Goal: Task Accomplishment & Management: Use online tool/utility

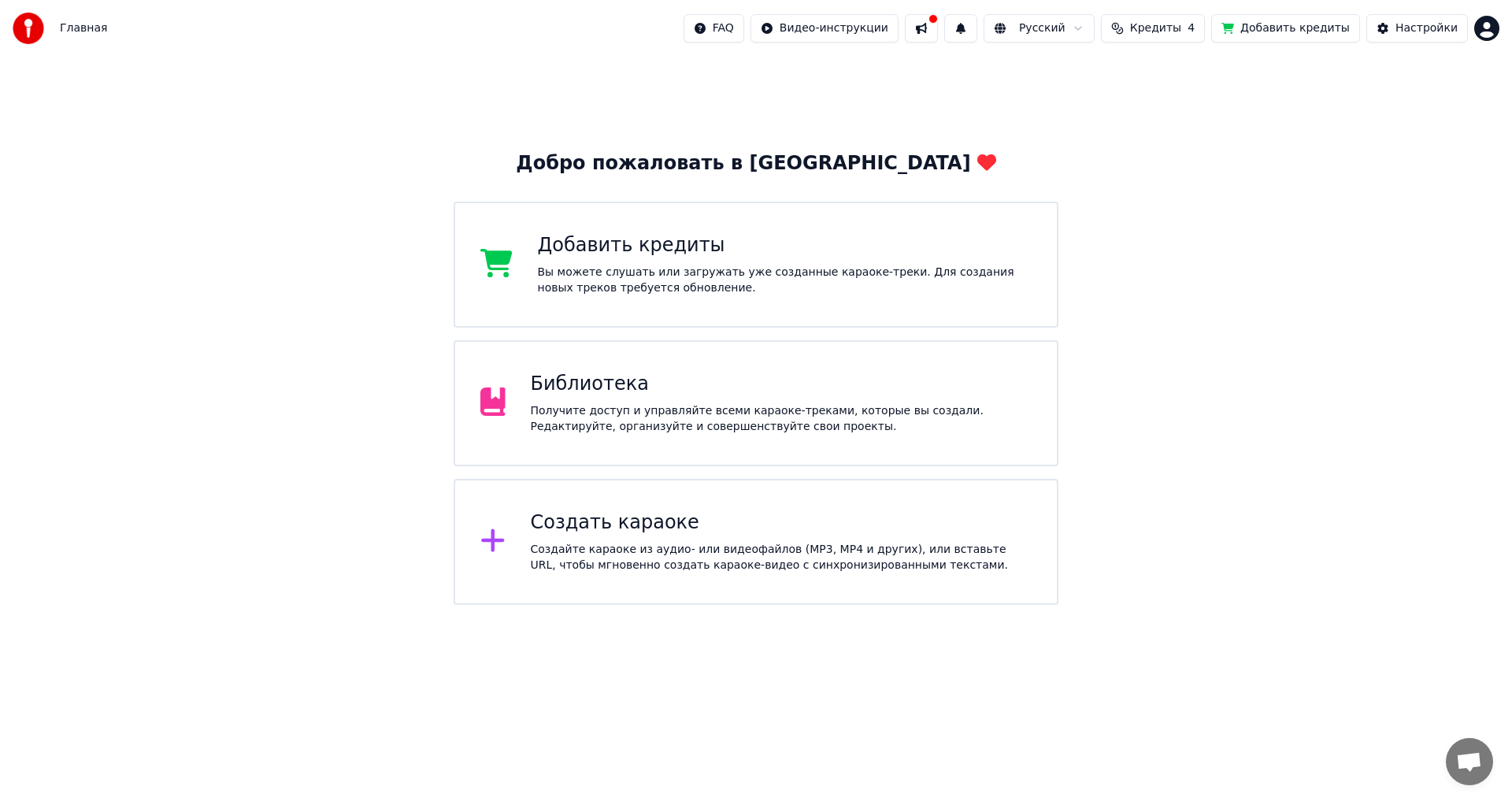
click at [776, 419] on div "Получите доступ и управляйте всеми караоке-треками, которые вы создали. Редакти…" at bounding box center [782, 418] width 502 height 31
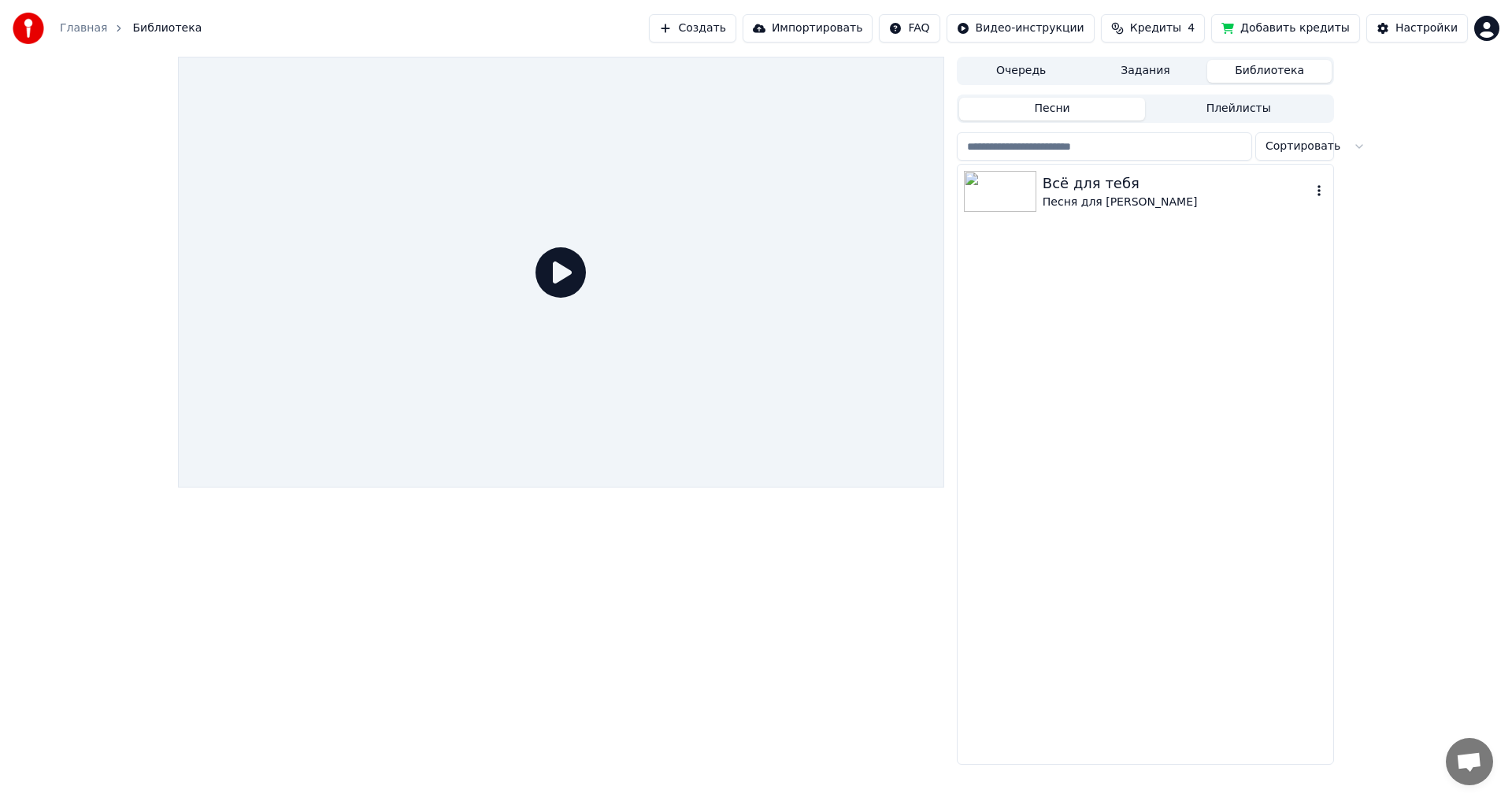
click at [1017, 185] on img at bounding box center [1000, 191] width 72 height 41
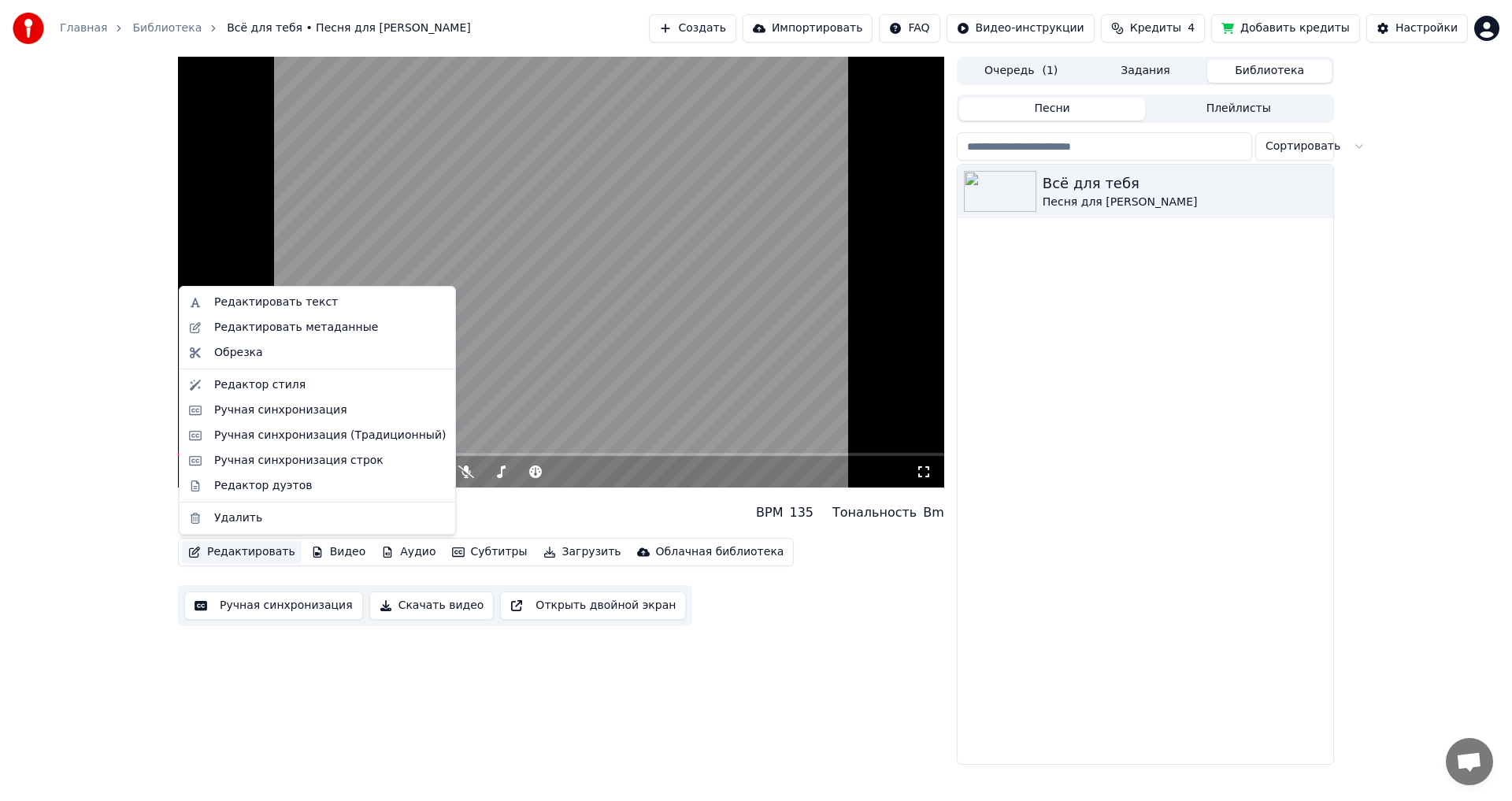
click at [216, 551] on button "Редактировать" at bounding box center [241, 552] width 120 height 22
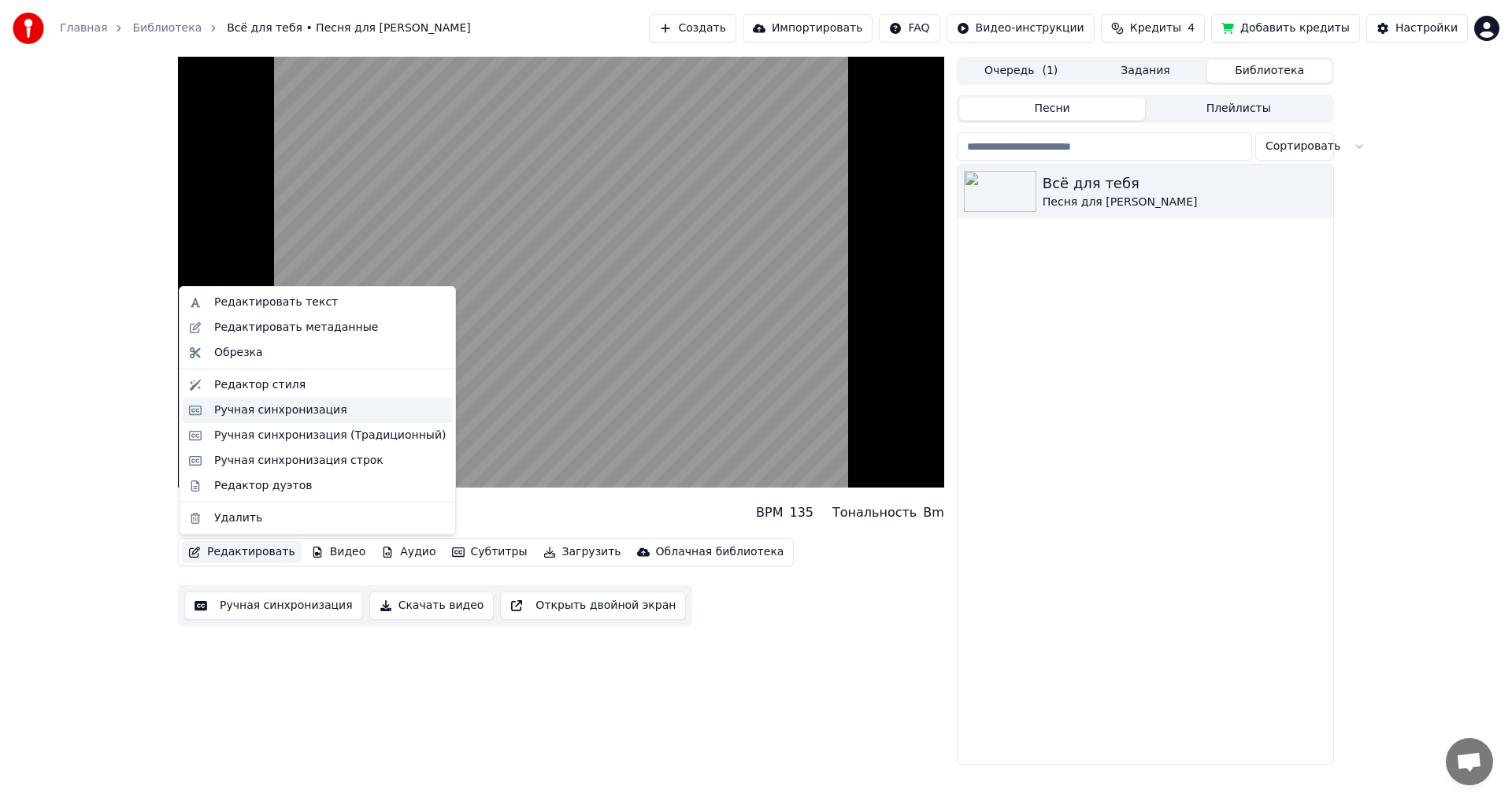
click at [286, 413] on div "Ручная синхронизация" at bounding box center [280, 410] width 133 height 16
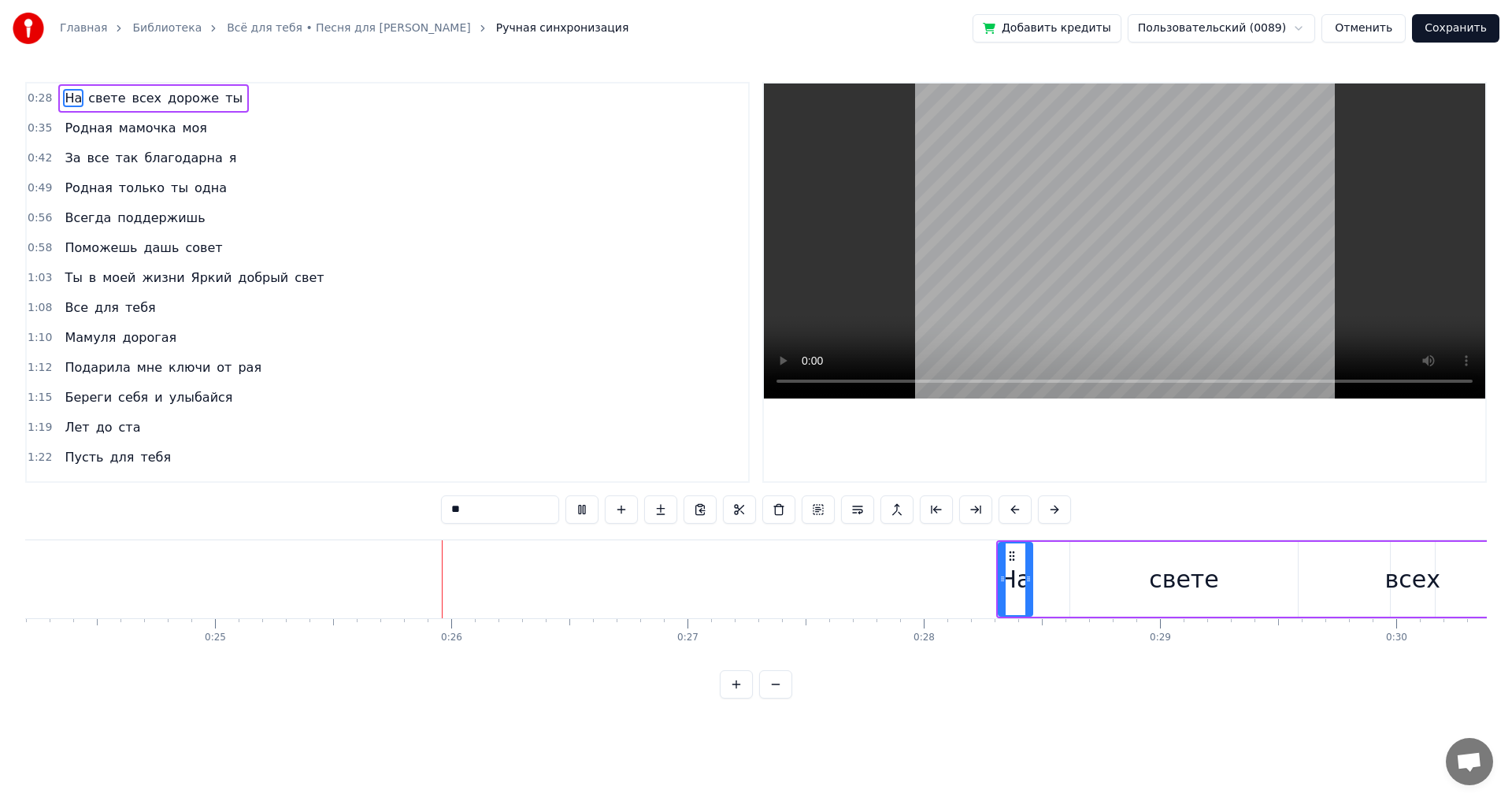
scroll to position [0, 5889]
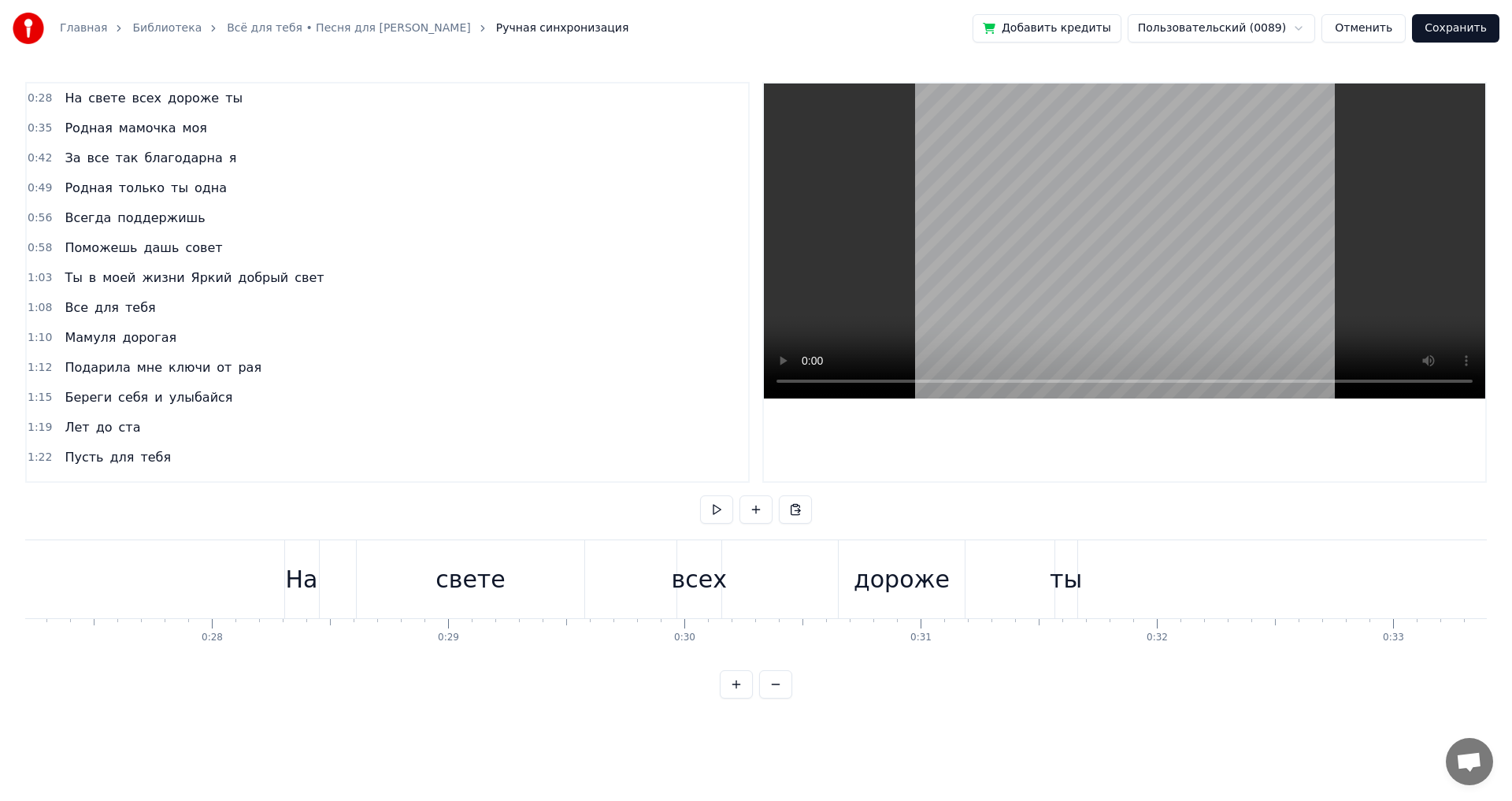
scroll to position [0, 6335]
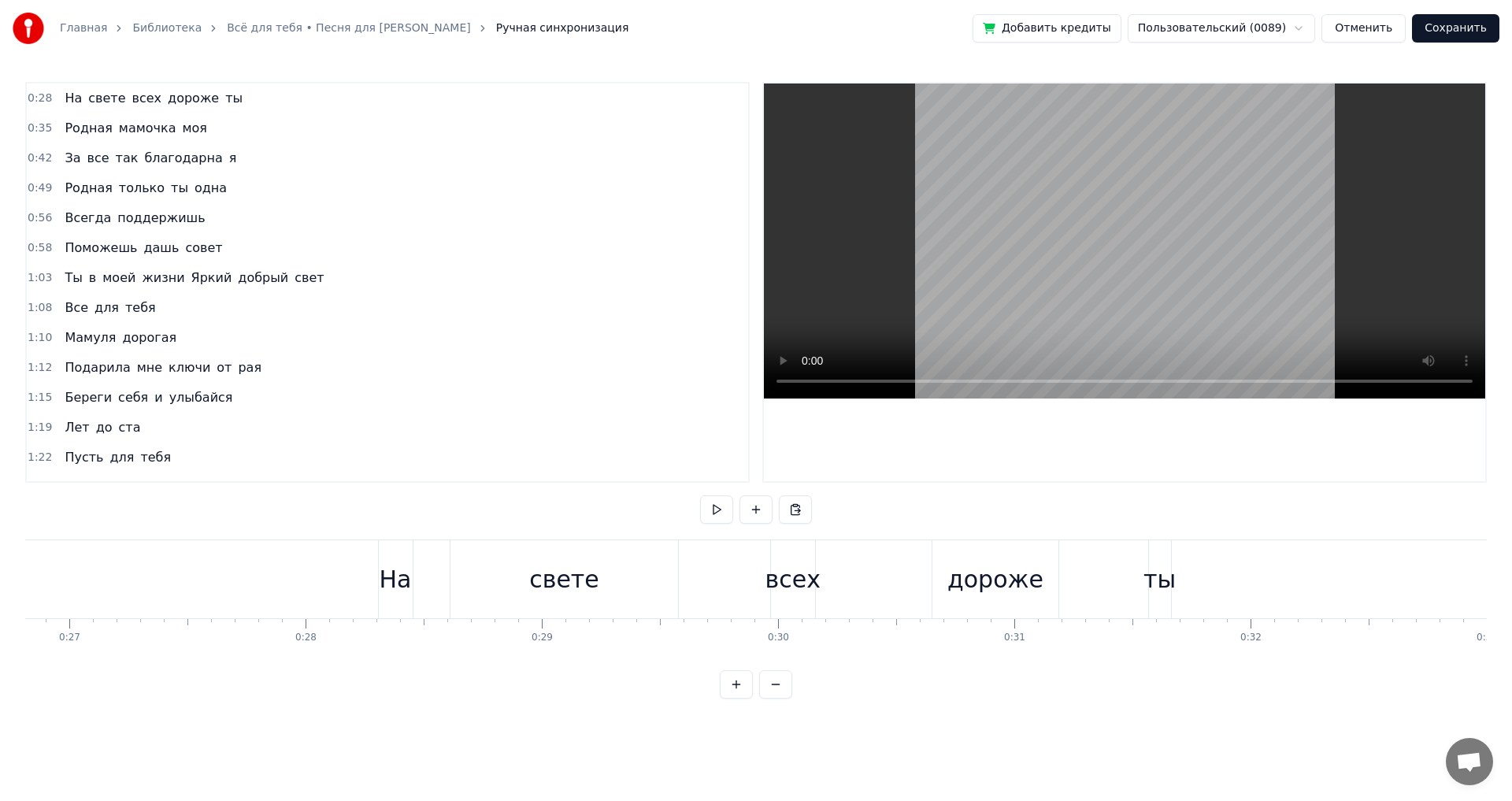
click at [391, 582] on div "На" at bounding box center [396, 579] width 32 height 35
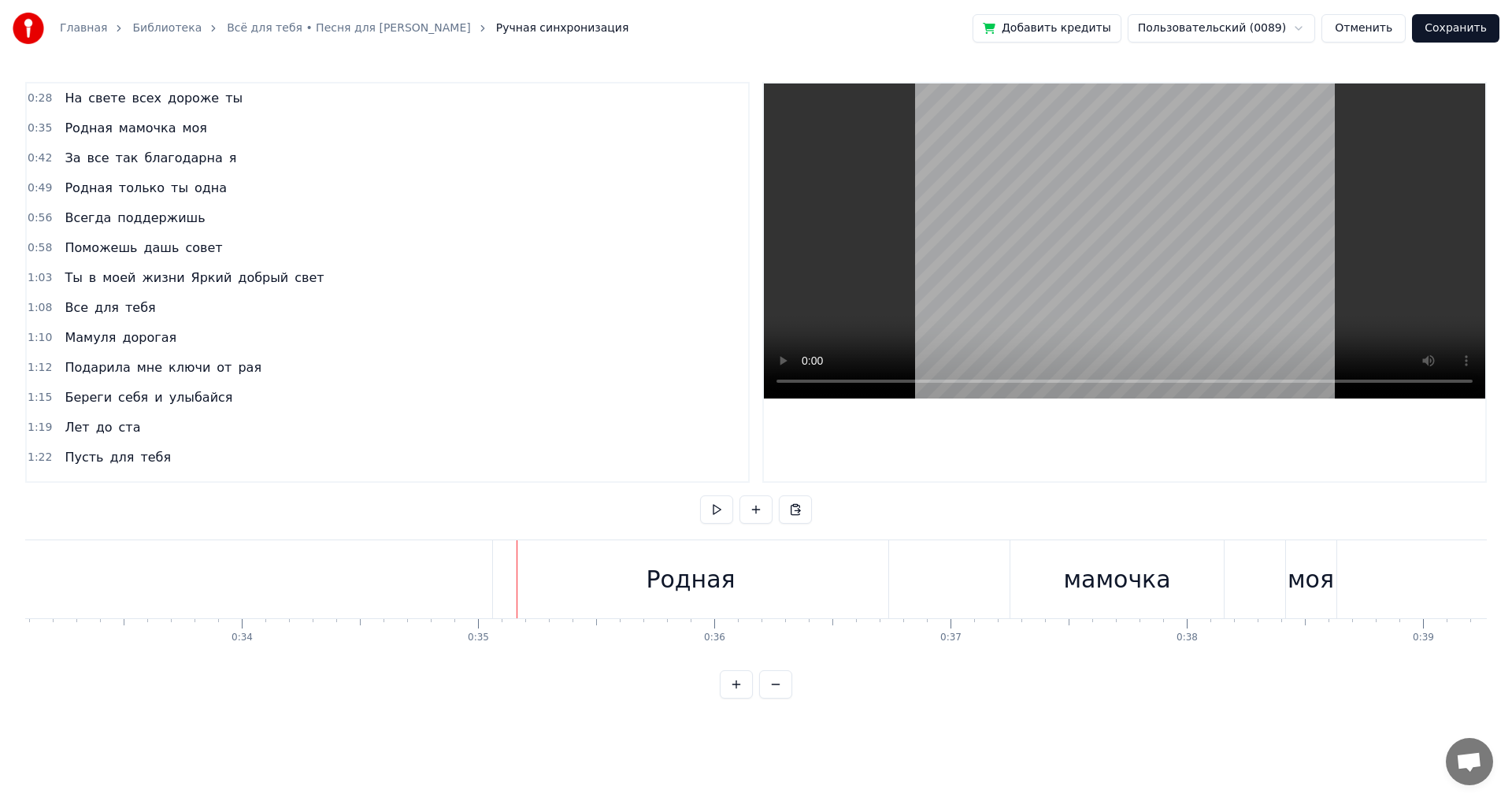
click at [659, 575] on div "Родная" at bounding box center [690, 579] width 89 height 35
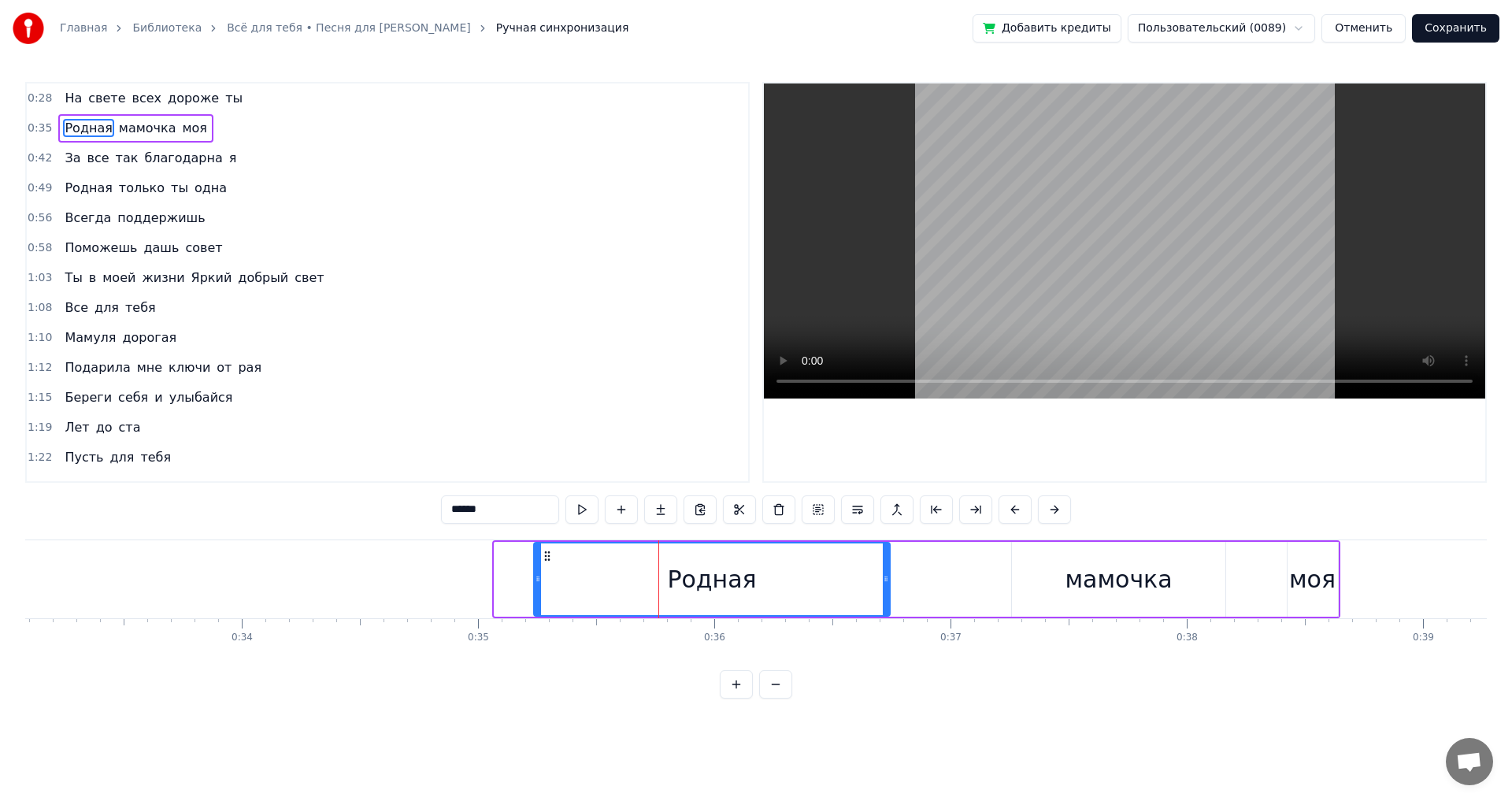
drag, startPoint x: 499, startPoint y: 581, endPoint x: 538, endPoint y: 582, distance: 39.0
click at [538, 582] on icon at bounding box center [538, 579] width 6 height 13
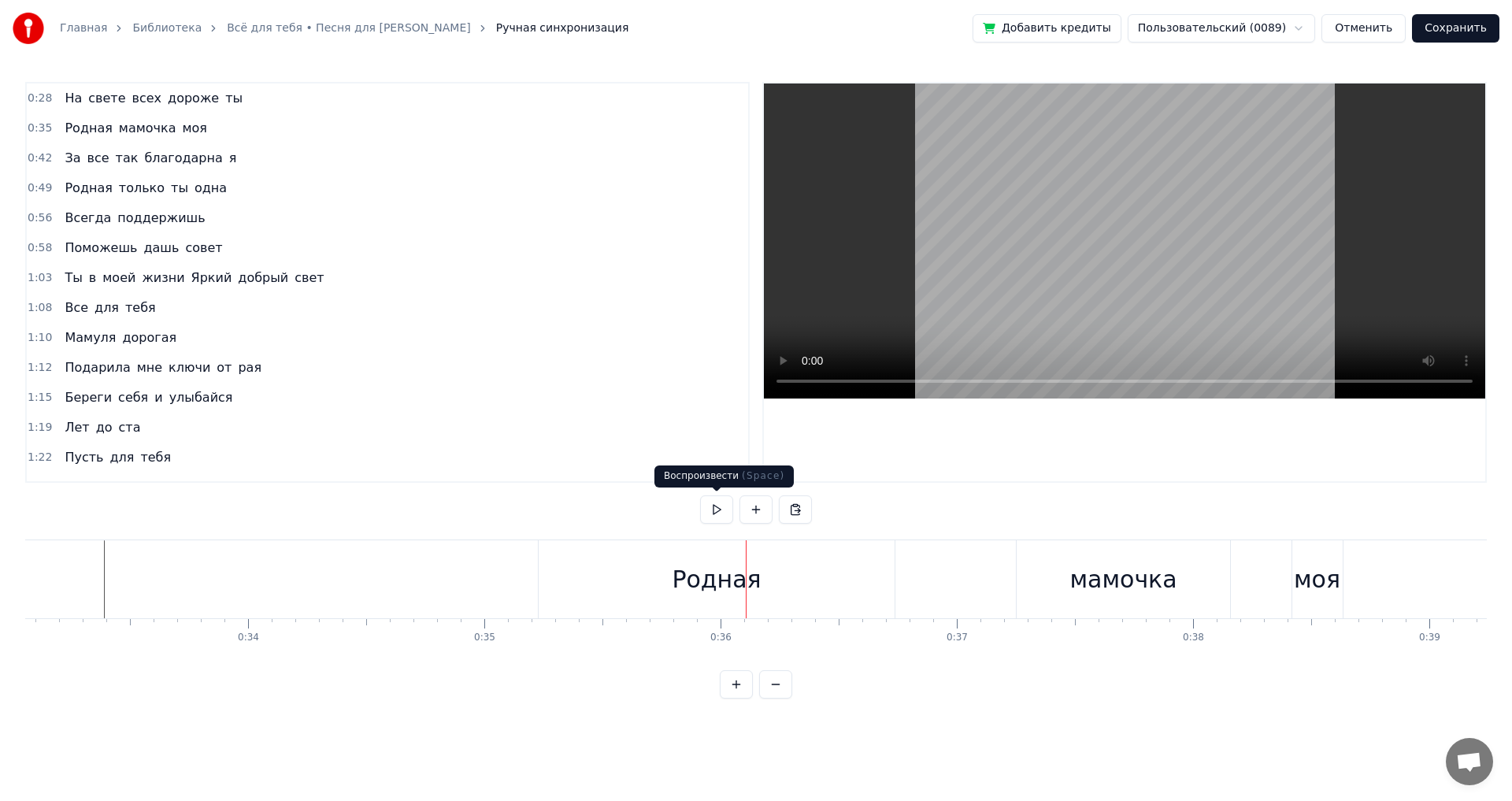
click at [683, 579] on div "Родная" at bounding box center [716, 579] width 89 height 35
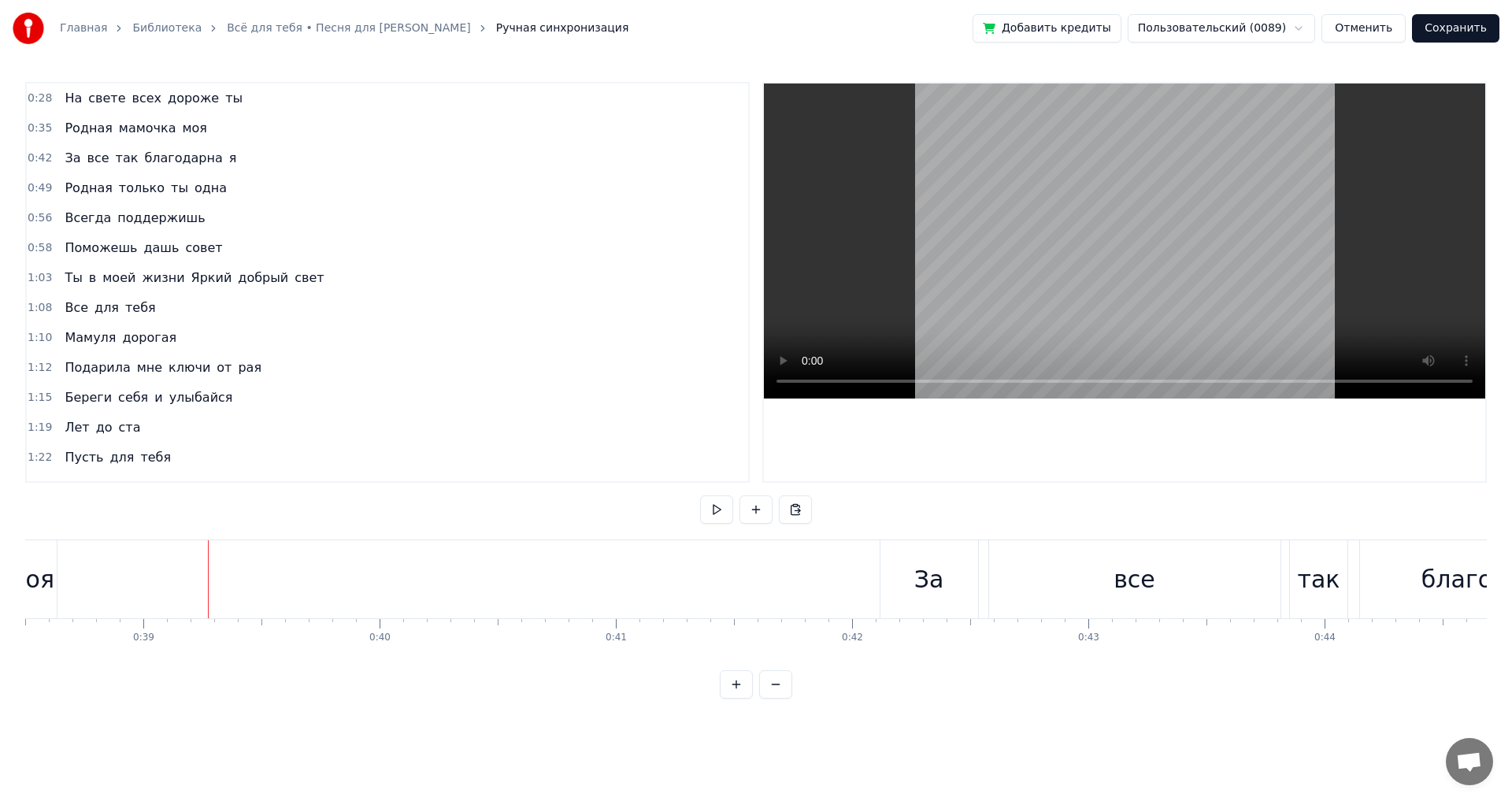
scroll to position [0, 9119]
click at [879, 569] on div "За" at bounding box center [906, 579] width 97 height 78
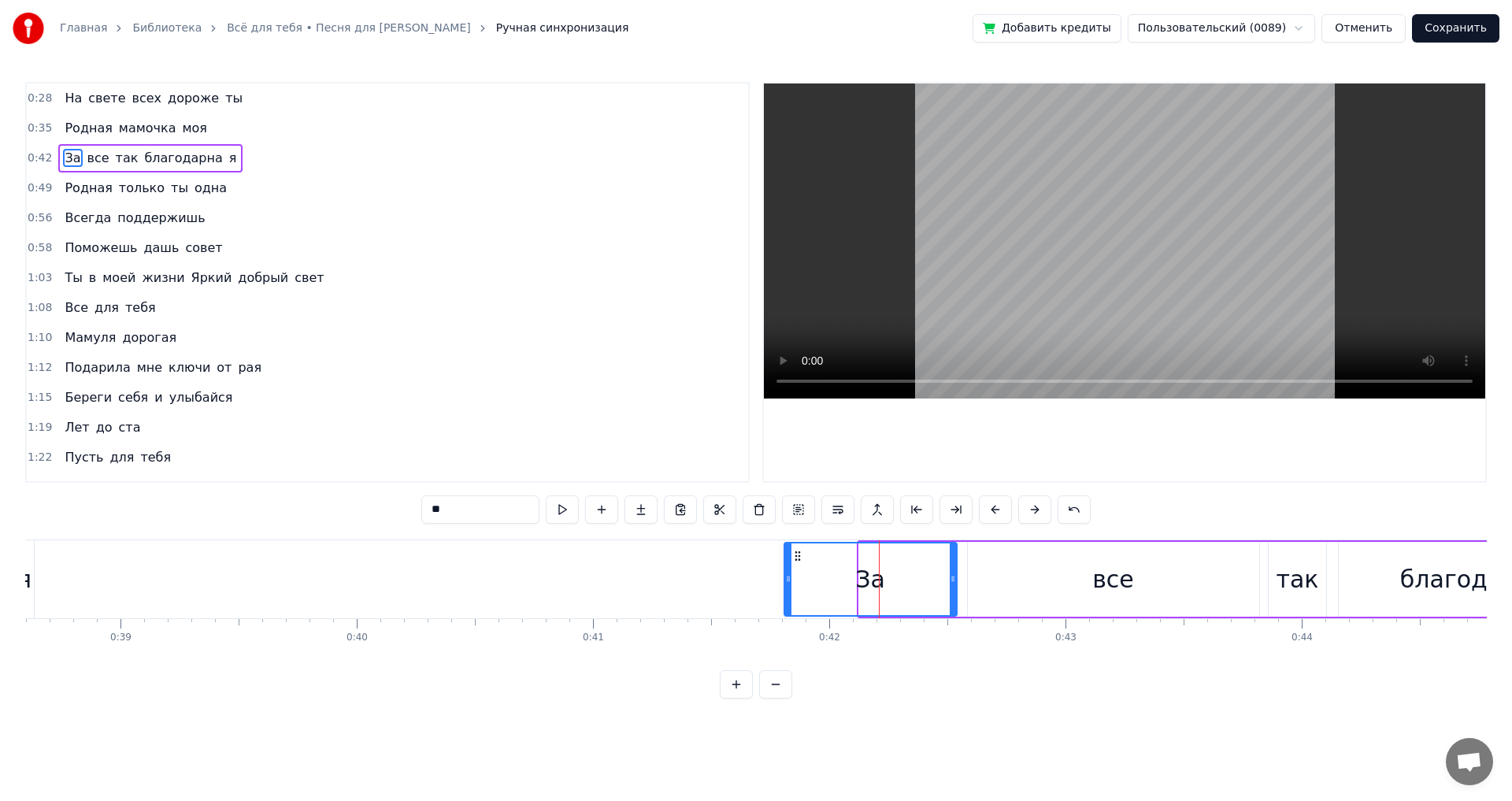
drag, startPoint x: 860, startPoint y: 575, endPoint x: 775, endPoint y: 578, distance: 85.1
click at [785, 578] on icon at bounding box center [788, 579] width 6 height 13
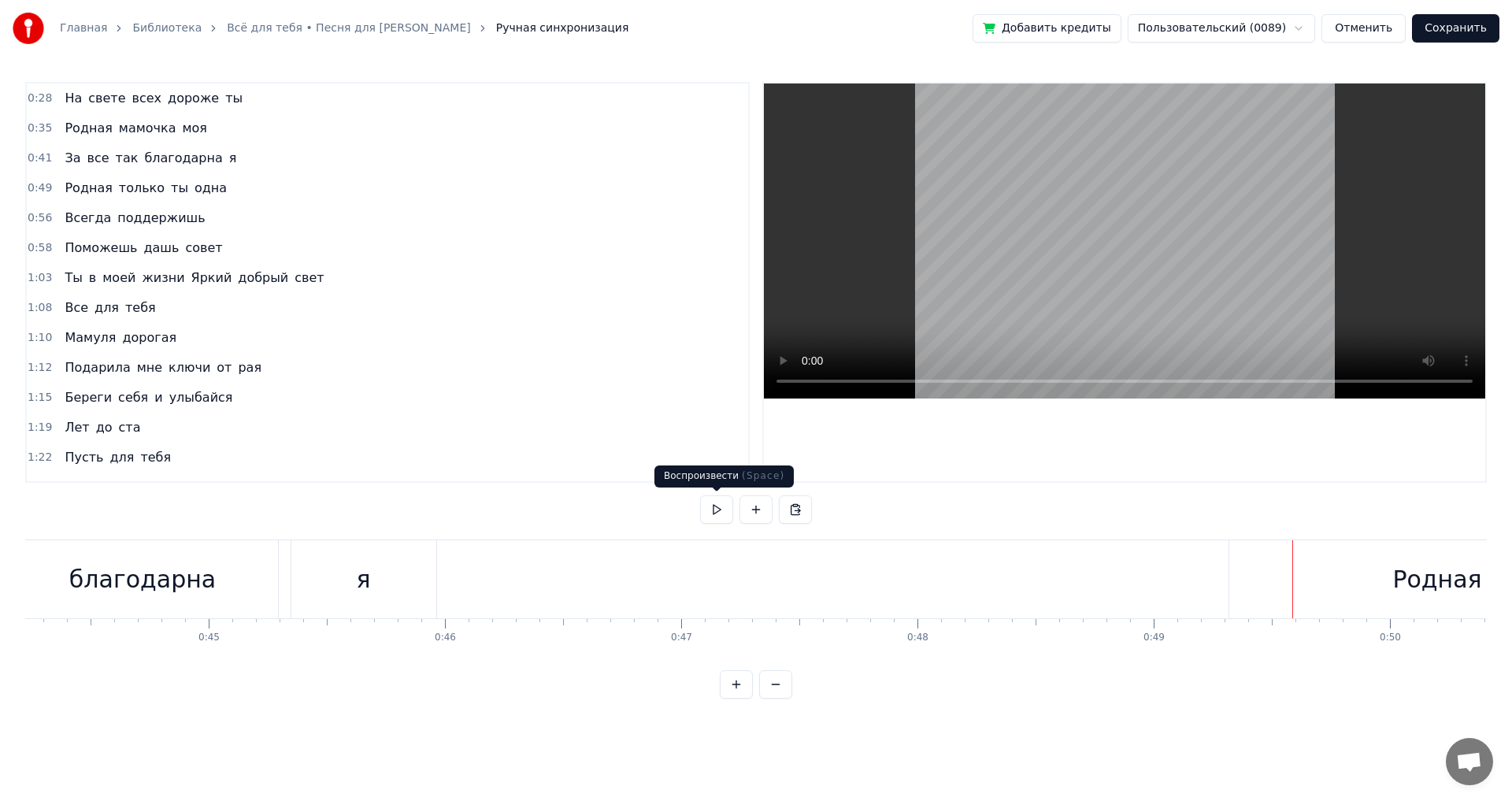
click at [721, 502] on button at bounding box center [717, 509] width 33 height 28
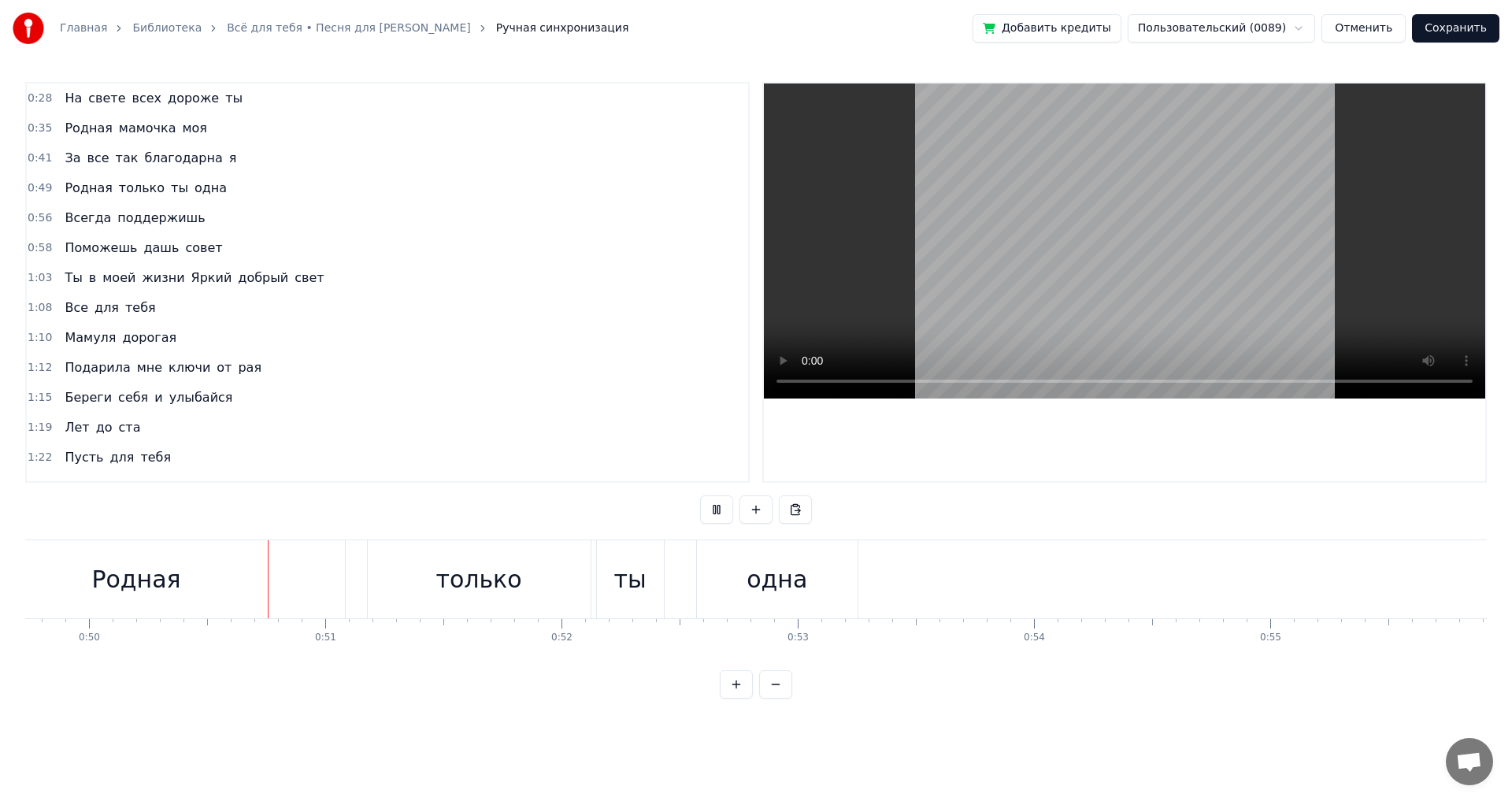
scroll to position [0, 11761]
click at [721, 502] on button at bounding box center [717, 509] width 33 height 28
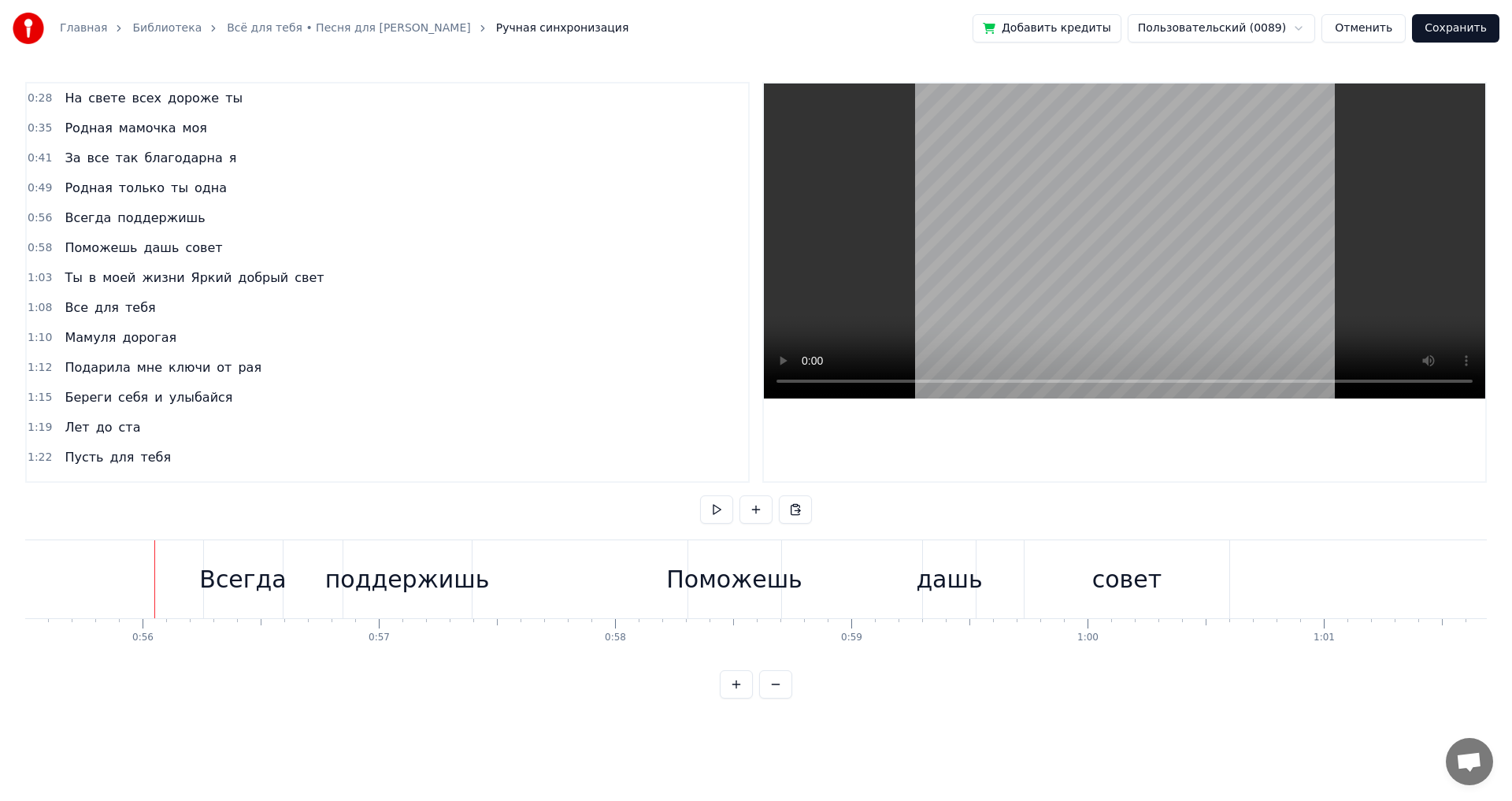
scroll to position [0, 13163]
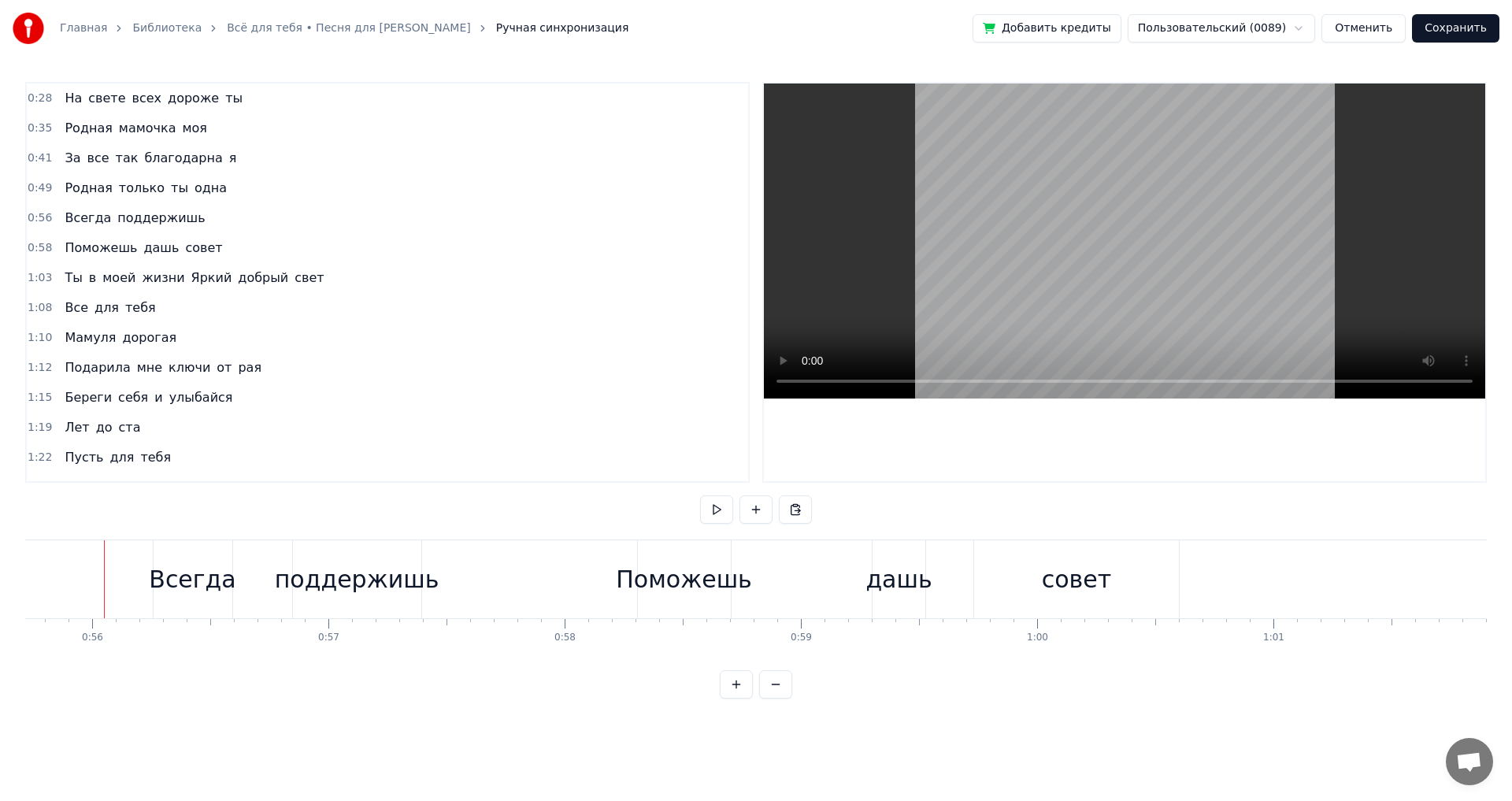
click at [171, 585] on div "Всегда" at bounding box center [192, 579] width 87 height 35
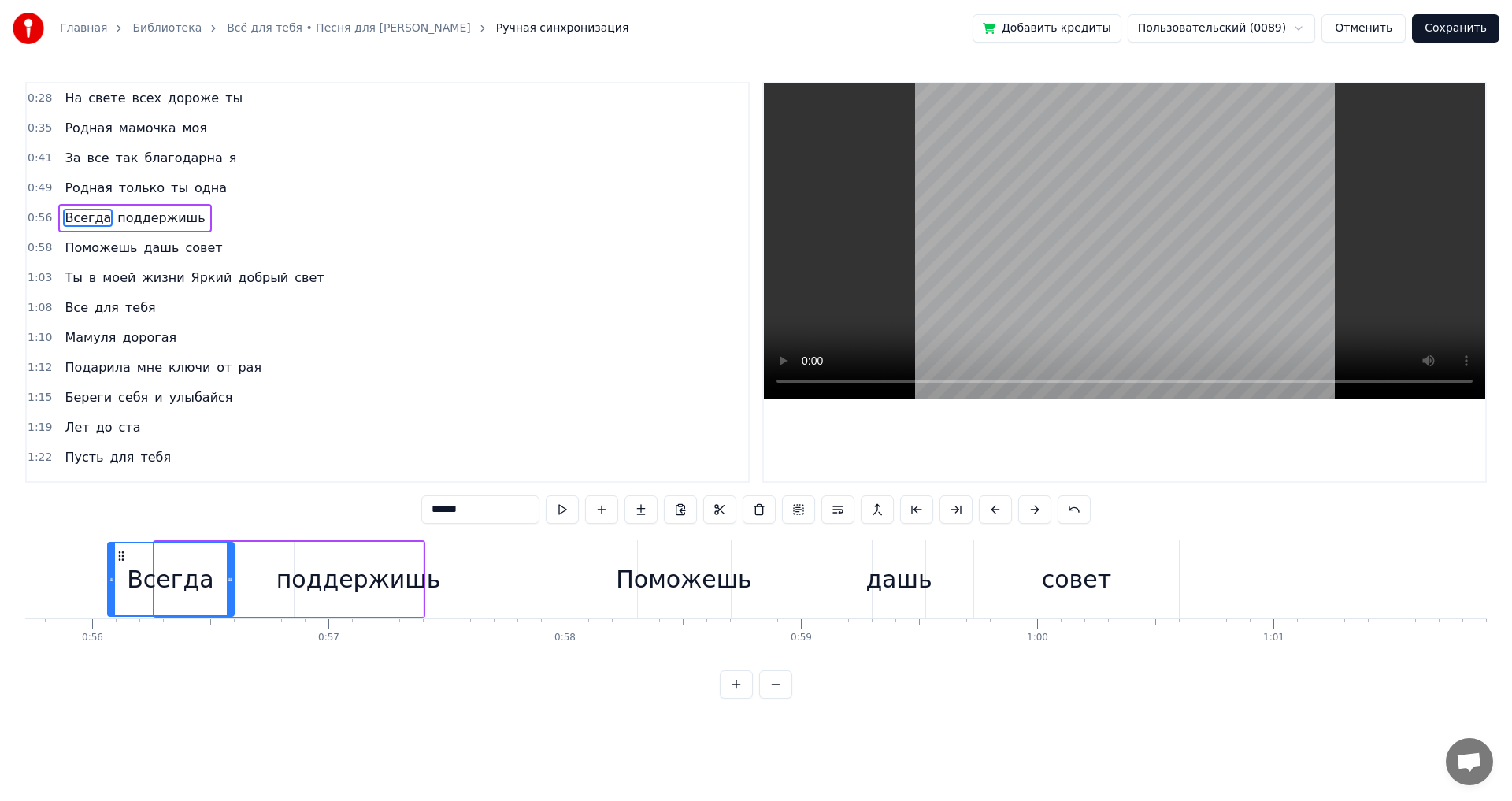
drag, startPoint x: 158, startPoint y: 583, endPoint x: 111, endPoint y: 583, distance: 47.0
click at [111, 583] on icon at bounding box center [112, 579] width 6 height 13
click at [19, 577] on div "Главная Библиотека Всё для тебя • Песня для [PERSON_NAME] Ручная синхронизация …" at bounding box center [756, 349] width 1512 height 699
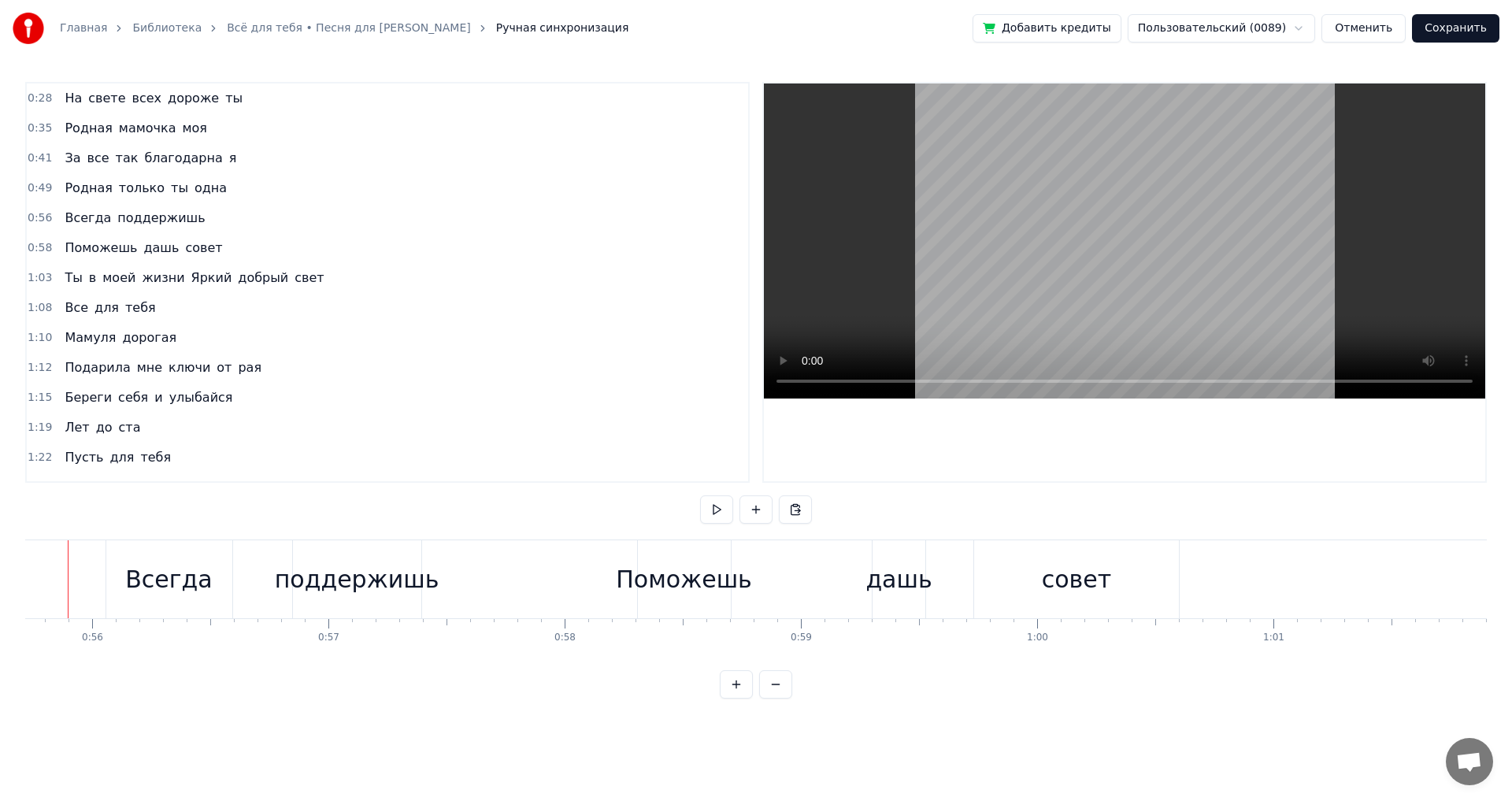
scroll to position [0, 13127]
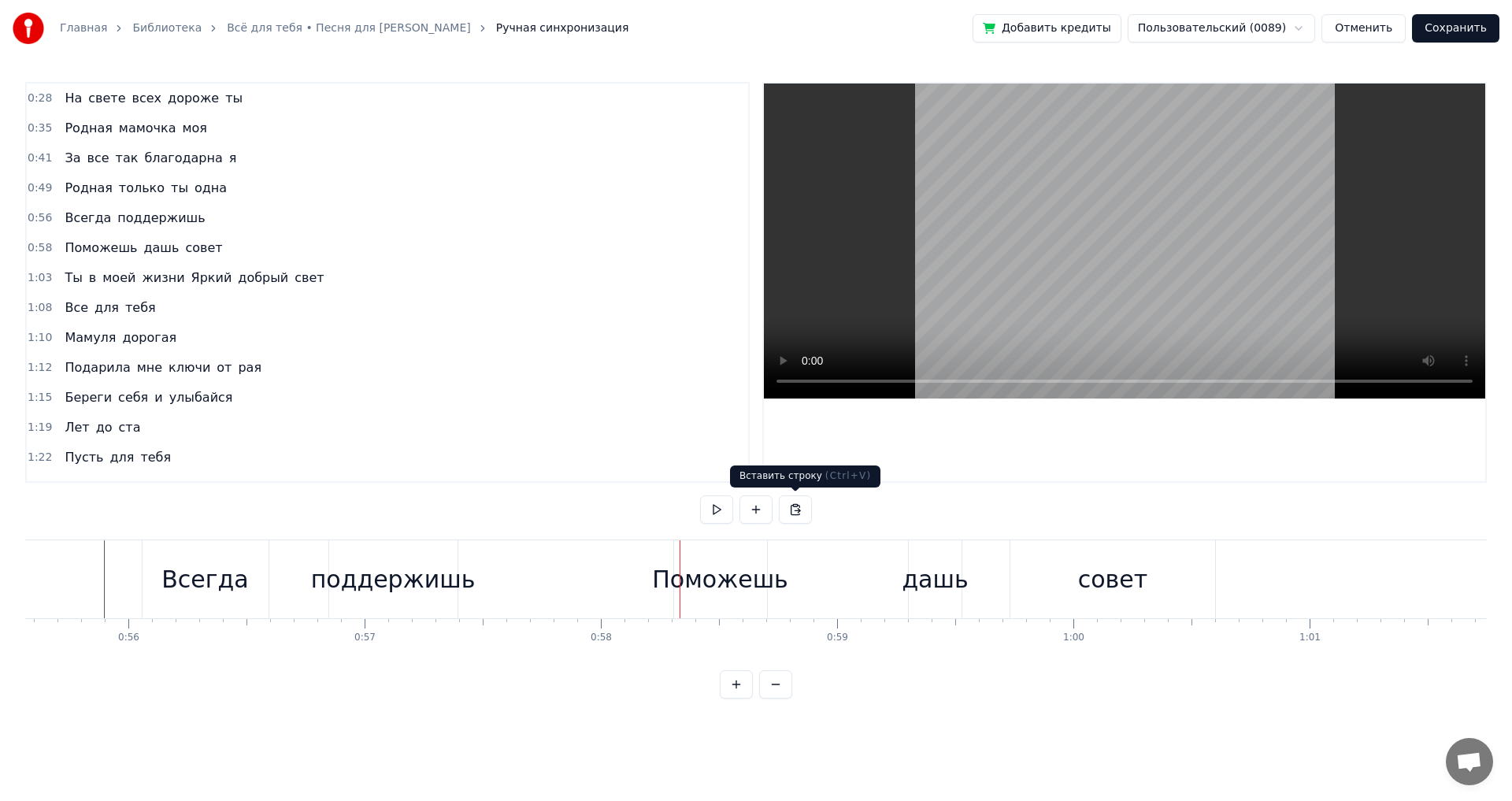
click at [696, 577] on div "Поможешь" at bounding box center [720, 579] width 136 height 35
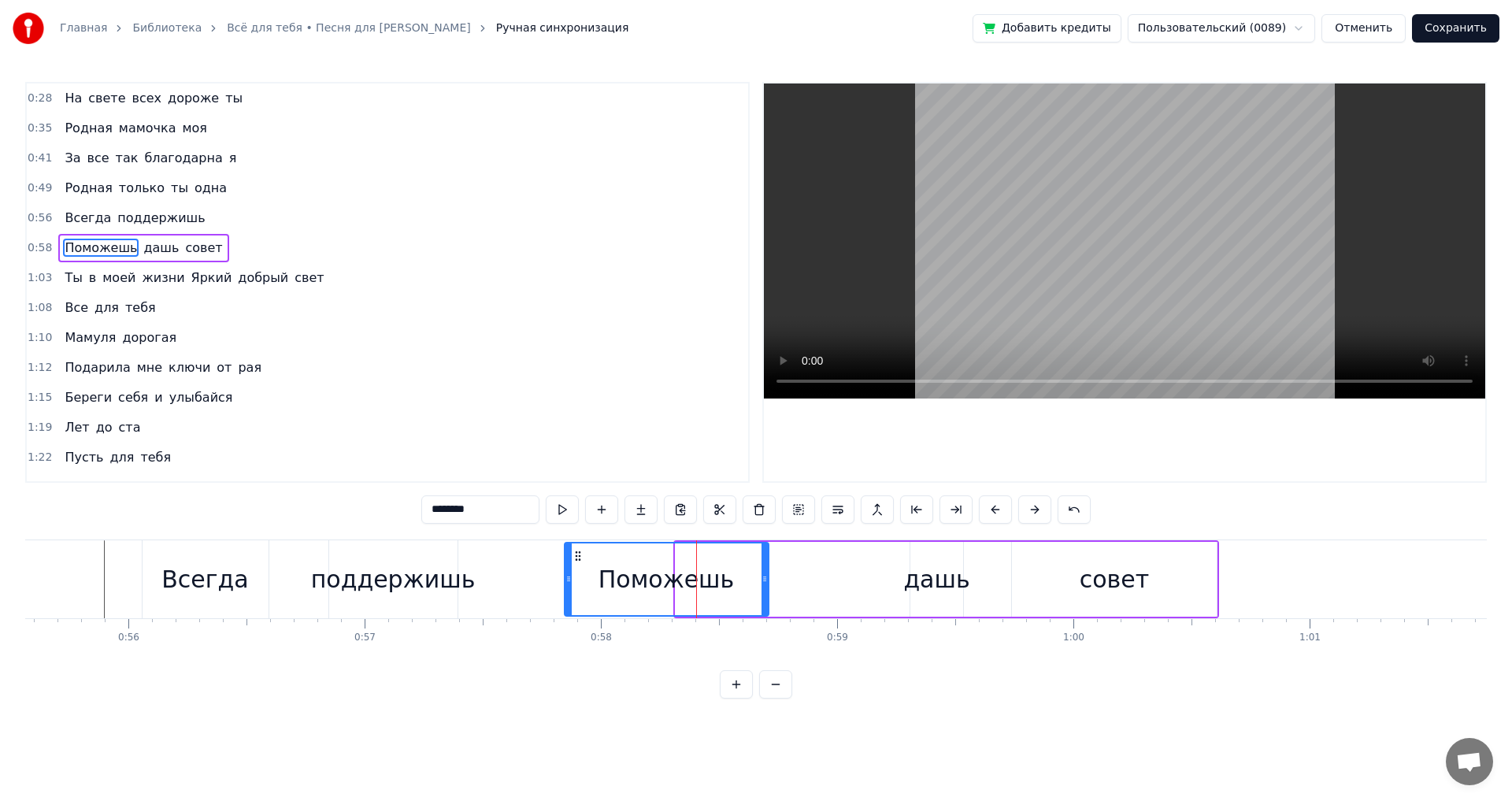
drag, startPoint x: 679, startPoint y: 581, endPoint x: 568, endPoint y: 587, distance: 111.2
click at [568, 587] on div at bounding box center [569, 579] width 6 height 72
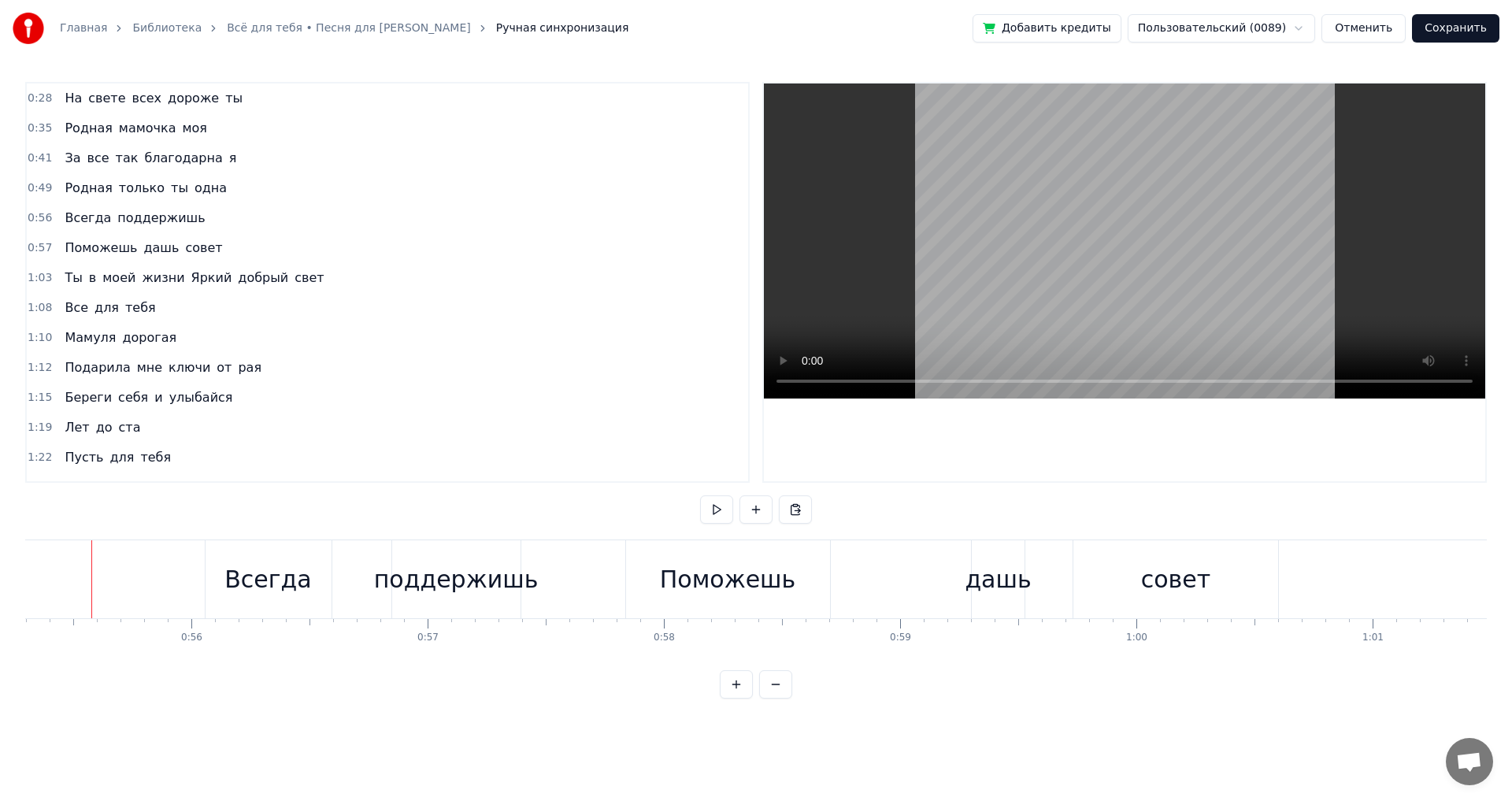
scroll to position [0, 13051]
click at [715, 511] on button at bounding box center [717, 509] width 33 height 28
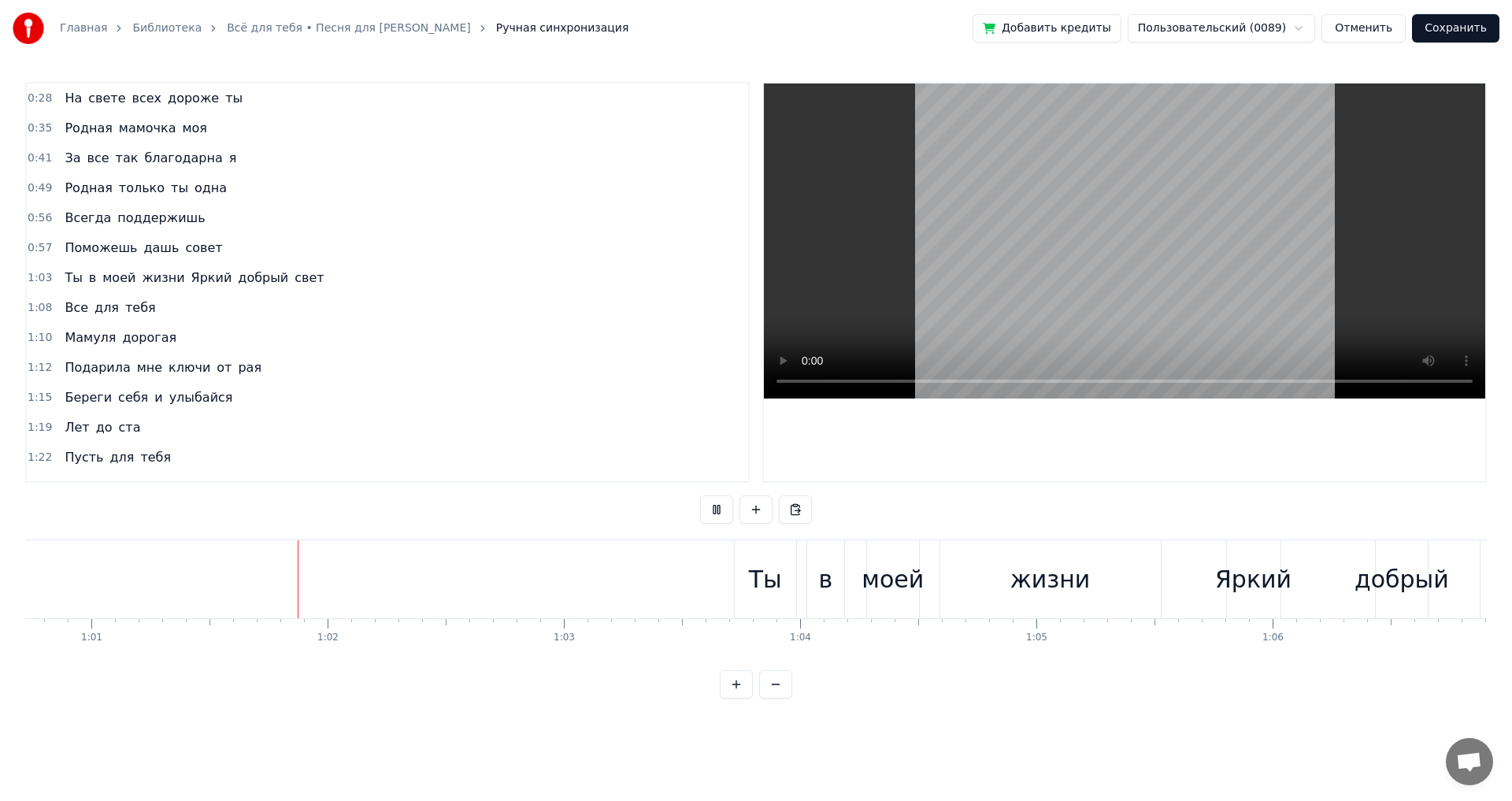
scroll to position [0, 14357]
click at [715, 511] on button at bounding box center [717, 509] width 33 height 28
click at [738, 589] on div "Ты" at bounding box center [754, 579] width 61 height 78
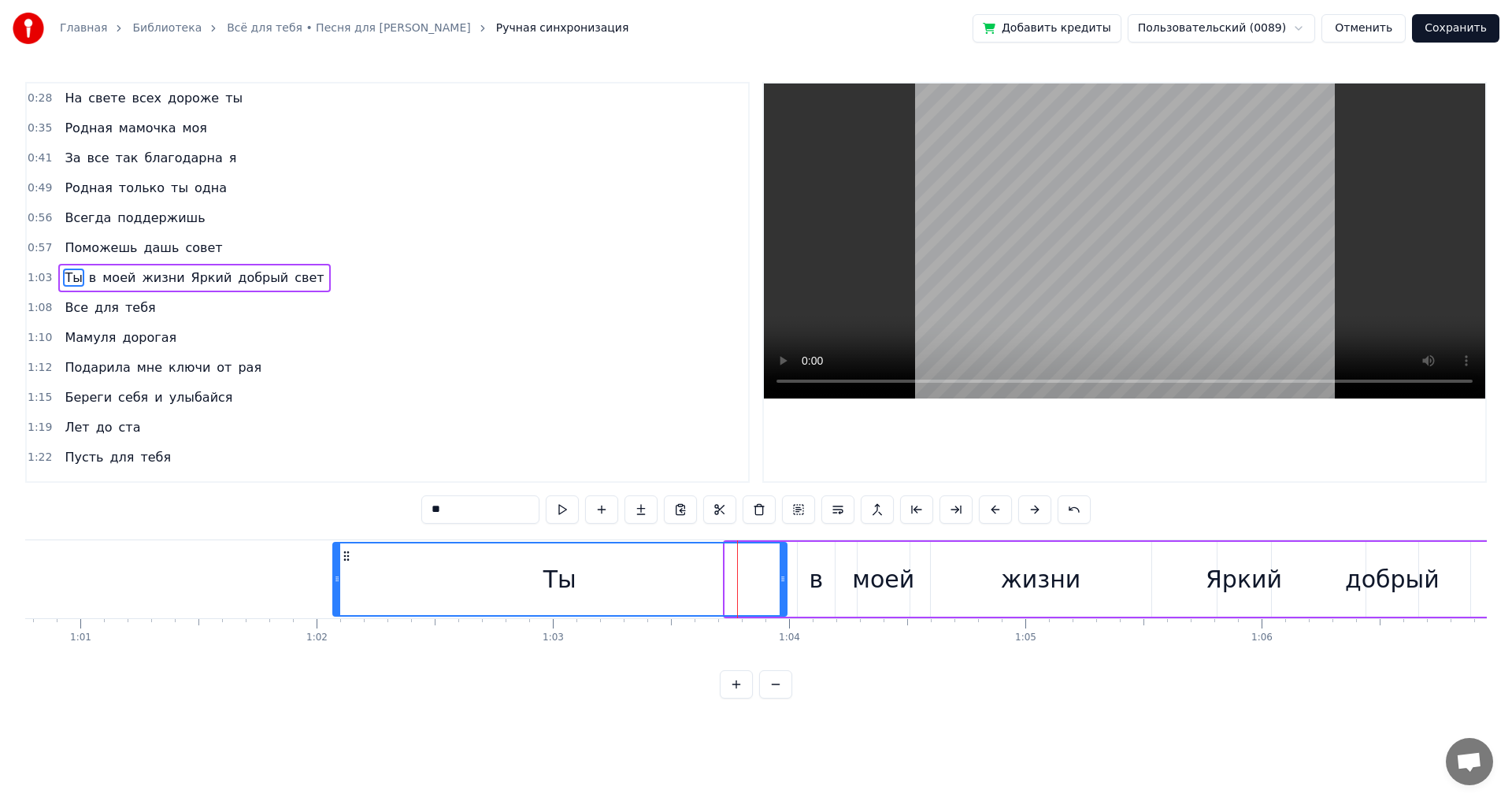
drag, startPoint x: 728, startPoint y: 584, endPoint x: 335, endPoint y: 612, distance: 394.0
click at [335, 612] on div at bounding box center [337, 579] width 6 height 72
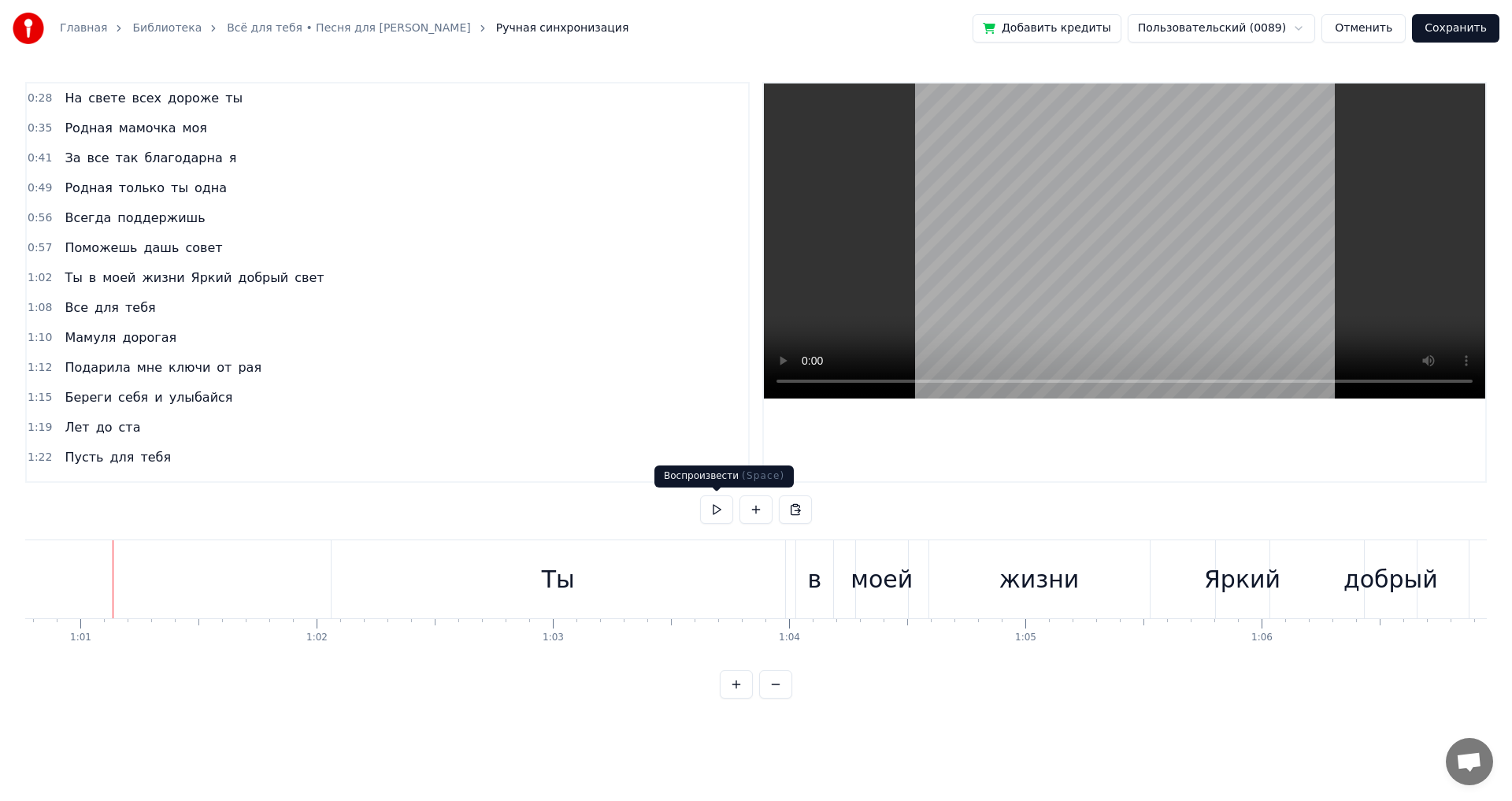
click at [719, 507] on button at bounding box center [717, 509] width 33 height 28
click at [578, 580] on div "Ты" at bounding box center [558, 579] width 454 height 78
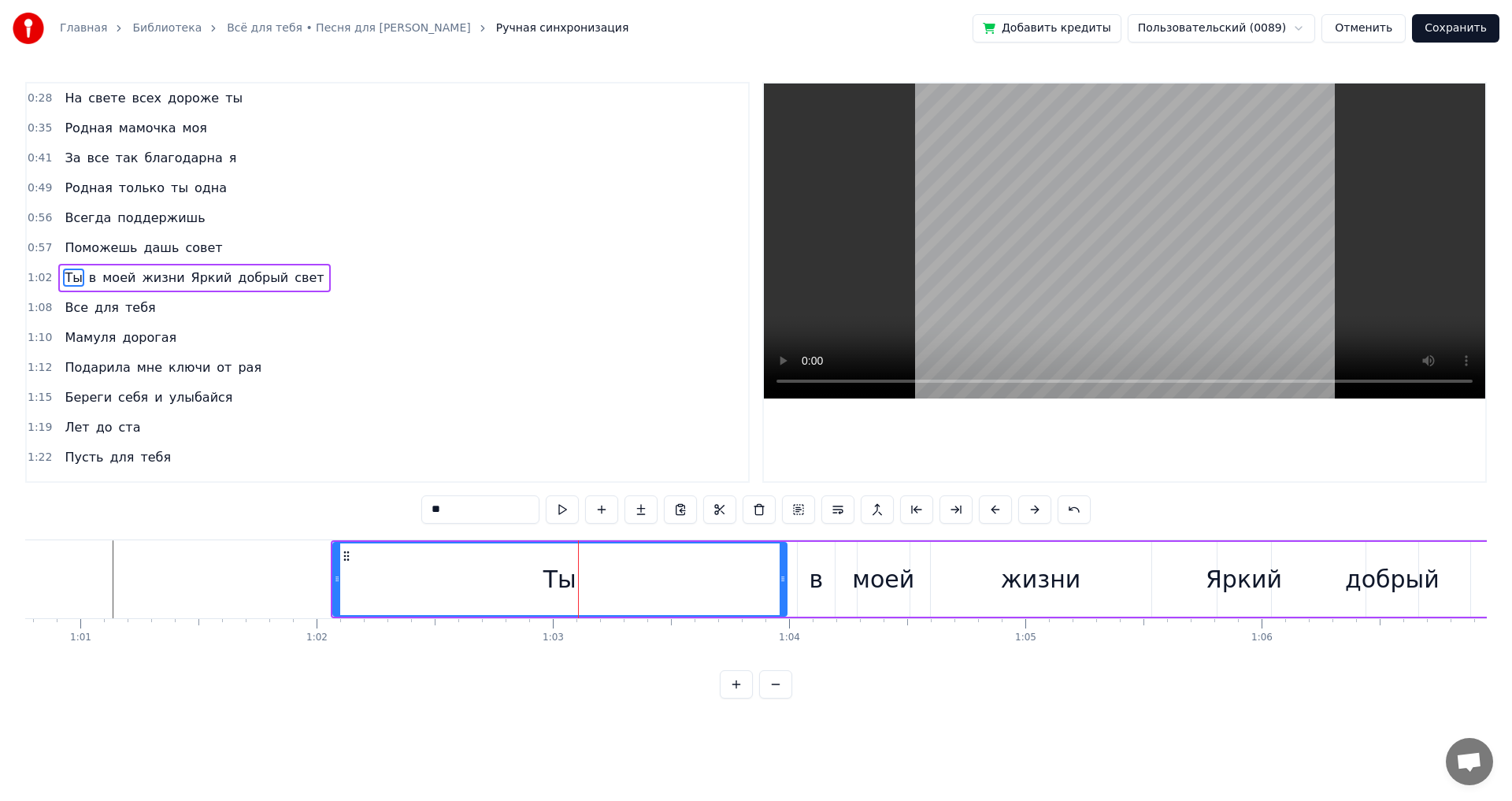
drag, startPoint x: 340, startPoint y: 583, endPoint x: 458, endPoint y: 585, distance: 118.0
click at [458, 585] on div "Ты" at bounding box center [560, 579] width 452 height 72
drag, startPoint x: 335, startPoint y: 581, endPoint x: 516, endPoint y: 580, distance: 181.0
click at [516, 580] on icon at bounding box center [519, 579] width 6 height 13
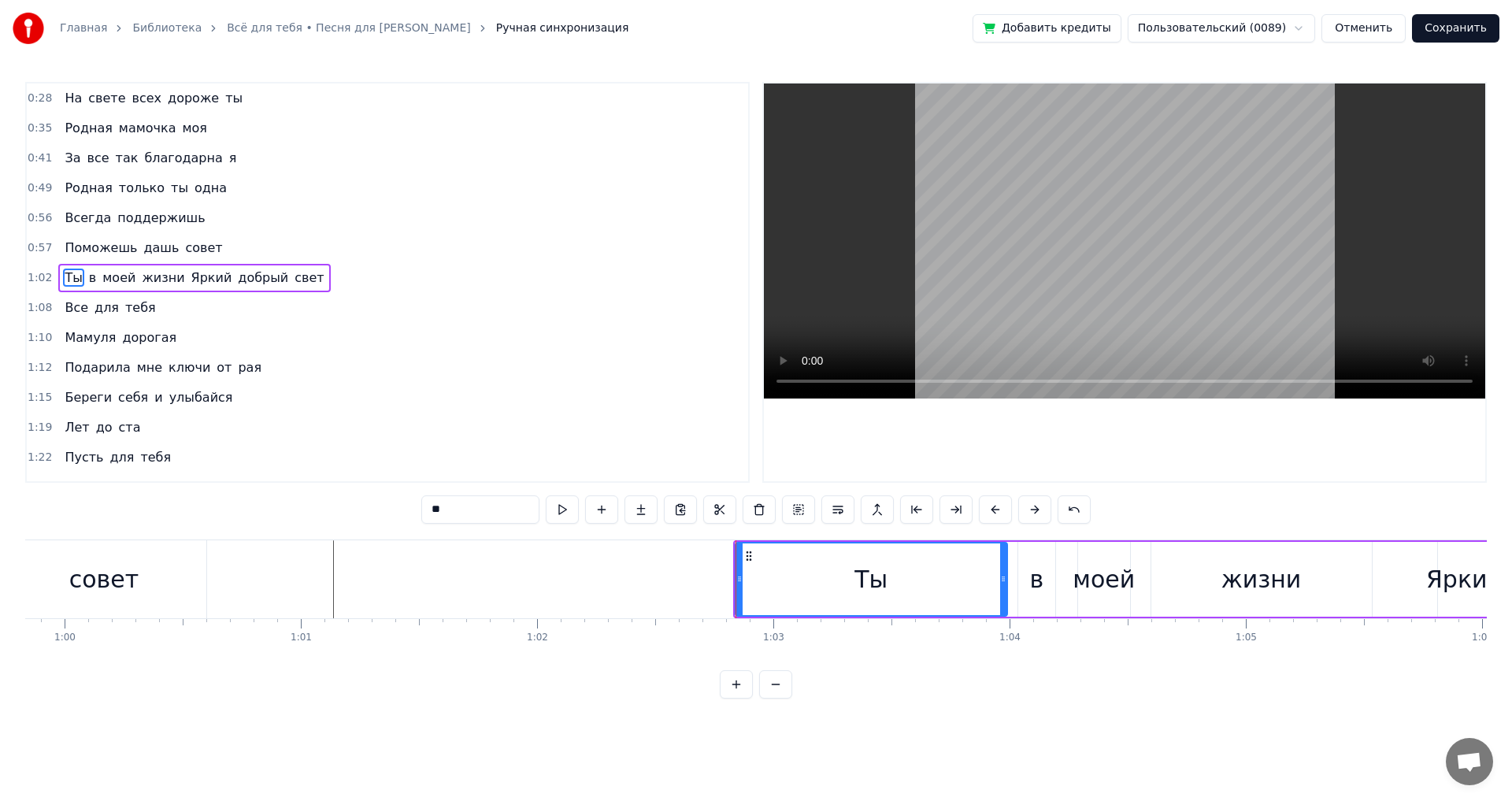
scroll to position [0, 14012]
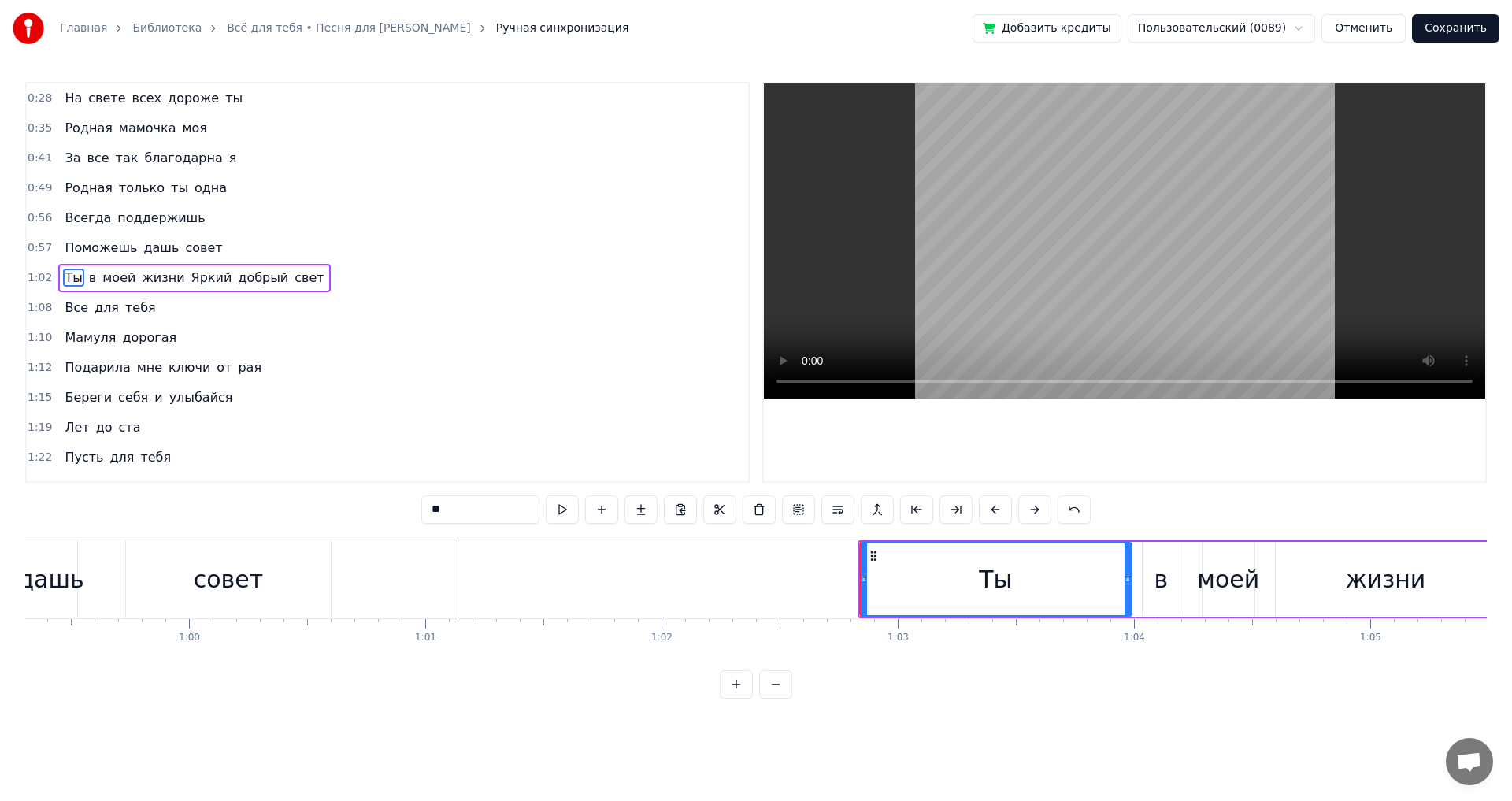
click at [123, 582] on div "Поможешь дашь совет" at bounding box center [7, 579] width 658 height 78
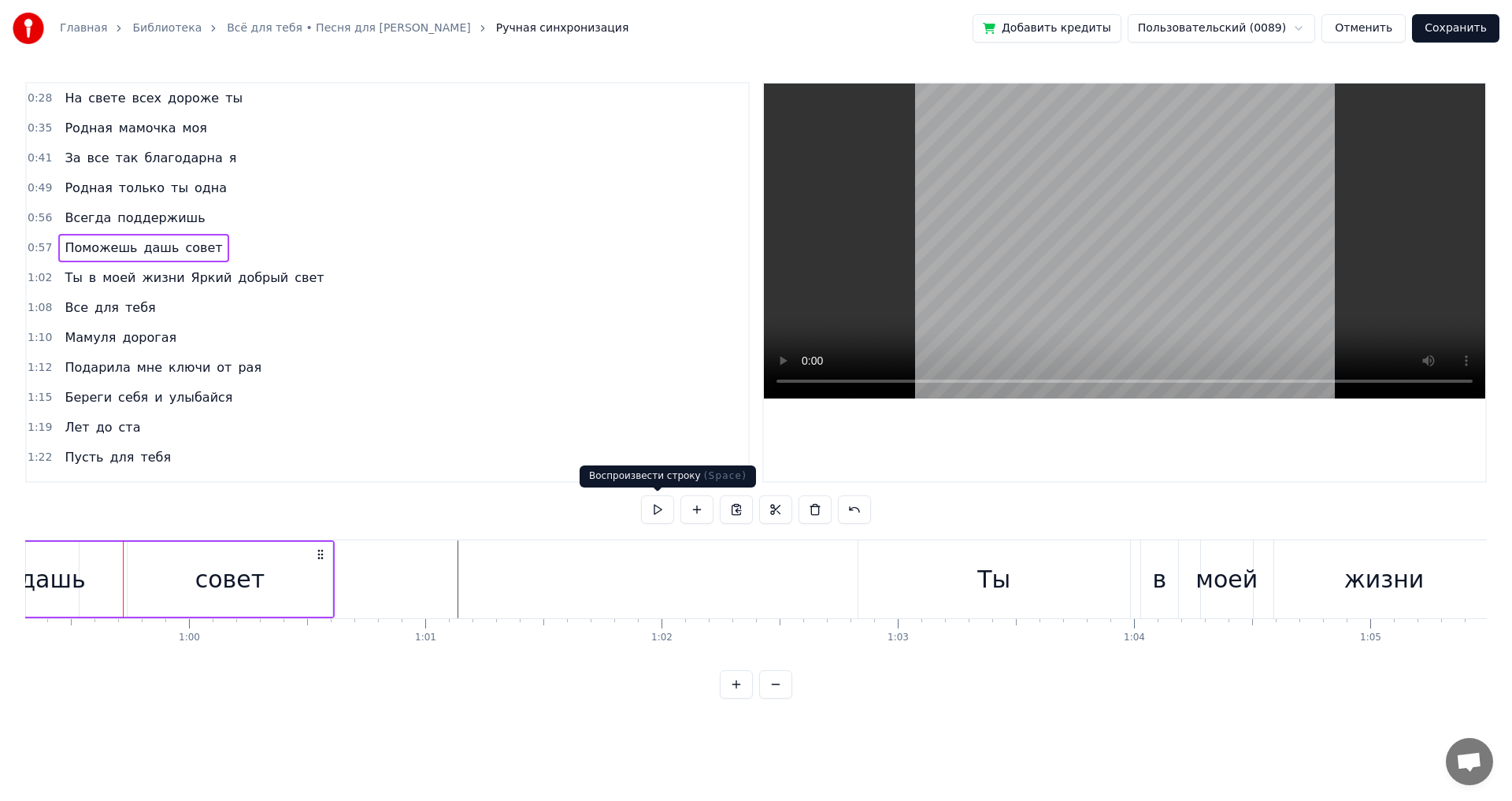
click at [655, 508] on button at bounding box center [657, 509] width 33 height 28
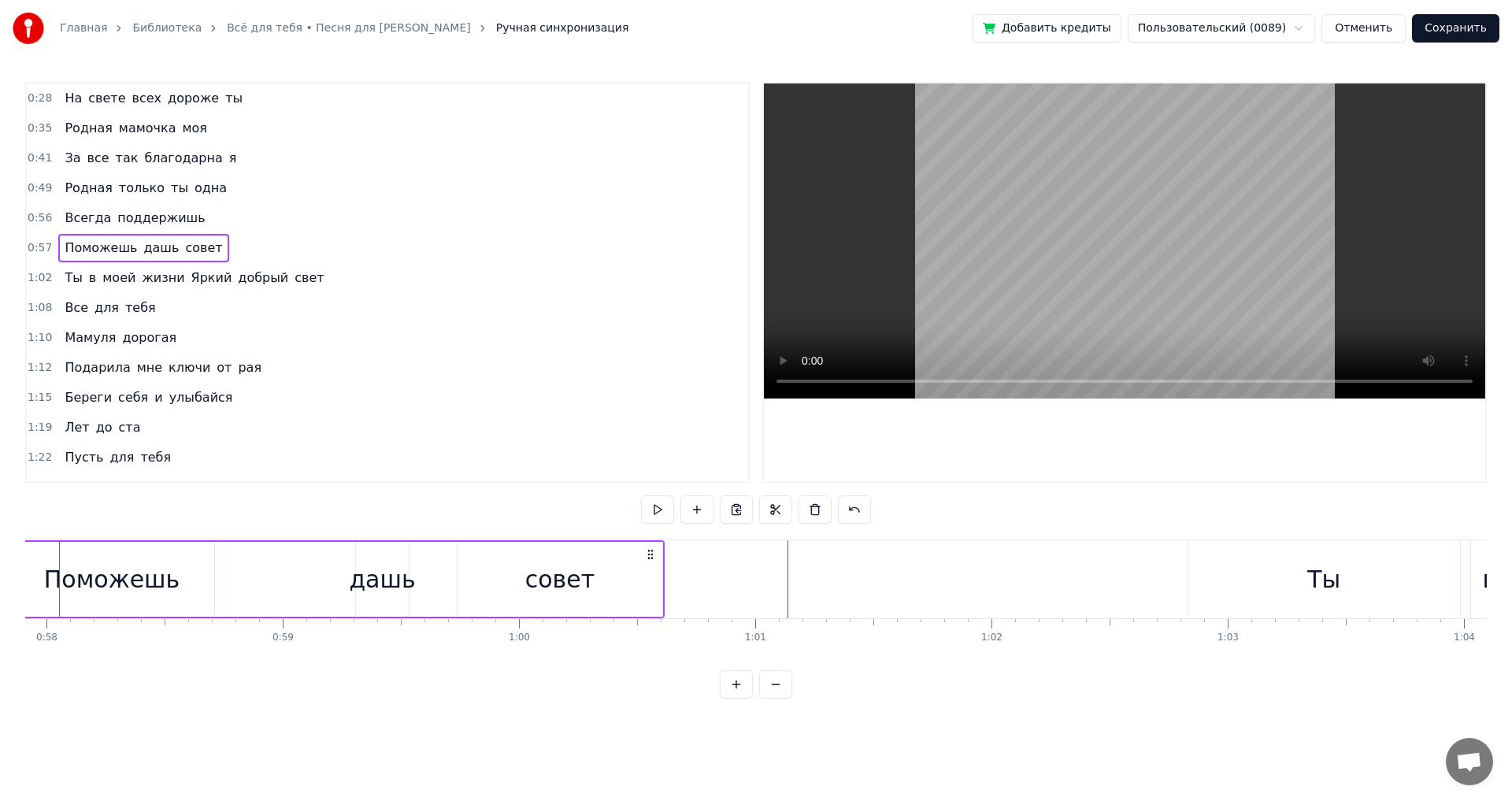
scroll to position [0, 13636]
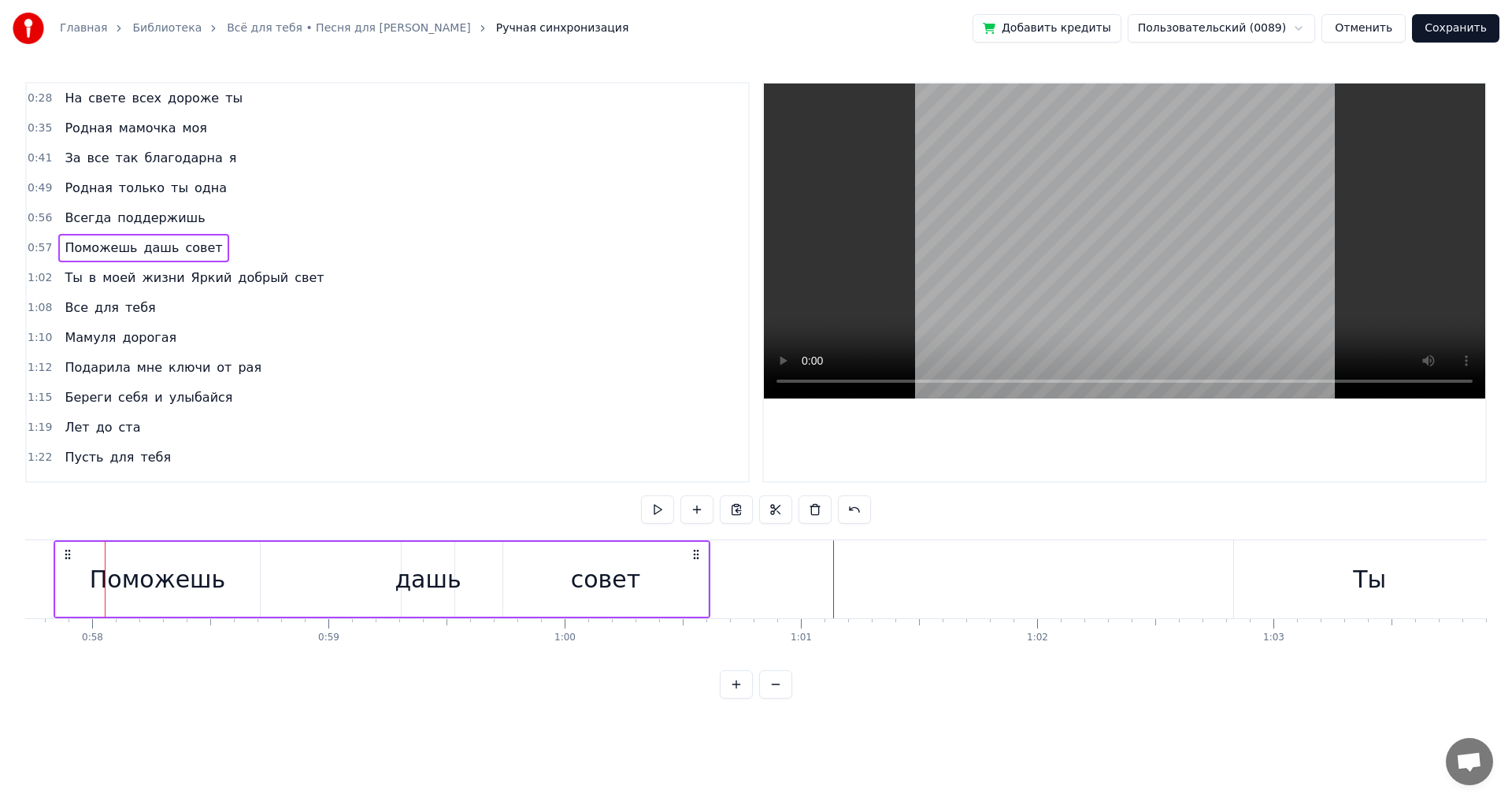
click at [655, 508] on button at bounding box center [657, 509] width 33 height 28
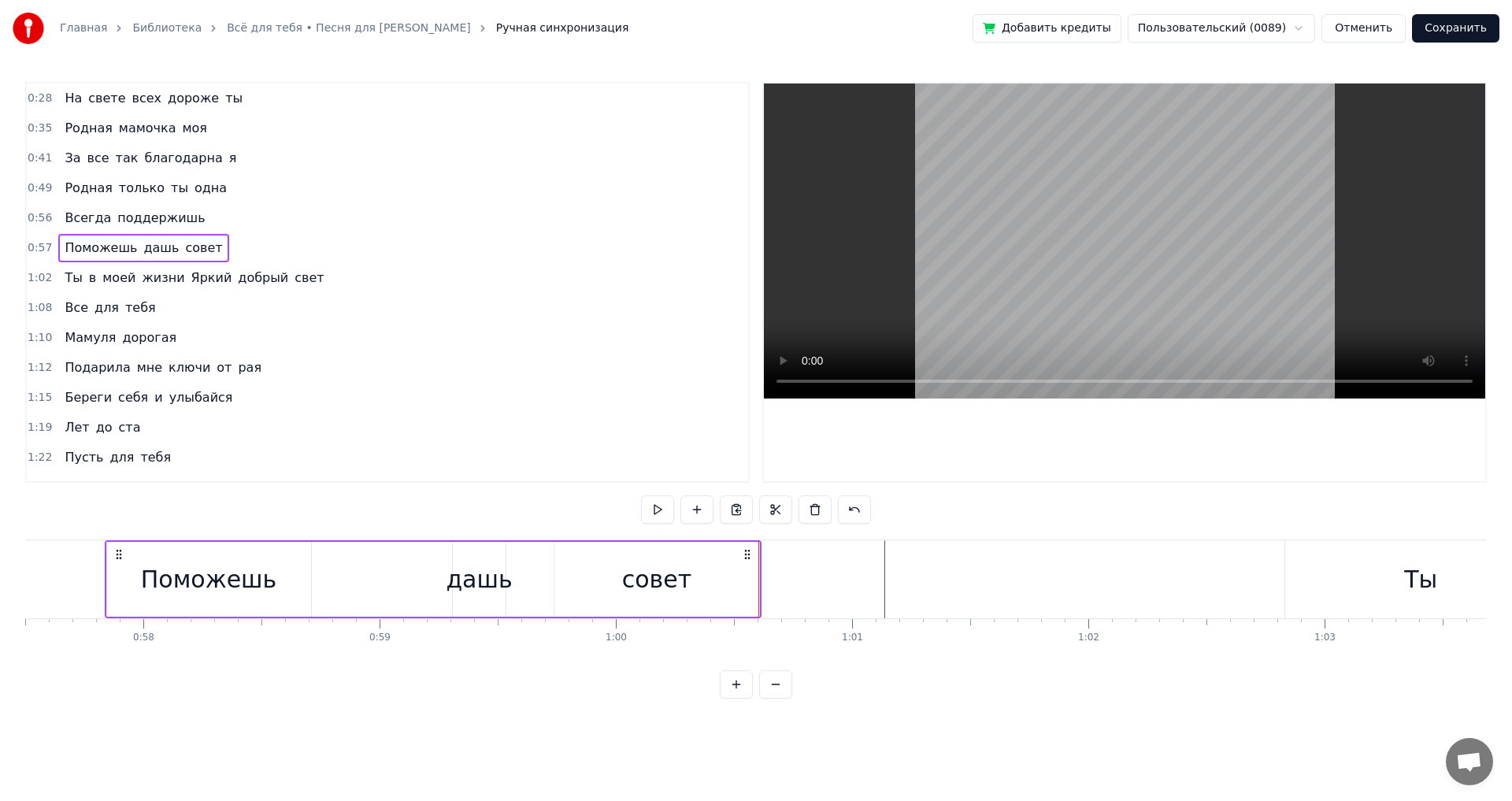
click at [655, 508] on button at bounding box center [657, 509] width 33 height 28
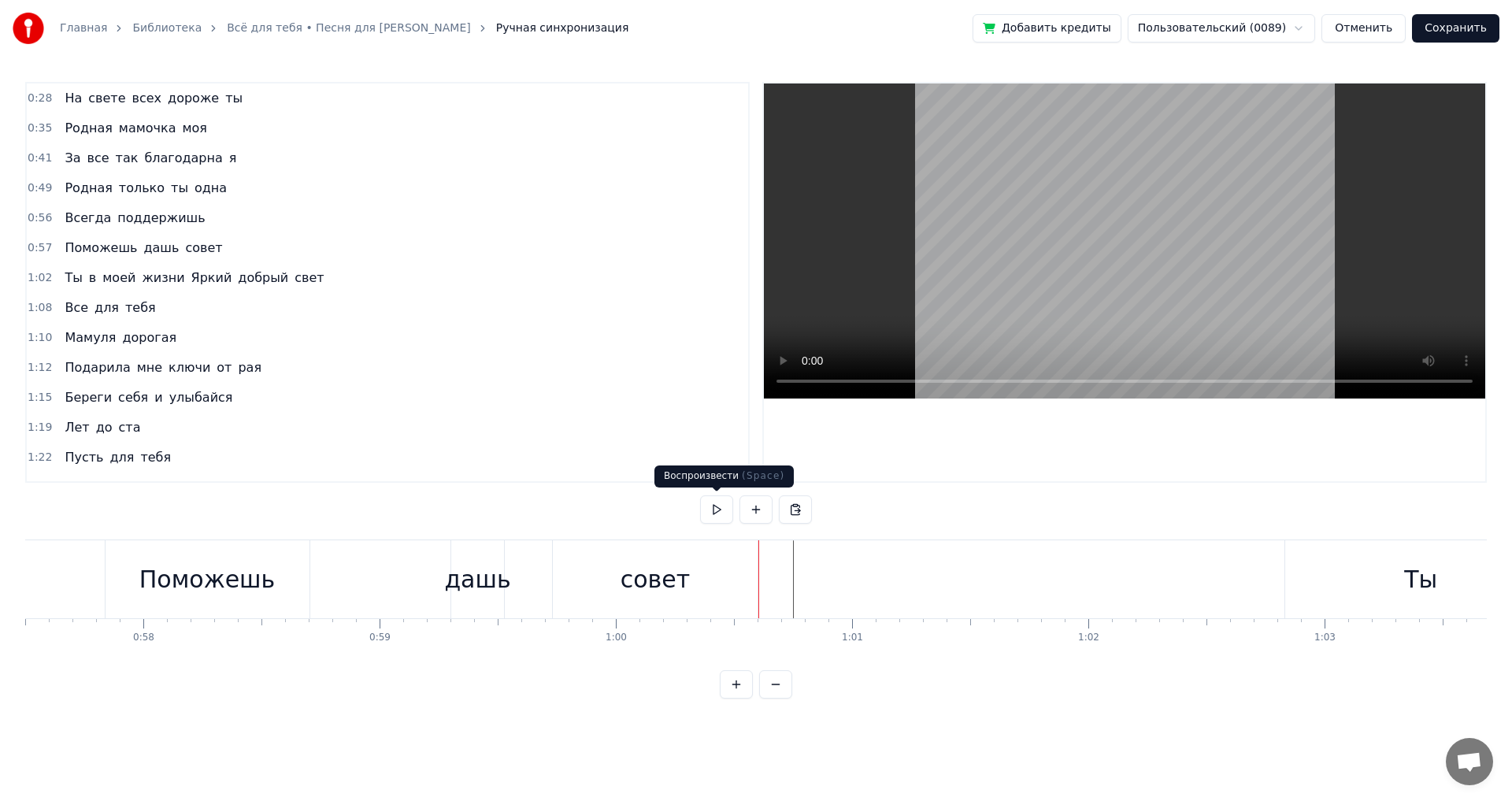
click at [717, 511] on button at bounding box center [717, 509] width 33 height 28
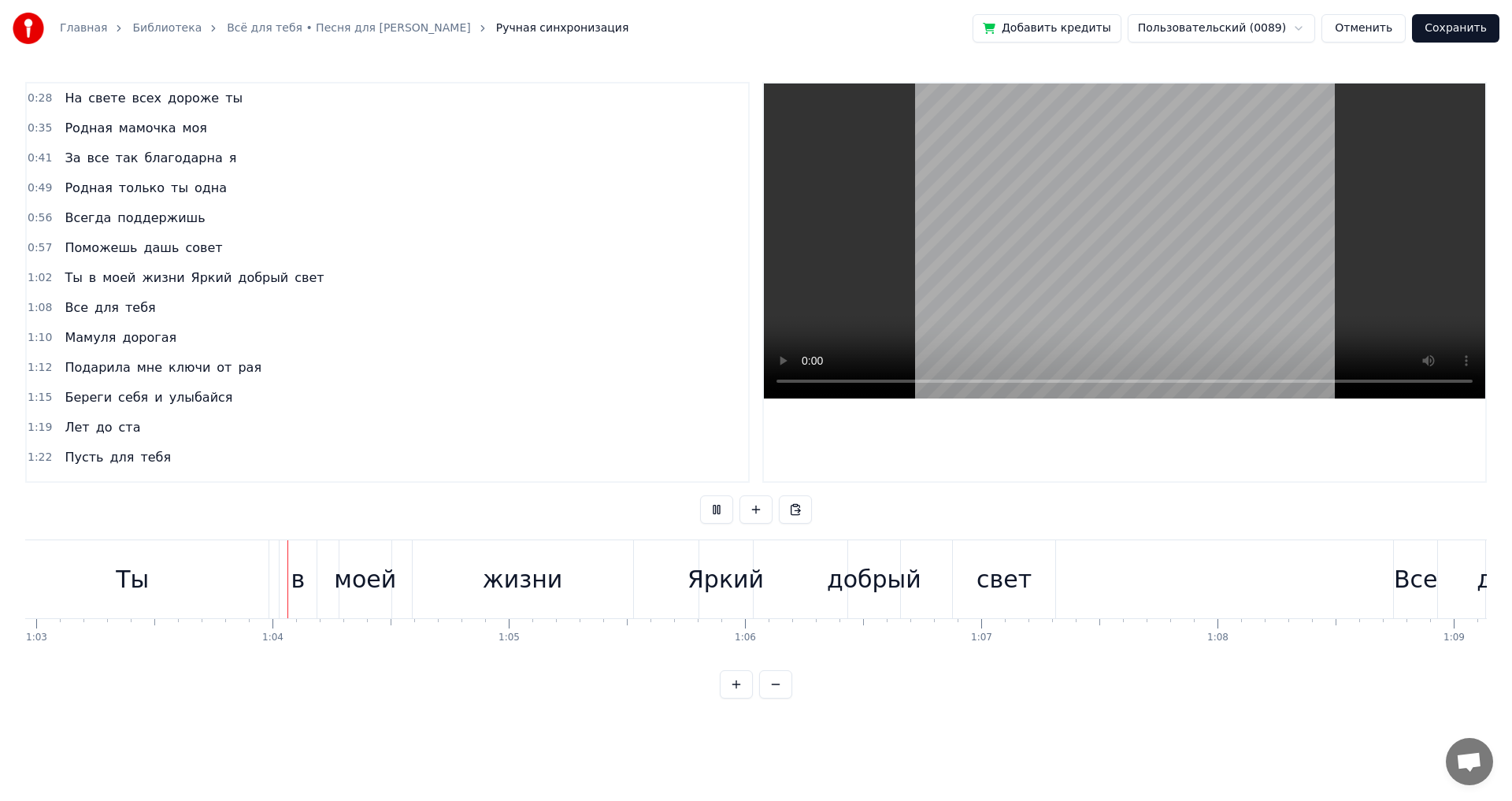
click at [717, 511] on button at bounding box center [717, 509] width 33 height 28
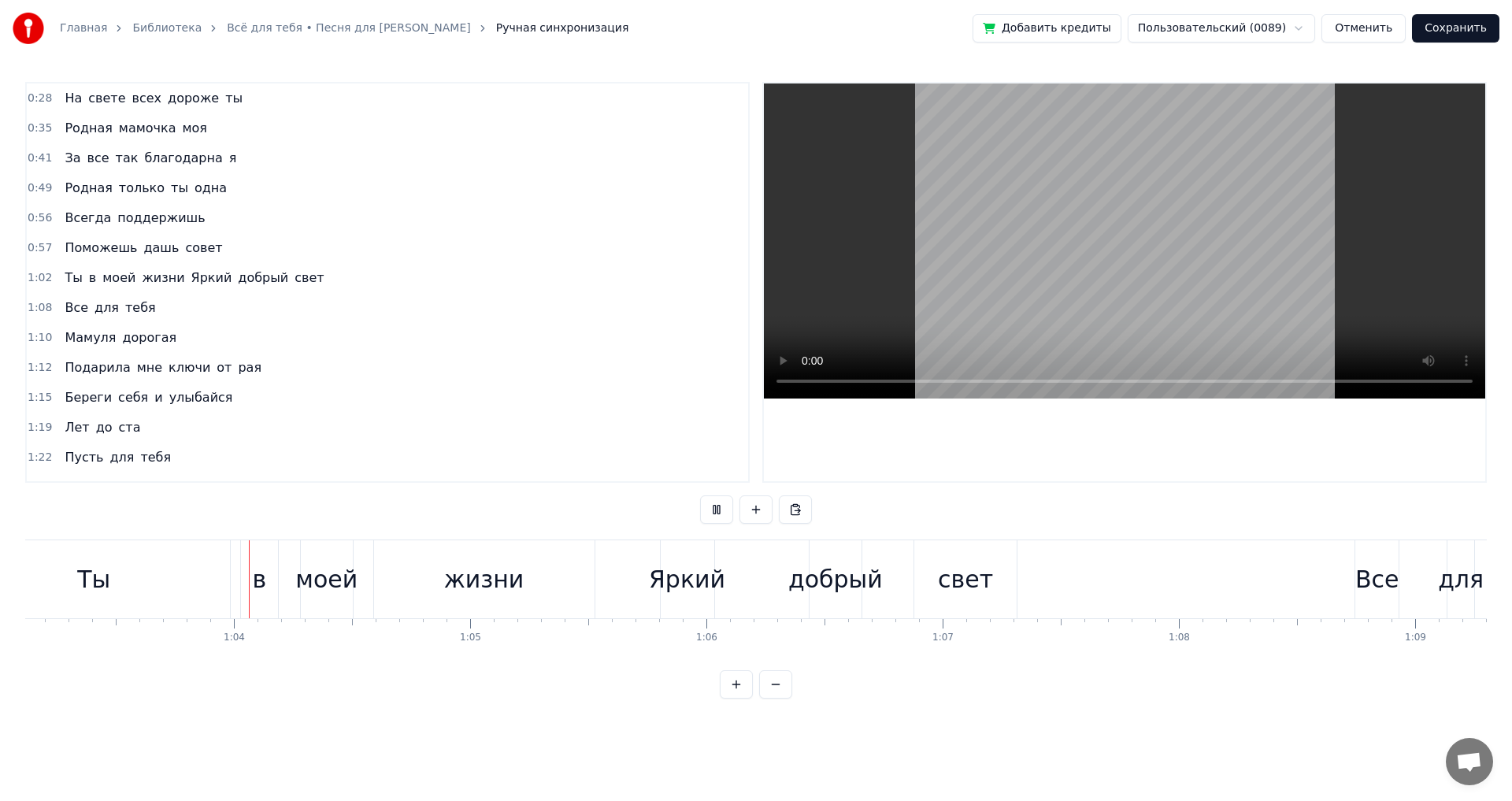
scroll to position [0, 14914]
click at [149, 579] on div "Ты" at bounding box center [92, 579] width 272 height 78
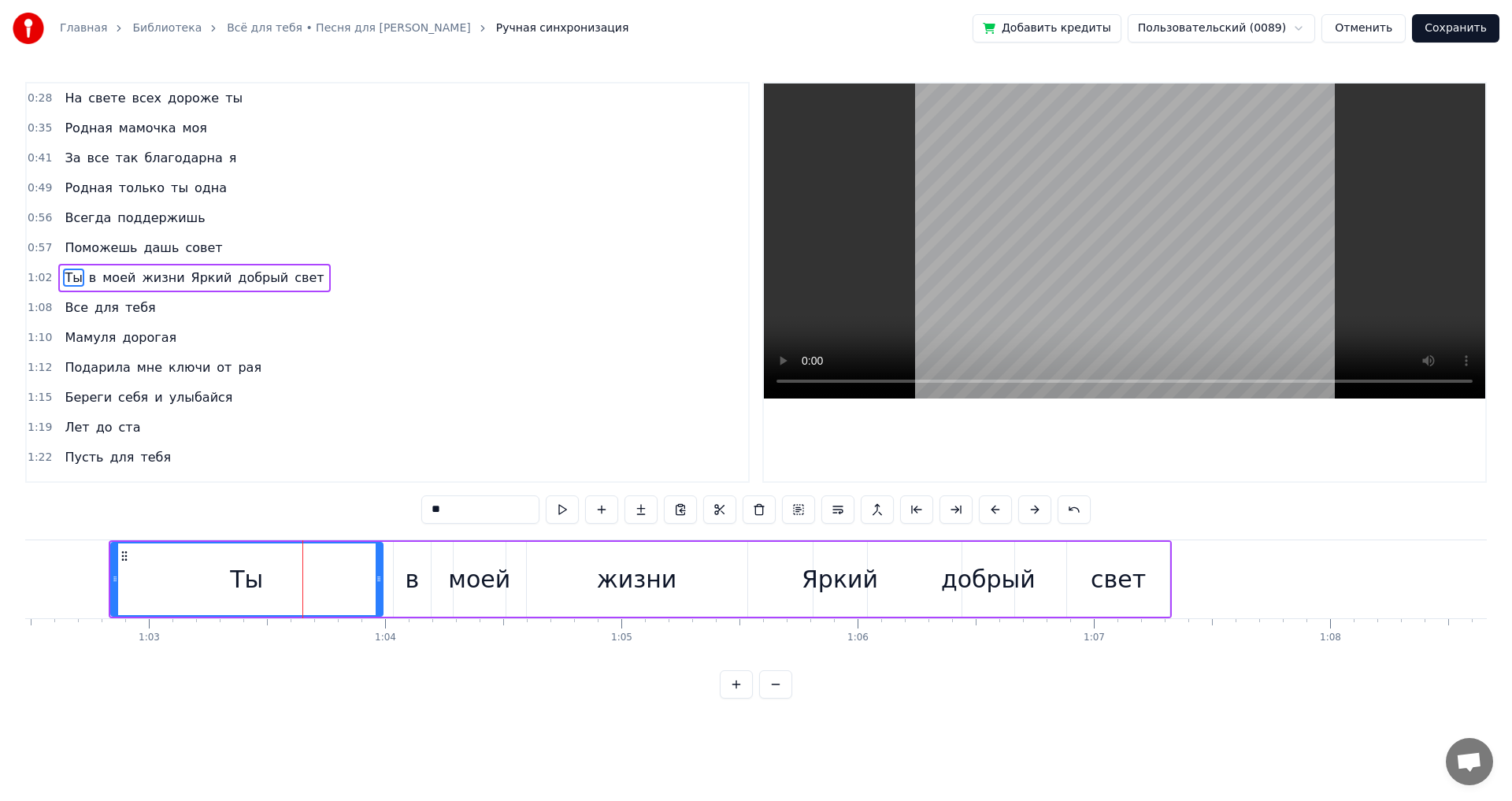
scroll to position [0, 14698]
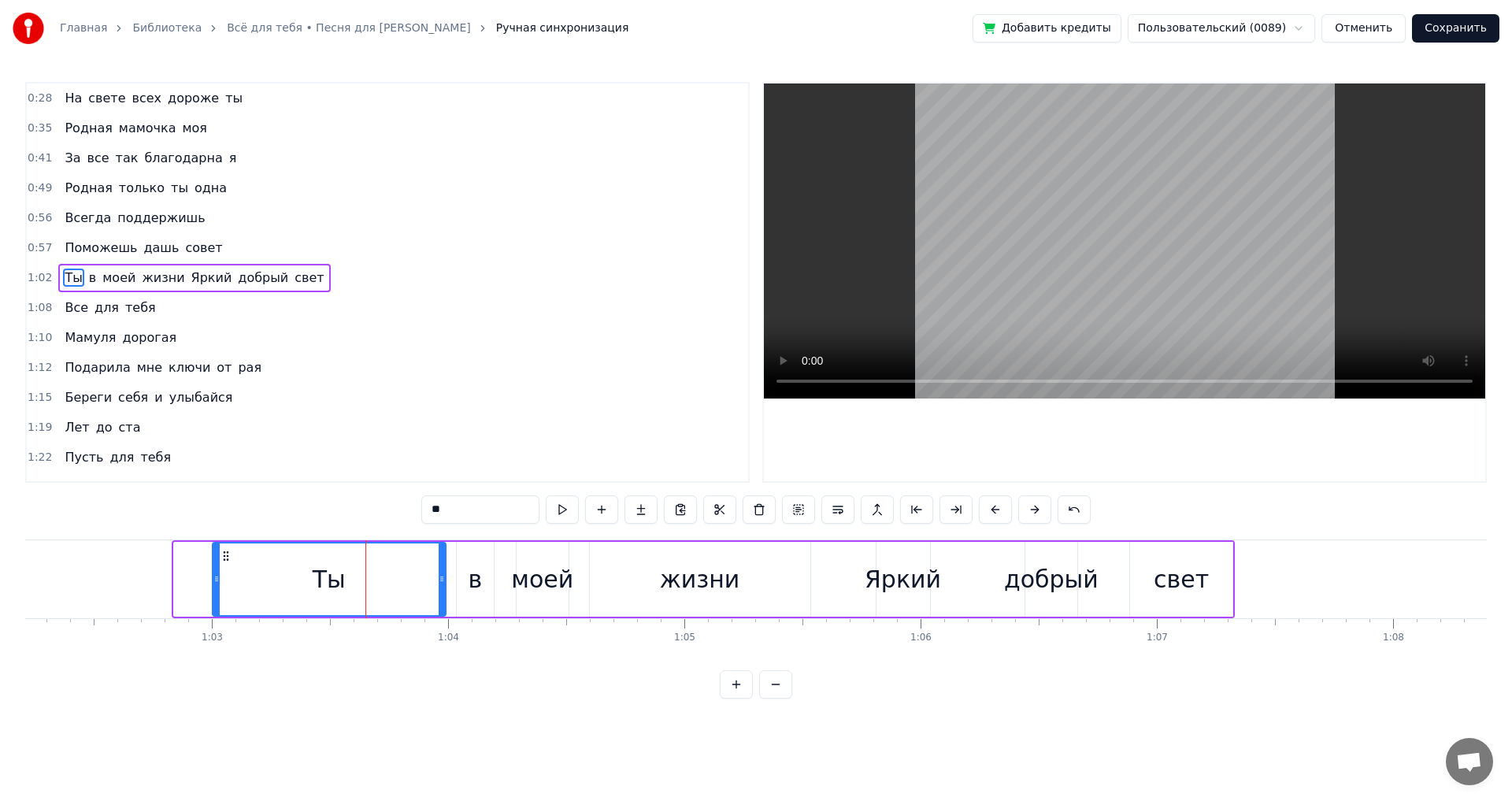
drag, startPoint x: 176, startPoint y: 585, endPoint x: 212, endPoint y: 592, distance: 36.7
click at [213, 592] on div at bounding box center [216, 579] width 6 height 72
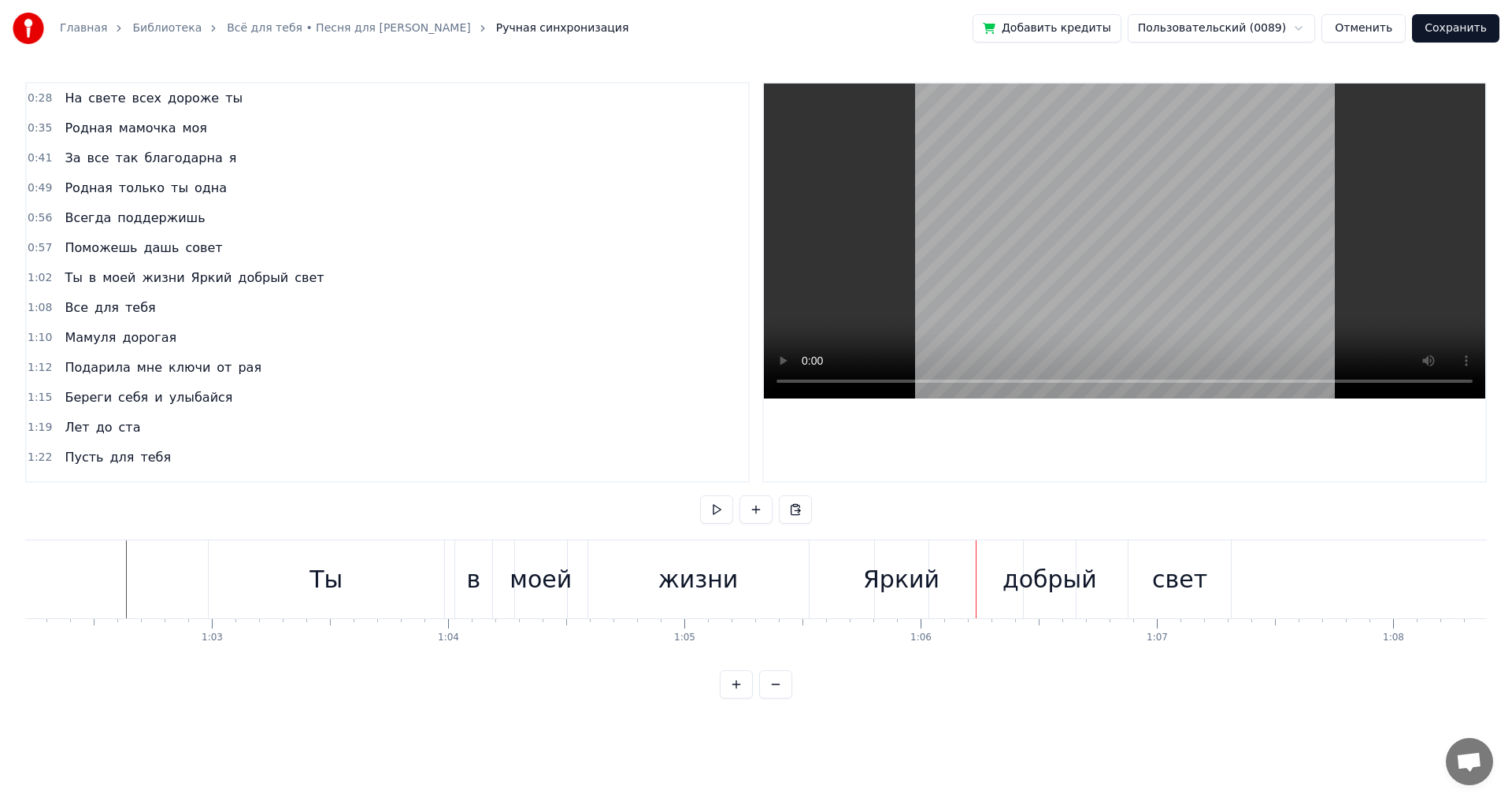
click at [894, 577] on div "Яркий" at bounding box center [901, 579] width 76 height 35
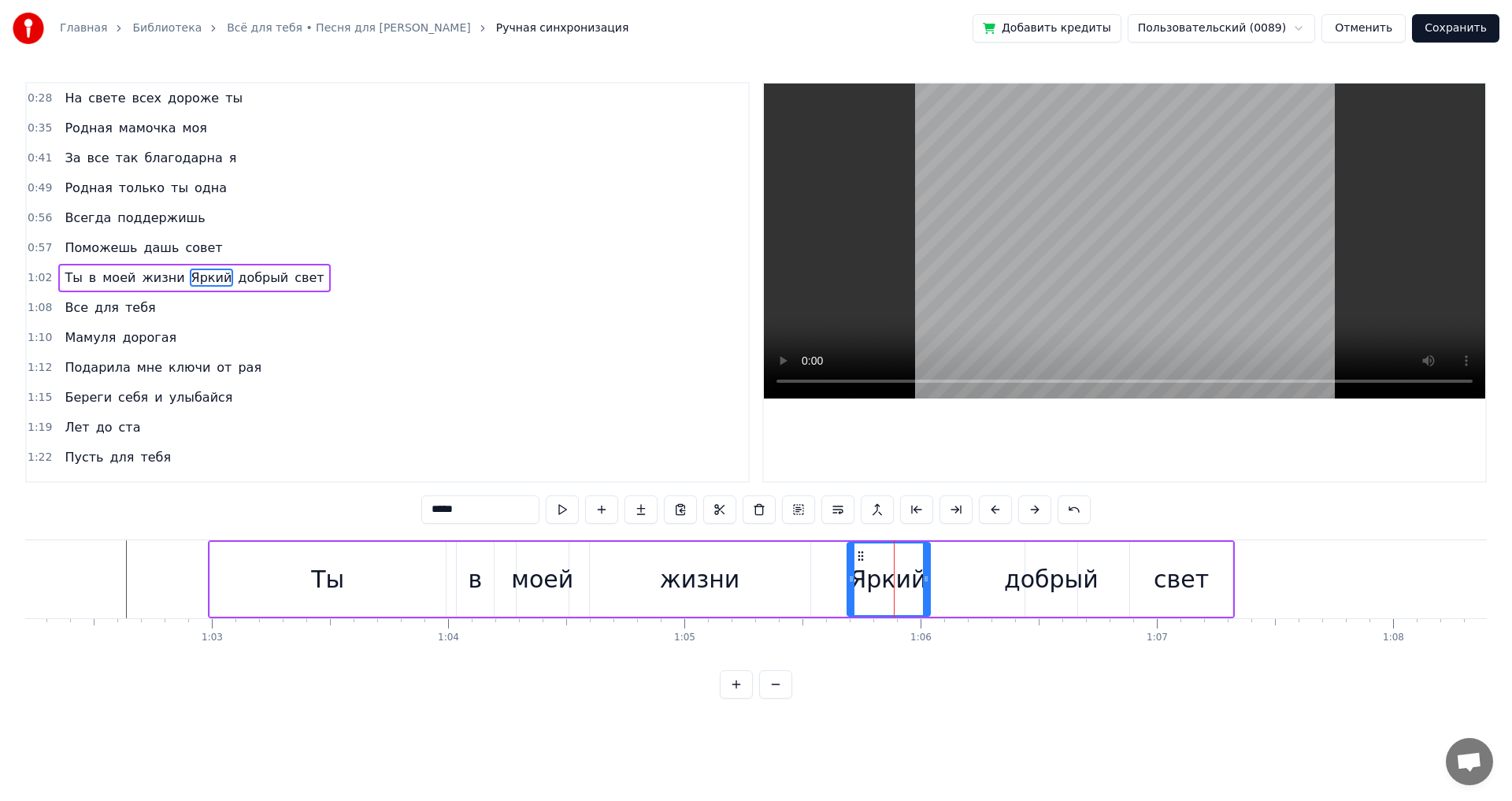
drag, startPoint x: 881, startPoint y: 583, endPoint x: 852, endPoint y: 579, distance: 29.3
click at [852, 579] on icon at bounding box center [852, 579] width 6 height 13
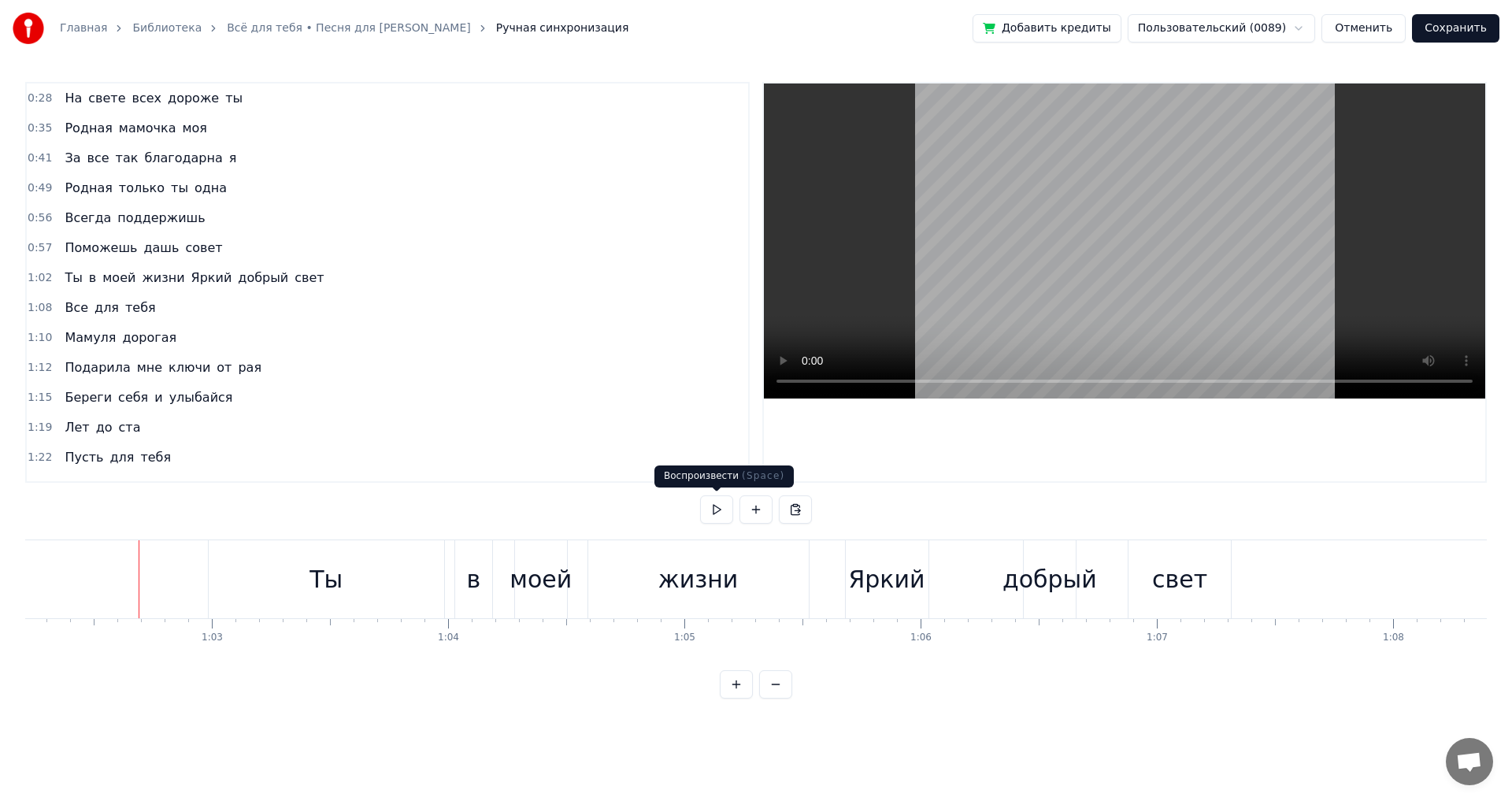
click at [717, 507] on button at bounding box center [717, 509] width 33 height 28
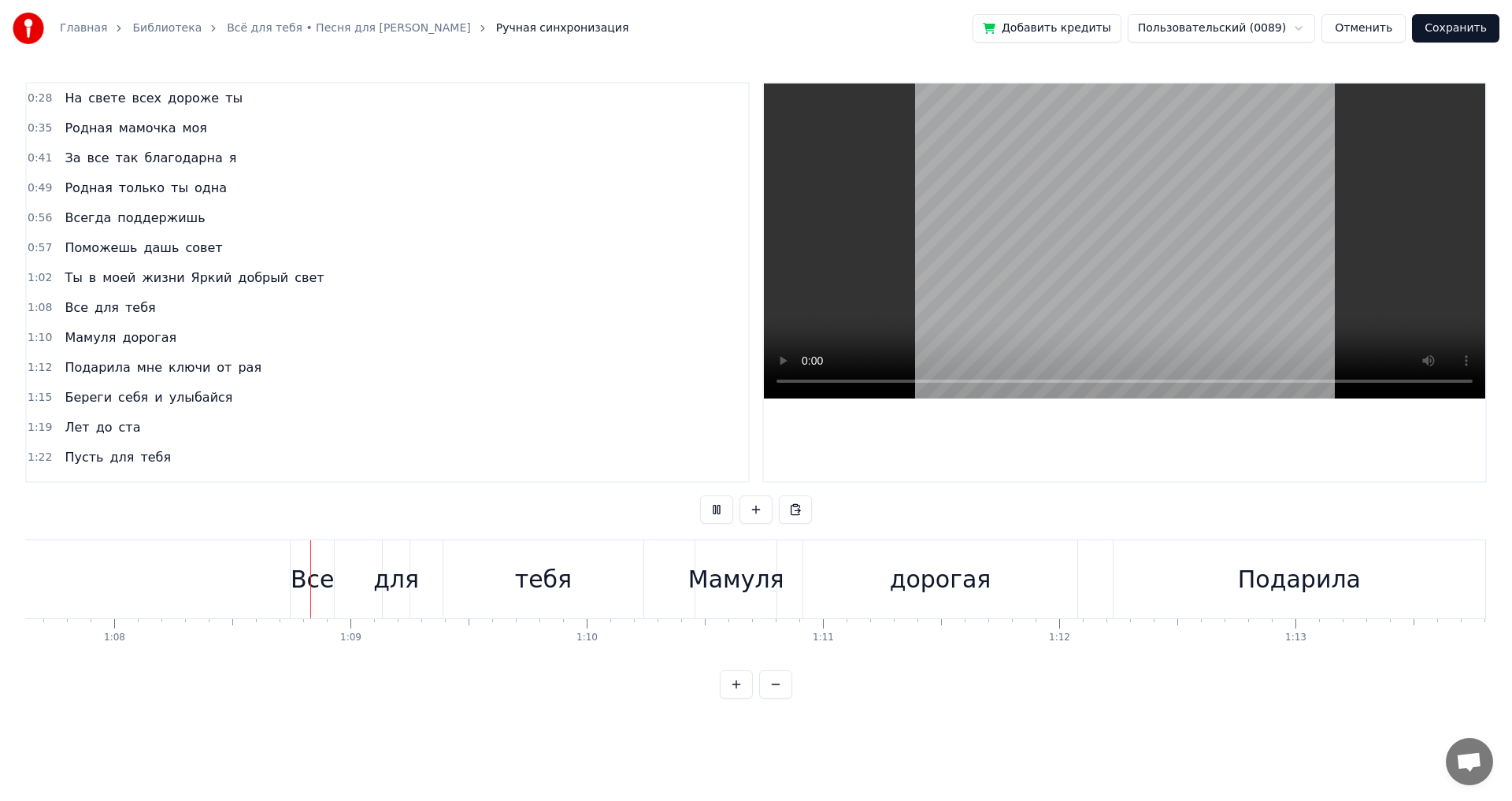
scroll to position [0, 16014]
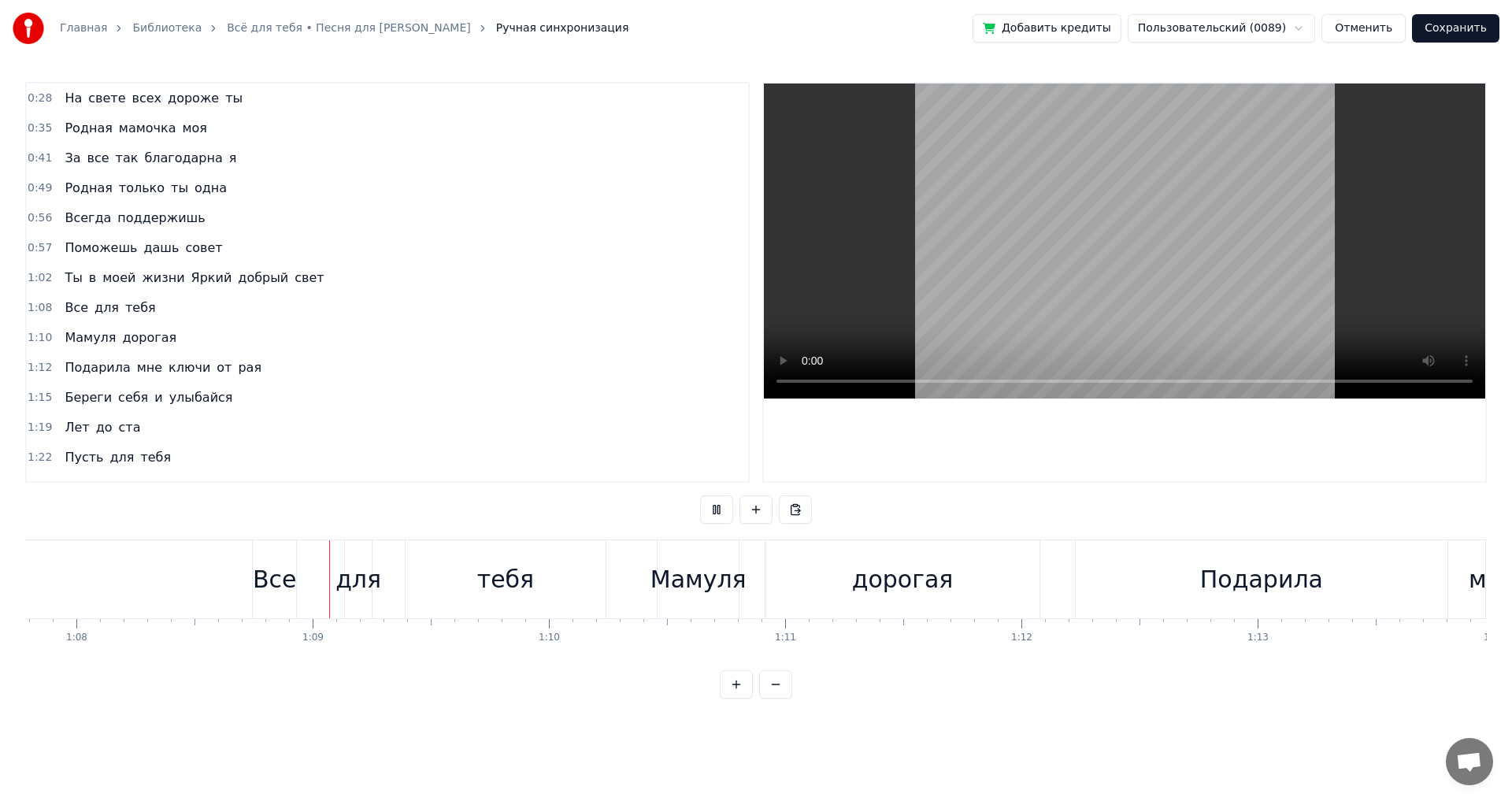
click at [717, 507] on button at bounding box center [717, 509] width 33 height 28
click at [272, 586] on div "Все" at bounding box center [274, 579] width 44 height 35
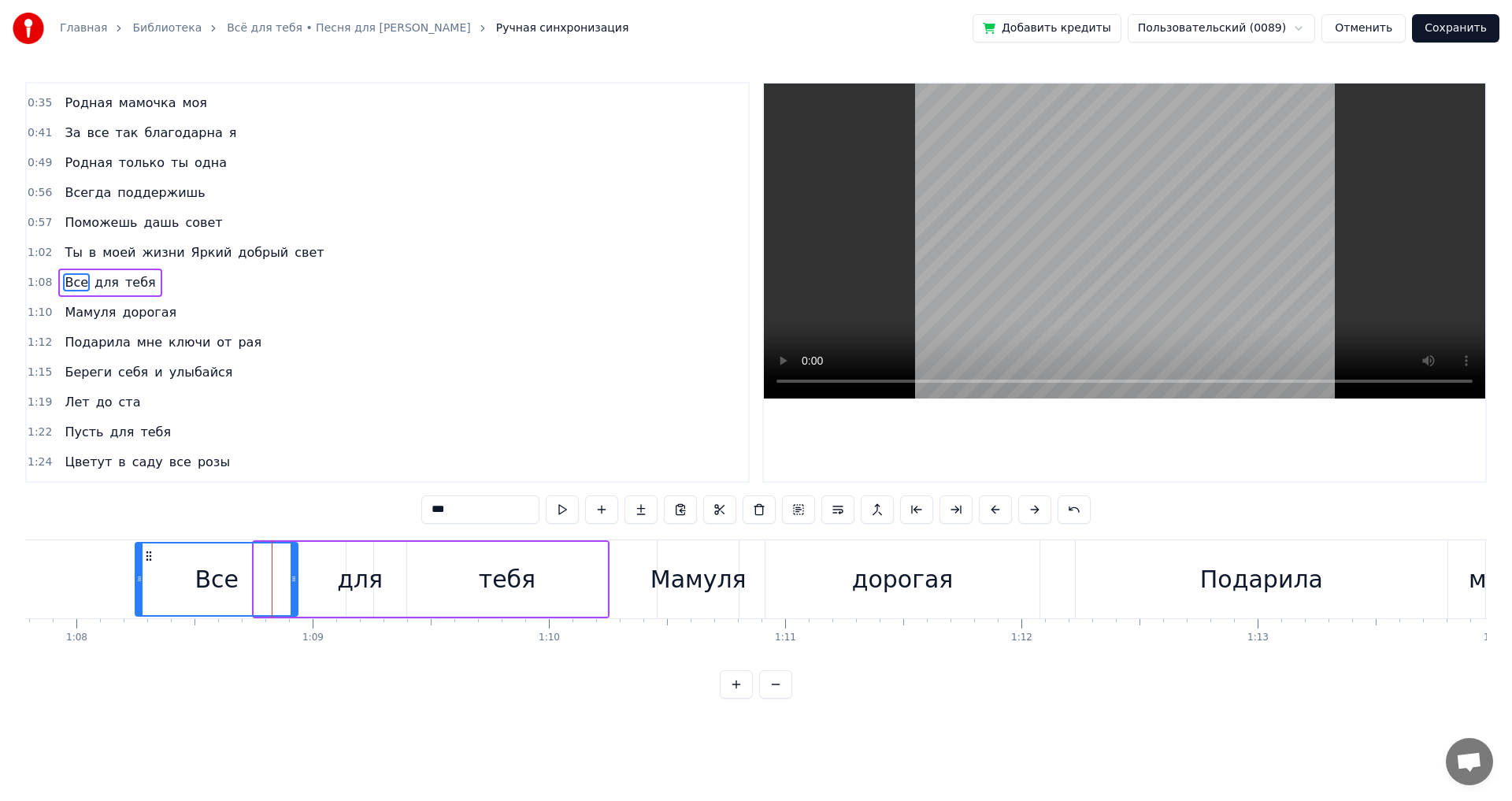
drag, startPoint x: 256, startPoint y: 573, endPoint x: 137, endPoint y: 580, distance: 119.2
click at [137, 580] on icon at bounding box center [139, 579] width 6 height 13
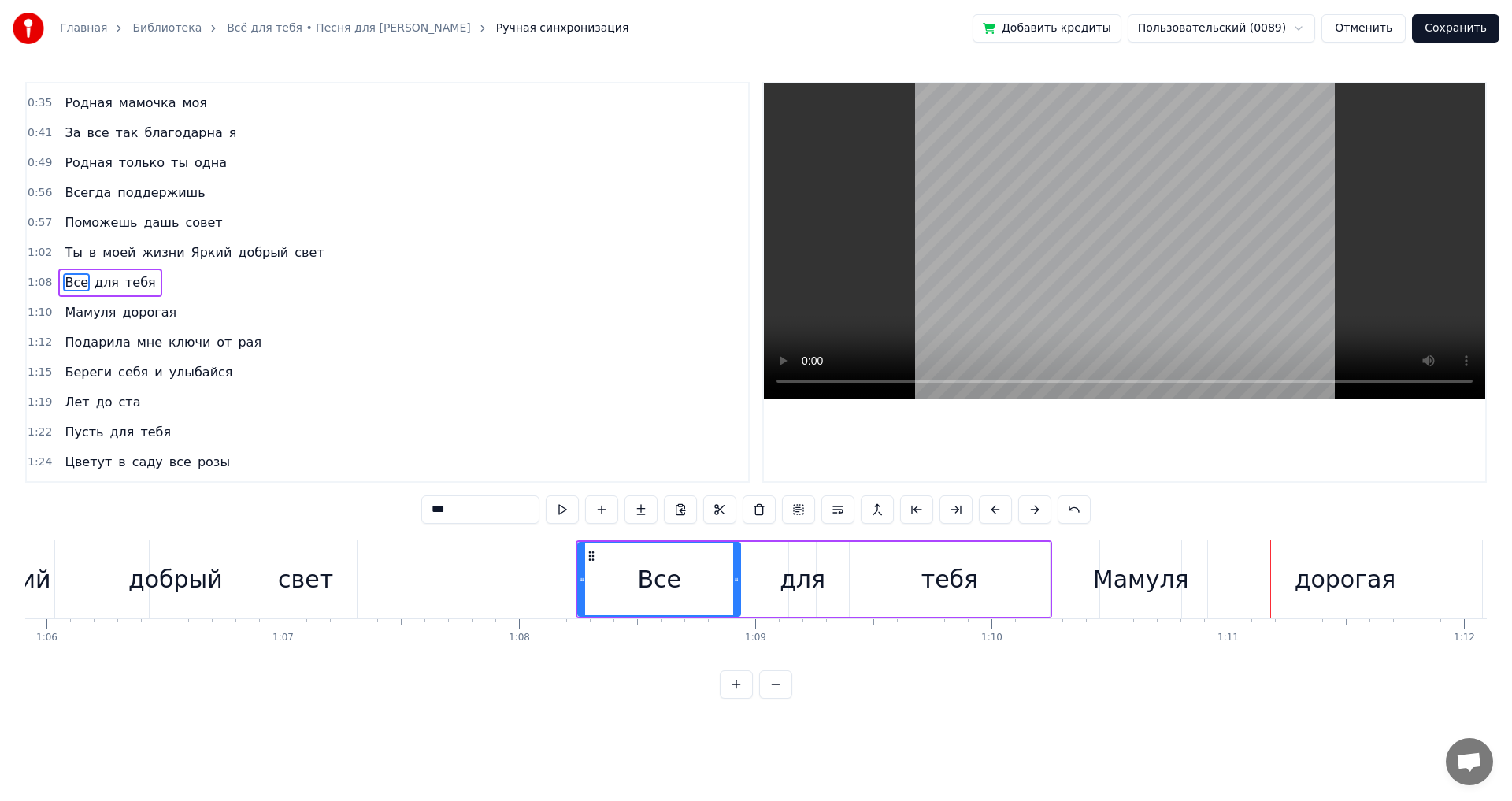
scroll to position [0, 15416]
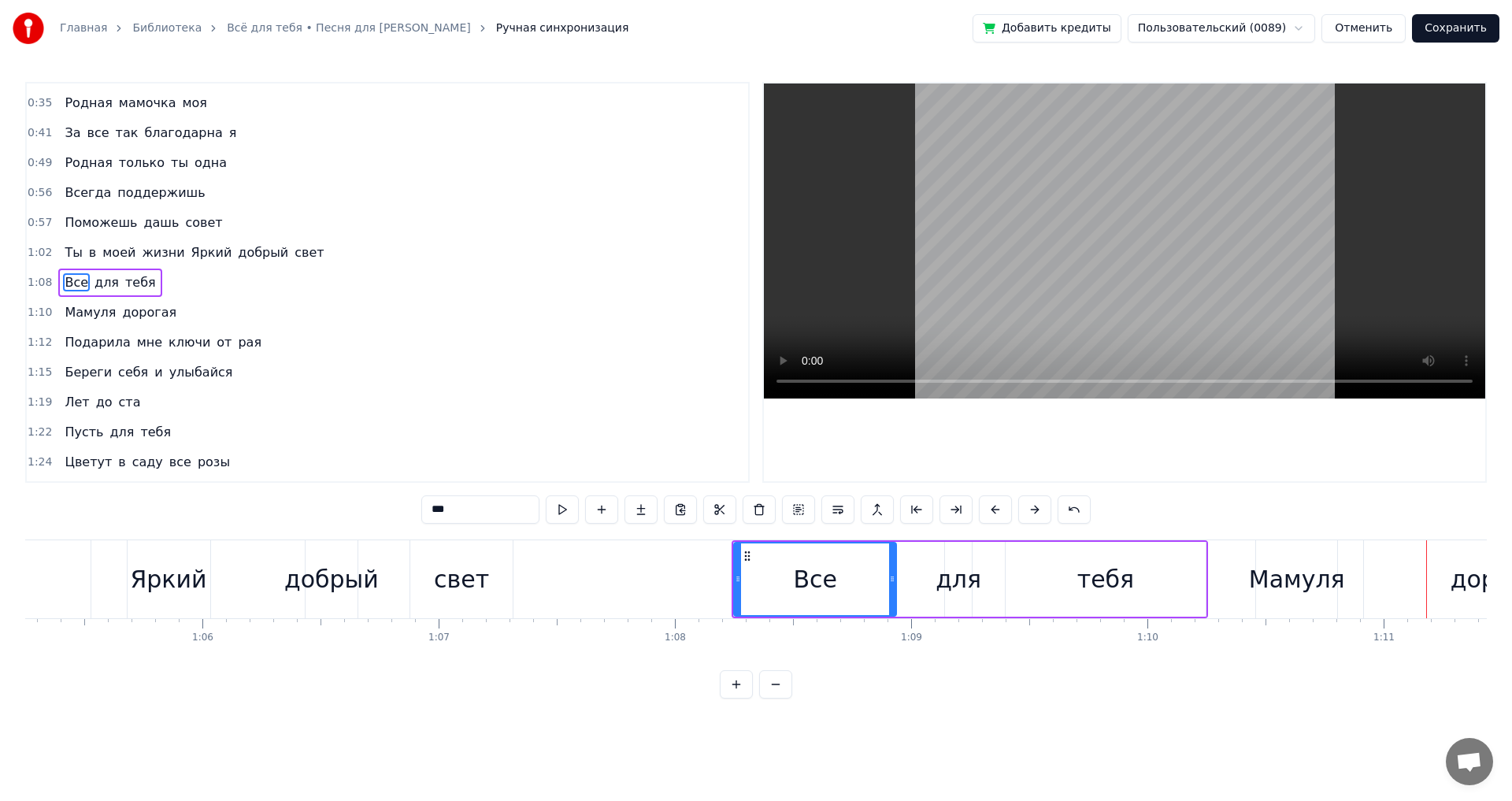
click at [311, 589] on div "добрый" at bounding box center [331, 579] width 95 height 35
type input "******"
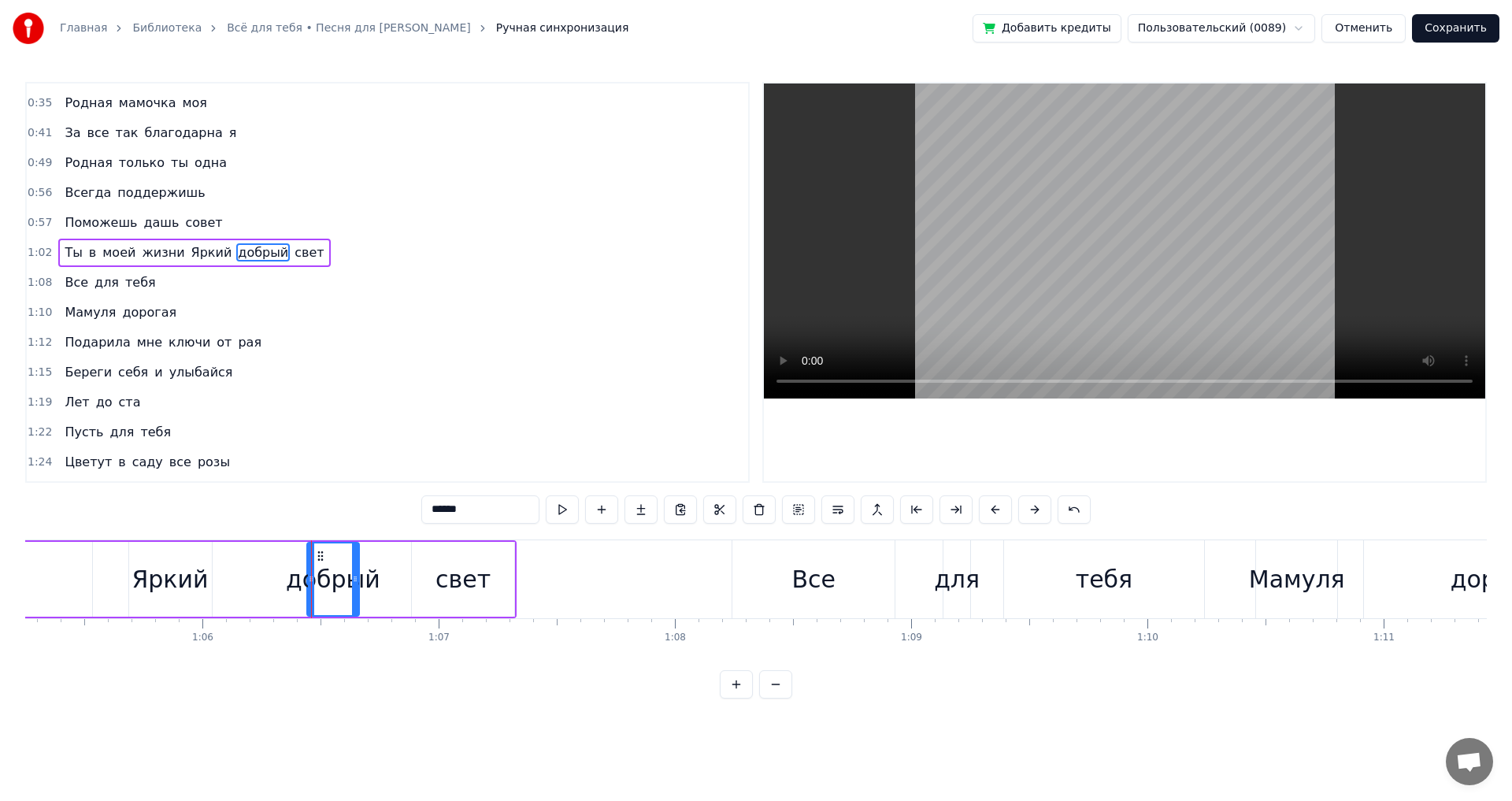
scroll to position [0, 0]
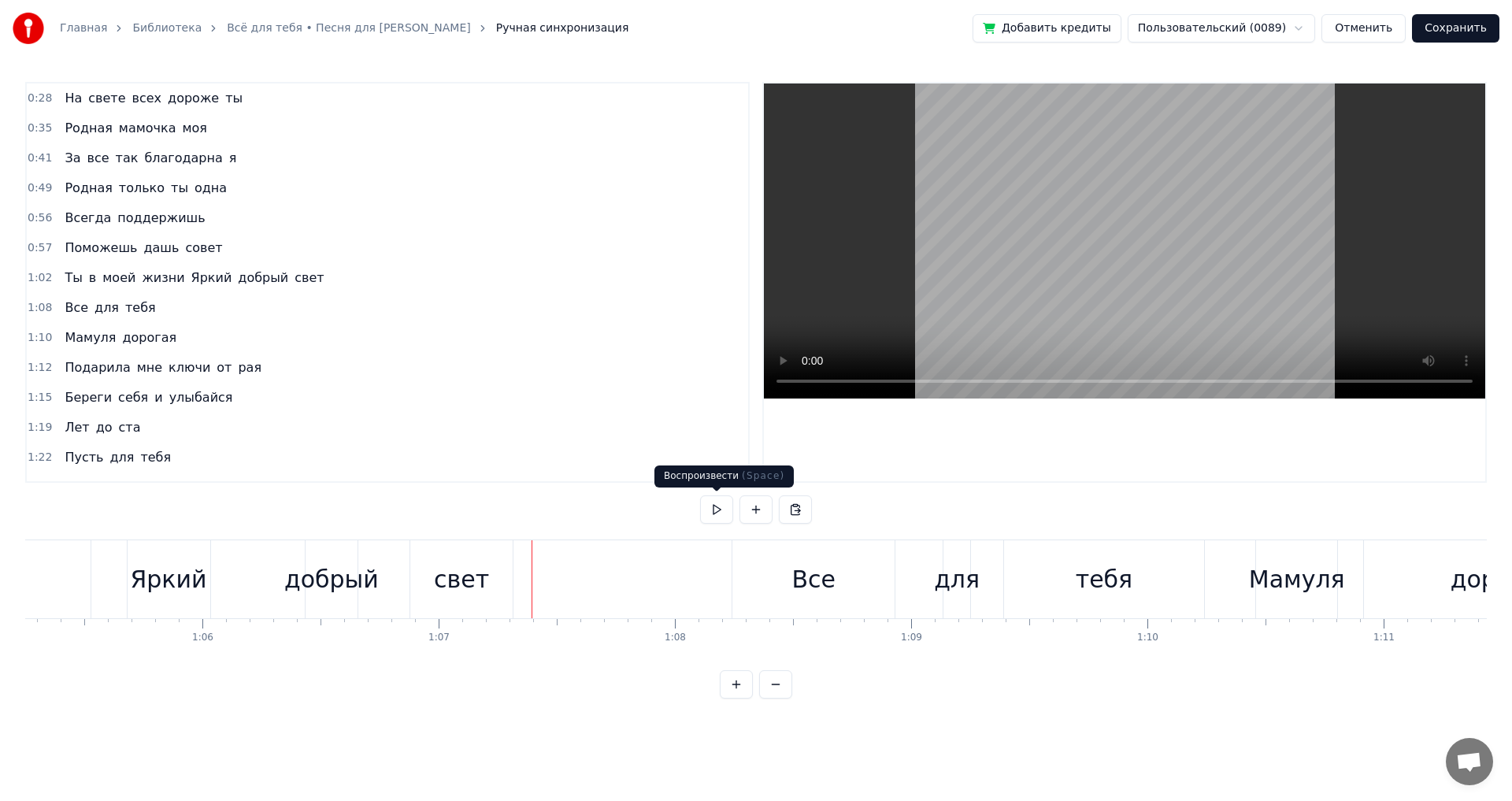
click at [720, 513] on button at bounding box center [717, 509] width 33 height 28
click at [712, 513] on button at bounding box center [717, 509] width 33 height 28
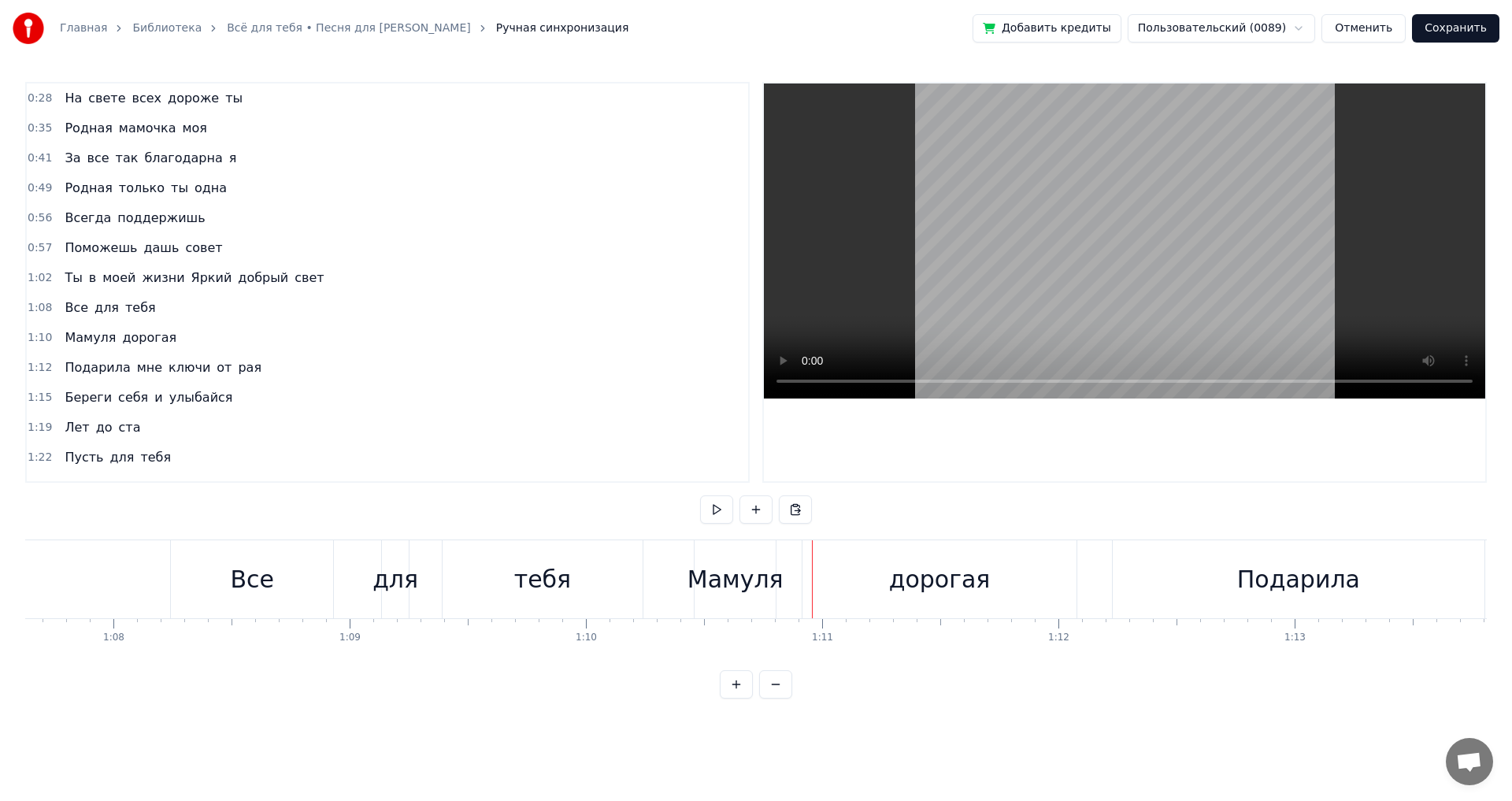
scroll to position [0, 15822]
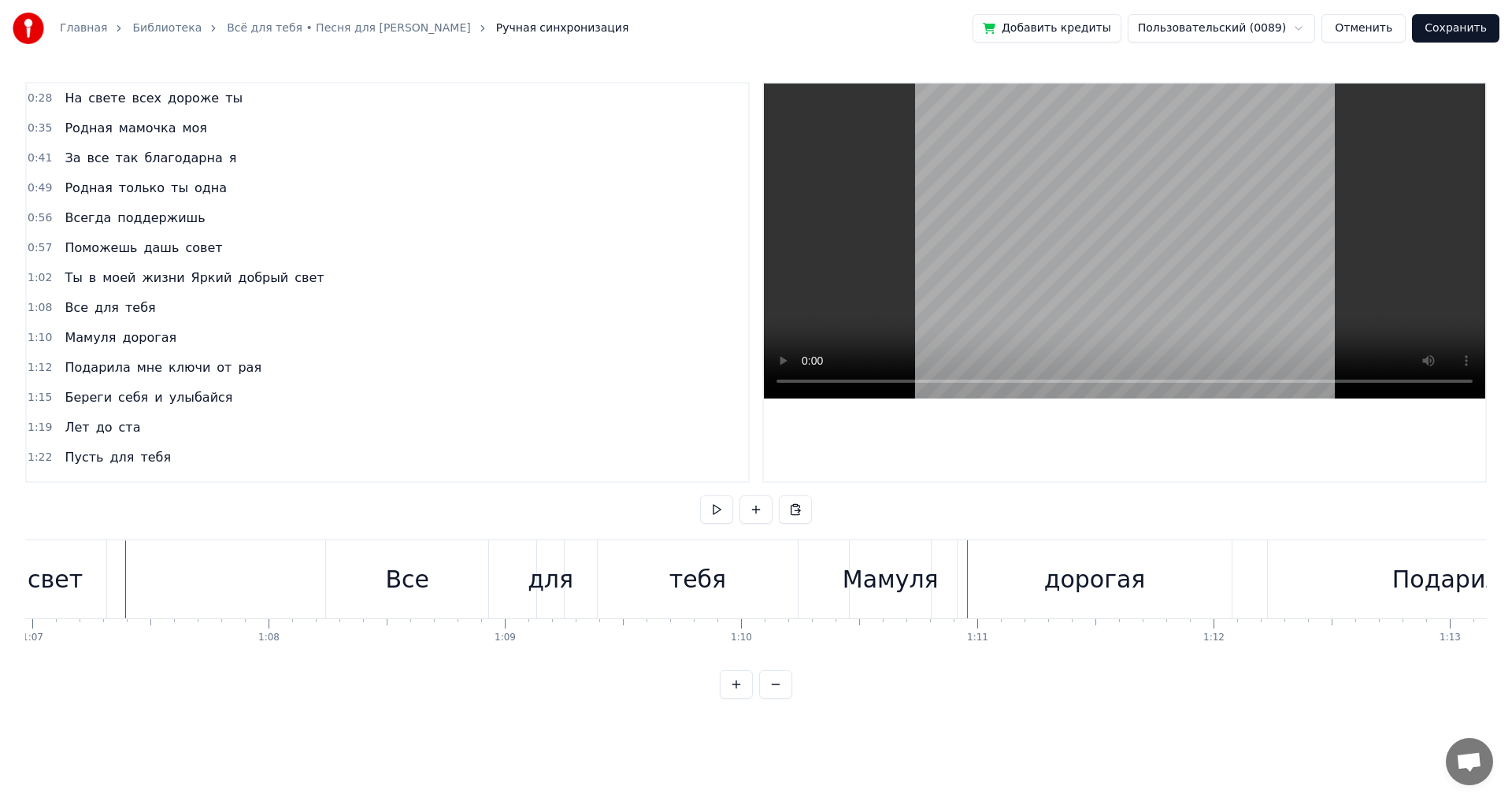
click at [717, 511] on button at bounding box center [717, 509] width 33 height 28
click at [718, 511] on button at bounding box center [717, 509] width 33 height 28
click at [707, 508] on button at bounding box center [717, 509] width 33 height 28
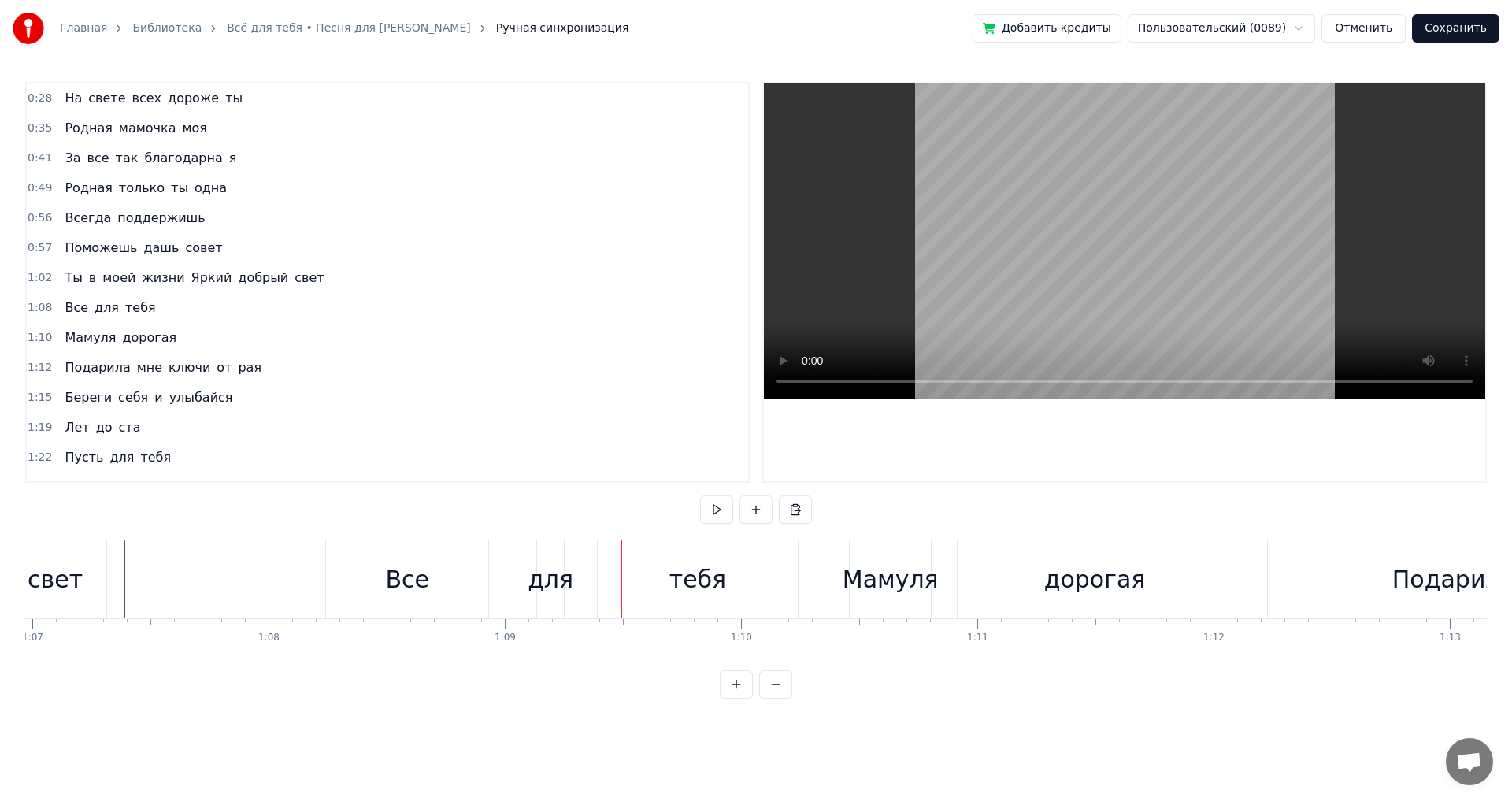
click at [425, 584] on div "Все" at bounding box center [407, 579] width 162 height 78
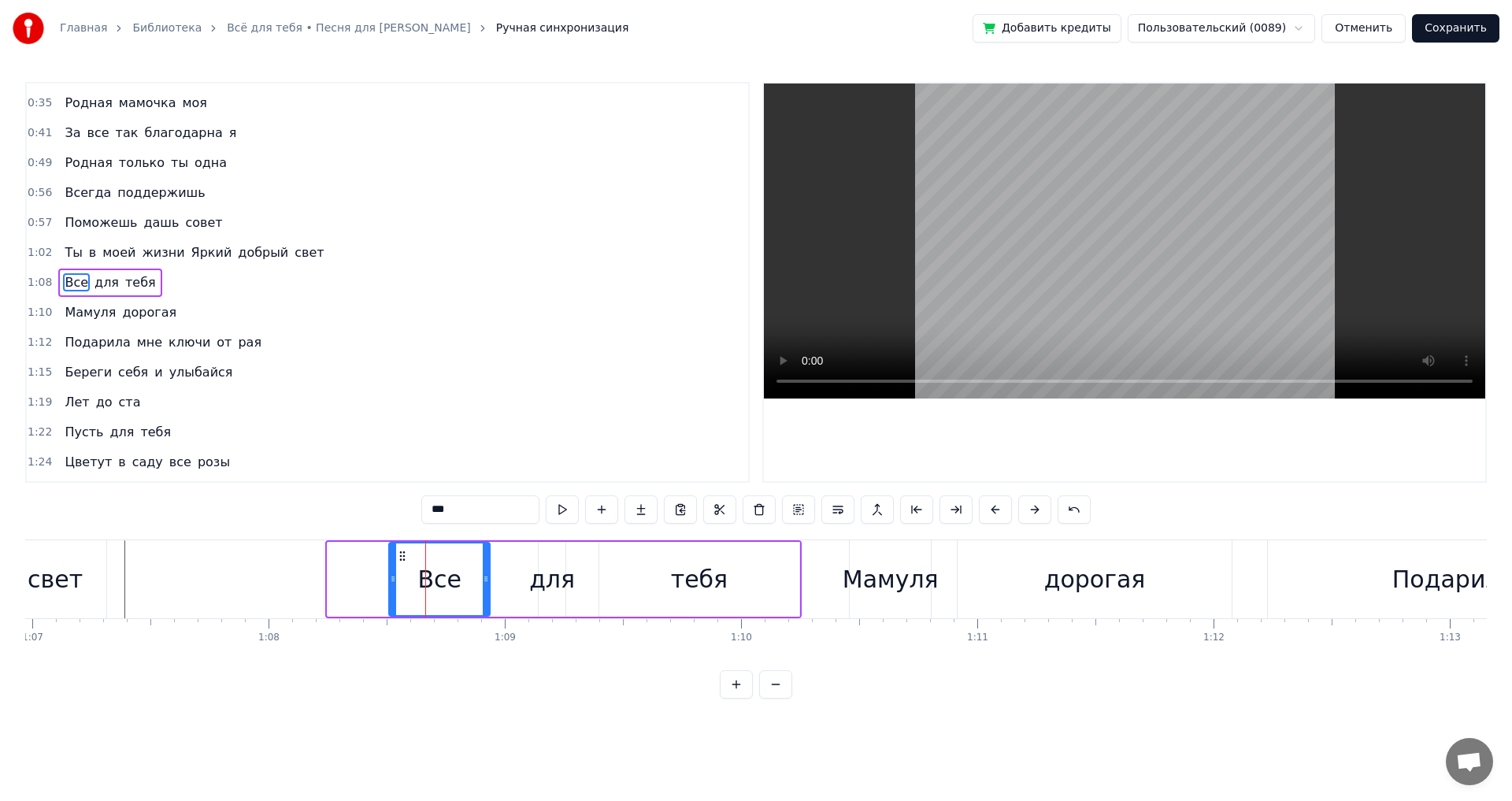
drag, startPoint x: 329, startPoint y: 576, endPoint x: 391, endPoint y: 575, distance: 62.0
click at [391, 575] on icon at bounding box center [393, 579] width 6 height 13
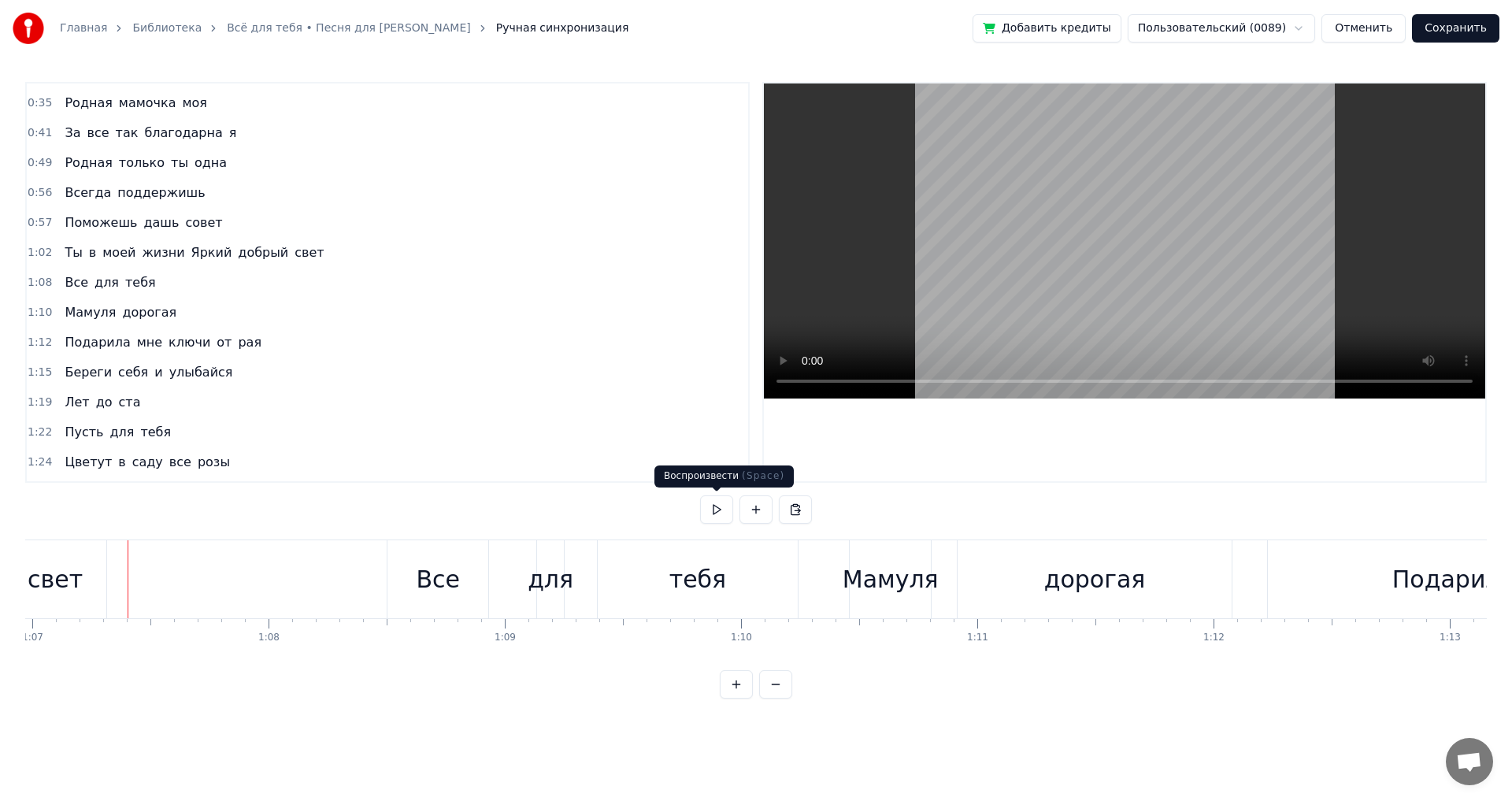
click at [714, 513] on button at bounding box center [717, 509] width 33 height 28
click at [709, 592] on div "тебя" at bounding box center [697, 579] width 57 height 35
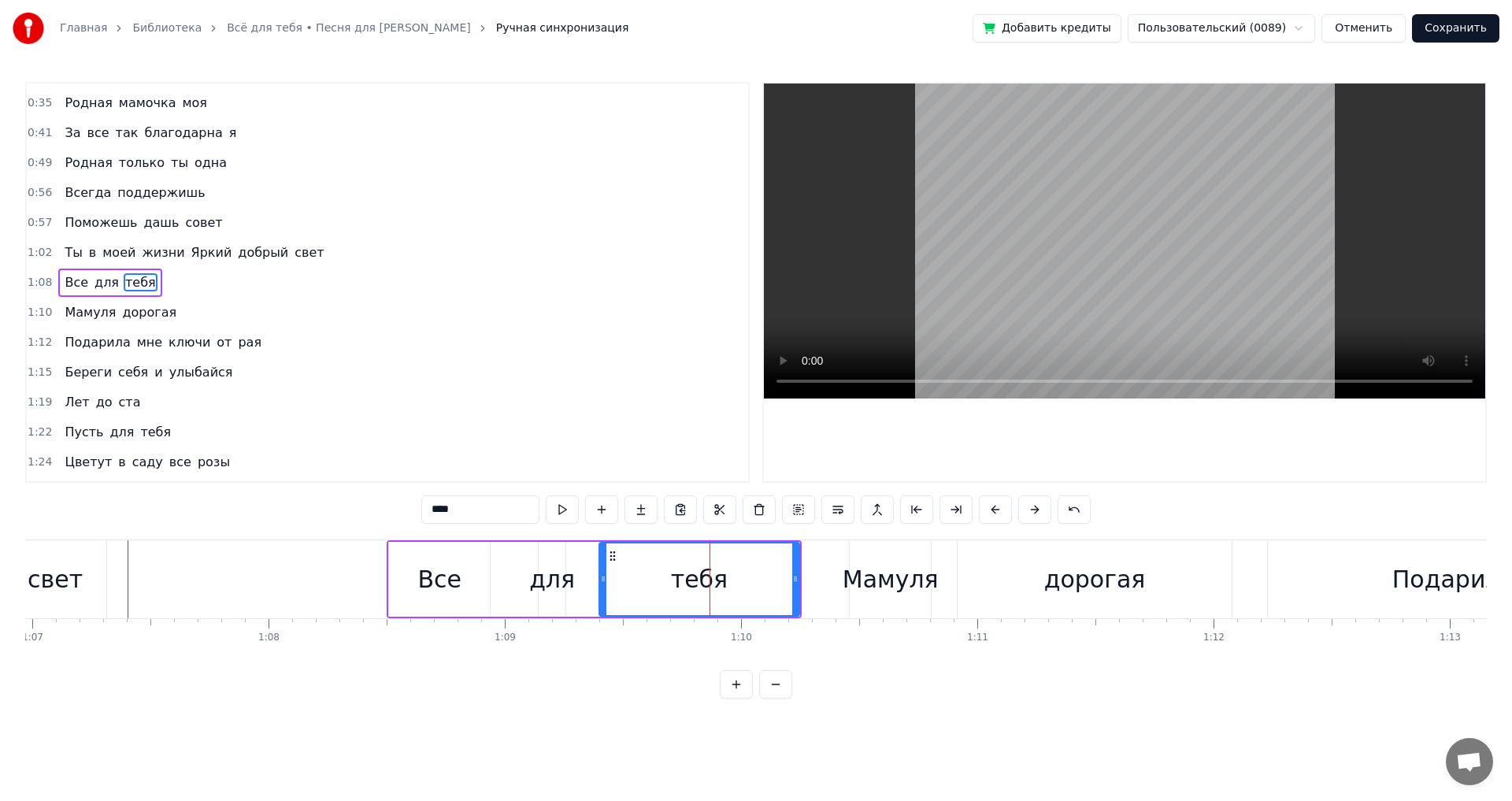
click at [802, 574] on div "Все для тебя" at bounding box center [594, 579] width 415 height 78
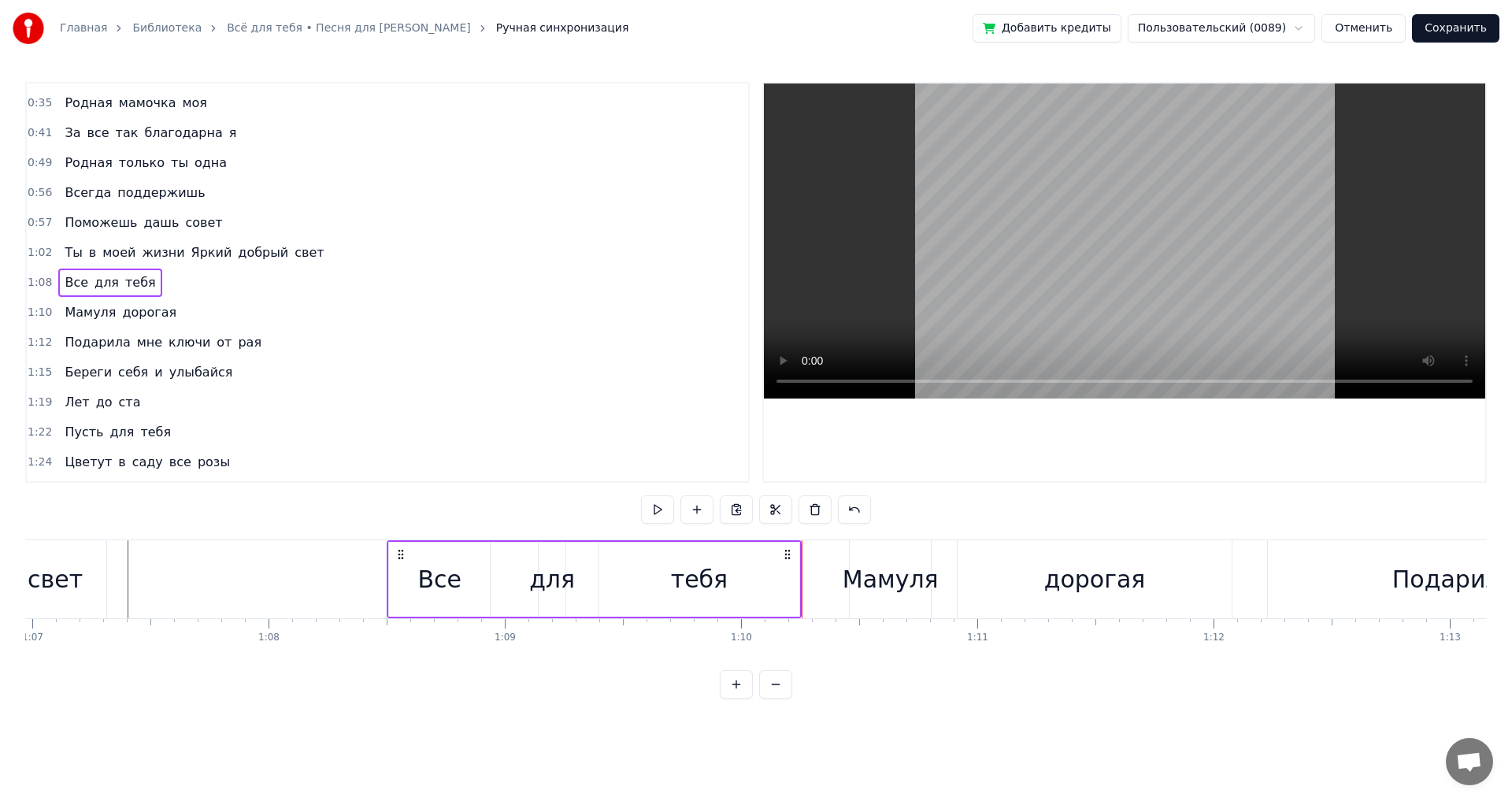
click at [685, 581] on div "тебя" at bounding box center [699, 579] width 57 height 35
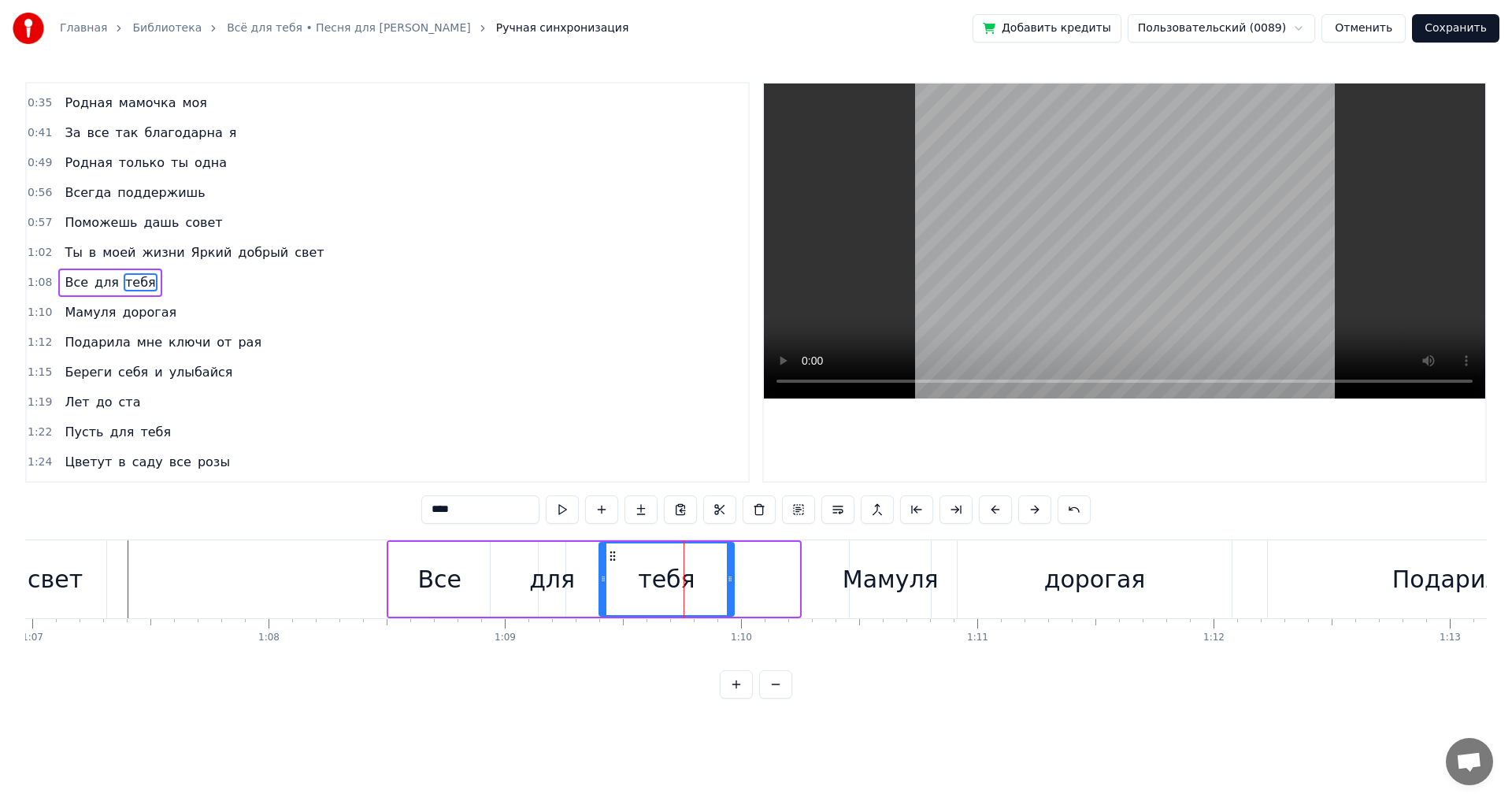
drag, startPoint x: 799, startPoint y: 582, endPoint x: 733, endPoint y: 588, distance: 66.3
click at [733, 588] on div at bounding box center [730, 579] width 6 height 72
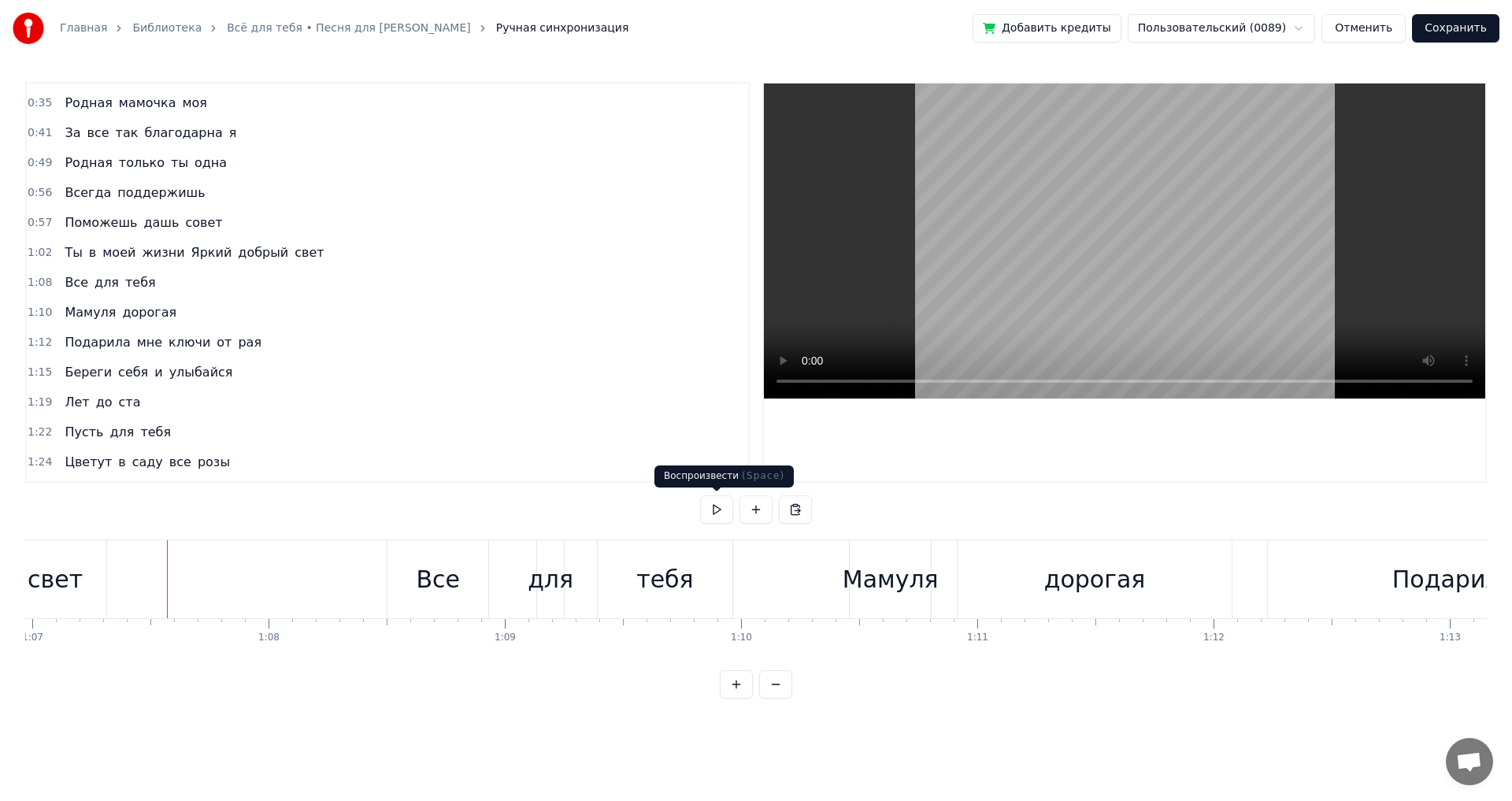
click at [708, 518] on button at bounding box center [717, 509] width 33 height 28
click at [720, 507] on button at bounding box center [717, 509] width 33 height 28
click at [533, 580] on div "для" at bounding box center [550, 579] width 46 height 35
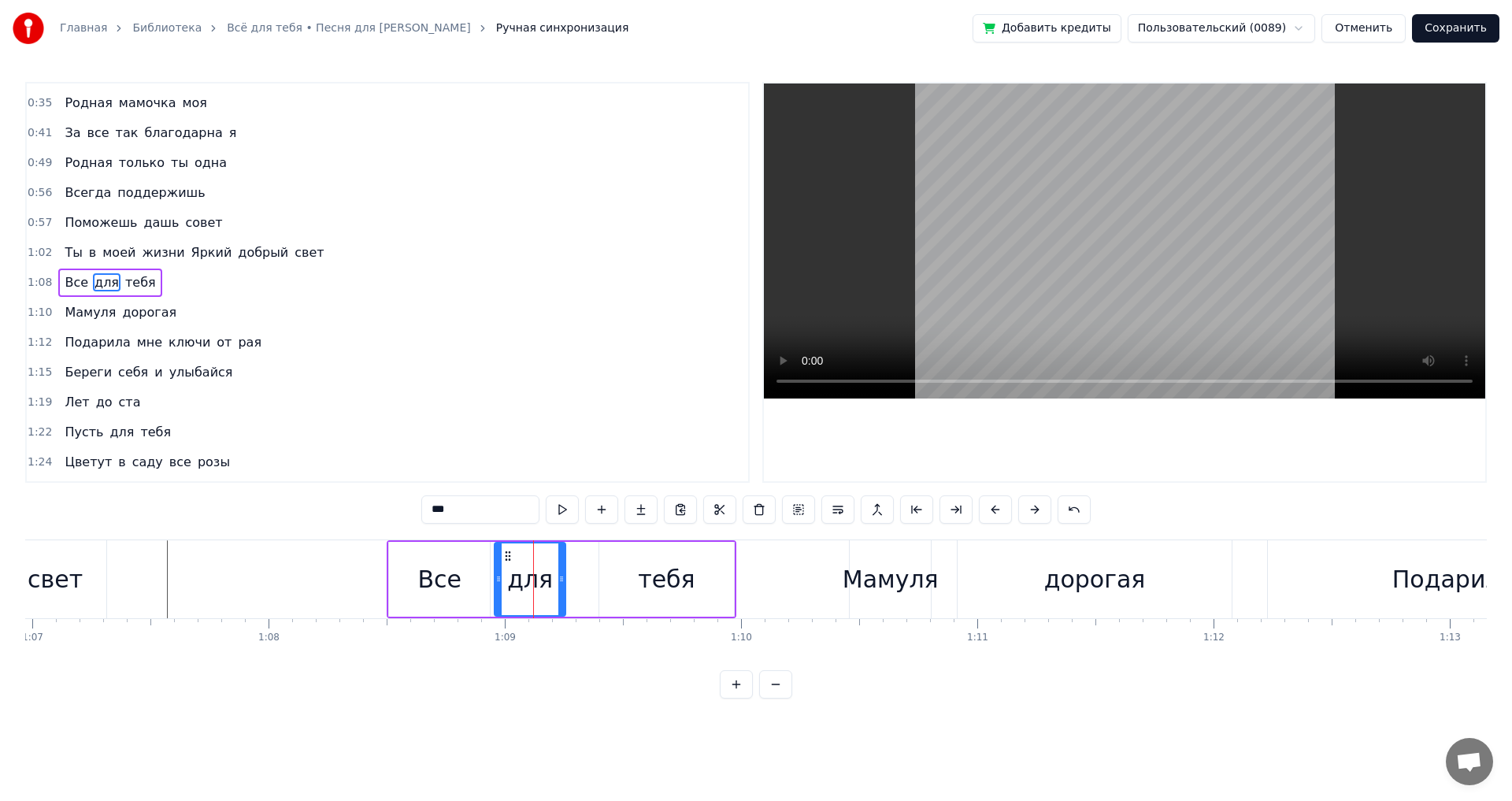
drag, startPoint x: 540, startPoint y: 575, endPoint x: 496, endPoint y: 575, distance: 44.0
click at [496, 575] on icon at bounding box center [499, 579] width 6 height 13
drag, startPoint x: 561, startPoint y: 581, endPoint x: 538, endPoint y: 585, distance: 23.3
click at [538, 585] on icon at bounding box center [538, 579] width 6 height 13
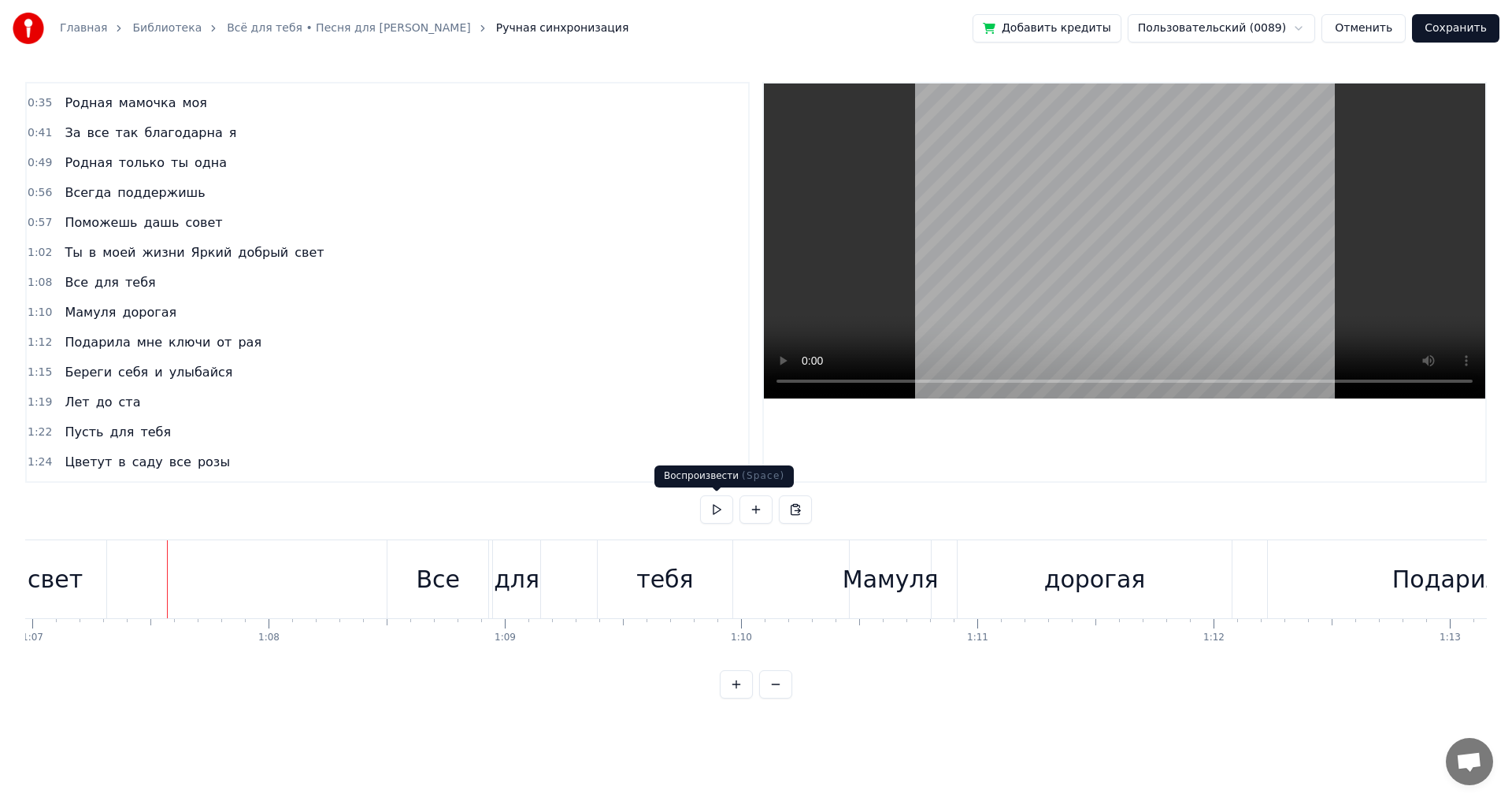
click at [713, 511] on button at bounding box center [717, 509] width 33 height 28
click at [655, 581] on div "тебя" at bounding box center [664, 579] width 57 height 35
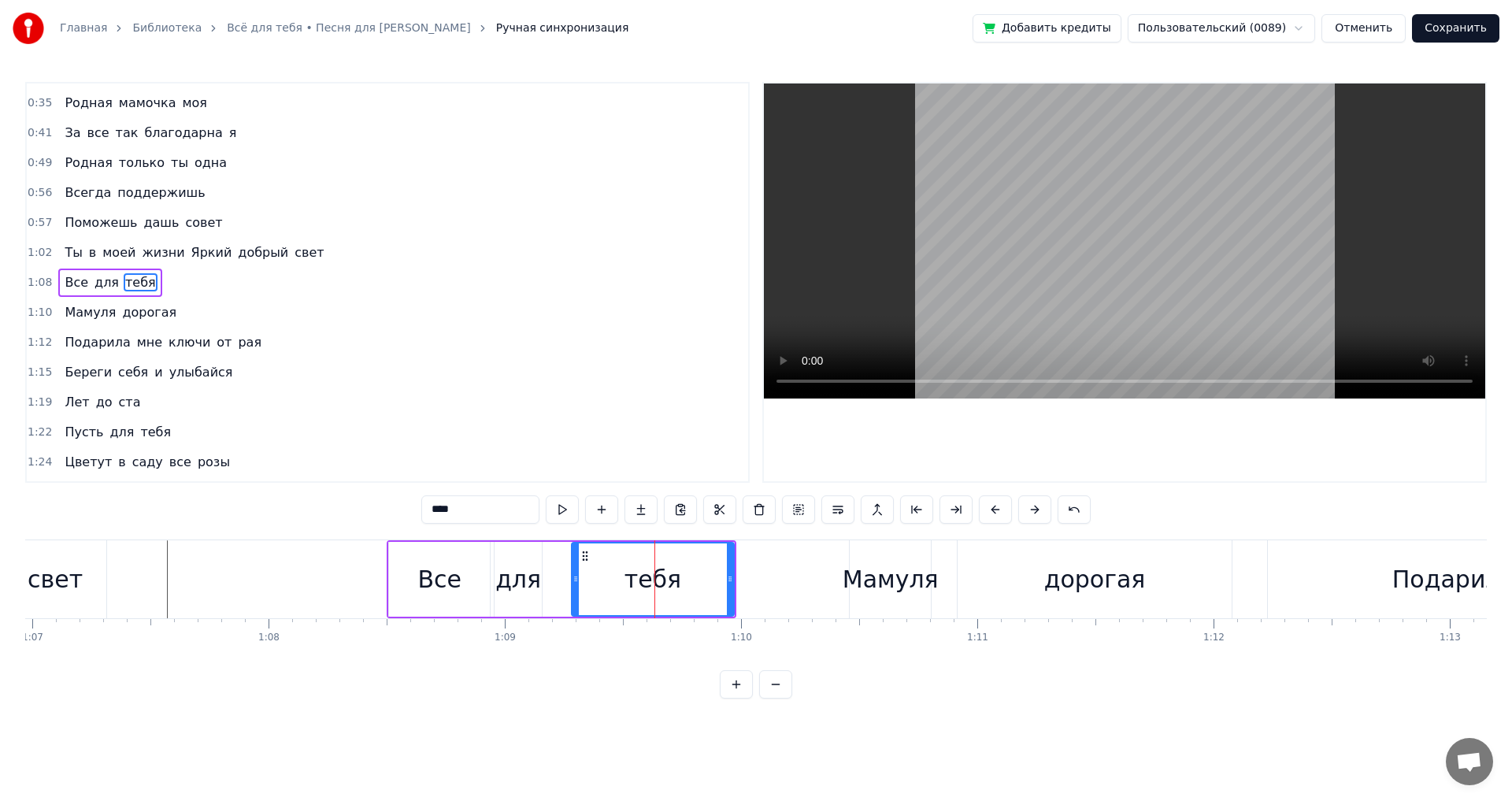
drag, startPoint x: 601, startPoint y: 574, endPoint x: 573, endPoint y: 569, distance: 28.4
click at [573, 569] on div at bounding box center [576, 579] width 6 height 72
drag, startPoint x: 730, startPoint y: 577, endPoint x: 690, endPoint y: 577, distance: 40.0
click at [690, 577] on icon at bounding box center [690, 579] width 6 height 13
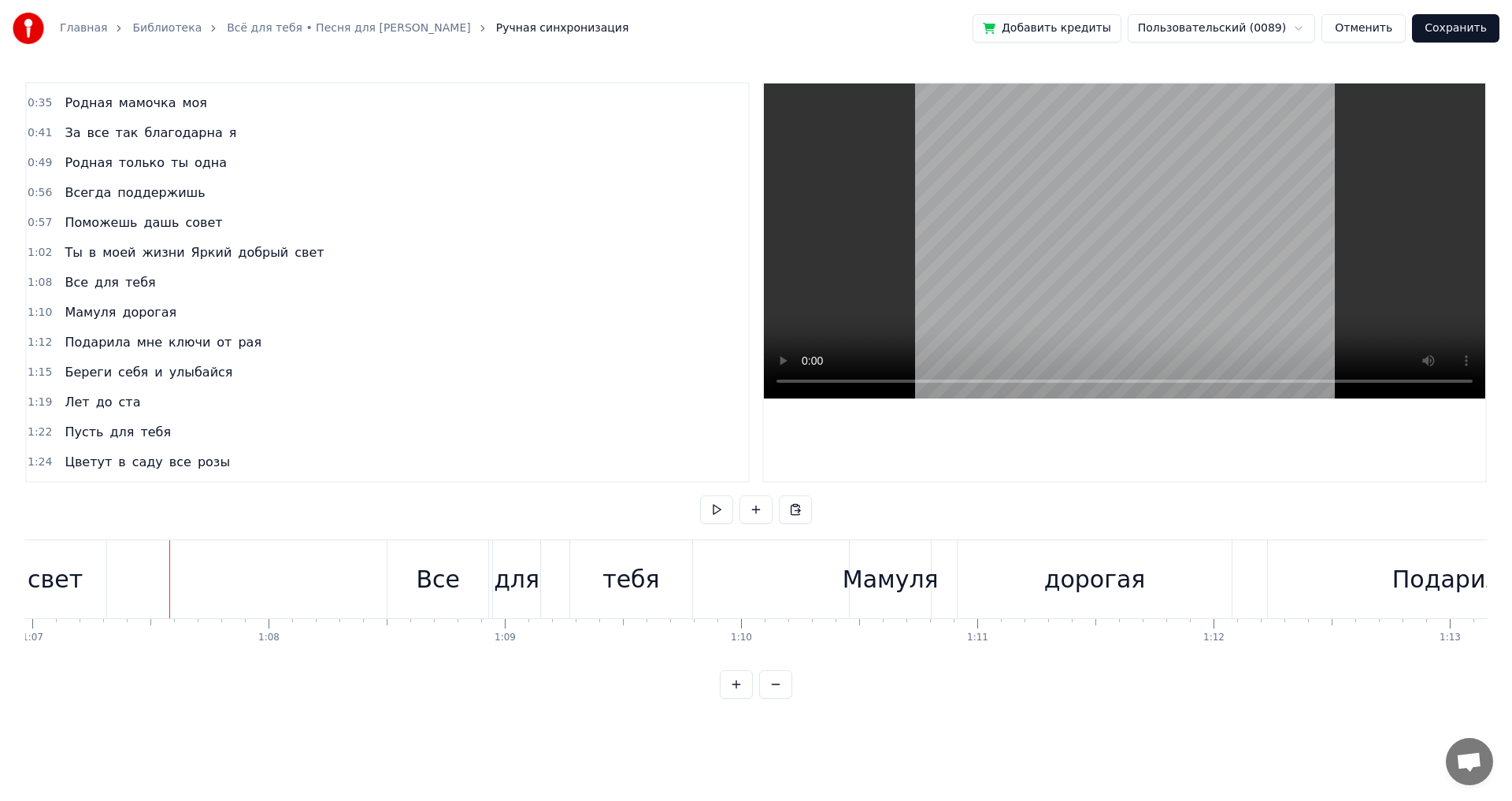
click at [713, 507] on button at bounding box center [717, 509] width 33 height 28
click at [865, 585] on div "Мамуля" at bounding box center [890, 579] width 96 height 35
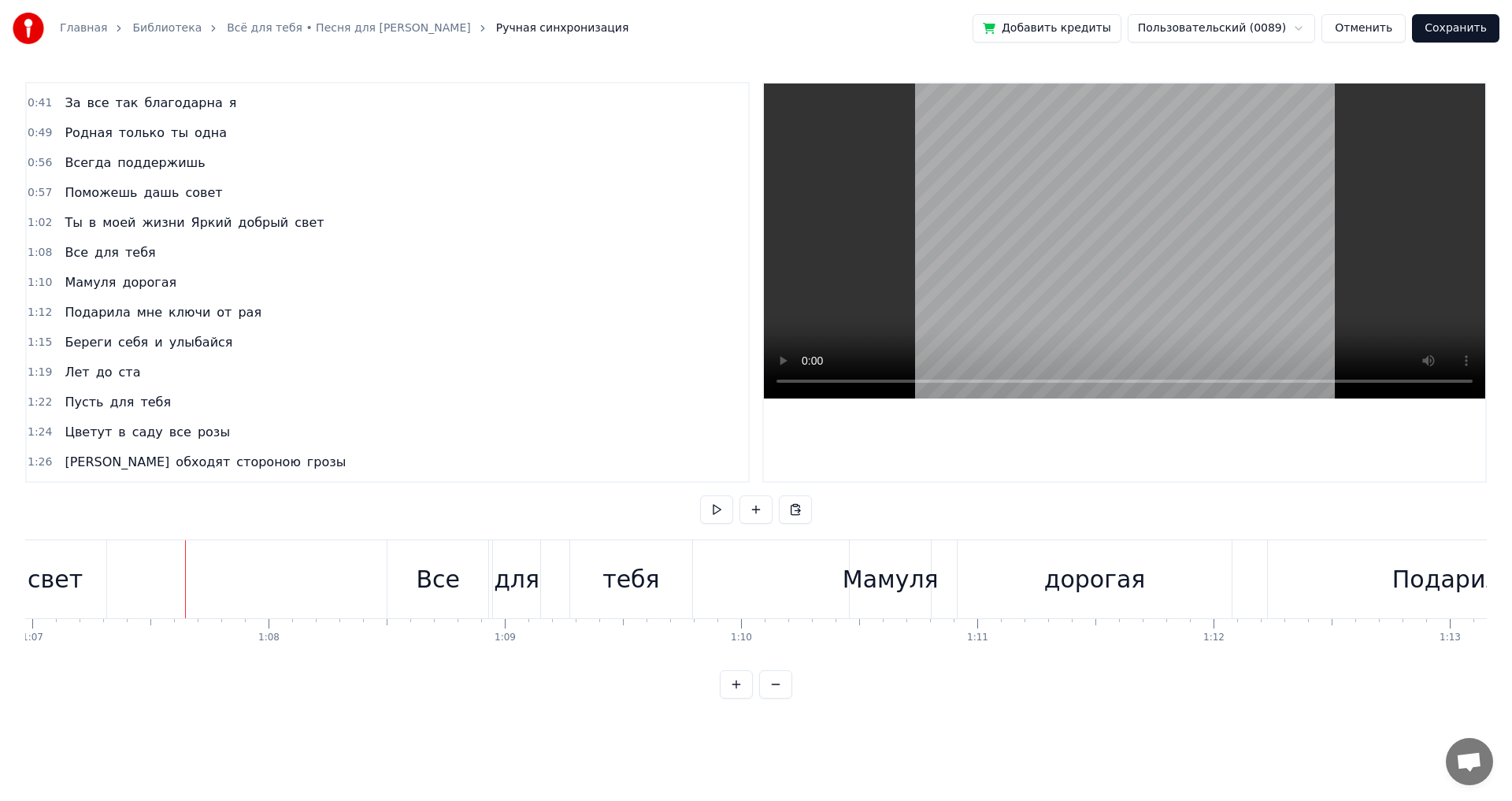
click at [185, 552] on div at bounding box center [185, 579] width 1 height 78
click at [714, 511] on button at bounding box center [717, 509] width 33 height 28
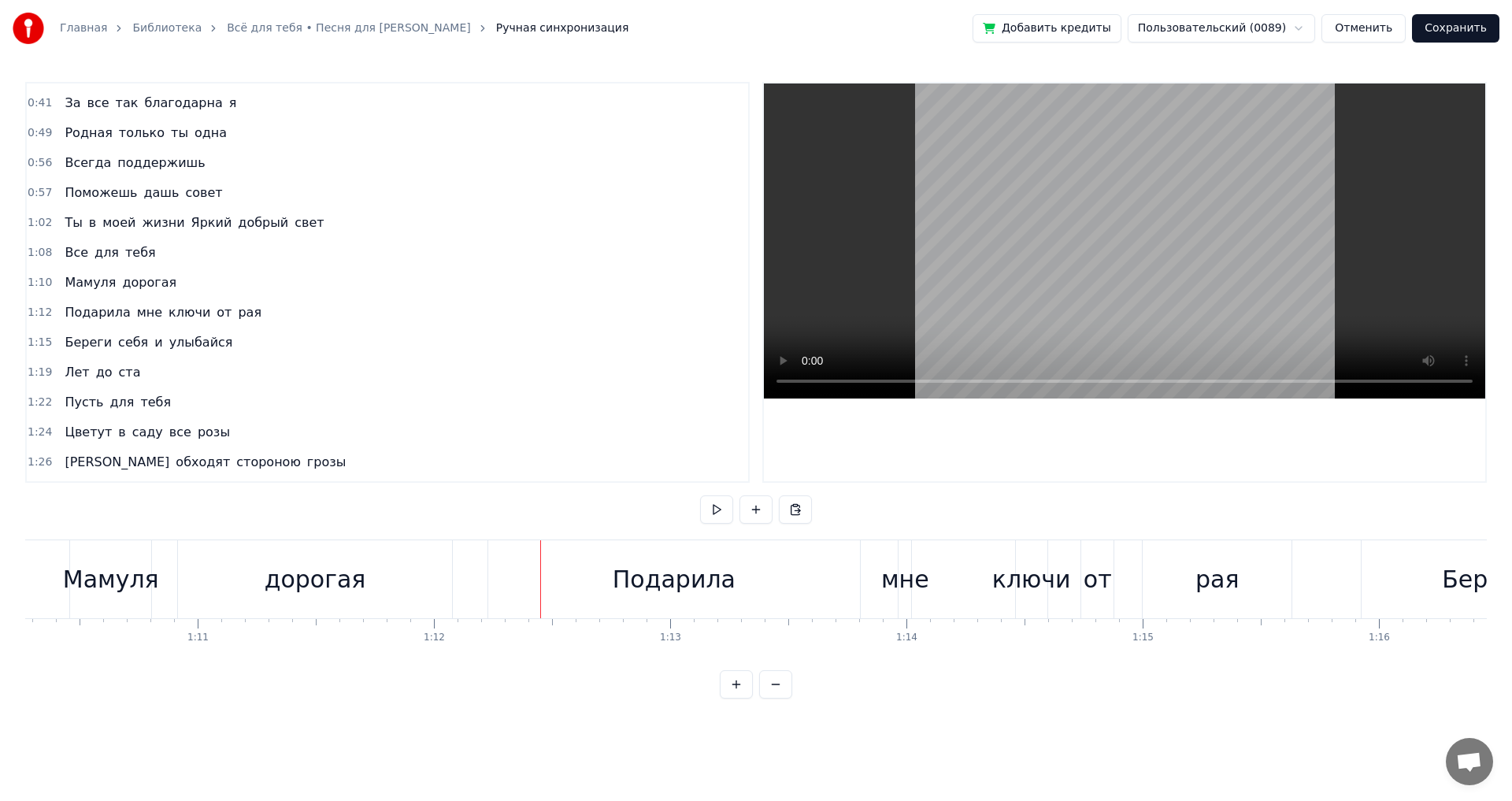
scroll to position [0, 16634]
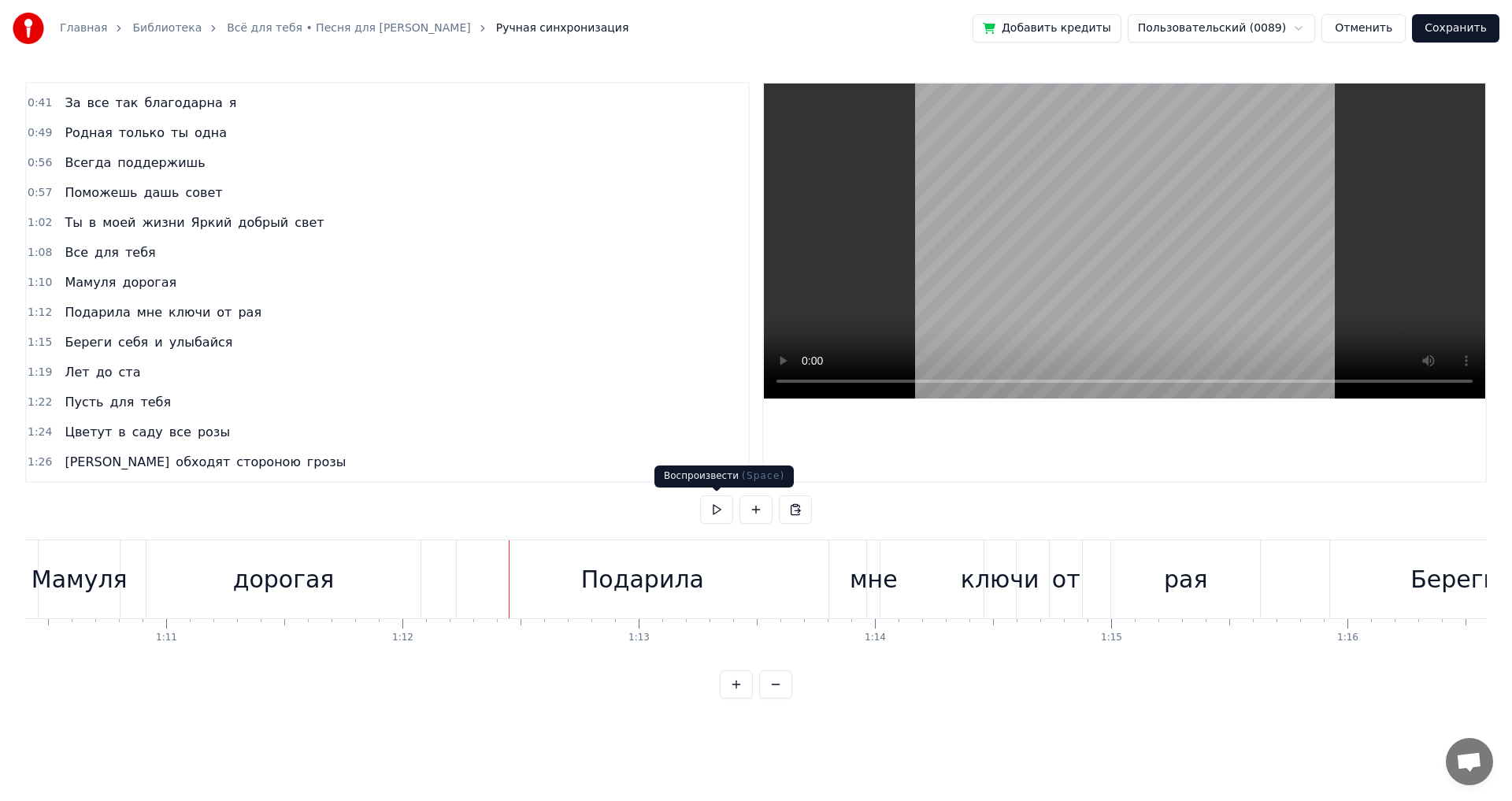
click at [713, 511] on button at bounding box center [717, 509] width 33 height 28
click at [873, 580] on div "мне" at bounding box center [874, 579] width 48 height 35
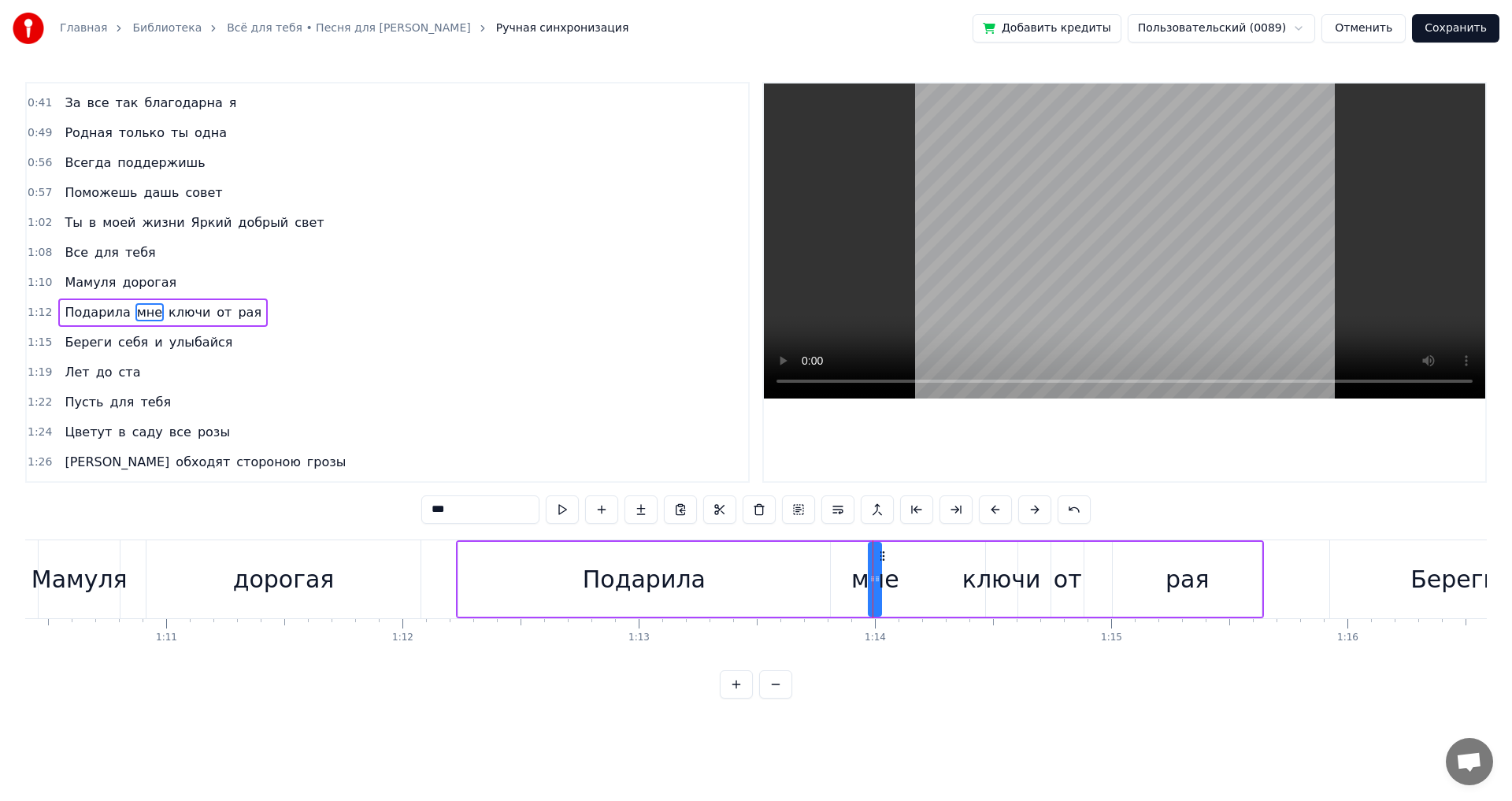
scroll to position [85, 0]
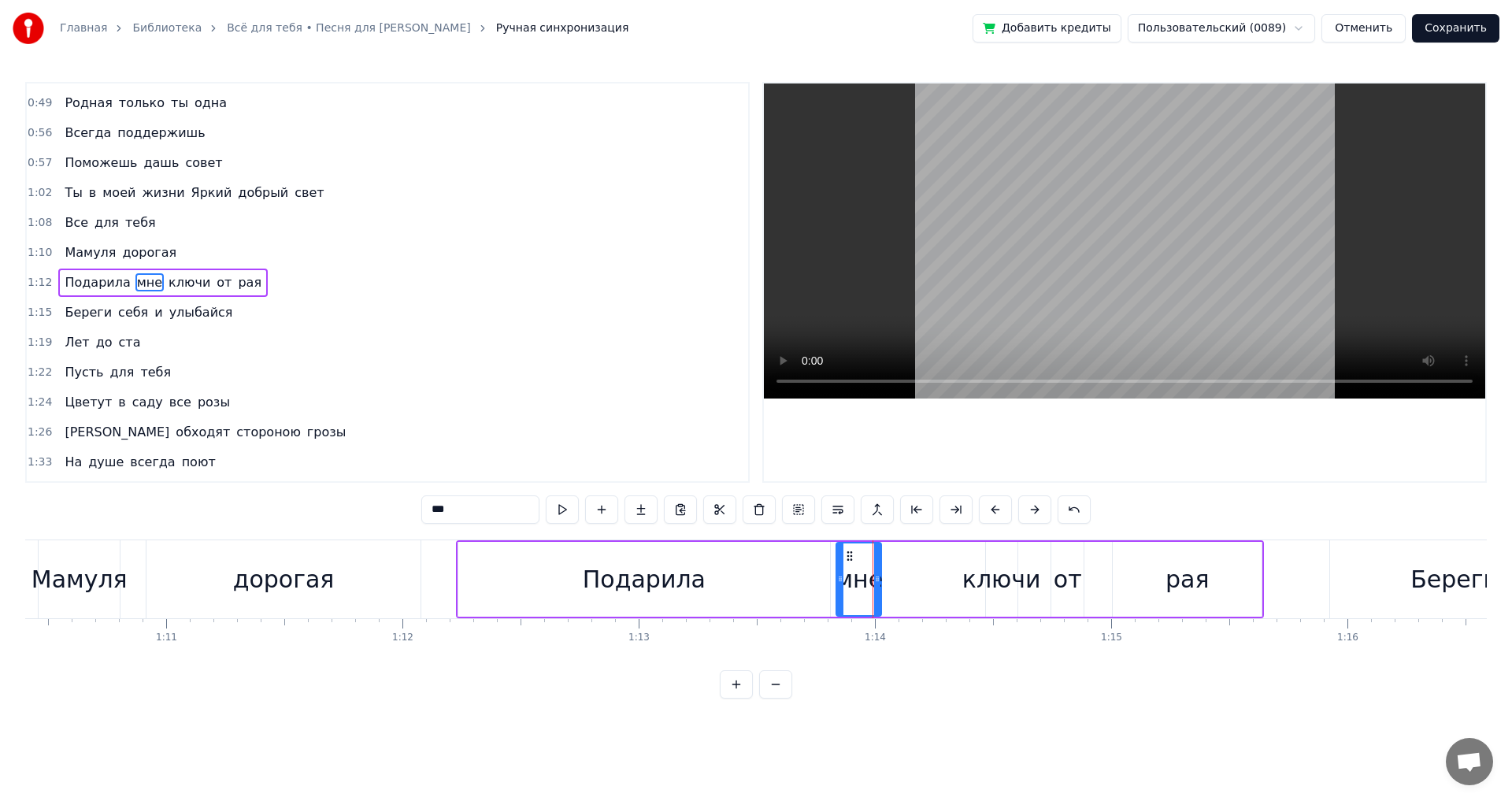
drag, startPoint x: 871, startPoint y: 580, endPoint x: 831, endPoint y: 576, distance: 40.2
click at [836, 576] on div "мне" at bounding box center [859, 579] width 47 height 75
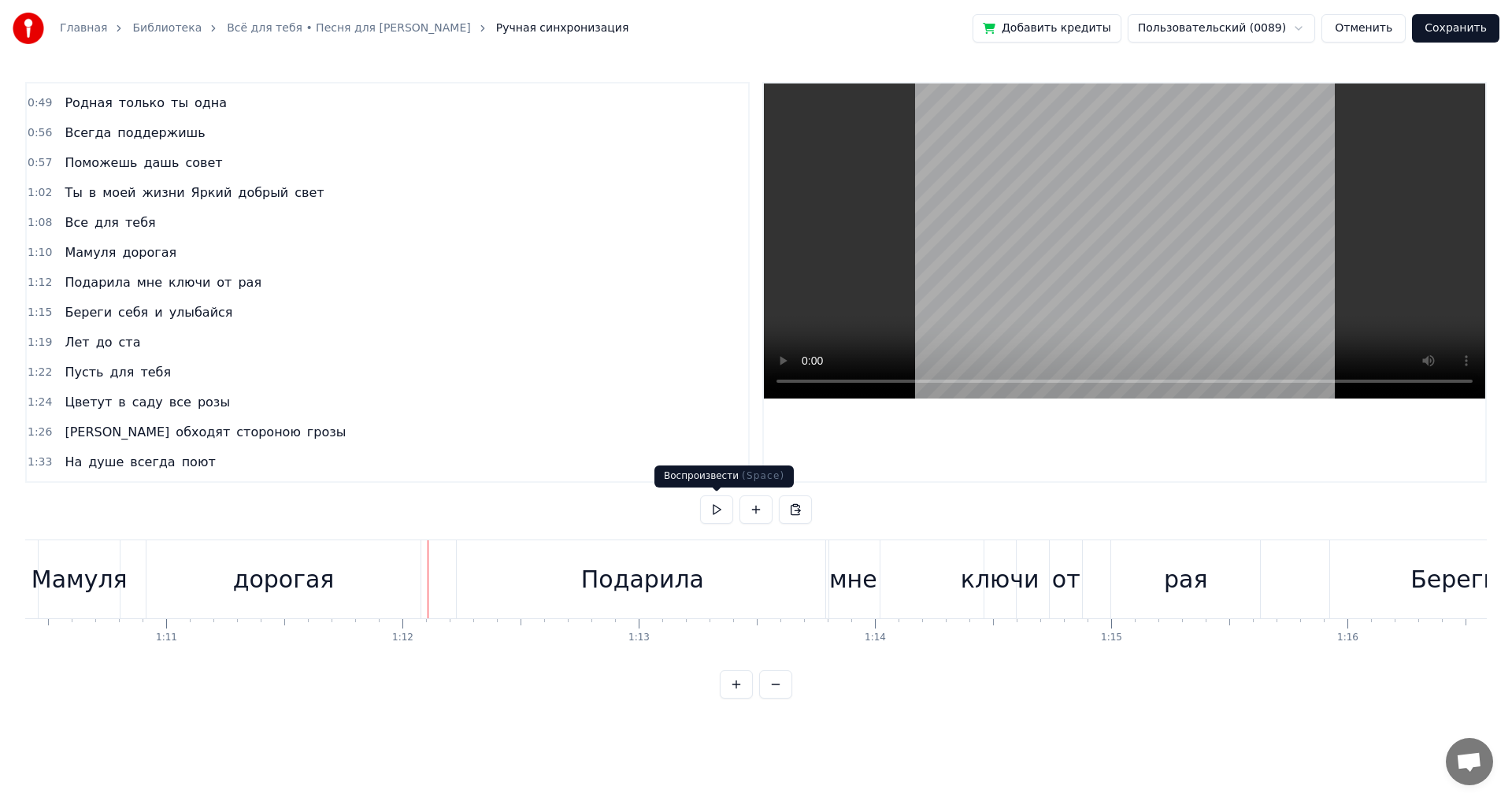
click at [712, 520] on button at bounding box center [717, 509] width 33 height 28
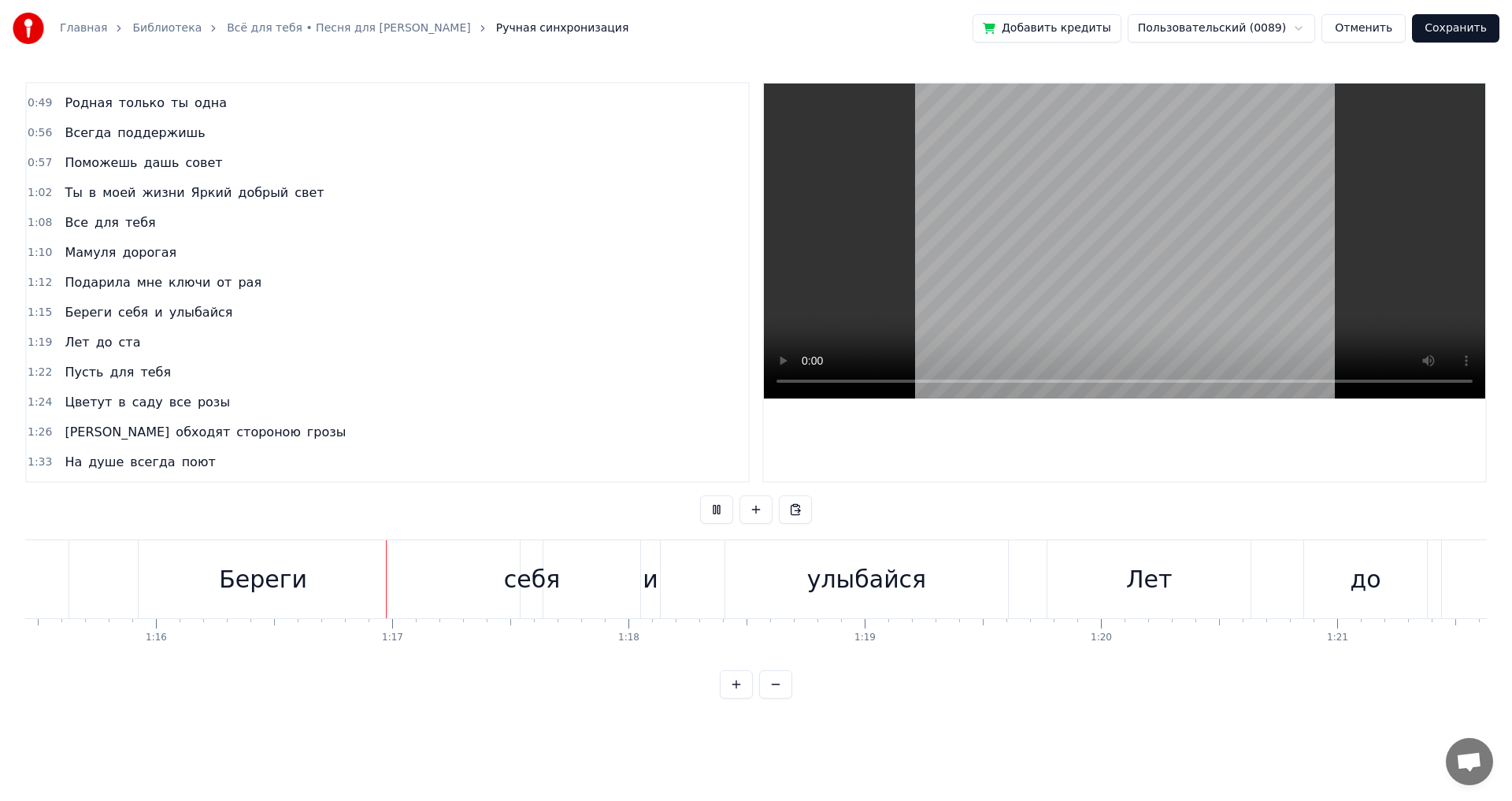
click at [712, 520] on button at bounding box center [717, 509] width 33 height 28
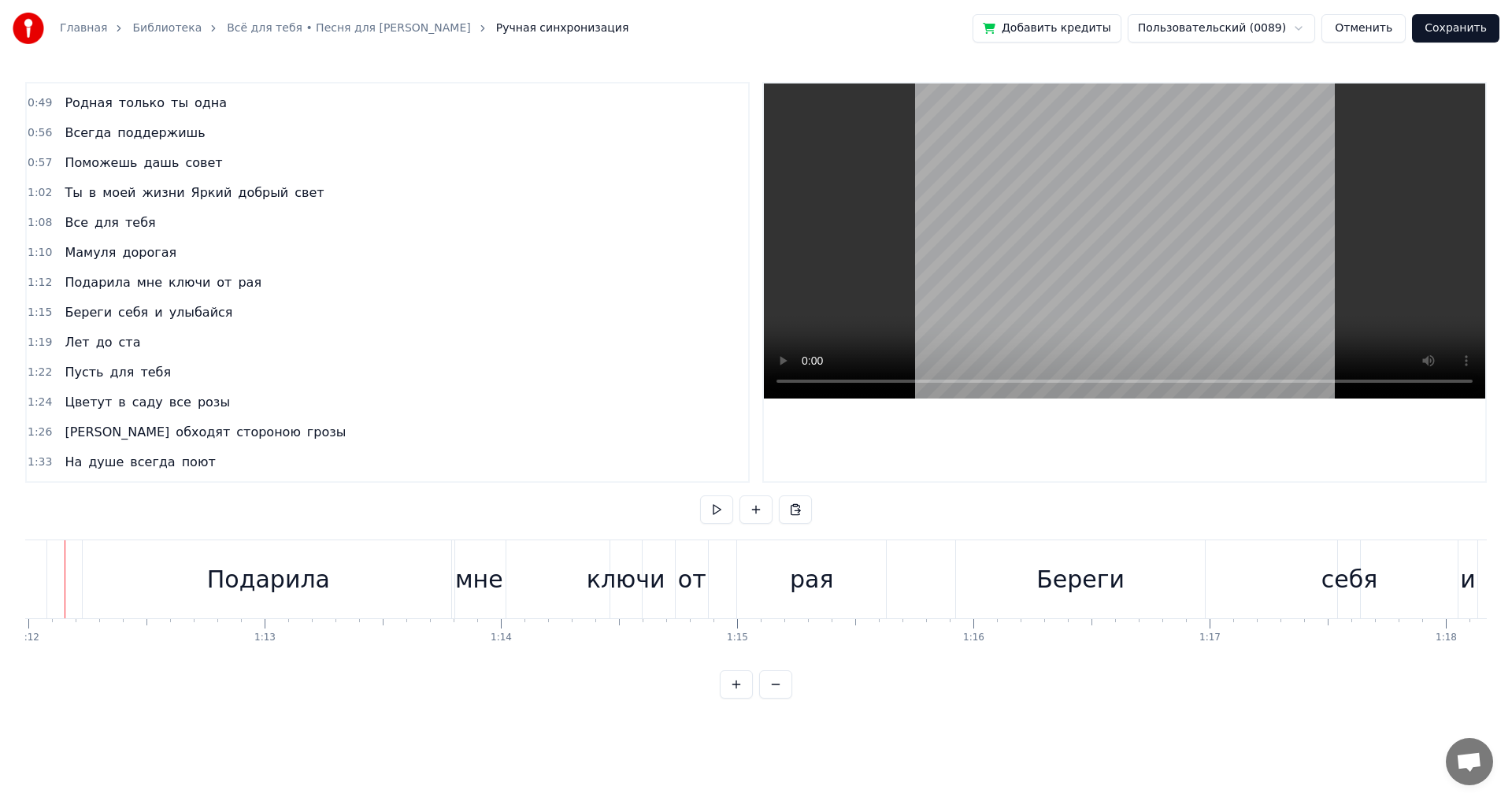
scroll to position [0, 16968]
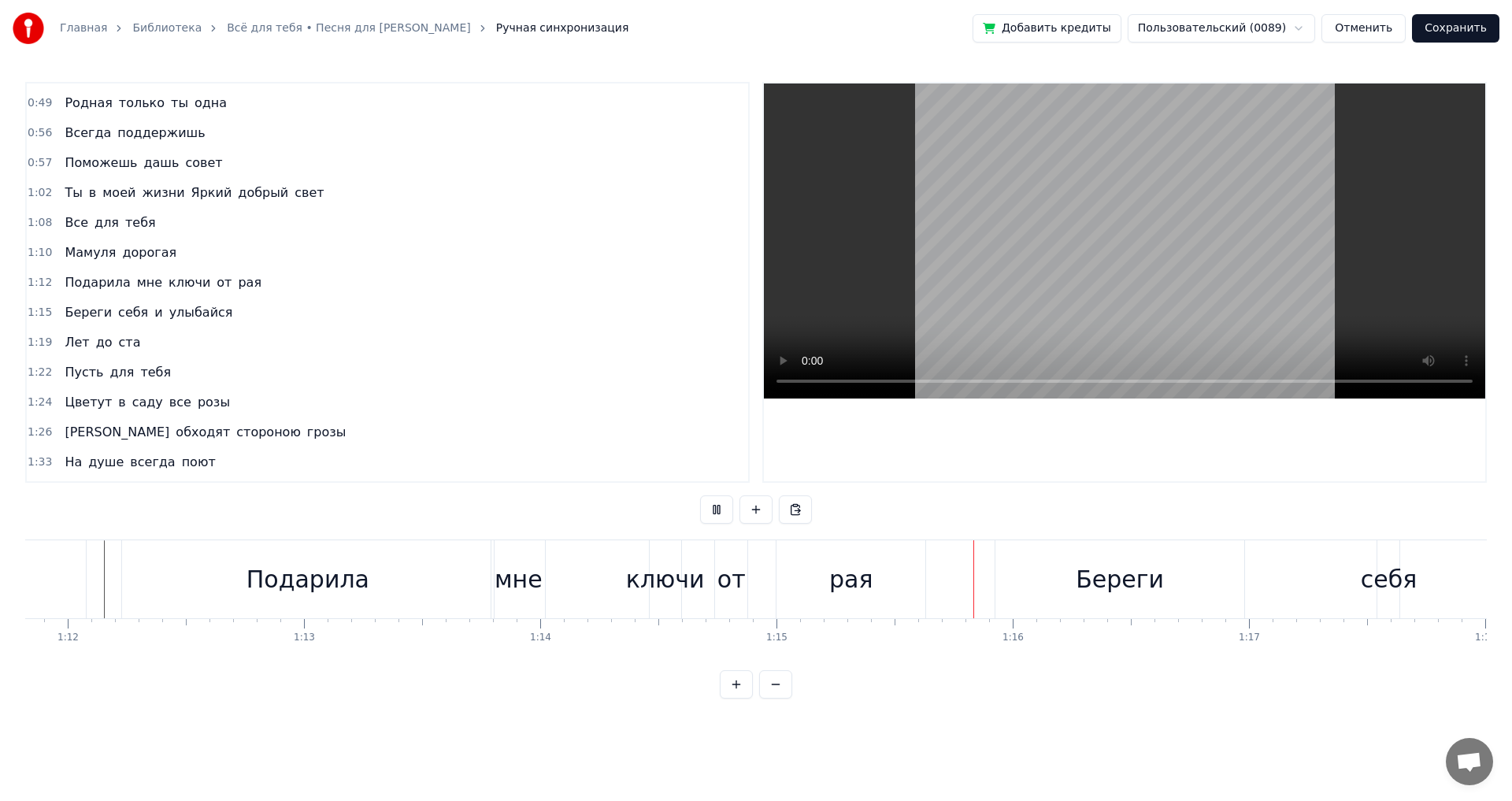
drag, startPoint x: 92, startPoint y: 566, endPoint x: 82, endPoint y: 566, distance: 10.0
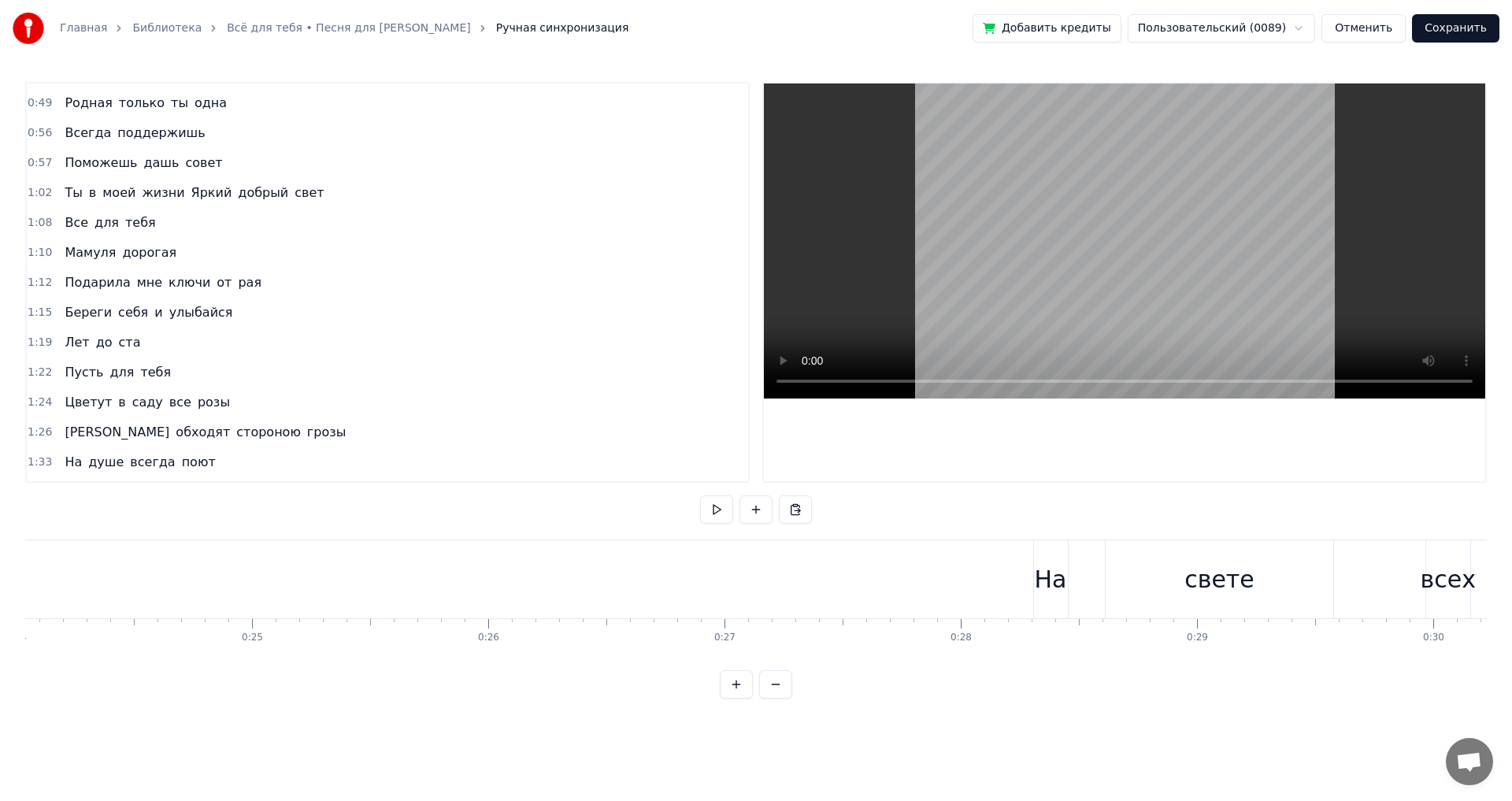
scroll to position [0, 5648]
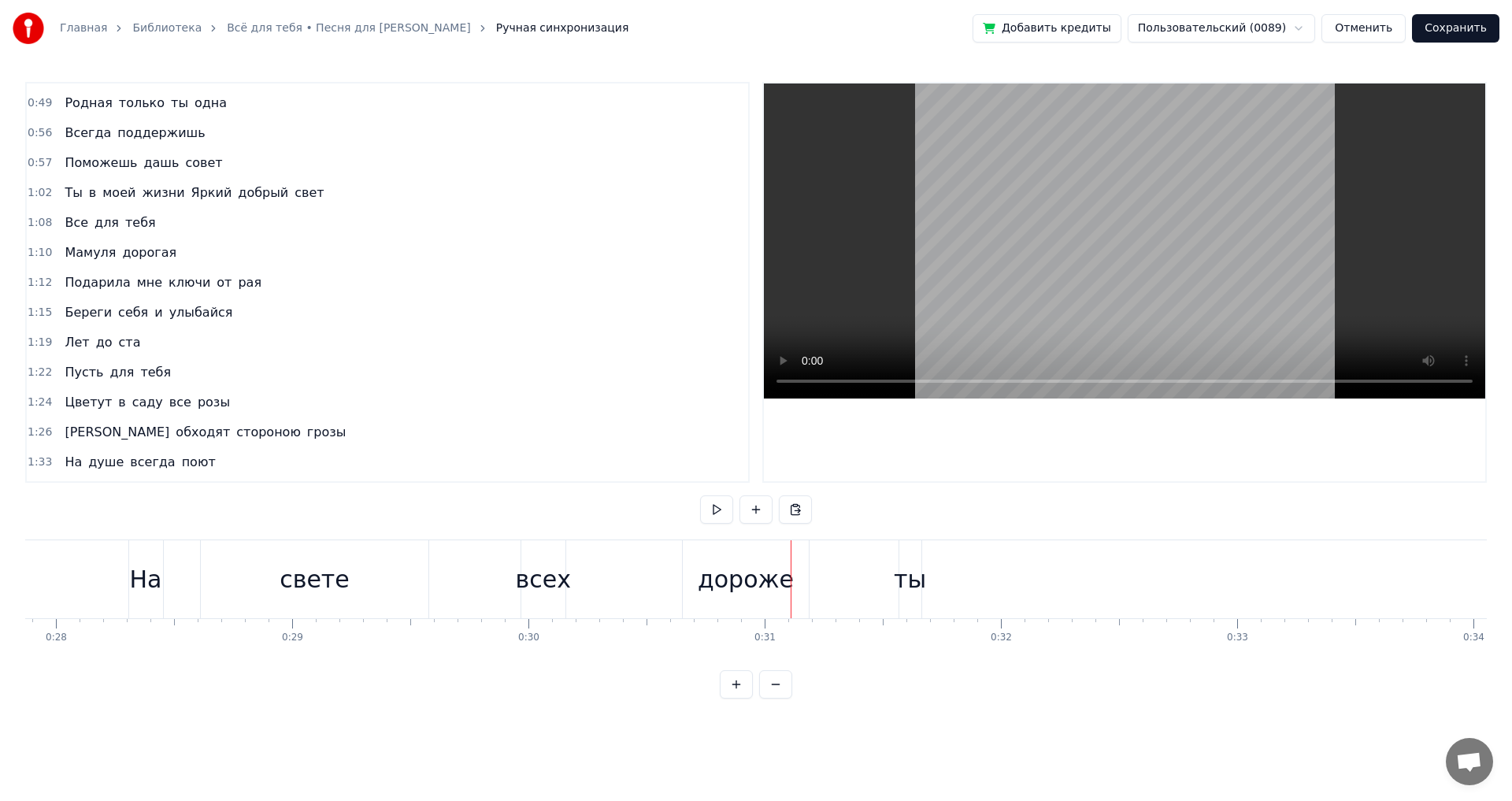
scroll to position [0, 6272]
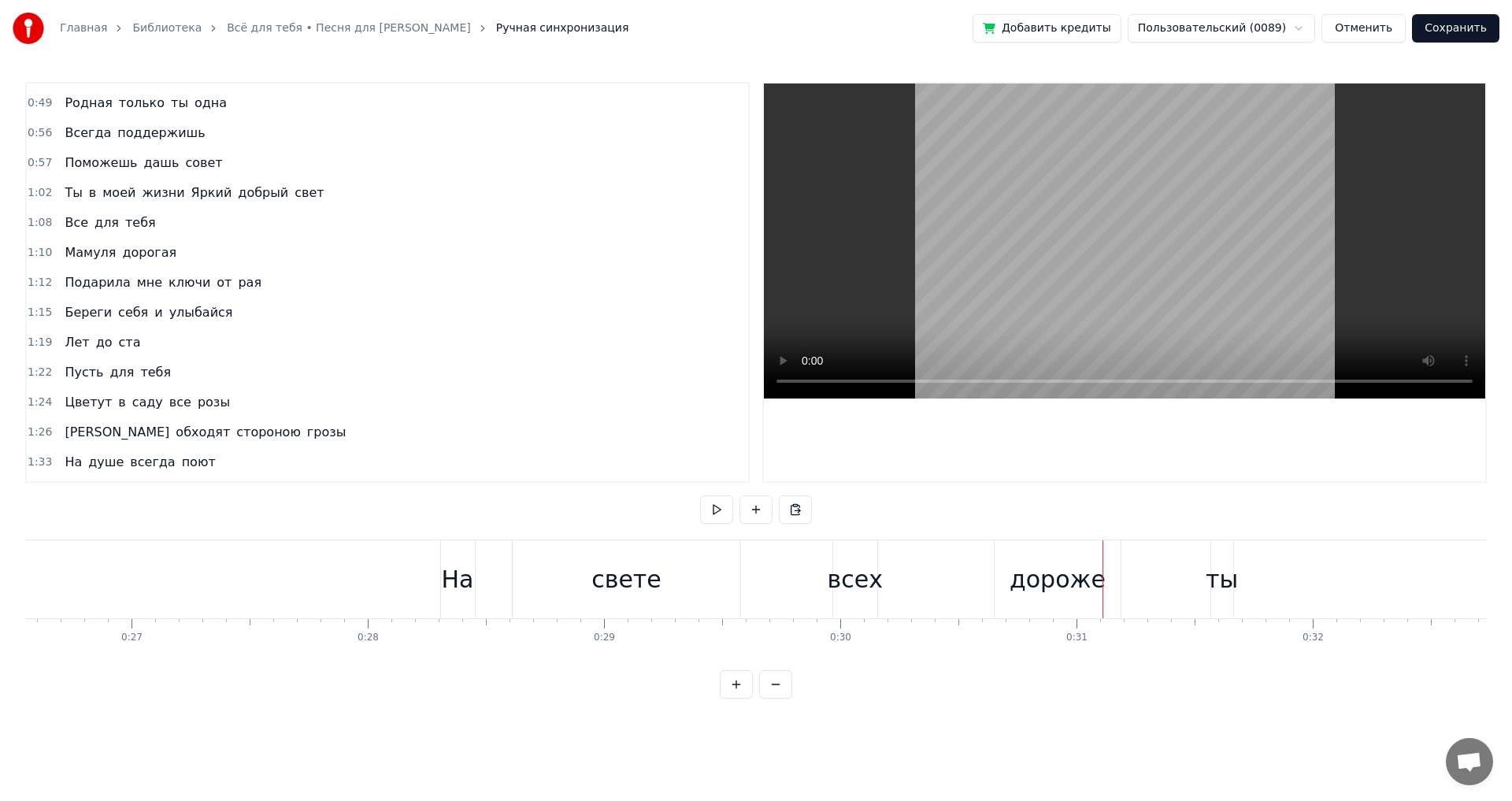
click at [454, 582] on div "На" at bounding box center [458, 579] width 32 height 35
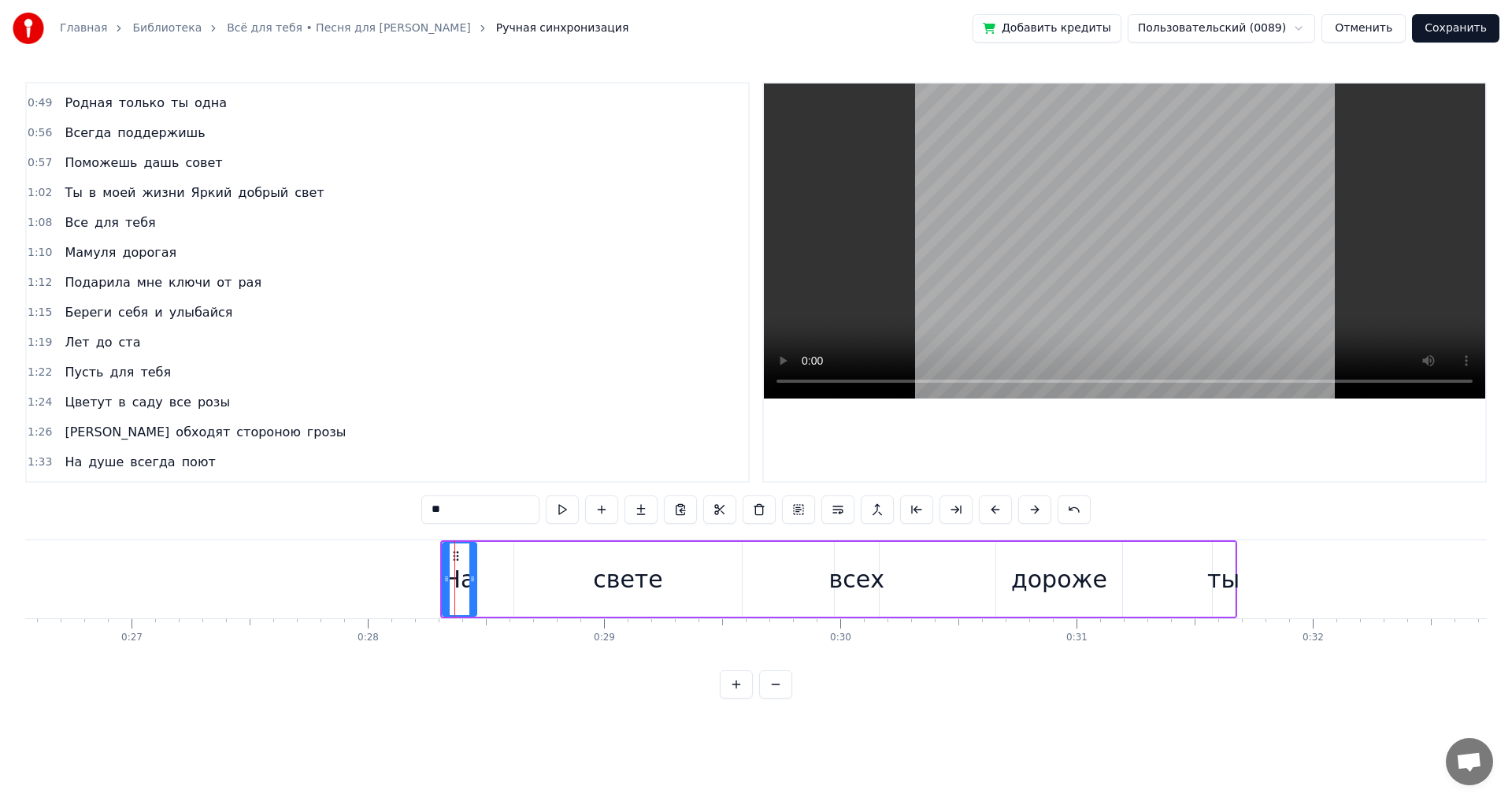
scroll to position [0, 0]
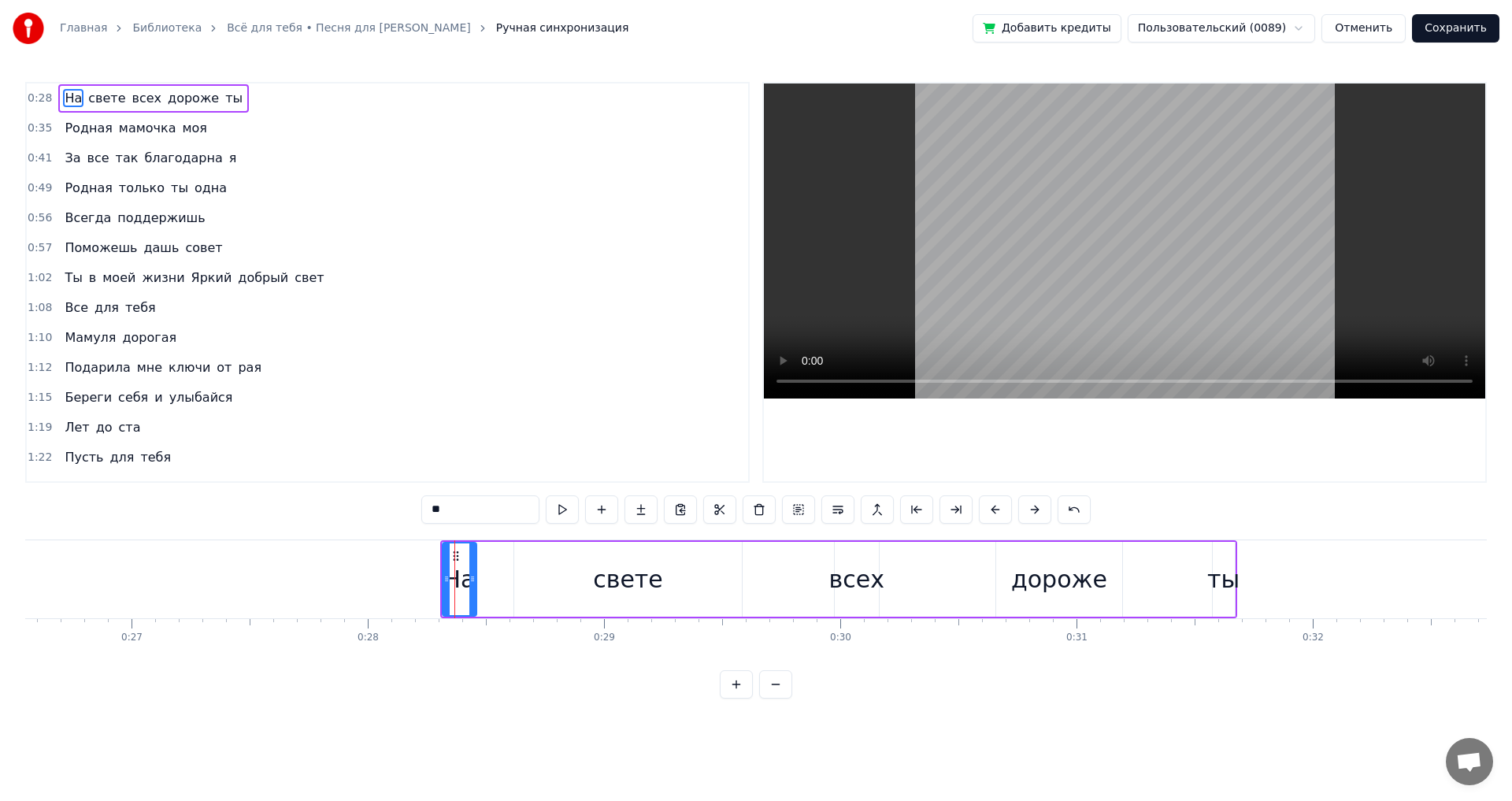
click at [595, 575] on div "свете" at bounding box center [627, 579] width 228 height 75
type input "*****"
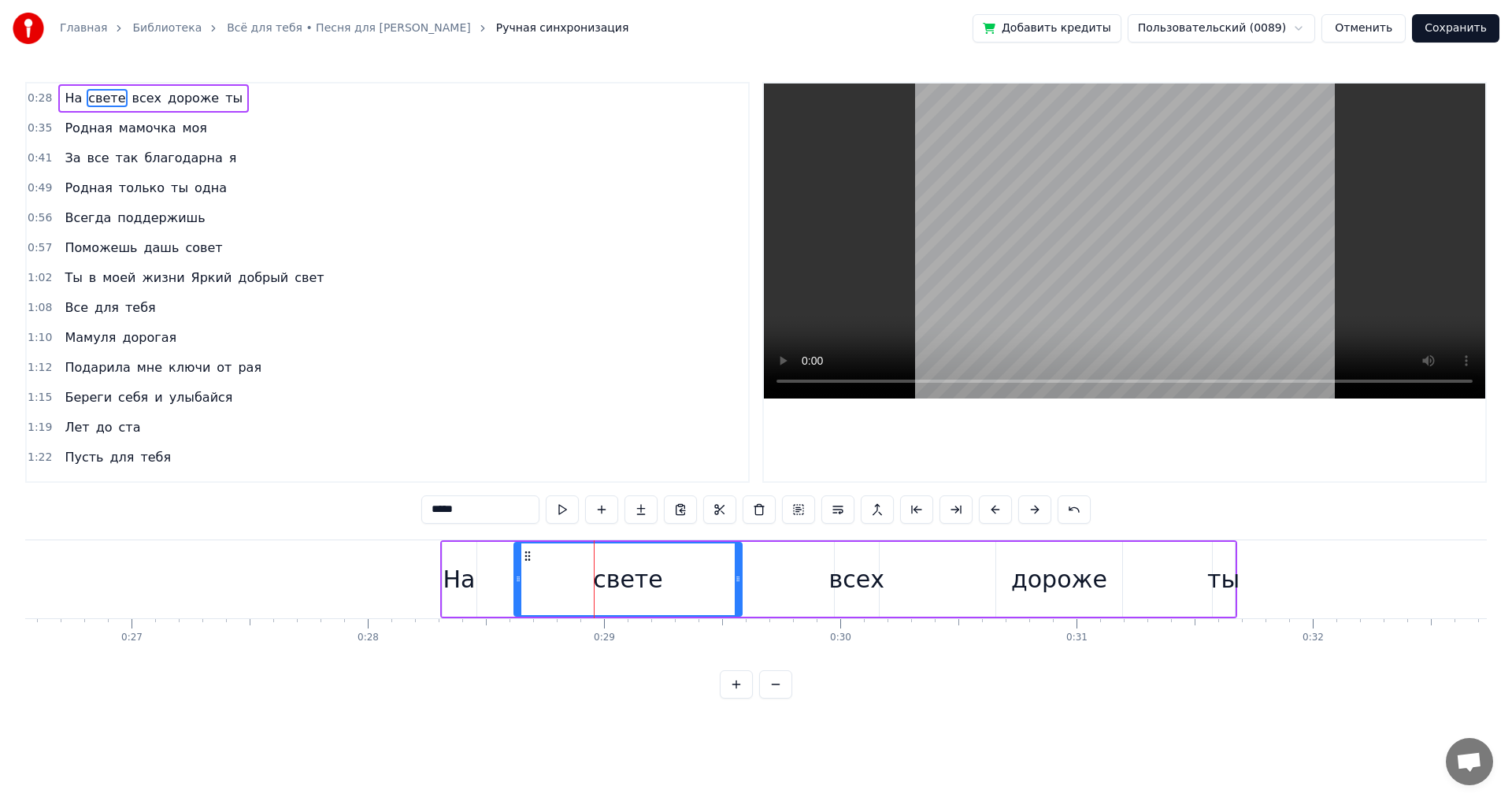
drag, startPoint x: 604, startPoint y: 577, endPoint x: 571, endPoint y: 581, distance: 33.2
click at [573, 581] on div "свете" at bounding box center [627, 579] width 226 height 72
drag, startPoint x: 740, startPoint y: 580, endPoint x: 686, endPoint y: 587, distance: 54.5
click at [692, 587] on div at bounding box center [694, 579] width 6 height 72
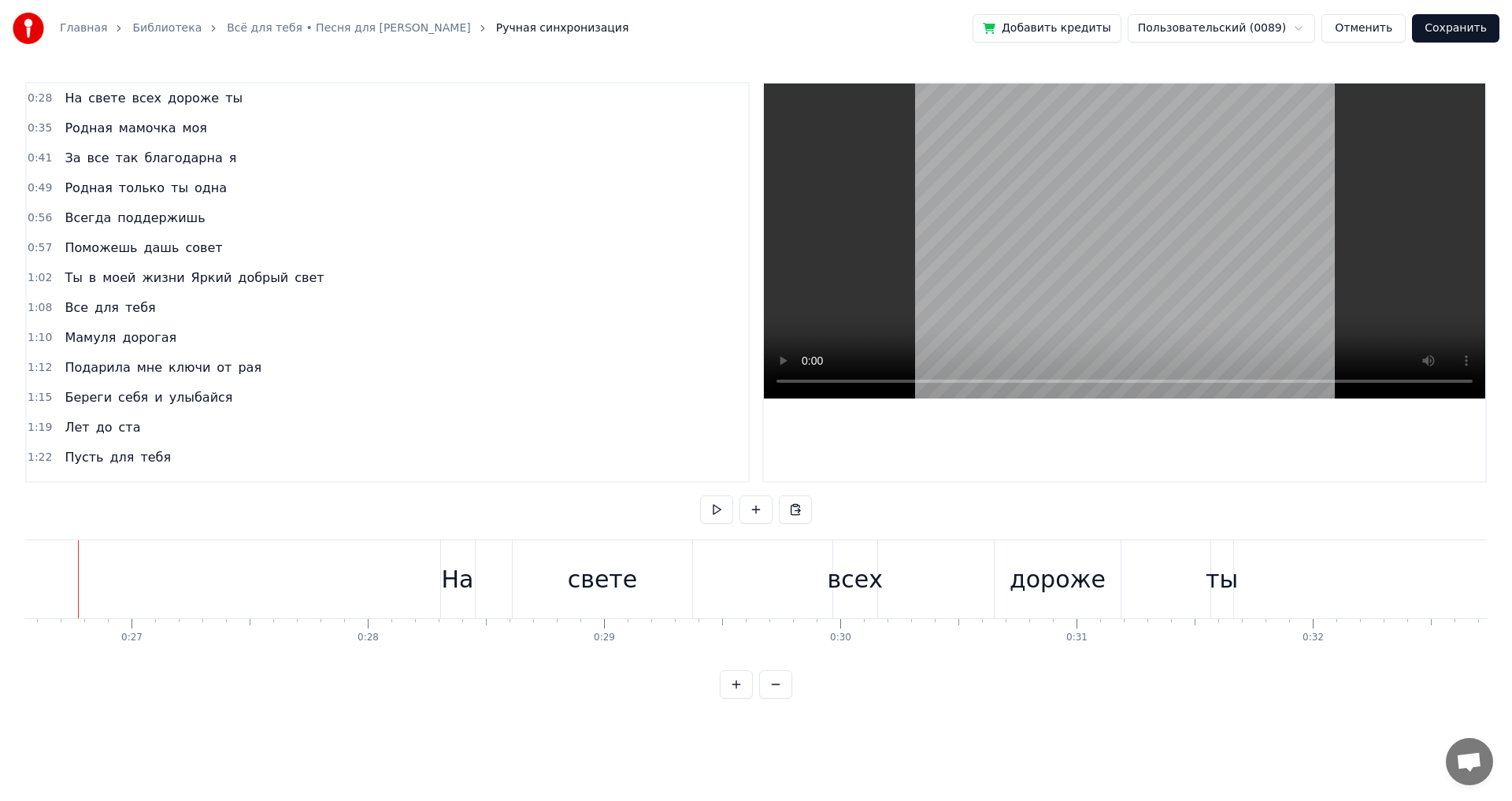
scroll to position [0, 6247]
drag, startPoint x: 869, startPoint y: 583, endPoint x: 854, endPoint y: 587, distance: 15.5
click at [854, 587] on div "На свете всех дороже ты" at bounding box center [865, 579] width 797 height 78
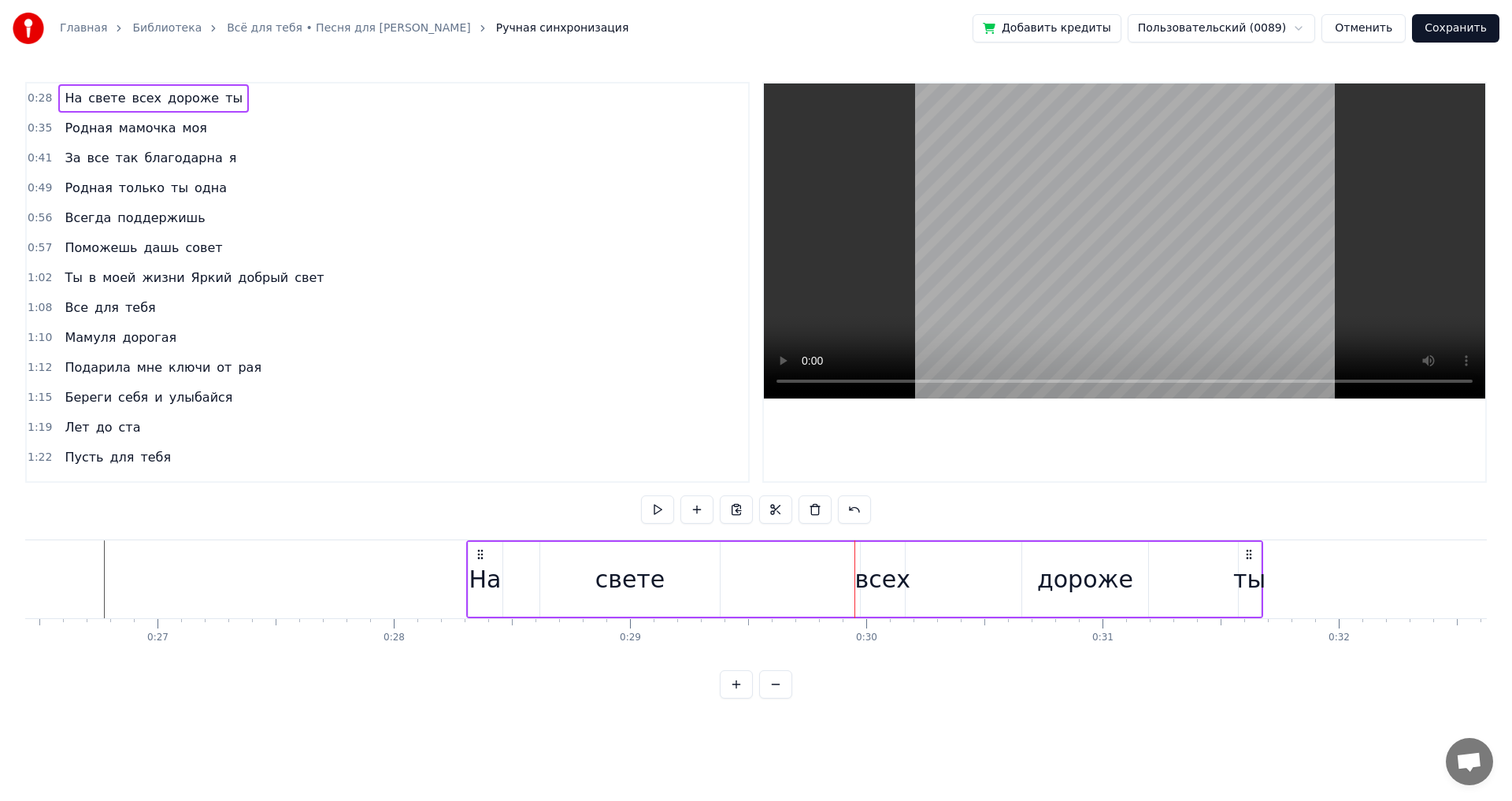
click at [869, 581] on div "всех" at bounding box center [882, 579] width 55 height 35
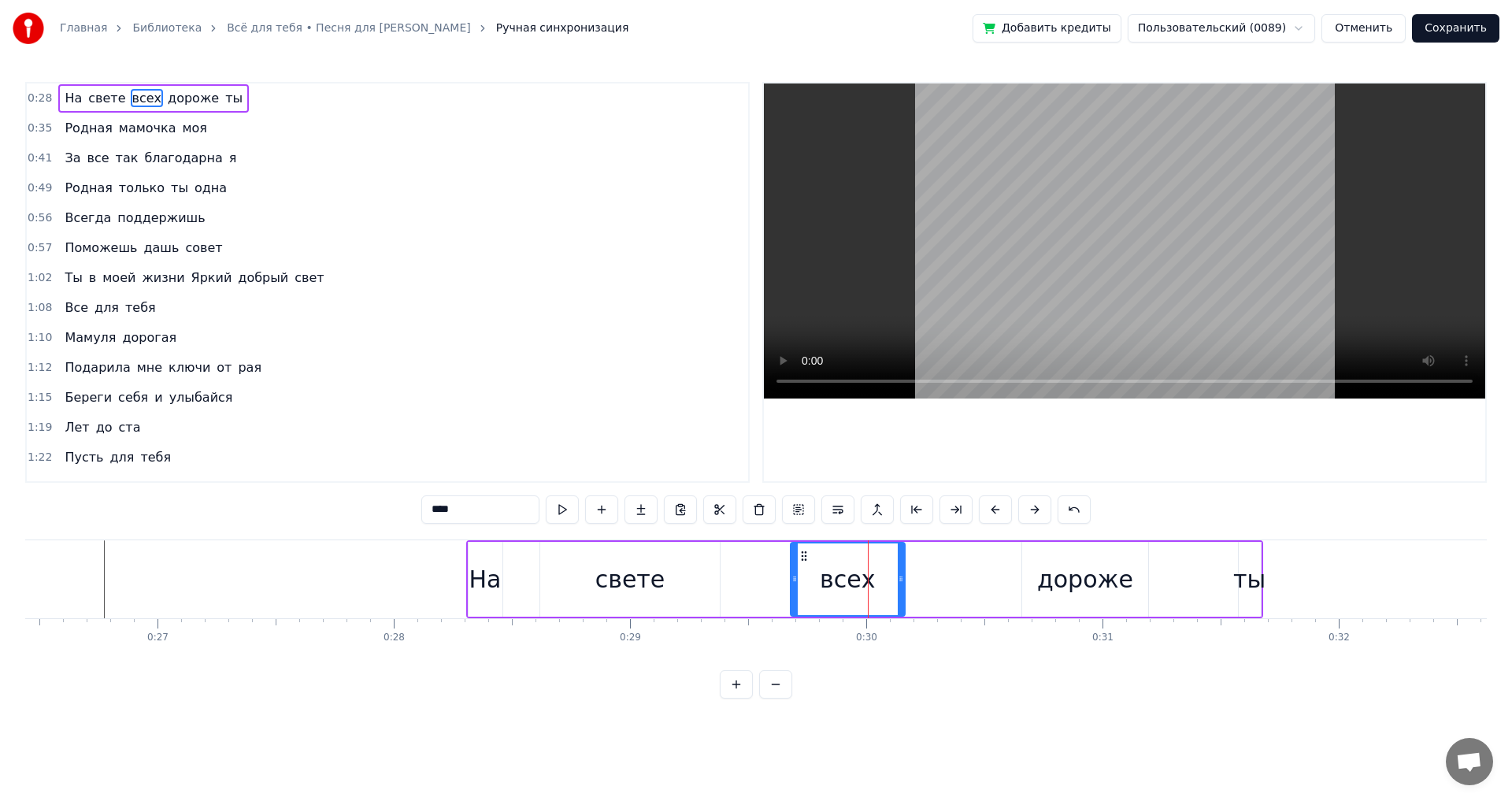
drag, startPoint x: 862, startPoint y: 578, endPoint x: 792, endPoint y: 575, distance: 70.1
click at [792, 575] on icon at bounding box center [795, 579] width 6 height 13
drag, startPoint x: 901, startPoint y: 577, endPoint x: 852, endPoint y: 577, distance: 49.0
click at [852, 577] on icon at bounding box center [853, 579] width 6 height 13
click at [1065, 582] on div "дороже" at bounding box center [1085, 579] width 96 height 35
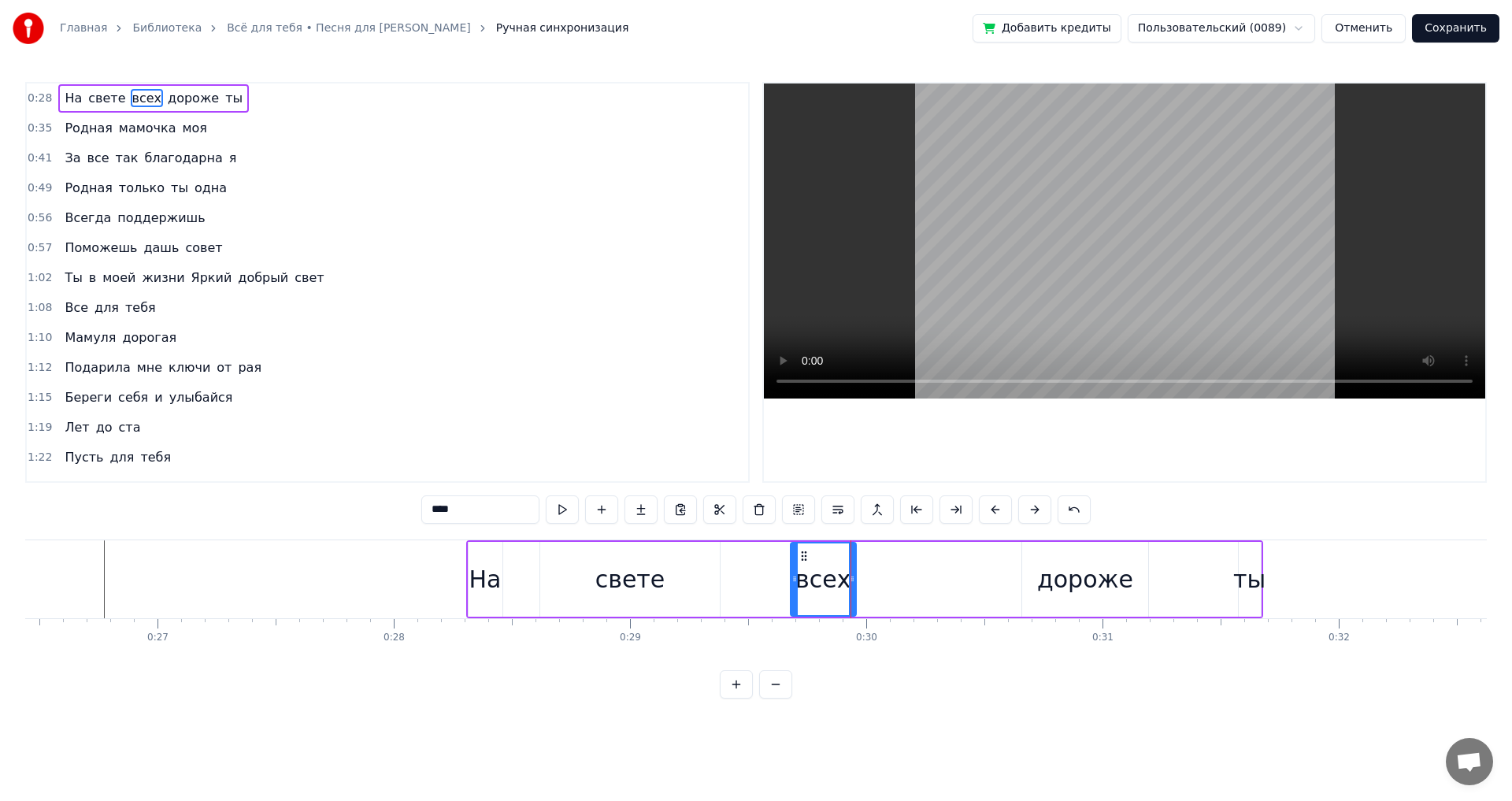
type input "******"
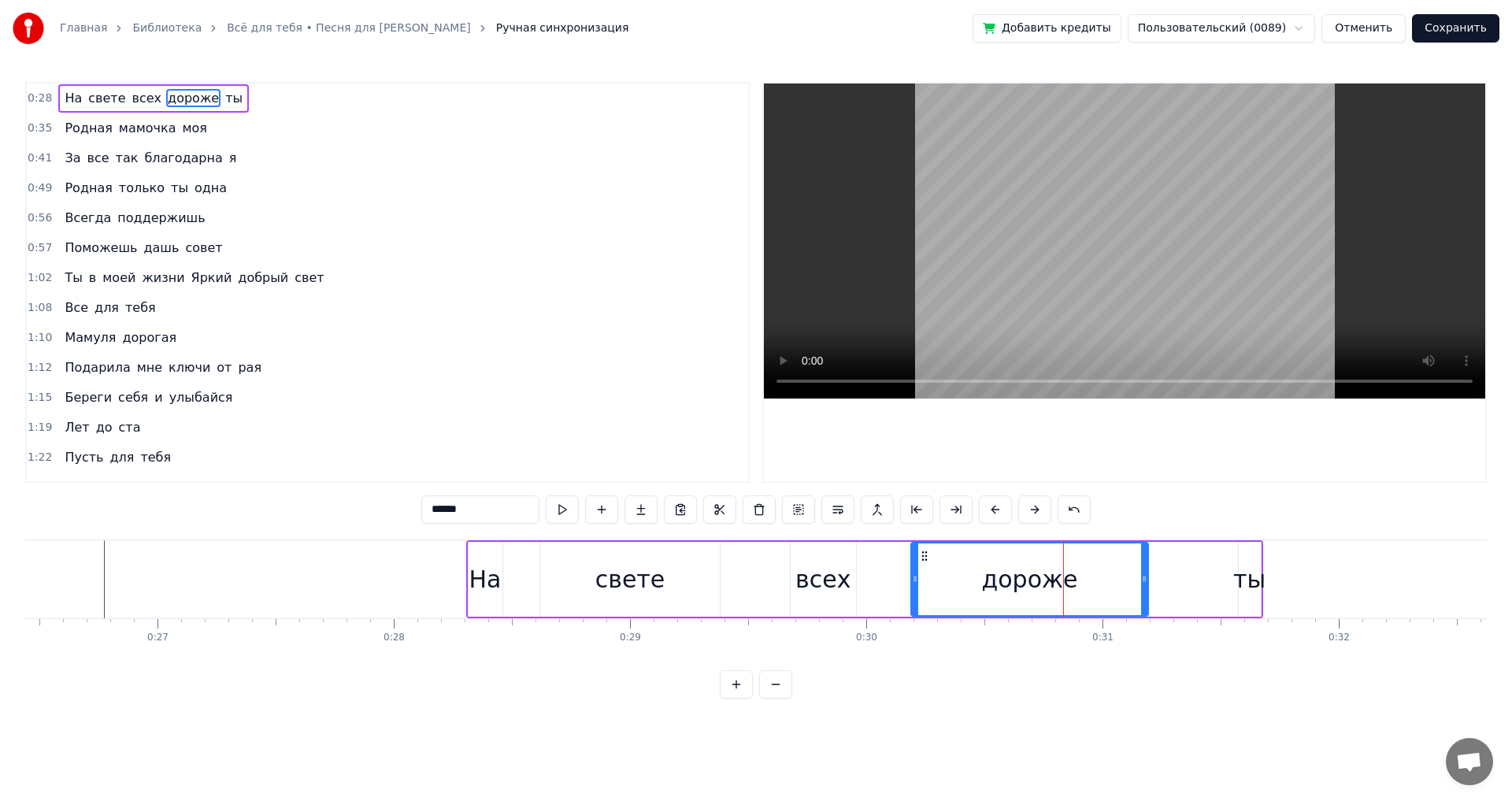
drag, startPoint x: 1025, startPoint y: 571, endPoint x: 909, endPoint y: 574, distance: 116.0
click at [912, 574] on div at bounding box center [915, 579] width 6 height 72
drag, startPoint x: 1145, startPoint y: 573, endPoint x: 1045, endPoint y: 569, distance: 100.1
click at [1045, 569] on div at bounding box center [1044, 579] width 6 height 72
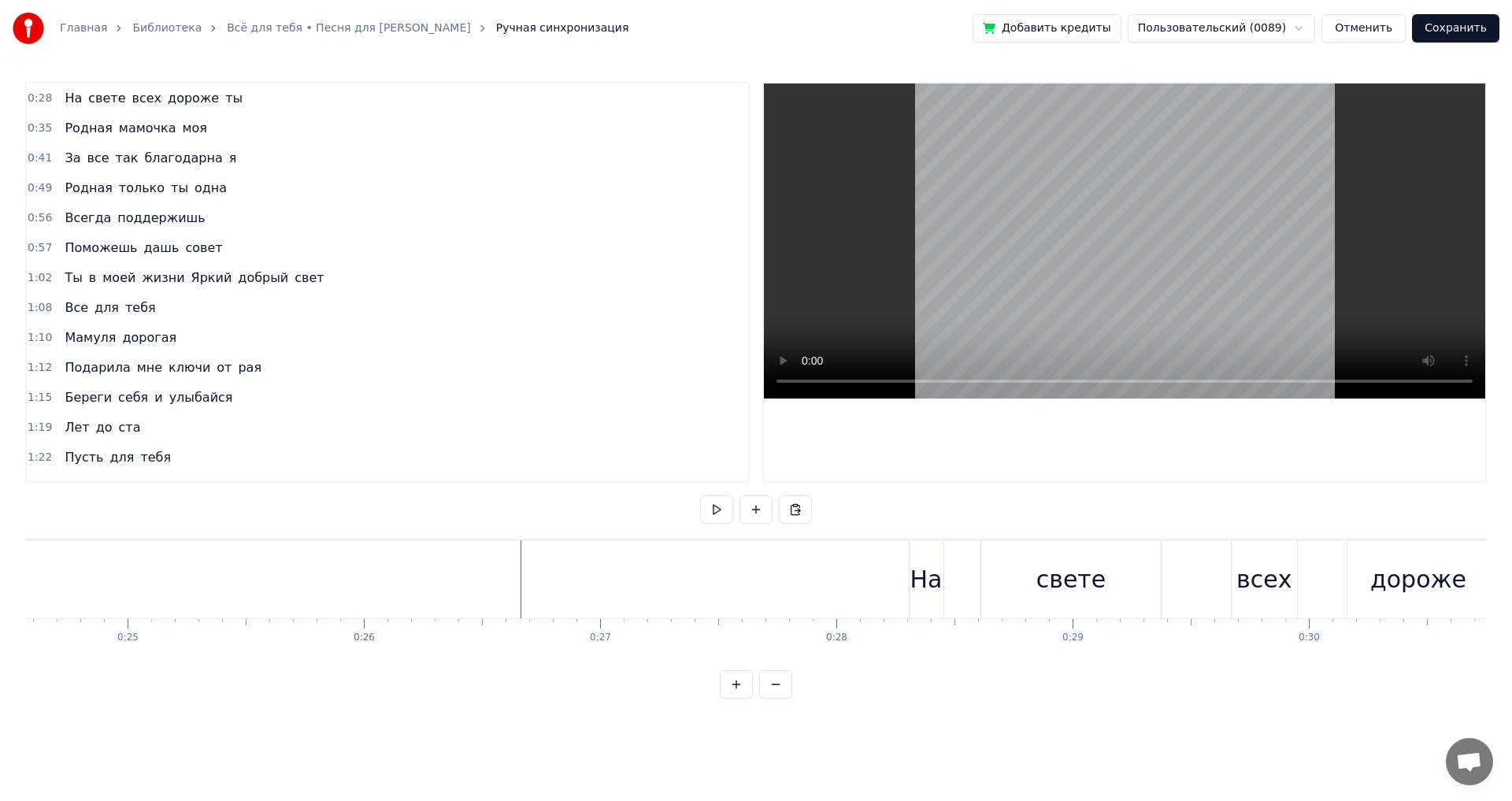
scroll to position [0, 5742]
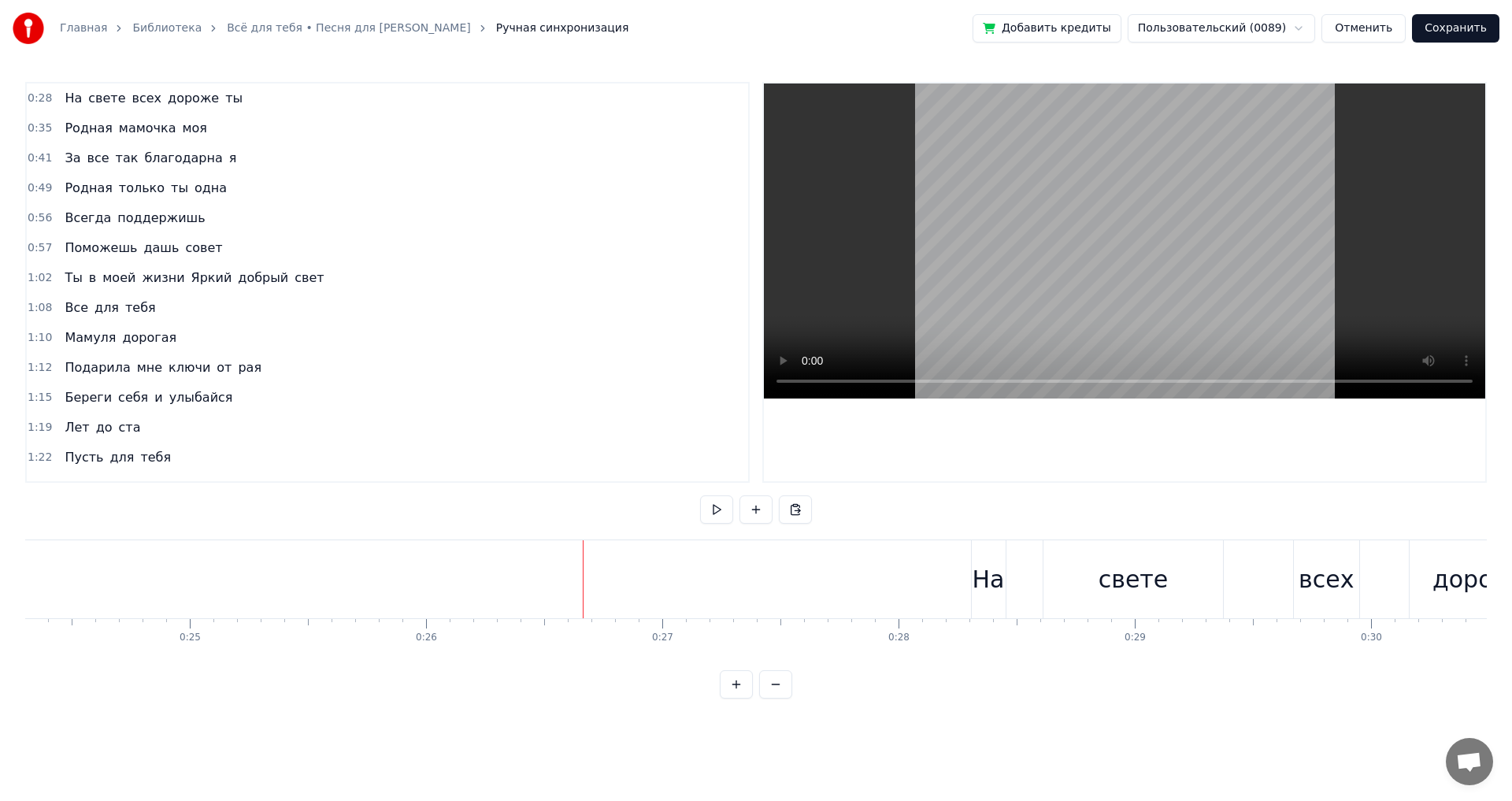
click at [725, 512] on button at bounding box center [717, 509] width 33 height 28
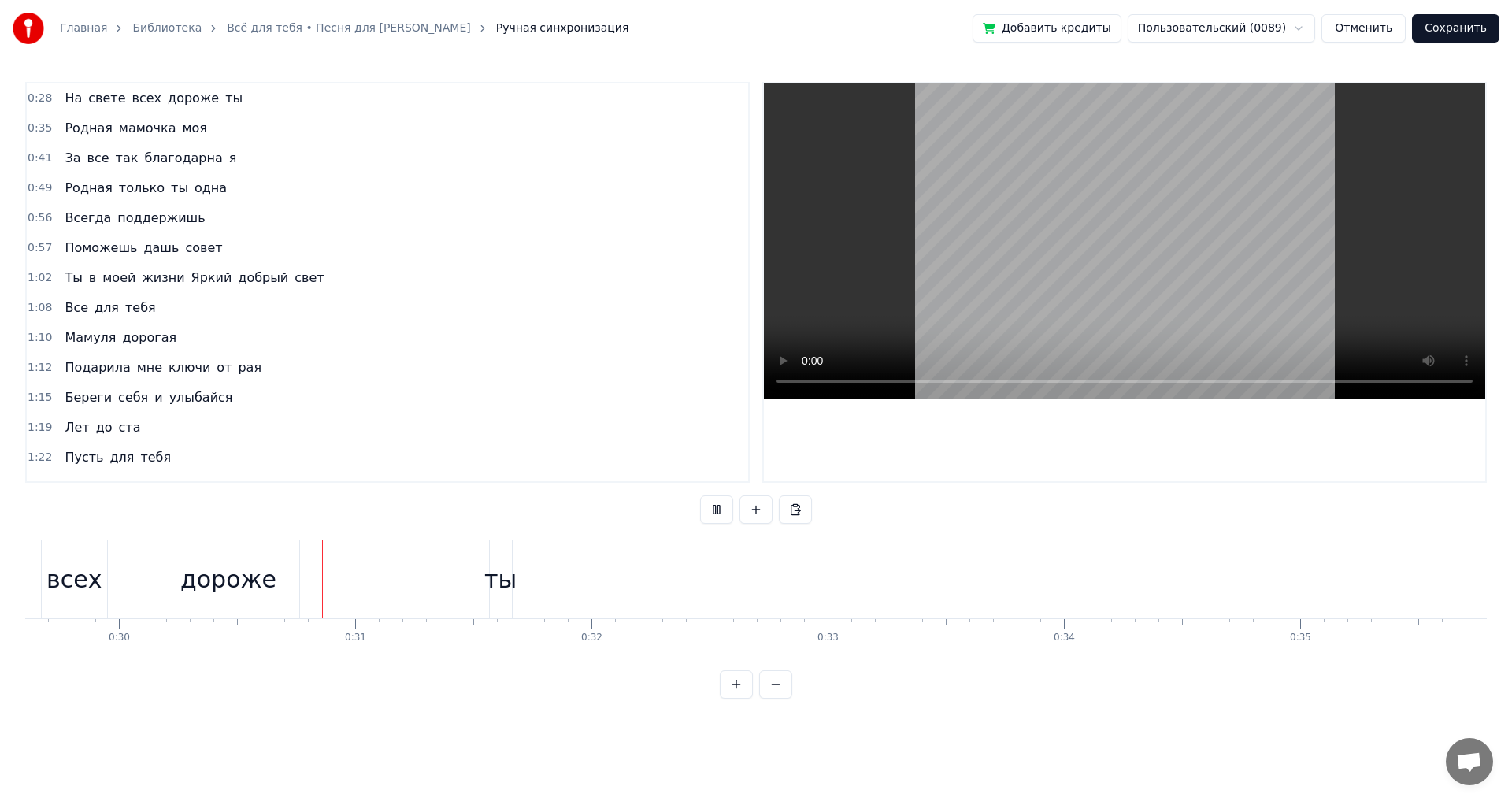
scroll to position [0, 7076]
click at [715, 510] on button at bounding box center [717, 509] width 33 height 28
click at [427, 581] on div "ты" at bounding box center [418, 579] width 32 height 35
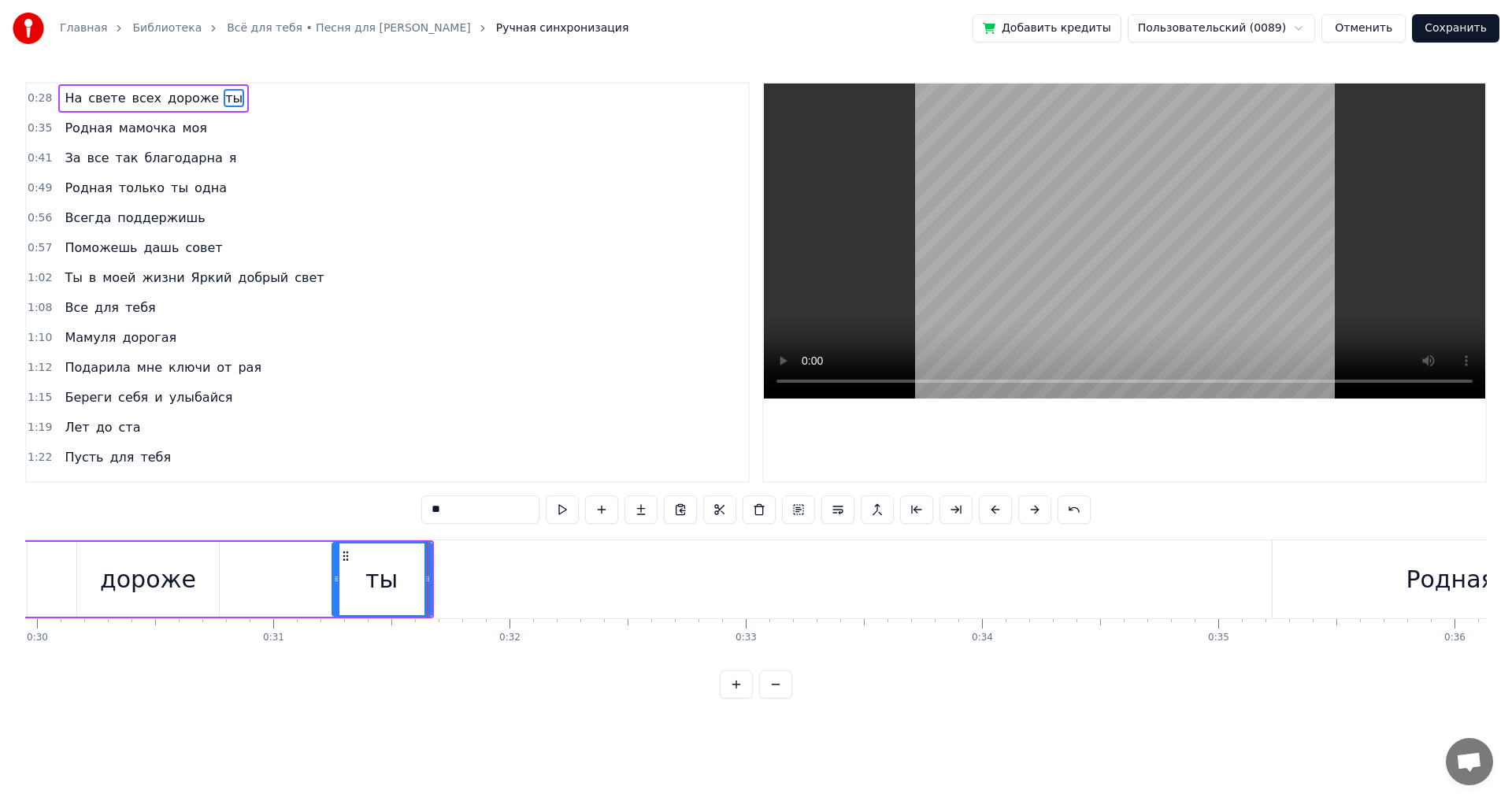
drag, startPoint x: 414, startPoint y: 581, endPoint x: 334, endPoint y: 578, distance: 80.1
click at [335, 578] on icon at bounding box center [336, 579] width 6 height 13
drag, startPoint x: 426, startPoint y: 576, endPoint x: 343, endPoint y: 583, distance: 83.3
click at [379, 578] on icon at bounding box center [382, 579] width 6 height 13
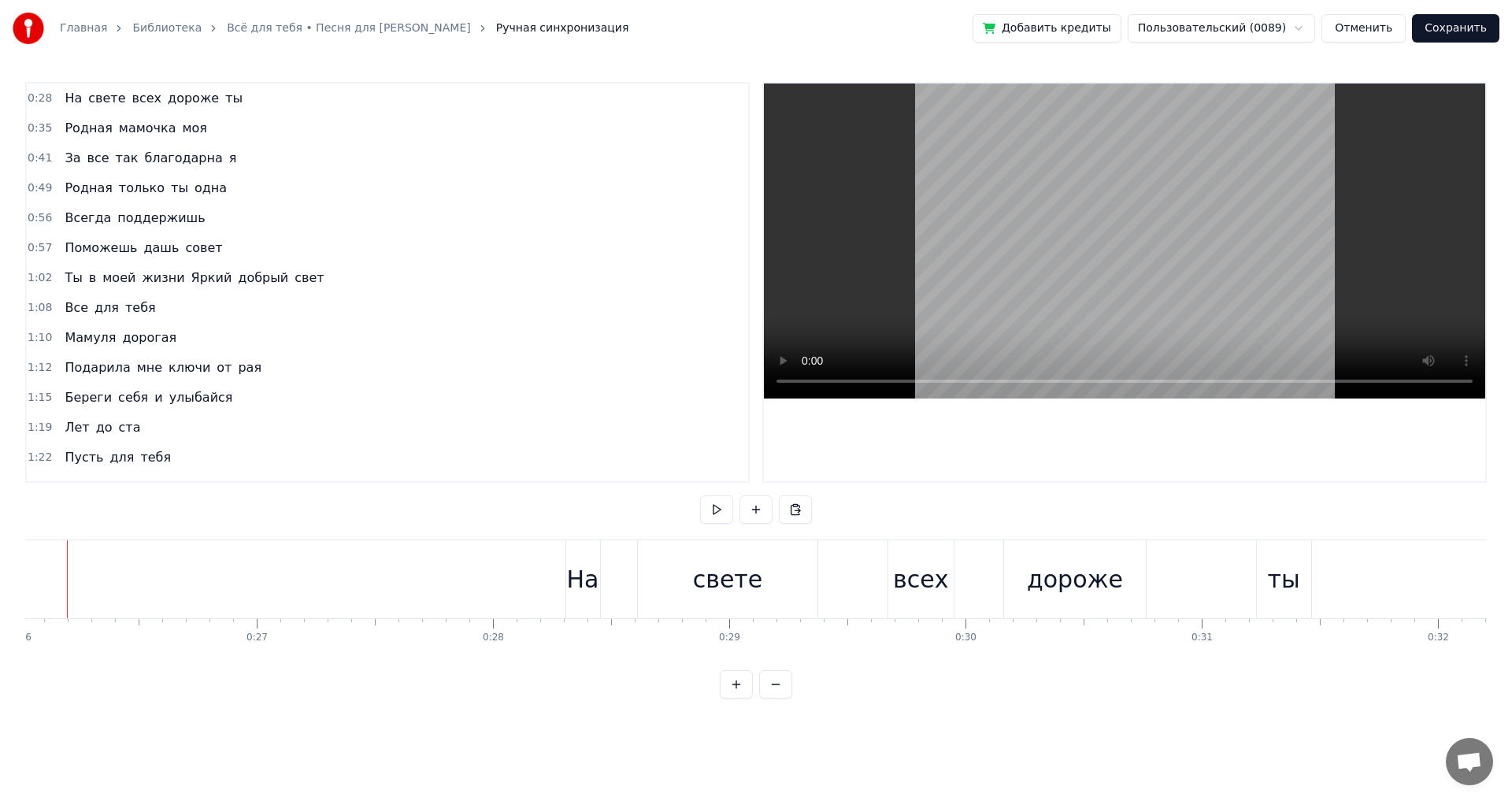
scroll to position [0, 6111]
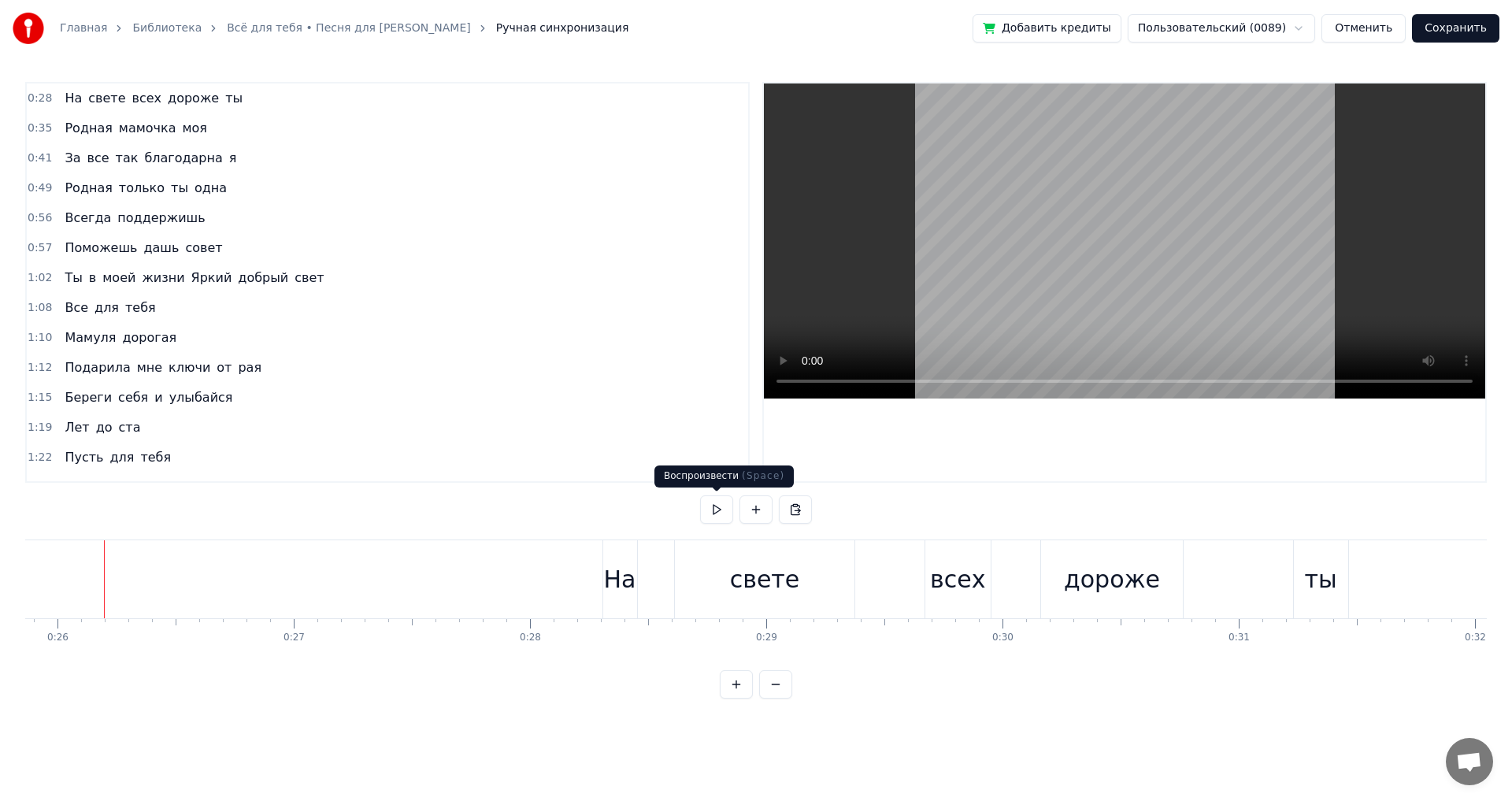
click at [709, 513] on button at bounding box center [717, 509] width 33 height 28
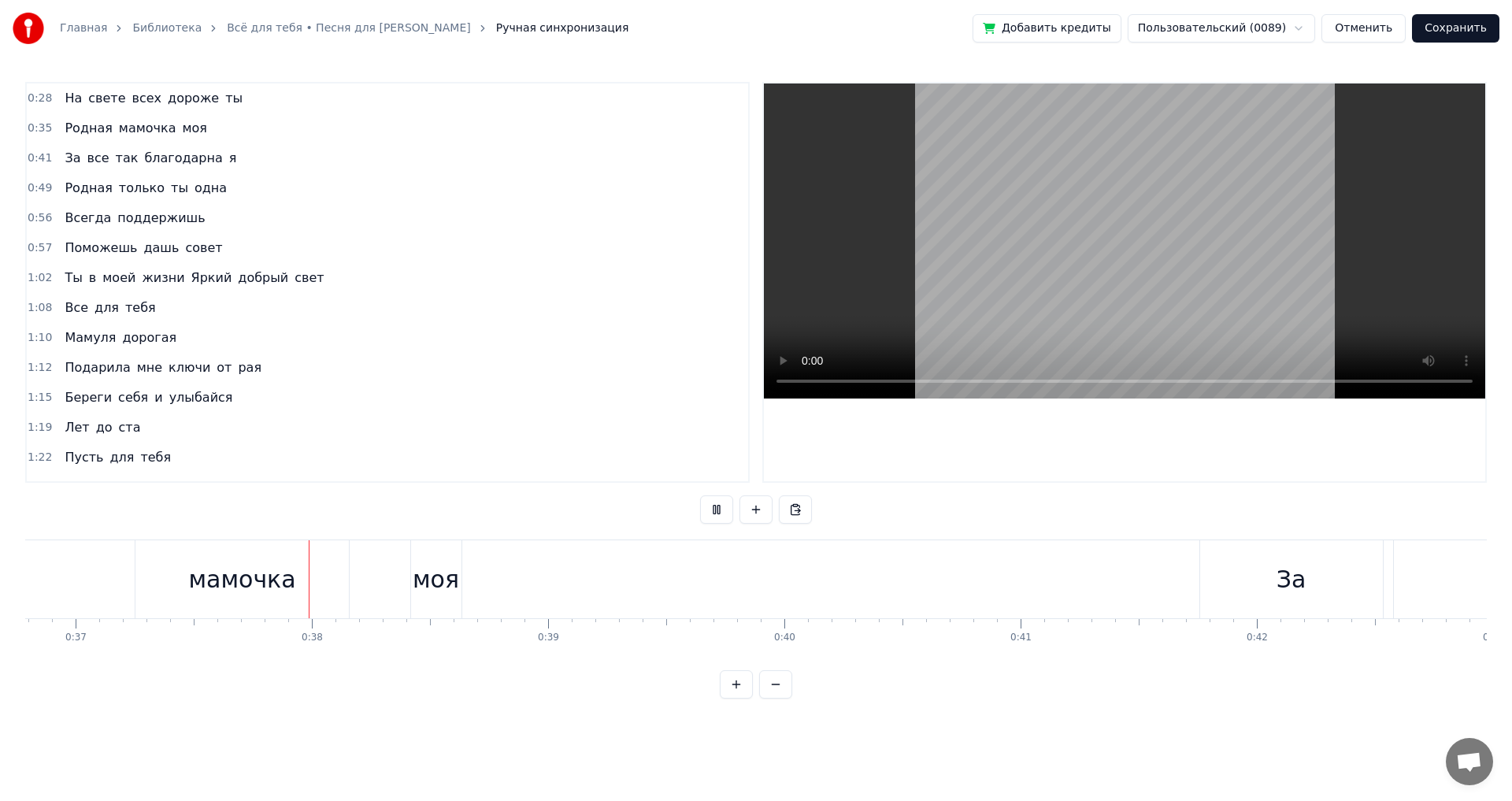
scroll to position [0, 8725]
click at [712, 513] on button at bounding box center [717, 509] width 33 height 28
click at [216, 584] on div "мамочка" at bounding box center [207, 579] width 107 height 35
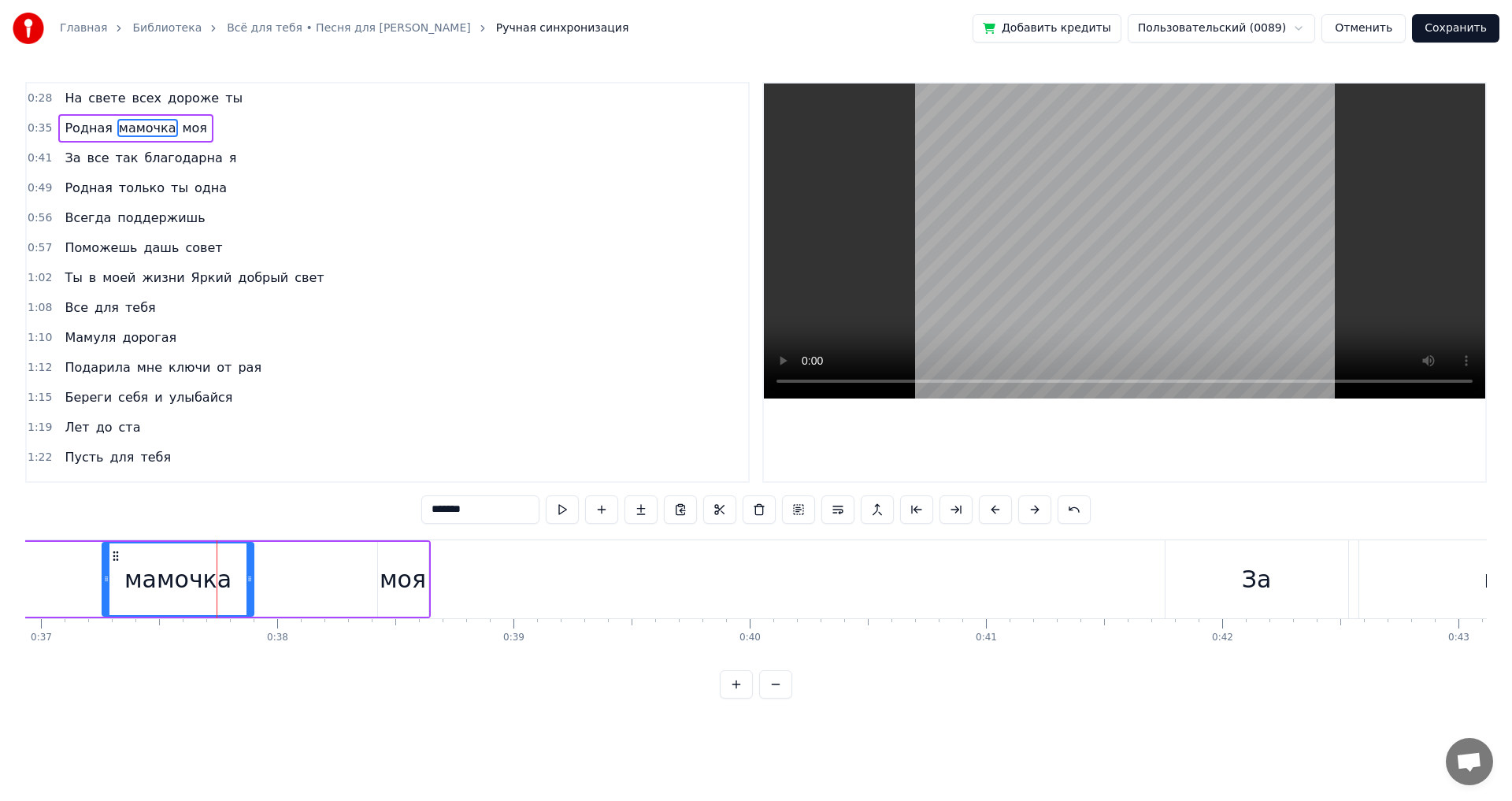
drag, startPoint x: 310, startPoint y: 577, endPoint x: 249, endPoint y: 588, distance: 62.0
click at [249, 588] on div at bounding box center [249, 579] width 6 height 72
click at [389, 582] on div "моя" at bounding box center [403, 579] width 47 height 35
type input "***"
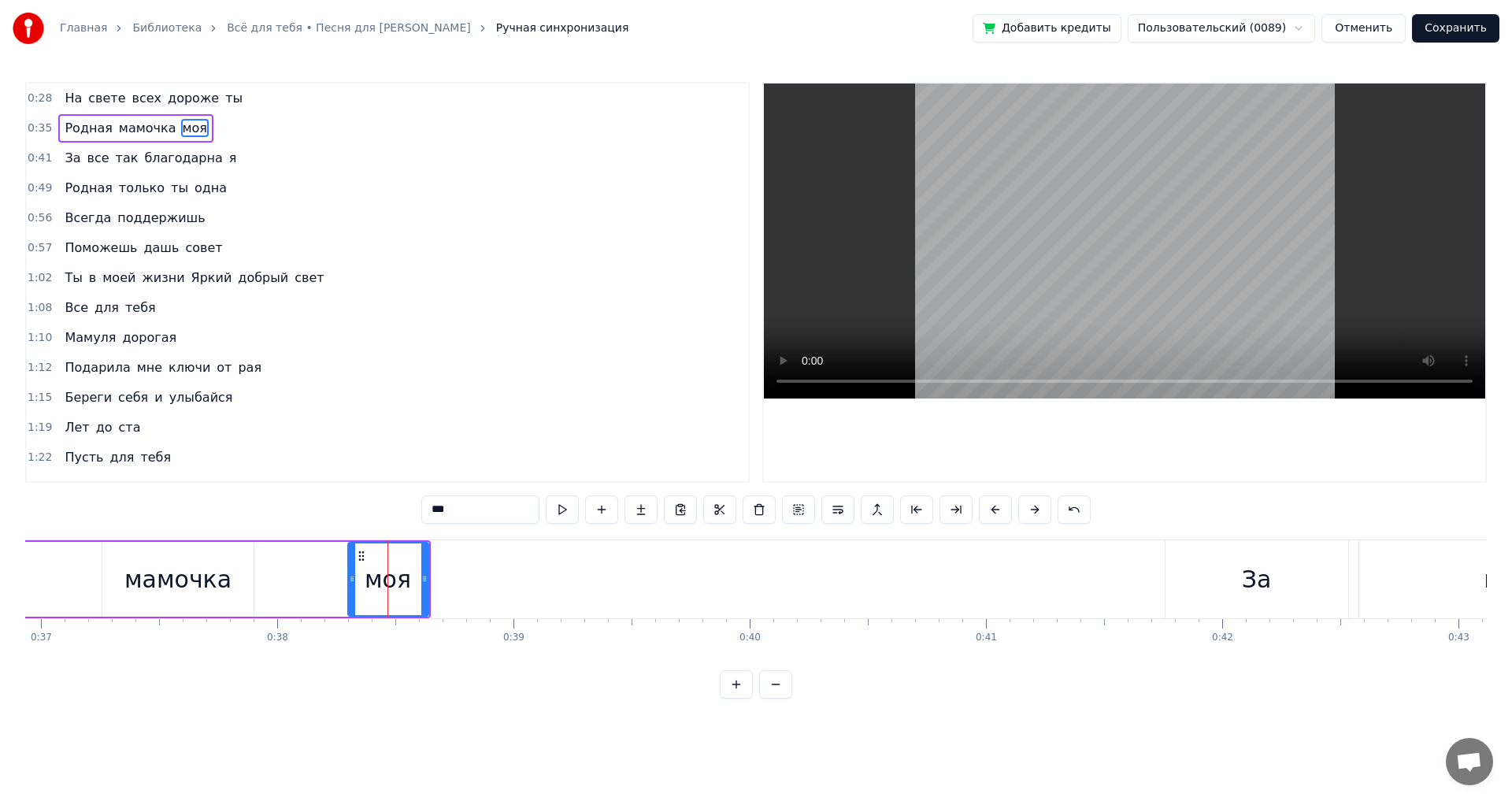
drag, startPoint x: 378, startPoint y: 576, endPoint x: 348, endPoint y: 584, distance: 31.0
click at [349, 584] on icon at bounding box center [352, 579] width 6 height 13
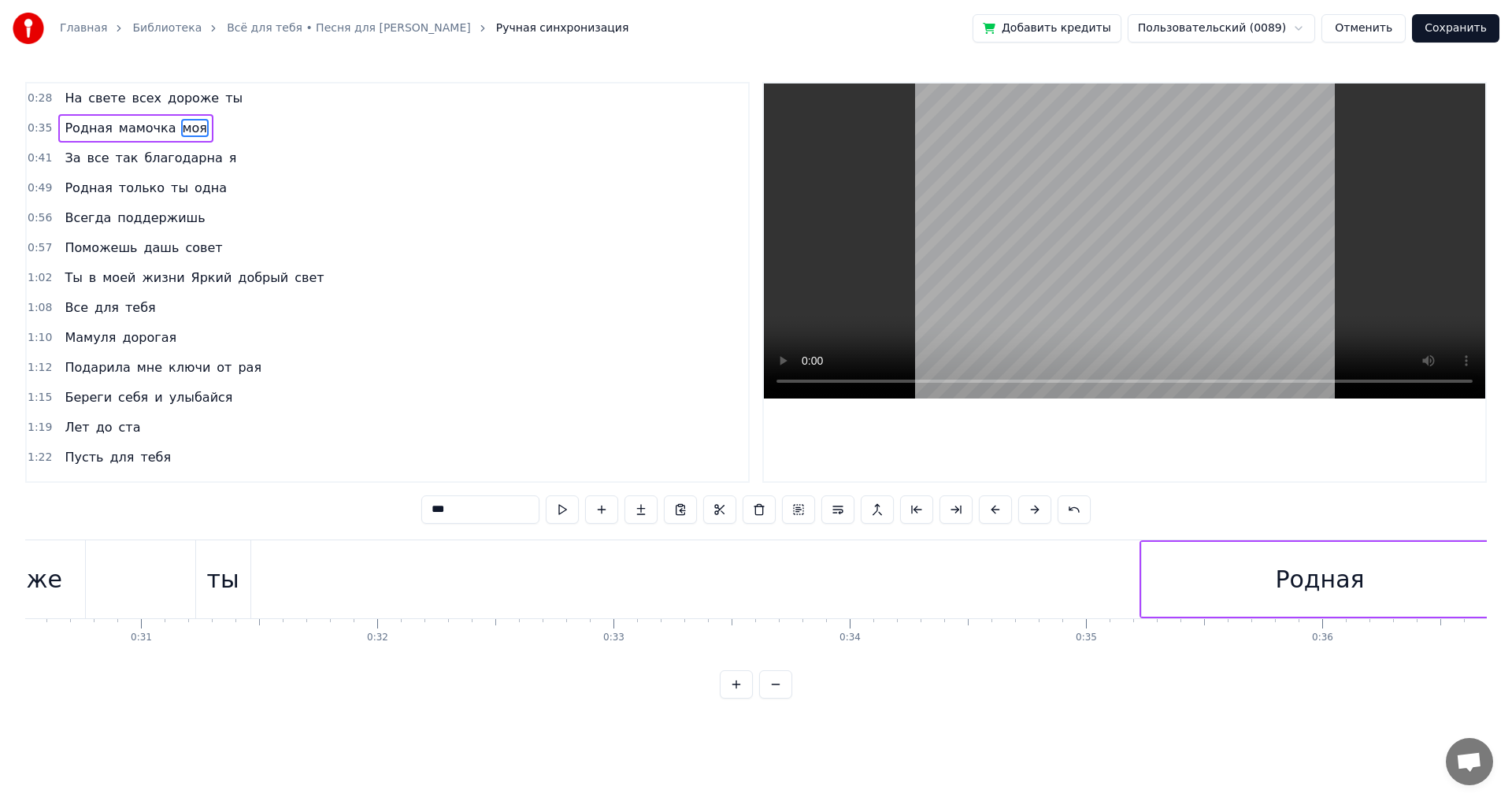
scroll to position [0, 7115]
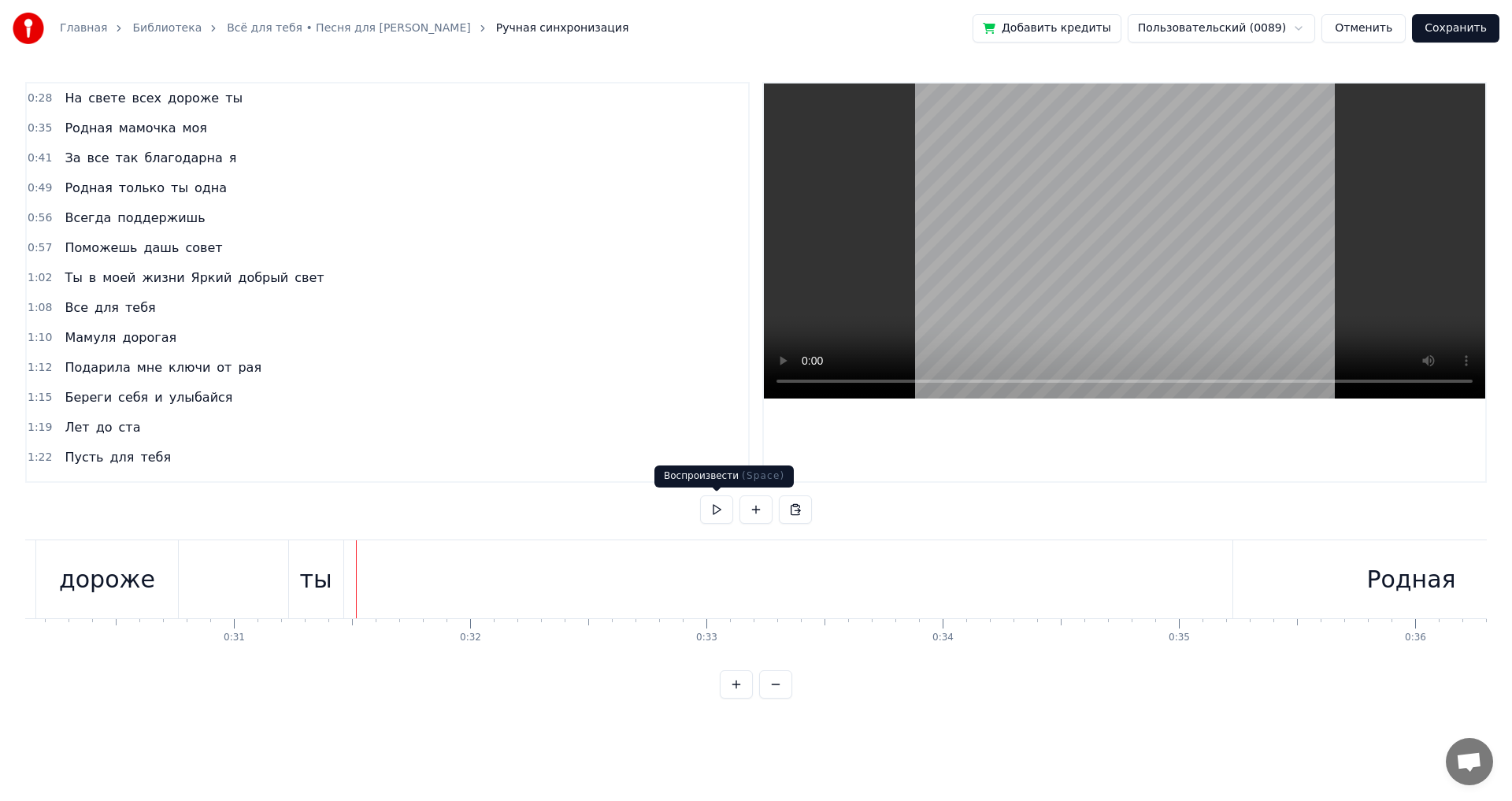
click at [722, 506] on button at bounding box center [717, 509] width 33 height 28
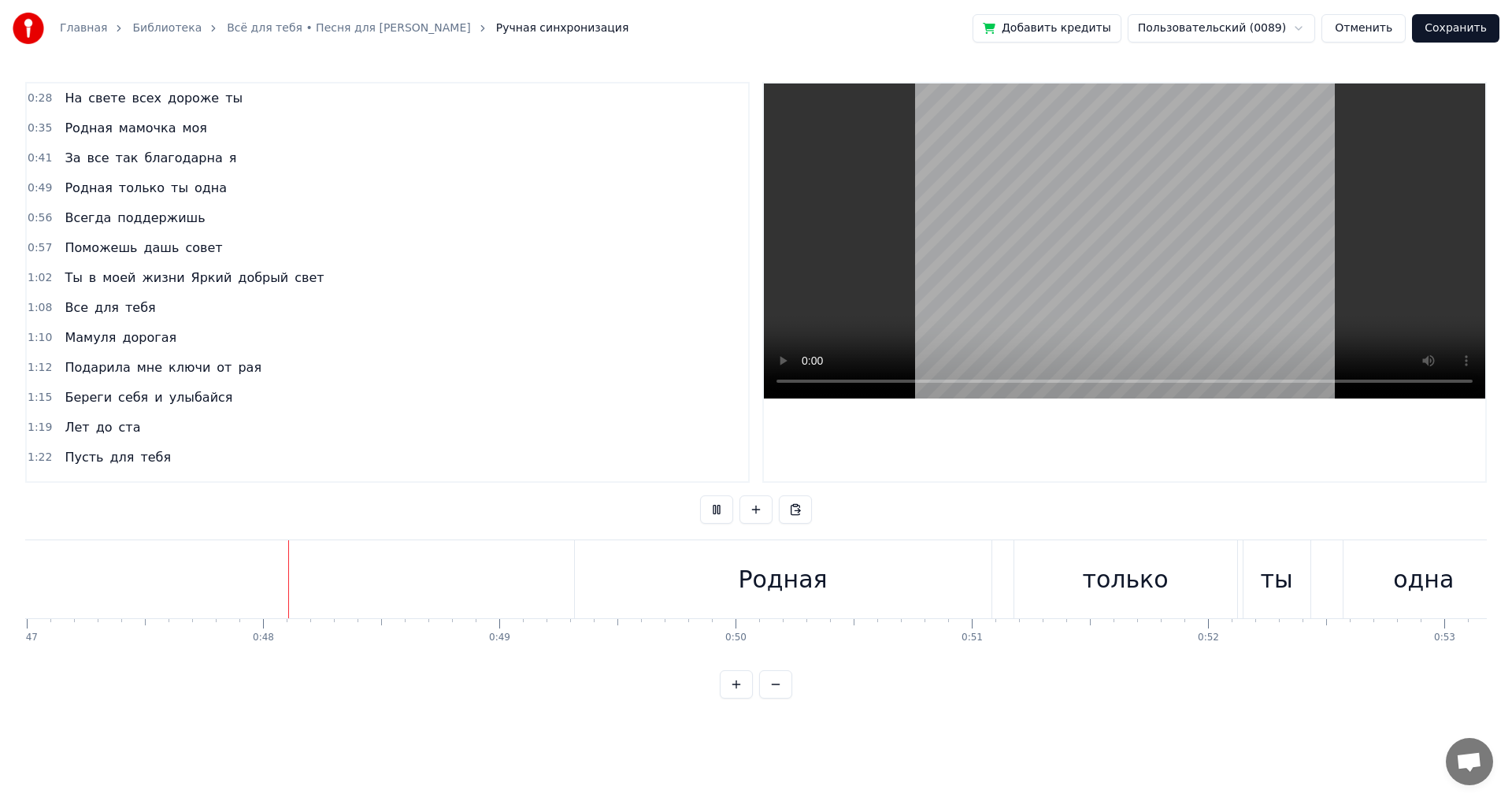
scroll to position [0, 11121]
click at [717, 506] on button at bounding box center [717, 509] width 33 height 28
click at [1066, 584] on div "только" at bounding box center [1107, 579] width 223 height 78
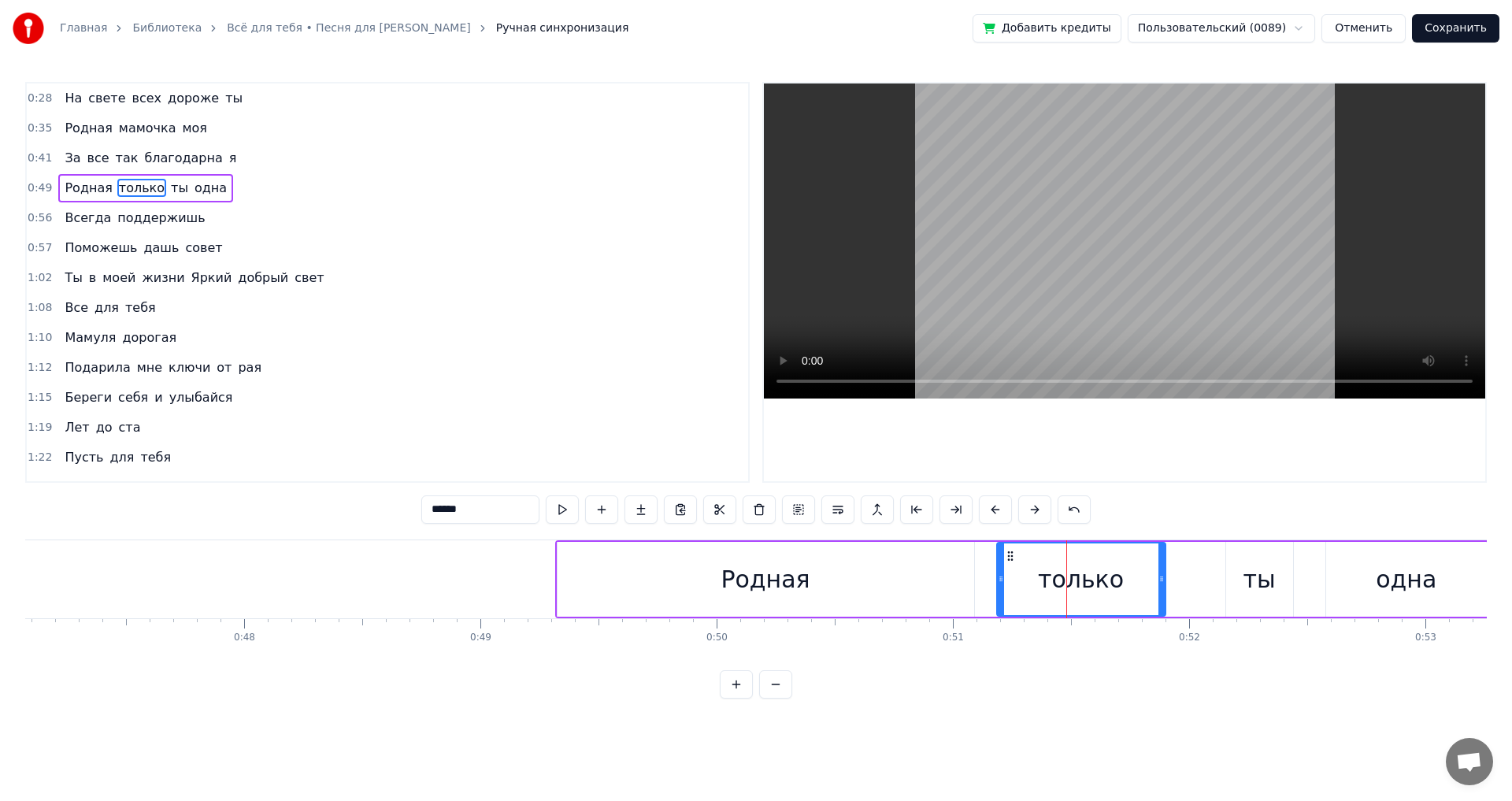
drag, startPoint x: 1214, startPoint y: 580, endPoint x: 1148, endPoint y: 584, distance: 66.1
click at [1158, 584] on icon at bounding box center [1161, 579] width 6 height 13
drag, startPoint x: 998, startPoint y: 578, endPoint x: 935, endPoint y: 582, distance: 63.1
click at [968, 582] on div "только" at bounding box center [1061, 579] width 186 height 75
click at [789, 582] on div "Родная" at bounding box center [765, 579] width 89 height 35
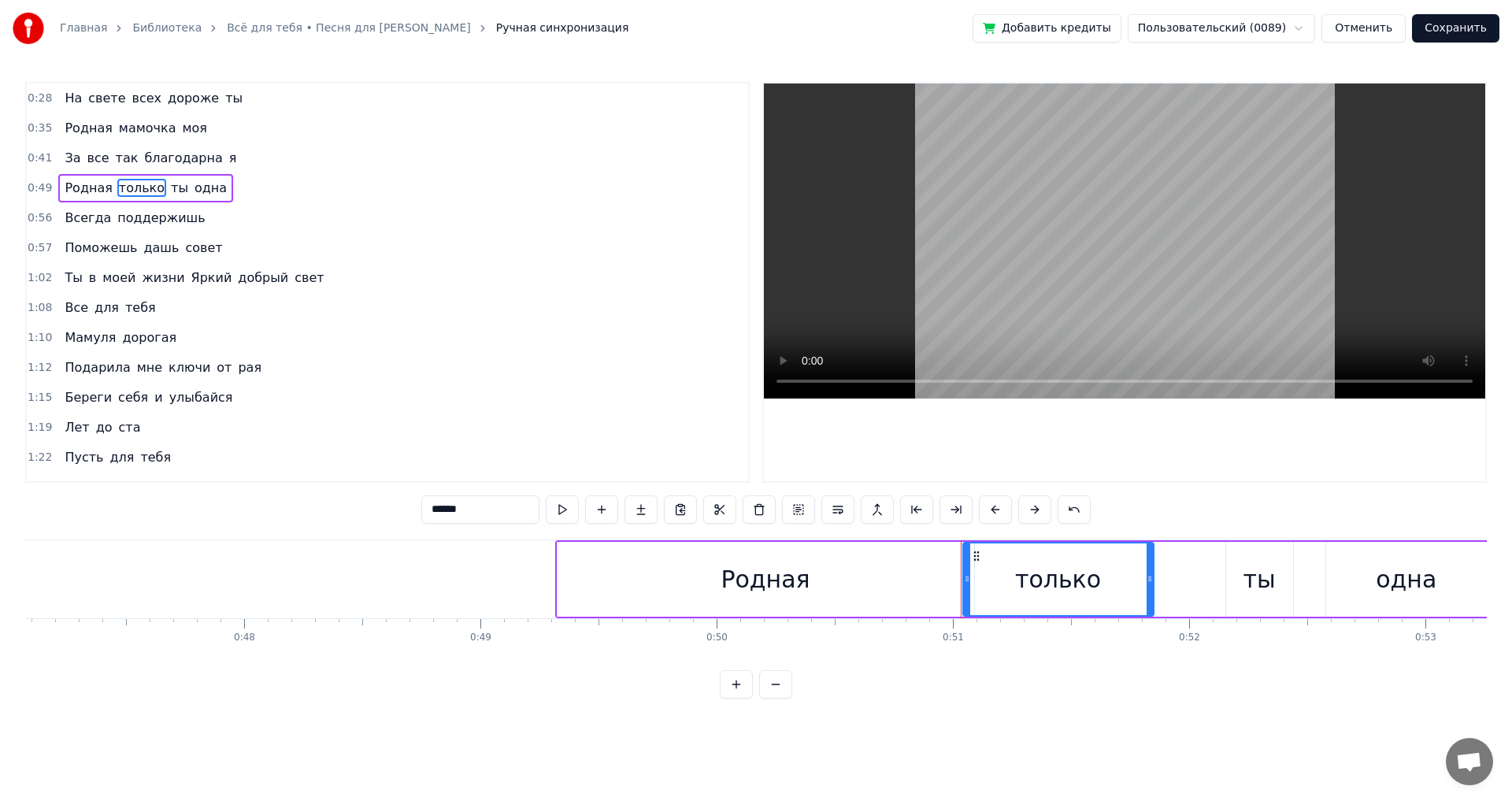
type input "******"
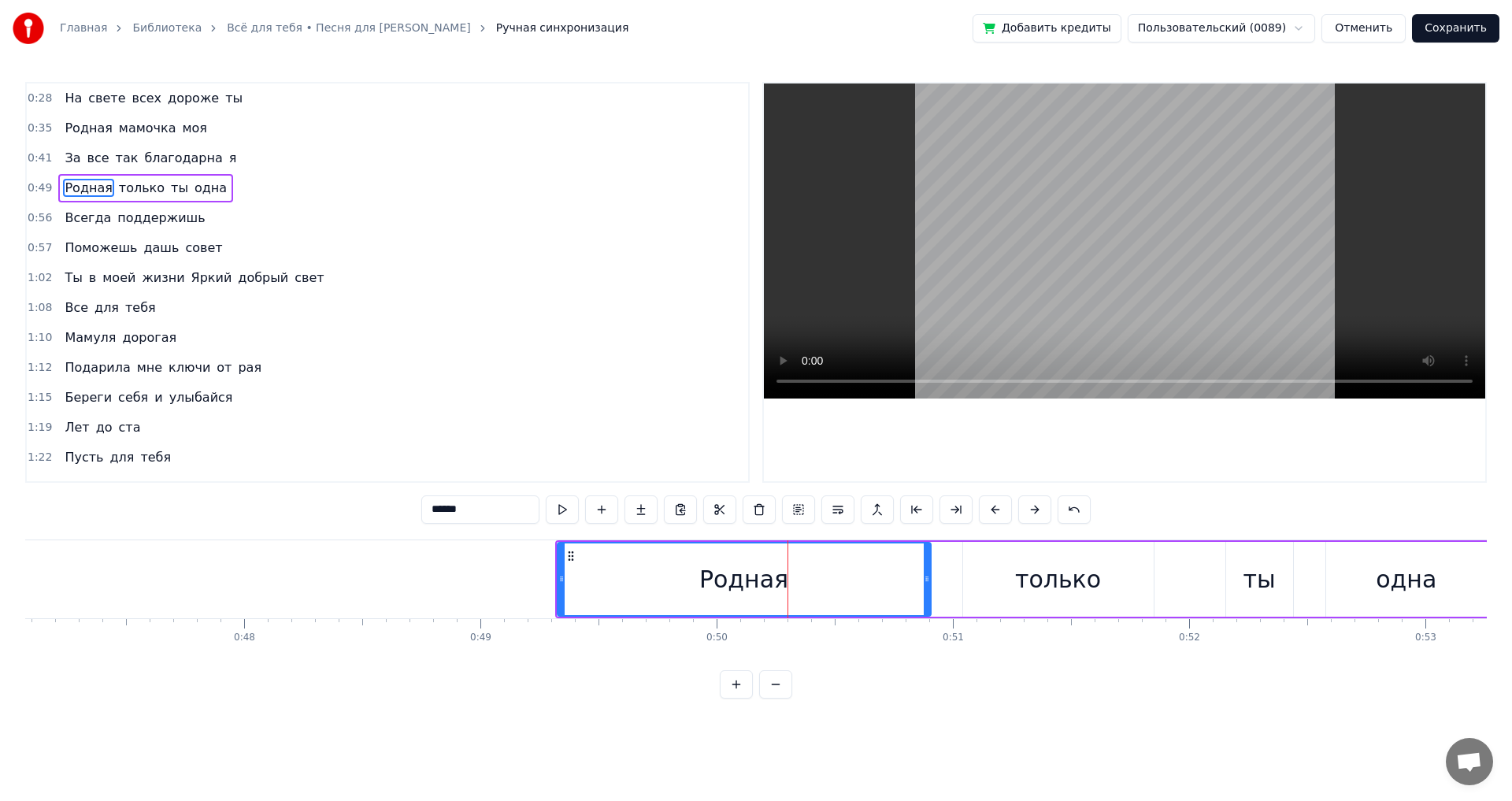
drag, startPoint x: 970, startPoint y: 577, endPoint x: 927, endPoint y: 583, distance: 43.4
click at [927, 583] on icon at bounding box center [927, 579] width 6 height 13
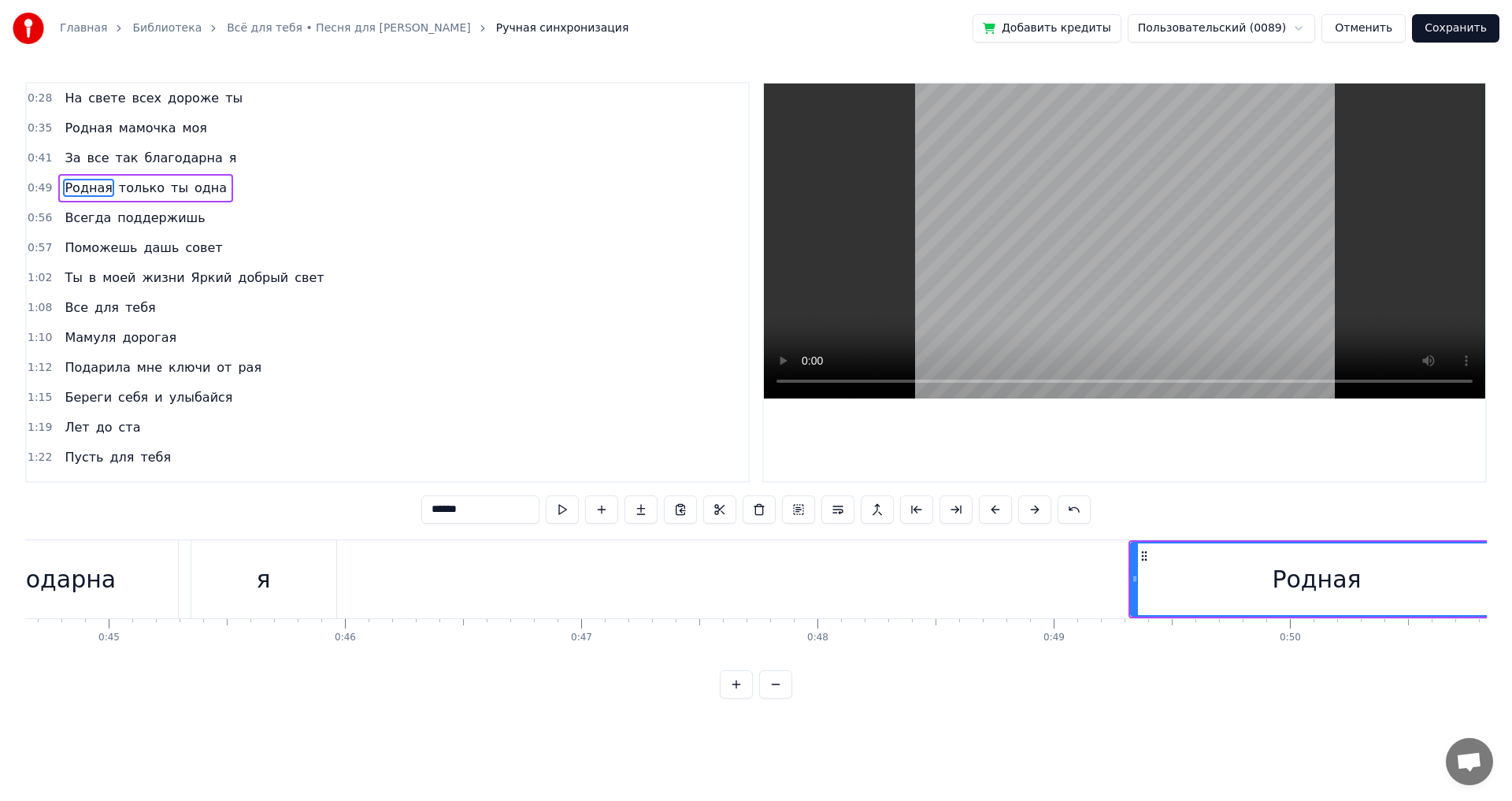
scroll to position [0, 10485]
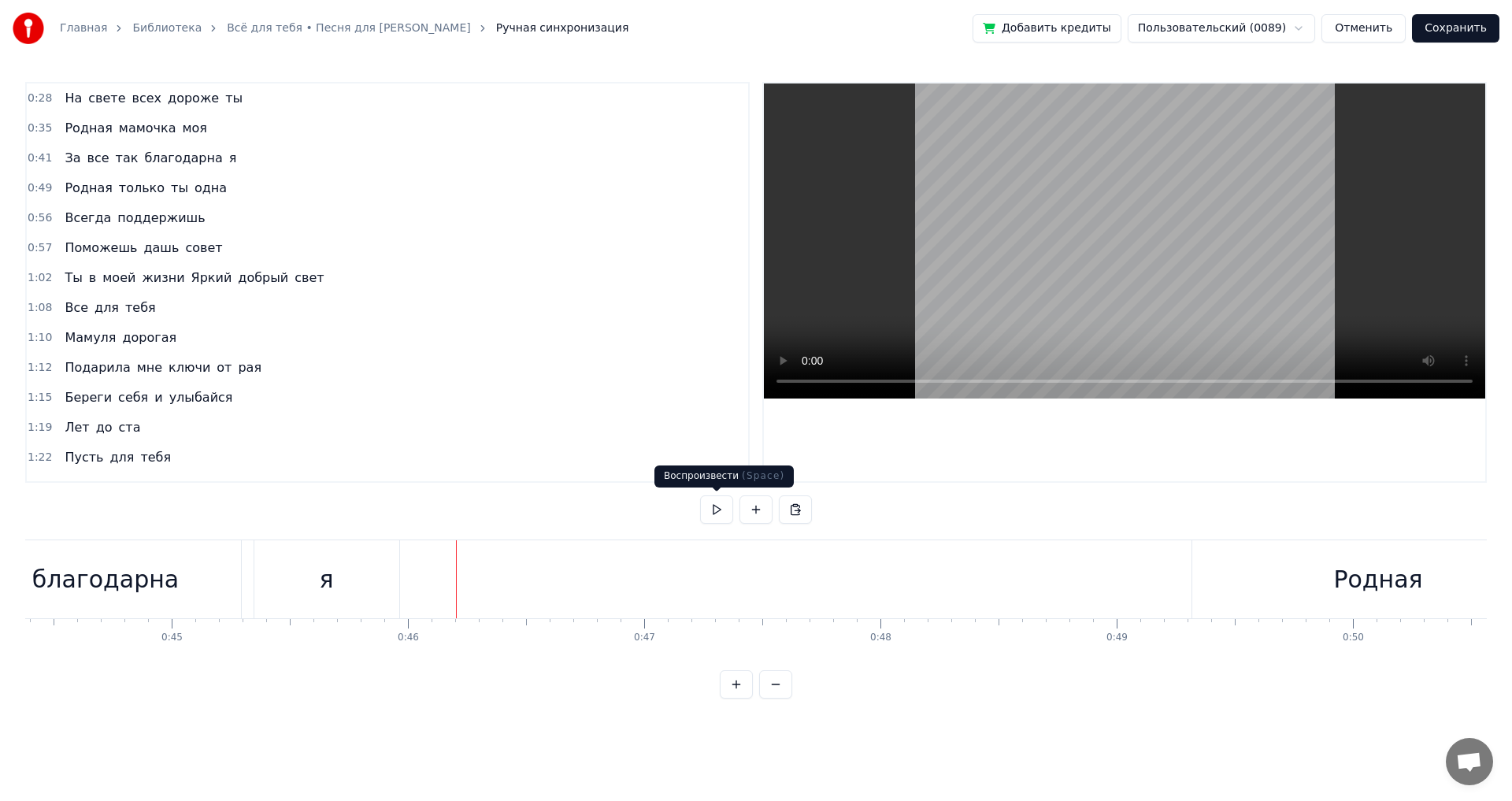
click at [709, 510] on button at bounding box center [717, 509] width 33 height 28
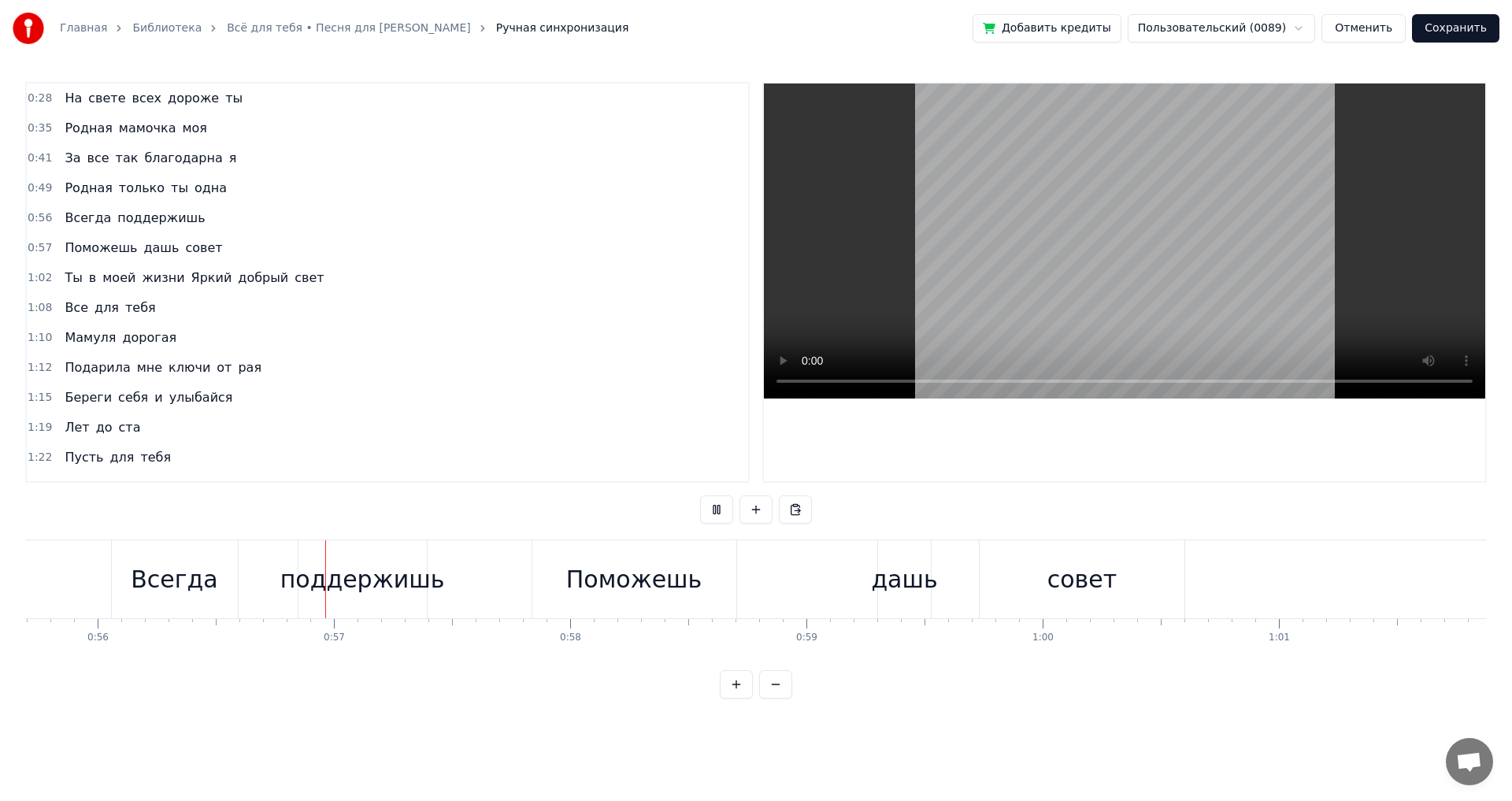
scroll to position [0, 13176]
click at [717, 511] on button at bounding box center [717, 509] width 33 height 28
click at [561, 591] on div "Поможешь" at bounding box center [616, 579] width 136 height 35
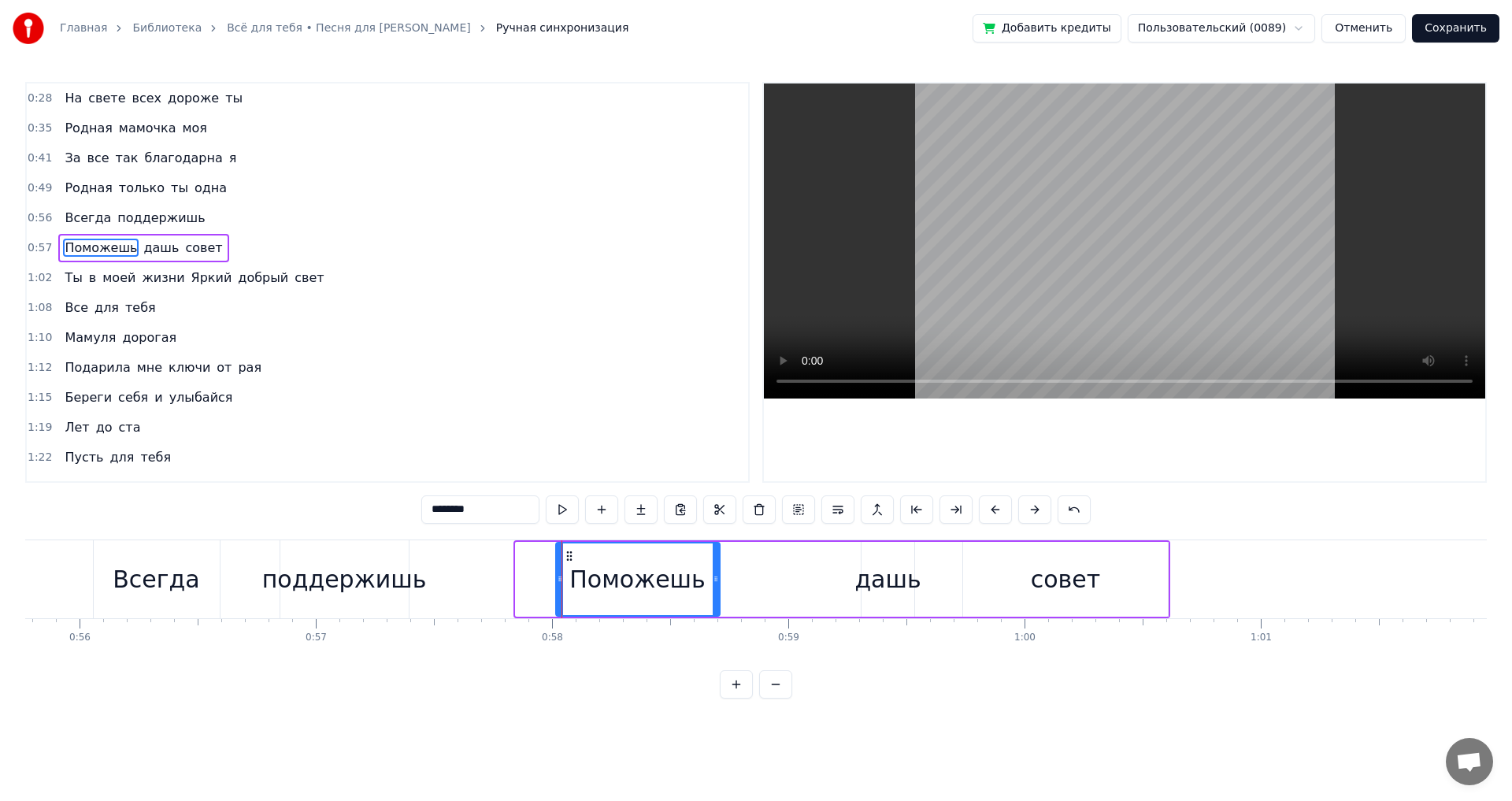
drag, startPoint x: 518, startPoint y: 577, endPoint x: 558, endPoint y: 584, distance: 40.6
click at [558, 584] on icon at bounding box center [560, 579] width 6 height 13
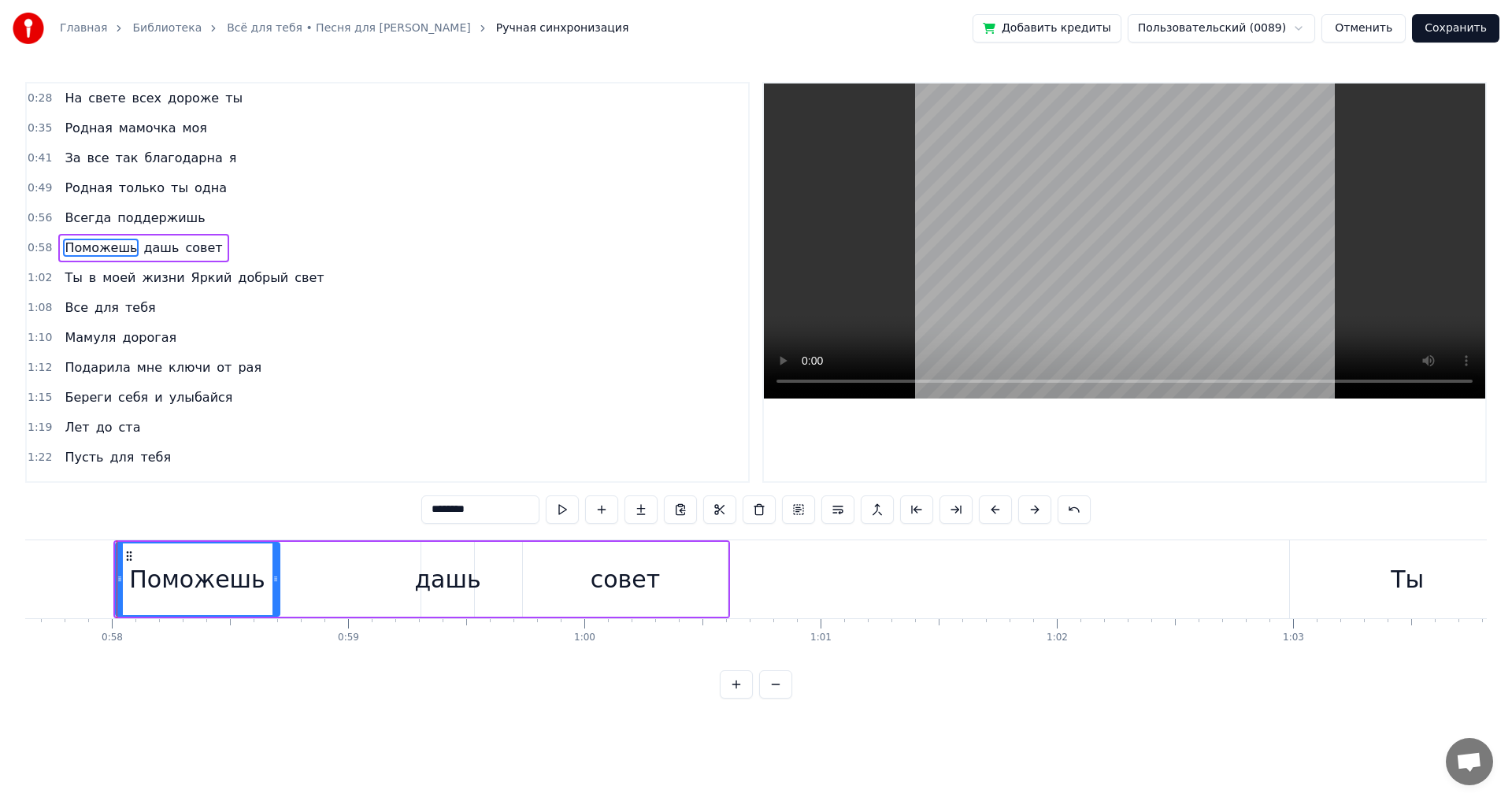
scroll to position [0, 10734]
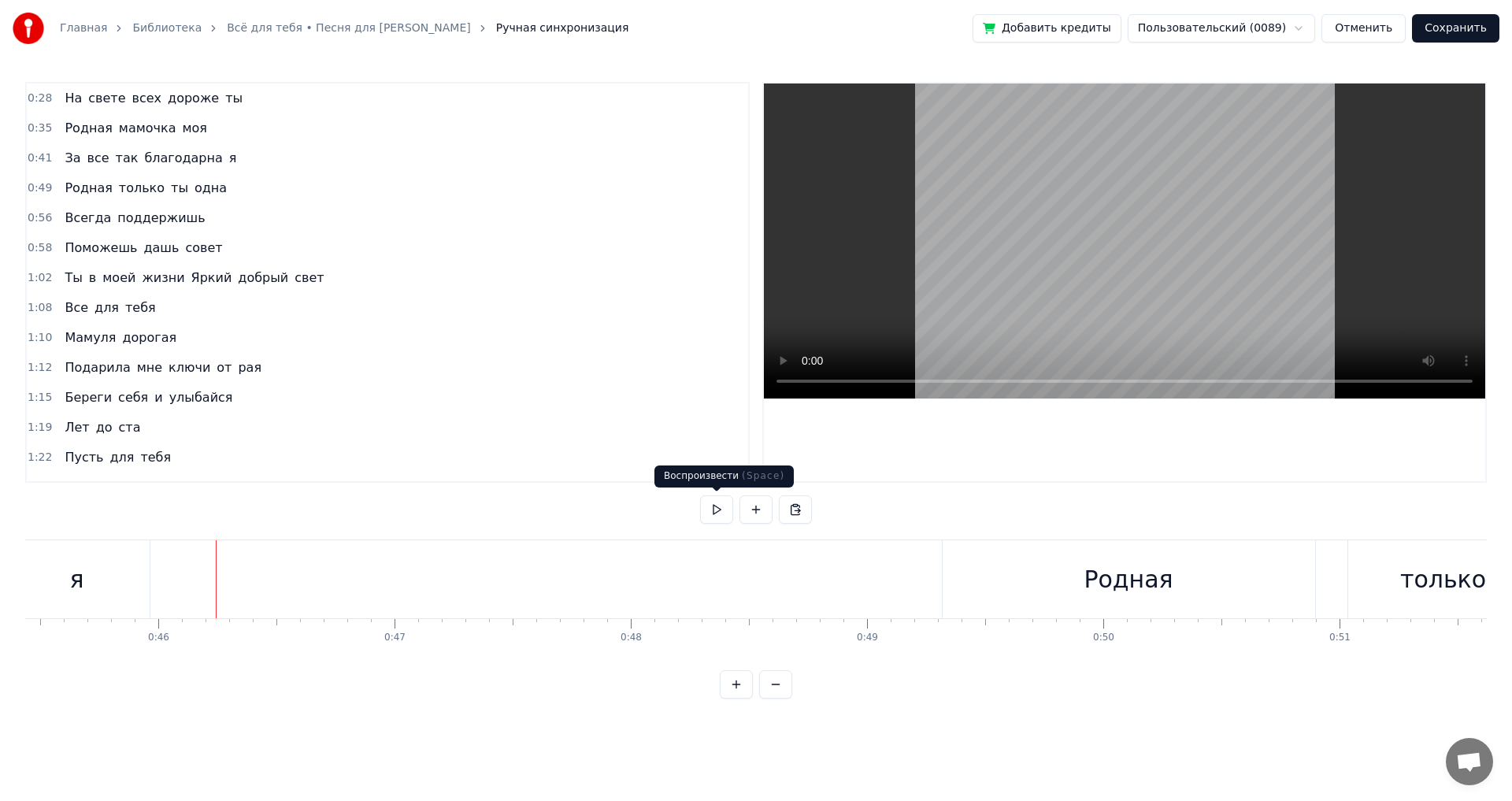
click at [709, 516] on button at bounding box center [717, 509] width 33 height 28
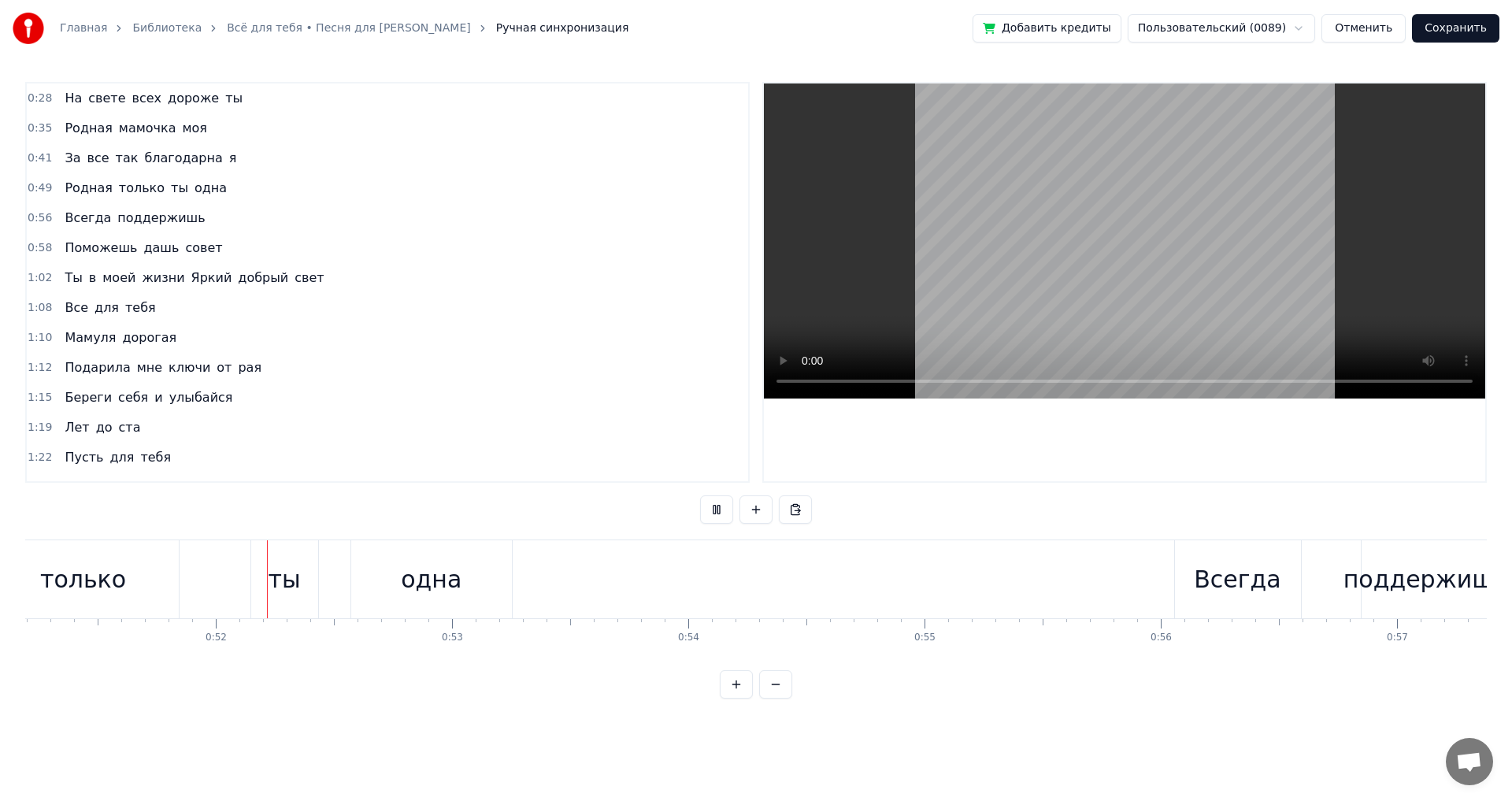
scroll to position [0, 12098]
click at [709, 516] on button at bounding box center [717, 509] width 33 height 28
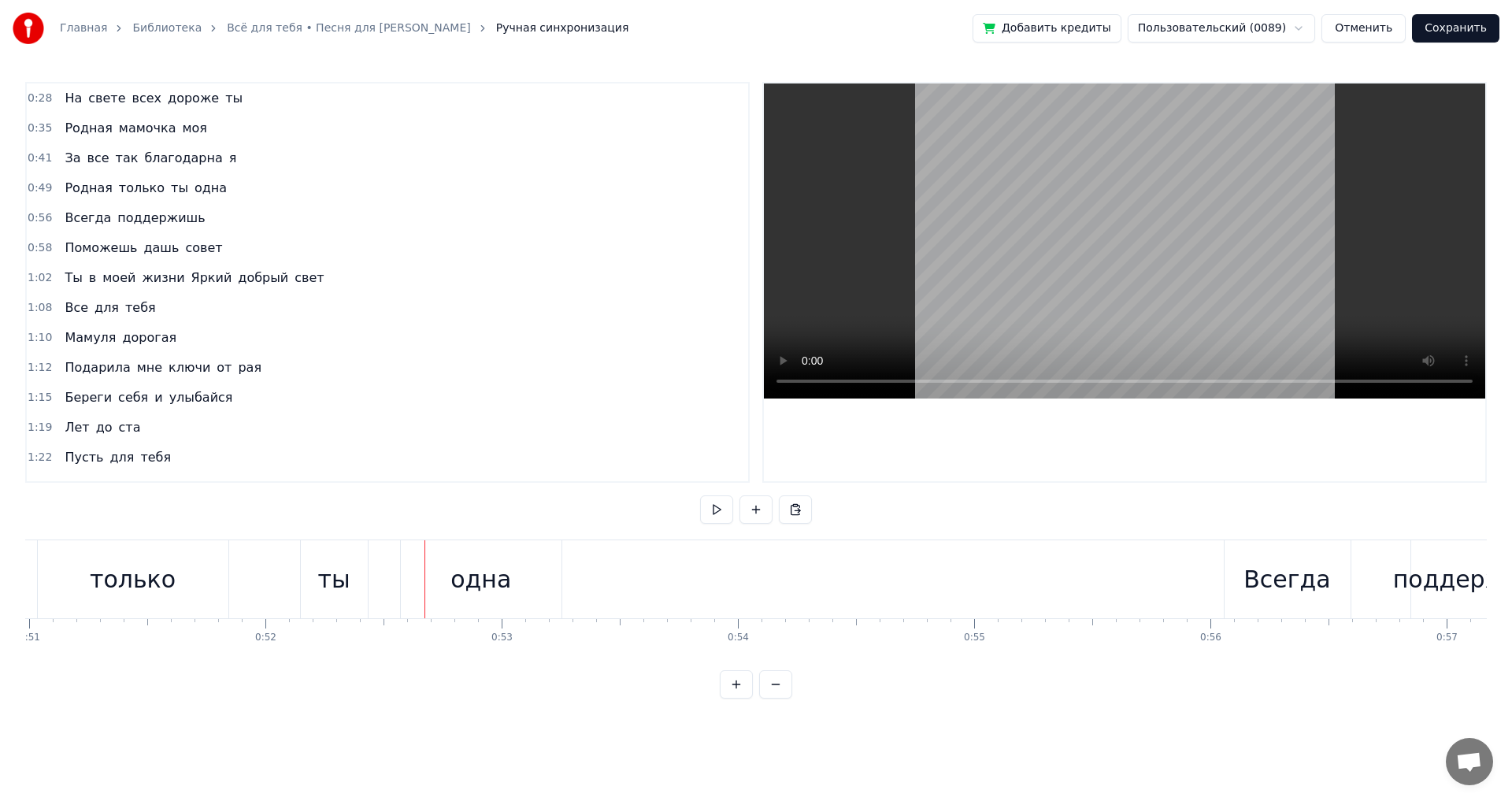
scroll to position [0, 11983]
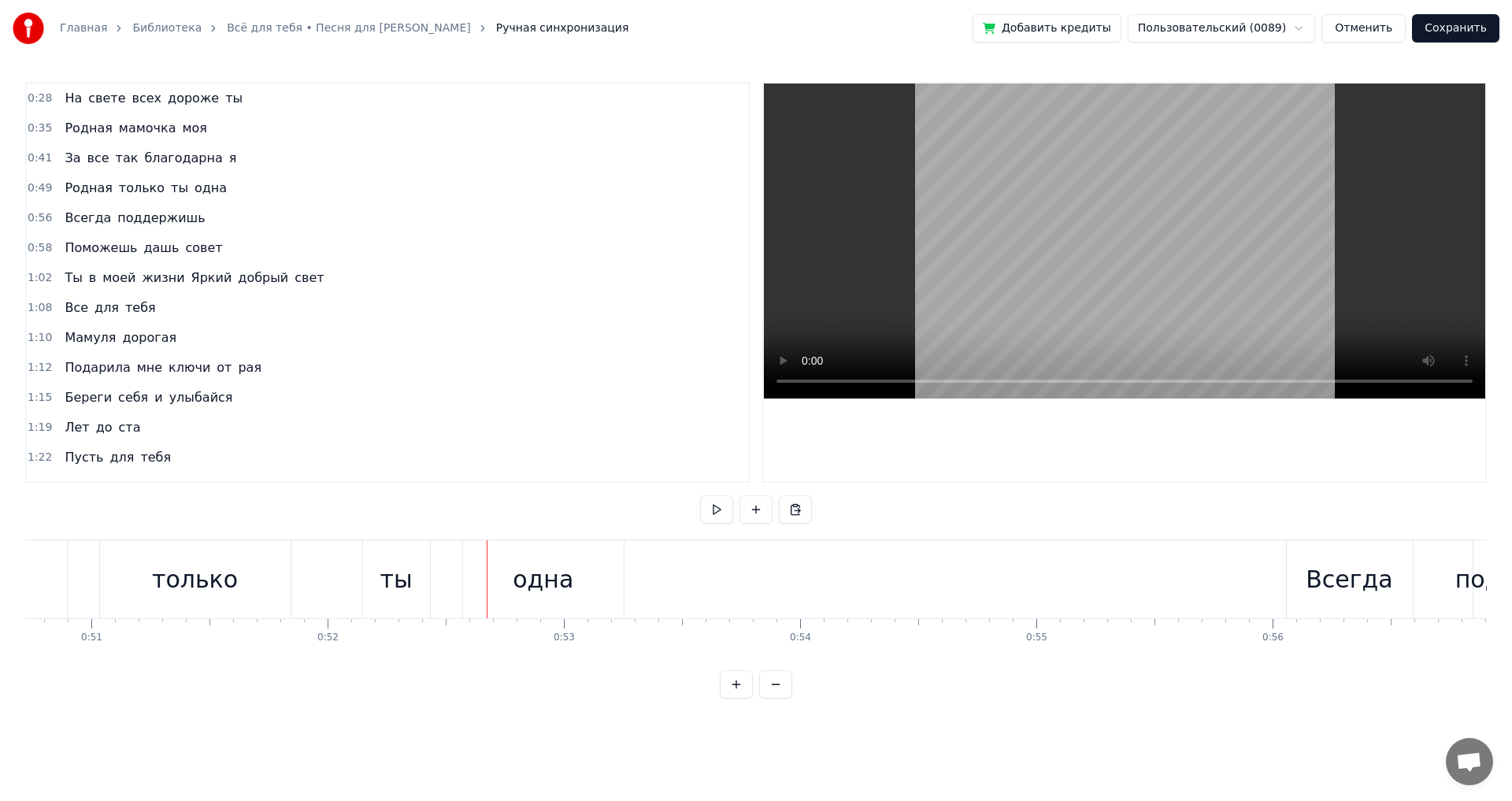
click at [195, 585] on div "только" at bounding box center [195, 579] width 86 height 35
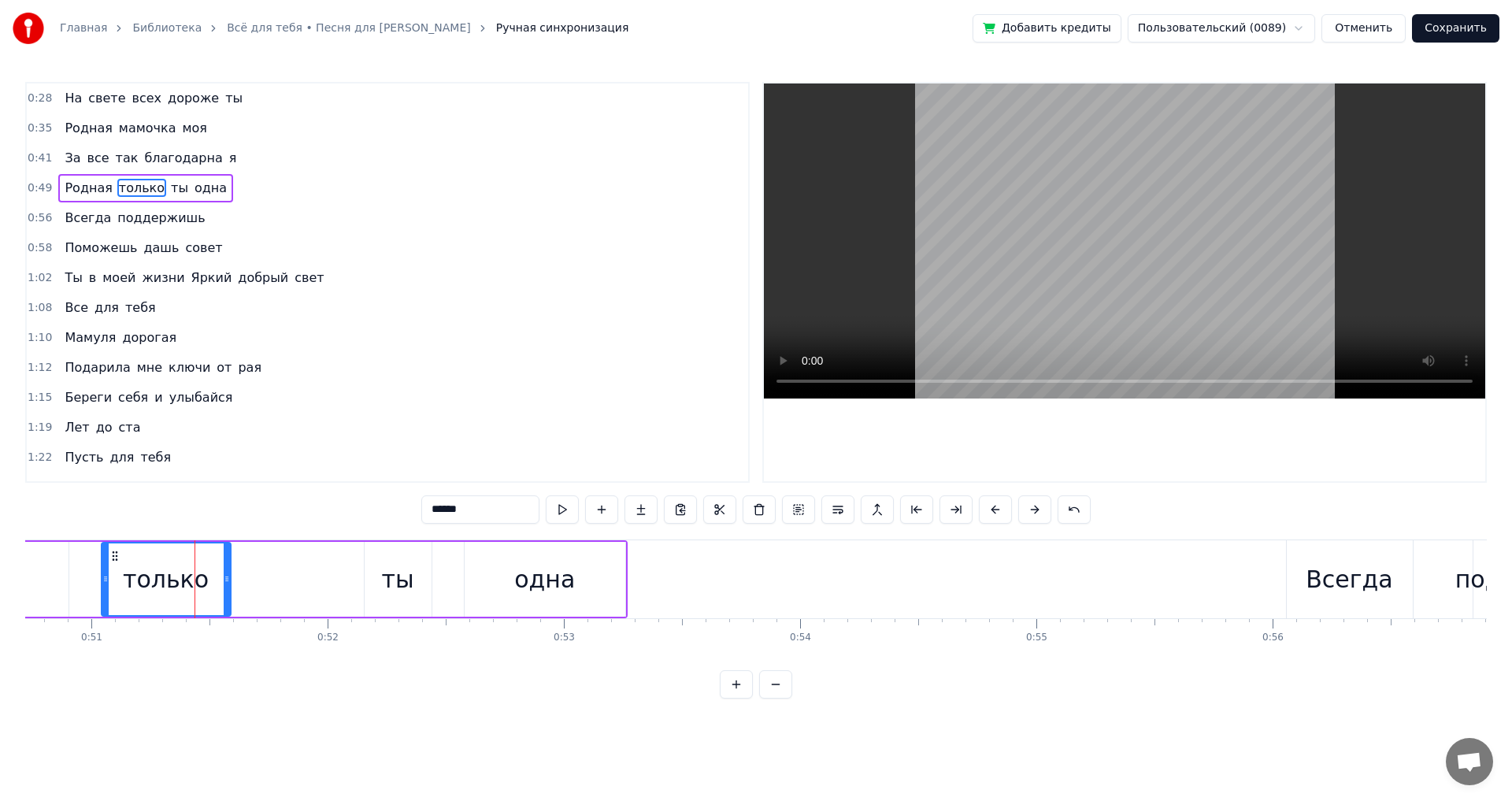
drag, startPoint x: 289, startPoint y: 582, endPoint x: 228, endPoint y: 587, distance: 61.2
click at [228, 587] on div at bounding box center [227, 579] width 6 height 72
drag, startPoint x: 105, startPoint y: 580, endPoint x: 93, endPoint y: 580, distance: 12.0
click at [93, 580] on icon at bounding box center [93, 579] width 6 height 13
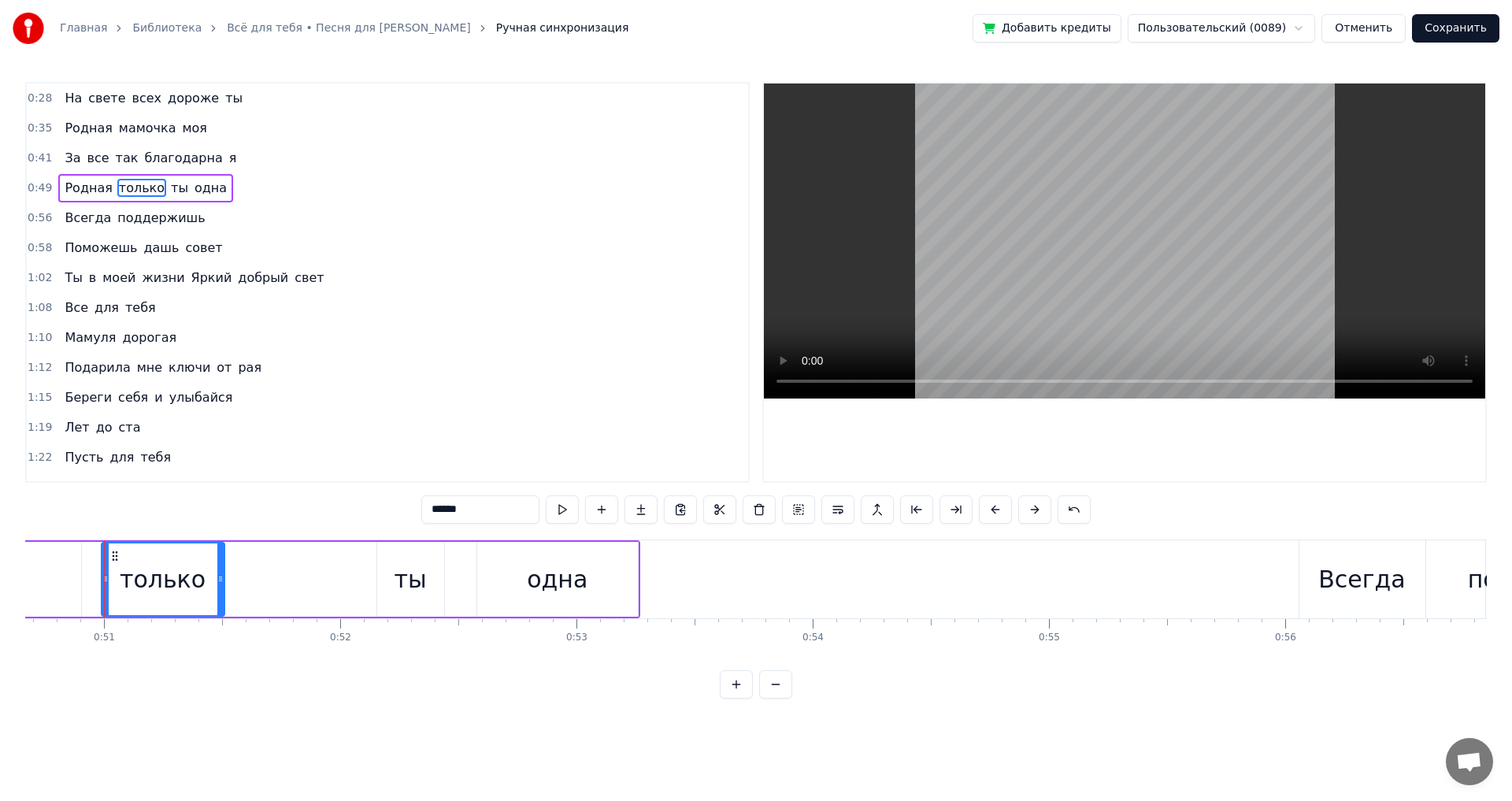
drag, startPoint x: 241, startPoint y: 579, endPoint x: 218, endPoint y: 583, distance: 23.3
click at [218, 581] on icon at bounding box center [220, 579] width 6 height 13
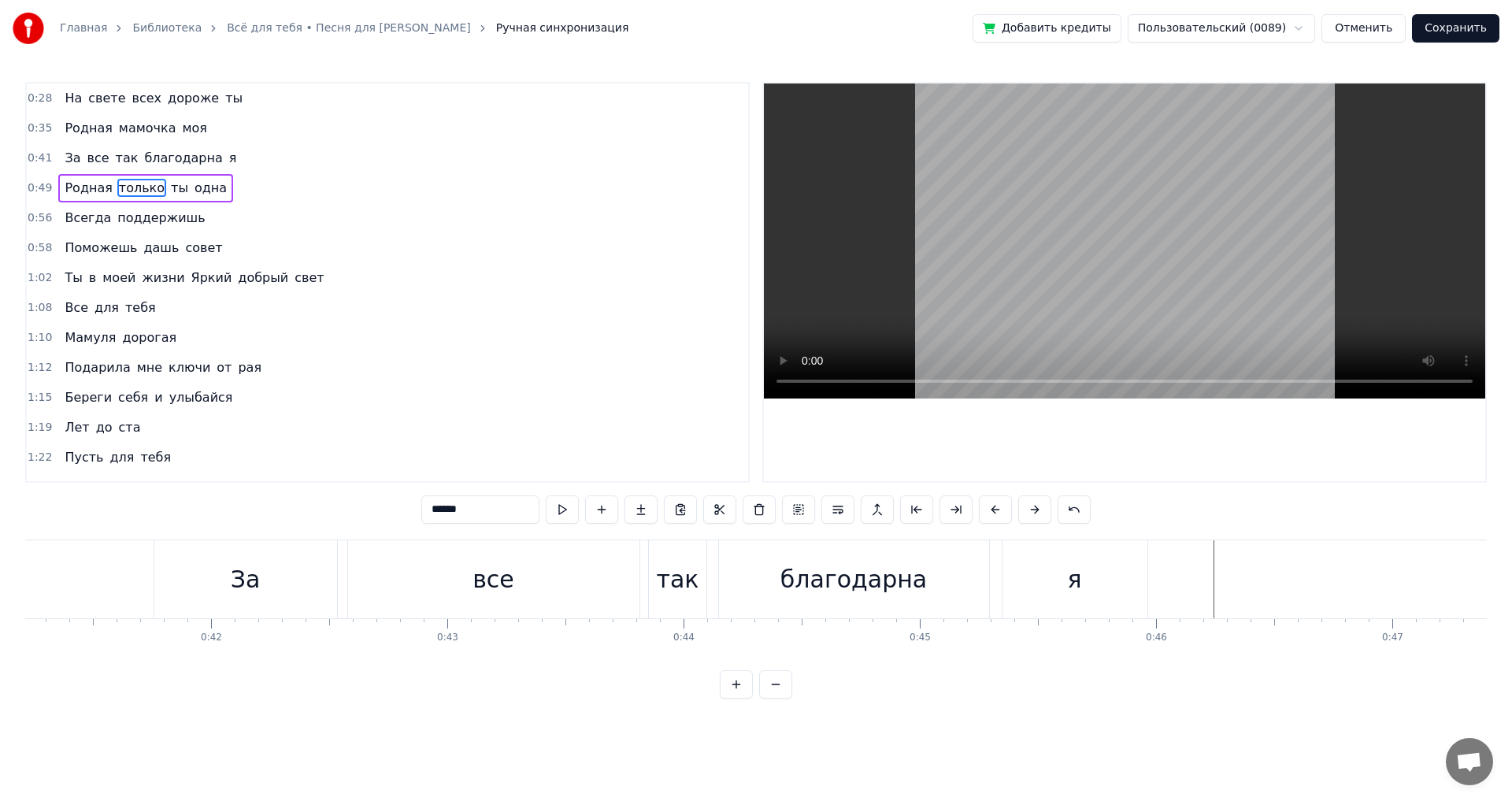
scroll to position [0, 9705]
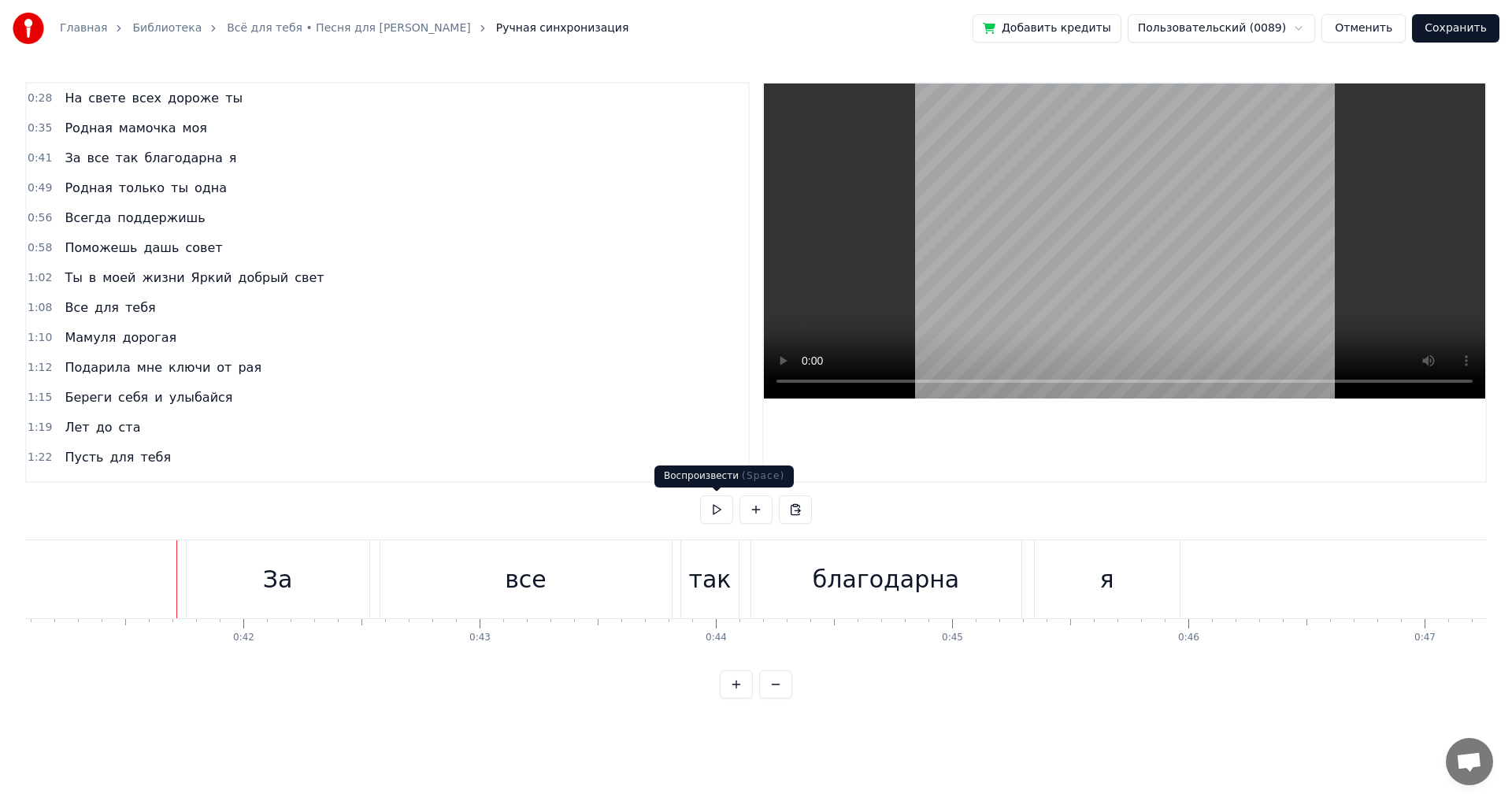
click at [711, 516] on button at bounding box center [717, 509] width 33 height 28
click at [711, 516] on button at bounding box center [717, 509] width 33 height 28
click at [706, 577] on div "так" at bounding box center [710, 579] width 43 height 35
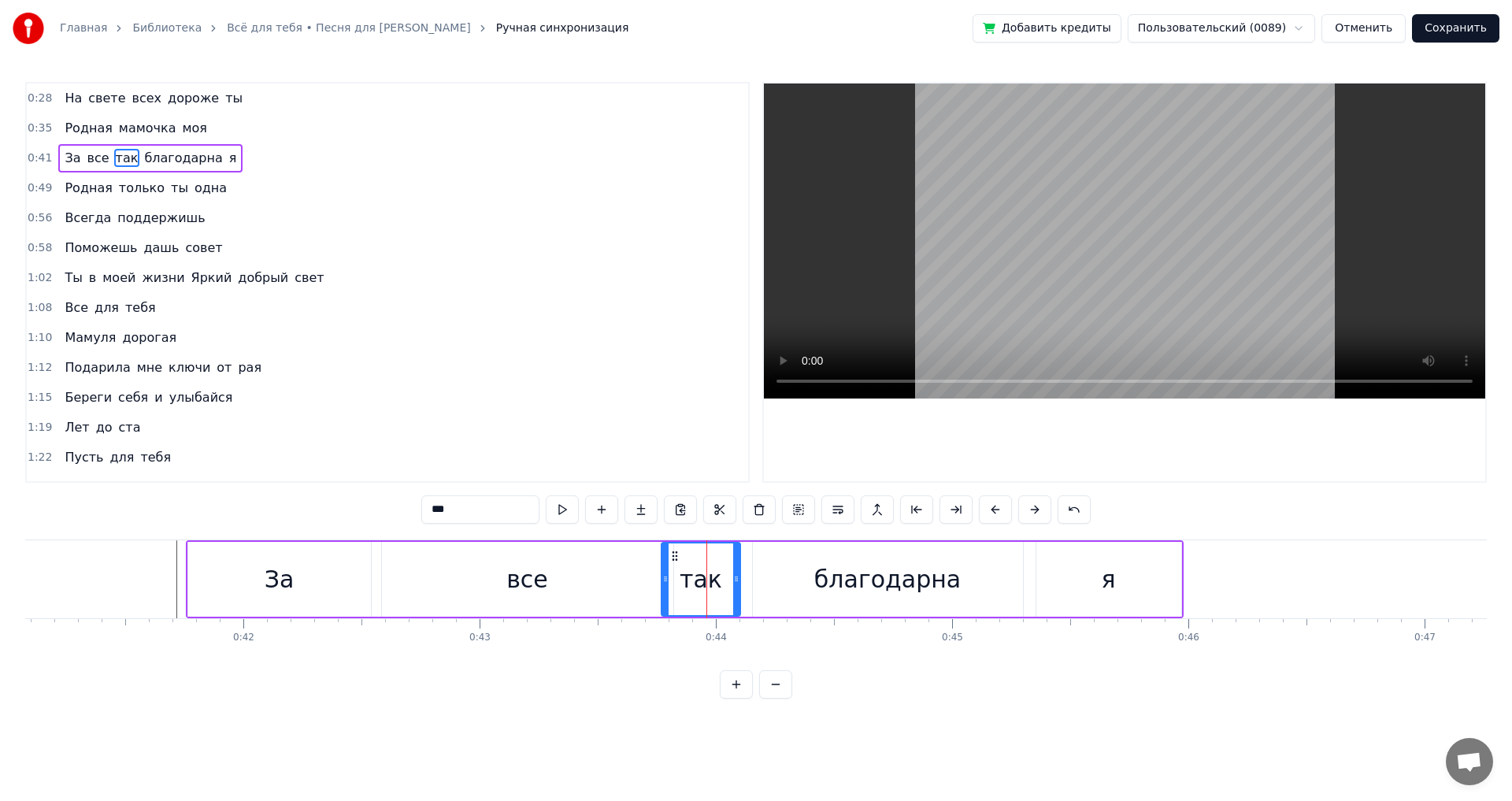
drag, startPoint x: 688, startPoint y: 578, endPoint x: 667, endPoint y: 579, distance: 21.0
click at [667, 579] on icon at bounding box center [666, 579] width 6 height 13
drag, startPoint x: 738, startPoint y: 581, endPoint x: 723, endPoint y: 581, distance: 15.0
click at [723, 581] on circle at bounding box center [723, 581] width 1 height 1
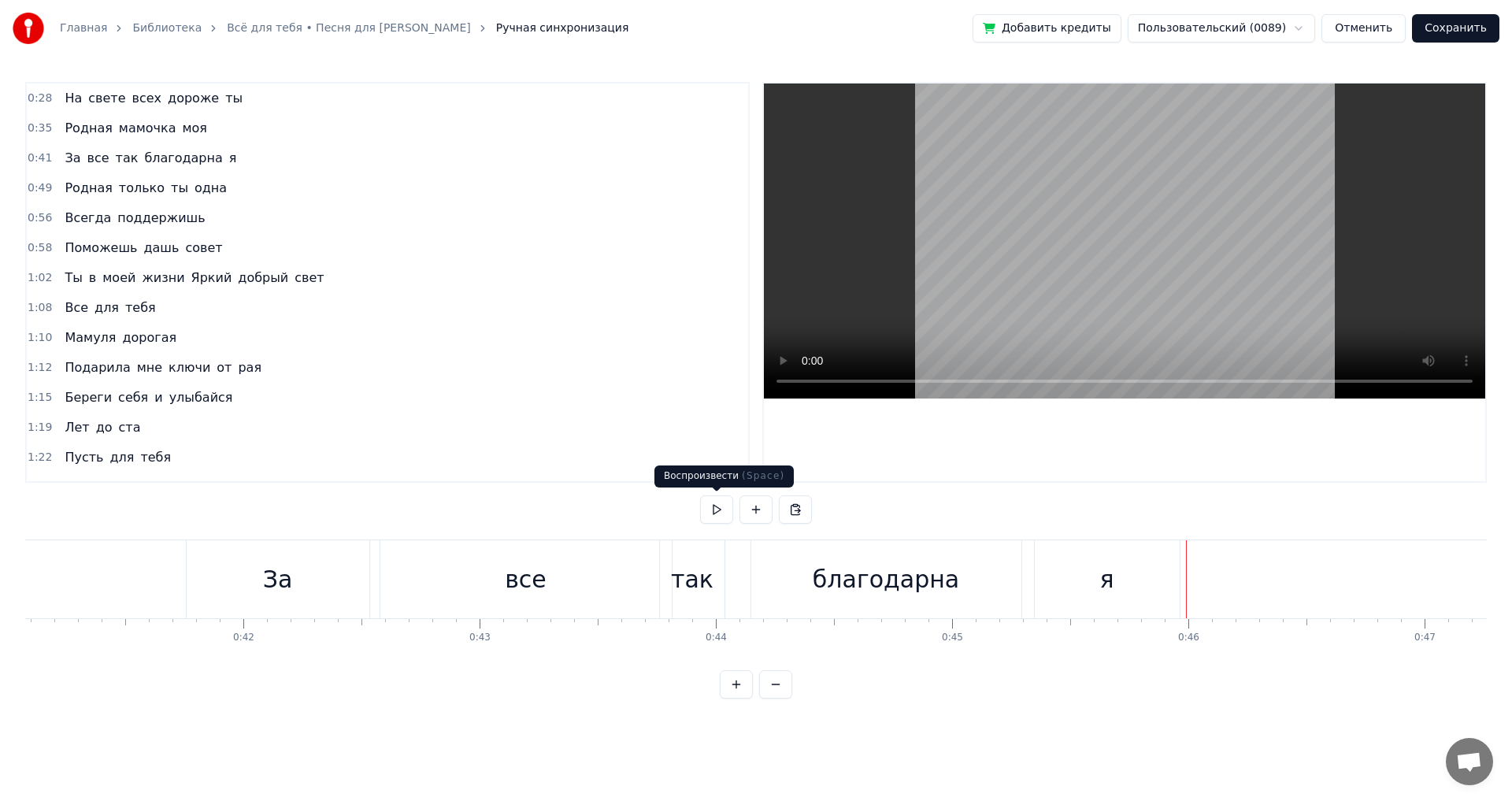
click at [719, 510] on button at bounding box center [717, 509] width 33 height 28
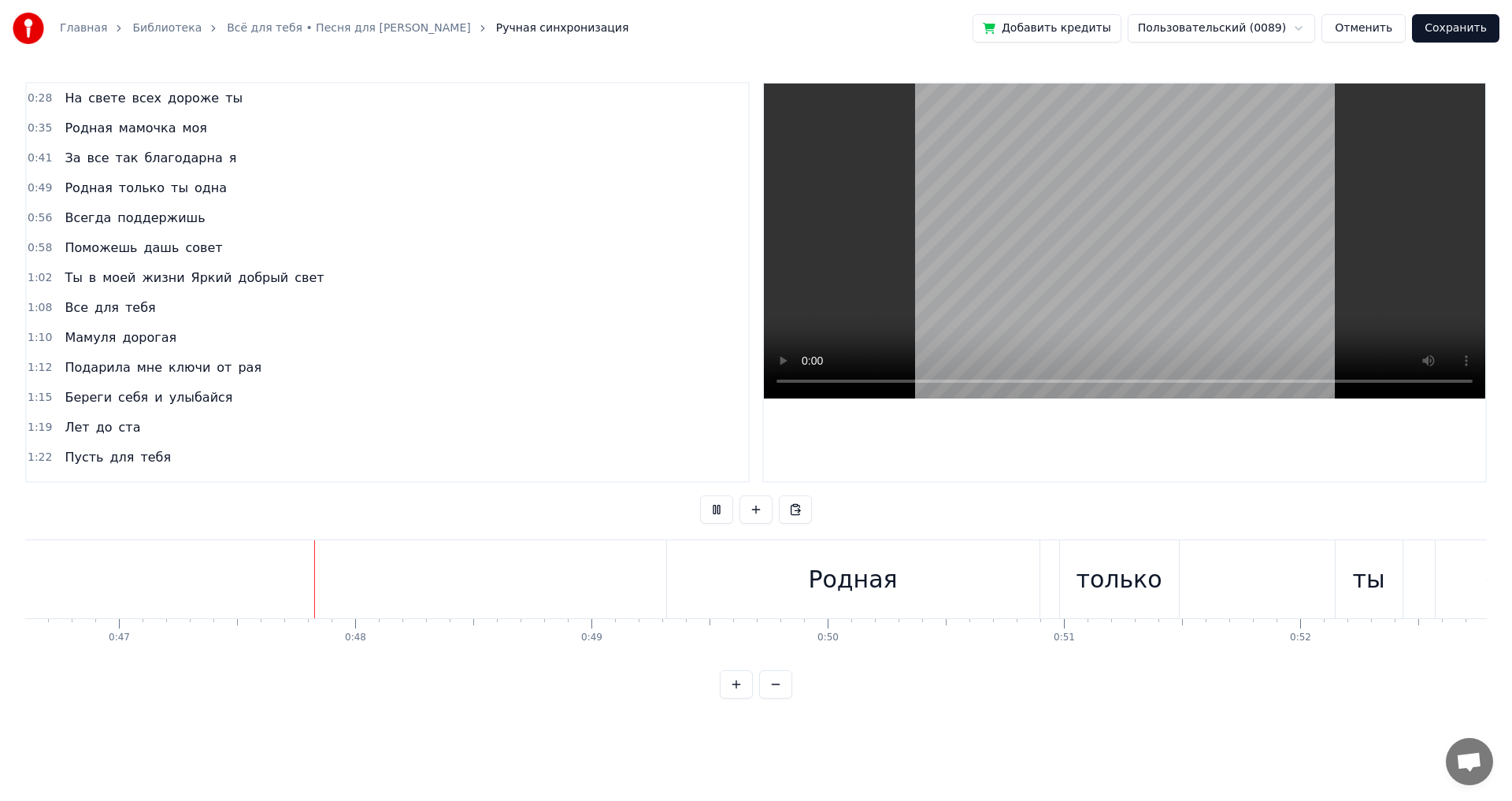
scroll to position [0, 11024]
click at [714, 509] on button at bounding box center [717, 509] width 33 height 28
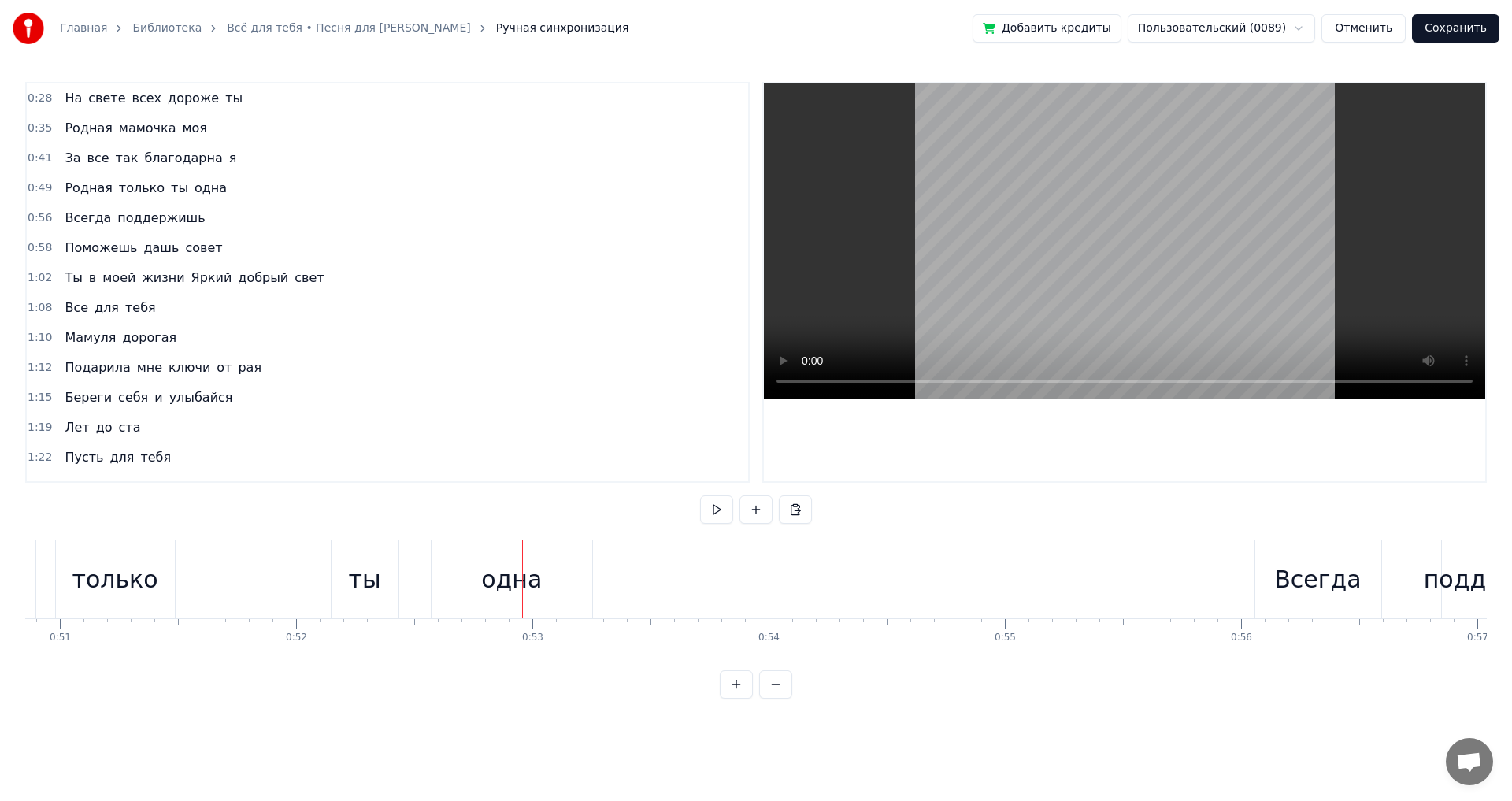
scroll to position [0, 11983]
click at [379, 587] on div "ты" at bounding box center [395, 579] width 67 height 78
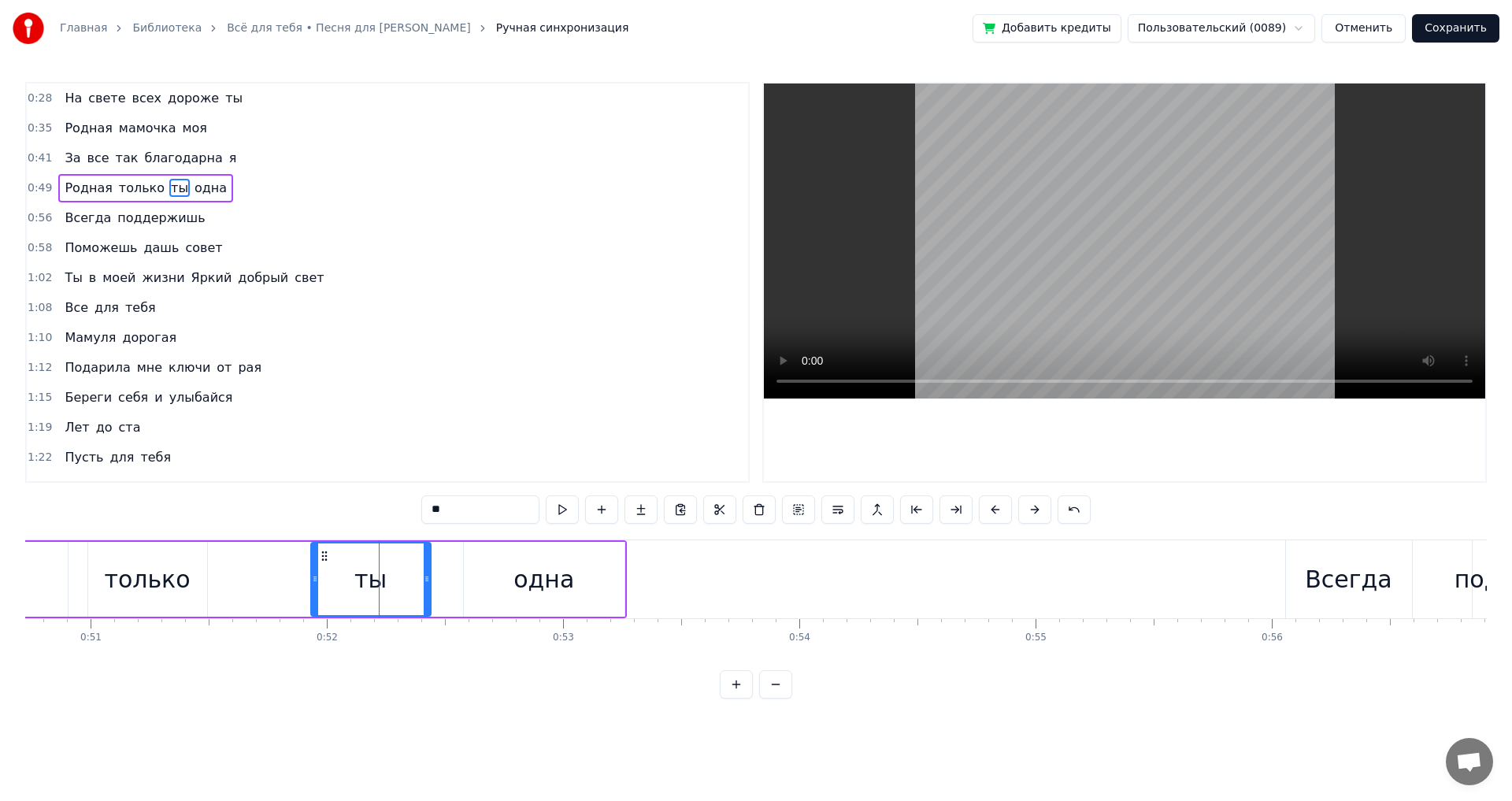
drag, startPoint x: 368, startPoint y: 577, endPoint x: 348, endPoint y: 588, distance: 22.8
click at [314, 577] on icon at bounding box center [315, 579] width 6 height 13
drag, startPoint x: 425, startPoint y: 579, endPoint x: 373, endPoint y: 581, distance: 52.0
click at [373, 581] on icon at bounding box center [375, 579] width 6 height 13
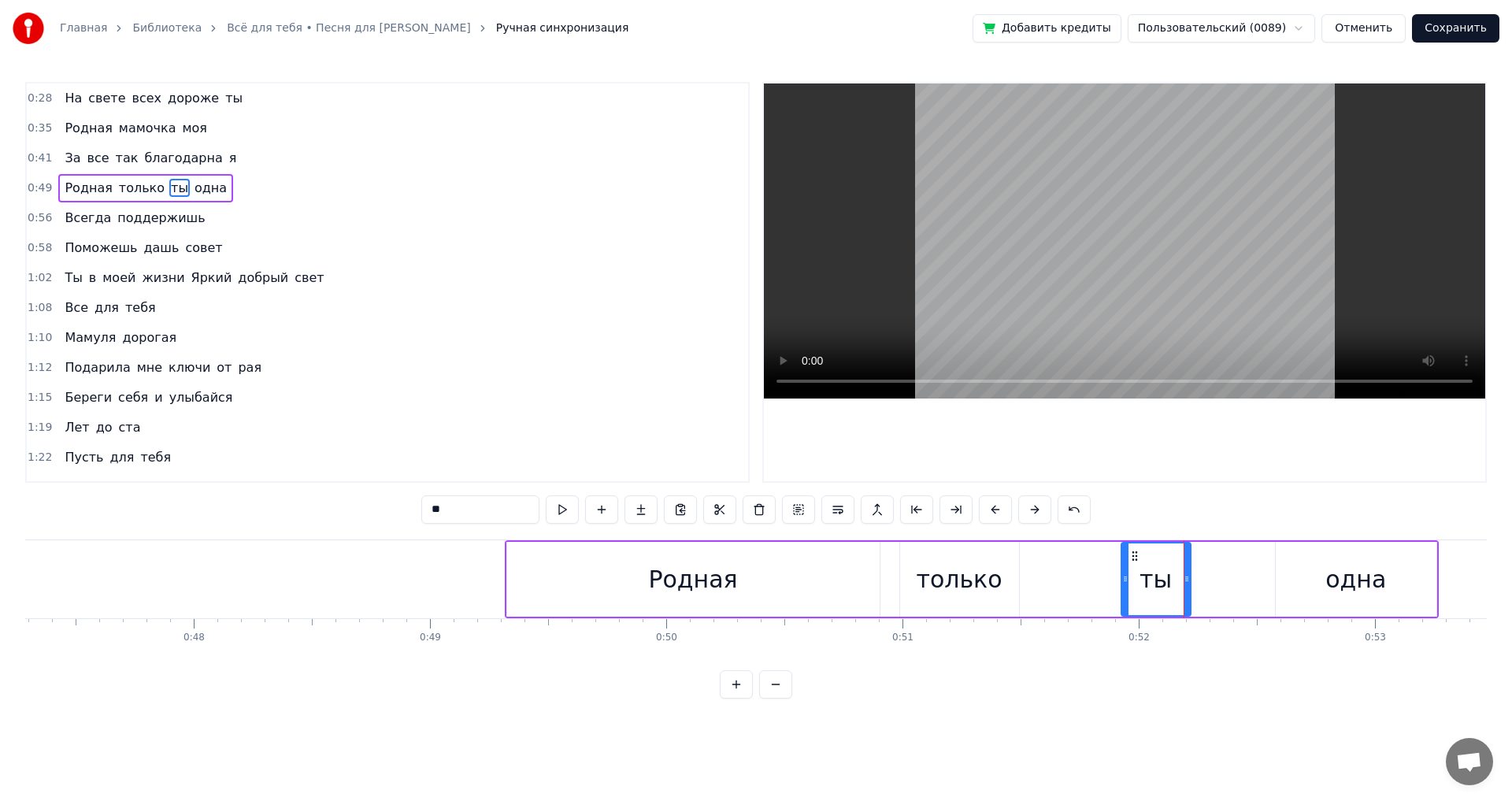
scroll to position [0, 10672]
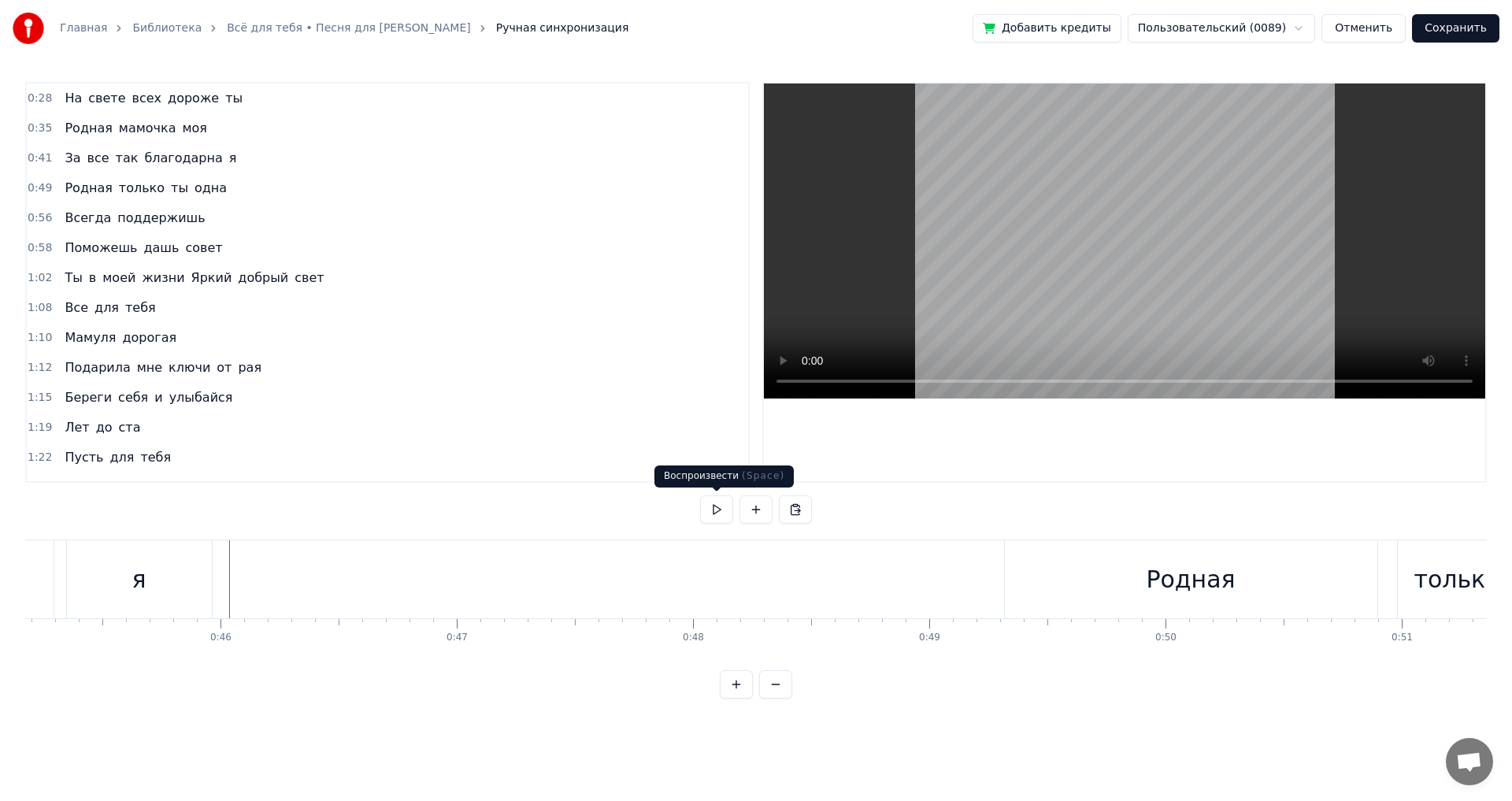
click at [712, 516] on button at bounding box center [717, 509] width 33 height 28
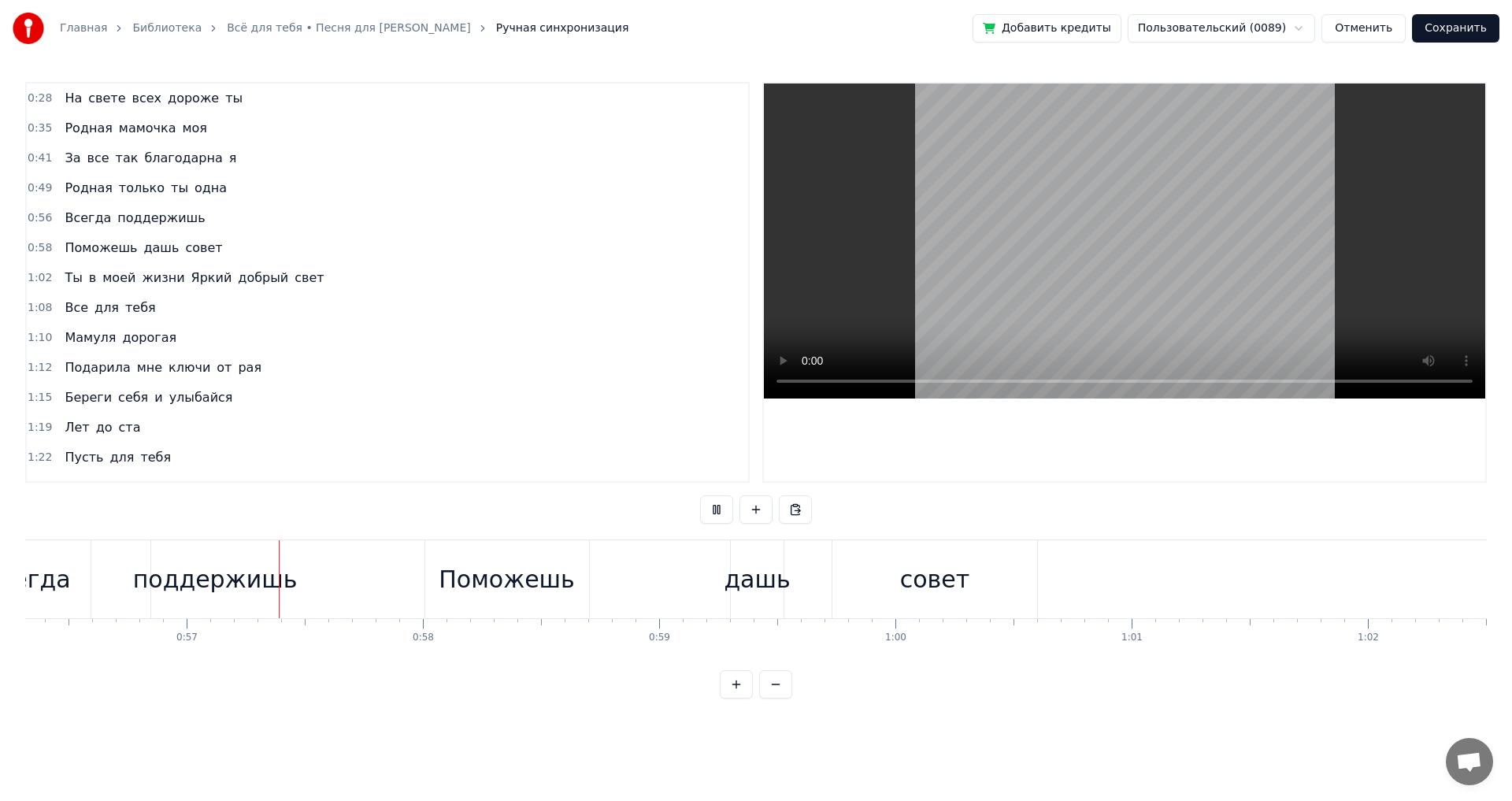
scroll to position [0, 13342]
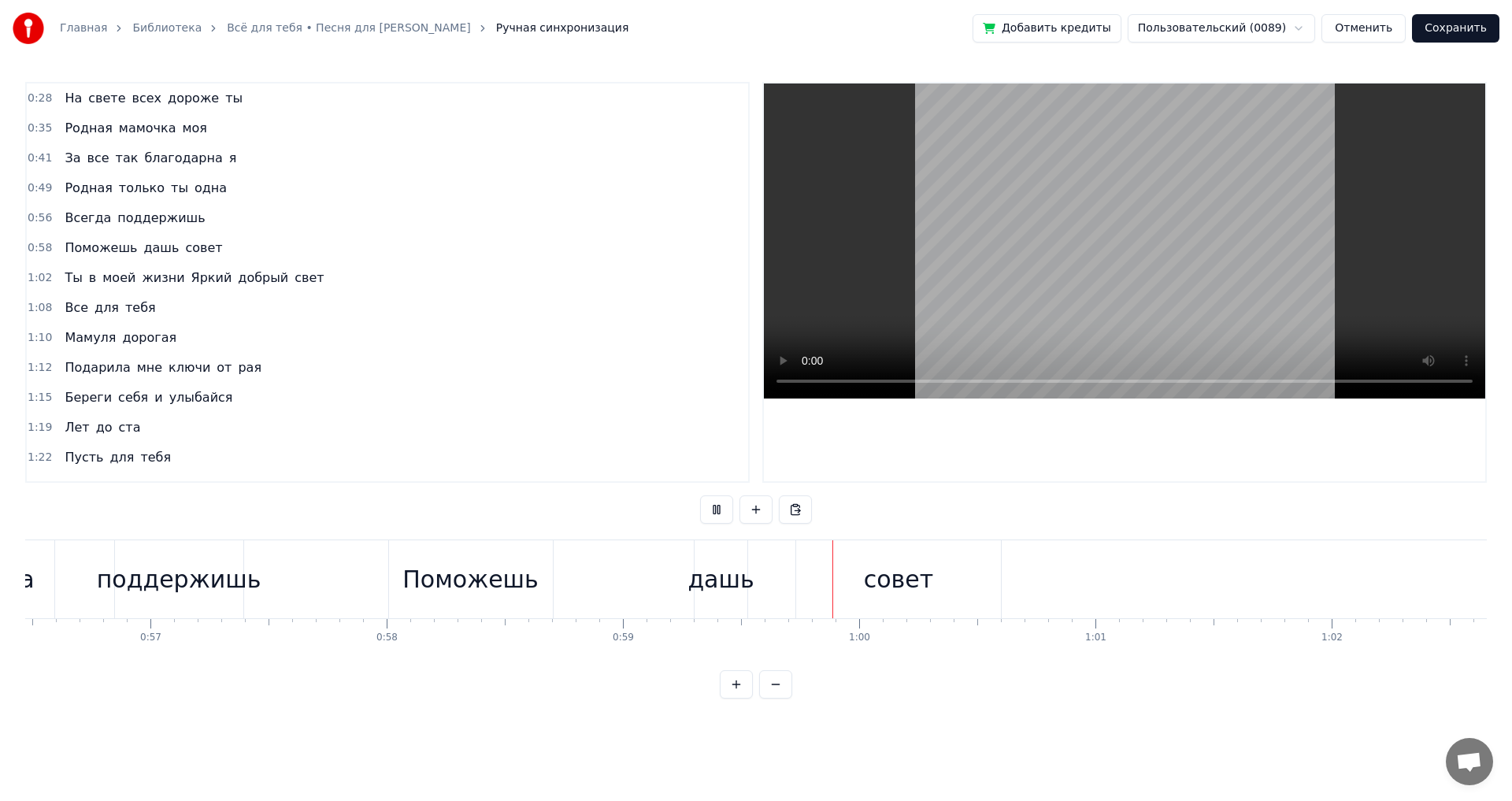
click at [712, 516] on button at bounding box center [717, 509] width 33 height 28
click at [700, 586] on div "дашь" at bounding box center [721, 579] width 66 height 35
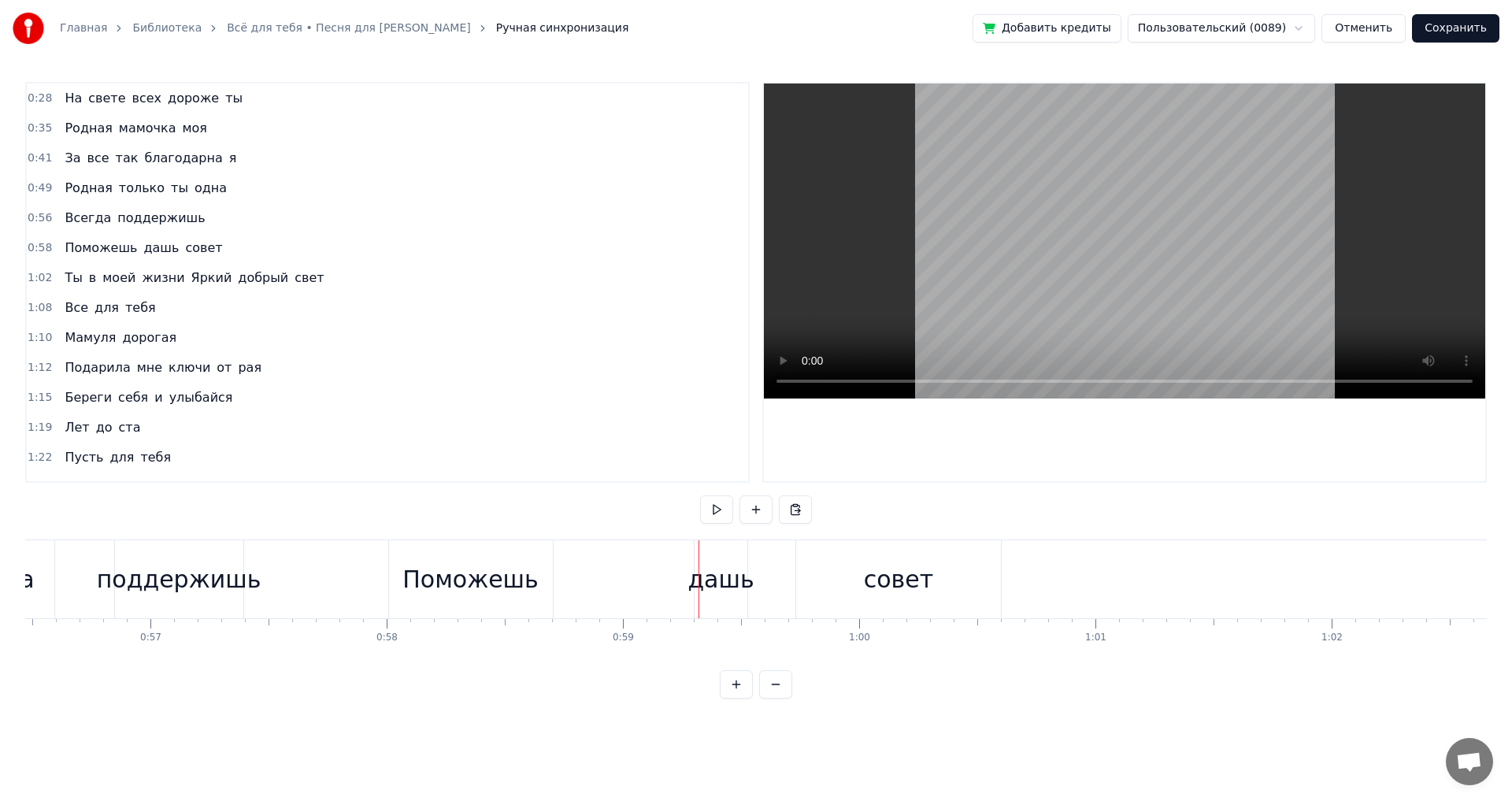
click at [701, 574] on div "дашь" at bounding box center [721, 579] width 66 height 35
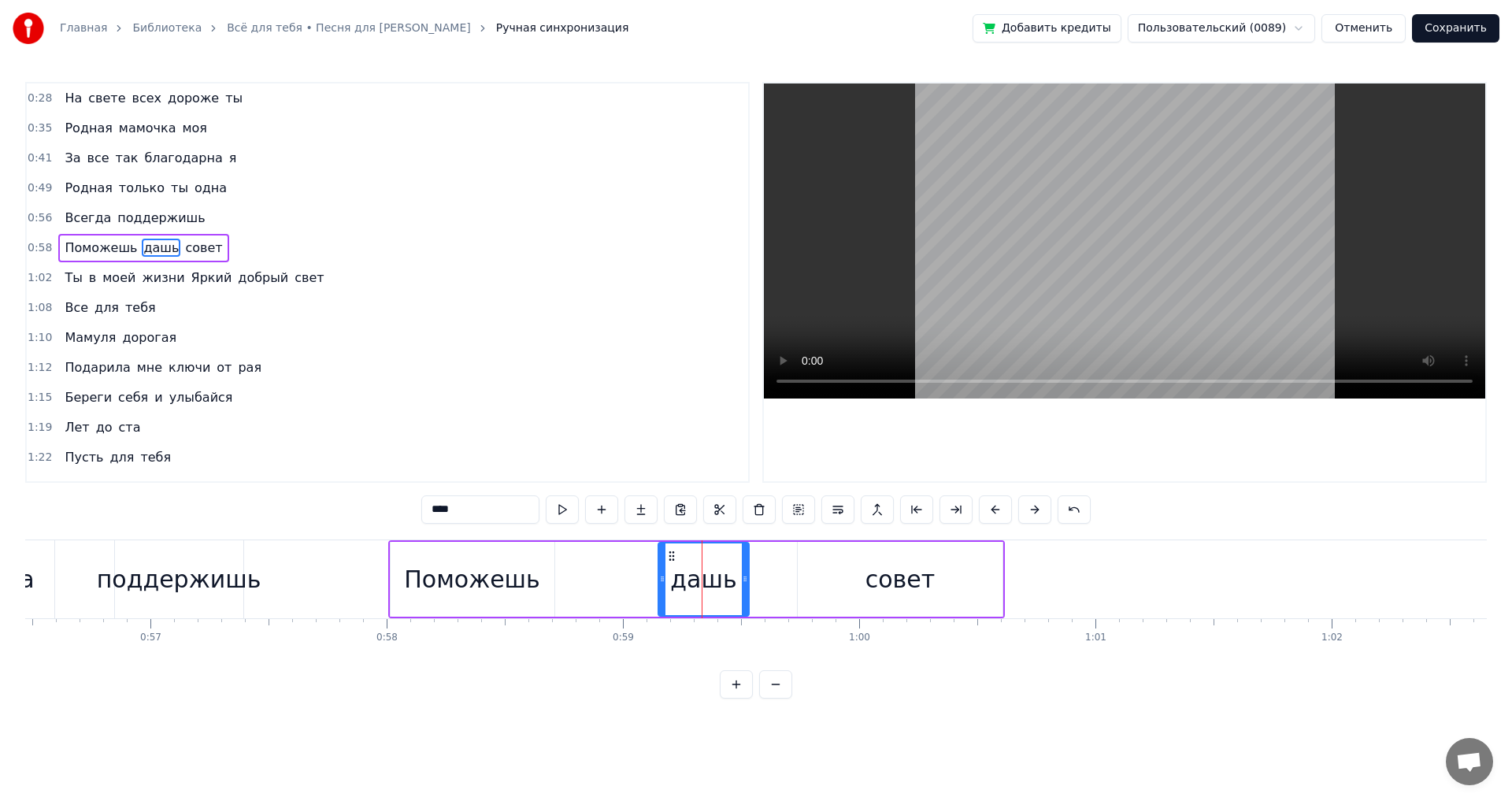
drag, startPoint x: 697, startPoint y: 579, endPoint x: 659, endPoint y: 575, distance: 38.2
click at [659, 575] on icon at bounding box center [663, 579] width 6 height 13
drag, startPoint x: 746, startPoint y: 579, endPoint x: 721, endPoint y: 581, distance: 25.1
click at [721, 581] on icon at bounding box center [720, 579] width 6 height 13
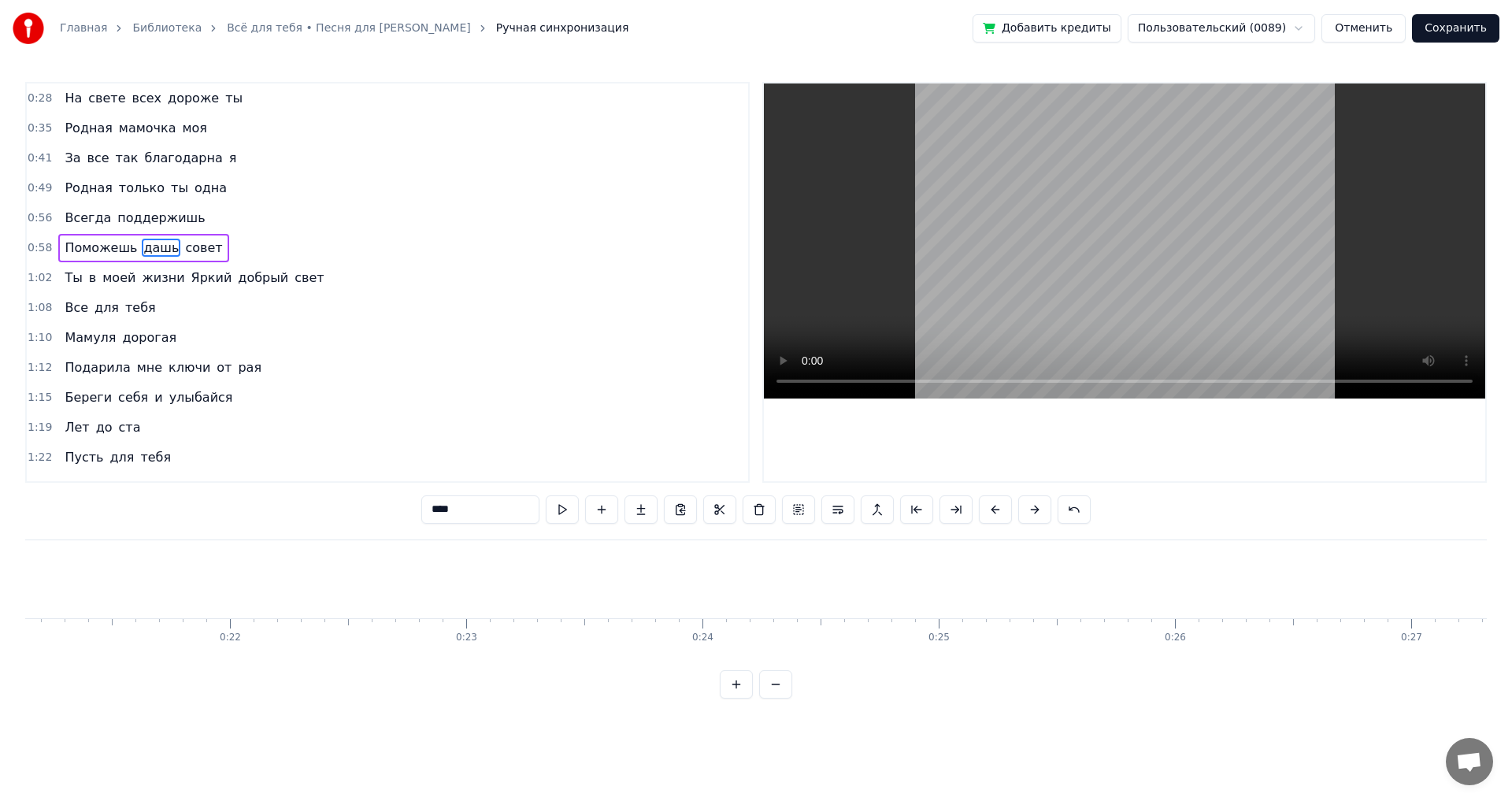
scroll to position [0, 4900]
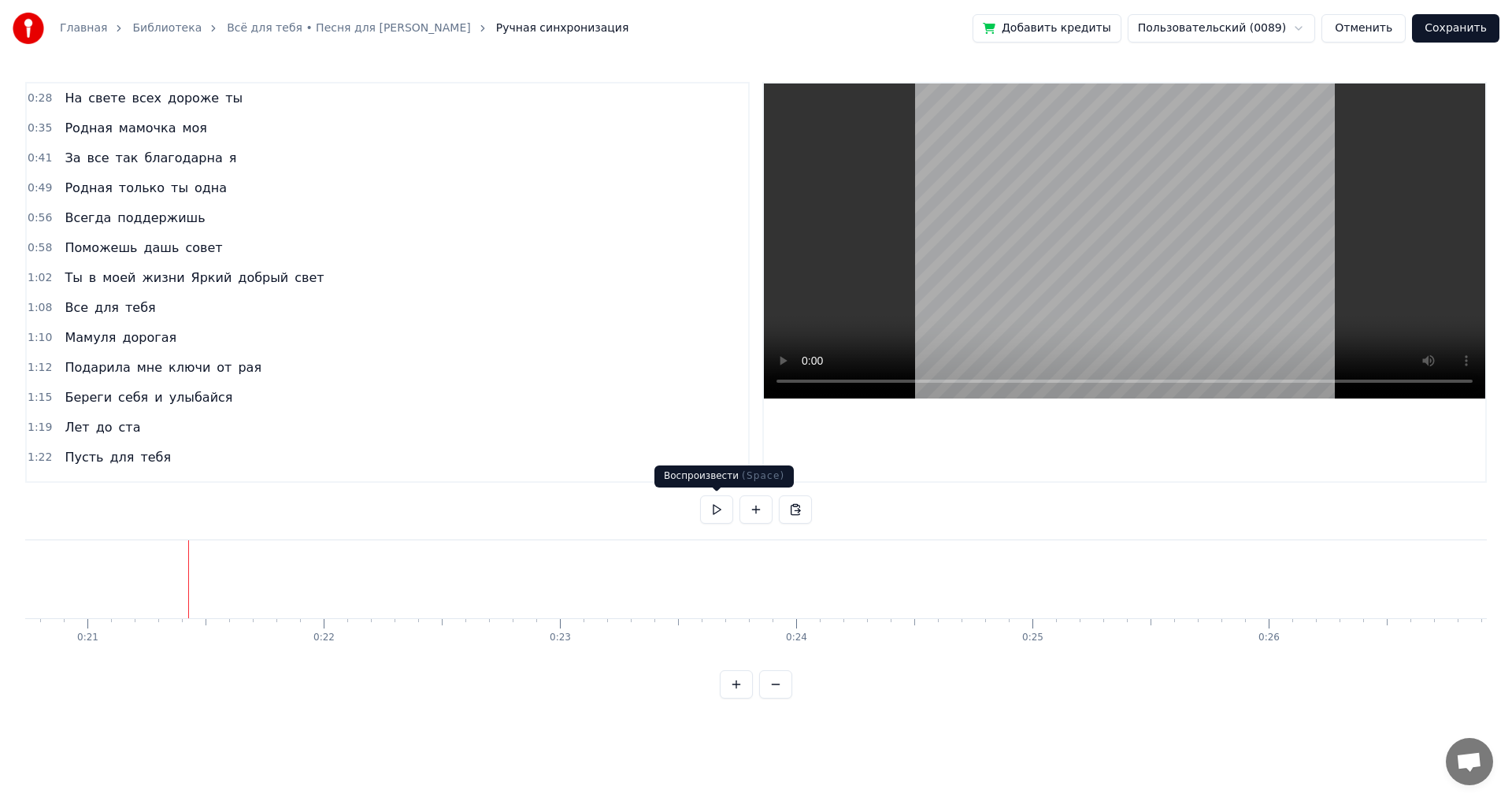
click at [713, 516] on button at bounding box center [717, 509] width 33 height 28
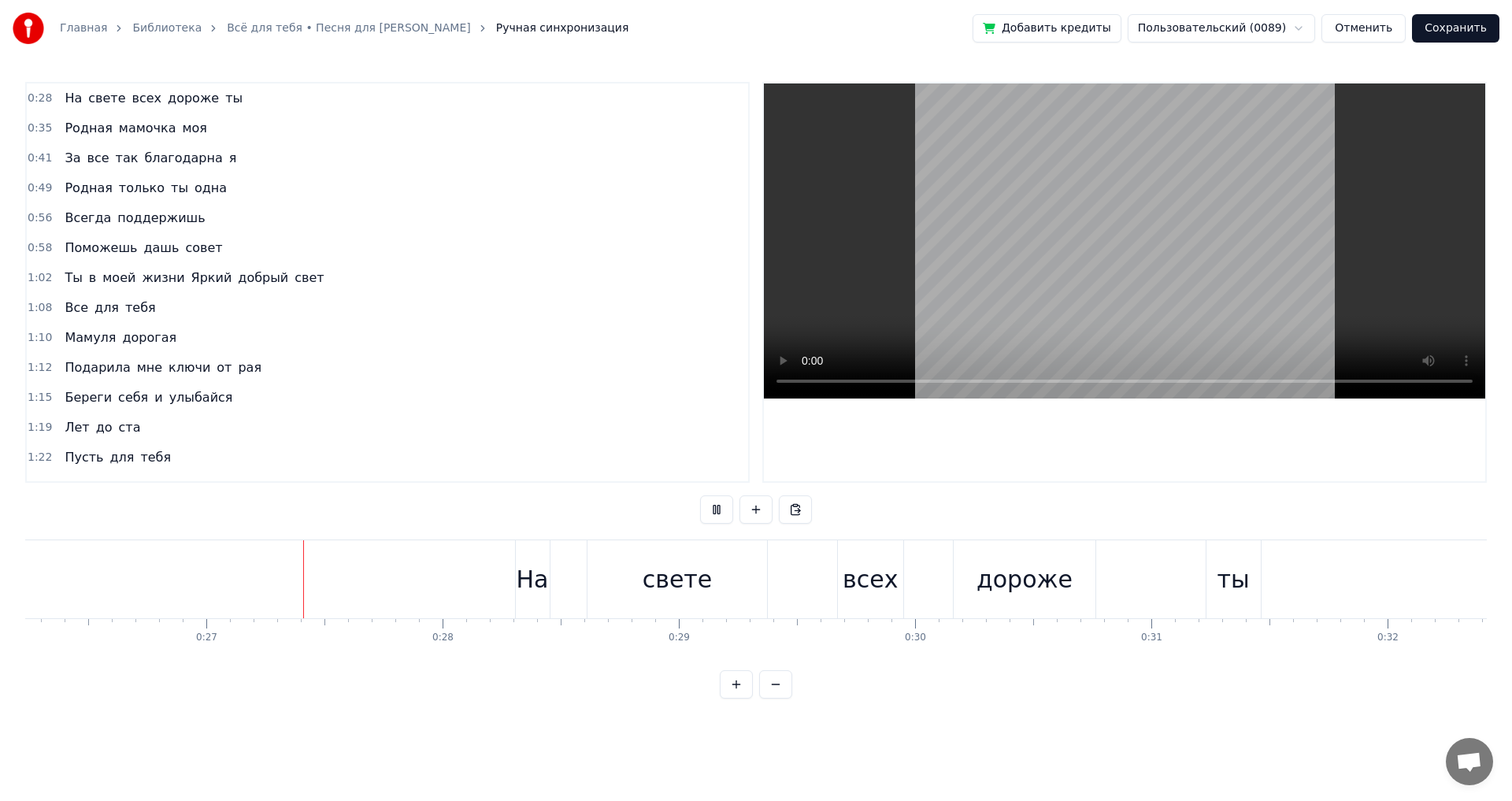
scroll to position [0, 6242]
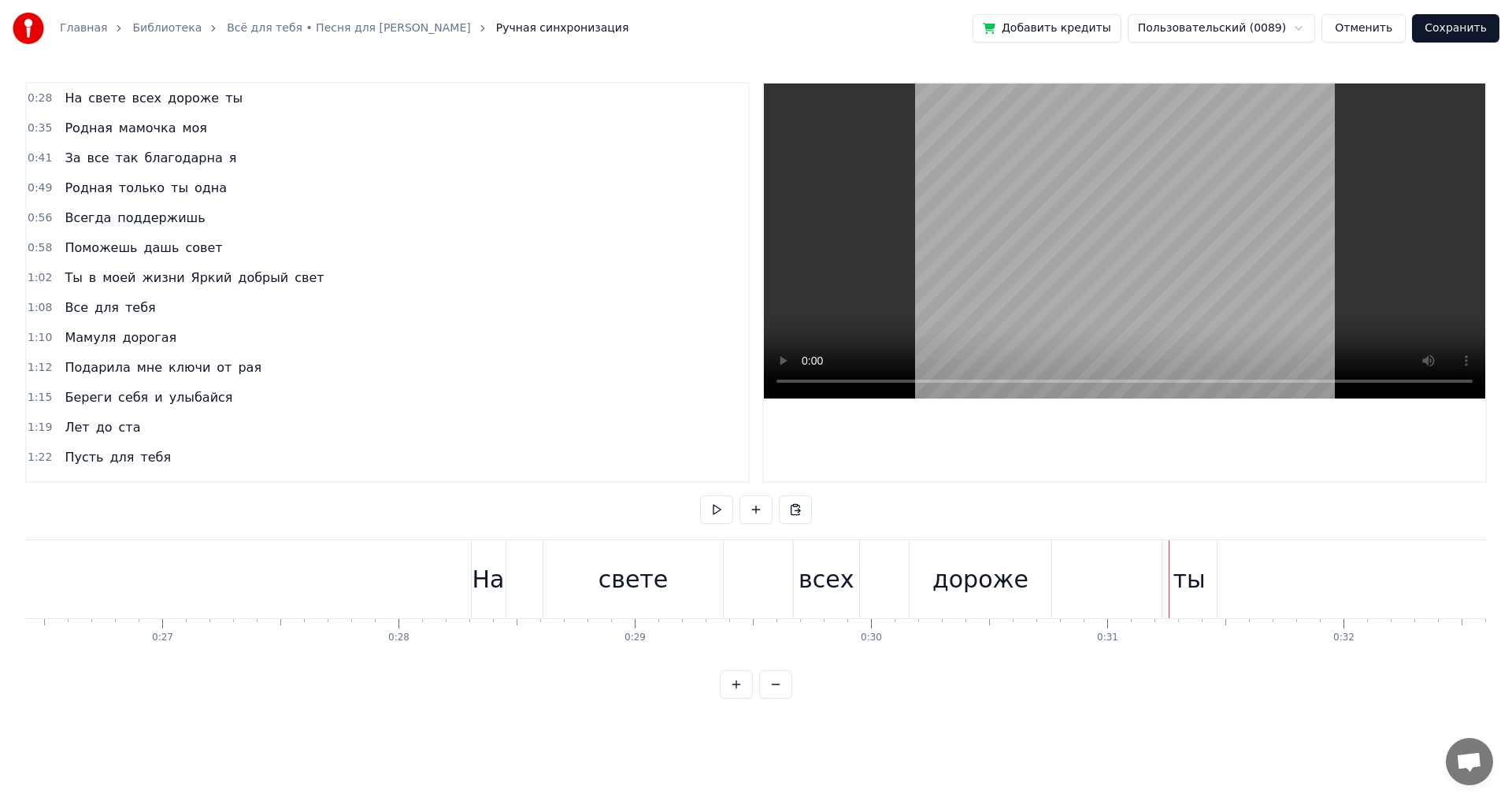
click at [647, 581] on div "свете" at bounding box center [633, 579] width 70 height 35
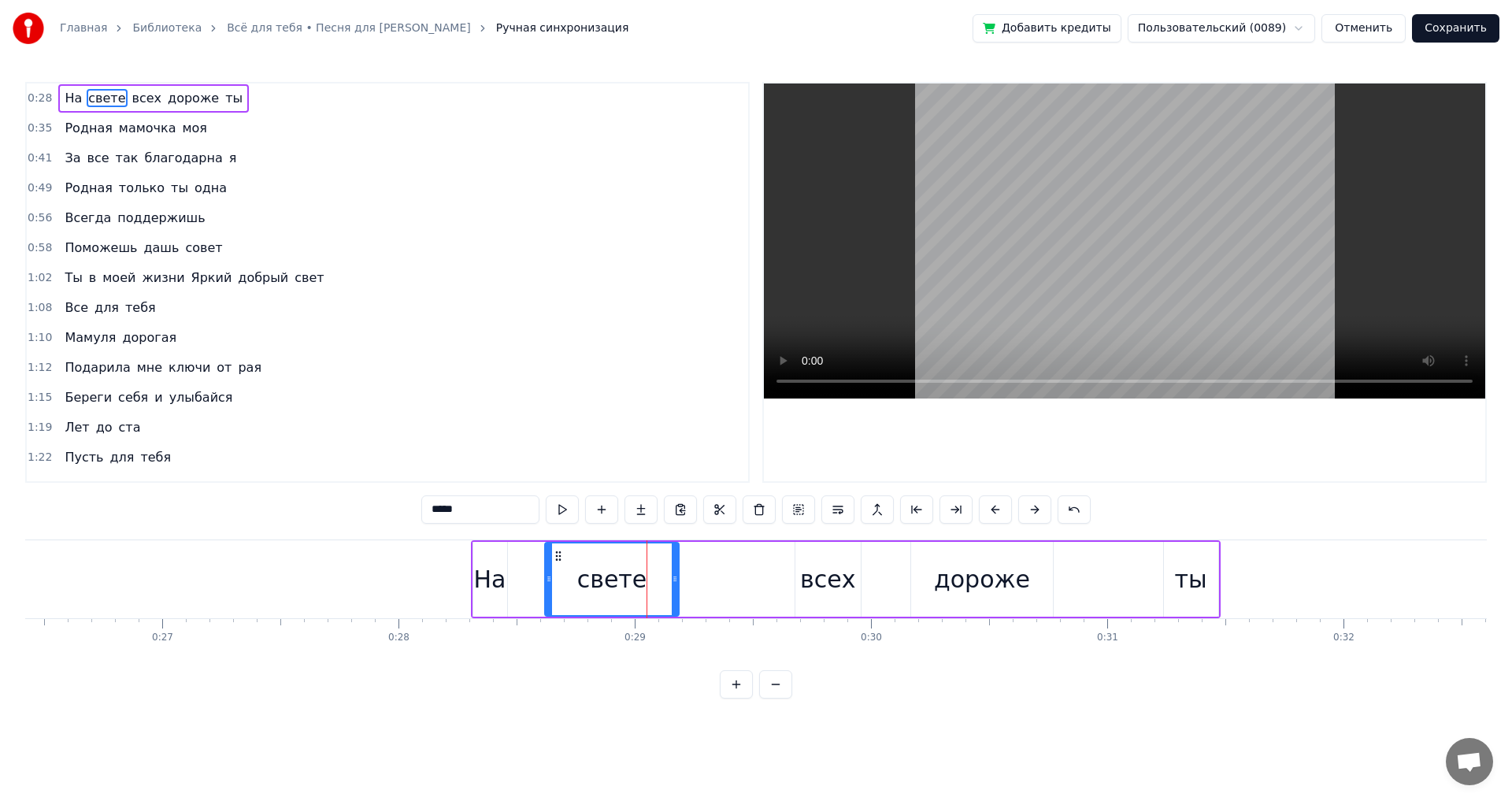
drag, startPoint x: 721, startPoint y: 581, endPoint x: 675, endPoint y: 589, distance: 46.7
click at [675, 589] on div at bounding box center [675, 579] width 6 height 72
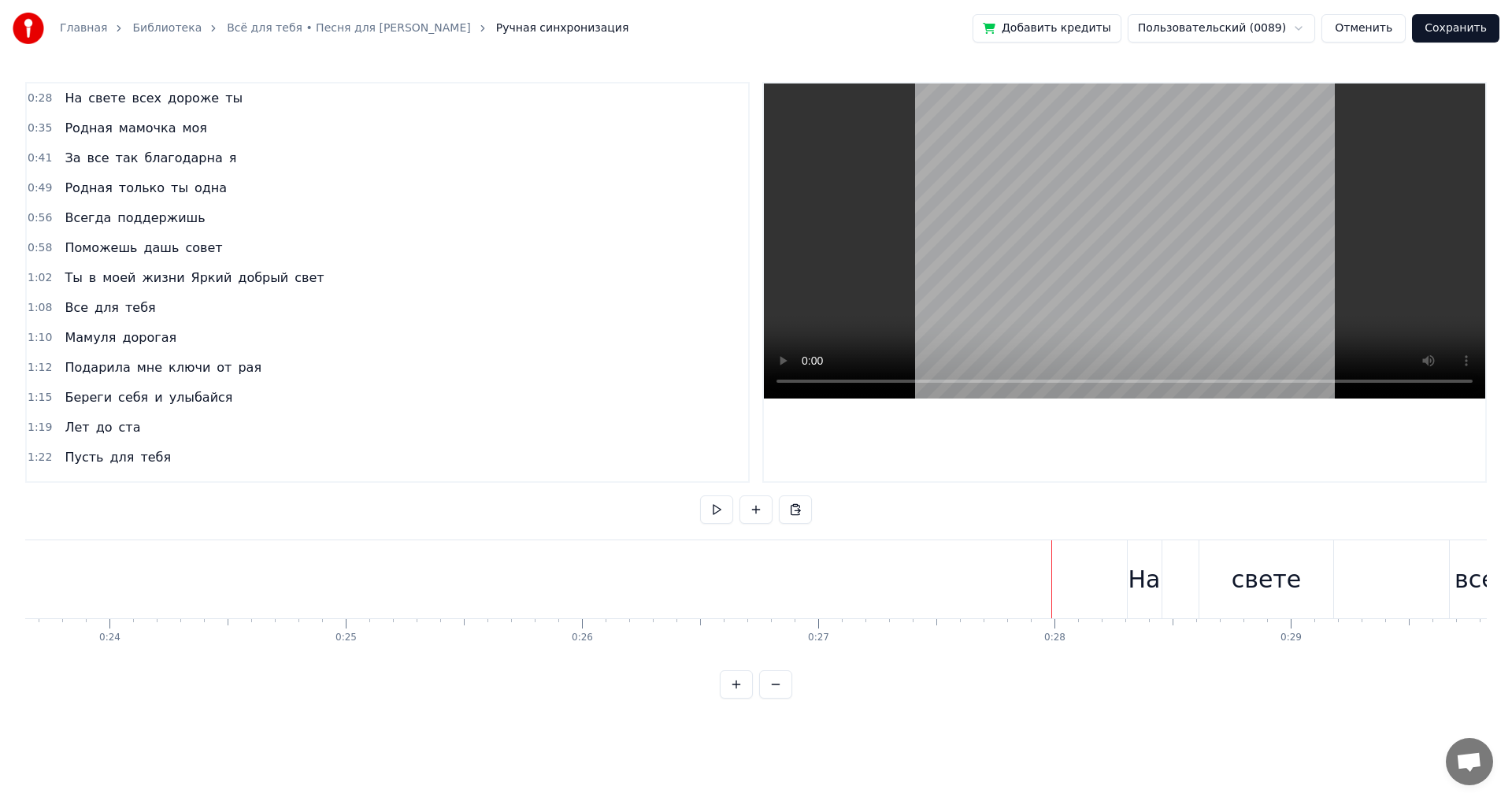
scroll to position [0, 5523]
click at [708, 511] on button at bounding box center [717, 509] width 33 height 28
click at [718, 511] on button at bounding box center [717, 509] width 33 height 28
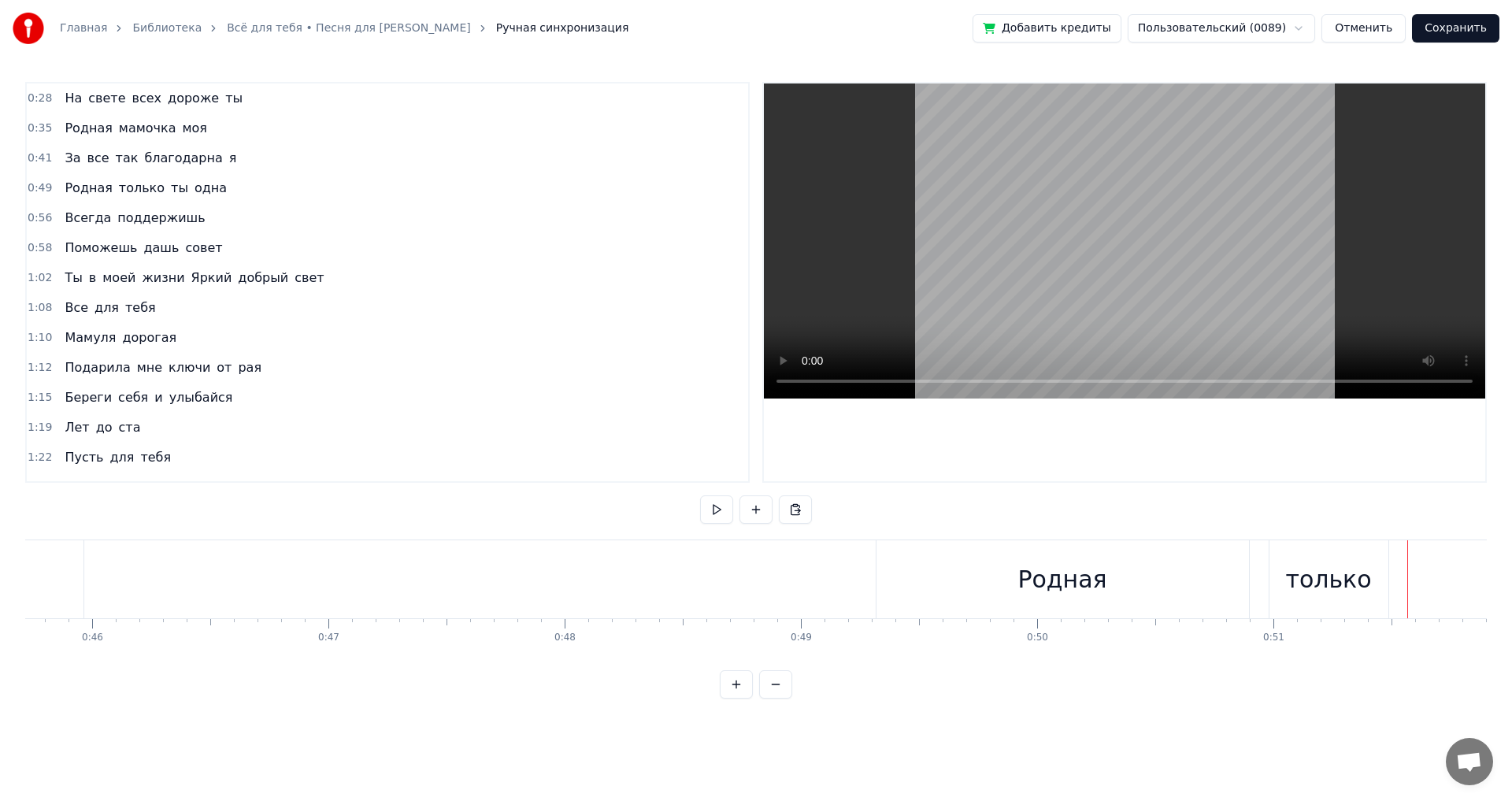
click at [1300, 587] on div "только" at bounding box center [1328, 579] width 86 height 35
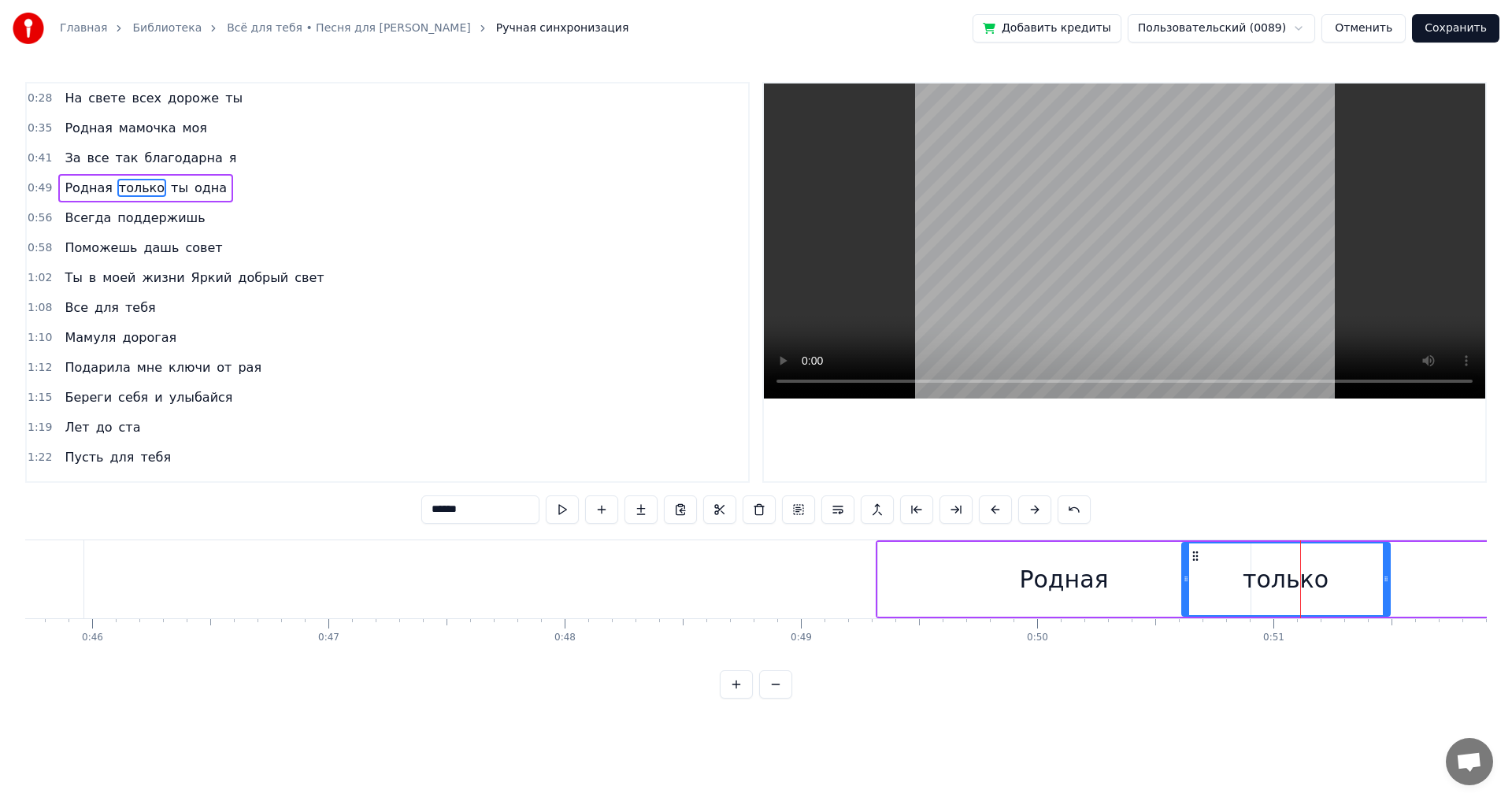
drag, startPoint x: 1275, startPoint y: 582, endPoint x: 1186, endPoint y: 580, distance: 89.0
click at [1186, 580] on icon at bounding box center [1186, 579] width 6 height 13
drag, startPoint x: 1385, startPoint y: 579, endPoint x: 1306, endPoint y: 582, distance: 79.1
click at [1306, 582] on icon at bounding box center [1307, 579] width 6 height 13
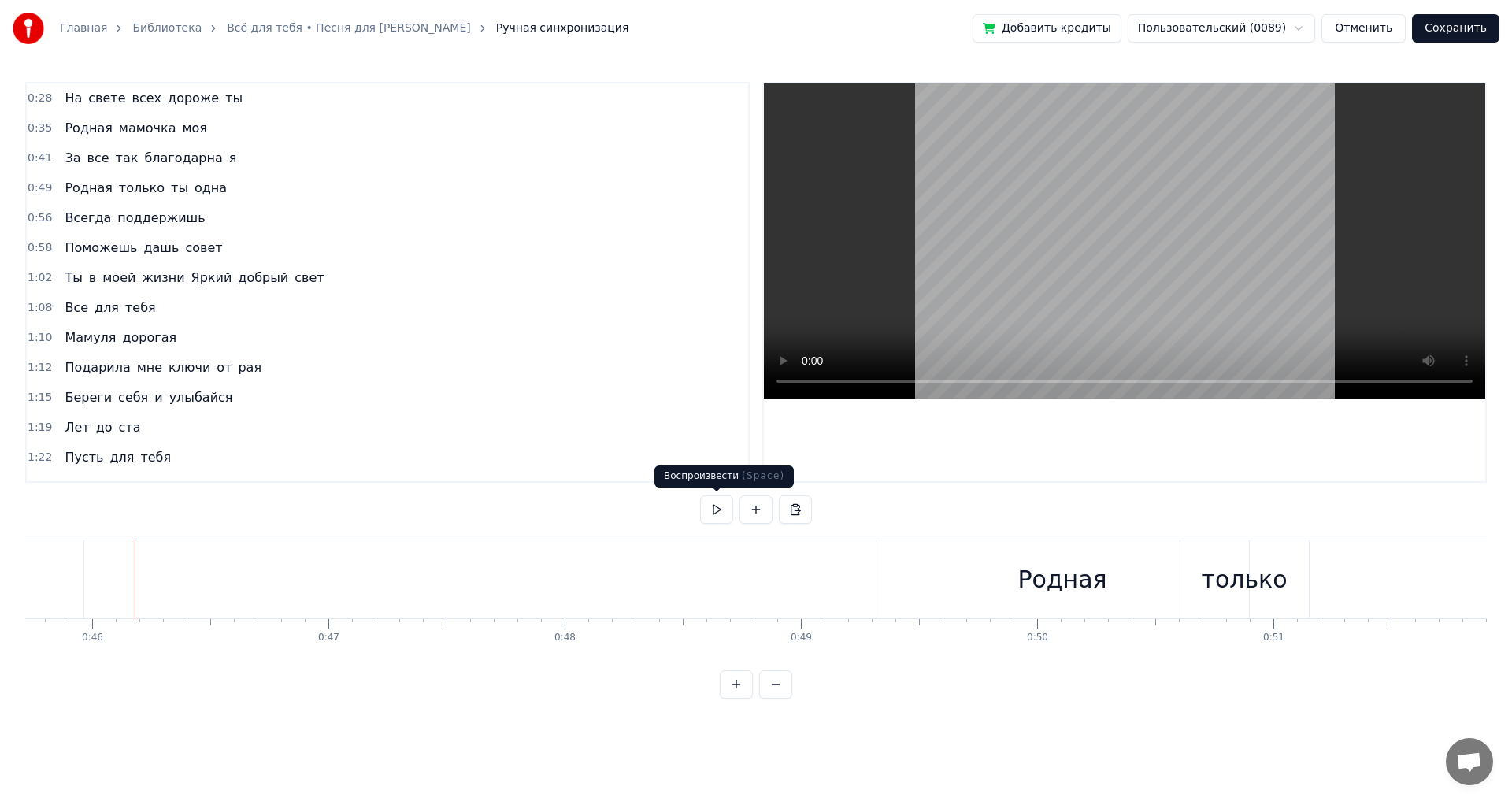
click at [714, 511] on button at bounding box center [717, 509] width 33 height 28
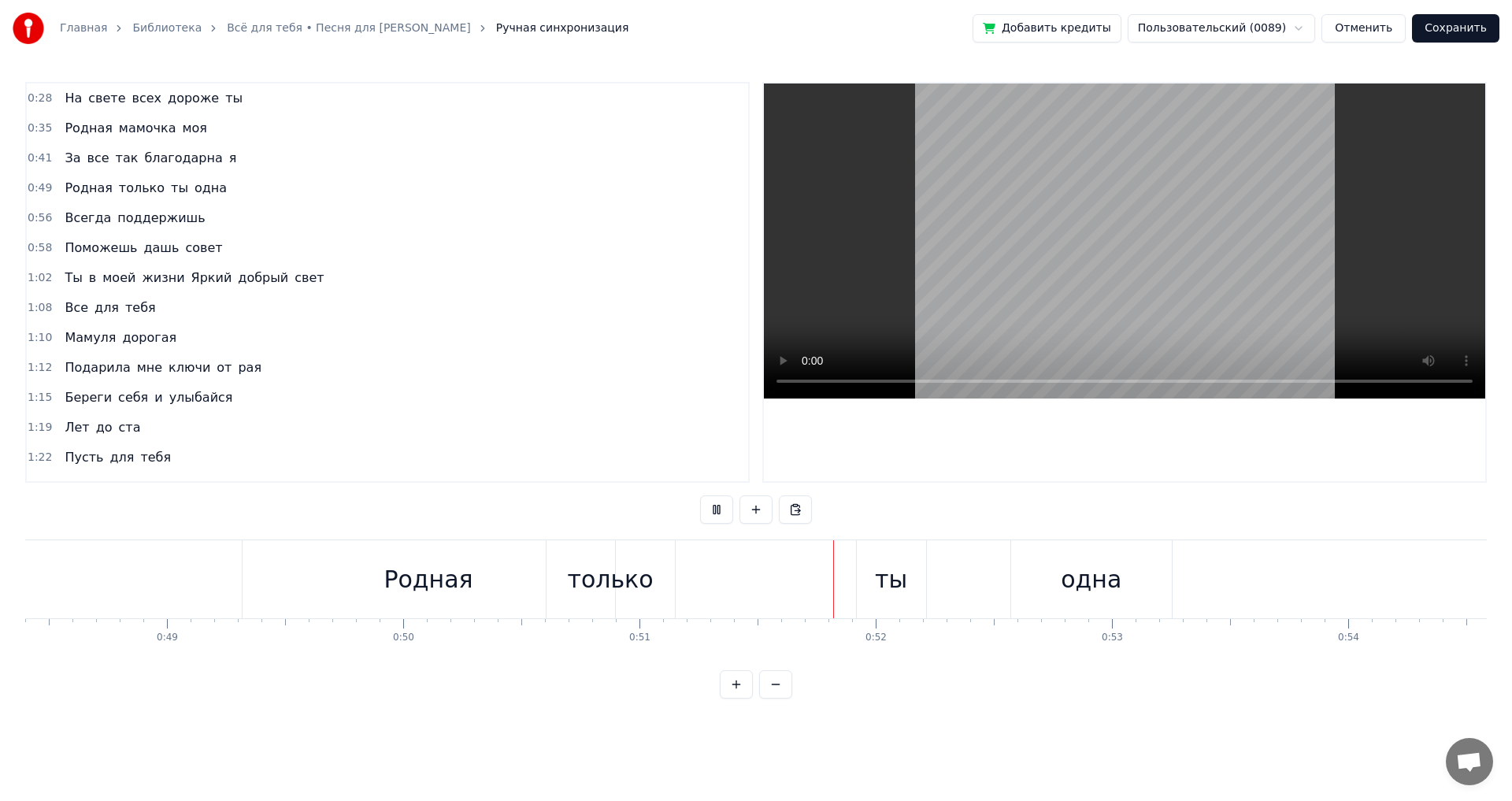
click at [715, 511] on button at bounding box center [717, 509] width 33 height 28
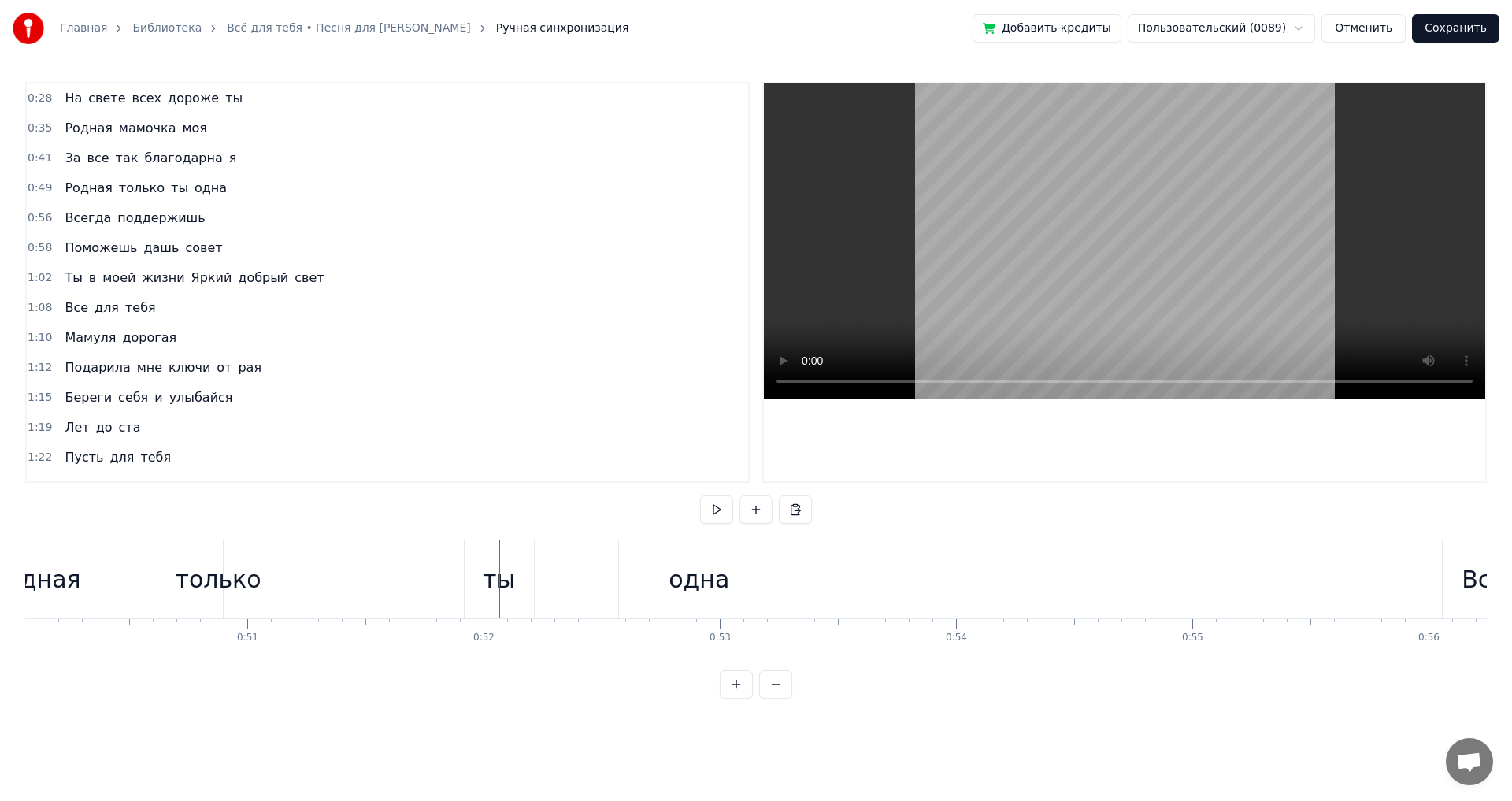
scroll to position [0, 11734]
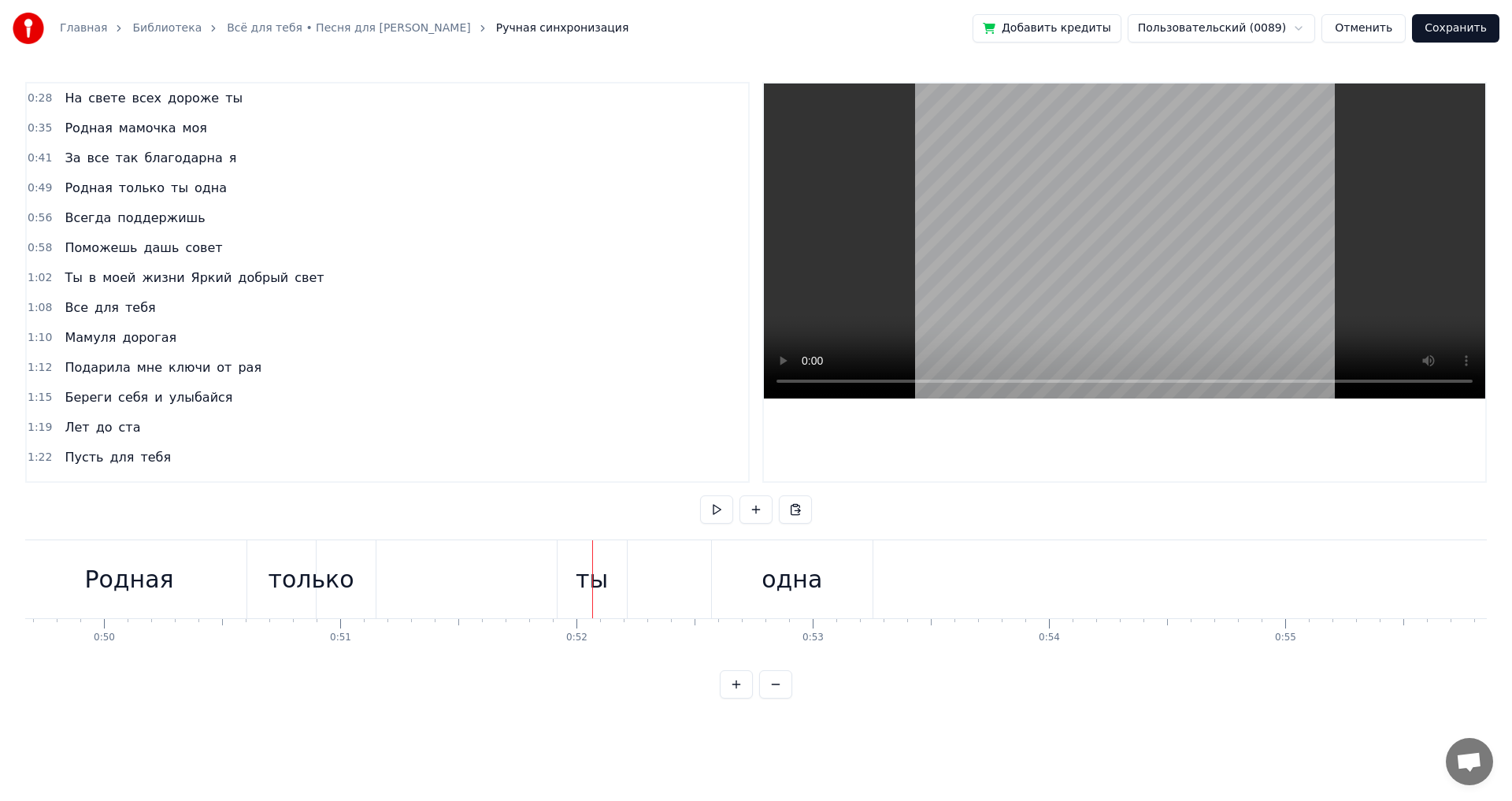
click at [581, 568] on div "ты" at bounding box center [592, 579] width 32 height 35
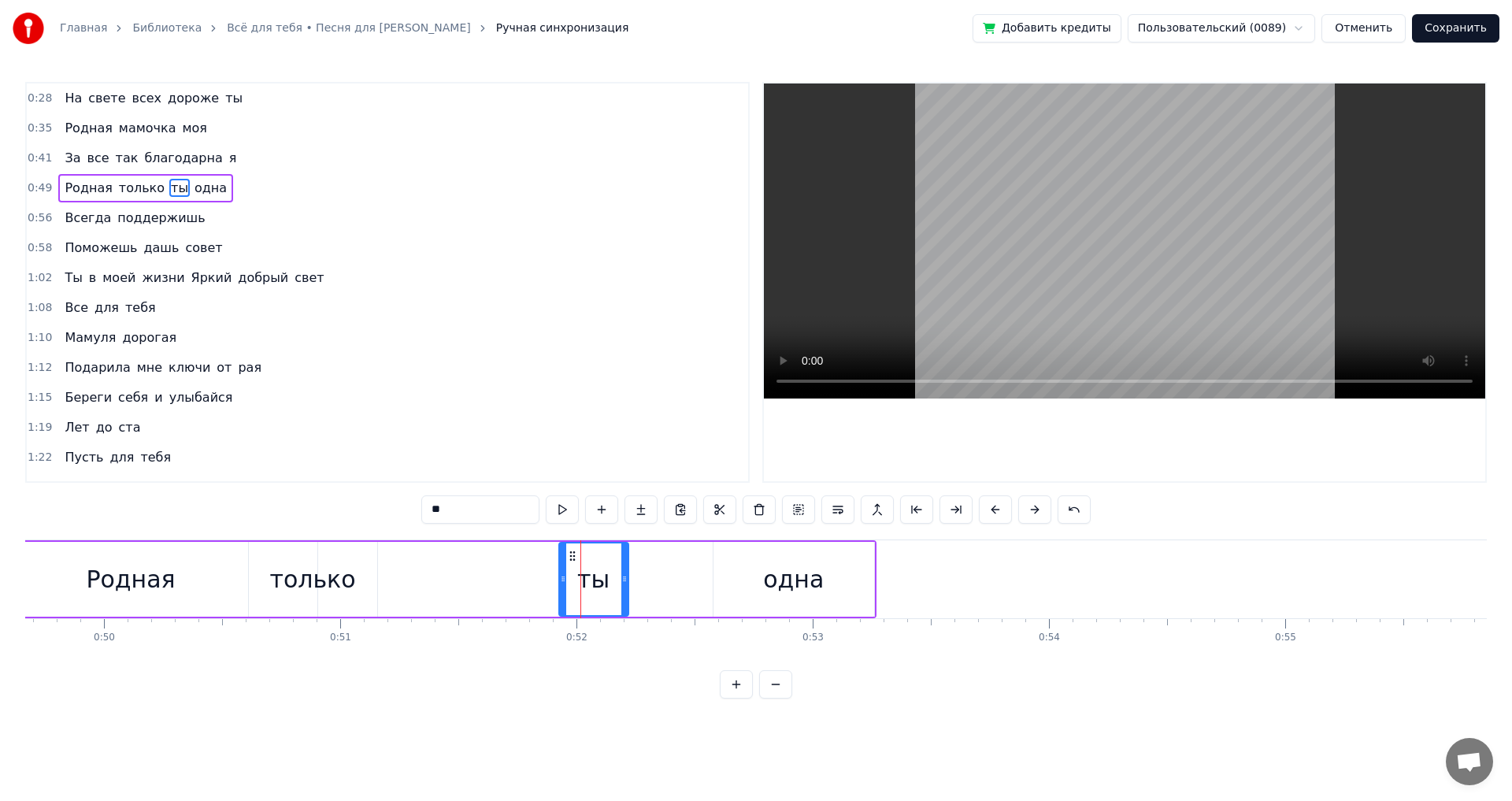
click at [338, 580] on div "только" at bounding box center [312, 579] width 86 height 35
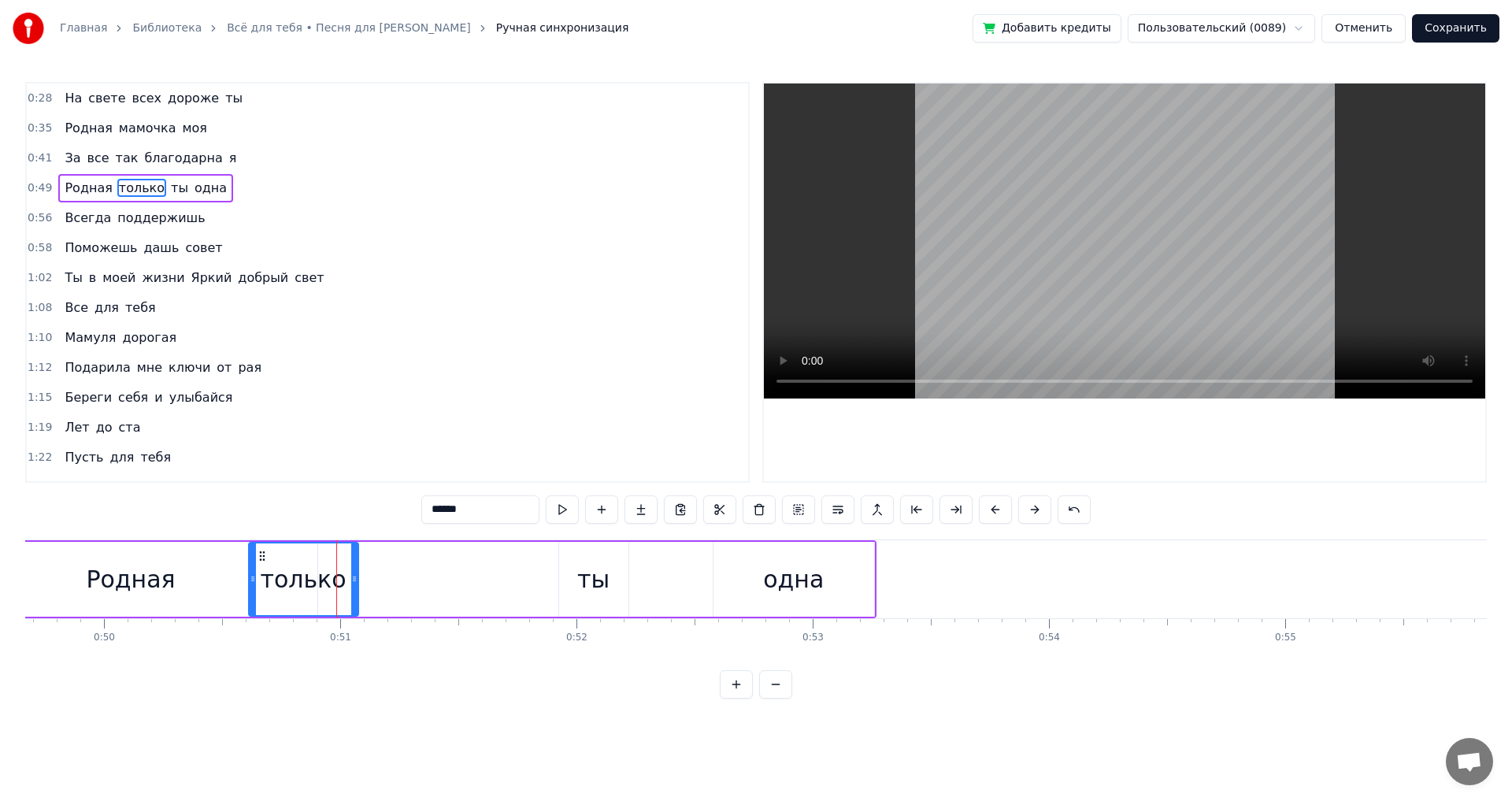
drag, startPoint x: 372, startPoint y: 581, endPoint x: 354, endPoint y: 581, distance: 18.0
click at [354, 581] on icon at bounding box center [355, 579] width 6 height 13
click at [587, 577] on div "ты" at bounding box center [594, 579] width 32 height 35
type input "**"
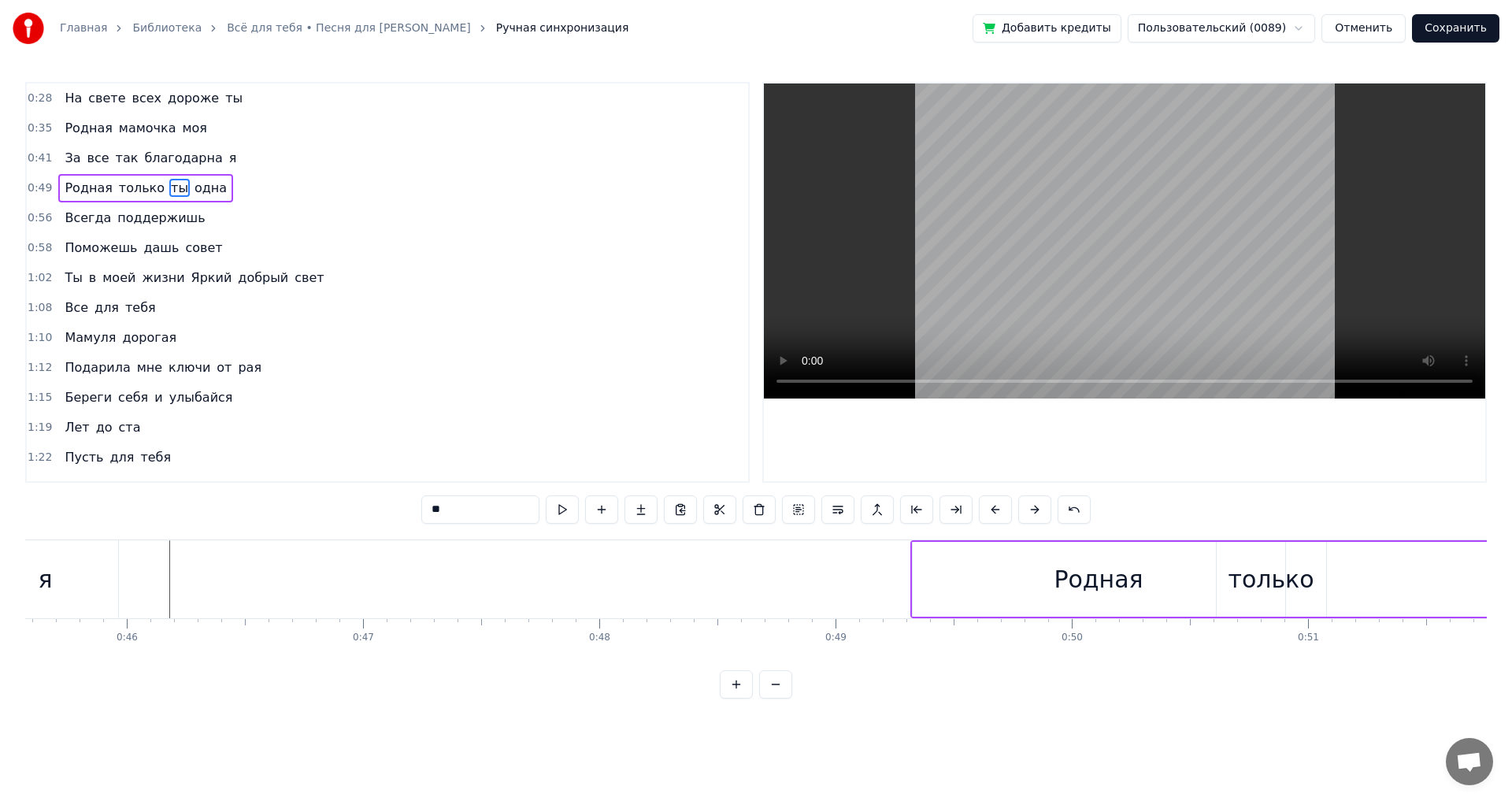
scroll to position [0, 10734]
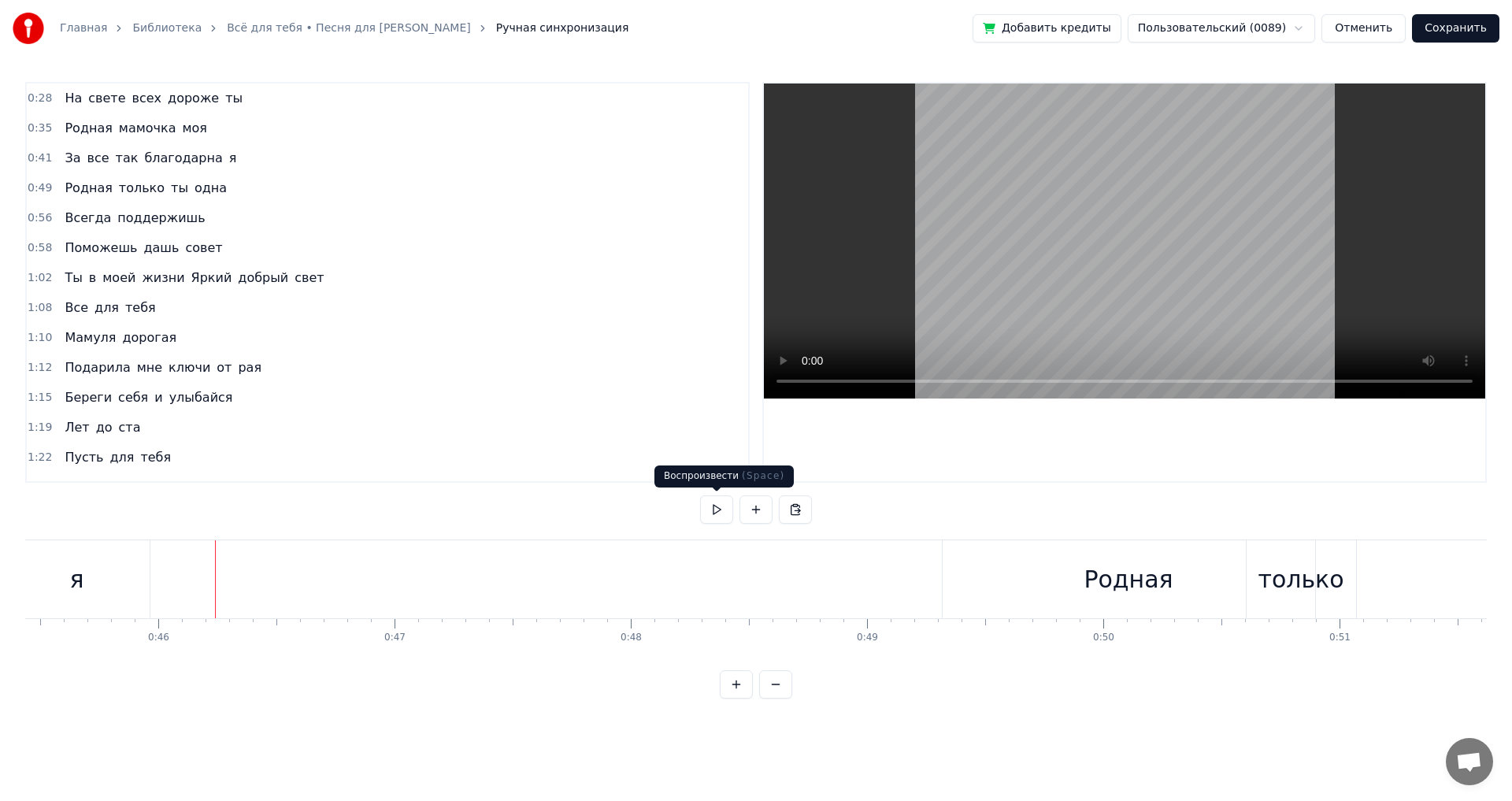
click at [725, 517] on button at bounding box center [717, 509] width 33 height 28
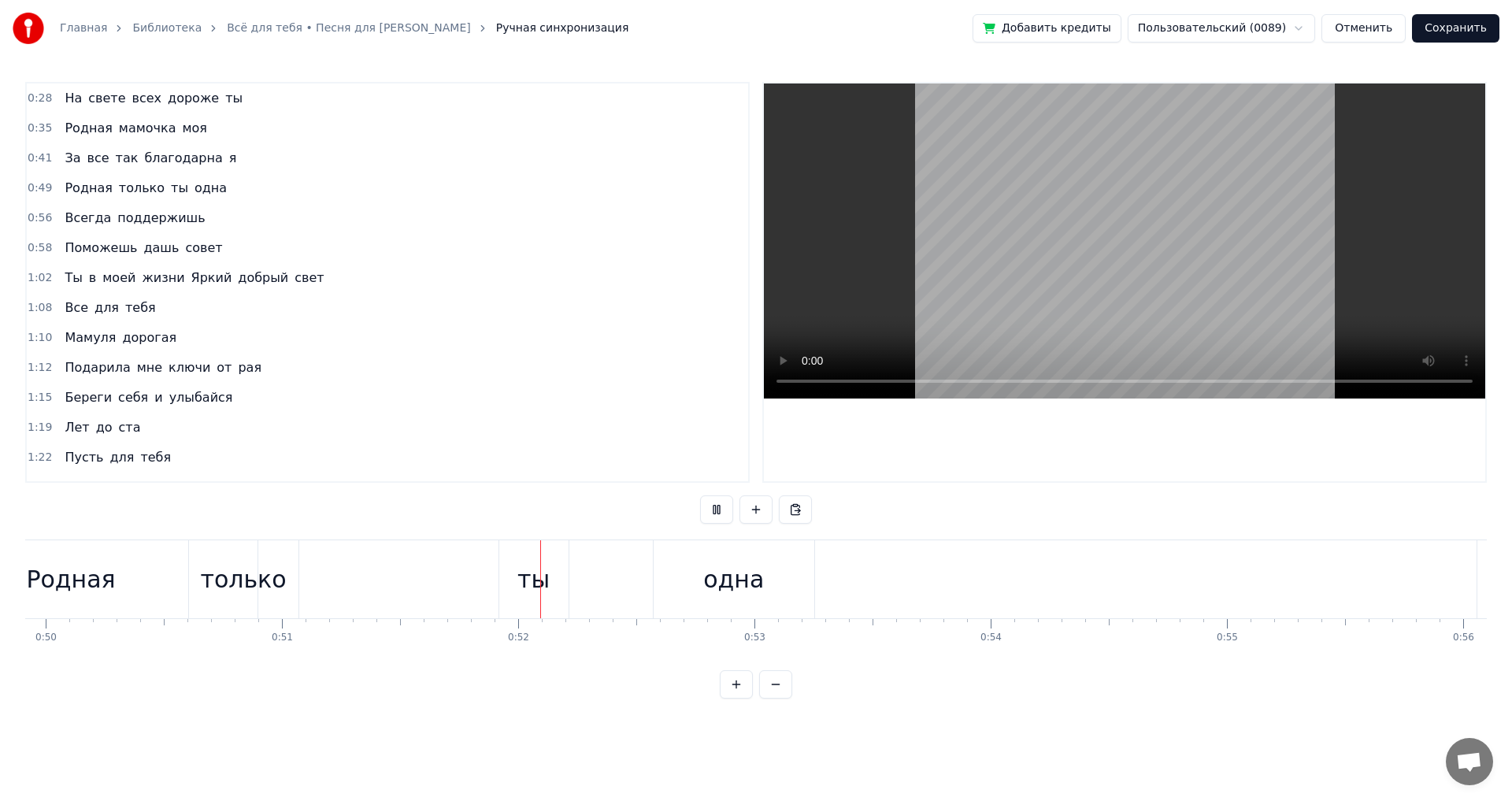
scroll to position [0, 12095]
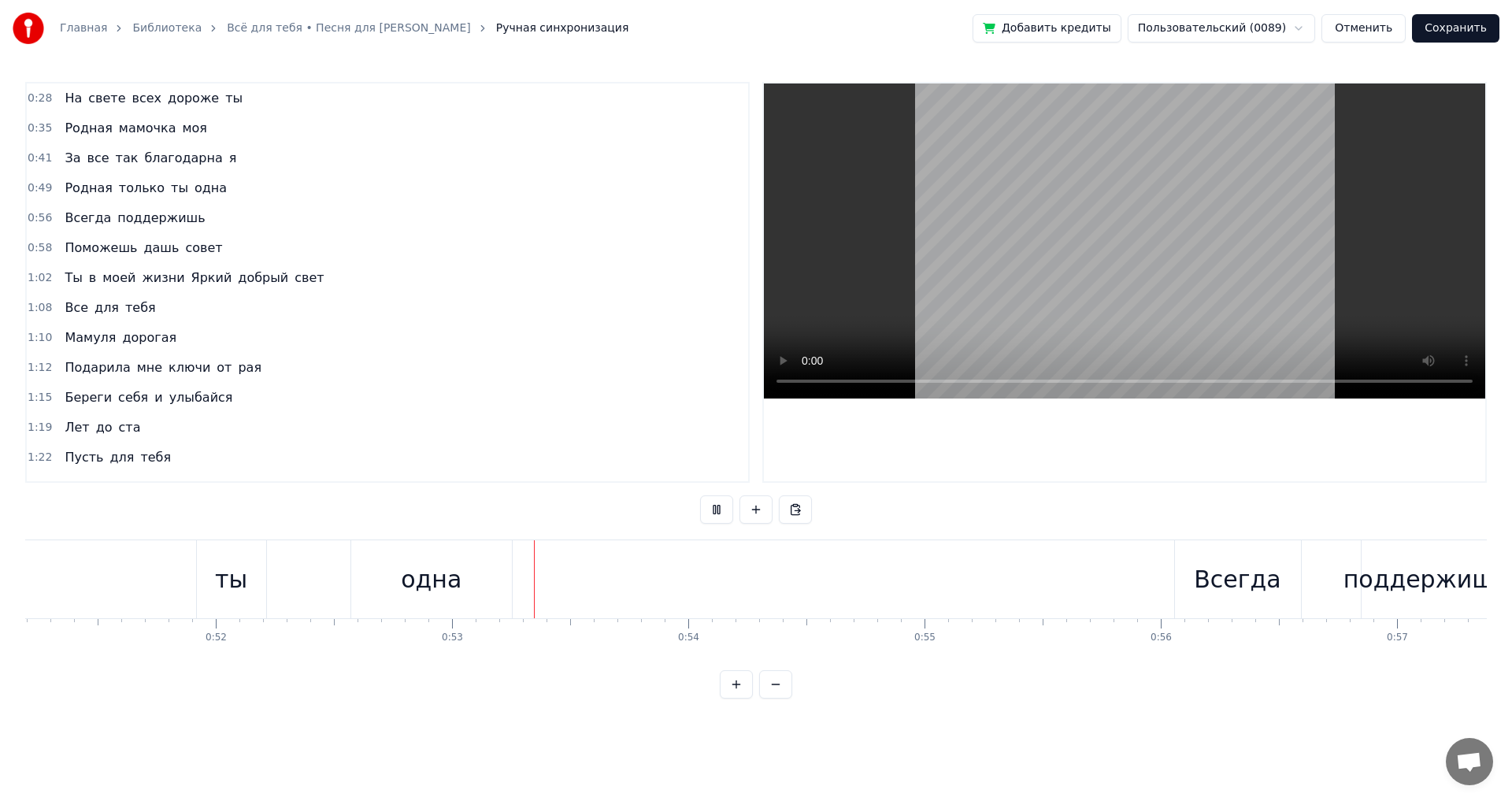
click at [725, 517] on button at bounding box center [717, 509] width 33 height 28
click at [242, 593] on div "ты" at bounding box center [231, 579] width 32 height 35
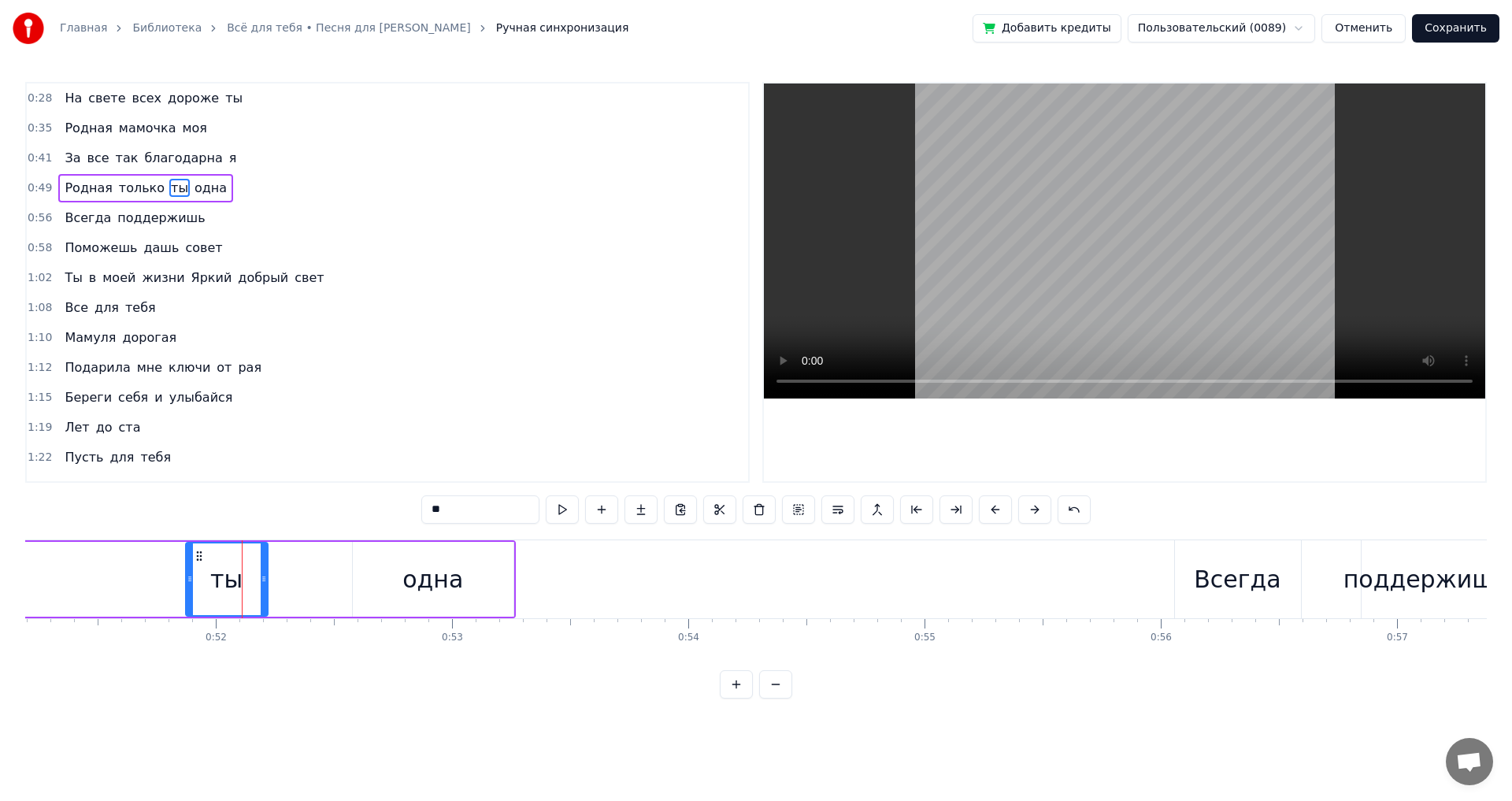
drag, startPoint x: 202, startPoint y: 577, endPoint x: 181, endPoint y: 578, distance: 21.0
click at [187, 578] on icon at bounding box center [190, 579] width 6 height 13
drag, startPoint x: 264, startPoint y: 580, endPoint x: 231, endPoint y: 587, distance: 33.7
click at [239, 587] on div at bounding box center [242, 579] width 6 height 72
click at [410, 587] on div "одна" at bounding box center [432, 579] width 60 height 35
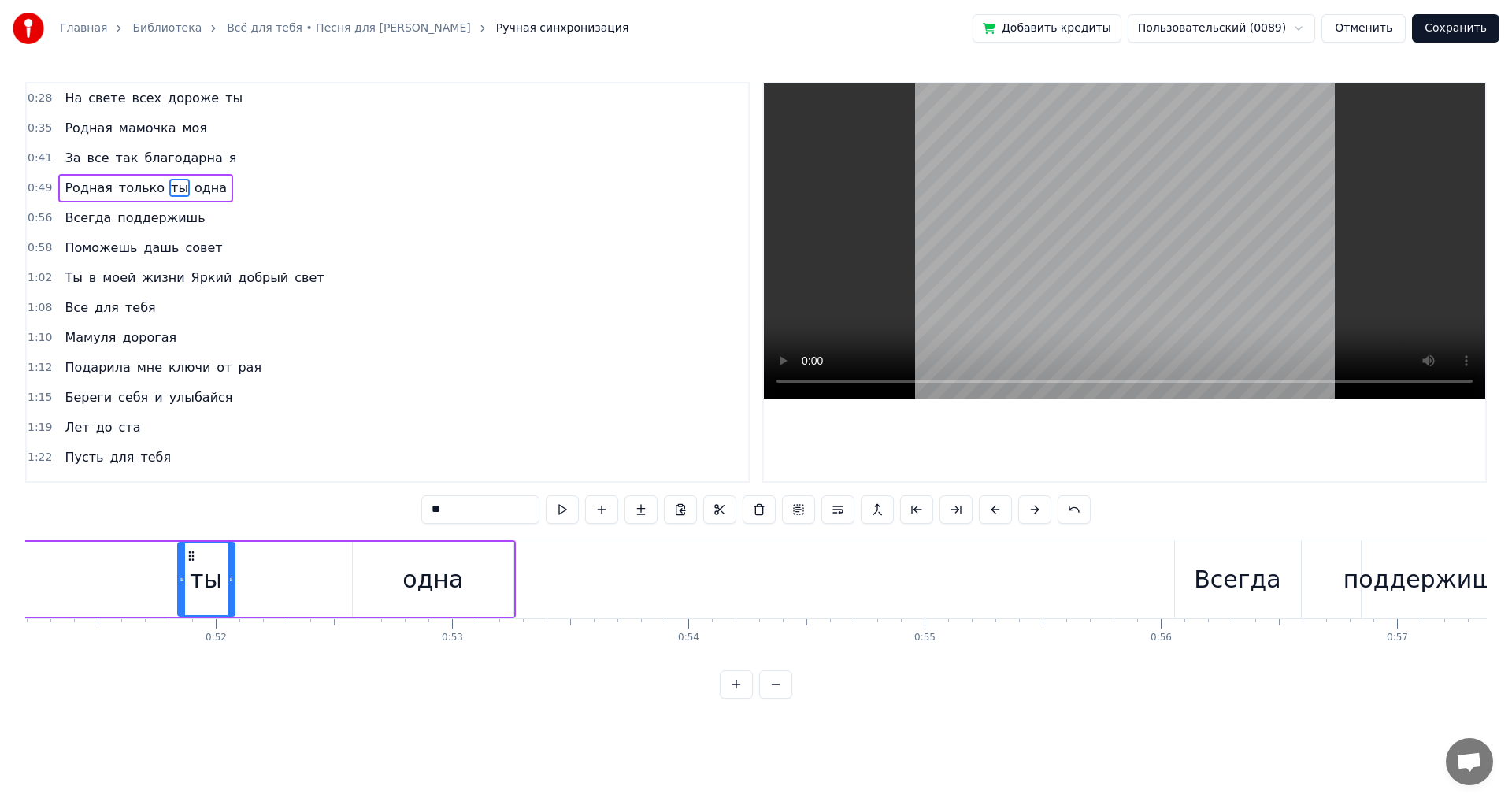
type input "****"
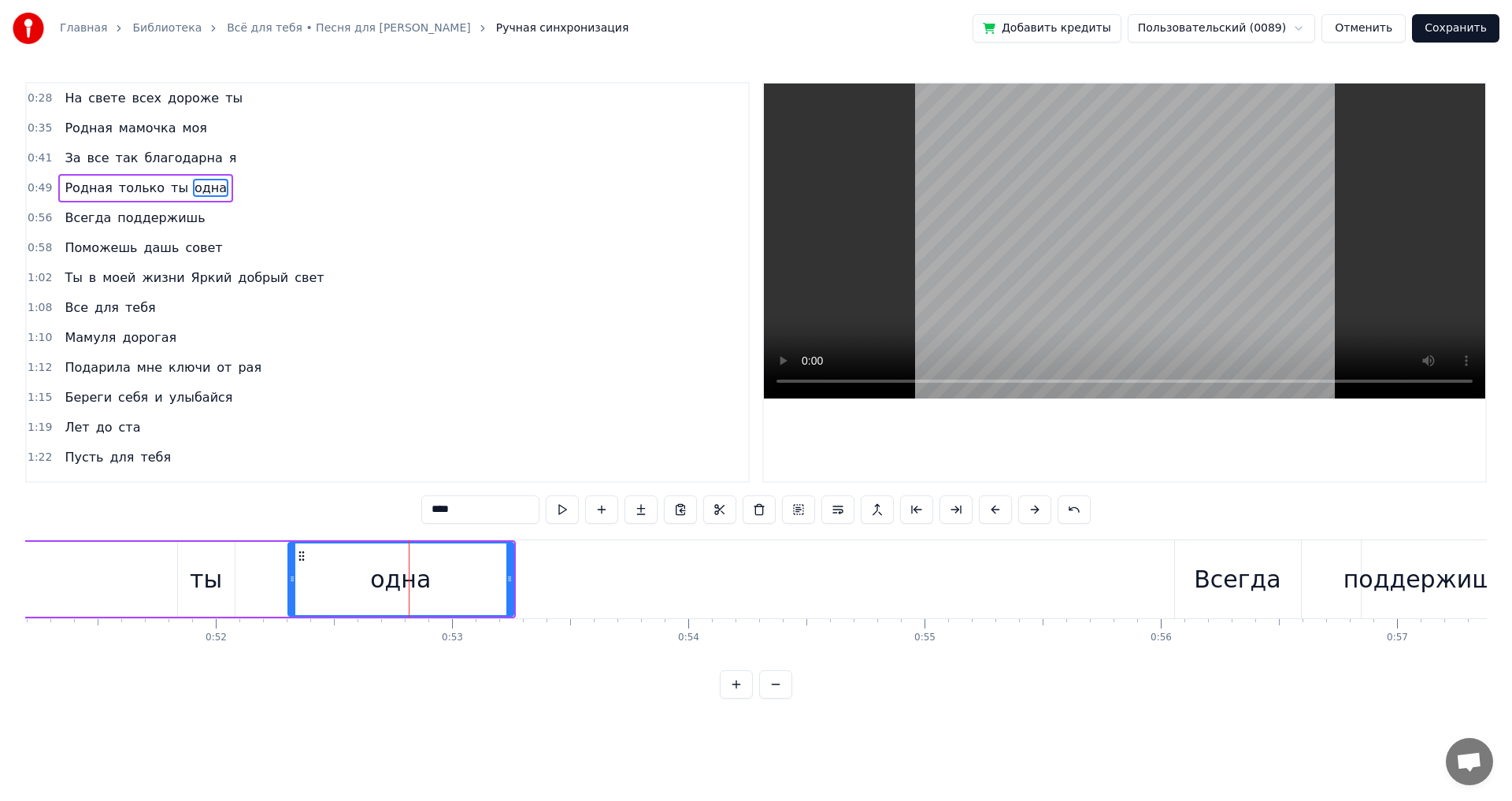
drag, startPoint x: 356, startPoint y: 578, endPoint x: 291, endPoint y: 586, distance: 65.5
click at [291, 586] on div at bounding box center [292, 579] width 6 height 72
drag, startPoint x: 511, startPoint y: 575, endPoint x: 442, endPoint y: 583, distance: 69.5
click at [446, 583] on icon at bounding box center [450, 579] width 6 height 13
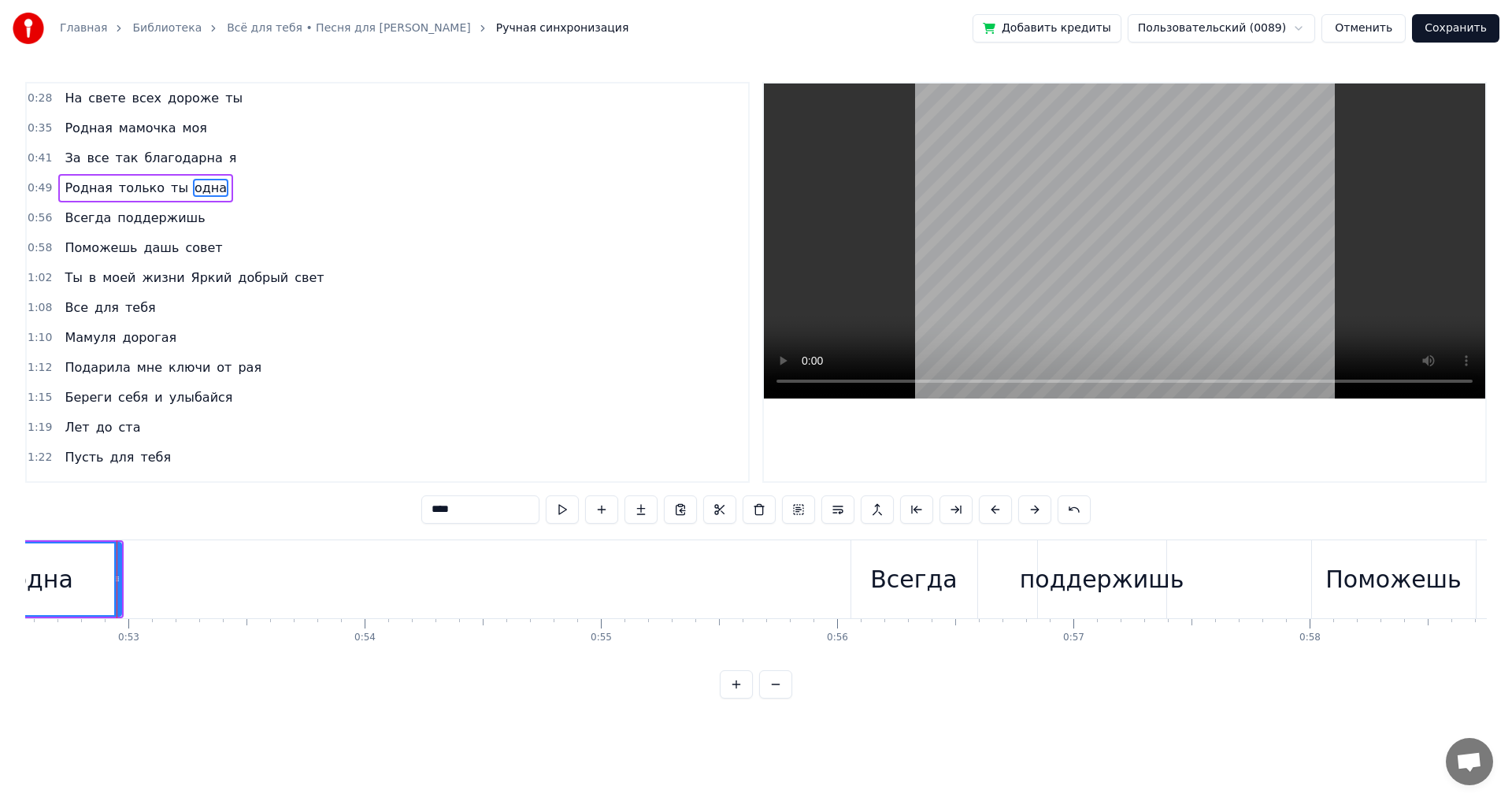
scroll to position [0, 12431]
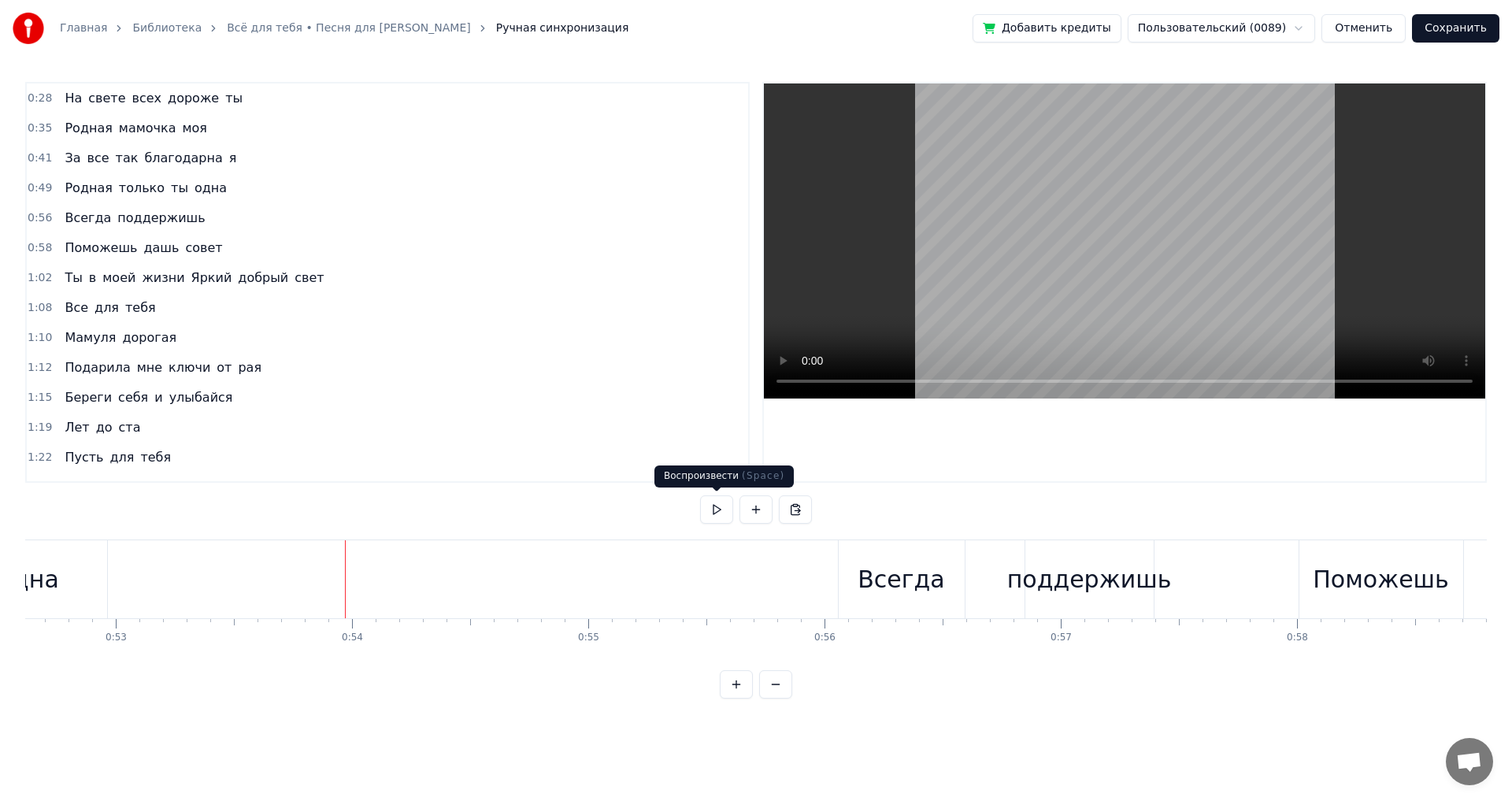
click at [722, 511] on button at bounding box center [717, 509] width 33 height 28
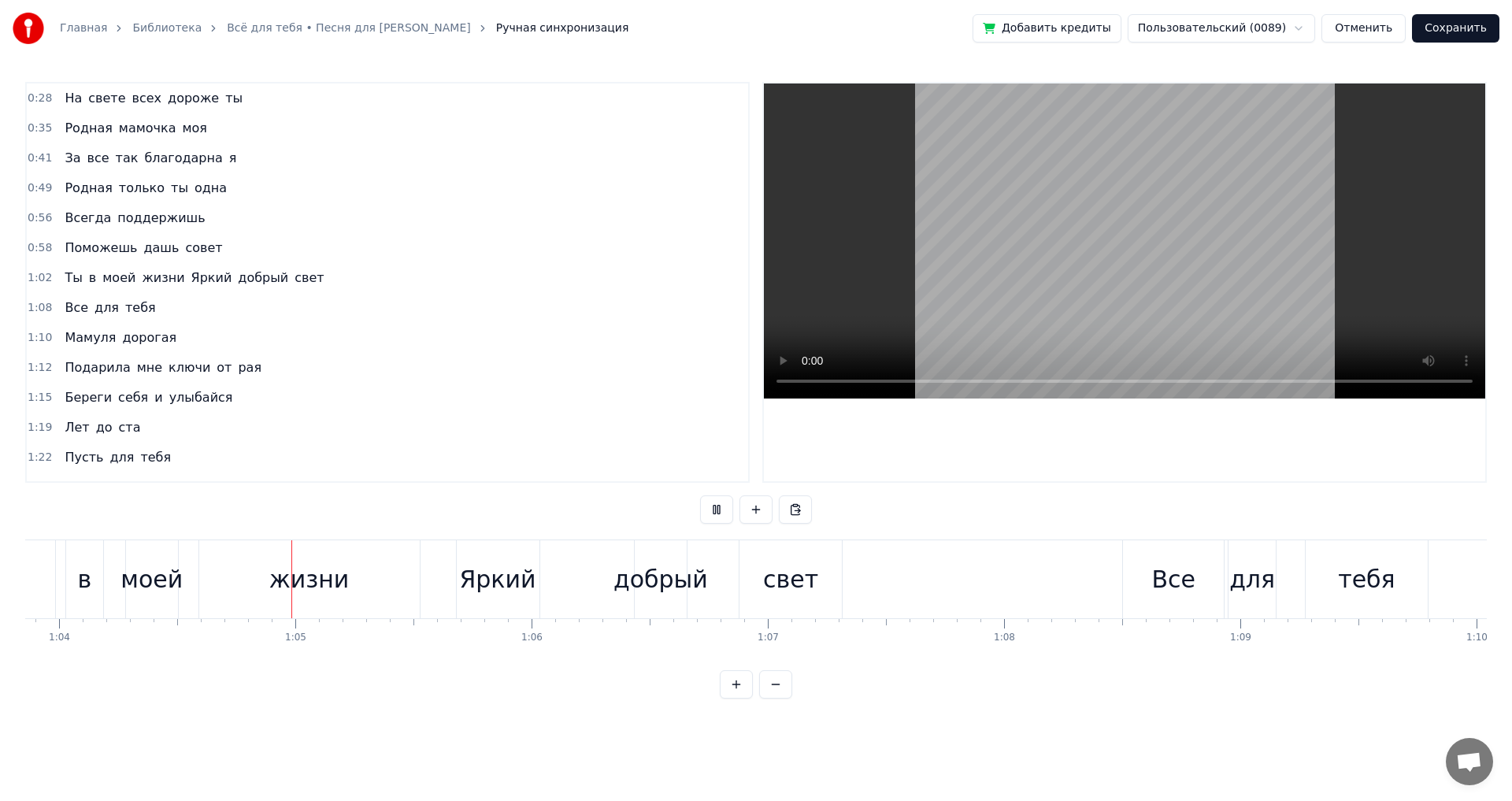
scroll to position [0, 15127]
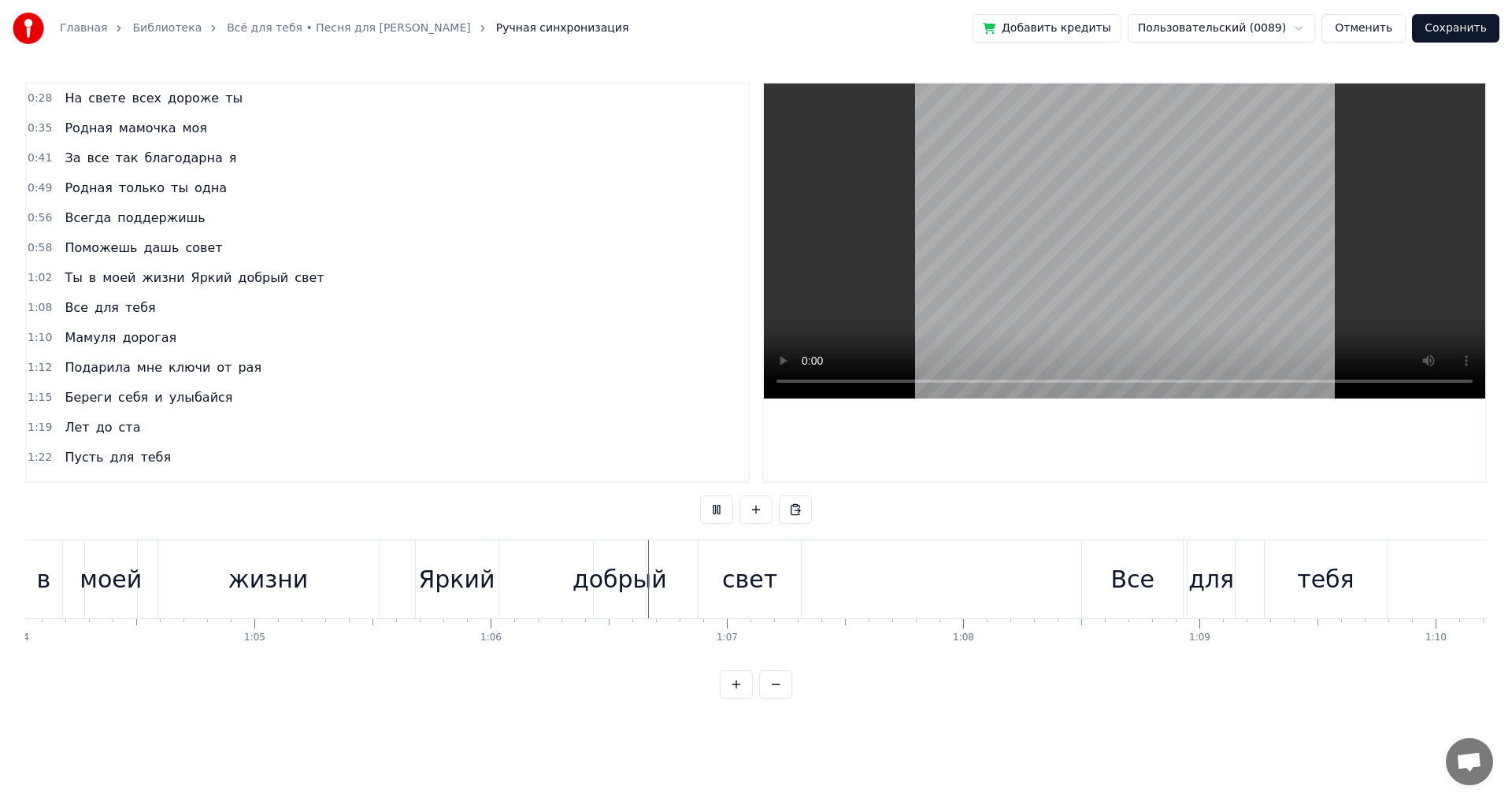
click at [722, 511] on button at bounding box center [717, 509] width 33 height 28
click at [462, 591] on div "Яркий" at bounding box center [456, 579] width 76 height 35
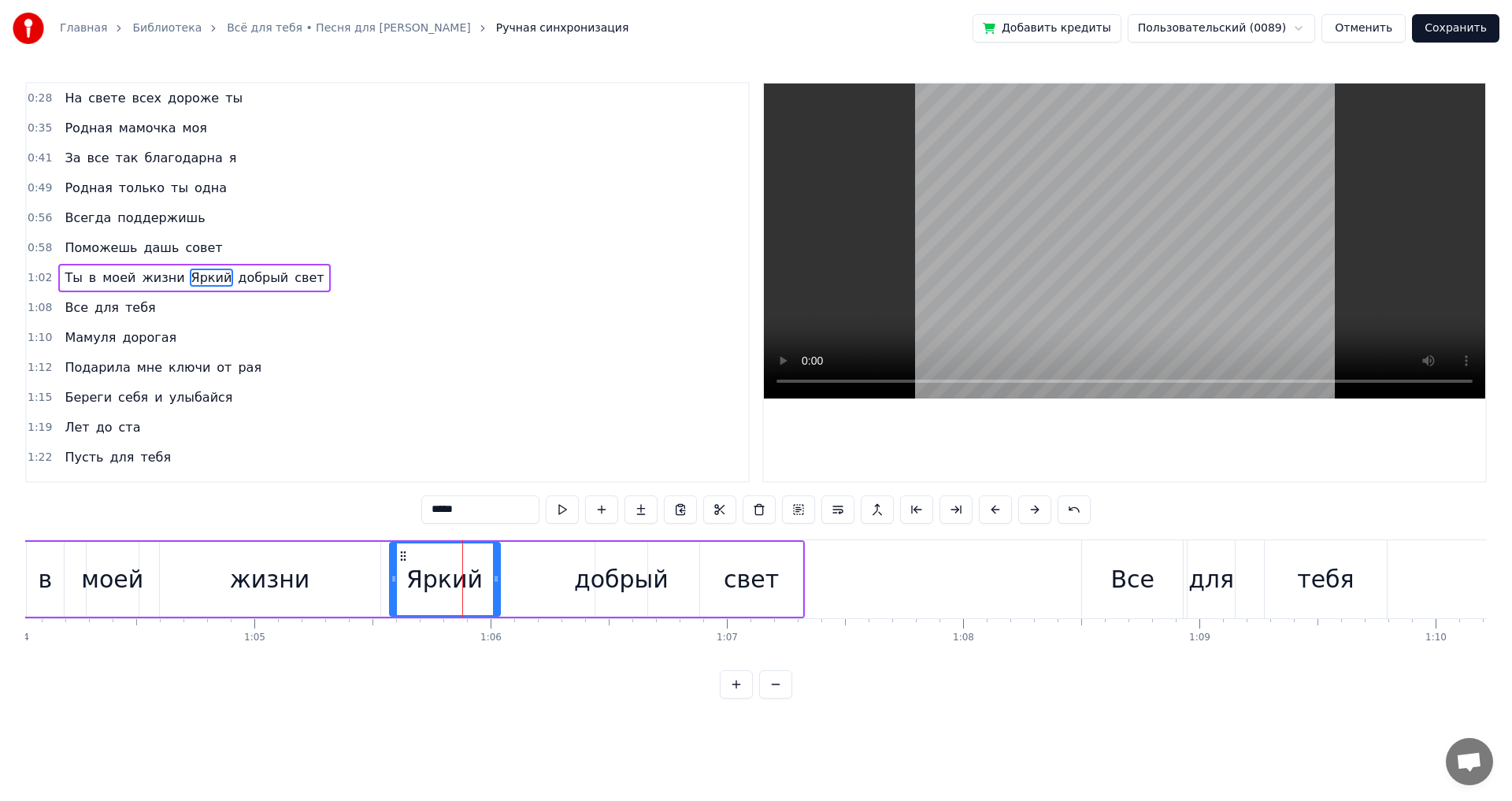
drag, startPoint x: 421, startPoint y: 585, endPoint x: 391, endPoint y: 585, distance: 30.0
click at [391, 585] on div at bounding box center [394, 579] width 6 height 72
drag, startPoint x: 495, startPoint y: 582, endPoint x: 473, endPoint y: 587, distance: 22.6
click at [473, 587] on div at bounding box center [476, 579] width 6 height 72
click at [595, 584] on div "добрый" at bounding box center [622, 579] width 95 height 35
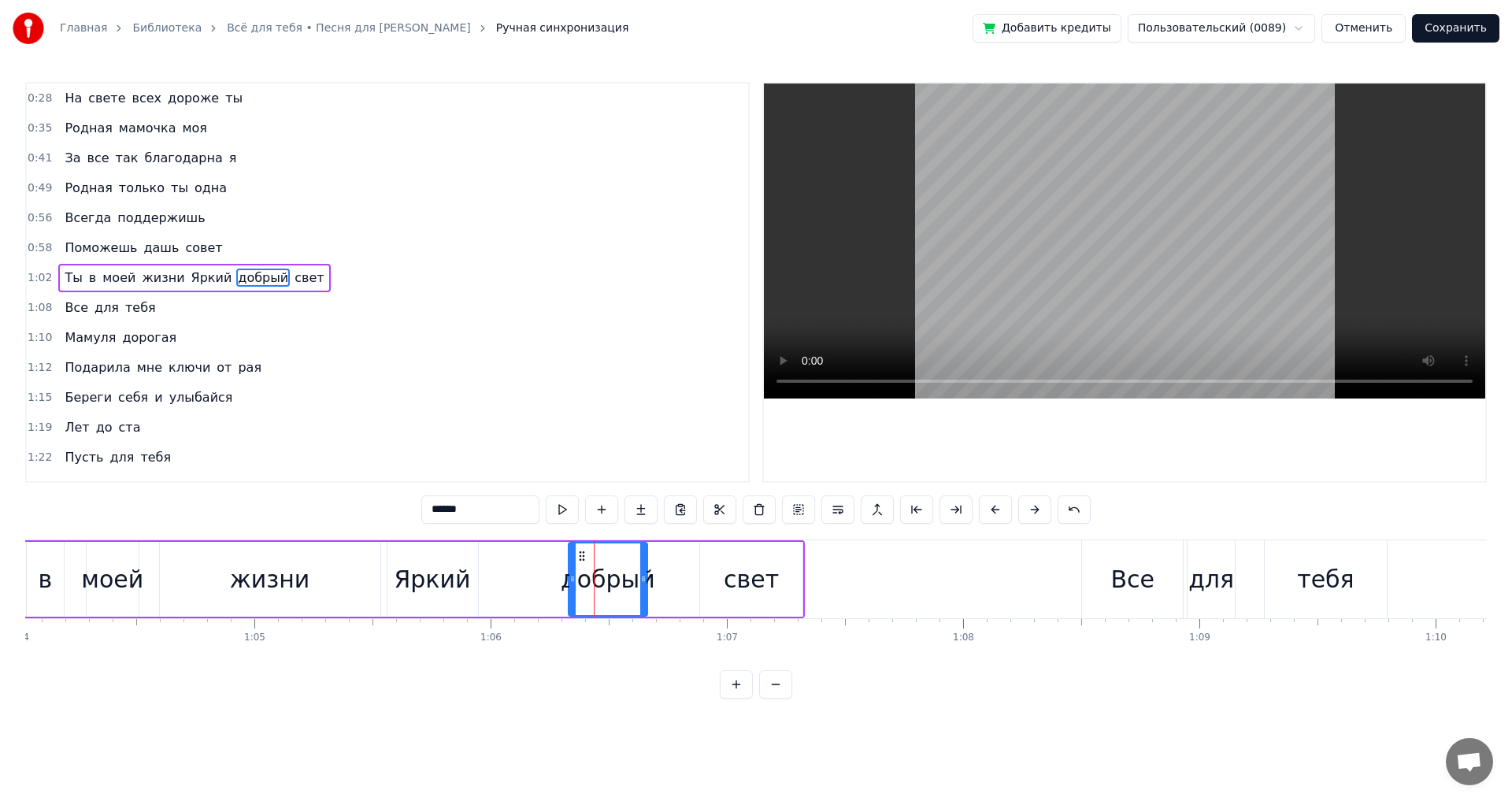
drag, startPoint x: 596, startPoint y: 581, endPoint x: 608, endPoint y: 585, distance: 12.6
click at [569, 588] on div at bounding box center [573, 579] width 6 height 72
drag, startPoint x: 641, startPoint y: 577, endPoint x: 612, endPoint y: 582, distance: 29.4
click at [614, 581] on icon at bounding box center [618, 579] width 6 height 13
click at [714, 578] on div "свет" at bounding box center [751, 579] width 102 height 75
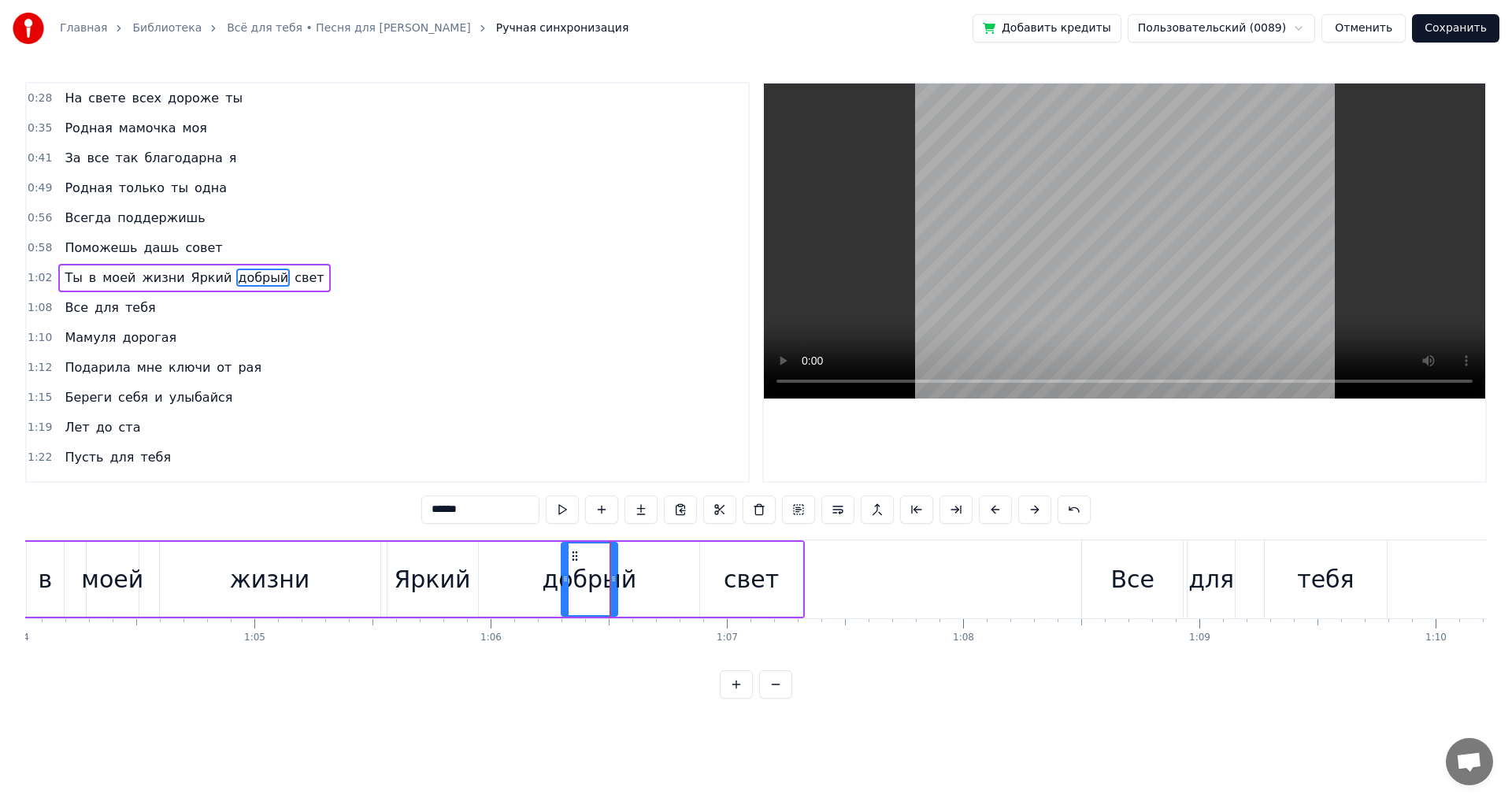
type input "****"
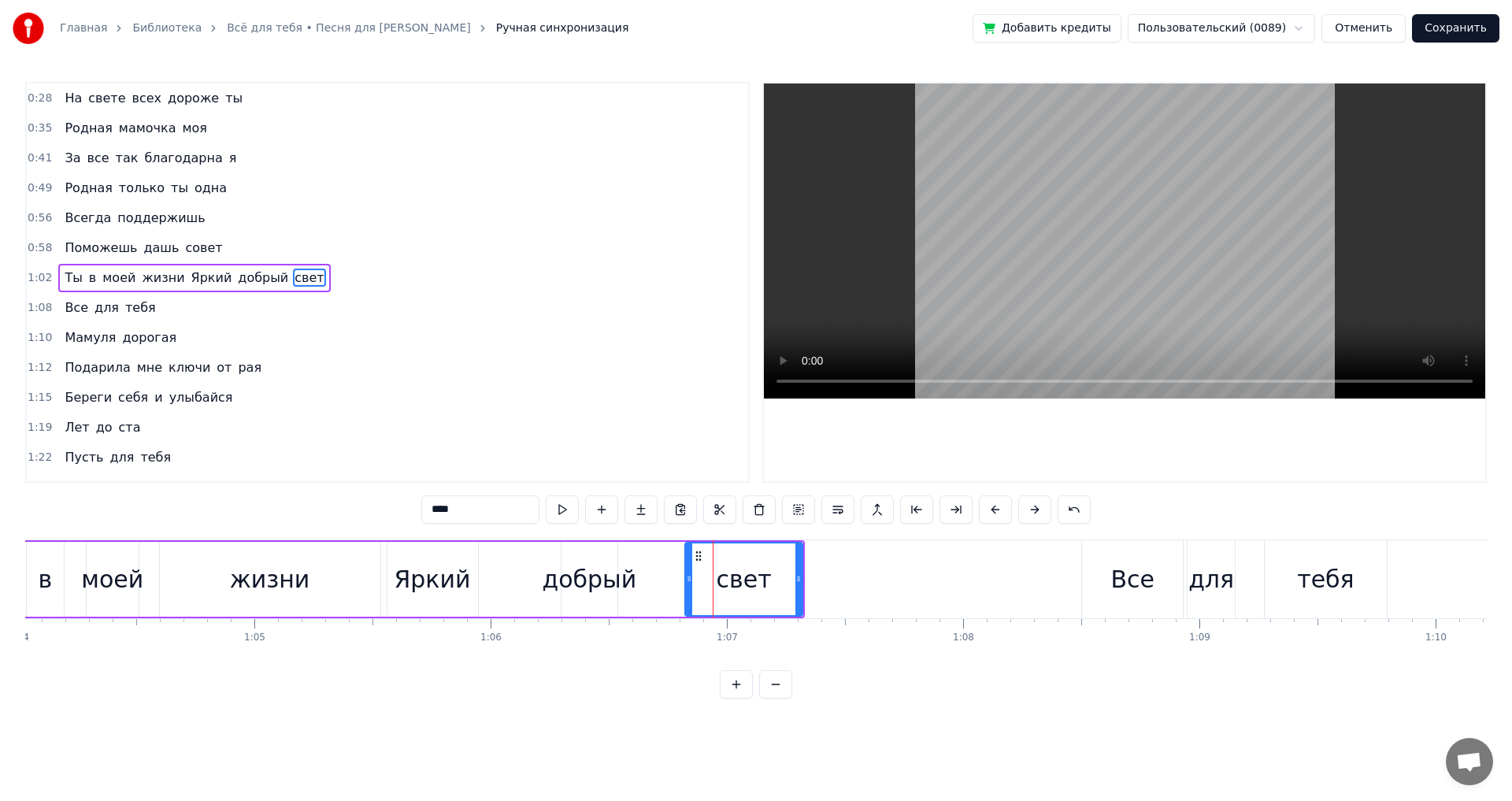
drag, startPoint x: 704, startPoint y: 577, endPoint x: 685, endPoint y: 585, distance: 20.6
click at [686, 585] on icon at bounding box center [689, 579] width 6 height 13
drag, startPoint x: 800, startPoint y: 577, endPoint x: 711, endPoint y: 618, distance: 98.0
click at [766, 594] on div at bounding box center [765, 579] width 6 height 72
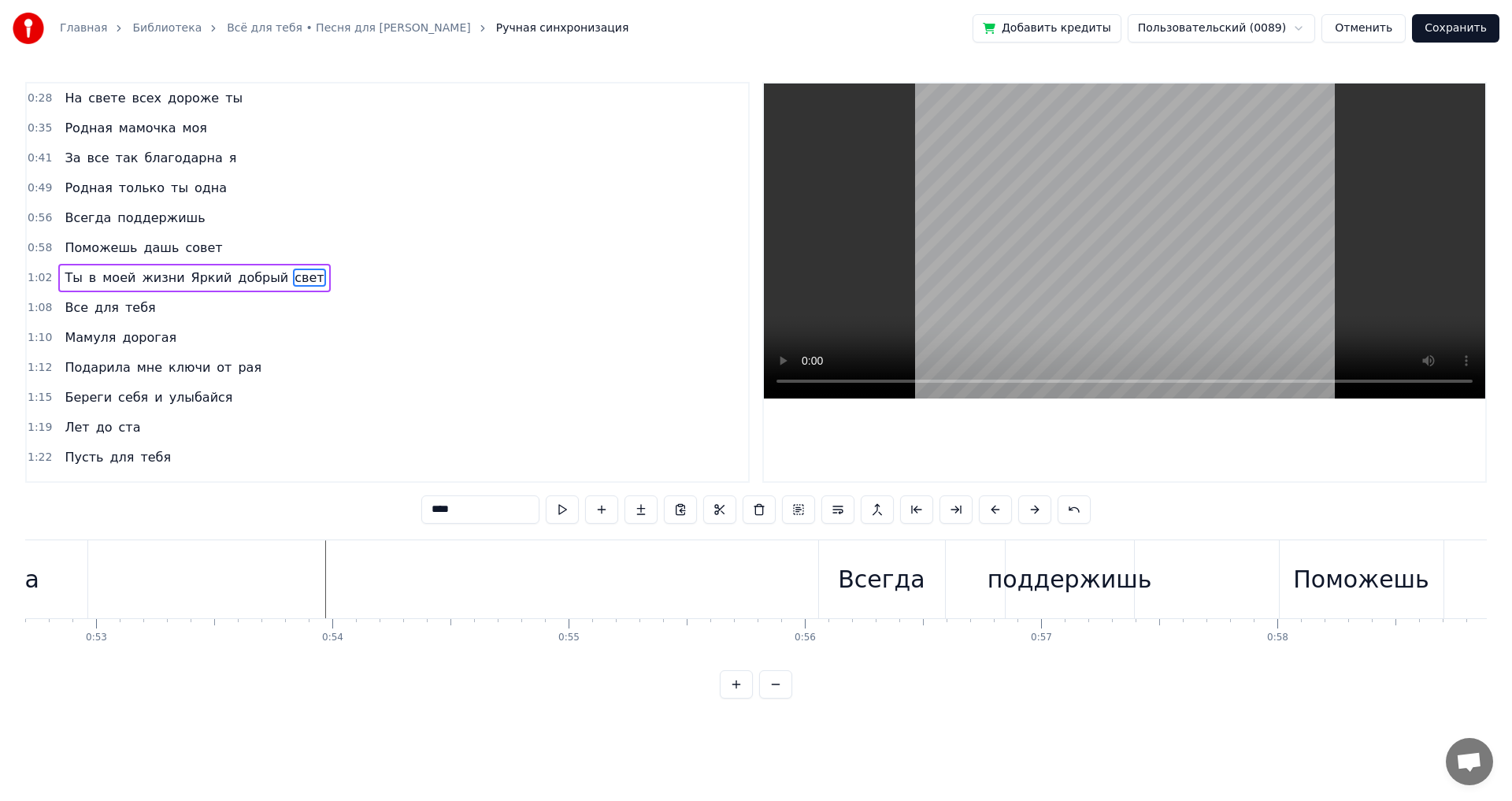
scroll to position [0, 12107]
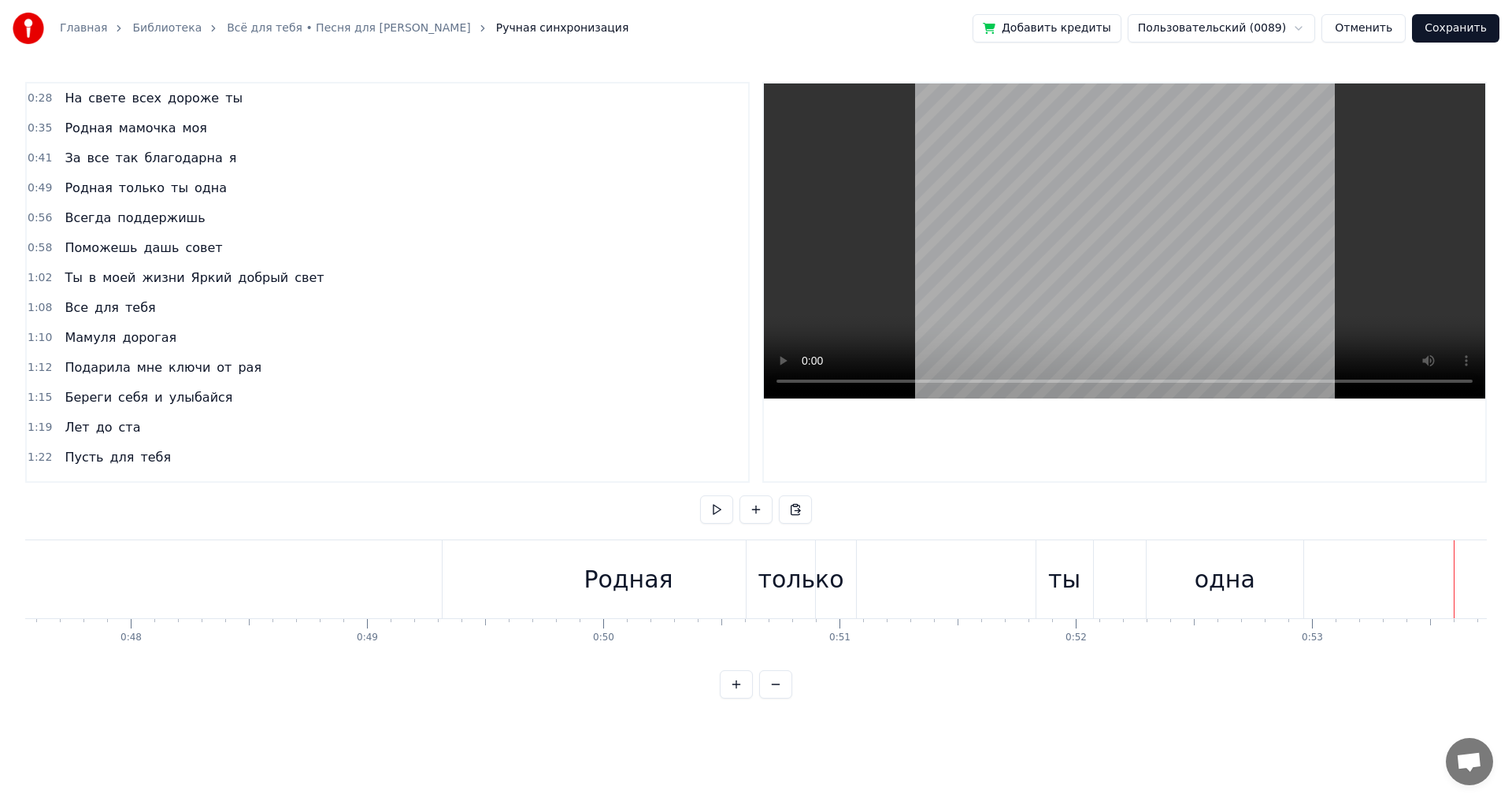
scroll to position [0, 11110]
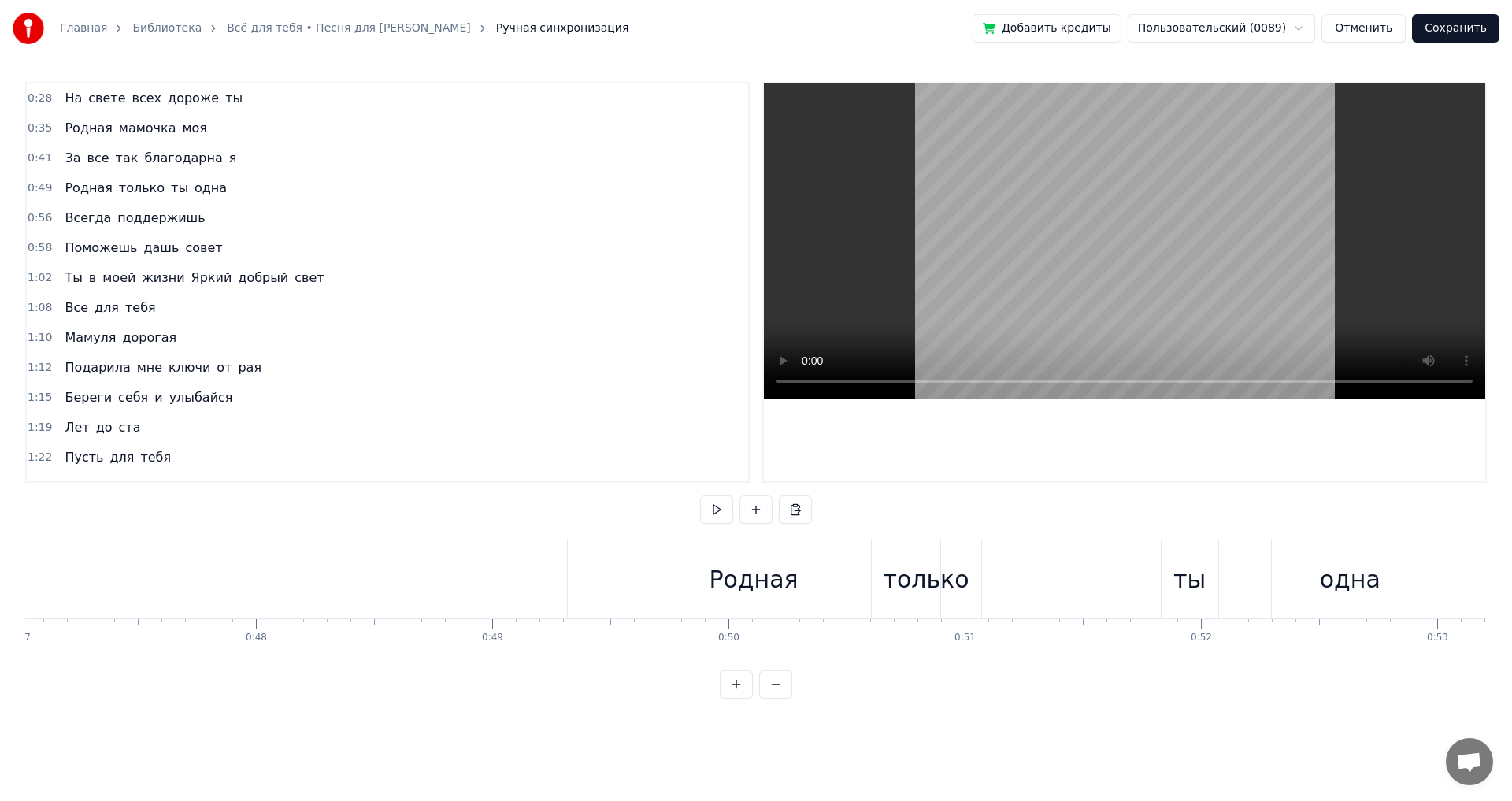
click at [709, 511] on button at bounding box center [717, 509] width 33 height 28
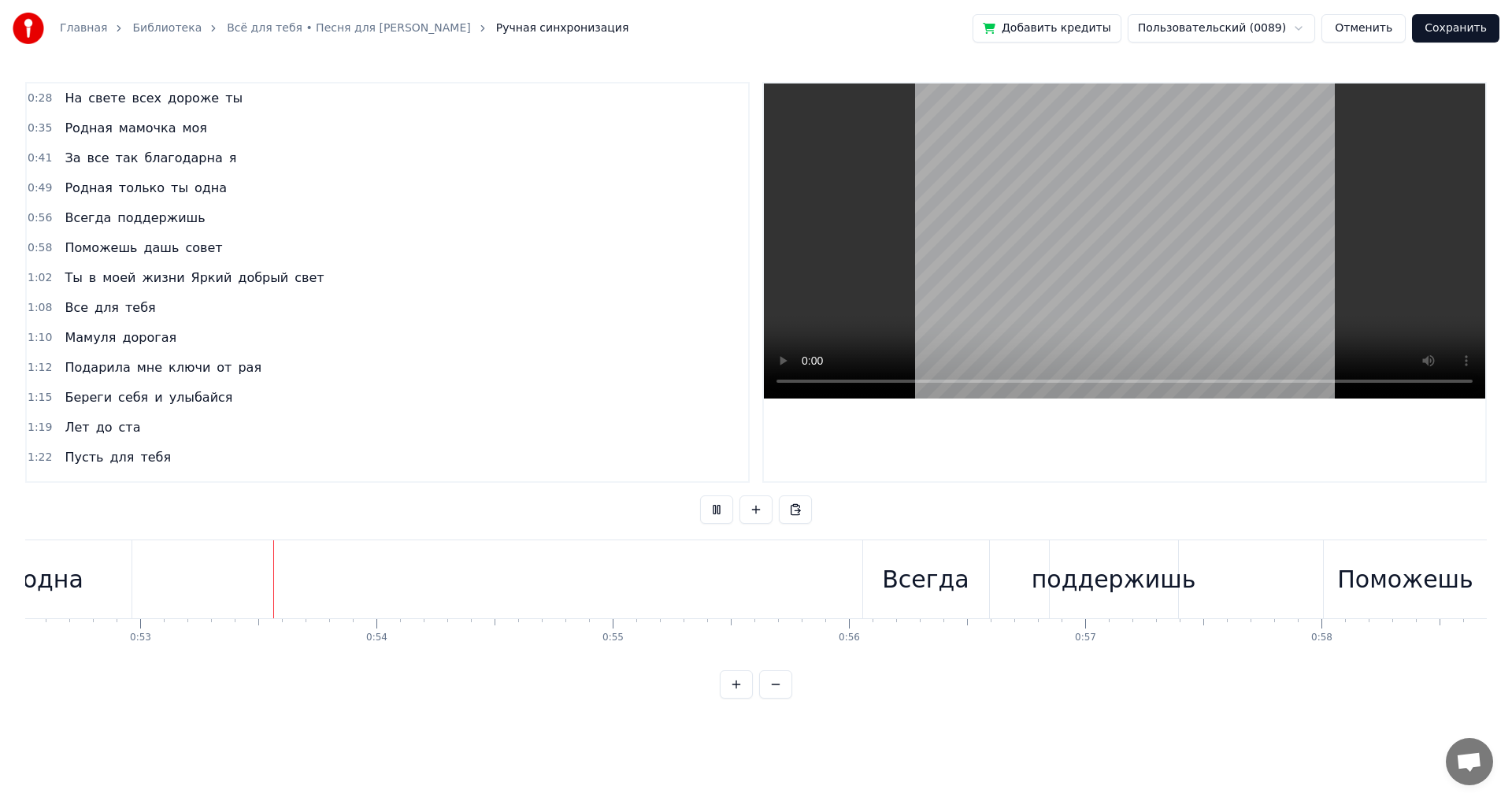
scroll to position [0, 12451]
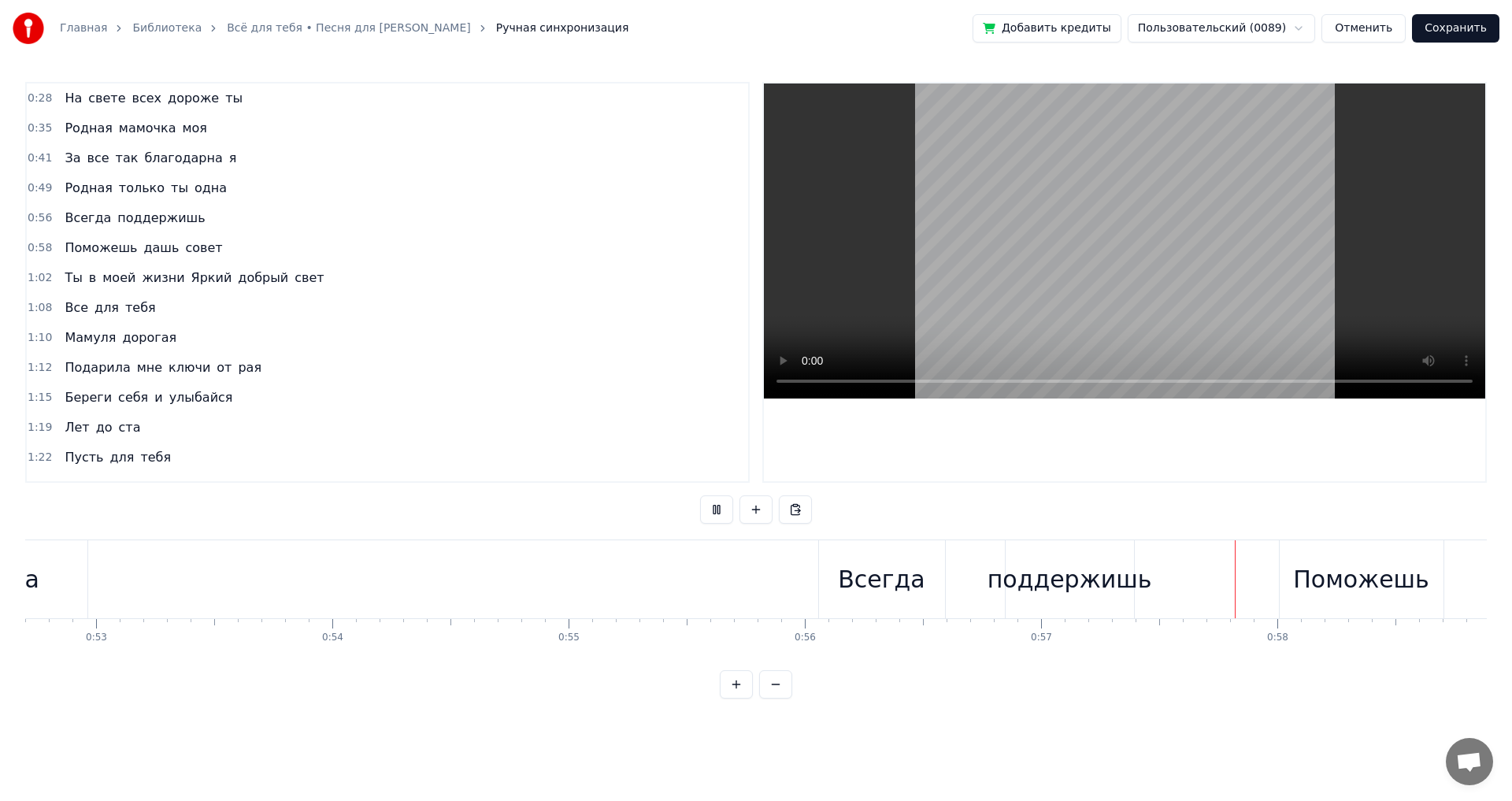
click at [713, 508] on button at bounding box center [717, 509] width 33 height 28
click at [1051, 561] on div "поддержишь" at bounding box center [1070, 579] width 165 height 35
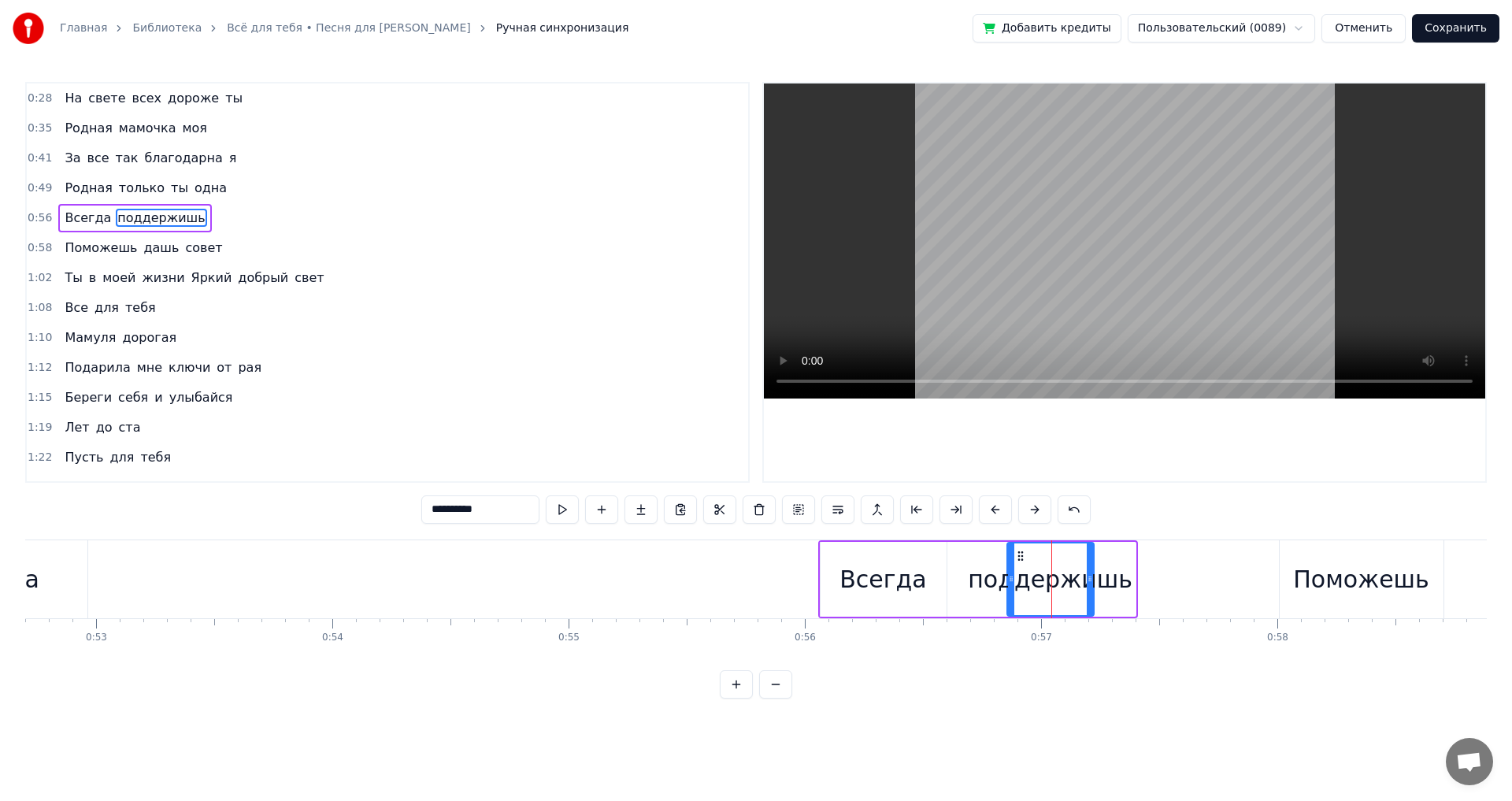
drag, startPoint x: 1129, startPoint y: 580, endPoint x: 1087, endPoint y: 589, distance: 43.0
click at [1087, 589] on div at bounding box center [1090, 579] width 6 height 72
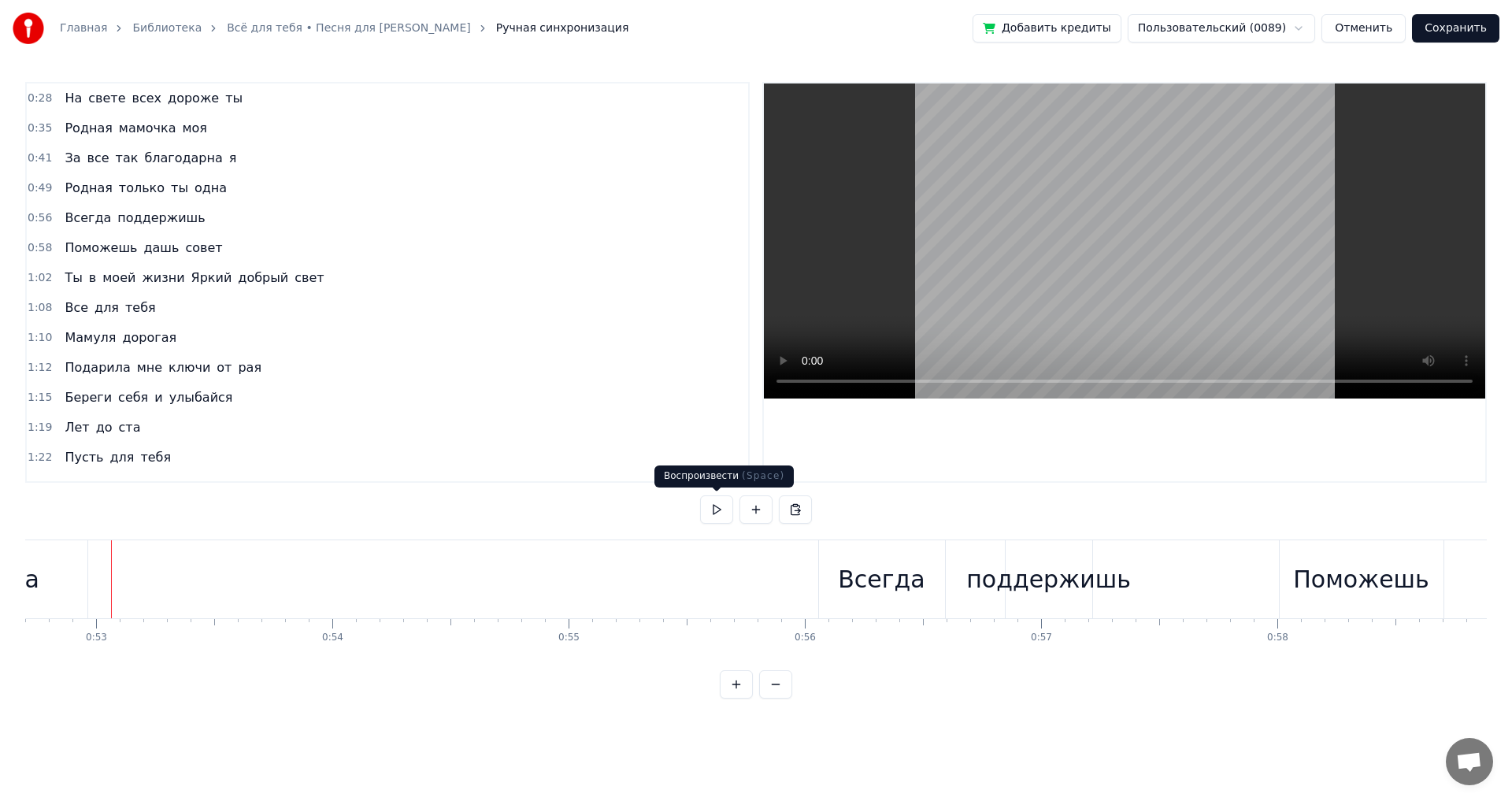
click at [717, 515] on button at bounding box center [717, 509] width 33 height 28
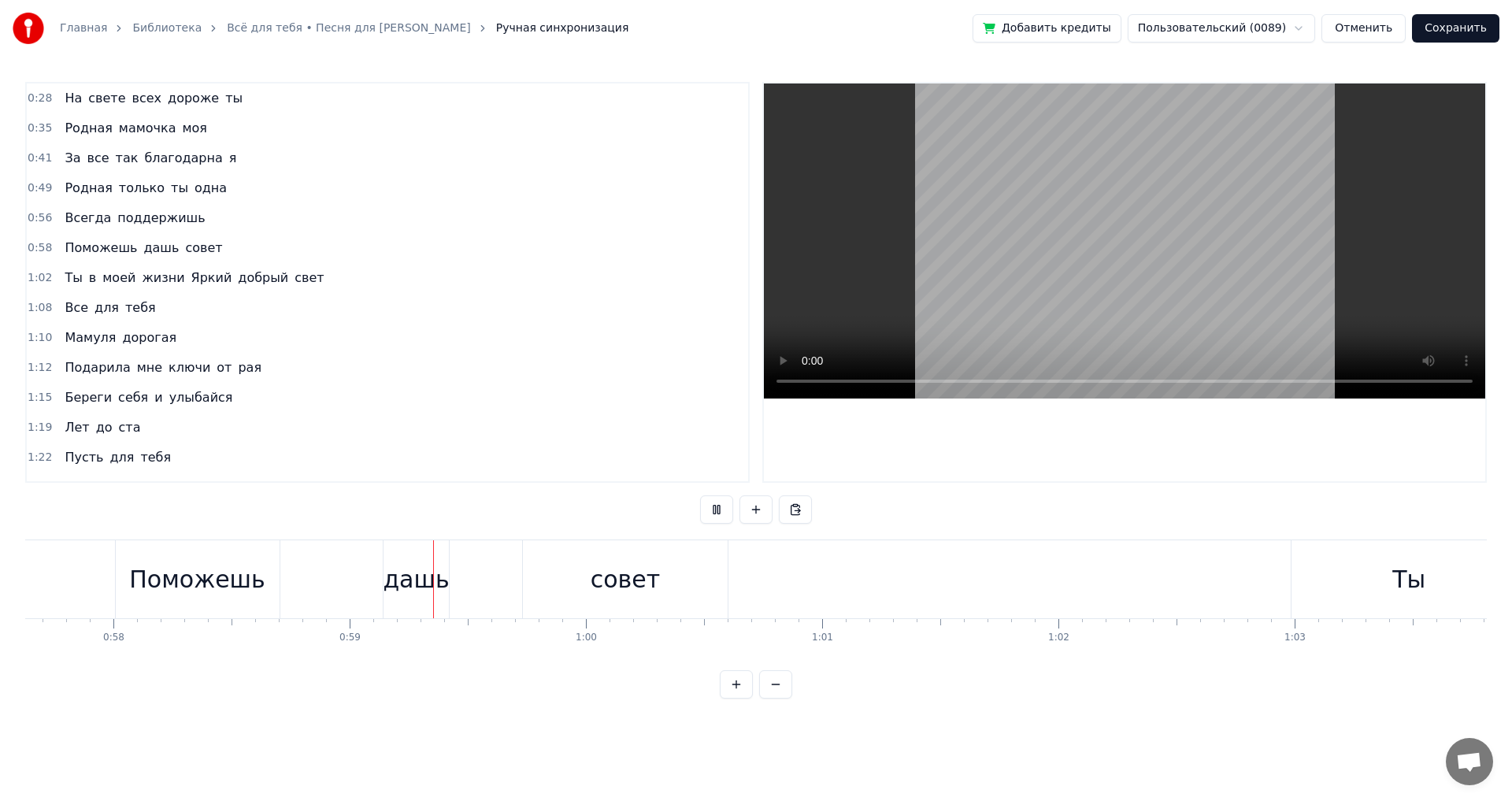
scroll to position [0, 13779]
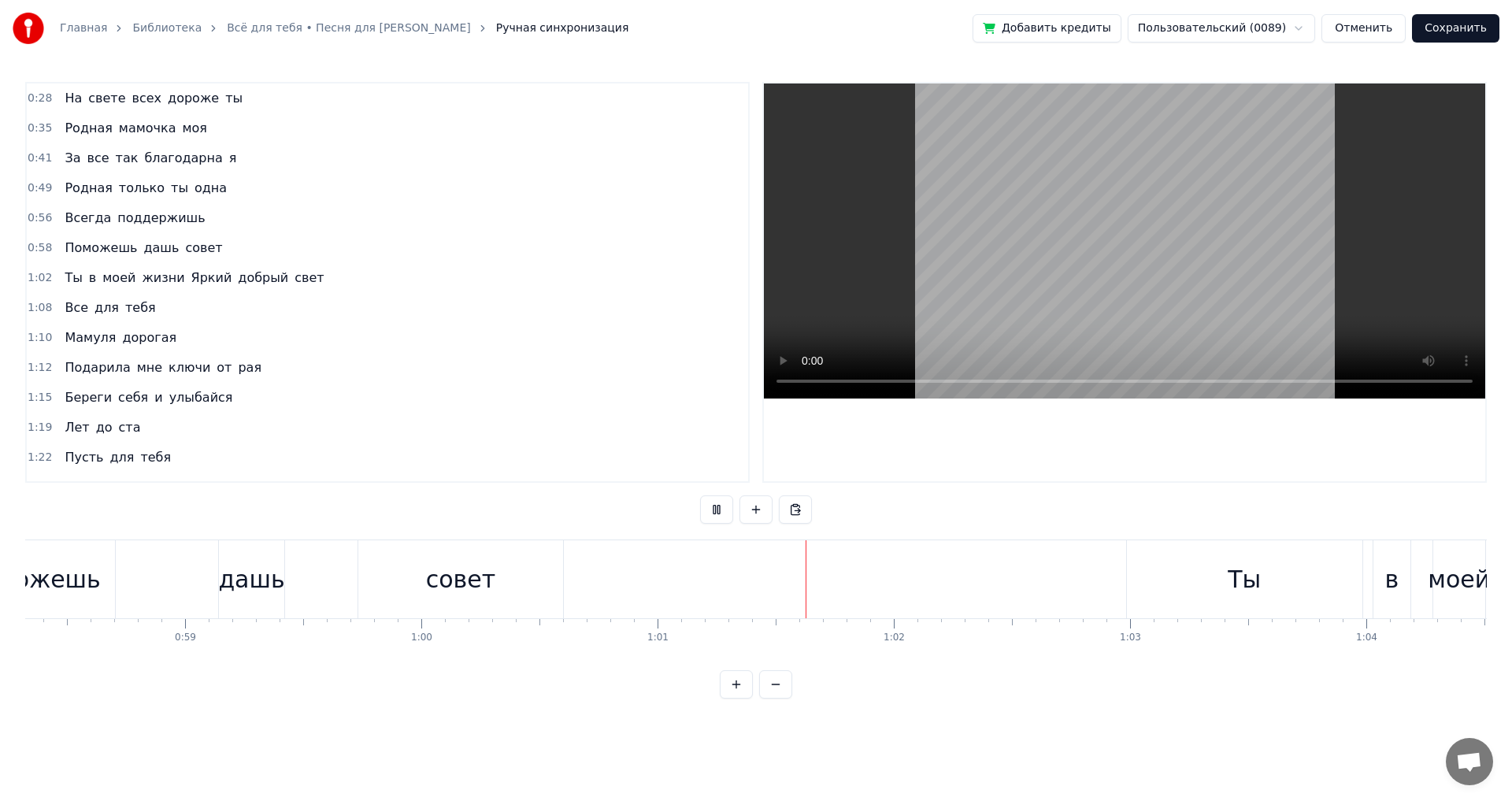
click at [717, 515] on button at bounding box center [717, 509] width 33 height 28
click at [481, 590] on div "совет" at bounding box center [461, 579] width 69 height 35
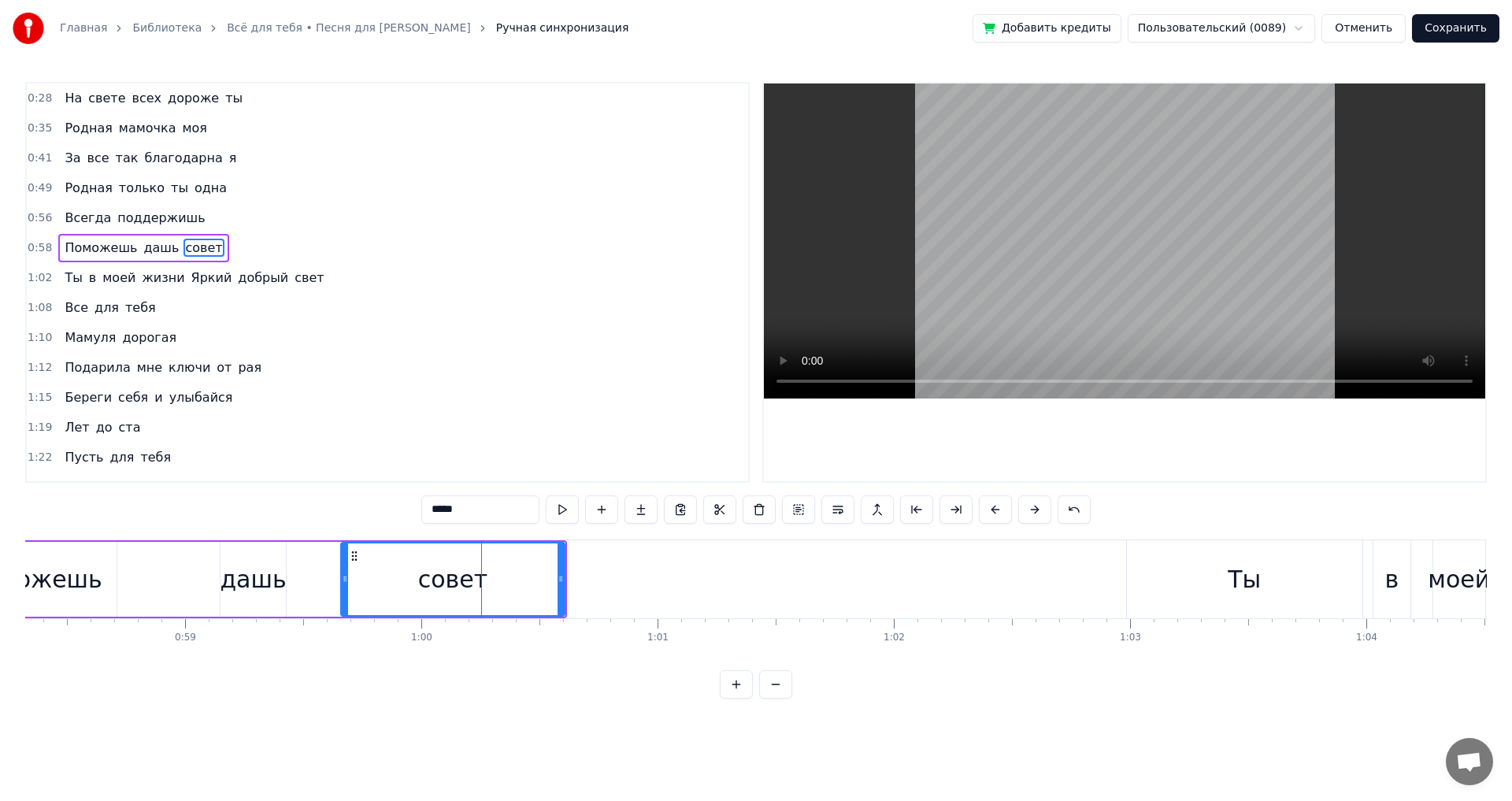
drag, startPoint x: 364, startPoint y: 580, endPoint x: 346, endPoint y: 576, distance: 18.4
click at [346, 576] on icon at bounding box center [345, 579] width 6 height 13
drag, startPoint x: 561, startPoint y: 577, endPoint x: 508, endPoint y: 581, distance: 53.2
click at [508, 581] on icon at bounding box center [507, 579] width 6 height 13
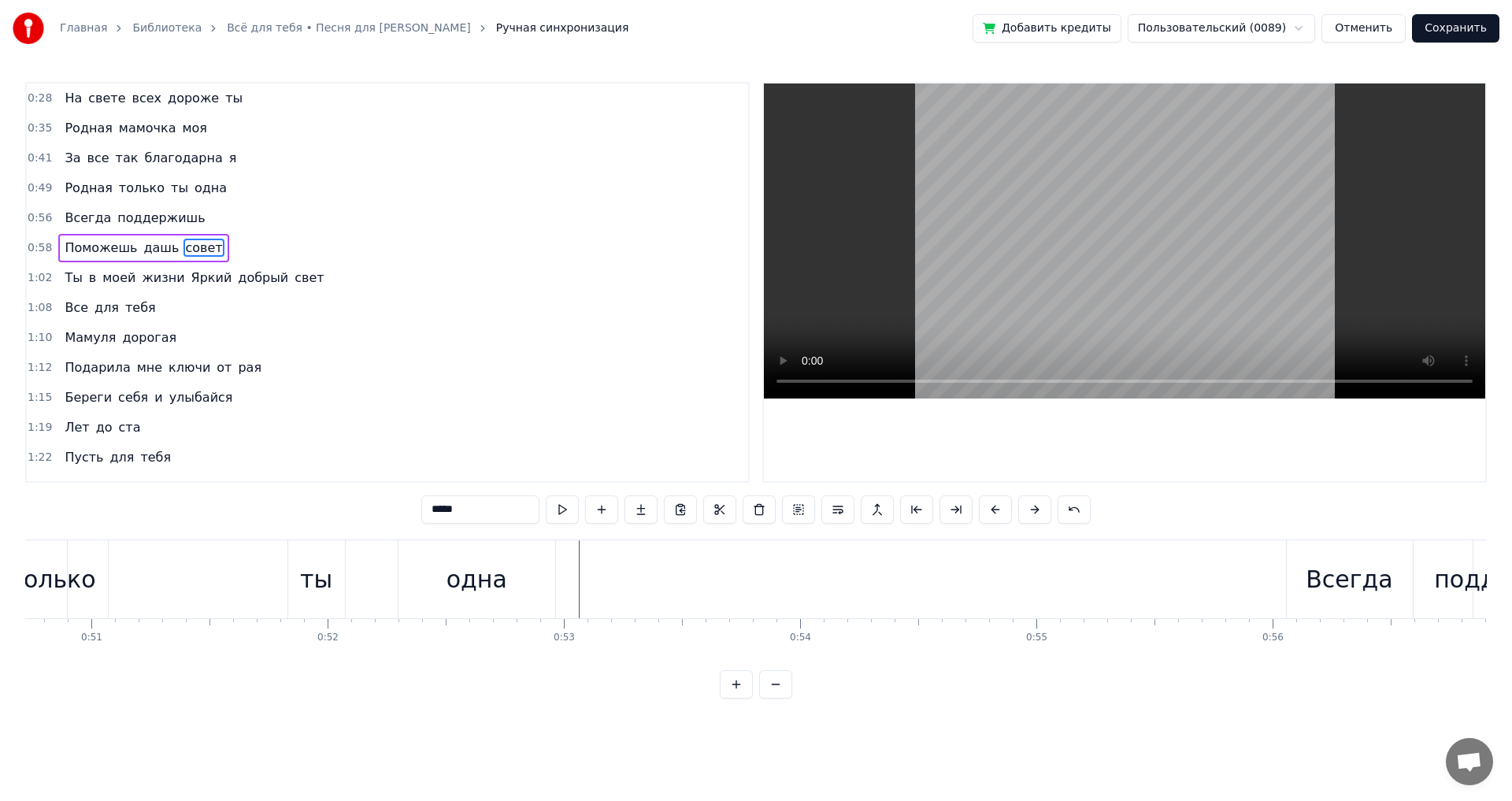
scroll to position [0, 11671]
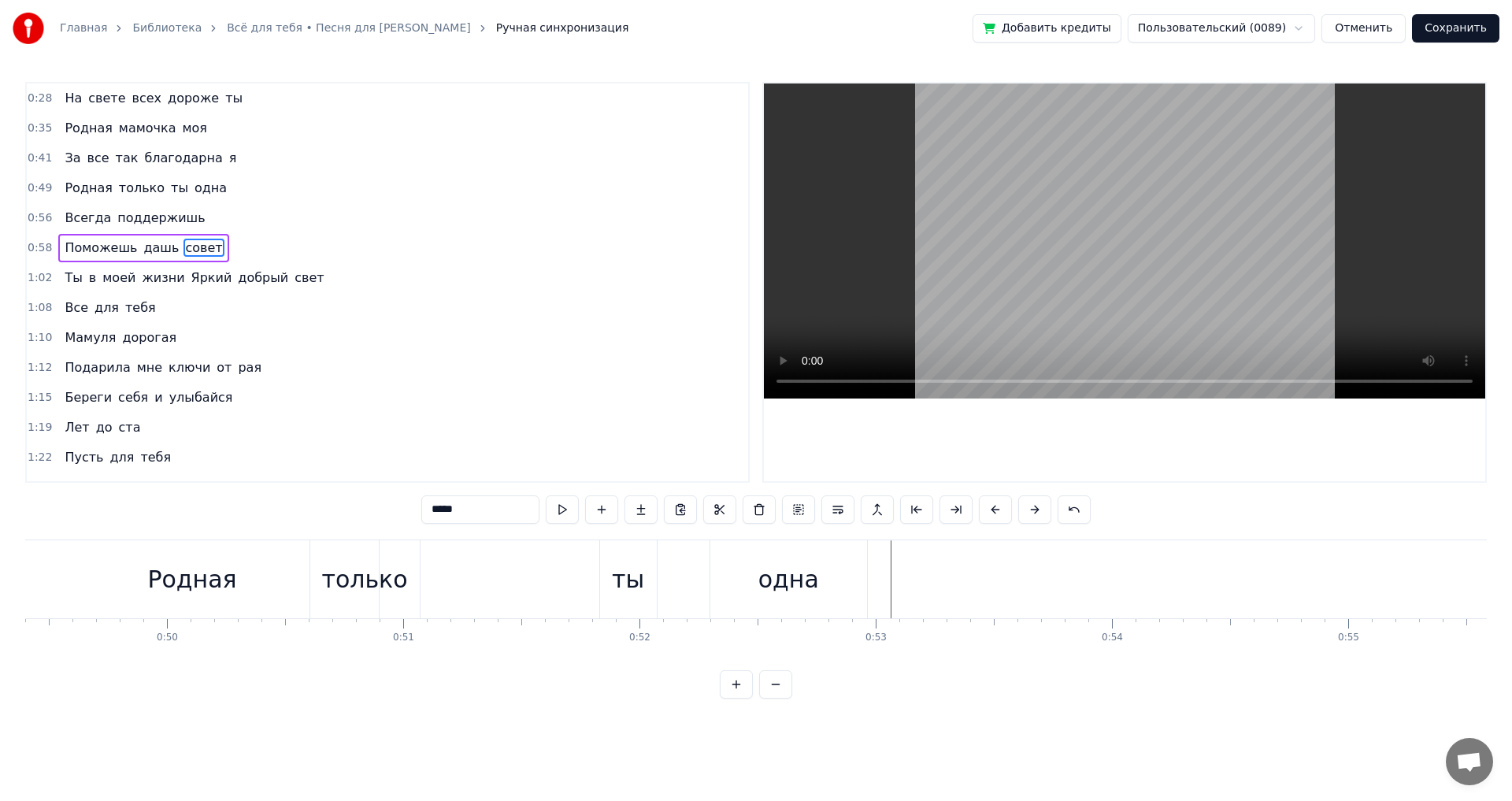
click at [80, 605] on div "Родная" at bounding box center [192, 579] width 372 height 78
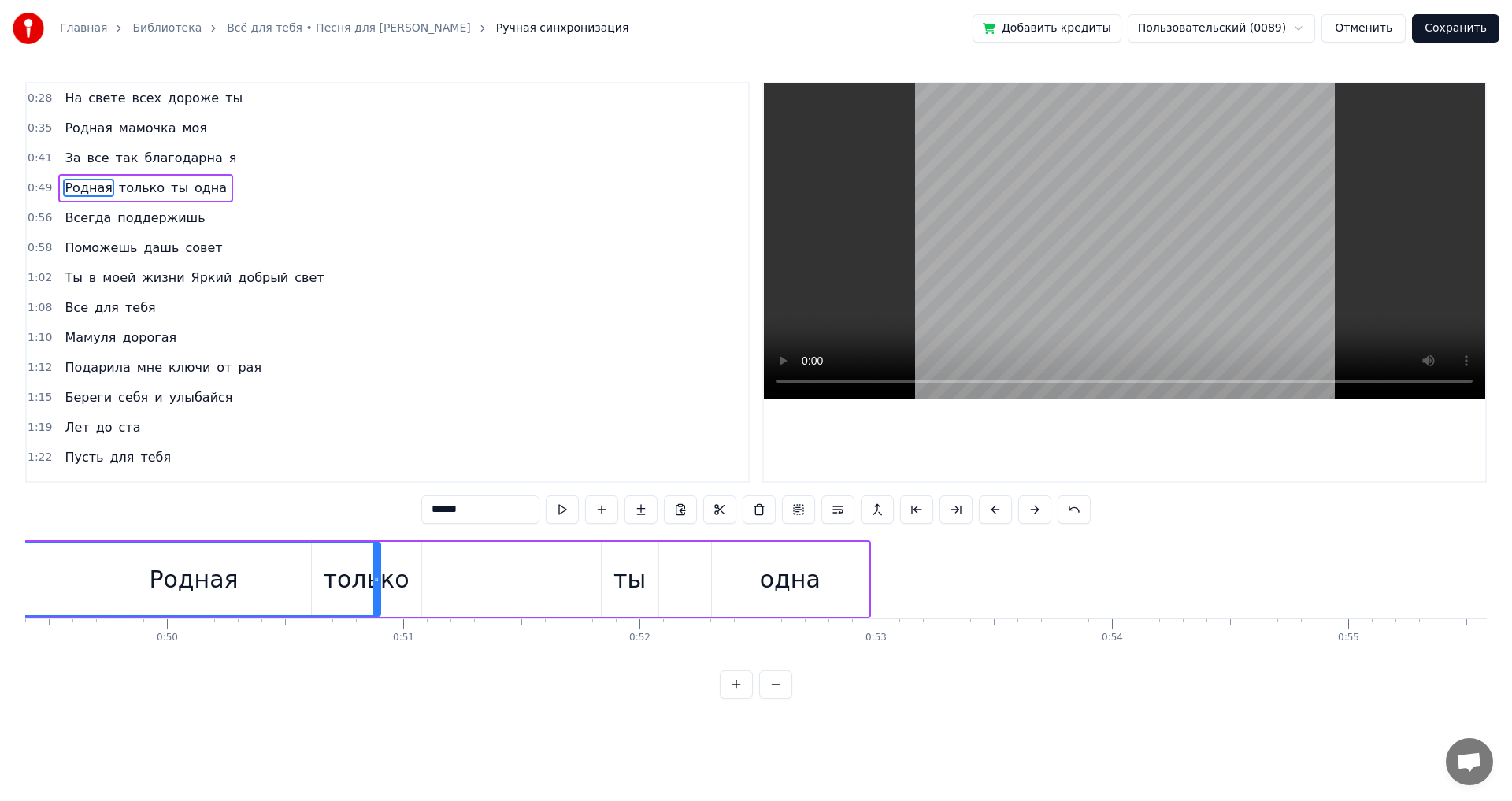
scroll to position [0, 11646]
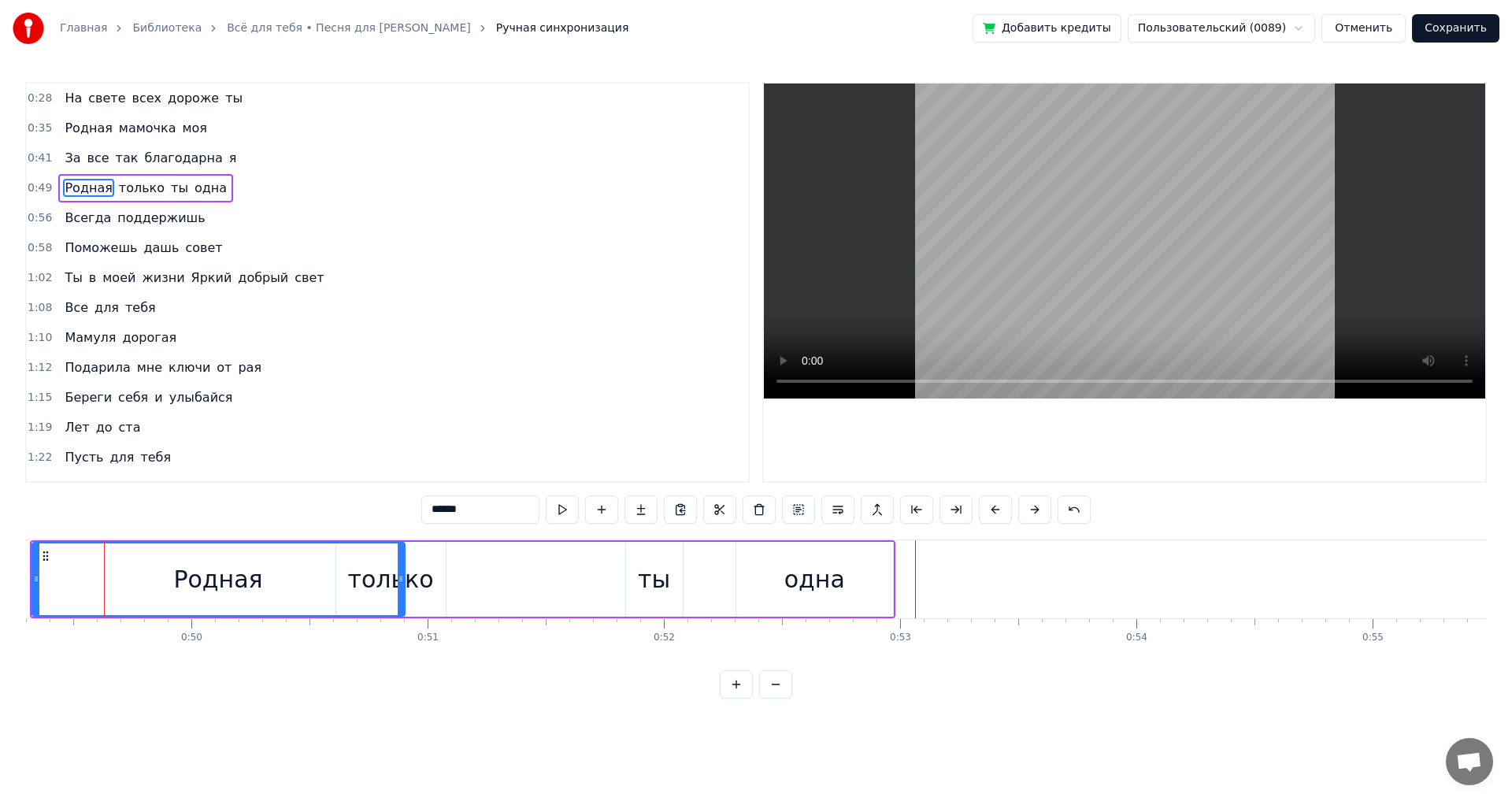
click at [878, 567] on div "одна" at bounding box center [815, 579] width 157 height 75
type input "****"
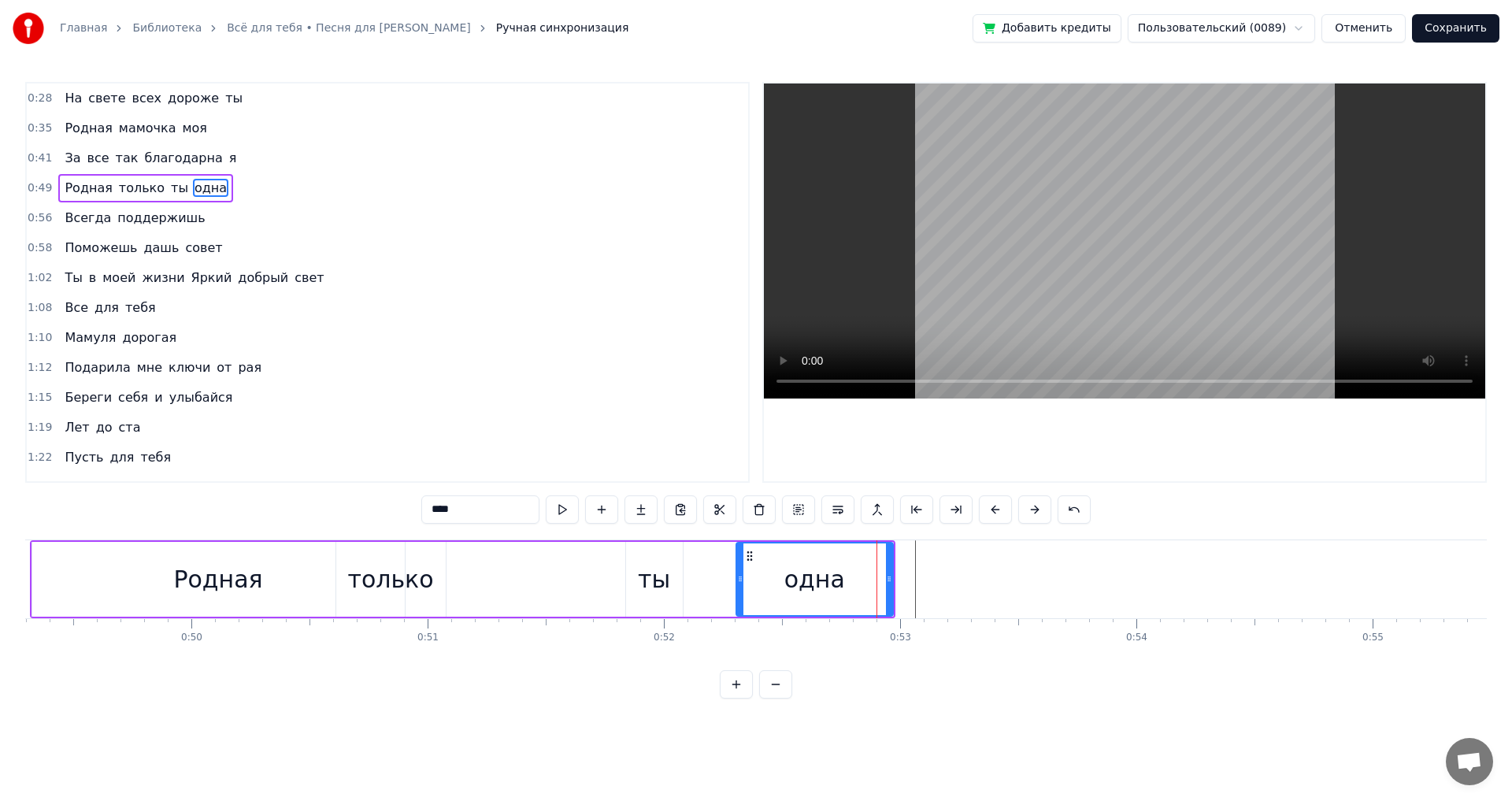
drag, startPoint x: 360, startPoint y: 670, endPoint x: 346, endPoint y: 670, distance: 14.0
click at [346, 658] on div "На свете всех дороже ты Родная мамочка моя За все так благодарна я Родная тольк…" at bounding box center [755, 598] width 1461 height 118
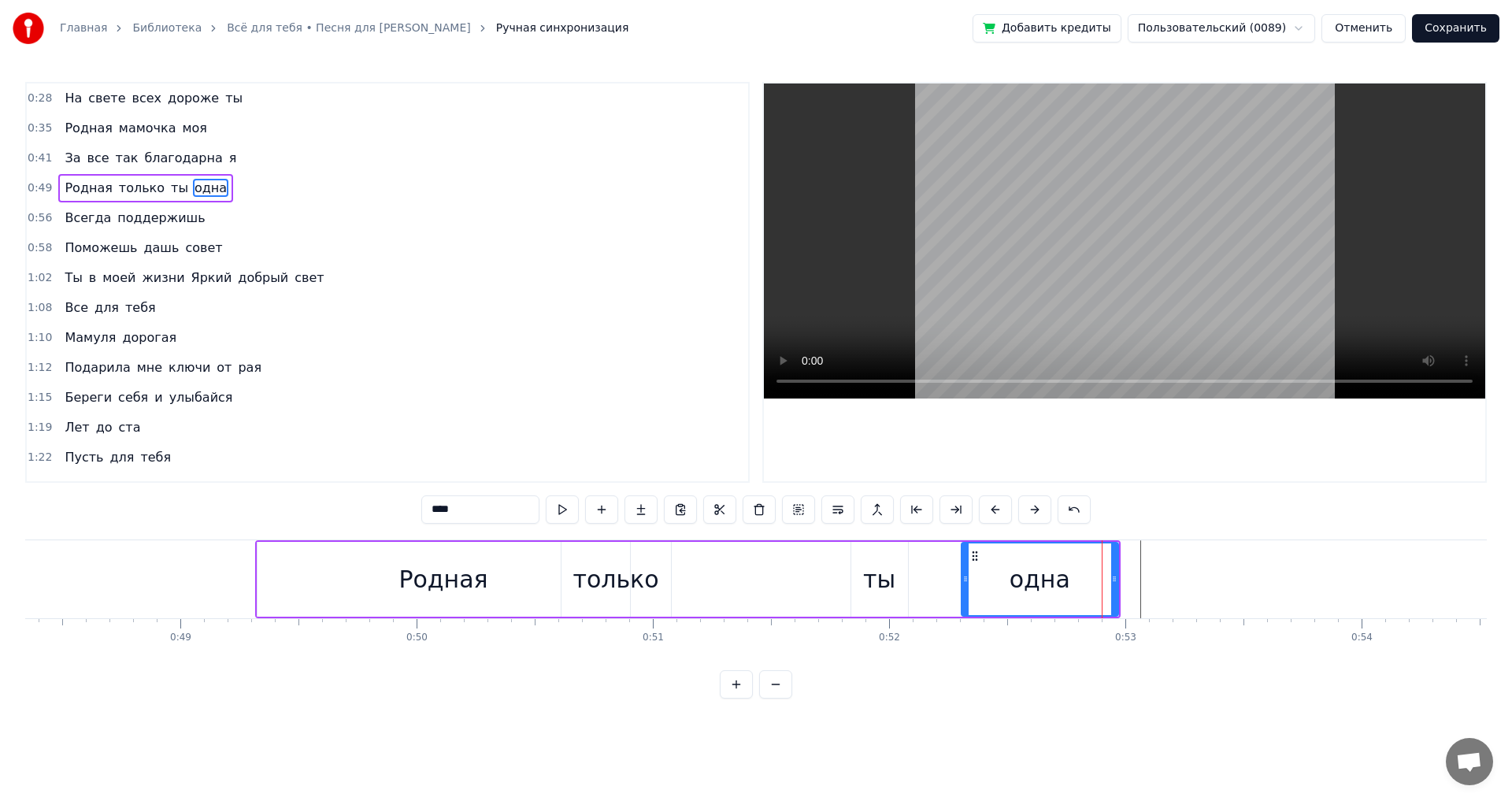
scroll to position [0, 11359]
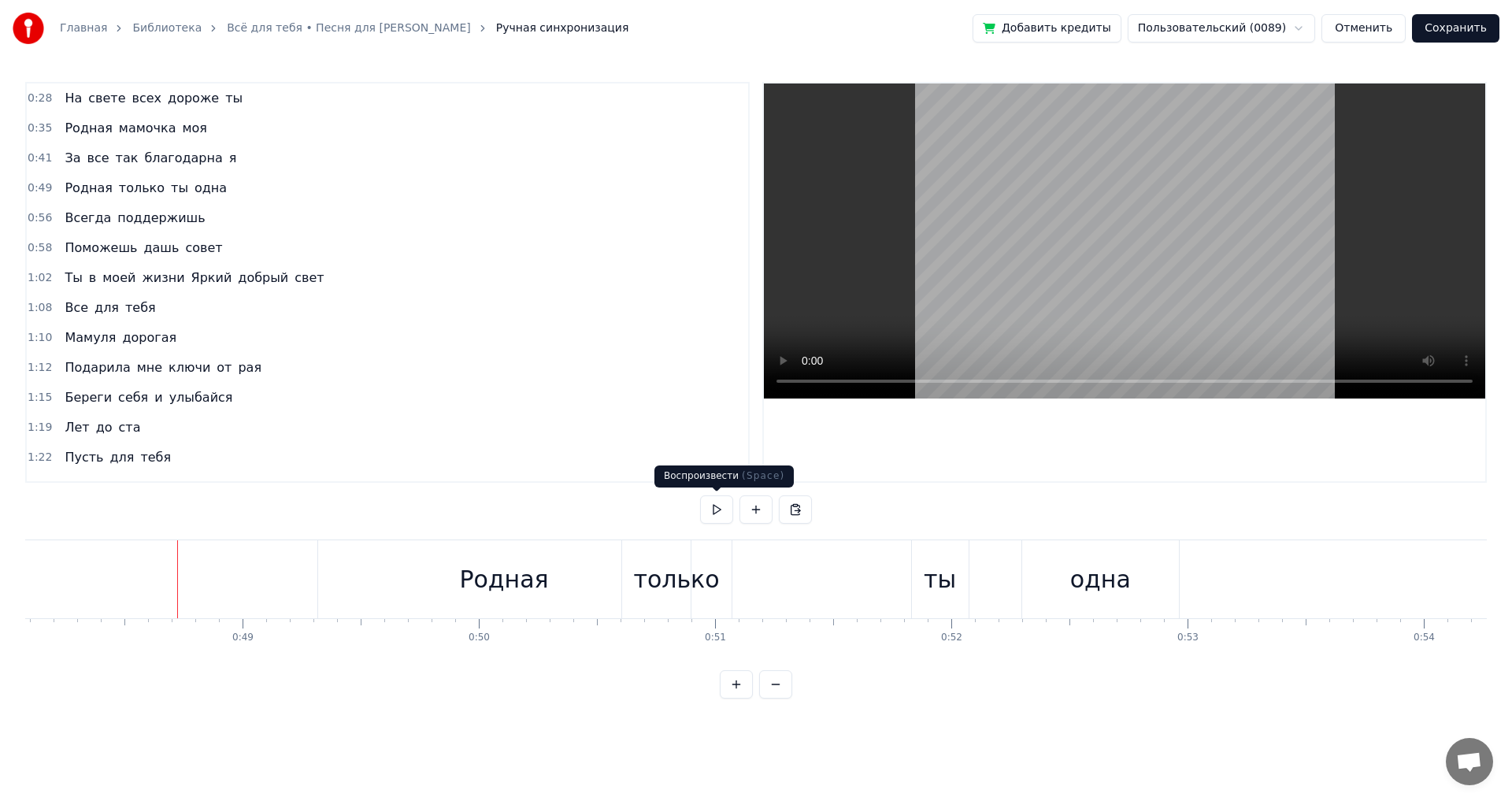
click at [710, 511] on button at bounding box center [717, 509] width 33 height 28
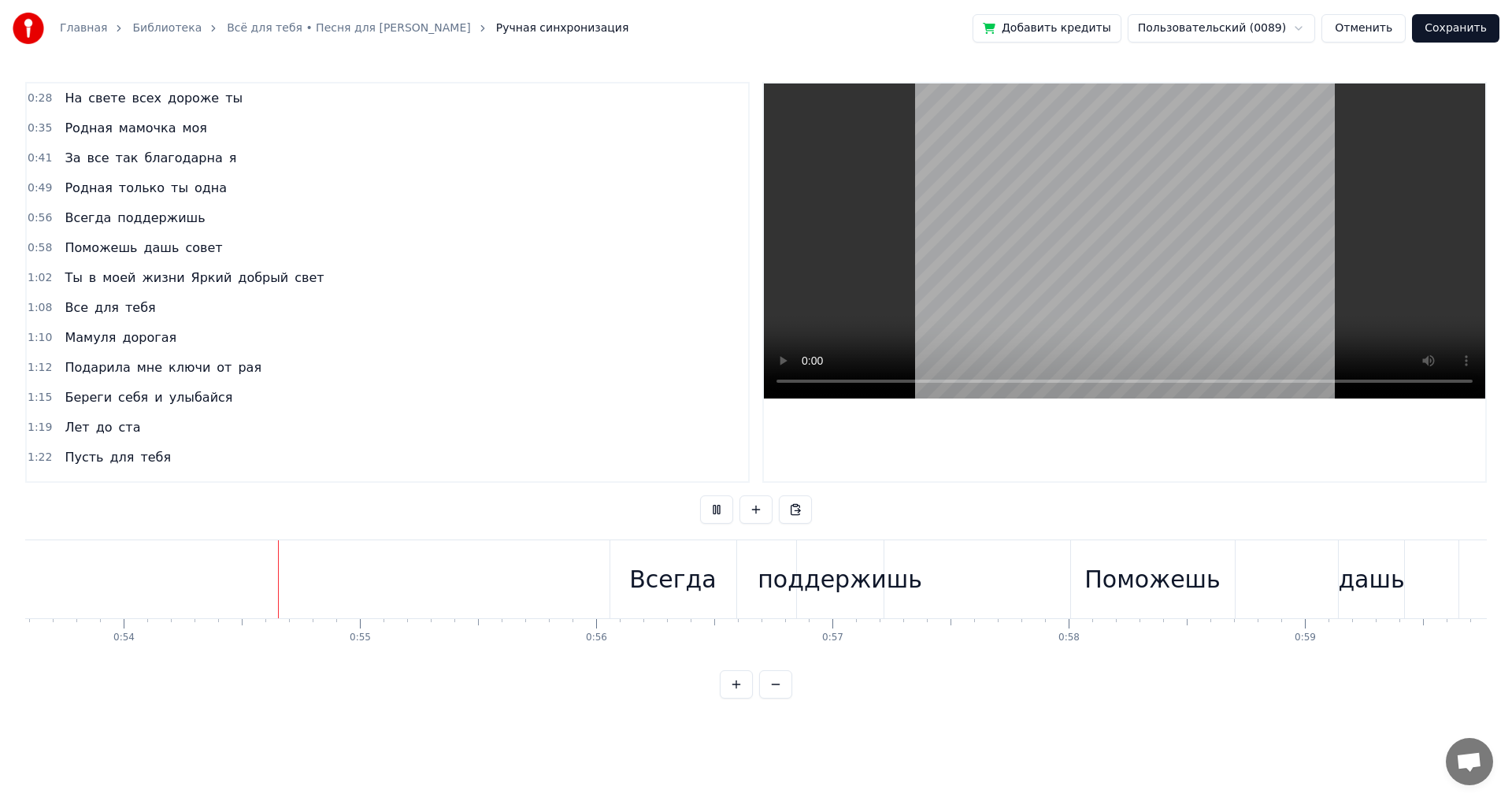
scroll to position [0, 12672]
click at [710, 511] on button at bounding box center [717, 509] width 33 height 28
click at [649, 596] on div "Всегда" at bounding box center [660, 579] width 87 height 35
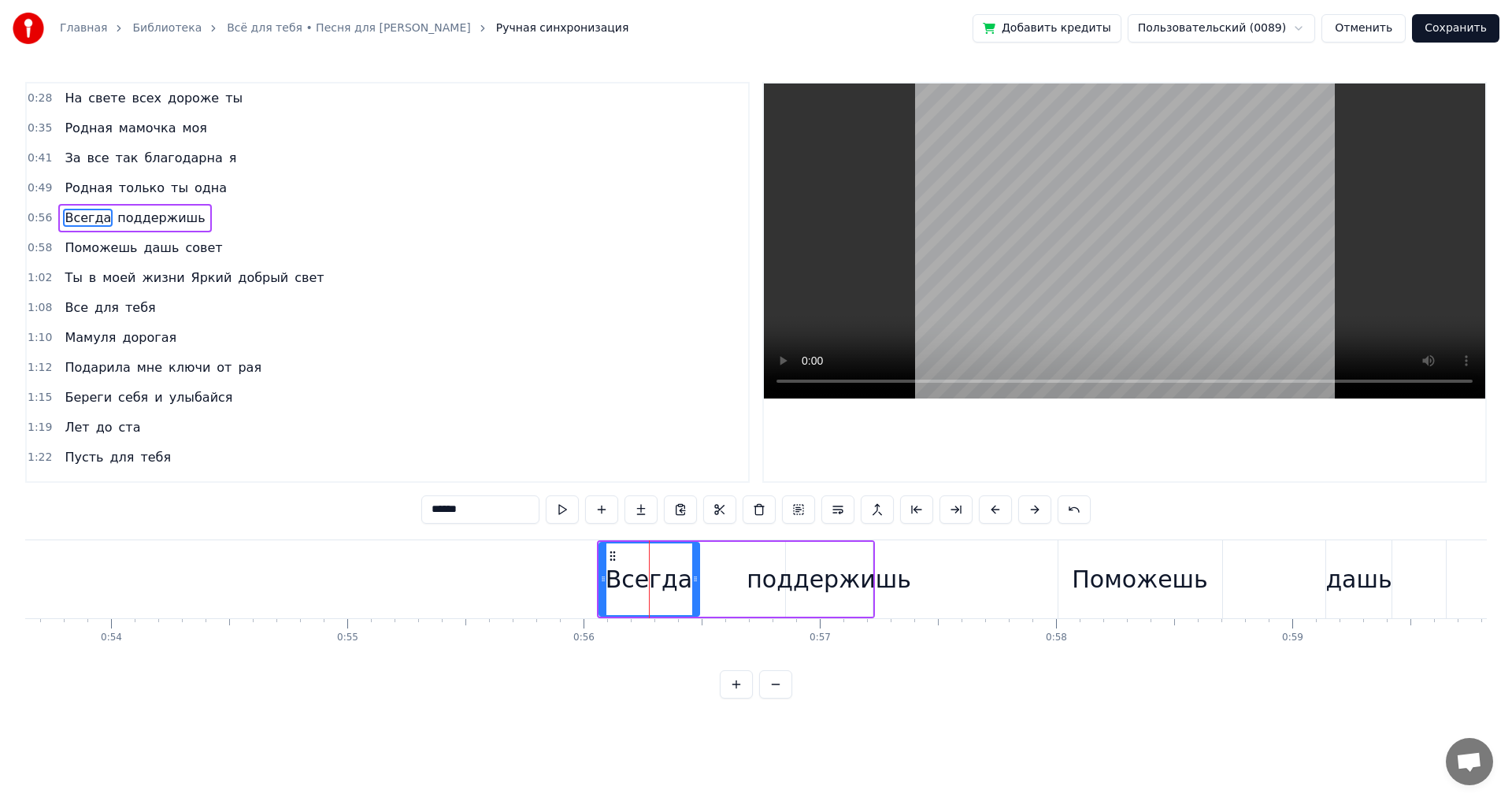
drag, startPoint x: 721, startPoint y: 579, endPoint x: 695, endPoint y: 585, distance: 26.7
click at [695, 585] on icon at bounding box center [696, 579] width 6 height 13
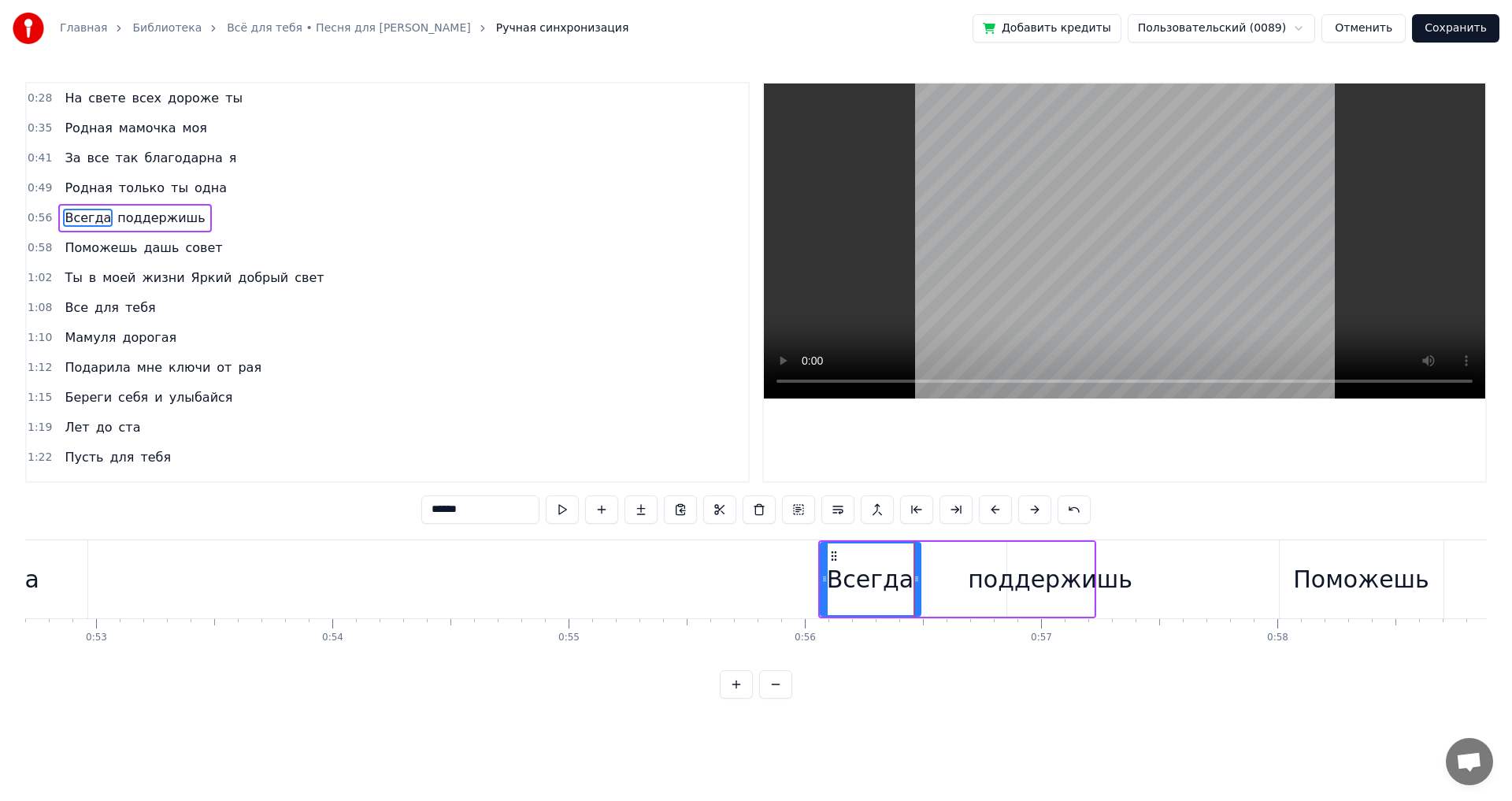
scroll to position [0, 12358]
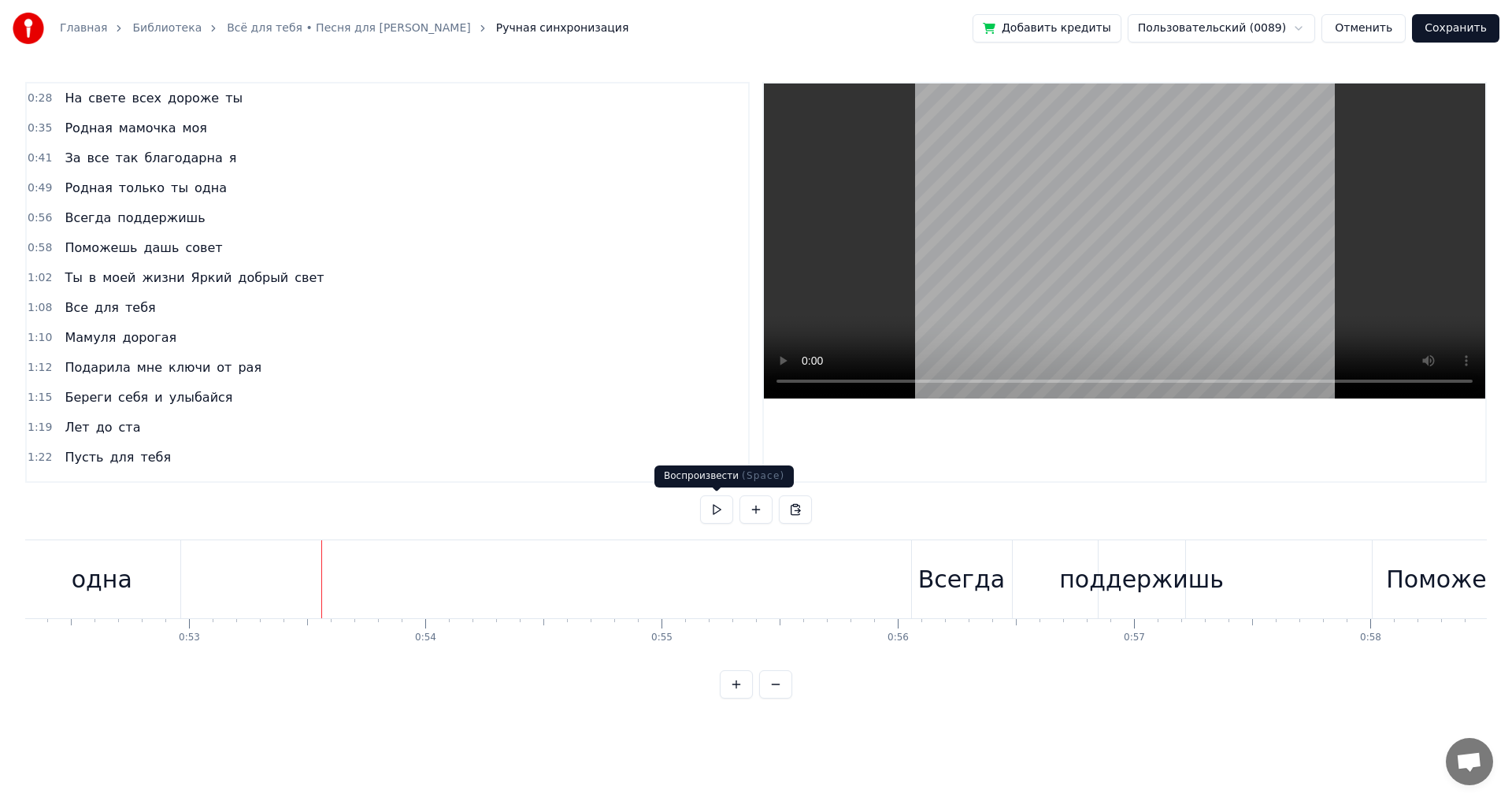
click at [721, 512] on button at bounding box center [717, 509] width 33 height 28
click at [712, 510] on button at bounding box center [717, 509] width 33 height 28
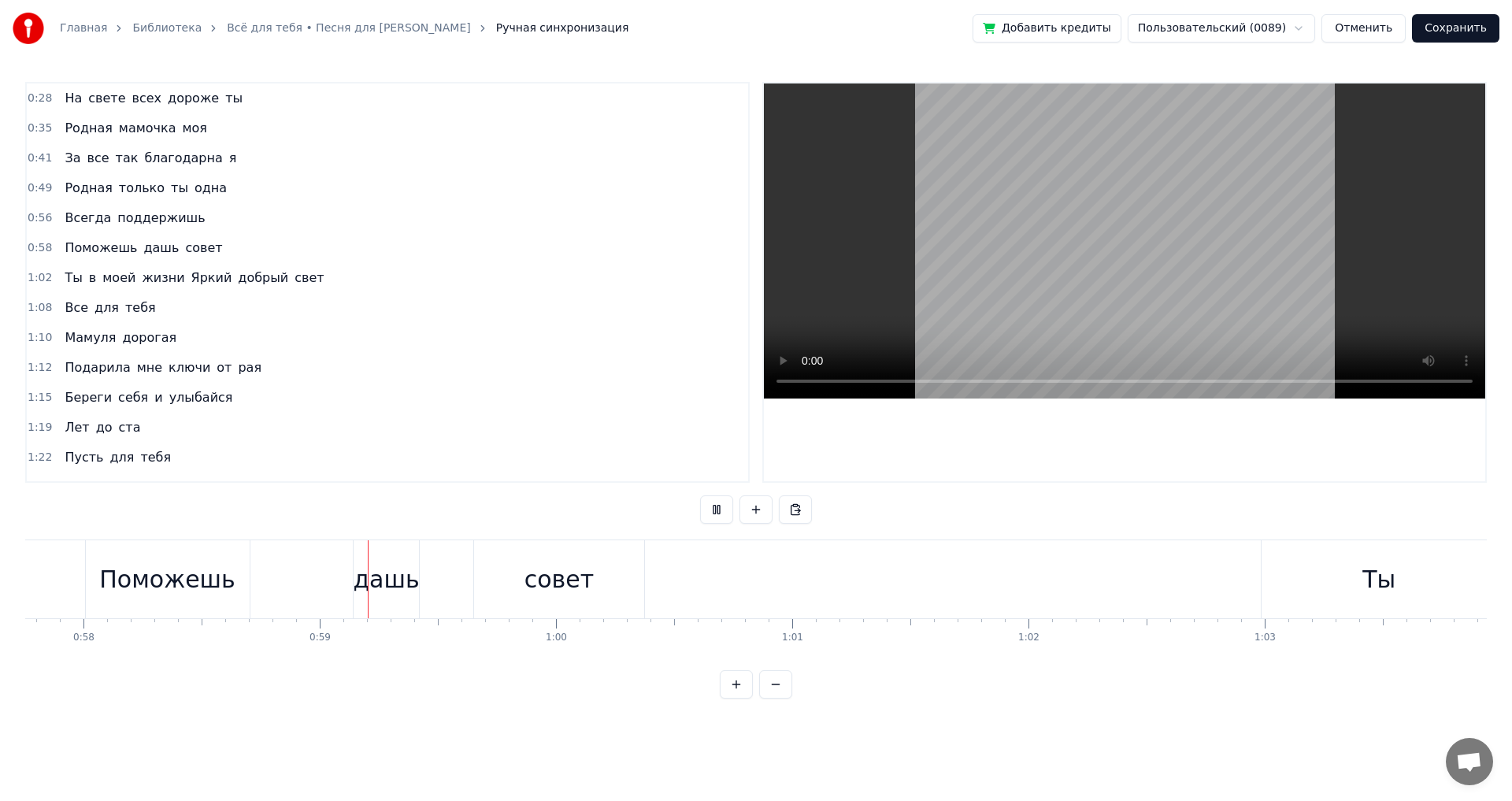
scroll to position [0, 13710]
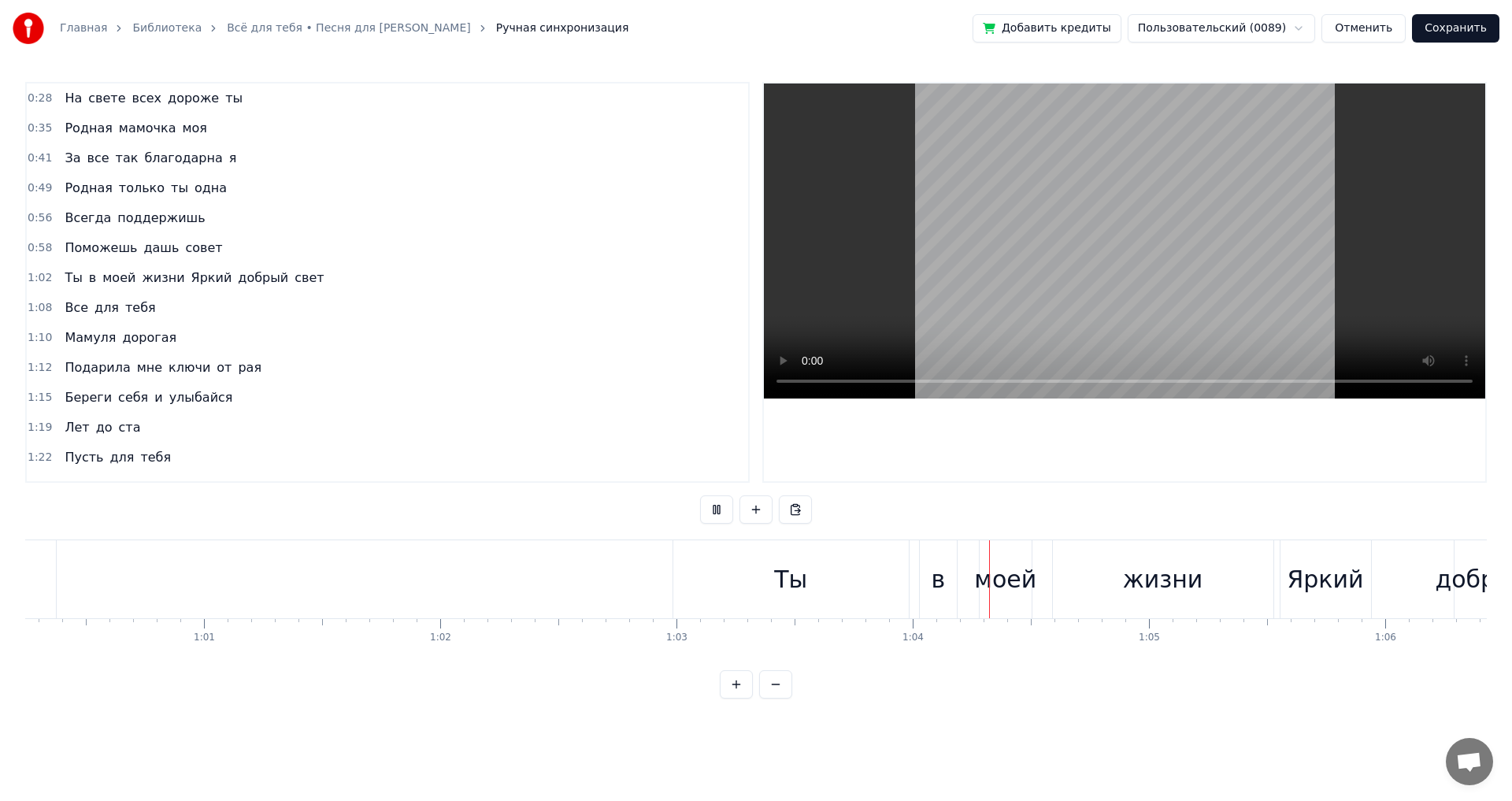
click at [712, 510] on button at bounding box center [717, 509] width 33 height 28
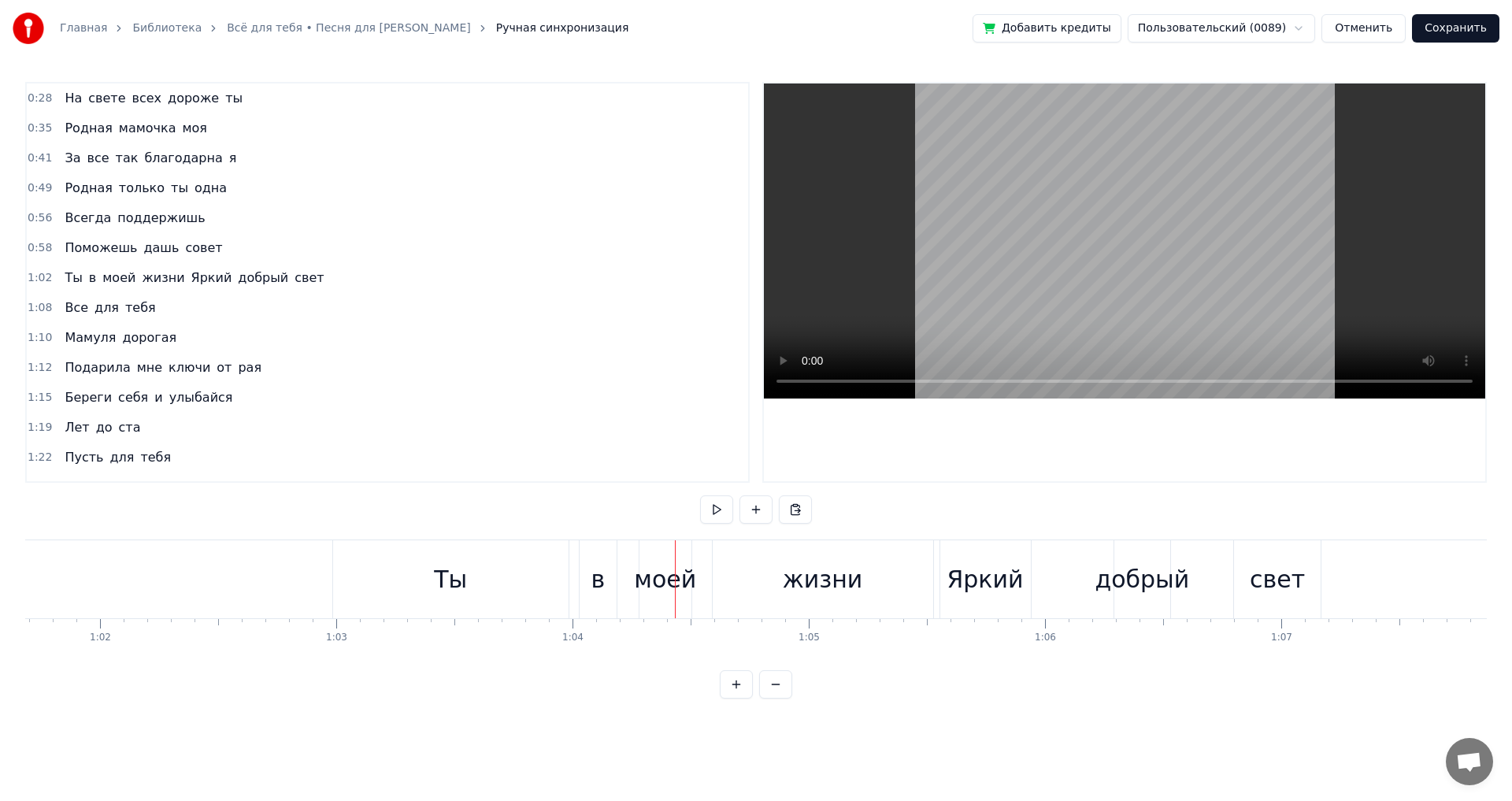
scroll to position [0, 14448]
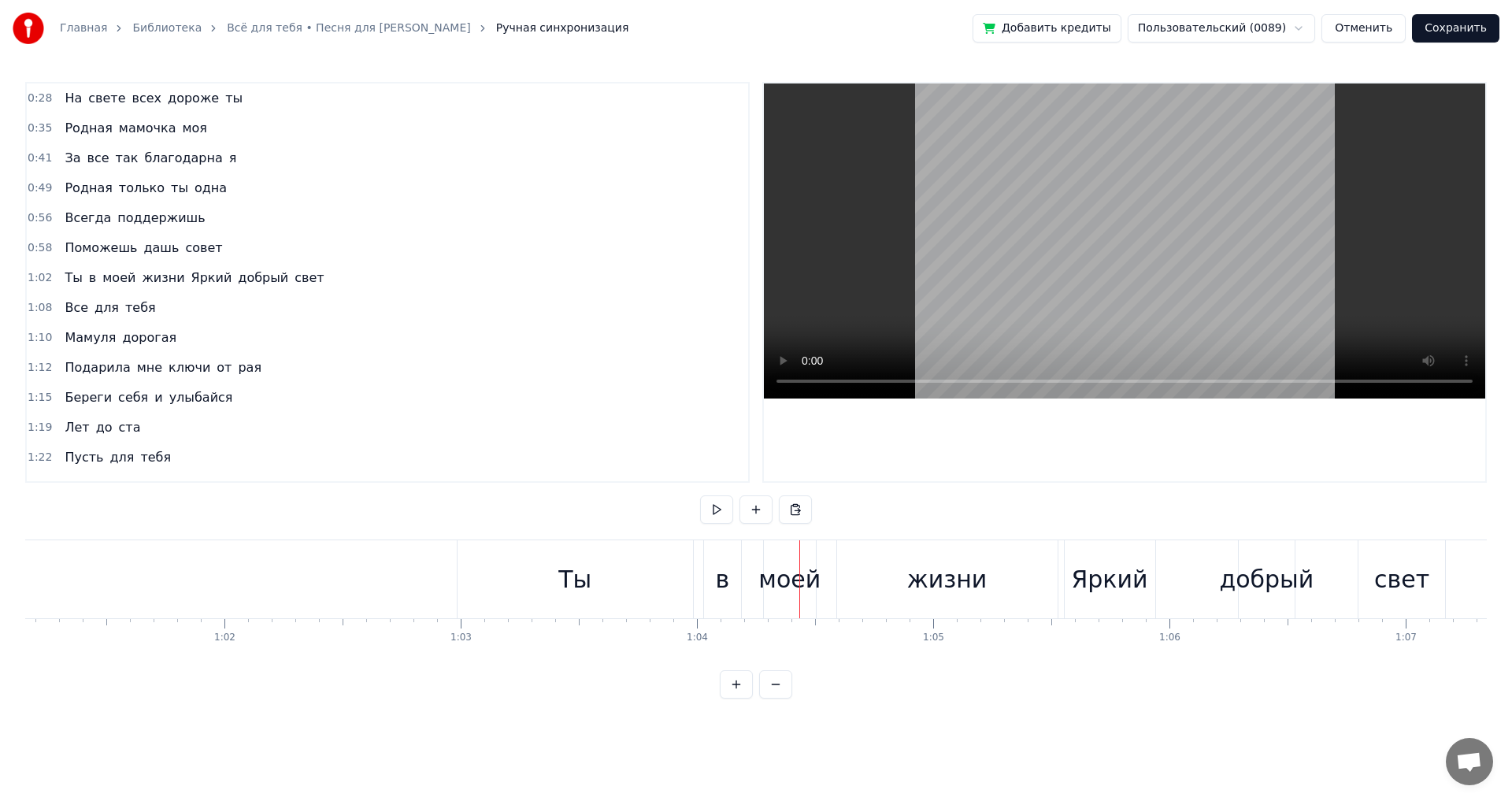
click at [618, 586] on div "Ты" at bounding box center [575, 579] width 236 height 78
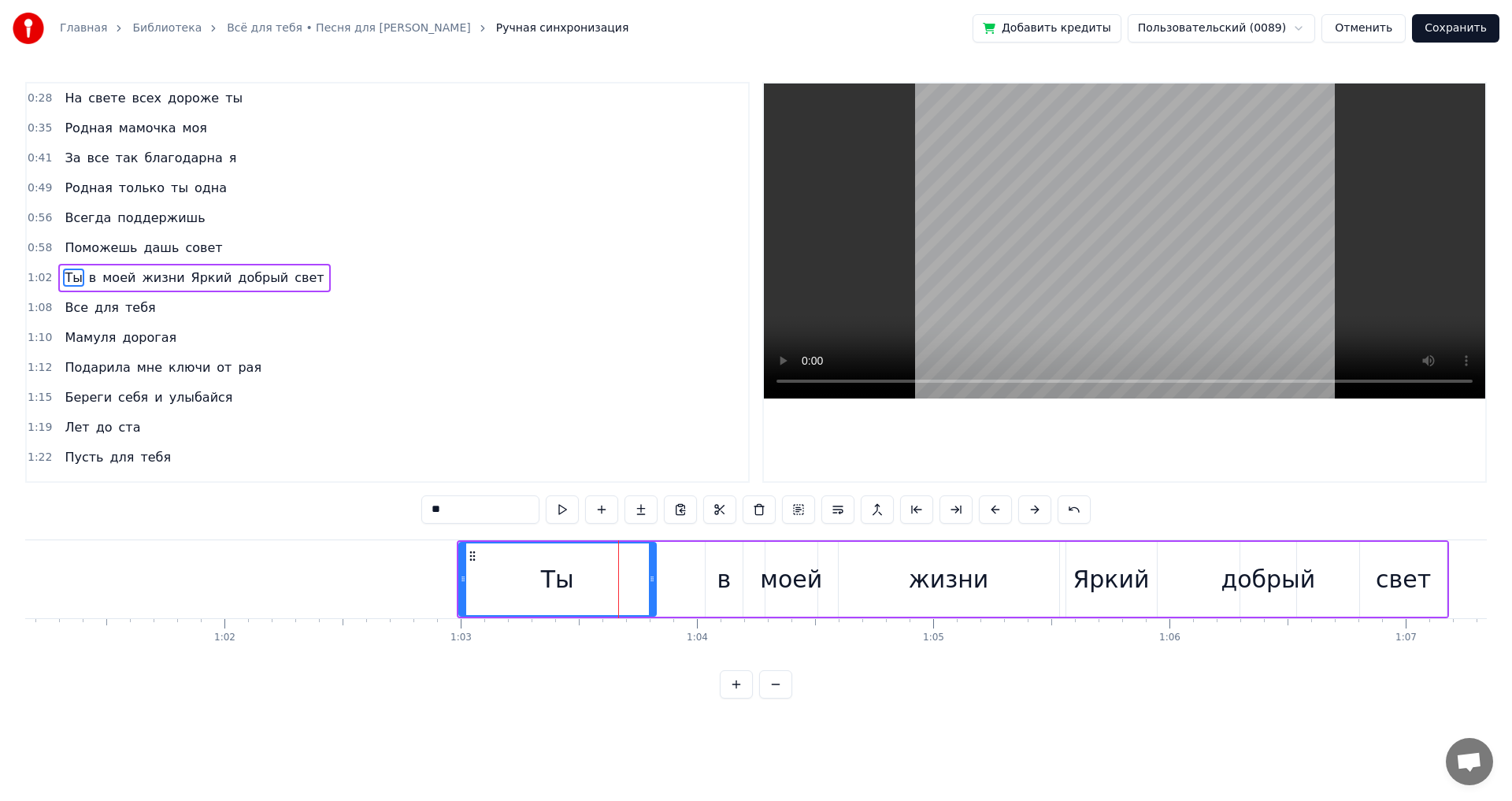
drag, startPoint x: 689, startPoint y: 578, endPoint x: 651, endPoint y: 585, distance: 38.6
click at [651, 585] on icon at bounding box center [652, 579] width 6 height 13
click at [733, 579] on div "в" at bounding box center [724, 579] width 38 height 75
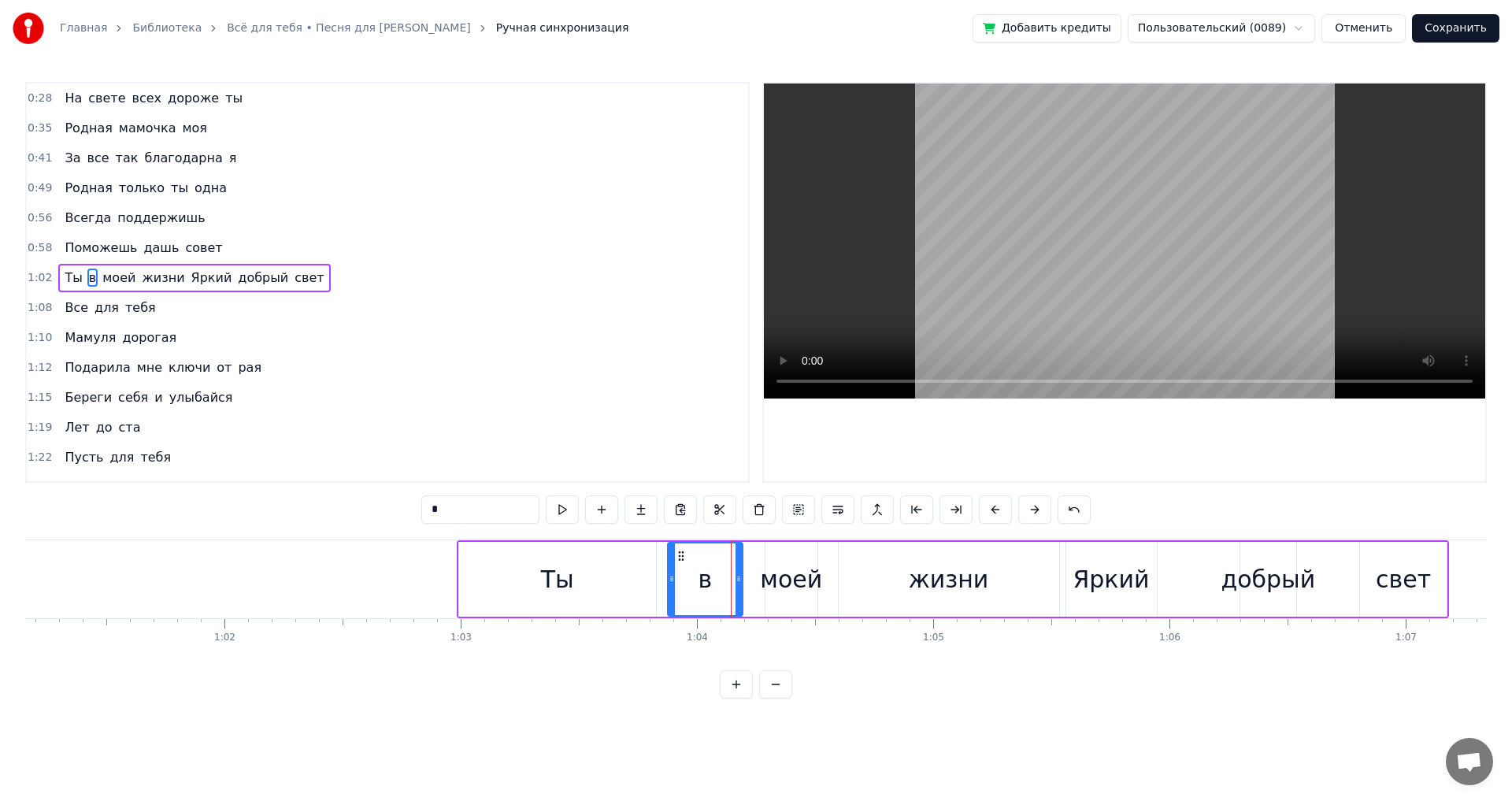
drag, startPoint x: 711, startPoint y: 580, endPoint x: 673, endPoint y: 589, distance: 39.1
click at [673, 589] on div at bounding box center [672, 579] width 6 height 72
drag, startPoint x: 736, startPoint y: 578, endPoint x: 690, endPoint y: 591, distance: 47.8
click at [691, 591] on div at bounding box center [694, 579] width 6 height 72
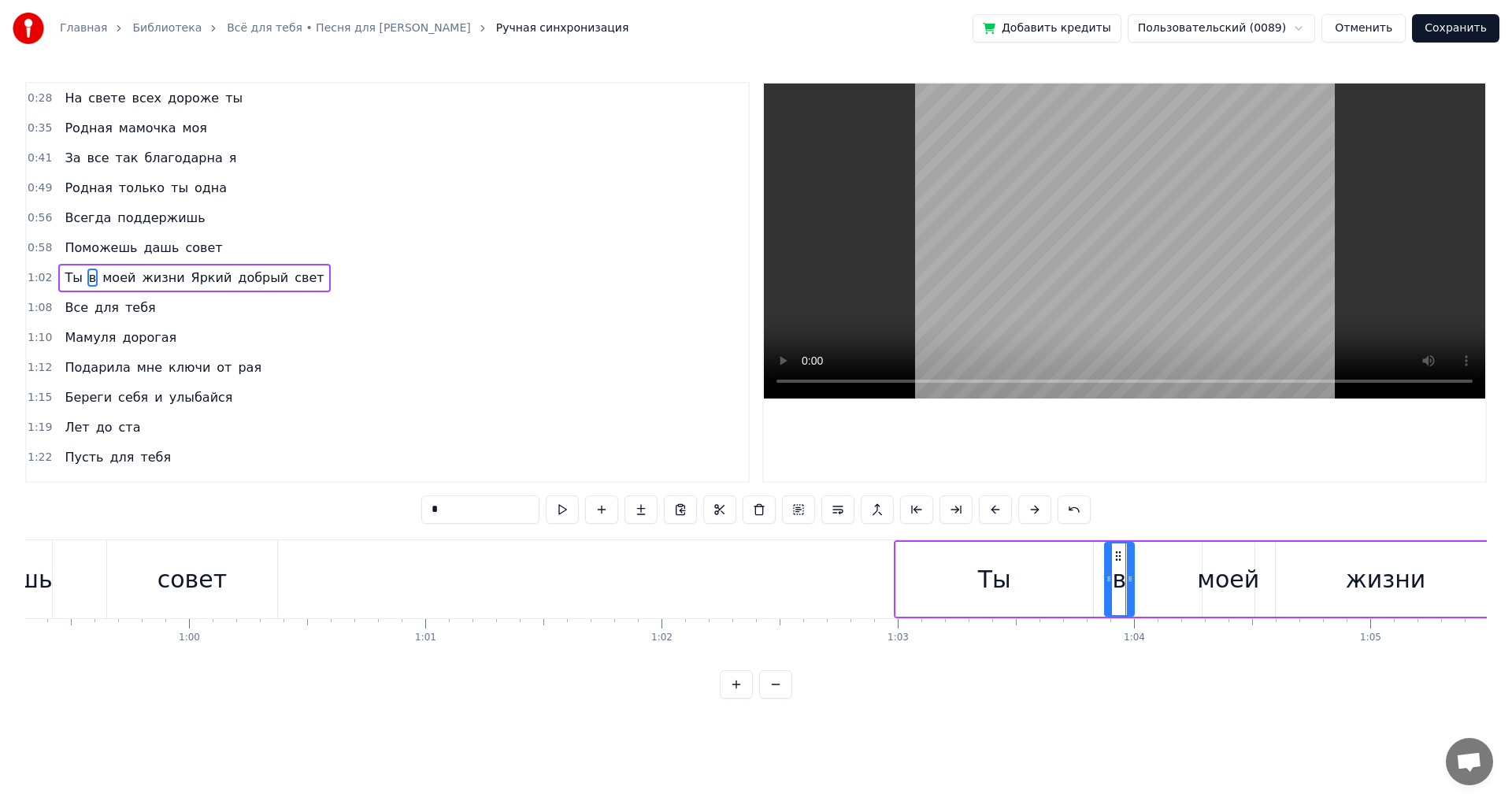
scroll to position [0, 13918]
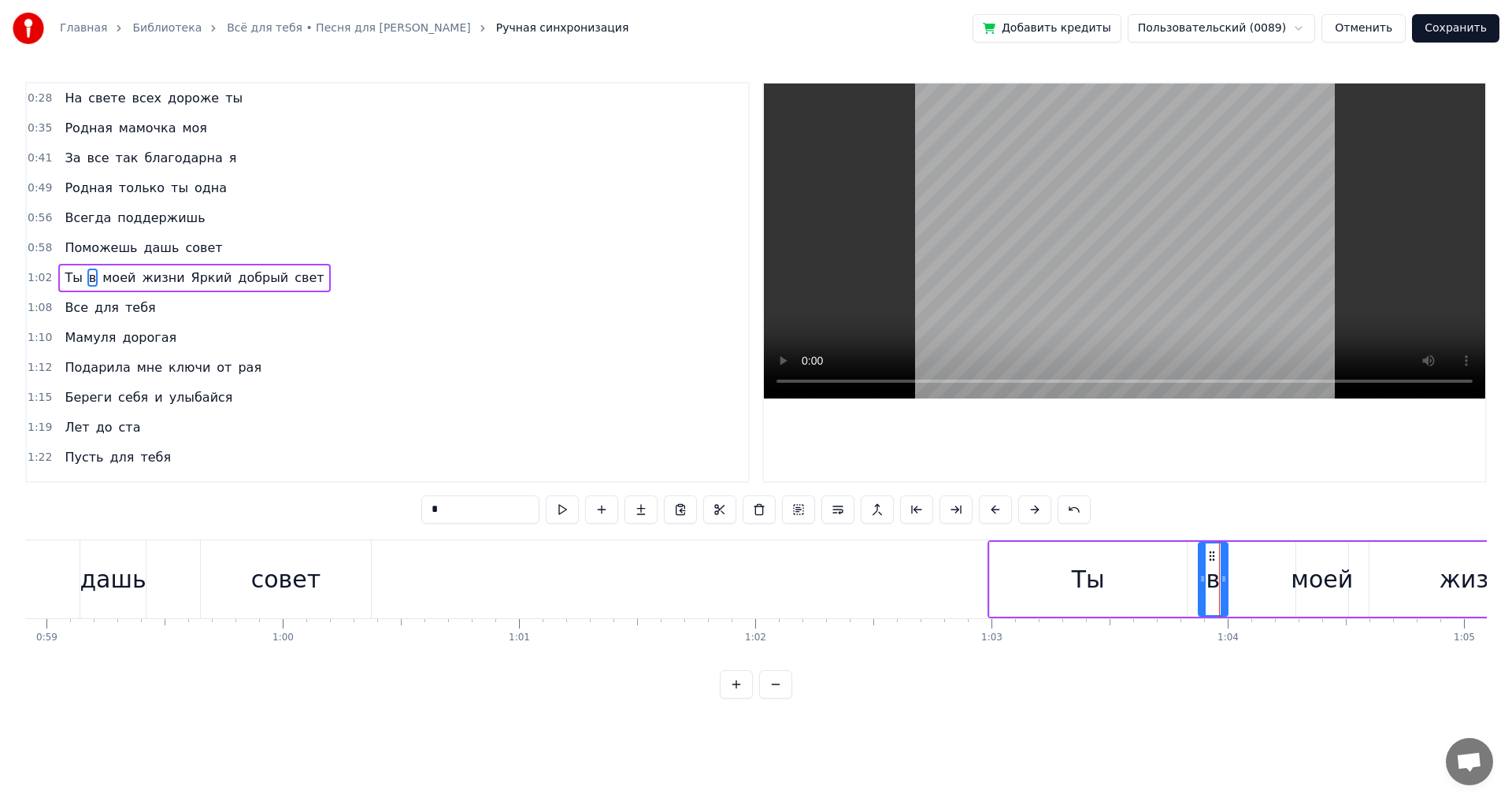
click at [357, 592] on div "совет" at bounding box center [286, 579] width 171 height 78
type input "*****"
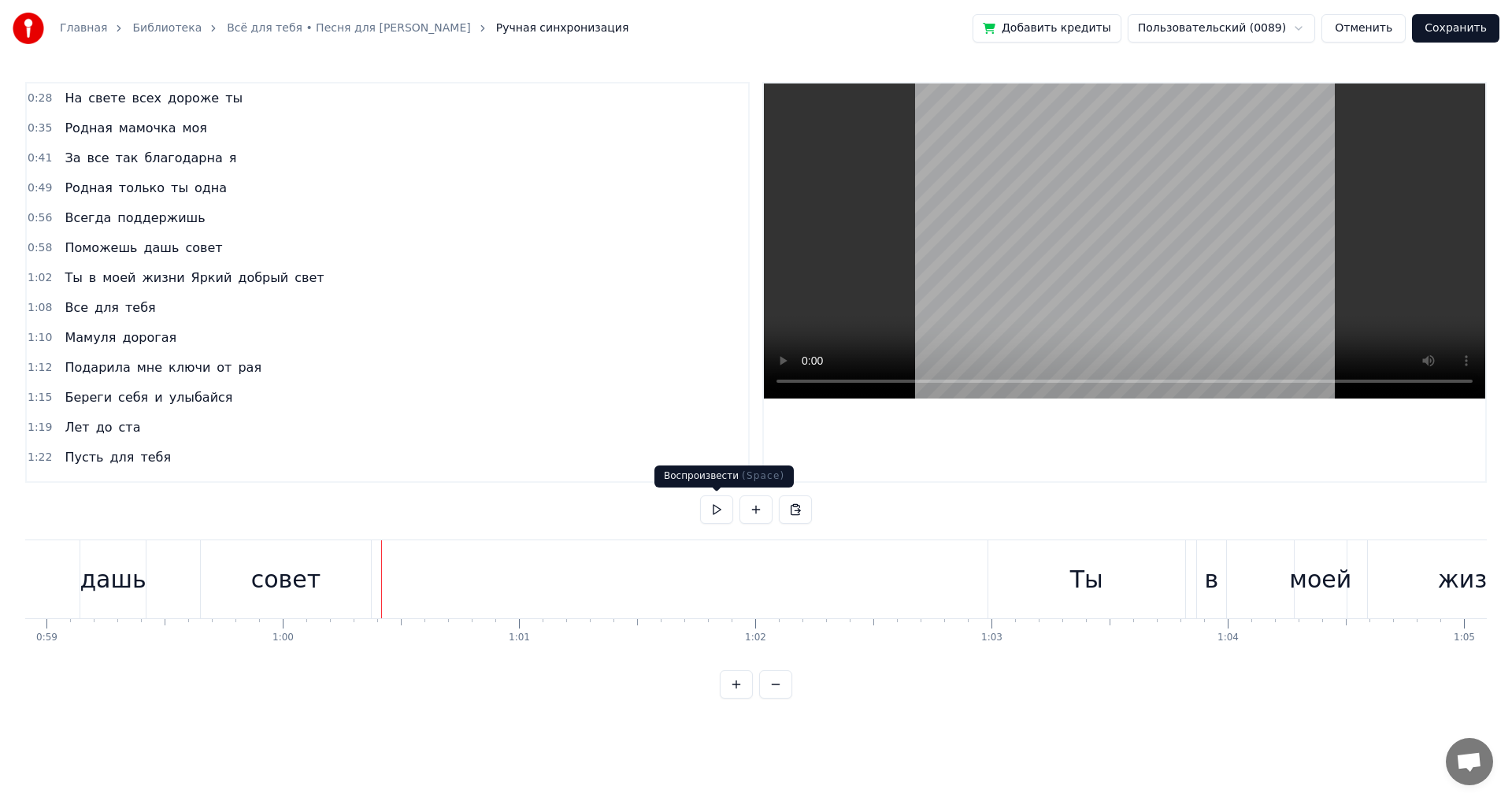
click at [712, 510] on button at bounding box center [717, 509] width 33 height 28
click at [1196, 569] on div "в" at bounding box center [1211, 579] width 31 height 78
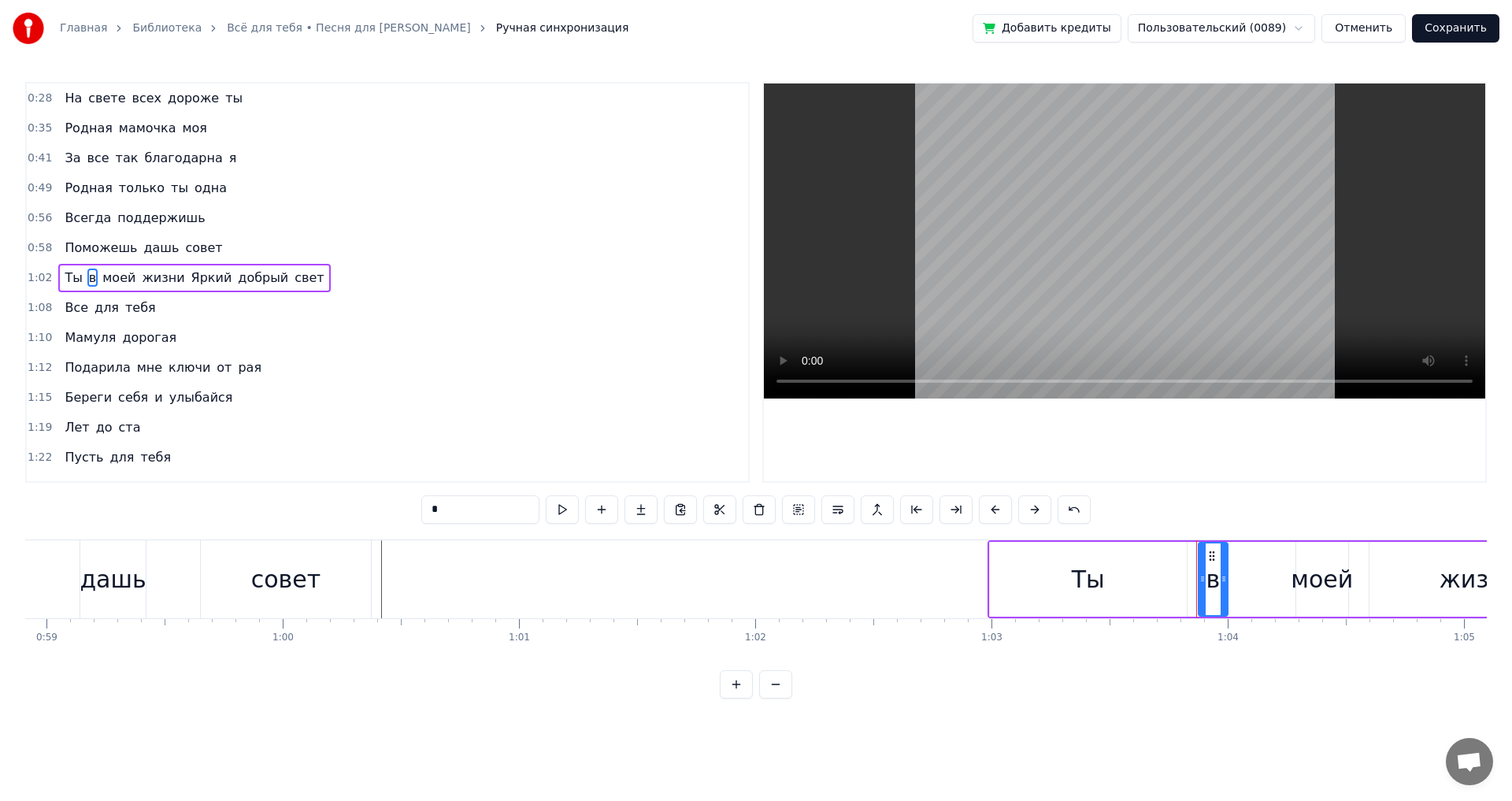
click at [1151, 571] on div "Ты" at bounding box center [1088, 579] width 197 height 75
type input "**"
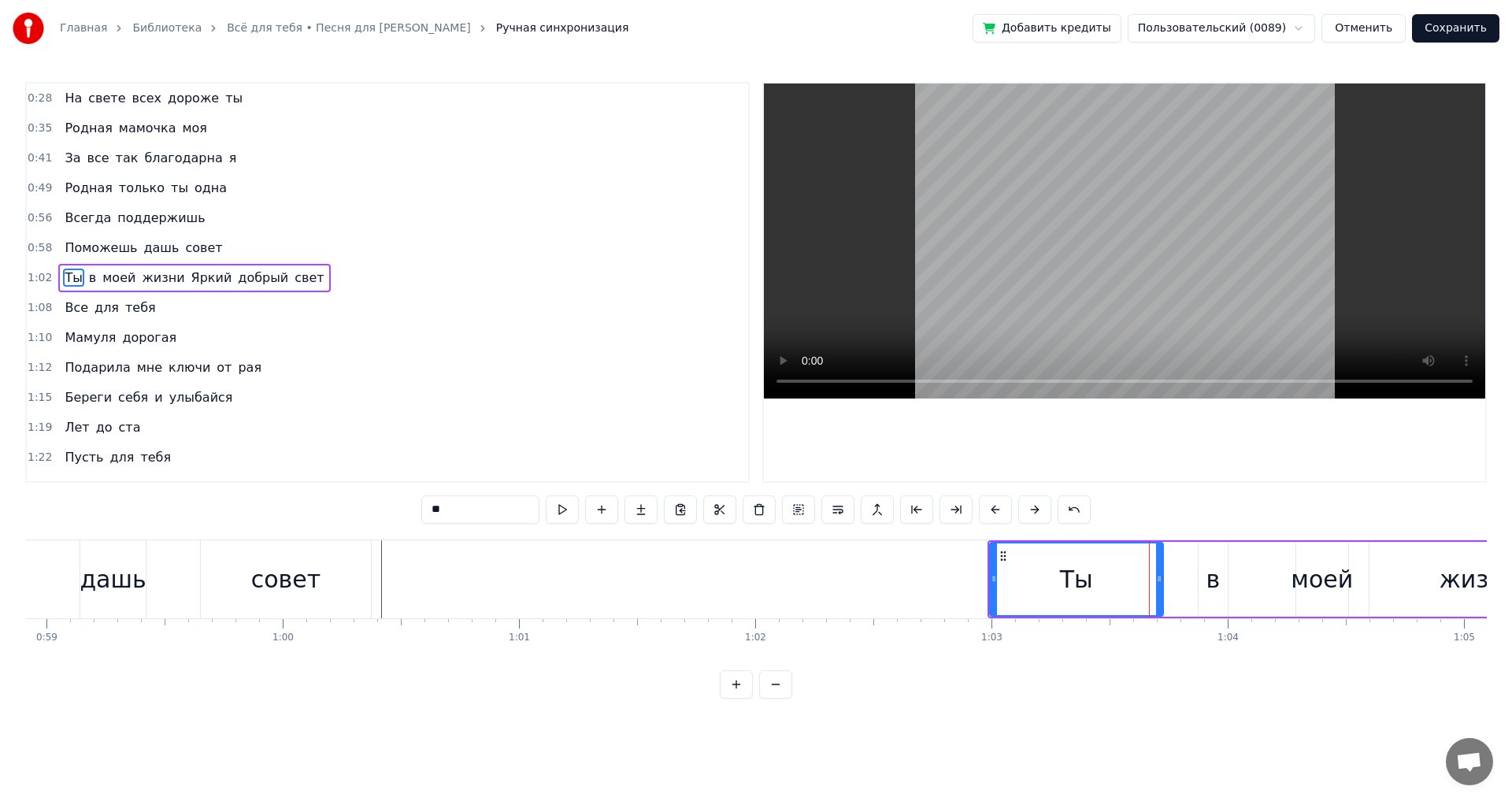
drag, startPoint x: 1171, startPoint y: 577, endPoint x: 1149, endPoint y: 582, distance: 22.6
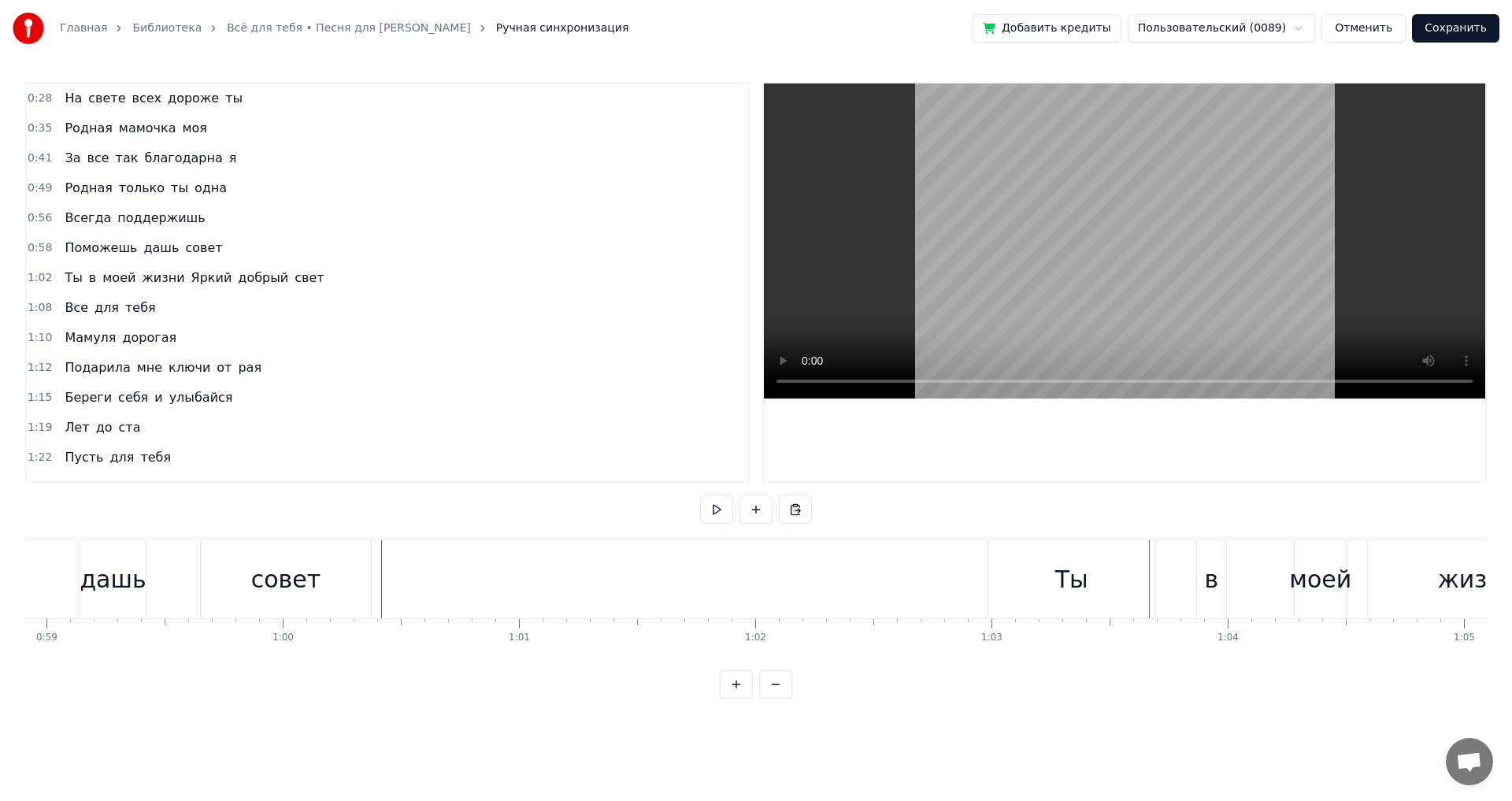
click at [1203, 575] on div "в" at bounding box center [1211, 579] width 30 height 78
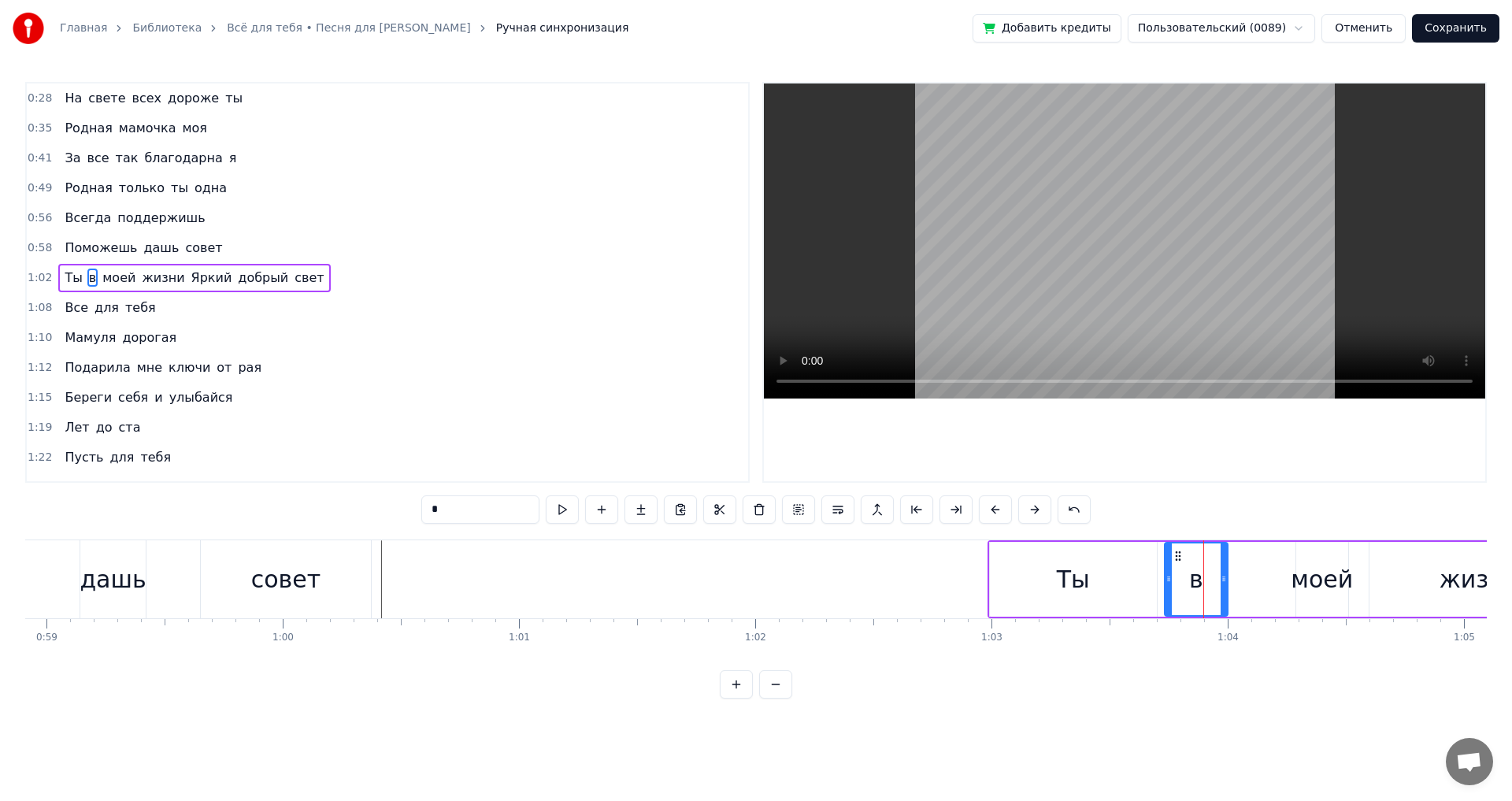
drag, startPoint x: 1202, startPoint y: 577, endPoint x: 1169, endPoint y: 587, distance: 34.5
click at [1169, 587] on div at bounding box center [1169, 579] width 6 height 72
drag, startPoint x: 1217, startPoint y: 581, endPoint x: 1194, endPoint y: 587, distance: 23.8
click at [1196, 587] on div at bounding box center [1198, 579] width 6 height 72
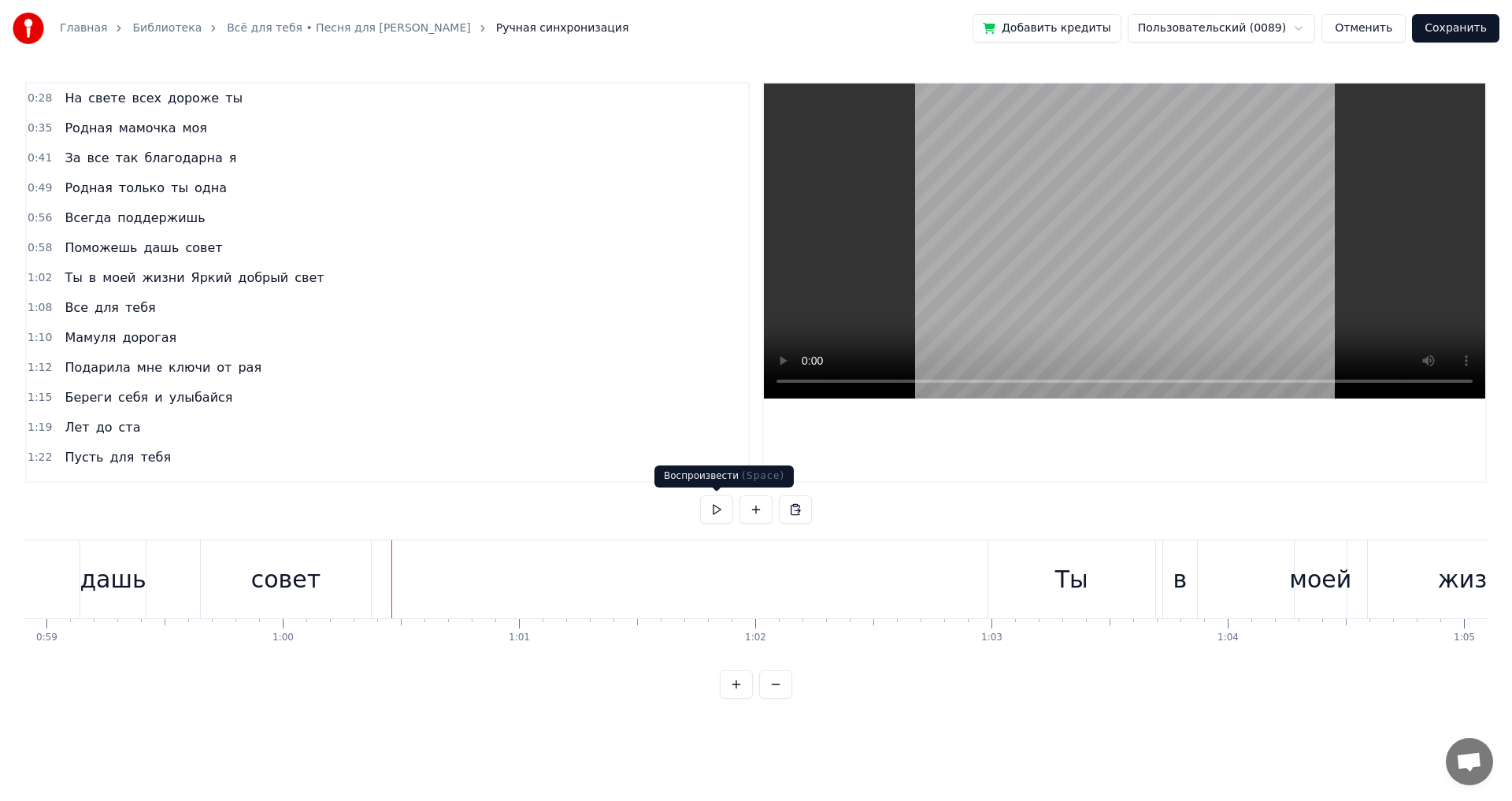
click at [712, 511] on button at bounding box center [717, 509] width 33 height 28
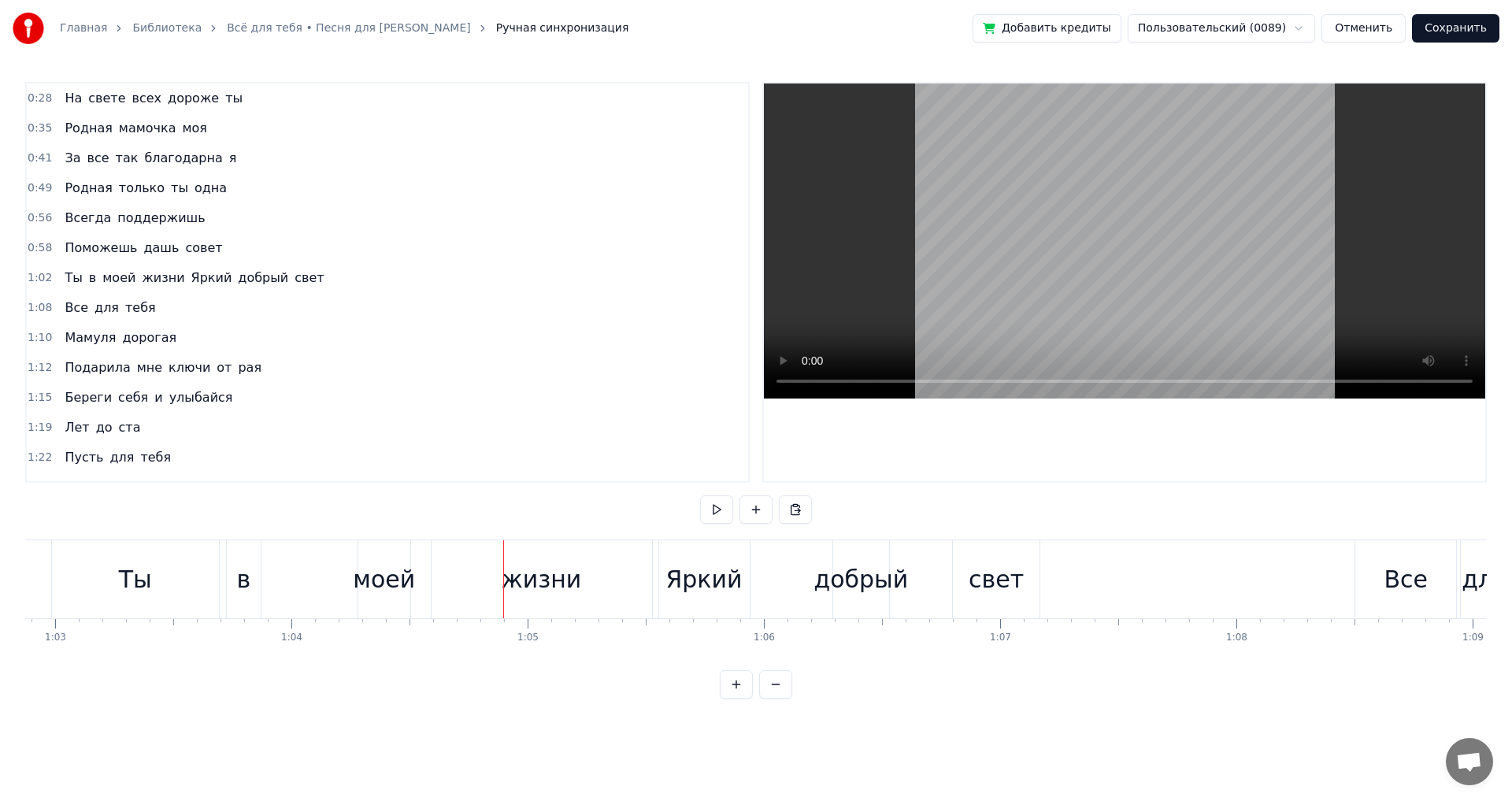
scroll to position [0, 14542]
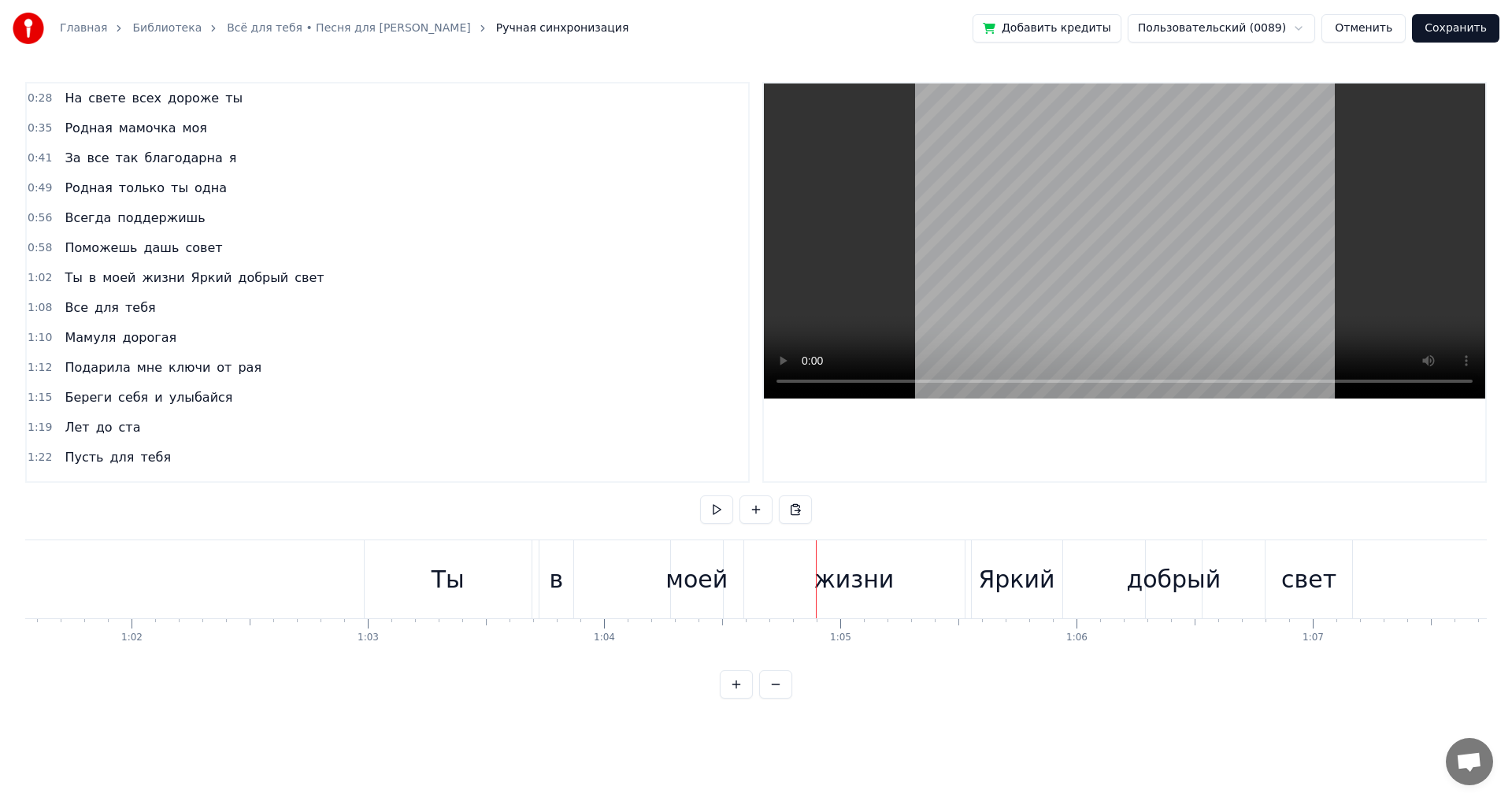
click at [671, 585] on div "моей" at bounding box center [696, 579] width 62 height 35
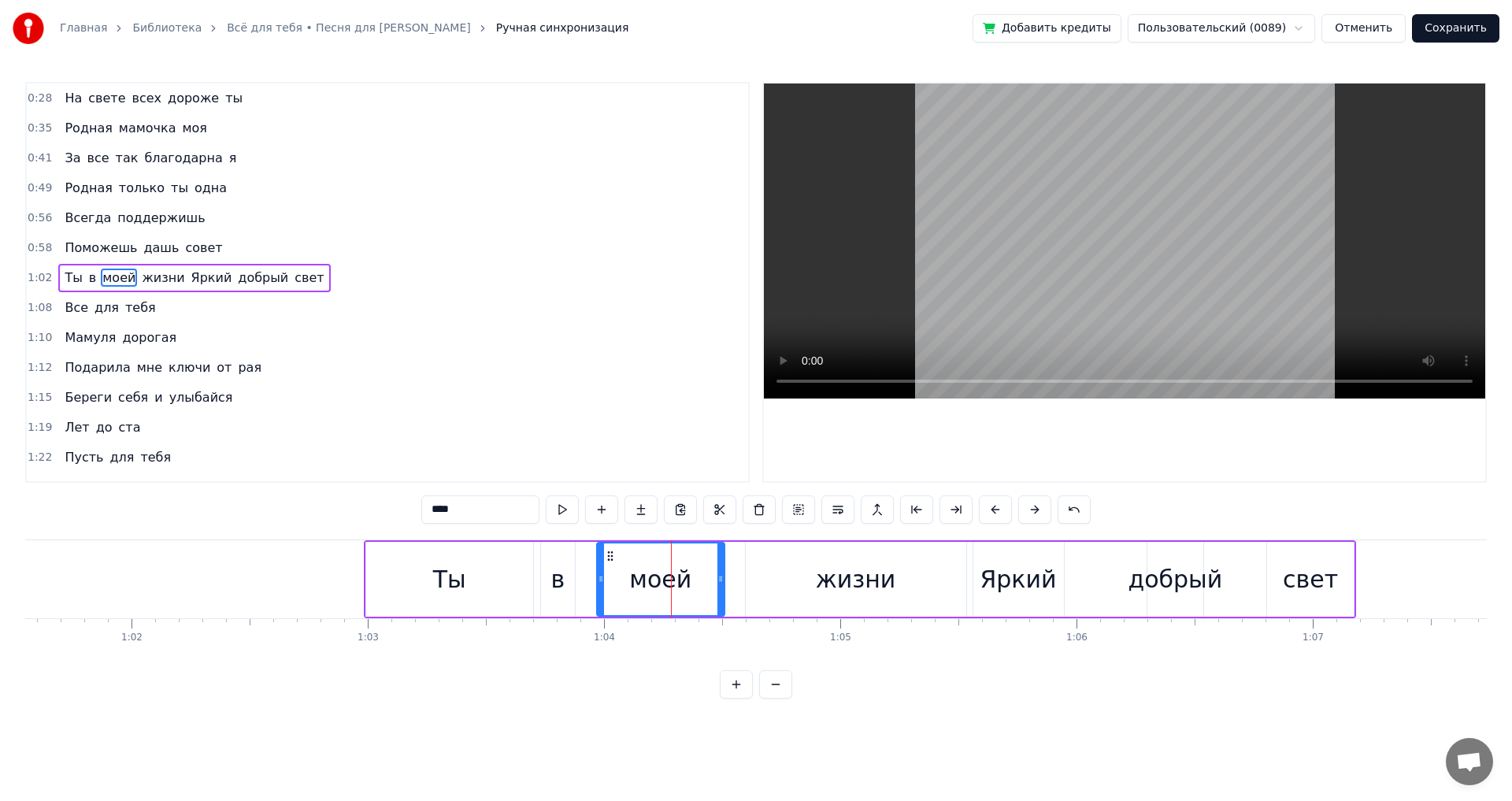
drag, startPoint x: 674, startPoint y: 581, endPoint x: 598, endPoint y: 585, distance: 76.1
click at [598, 585] on icon at bounding box center [601, 579] width 6 height 13
drag, startPoint x: 721, startPoint y: 579, endPoint x: 662, endPoint y: 587, distance: 59.5
click at [662, 587] on div at bounding box center [663, 579] width 6 height 72
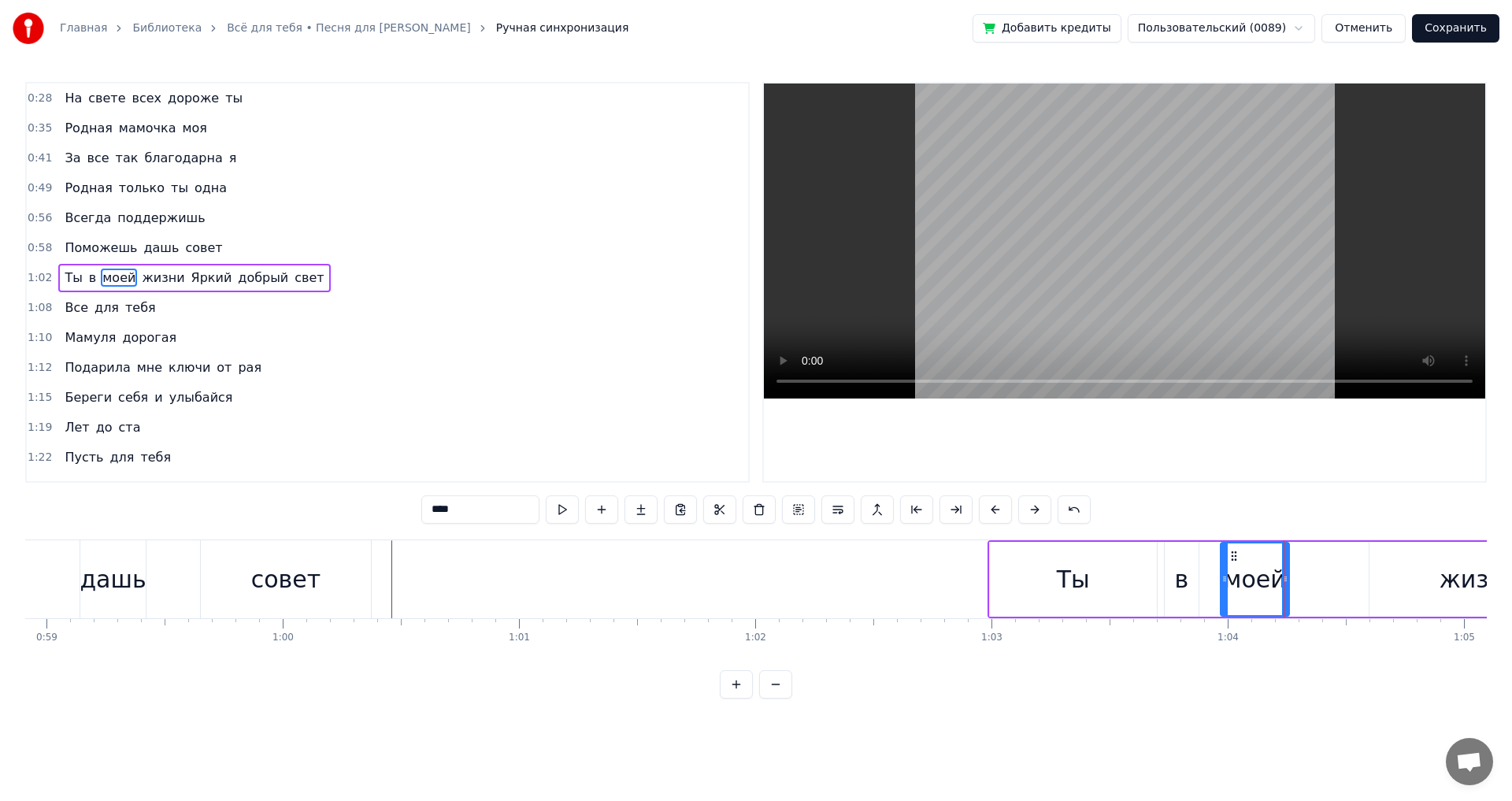
scroll to position [0, 13793]
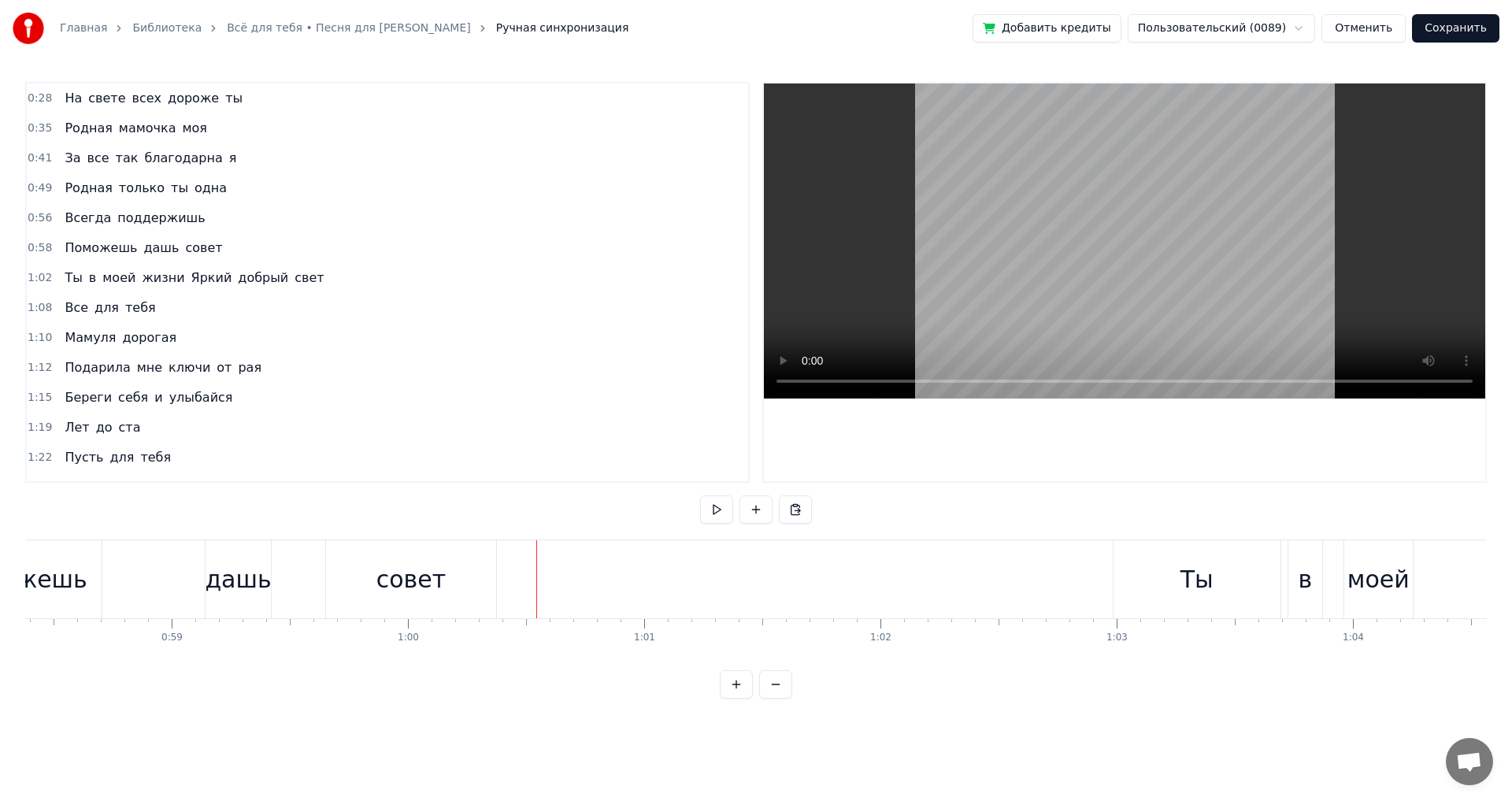
click at [498, 561] on div "Поможешь дашь совет" at bounding box center [219, 579] width 564 height 78
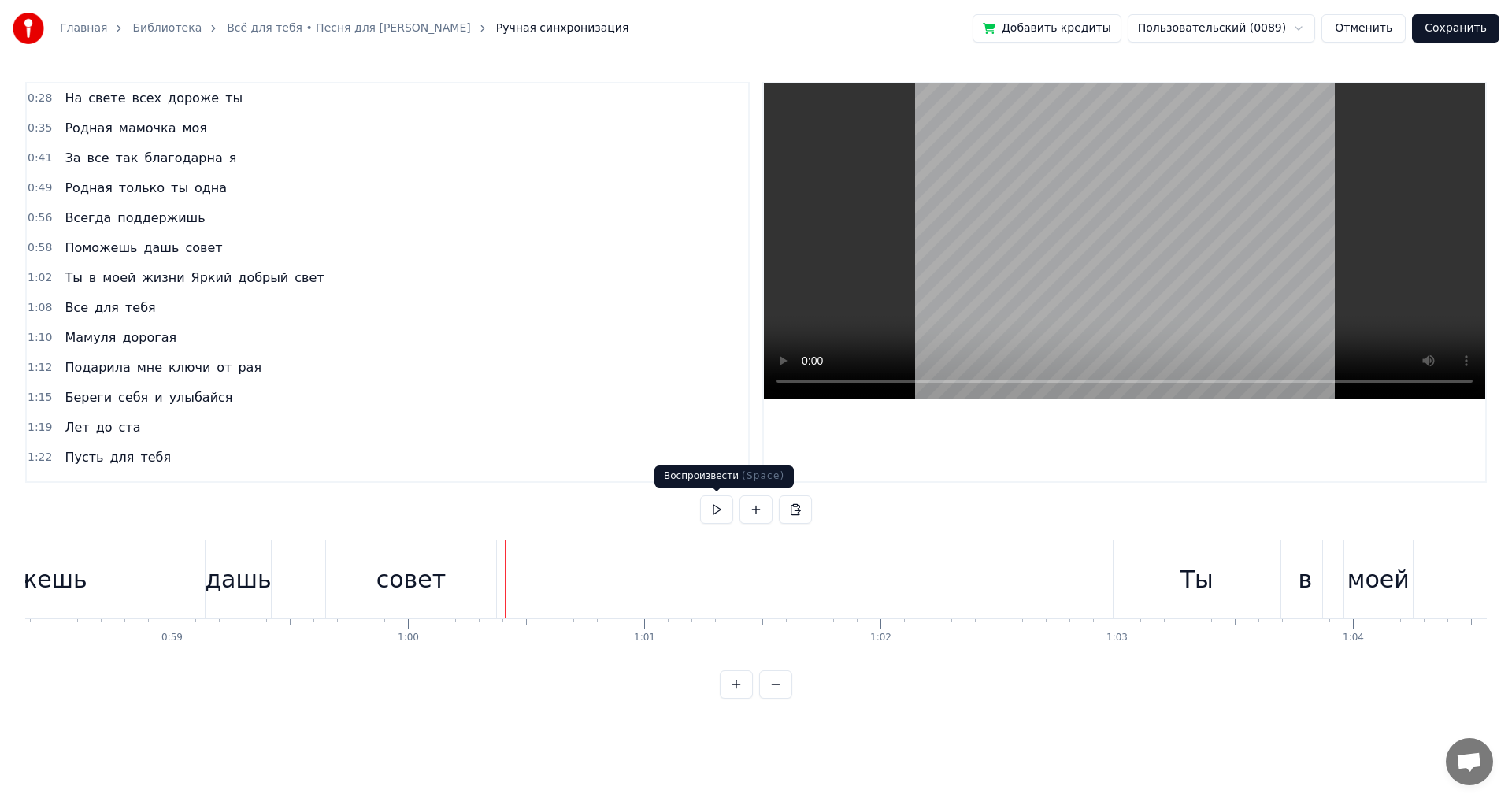
click at [711, 508] on button at bounding box center [717, 509] width 33 height 28
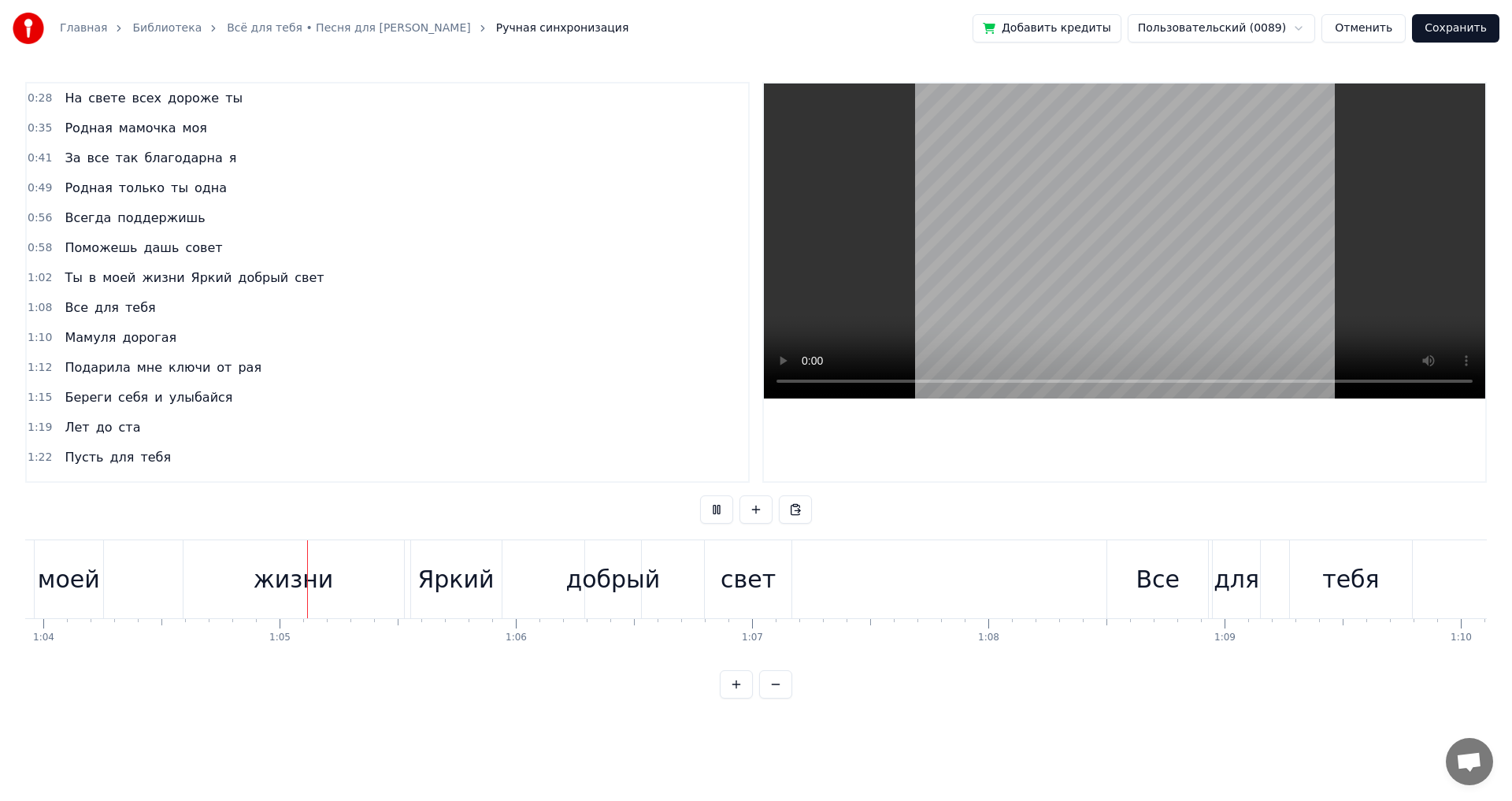
scroll to position [0, 15108]
click at [711, 508] on button at bounding box center [717, 509] width 33 height 28
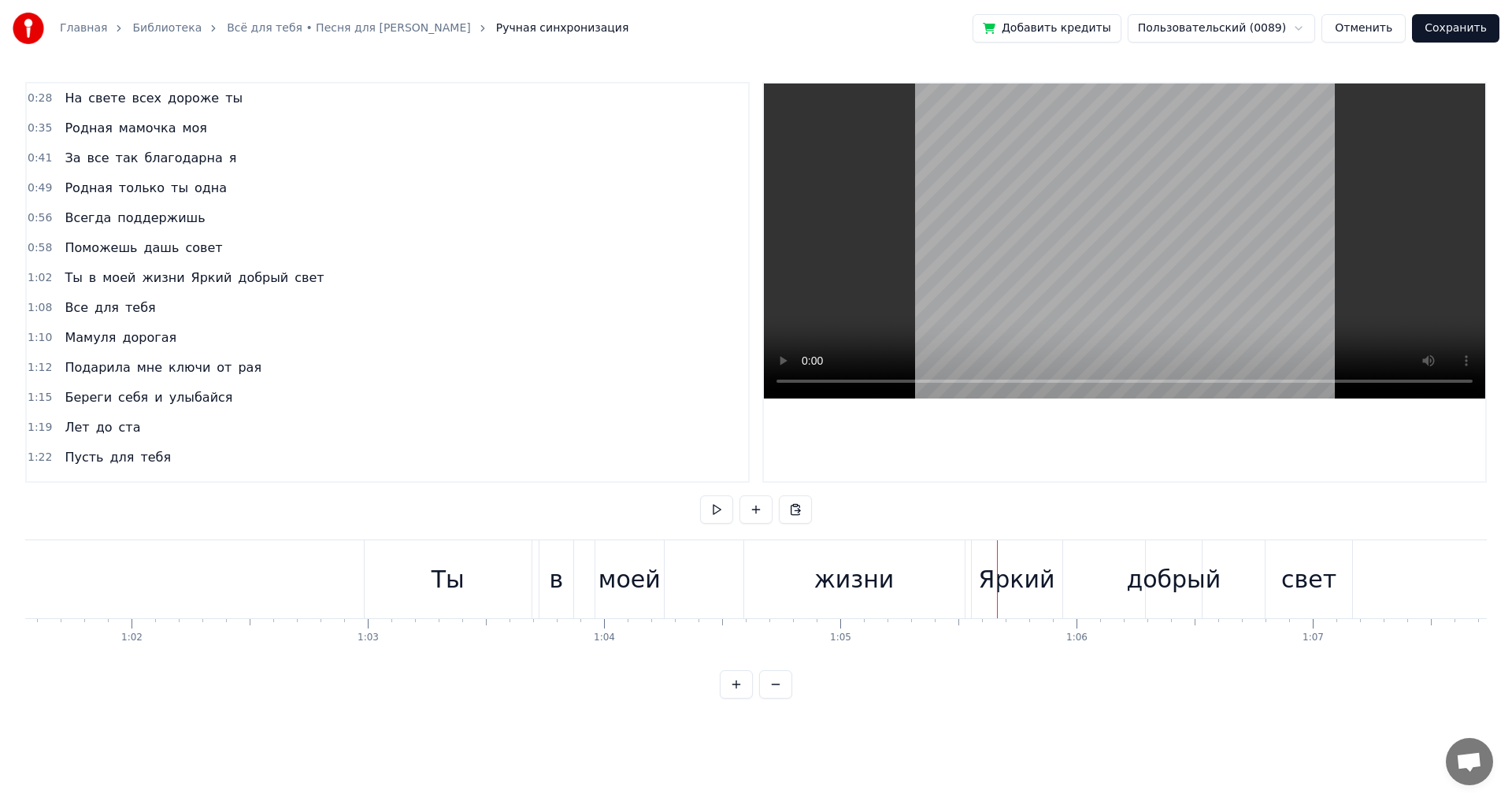
scroll to position [0, 14448]
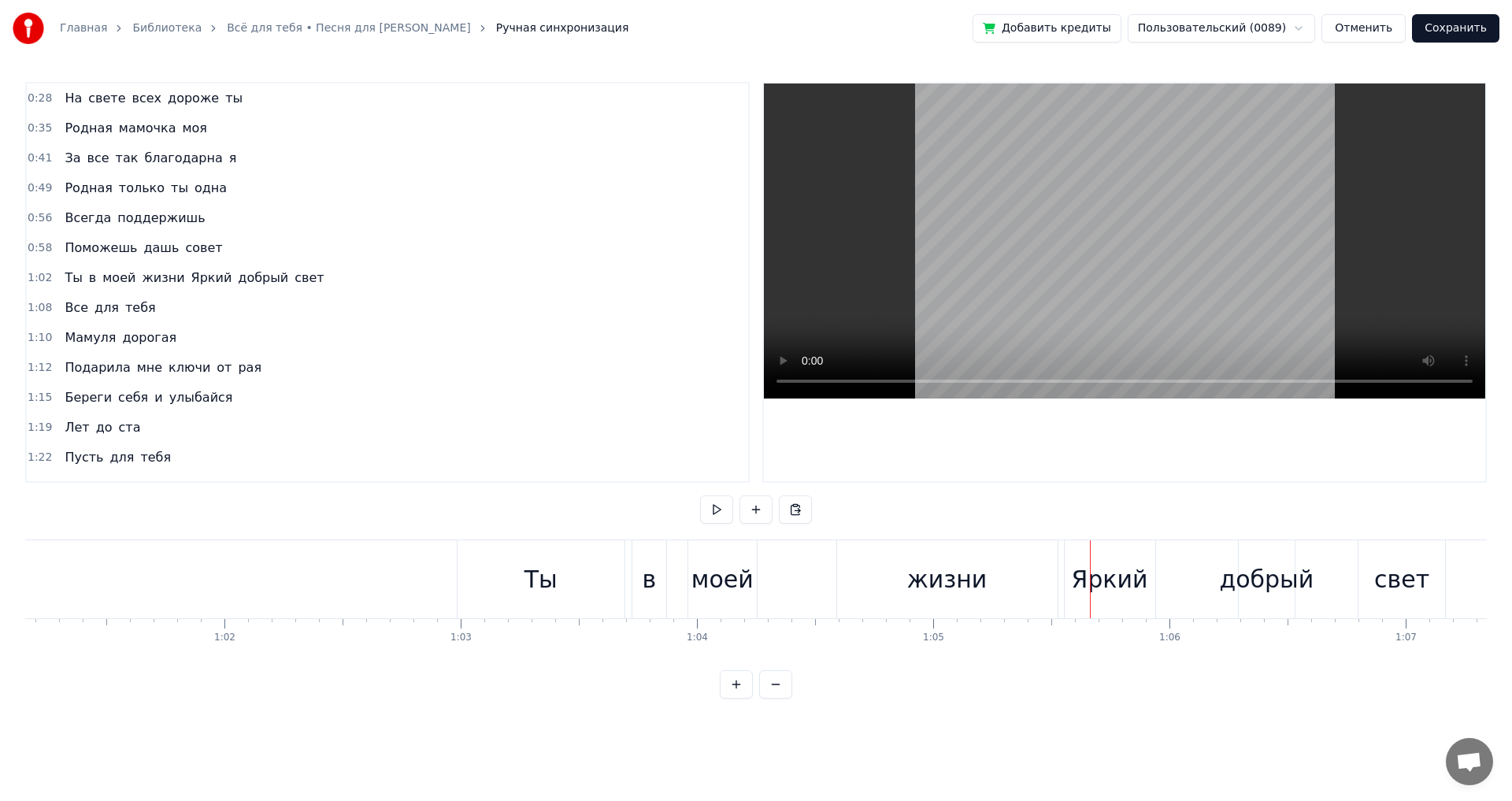
click at [913, 588] on div "жизни" at bounding box center [947, 579] width 80 height 35
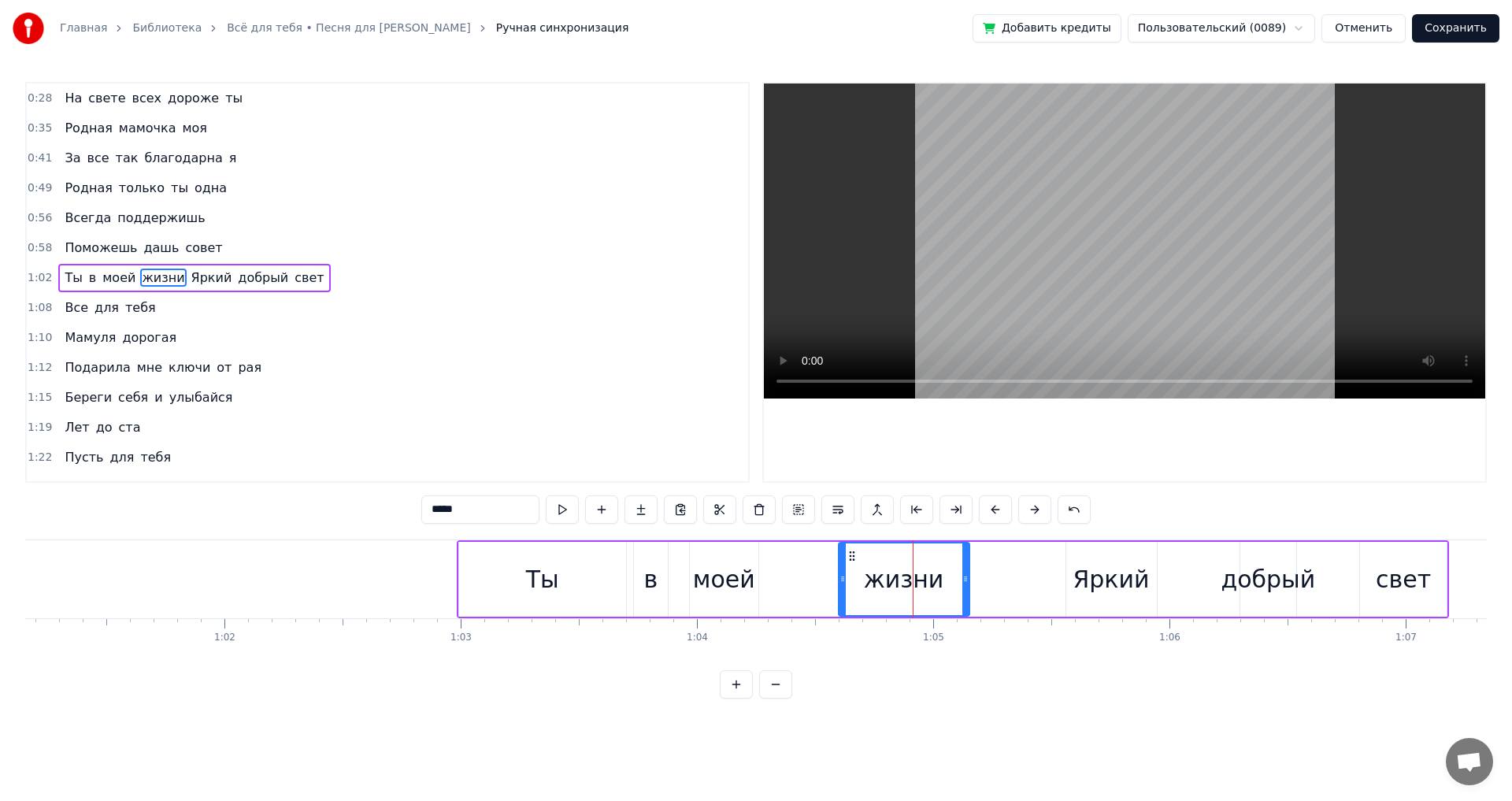
drag, startPoint x: 1054, startPoint y: 577, endPoint x: 964, endPoint y: 580, distance: 90.0
click at [964, 580] on icon at bounding box center [966, 579] width 6 height 13
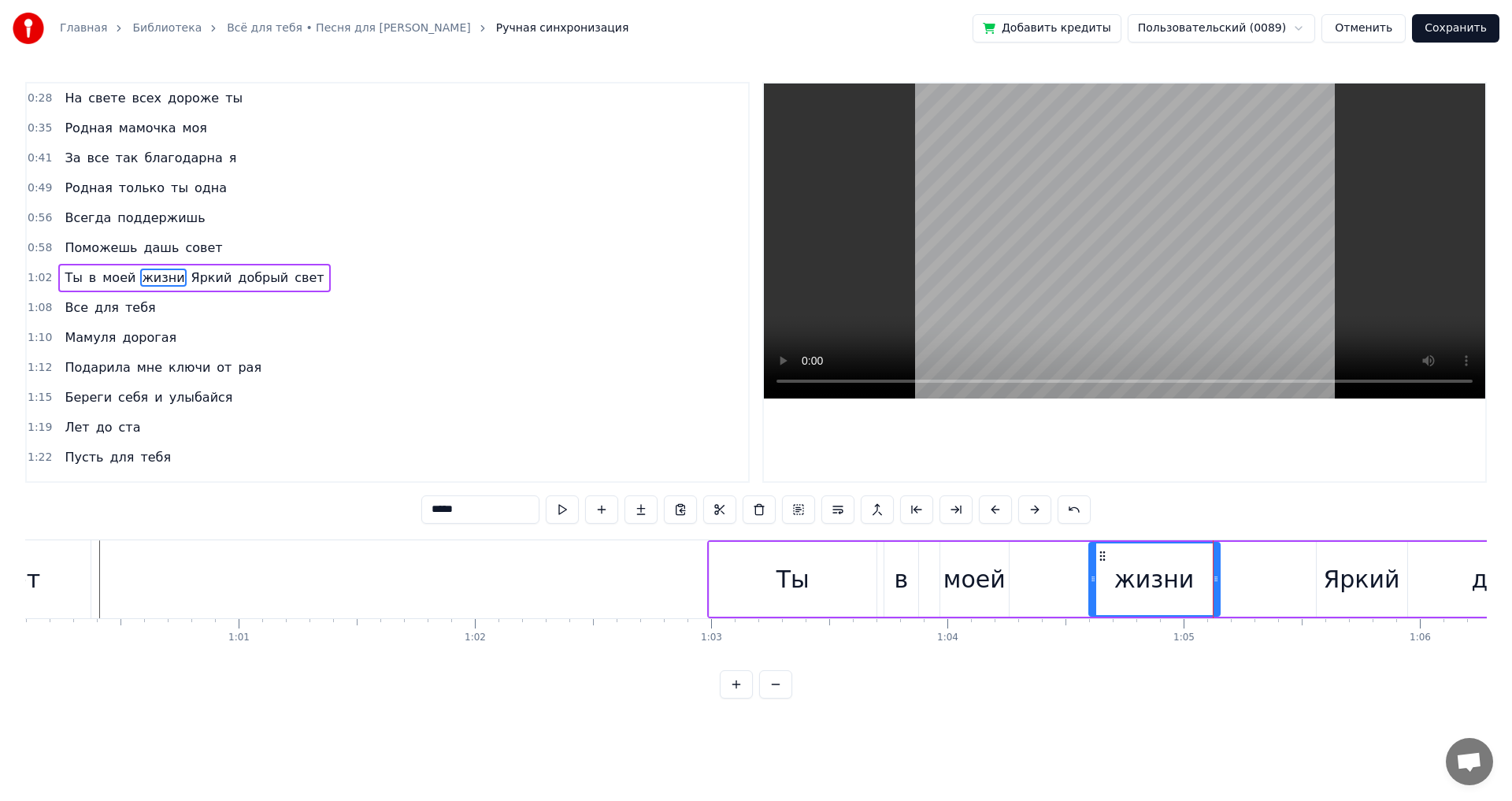
scroll to position [0, 13606]
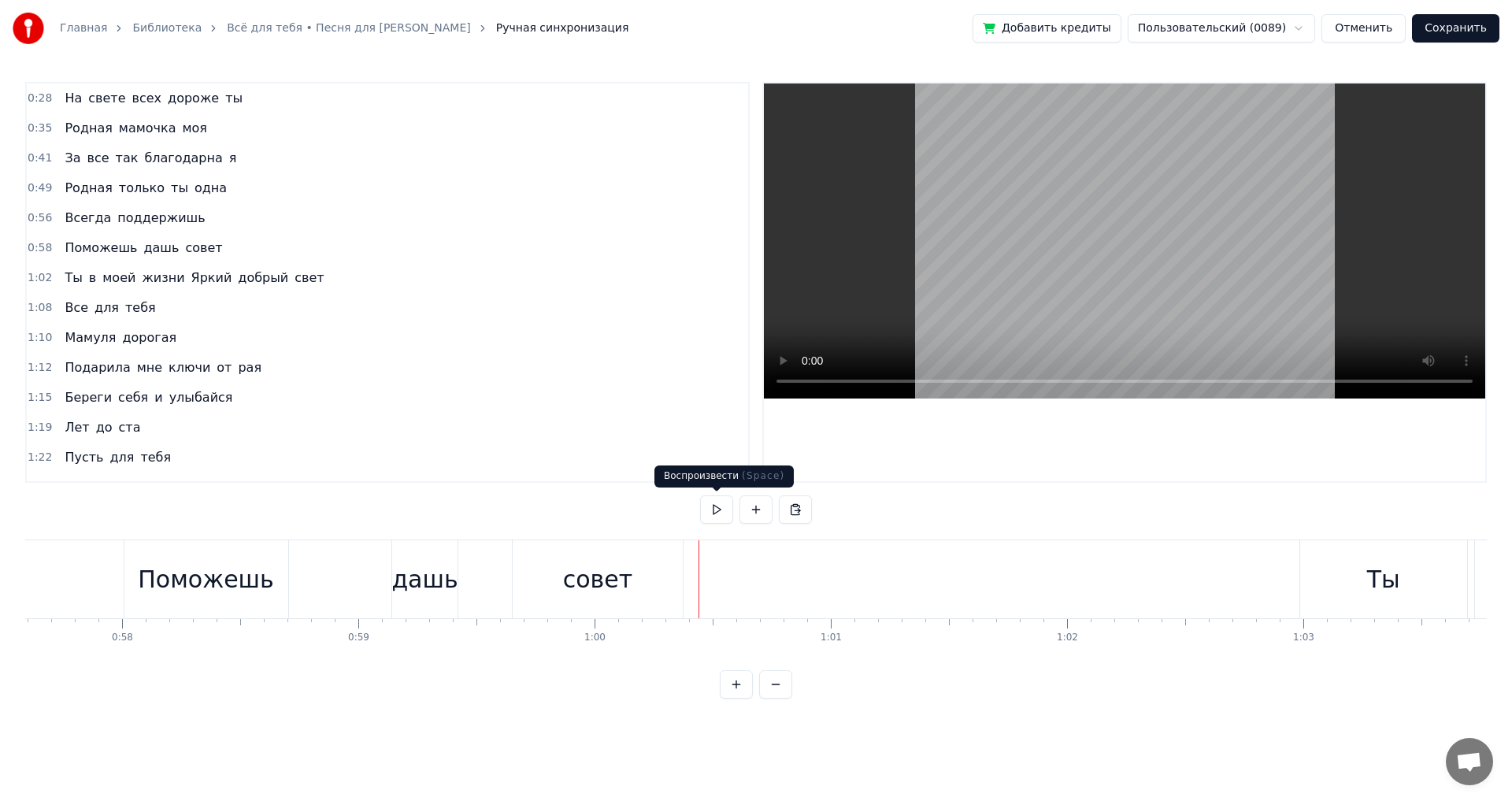
click at [718, 511] on button at bounding box center [717, 509] width 33 height 28
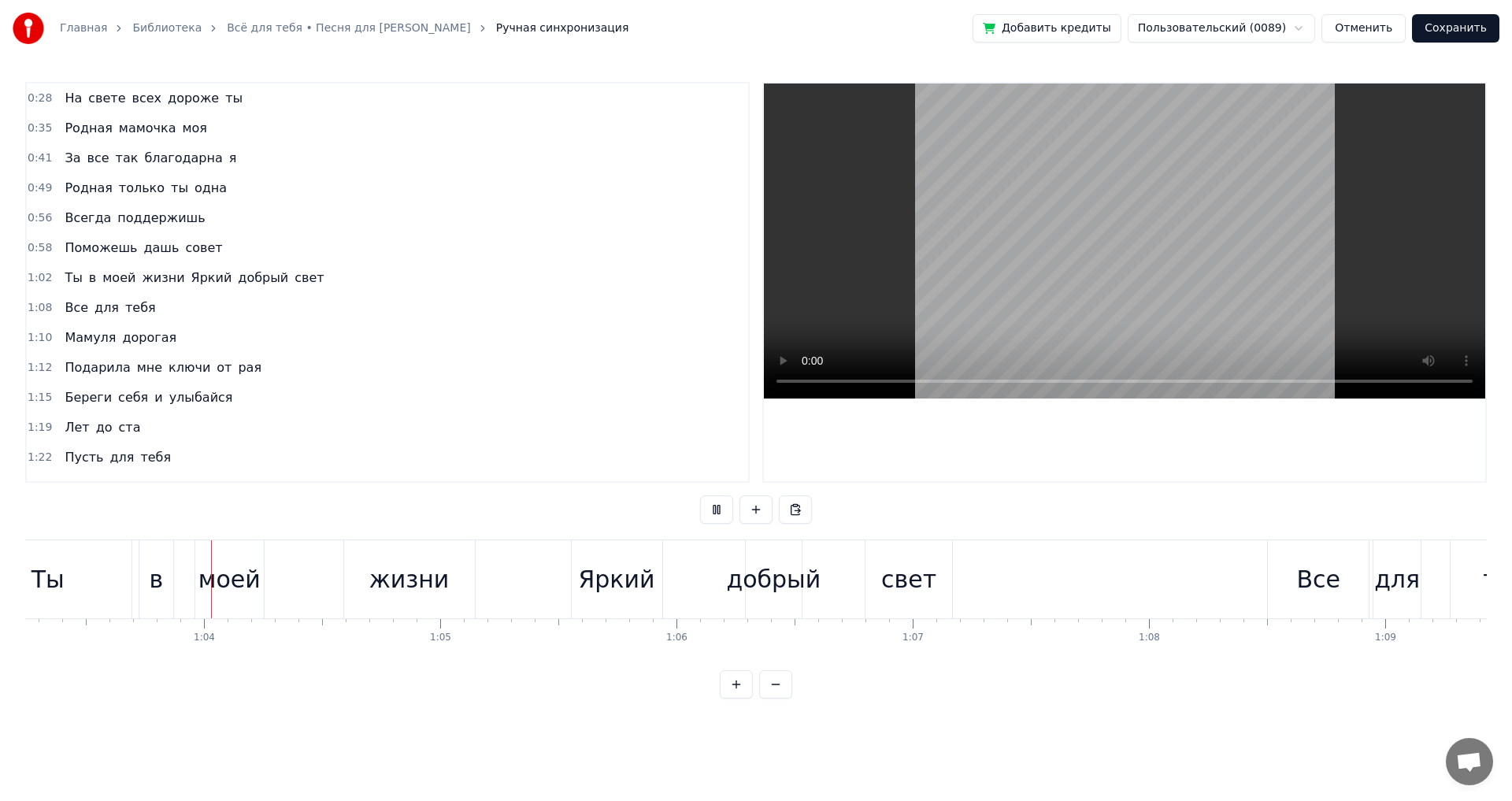
scroll to position [0, 14944]
click at [718, 511] on button at bounding box center [717, 509] width 33 height 28
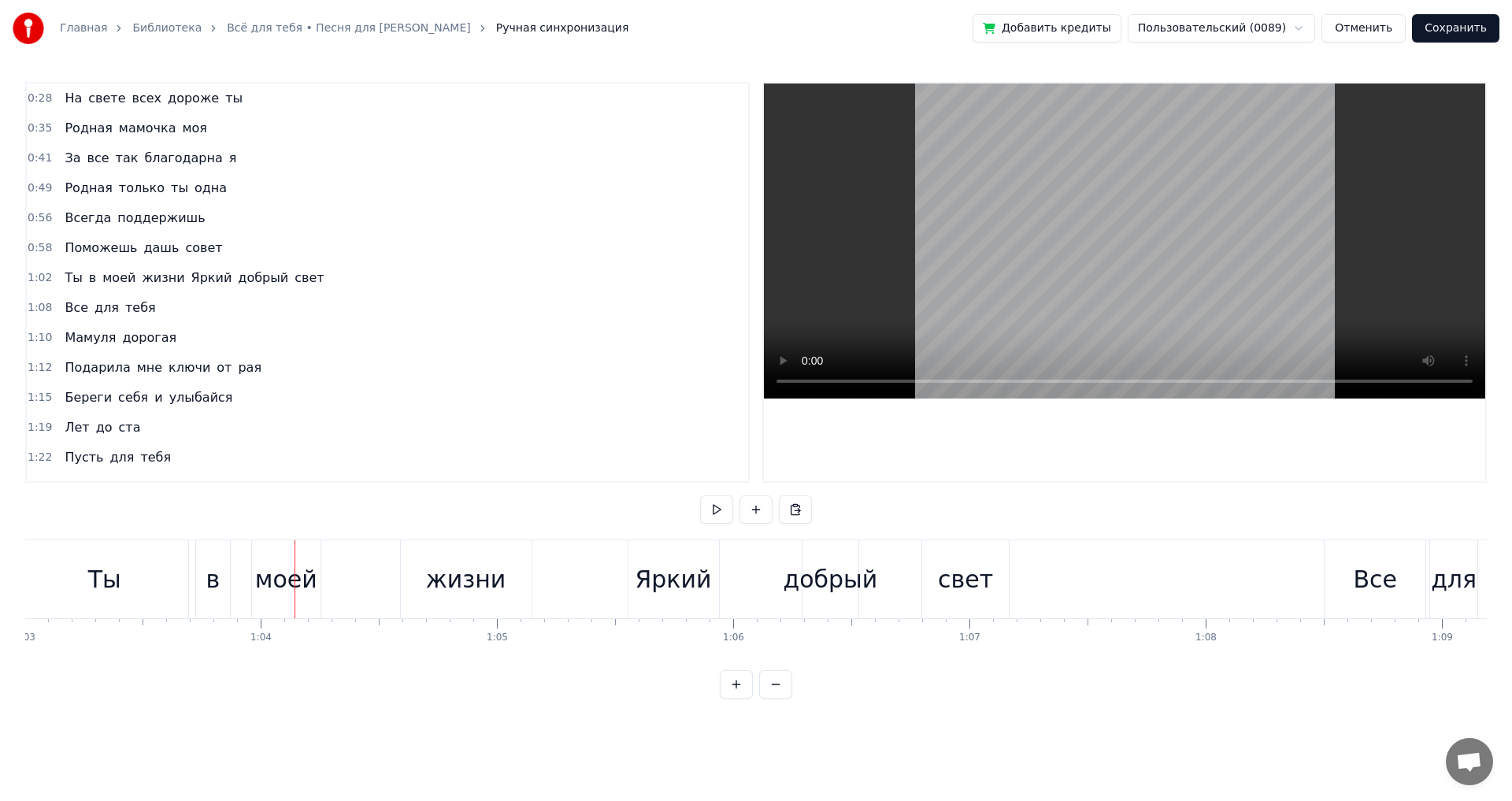
scroll to position [0, 14667]
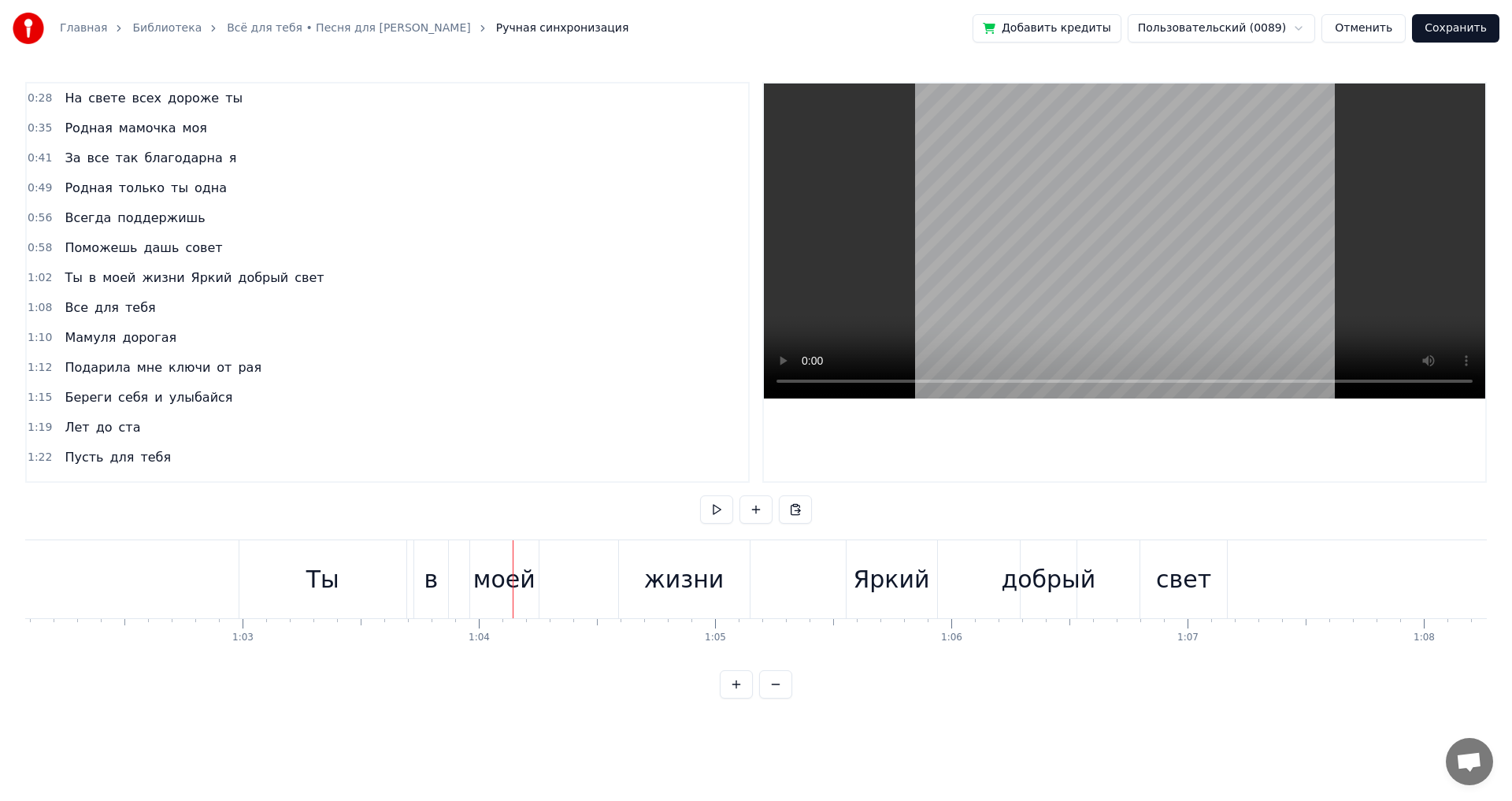
click at [328, 570] on div "Ты" at bounding box center [323, 579] width 33 height 35
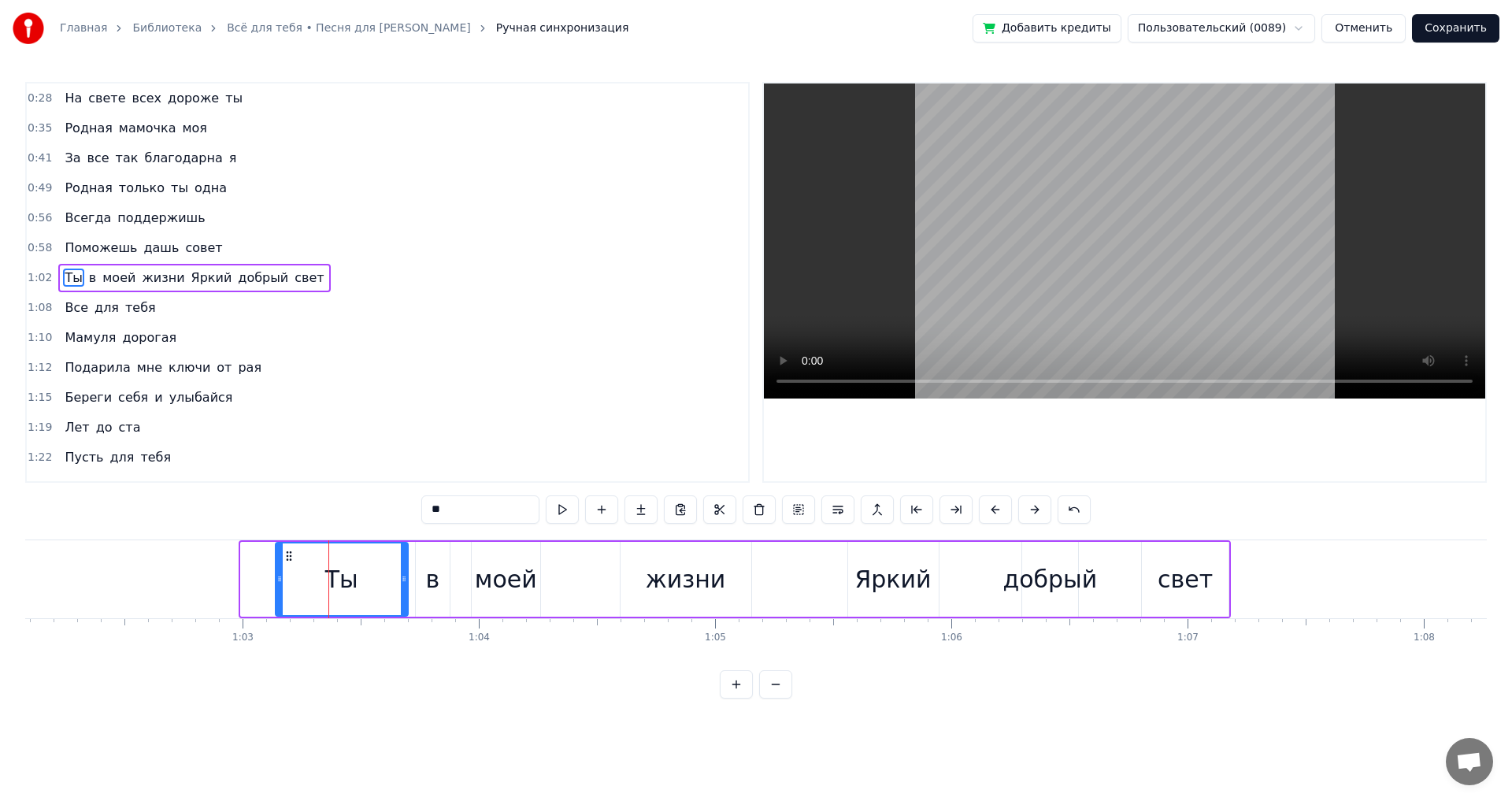
drag, startPoint x: 243, startPoint y: 581, endPoint x: 278, endPoint y: 584, distance: 35.1
click at [278, 584] on icon at bounding box center [280, 579] width 6 height 13
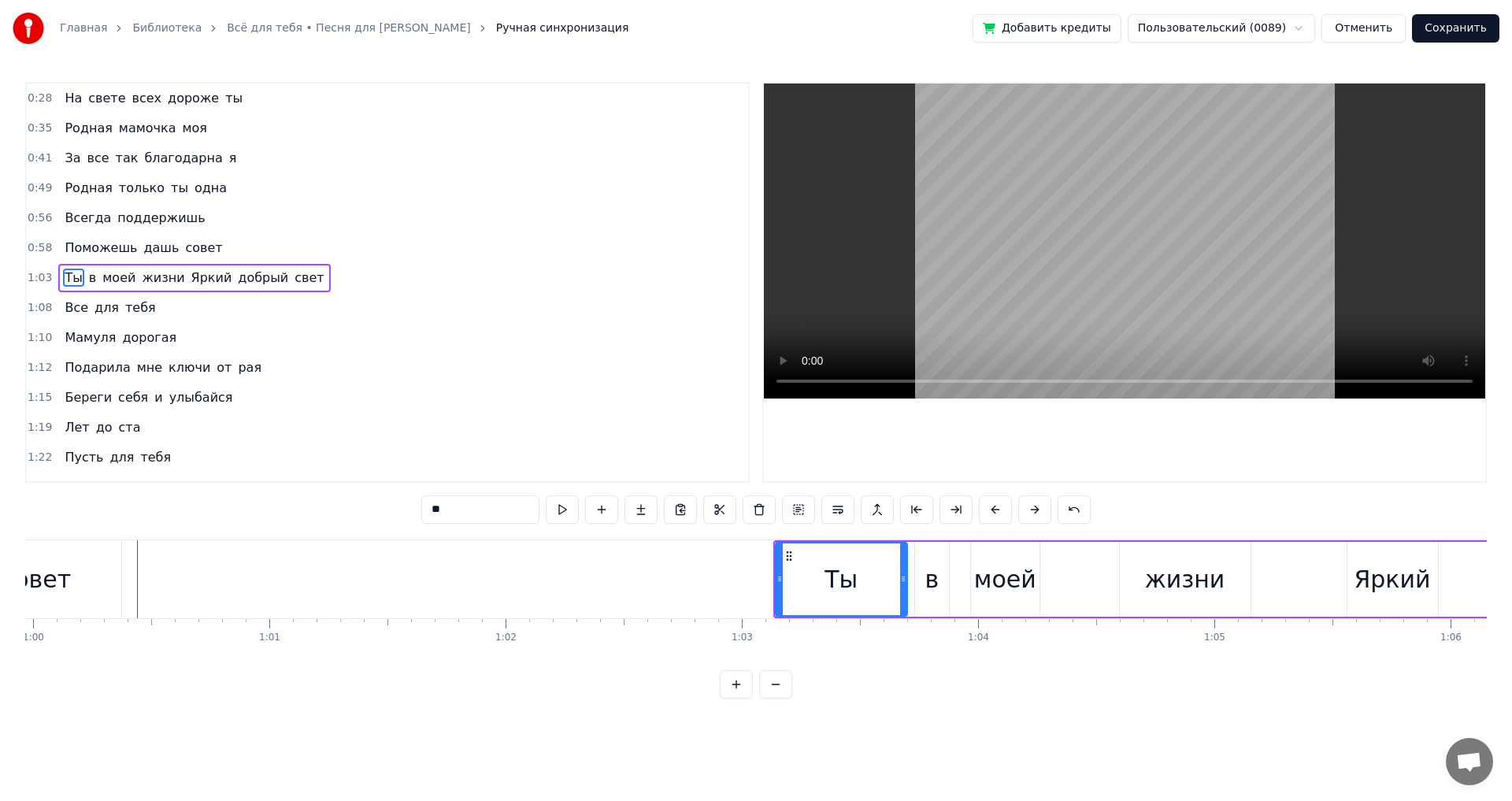
scroll to position [0, 13918]
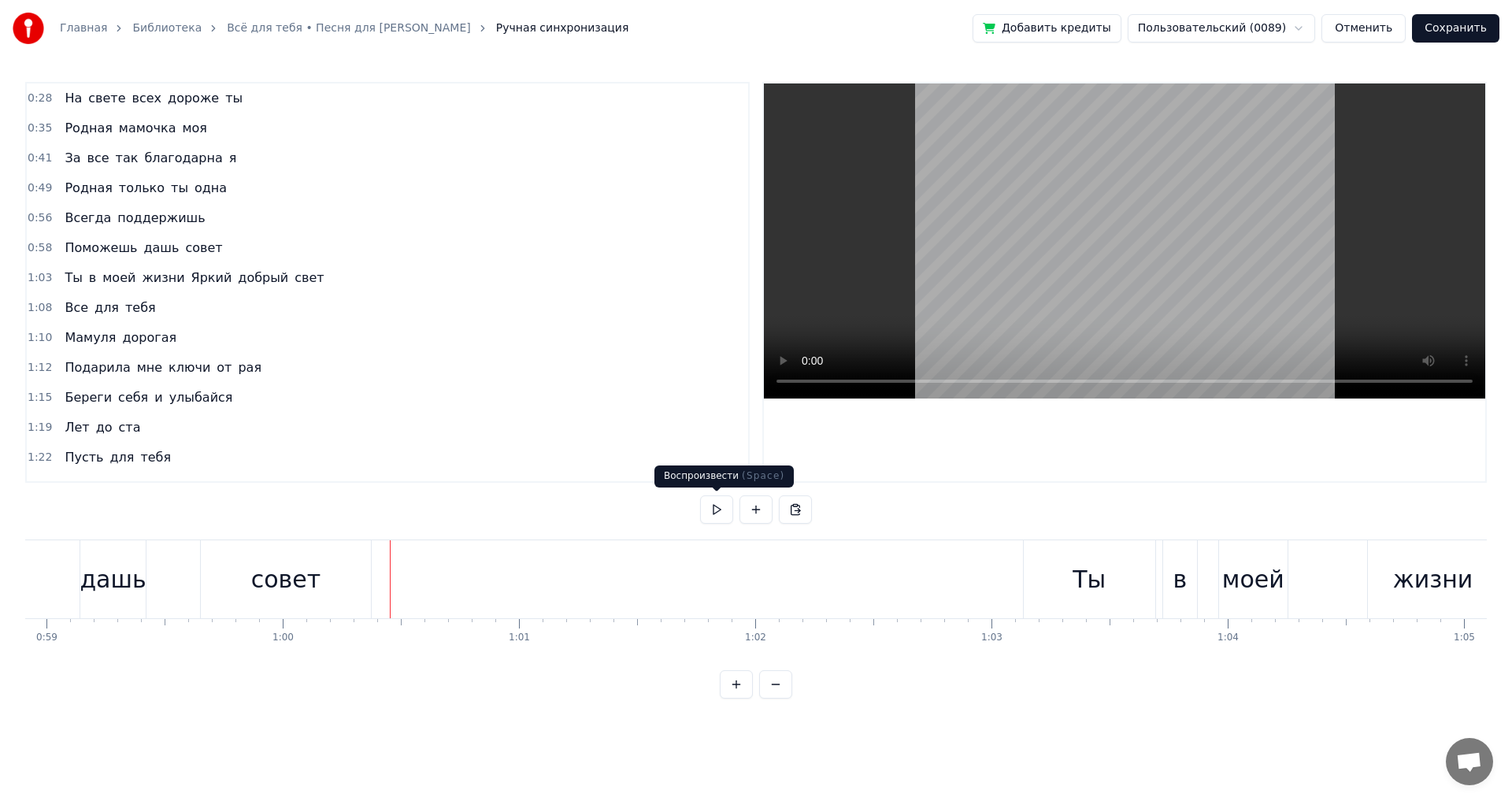
click at [709, 511] on button at bounding box center [717, 509] width 33 height 28
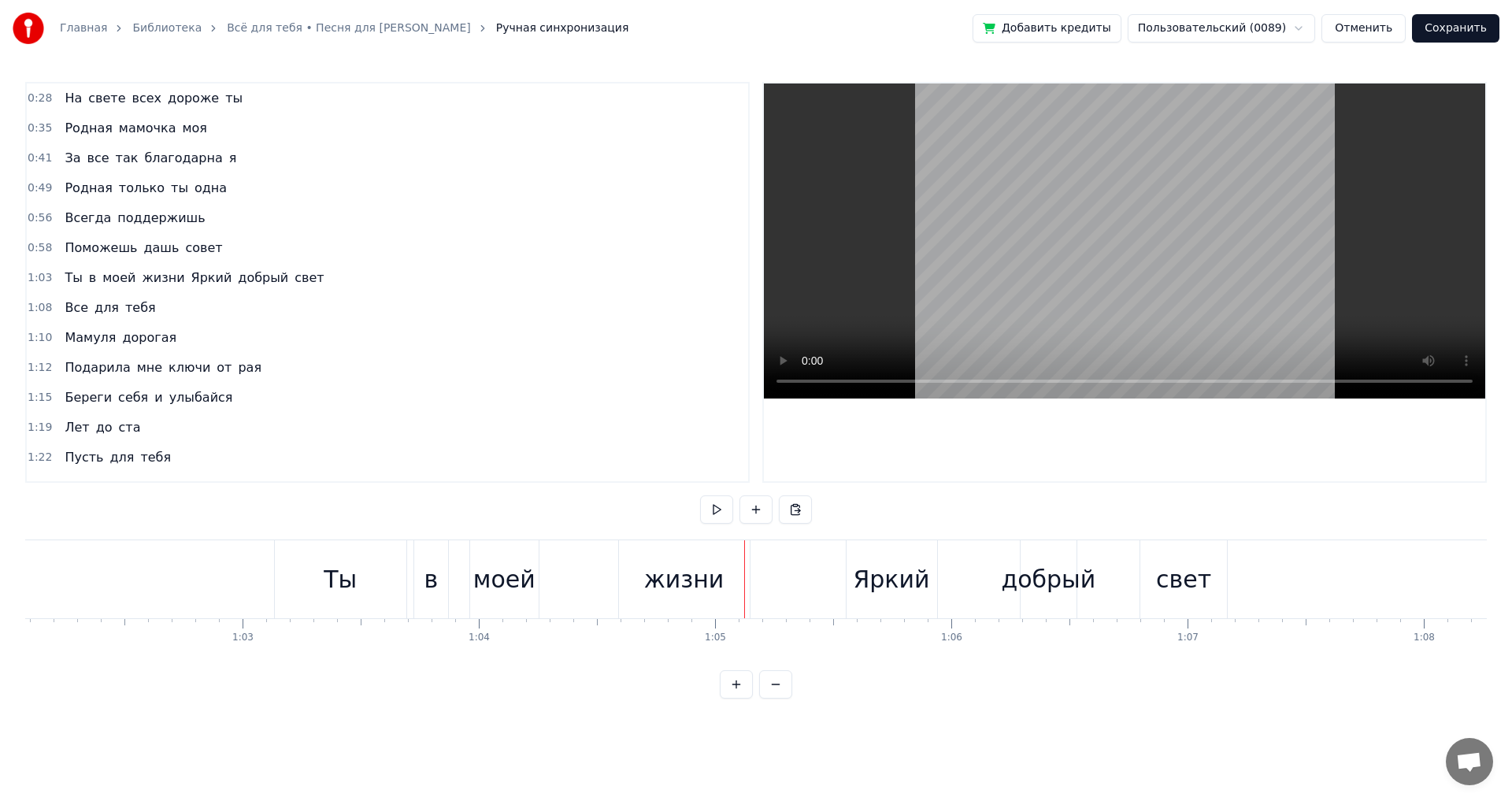
scroll to position [0, 14604]
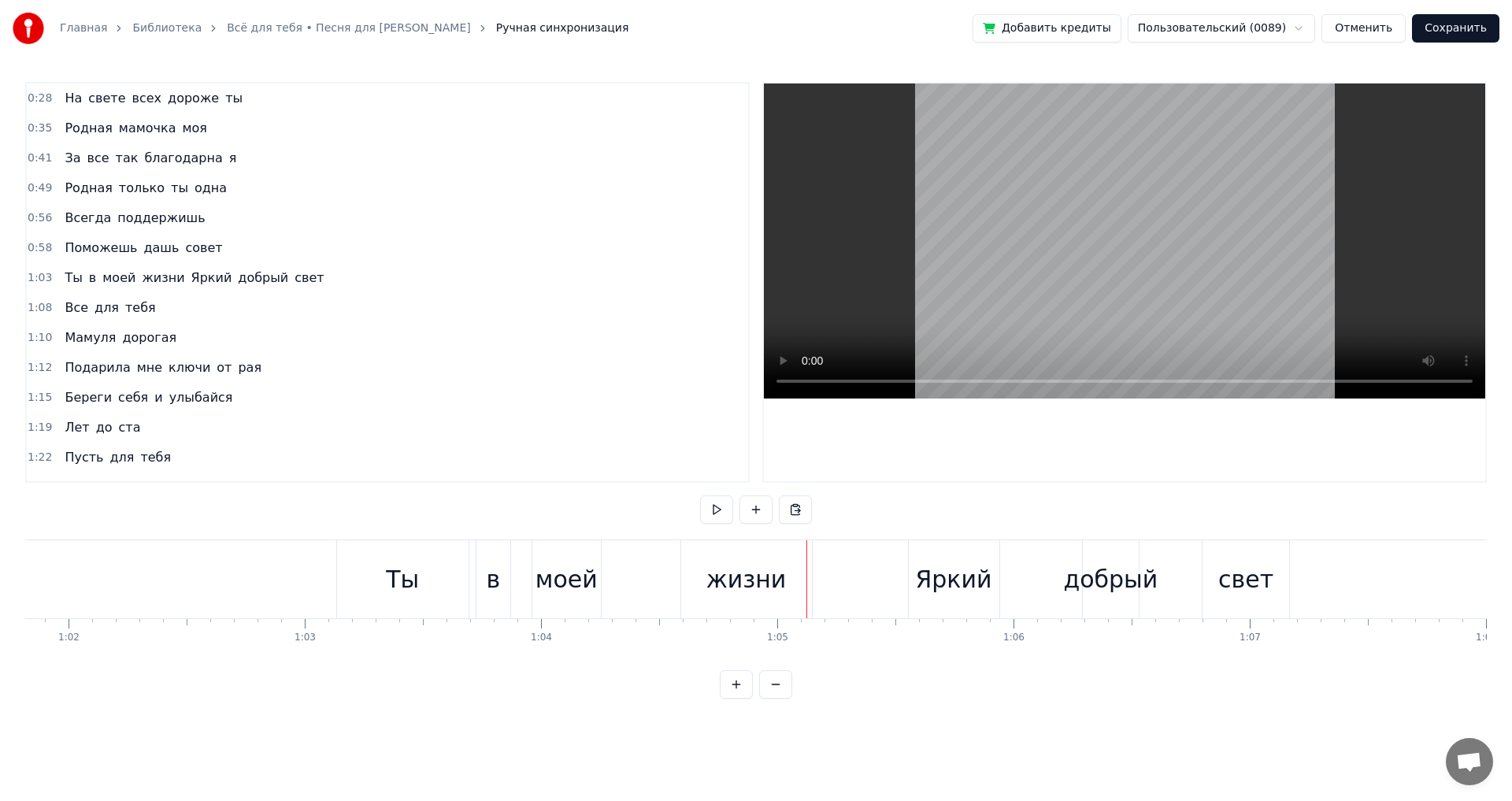
click at [489, 581] on div "в" at bounding box center [493, 579] width 14 height 35
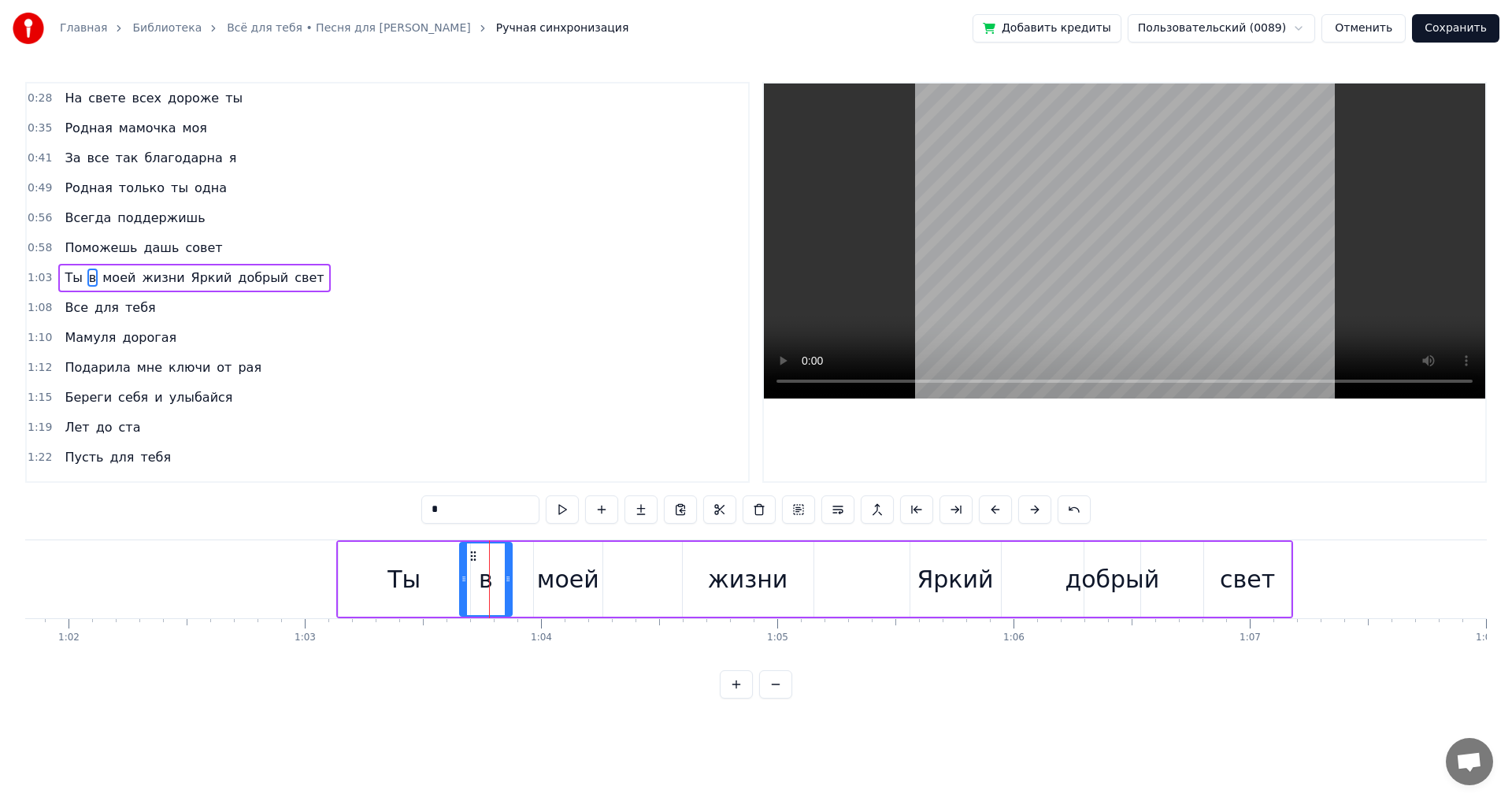
drag, startPoint x: 479, startPoint y: 574, endPoint x: 461, endPoint y: 578, distance: 18.4
click at [461, 578] on icon at bounding box center [464, 579] width 6 height 13
drag, startPoint x: 508, startPoint y: 584, endPoint x: 482, endPoint y: 586, distance: 26.1
click at [482, 586] on div at bounding box center [482, 579] width 6 height 72
click at [549, 582] on div "моей" at bounding box center [568, 579] width 62 height 35
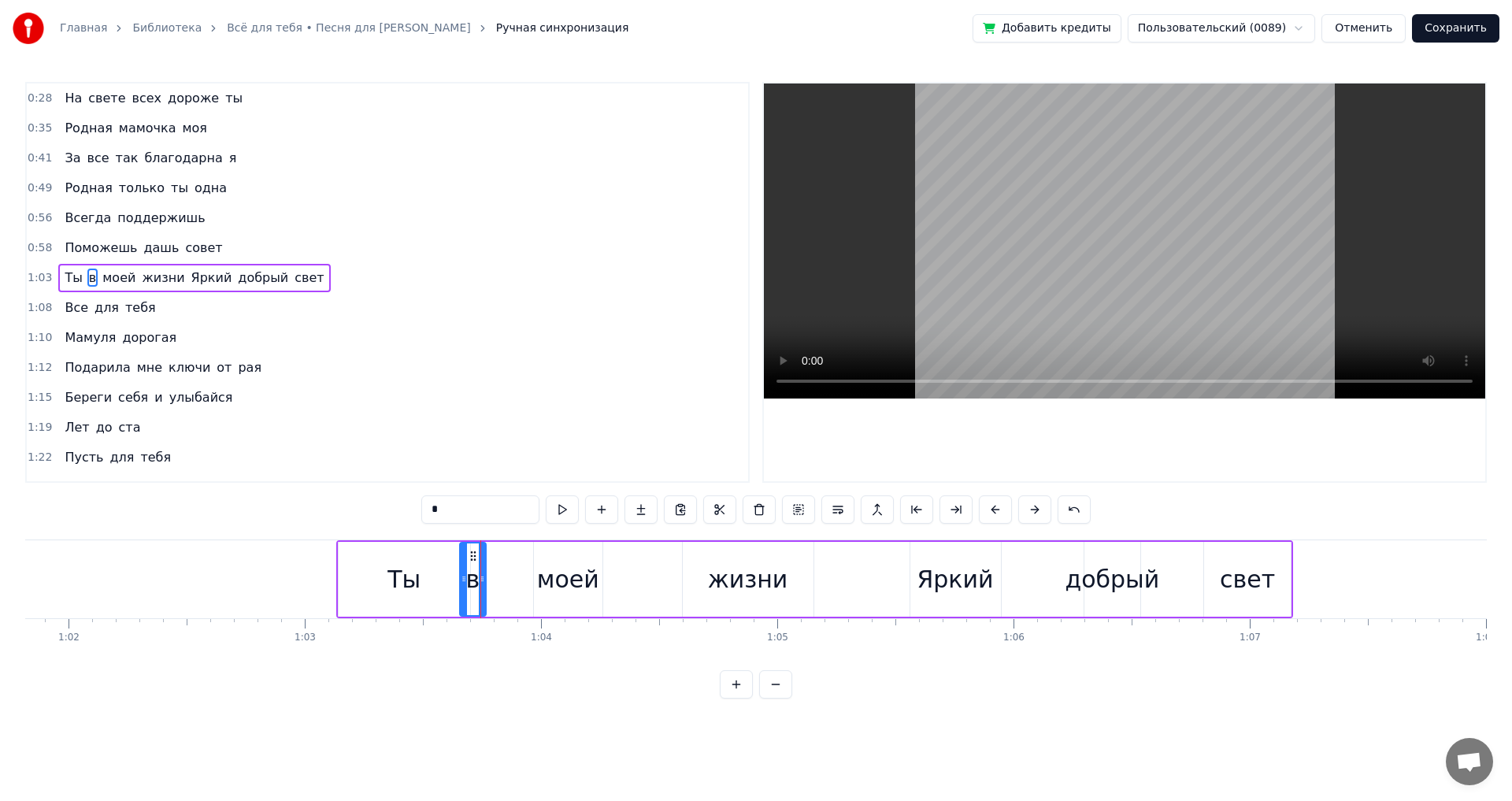
type input "****"
drag, startPoint x: 538, startPoint y: 580, endPoint x: 510, endPoint y: 581, distance: 28.0
click at [510, 581] on icon at bounding box center [510, 579] width 6 height 13
drag, startPoint x: 596, startPoint y: 580, endPoint x: 489, endPoint y: 643, distance: 124.2
click at [582, 583] on icon at bounding box center [585, 579] width 6 height 13
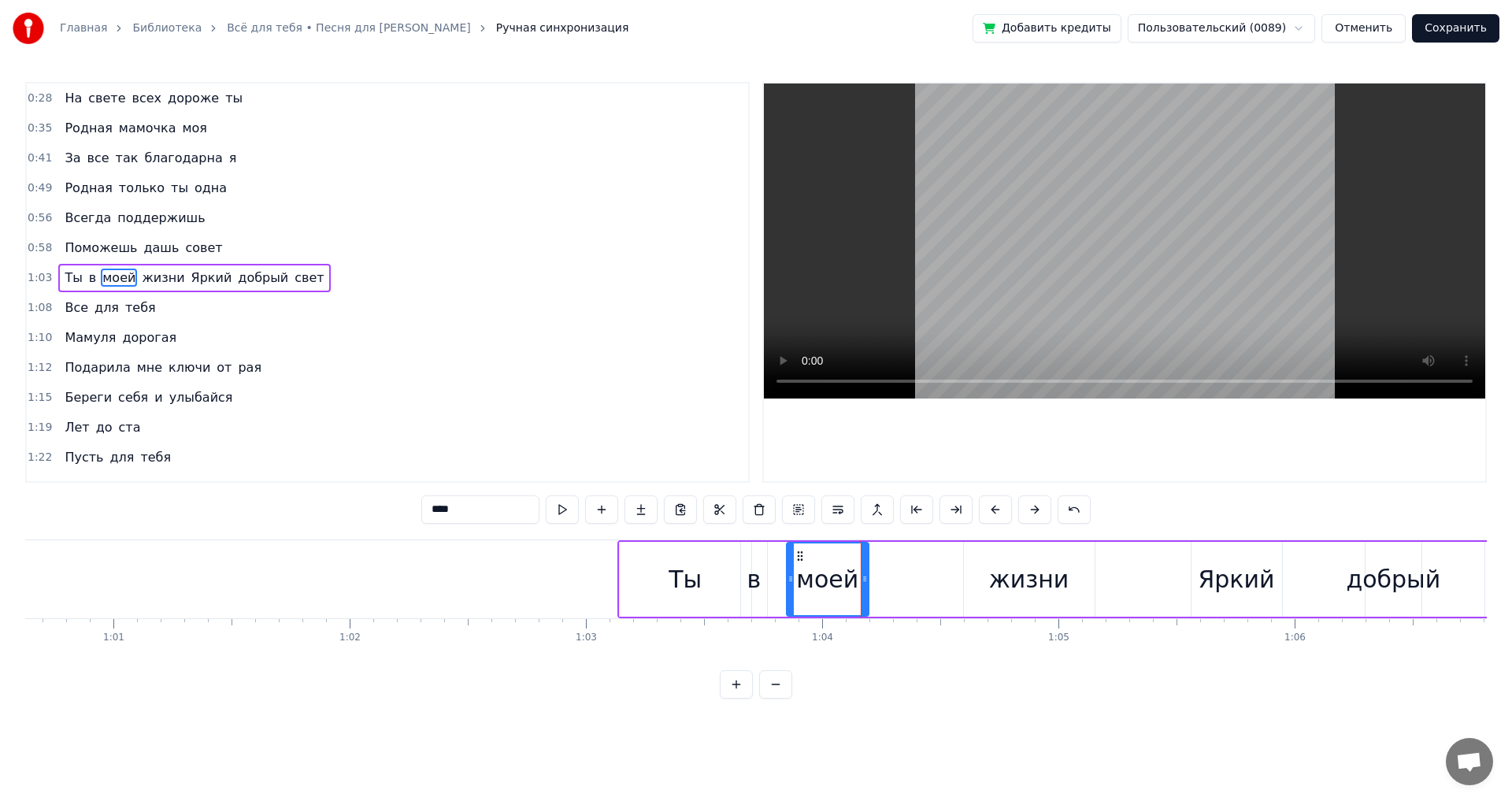
scroll to position [0, 14074]
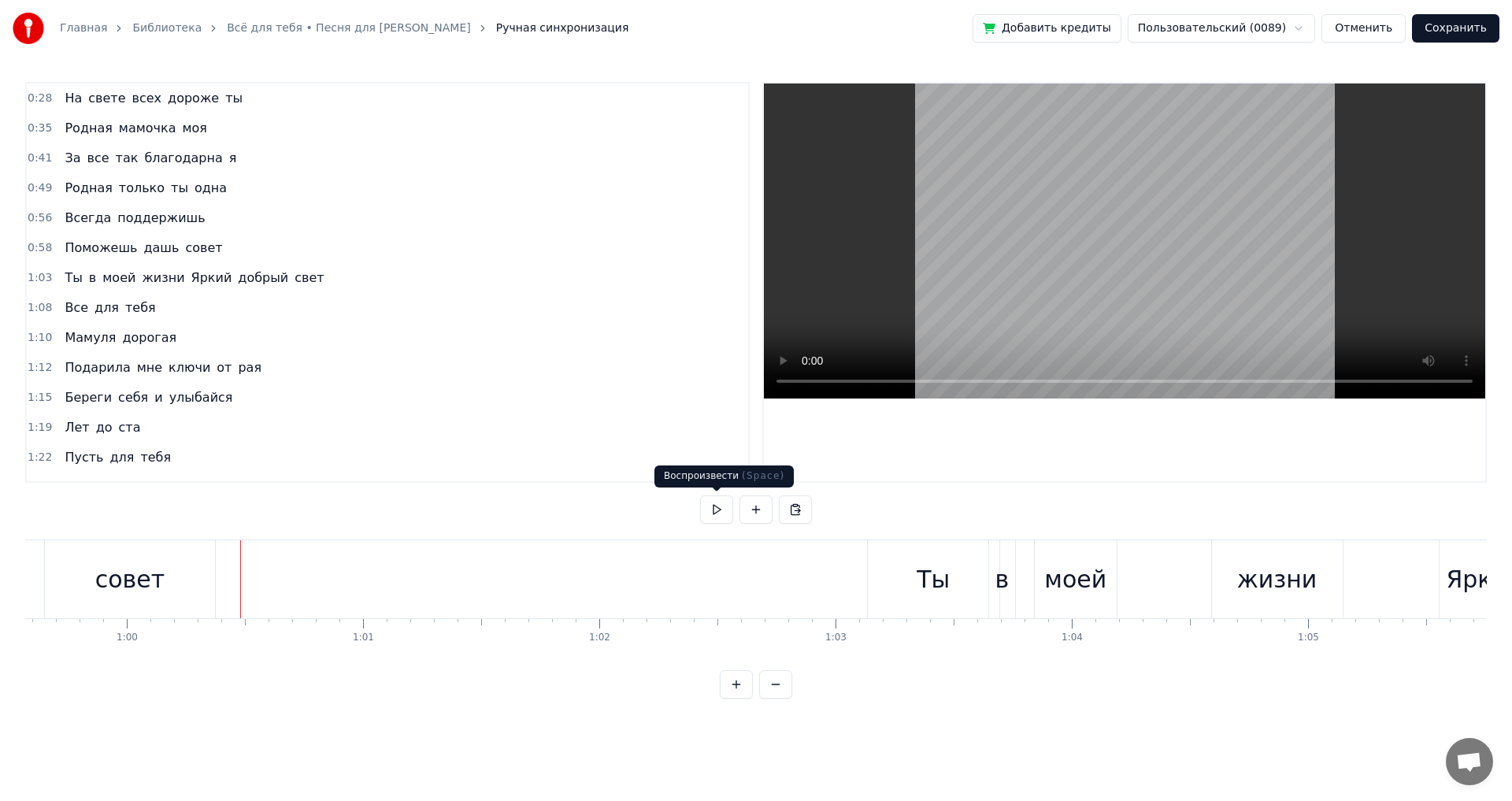
click at [713, 511] on button at bounding box center [717, 509] width 33 height 28
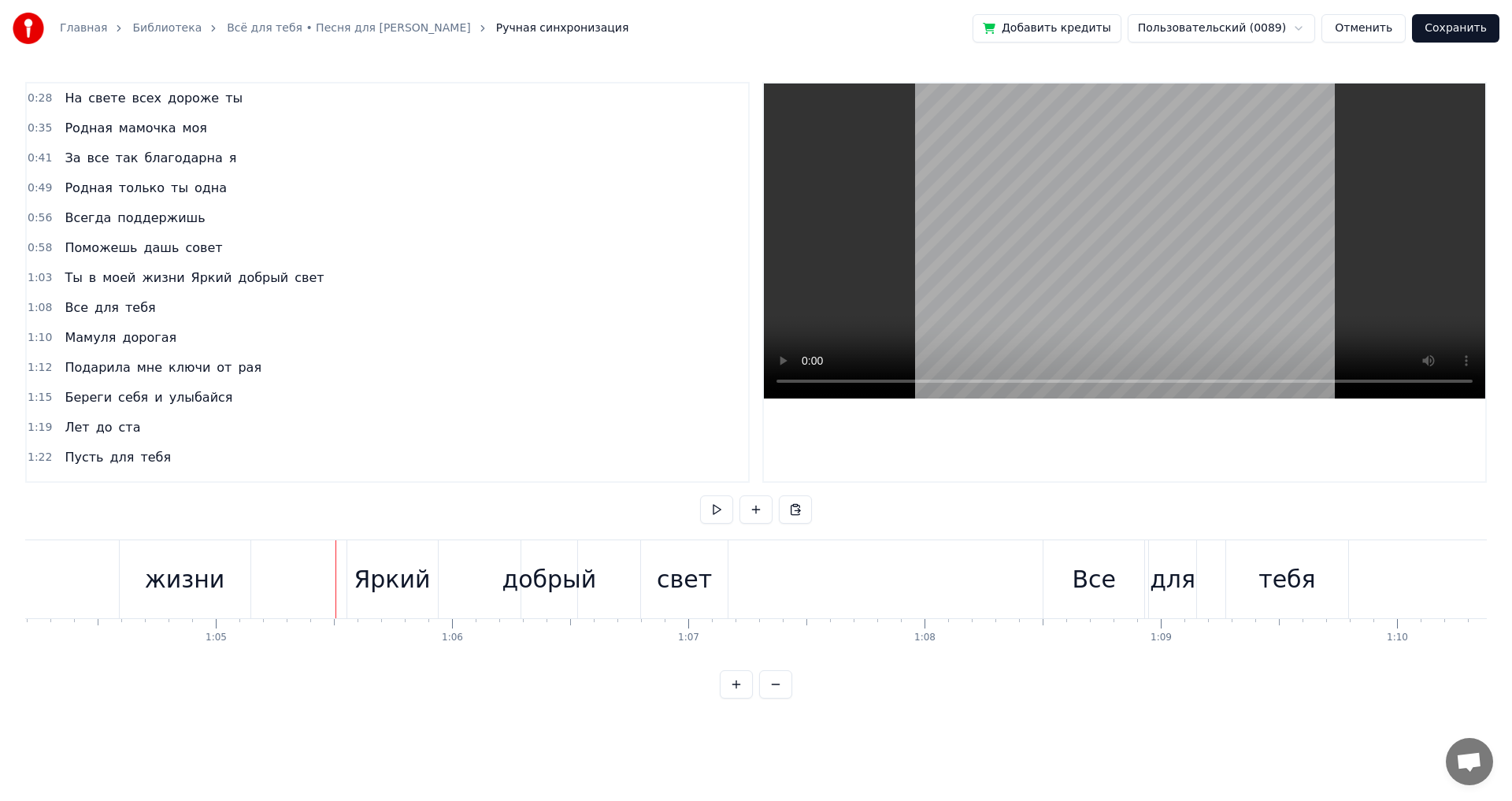
scroll to position [0, 14792]
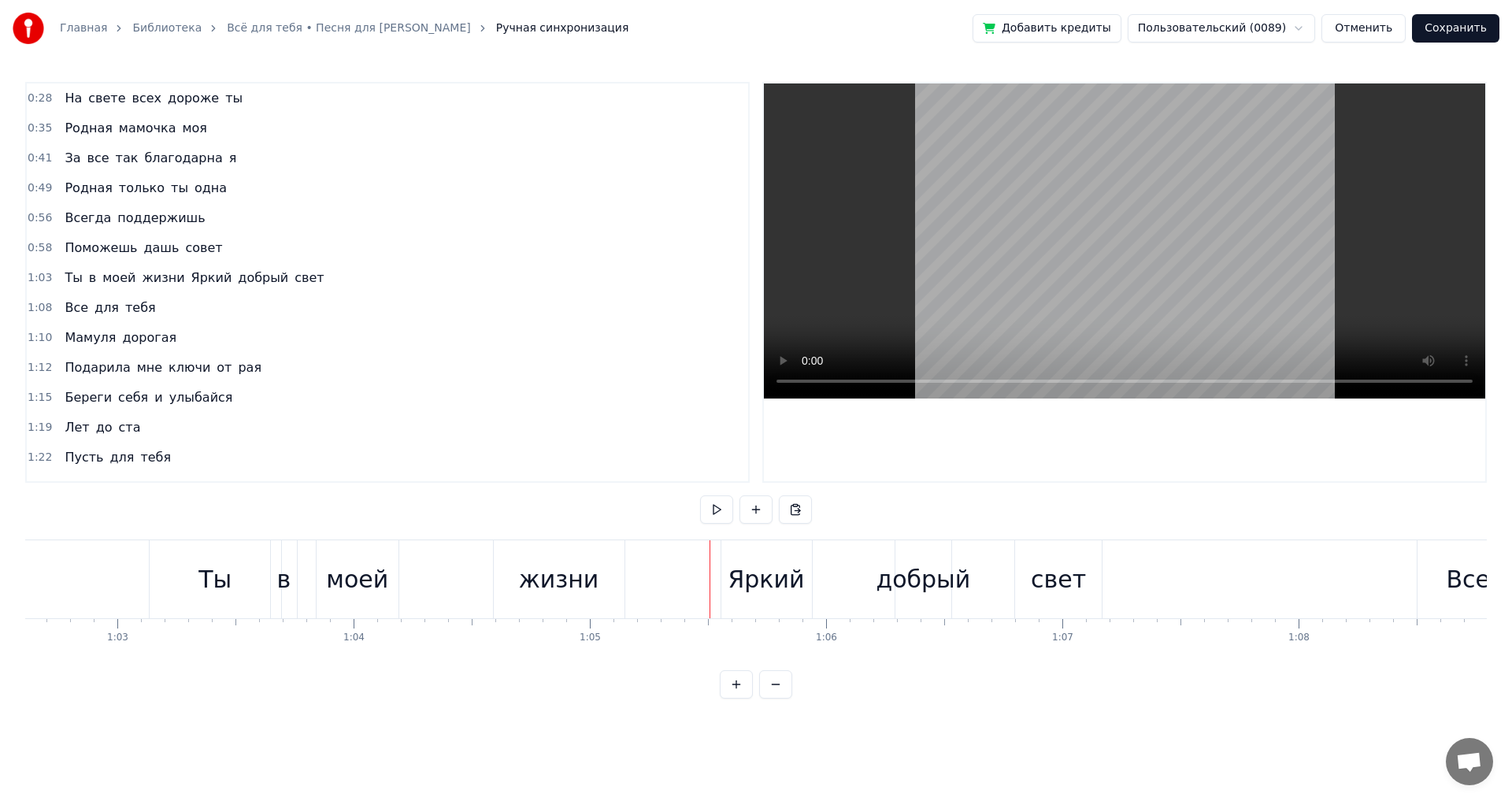
click at [548, 588] on div "жизни" at bounding box center [559, 579] width 80 height 35
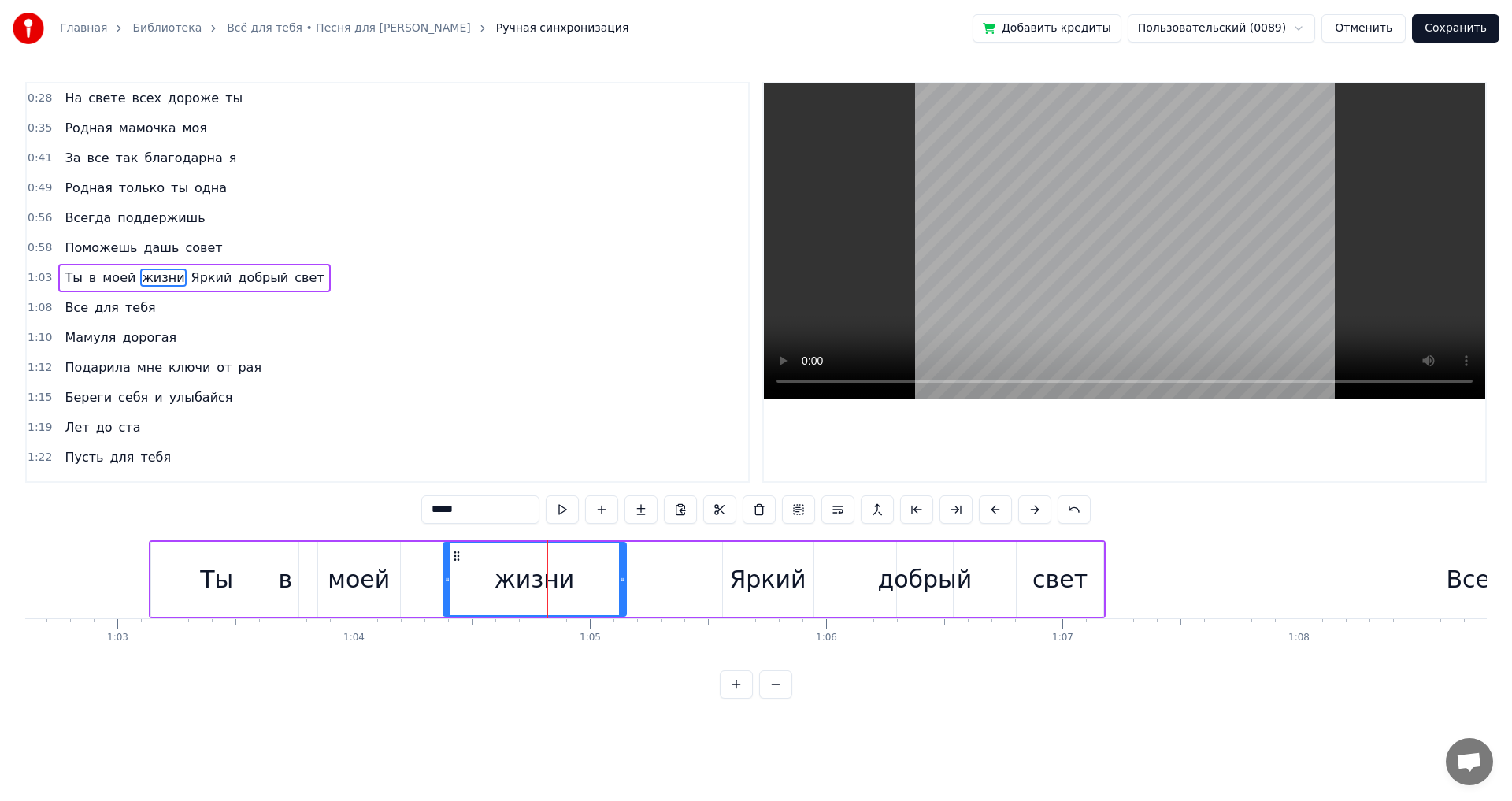
drag, startPoint x: 499, startPoint y: 577, endPoint x: 447, endPoint y: 581, distance: 52.2
click at [447, 581] on icon at bounding box center [447, 579] width 6 height 13
drag, startPoint x: 623, startPoint y: 579, endPoint x: 561, endPoint y: 580, distance: 62.0
click at [561, 580] on icon at bounding box center [561, 579] width 6 height 13
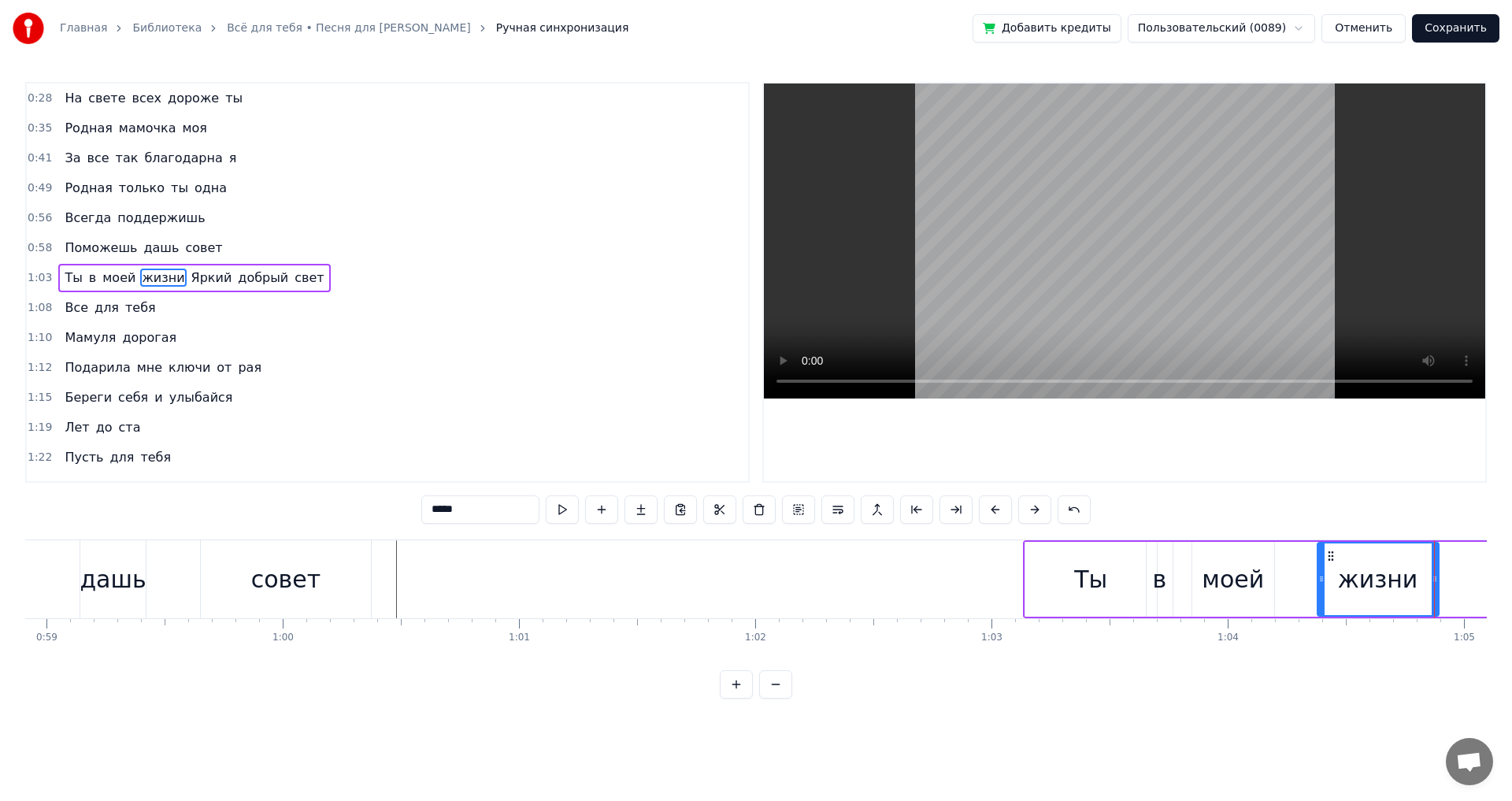
scroll to position [0, 13856]
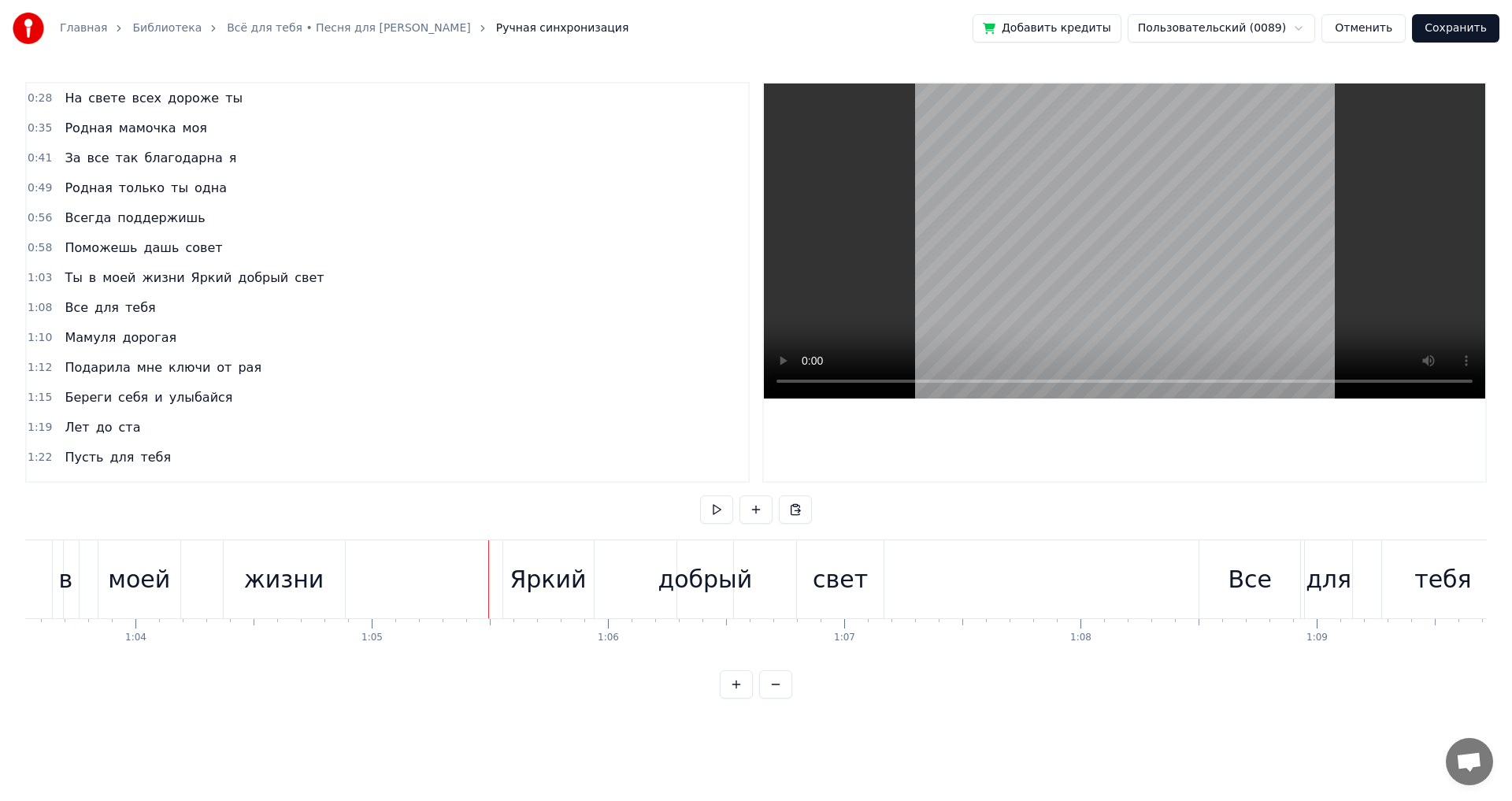
scroll to position [0, 14917]
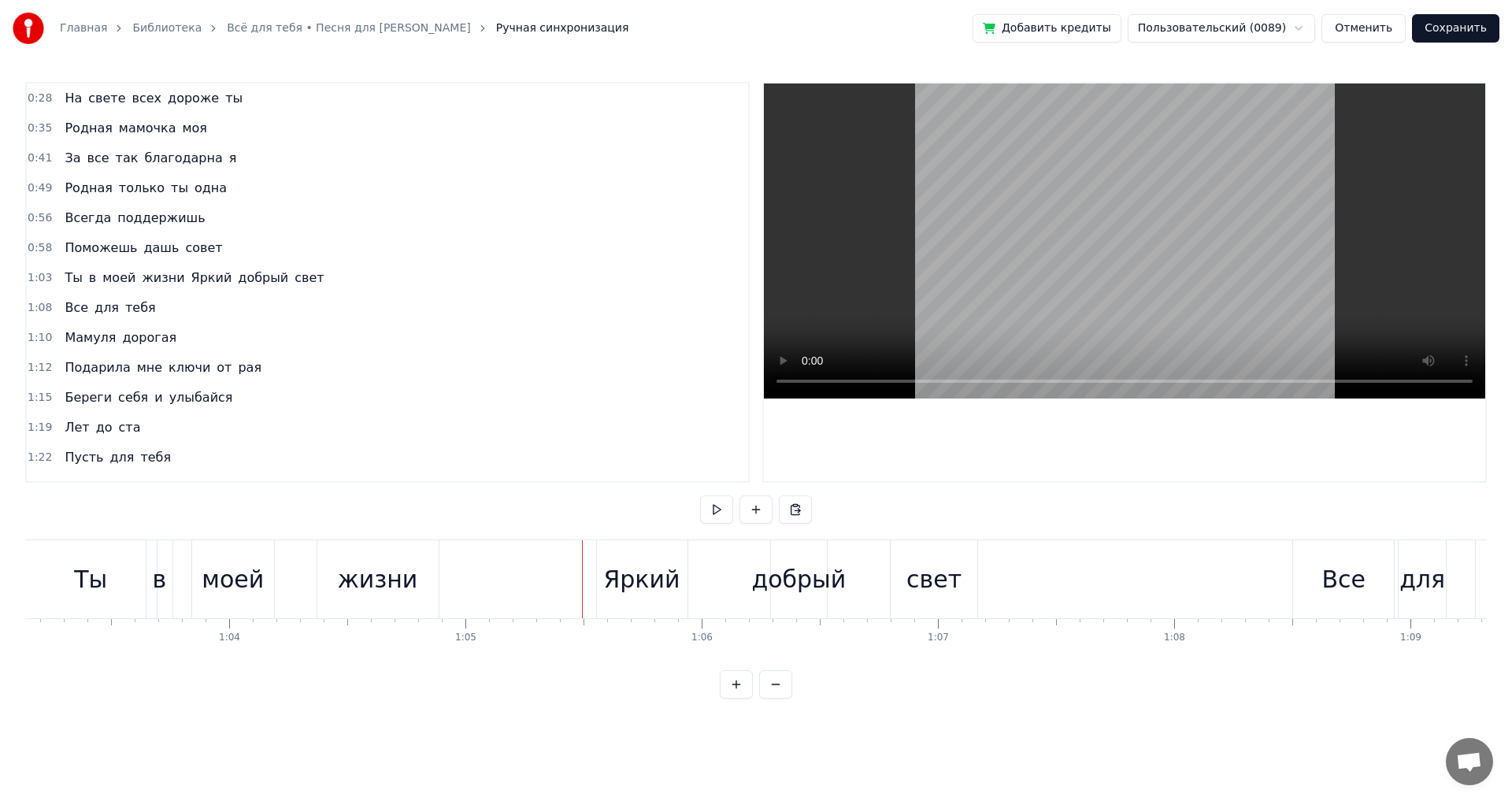
click at [384, 585] on div "жизни" at bounding box center [378, 579] width 80 height 35
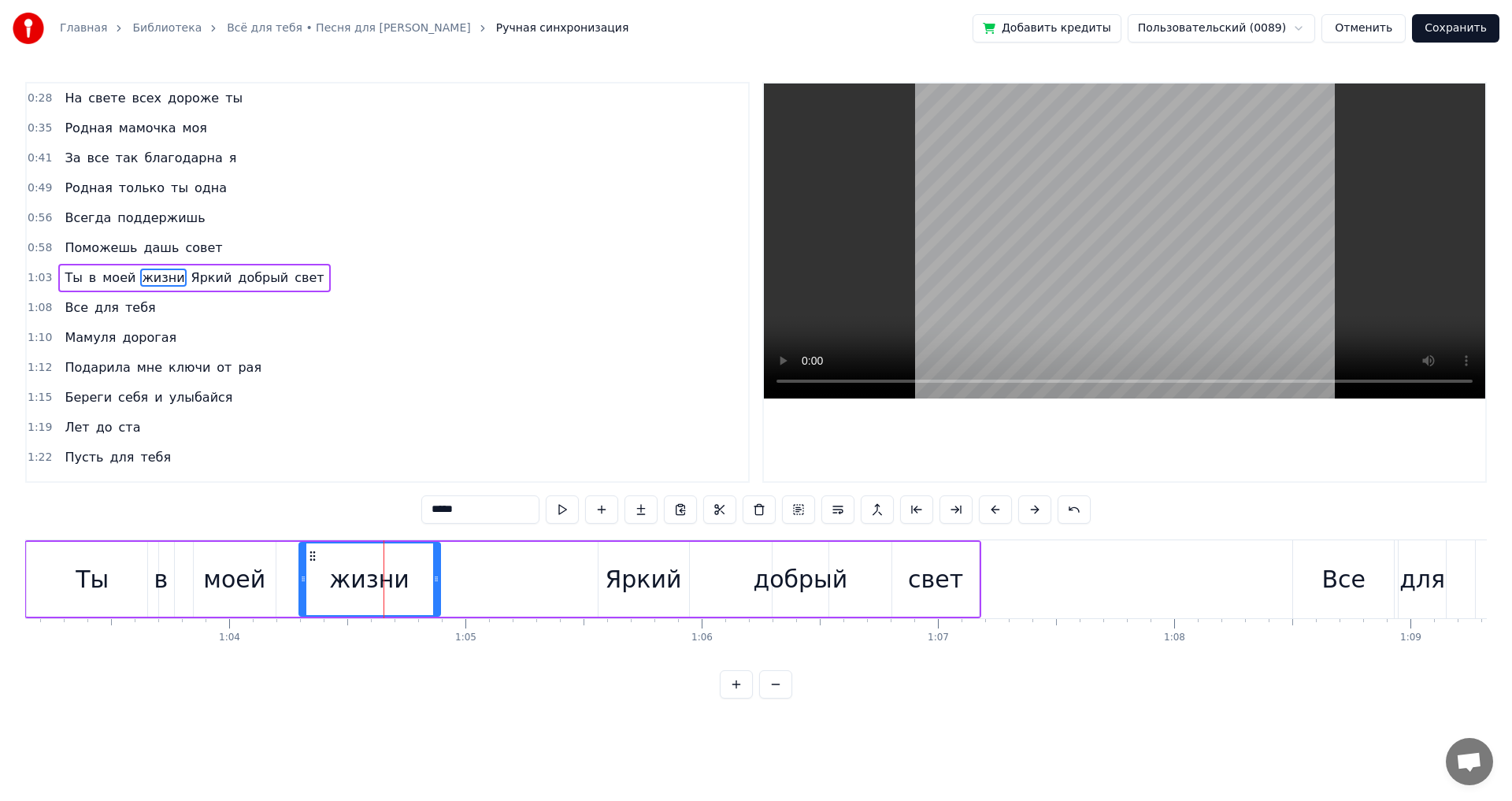
drag, startPoint x: 314, startPoint y: 579, endPoint x: 302, endPoint y: 582, distance: 12.4
click at [302, 582] on icon at bounding box center [303, 579] width 6 height 13
drag, startPoint x: 435, startPoint y: 578, endPoint x: 425, endPoint y: 580, distance: 10.2
click at [425, 580] on icon at bounding box center [426, 579] width 6 height 13
click at [156, 580] on div "в" at bounding box center [161, 579] width 14 height 35
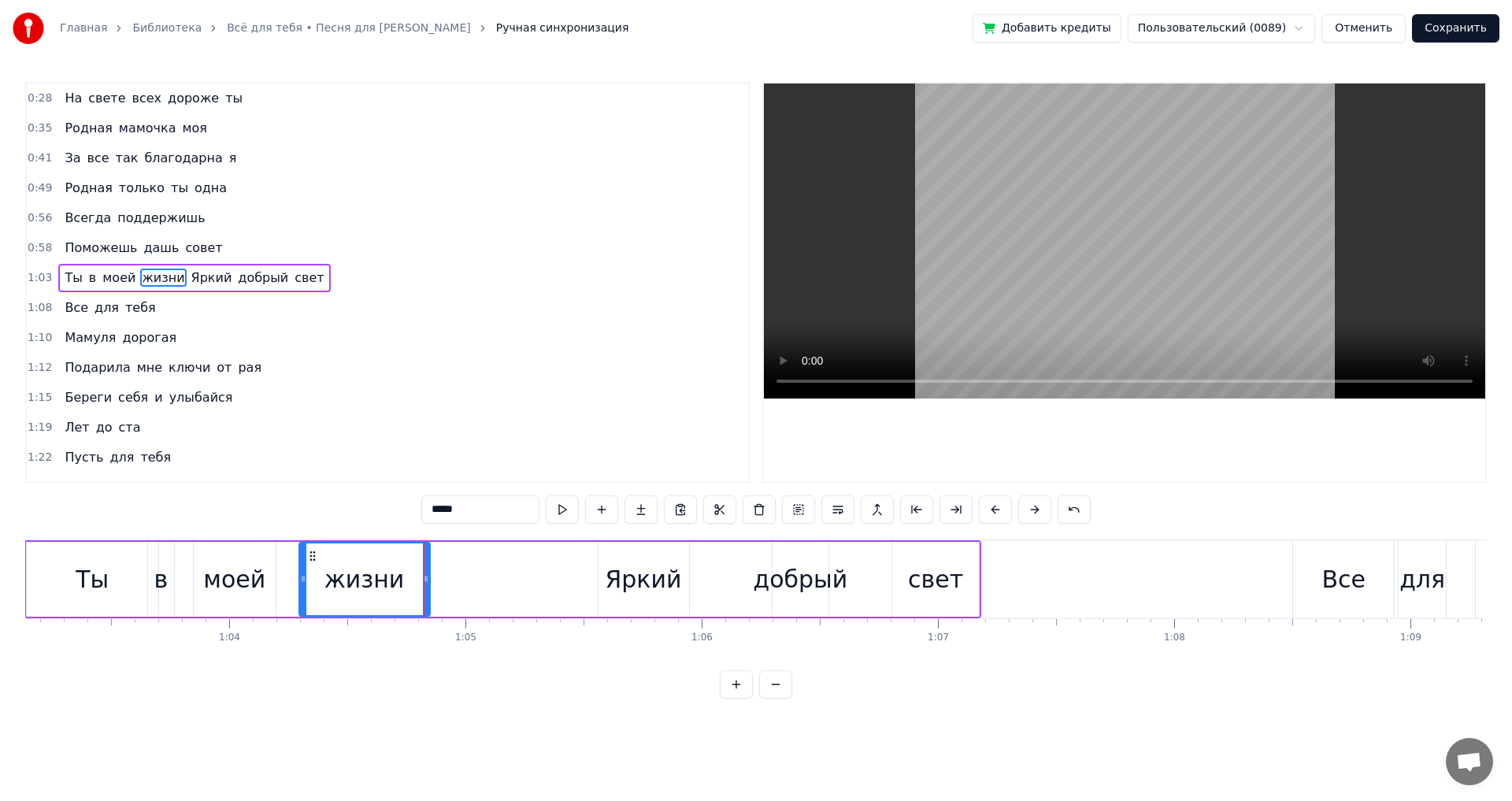
type input "*"
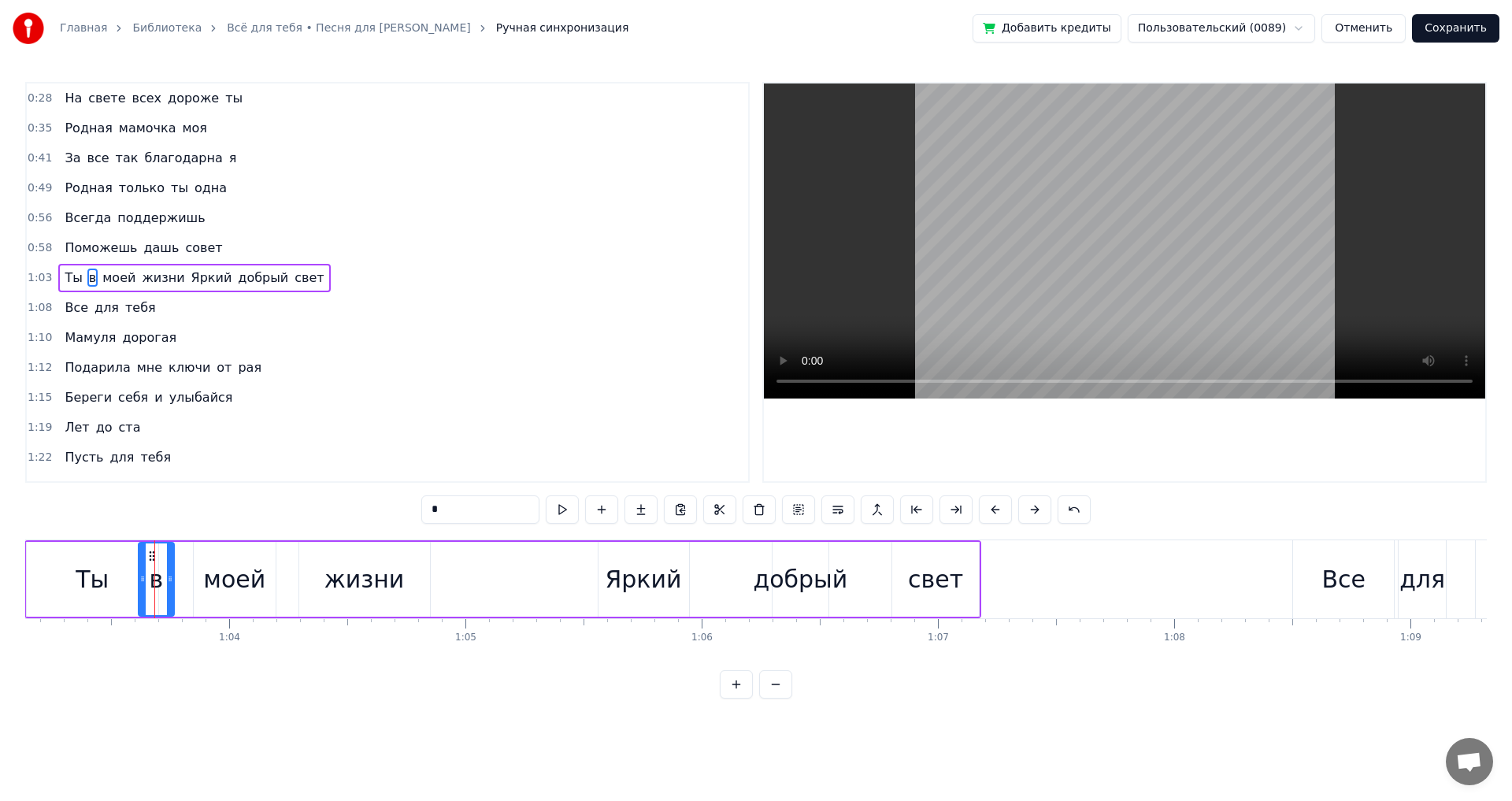
drag, startPoint x: 150, startPoint y: 577, endPoint x: 140, endPoint y: 579, distance: 10.2
click at [140, 579] on icon at bounding box center [142, 579] width 6 height 13
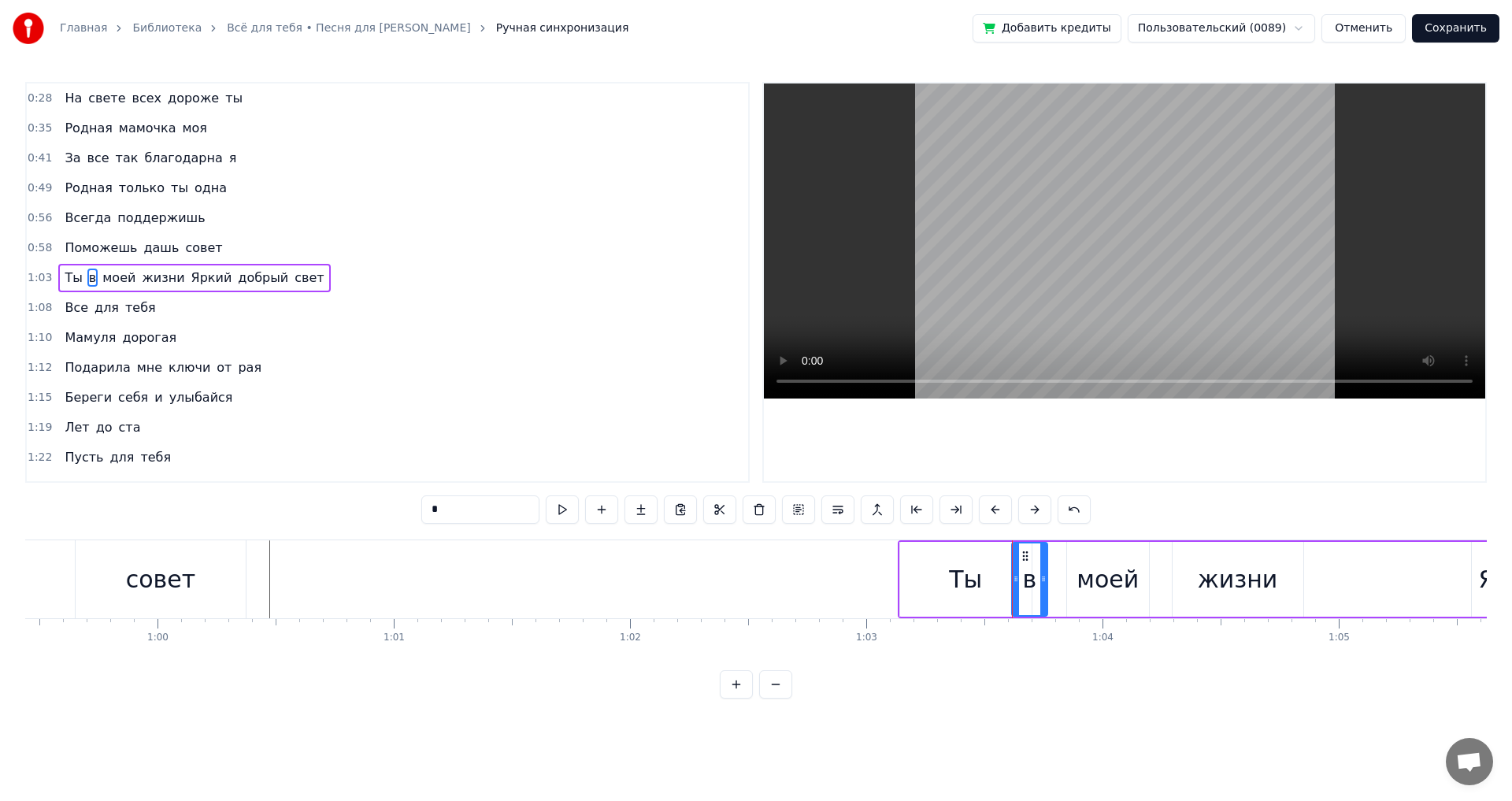
scroll to position [0, 14012]
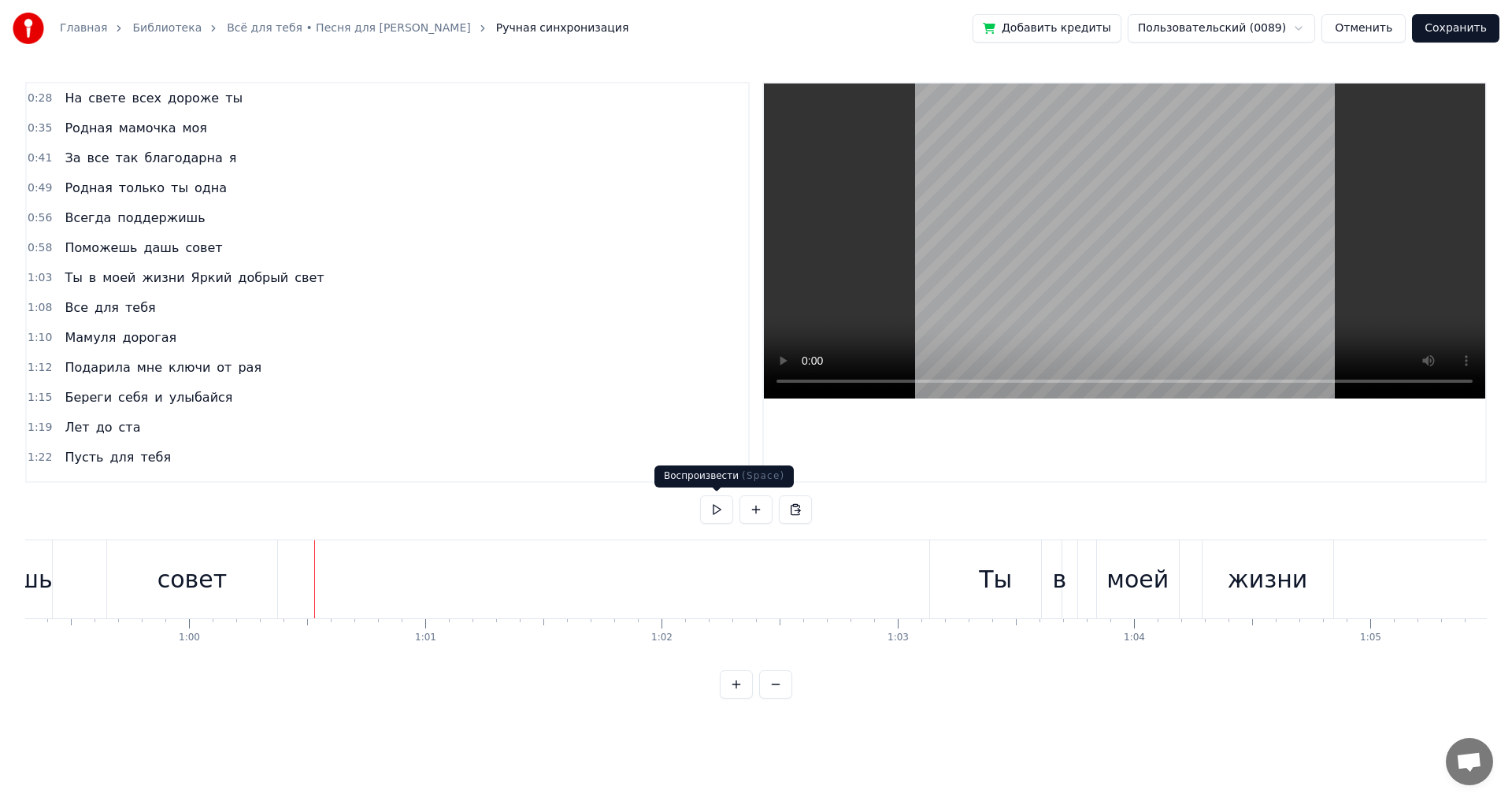
click at [708, 503] on button at bounding box center [717, 509] width 33 height 28
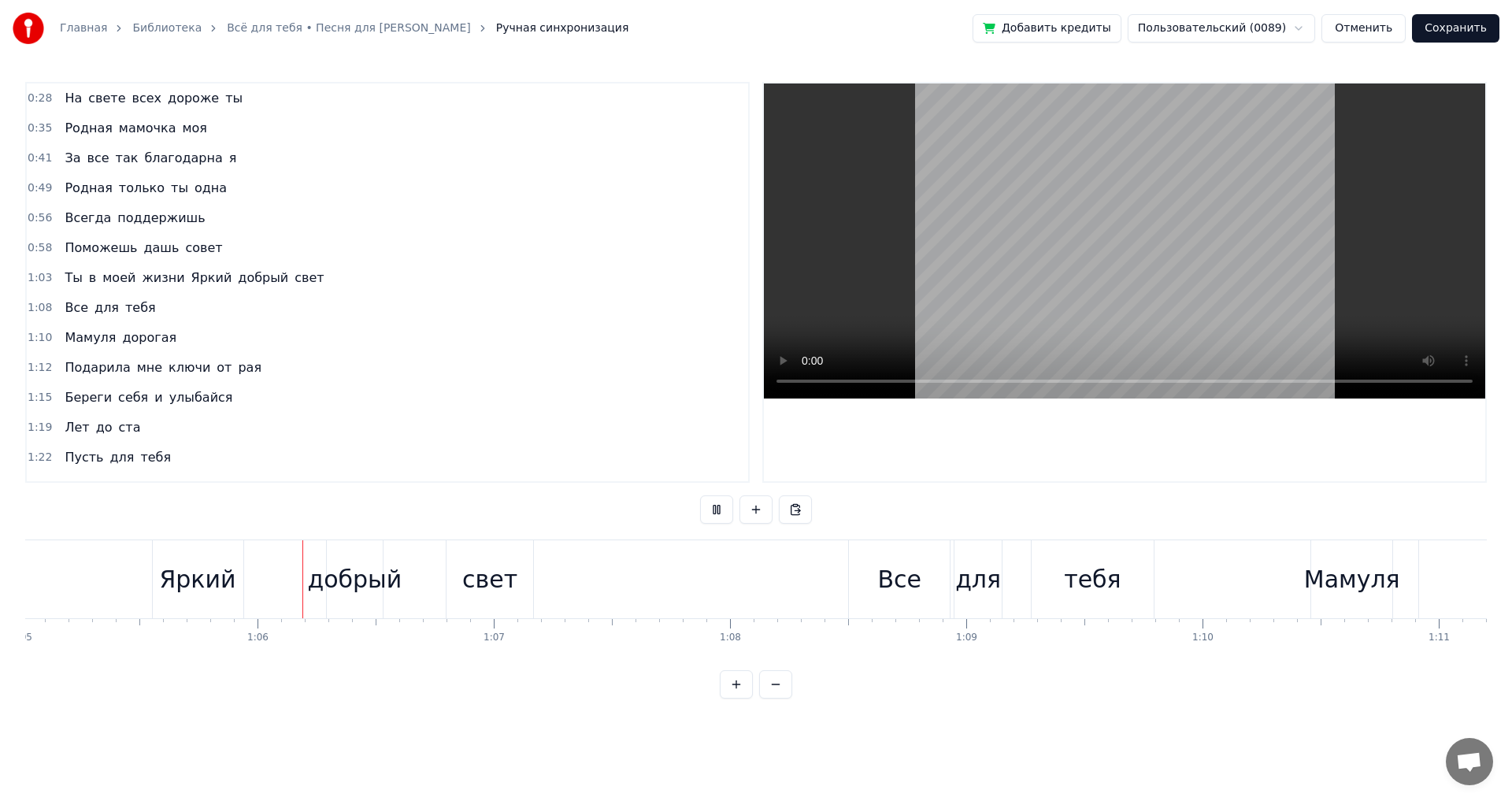
scroll to position [0, 15370]
click at [708, 503] on button at bounding box center [717, 509] width 33 height 28
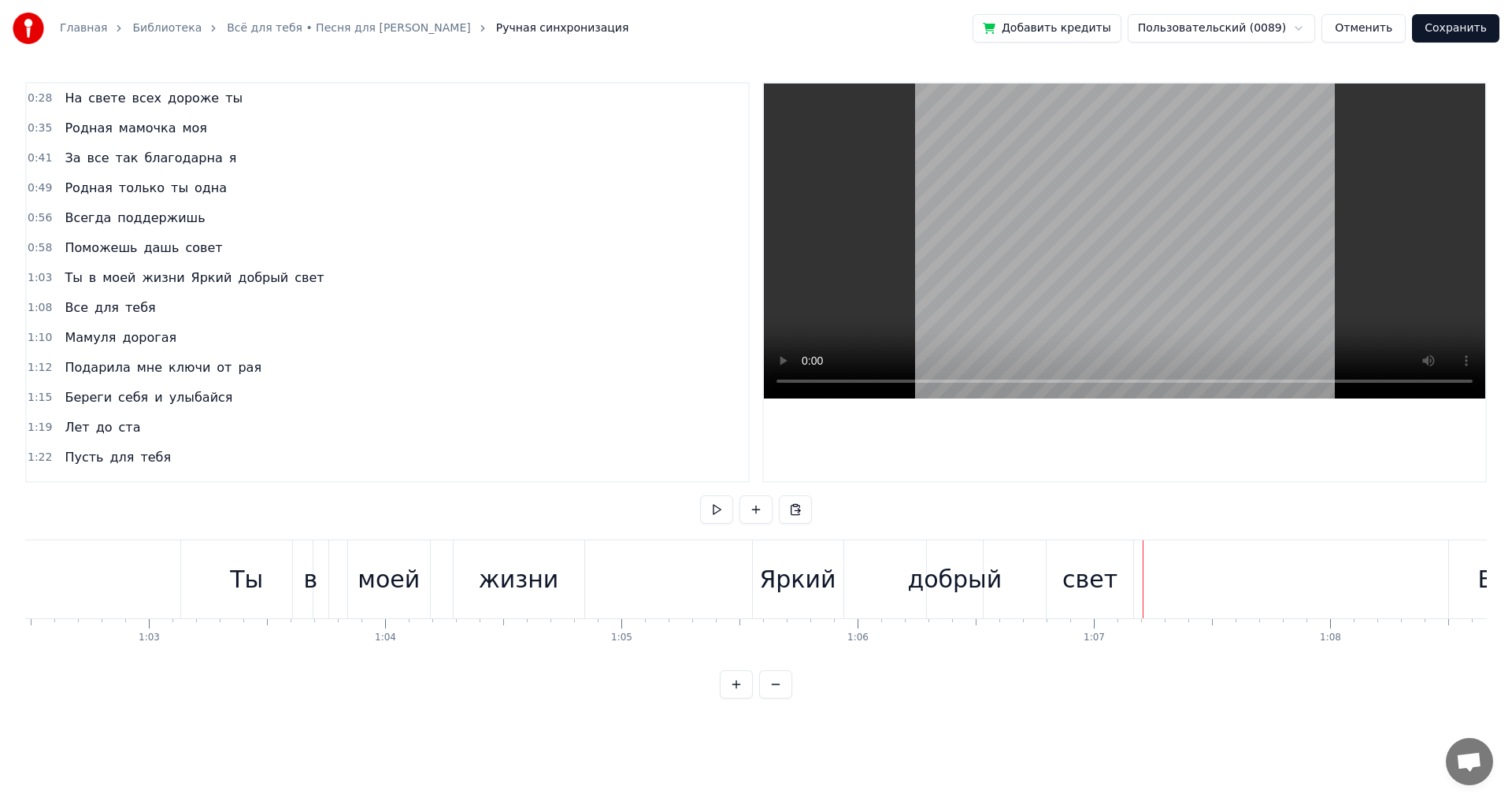
scroll to position [0, 14699]
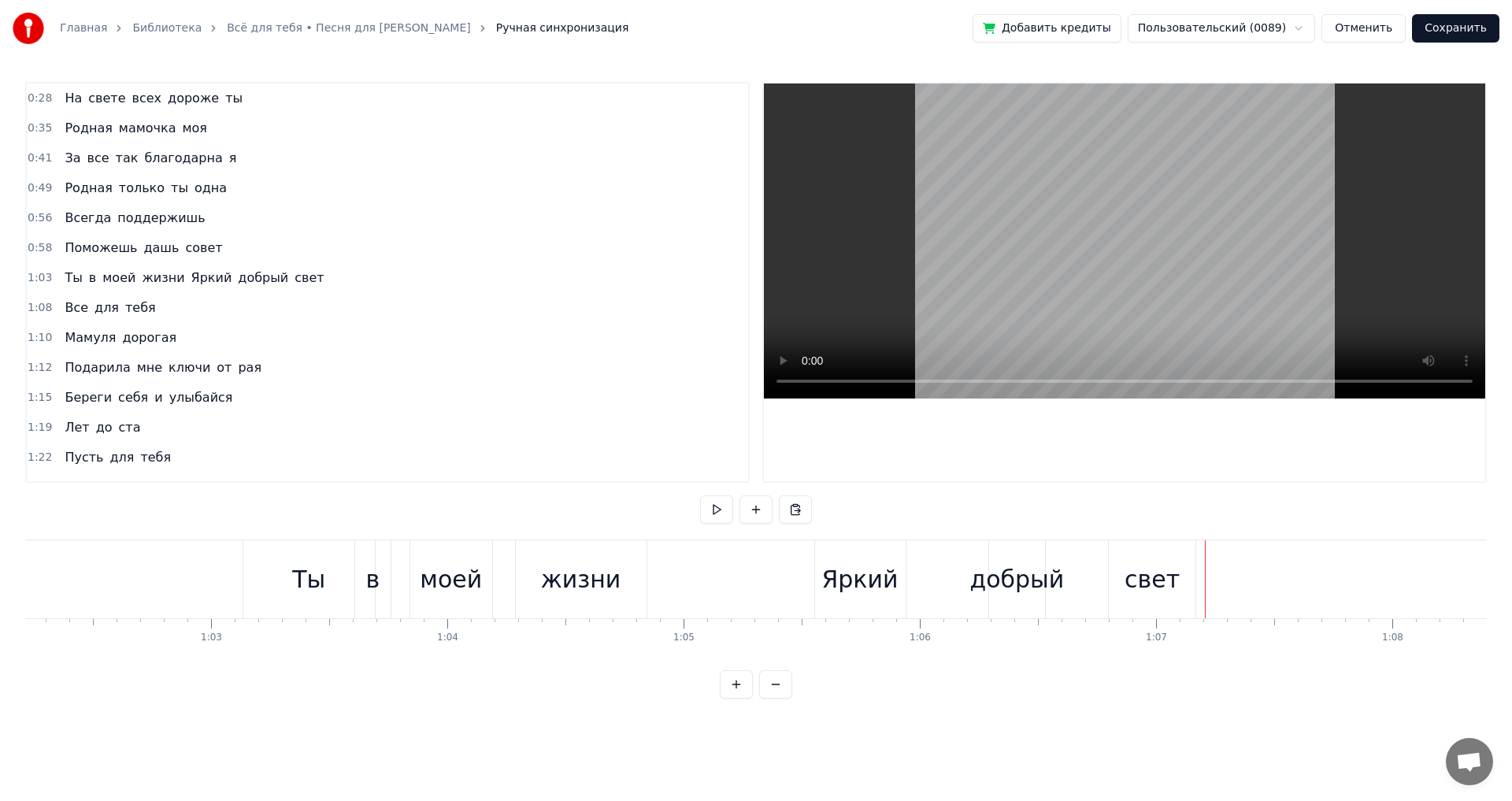
click at [436, 590] on div "моей" at bounding box center [450, 579] width 62 height 35
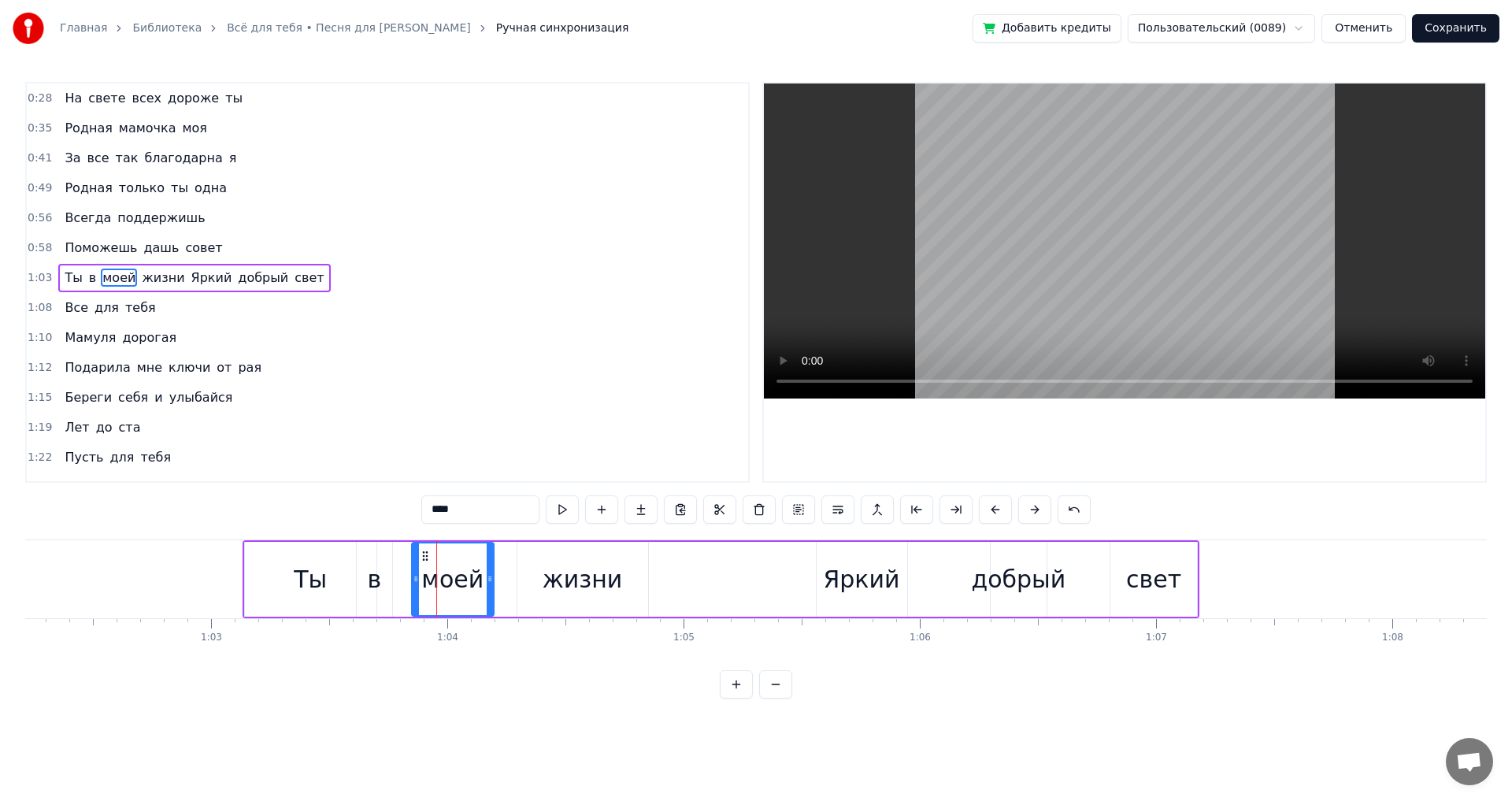
click at [310, 577] on div "Ты" at bounding box center [310, 579] width 33 height 35
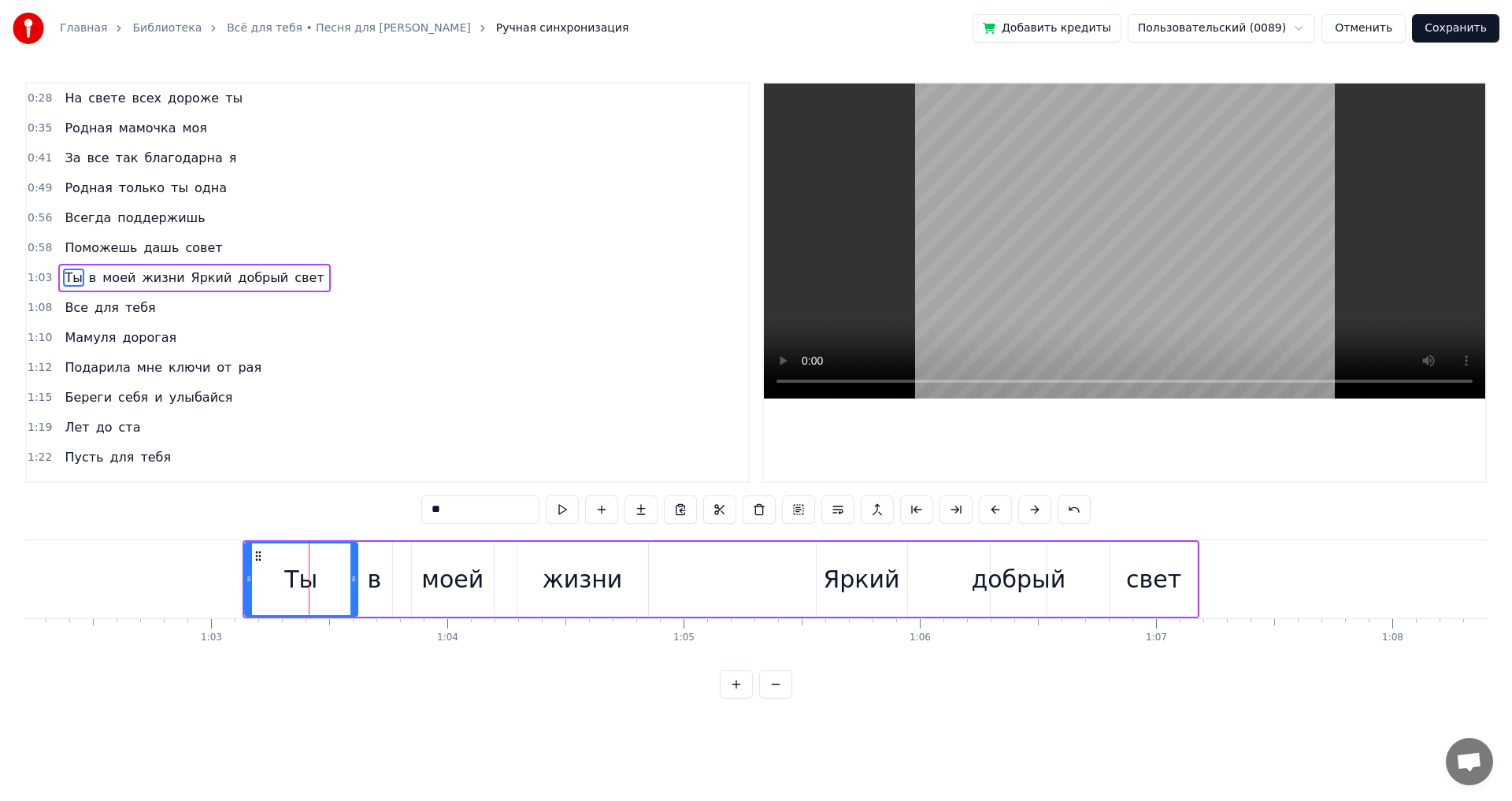
drag, startPoint x: 372, startPoint y: 579, endPoint x: 354, endPoint y: 585, distance: 19.0
click at [354, 585] on icon at bounding box center [354, 579] width 6 height 13
click at [836, 577] on div "Яркий" at bounding box center [861, 579] width 76 height 35
type input "*****"
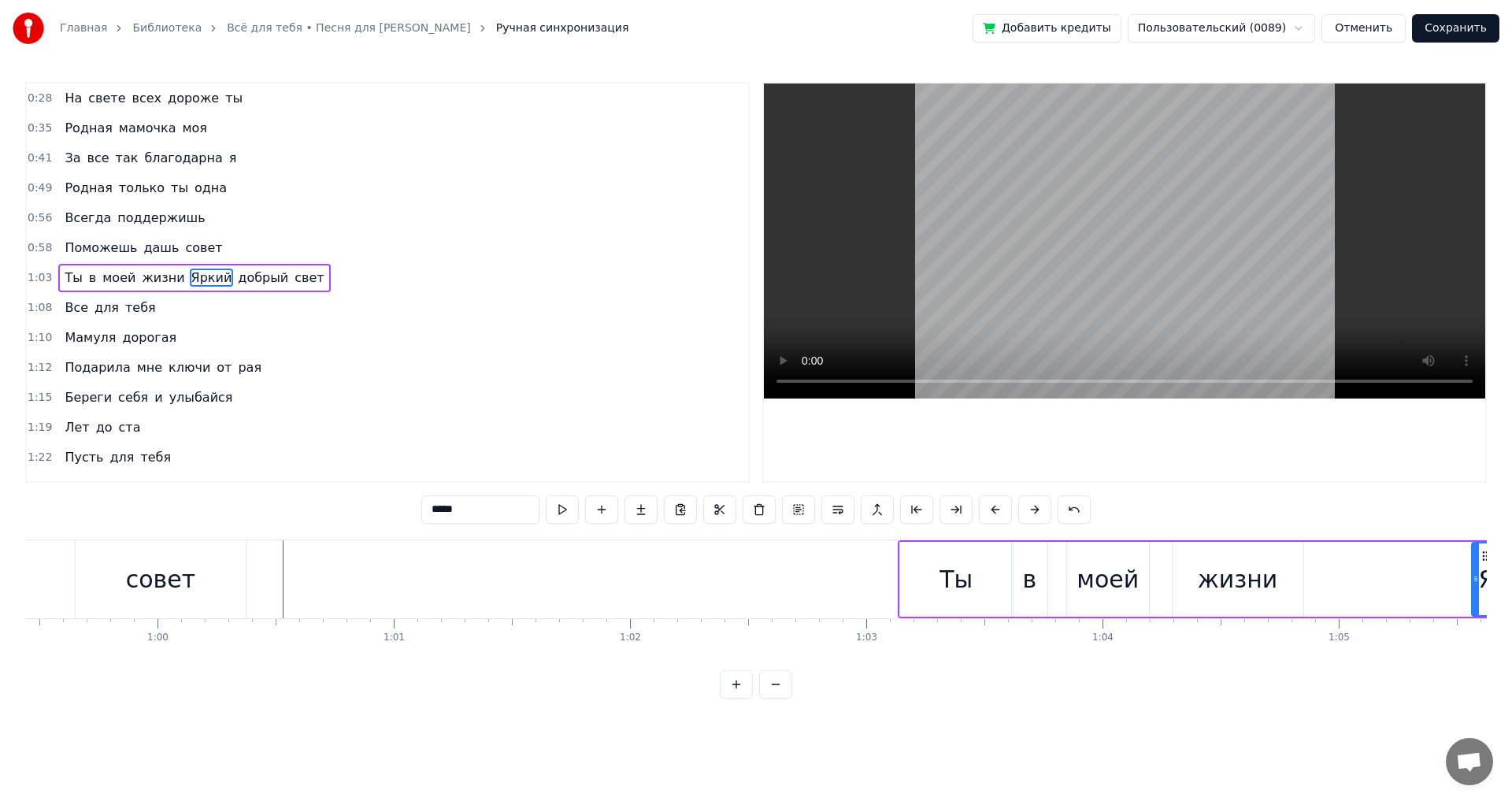
scroll to position [0, 14012]
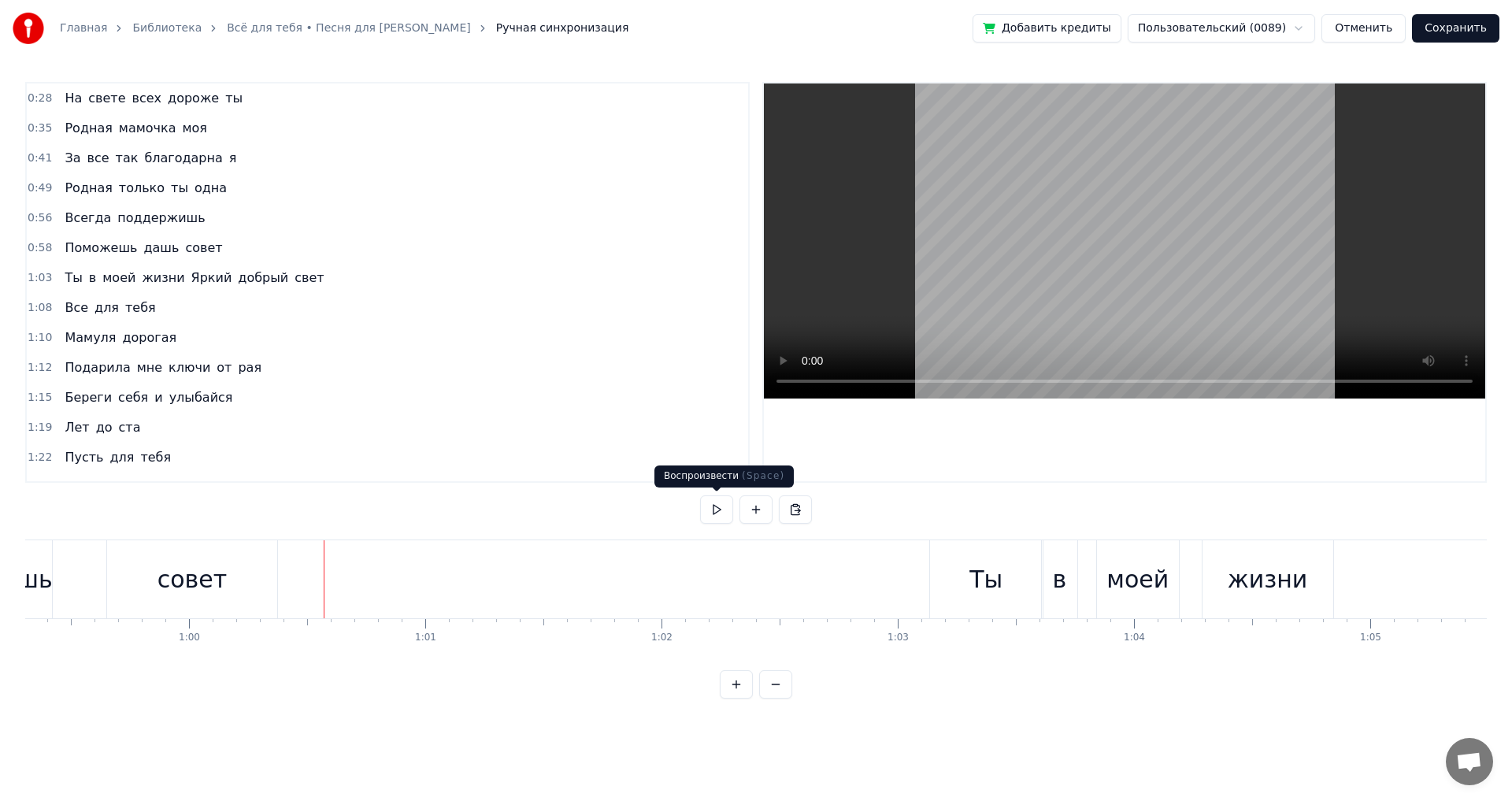
click at [711, 514] on button at bounding box center [717, 509] width 33 height 28
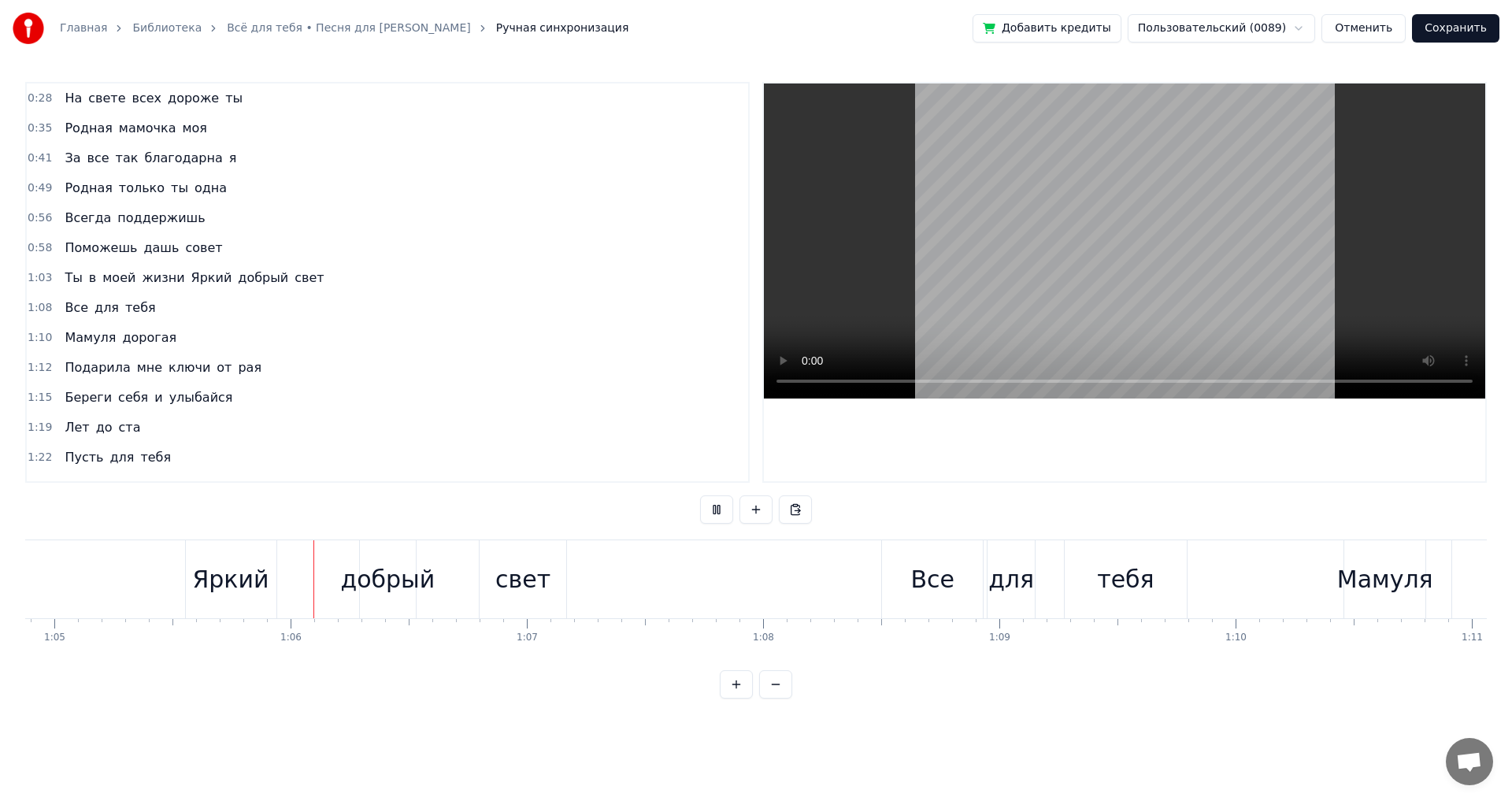
scroll to position [0, 15343]
click at [711, 514] on button at bounding box center [717, 509] width 33 height 28
click at [220, 583] on div "Яркий" at bounding box center [215, 579] width 76 height 35
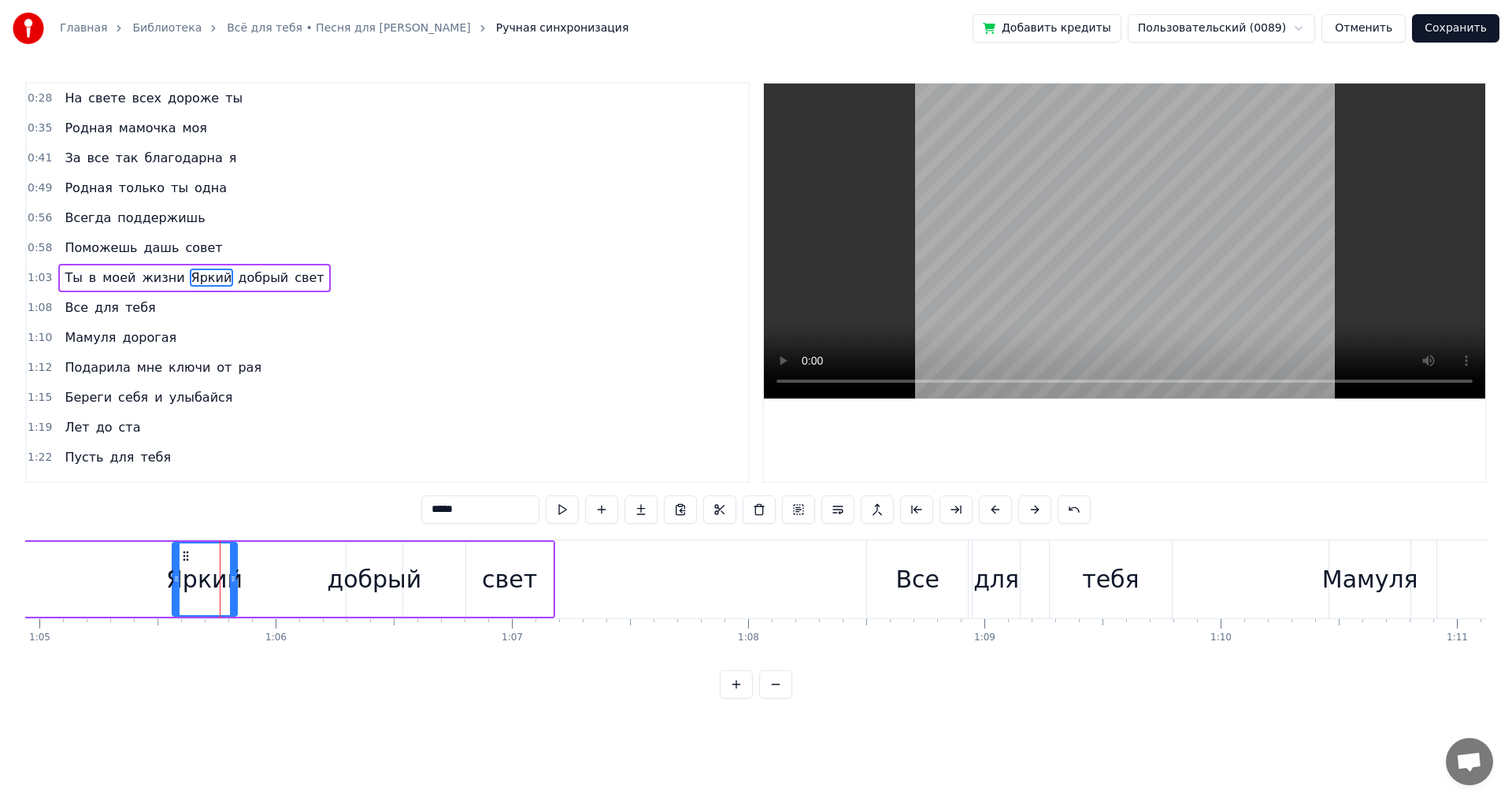
drag, startPoint x: 260, startPoint y: 575, endPoint x: 234, endPoint y: 571, distance: 26.3
click at [234, 571] on div at bounding box center [233, 579] width 6 height 72
click at [343, 578] on div "добрый" at bounding box center [374, 579] width 95 height 35
type input "******"
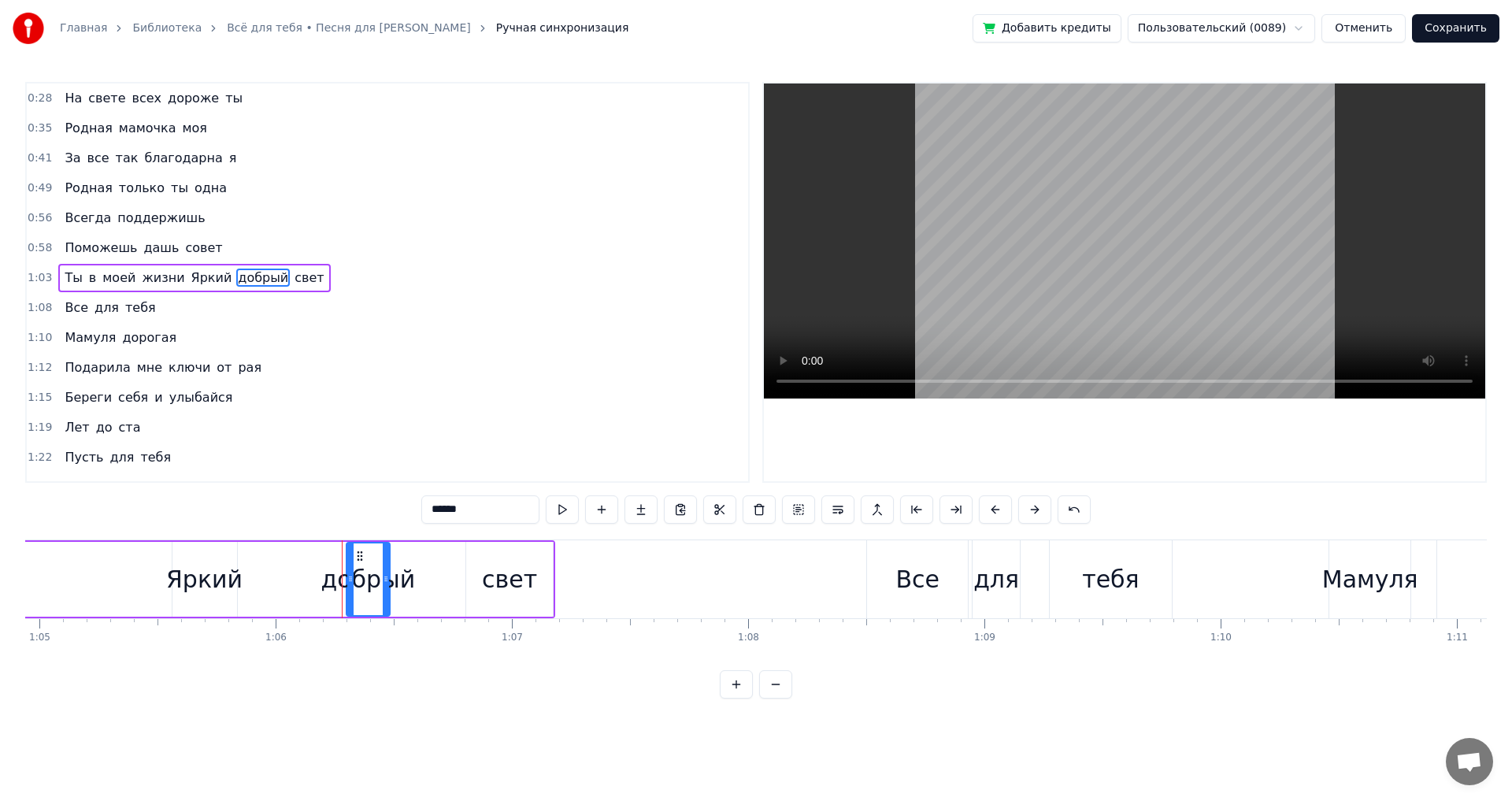
drag, startPoint x: 401, startPoint y: 580, endPoint x: 388, endPoint y: 583, distance: 13.3
click at [388, 583] on icon at bounding box center [386, 579] width 6 height 13
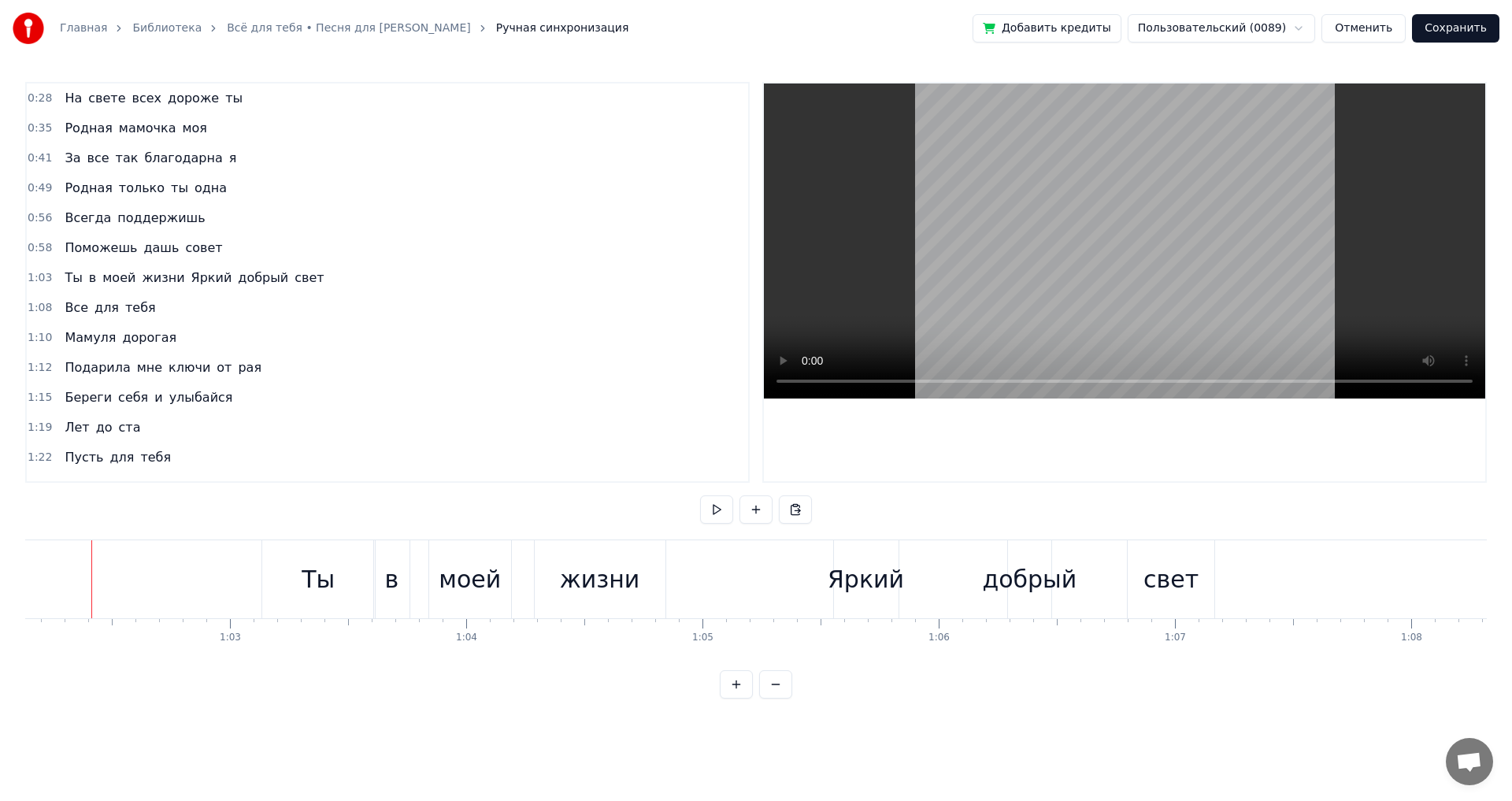
scroll to position [0, 14667]
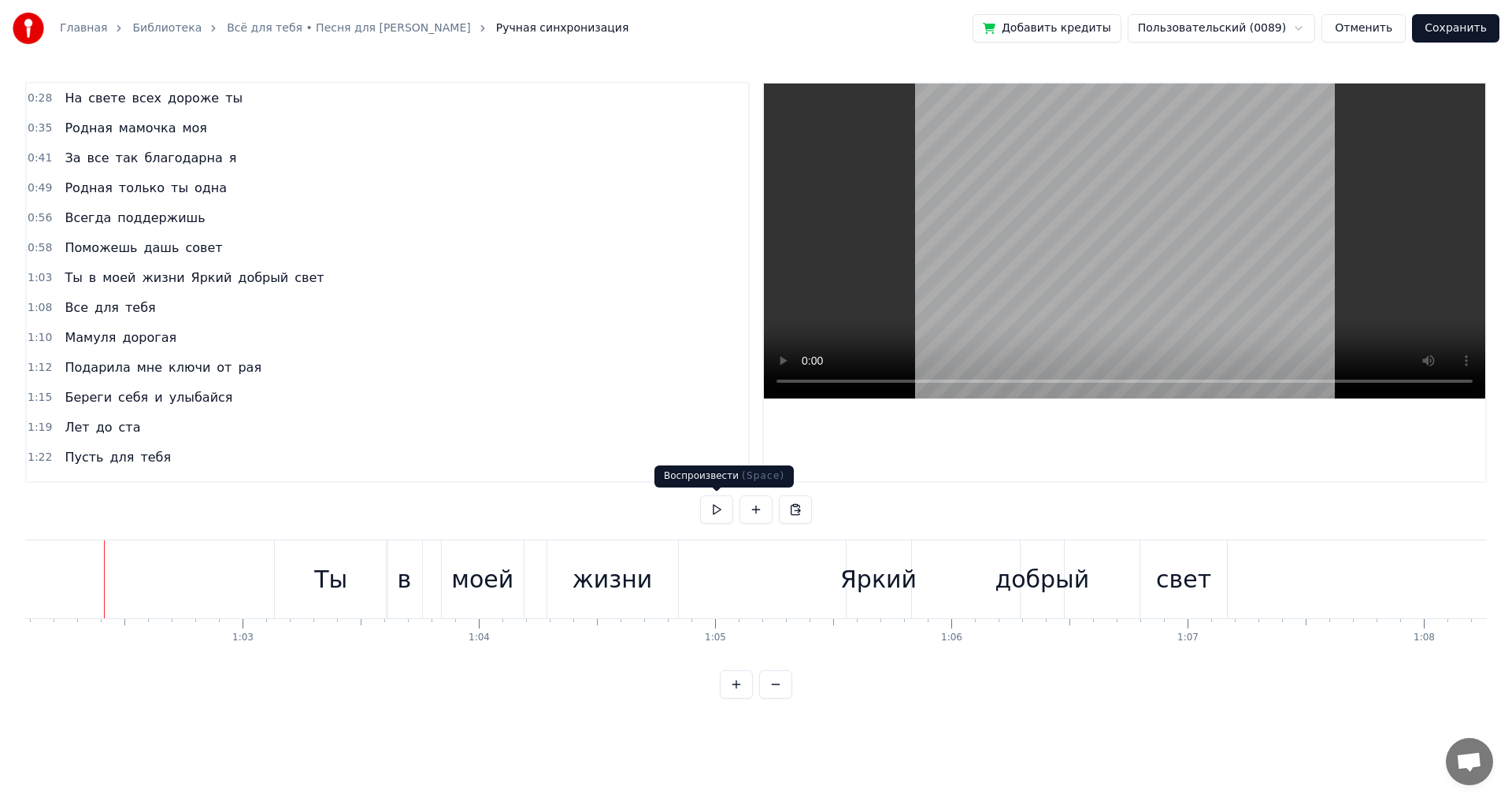
click at [717, 508] on button at bounding box center [717, 509] width 33 height 28
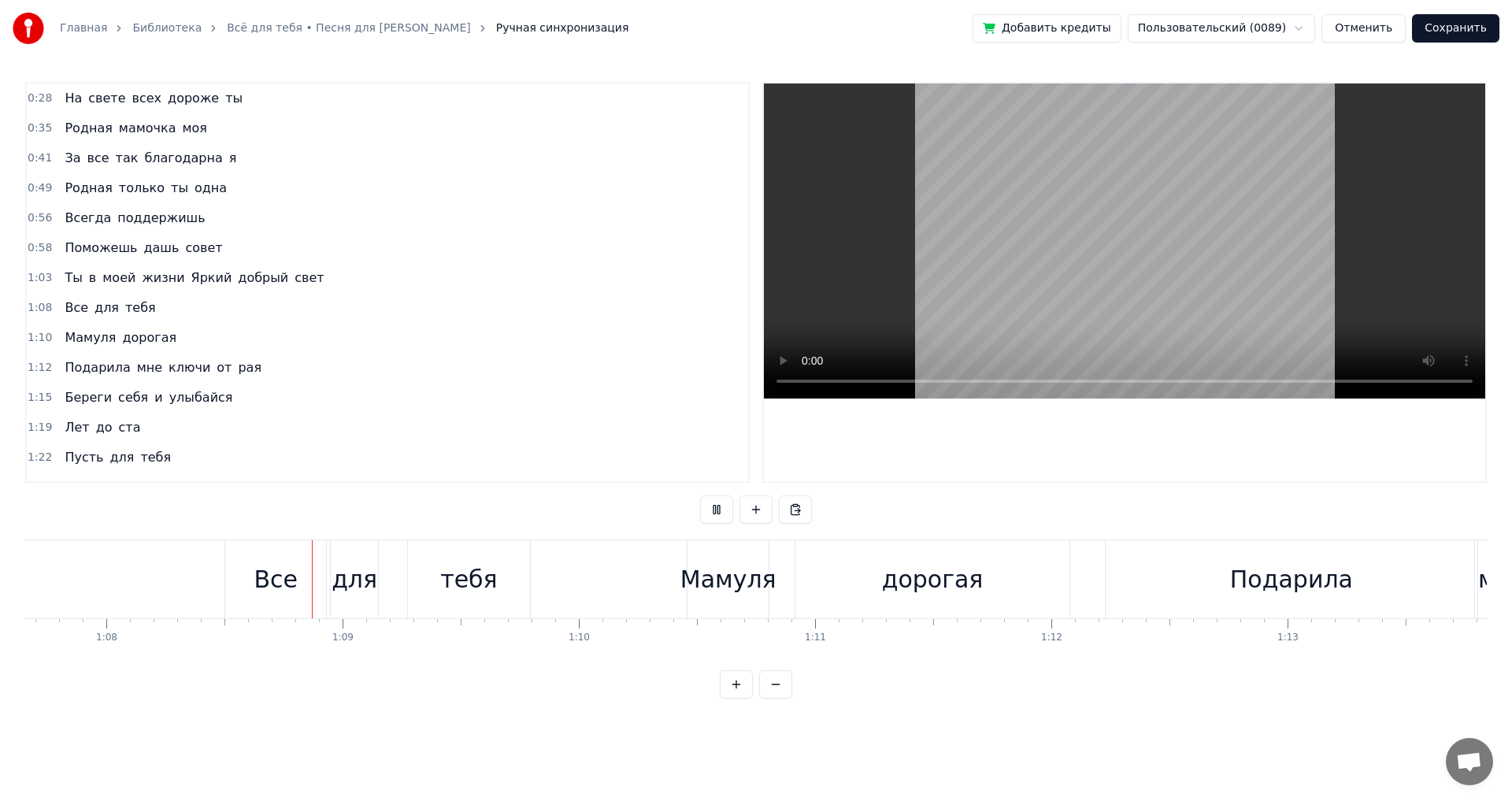
scroll to position [0, 15999]
click at [717, 508] on button at bounding box center [717, 509] width 33 height 28
click at [444, 581] on div "тебя" at bounding box center [454, 579] width 57 height 35
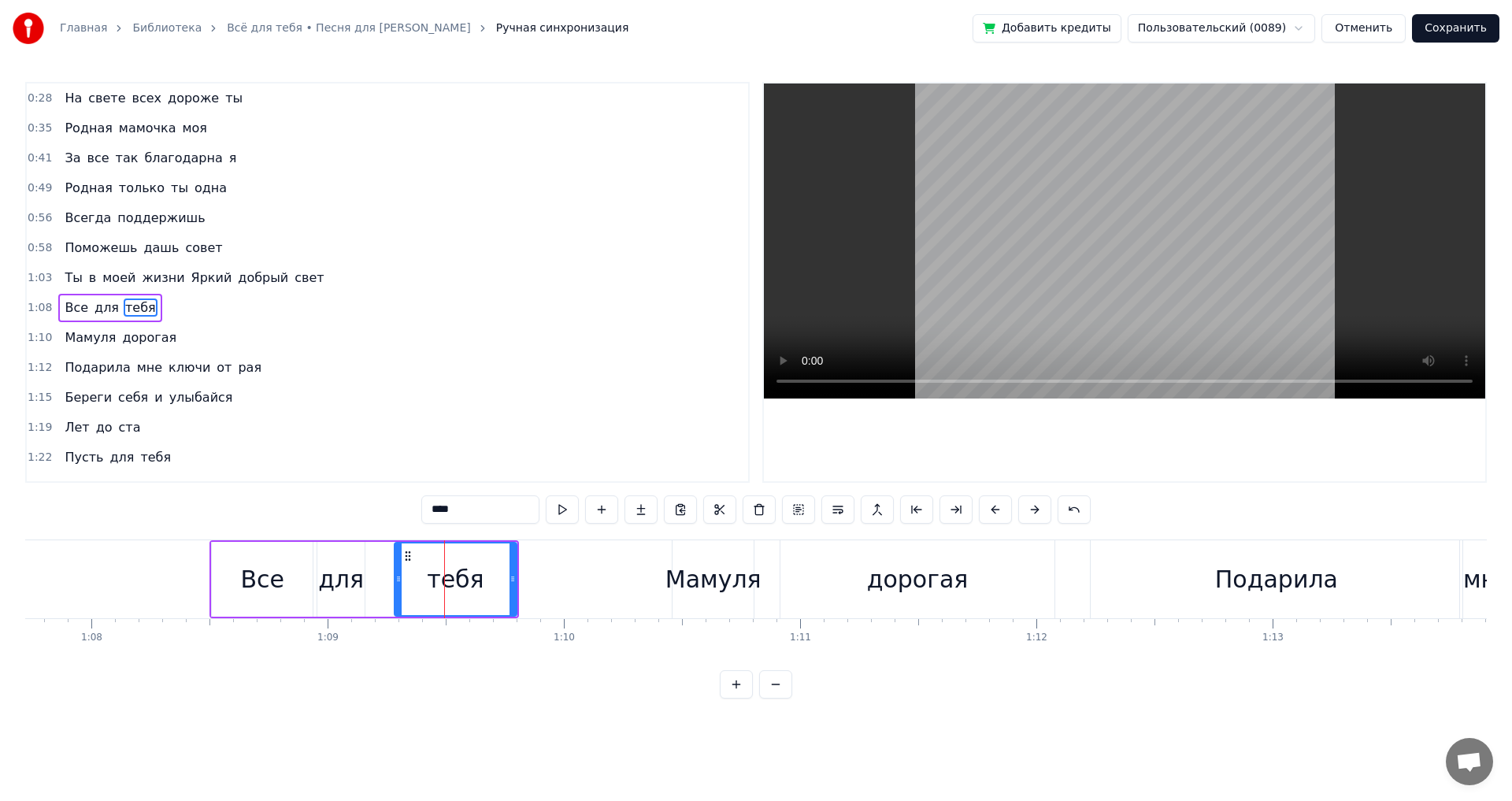
scroll to position [25, 0]
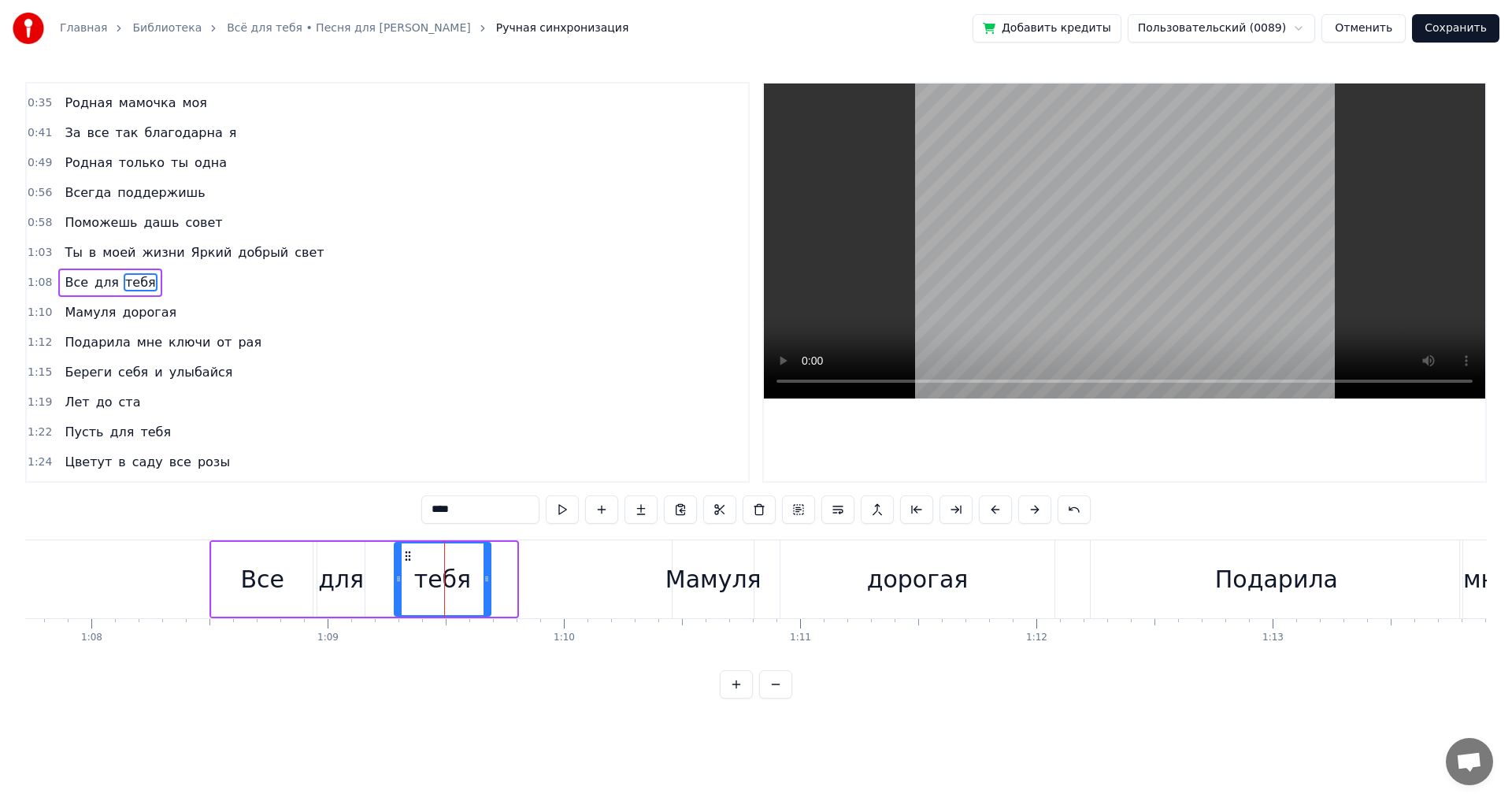
drag, startPoint x: 511, startPoint y: 582, endPoint x: 484, endPoint y: 583, distance: 27.0
click at [484, 583] on icon at bounding box center [487, 579] width 6 height 13
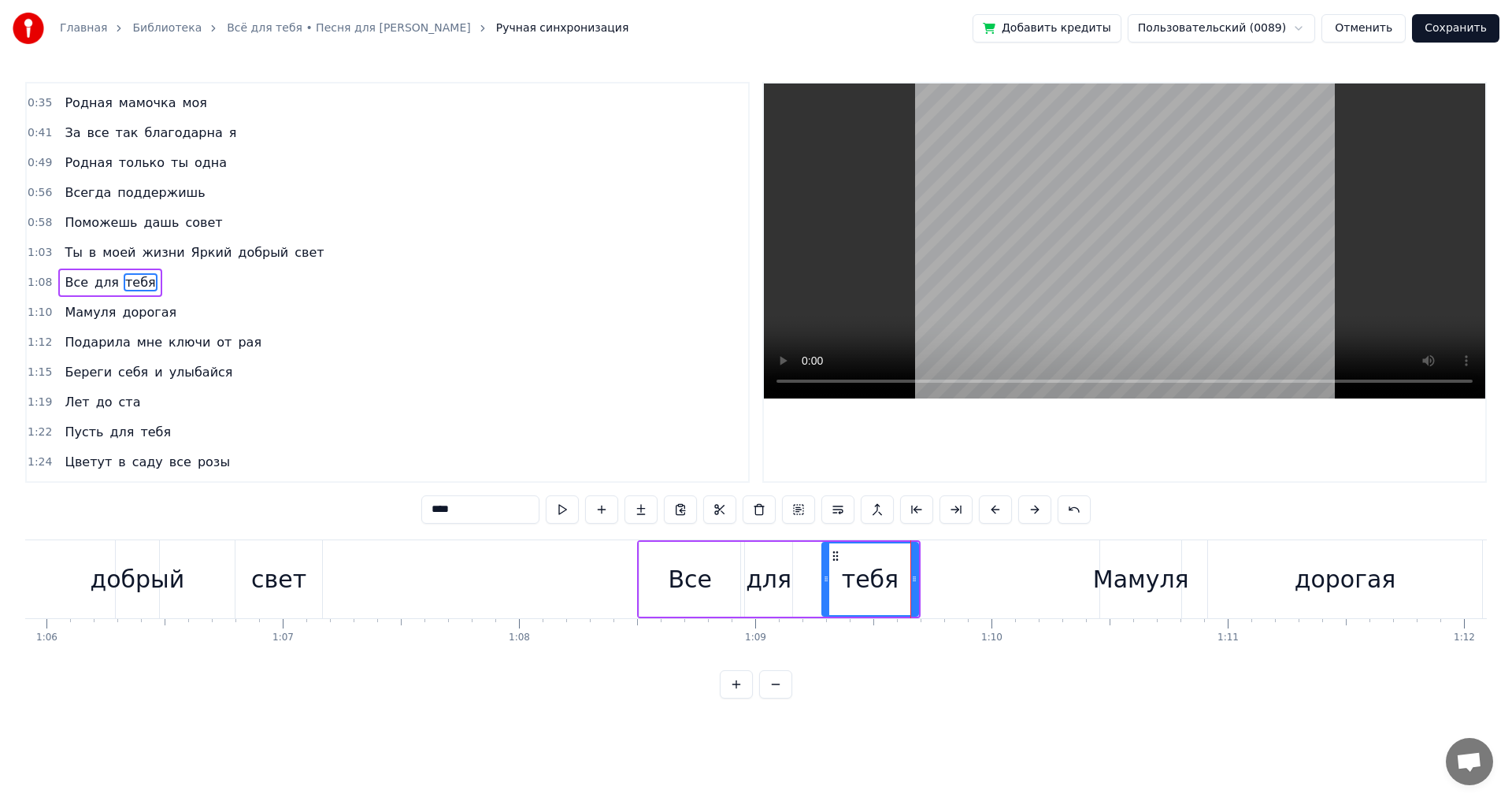
scroll to position [0, 15322]
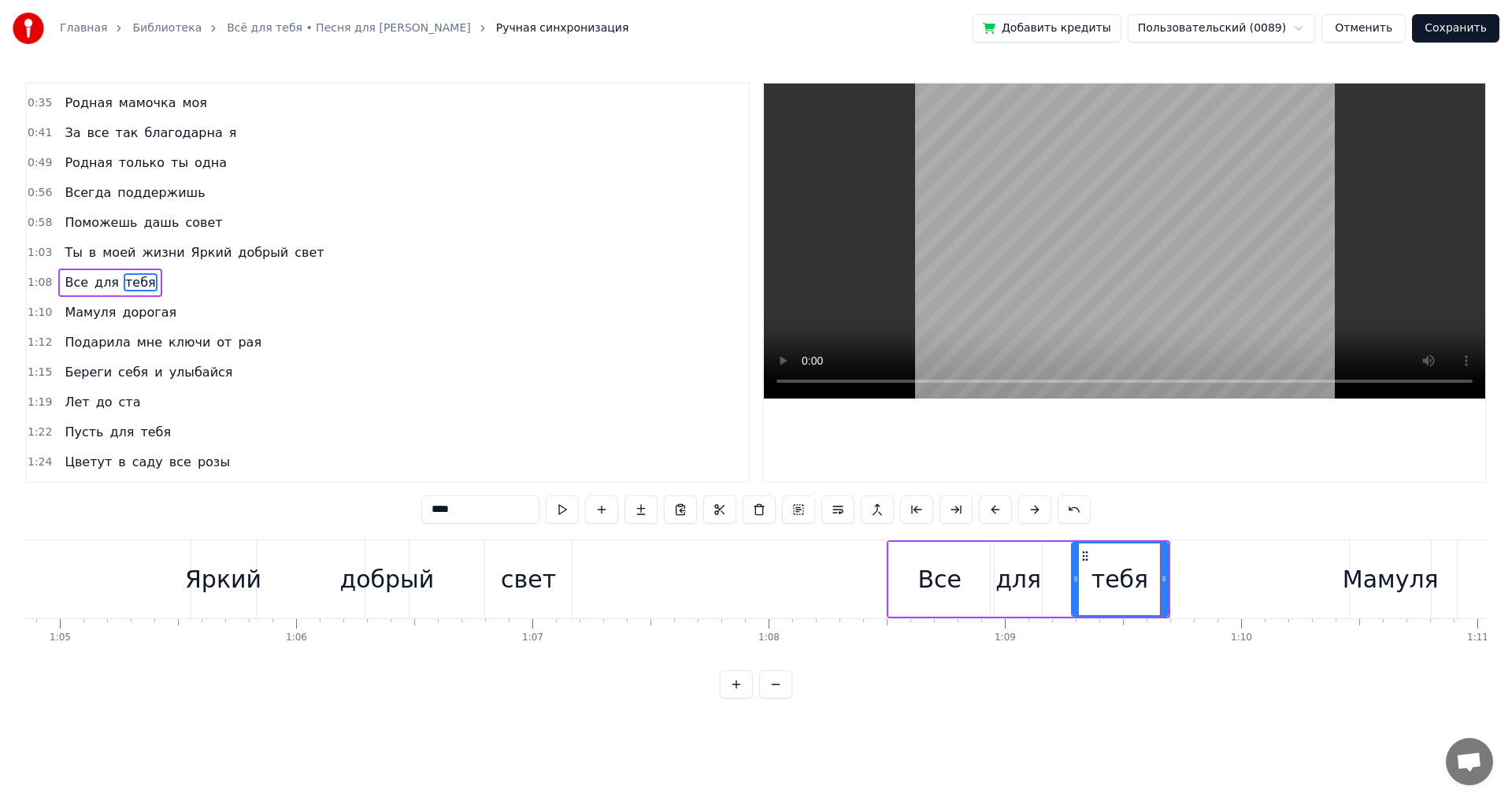
click at [71, 569] on div "Ты в моей жизни Яркий добрый свет" at bounding box center [97, 579] width 957 height 78
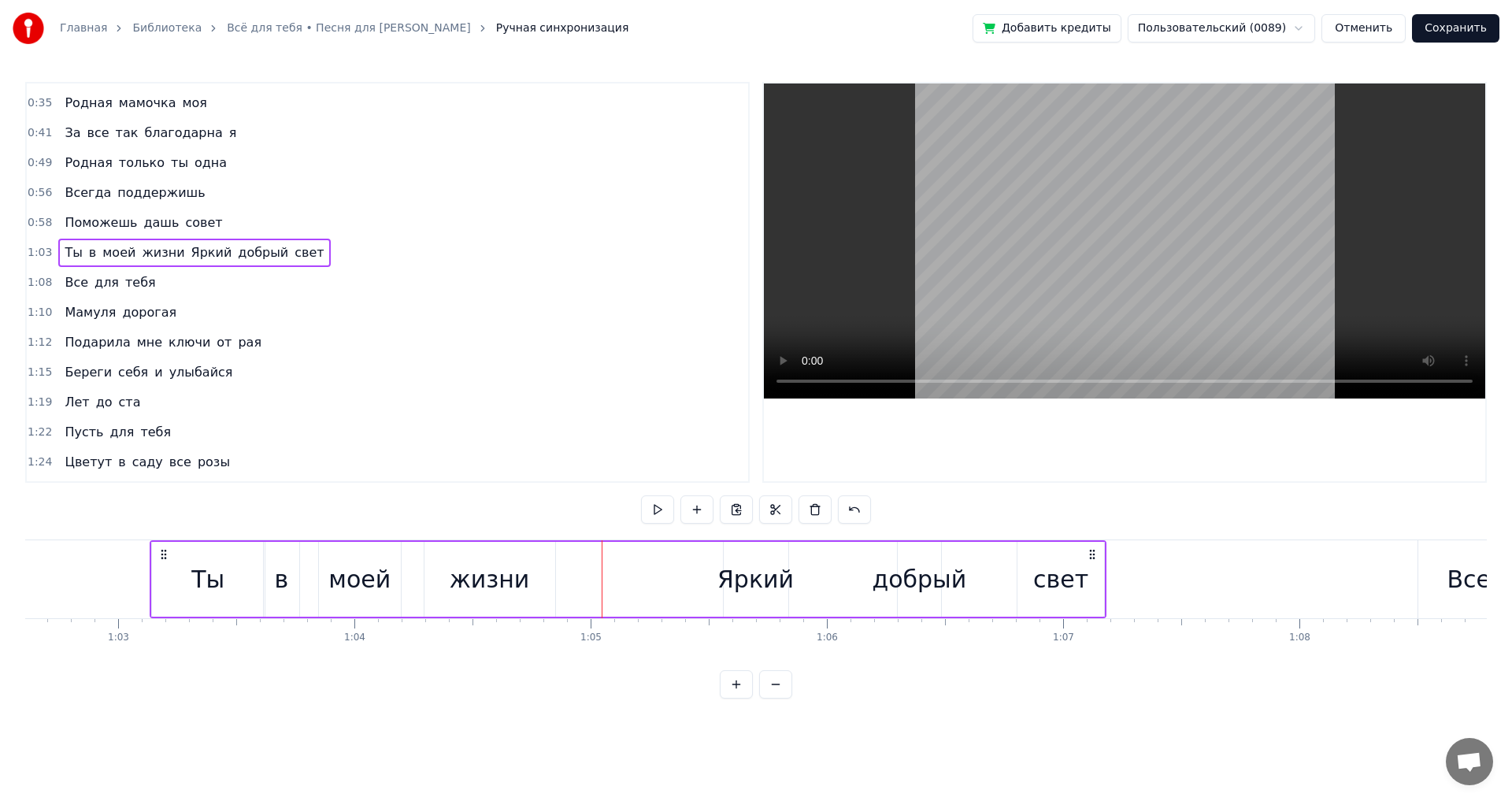
scroll to position [0, 14699]
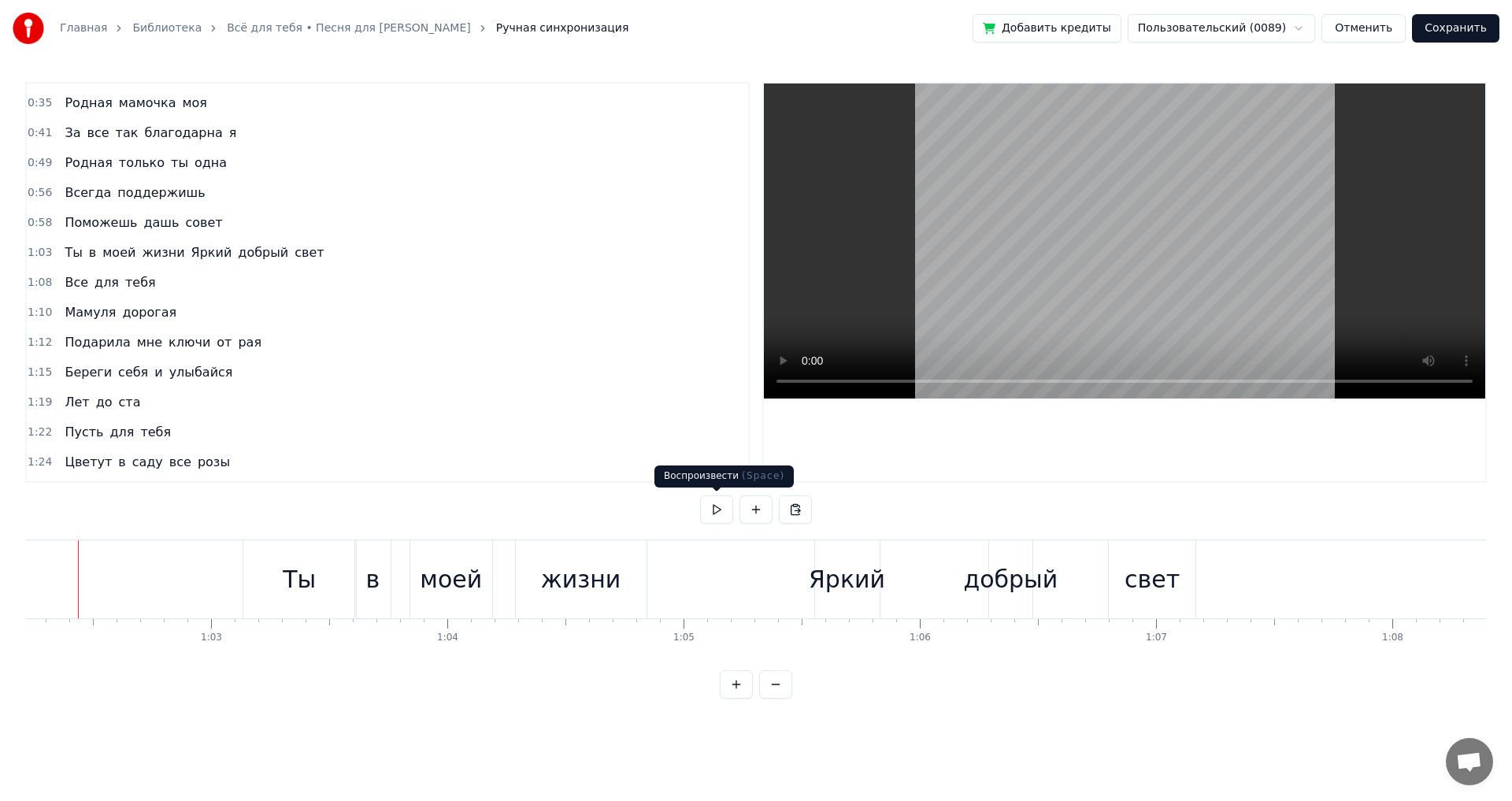
click at [721, 511] on button at bounding box center [717, 509] width 33 height 28
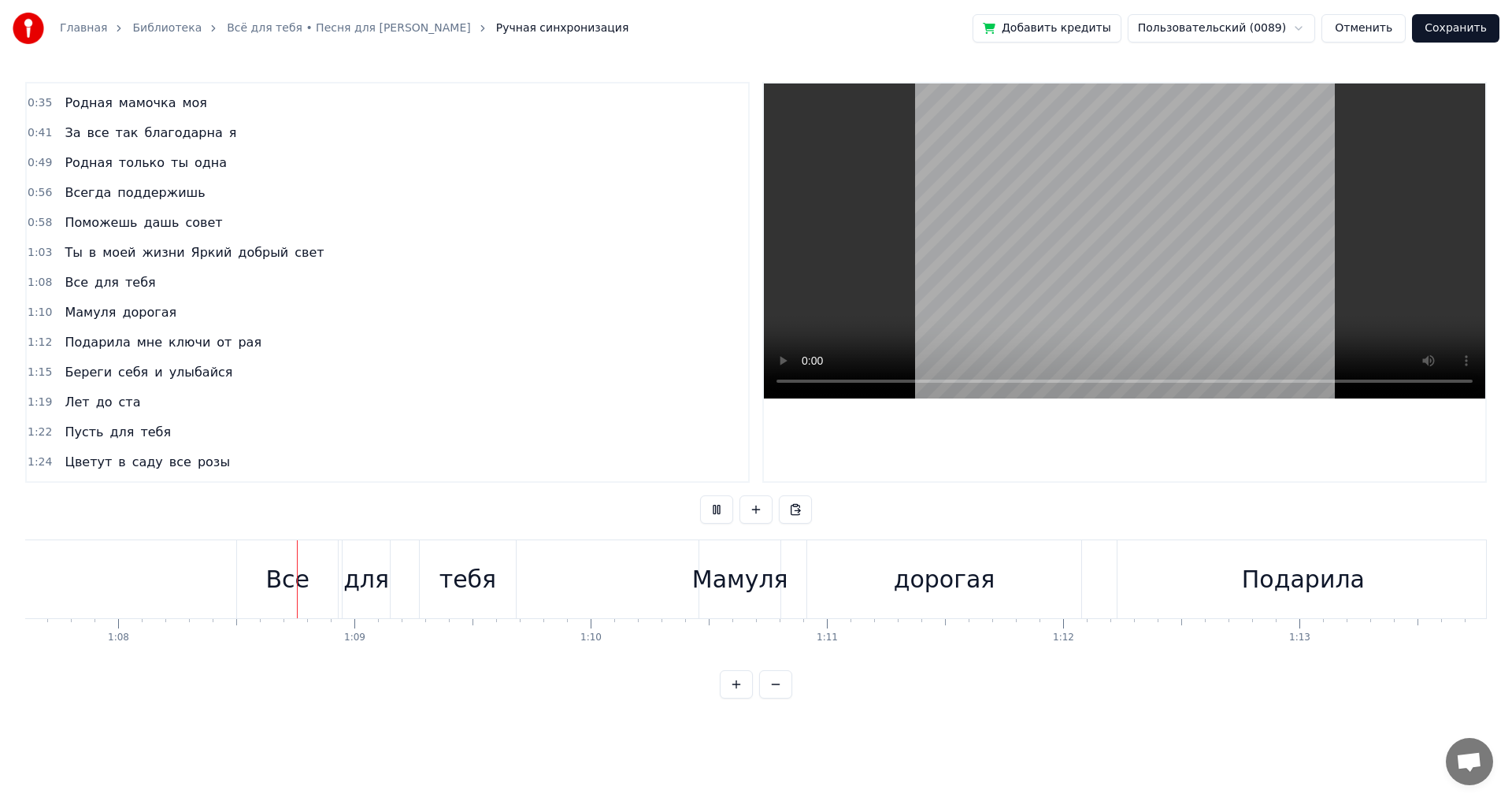
scroll to position [0, 15985]
click at [721, 511] on button at bounding box center [717, 509] width 33 height 28
click at [426, 575] on div "тебя" at bounding box center [455, 579] width 97 height 78
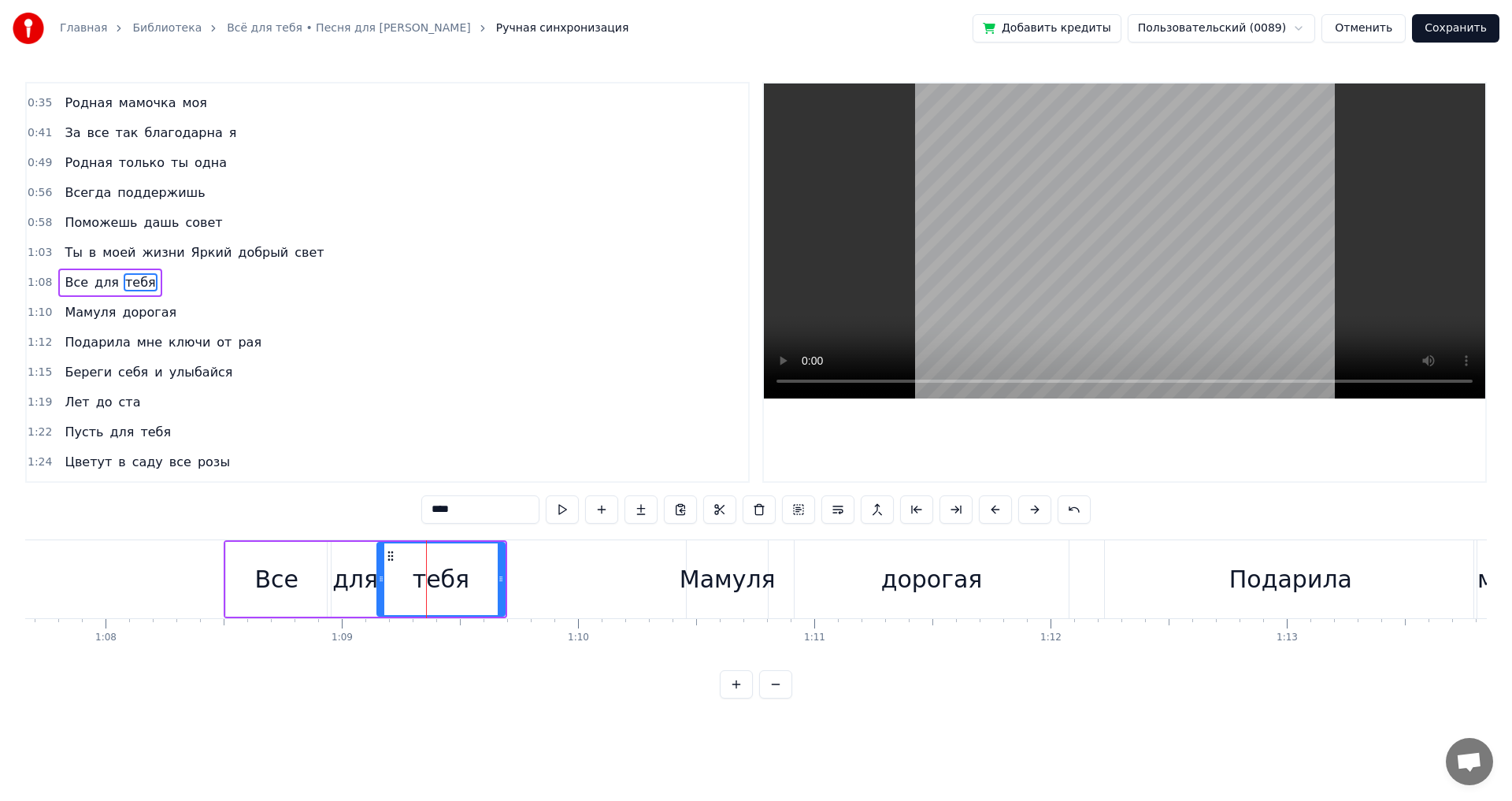
drag, startPoint x: 413, startPoint y: 579, endPoint x: 382, endPoint y: 582, distance: 31.1
click at [382, 582] on icon at bounding box center [381, 579] width 6 height 13
drag, startPoint x: 502, startPoint y: 581, endPoint x: 447, endPoint y: 588, distance: 55.4
click at [470, 587] on div at bounding box center [473, 579] width 6 height 72
click at [347, 584] on div "для" at bounding box center [355, 579] width 46 height 35
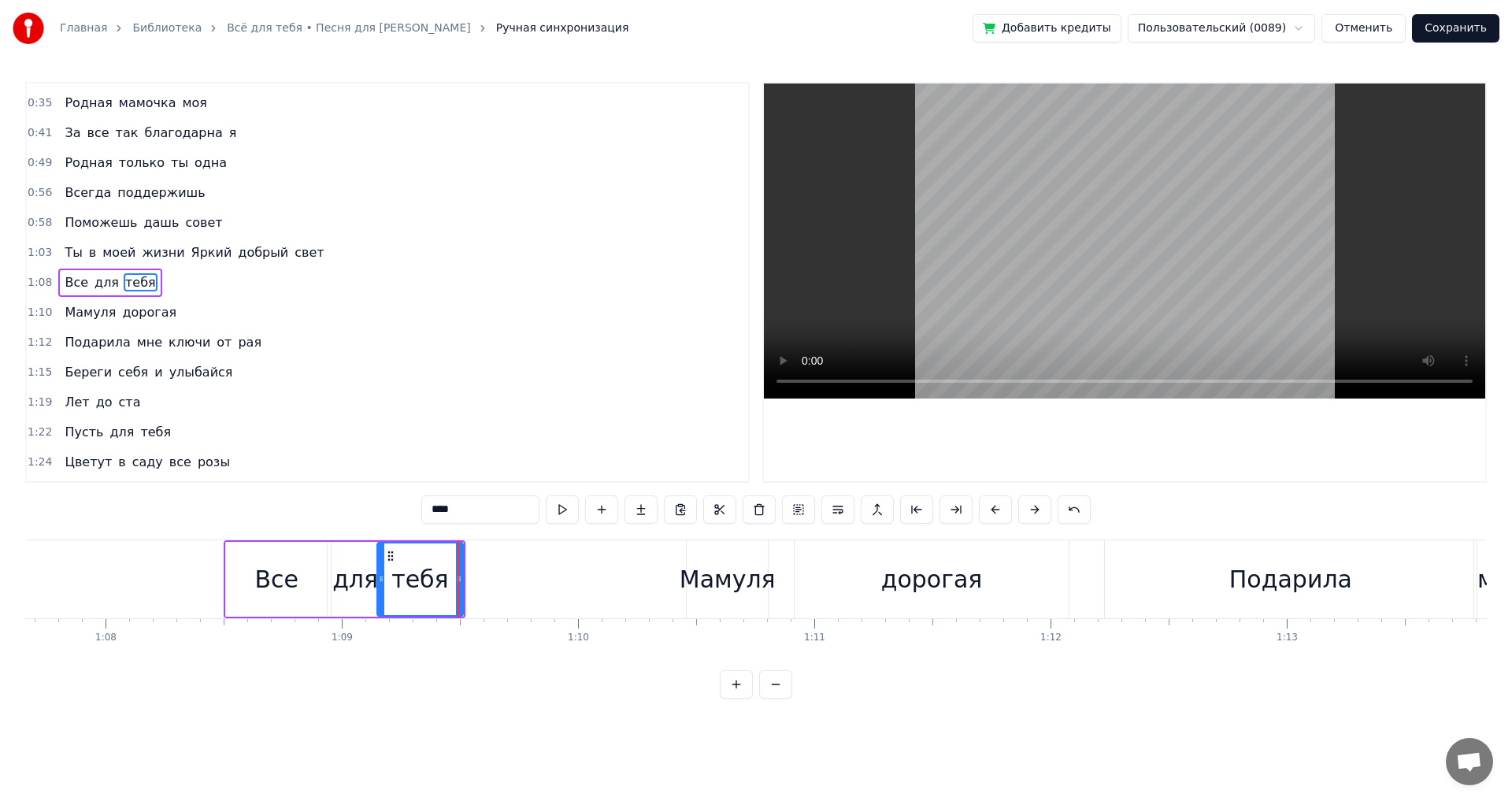
type input "***"
click at [331, 578] on div "для" at bounding box center [355, 579] width 49 height 75
drag, startPoint x: 336, startPoint y: 577, endPoint x: 312, endPoint y: 578, distance: 24.0
click at [312, 578] on icon at bounding box center [311, 579] width 6 height 13
drag, startPoint x: 373, startPoint y: 580, endPoint x: 360, endPoint y: 579, distance: 13.0
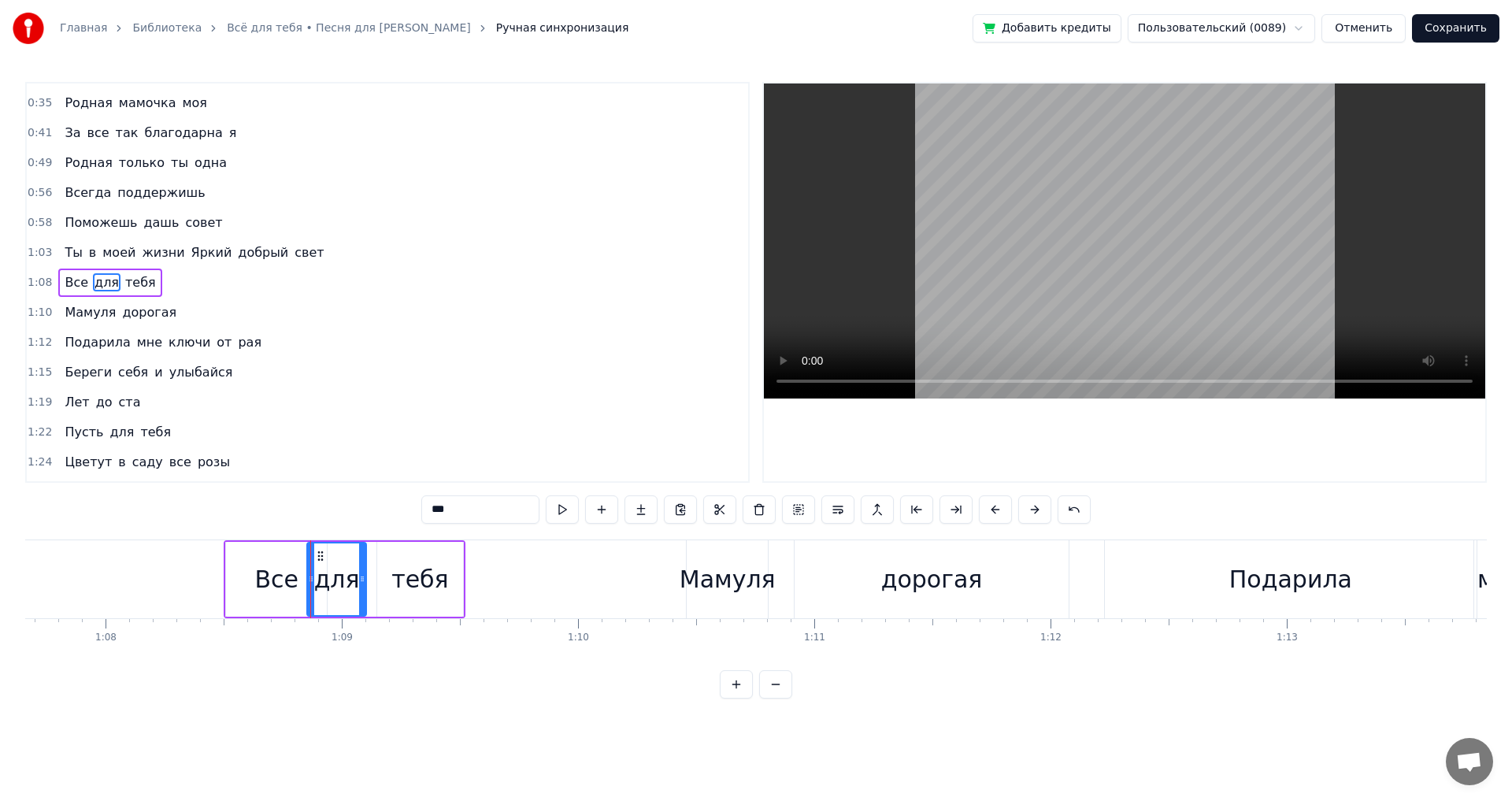
click at [360, 579] on icon at bounding box center [363, 579] width 6 height 13
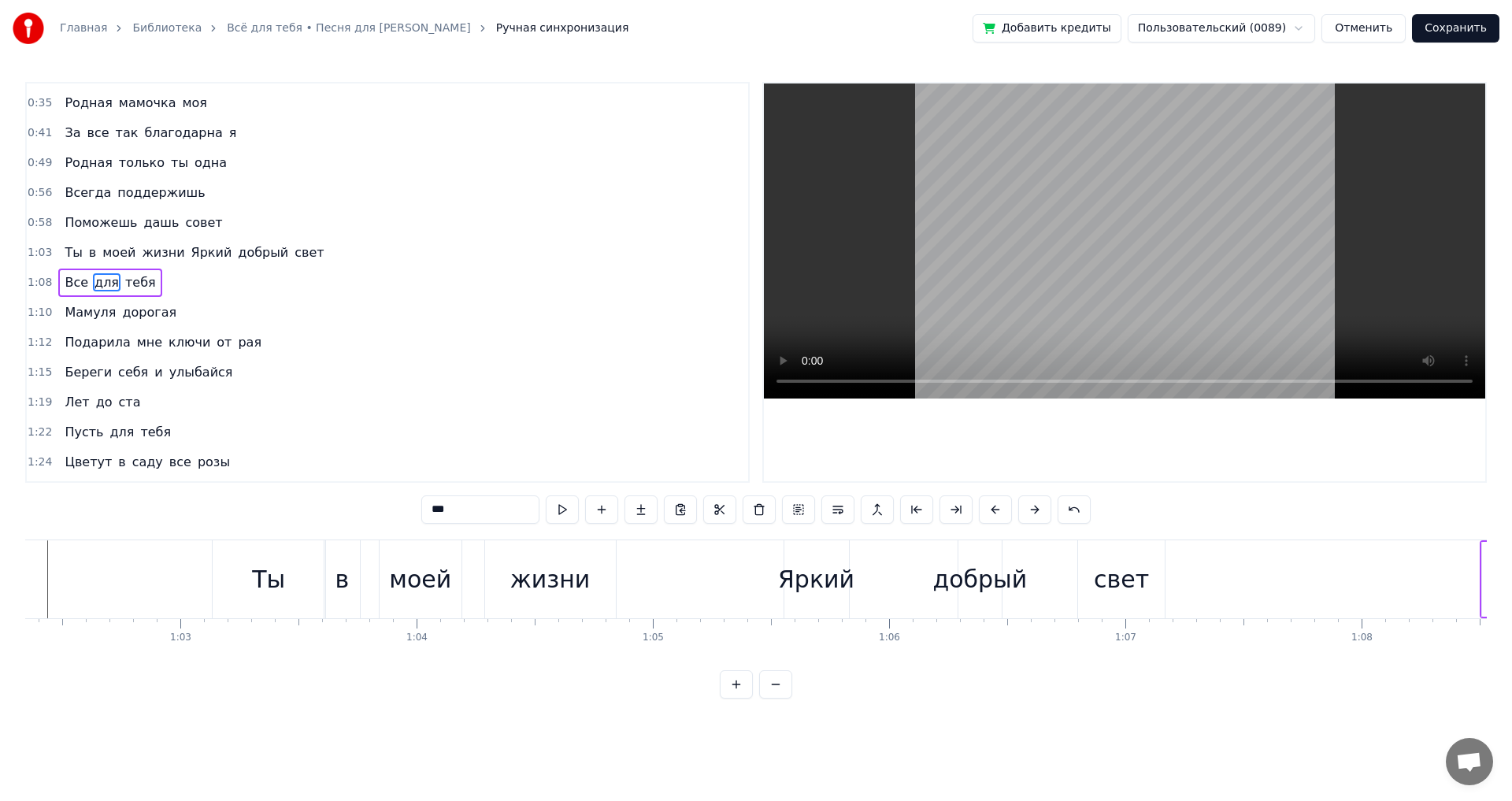
scroll to position [0, 14667]
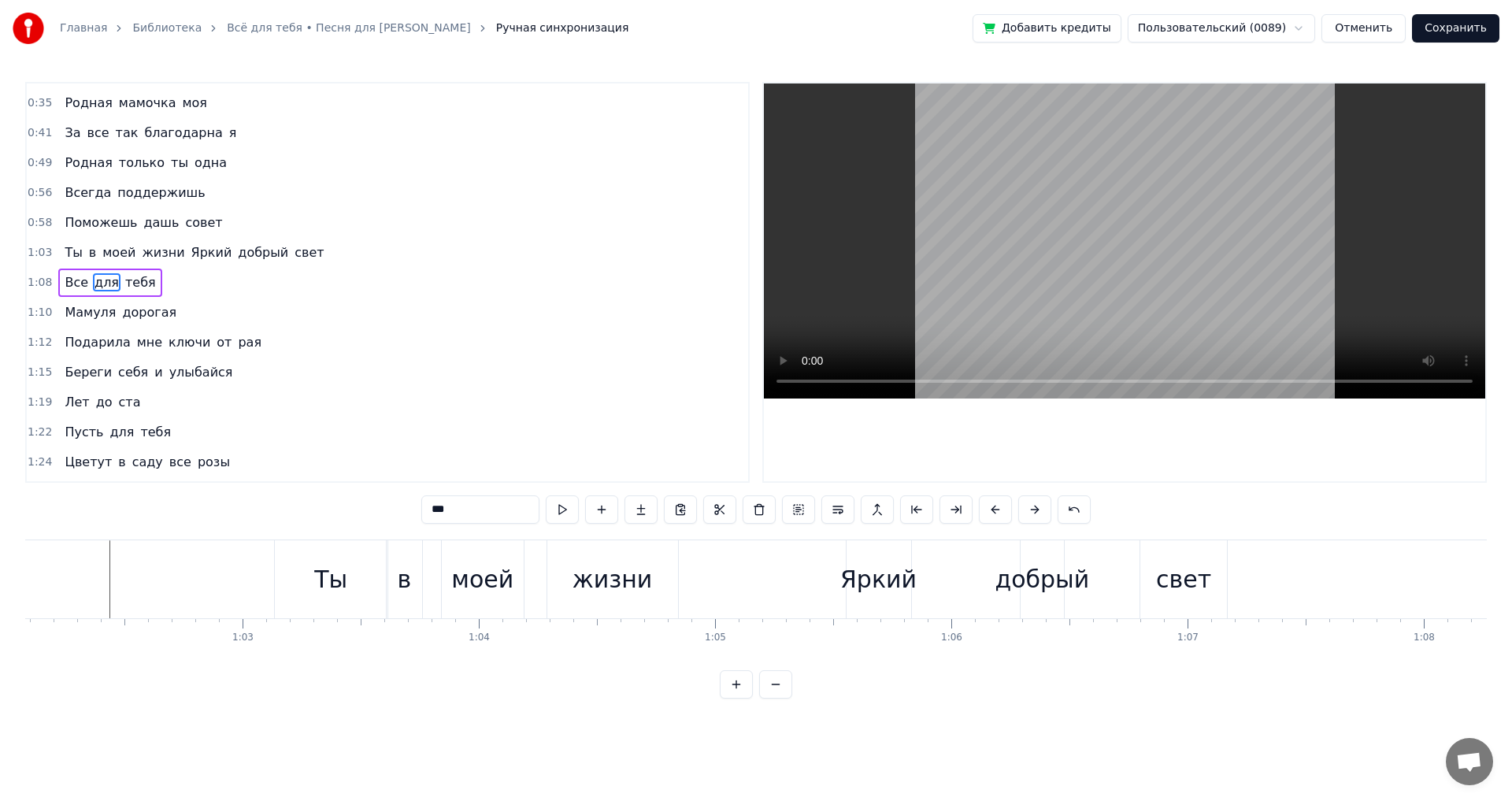
click at [1160, 573] on div "свет" at bounding box center [1184, 579] width 87 height 78
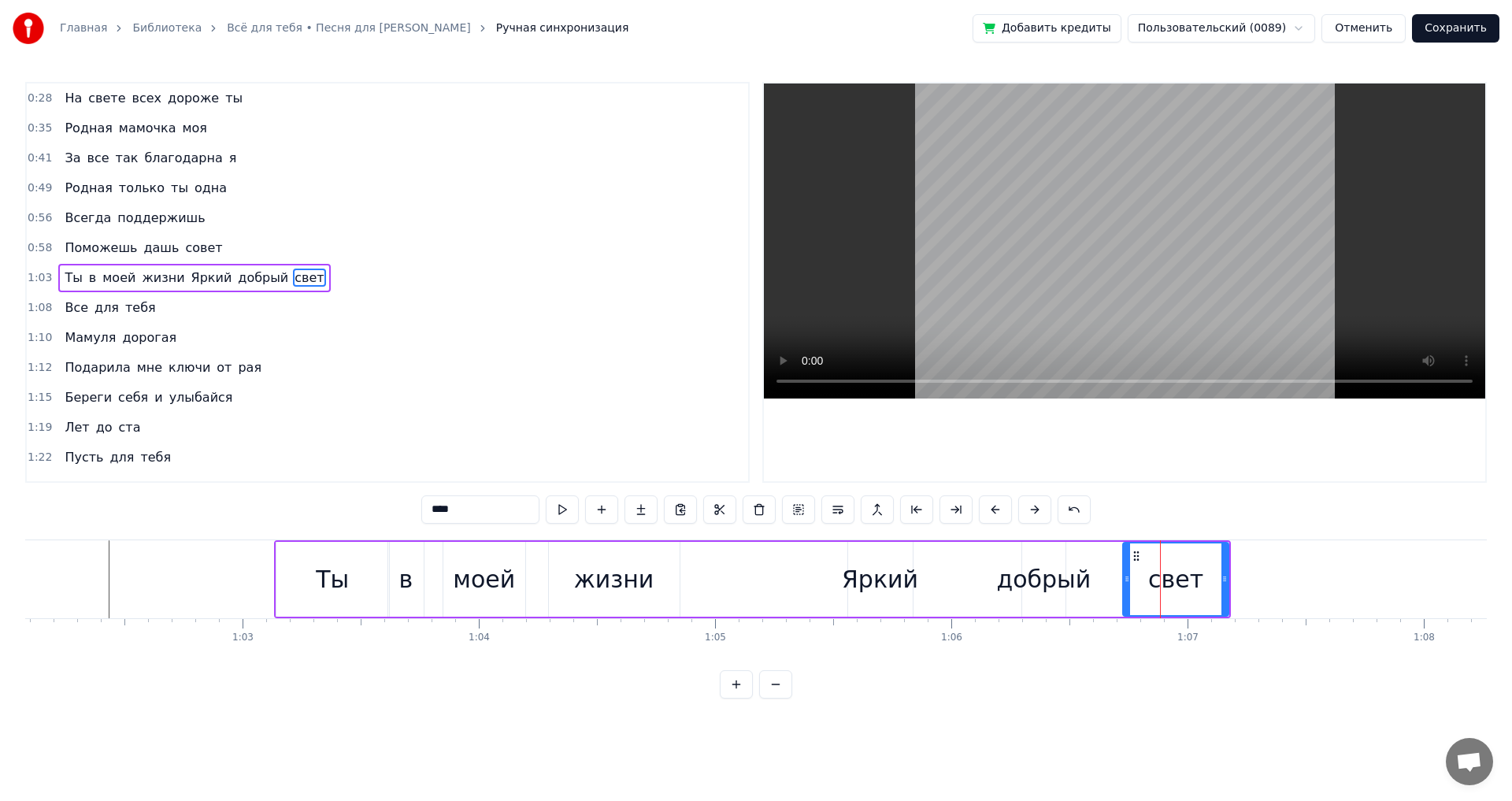
drag, startPoint x: 1144, startPoint y: 581, endPoint x: 1125, endPoint y: 584, distance: 19.2
click at [1125, 584] on icon at bounding box center [1127, 579] width 6 height 13
drag, startPoint x: 1223, startPoint y: 580, endPoint x: 1201, endPoint y: 581, distance: 22.0
click at [1201, 581] on icon at bounding box center [1202, 579] width 6 height 13
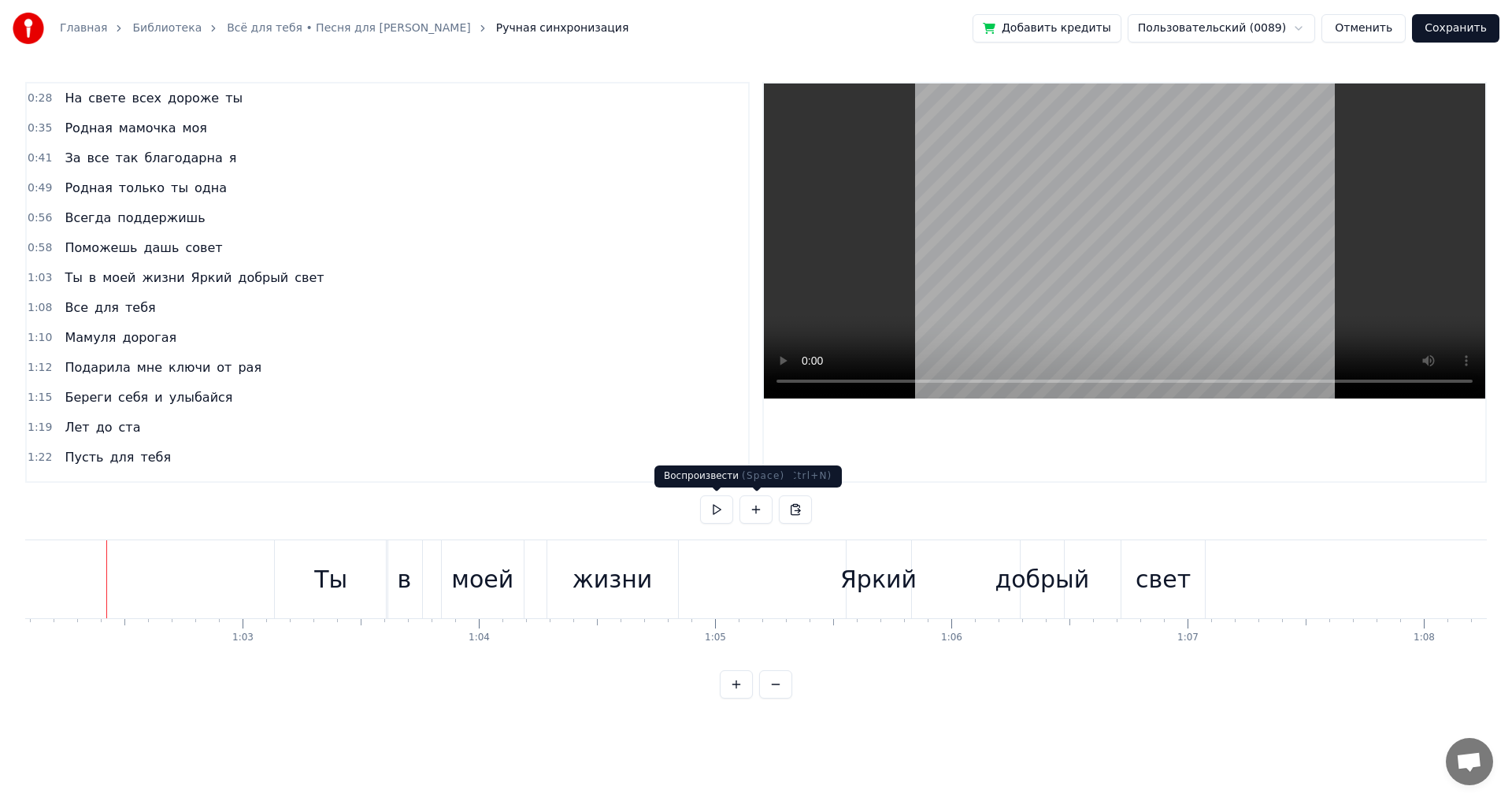
click at [721, 512] on button at bounding box center [717, 509] width 33 height 28
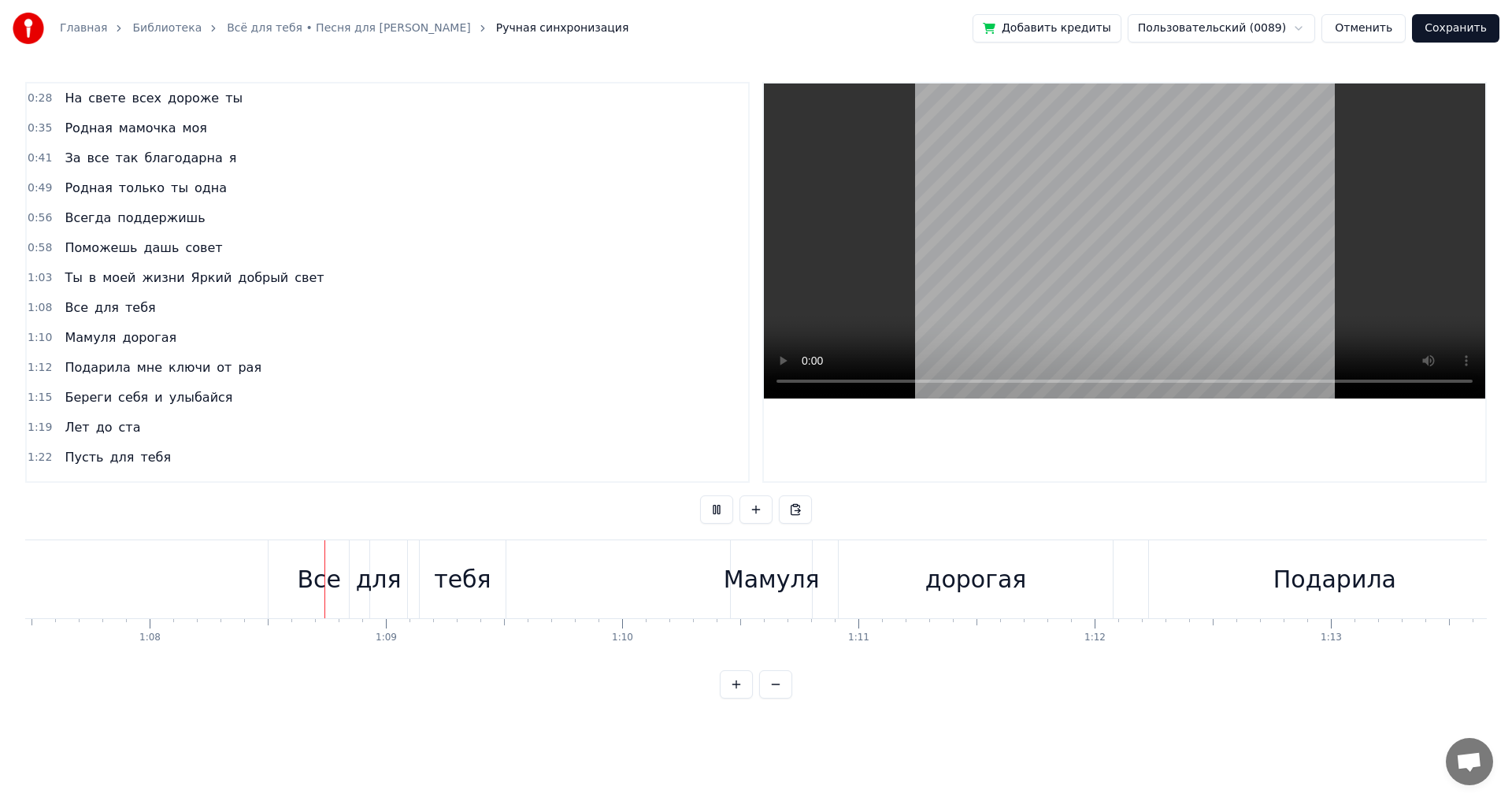
scroll to position [0, 15999]
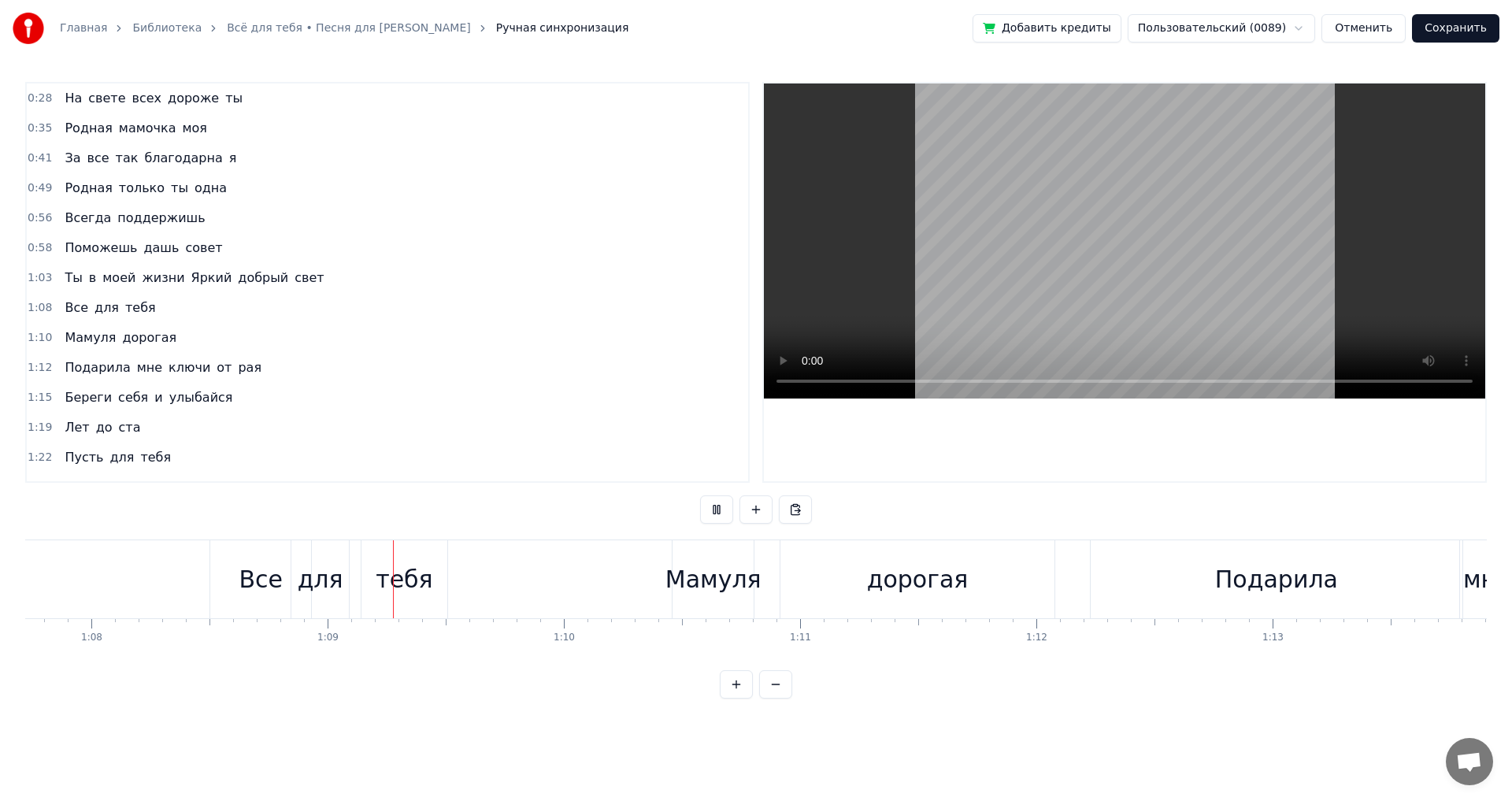
click at [721, 512] on button at bounding box center [717, 509] width 33 height 28
click at [270, 575] on div "Все" at bounding box center [261, 579] width 44 height 35
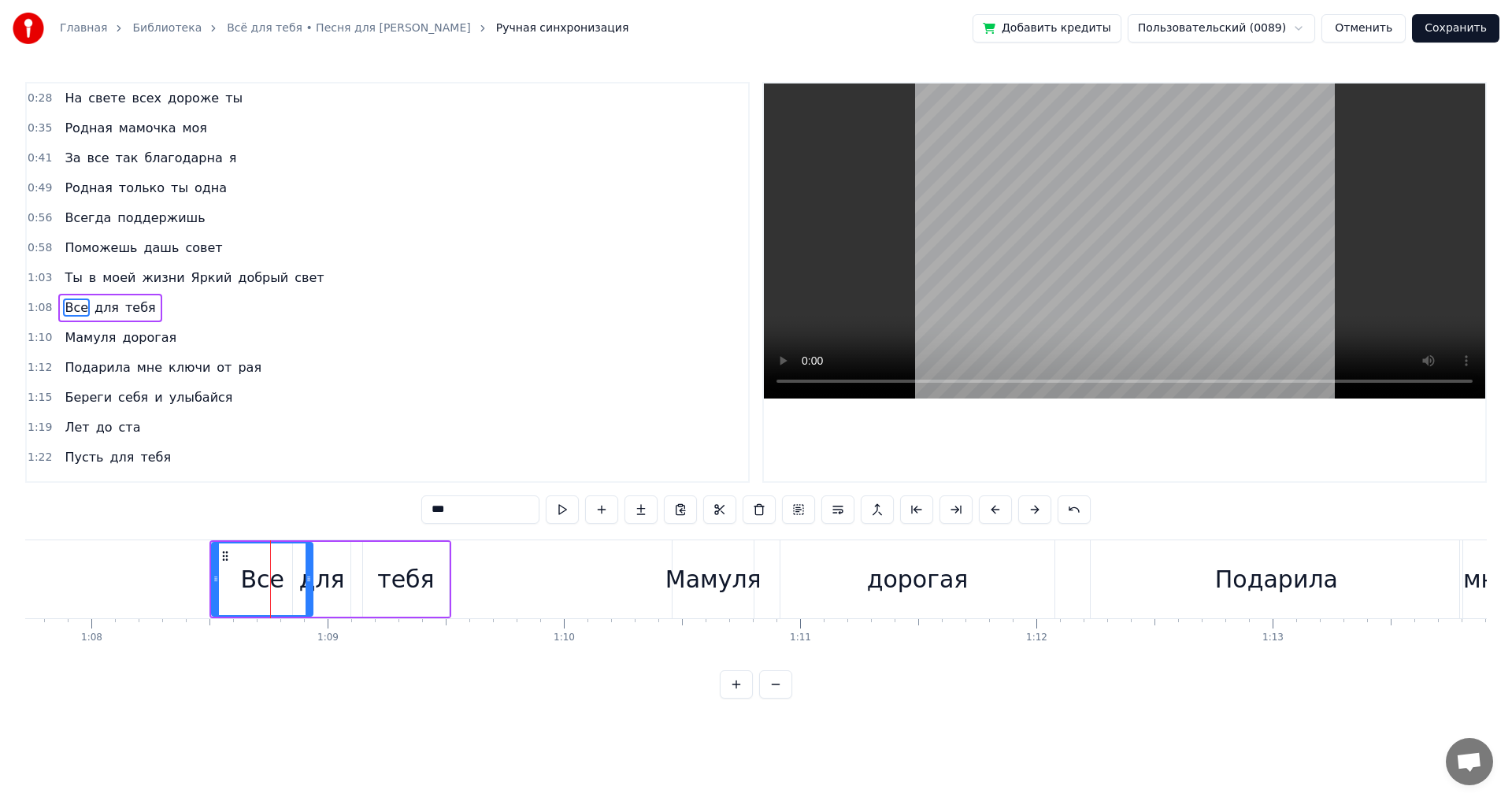
scroll to position [25, 0]
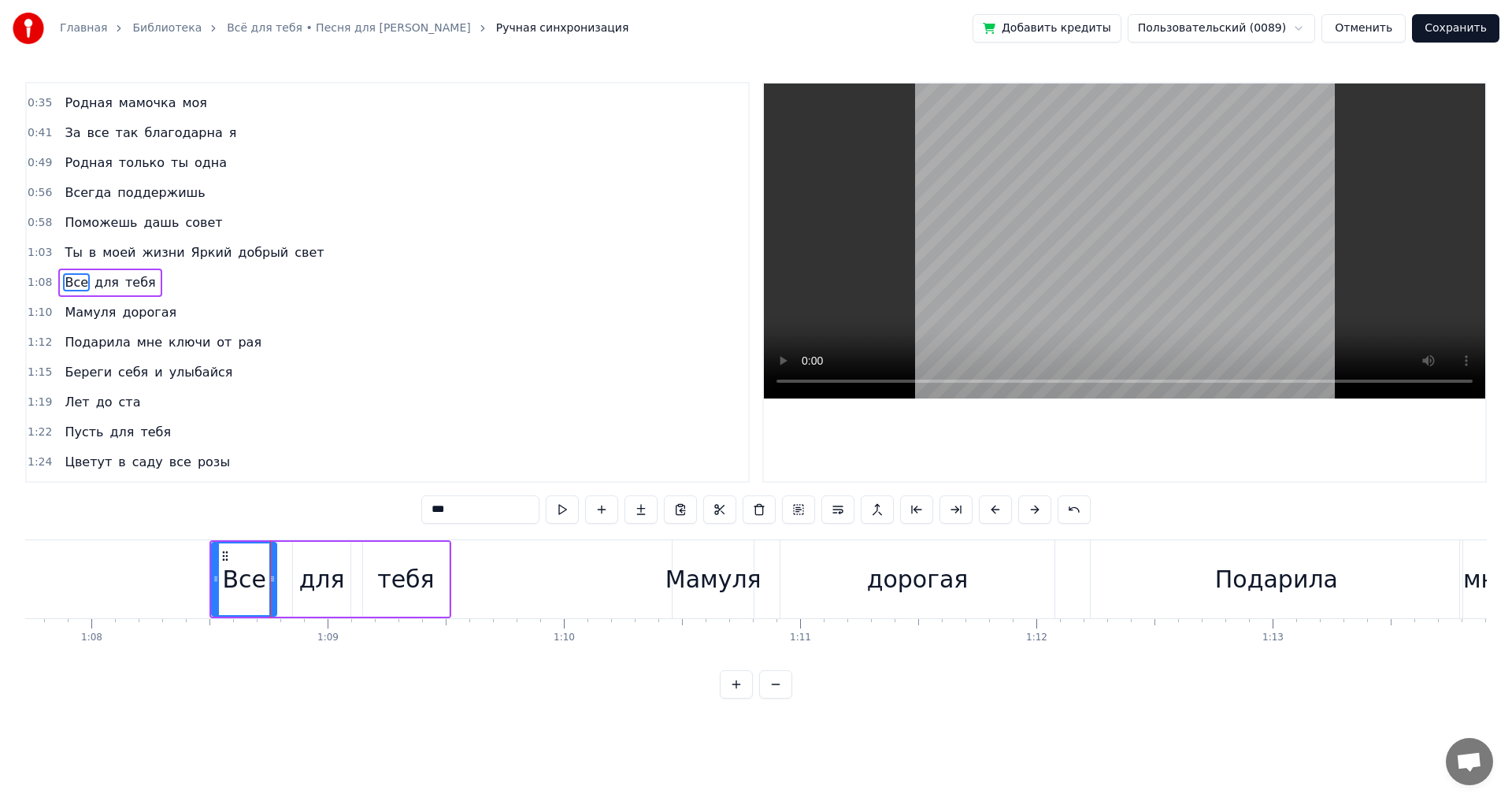
drag, startPoint x: 309, startPoint y: 581, endPoint x: 273, endPoint y: 586, distance: 36.3
click at [273, 586] on div at bounding box center [273, 579] width 6 height 72
click at [318, 592] on div "для" at bounding box center [322, 579] width 46 height 35
type input "***"
drag, startPoint x: 349, startPoint y: 581, endPoint x: 327, endPoint y: 587, distance: 22.8
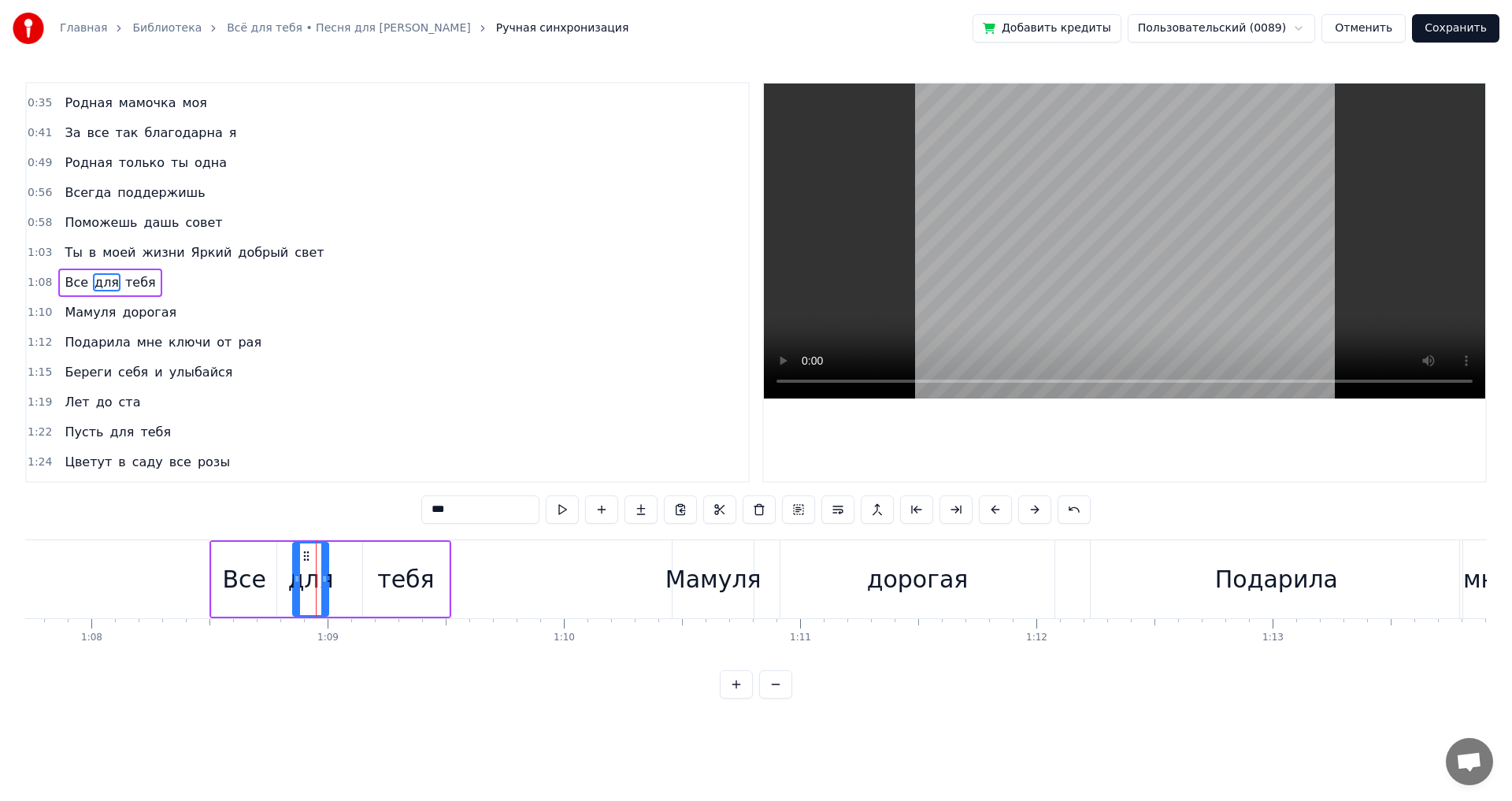
click at [327, 587] on div at bounding box center [325, 579] width 6 height 72
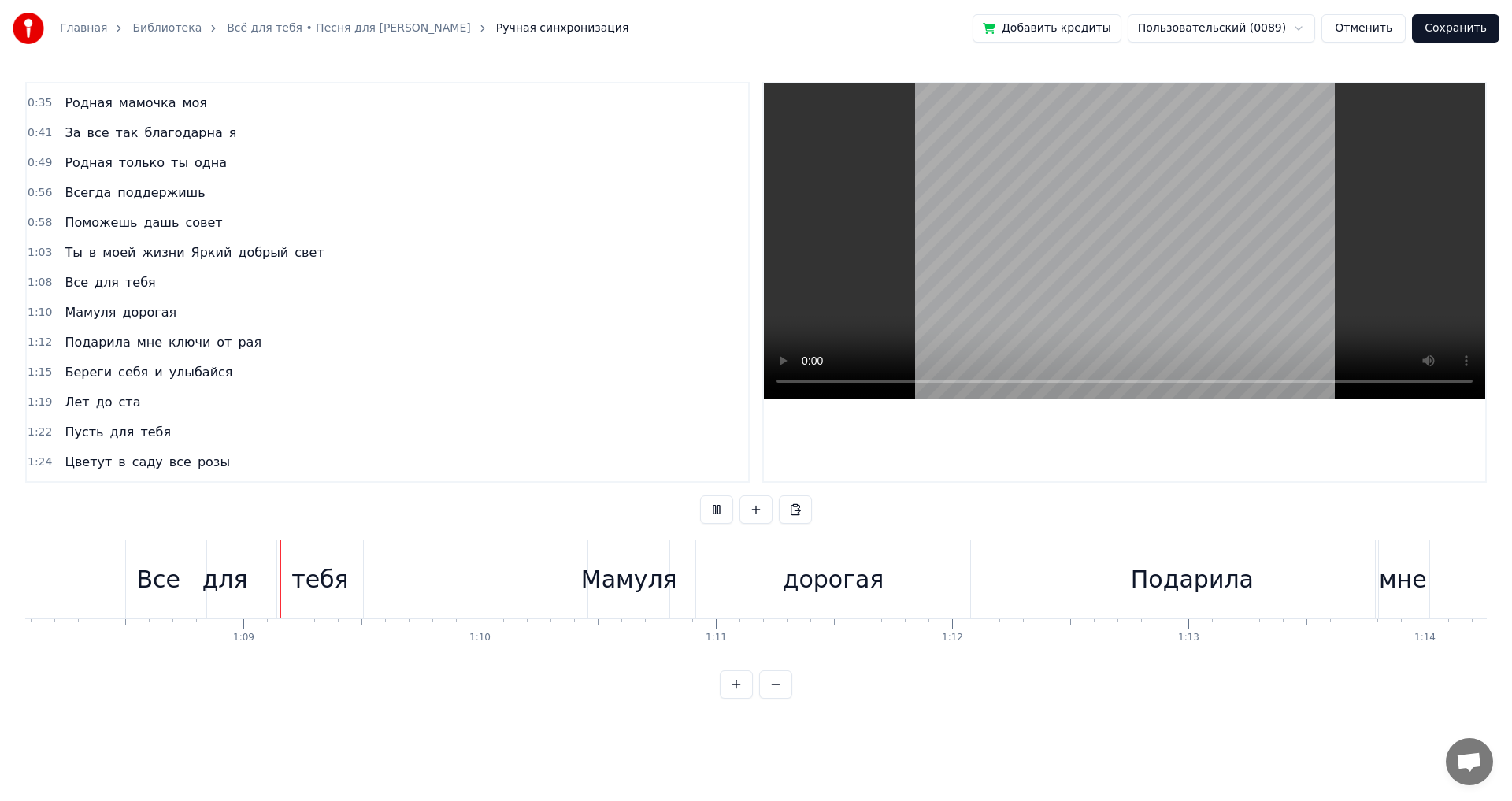
scroll to position [0, 16115]
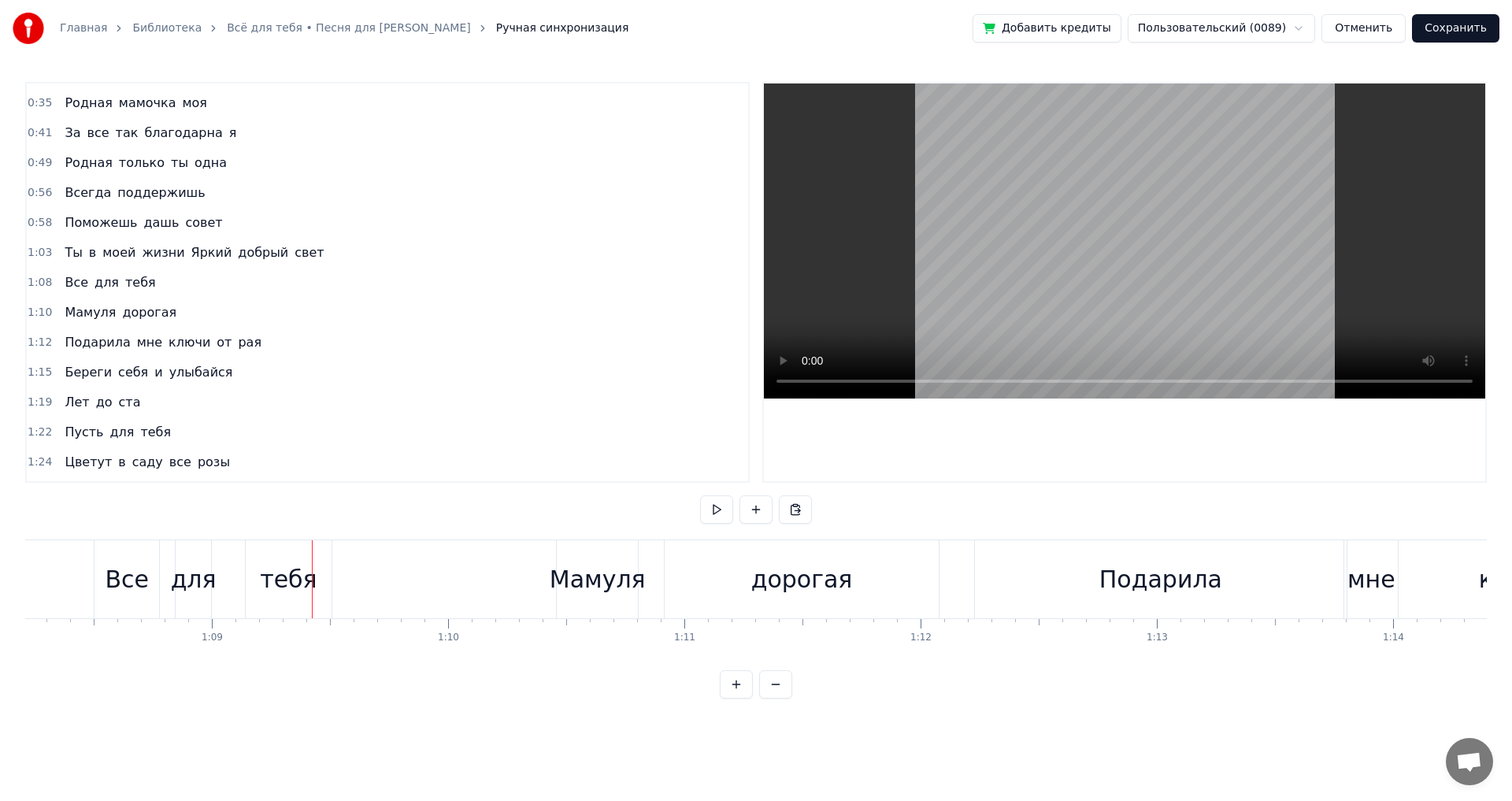
click at [125, 583] on div "Все" at bounding box center [126, 579] width 44 height 35
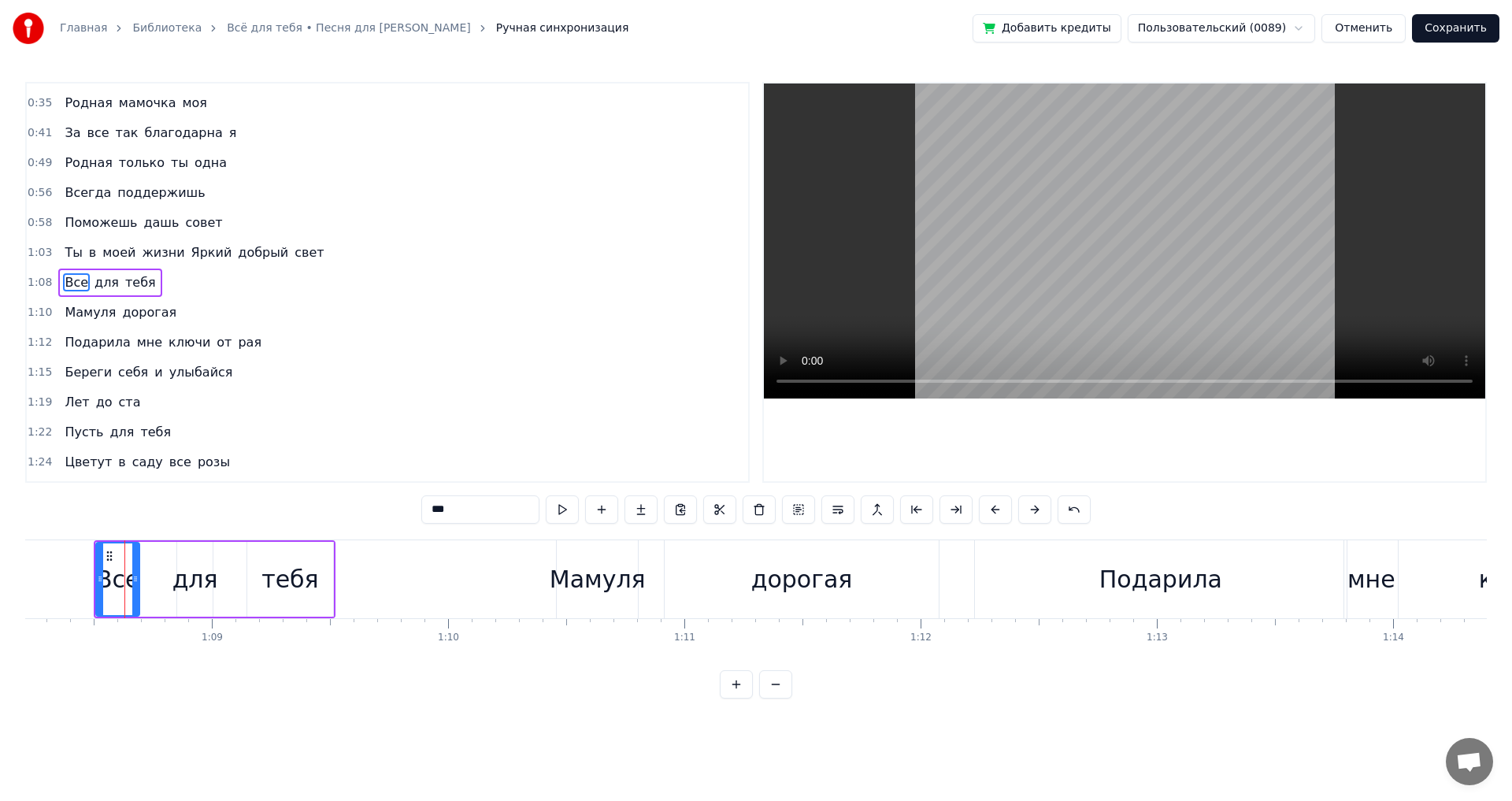
drag, startPoint x: 155, startPoint y: 577, endPoint x: 134, endPoint y: 575, distance: 21.1
click at [134, 575] on icon at bounding box center [136, 579] width 6 height 13
click at [185, 583] on div "для" at bounding box center [195, 579] width 46 height 35
drag, startPoint x: 208, startPoint y: 579, endPoint x: 198, endPoint y: 580, distance: 10.0
click at [198, 580] on icon at bounding box center [199, 579] width 6 height 13
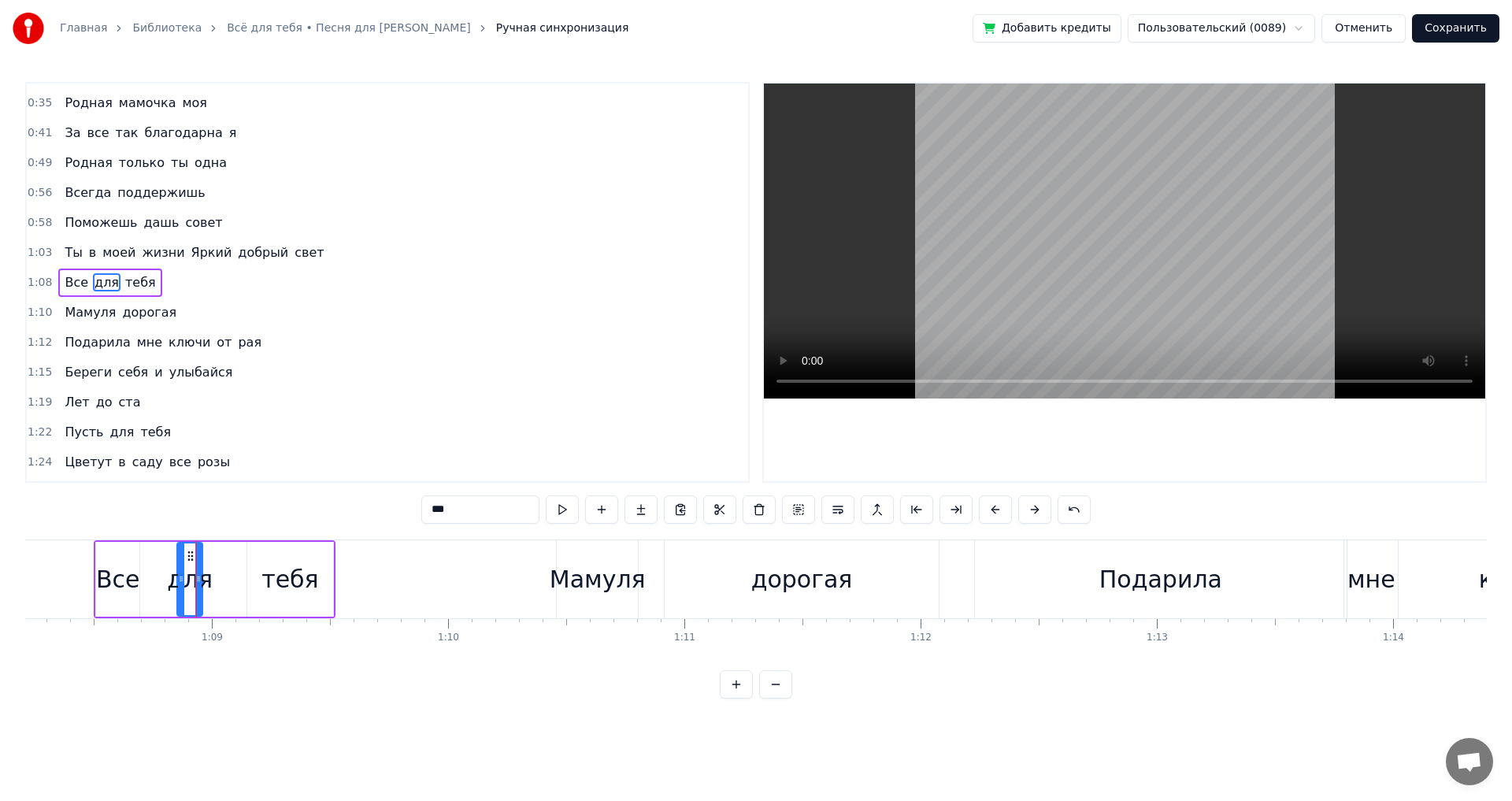
click at [295, 593] on div "тебя" at bounding box center [290, 579] width 57 height 35
type input "****"
drag, startPoint x: 327, startPoint y: 579, endPoint x: 304, endPoint y: 583, distance: 23.3
click at [304, 583] on icon at bounding box center [306, 579] width 6 height 13
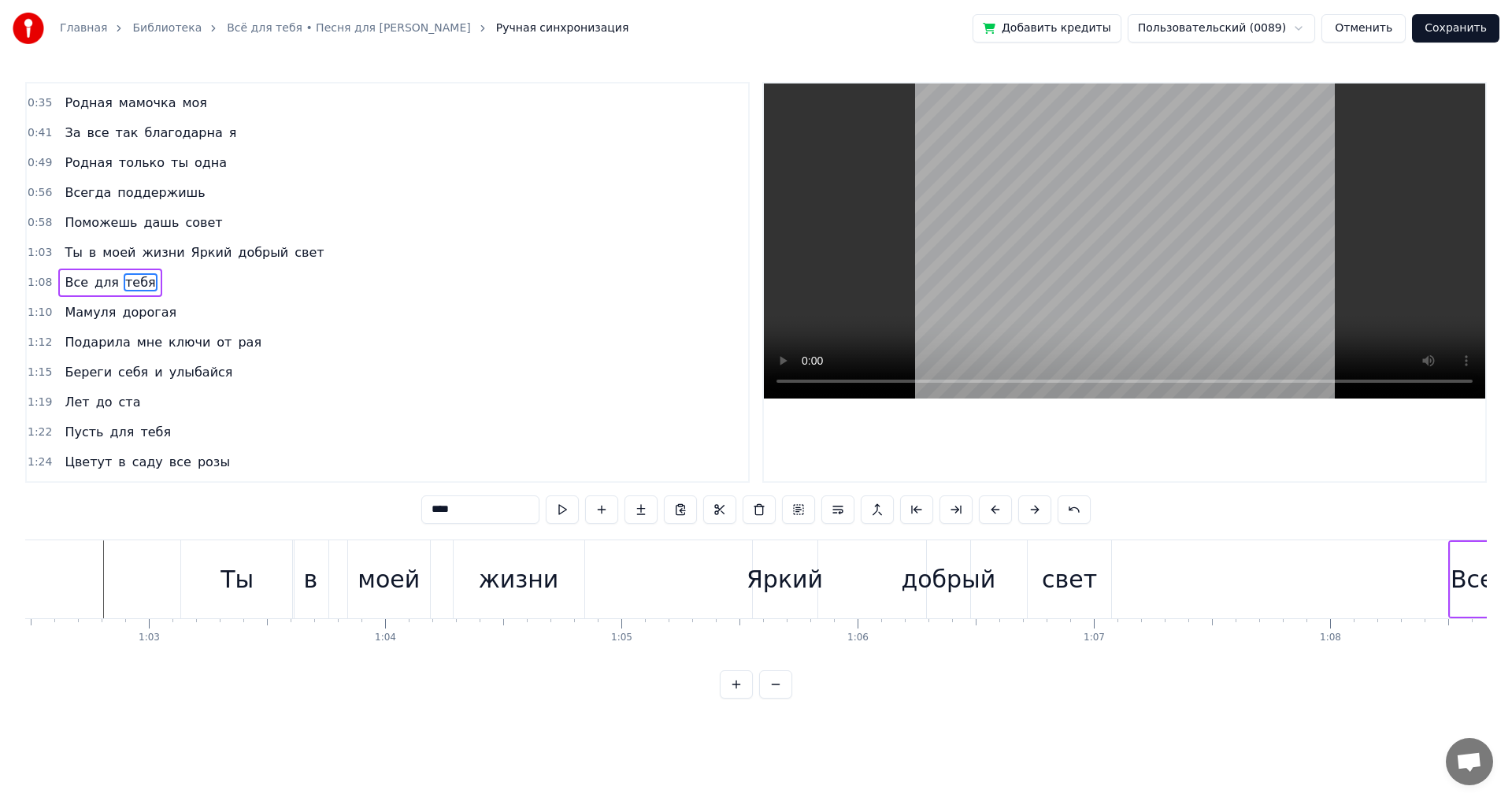
scroll to position [0, 14480]
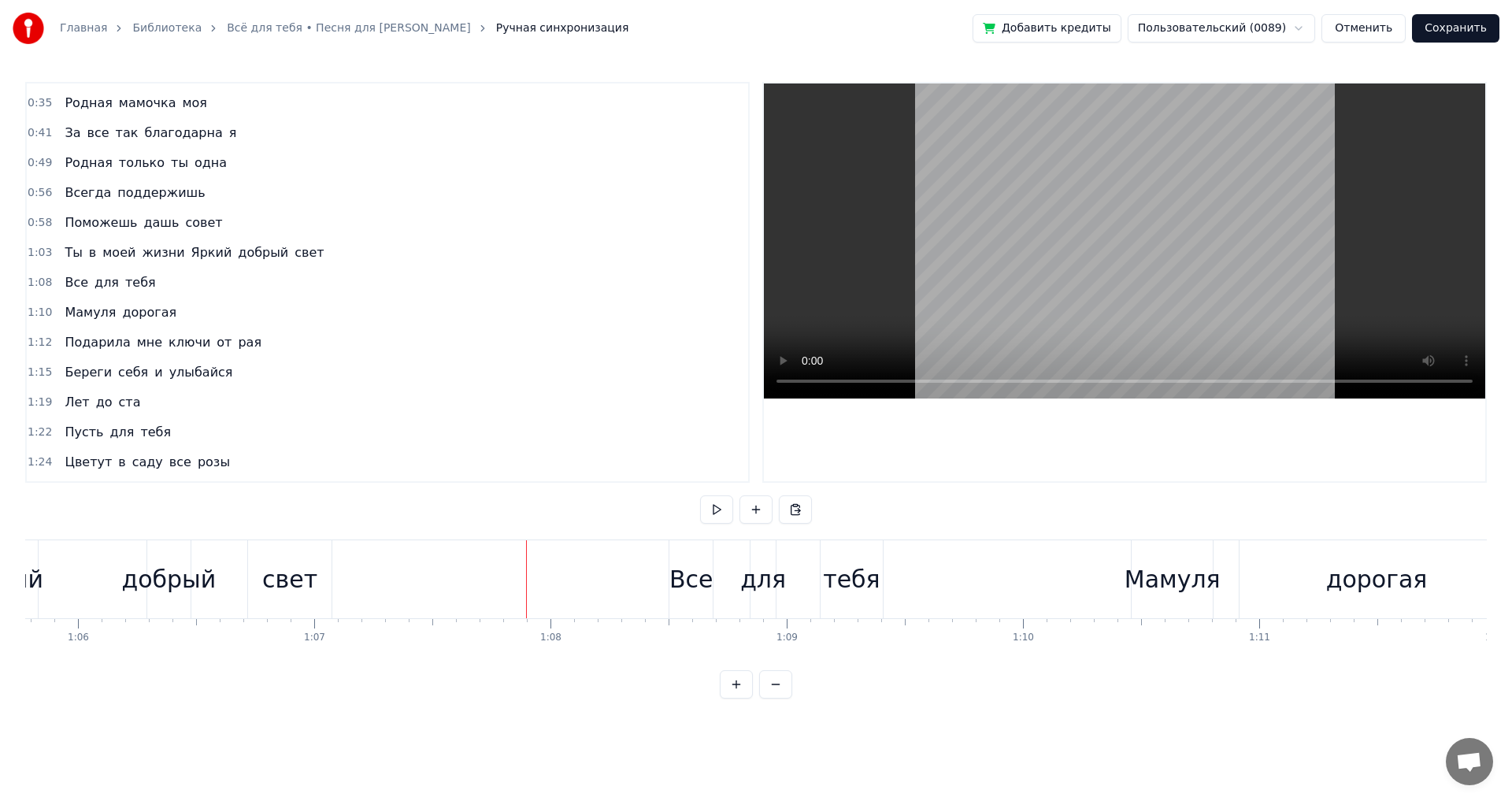
scroll to position [0, 15479]
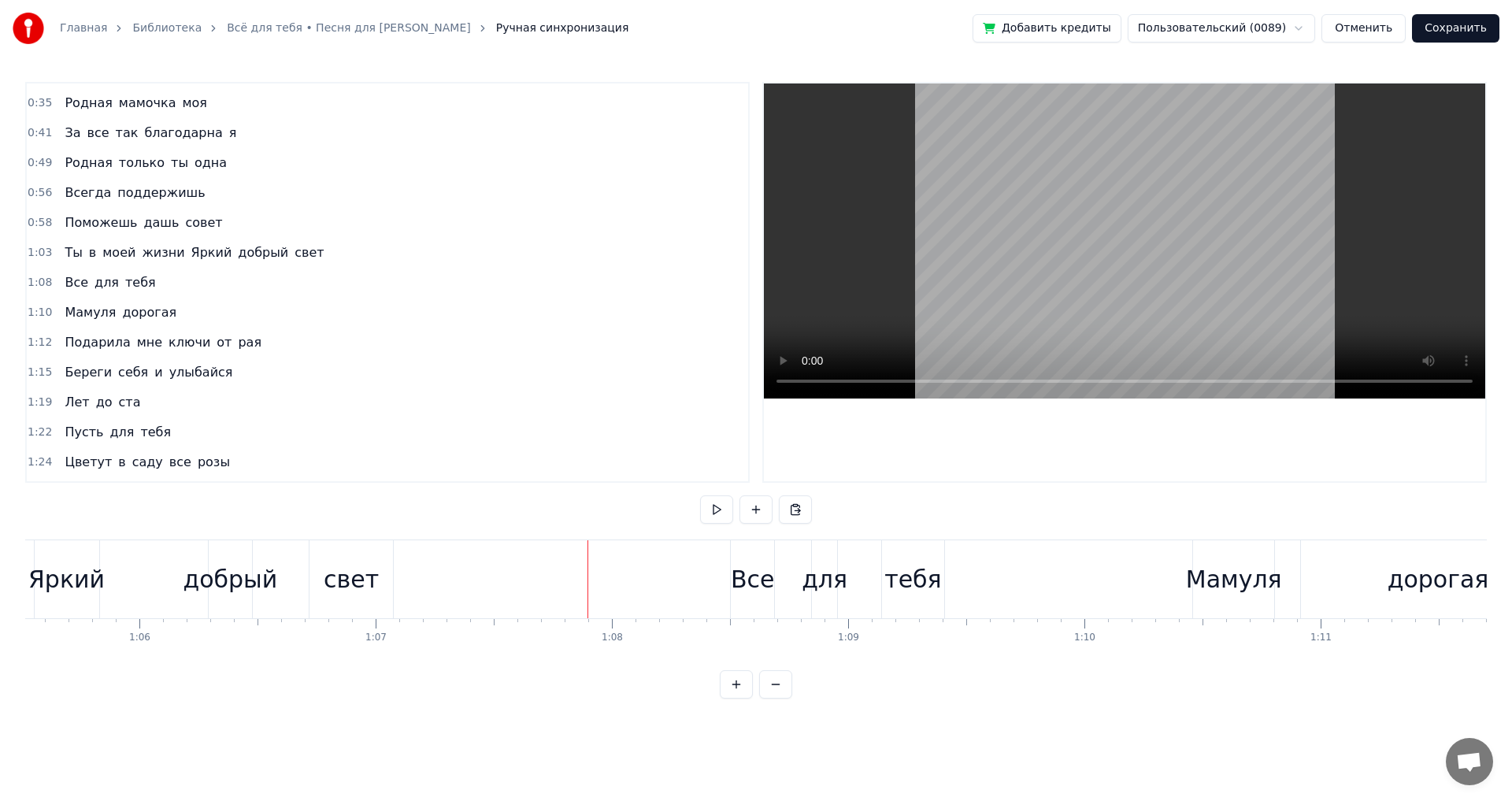
click at [360, 578] on div "свет" at bounding box center [351, 579] width 55 height 35
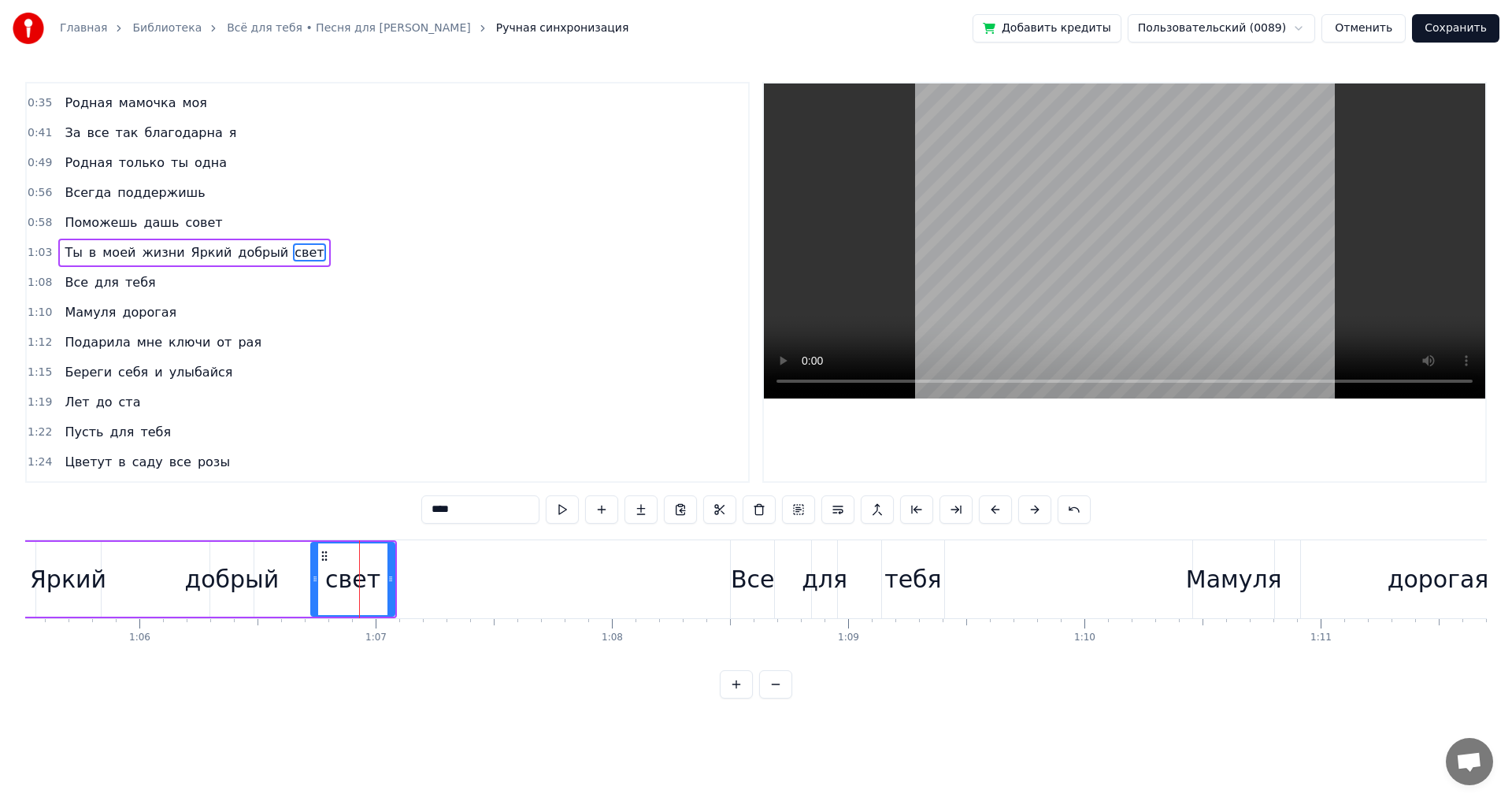
scroll to position [0, 0]
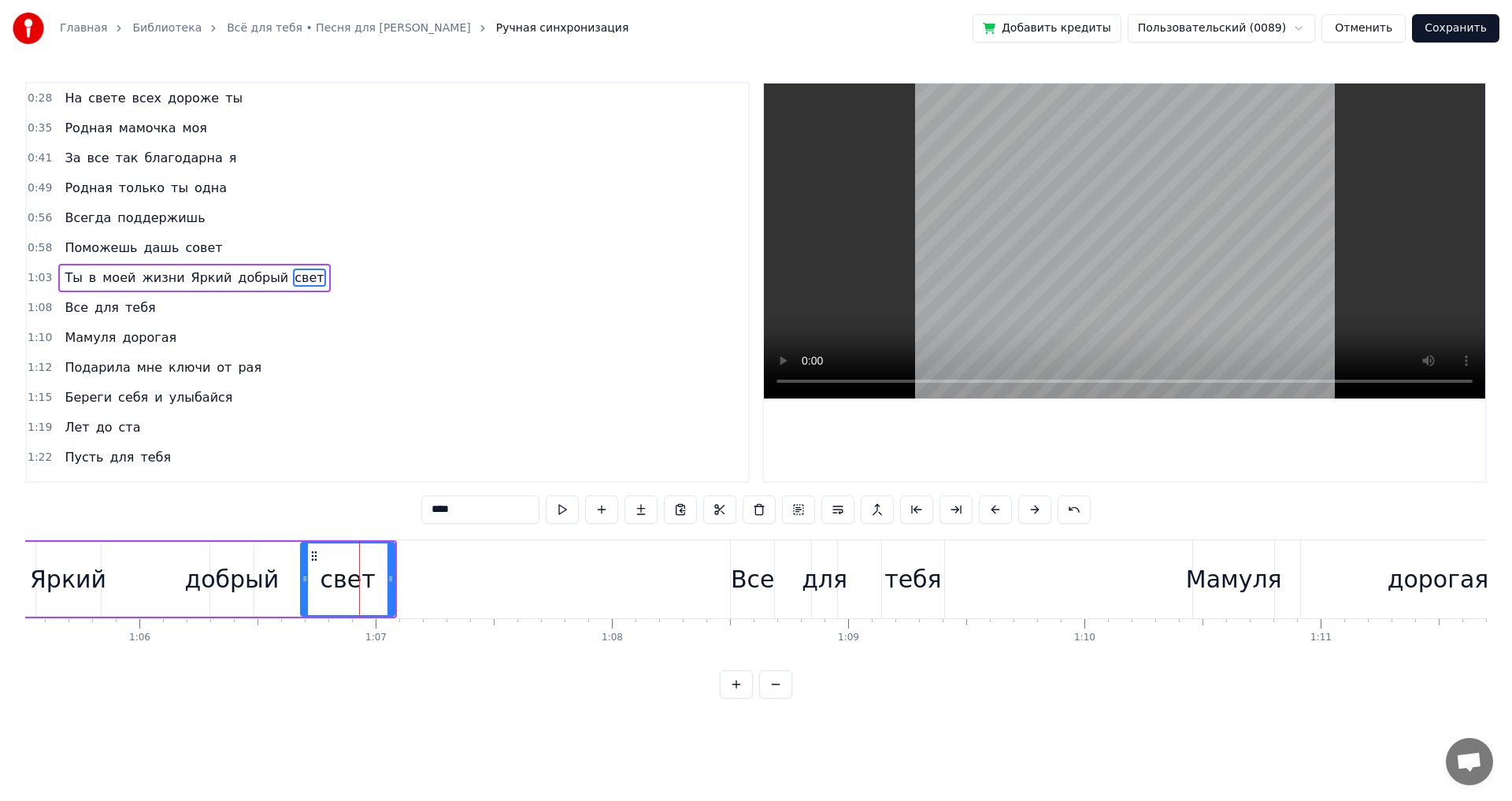
drag, startPoint x: 314, startPoint y: 578, endPoint x: 331, endPoint y: 588, distance: 19.7
click at [304, 582] on icon at bounding box center [305, 579] width 6 height 13
drag, startPoint x: 394, startPoint y: 578, endPoint x: 369, endPoint y: 589, distance: 27.3
click at [368, 583] on icon at bounding box center [365, 579] width 6 height 13
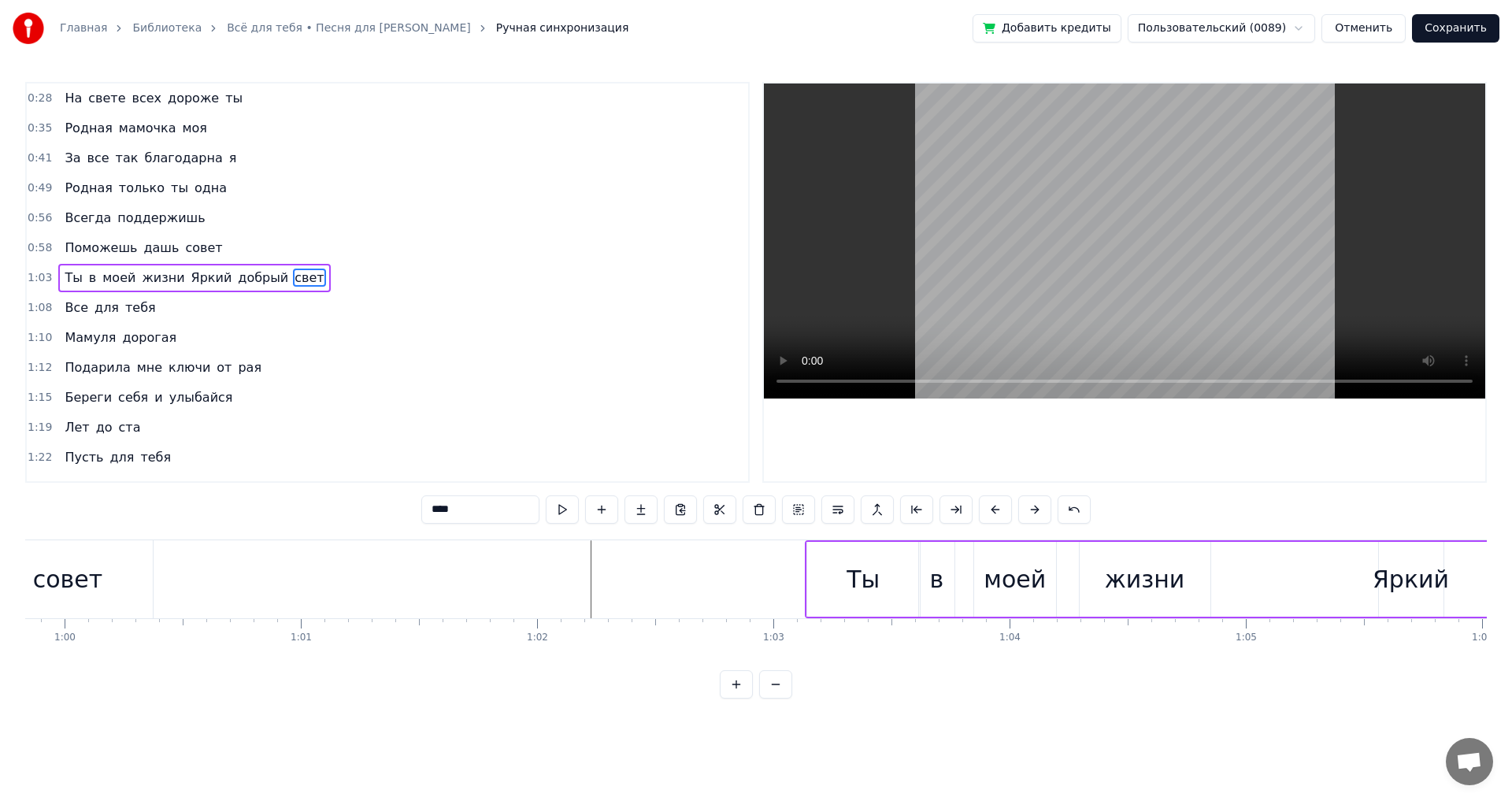
scroll to position [0, 14043]
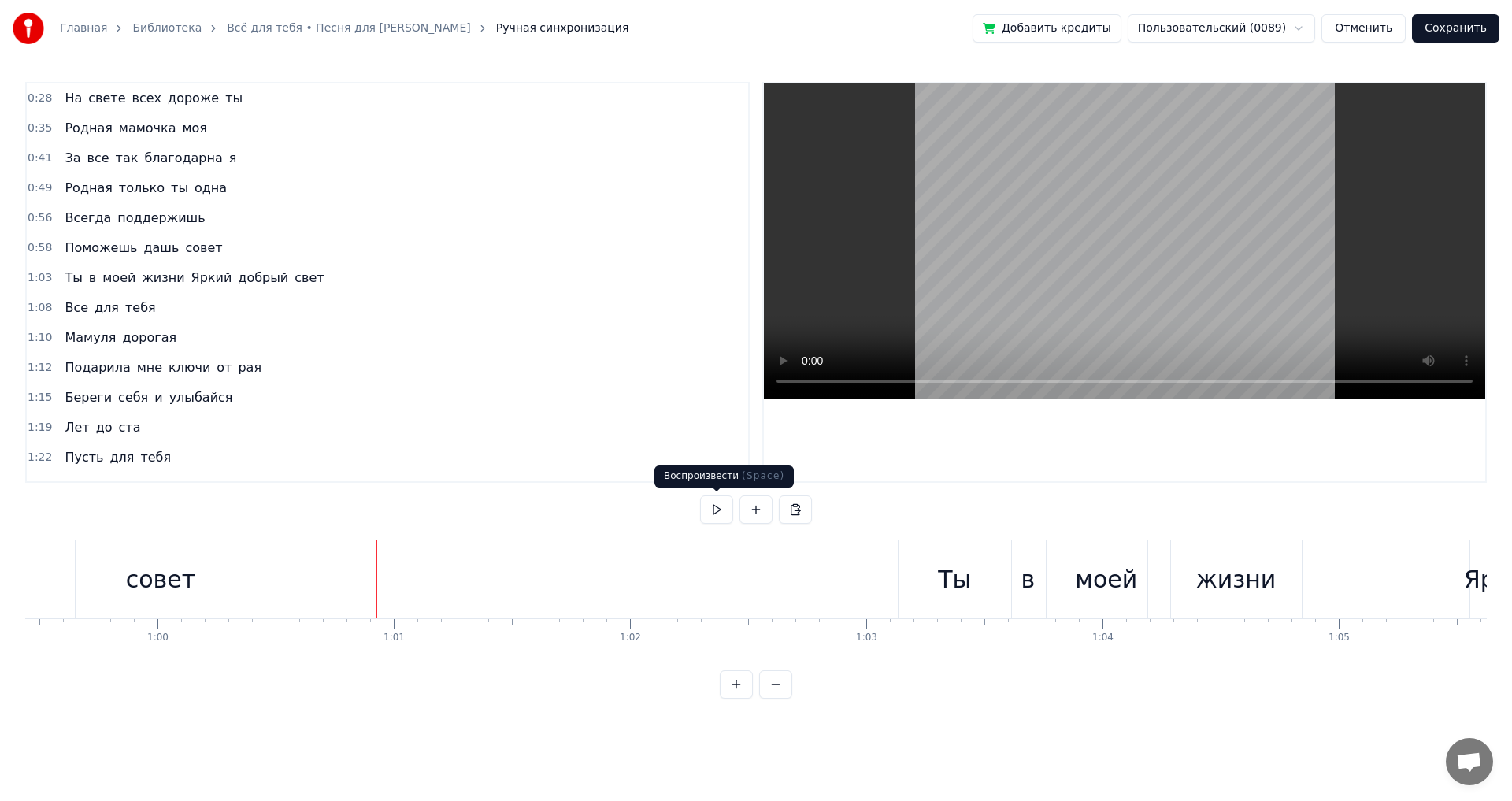
click at [709, 511] on button at bounding box center [717, 509] width 33 height 28
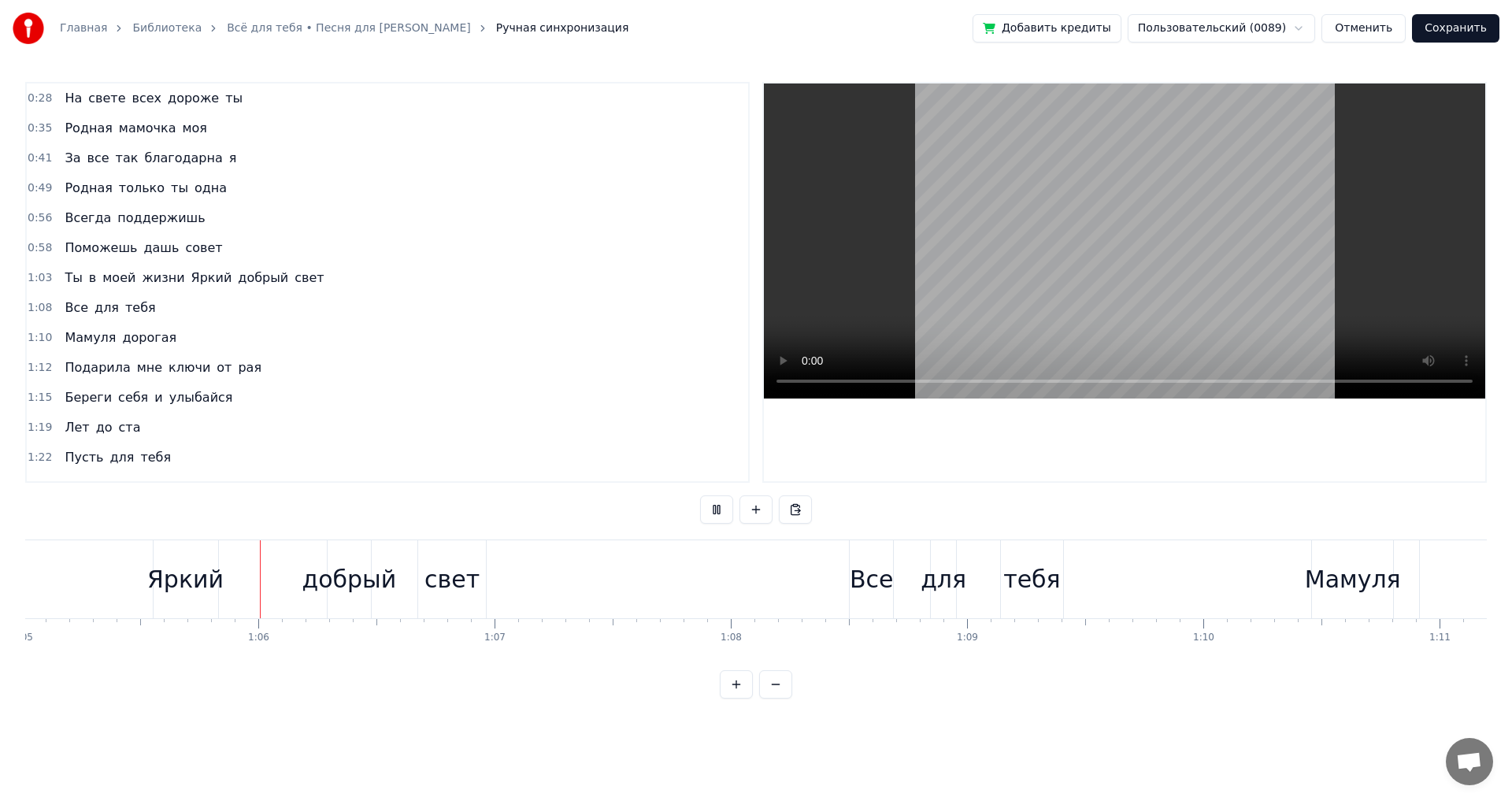
scroll to position [0, 15375]
click at [716, 511] on button at bounding box center [717, 509] width 33 height 28
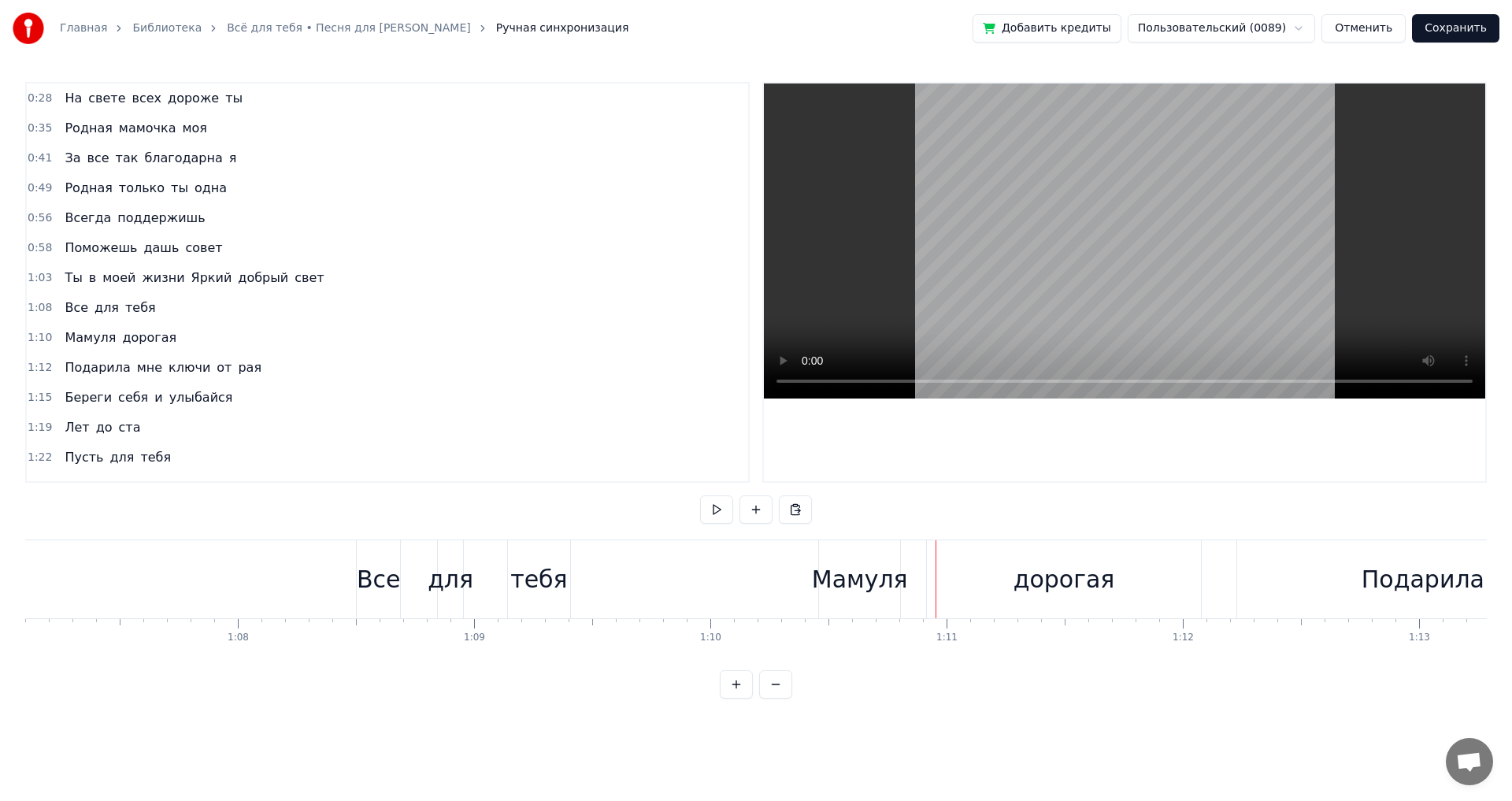
scroll to position [0, 15759]
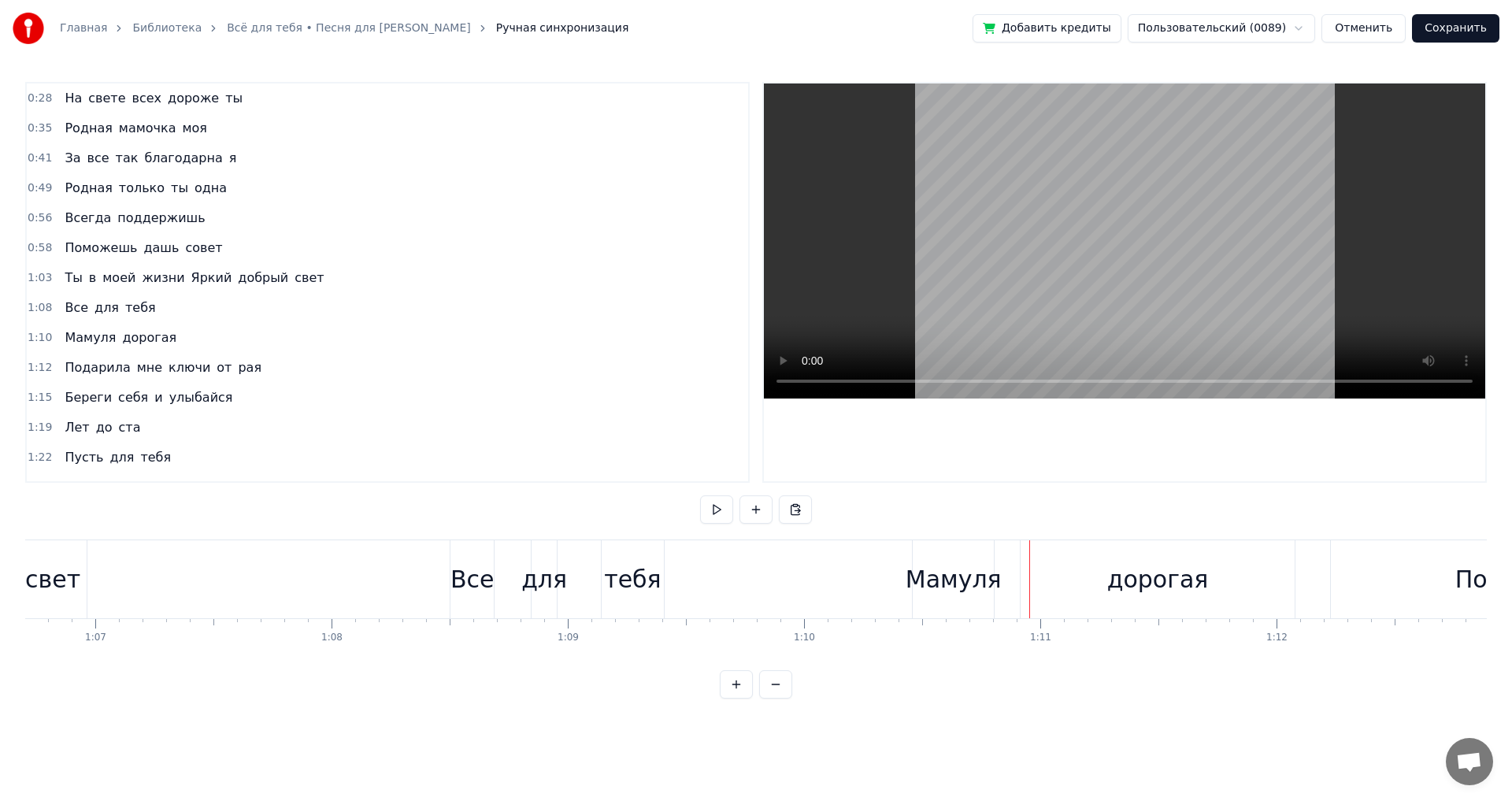
click at [475, 595] on div "Все" at bounding box center [472, 579] width 44 height 35
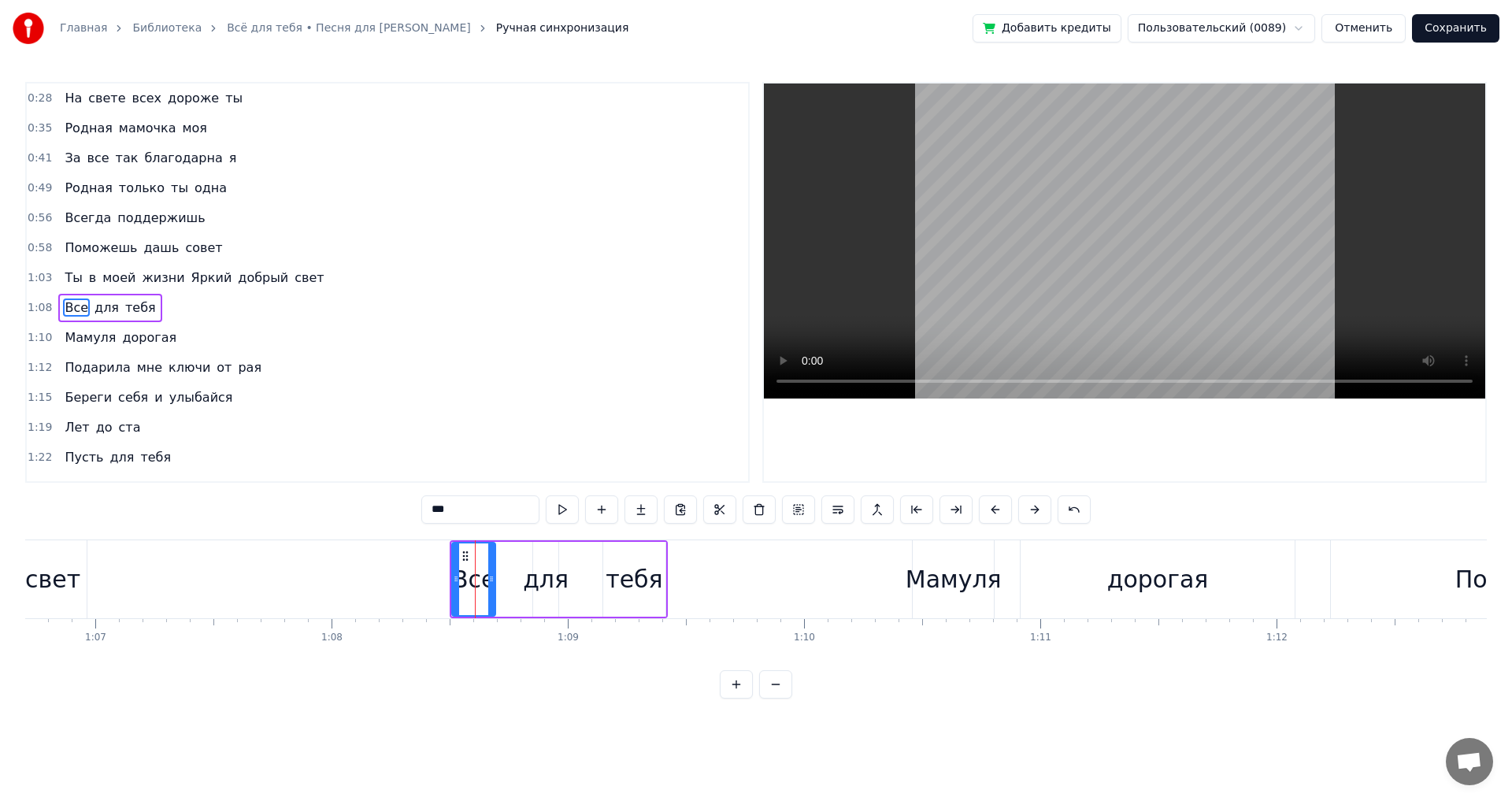
scroll to position [25, 0]
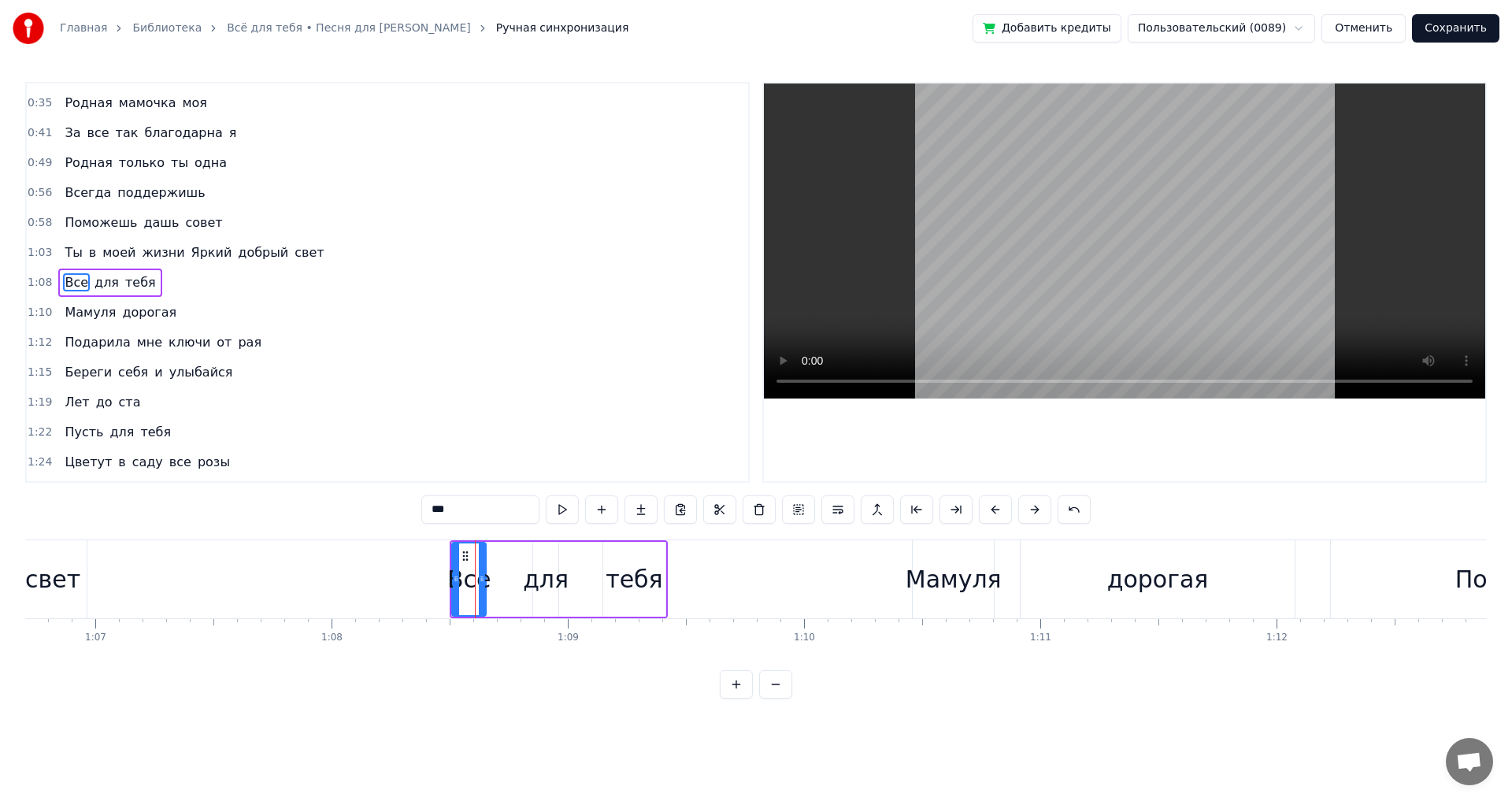
drag, startPoint x: 489, startPoint y: 577, endPoint x: 479, endPoint y: 581, distance: 10.8
click at [479, 581] on icon at bounding box center [482, 579] width 6 height 13
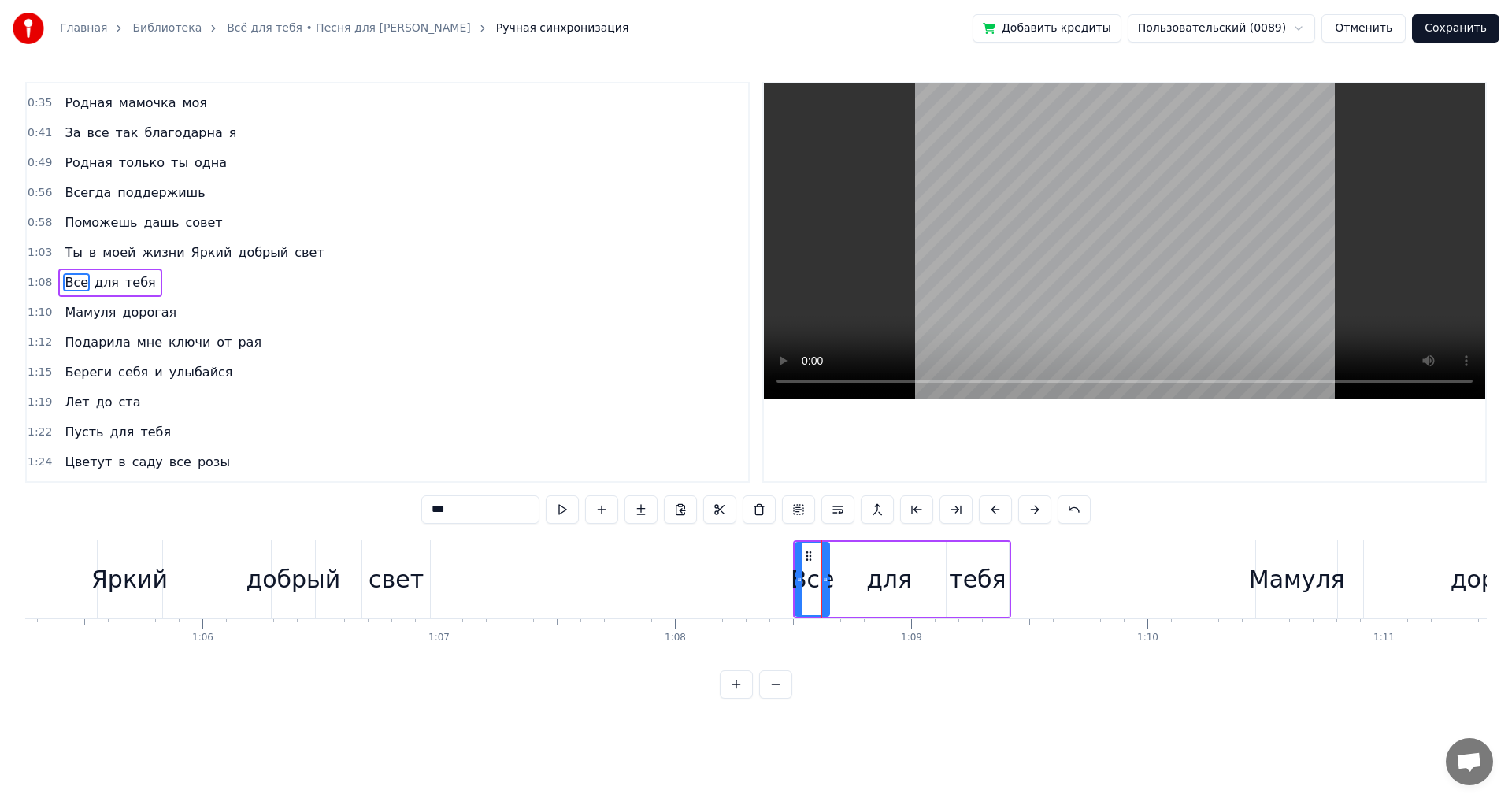
scroll to position [0, 15229]
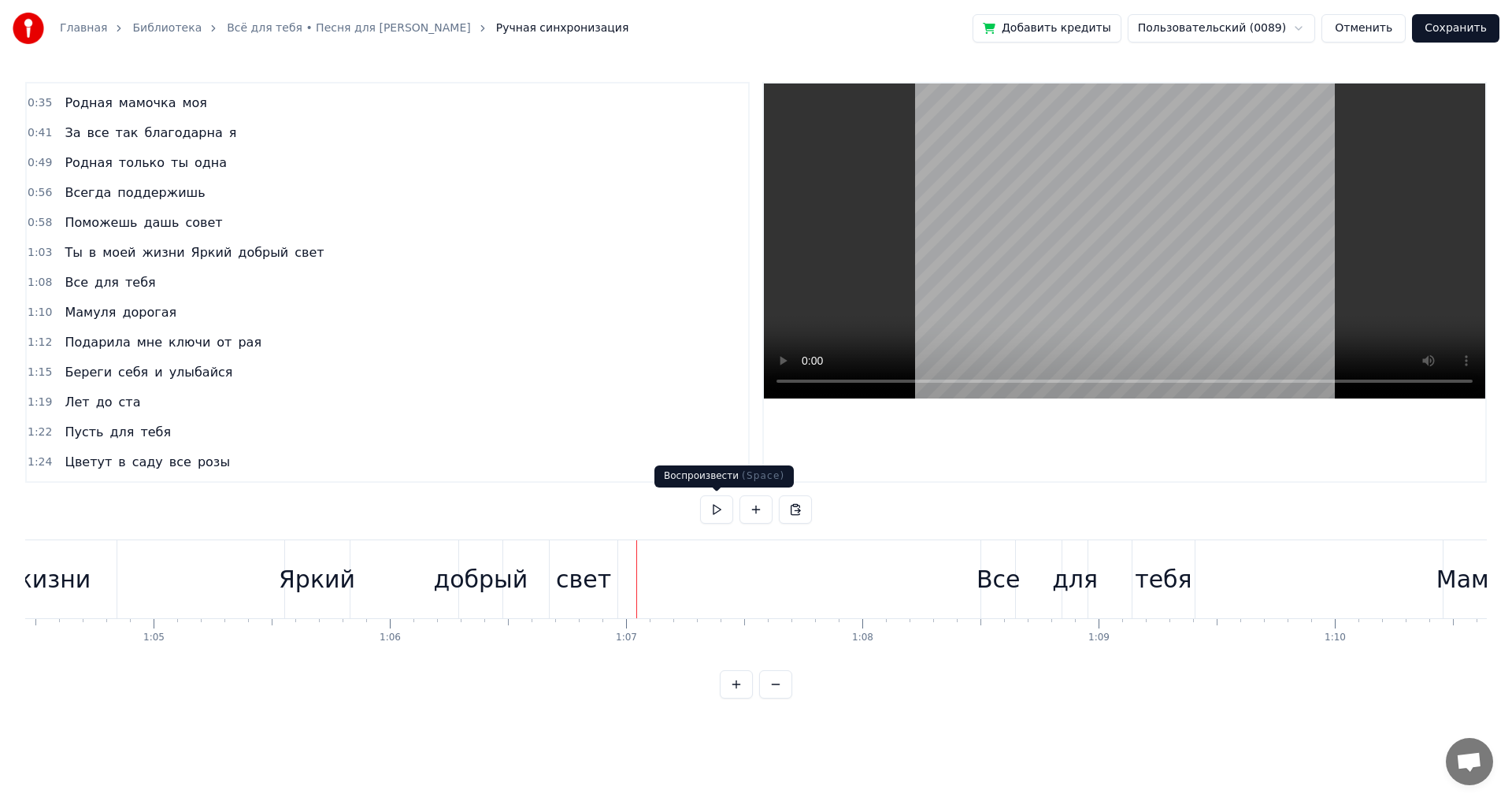
click at [713, 513] on button at bounding box center [717, 509] width 33 height 28
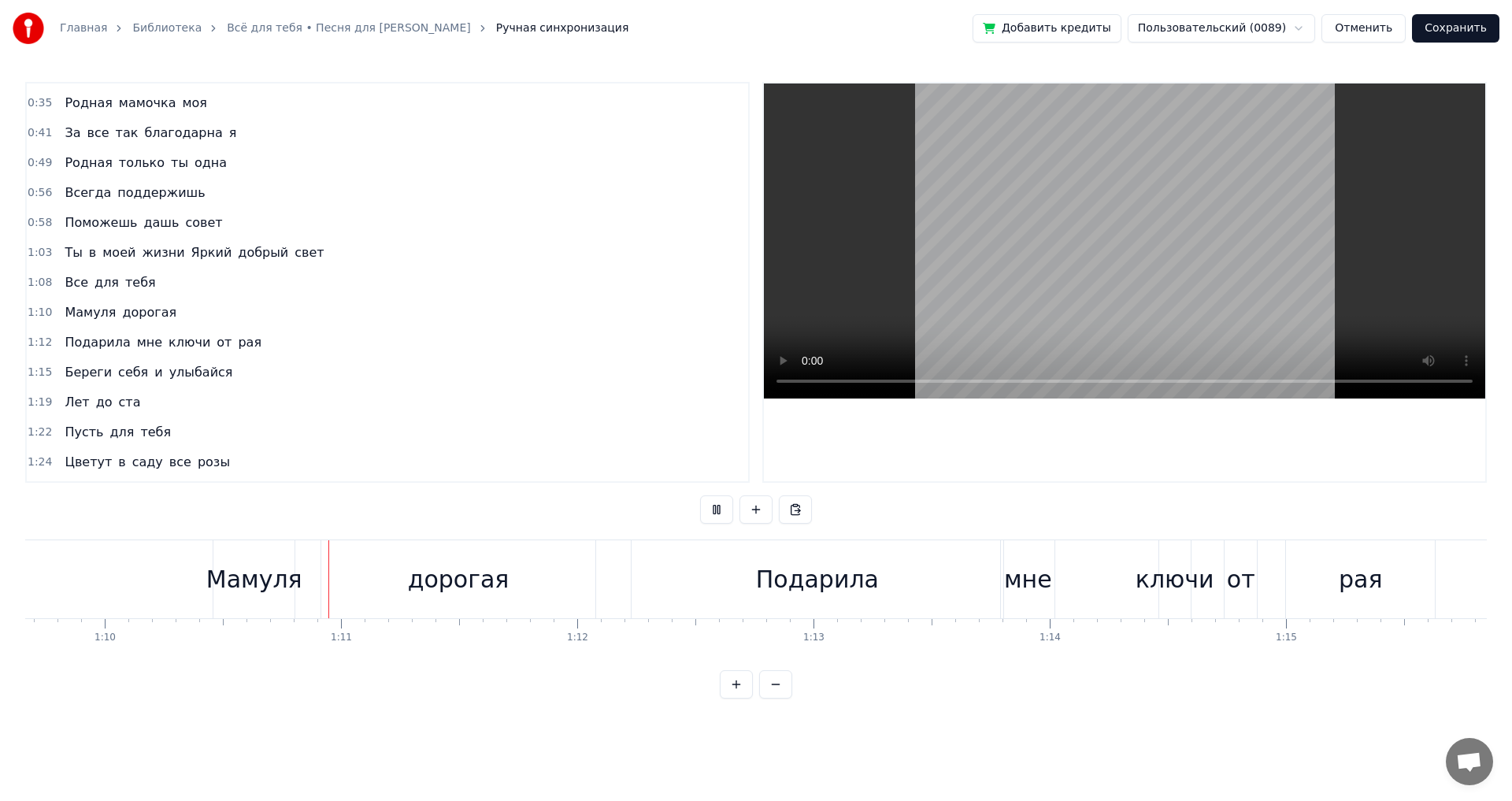
click at [713, 513] on button at bounding box center [717, 509] width 33 height 28
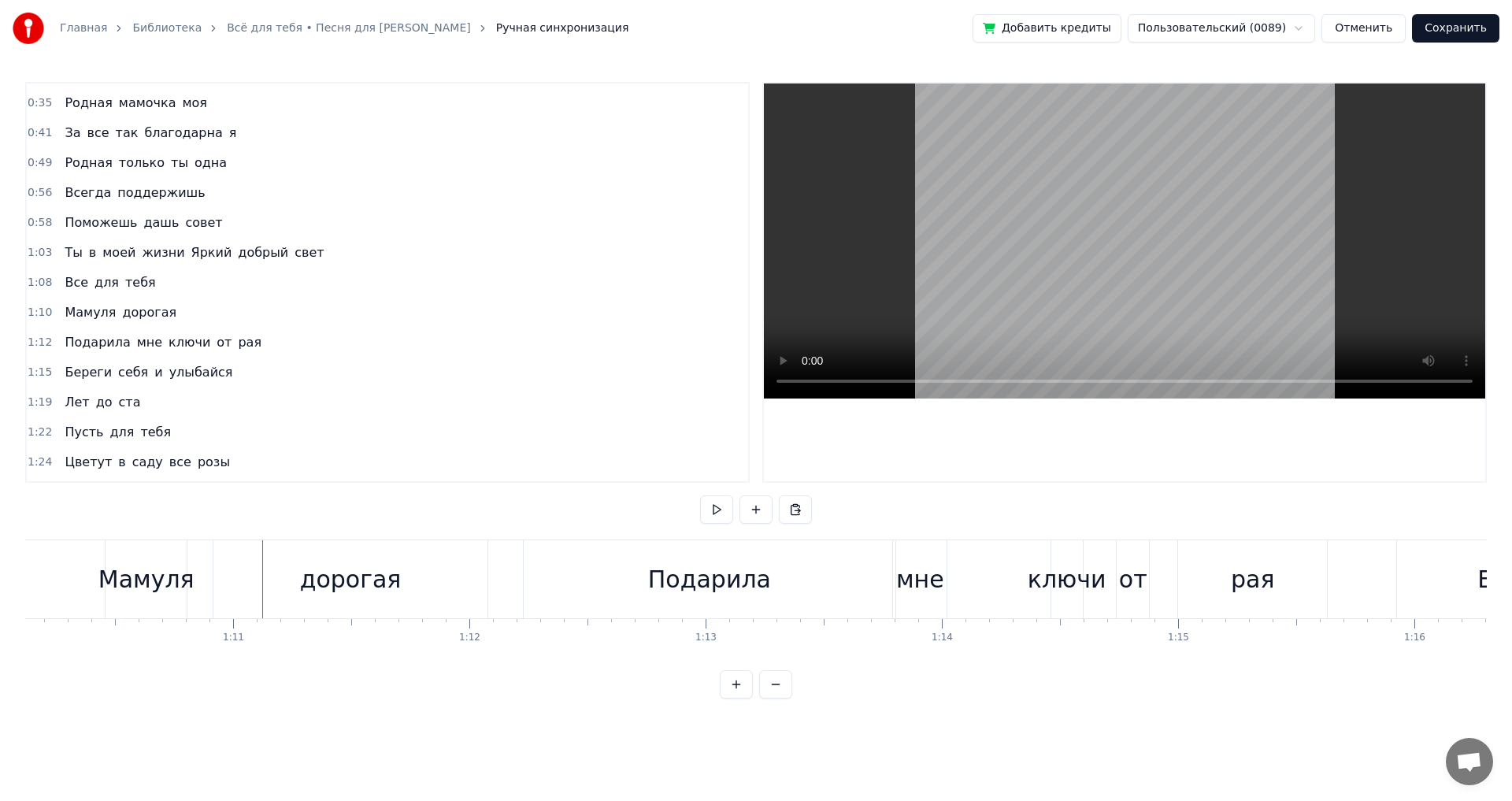
scroll to position [0, 16575]
click at [96, 584] on div "Мамуля" at bounding box center [138, 579] width 96 height 35
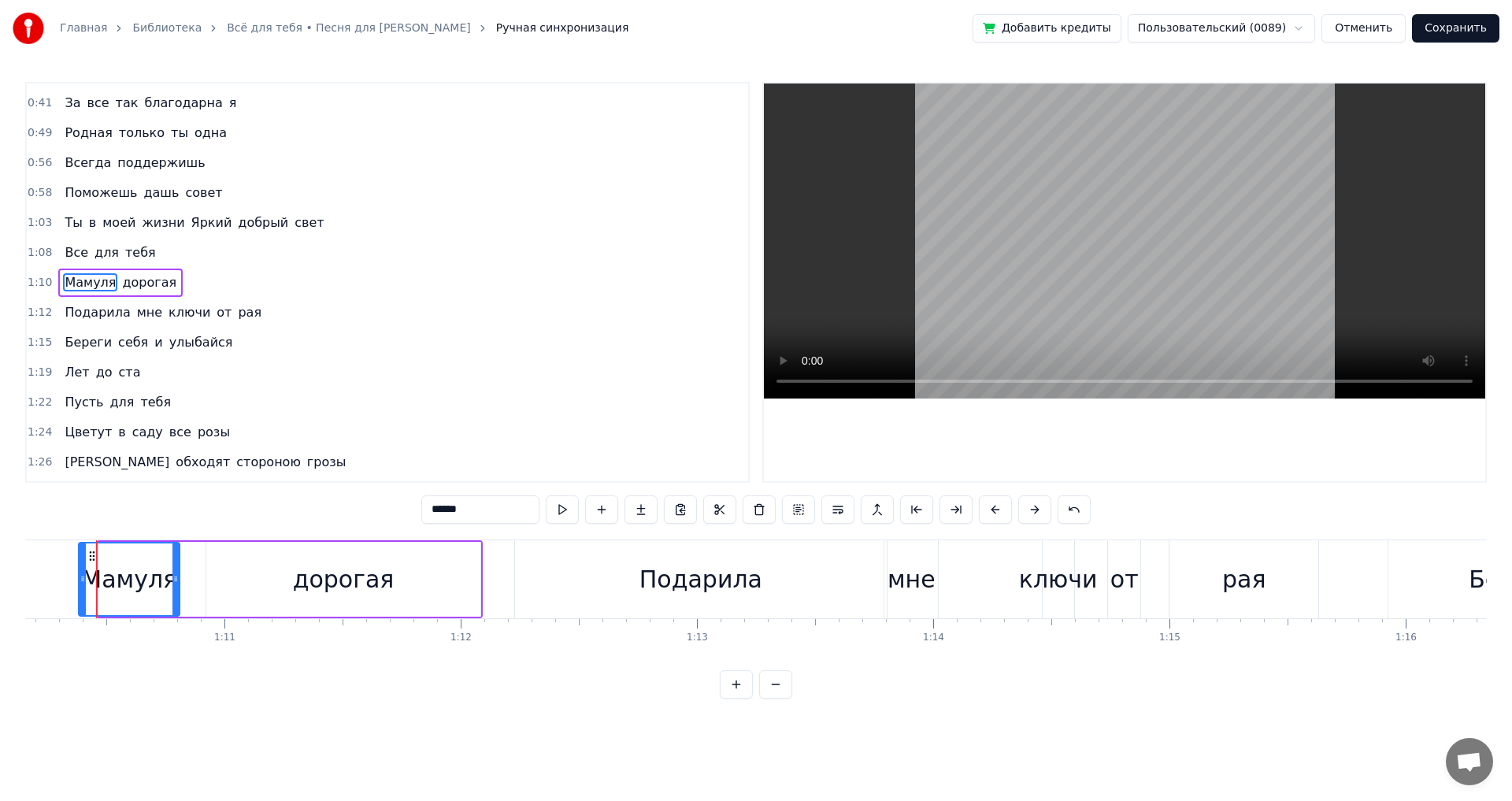
drag, startPoint x: 98, startPoint y: 580, endPoint x: 71, endPoint y: 588, distance: 28.2
click at [80, 585] on icon at bounding box center [83, 579] width 6 height 13
drag, startPoint x: 177, startPoint y: 582, endPoint x: 138, endPoint y: 587, distance: 39.3
click at [138, 587] on div at bounding box center [136, 579] width 6 height 72
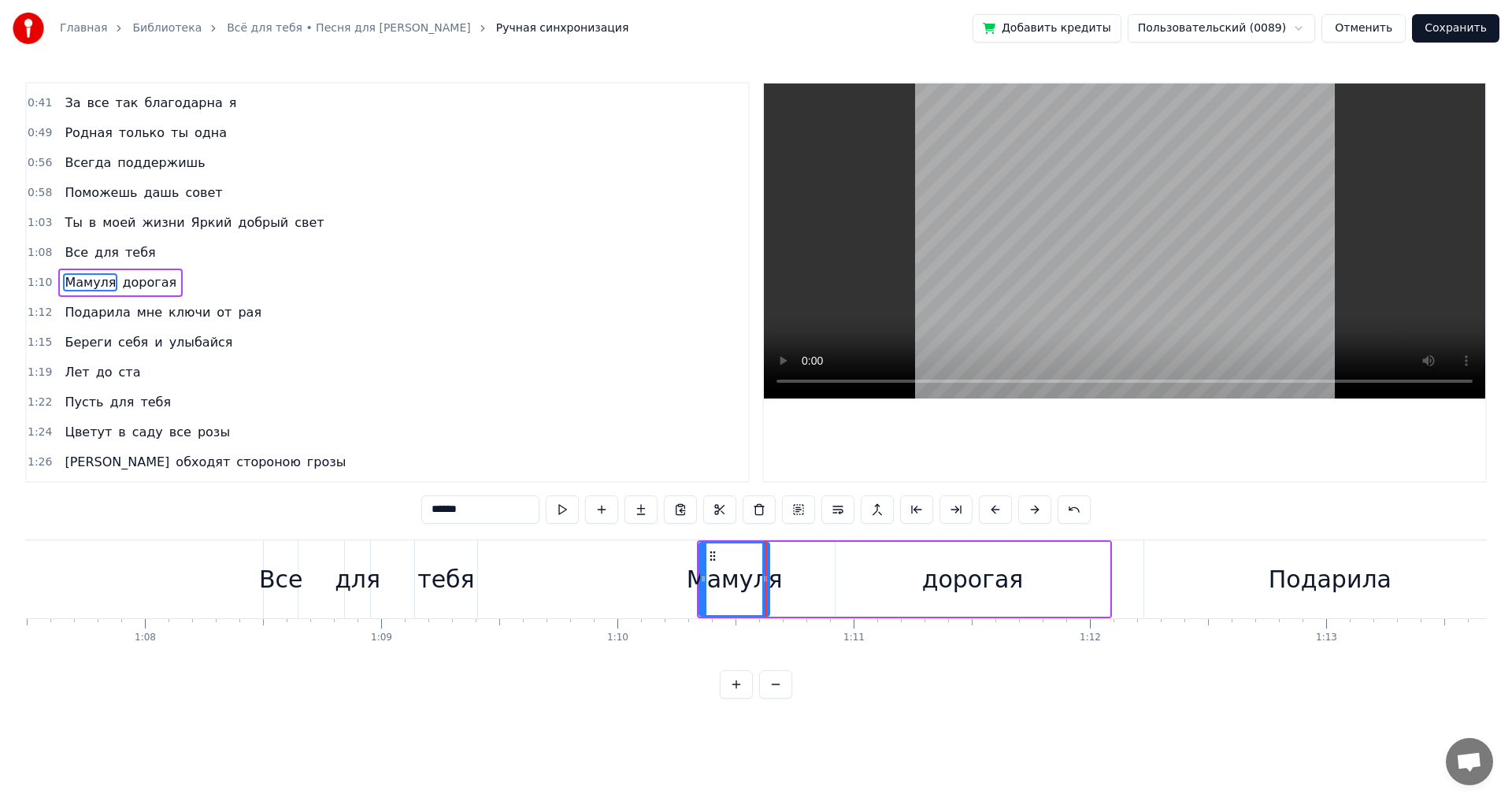
scroll to position [0, 15540]
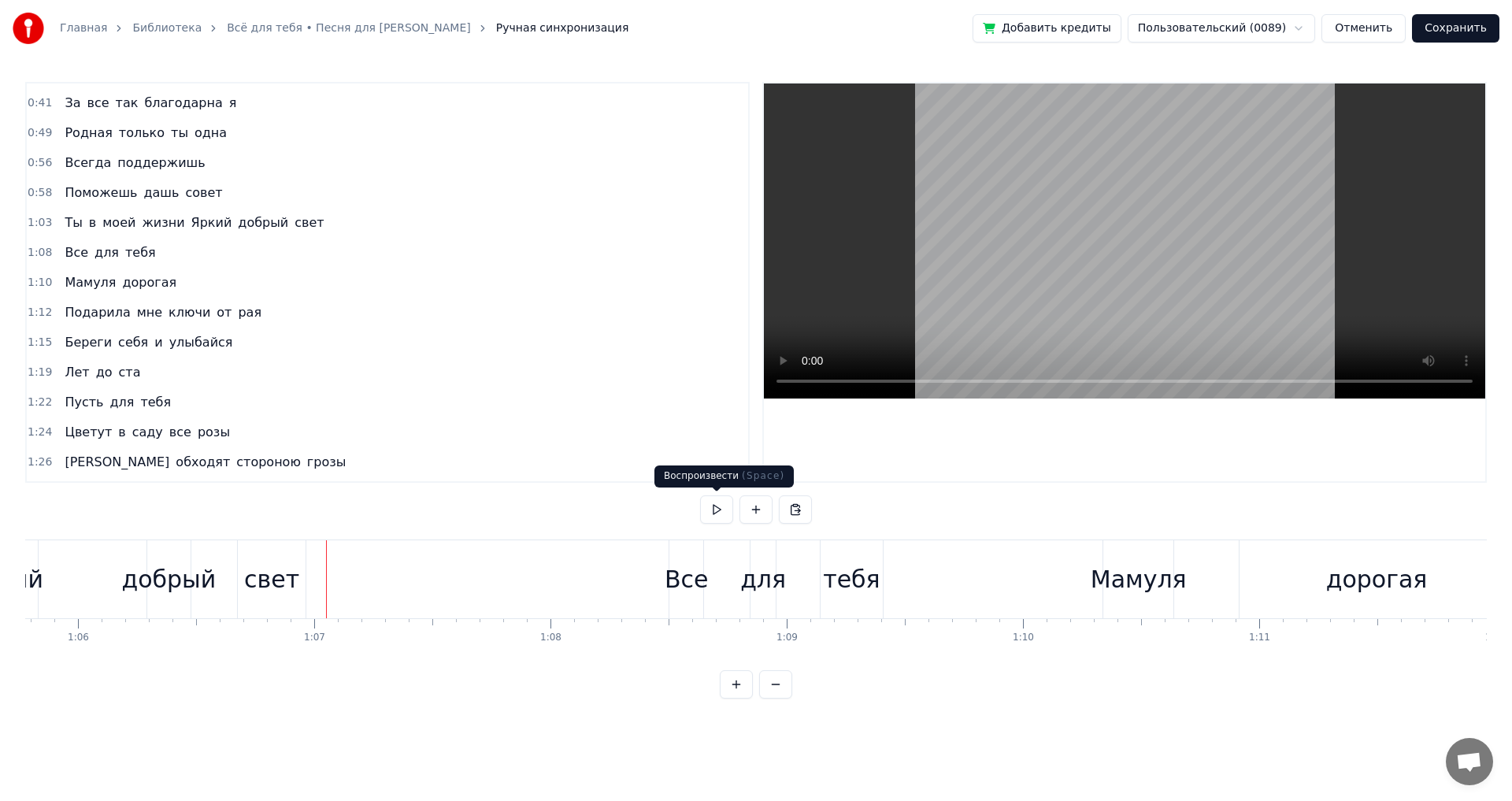
click at [719, 513] on button at bounding box center [717, 509] width 33 height 28
click at [679, 578] on div "Все" at bounding box center [686, 579] width 44 height 35
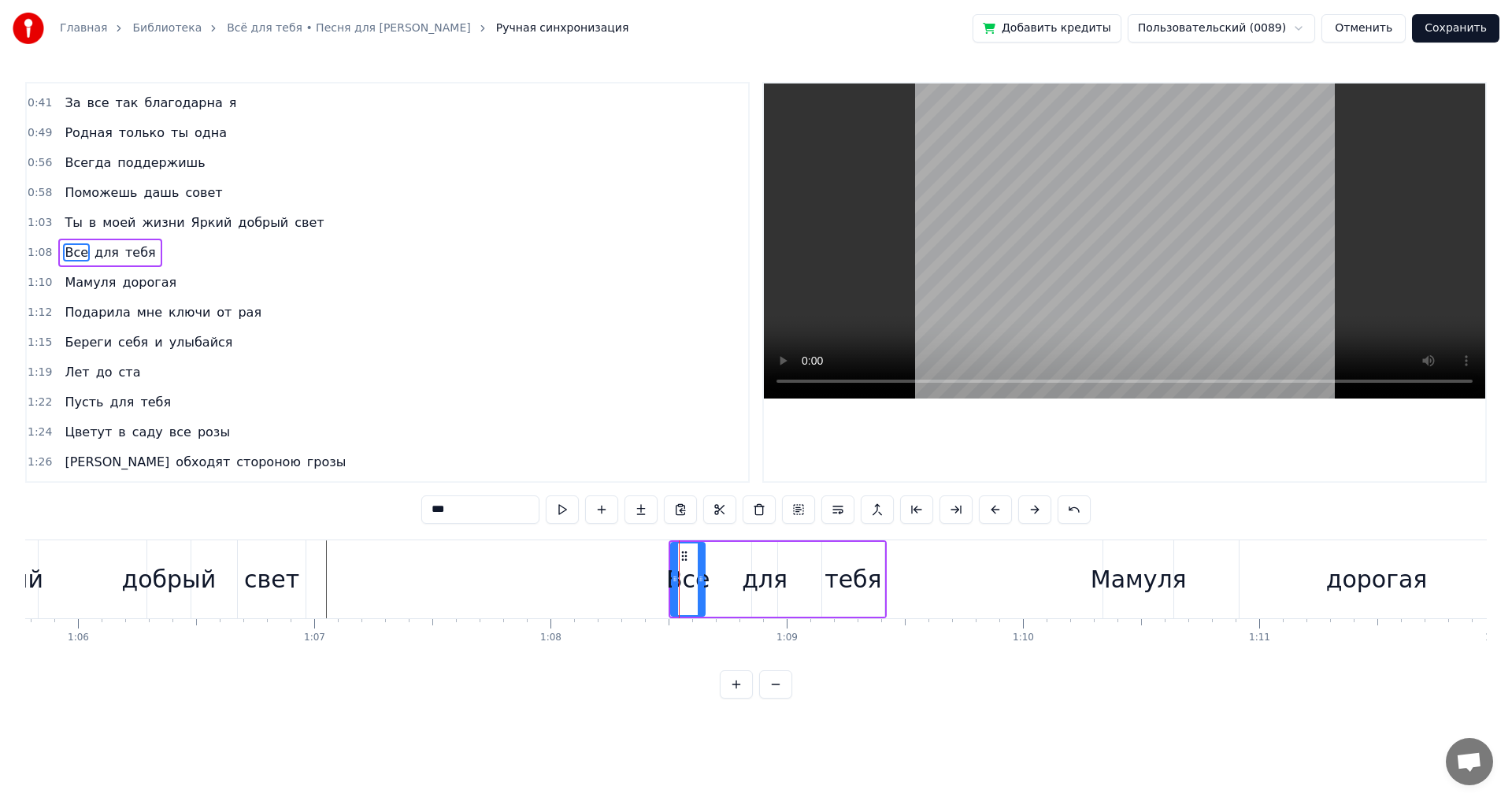
scroll to position [25, 0]
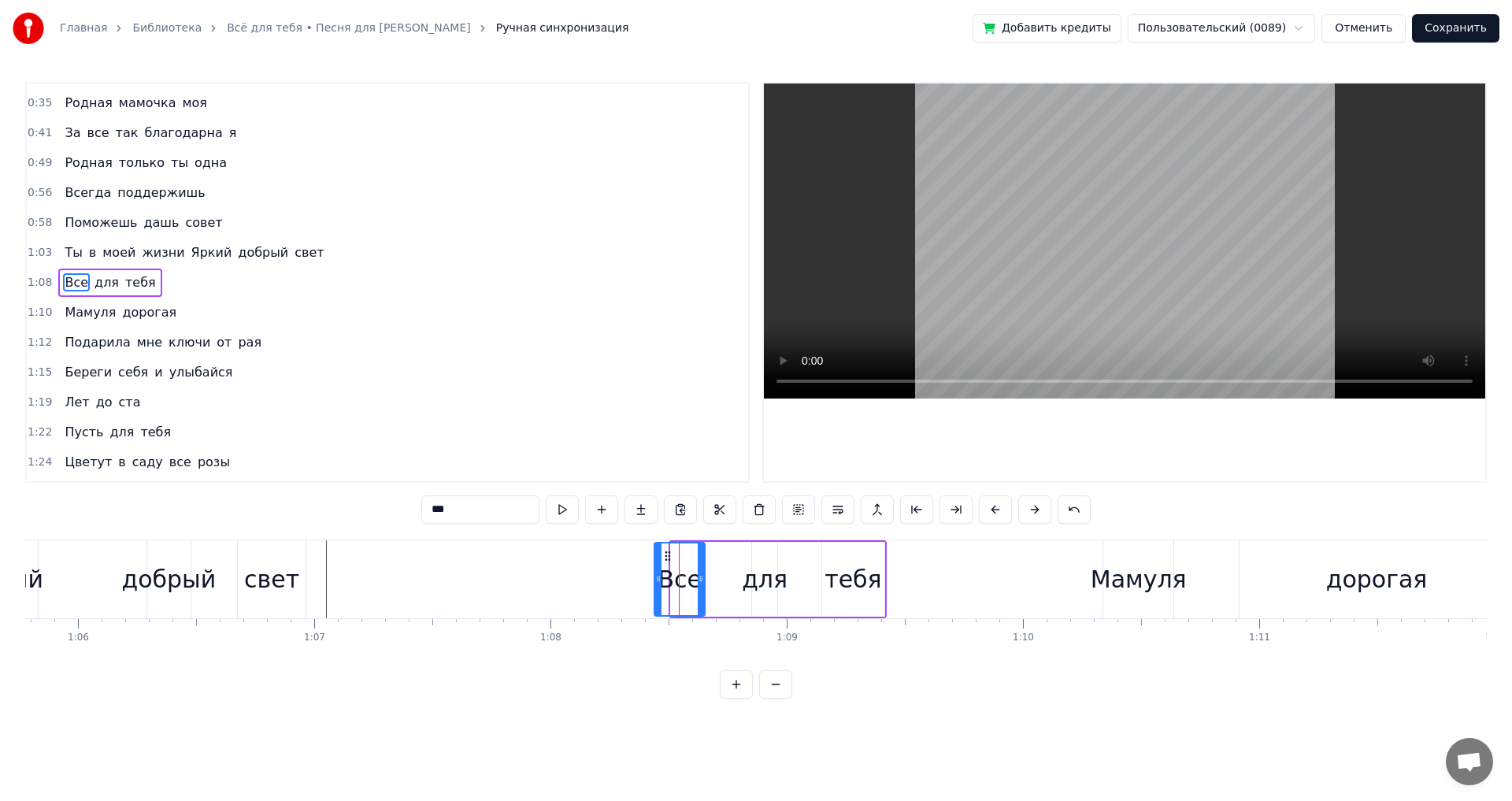
drag, startPoint x: 672, startPoint y: 581, endPoint x: 653, endPoint y: 585, distance: 19.4
click at [655, 585] on icon at bounding box center [659, 579] width 6 height 13
drag, startPoint x: 700, startPoint y: 581, endPoint x: 692, endPoint y: 581, distance: 8.0
click at [692, 581] on icon at bounding box center [693, 579] width 6 height 13
drag, startPoint x: 692, startPoint y: 579, endPoint x: 680, endPoint y: 581, distance: 12.2
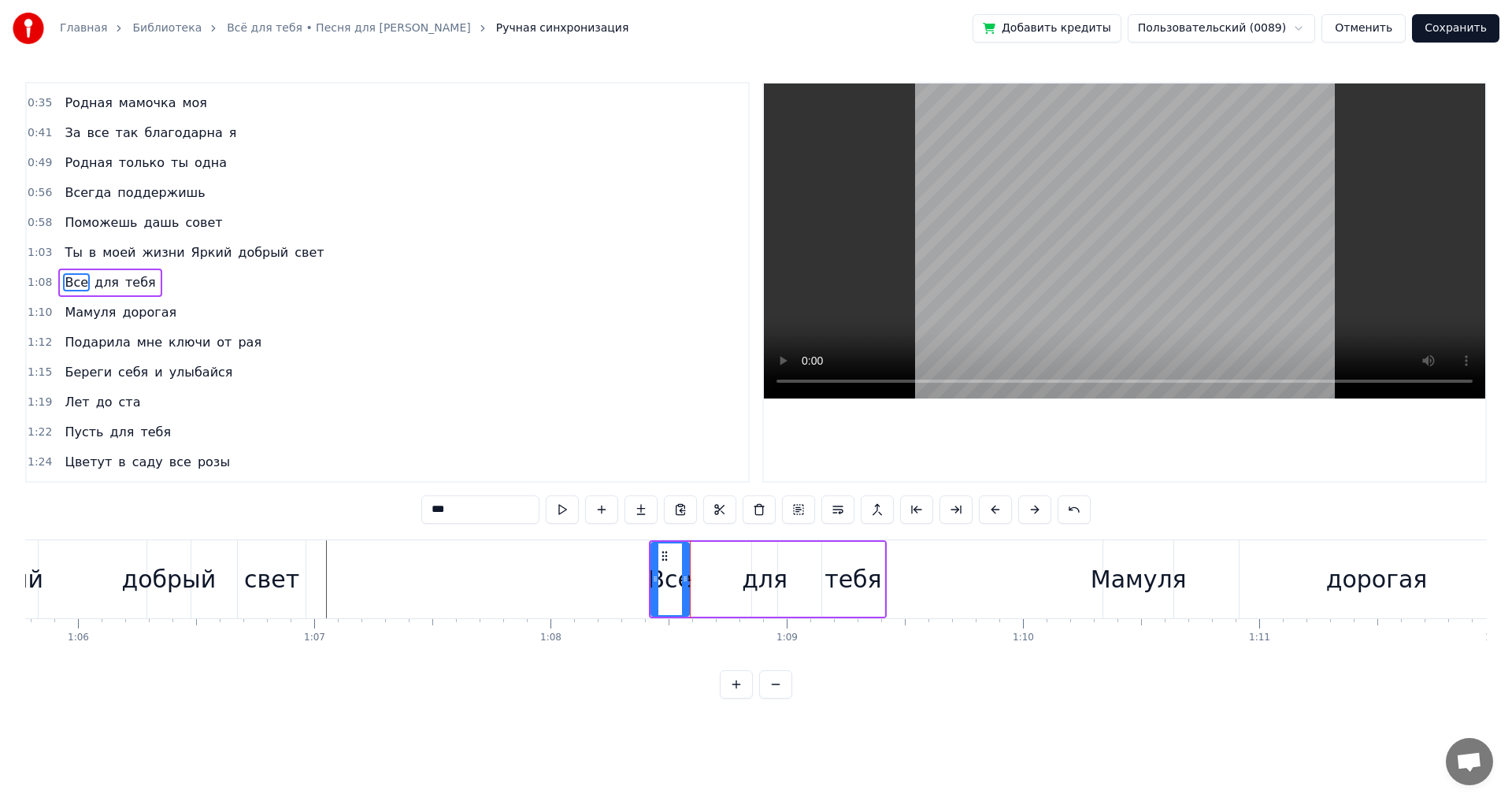
click at [682, 581] on icon at bounding box center [685, 579] width 6 height 13
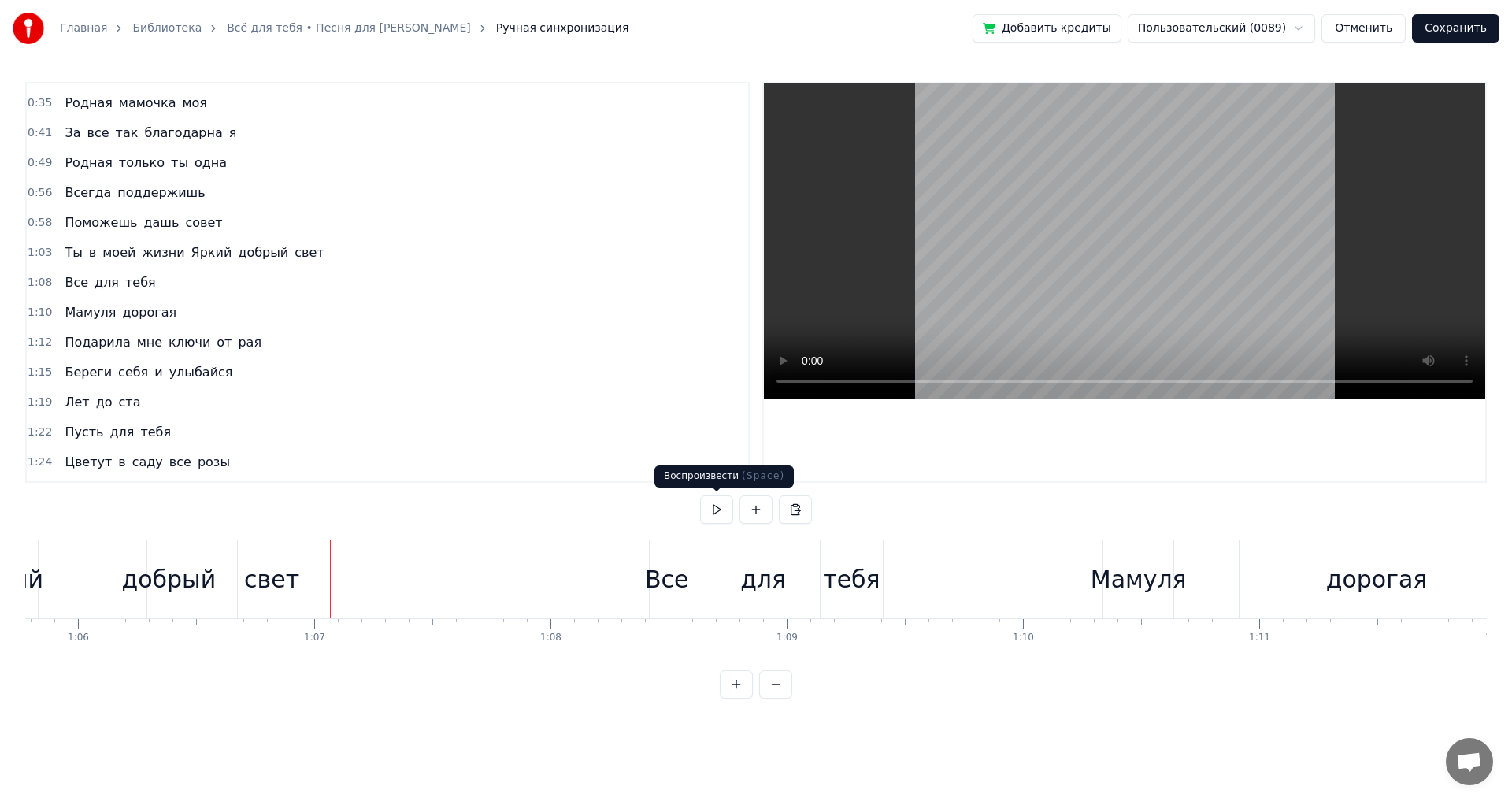
click at [720, 520] on button at bounding box center [717, 509] width 33 height 28
click at [720, 517] on button at bounding box center [717, 509] width 33 height 28
click at [1112, 577] on div "Мамуля" at bounding box center [1138, 579] width 96 height 35
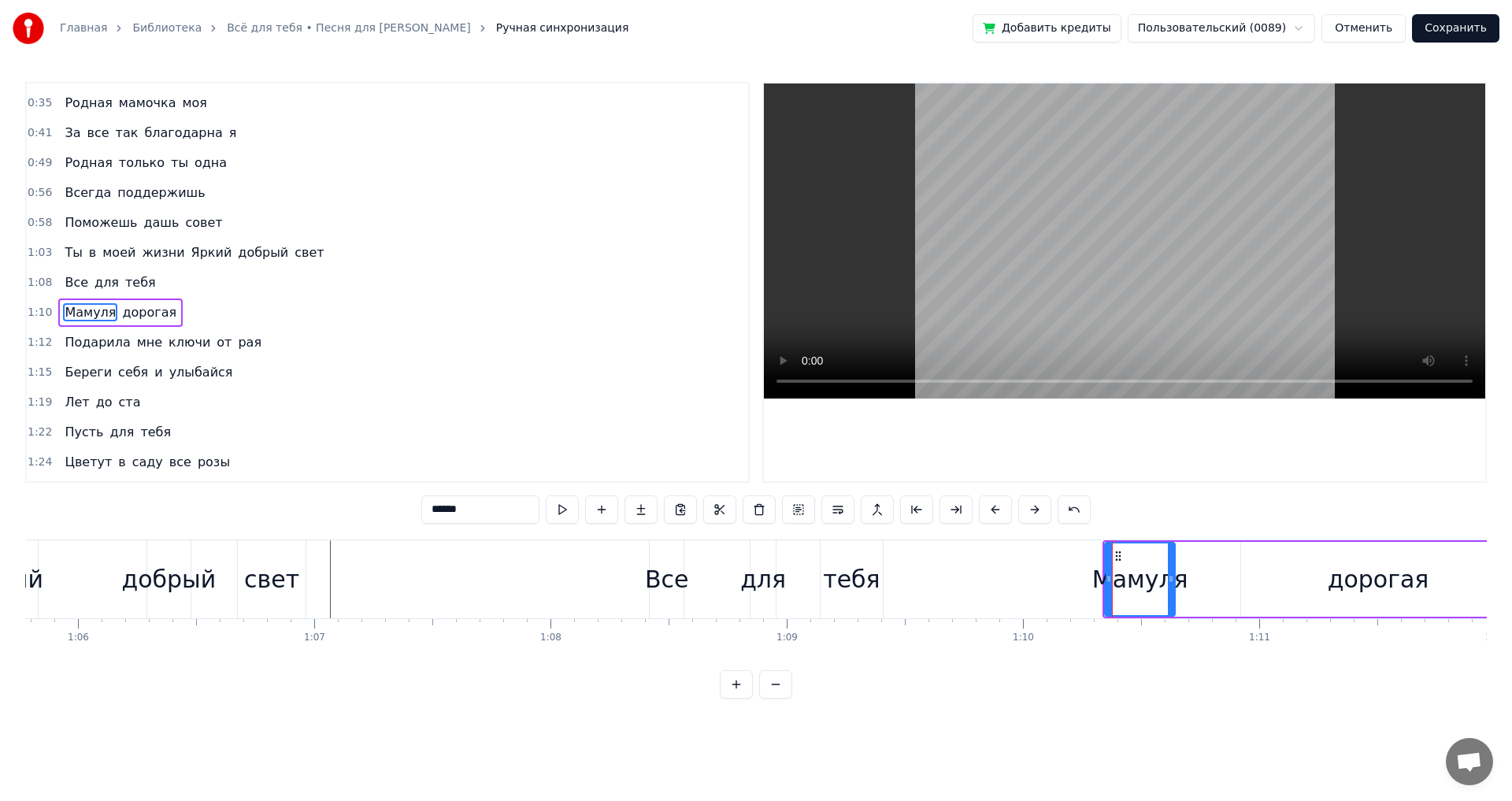
scroll to position [55, 0]
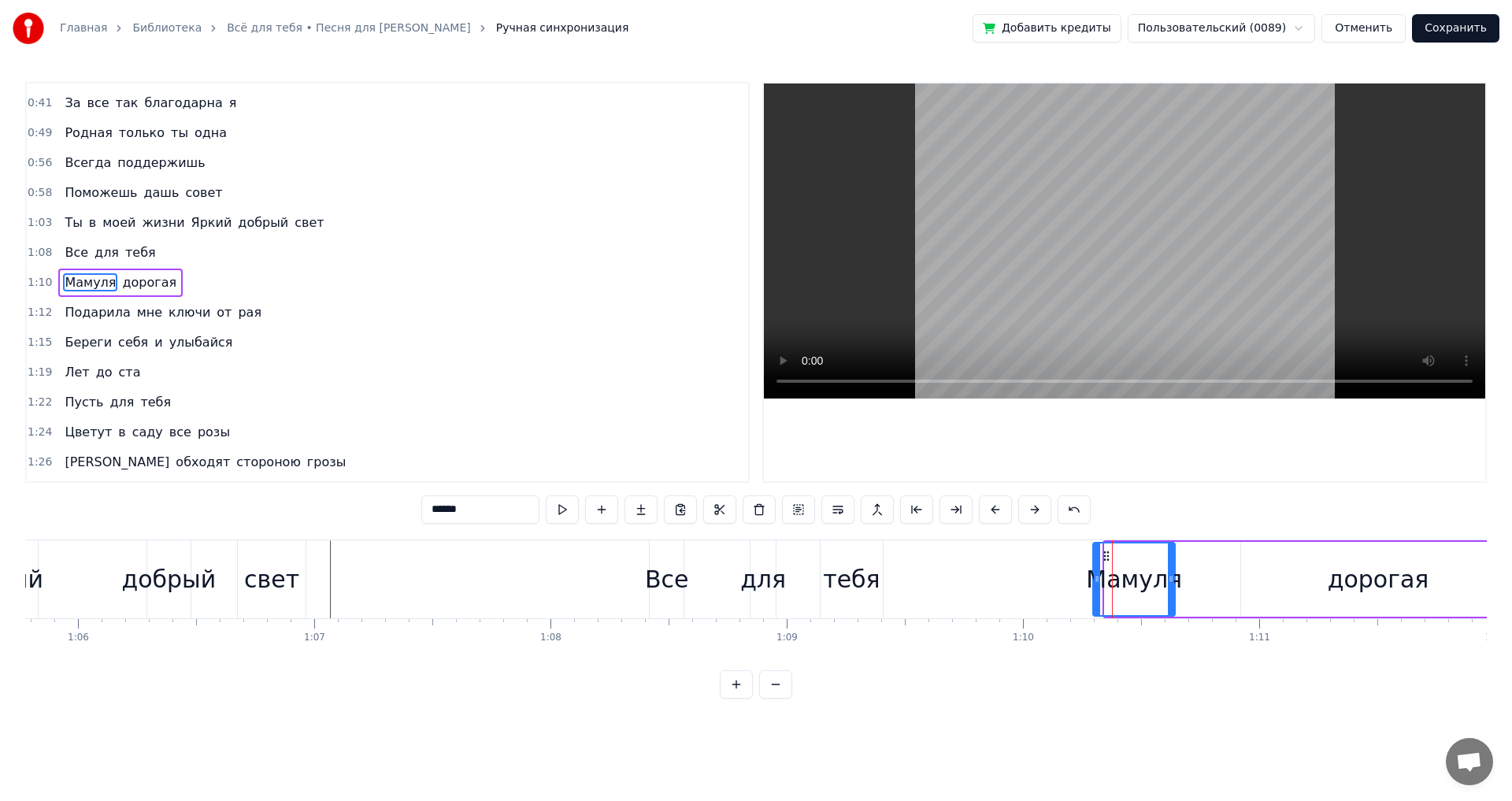
drag, startPoint x: 1107, startPoint y: 579, endPoint x: 1083, endPoint y: 585, distance: 24.7
click at [1094, 585] on icon at bounding box center [1097, 579] width 6 height 13
drag, startPoint x: 1170, startPoint y: 575, endPoint x: 1155, endPoint y: 579, distance: 15.5
click at [1155, 579] on icon at bounding box center [1156, 579] width 6 height 13
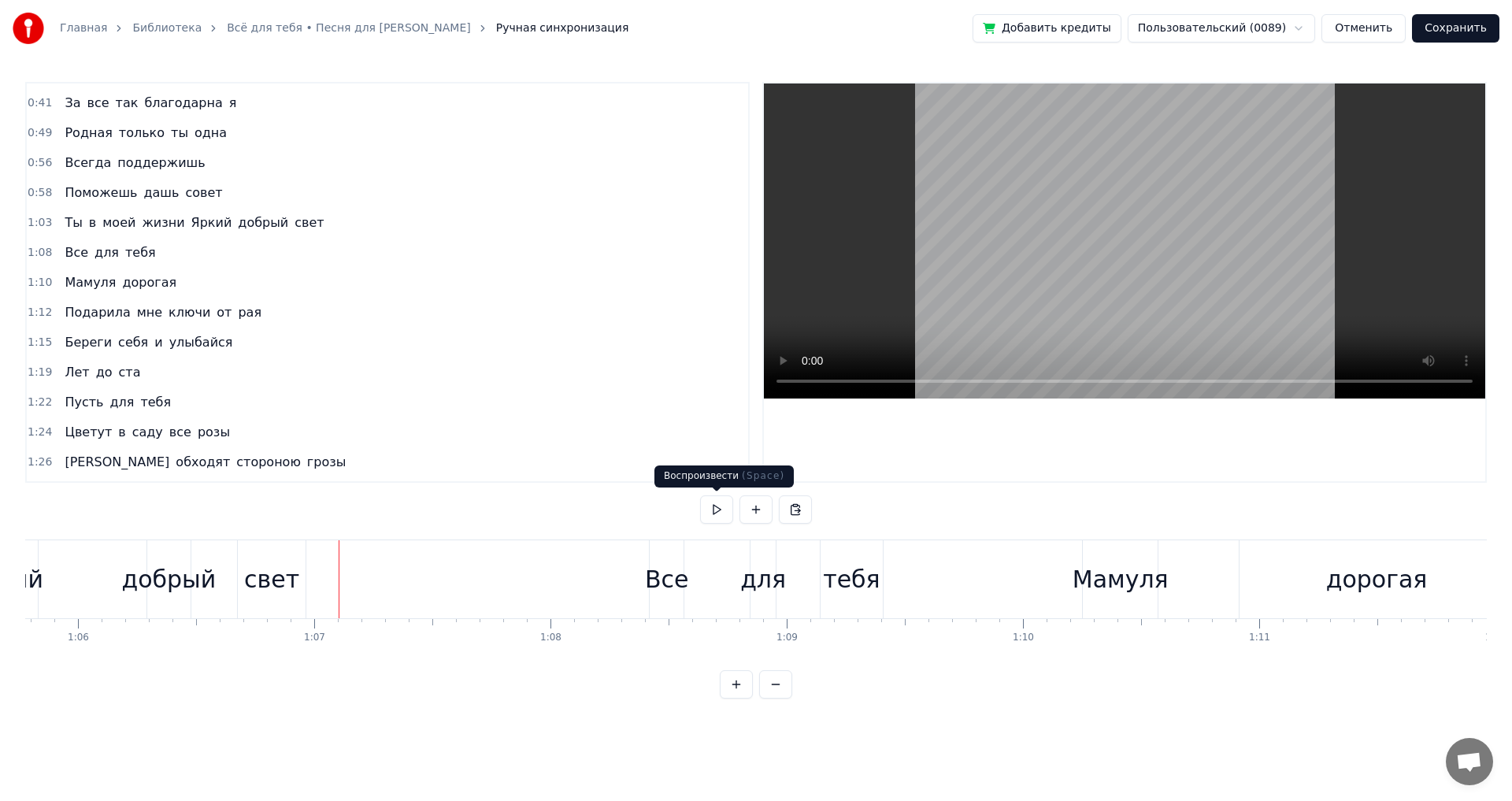
click at [708, 513] on button at bounding box center [717, 509] width 33 height 28
click at [709, 513] on button at bounding box center [717, 509] width 33 height 28
click at [1087, 576] on div "Мамуля" at bounding box center [1120, 579] width 96 height 35
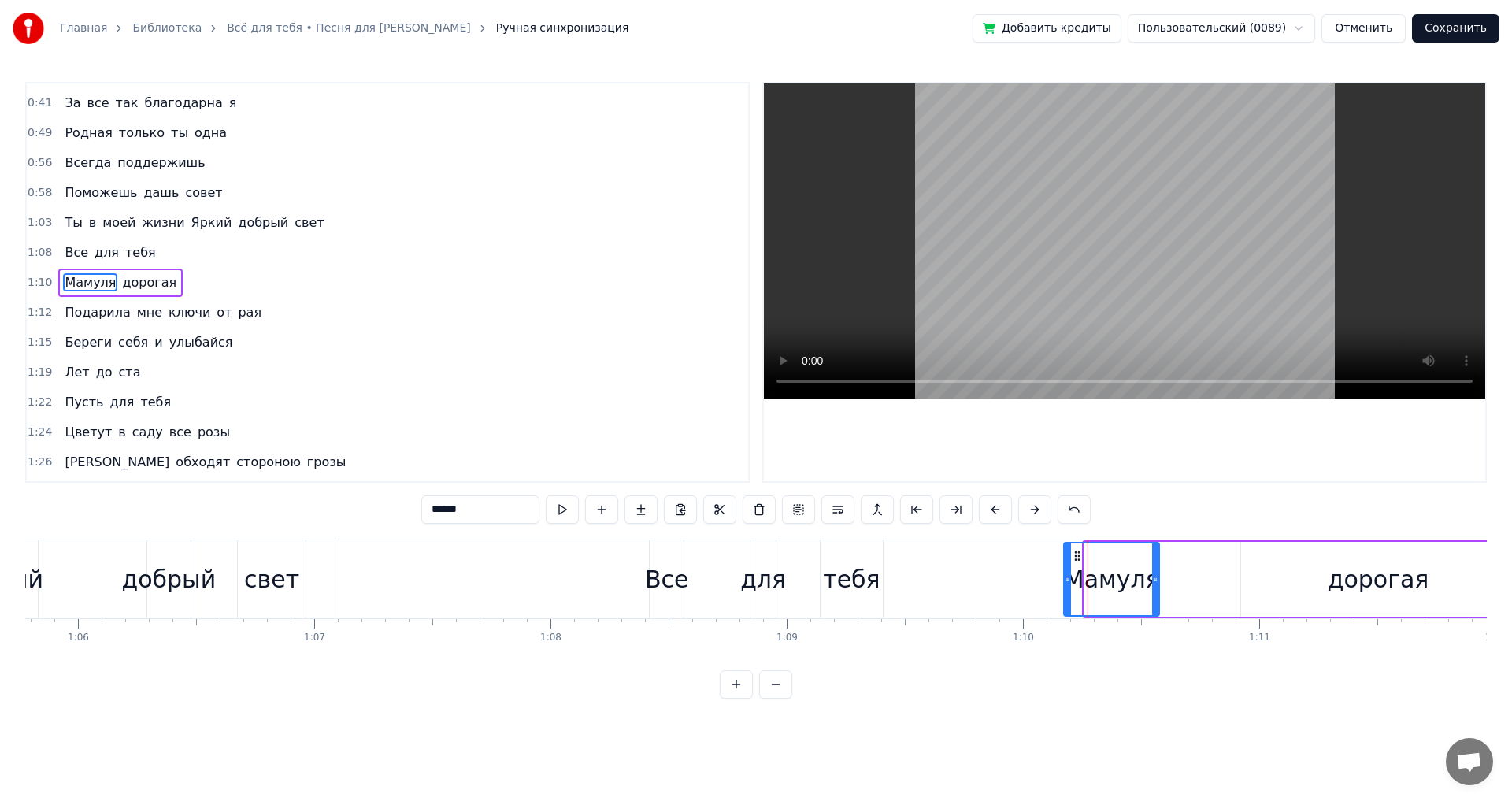
drag, startPoint x: 1086, startPoint y: 580, endPoint x: 1066, endPoint y: 582, distance: 20.1
click at [1066, 582] on icon at bounding box center [1068, 579] width 6 height 13
click at [1146, 578] on div "Мамуля" at bounding box center [1111, 579] width 96 height 35
drag, startPoint x: 1157, startPoint y: 581, endPoint x: 1143, endPoint y: 586, distance: 14.9
click at [1143, 586] on div at bounding box center [1144, 579] width 6 height 72
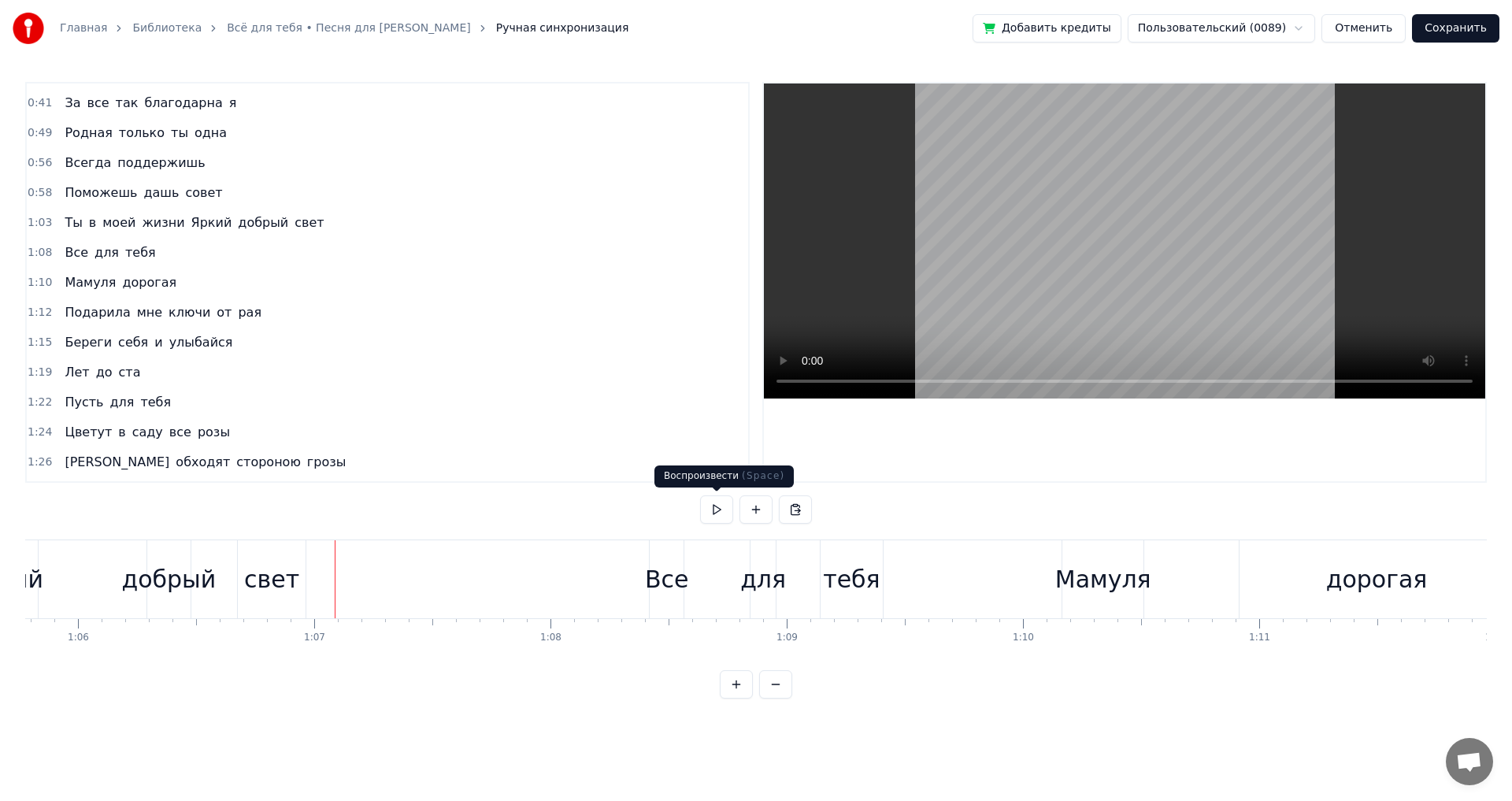
click at [720, 510] on button at bounding box center [717, 509] width 33 height 28
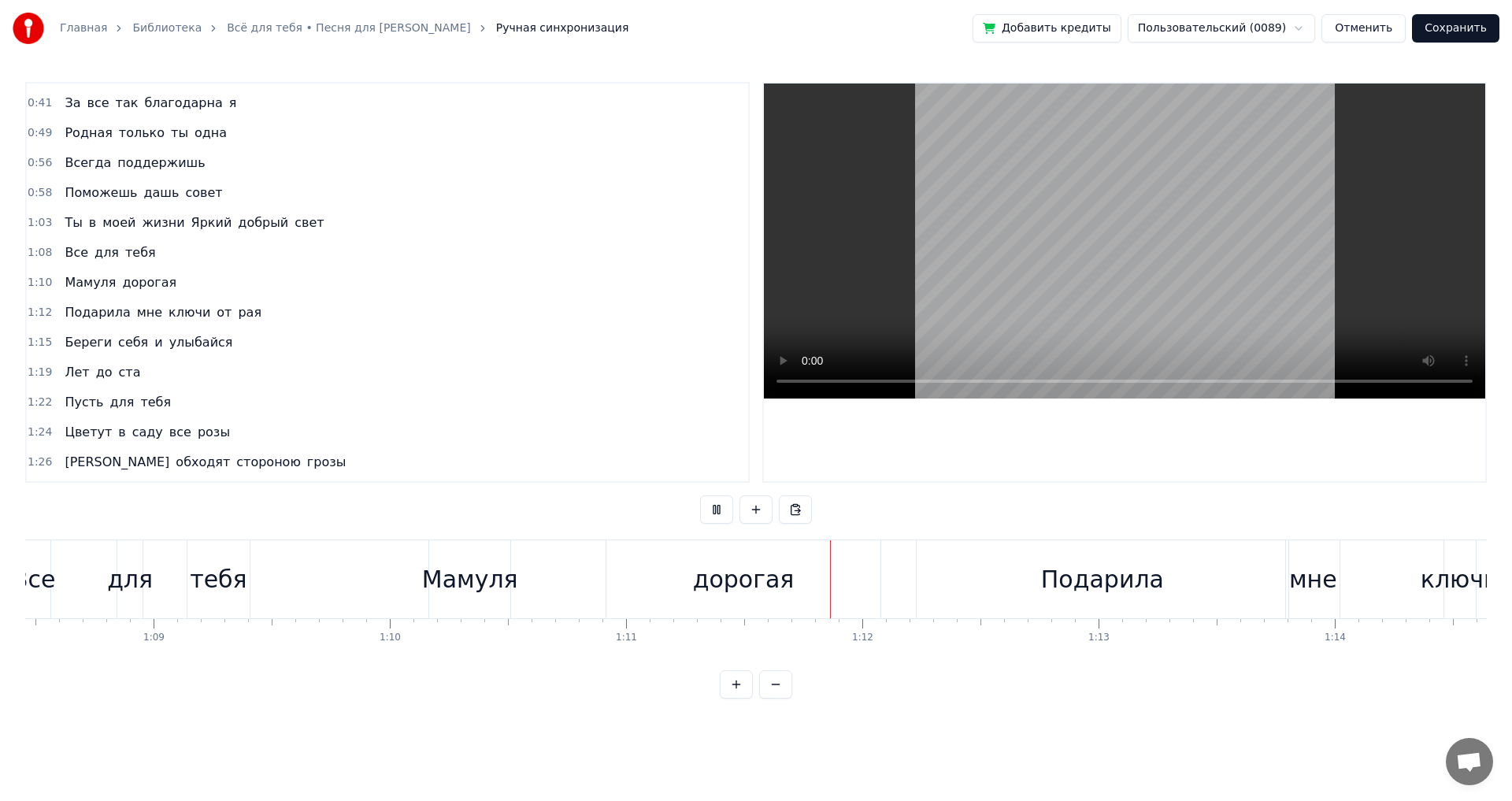
click at [720, 510] on button at bounding box center [717, 509] width 33 height 28
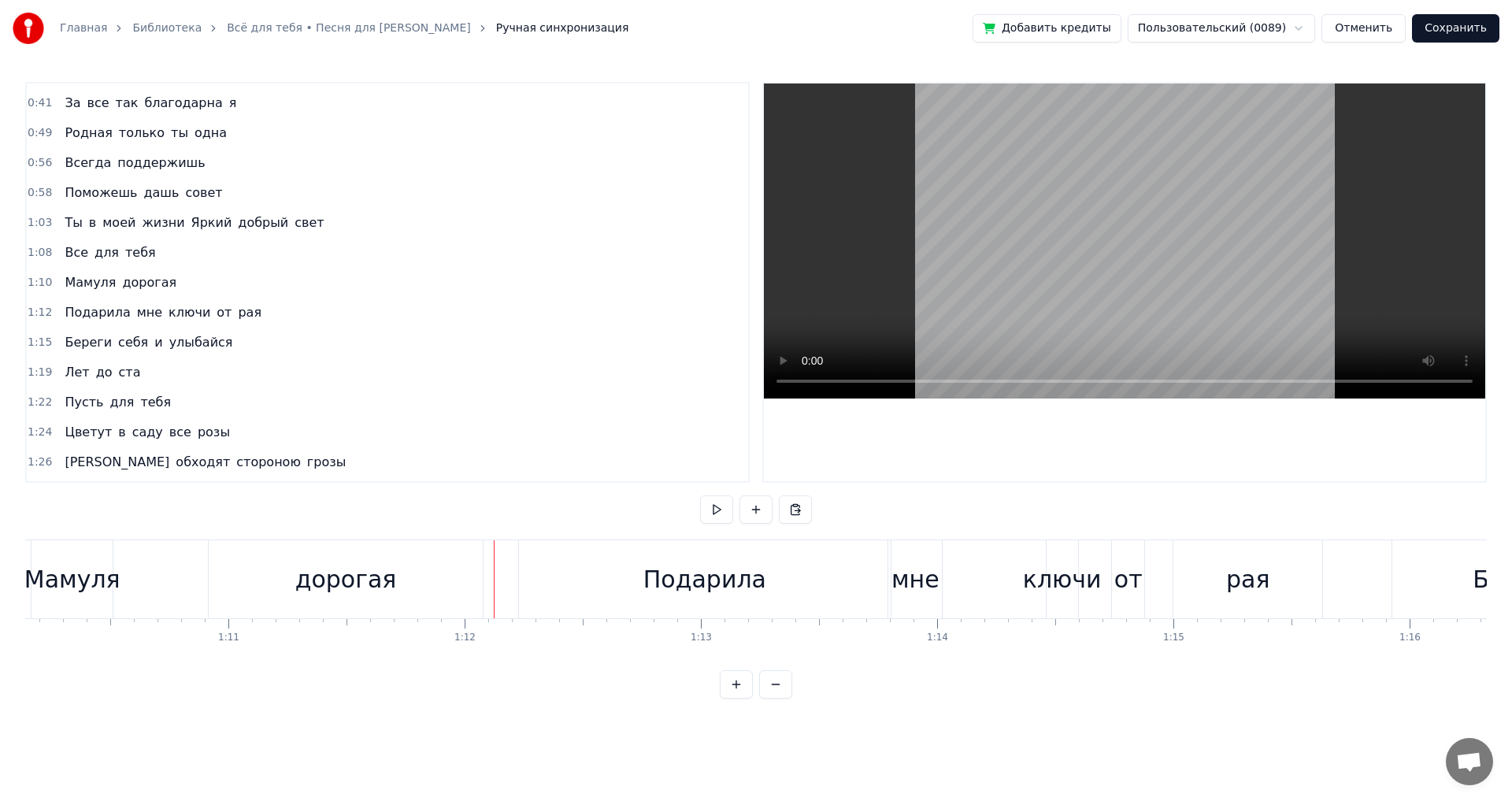
scroll to position [0, 16539]
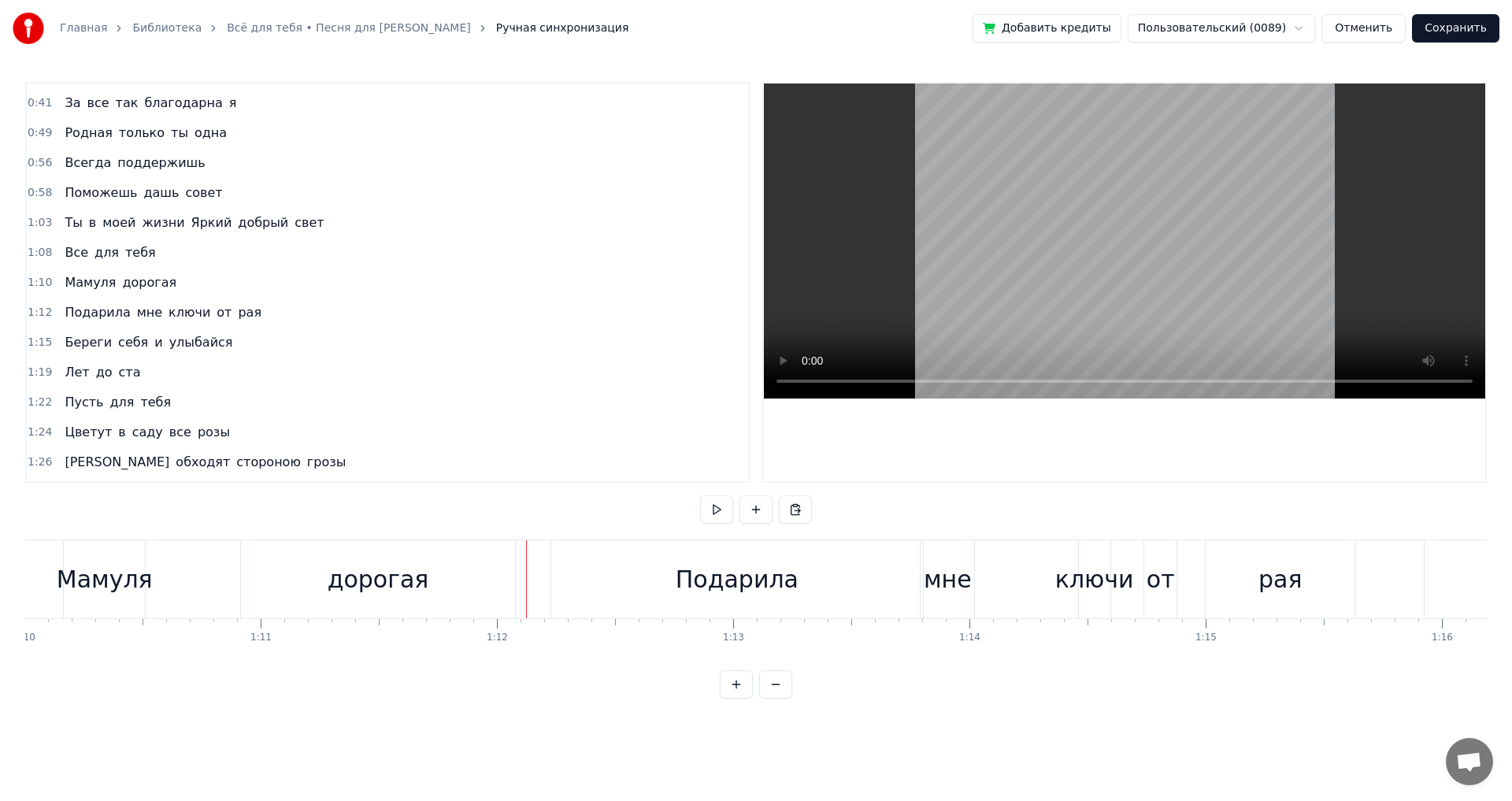
click at [435, 602] on div "дорогая" at bounding box center [378, 579] width 274 height 78
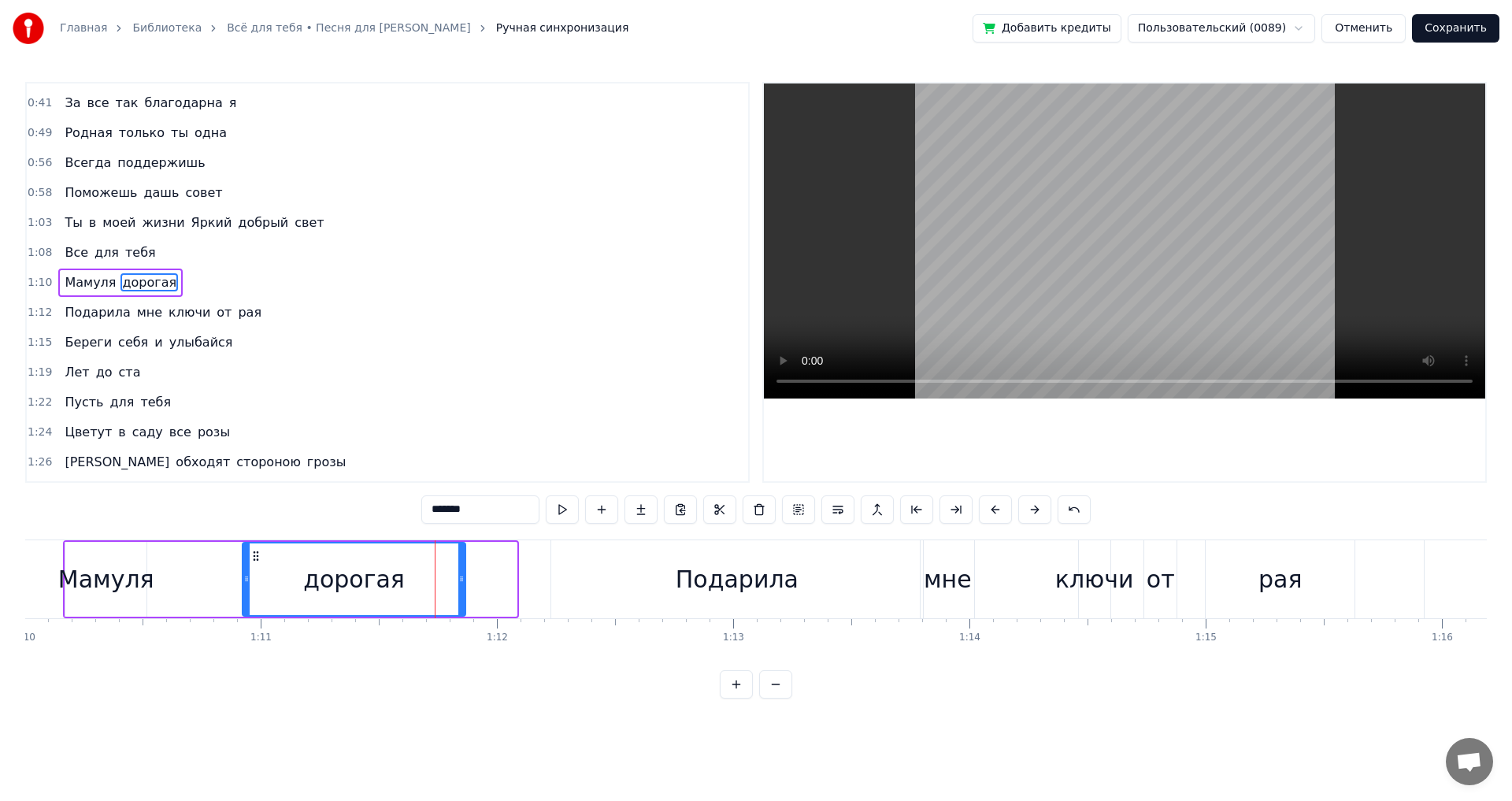
drag, startPoint x: 515, startPoint y: 581, endPoint x: 464, endPoint y: 591, distance: 52.0
click at [464, 591] on div at bounding box center [462, 579] width 6 height 72
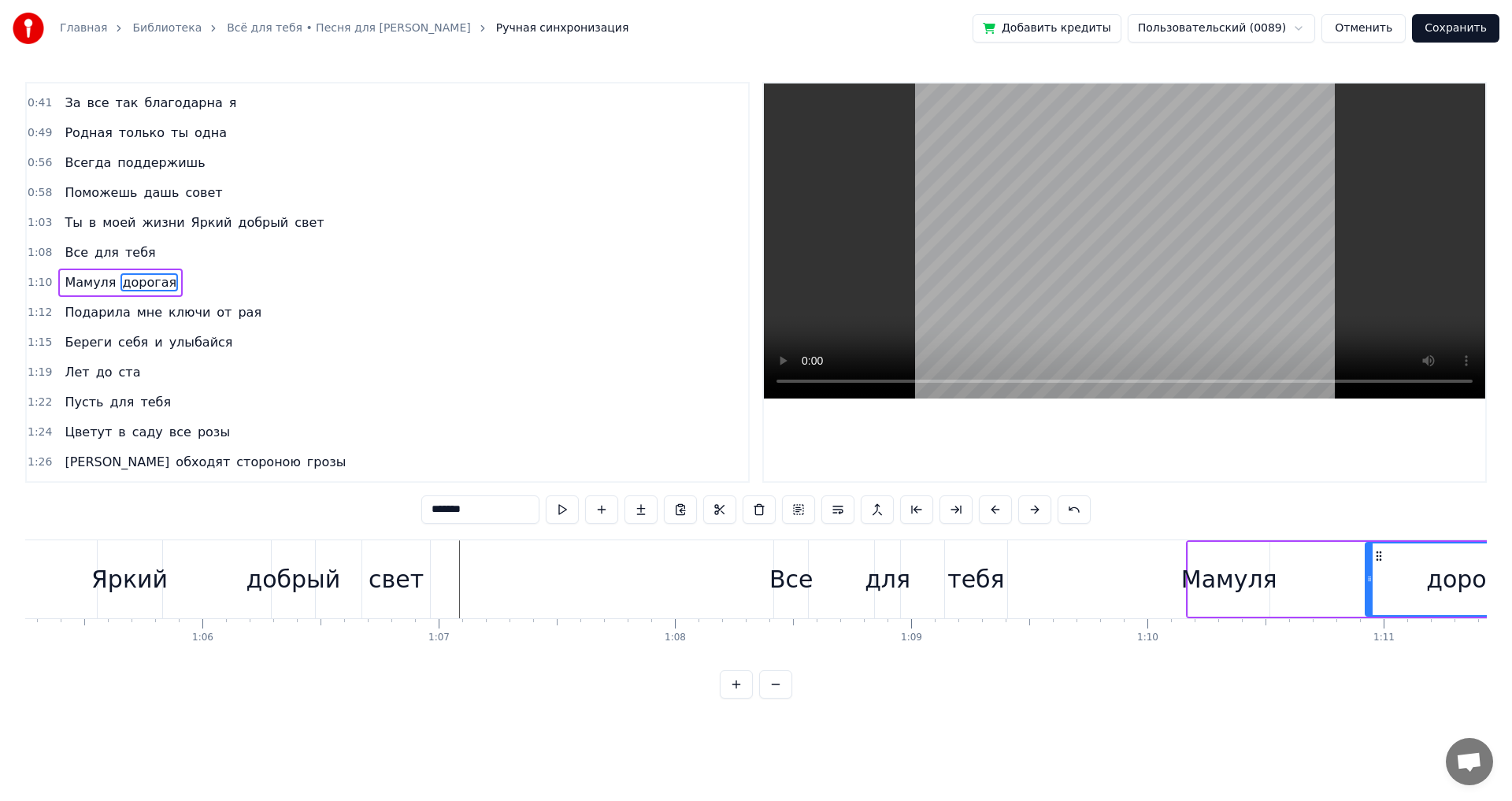
scroll to position [0, 15260]
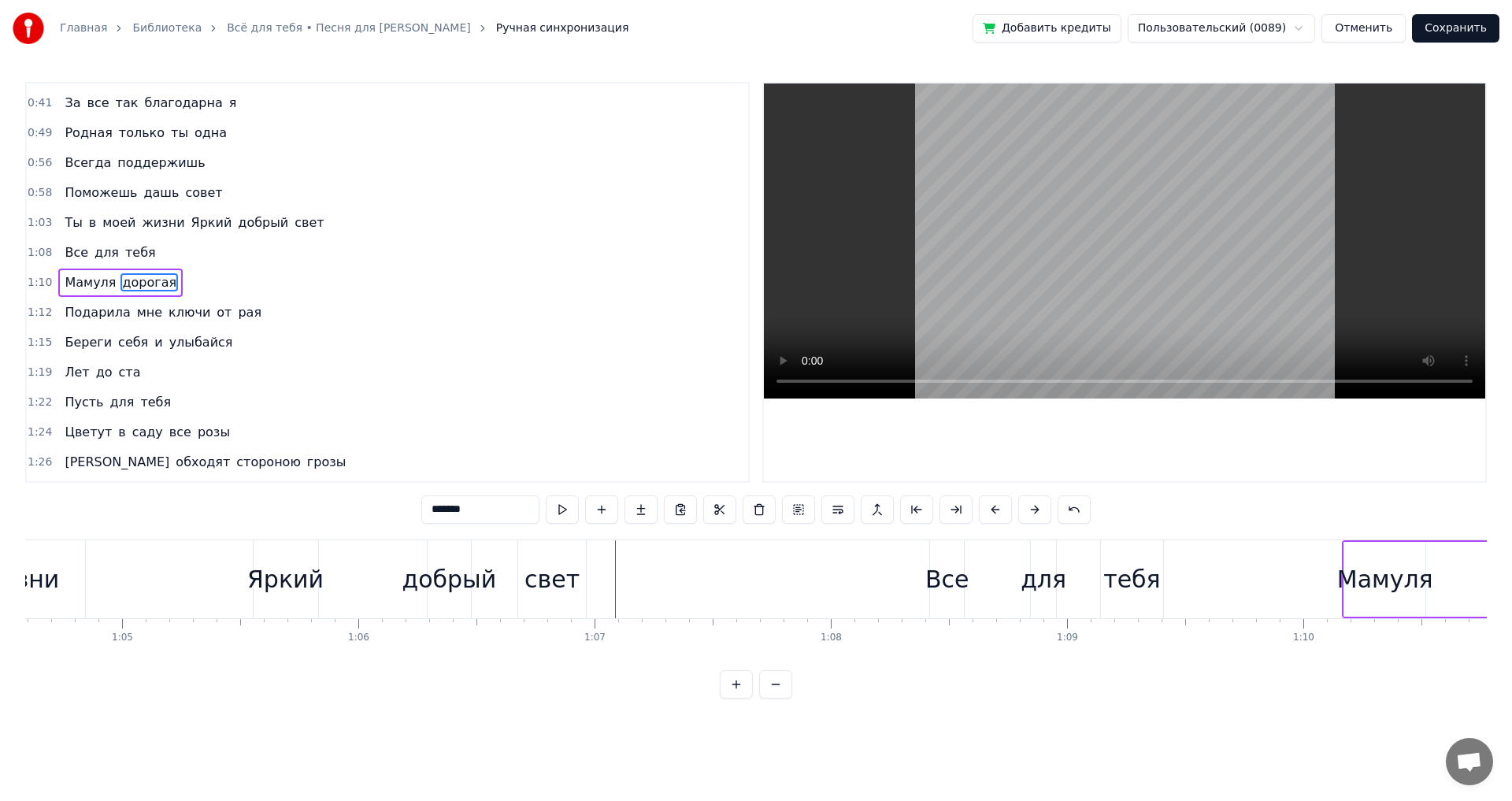
click at [104, 579] on div "Ты в моей жизни Яркий добрый свет" at bounding box center [135, 579] width 909 height 78
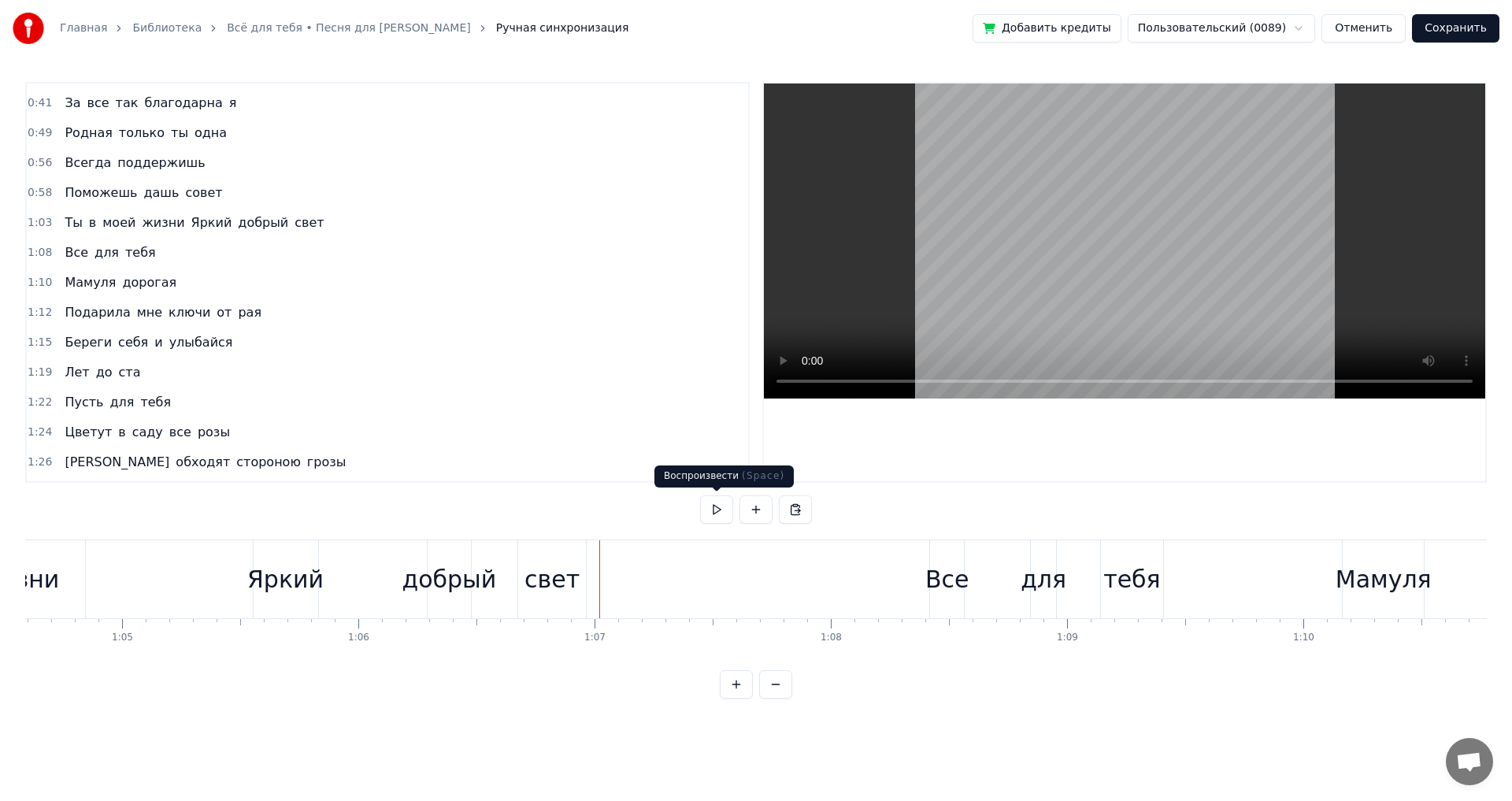
click at [708, 512] on button at bounding box center [717, 509] width 33 height 28
click at [930, 573] on div "Все" at bounding box center [947, 579] width 44 height 35
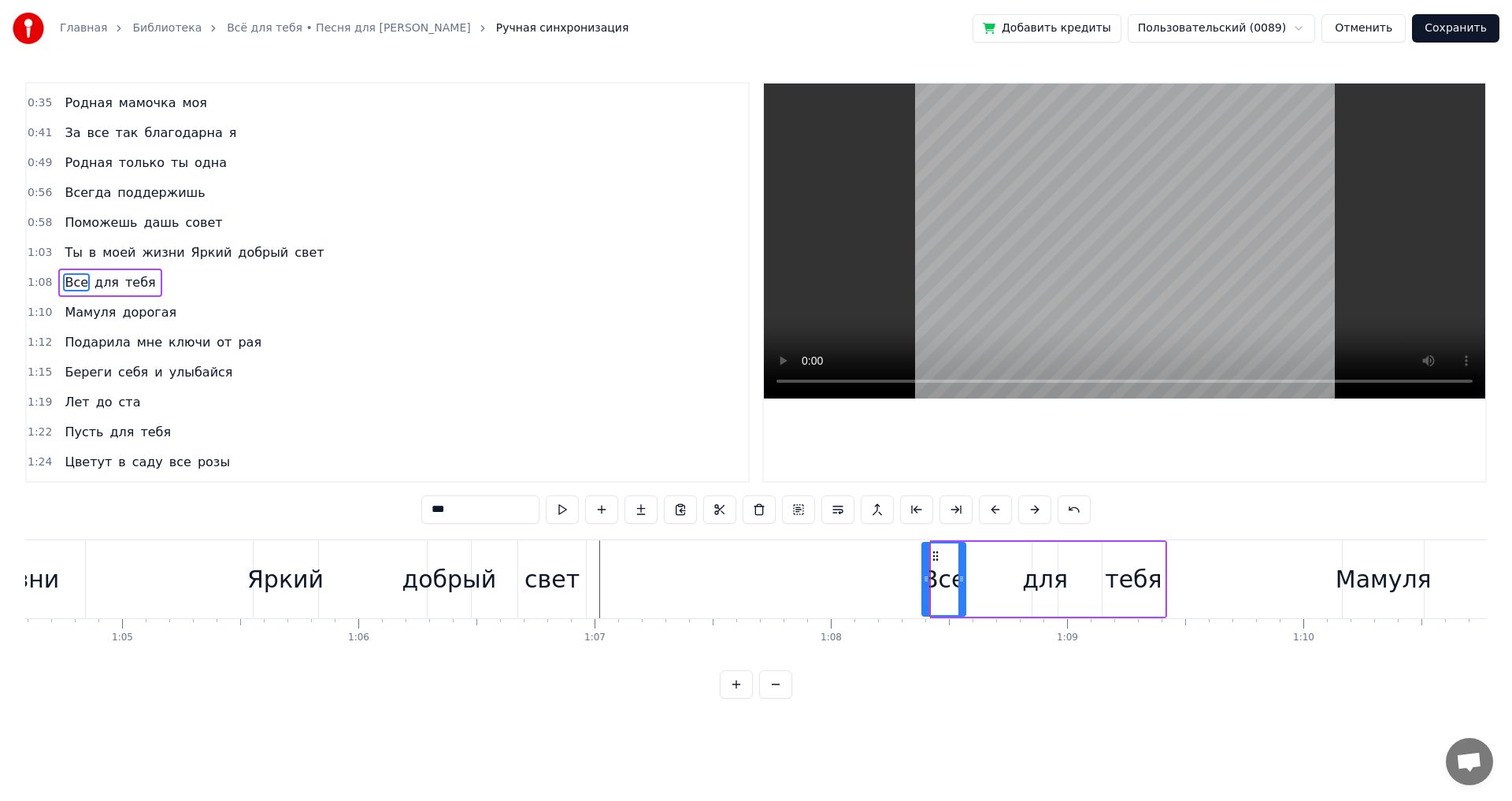
drag, startPoint x: 932, startPoint y: 581, endPoint x: 922, endPoint y: 581, distance: 10.0
click at [922, 581] on div "Все" at bounding box center [944, 579] width 45 height 75
drag, startPoint x: 963, startPoint y: 578, endPoint x: 954, endPoint y: 578, distance: 9.0
click at [954, 578] on icon at bounding box center [954, 579] width 6 height 13
click at [565, 508] on button at bounding box center [562, 509] width 33 height 28
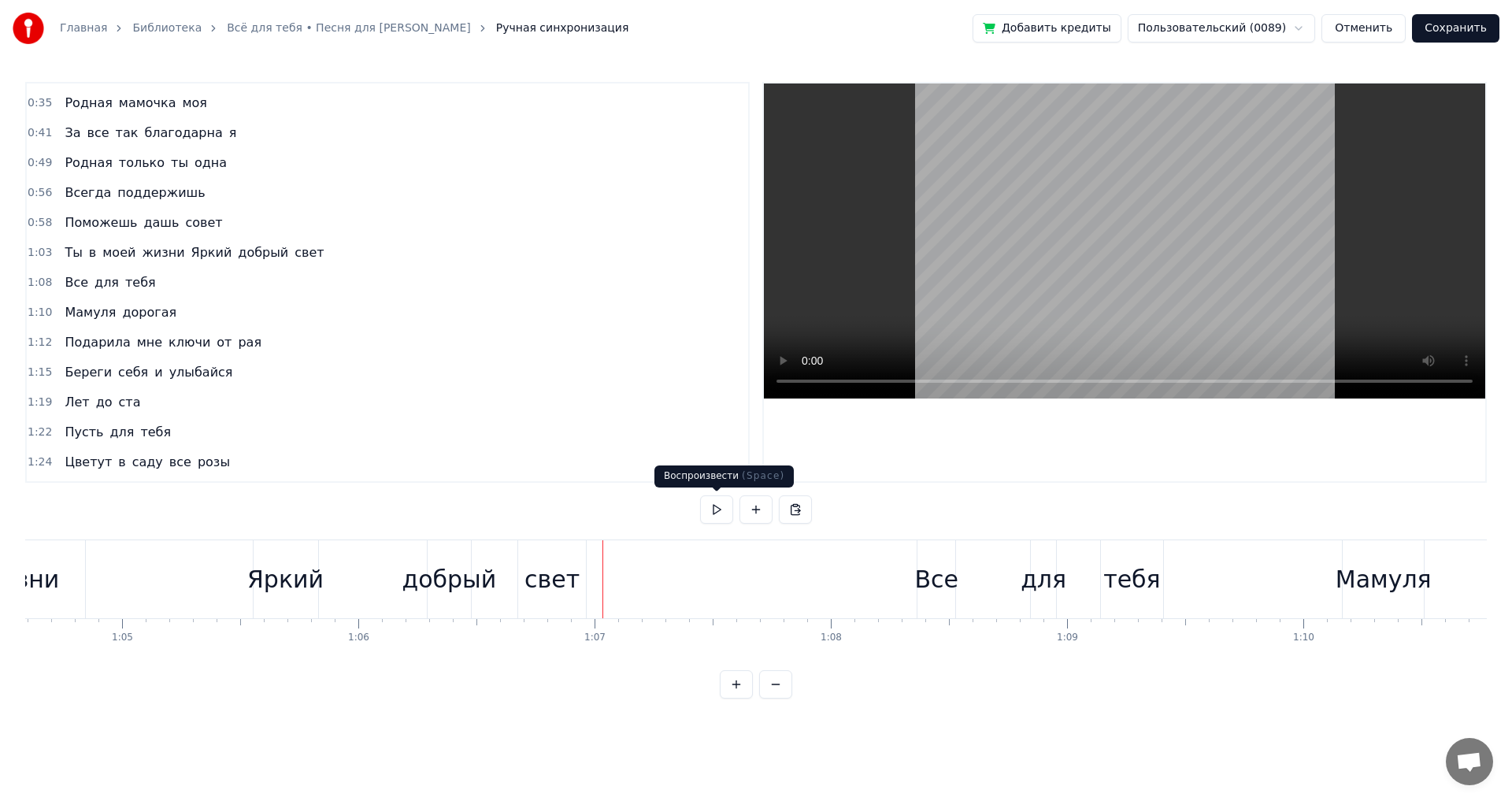
click at [707, 504] on button at bounding box center [717, 509] width 33 height 28
click at [709, 504] on button at bounding box center [717, 509] width 33 height 28
click at [1033, 575] on div "для" at bounding box center [1043, 579] width 46 height 35
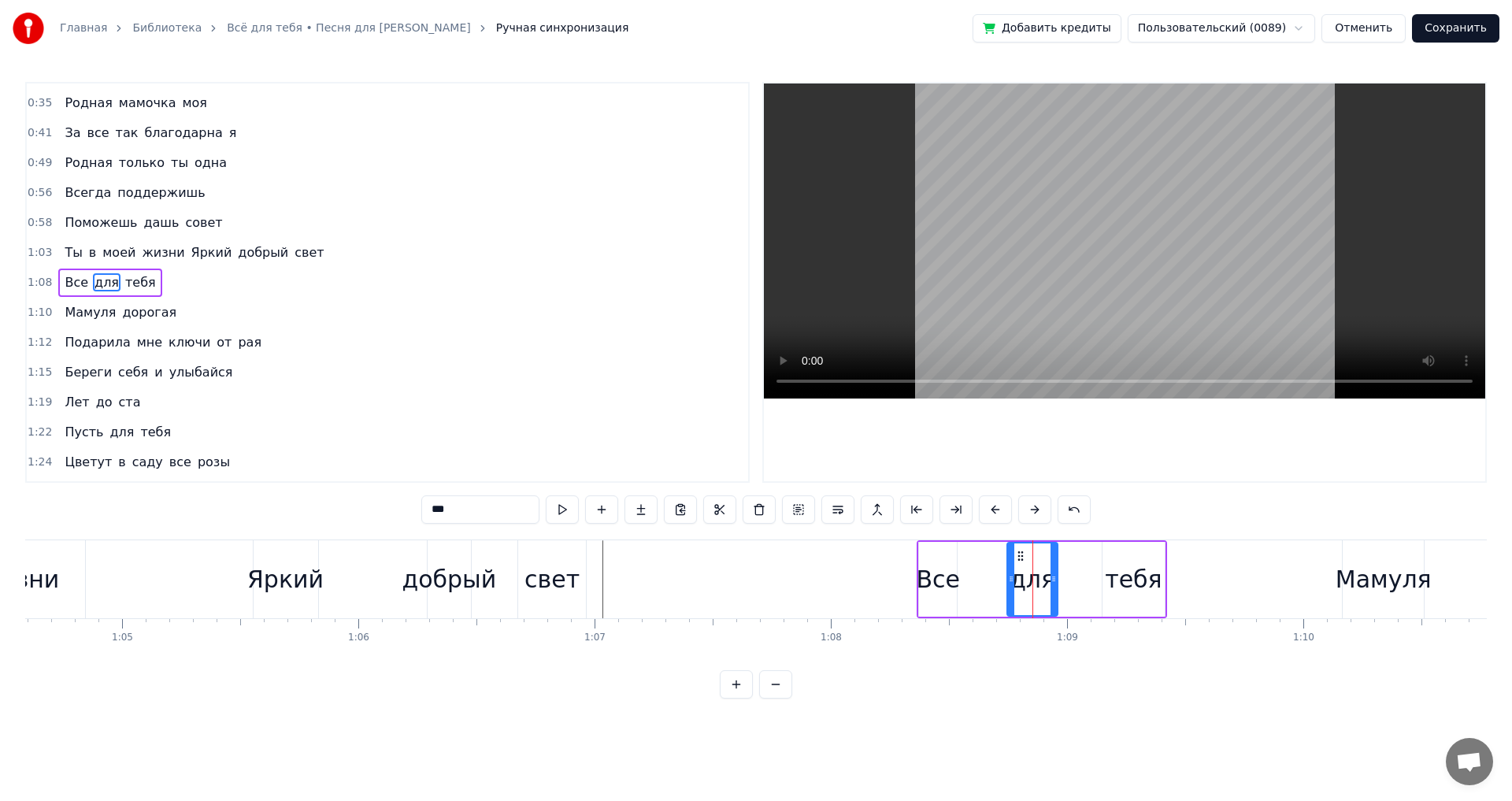
drag, startPoint x: 1035, startPoint y: 577, endPoint x: 1009, endPoint y: 582, distance: 26.5
click at [1008, 582] on icon at bounding box center [1011, 579] width 6 height 13
drag, startPoint x: 1056, startPoint y: 583, endPoint x: 925, endPoint y: 572, distance: 131.5
click at [1034, 587] on div at bounding box center [1033, 579] width 6 height 72
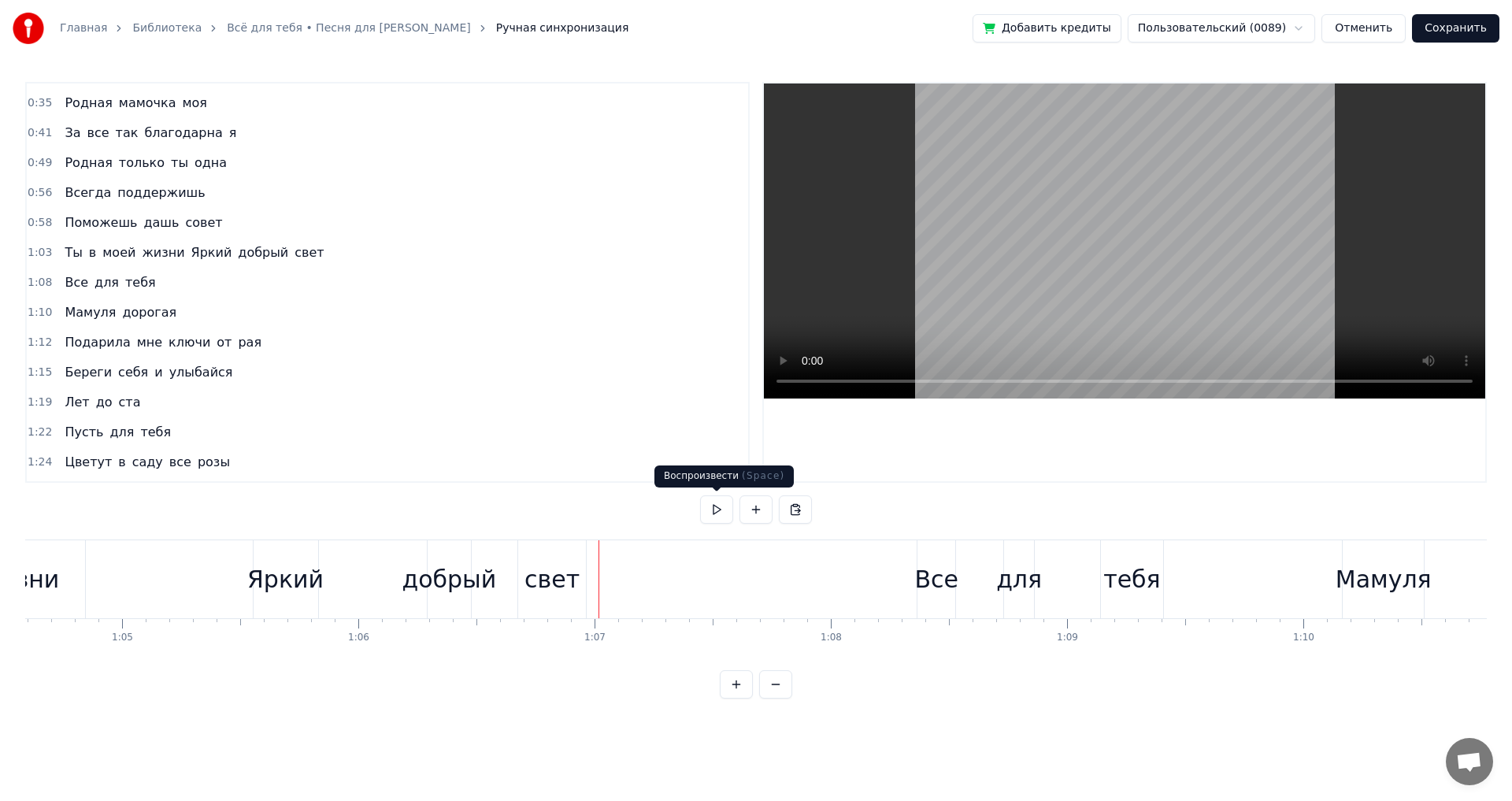
click at [719, 507] on button at bounding box center [717, 509] width 33 height 28
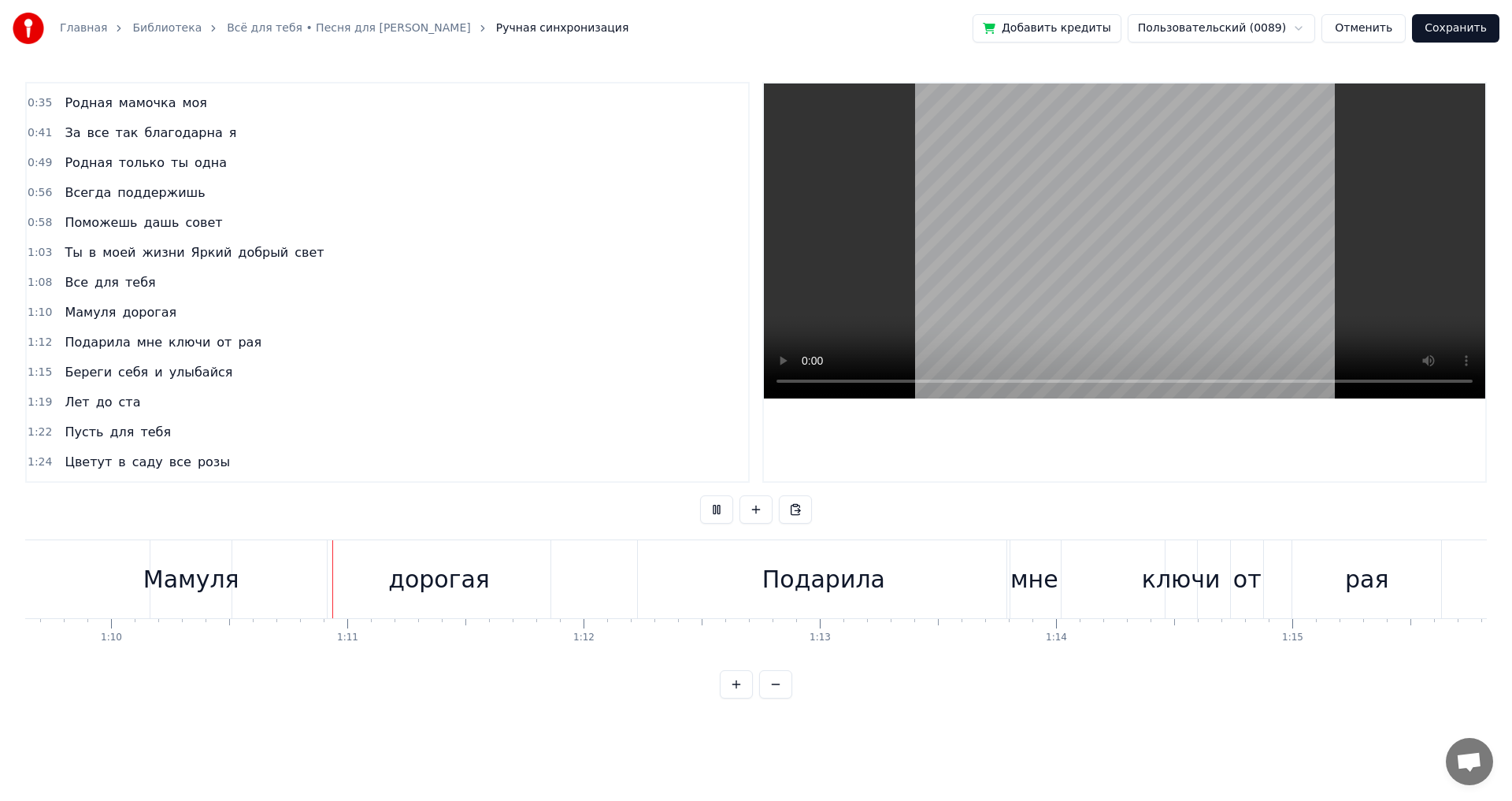
scroll to position [0, 16582]
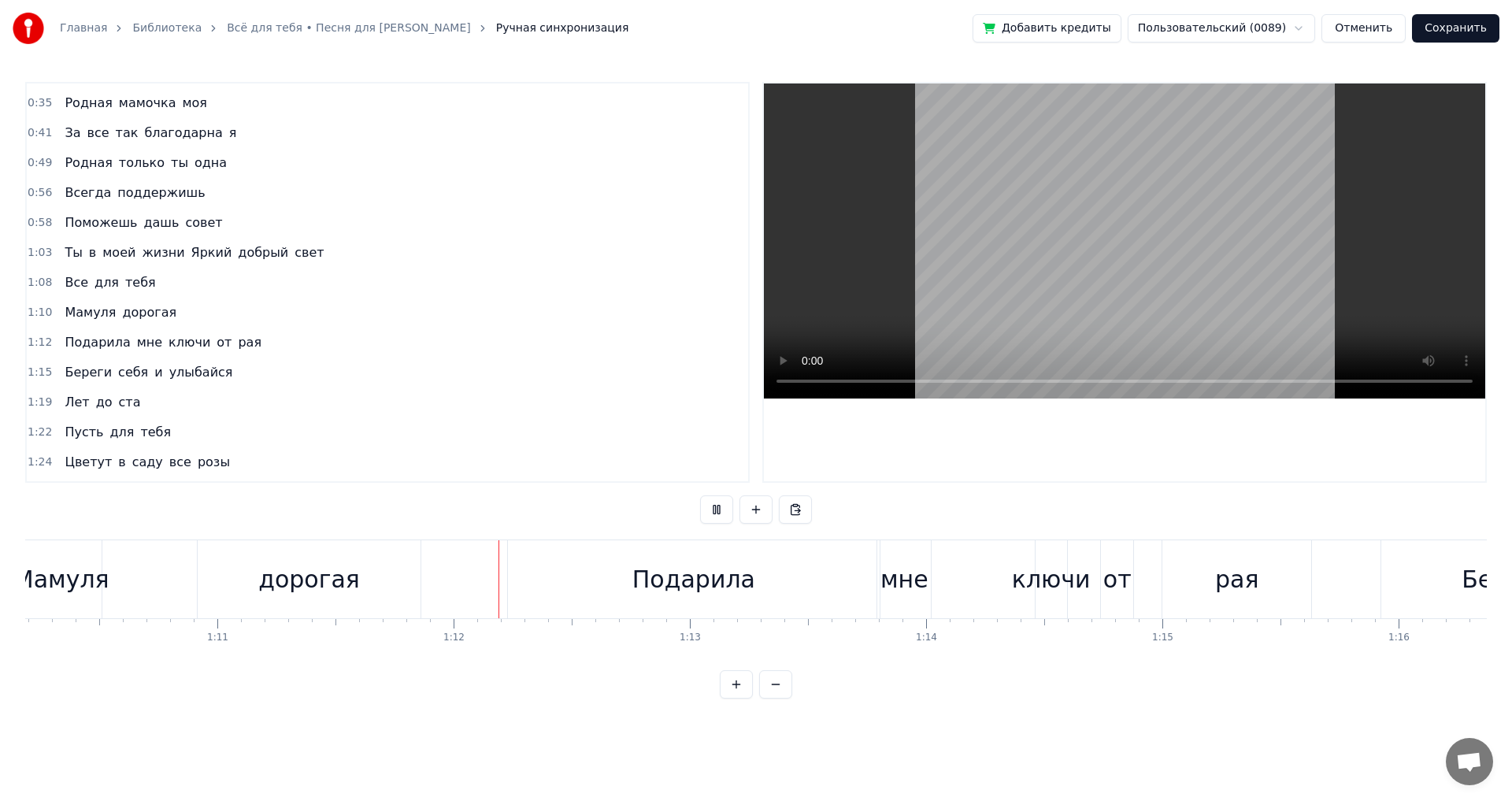
click at [719, 507] on button at bounding box center [717, 509] width 33 height 28
click at [416, 573] on div "дорогая" at bounding box center [309, 579] width 223 height 78
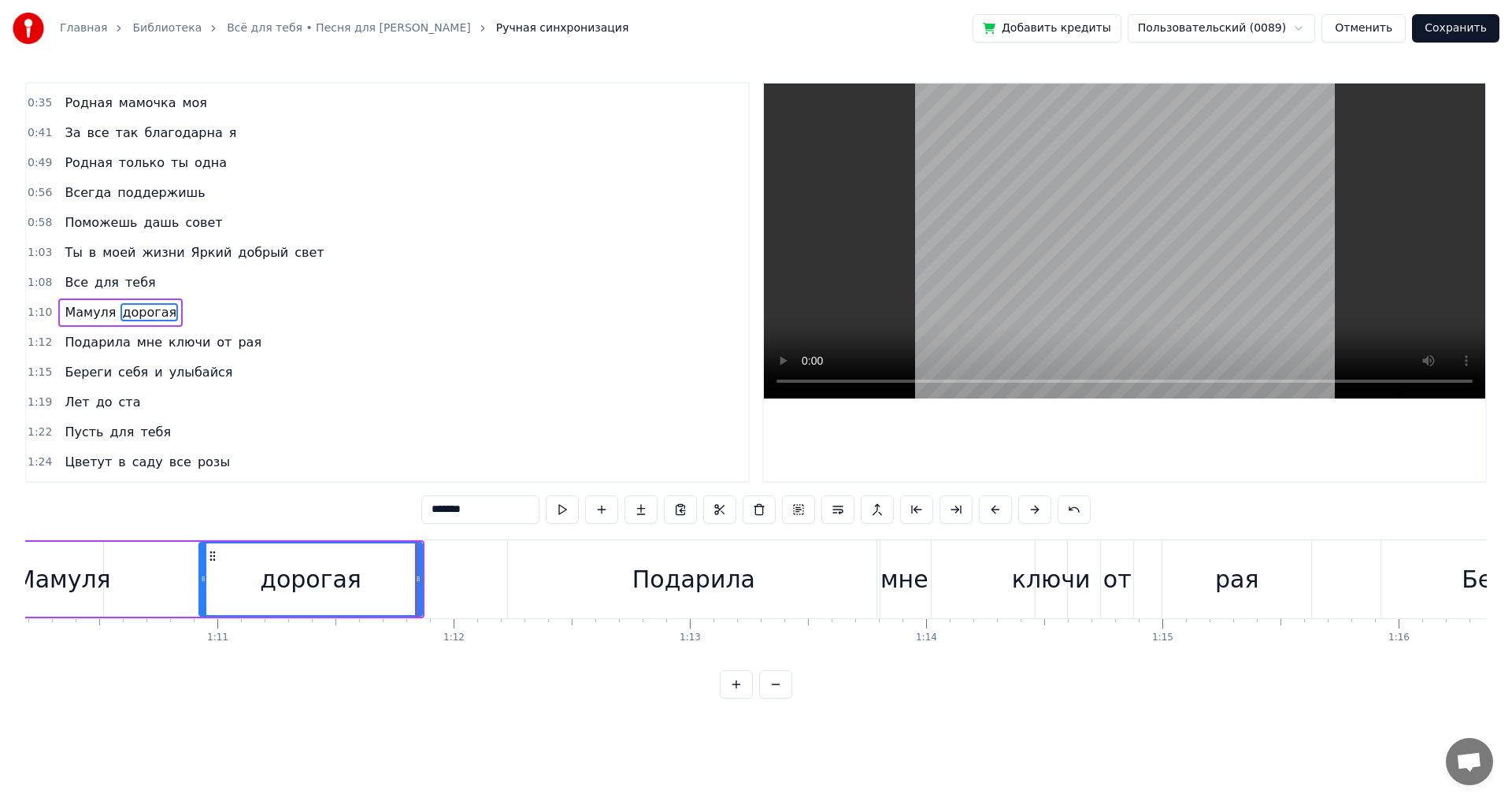
scroll to position [55, 0]
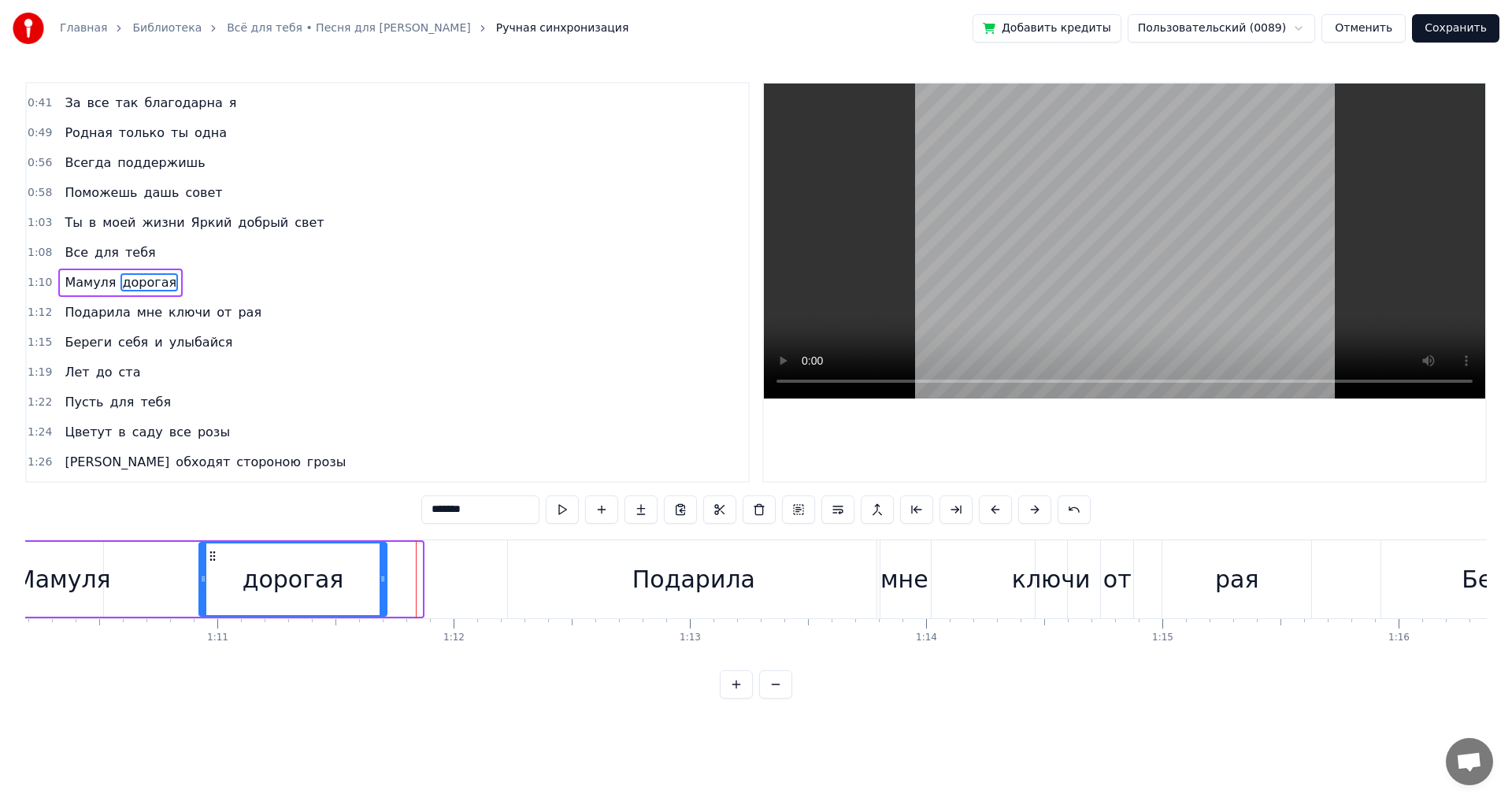
drag, startPoint x: 420, startPoint y: 578, endPoint x: 375, endPoint y: 586, distance: 45.7
click at [380, 586] on div at bounding box center [383, 579] width 6 height 72
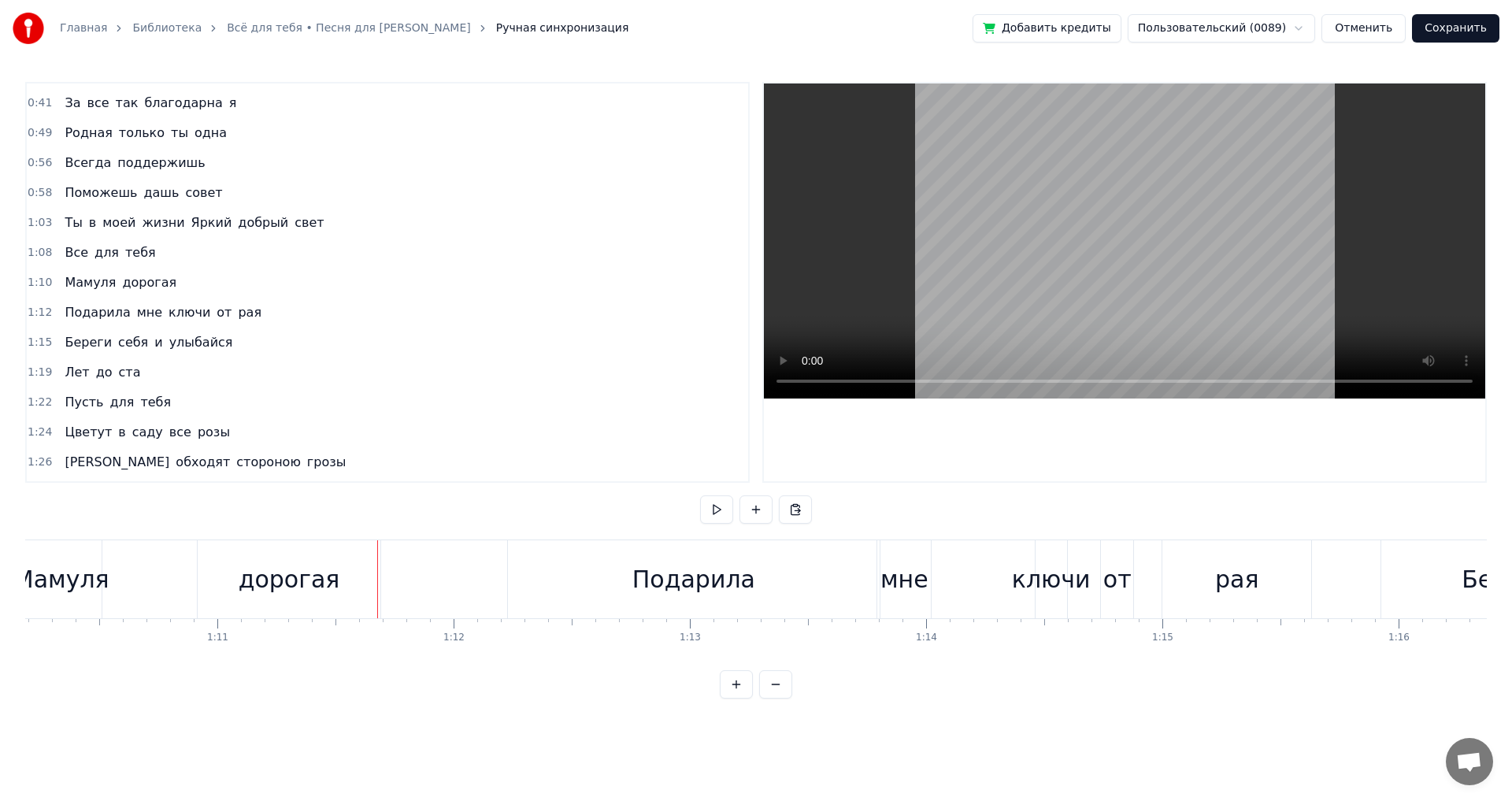
scroll to position [0, 15915]
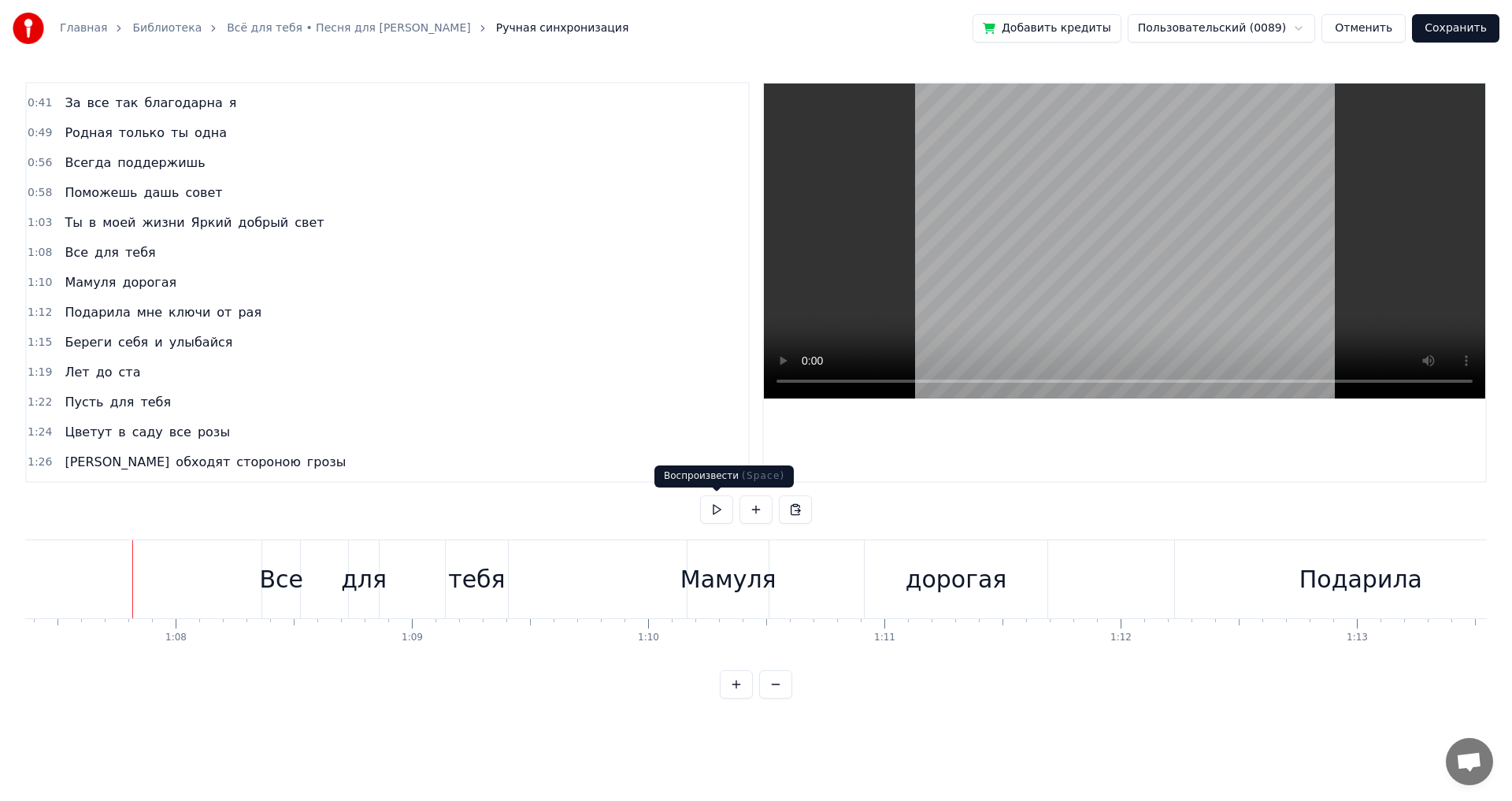
click at [725, 516] on button at bounding box center [717, 509] width 33 height 28
click at [468, 587] on div "тебя" at bounding box center [476, 579] width 57 height 35
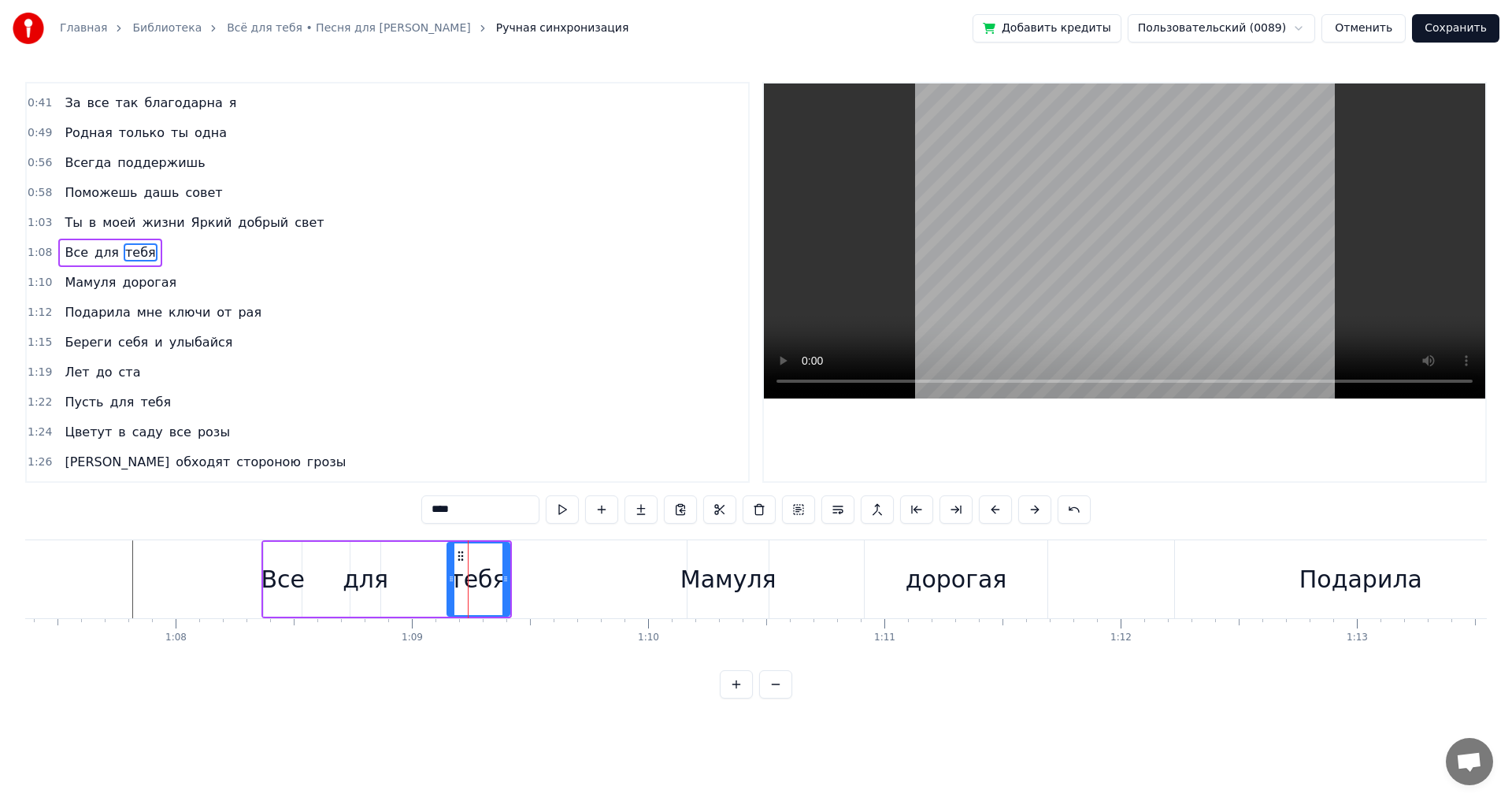
scroll to position [25, 0]
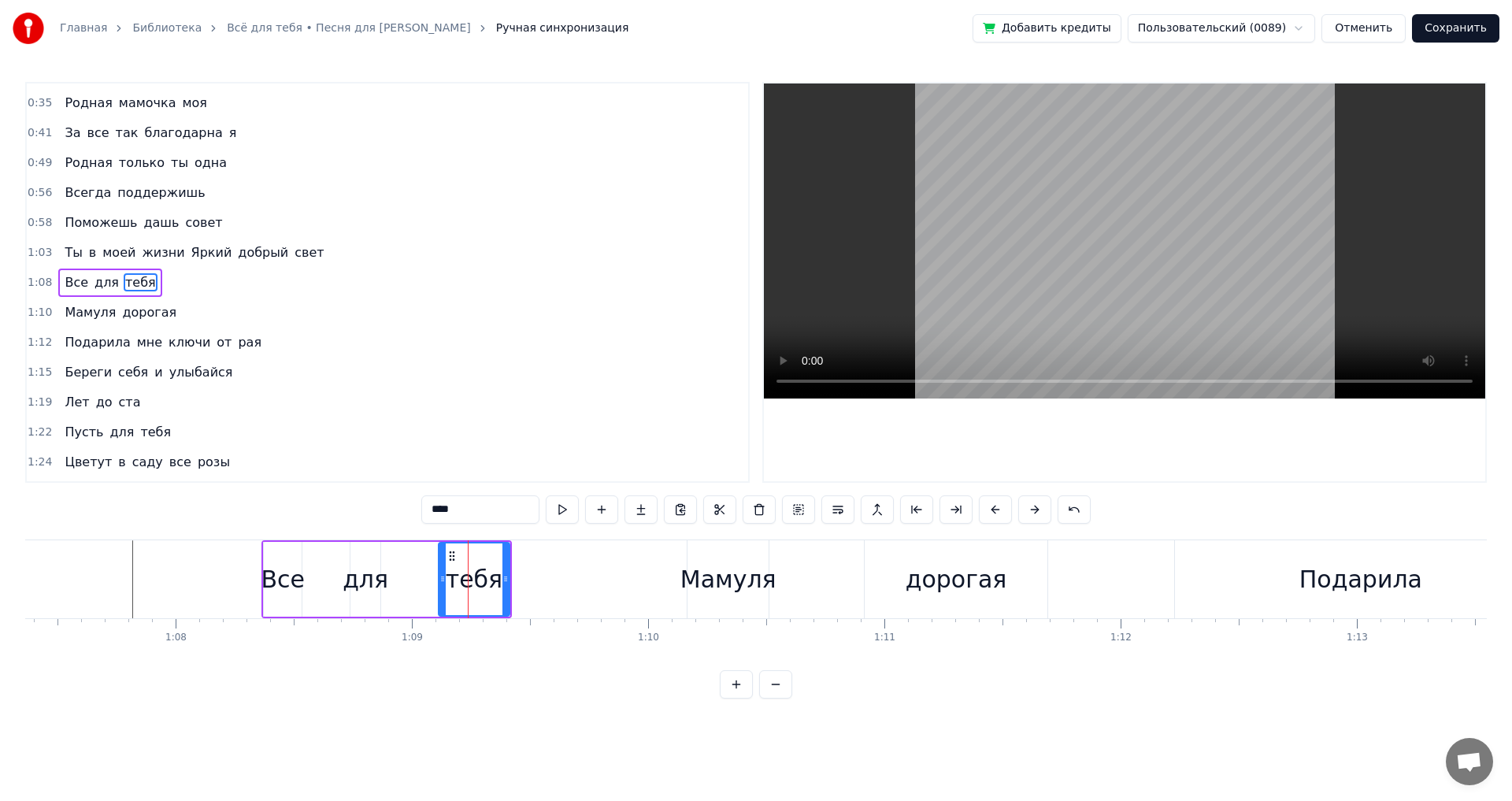
drag, startPoint x: 449, startPoint y: 581, endPoint x: 487, endPoint y: 590, distance: 39.1
click at [440, 583] on icon at bounding box center [442, 579] width 6 height 13
drag, startPoint x: 507, startPoint y: 580, endPoint x: 487, endPoint y: 584, distance: 20.4
click at [487, 584] on icon at bounding box center [486, 579] width 6 height 13
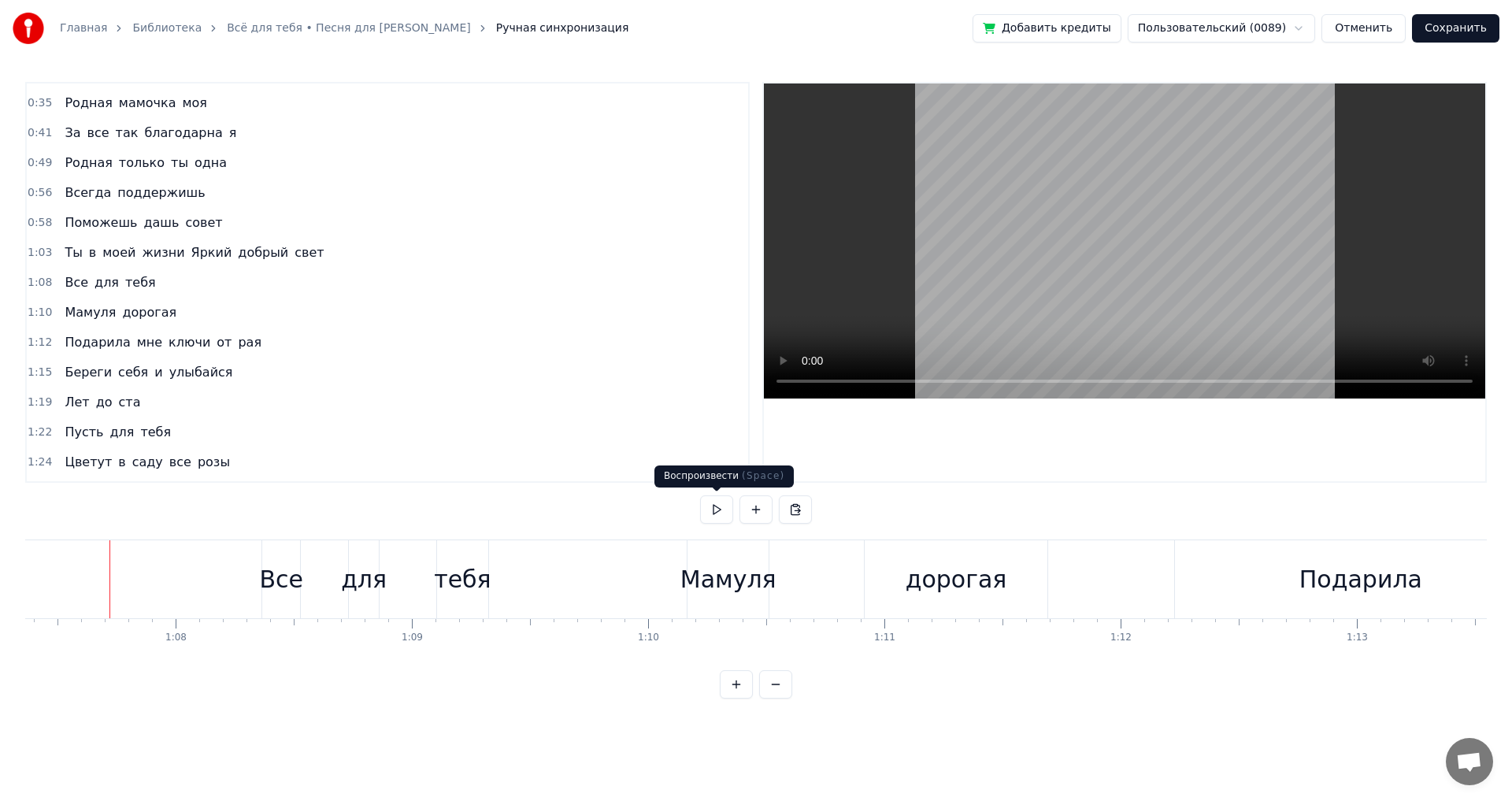
click at [703, 507] on button at bounding box center [717, 509] width 33 height 28
click at [704, 507] on button at bounding box center [717, 509] width 33 height 28
click at [924, 560] on div "дорогая" at bounding box center [955, 579] width 183 height 78
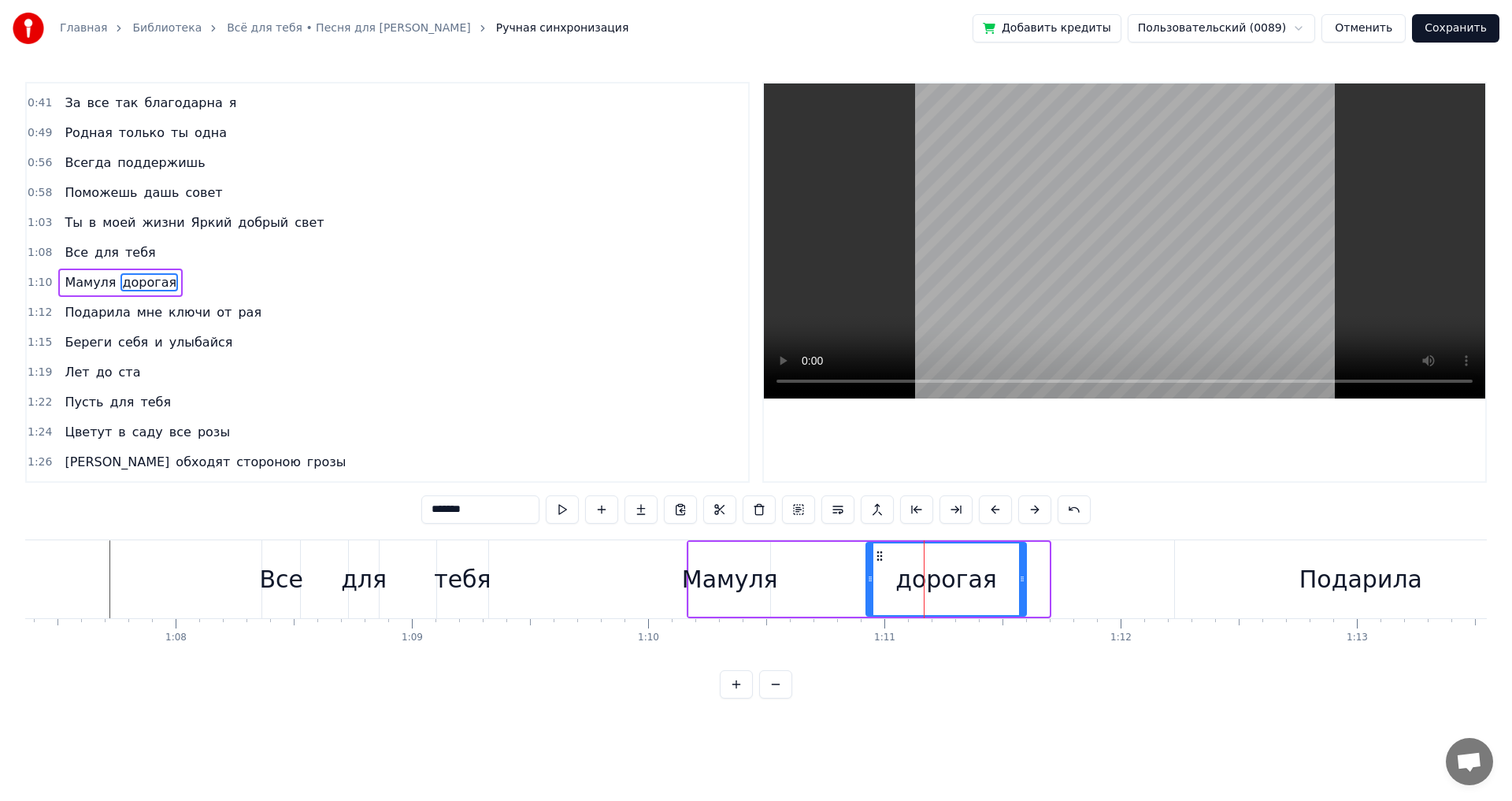
drag, startPoint x: 1046, startPoint y: 577, endPoint x: 997, endPoint y: 585, distance: 49.6
click at [1020, 585] on icon at bounding box center [1022, 579] width 6 height 13
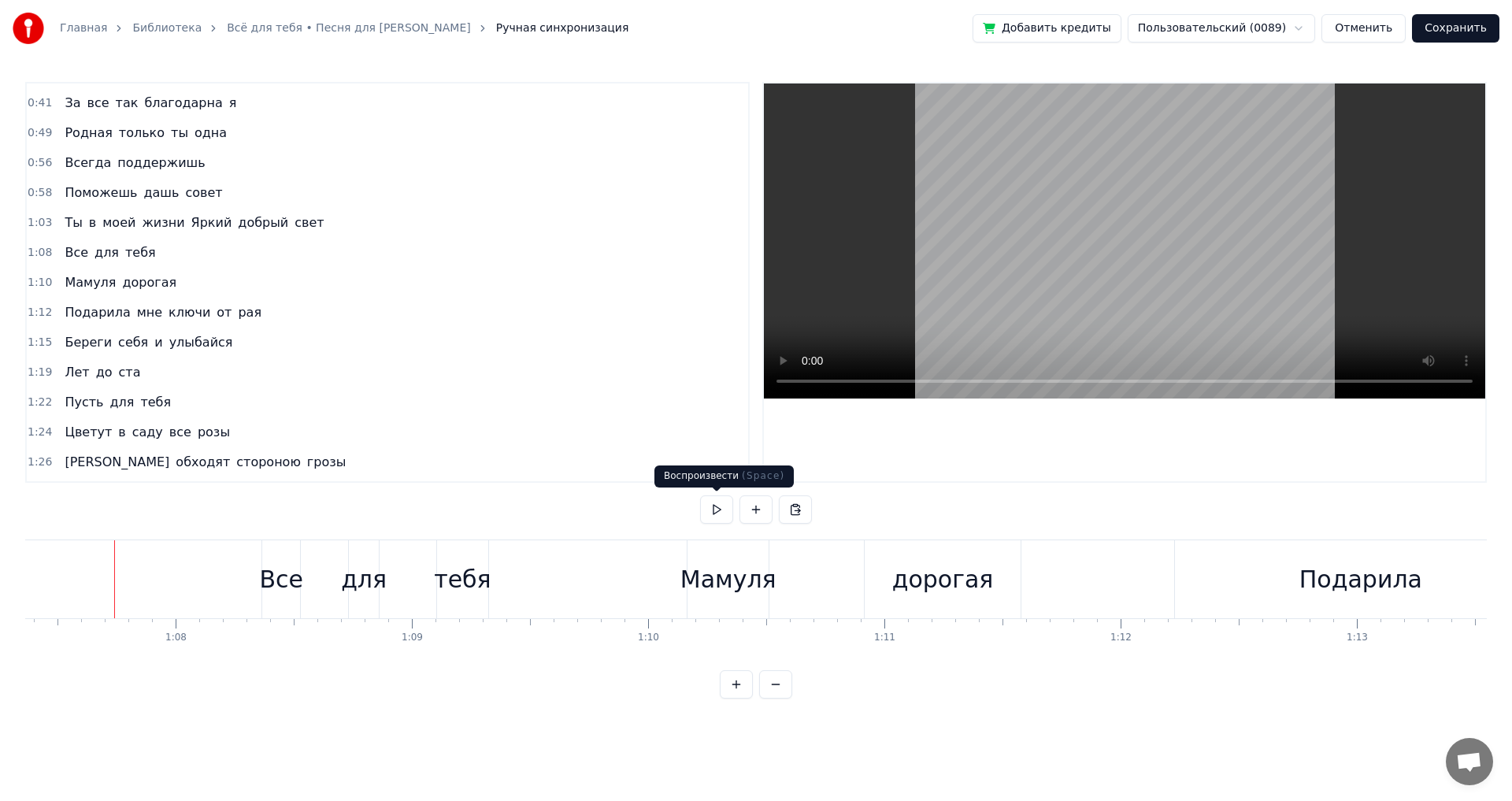
click at [714, 514] on button at bounding box center [717, 509] width 33 height 28
click at [722, 505] on button at bounding box center [717, 509] width 33 height 28
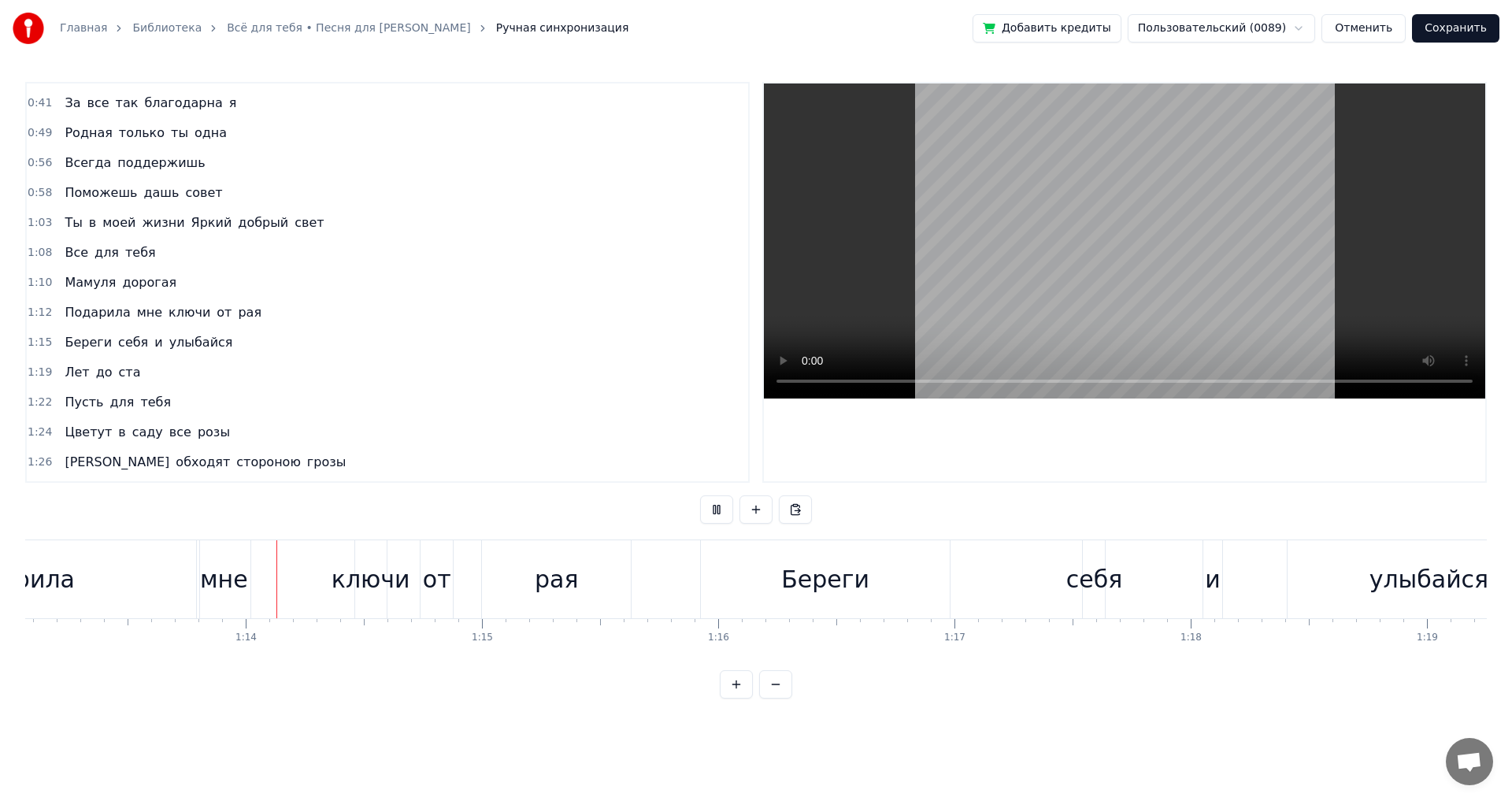
scroll to position [0, 17266]
click at [722, 505] on button at bounding box center [717, 509] width 33 height 28
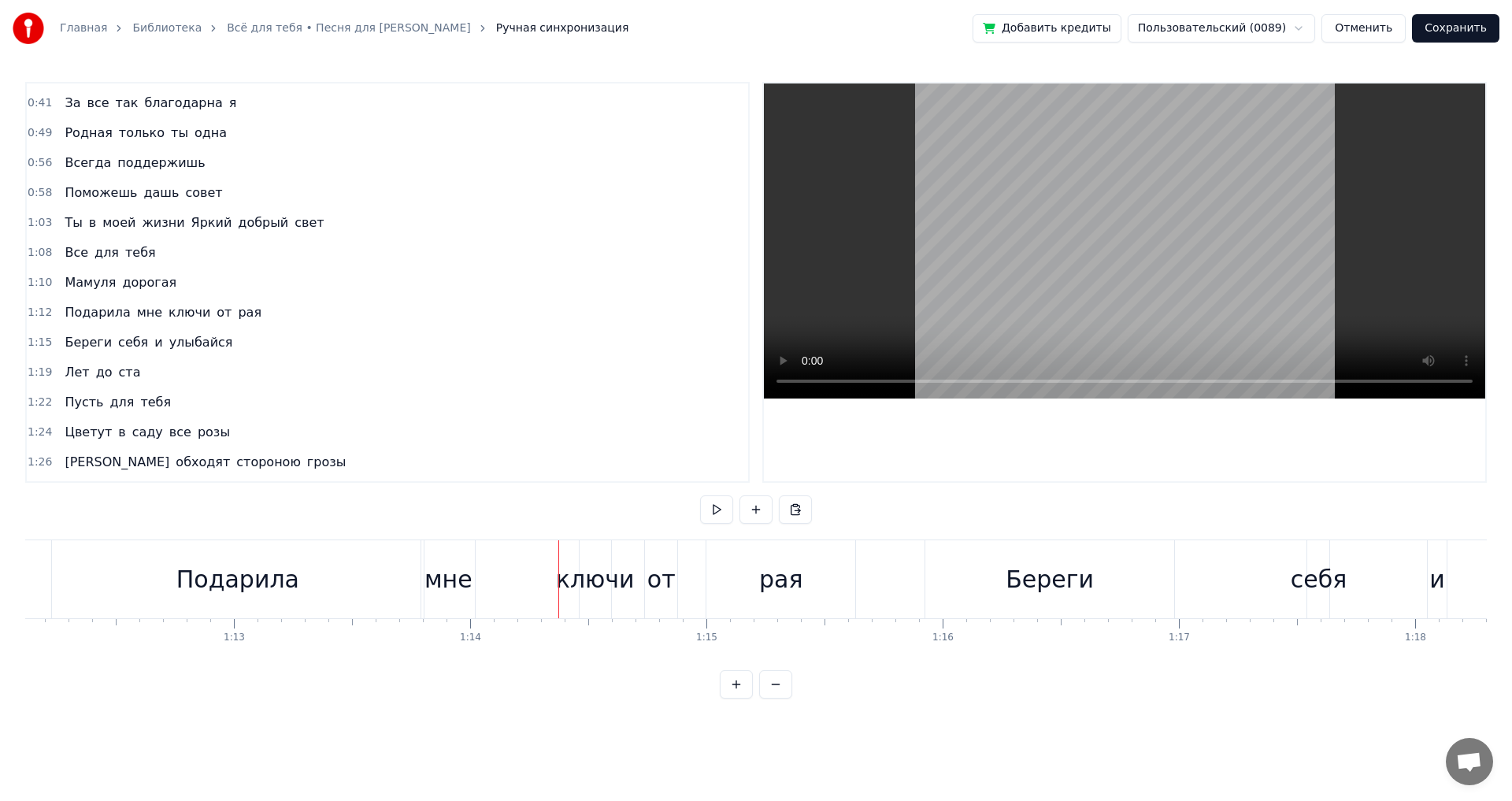
scroll to position [0, 16820]
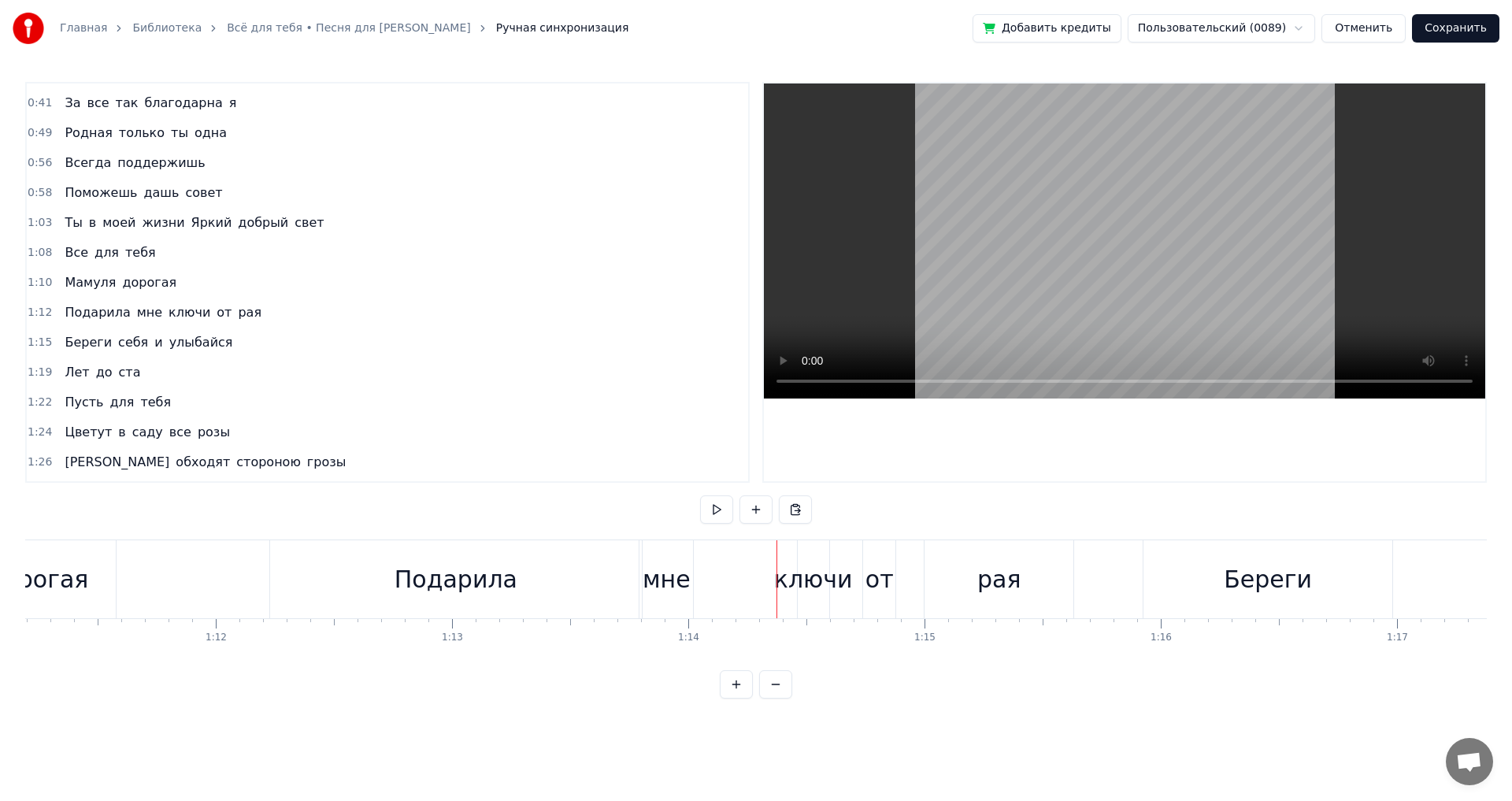
click at [440, 581] on div "Подарила" at bounding box center [456, 579] width 123 height 35
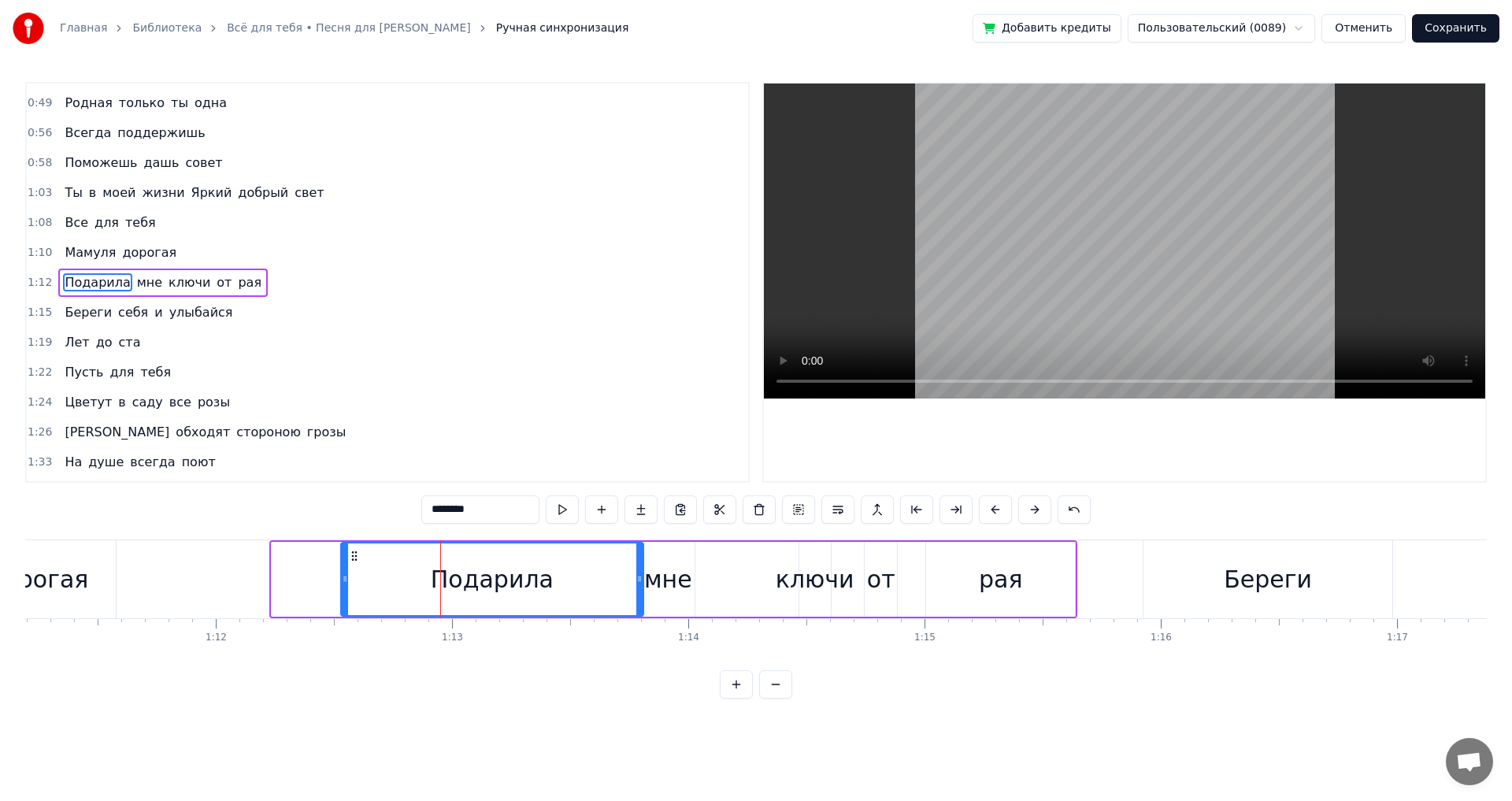
drag, startPoint x: 275, startPoint y: 577, endPoint x: 344, endPoint y: 587, distance: 69.7
click at [344, 587] on div at bounding box center [345, 579] width 6 height 72
drag, startPoint x: 638, startPoint y: 582, endPoint x: 545, endPoint y: 611, distance: 97.4
click at [577, 589] on div at bounding box center [580, 579] width 6 height 72
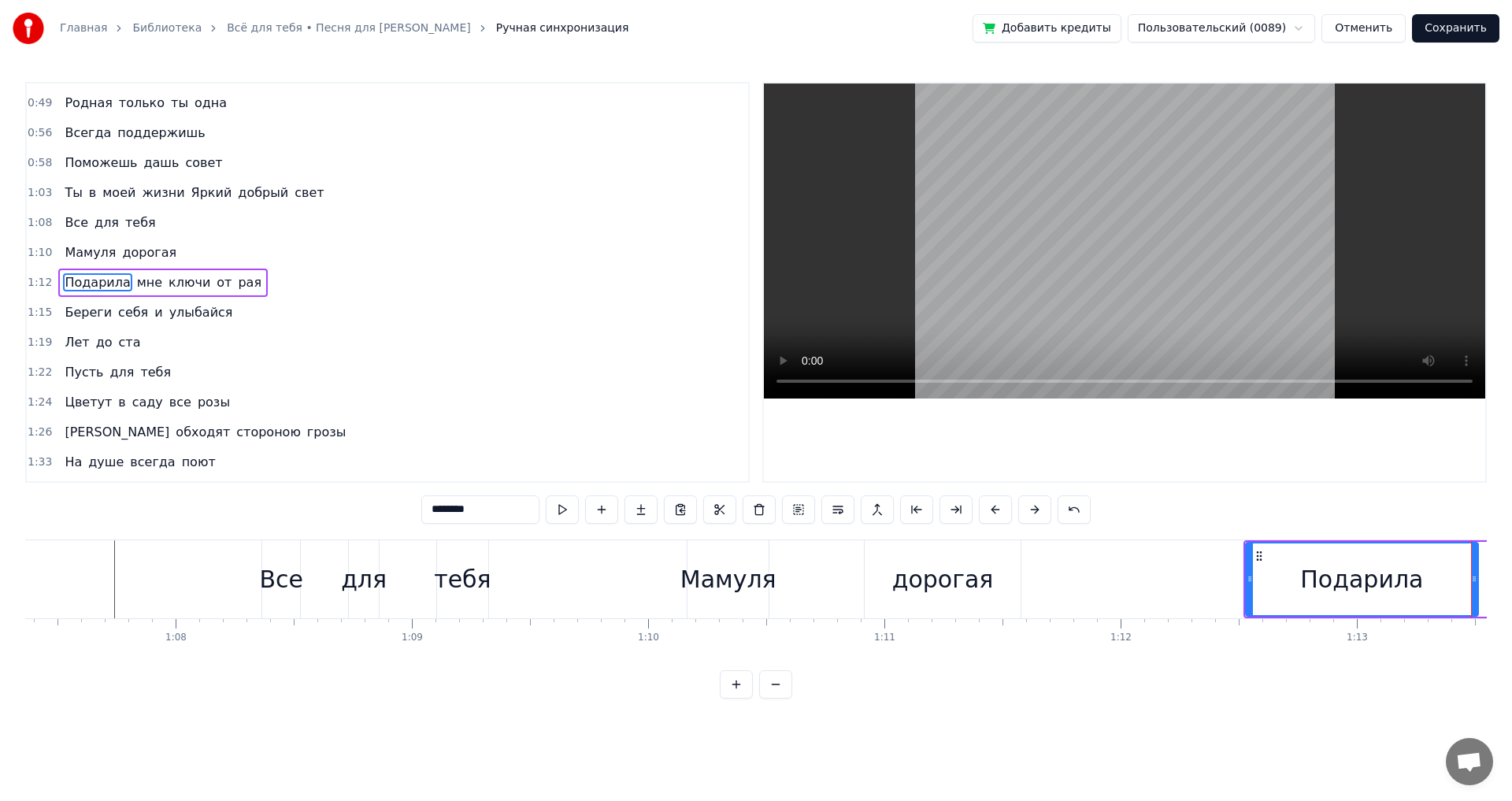
scroll to position [0, 15634]
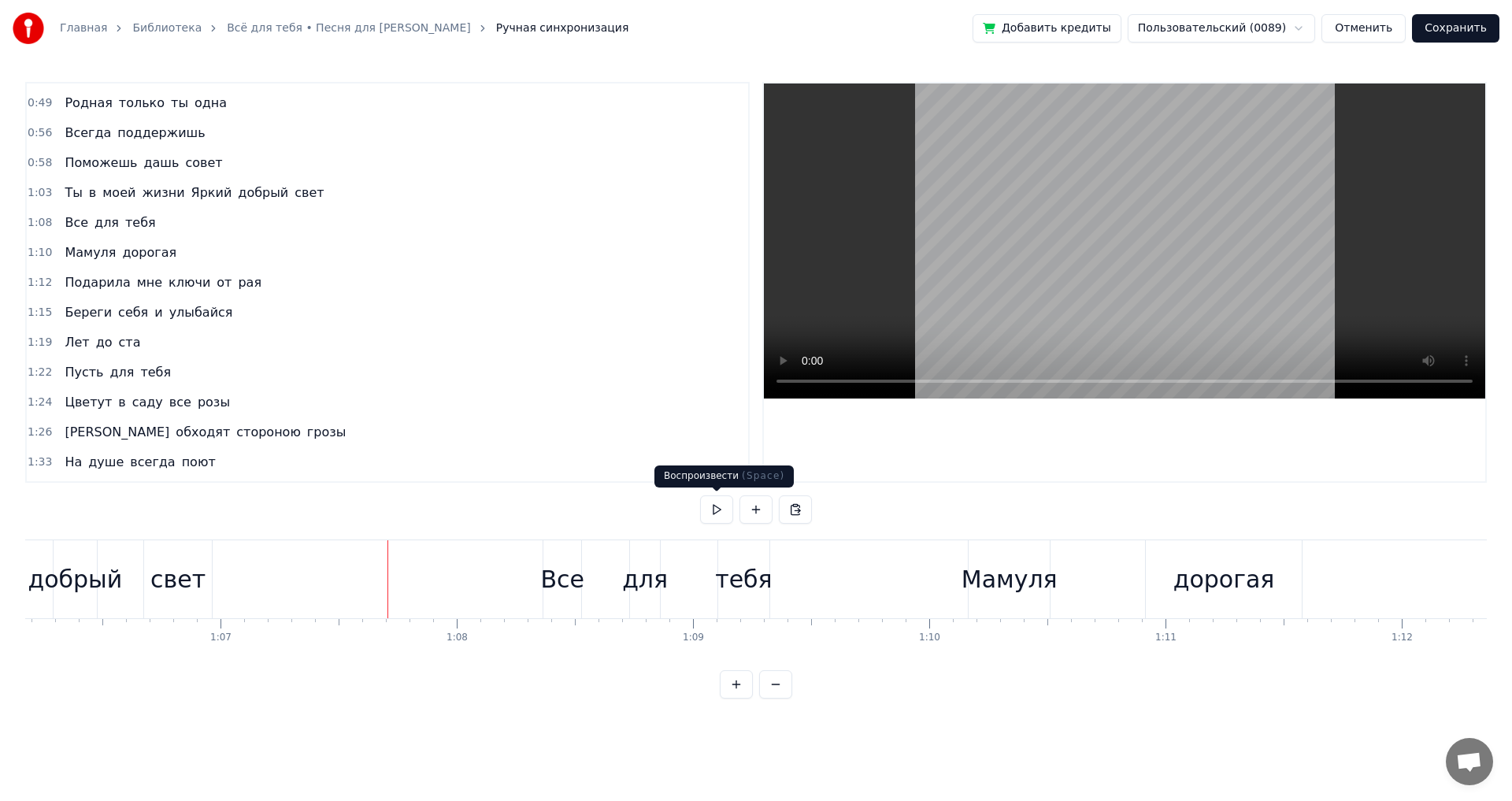
click at [717, 505] on button at bounding box center [717, 509] width 33 height 28
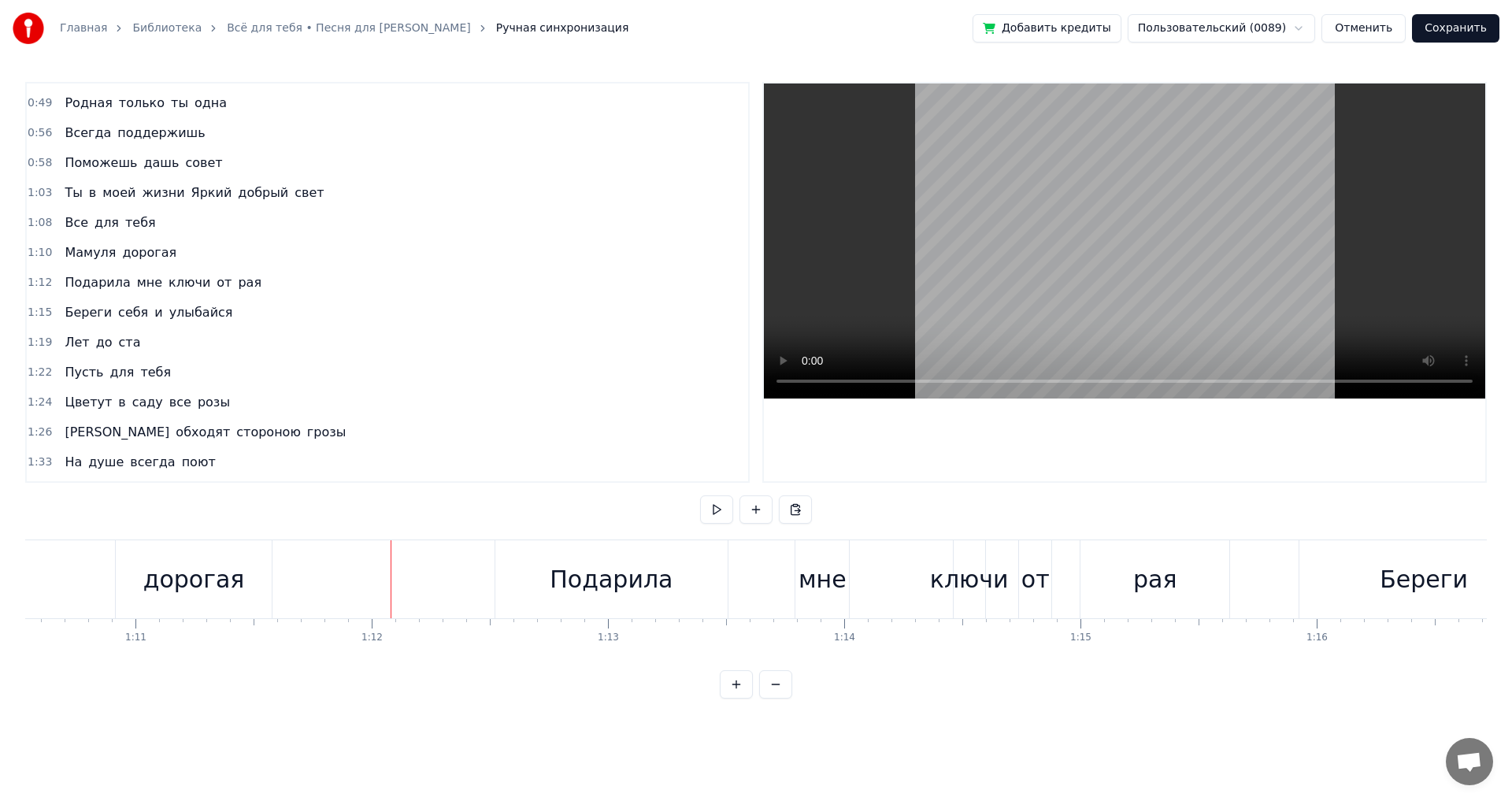
scroll to position [0, 16508]
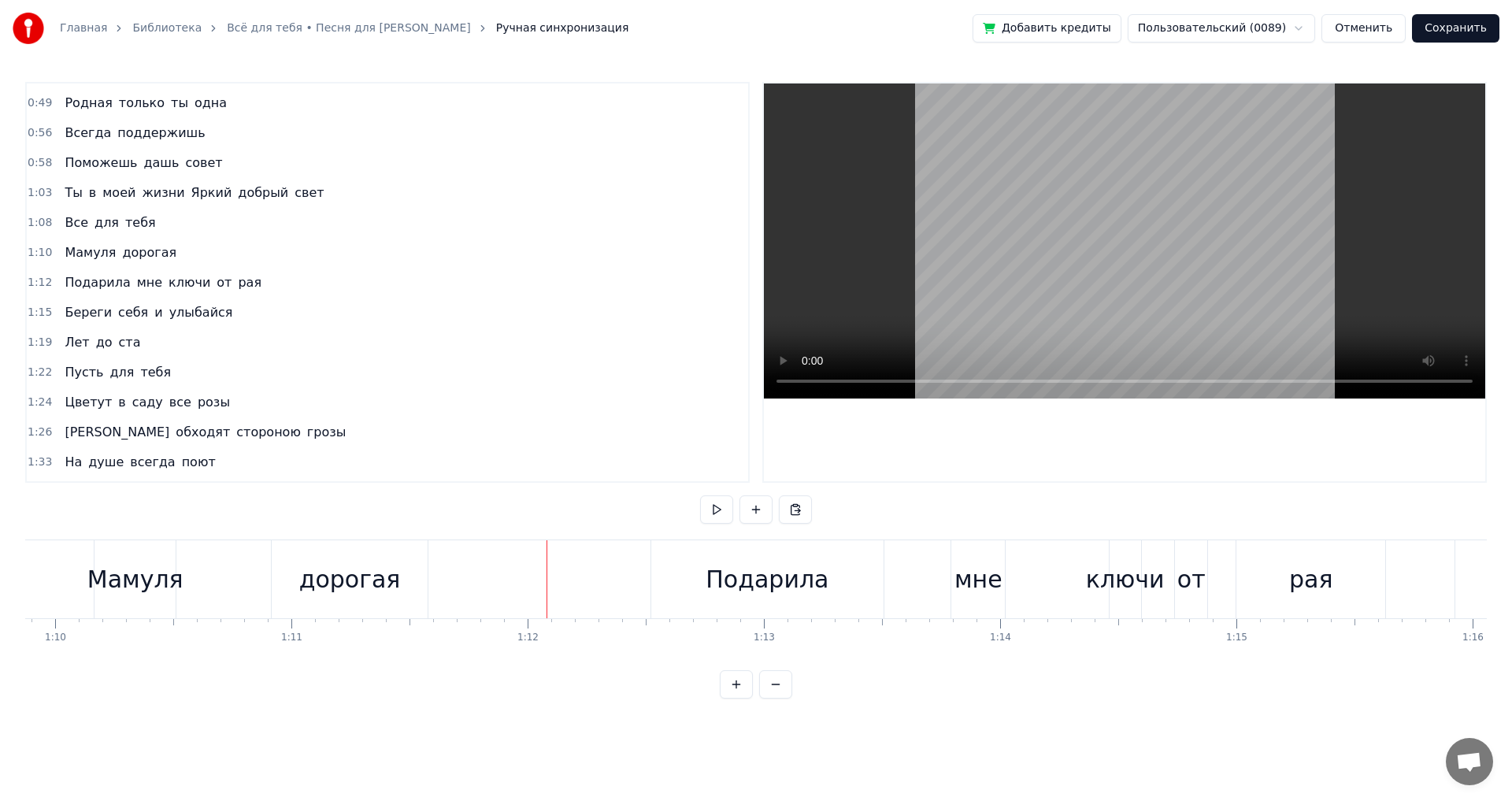
click at [340, 577] on div "дорогая" at bounding box center [350, 579] width 101 height 35
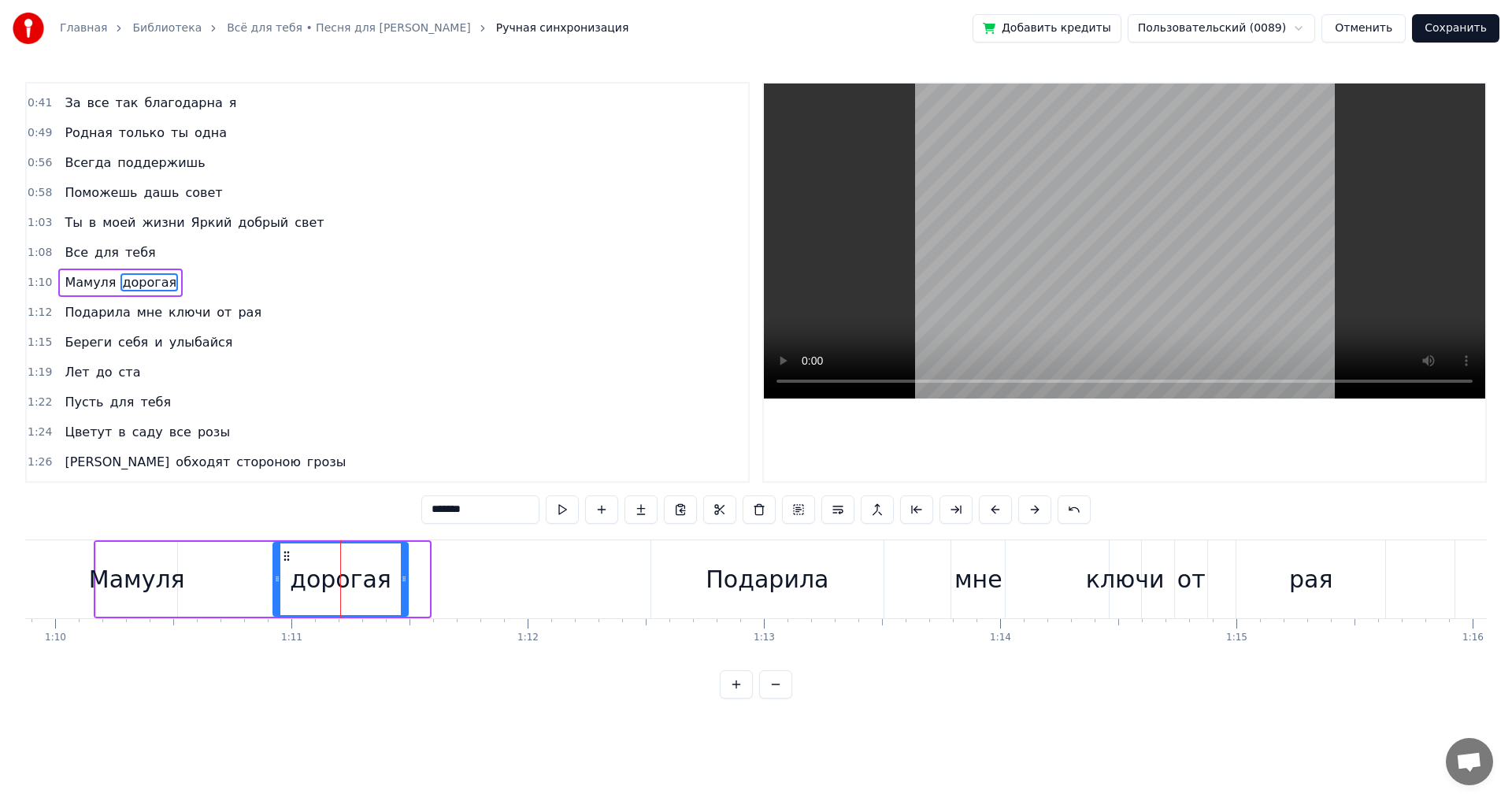
drag, startPoint x: 425, startPoint y: 577, endPoint x: 405, endPoint y: 592, distance: 25.0
click at [401, 581] on icon at bounding box center [404, 579] width 6 height 13
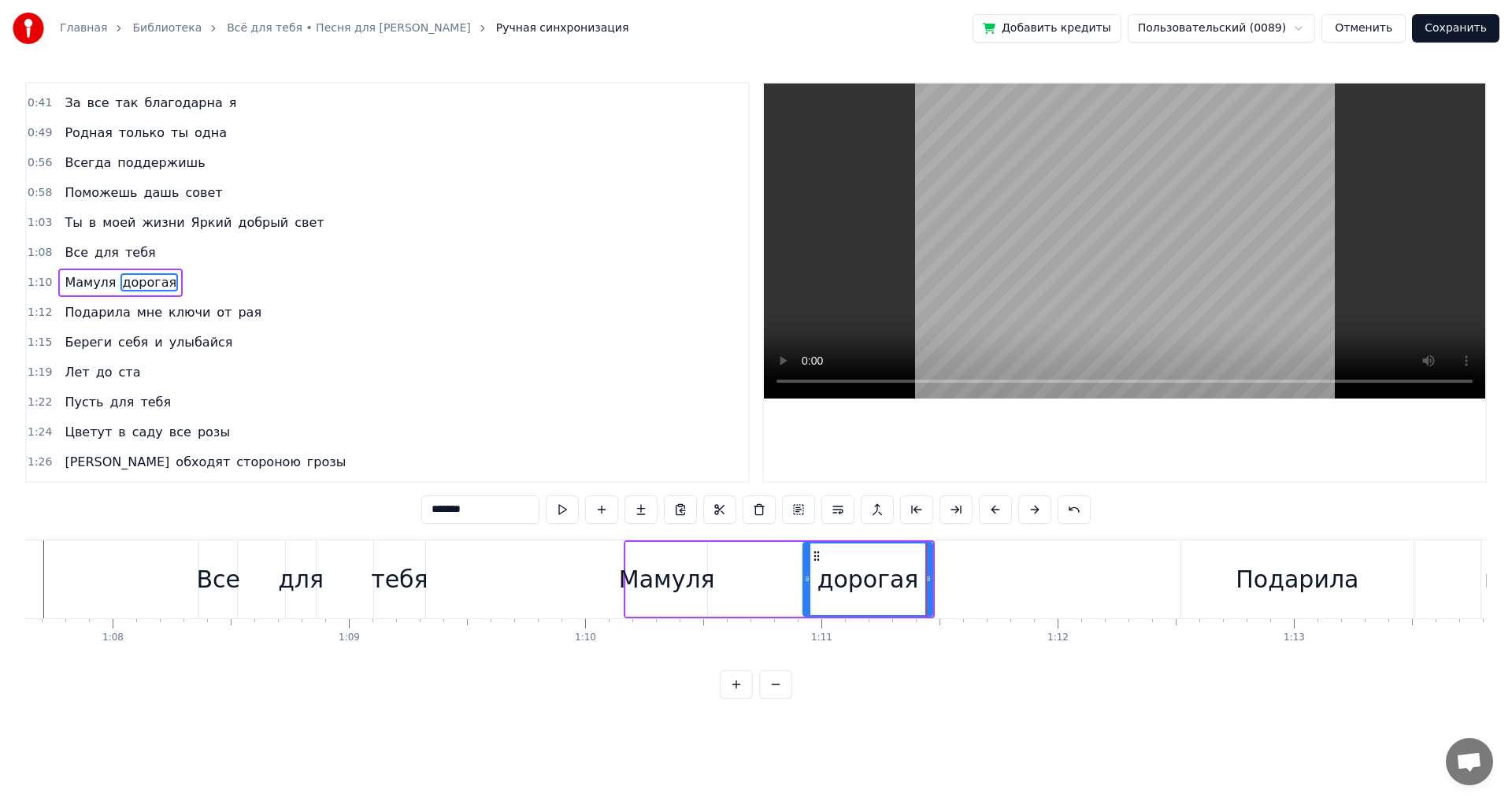
scroll to position [0, 15729]
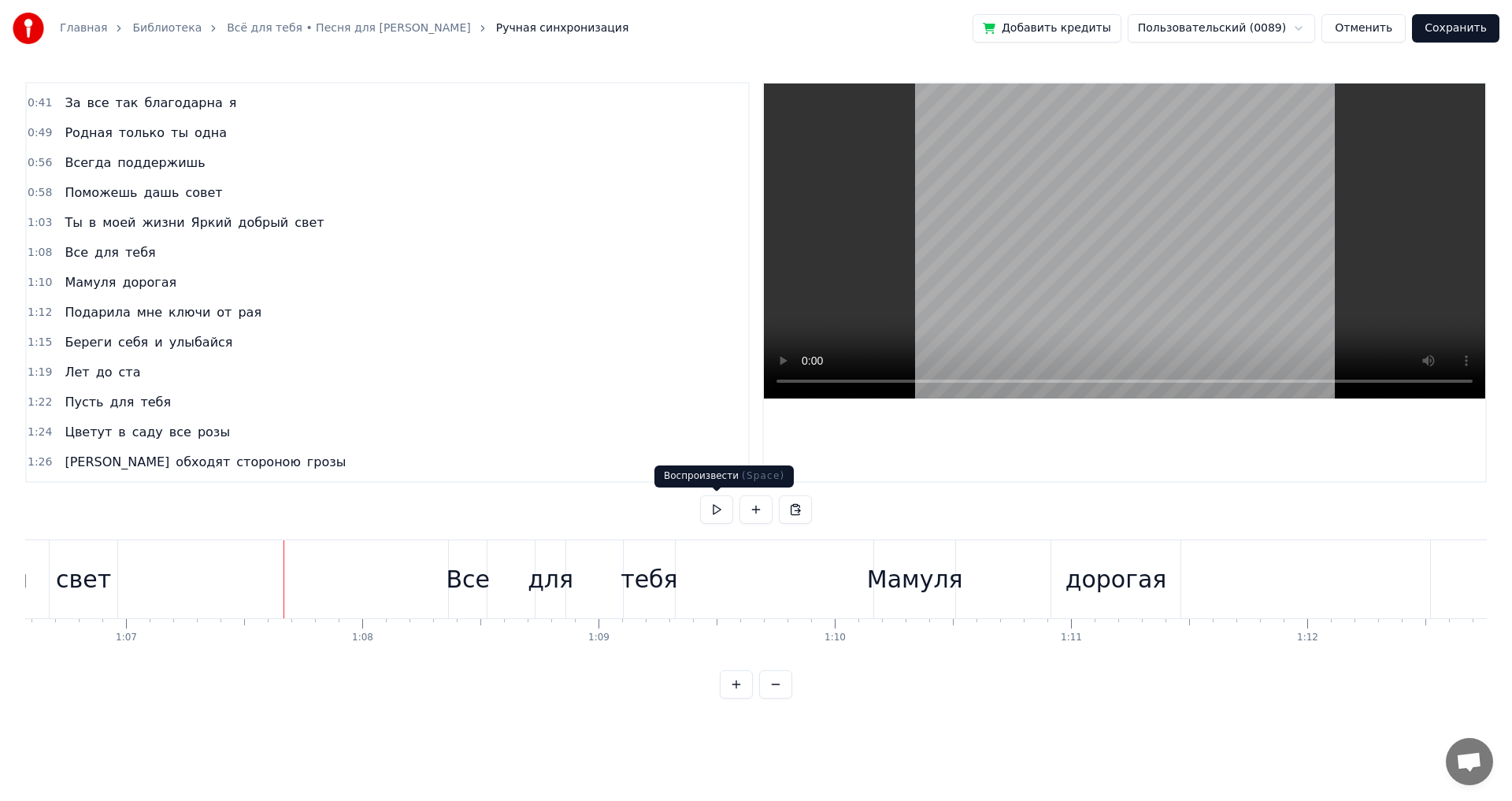
click at [711, 509] on button at bounding box center [717, 509] width 33 height 28
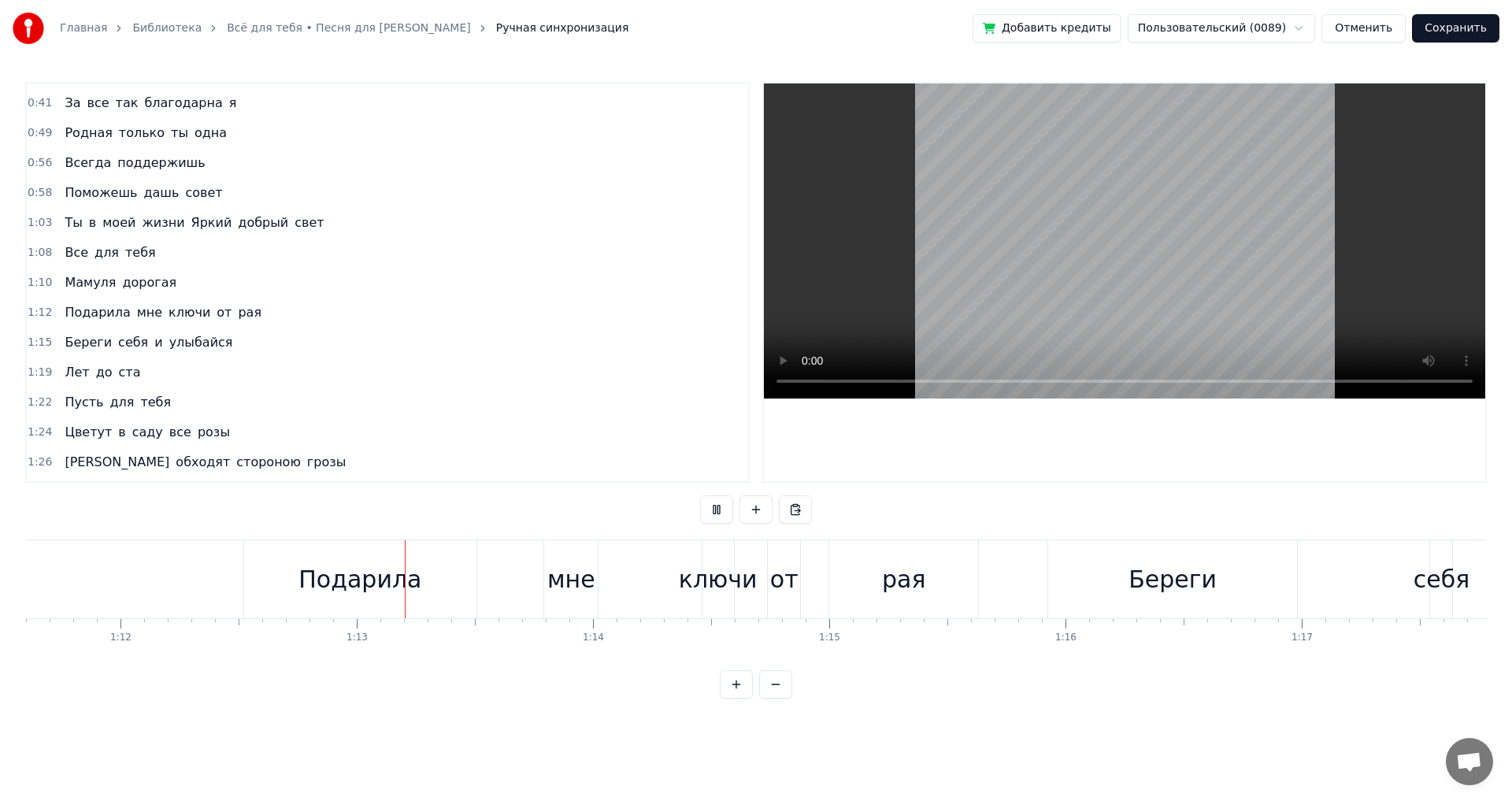
scroll to position [0, 17042]
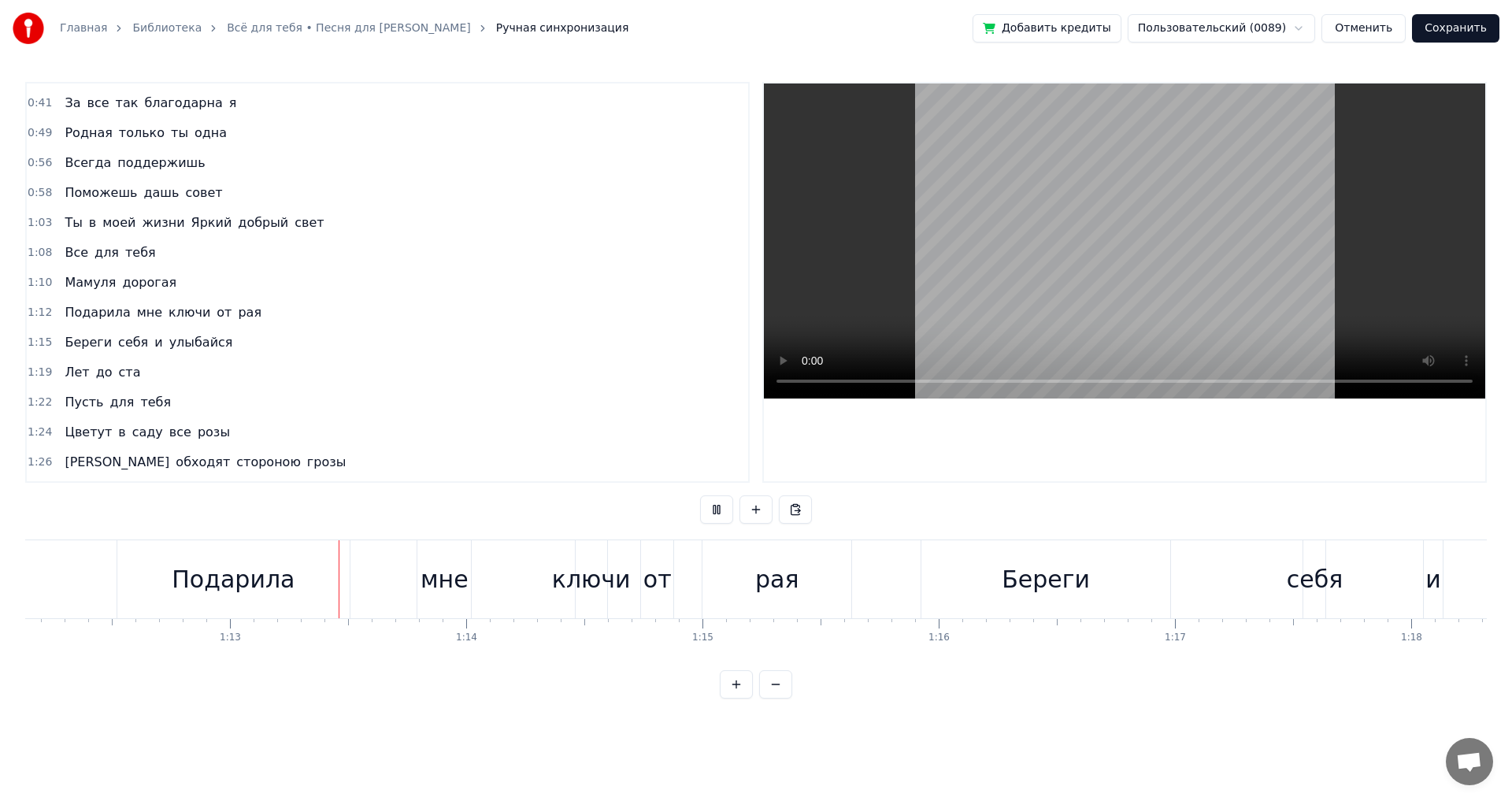
click at [711, 509] on button at bounding box center [717, 509] width 33 height 28
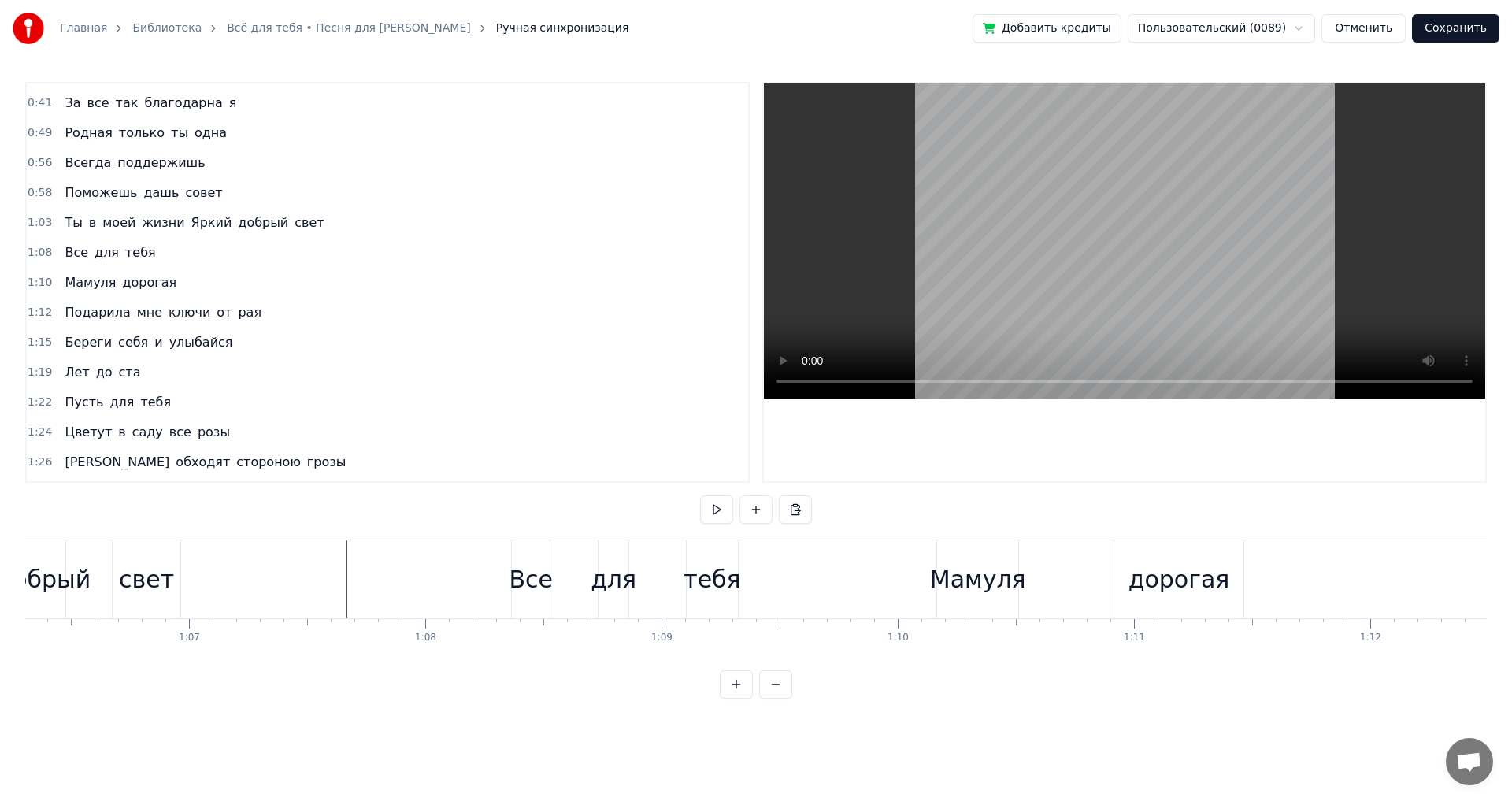
scroll to position [0, 15541]
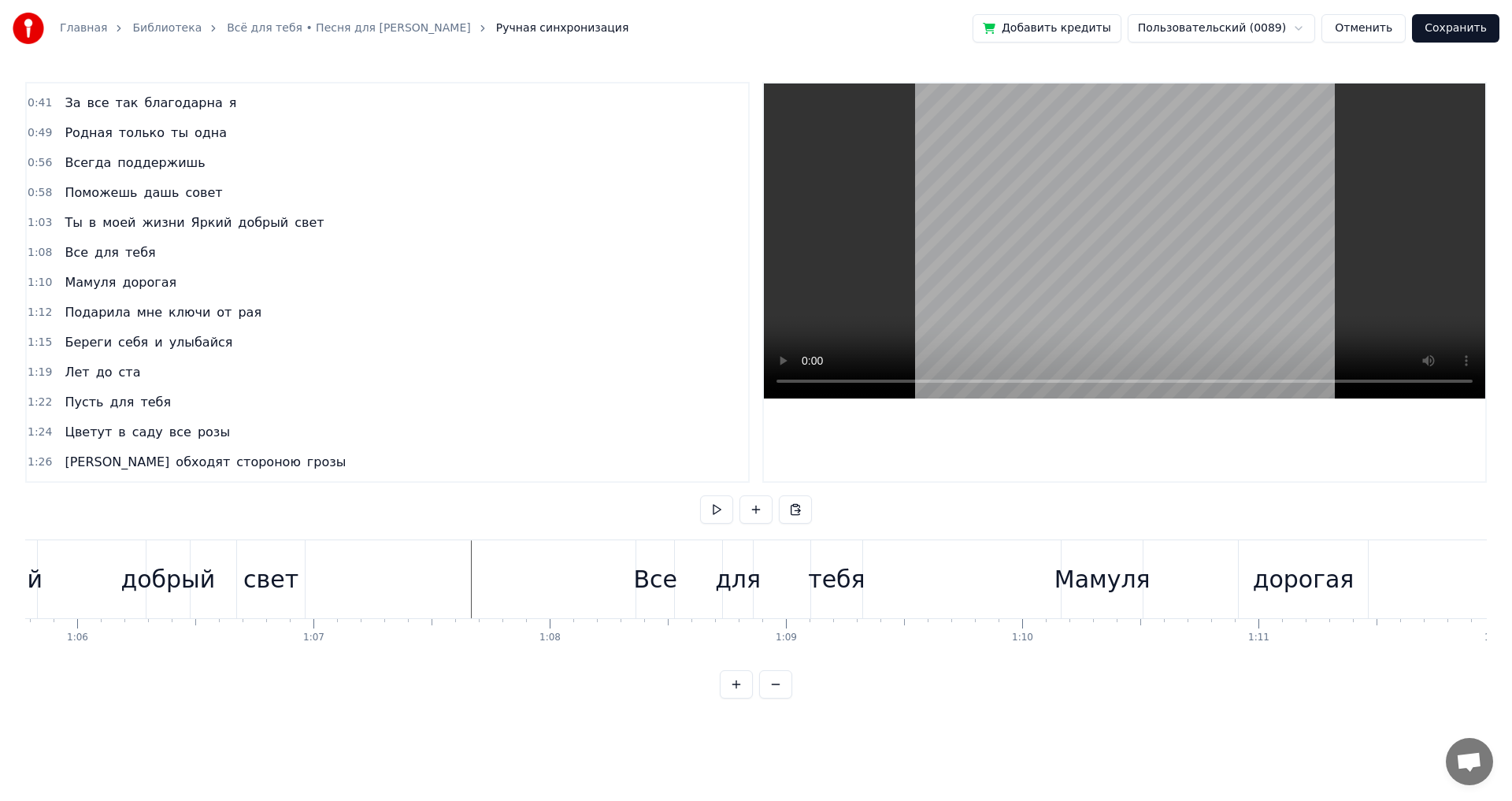
click at [710, 509] on button at bounding box center [717, 509] width 33 height 28
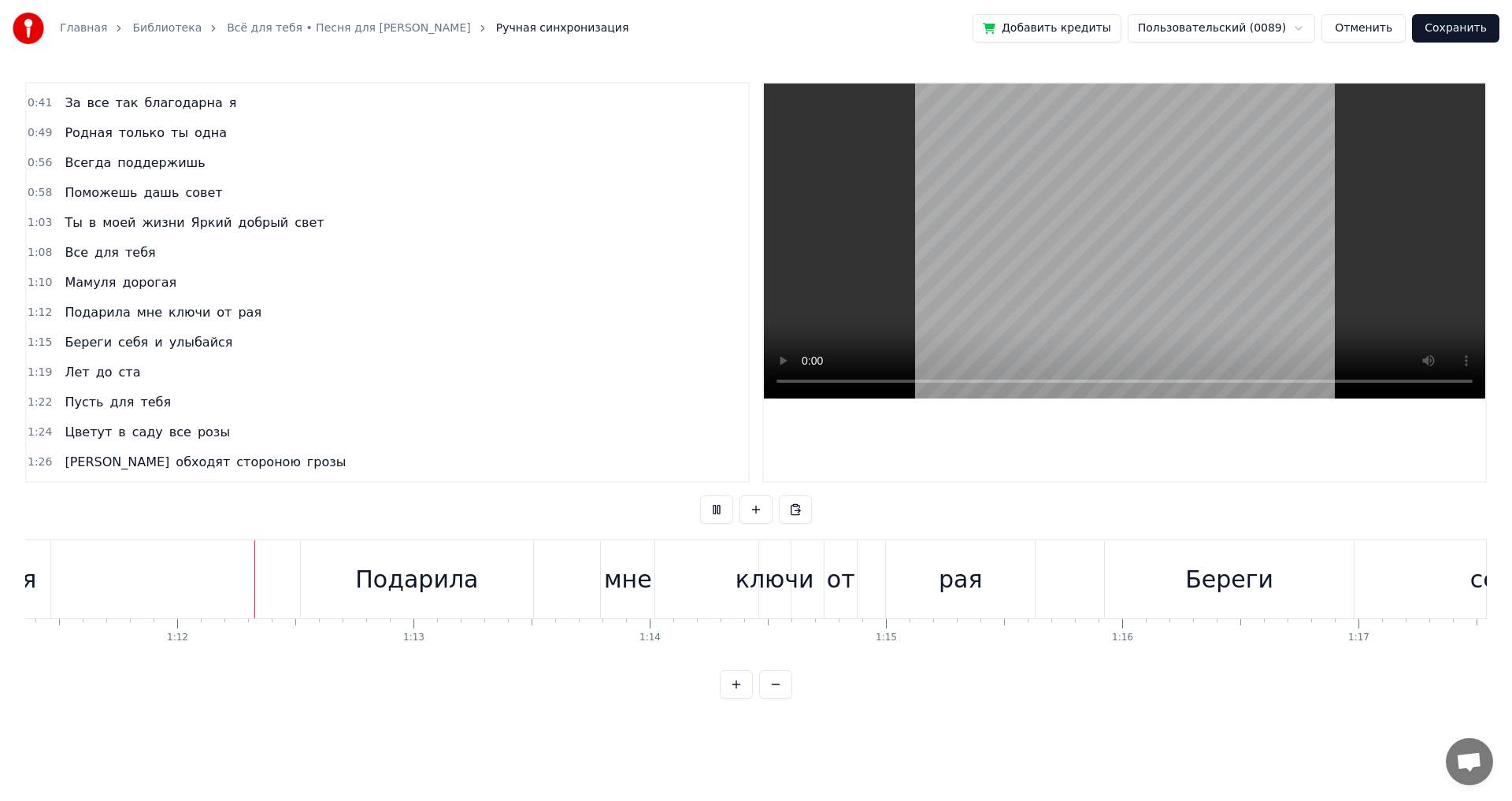
scroll to position [0, 16860]
click at [710, 509] on button at bounding box center [717, 509] width 33 height 28
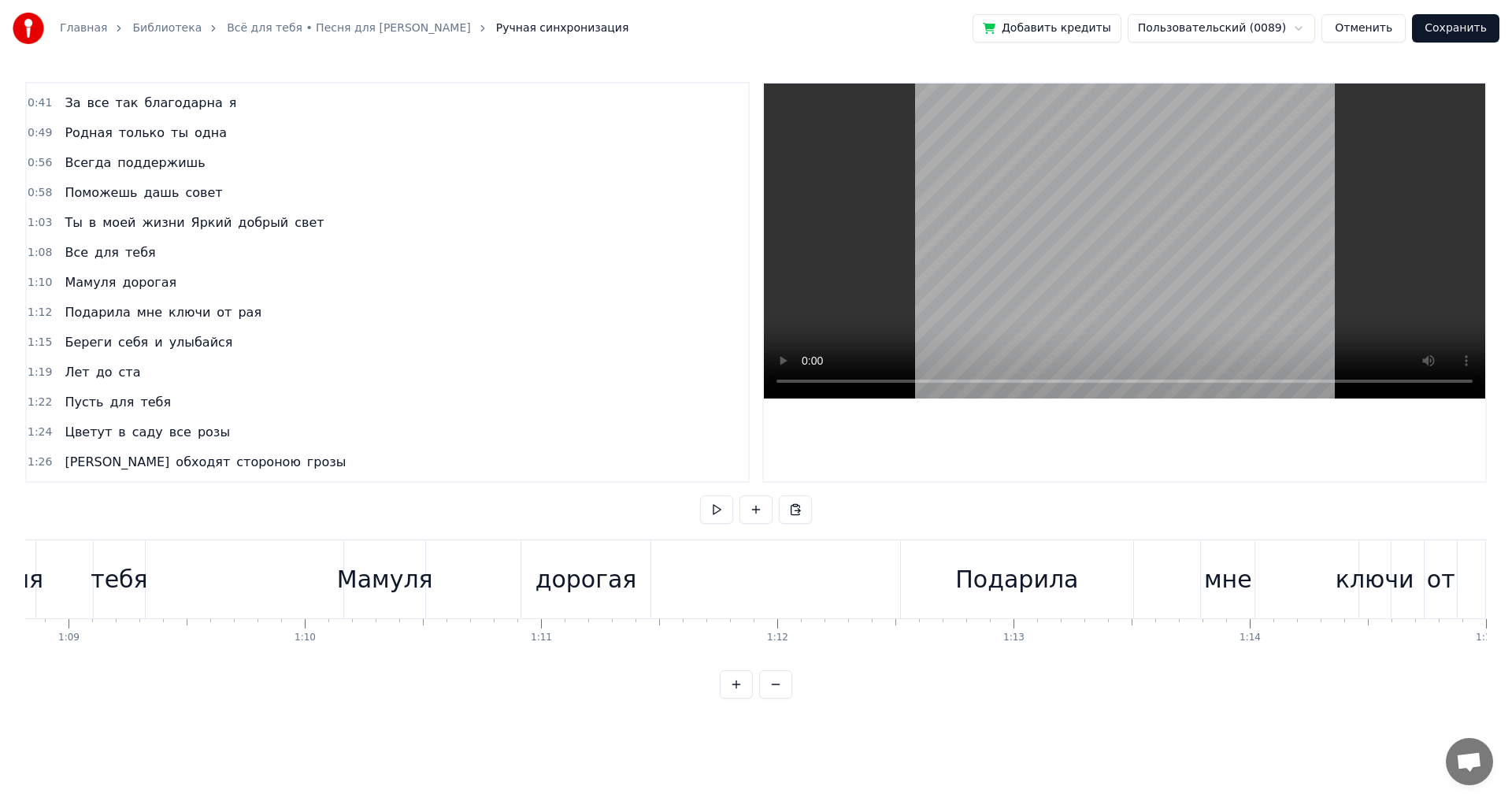
scroll to position [0, 16071]
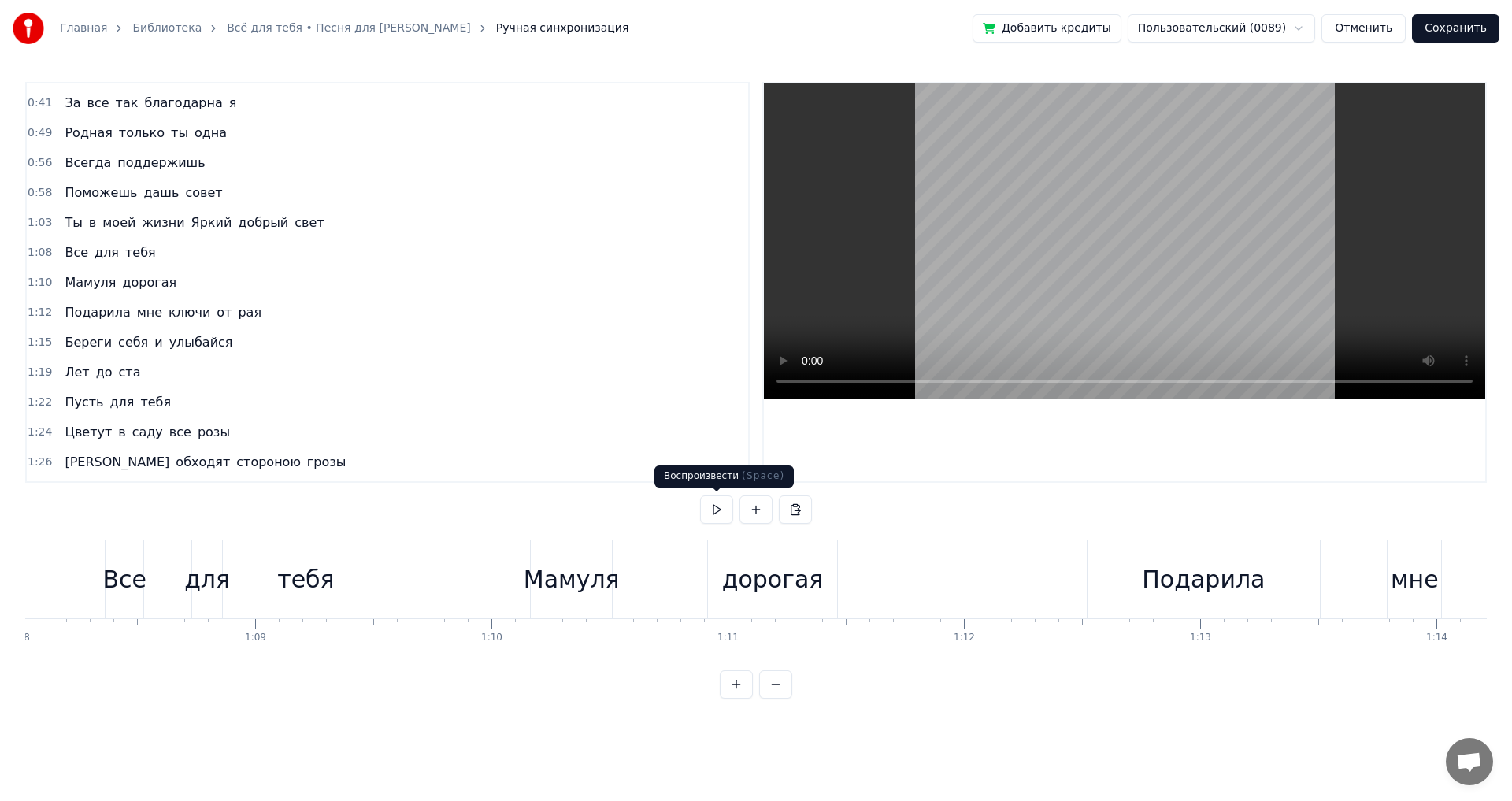
click at [711, 509] on button at bounding box center [717, 509] width 33 height 28
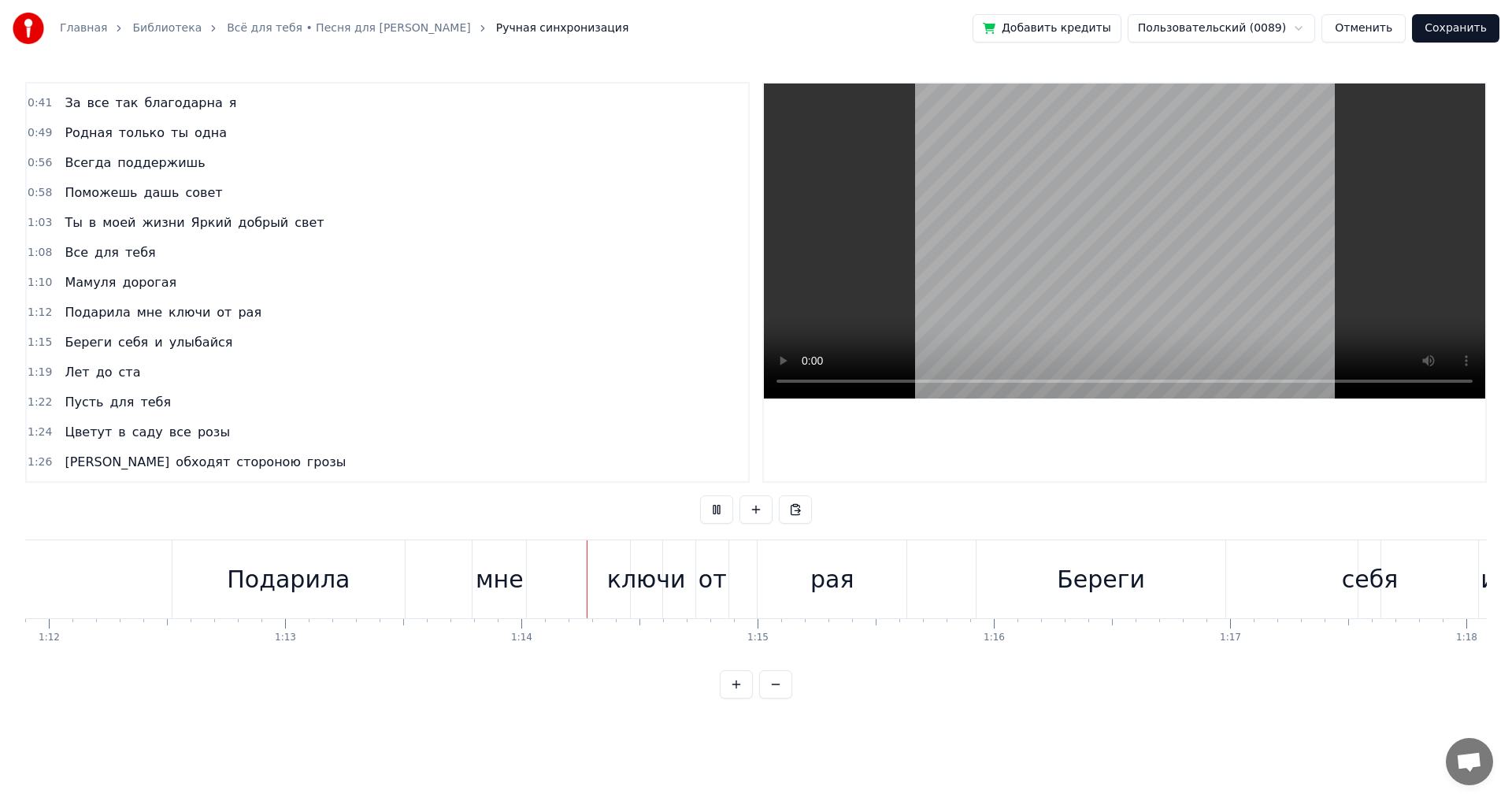
click at [711, 509] on button at bounding box center [717, 509] width 33 height 28
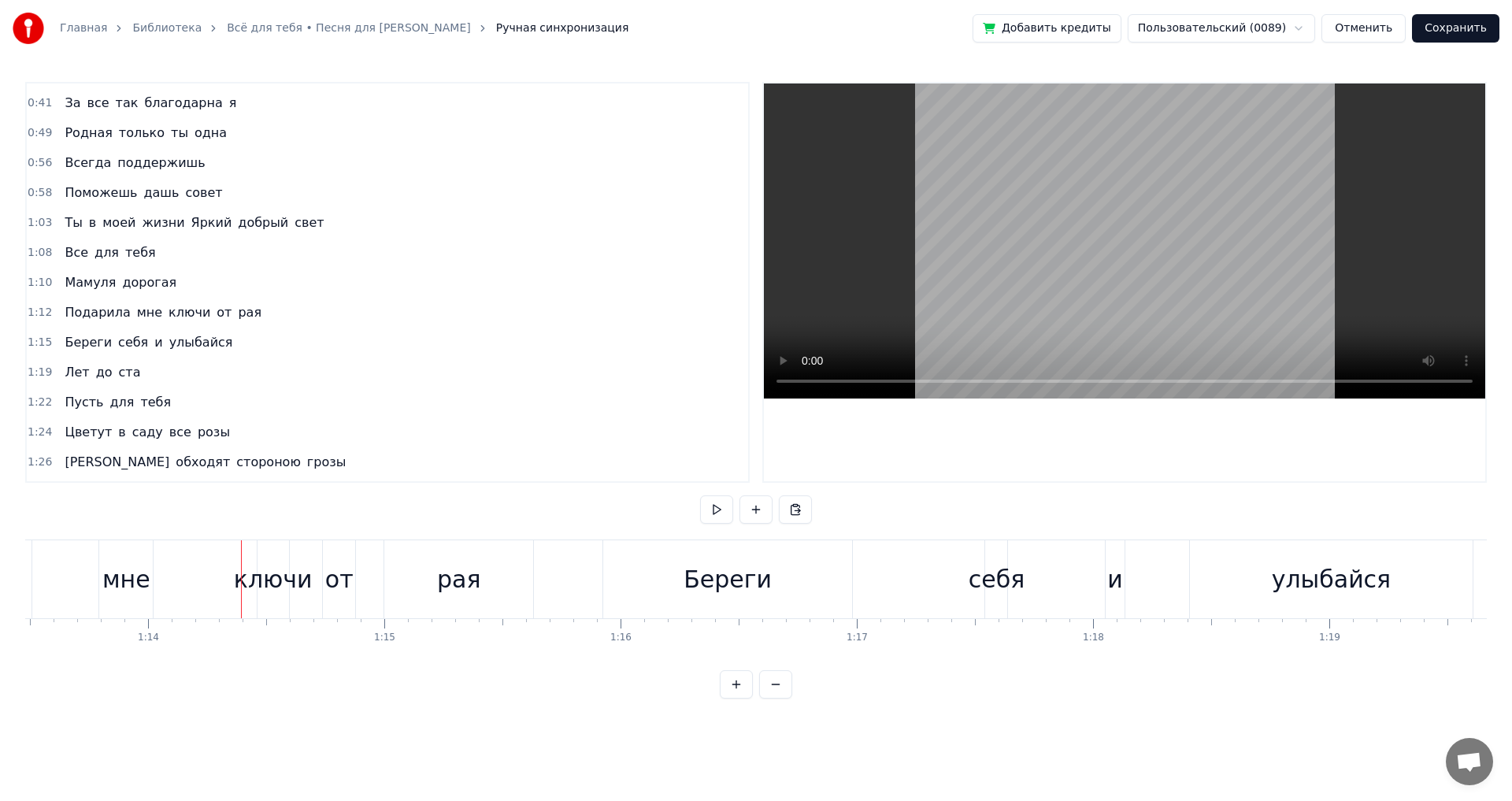
scroll to position [0, 17382]
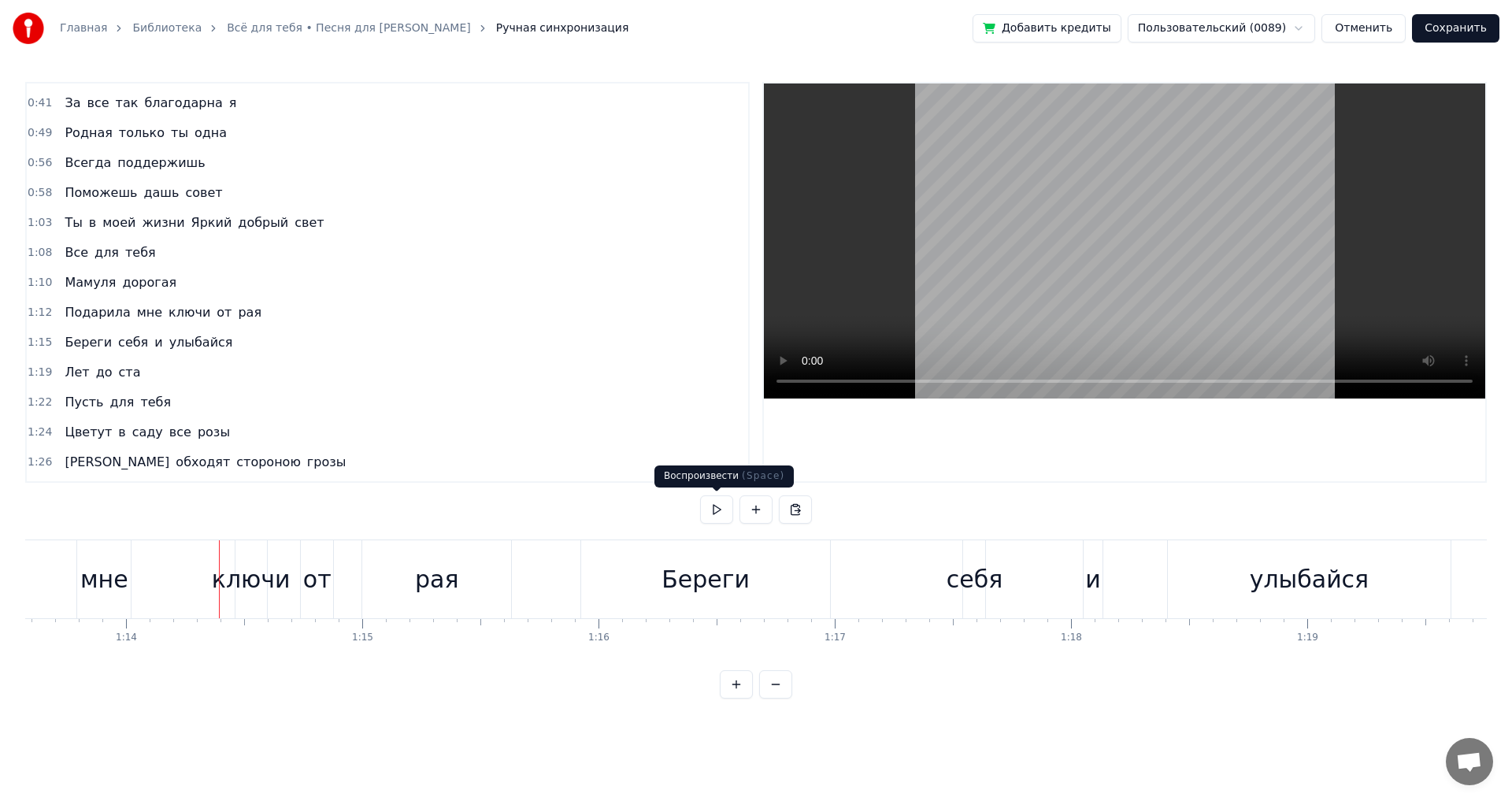
click at [717, 514] on button at bounding box center [717, 509] width 33 height 28
click at [971, 594] on div "себя" at bounding box center [975, 579] width 57 height 35
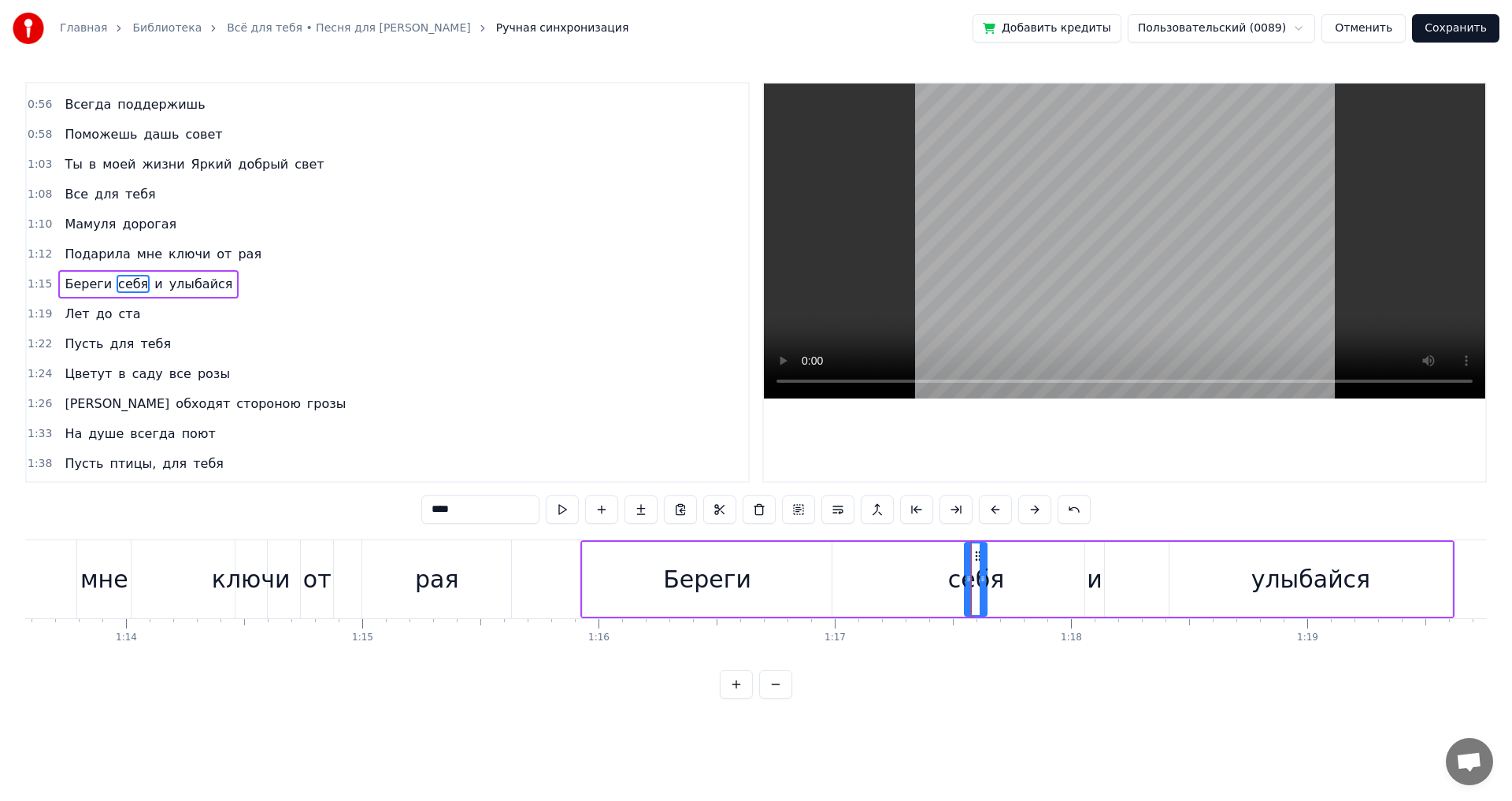
scroll to position [115, 0]
drag, startPoint x: 968, startPoint y: 580, endPoint x: 927, endPoint y: 586, distance: 41.4
click at [935, 584] on icon at bounding box center [938, 579] width 6 height 13
drag, startPoint x: 986, startPoint y: 581, endPoint x: 968, endPoint y: 583, distance: 18.1
click at [968, 583] on icon at bounding box center [966, 579] width 6 height 13
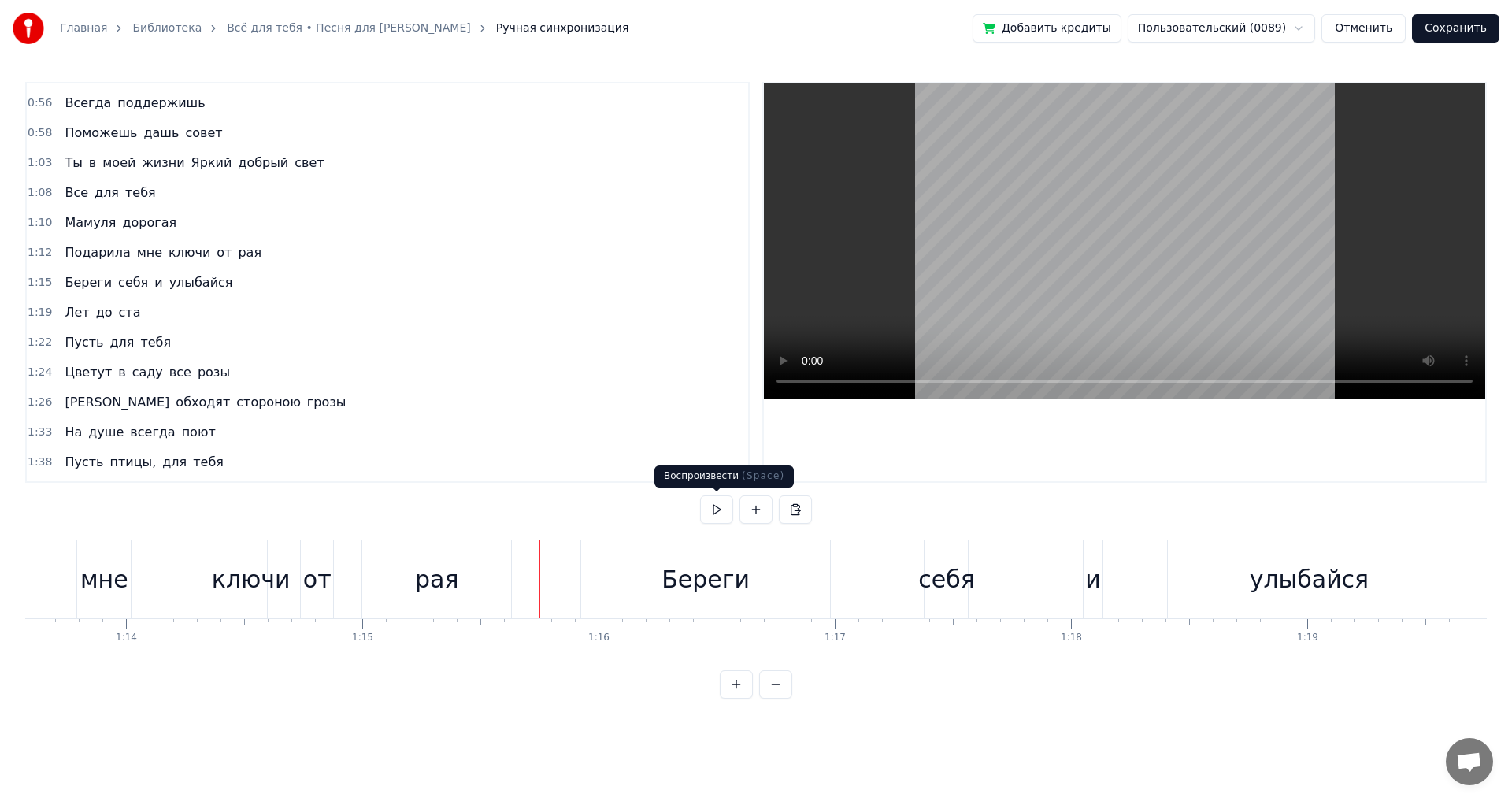
click at [718, 511] on button at bounding box center [717, 509] width 33 height 28
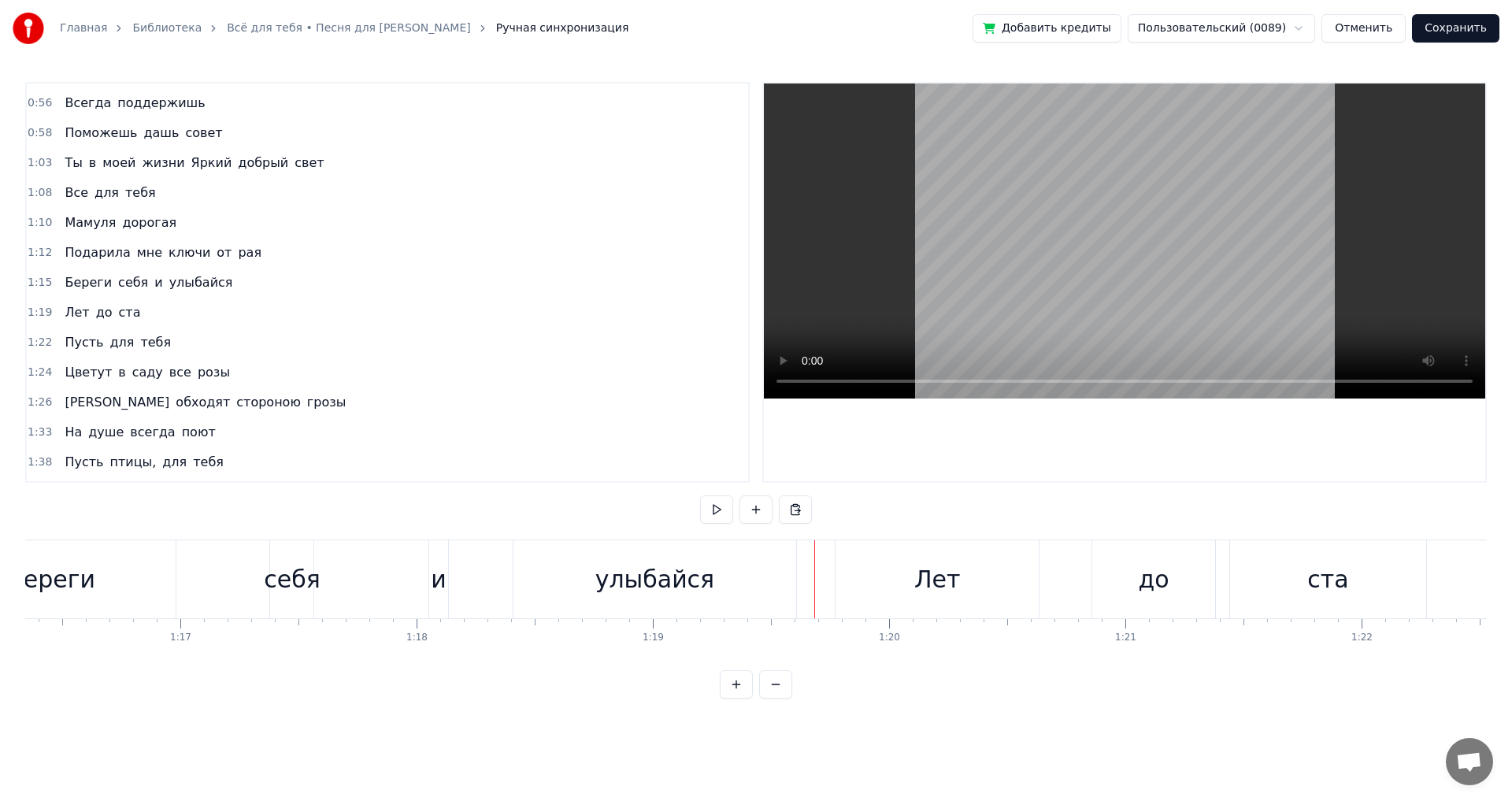
scroll to position [0, 17975]
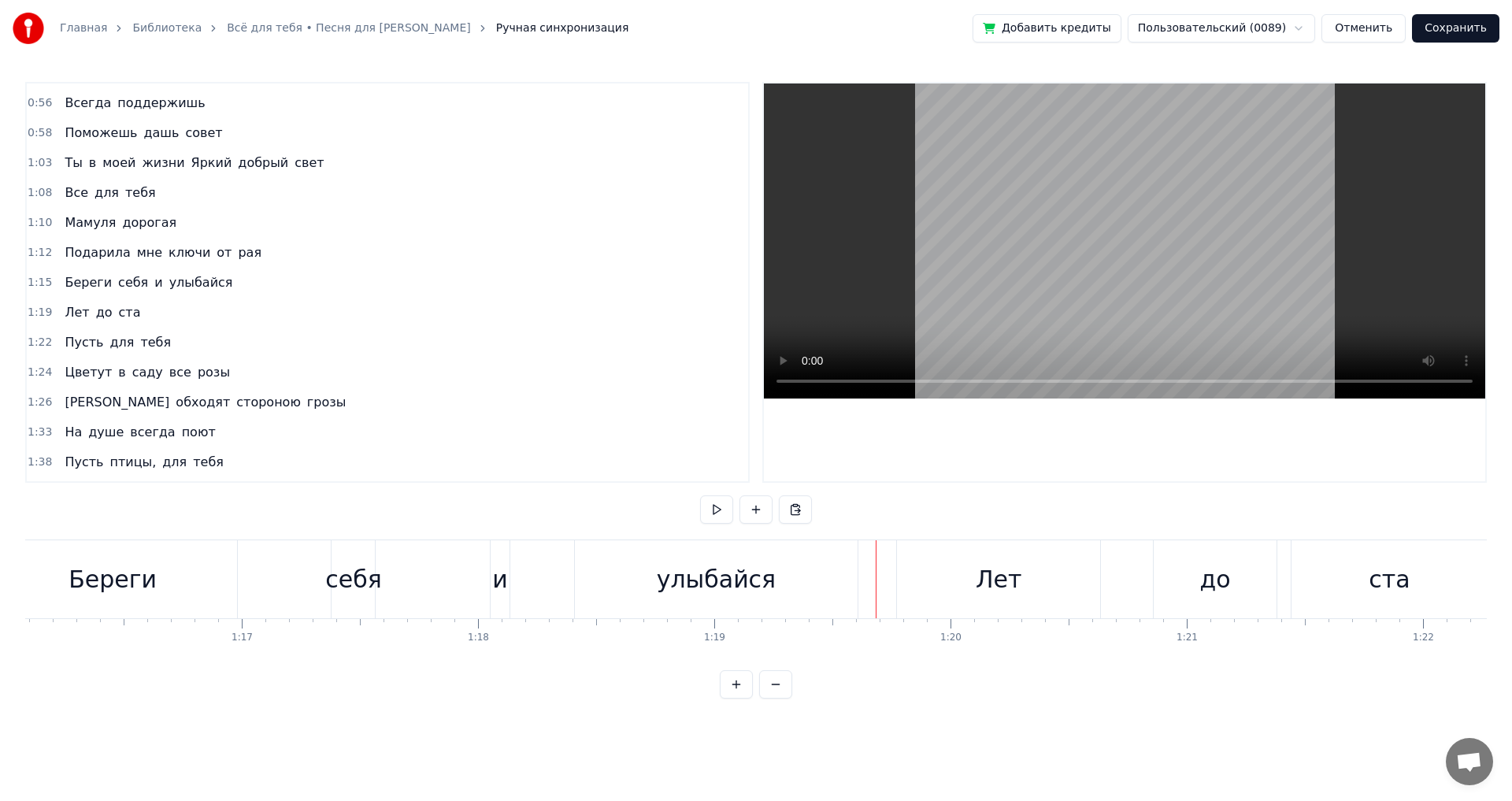
click at [672, 573] on div "улыбайся" at bounding box center [717, 579] width 120 height 35
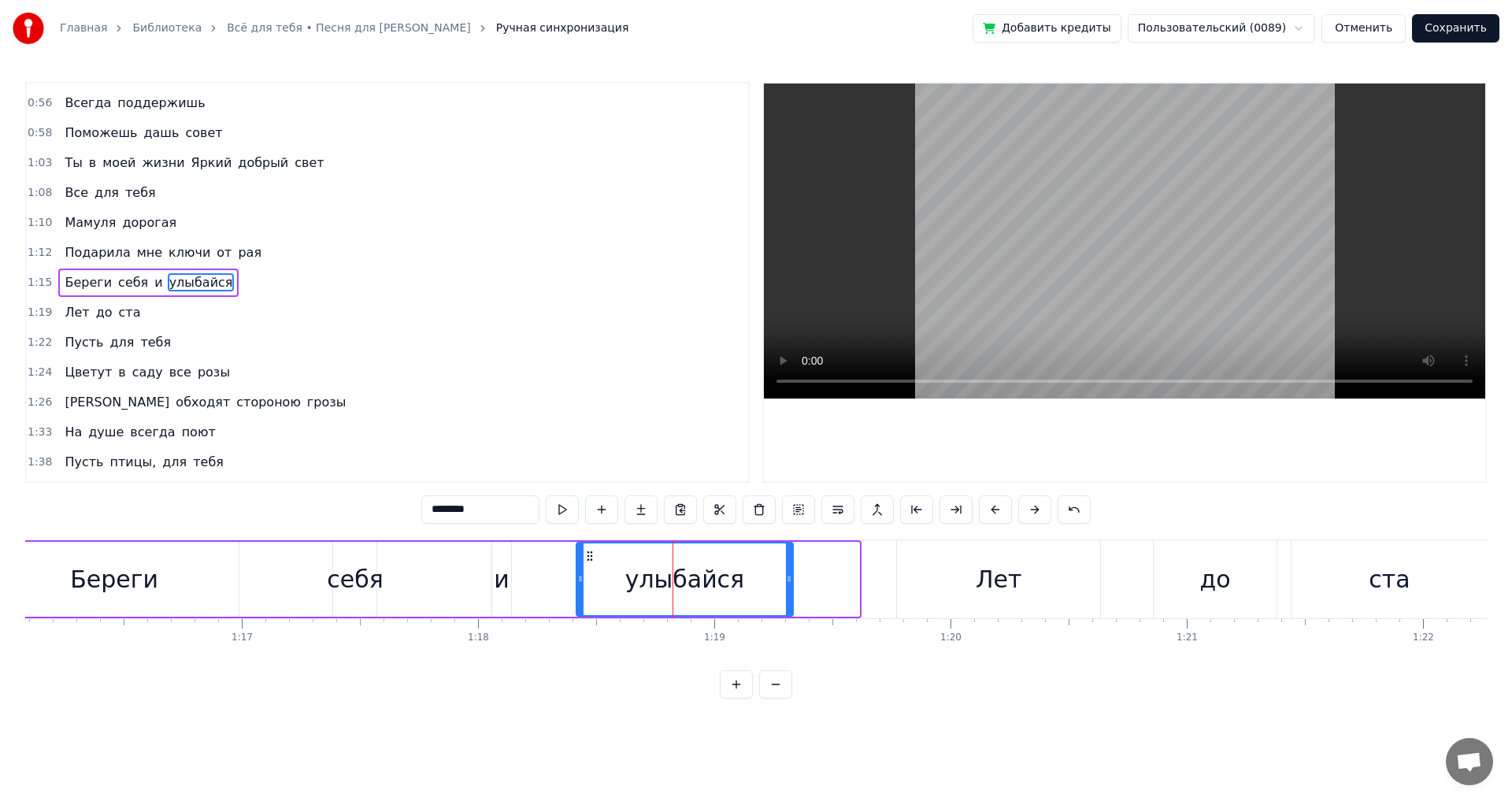
drag, startPoint x: 853, startPoint y: 581, endPoint x: 787, endPoint y: 585, distance: 66.1
click at [787, 585] on div at bounding box center [789, 579] width 6 height 72
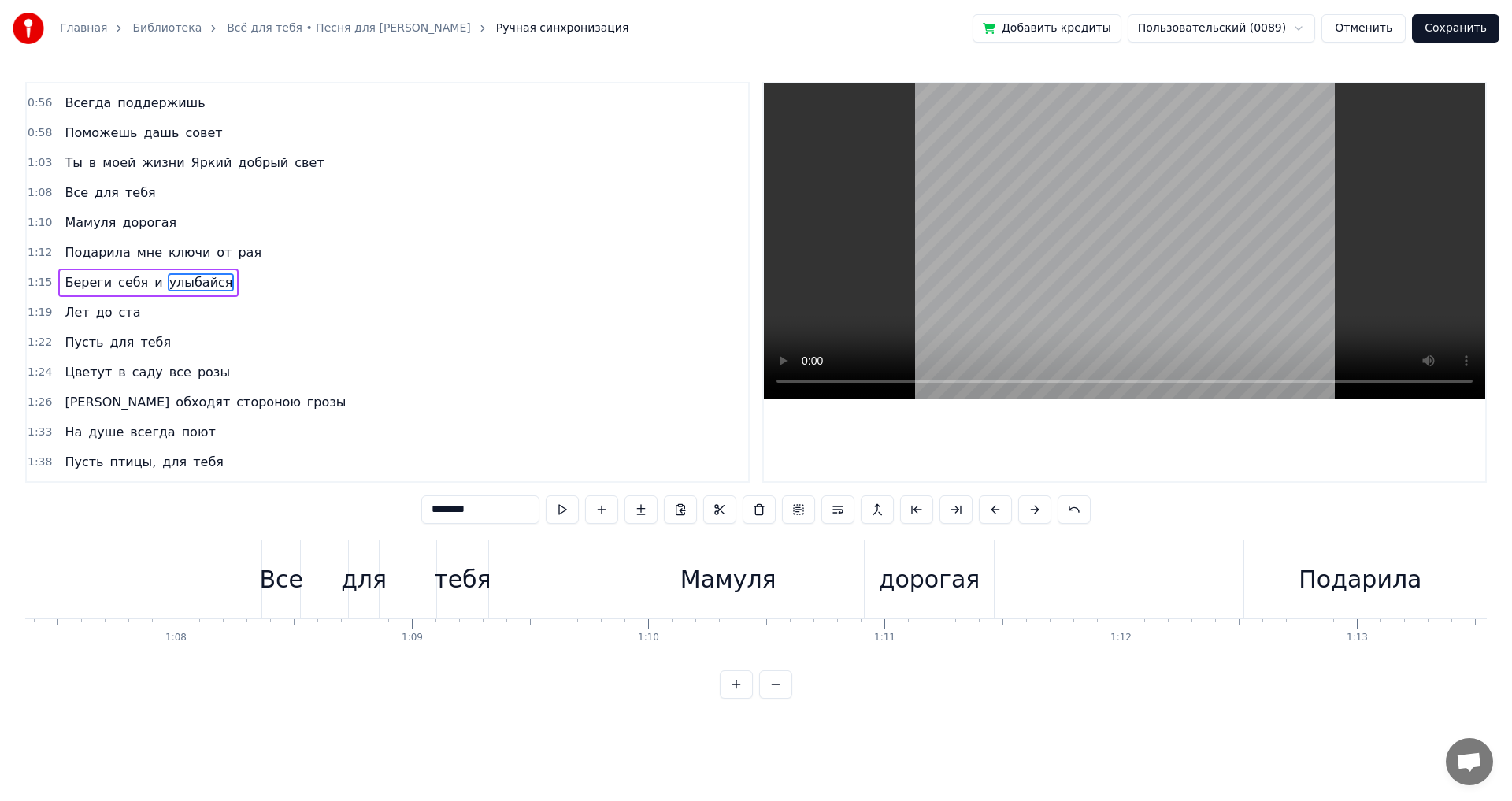
scroll to position [0, 15821]
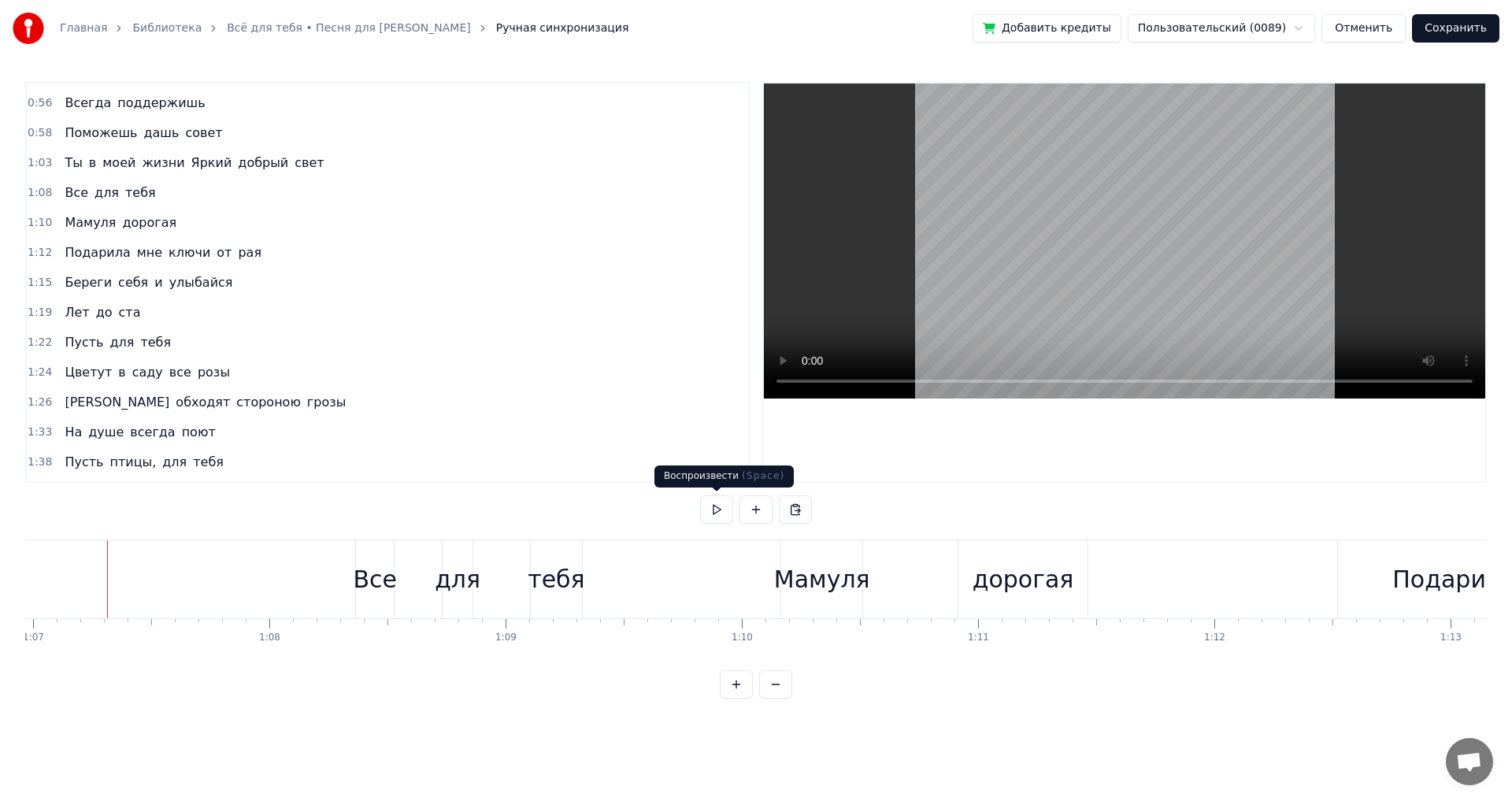
click at [721, 513] on button at bounding box center [717, 509] width 33 height 28
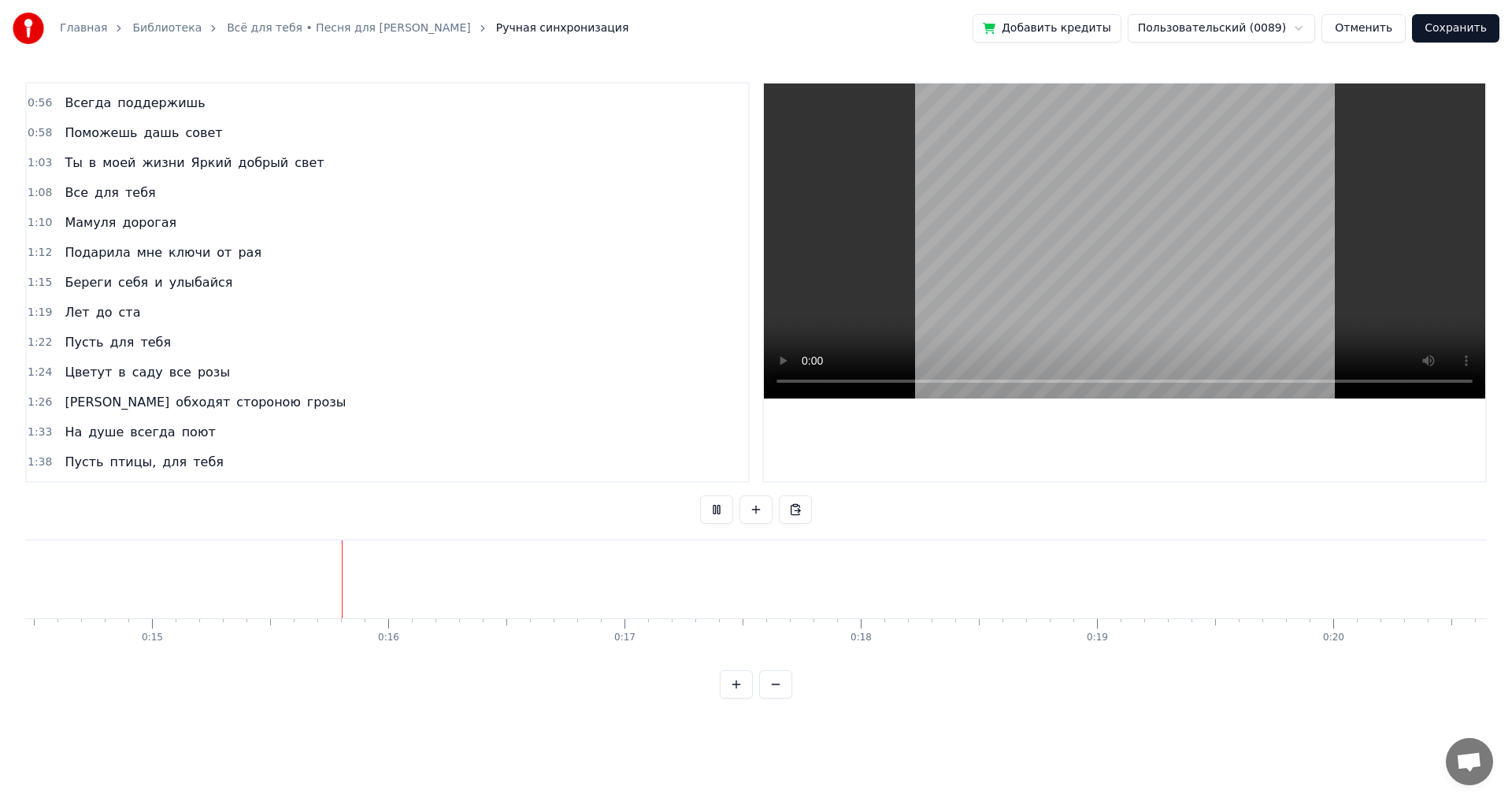
scroll to position [0, 3466]
click at [771, 699] on button at bounding box center [775, 684] width 33 height 28
click at [774, 699] on button at bounding box center [775, 684] width 33 height 28
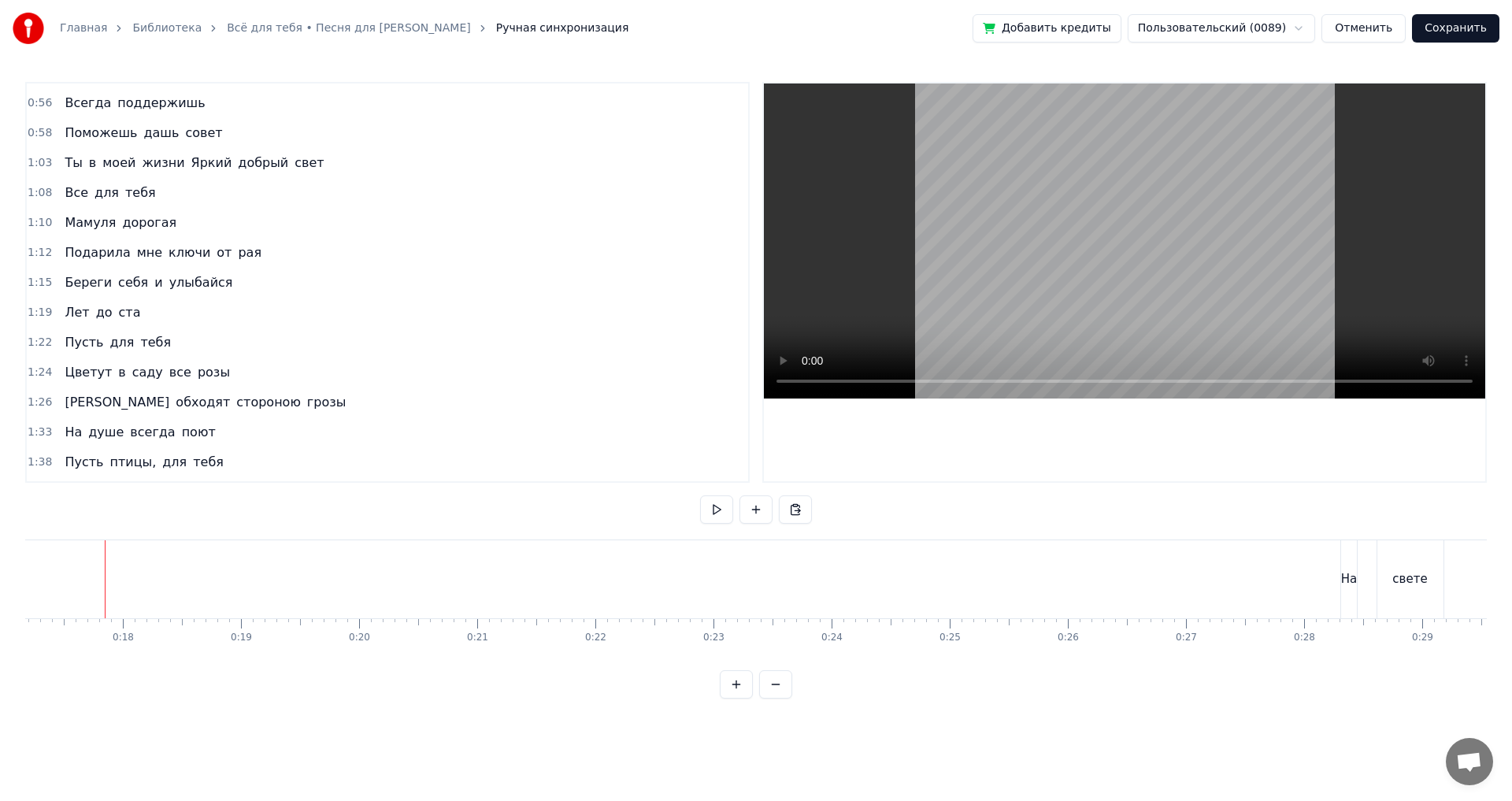
click at [774, 699] on button at bounding box center [775, 684] width 33 height 28
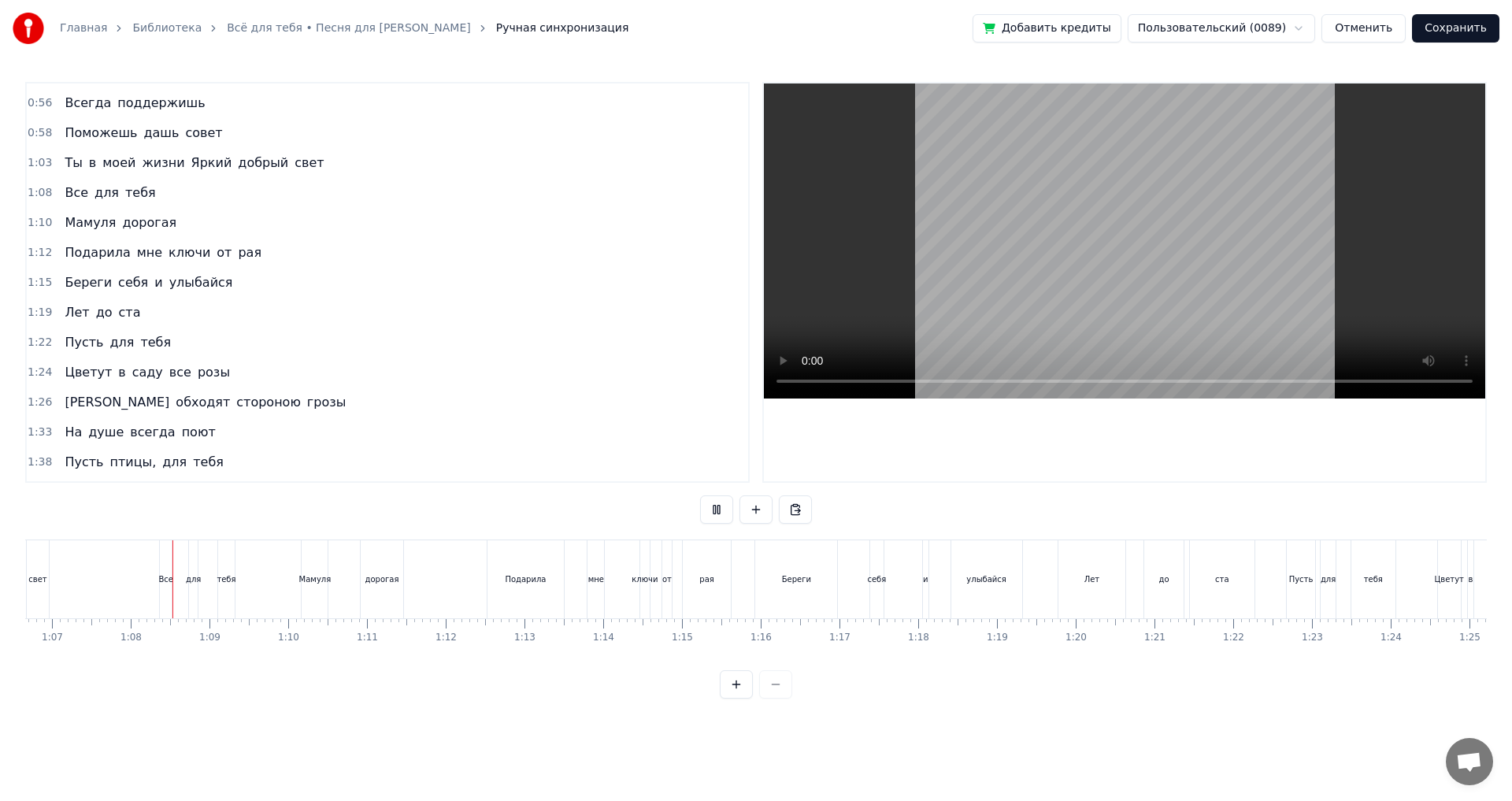
scroll to position [0, 5250]
click at [642, 580] on div "ключи" at bounding box center [643, 579] width 26 height 12
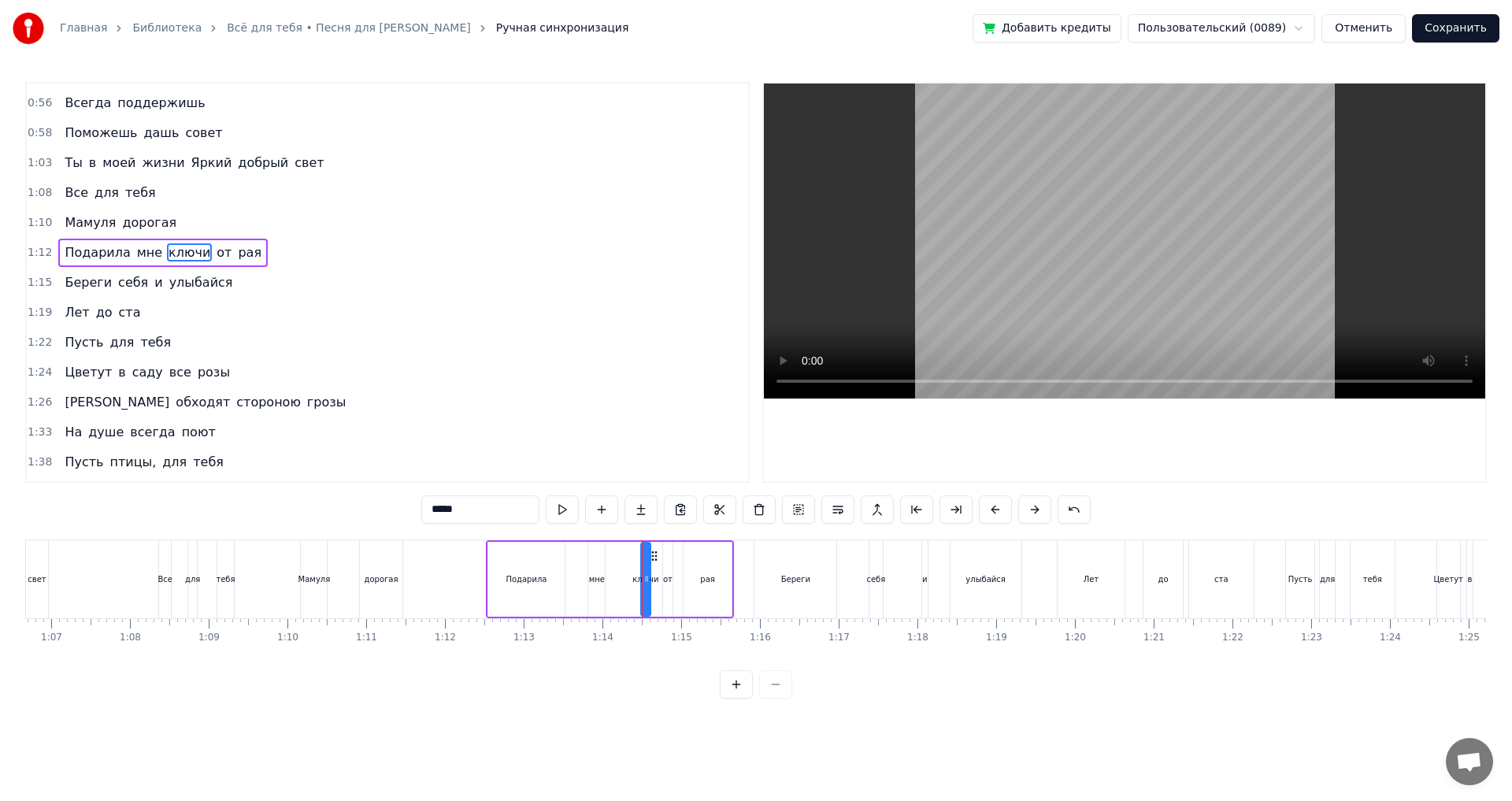
scroll to position [85, 0]
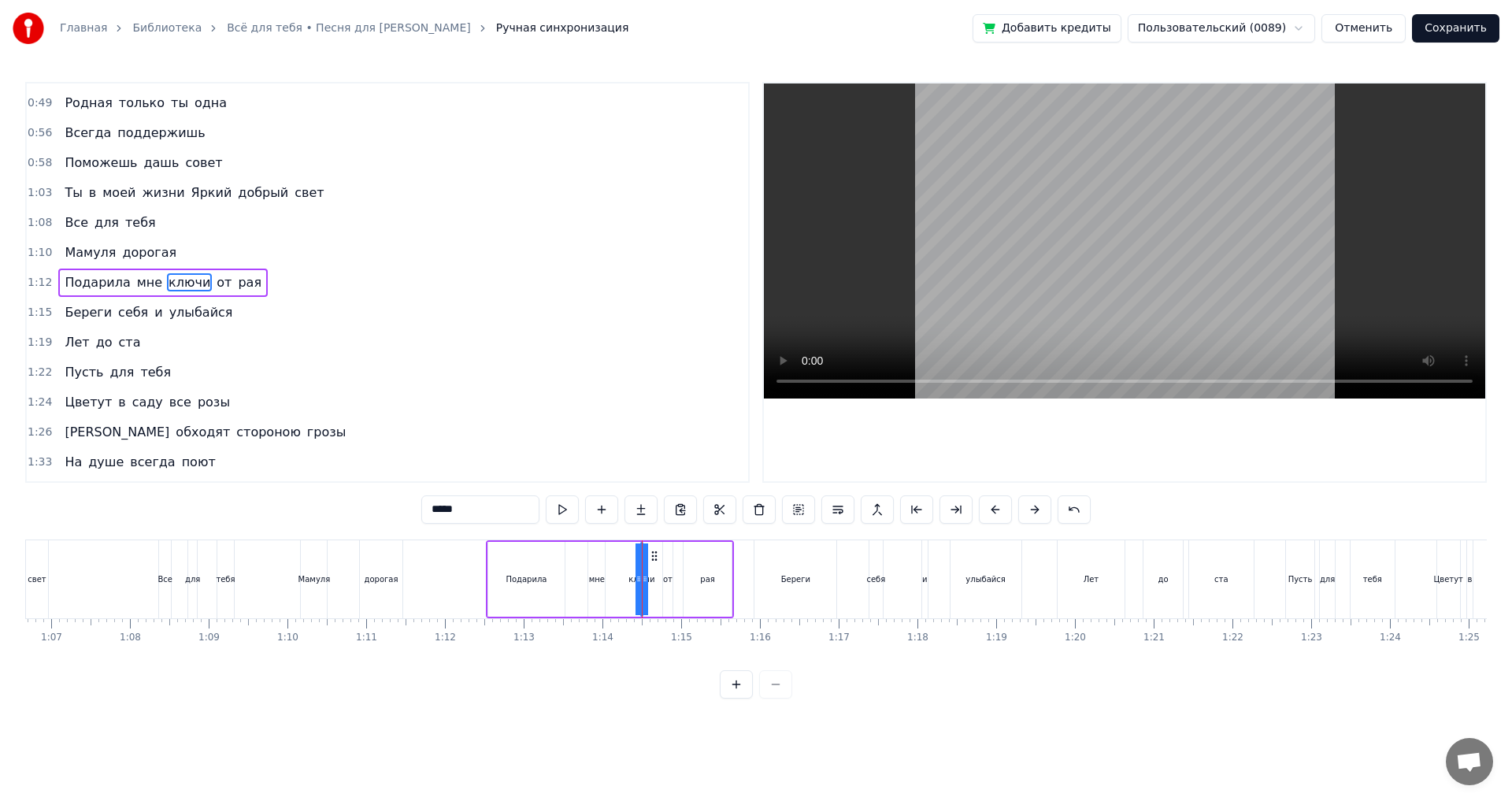
drag, startPoint x: 645, startPoint y: 576, endPoint x: 627, endPoint y: 577, distance: 18.0
click at [627, 577] on div "Подарила мне ключи от рая" at bounding box center [610, 579] width 248 height 78
click at [738, 697] on button at bounding box center [736, 684] width 33 height 28
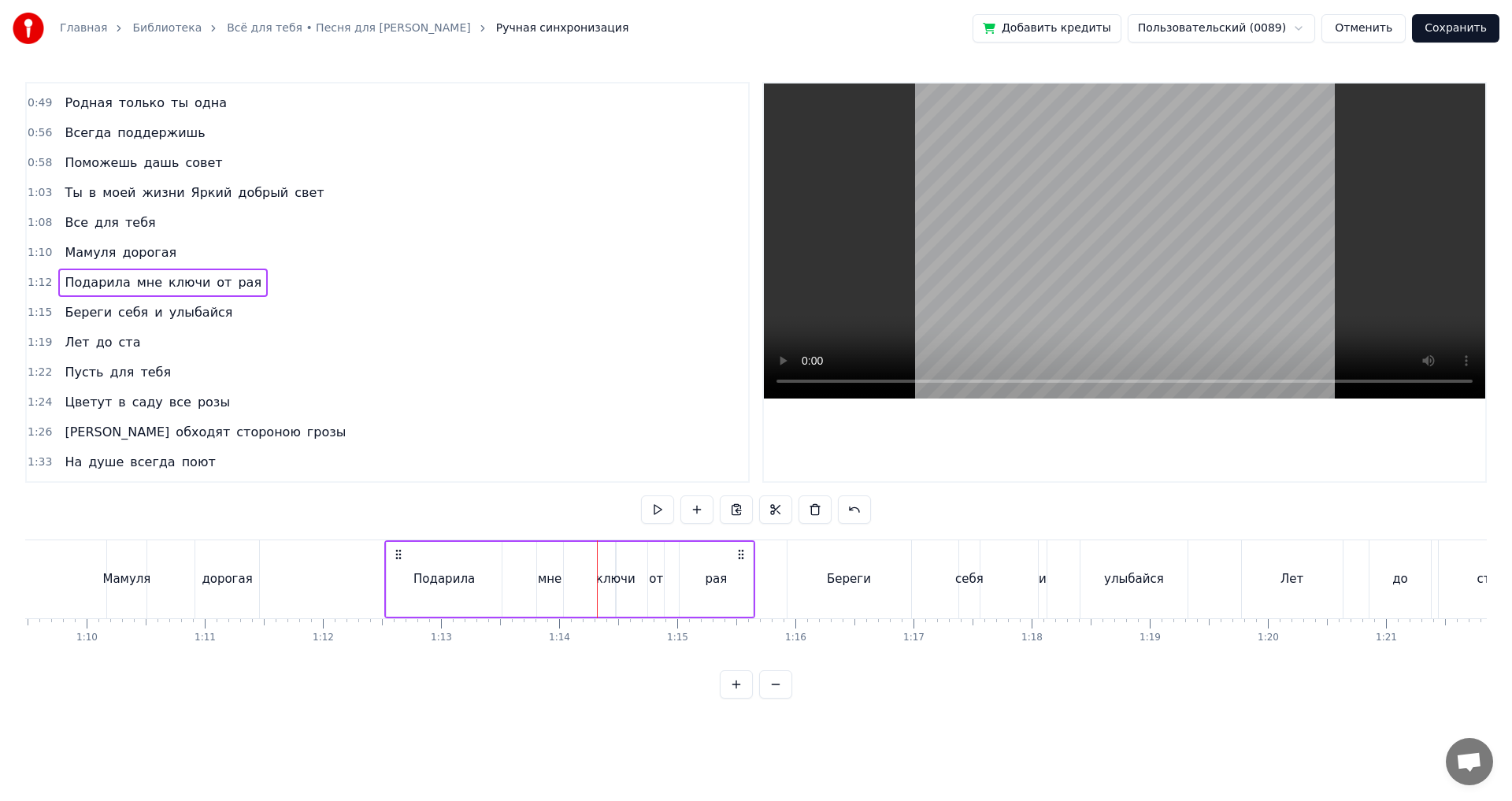
scroll to position [0, 8177]
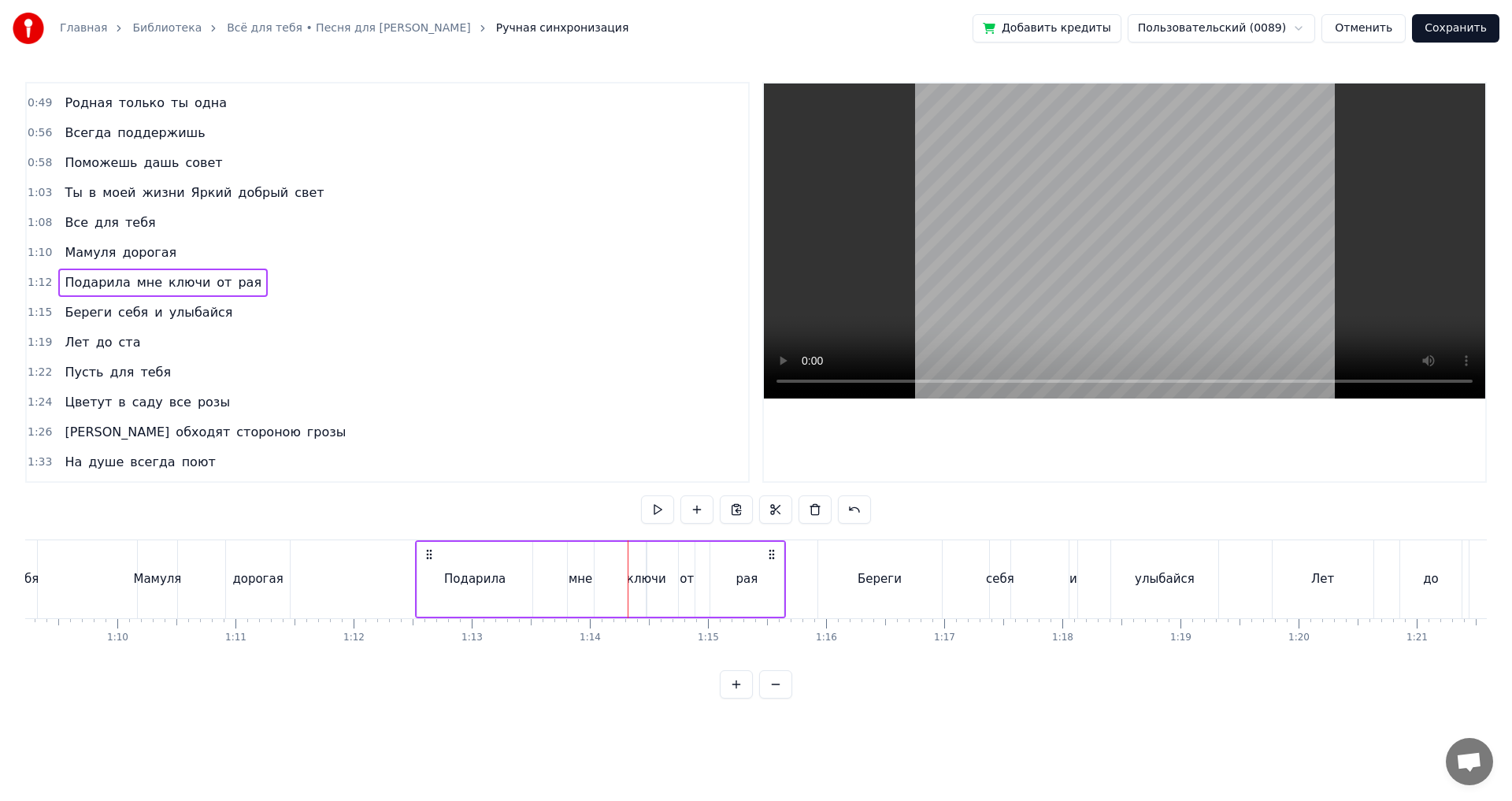
click at [637, 573] on div "ключи" at bounding box center [646, 579] width 39 height 18
click at [628, 579] on div "Подарила мне ключи от рая" at bounding box center [600, 579] width 371 height 78
click at [650, 578] on div "ключи" at bounding box center [646, 579] width 39 height 18
drag, startPoint x: 651, startPoint y: 578, endPoint x: 668, endPoint y: 578, distance: 17.0
click at [668, 578] on div "Подарила мне ключи от рая" at bounding box center [600, 579] width 371 height 78
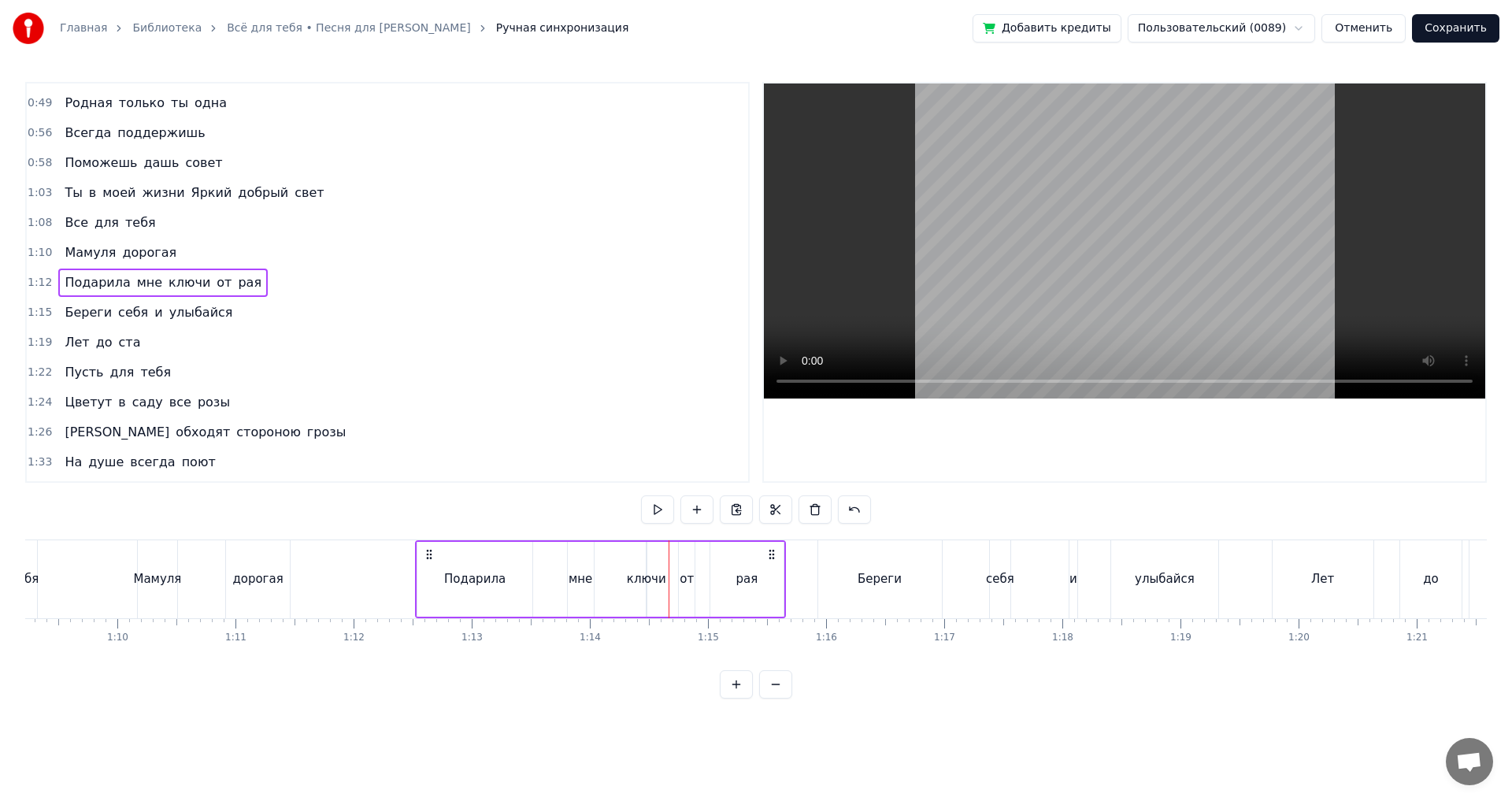
click at [741, 696] on button at bounding box center [736, 684] width 33 height 28
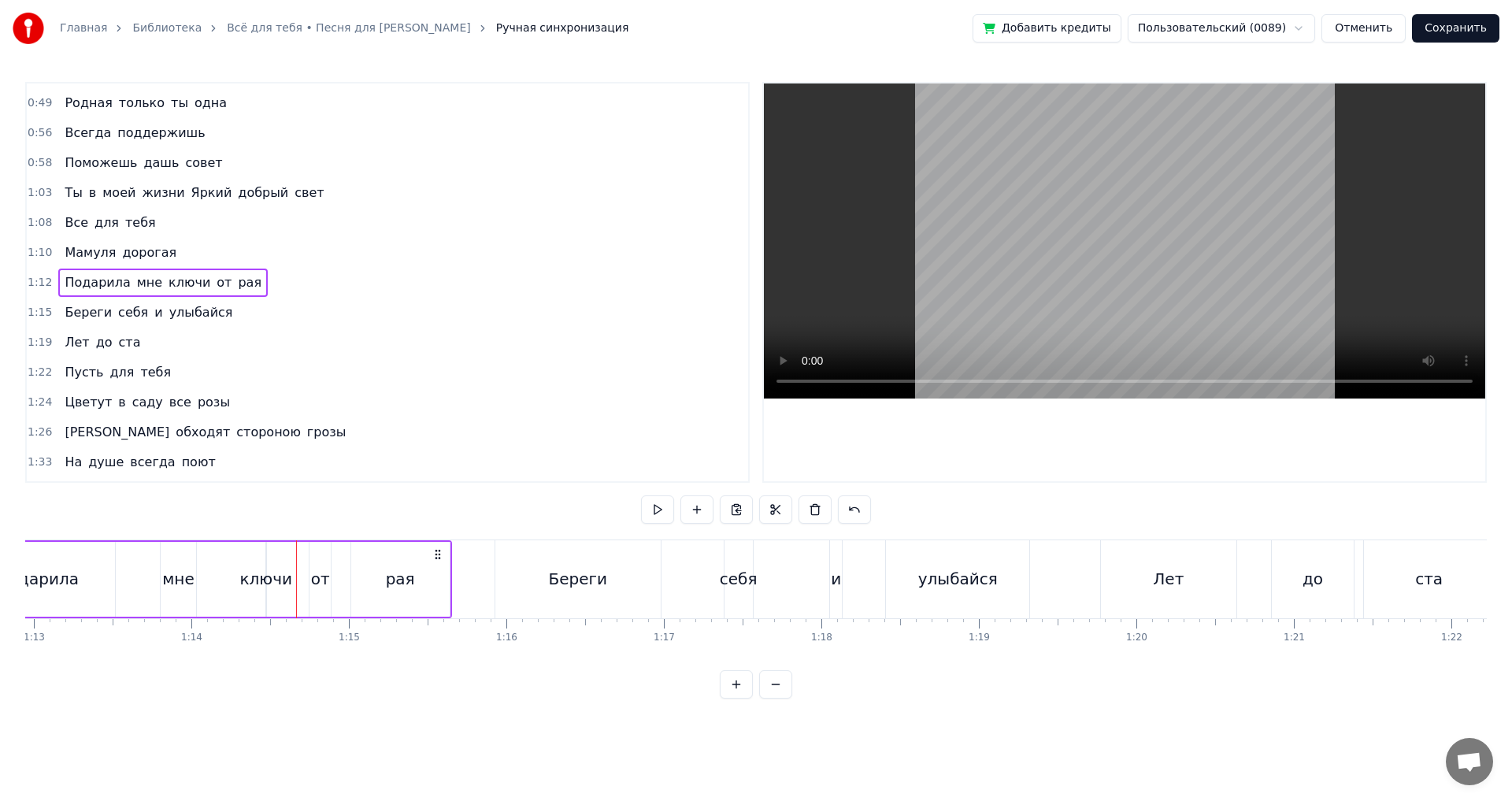
scroll to position [0, 11681]
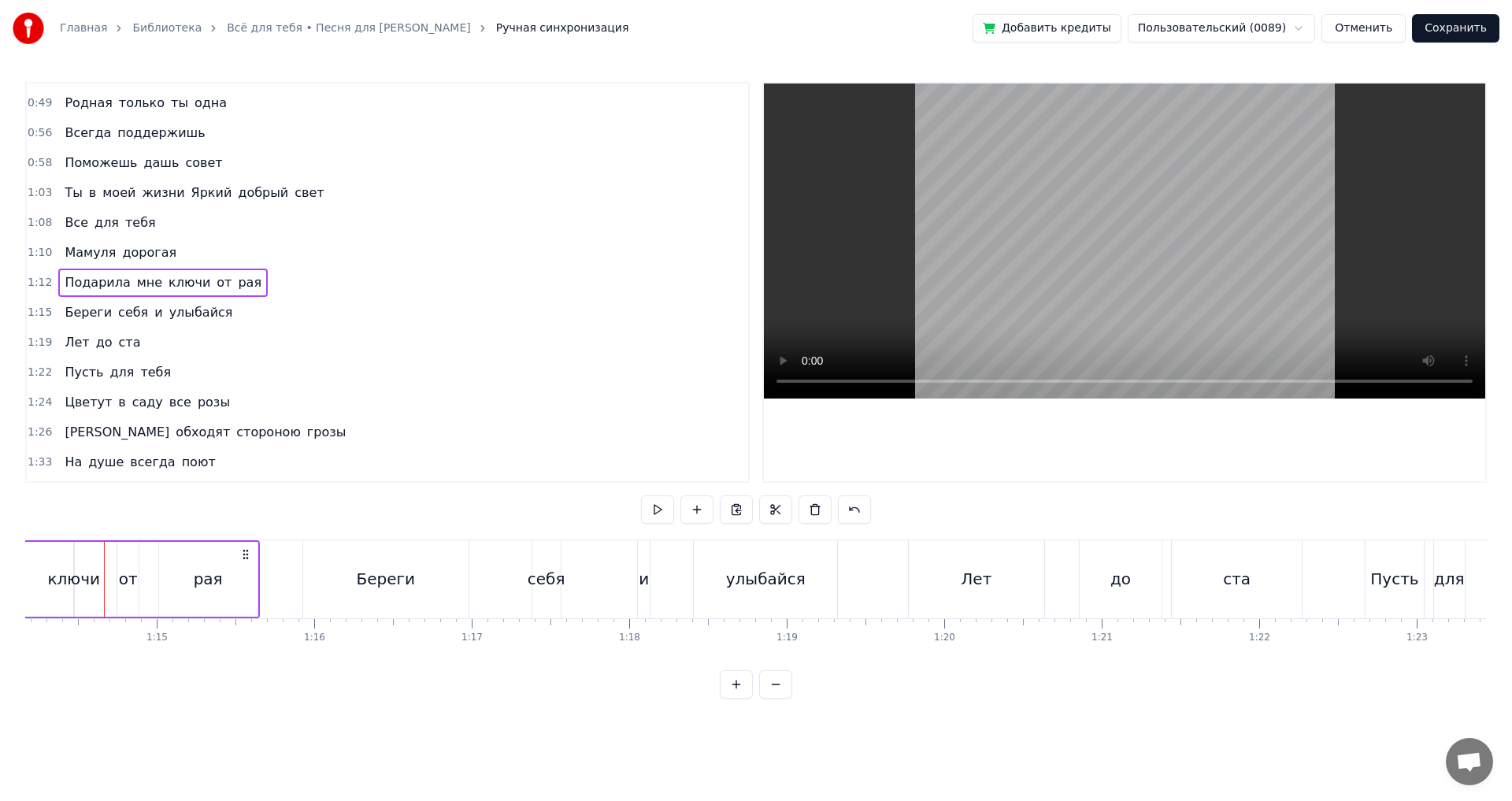
click at [735, 699] on button at bounding box center [736, 684] width 33 height 28
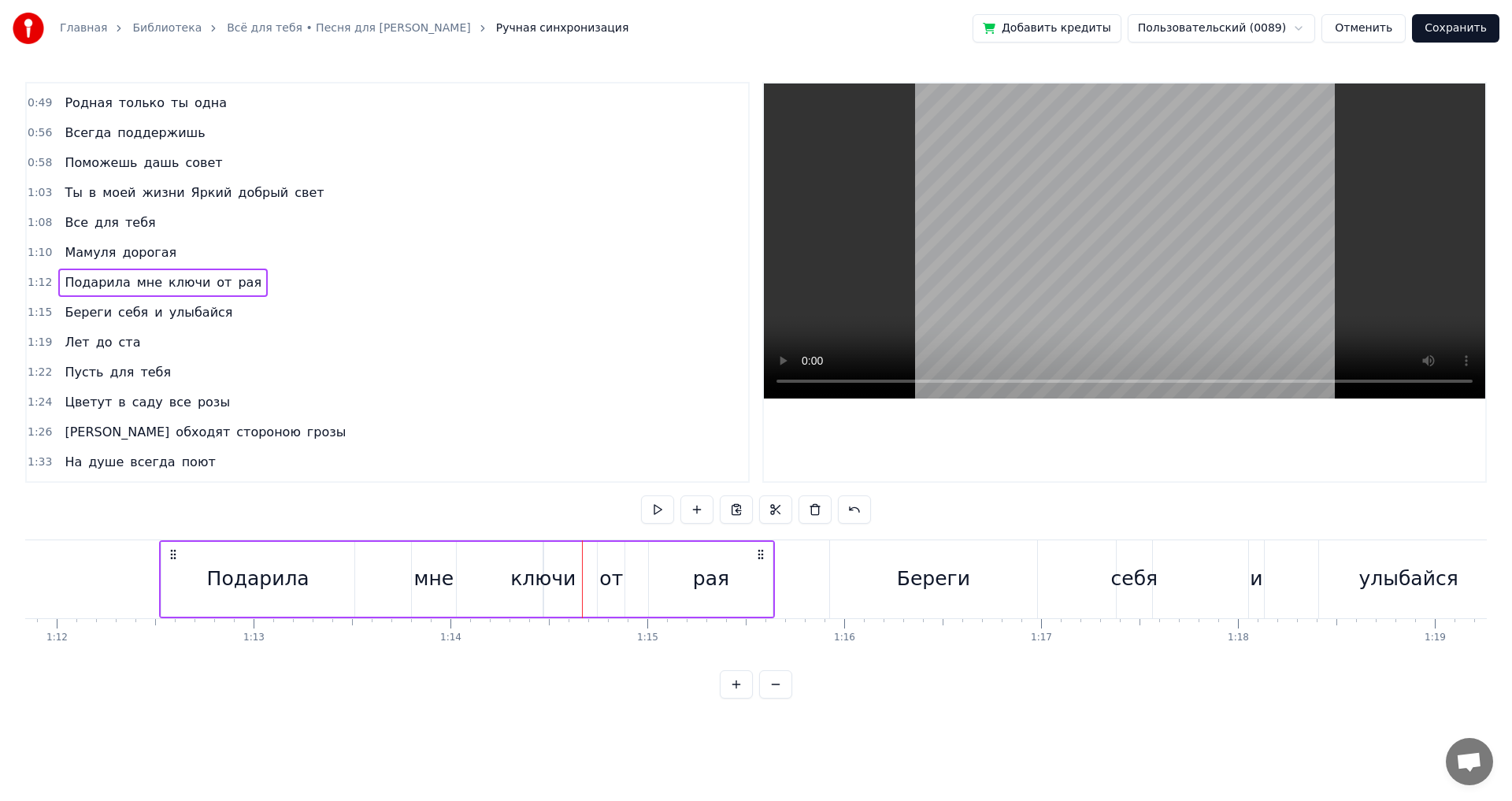
scroll to position [0, 14092]
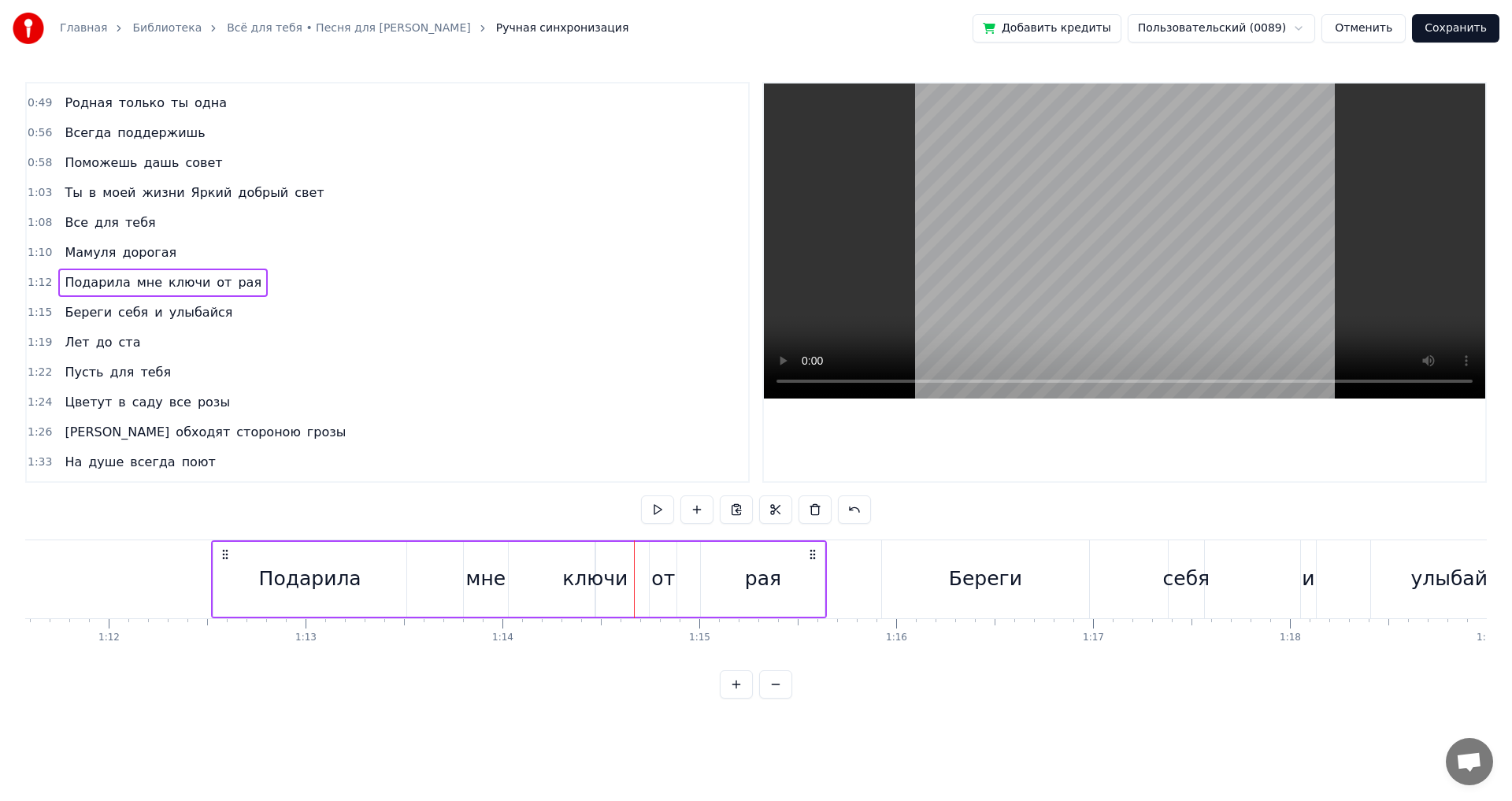
click at [598, 574] on div "ключи" at bounding box center [594, 578] width 65 height 30
drag, startPoint x: 601, startPoint y: 581, endPoint x: 615, endPoint y: 585, distance: 14.6
click at [596, 585] on div "ключи" at bounding box center [596, 579] width 0 height 72
drag, startPoint x: 590, startPoint y: 575, endPoint x: 598, endPoint y: 574, distance: 8.1
click at [596, 569] on div "ключи" at bounding box center [596, 579] width 0 height 72
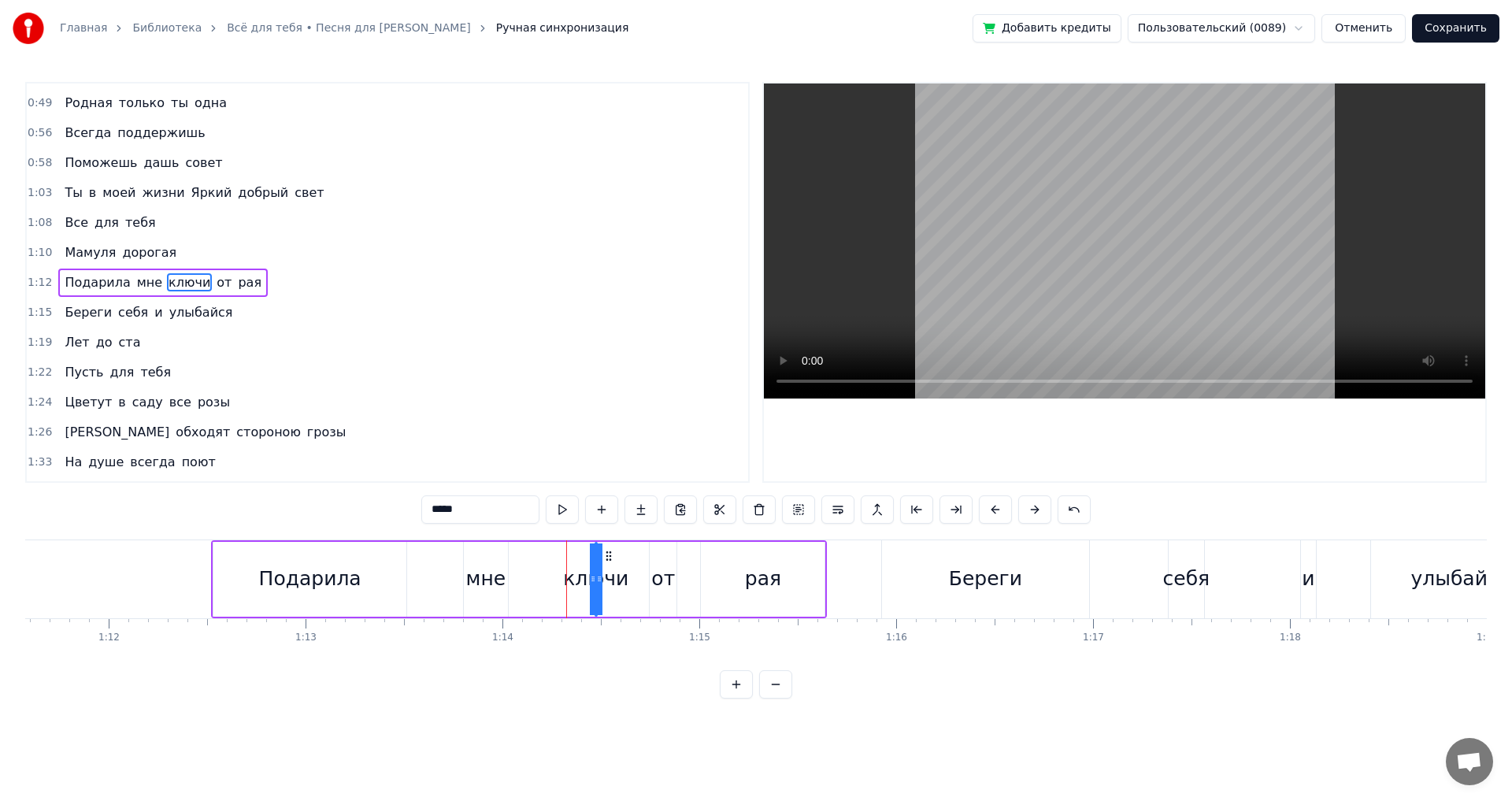
drag, startPoint x: 599, startPoint y: 578, endPoint x: 617, endPoint y: 578, distance: 18.0
click at [596, 578] on div "ключи" at bounding box center [596, 579] width 0 height 72
click at [590, 569] on div at bounding box center [593, 579] width 6 height 72
click at [597, 569] on div at bounding box center [599, 579] width 6 height 72
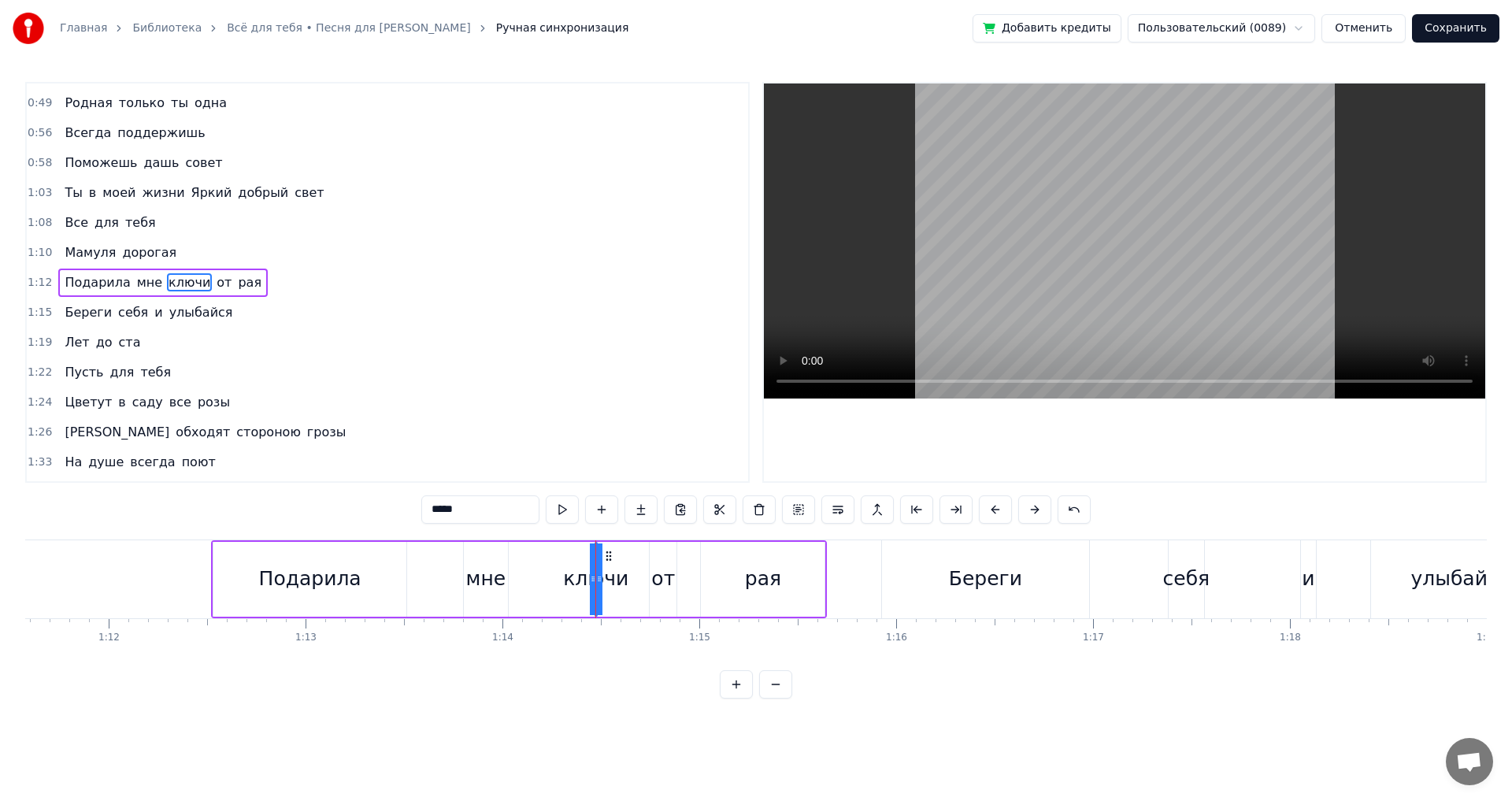
drag, startPoint x: 602, startPoint y: 581, endPoint x: 624, endPoint y: 584, distance: 22.2
click at [596, 584] on div "ключи" at bounding box center [596, 579] width 0 height 72
click at [733, 692] on button at bounding box center [736, 684] width 33 height 28
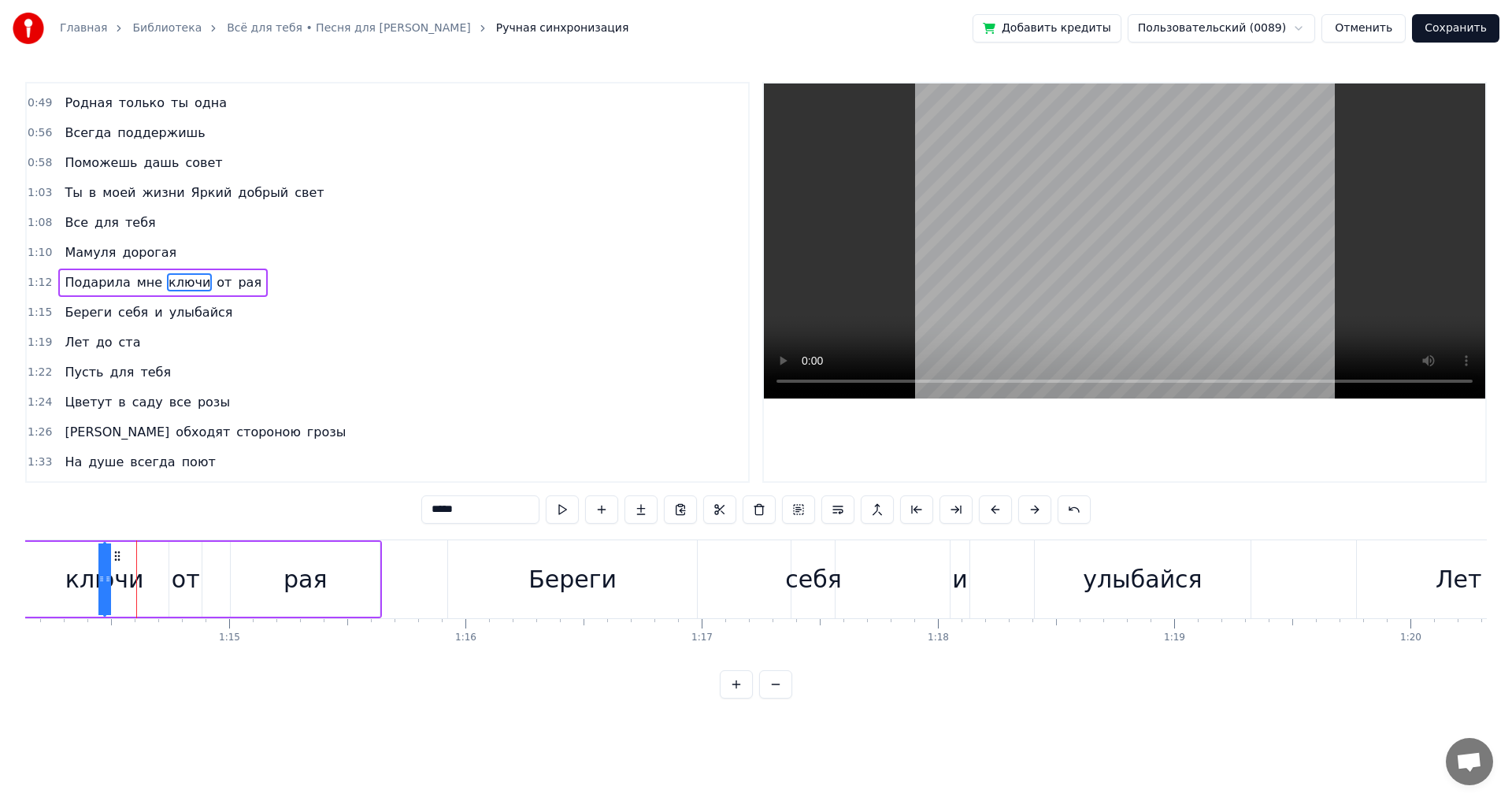
click at [733, 692] on button at bounding box center [736, 684] width 33 height 28
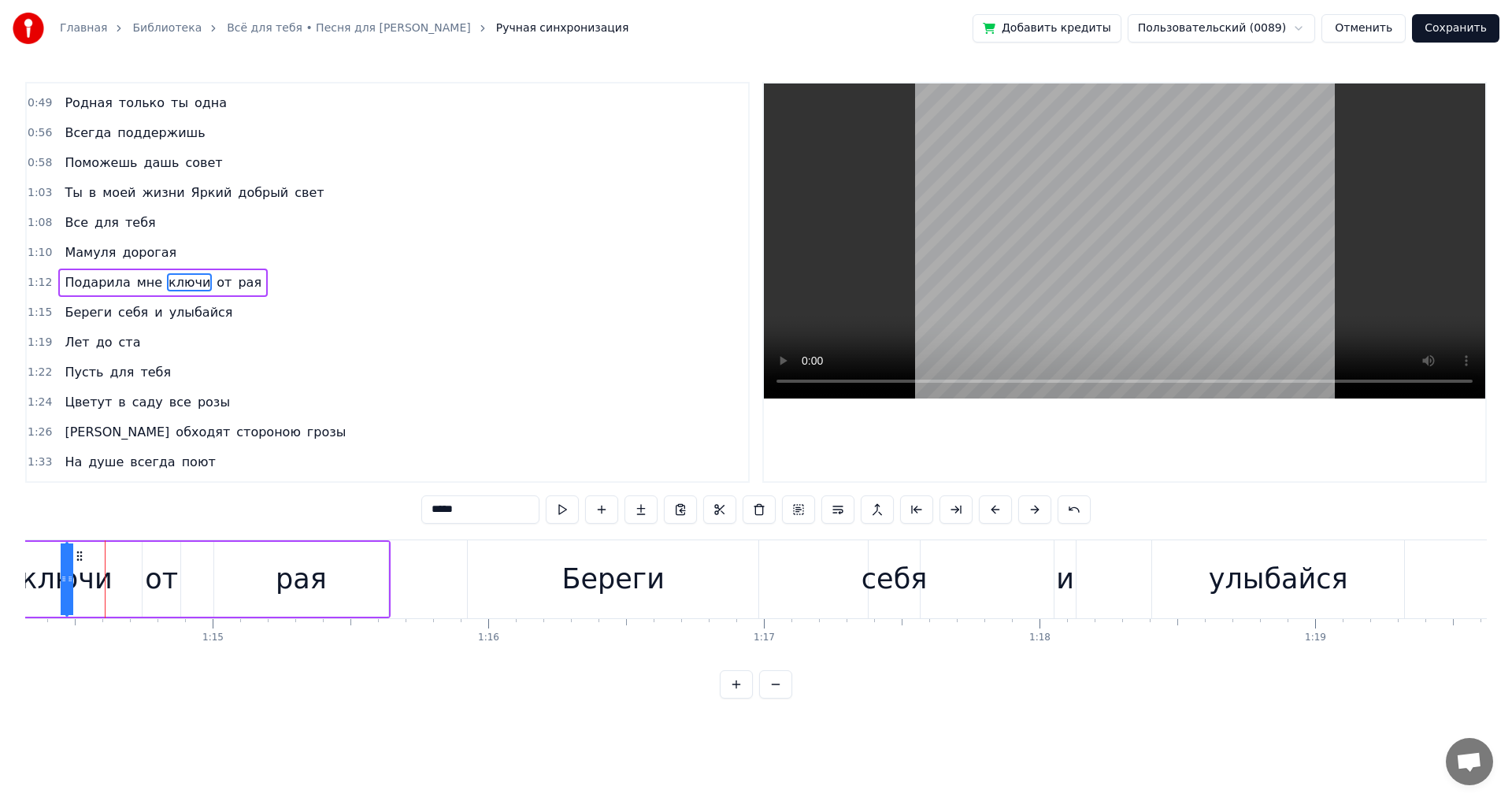
click at [733, 692] on button at bounding box center [736, 684] width 33 height 28
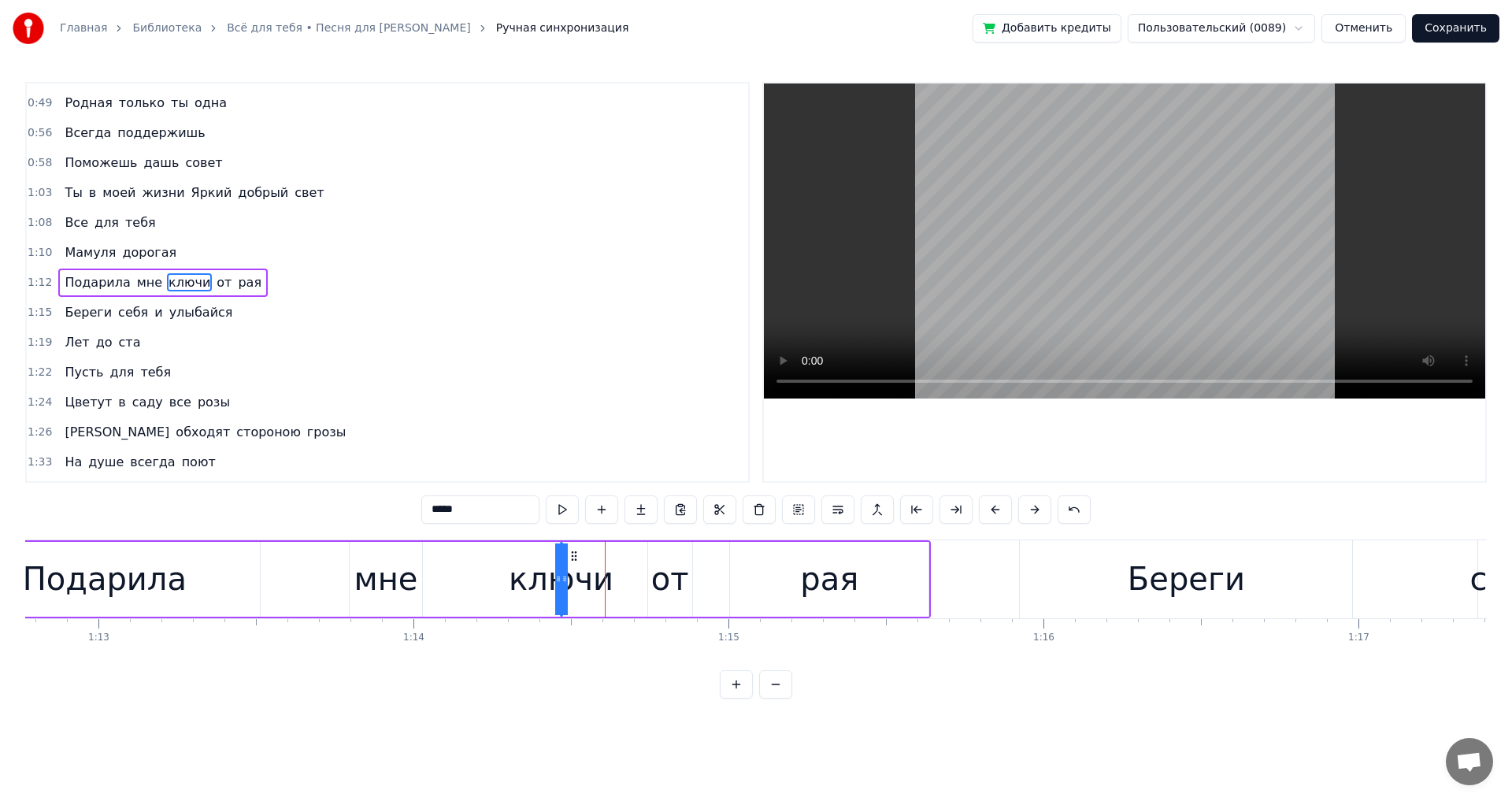
scroll to position [0, 22797]
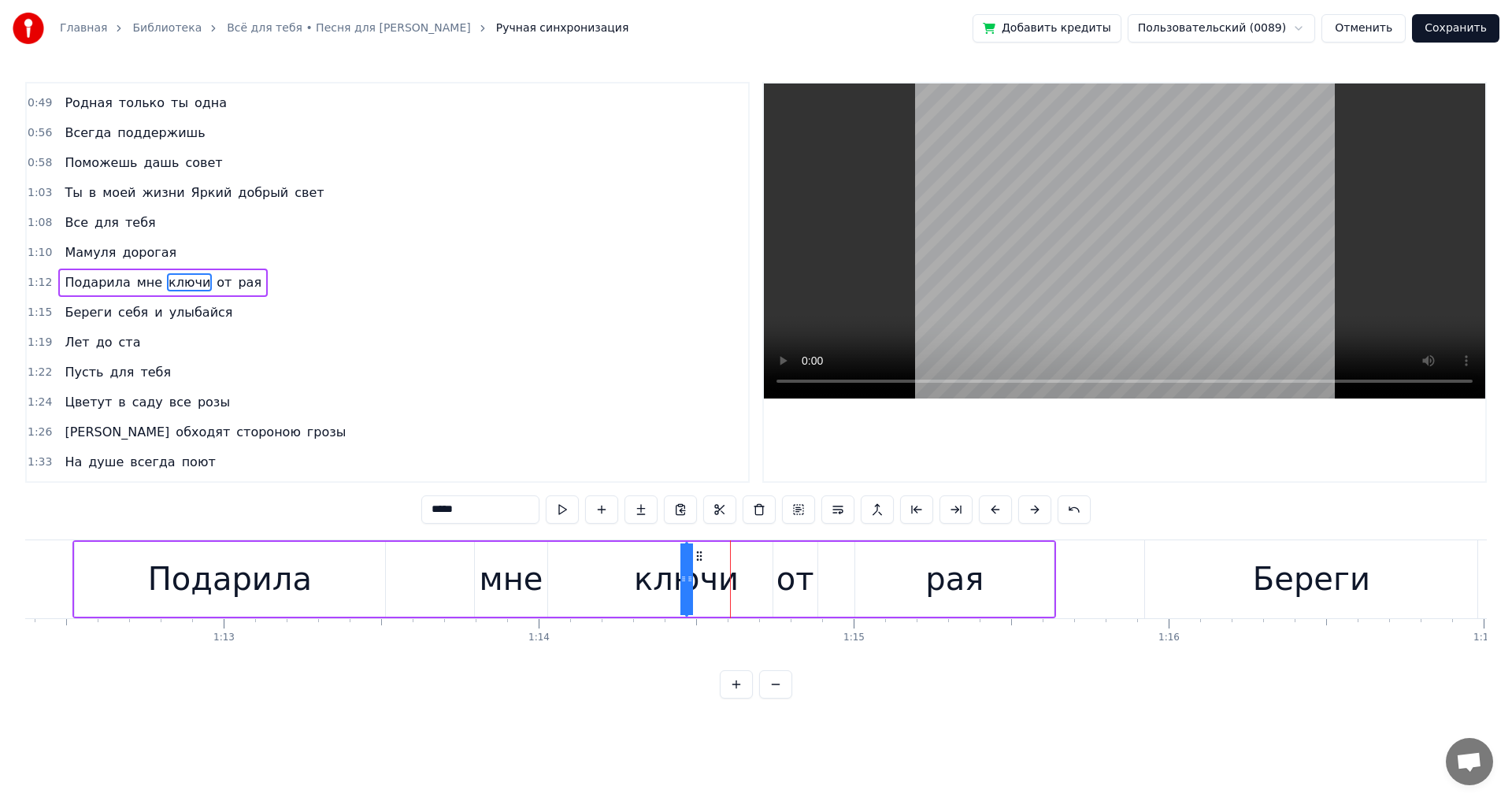
click at [528, 587] on div "мне" at bounding box center [511, 578] width 64 height 47
click at [681, 578] on div "ключи" at bounding box center [685, 578] width 105 height 47
type input "*****"
drag, startPoint x: 682, startPoint y: 579, endPoint x: 655, endPoint y: 579, distance: 27.0
click at [687, 579] on div "ключи" at bounding box center [687, 579] width 0 height 72
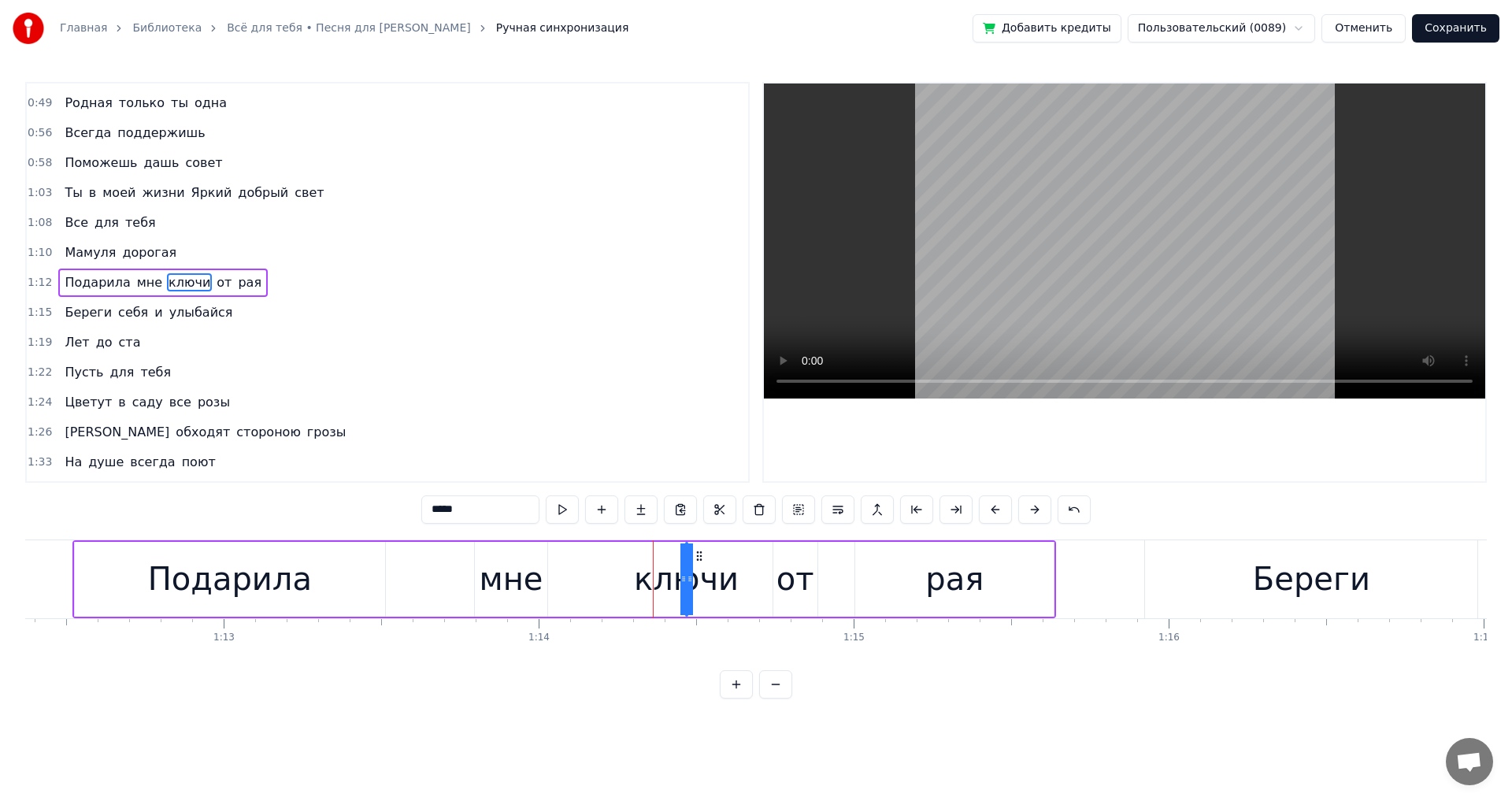
click at [683, 576] on icon at bounding box center [684, 579] width 6 height 13
drag, startPoint x: 680, startPoint y: 581, endPoint x: 671, endPoint y: 580, distance: 9.1
click at [629, 581] on div "Подарила мне ключи от рая" at bounding box center [565, 579] width 984 height 78
click at [689, 581] on div "ключи" at bounding box center [685, 578] width 105 height 47
click at [688, 581] on div at bounding box center [688, 579] width 1 height 78
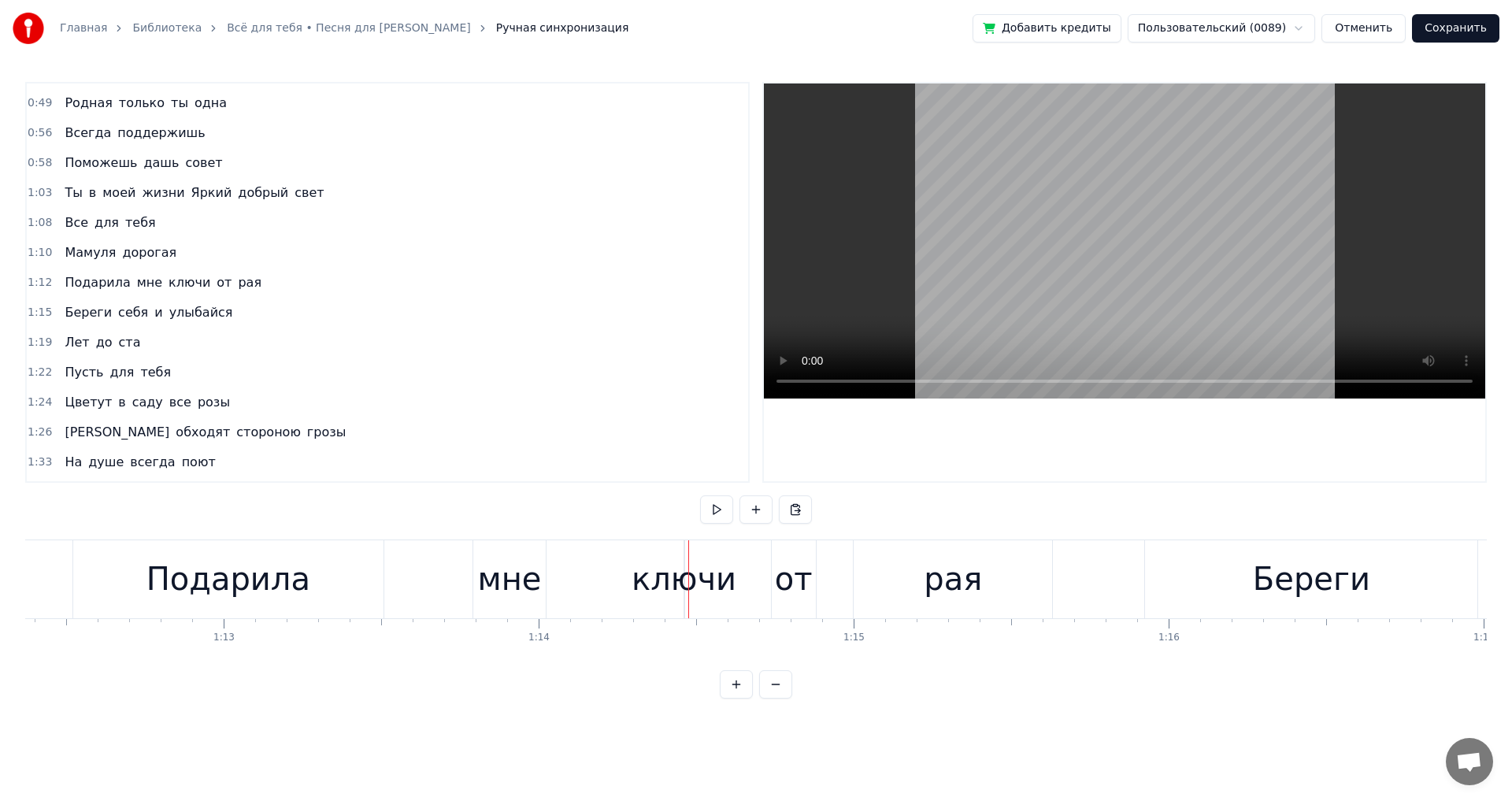
click at [687, 577] on div "ключи" at bounding box center [684, 578] width 105 height 47
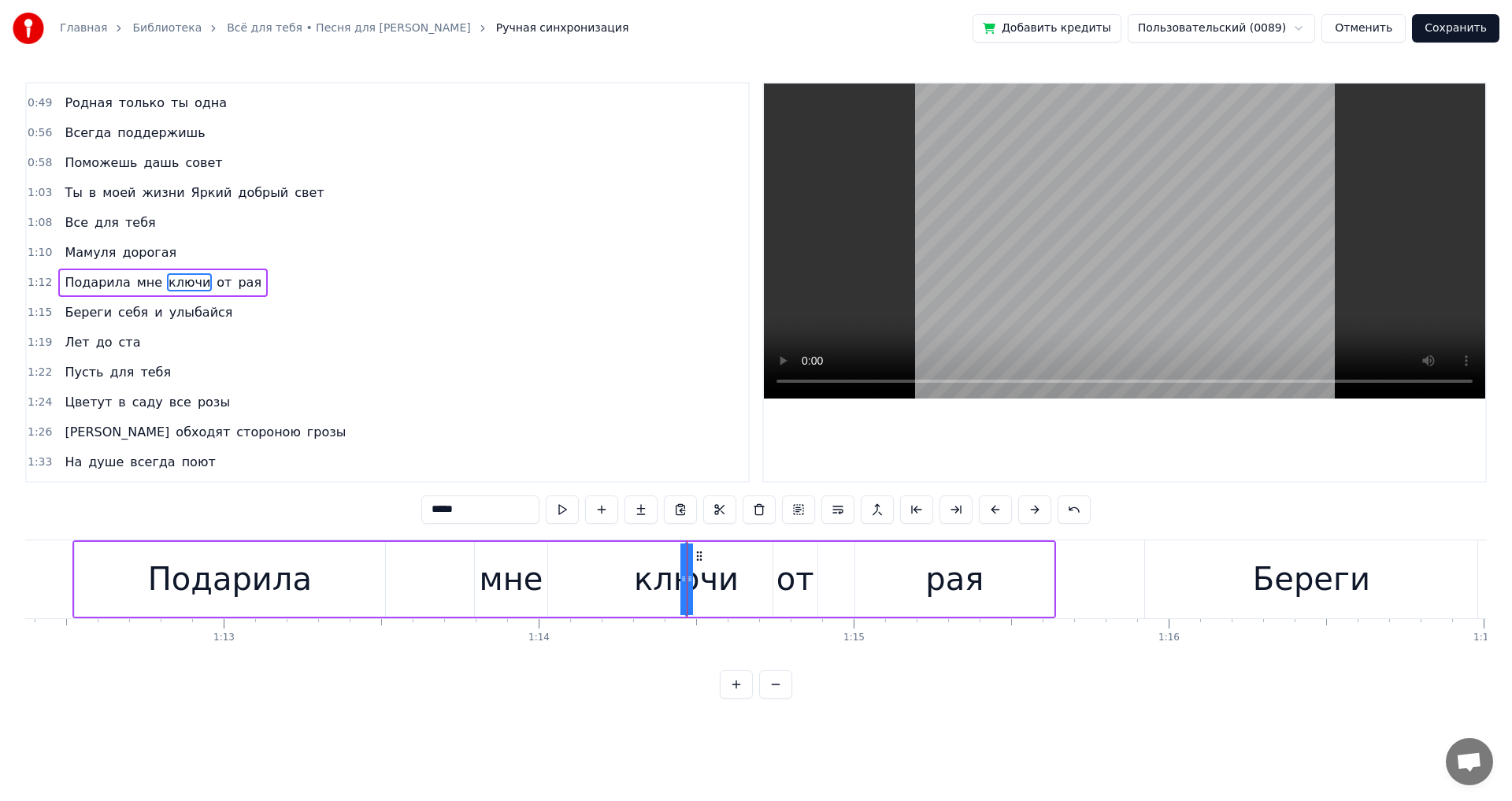
drag, startPoint x: 691, startPoint y: 581, endPoint x: 648, endPoint y: 585, distance: 43.2
click at [762, 578] on div "Подарила мне ключи от рая" at bounding box center [565, 579] width 984 height 78
click at [739, 696] on button at bounding box center [736, 684] width 33 height 28
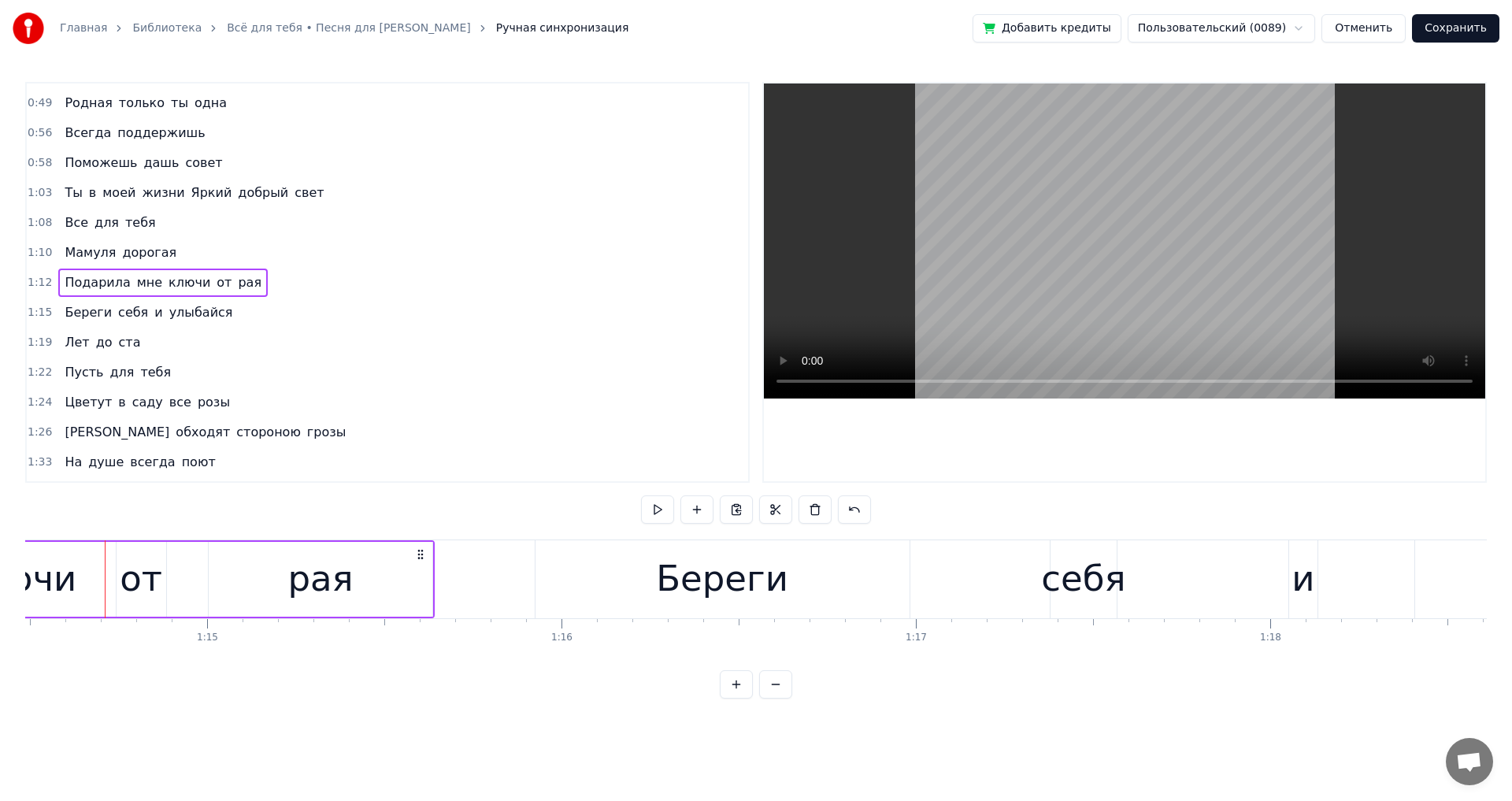
click at [739, 696] on button at bounding box center [736, 684] width 33 height 28
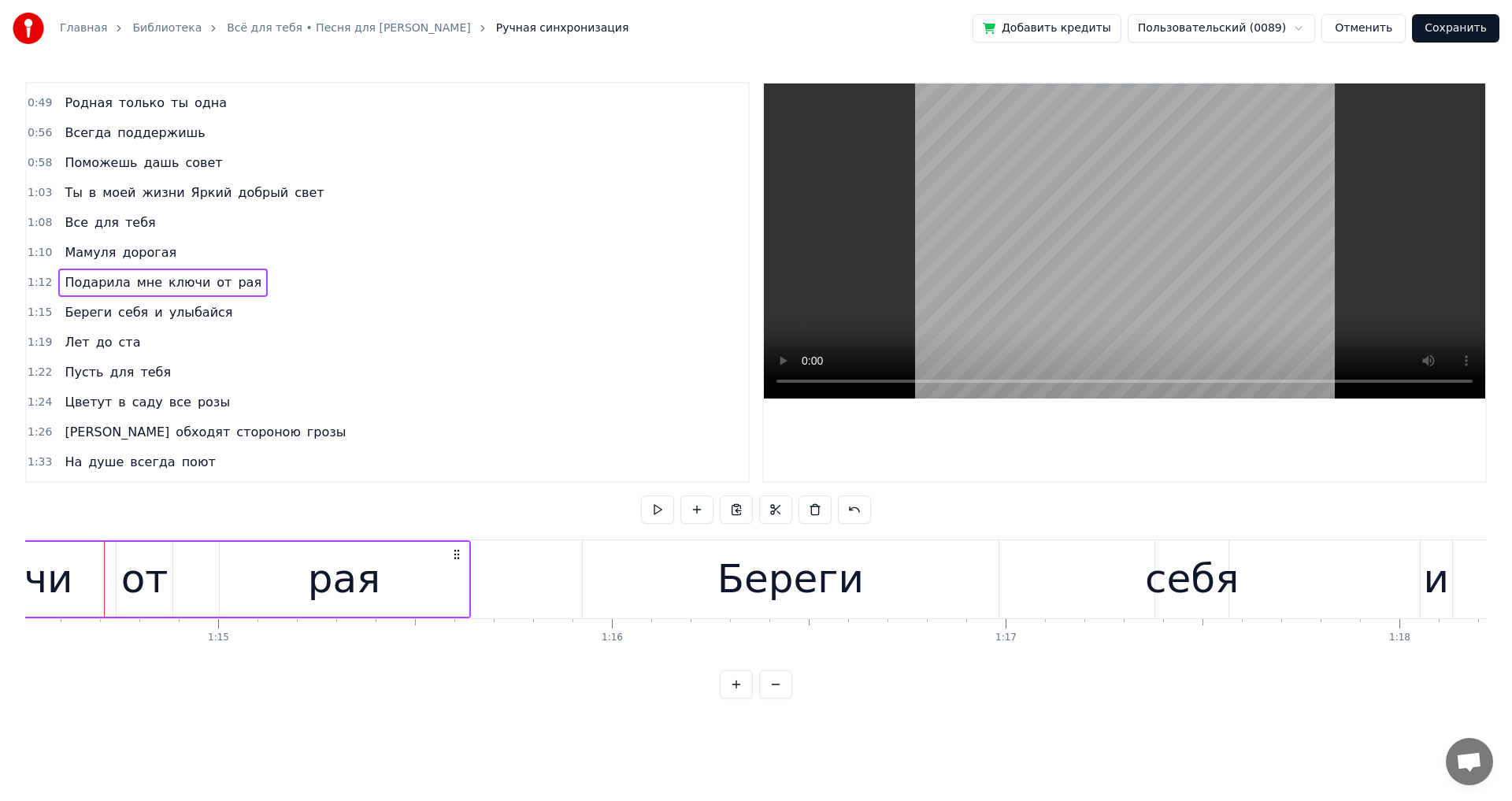
click at [739, 696] on button at bounding box center [736, 684] width 33 height 28
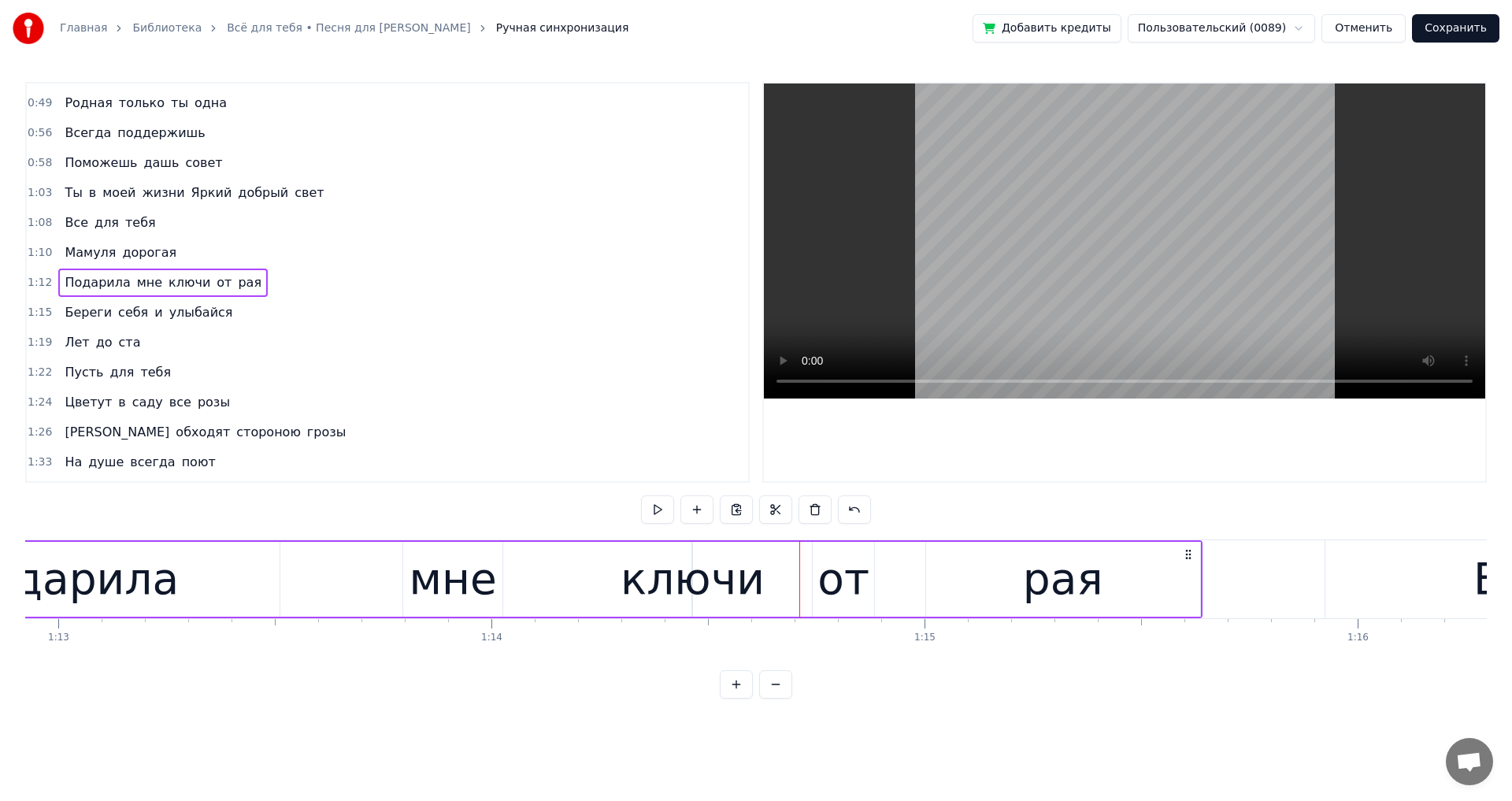
scroll to position [0, 31528]
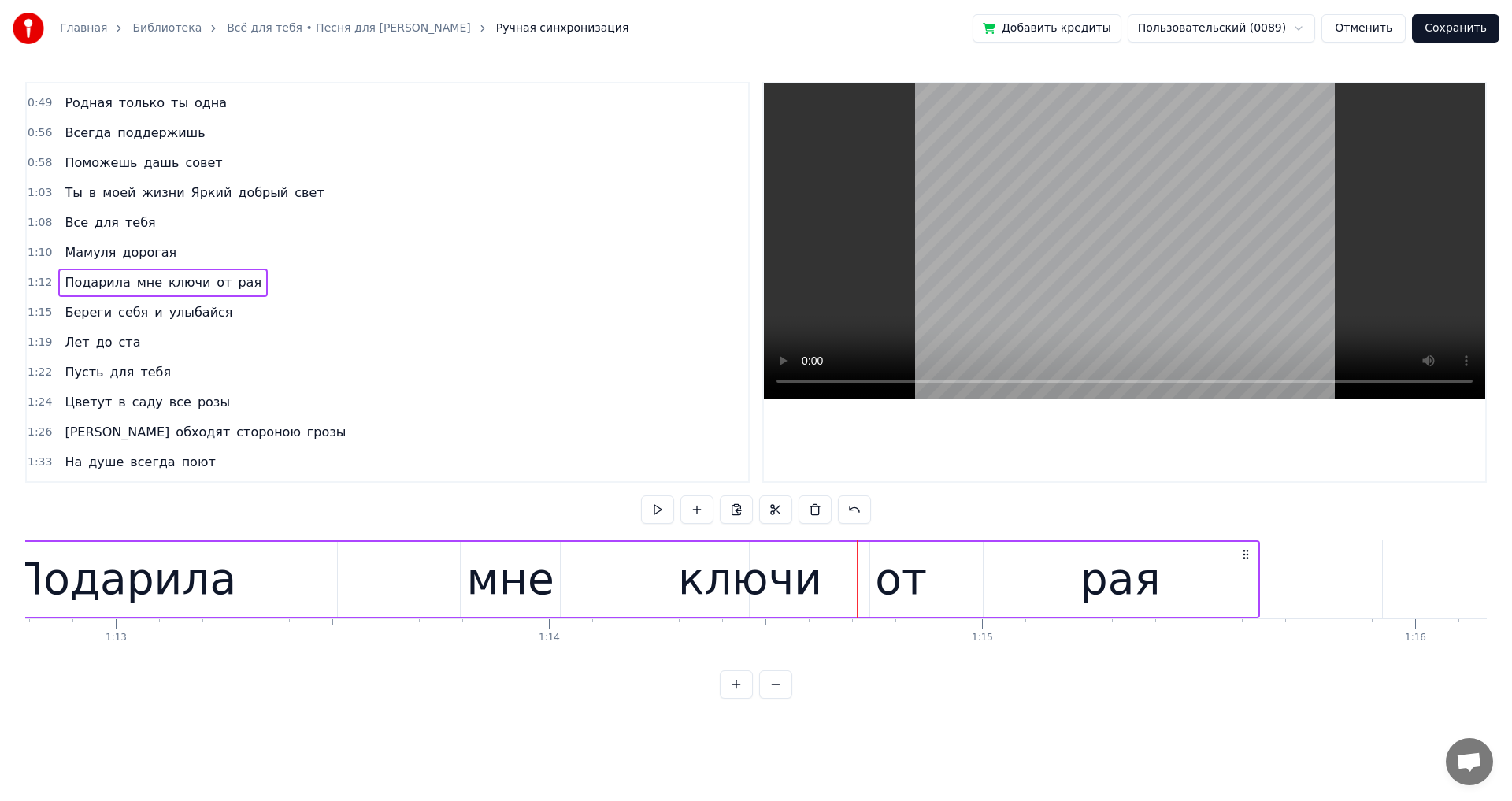
click at [761, 583] on div "ключи" at bounding box center [750, 579] width 144 height 65
drag, startPoint x: 751, startPoint y: 581, endPoint x: 787, endPoint y: 574, distance: 36.7
click at [750, 574] on div "ключи" at bounding box center [750, 579] width 0 height 72
drag, startPoint x: 752, startPoint y: 544, endPoint x: 767, endPoint y: 559, distance: 21.2
click at [750, 573] on div "ключи" at bounding box center [750, 579] width 0 height 72
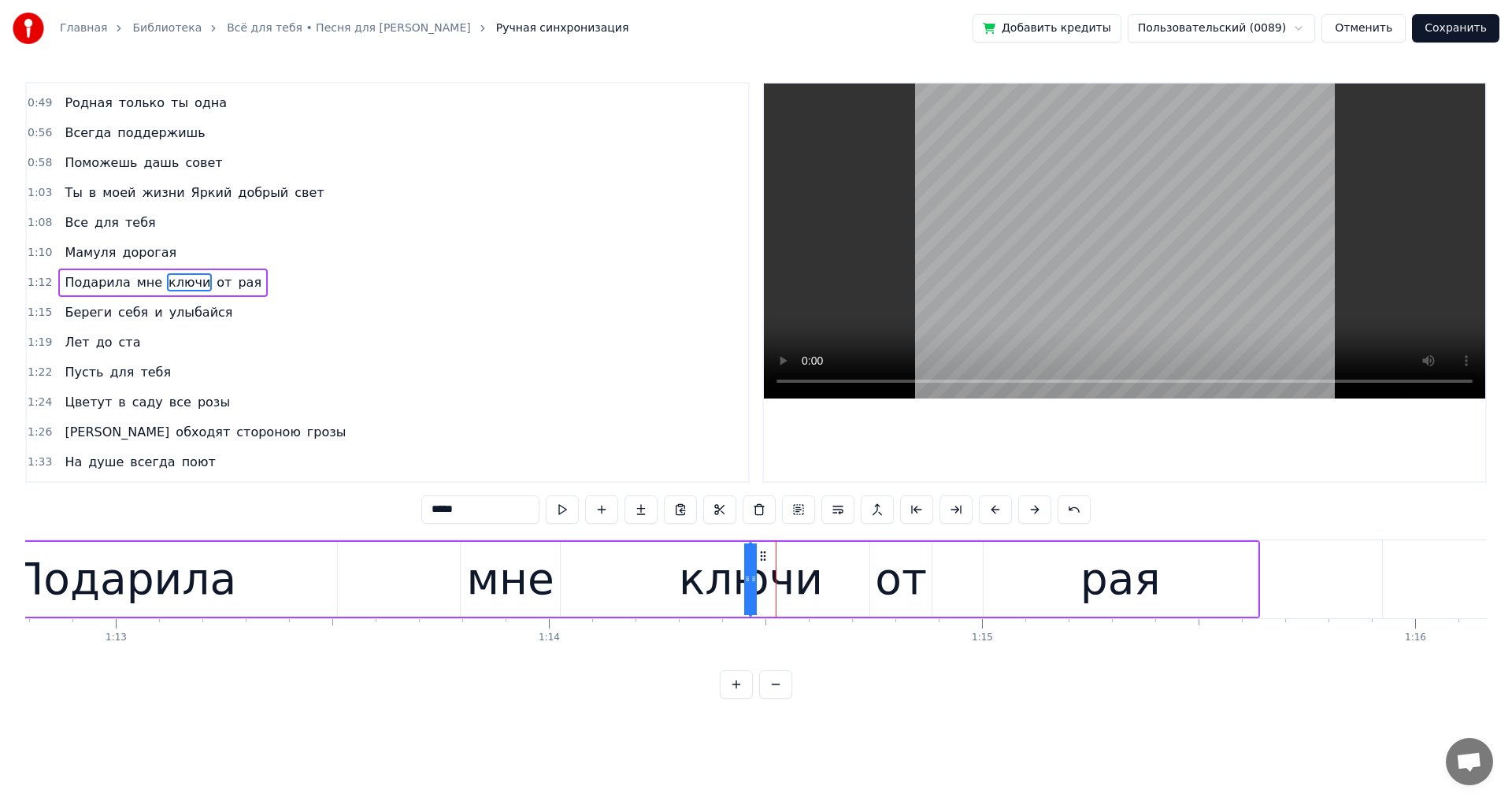
click at [763, 556] on icon at bounding box center [763, 556] width 13 height 13
drag, startPoint x: 745, startPoint y: 589, endPoint x: 534, endPoint y: 576, distance: 211.4
click at [750, 577] on div "ключи" at bounding box center [750, 579] width 0 height 72
click at [516, 582] on div "мне" at bounding box center [511, 579] width 88 height 65
click at [750, 586] on div "ключи" at bounding box center [750, 579] width 144 height 65
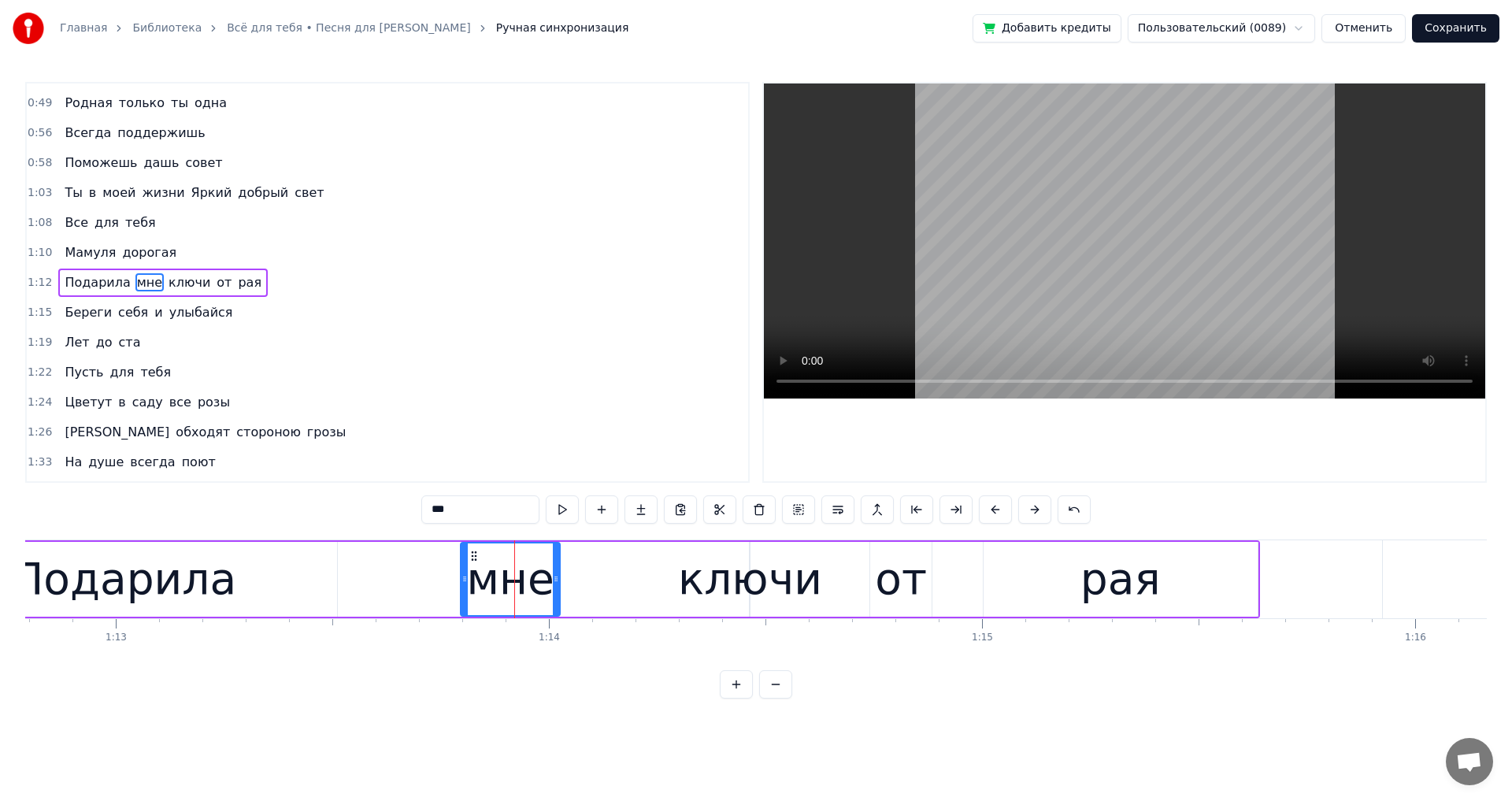
type input "*****"
drag, startPoint x: 746, startPoint y: 581, endPoint x: 693, endPoint y: 576, distance: 53.2
click at [750, 576] on div "ключи" at bounding box center [750, 579] width 0 height 72
click at [748, 577] on icon at bounding box center [747, 579] width 6 height 13
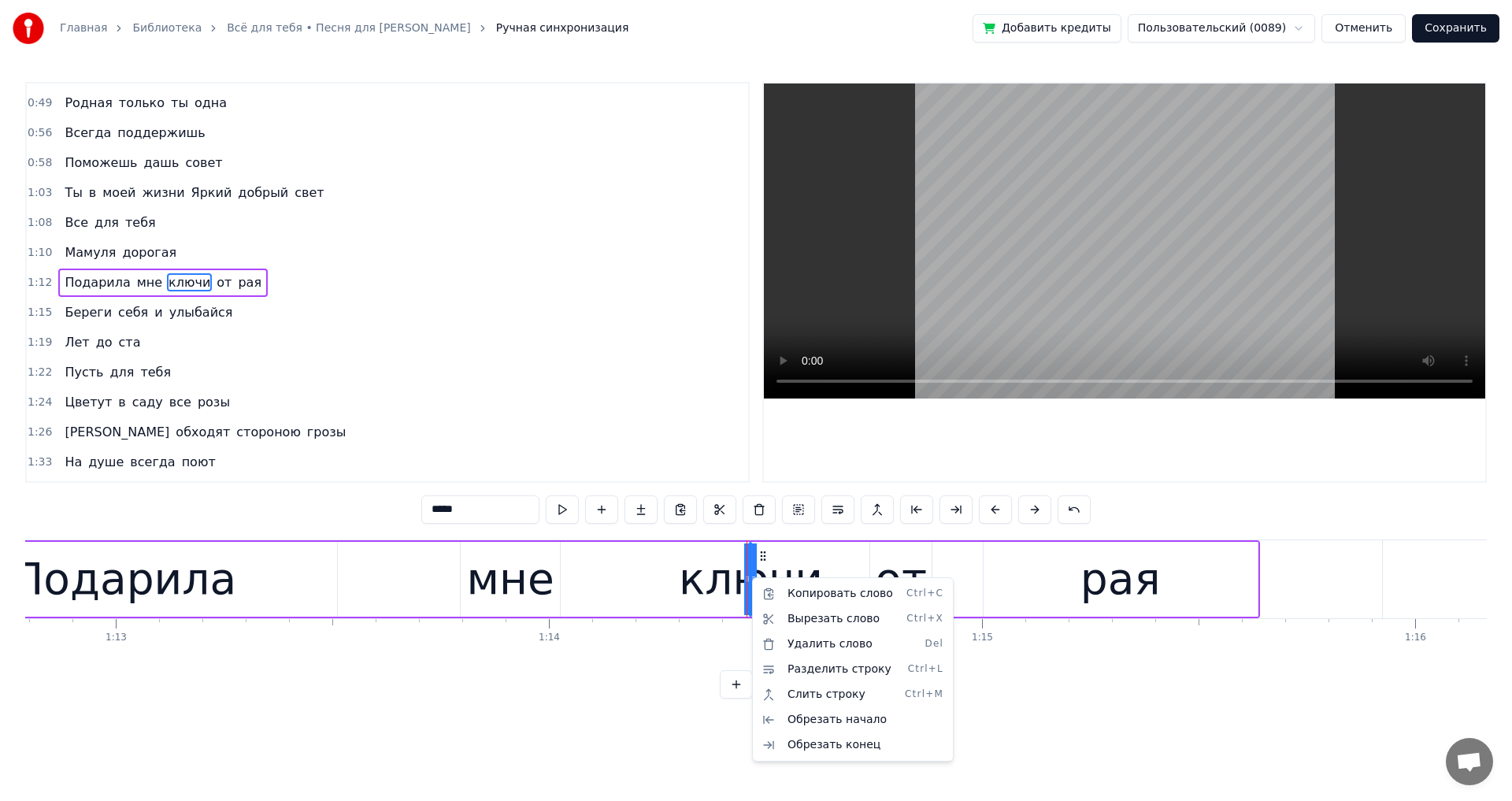
click at [738, 571] on html "Главная Библиотека Всё для тебя • Песня для [PERSON_NAME] Ручная синхронизация …" at bounding box center [756, 362] width 1512 height 724
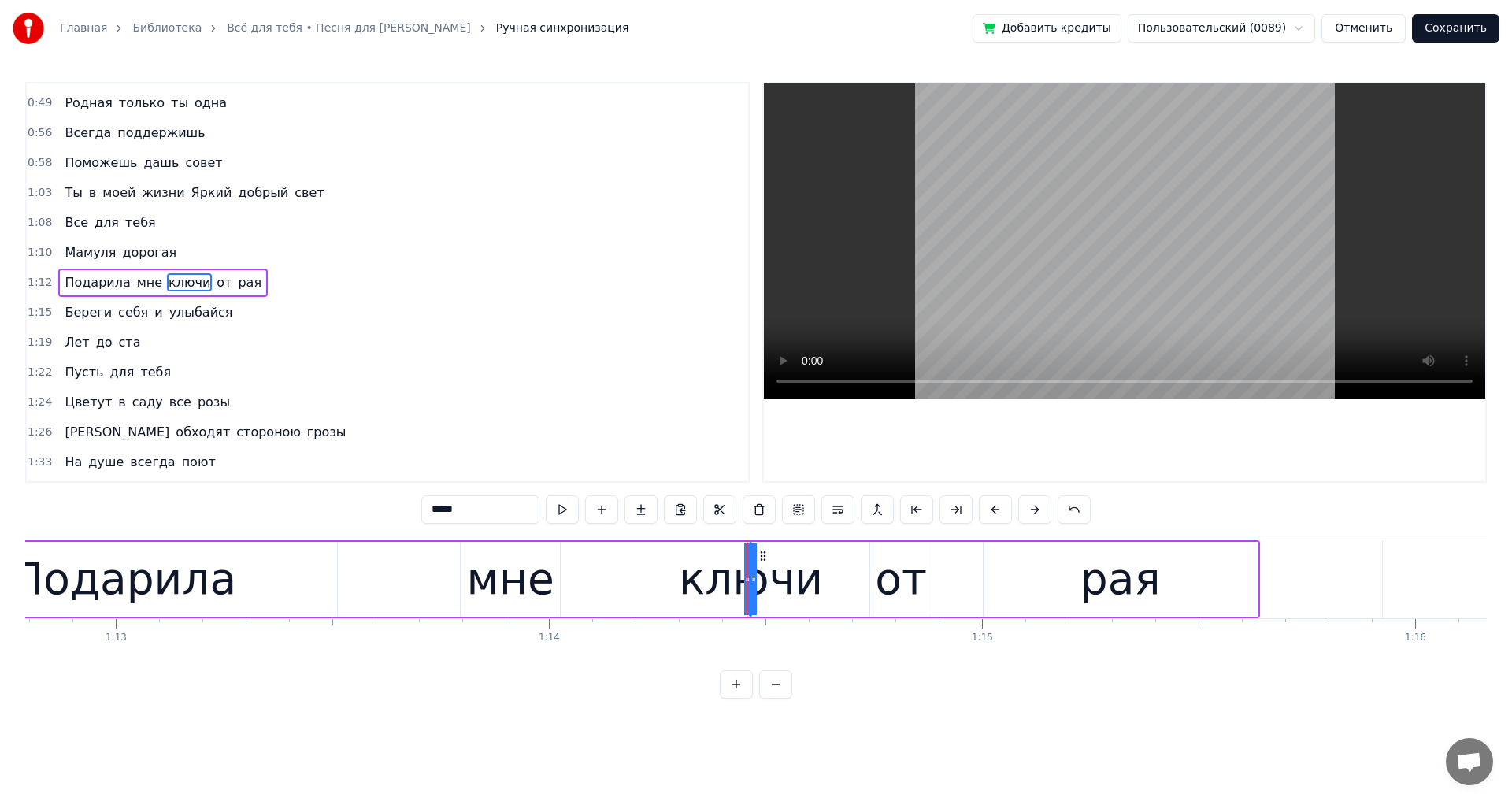
drag, startPoint x: 747, startPoint y: 582, endPoint x: 709, endPoint y: 583, distance: 38.0
click at [750, 583] on div "ключи" at bounding box center [750, 579] width 0 height 72
click at [752, 578] on icon at bounding box center [754, 579] width 6 height 13
drag, startPoint x: 750, startPoint y: 581, endPoint x: 793, endPoint y: 581, distance: 43.0
click at [791, 581] on div "ключи" at bounding box center [770, 579] width 40 height 72
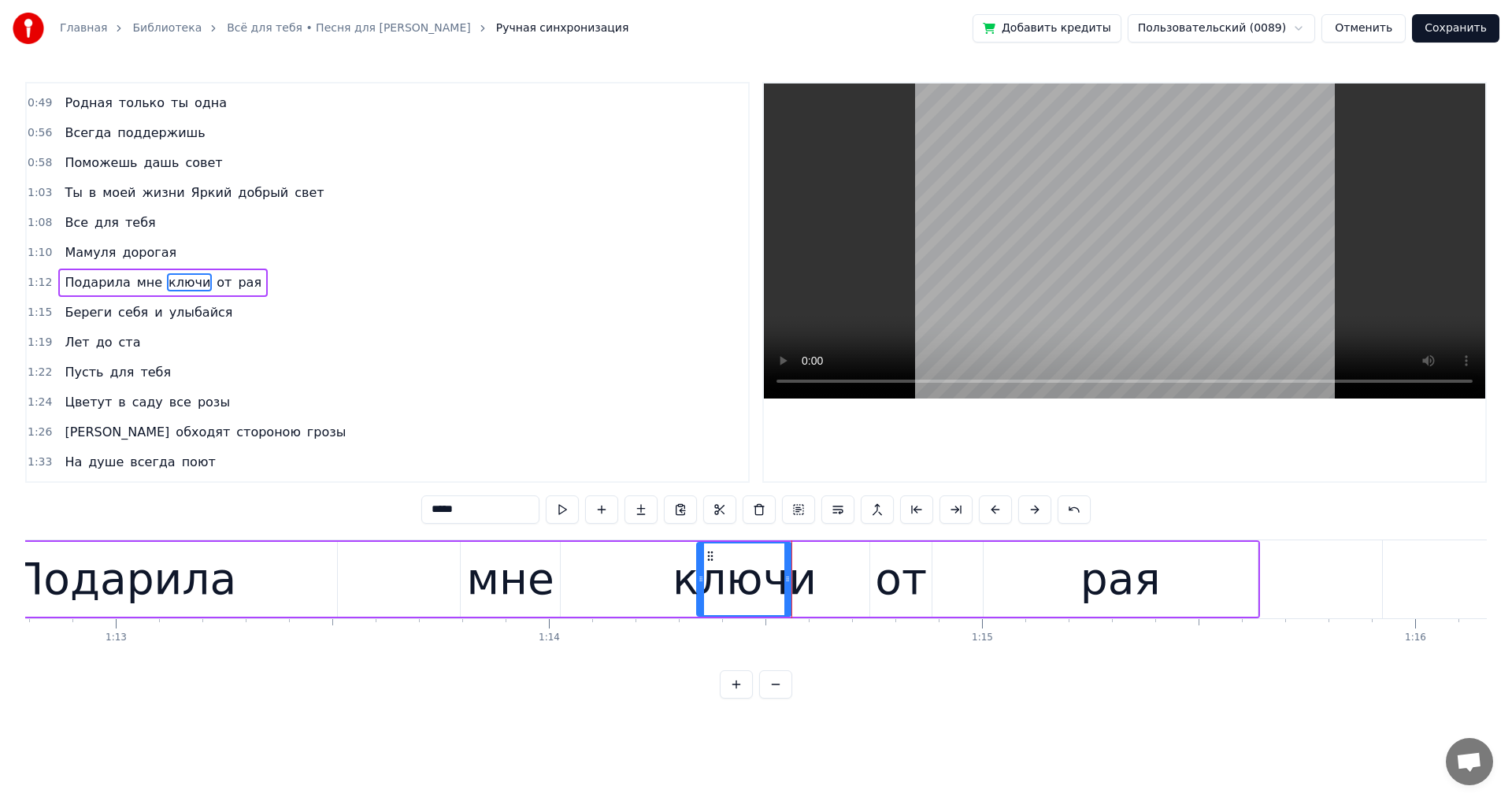
drag, startPoint x: 754, startPoint y: 579, endPoint x: 701, endPoint y: 581, distance: 53.0
click at [701, 581] on icon at bounding box center [701, 579] width 6 height 13
click at [776, 699] on button at bounding box center [775, 684] width 33 height 28
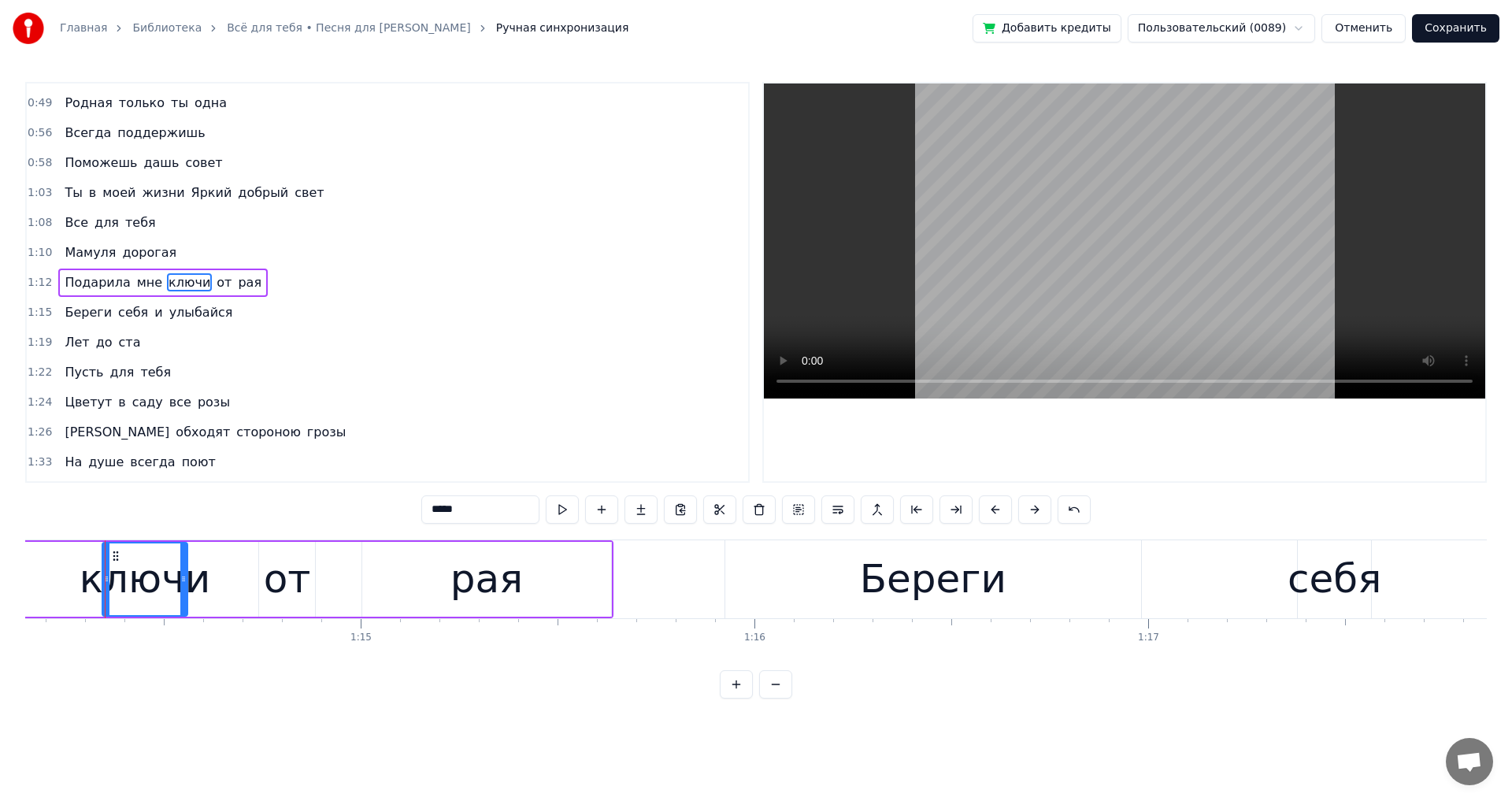
click at [776, 699] on button at bounding box center [775, 684] width 33 height 28
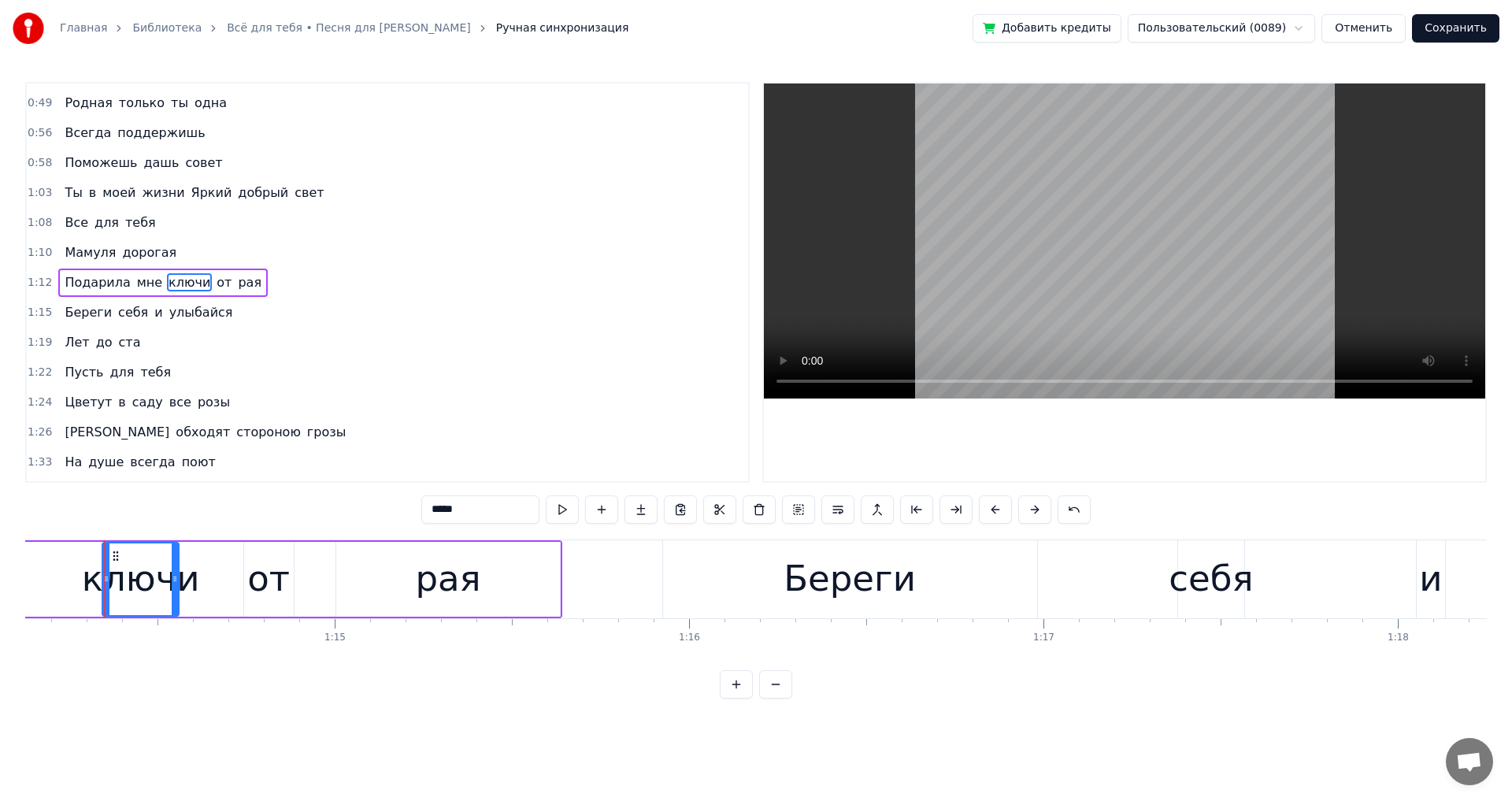
click at [776, 699] on button at bounding box center [775, 684] width 33 height 28
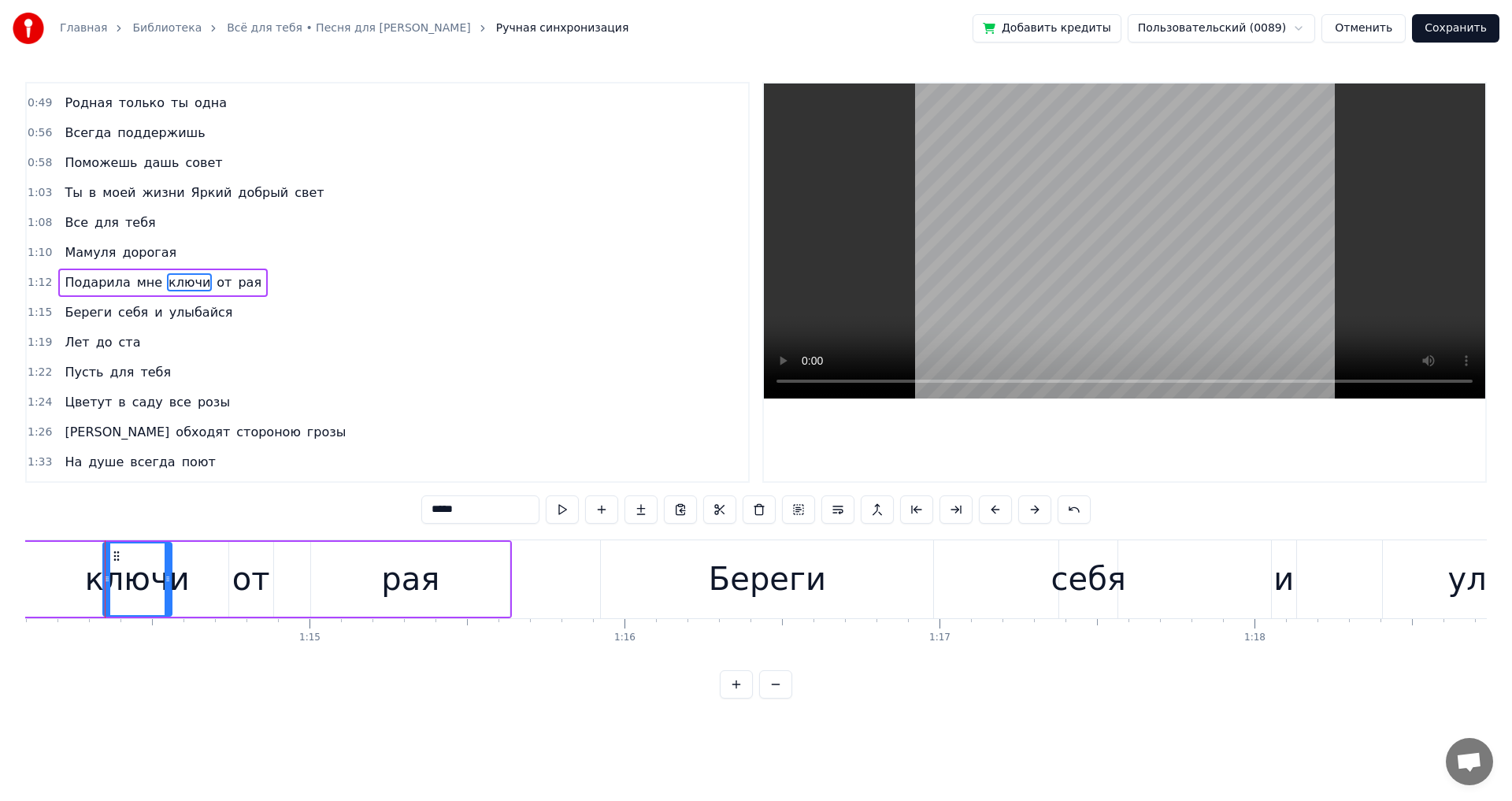
click at [777, 699] on button at bounding box center [775, 684] width 33 height 28
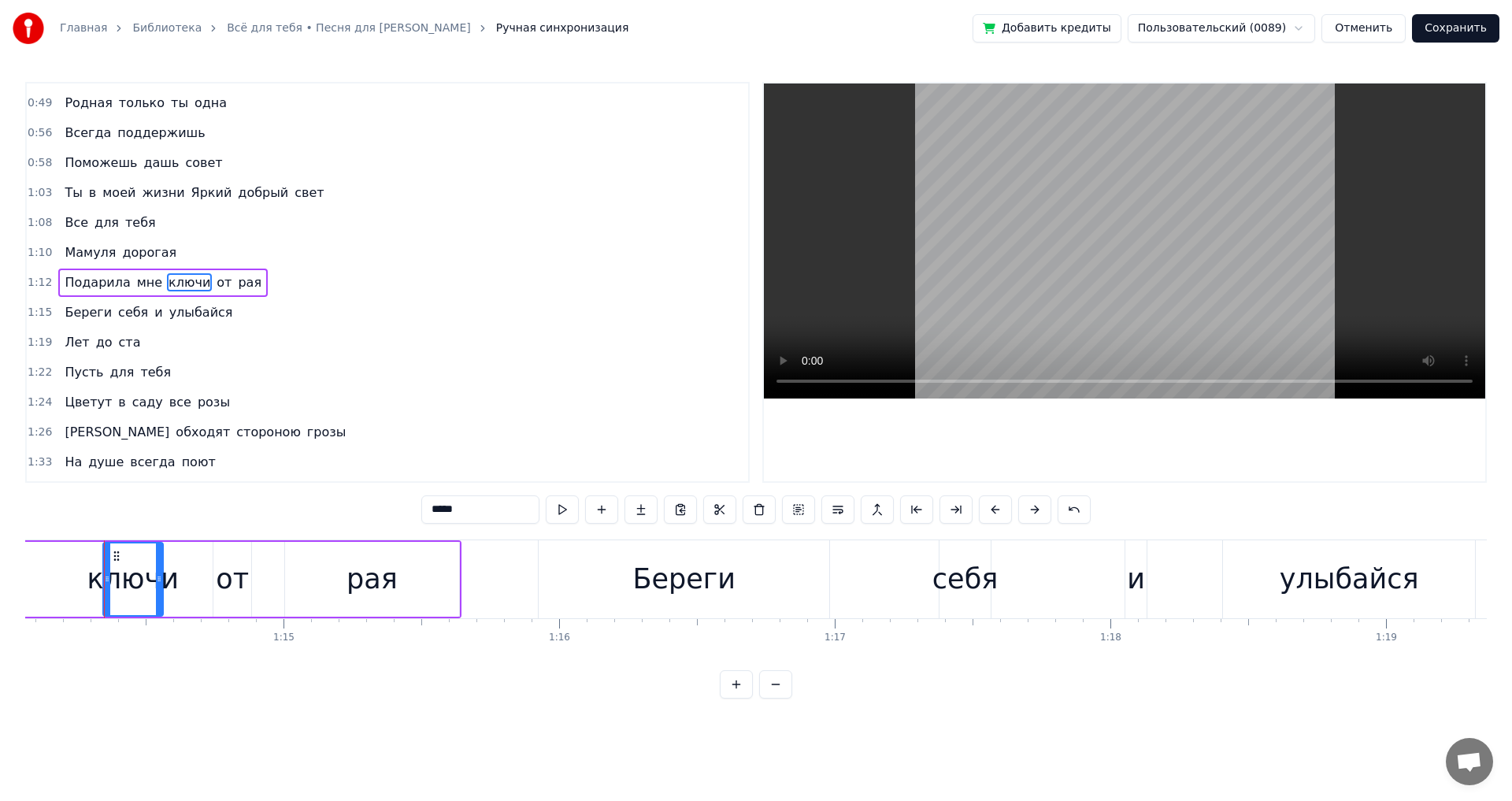
click at [778, 699] on button at bounding box center [775, 684] width 33 height 28
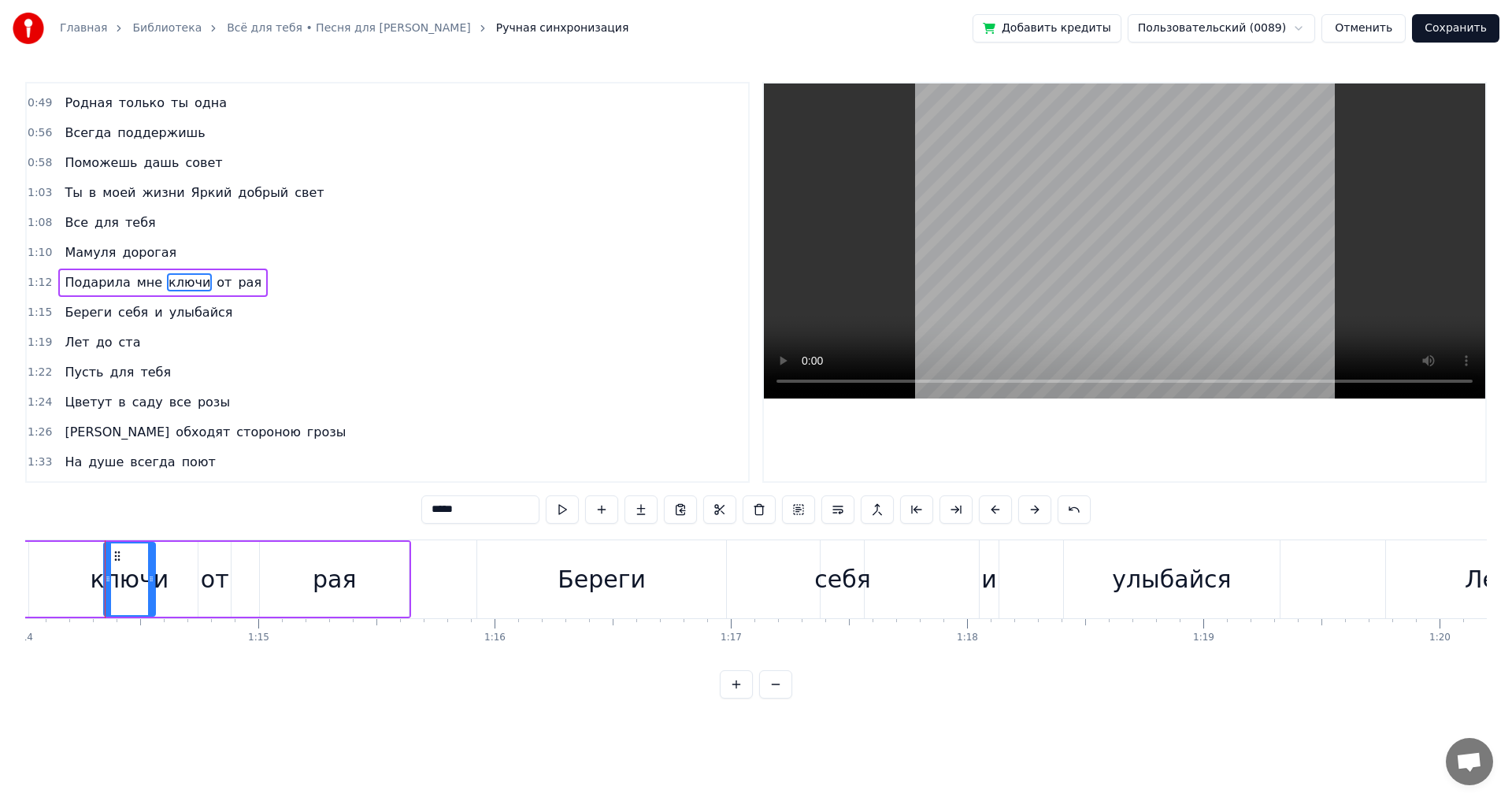
click at [779, 699] on button at bounding box center [775, 684] width 33 height 28
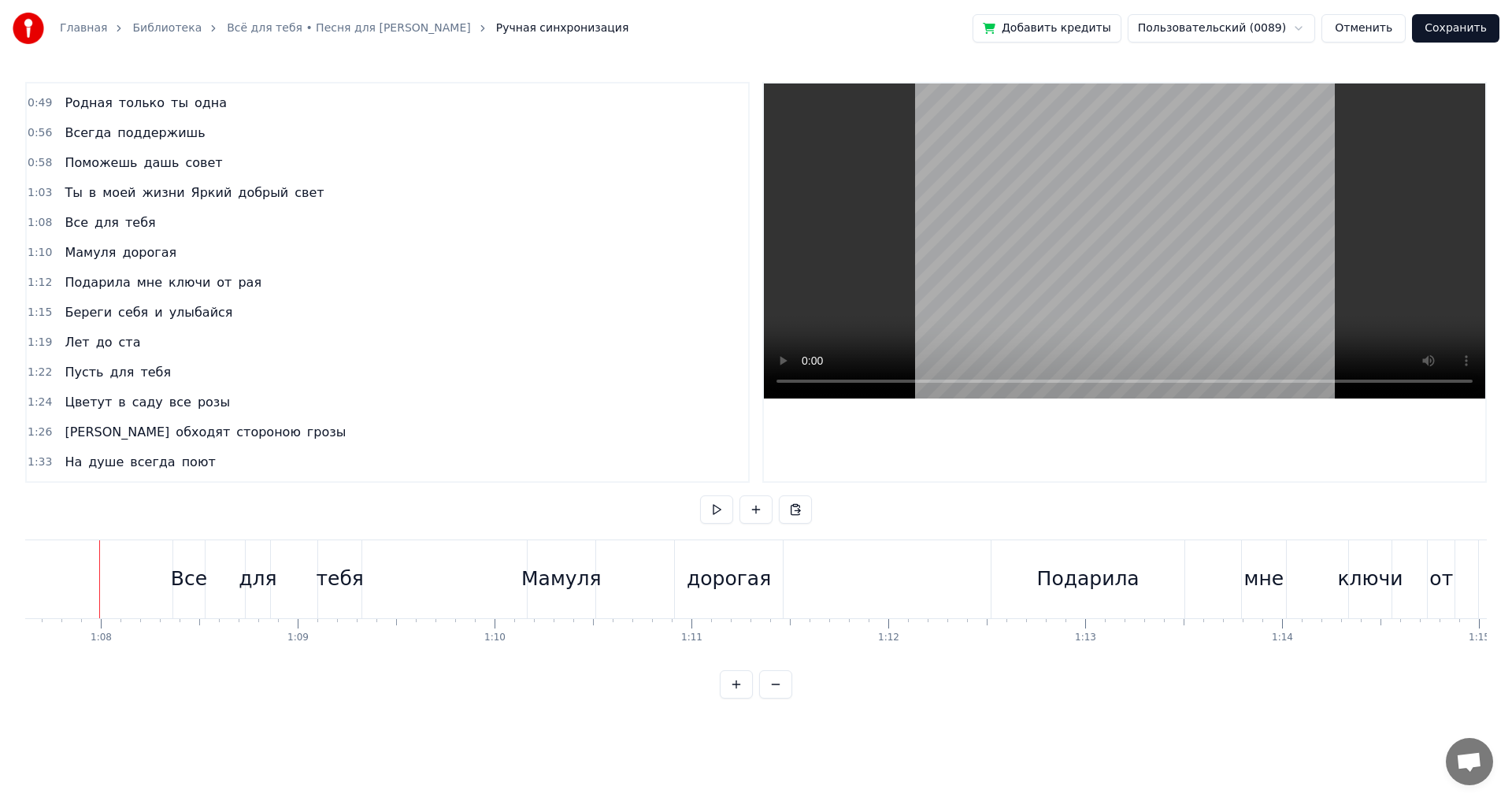
scroll to position [0, 13307]
click at [714, 511] on button at bounding box center [717, 509] width 33 height 28
click at [714, 511] on button at bounding box center [717, 509] width 33 height 28
click at [711, 511] on button at bounding box center [717, 509] width 33 height 28
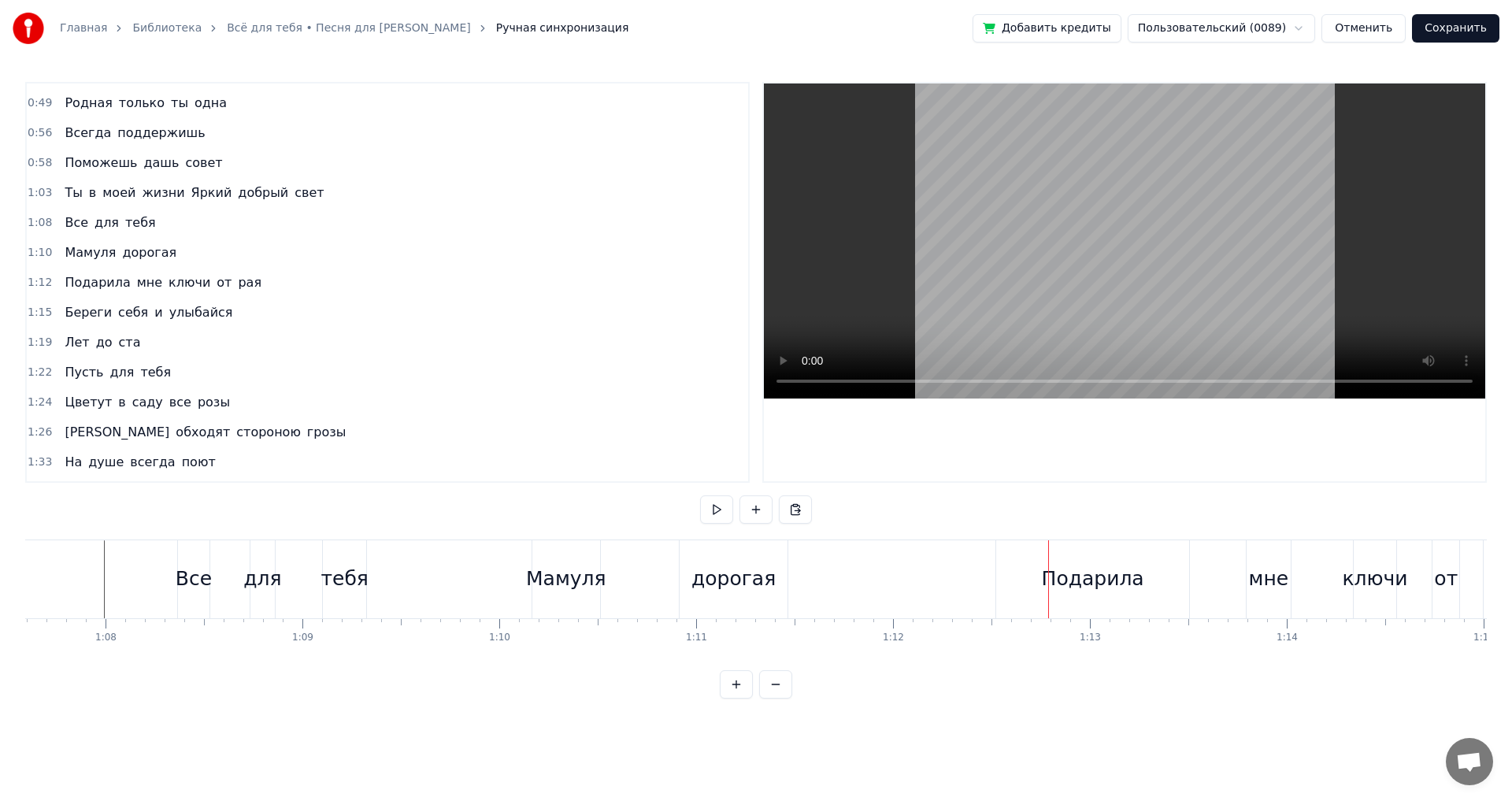
click at [1054, 574] on div "Подарила" at bounding box center [1092, 578] width 102 height 30
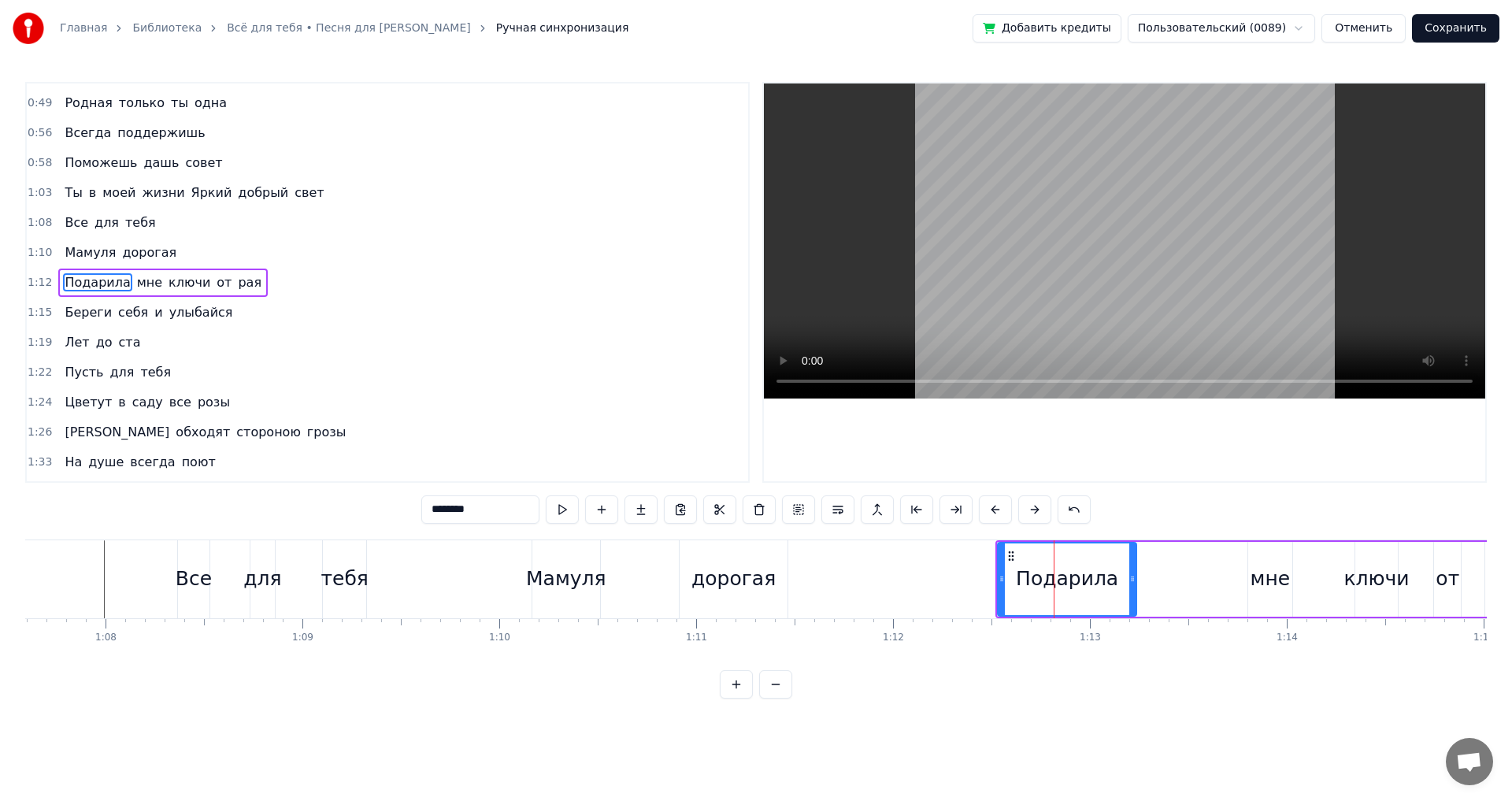
drag, startPoint x: 1190, startPoint y: 576, endPoint x: 1089, endPoint y: 581, distance: 101.1
click at [1132, 581] on icon at bounding box center [1132, 579] width 6 height 13
drag, startPoint x: 1000, startPoint y: 577, endPoint x: 932, endPoint y: 577, distance: 68.0
click at [932, 577] on icon at bounding box center [934, 579] width 6 height 13
drag, startPoint x: 1128, startPoint y: 577, endPoint x: 1026, endPoint y: 588, distance: 102.6
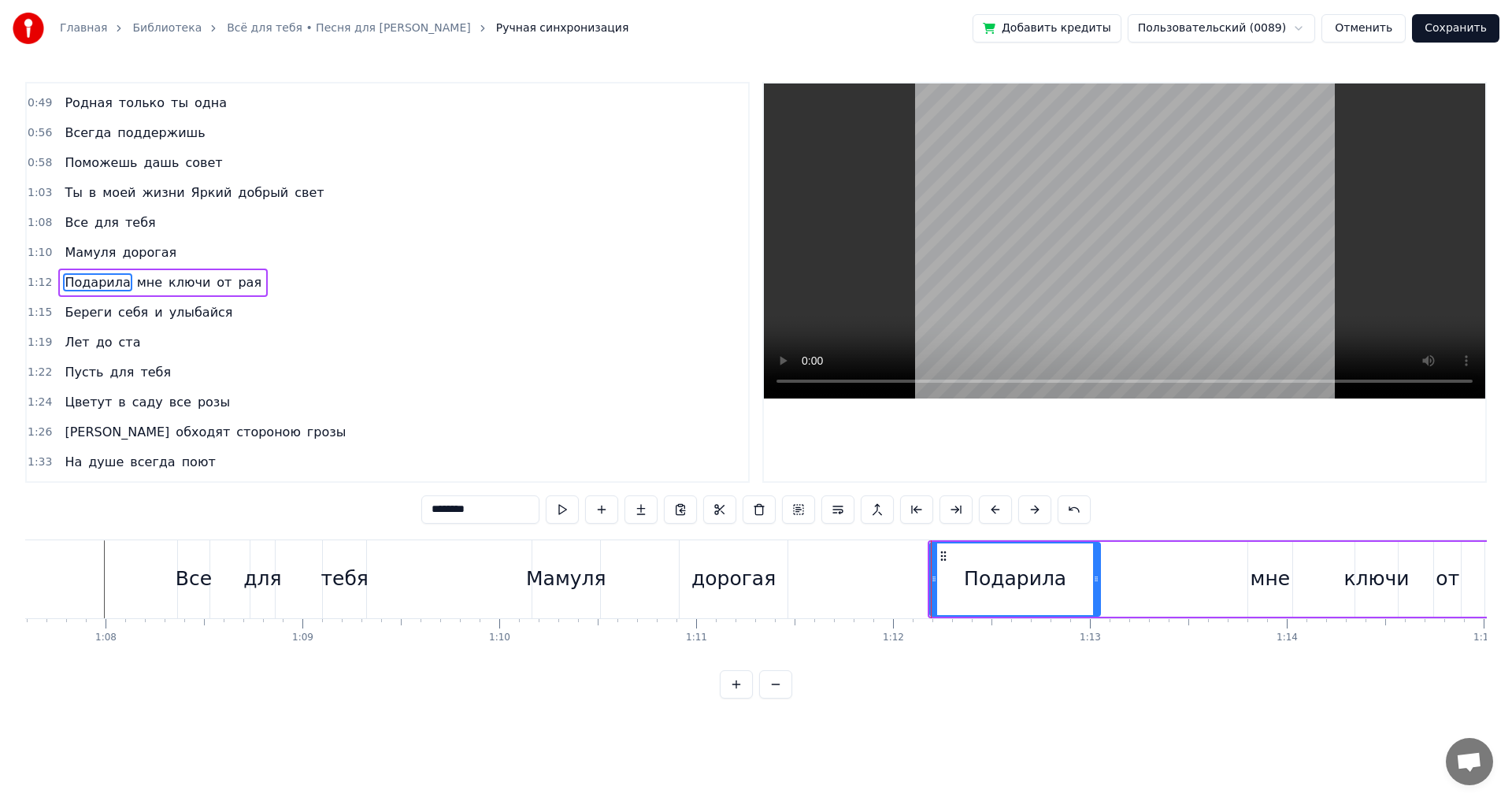
click at [1095, 583] on icon at bounding box center [1096, 579] width 6 height 13
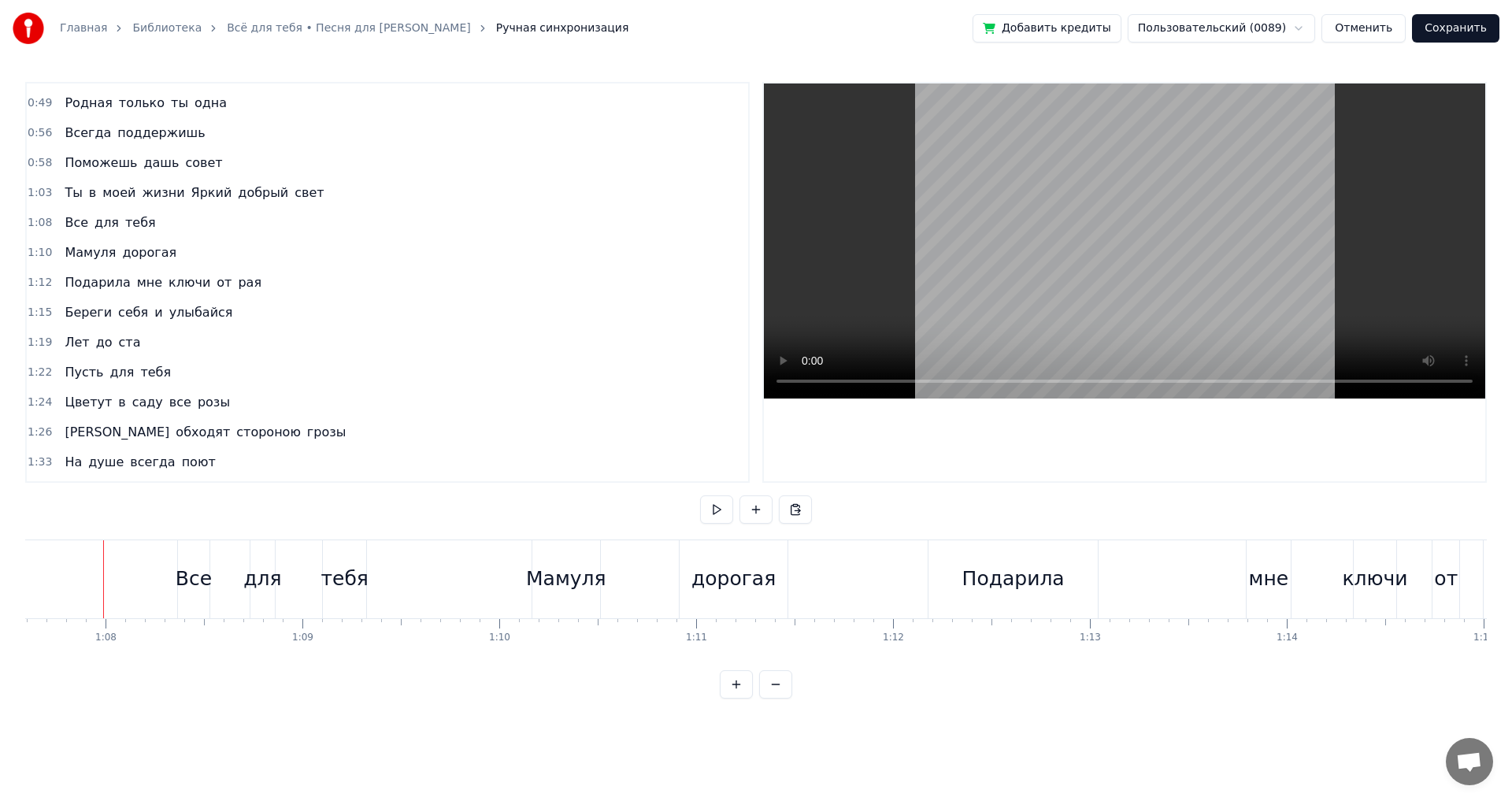
scroll to position [0, 13306]
click at [709, 511] on button at bounding box center [717, 509] width 33 height 28
click at [977, 565] on div "Подарила" at bounding box center [1014, 578] width 102 height 30
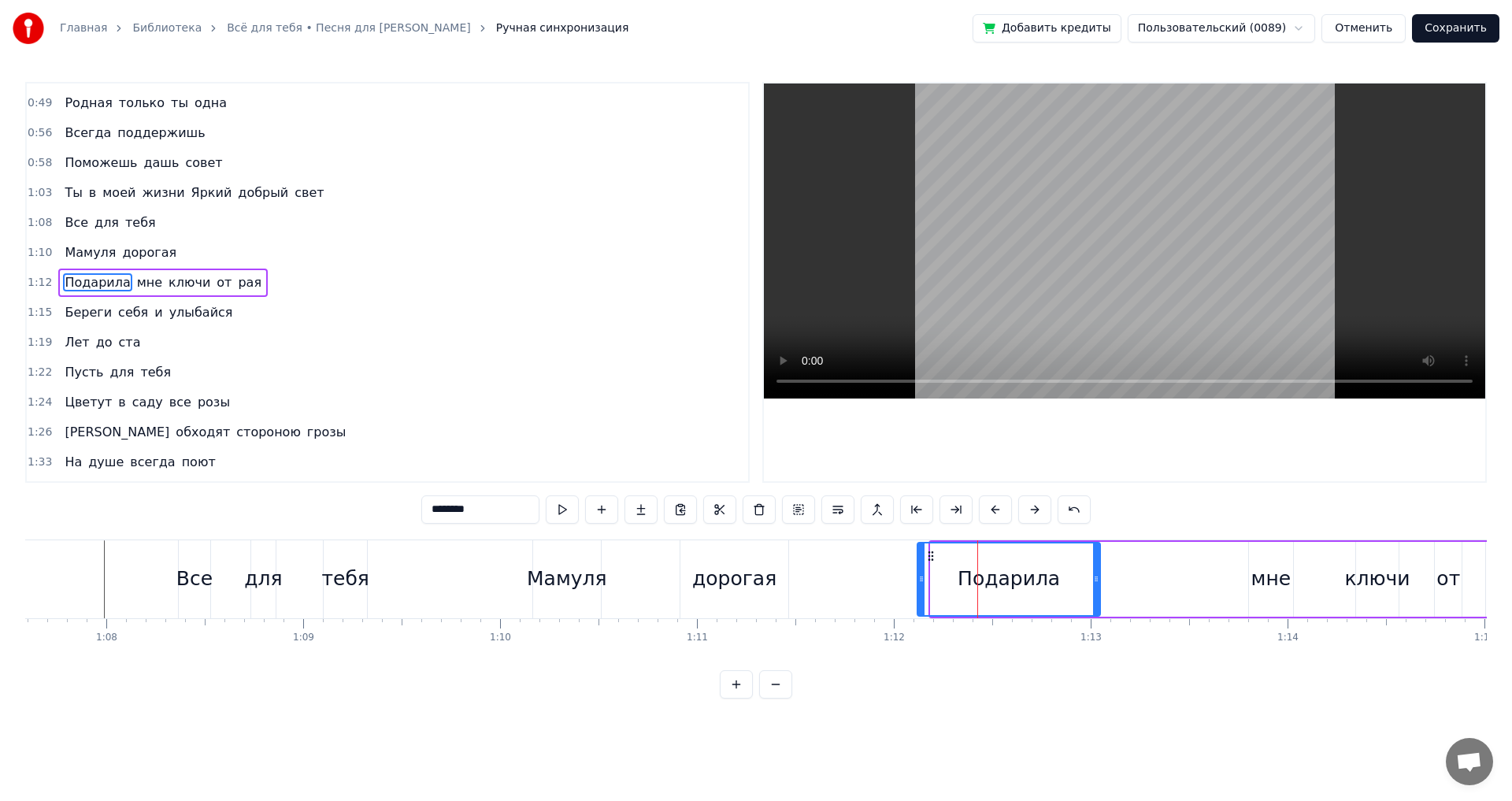
drag, startPoint x: 935, startPoint y: 573, endPoint x: 1058, endPoint y: 586, distance: 123.7
click at [918, 576] on icon at bounding box center [922, 579] width 6 height 13
drag, startPoint x: 1093, startPoint y: 580, endPoint x: 1037, endPoint y: 583, distance: 56.1
click at [1037, 583] on icon at bounding box center [1040, 579] width 6 height 13
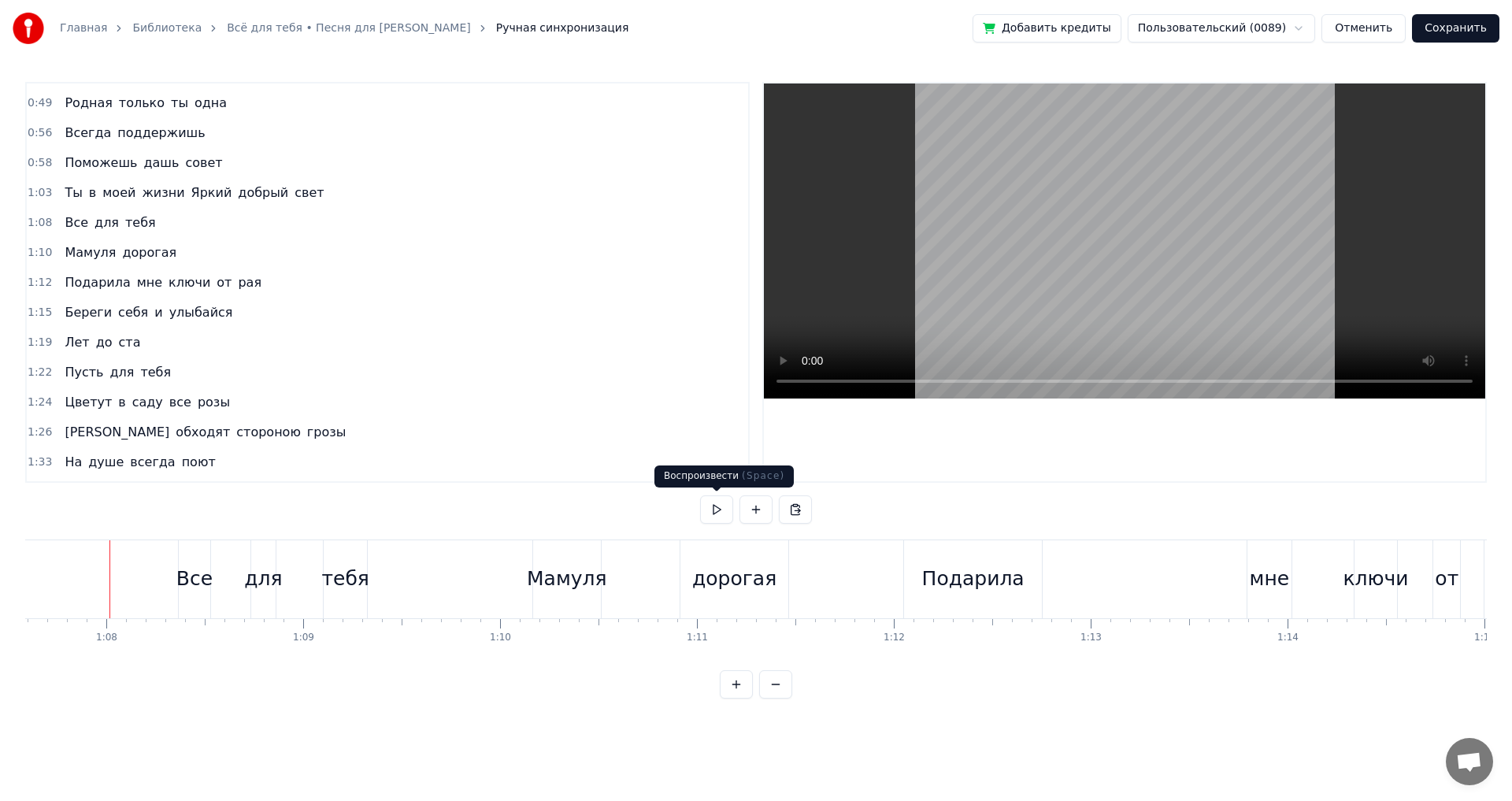
click at [713, 511] on button at bounding box center [717, 509] width 33 height 28
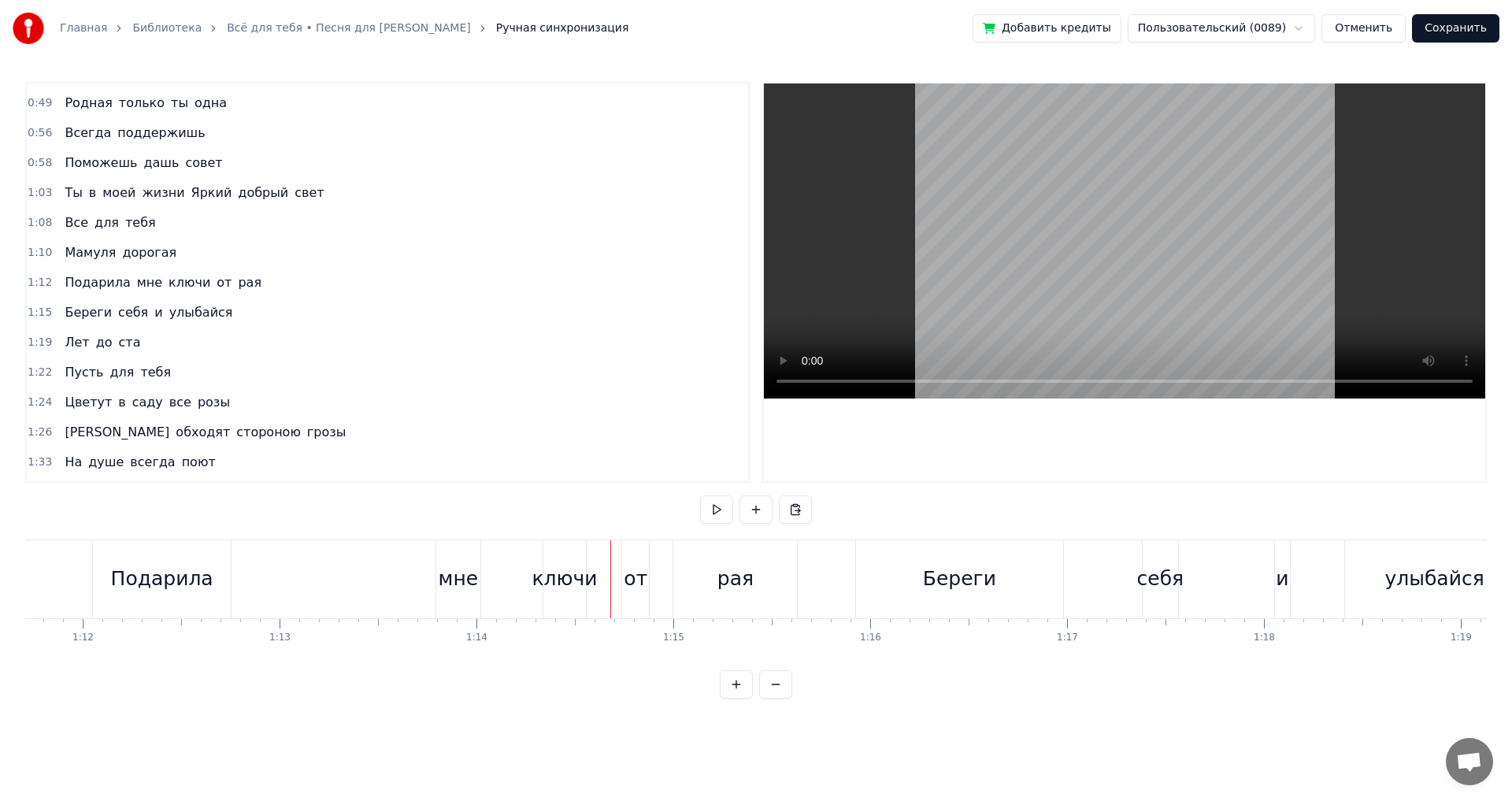
scroll to position [0, 14066]
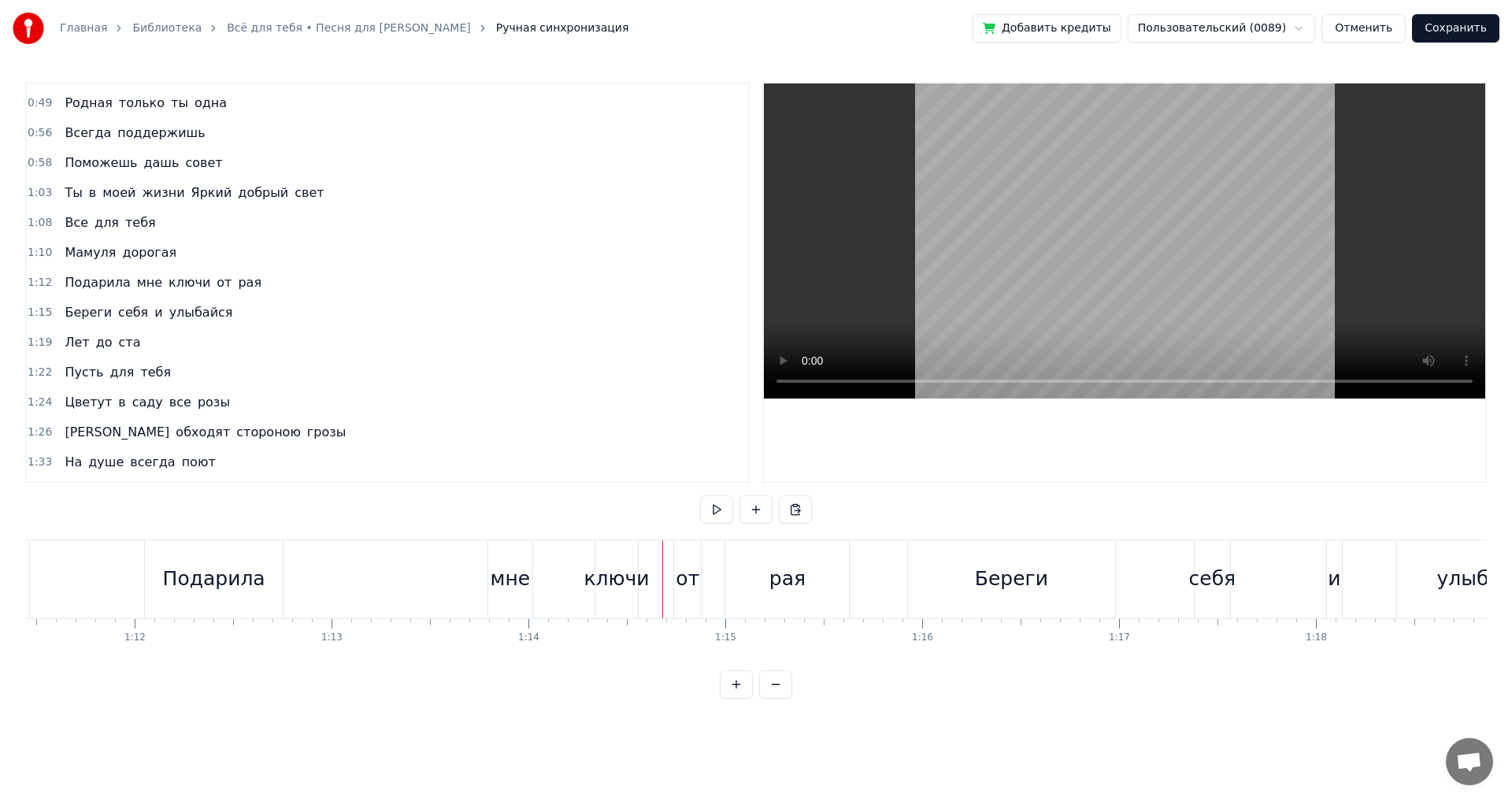
click at [514, 583] on div "мне" at bounding box center [511, 578] width 40 height 30
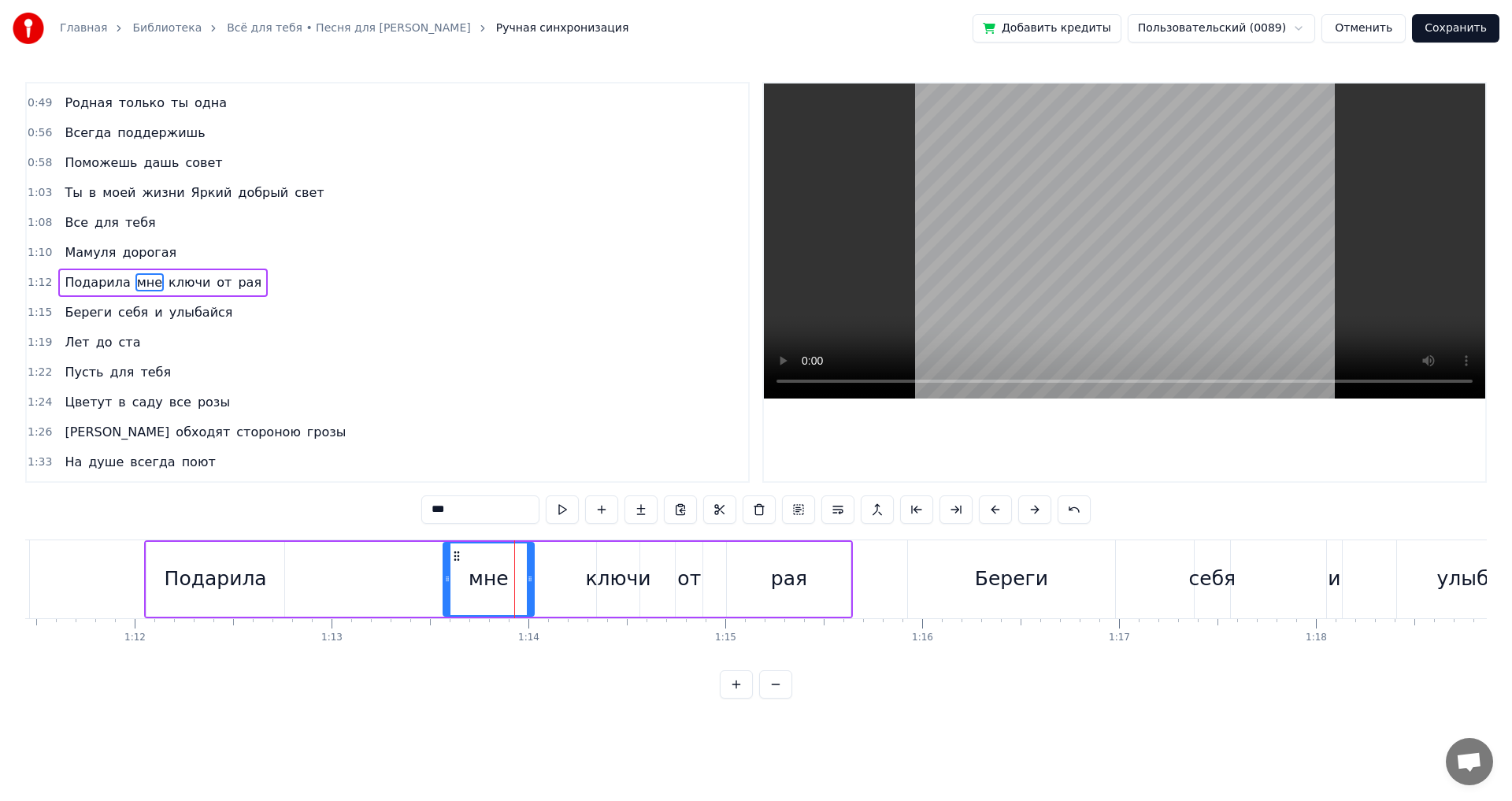
drag, startPoint x: 495, startPoint y: 577, endPoint x: 502, endPoint y: 599, distance: 23.1
click at [446, 584] on icon at bounding box center [447, 579] width 6 height 13
drag, startPoint x: 533, startPoint y: 579, endPoint x: 500, endPoint y: 586, distance: 33.7
click at [500, 586] on div at bounding box center [497, 579] width 6 height 72
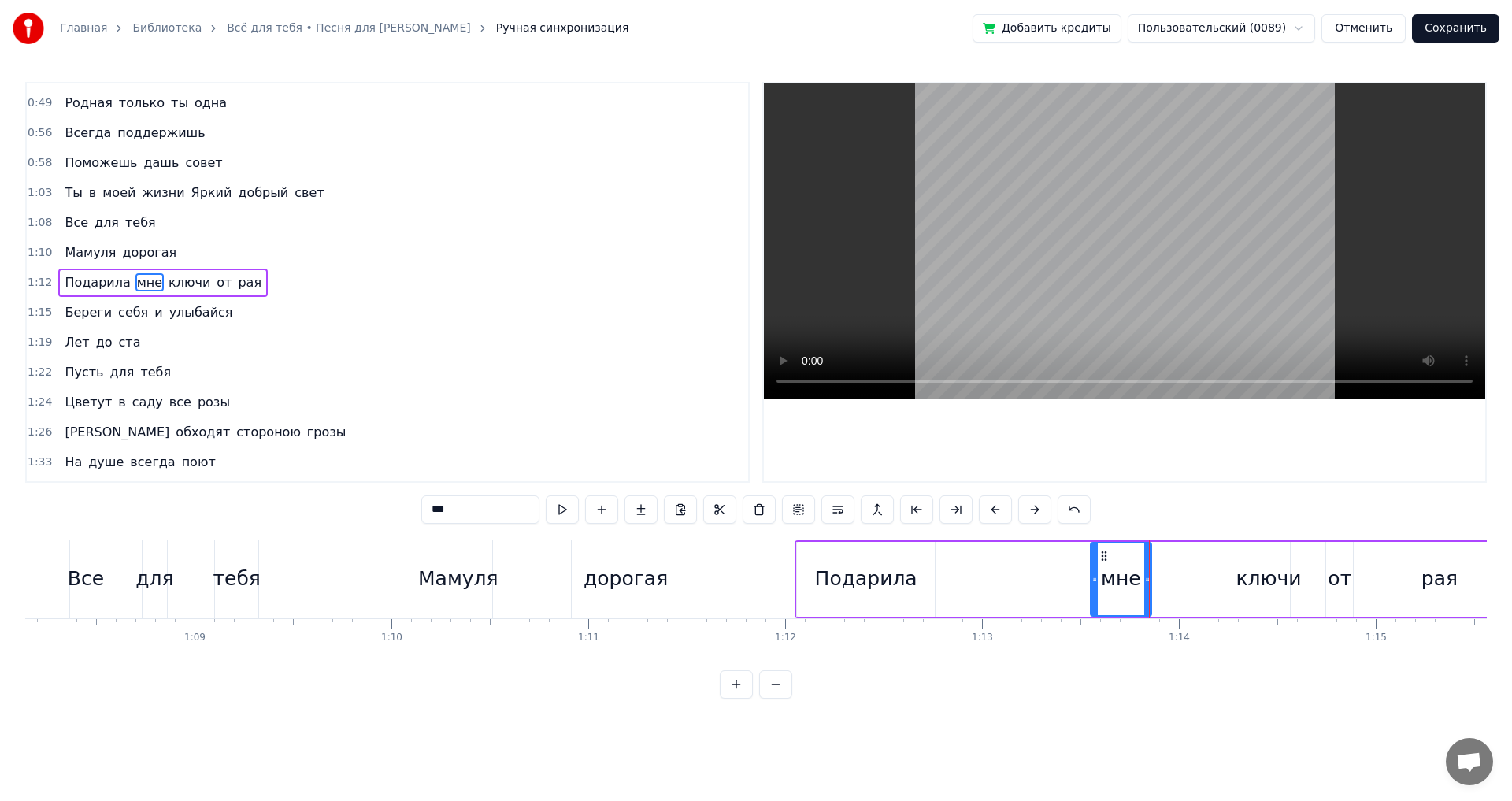
scroll to position [0, 13338]
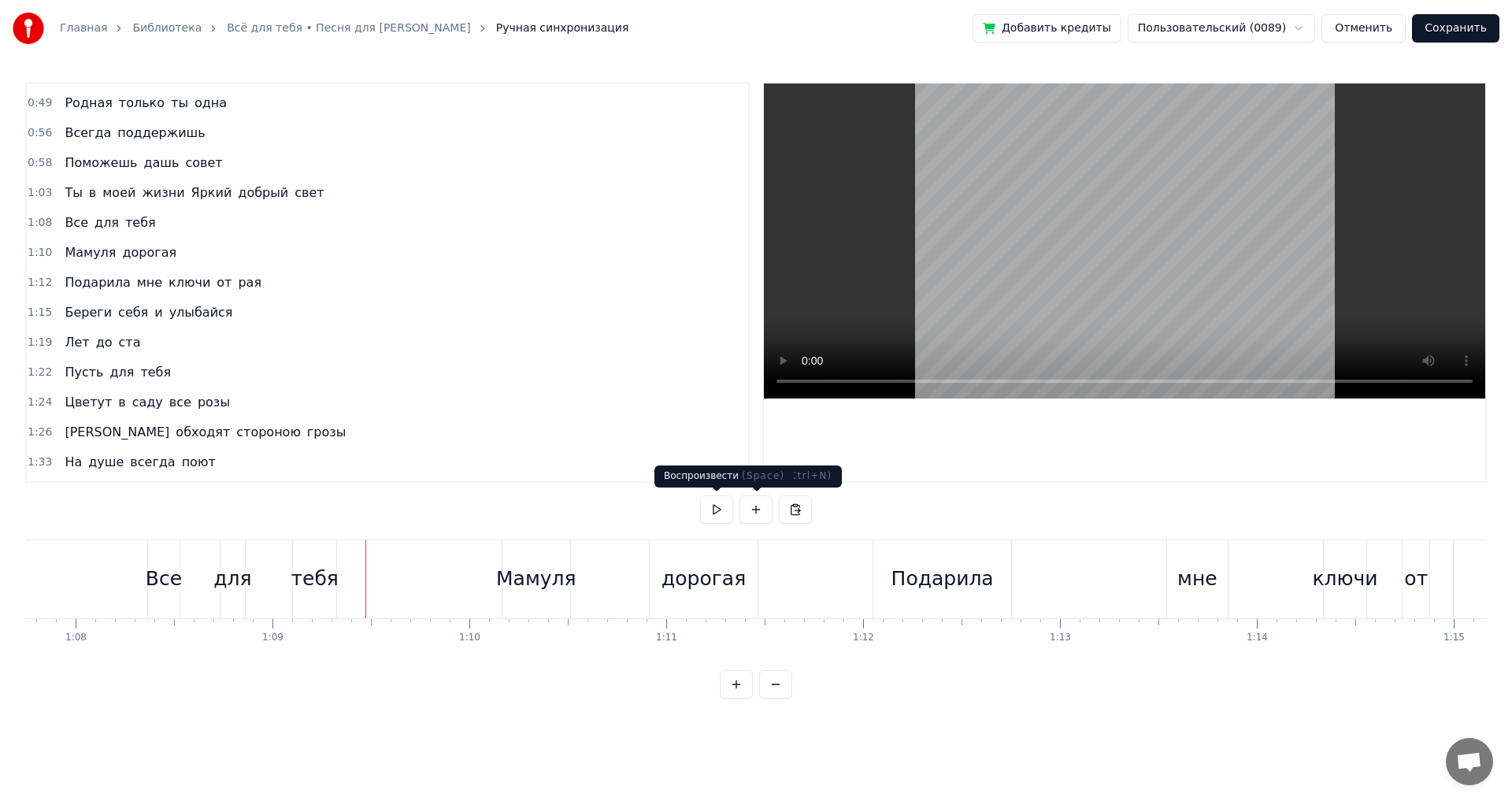
click at [718, 513] on button at bounding box center [717, 509] width 33 height 28
click at [718, 512] on button at bounding box center [717, 509] width 33 height 28
click at [965, 585] on div "Подарила" at bounding box center [942, 578] width 102 height 30
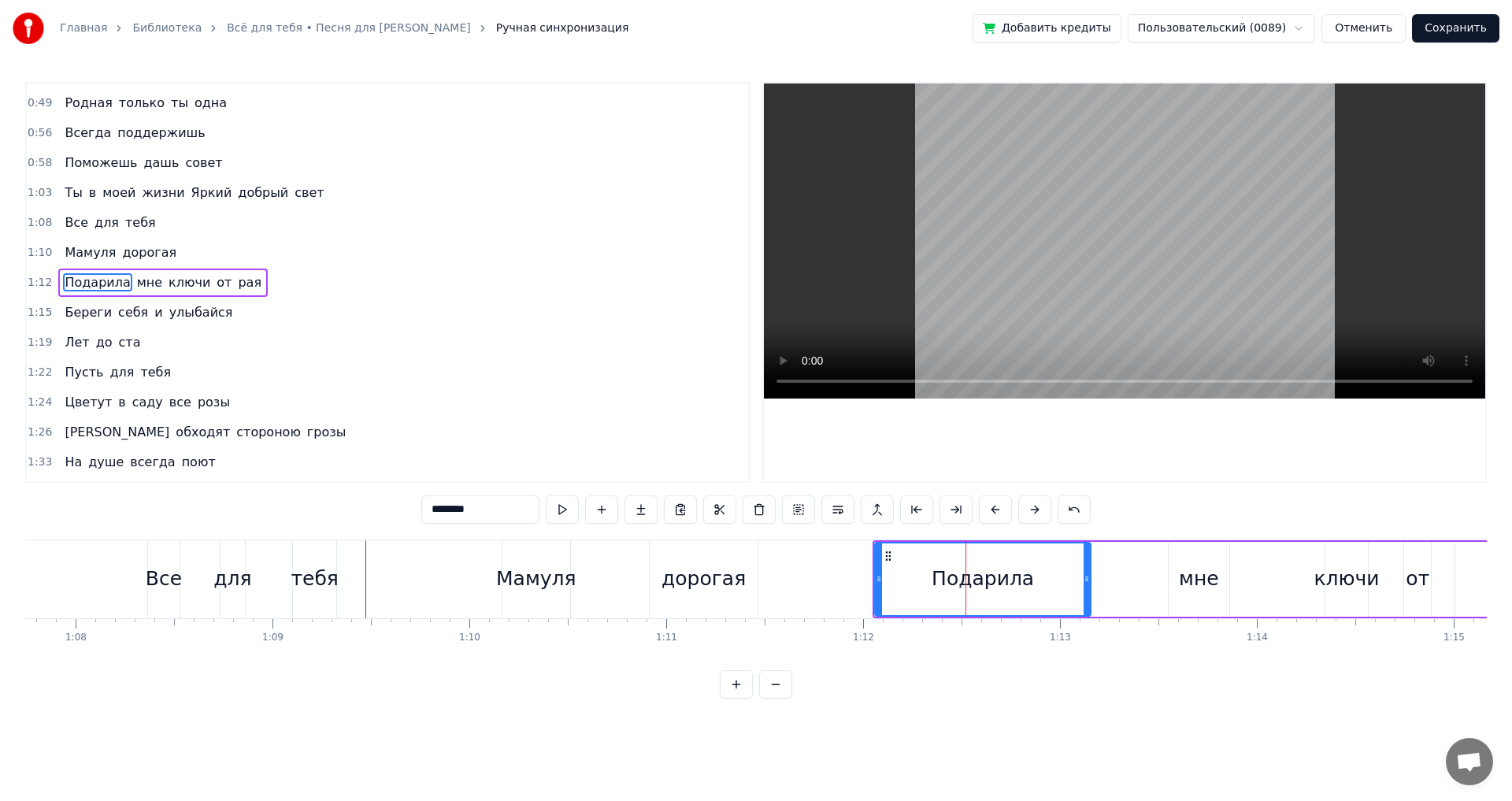
drag, startPoint x: 1008, startPoint y: 586, endPoint x: 1086, endPoint y: 587, distance: 78.0
click at [1086, 587] on div at bounding box center [1087, 579] width 6 height 72
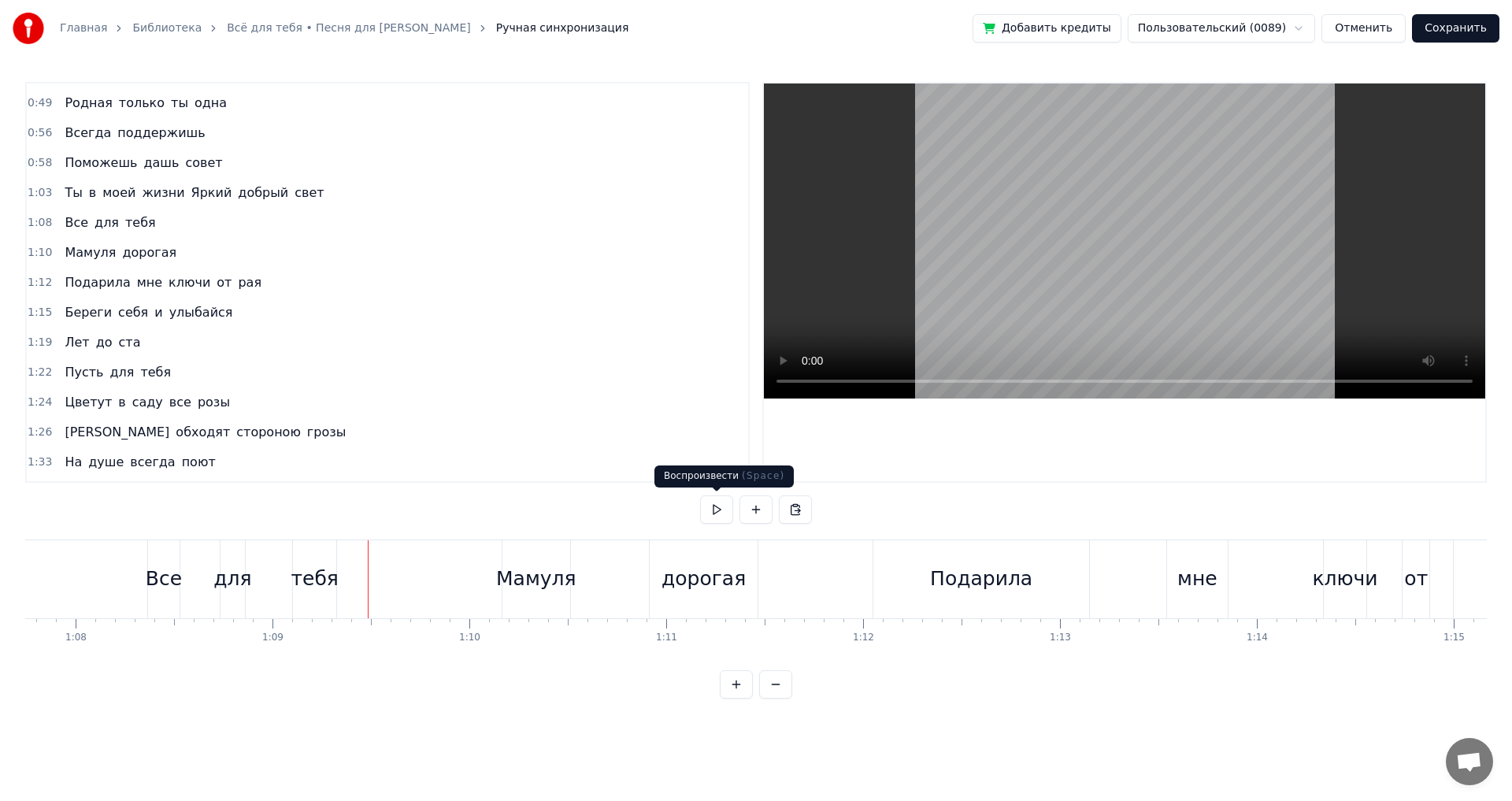
click at [719, 508] on button at bounding box center [717, 509] width 33 height 28
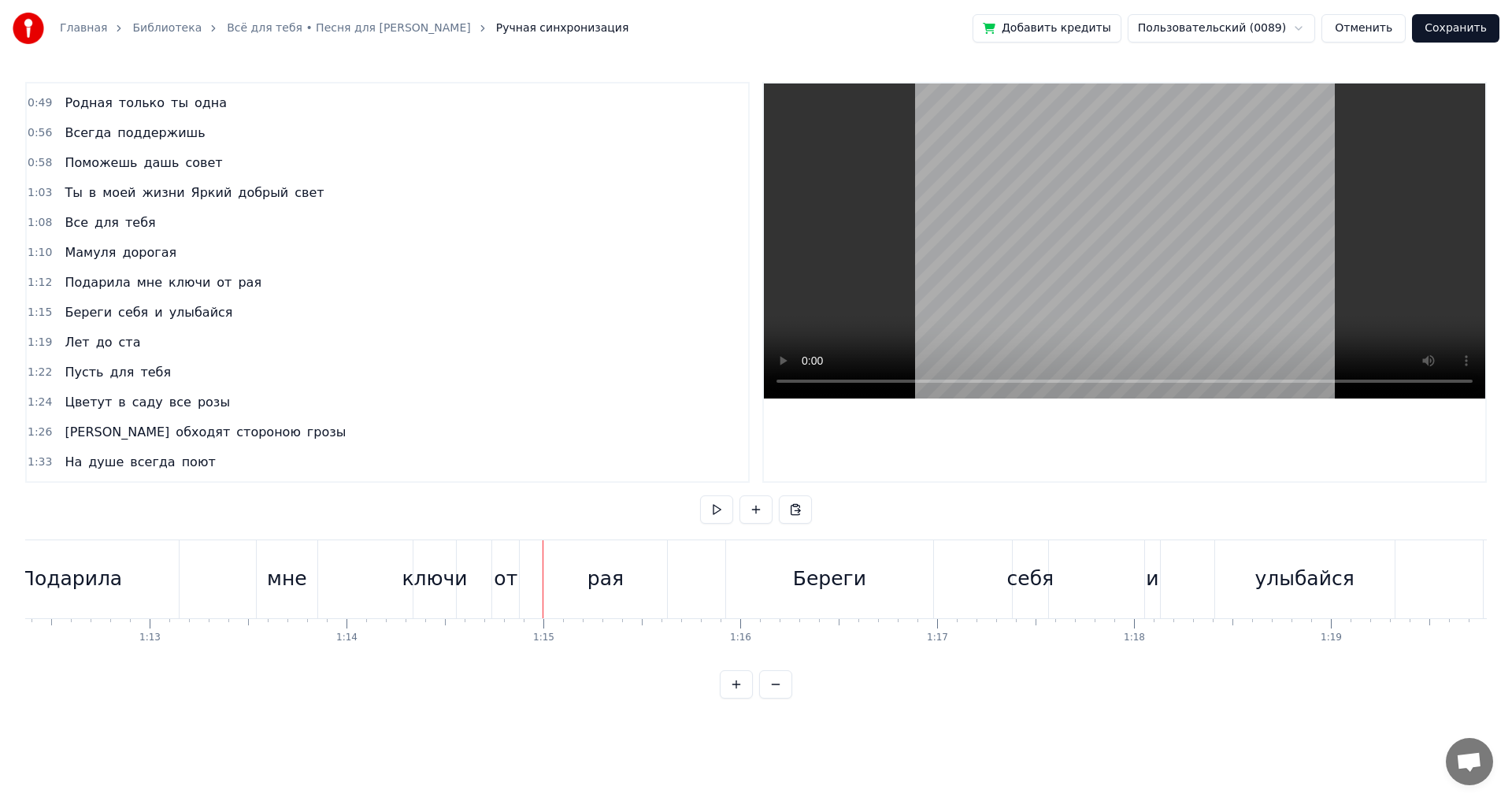
scroll to position [0, 14092]
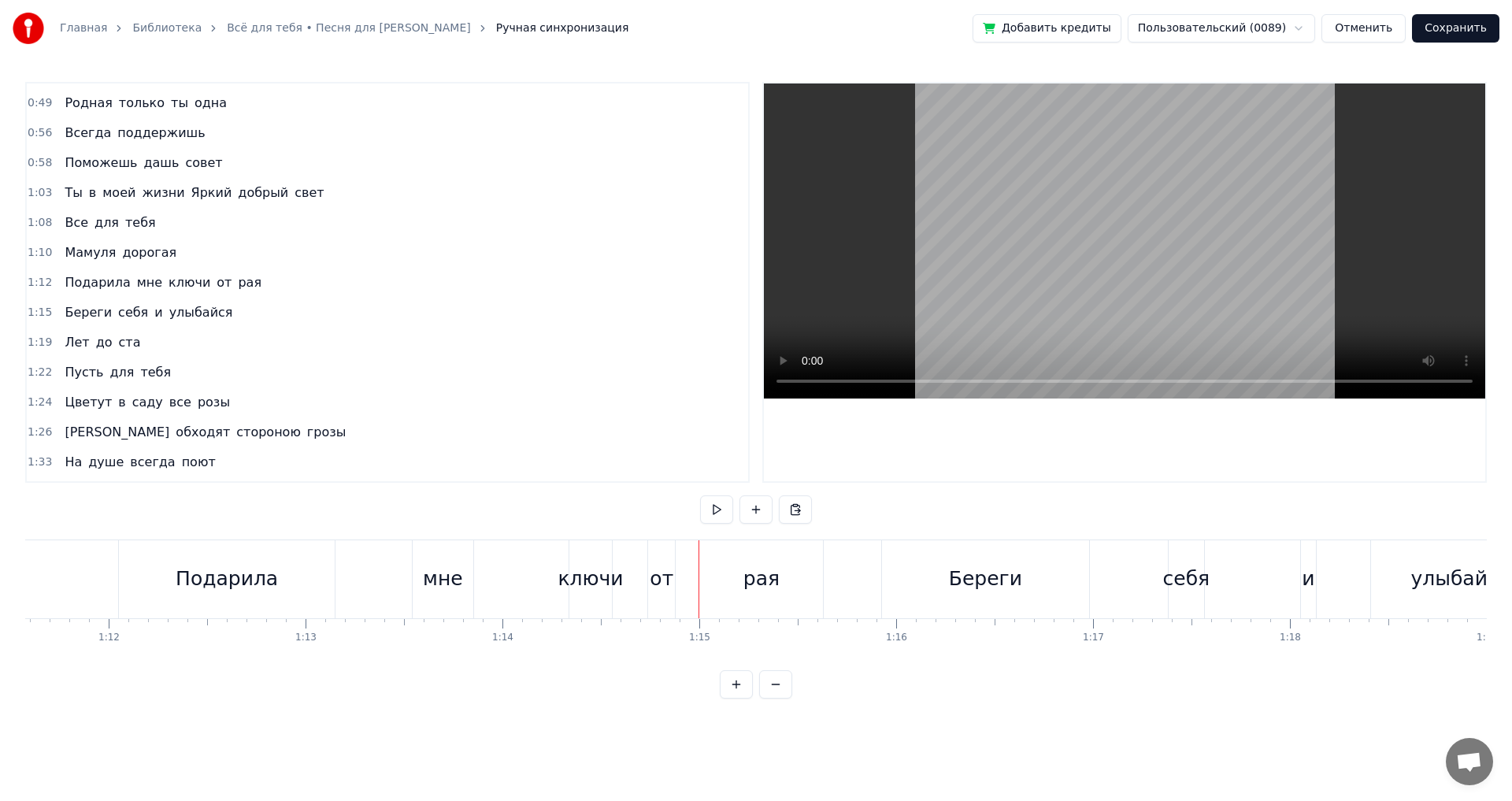
click at [439, 579] on div "мне" at bounding box center [443, 578] width 40 height 30
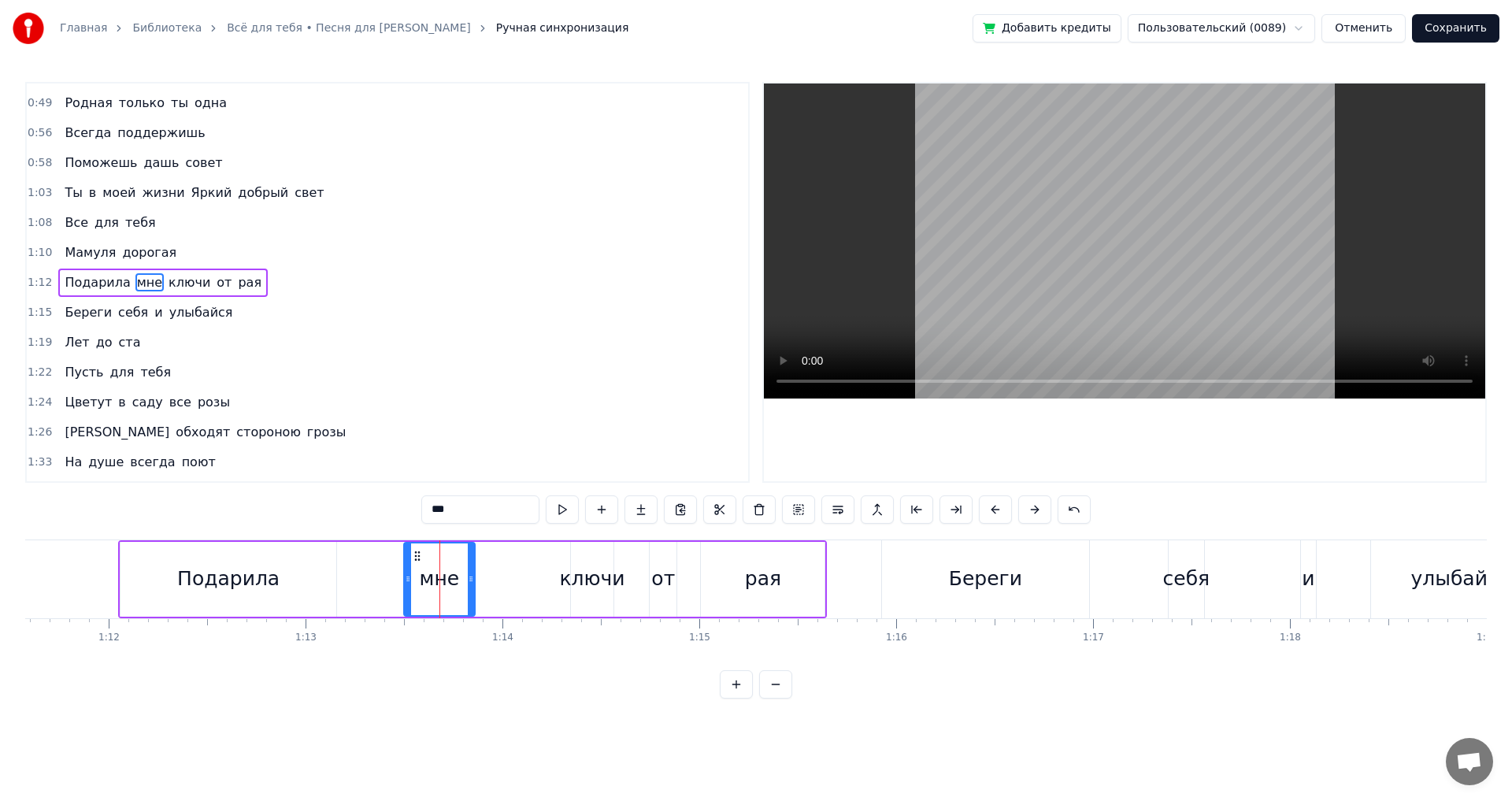
drag, startPoint x: 418, startPoint y: 582, endPoint x: 406, endPoint y: 584, distance: 12.2
click at [406, 582] on icon at bounding box center [408, 579] width 6 height 13
drag, startPoint x: 467, startPoint y: 581, endPoint x: 457, endPoint y: 581, distance: 10.0
click at [457, 581] on div "мне" at bounding box center [438, 579] width 71 height 72
drag, startPoint x: 469, startPoint y: 581, endPoint x: 444, endPoint y: 585, distance: 25.3
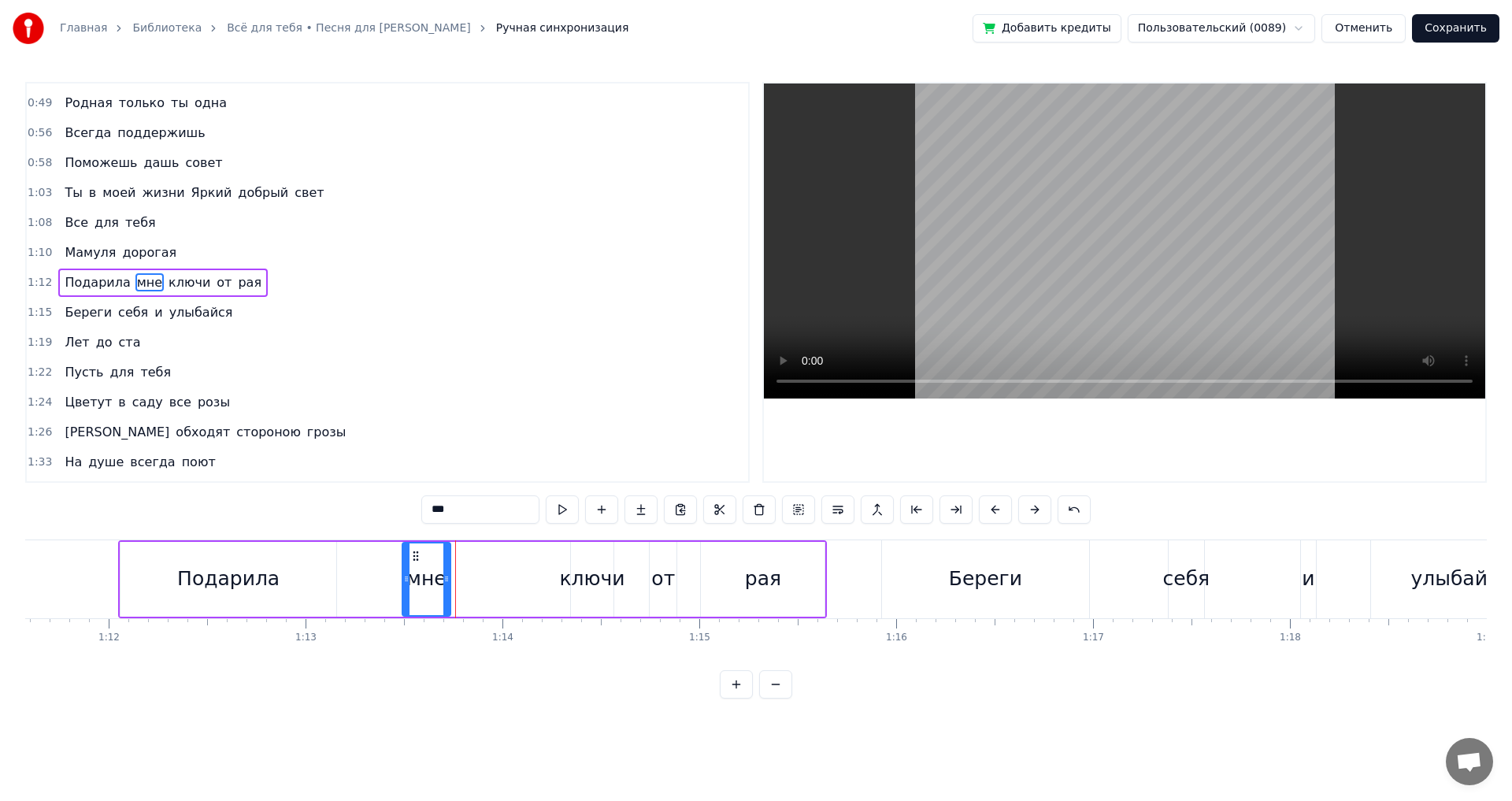
click at [444, 585] on icon at bounding box center [446, 579] width 6 height 13
click at [566, 588] on div "ключи" at bounding box center [591, 578] width 65 height 30
type input "*****"
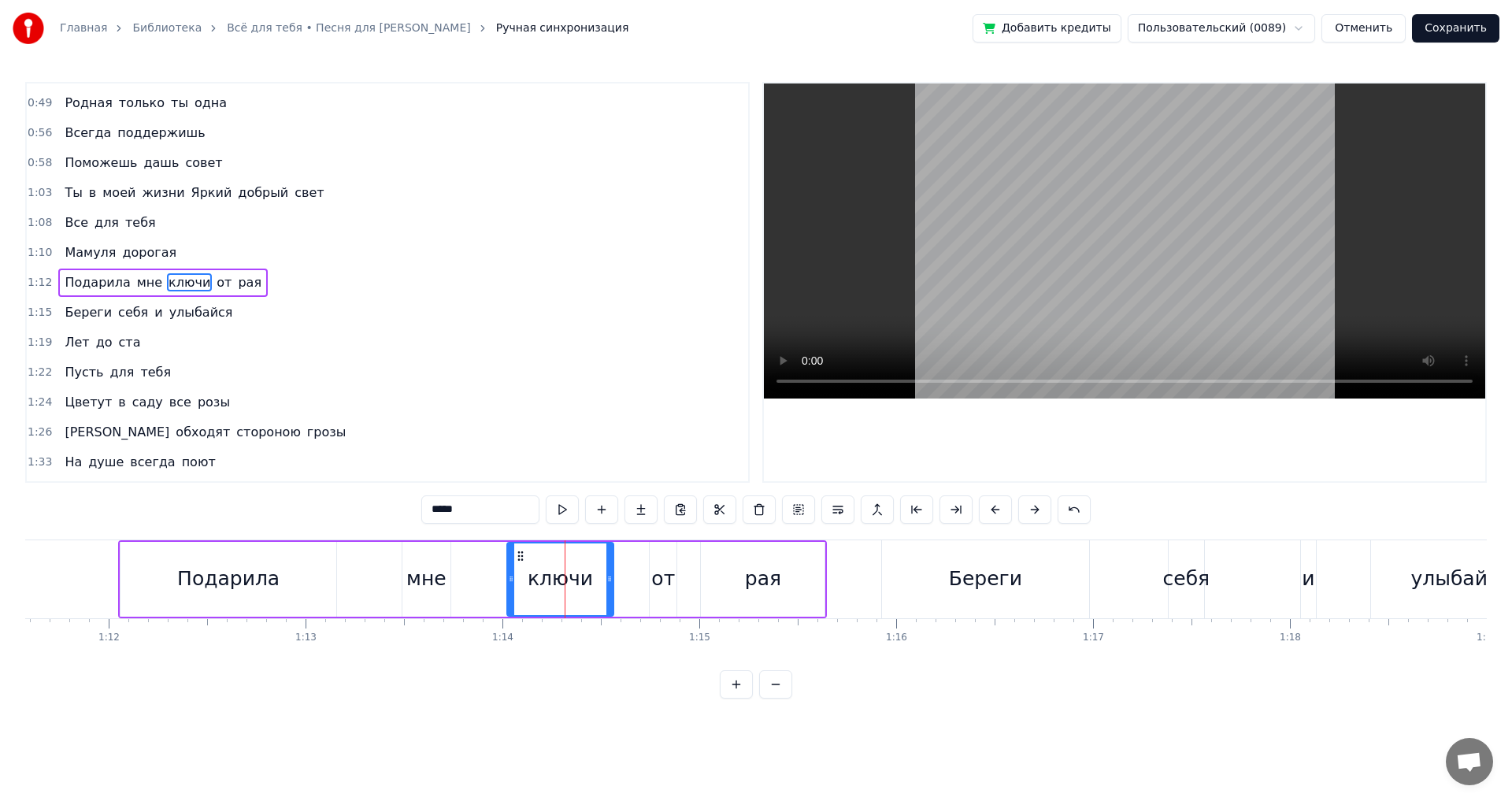
drag, startPoint x: 573, startPoint y: 577, endPoint x: 509, endPoint y: 582, distance: 64.2
click at [509, 582] on icon at bounding box center [512, 579] width 6 height 13
drag, startPoint x: 610, startPoint y: 577, endPoint x: 565, endPoint y: 587, distance: 46.1
click at [565, 587] on div at bounding box center [566, 579] width 6 height 72
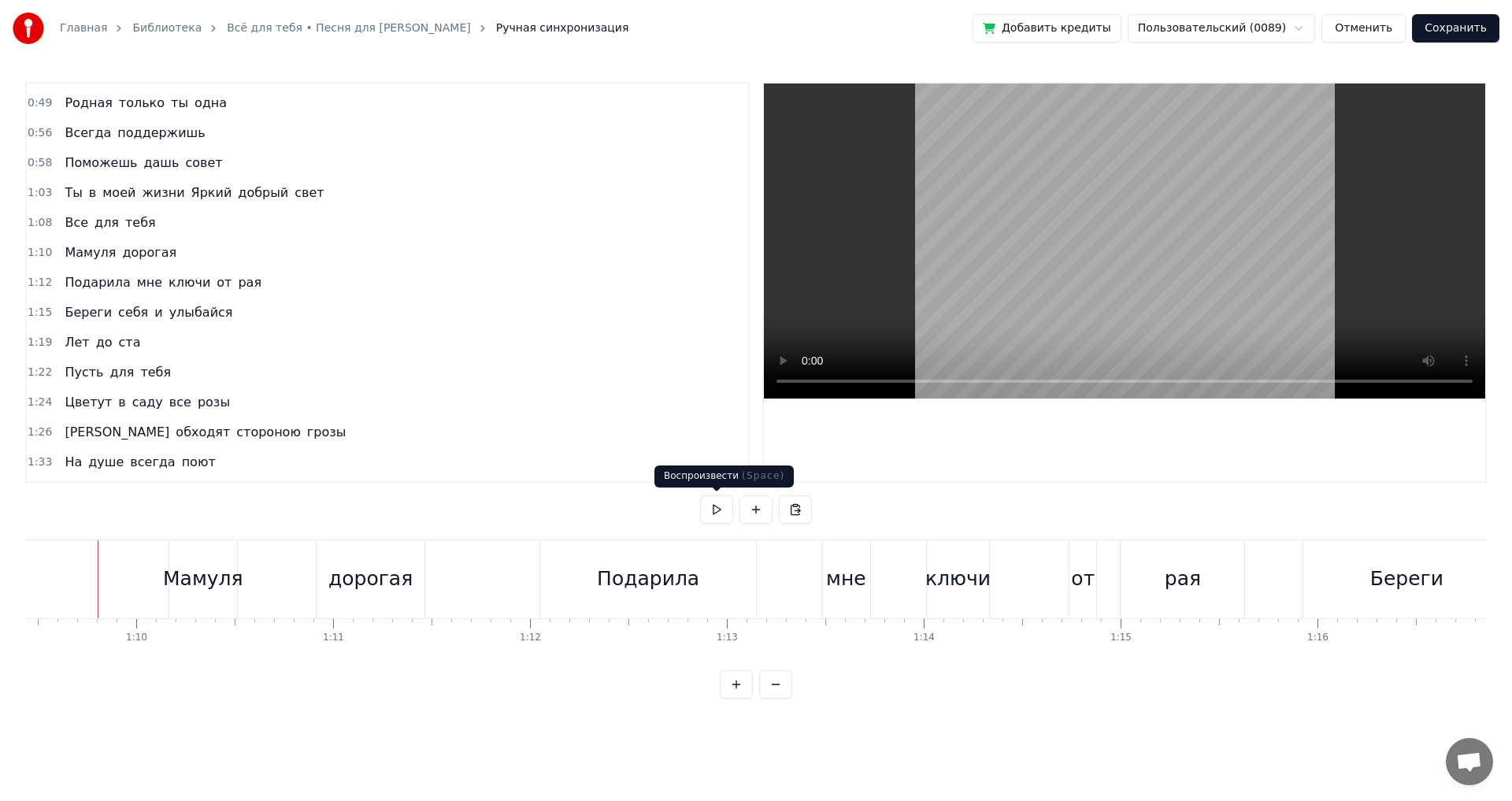
scroll to position [0, 13664]
click at [713, 512] on button at bounding box center [717, 509] width 33 height 28
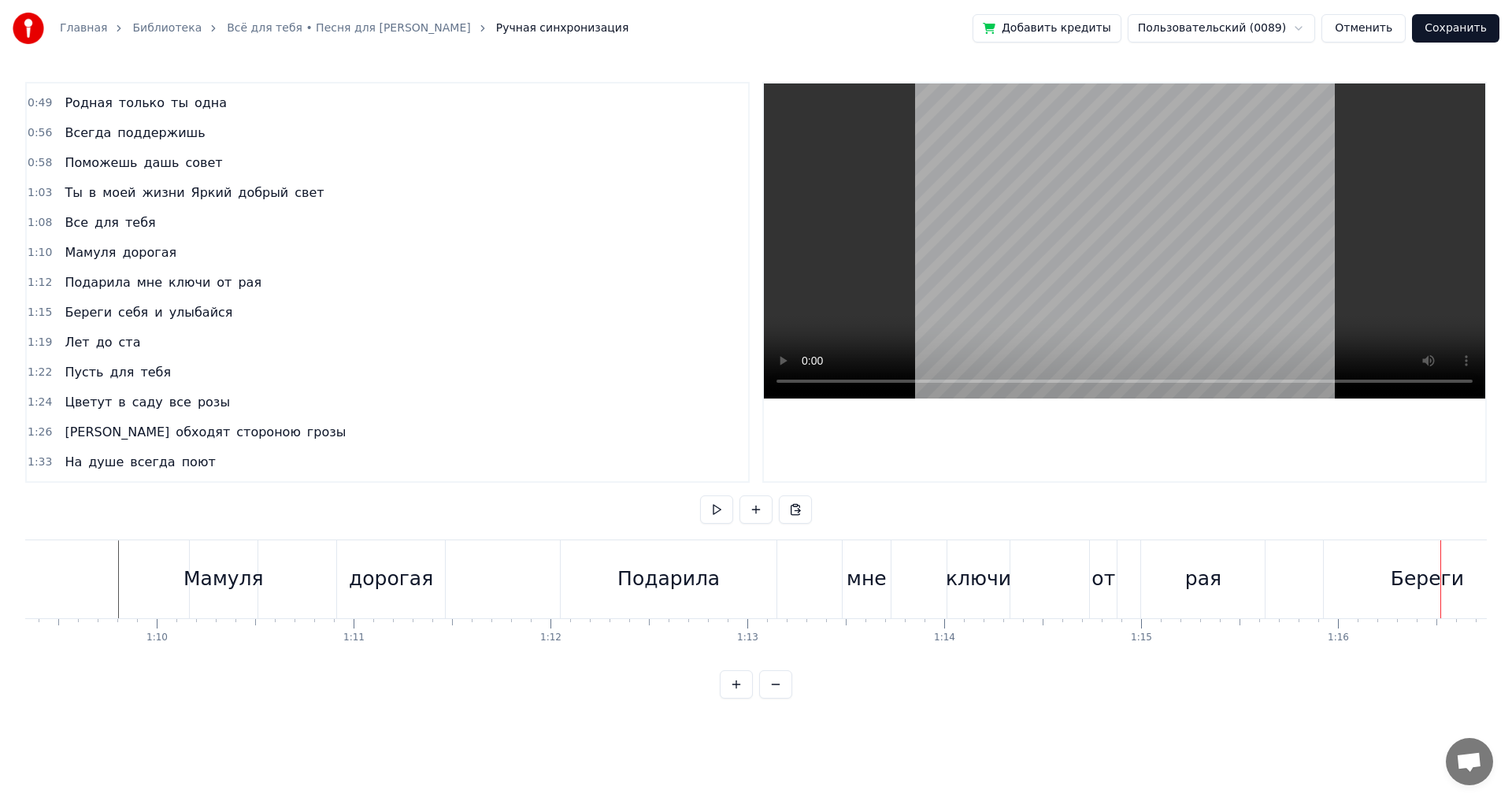
scroll to position [0, 13598]
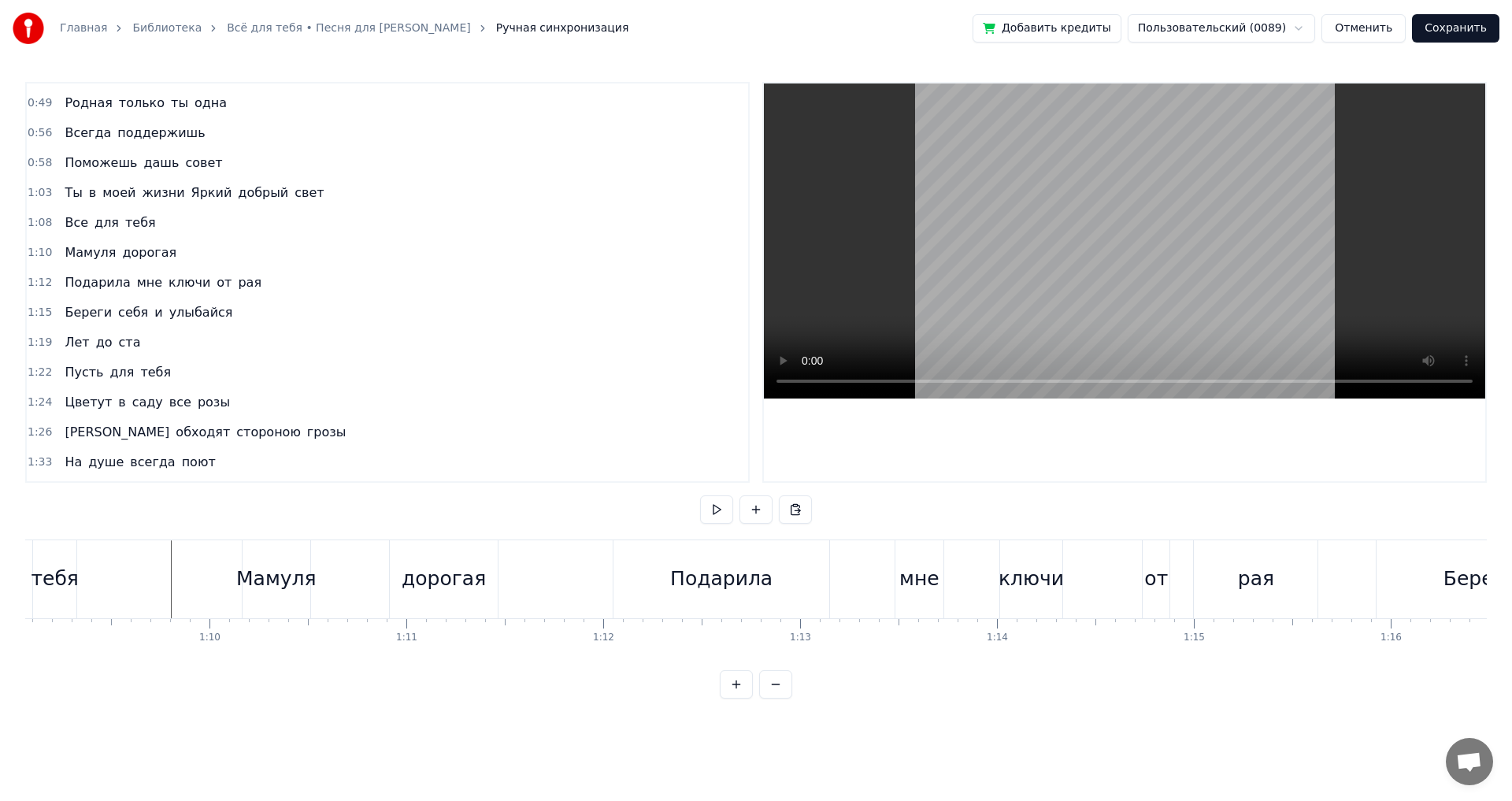
click at [728, 574] on div "Подарила" at bounding box center [721, 578] width 102 height 30
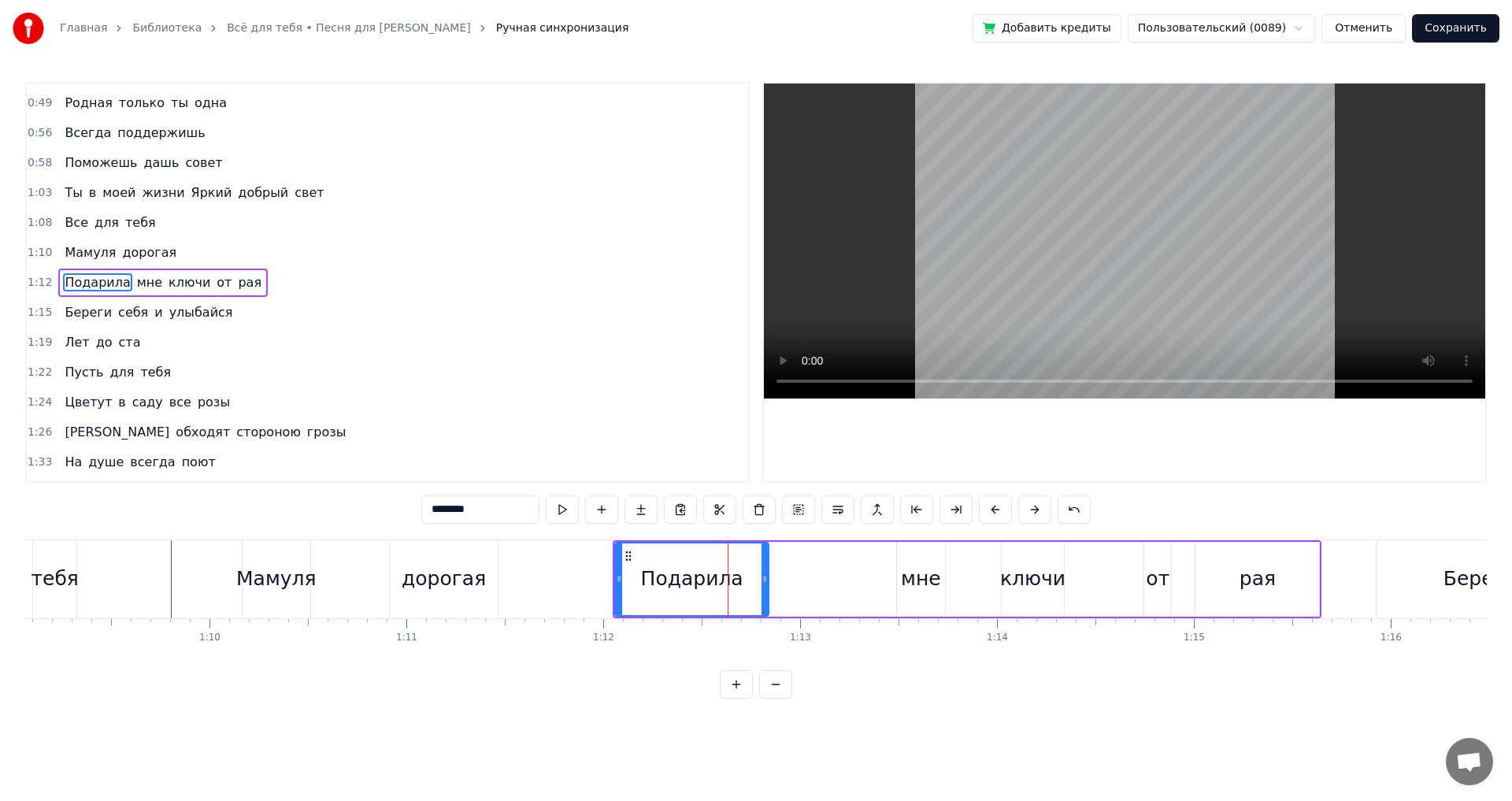
drag, startPoint x: 829, startPoint y: 583, endPoint x: 766, endPoint y: 586, distance: 63.1
click at [766, 586] on div at bounding box center [765, 579] width 6 height 72
click at [912, 582] on div "мне" at bounding box center [921, 578] width 40 height 30
type input "***"
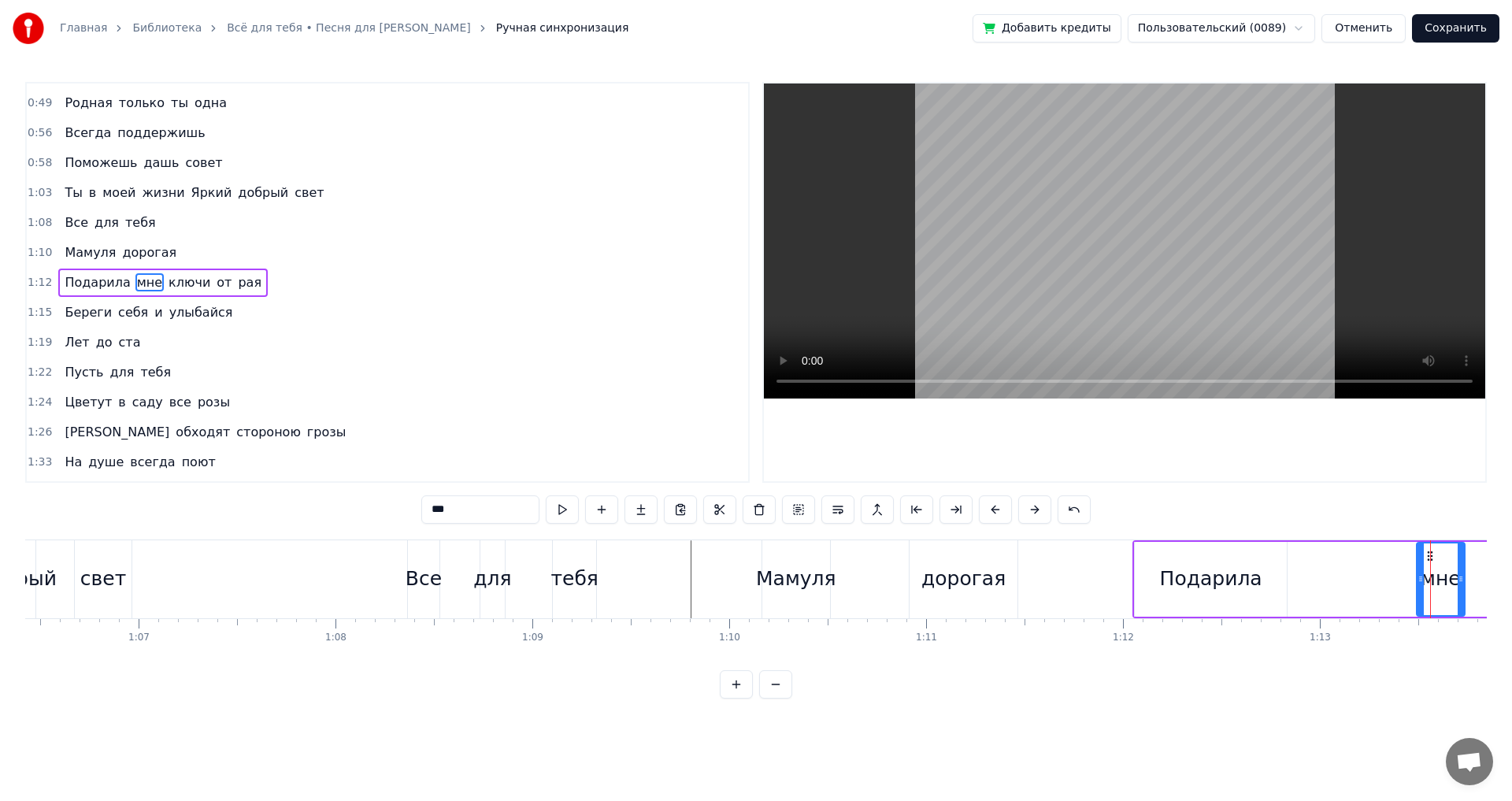
scroll to position [0, 12922]
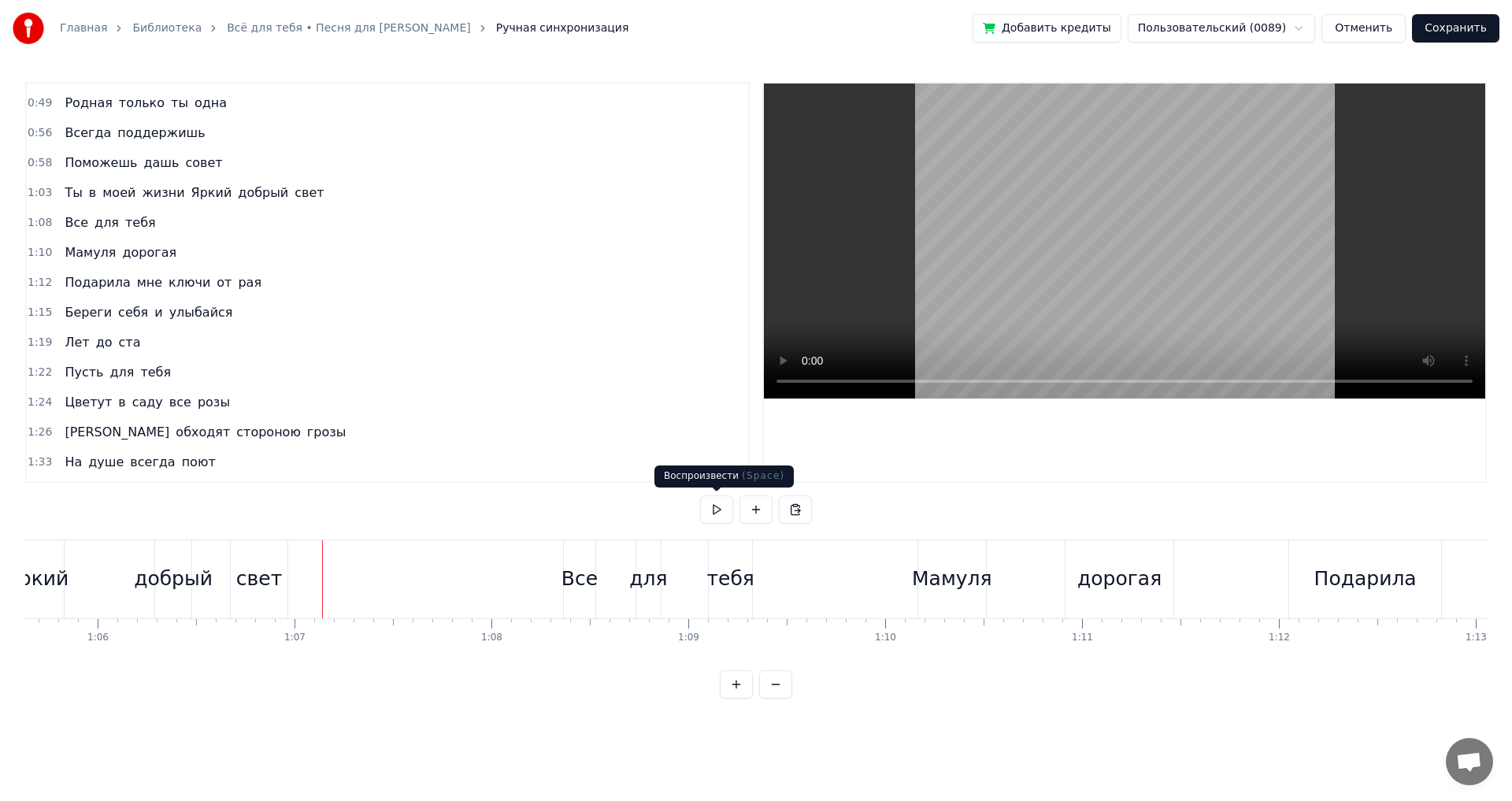
click at [712, 509] on button at bounding box center [717, 509] width 33 height 28
click at [1411, 578] on div "Подарила" at bounding box center [1366, 579] width 153 height 78
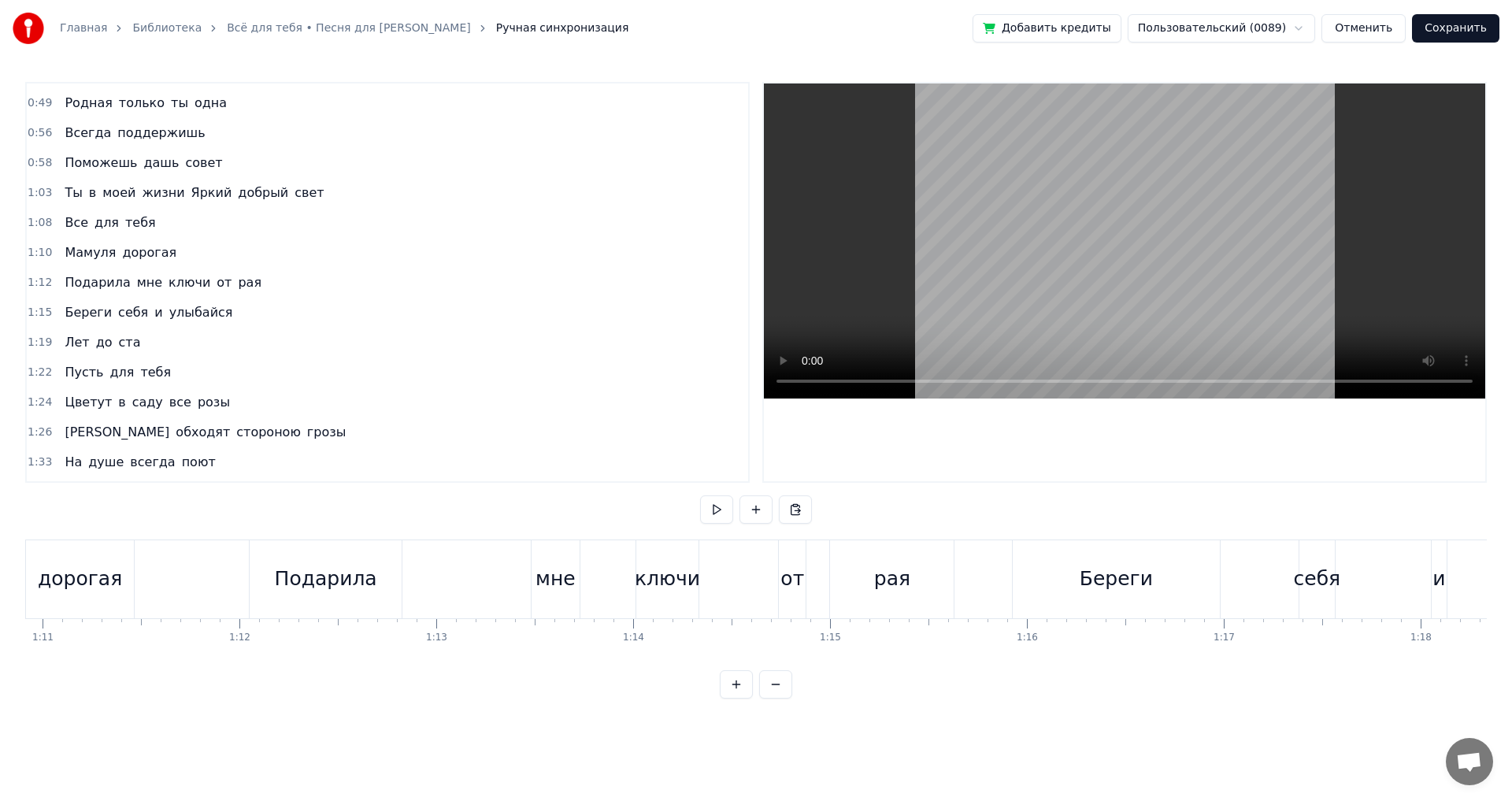
scroll to position [0, 13910]
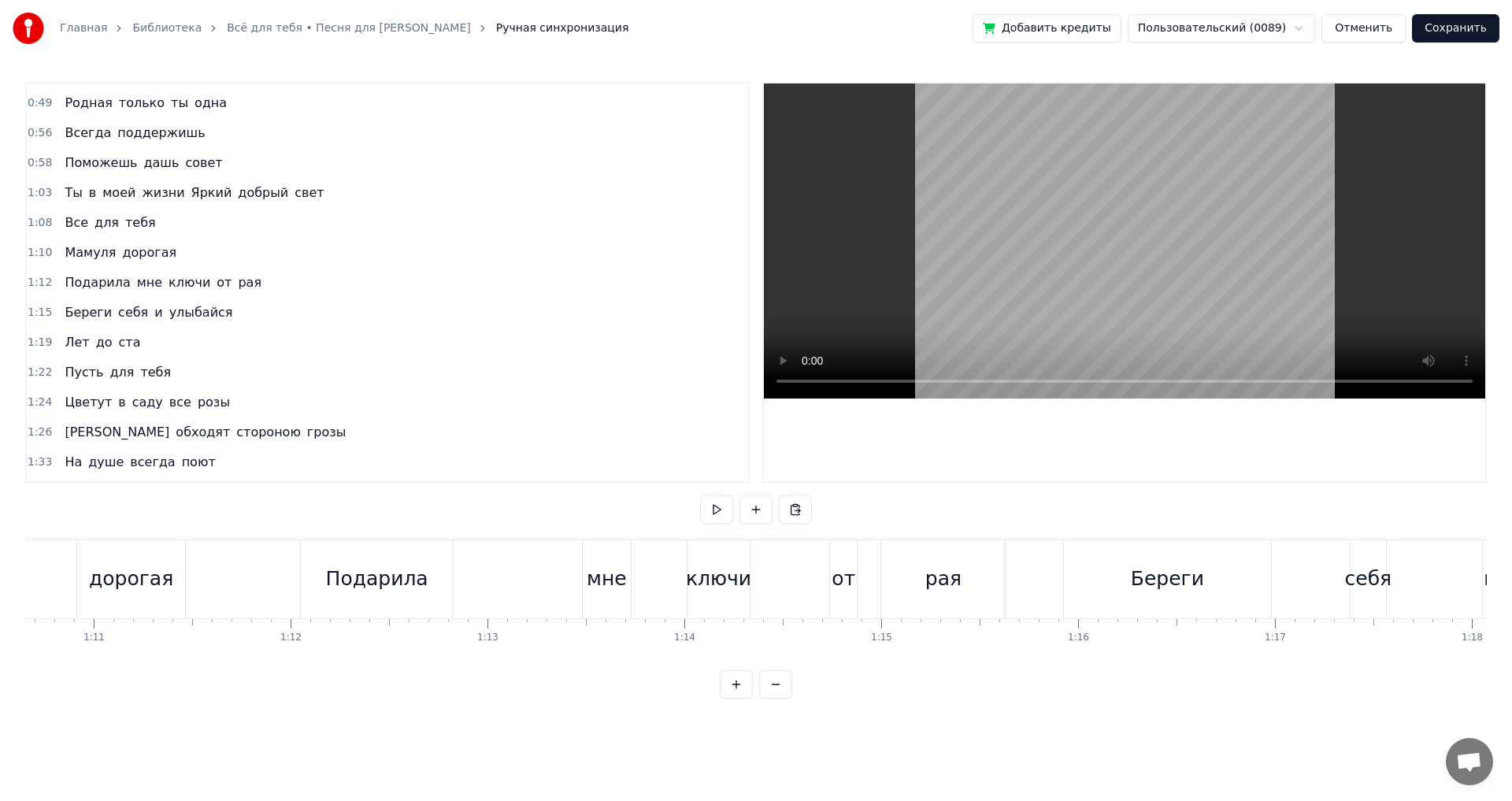
click at [399, 598] on div "Подарила" at bounding box center [377, 579] width 153 height 78
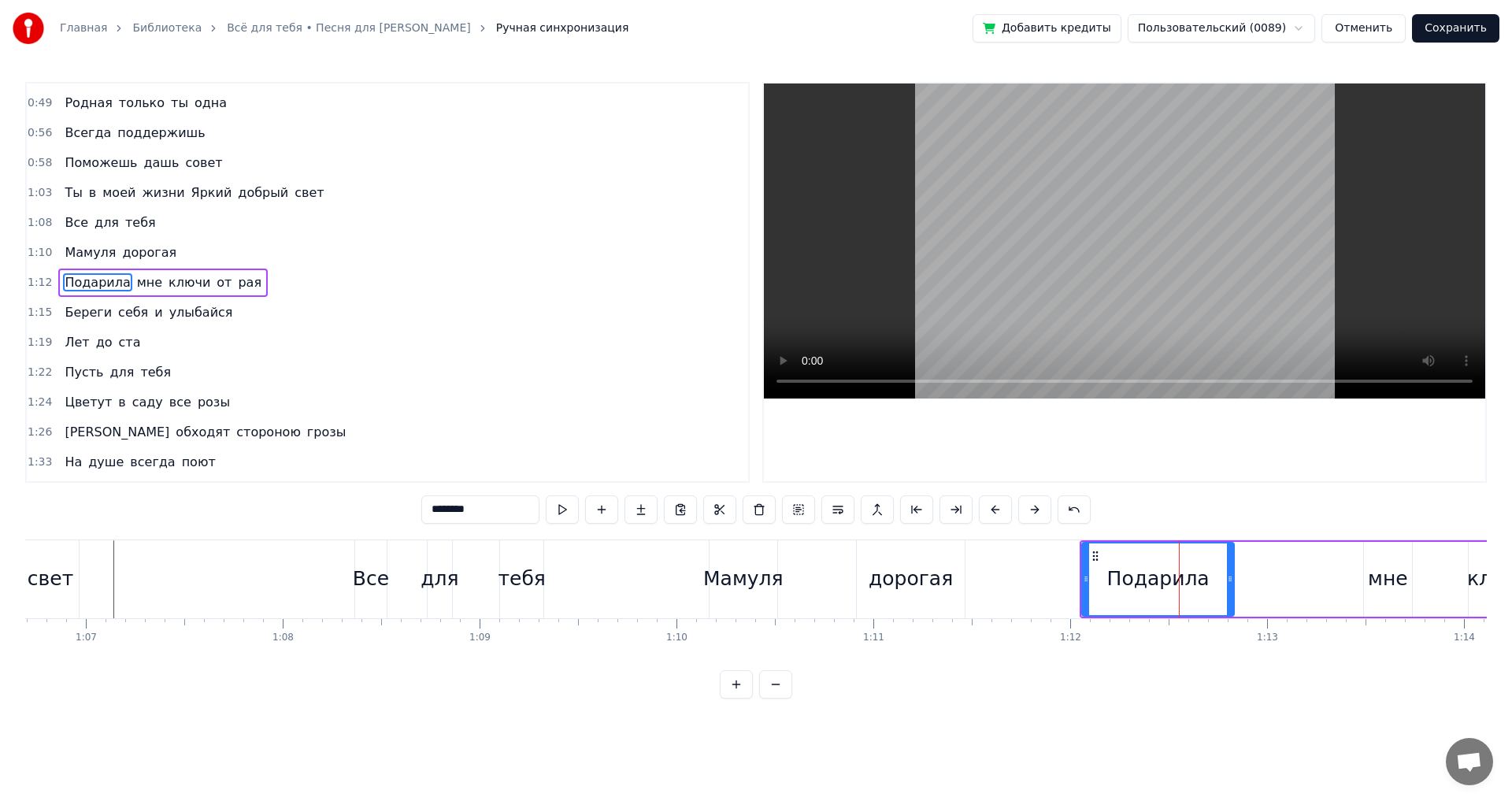
scroll to position [0, 13052]
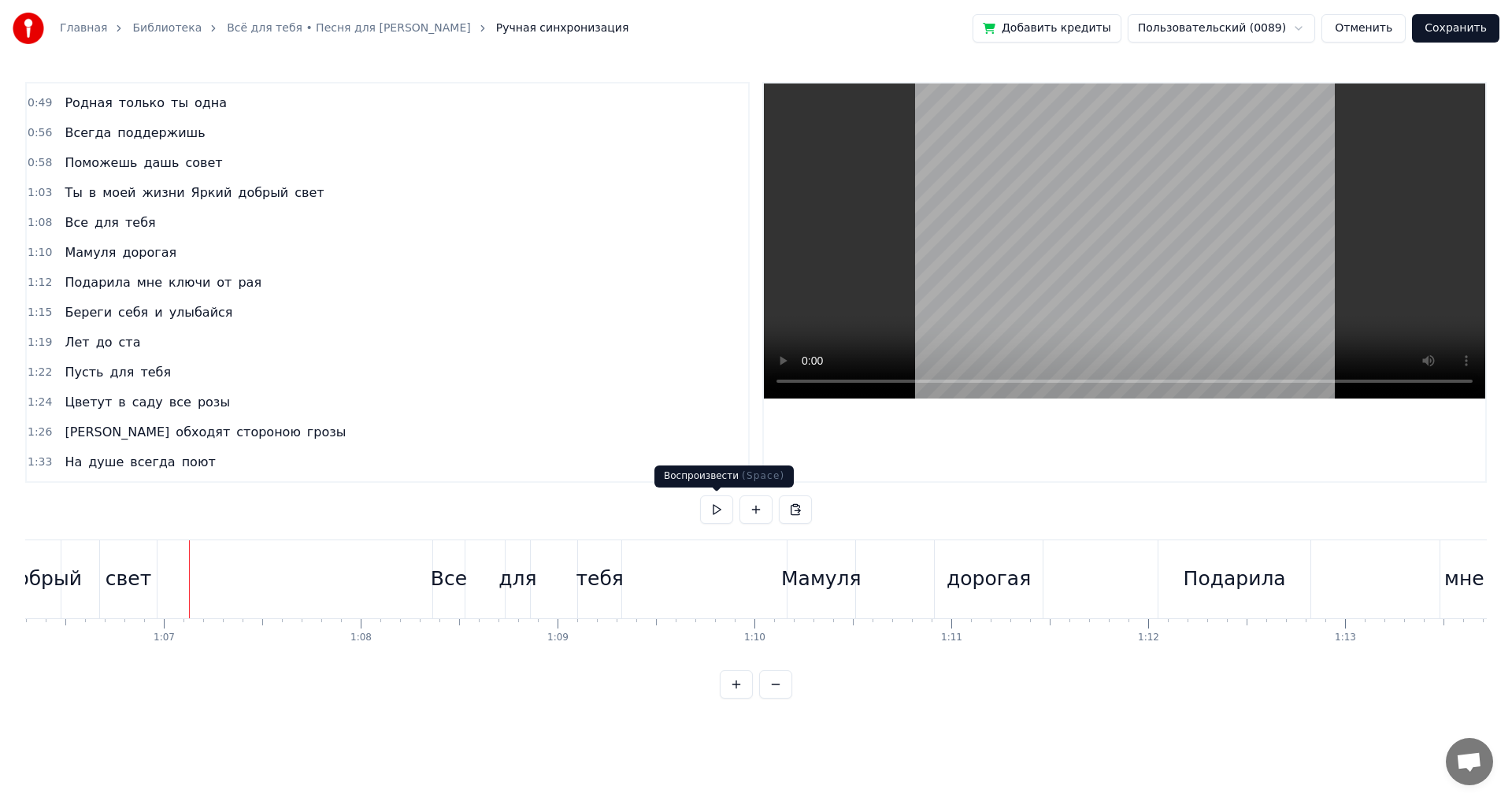
click at [721, 513] on button at bounding box center [717, 509] width 33 height 28
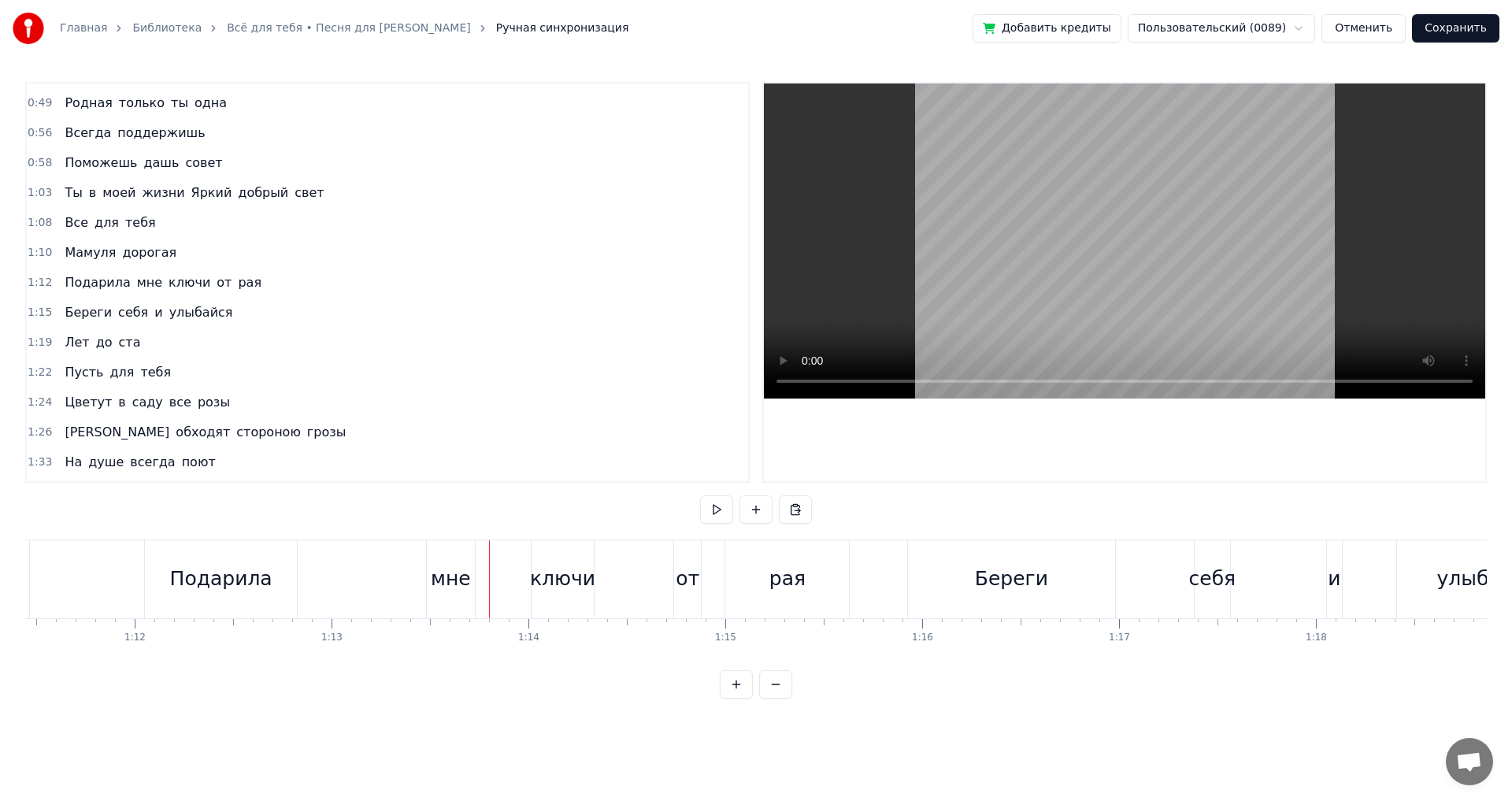
scroll to position [0, 14014]
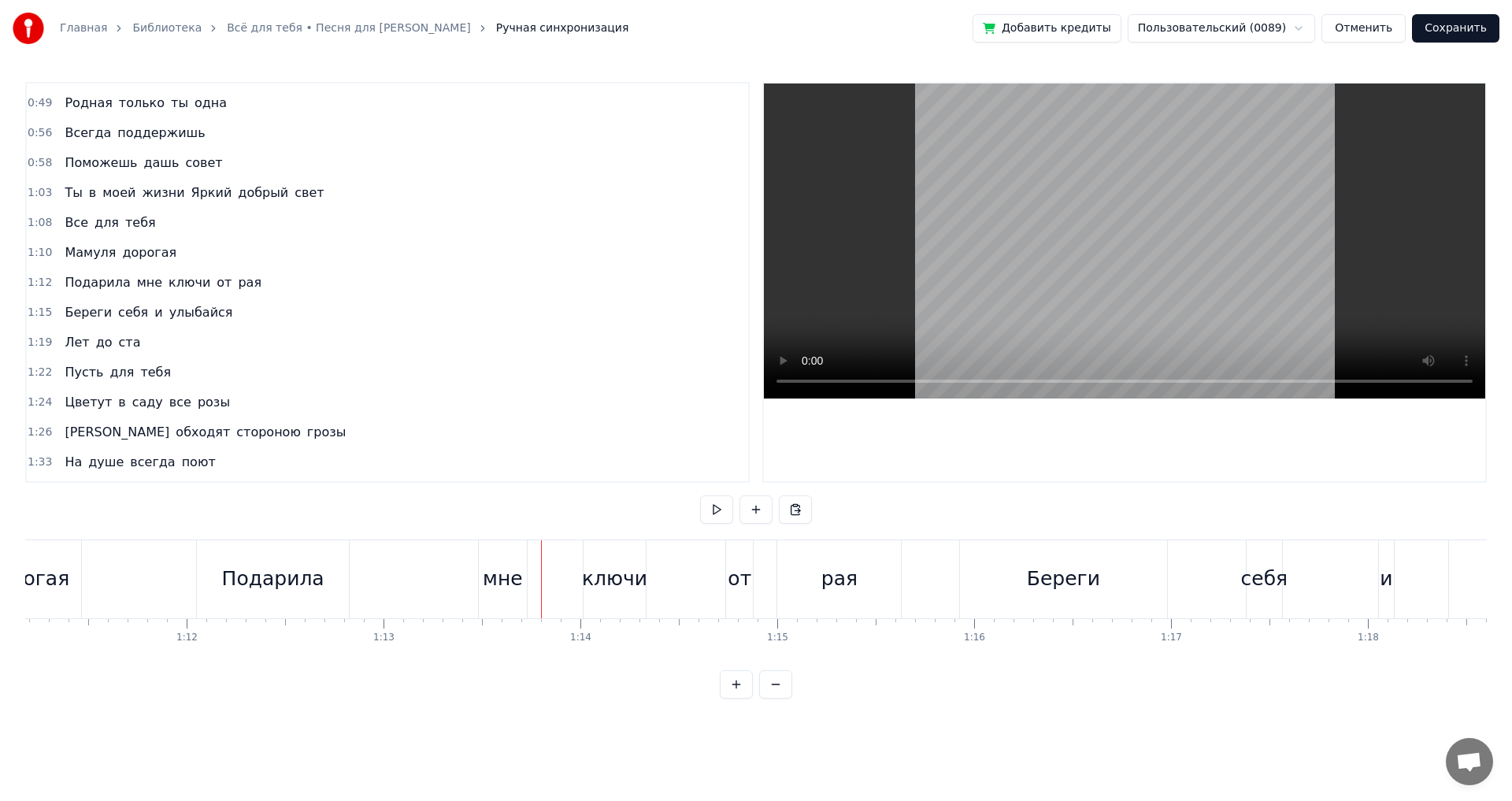
click at [496, 581] on div "мне" at bounding box center [503, 578] width 40 height 30
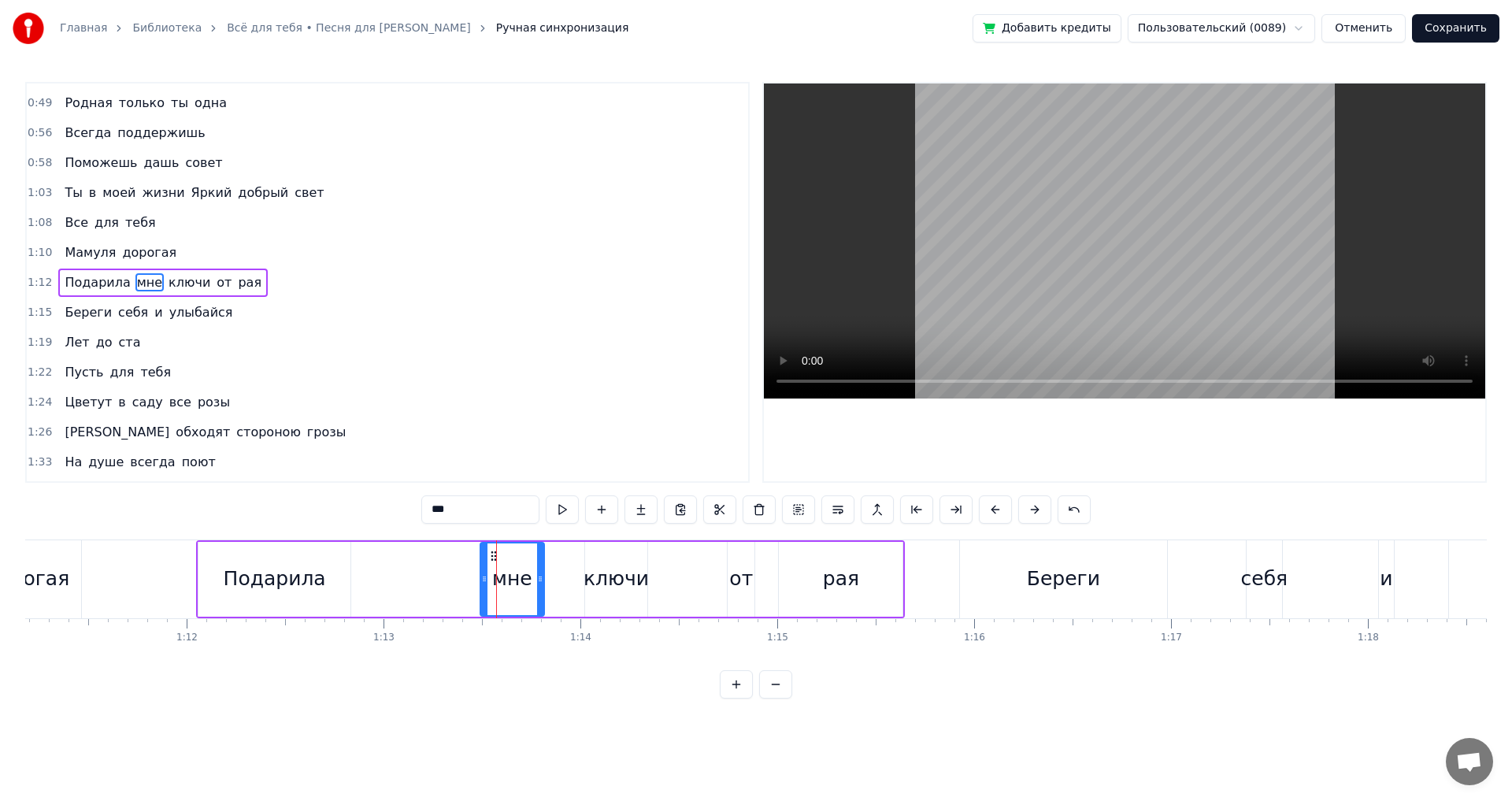
drag, startPoint x: 524, startPoint y: 580, endPoint x: 540, endPoint y: 580, distance: 16.0
click at [542, 580] on icon at bounding box center [540, 579] width 6 height 13
drag, startPoint x: 483, startPoint y: 580, endPoint x: 498, endPoint y: 580, distance: 15.0
click at [498, 580] on icon at bounding box center [495, 579] width 6 height 13
click at [239, 577] on div "Подарила" at bounding box center [274, 578] width 102 height 30
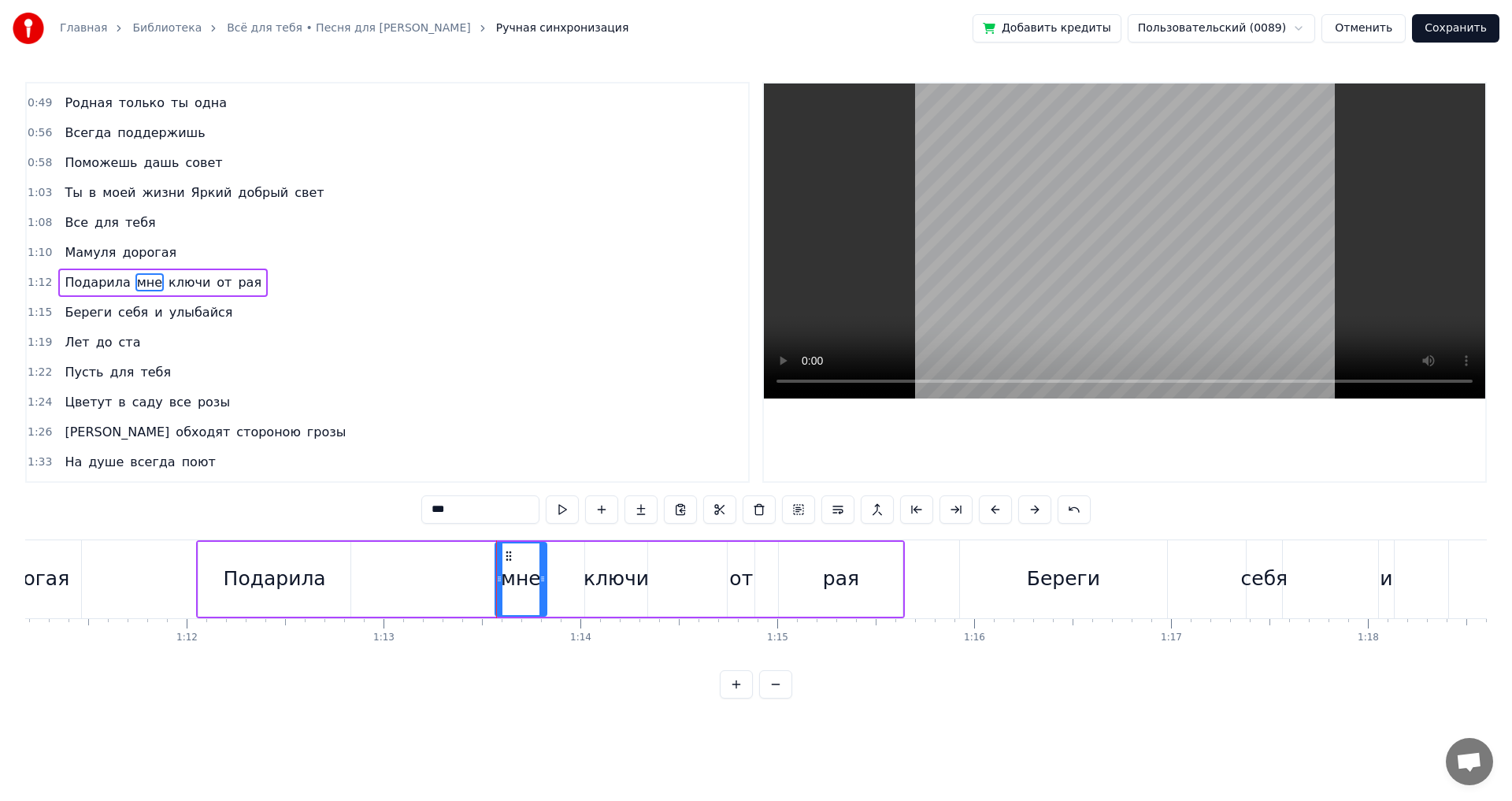
type input "********"
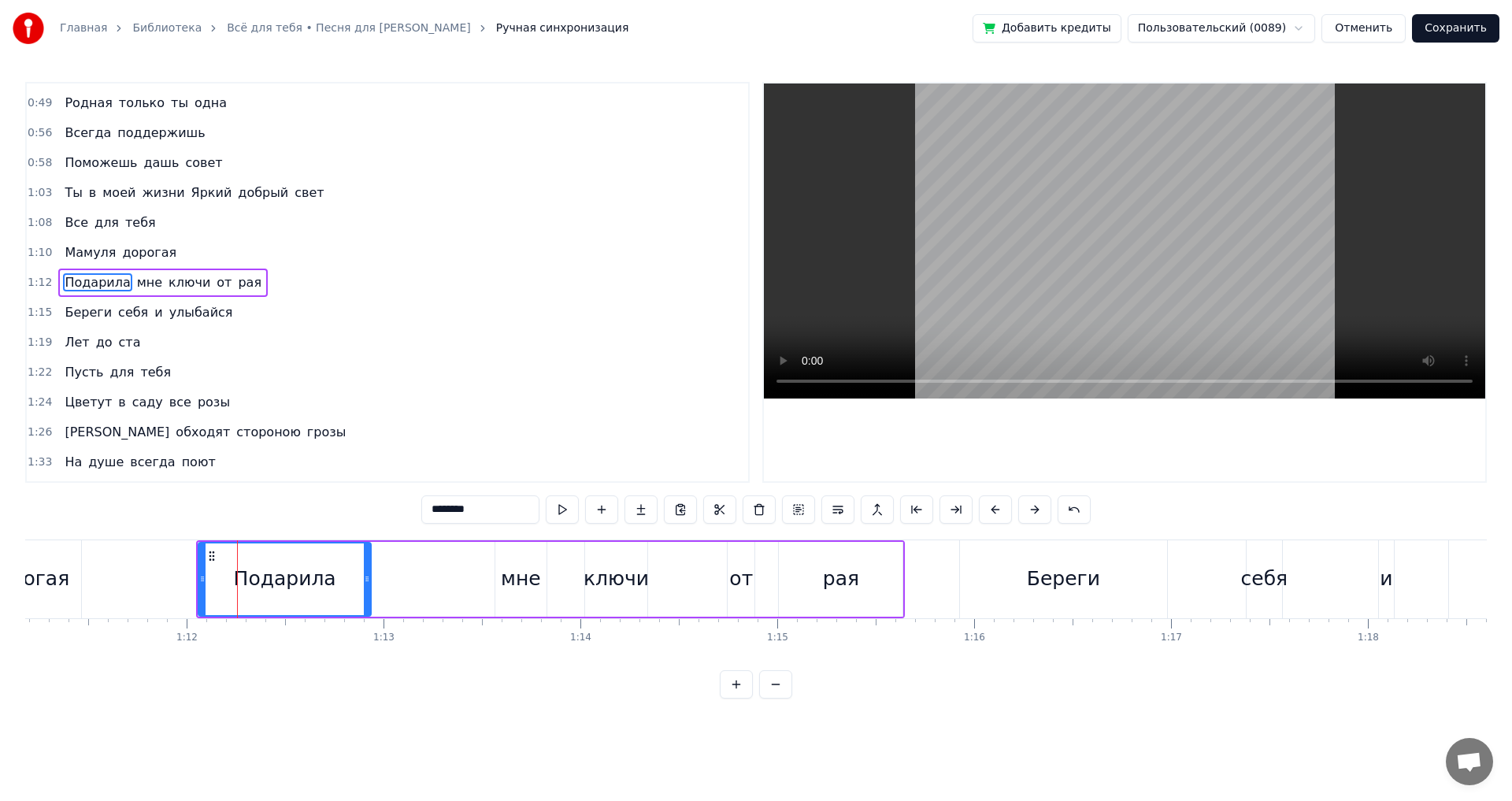
drag, startPoint x: 349, startPoint y: 579, endPoint x: 396, endPoint y: 586, distance: 47.5
click at [370, 573] on icon at bounding box center [367, 579] width 6 height 13
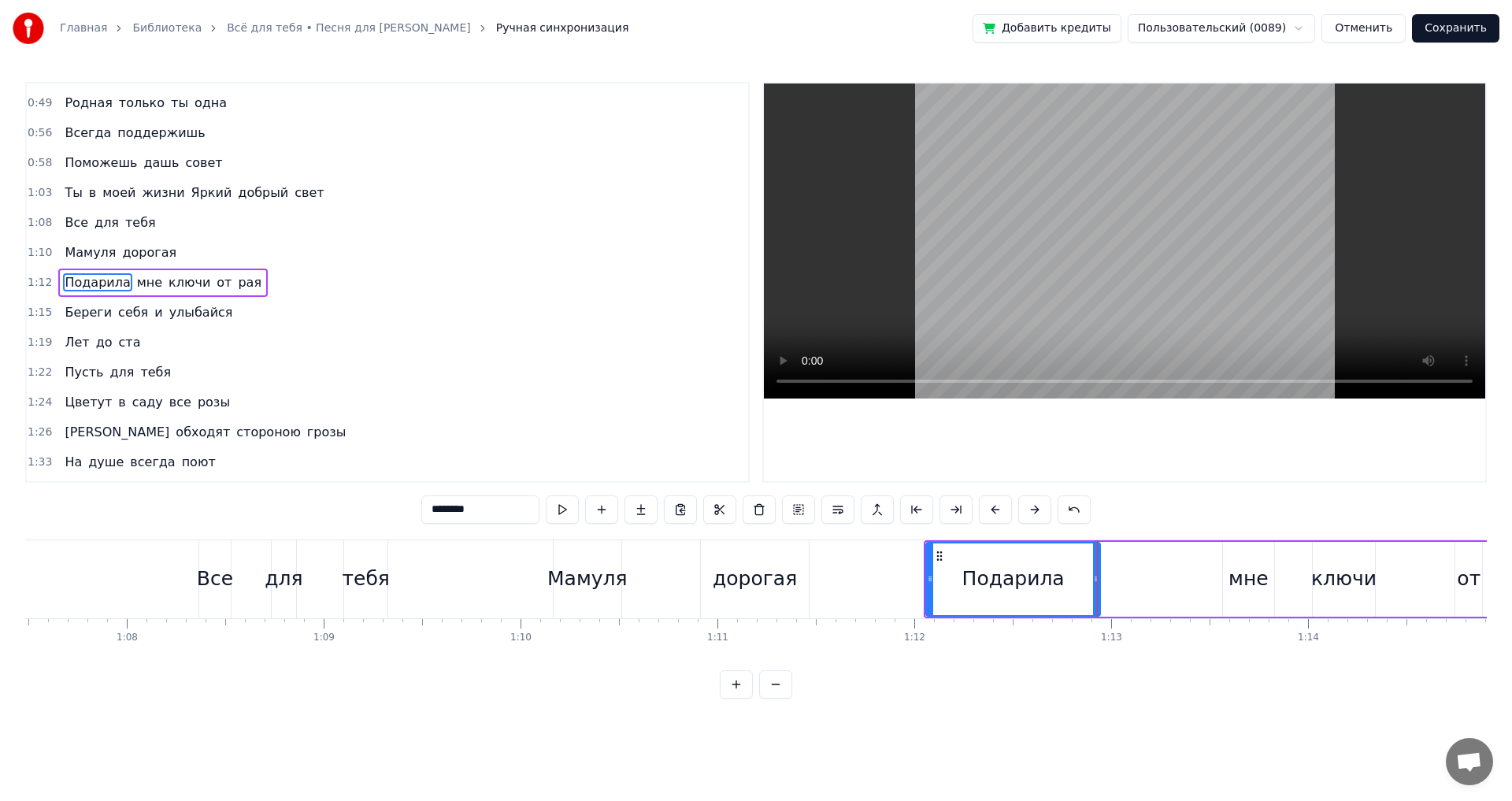
scroll to position [0, 13233]
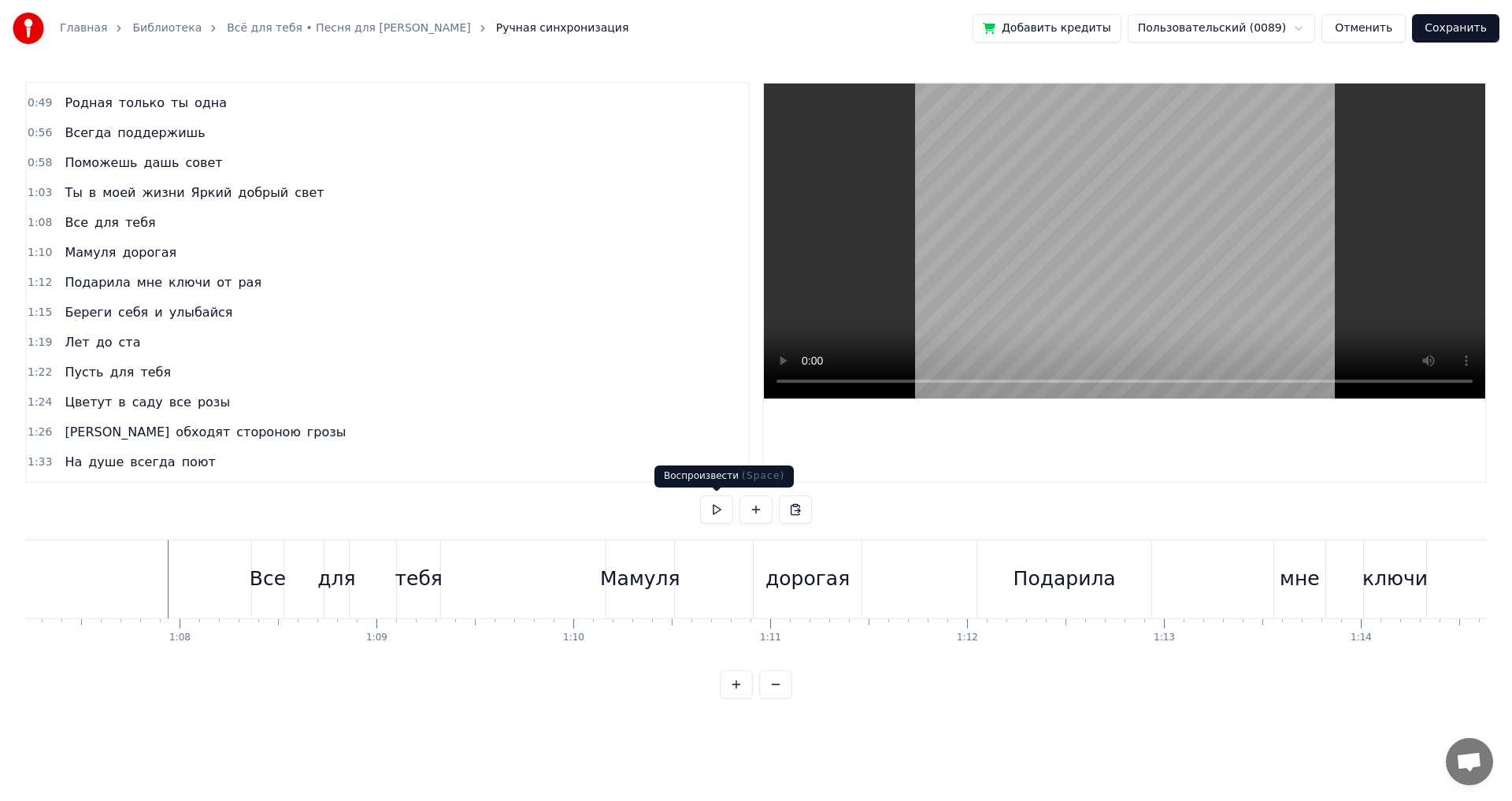
click at [724, 513] on button at bounding box center [717, 509] width 33 height 28
click at [1092, 593] on div "Подарила" at bounding box center [1064, 578] width 102 height 30
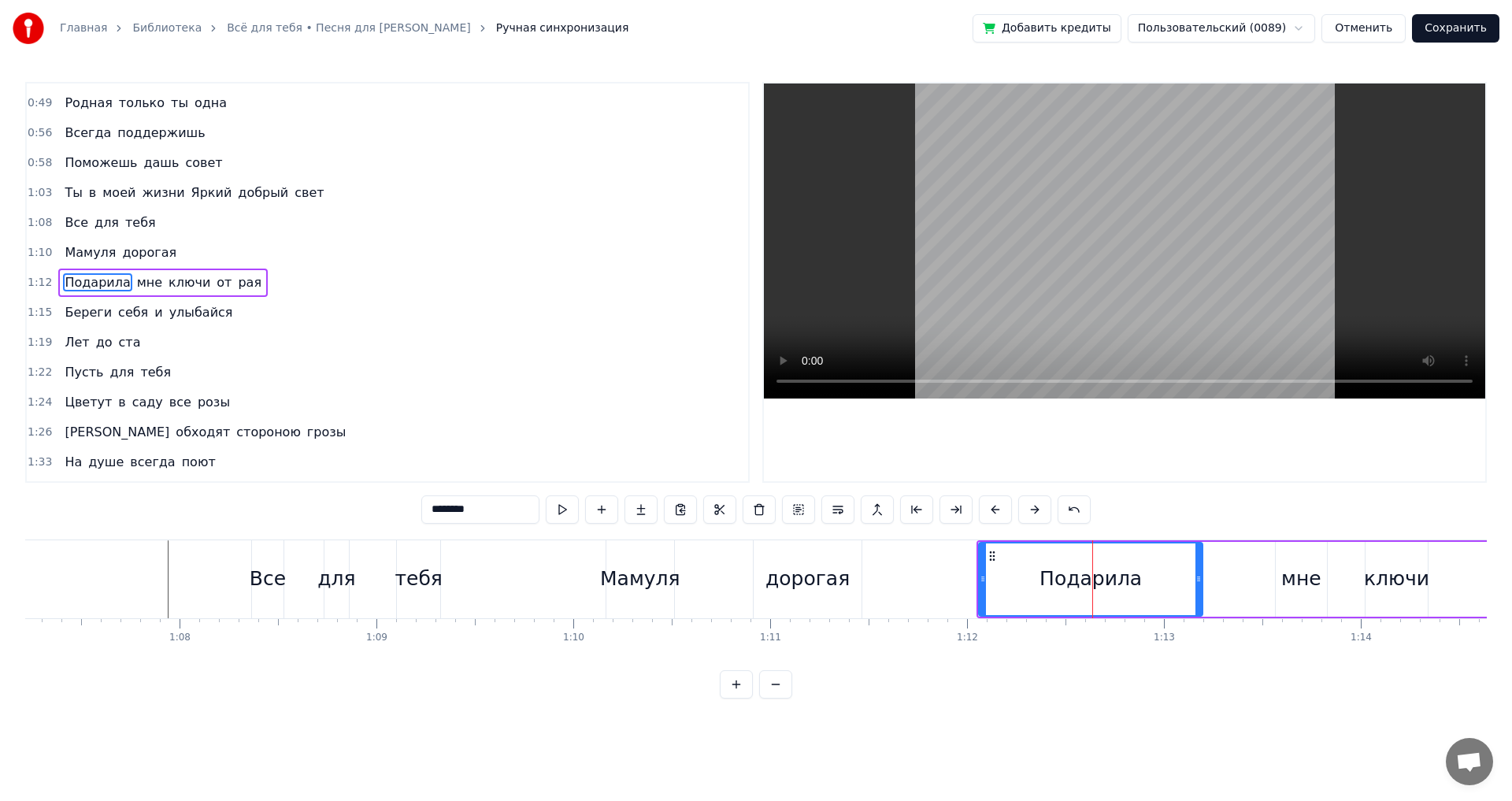
drag, startPoint x: 1151, startPoint y: 581, endPoint x: 1204, endPoint y: 584, distance: 53.1
click at [1202, 584] on icon at bounding box center [1198, 579] width 6 height 13
drag, startPoint x: 1202, startPoint y: 584, endPoint x: 1189, endPoint y: 586, distance: 13.2
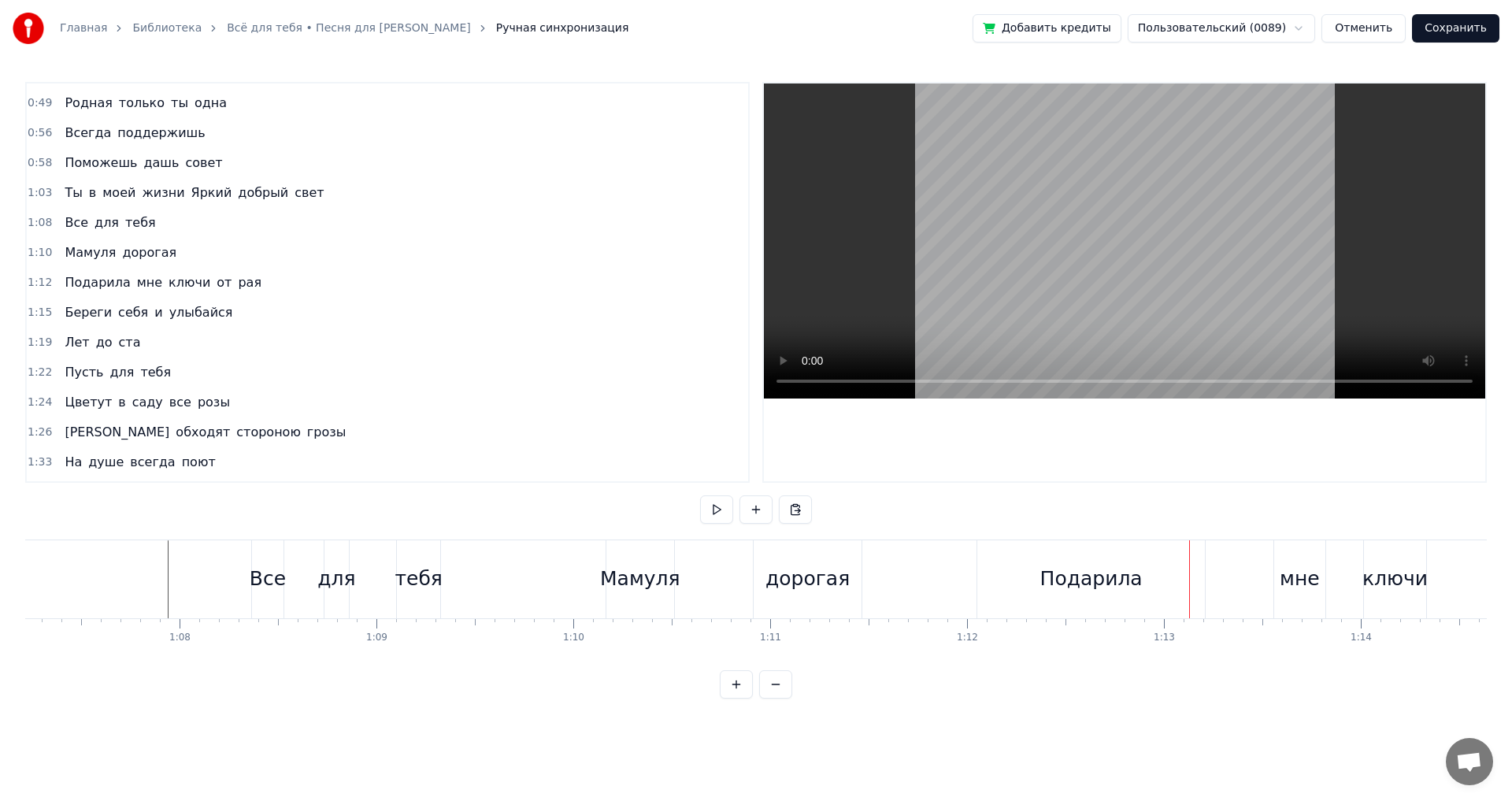
click at [712, 521] on button at bounding box center [717, 509] width 33 height 28
click at [1041, 587] on div "Подарила" at bounding box center [1091, 579] width 228 height 78
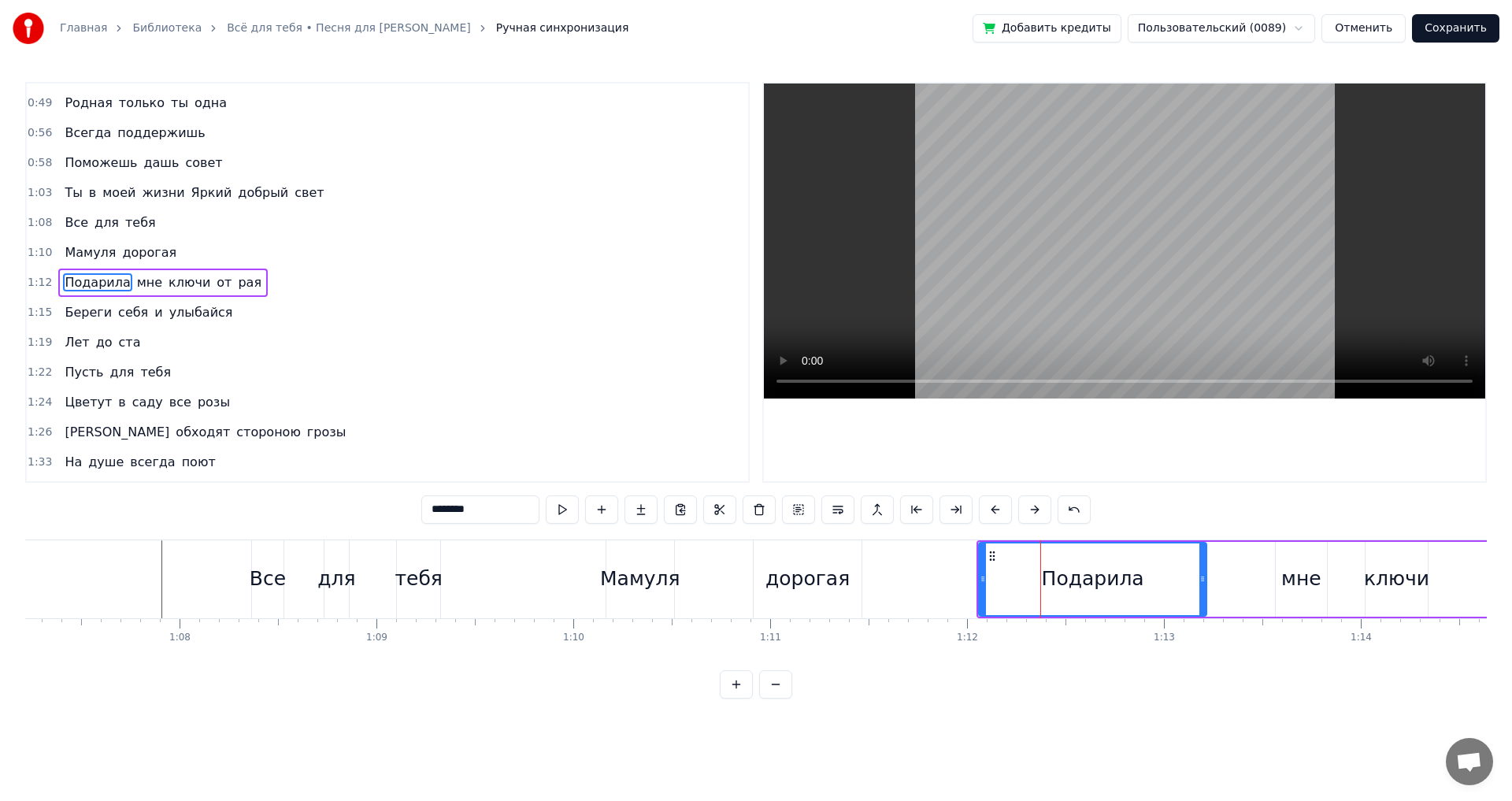
click at [978, 577] on div "Подарила" at bounding box center [1093, 579] width 230 height 75
drag, startPoint x: 983, startPoint y: 577, endPoint x: 959, endPoint y: 581, distance: 24.3
click at [959, 581] on icon at bounding box center [959, 579] width 6 height 13
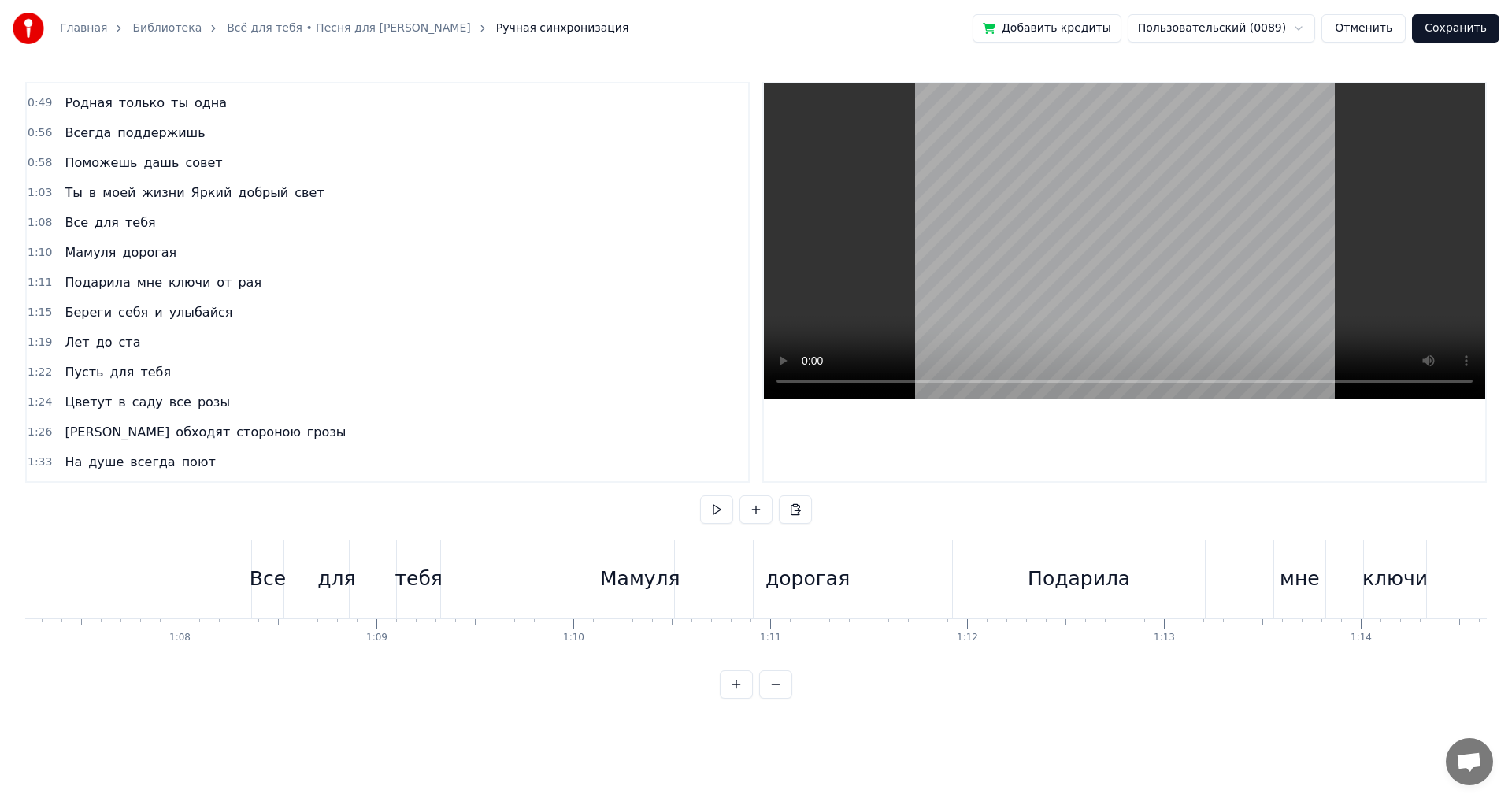
scroll to position [0, 13228]
click at [715, 509] on button at bounding box center [717, 509] width 33 height 28
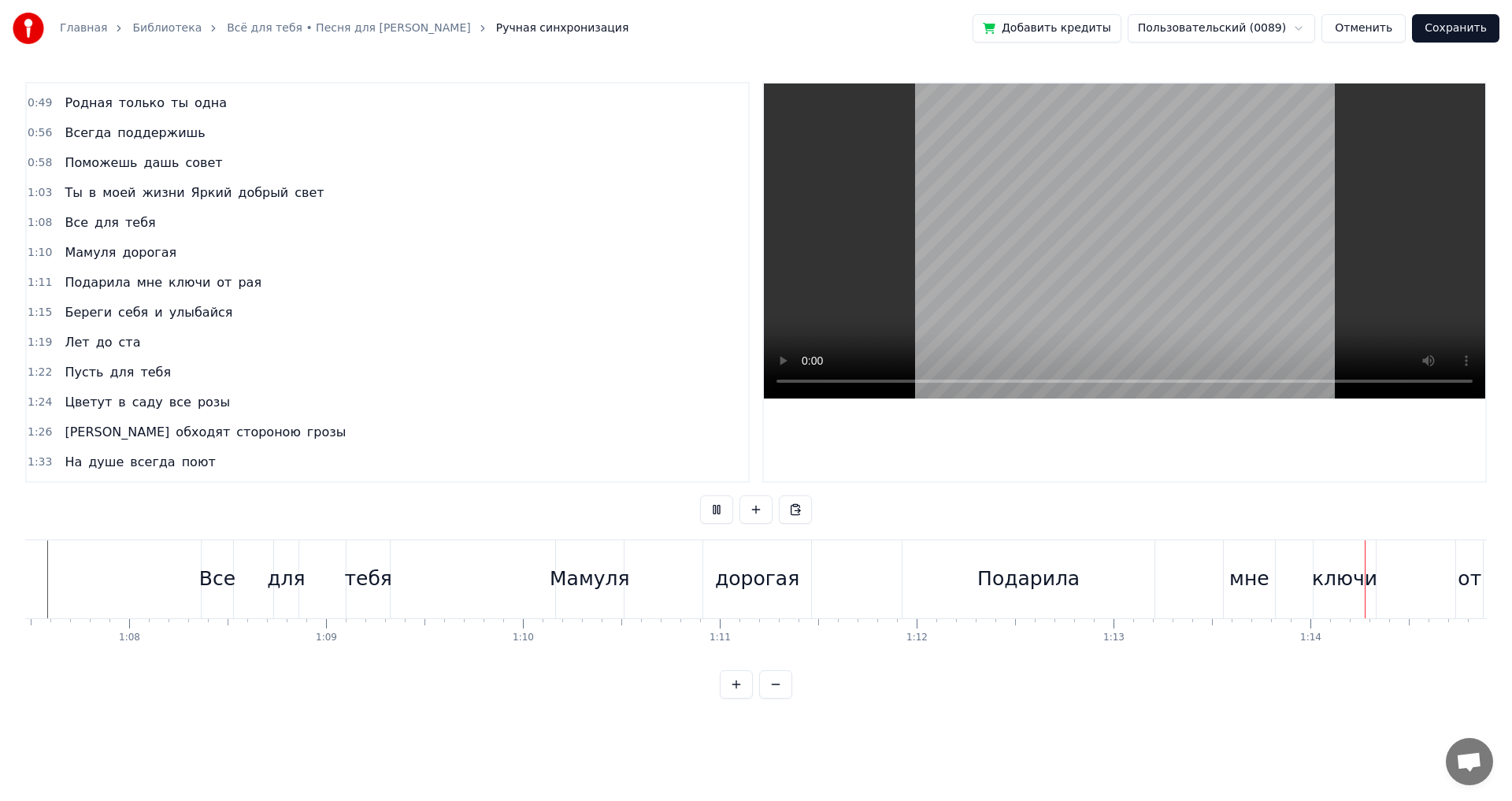
click at [715, 509] on button at bounding box center [717, 509] width 33 height 28
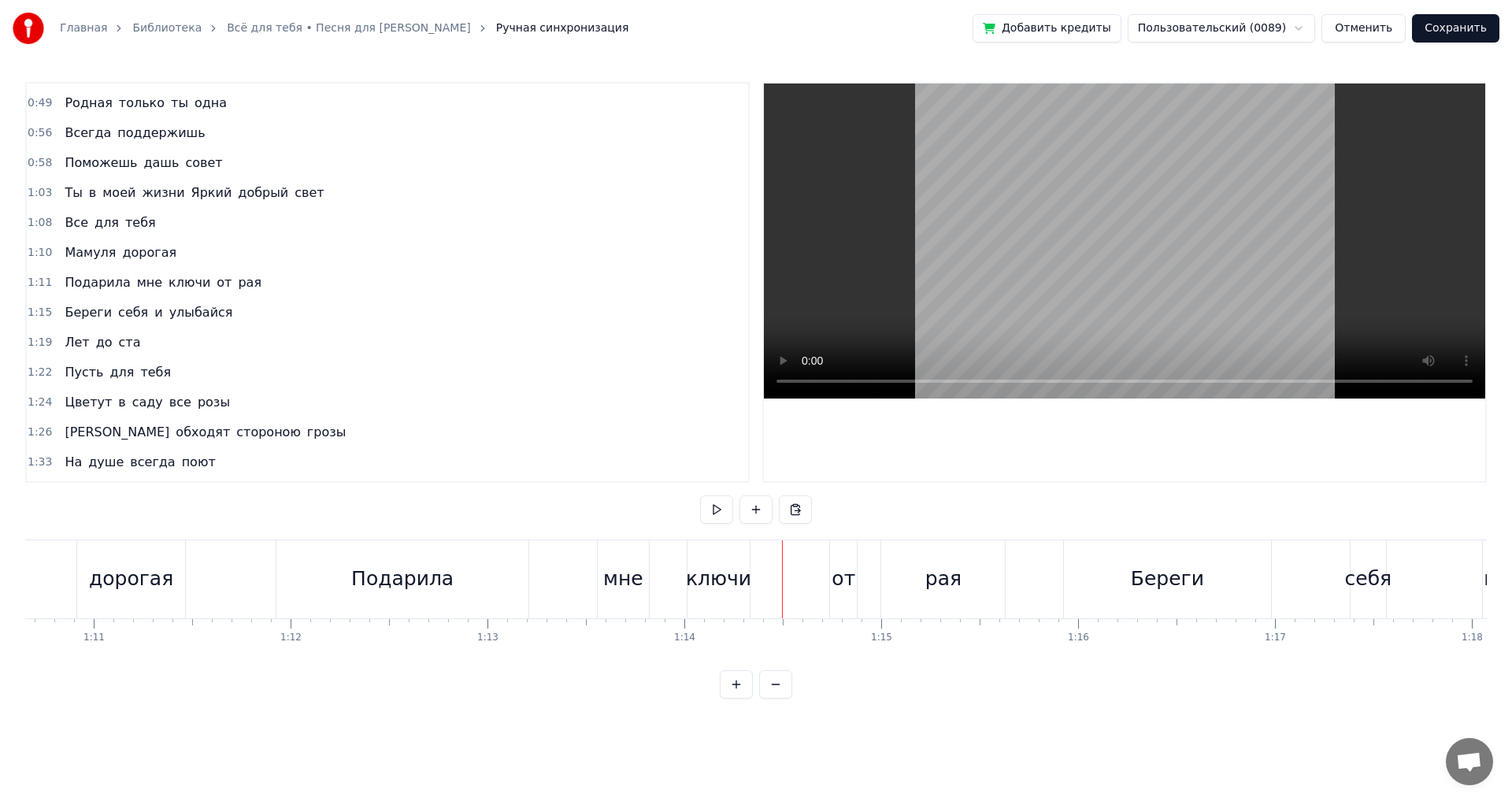
scroll to position [0, 13832]
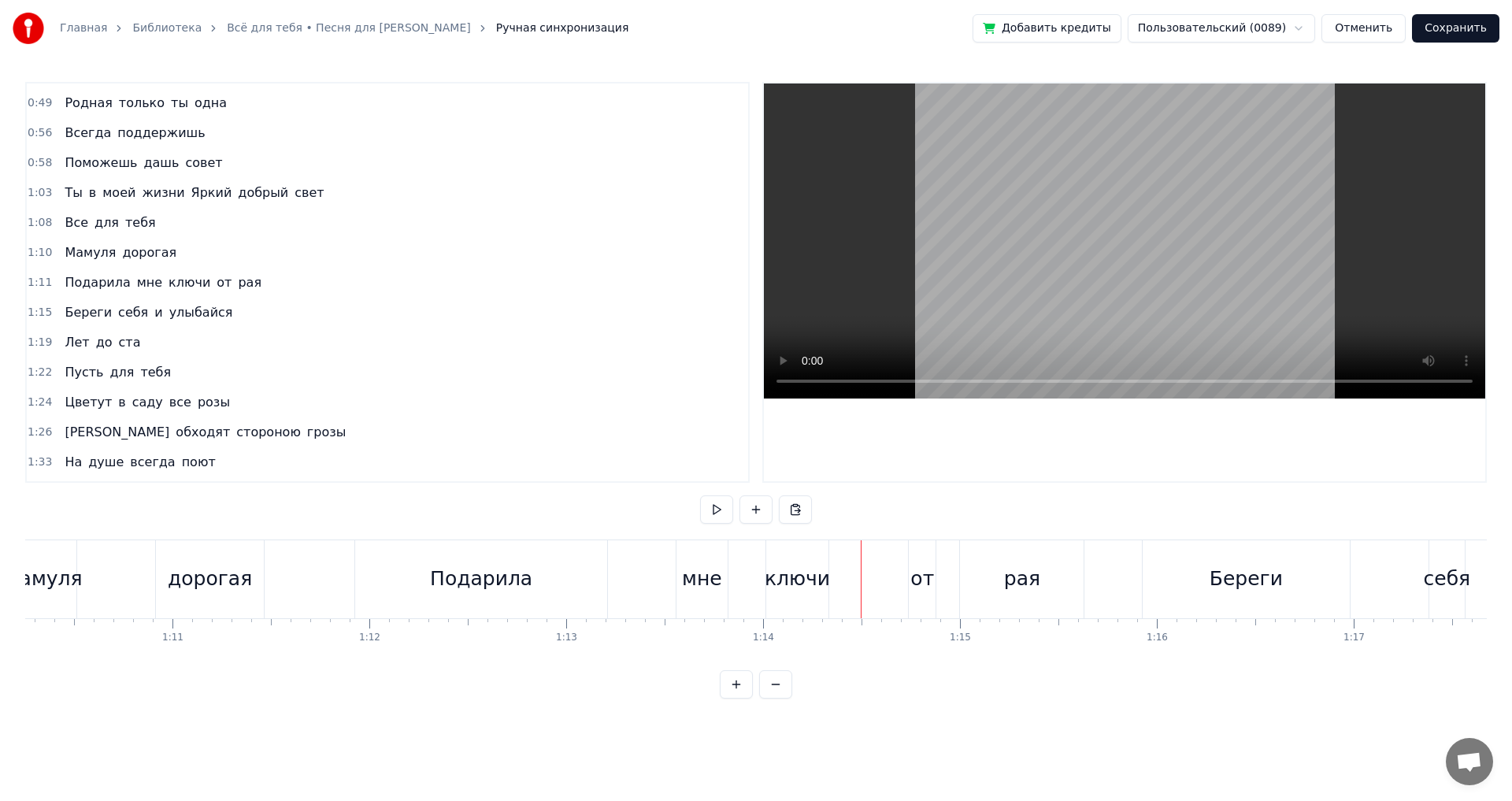
click at [483, 588] on div "Подарила" at bounding box center [481, 578] width 102 height 30
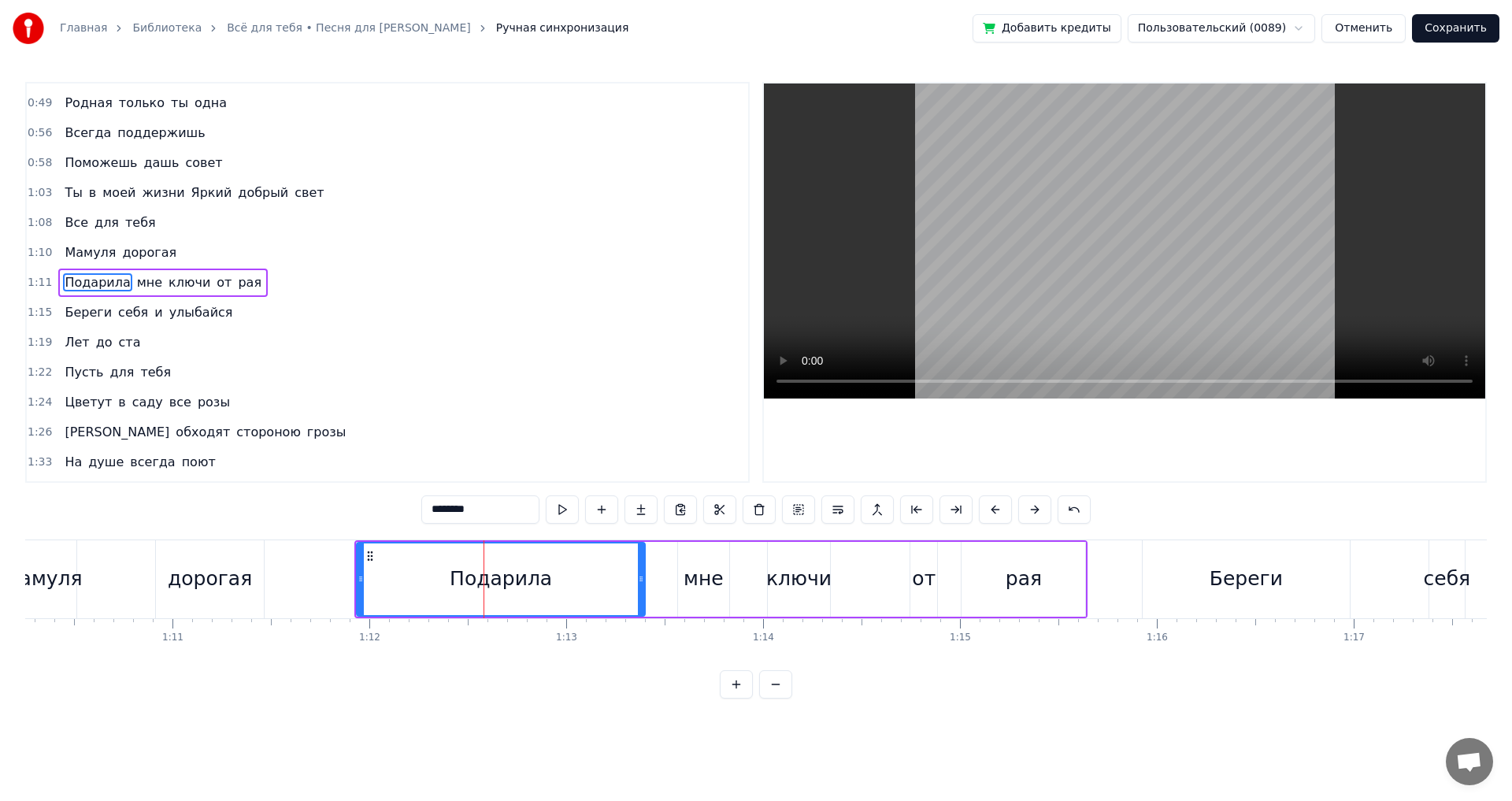
drag, startPoint x: 606, startPoint y: 582, endPoint x: 643, endPoint y: 581, distance: 37.0
click at [643, 581] on icon at bounding box center [641, 579] width 6 height 13
click at [694, 577] on div "мне" at bounding box center [704, 578] width 40 height 30
type input "***"
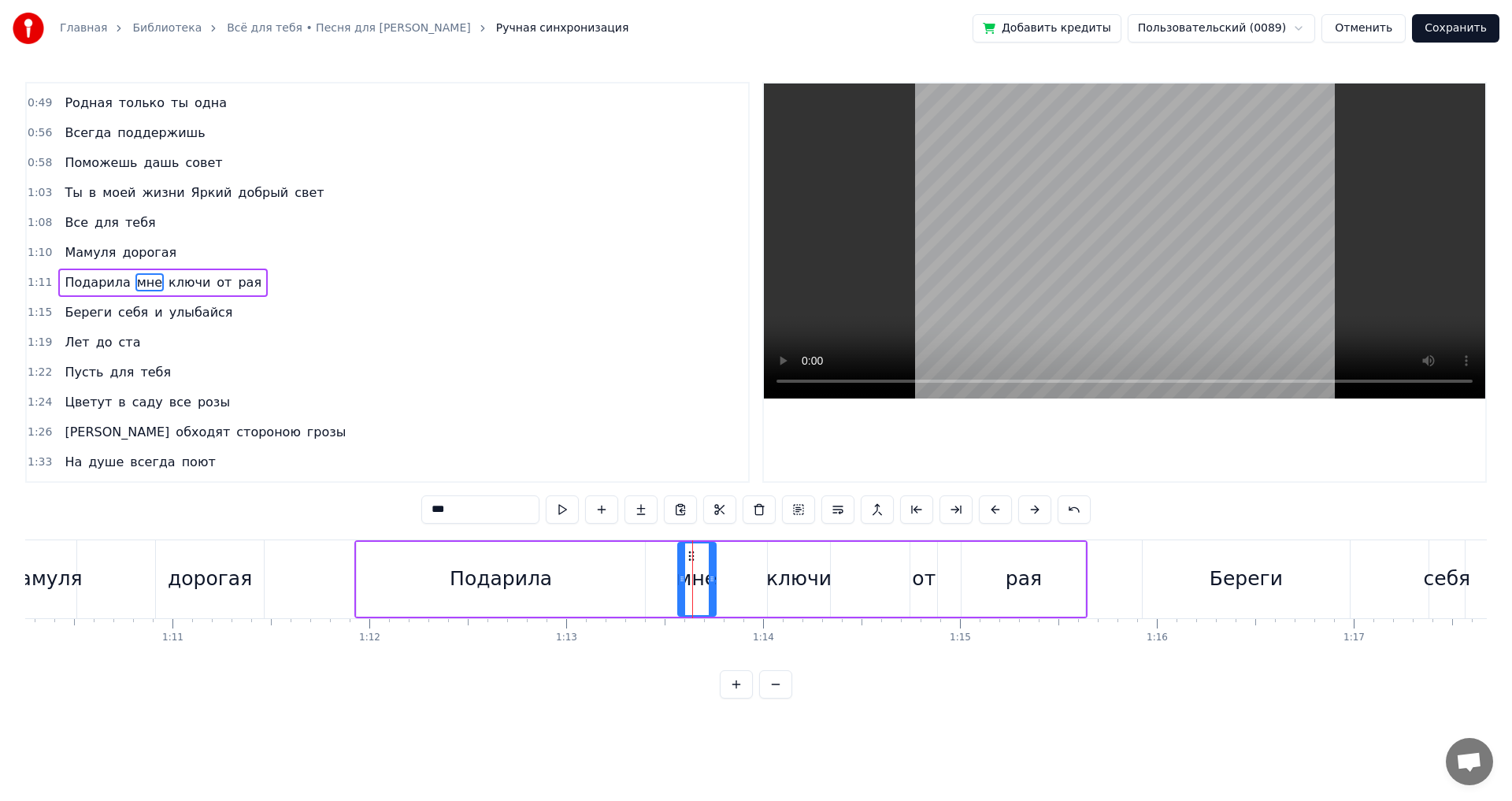
drag, startPoint x: 724, startPoint y: 577, endPoint x: 710, endPoint y: 579, distance: 14.1
click at [710, 579] on icon at bounding box center [712, 579] width 6 height 13
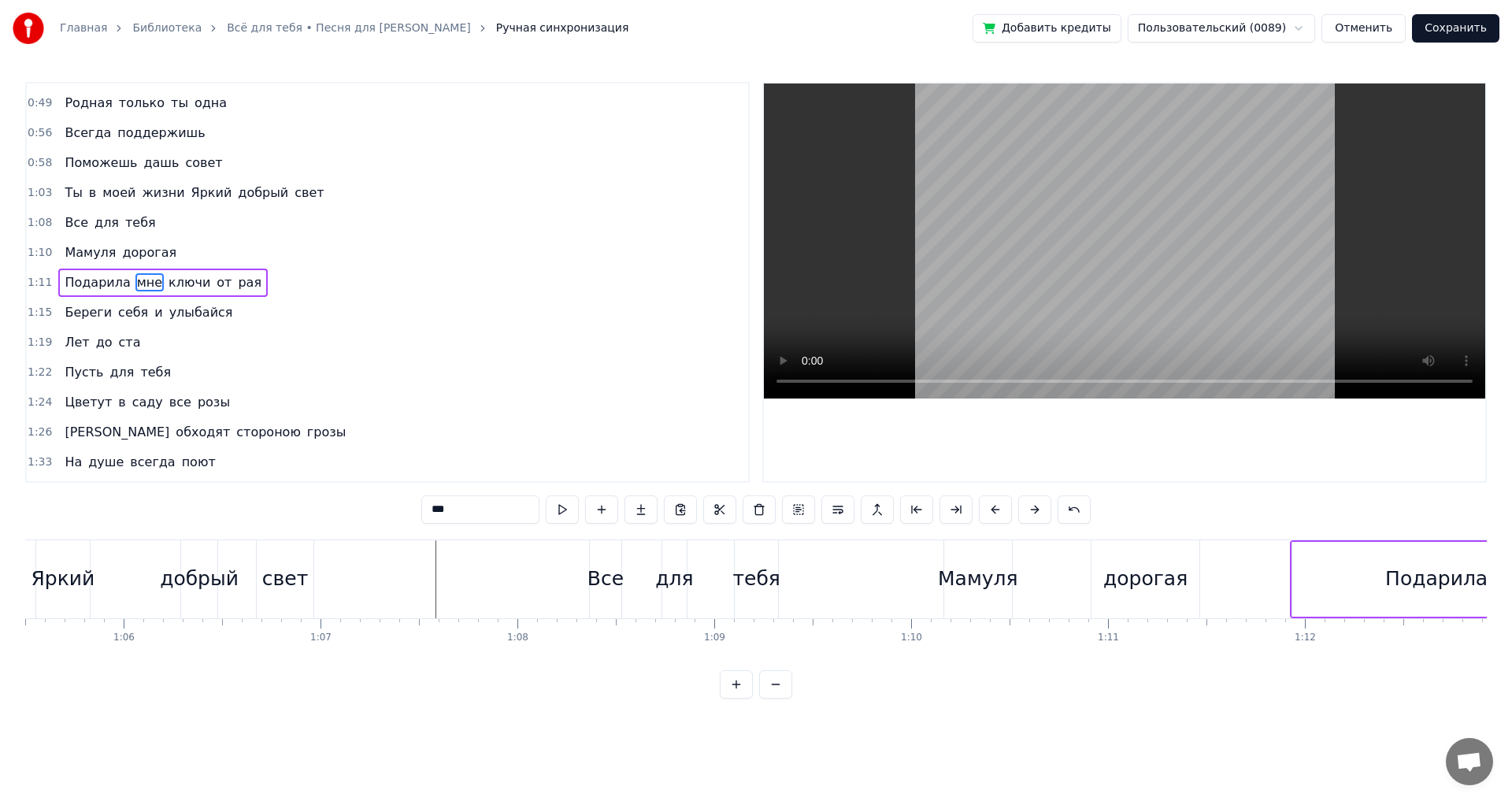
scroll to position [0, 12844]
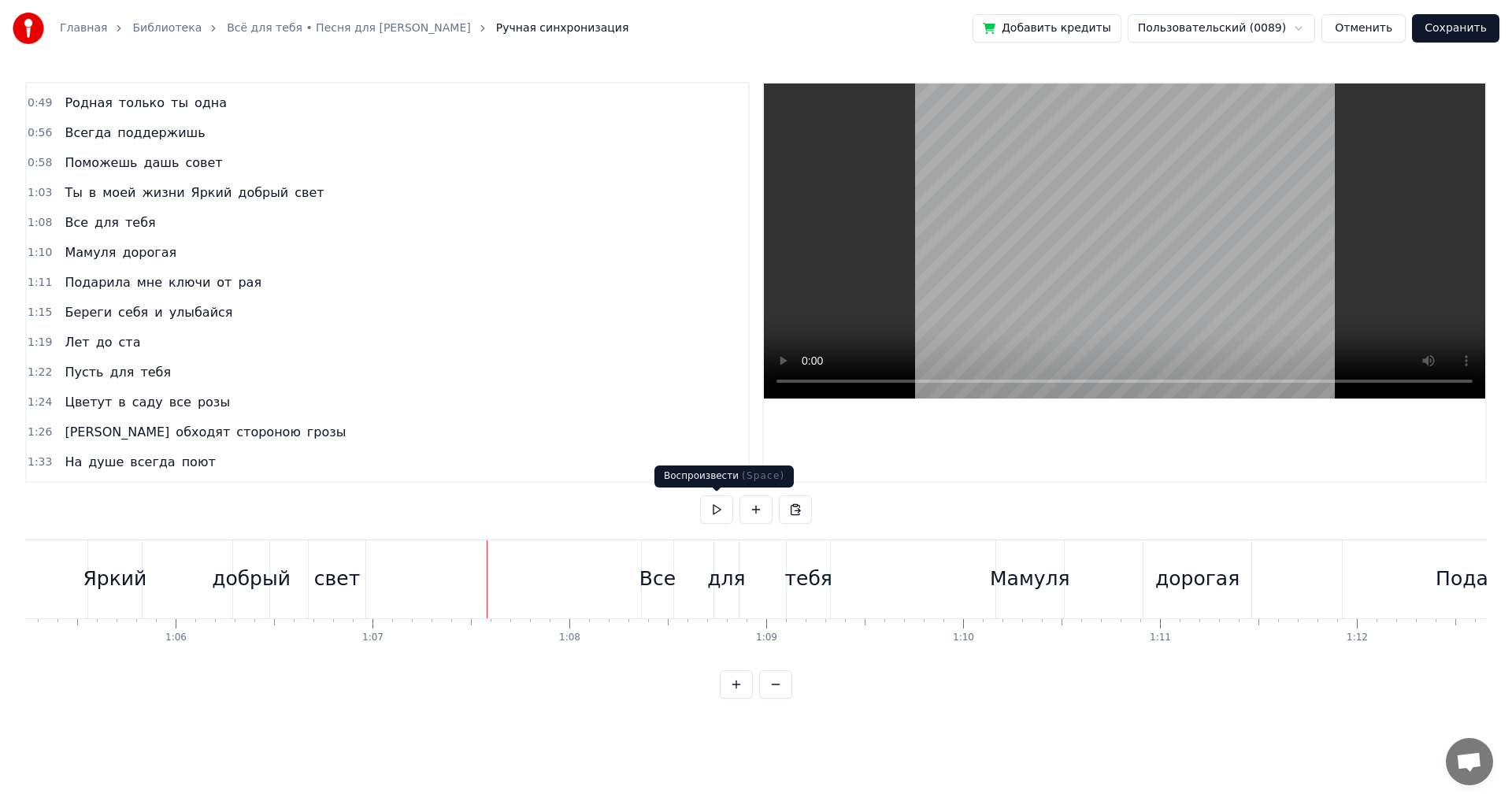
click at [713, 515] on button at bounding box center [717, 509] width 33 height 28
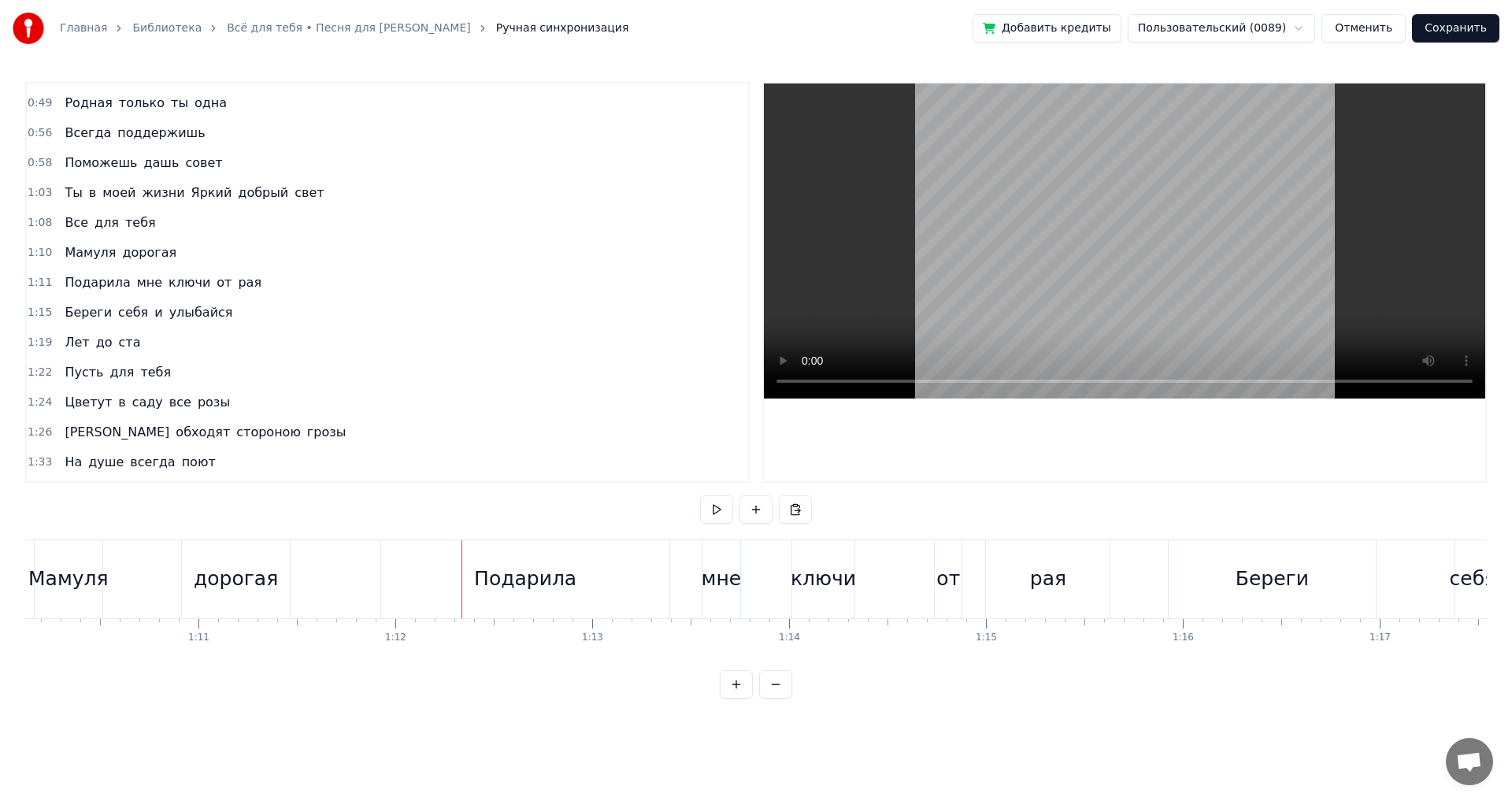
scroll to position [0, 13728]
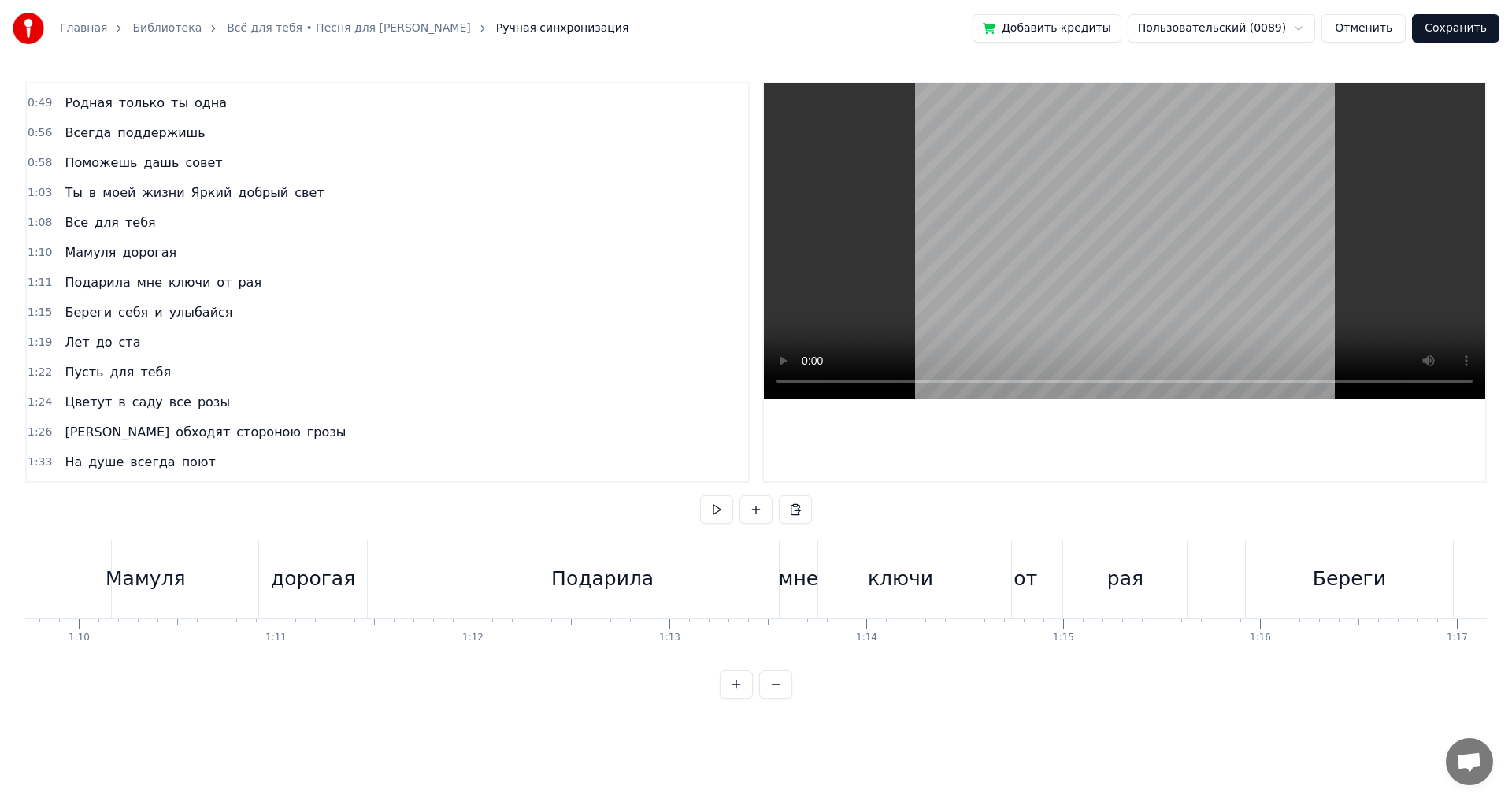
click at [338, 581] on div "дорогая" at bounding box center [313, 578] width 84 height 30
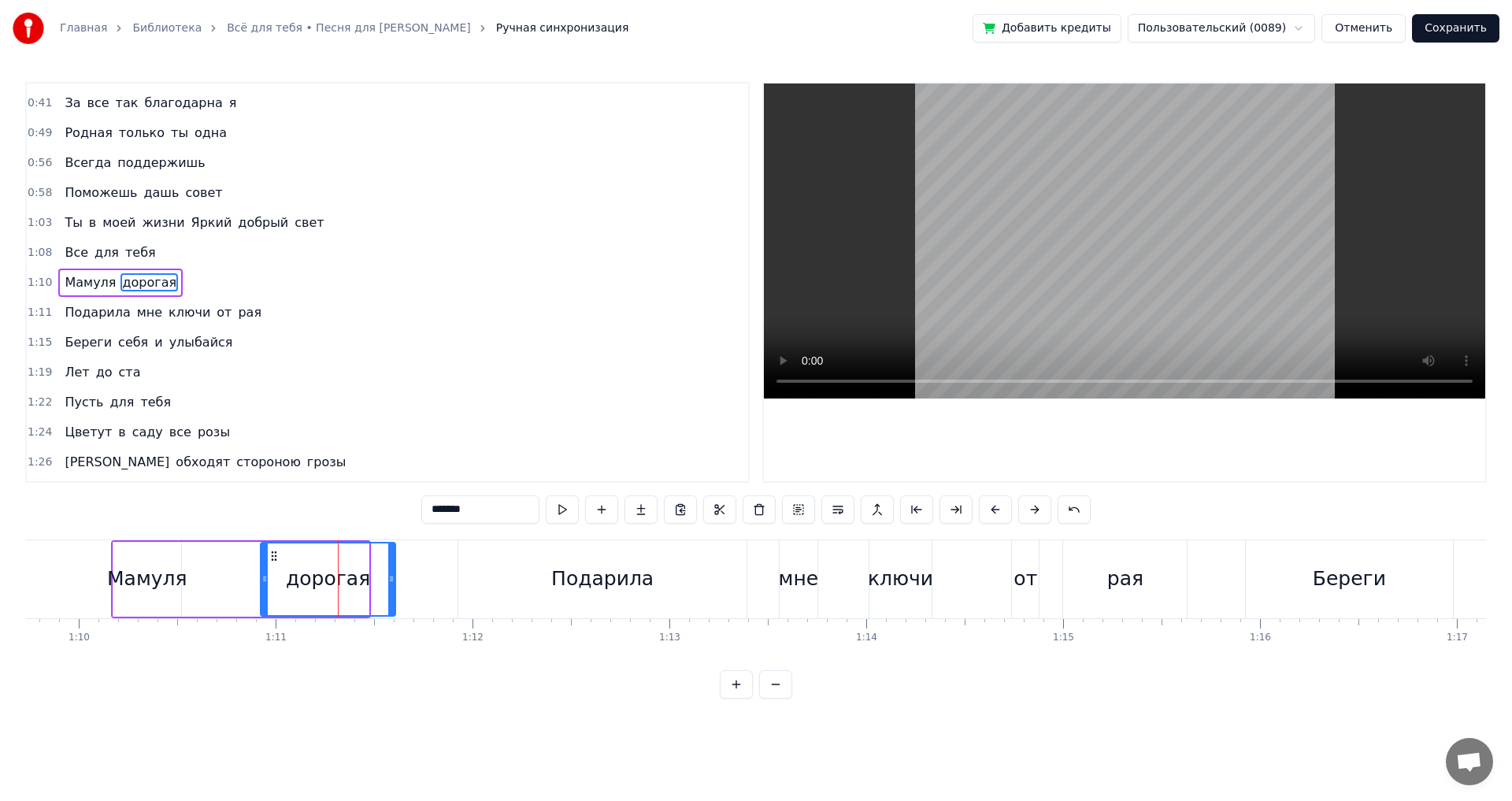
drag, startPoint x: 365, startPoint y: 580, endPoint x: 392, endPoint y: 580, distance: 27.0
click at [392, 580] on icon at bounding box center [392, 579] width 6 height 13
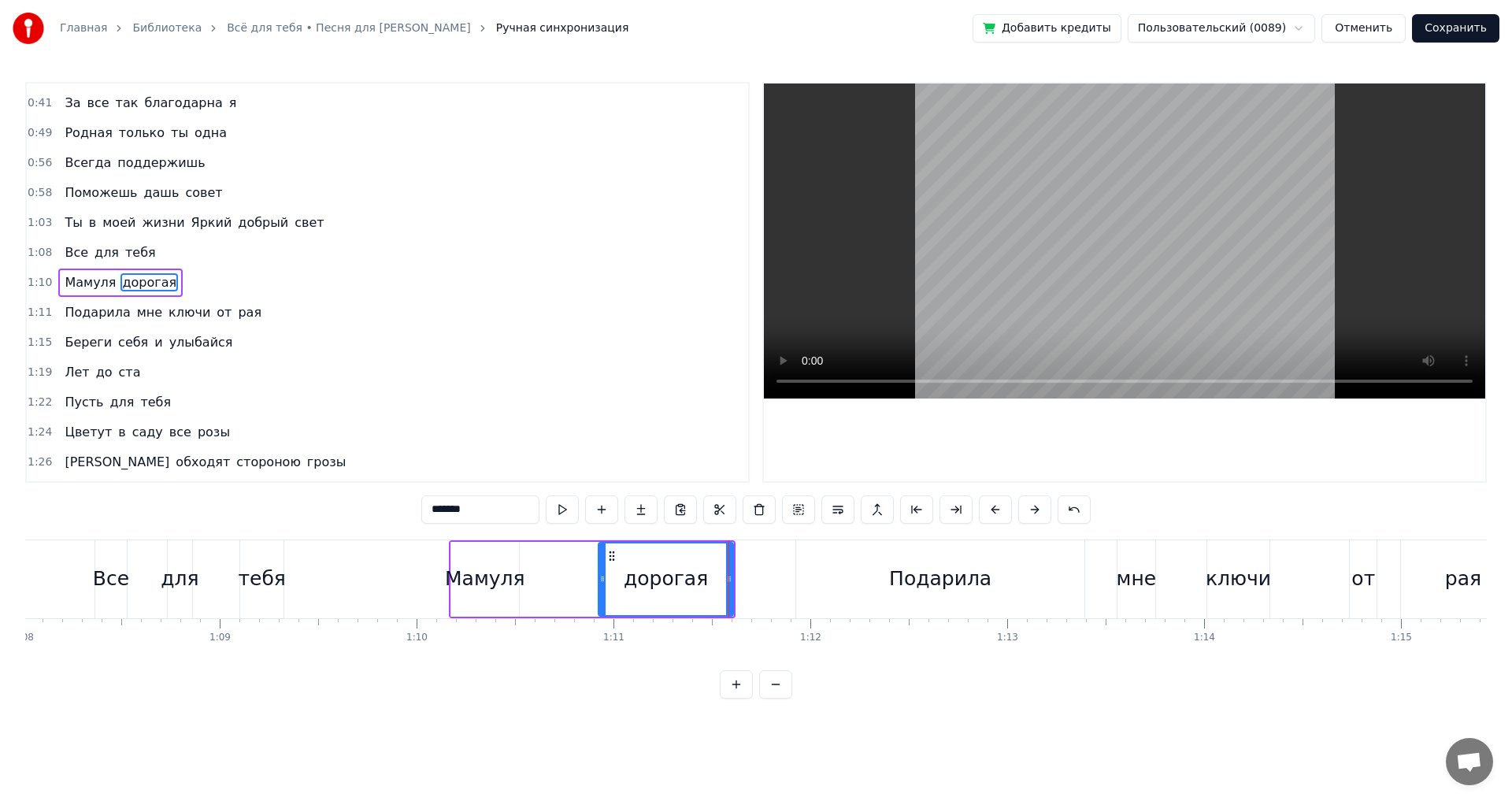
scroll to position [0, 13208]
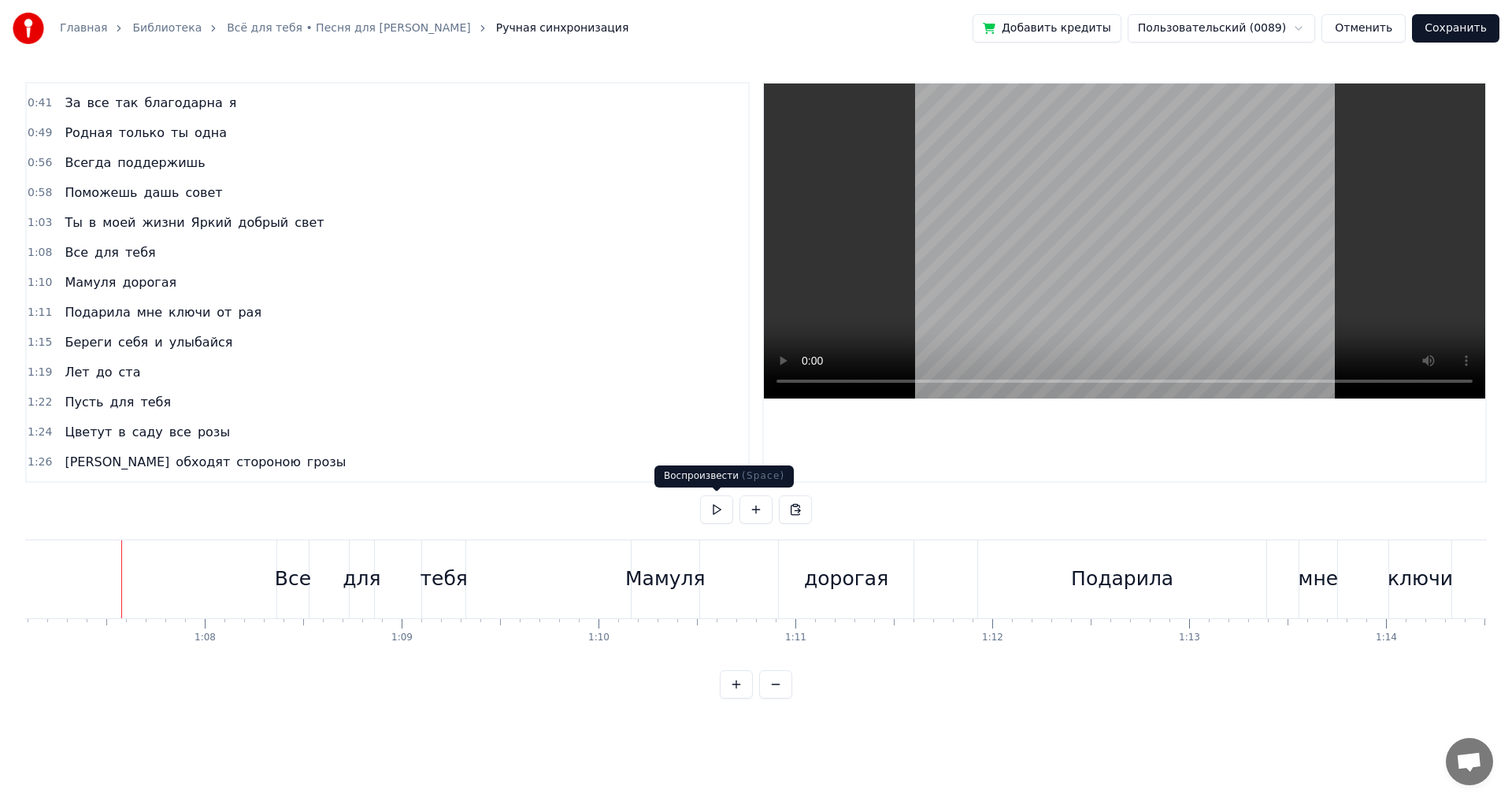
click at [708, 511] on button at bounding box center [717, 509] width 33 height 28
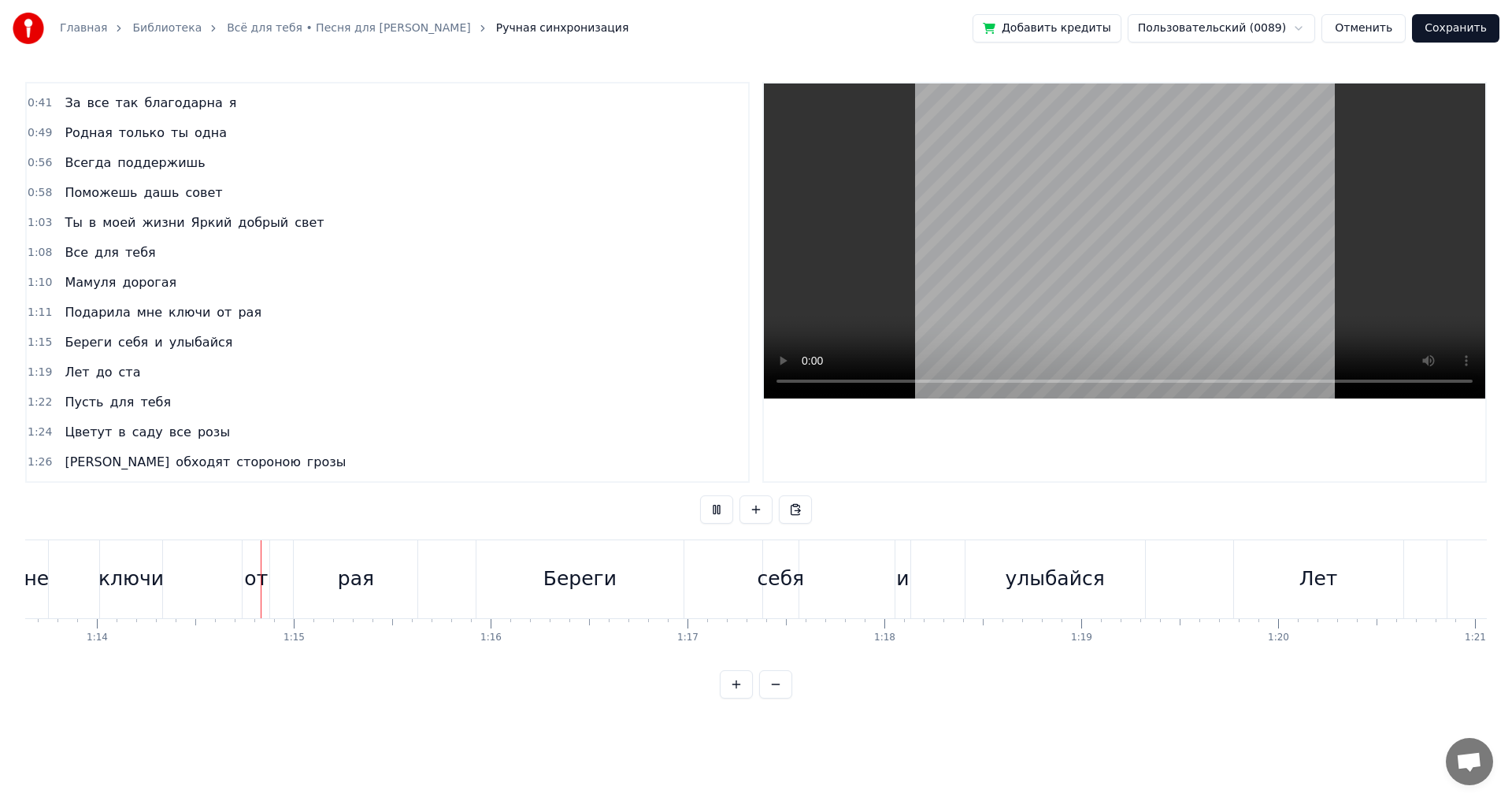
scroll to position [0, 14538]
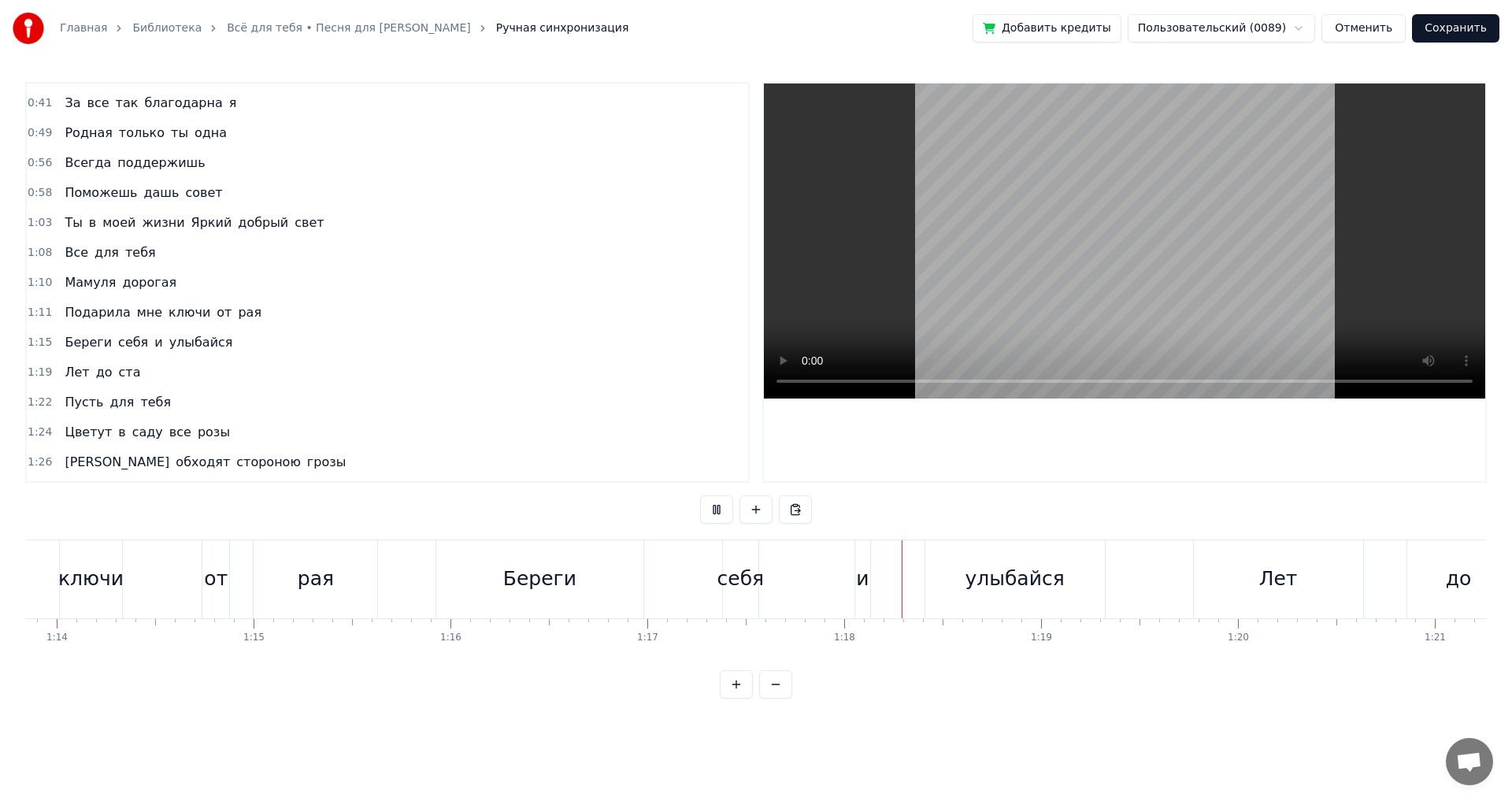
click at [708, 511] on button at bounding box center [717, 509] width 33 height 28
click at [736, 580] on div "себя" at bounding box center [741, 578] width 47 height 30
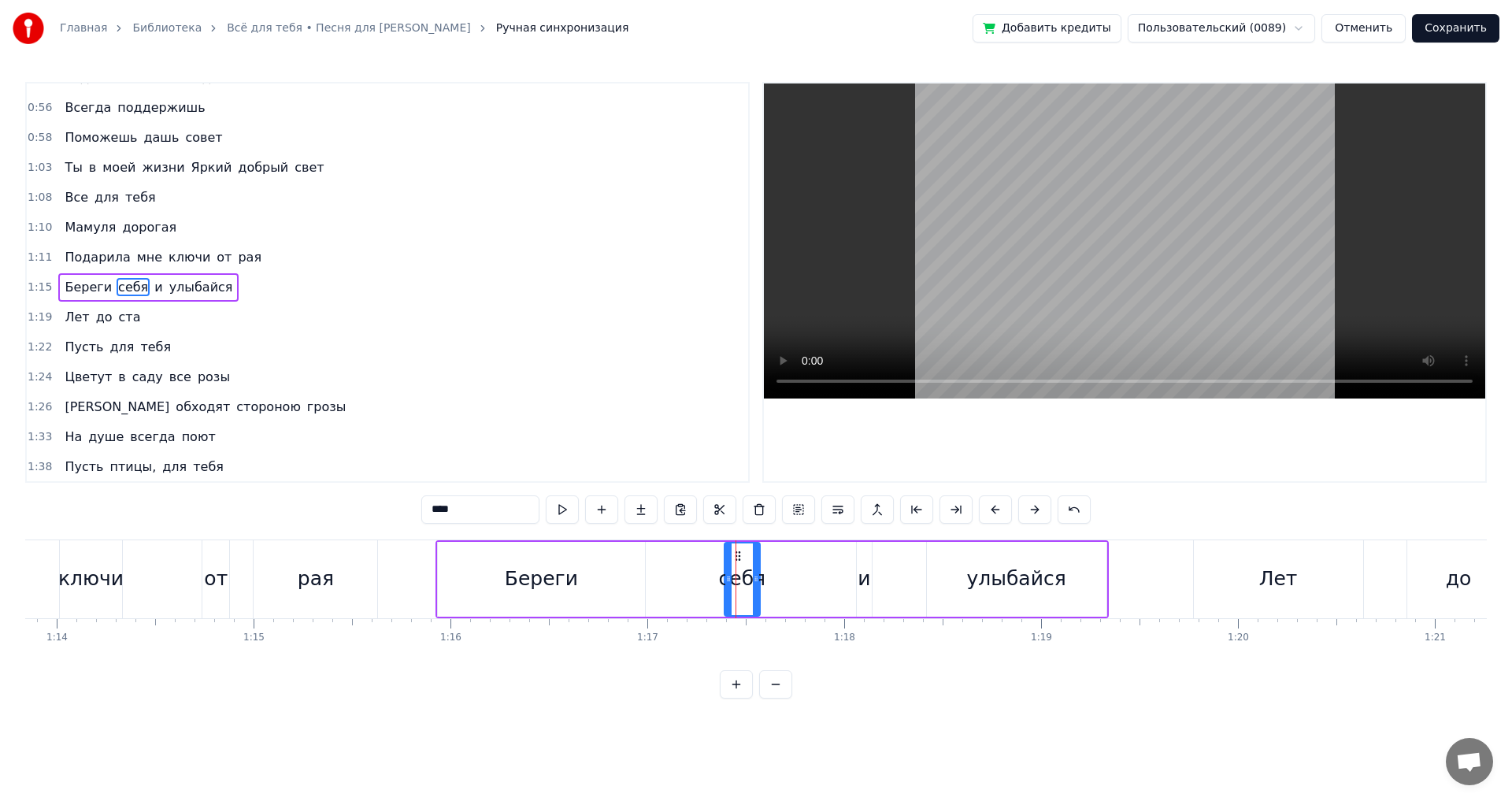
scroll to position [115, 0]
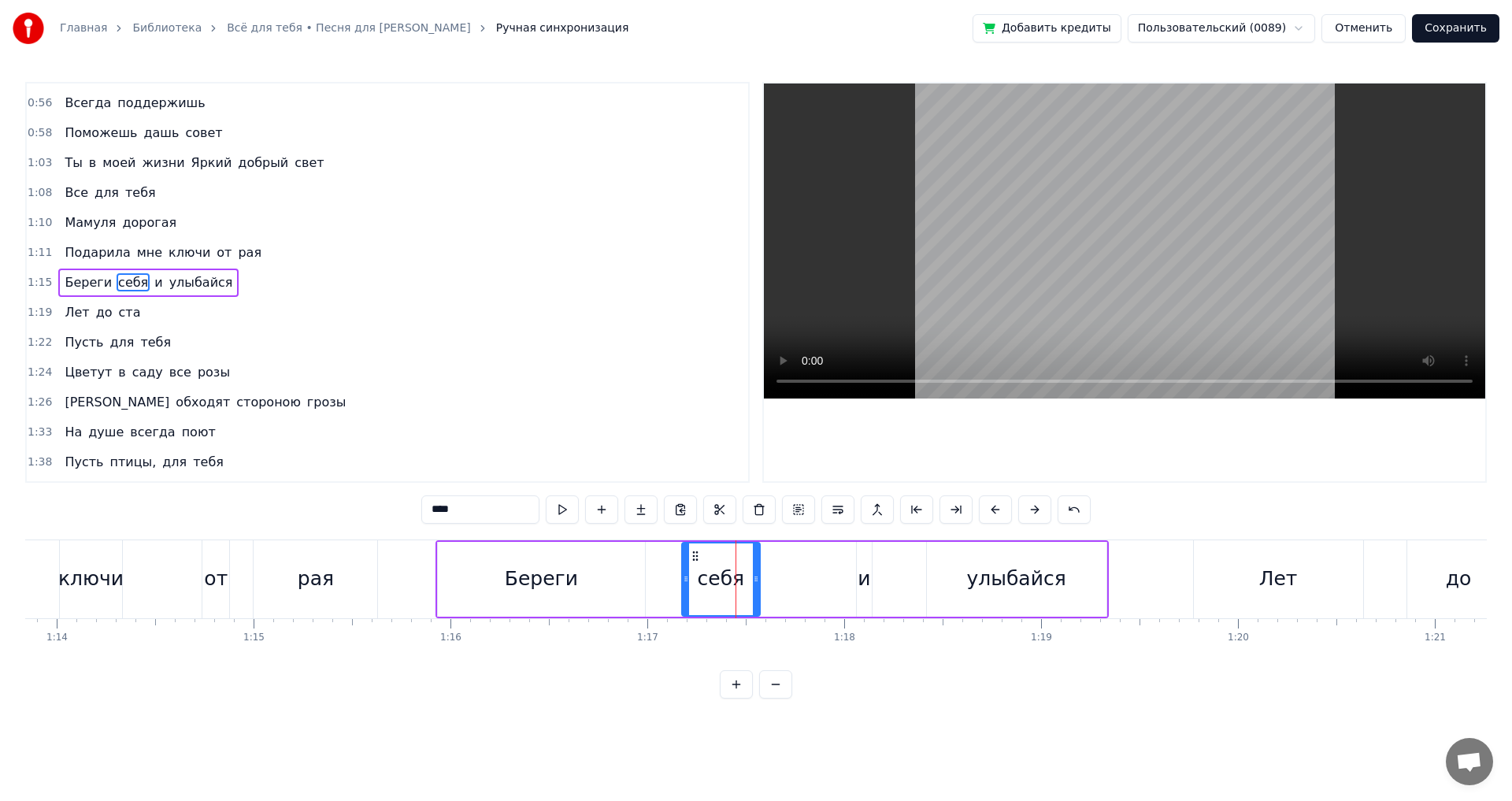
drag, startPoint x: 727, startPoint y: 579, endPoint x: 679, endPoint y: 589, distance: 49.0
click at [683, 589] on div at bounding box center [686, 579] width 6 height 72
drag, startPoint x: 758, startPoint y: 577, endPoint x: 726, endPoint y: 586, distance: 33.2
click at [726, 586] on div at bounding box center [728, 579] width 6 height 72
click at [865, 579] on div "и" at bounding box center [864, 578] width 13 height 30
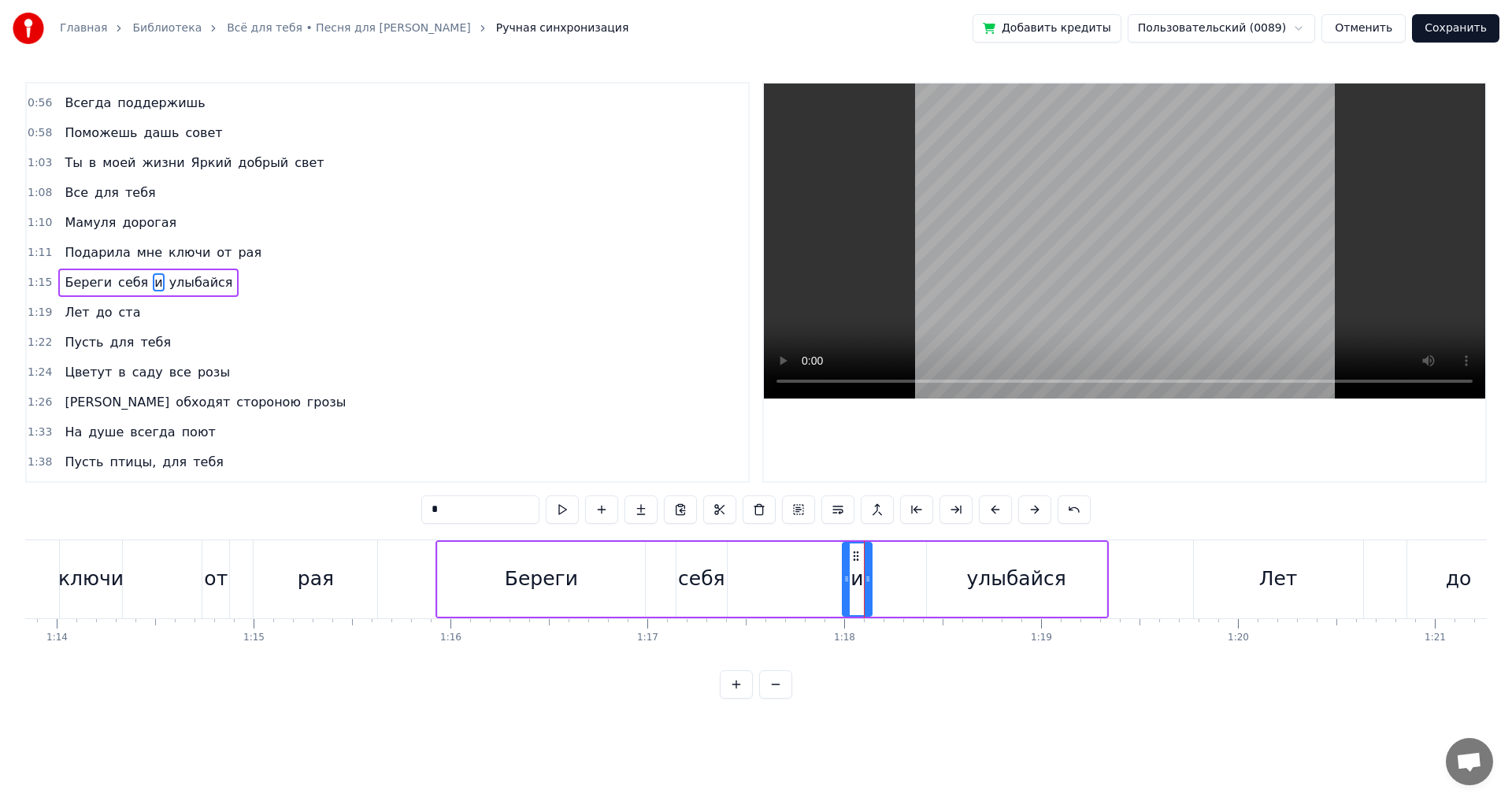
drag, startPoint x: 858, startPoint y: 576, endPoint x: 841, endPoint y: 580, distance: 17.5
click at [844, 580] on icon at bounding box center [847, 579] width 6 height 13
click at [840, 581] on icon at bounding box center [844, 579] width 6 height 13
drag, startPoint x: 851, startPoint y: 579, endPoint x: 836, endPoint y: 579, distance: 15.0
click at [836, 579] on div "и" at bounding box center [851, 579] width 39 height 72
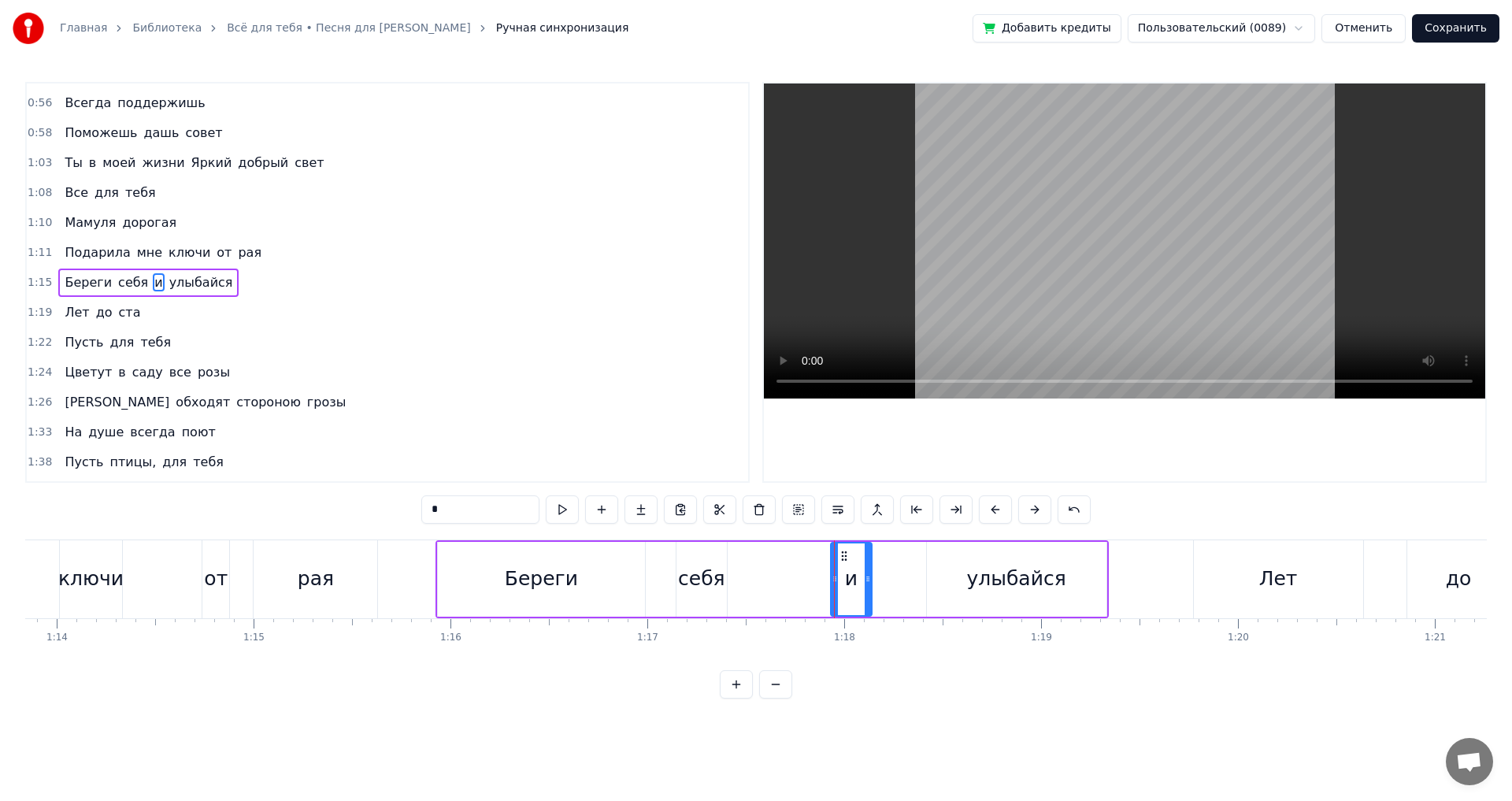
click at [975, 576] on div "улыбайся" at bounding box center [1015, 578] width 99 height 30
type input "********"
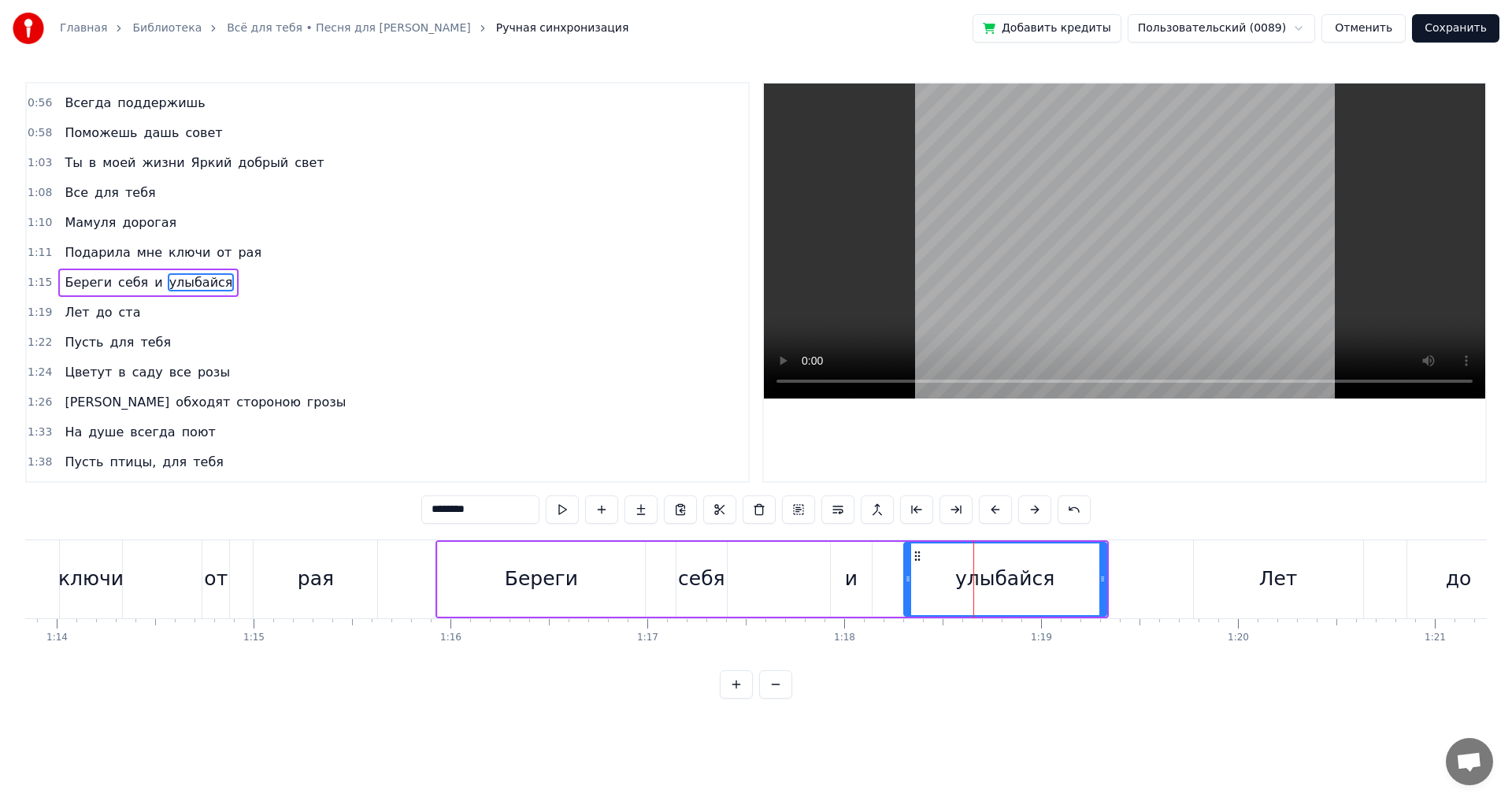
drag, startPoint x: 931, startPoint y: 578, endPoint x: 1078, endPoint y: 594, distance: 147.9
click at [908, 582] on icon at bounding box center [908, 579] width 6 height 13
drag, startPoint x: 1104, startPoint y: 577, endPoint x: 986, endPoint y: 605, distance: 121.3
click at [1073, 585] on icon at bounding box center [1073, 579] width 6 height 13
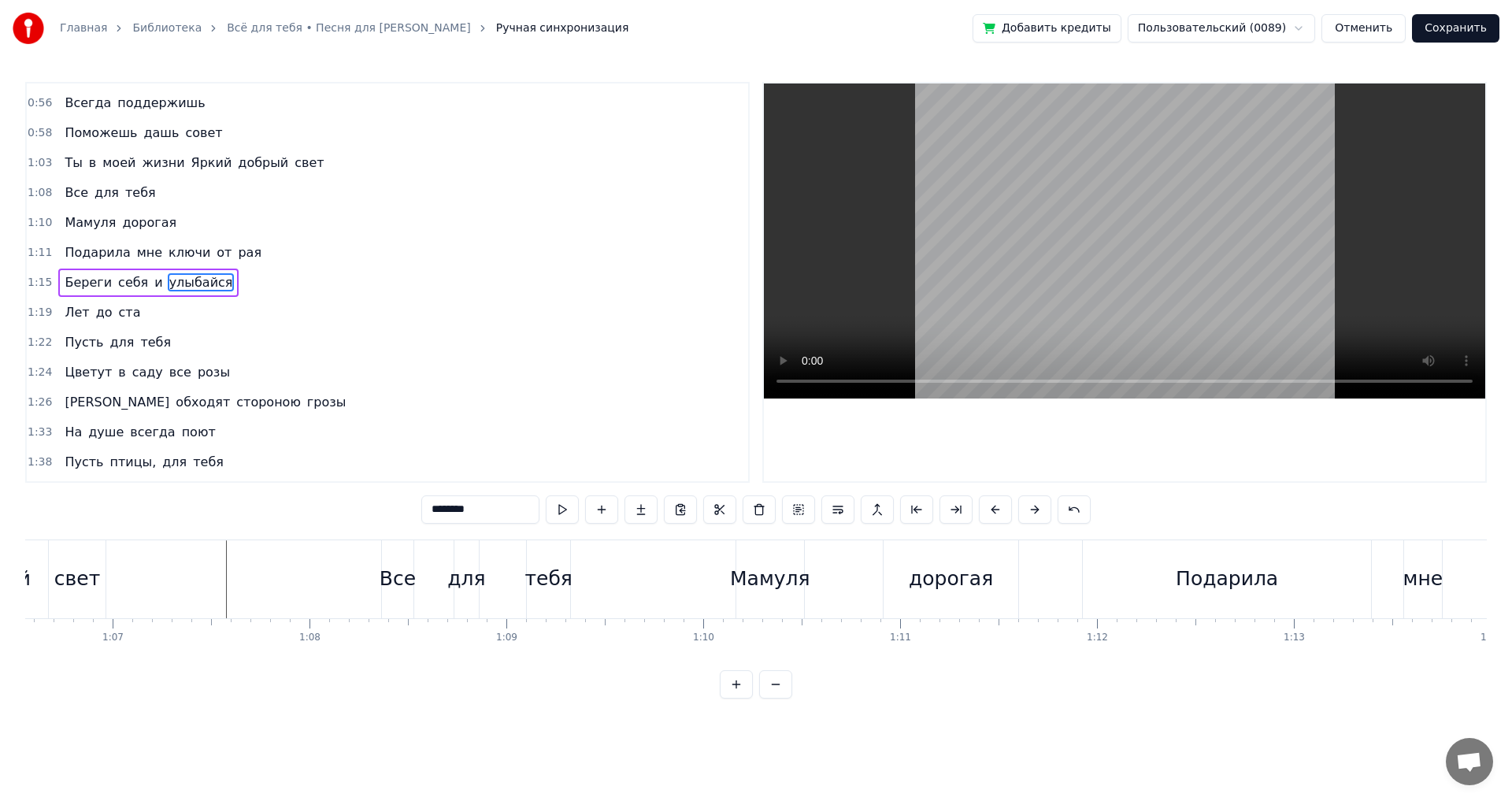
scroll to position [0, 13051]
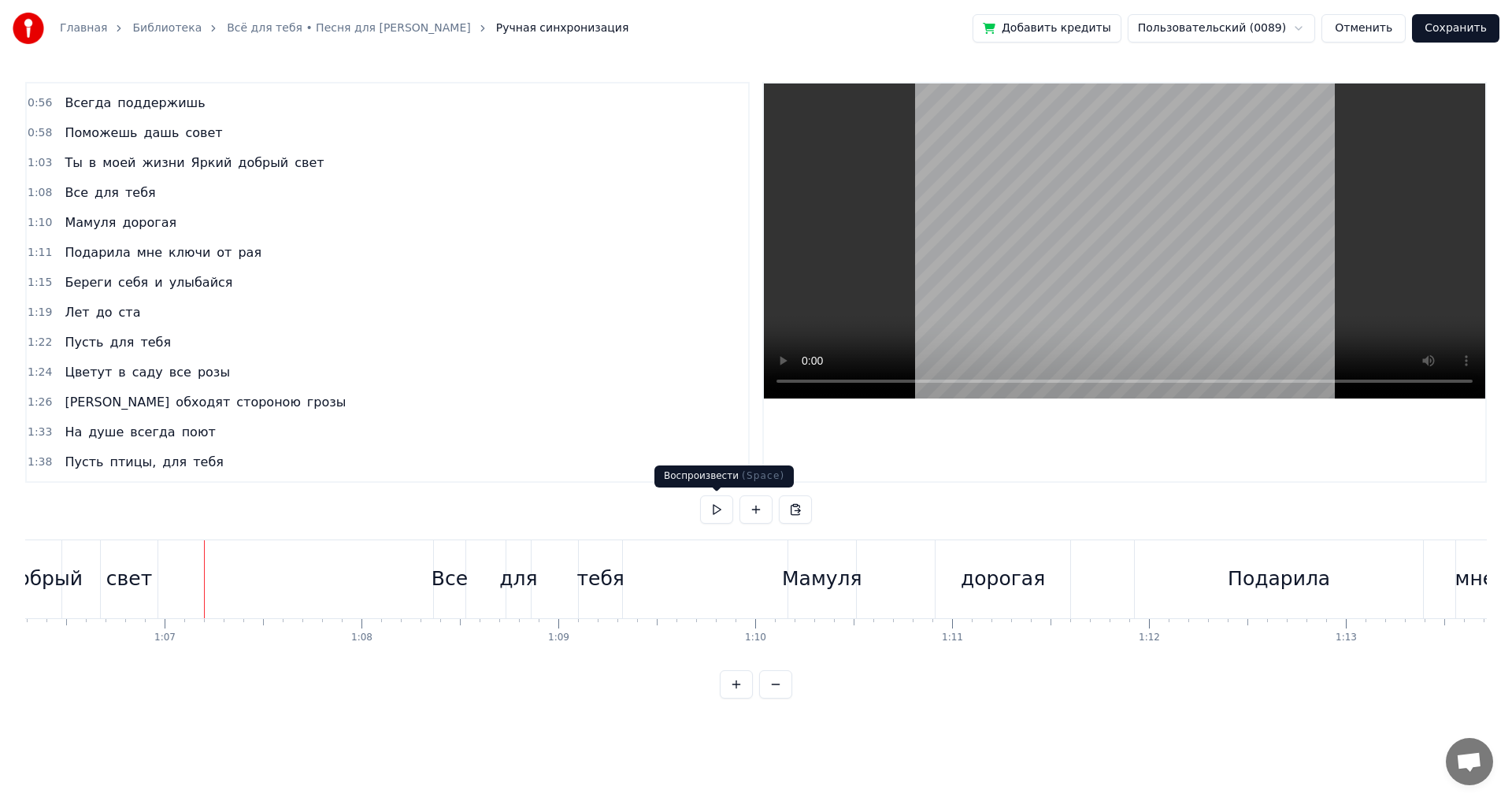
click at [705, 510] on button at bounding box center [717, 509] width 33 height 28
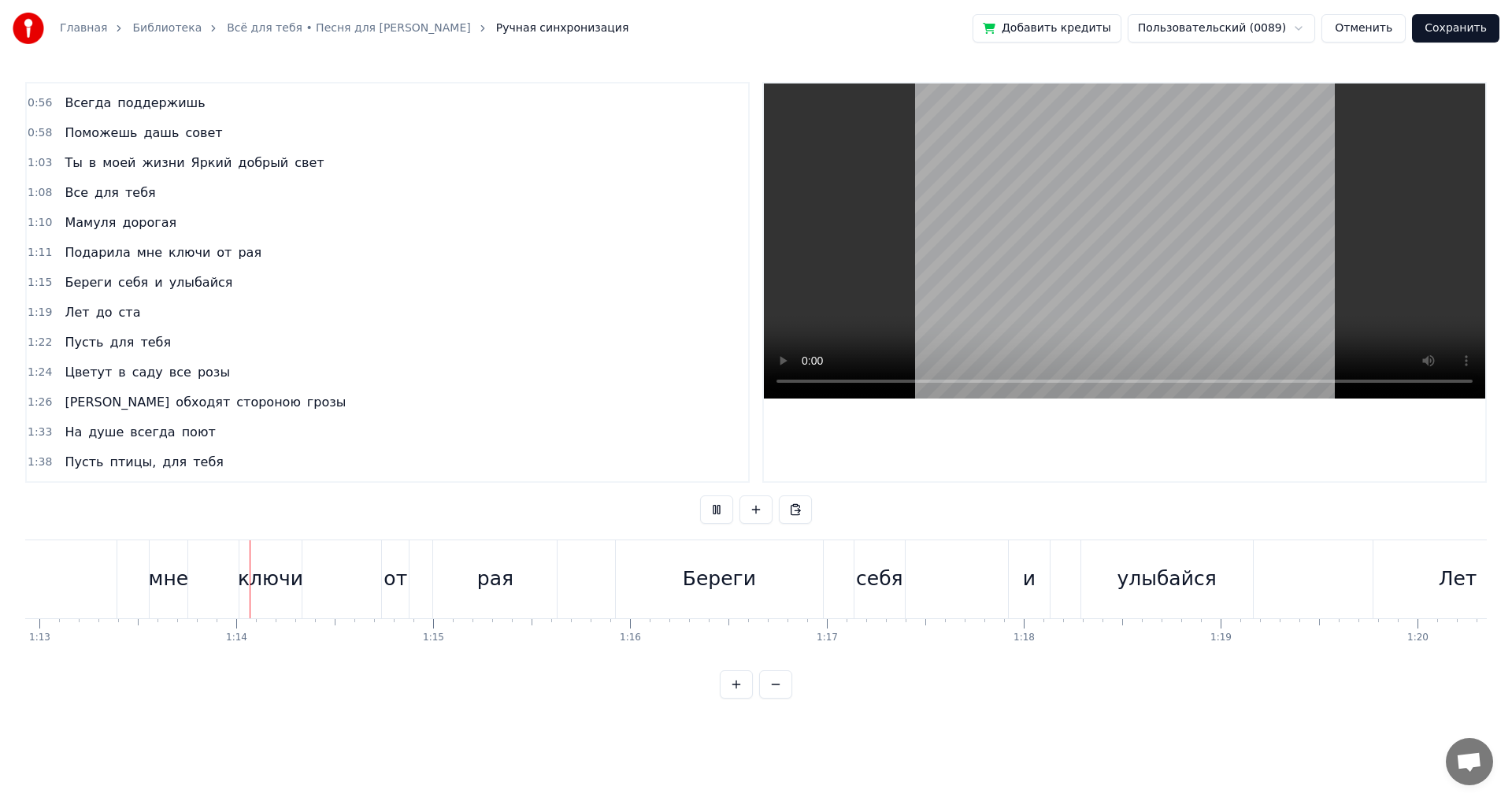
scroll to position [0, 14371]
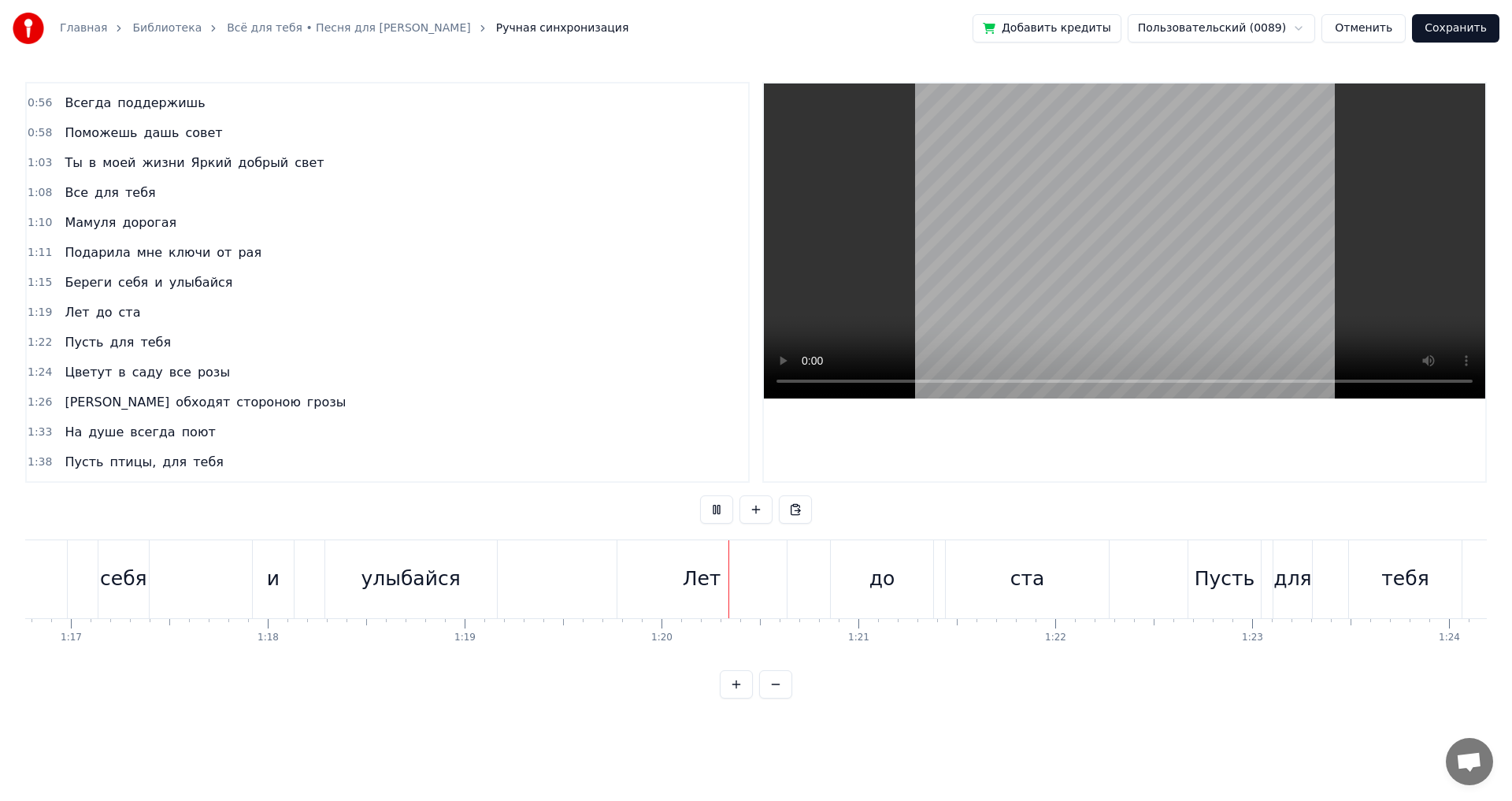
click at [705, 510] on button at bounding box center [717, 509] width 33 height 28
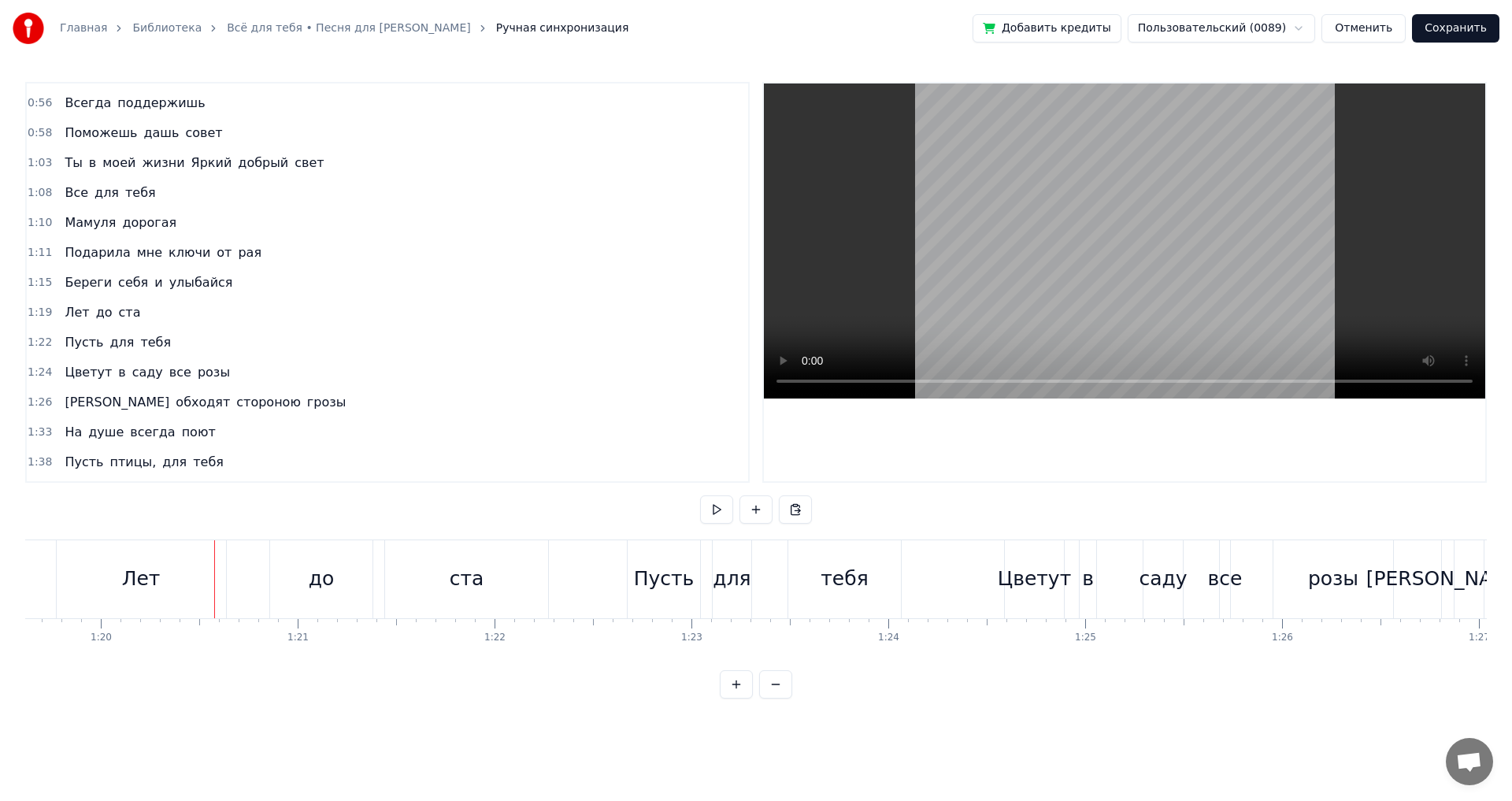
scroll to position [0, 15676]
click at [134, 577] on div "Лет" at bounding box center [141, 578] width 39 height 30
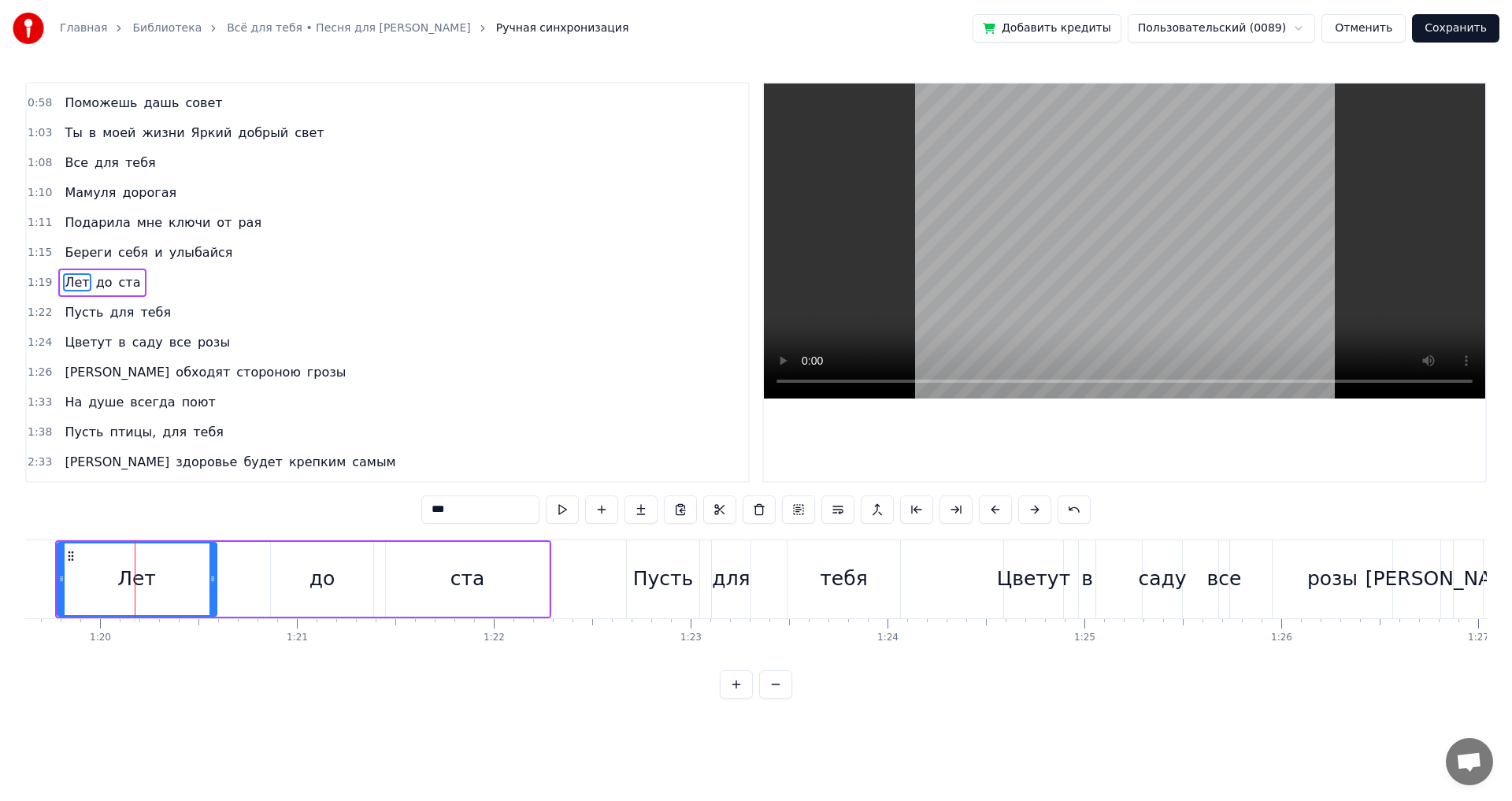
drag, startPoint x: 221, startPoint y: 578, endPoint x: 202, endPoint y: 585, distance: 20.2
click at [209, 583] on icon at bounding box center [212, 579] width 6 height 13
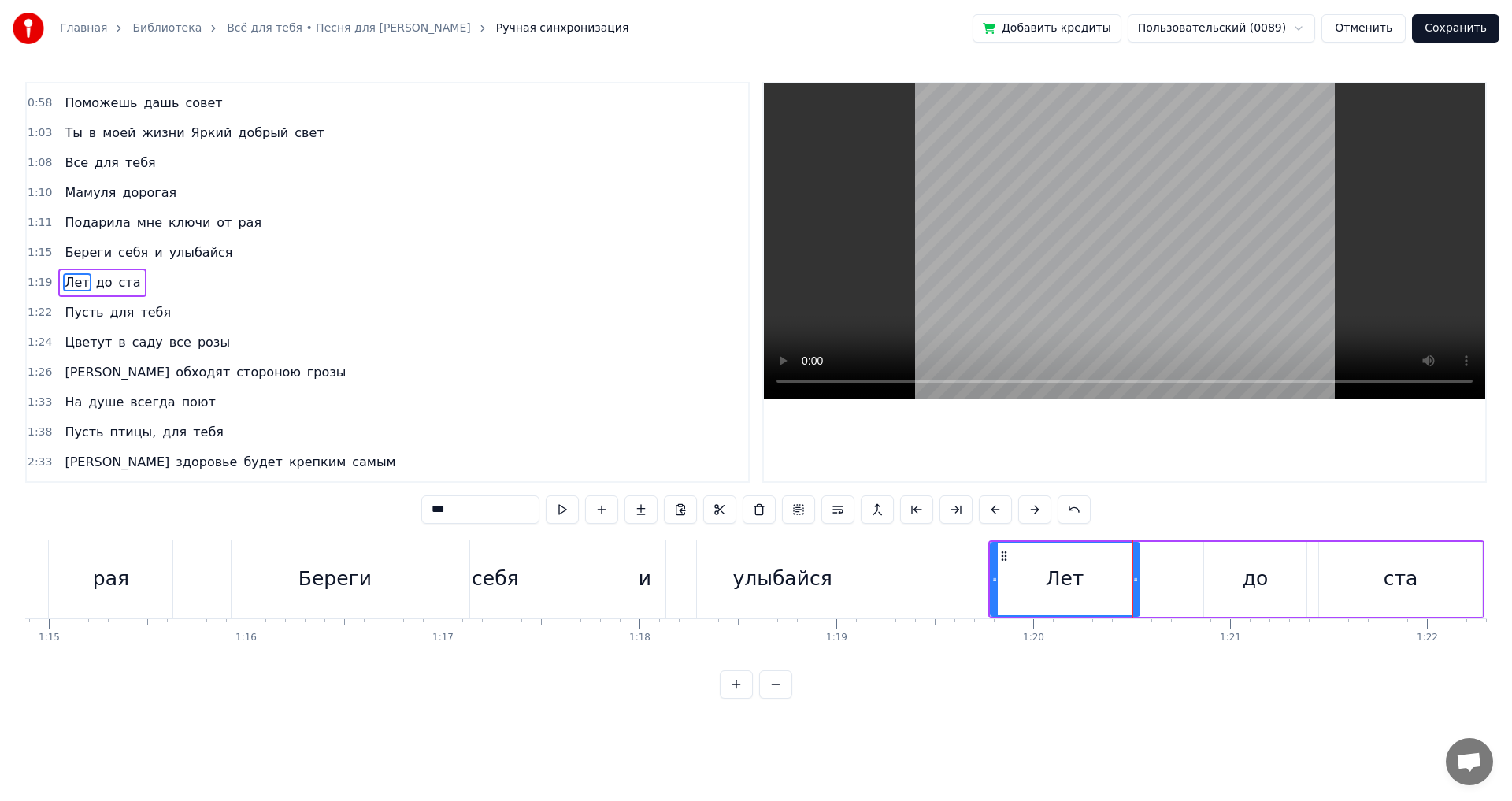
scroll to position [0, 14715]
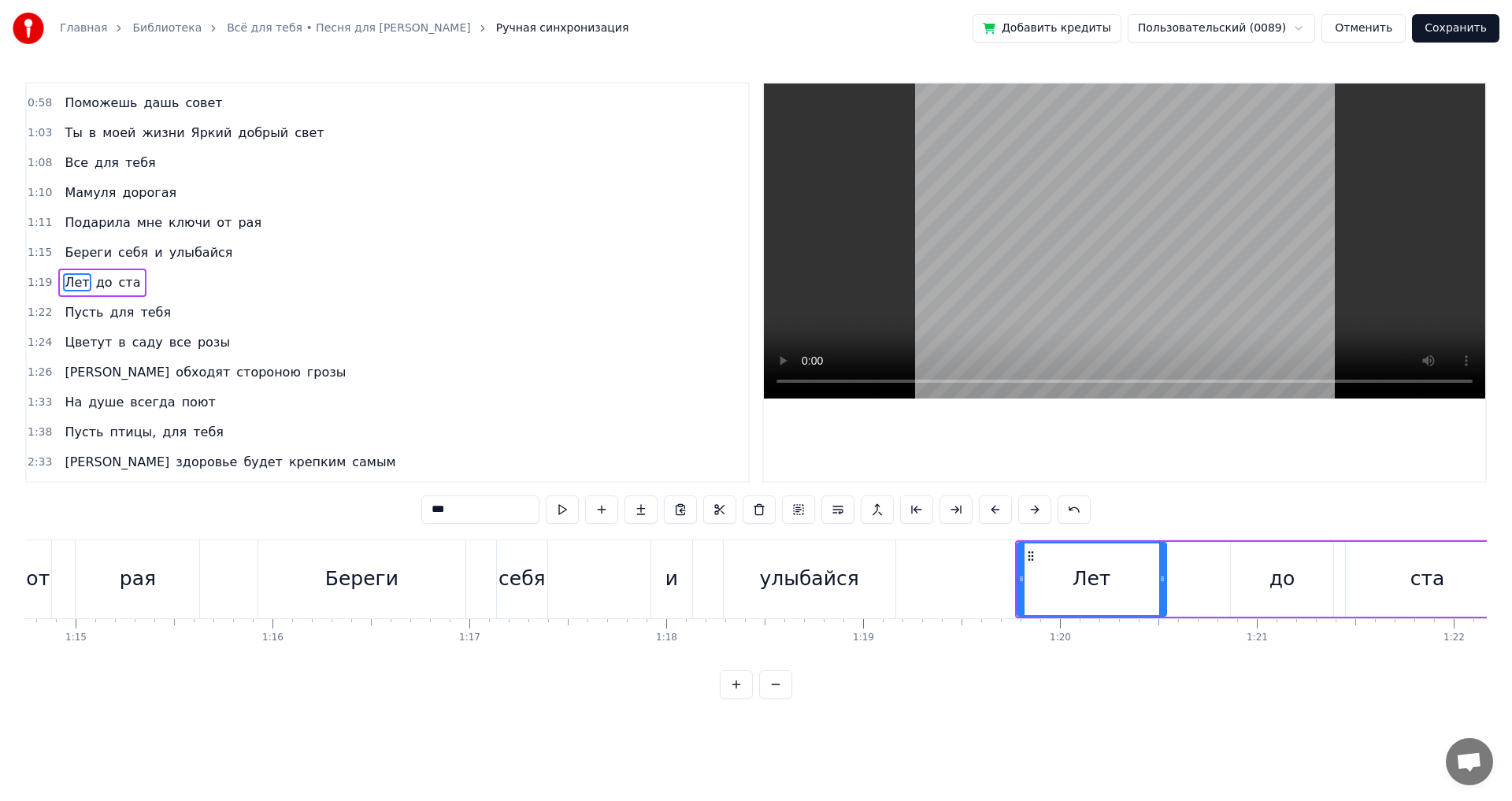
click at [191, 589] on div "рая" at bounding box center [138, 579] width 124 height 78
type input "***"
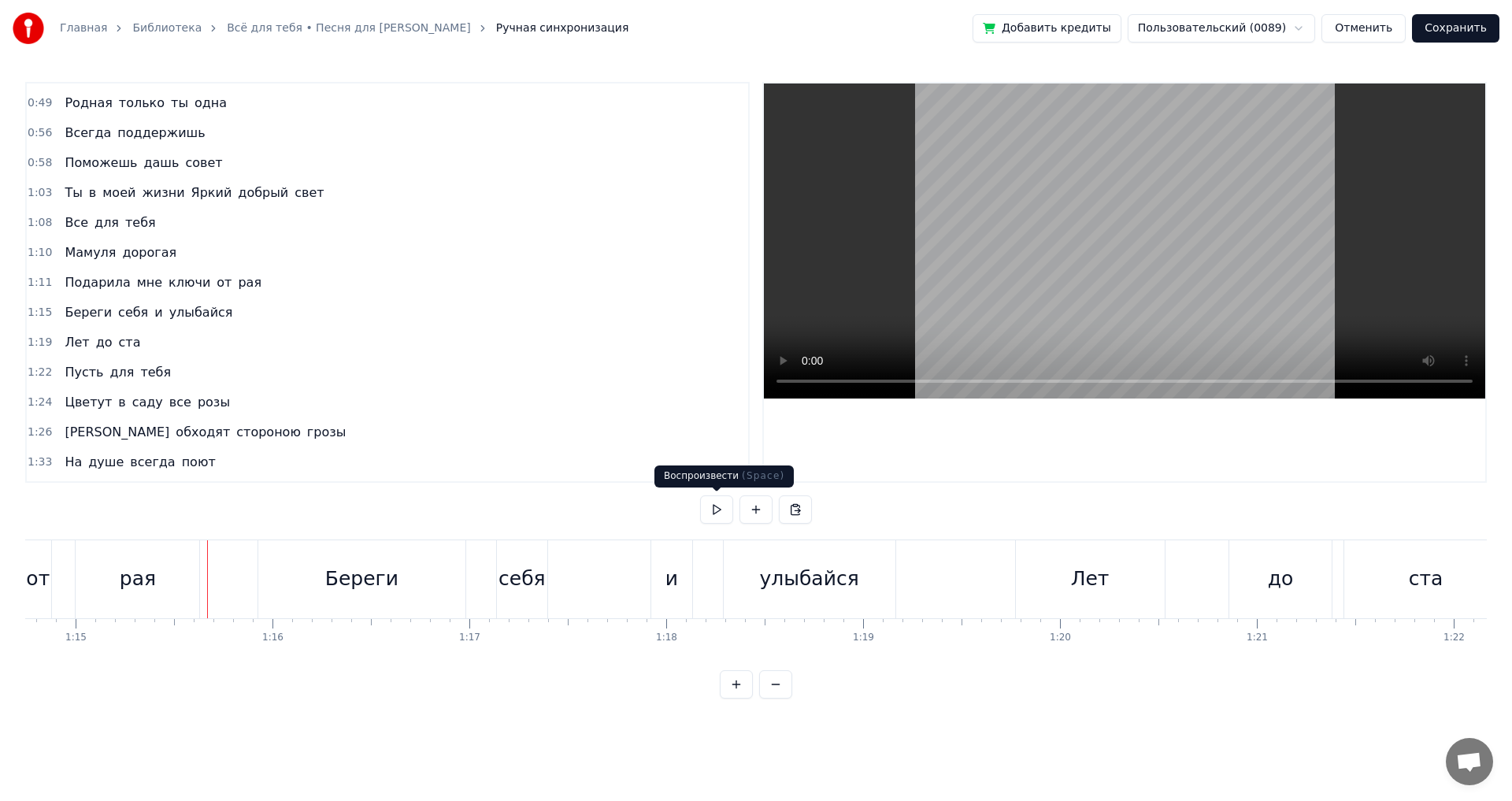
click at [717, 511] on button at bounding box center [717, 509] width 33 height 28
click at [1288, 585] on div "до" at bounding box center [1281, 578] width 26 height 30
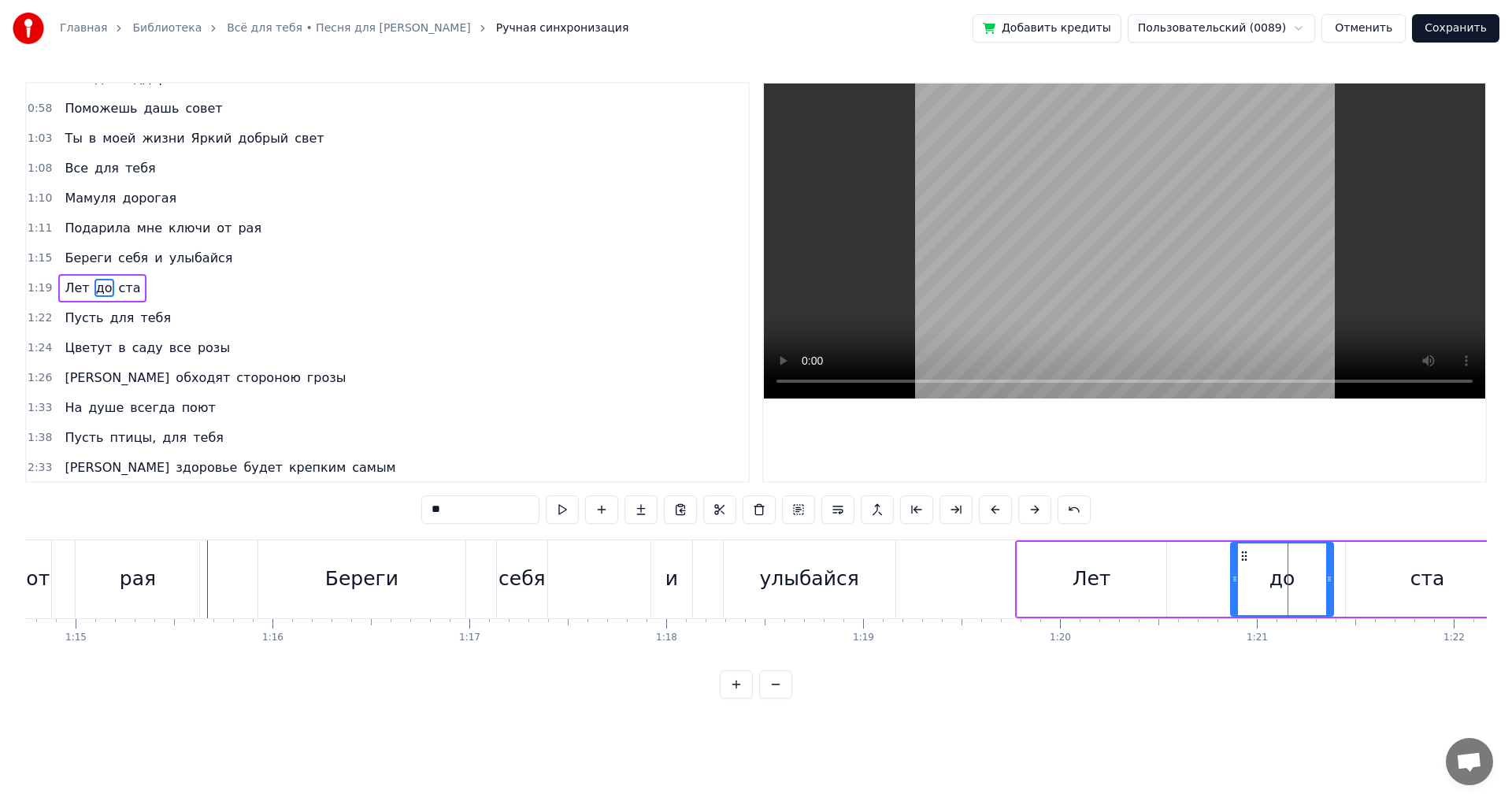
scroll to position [145, 0]
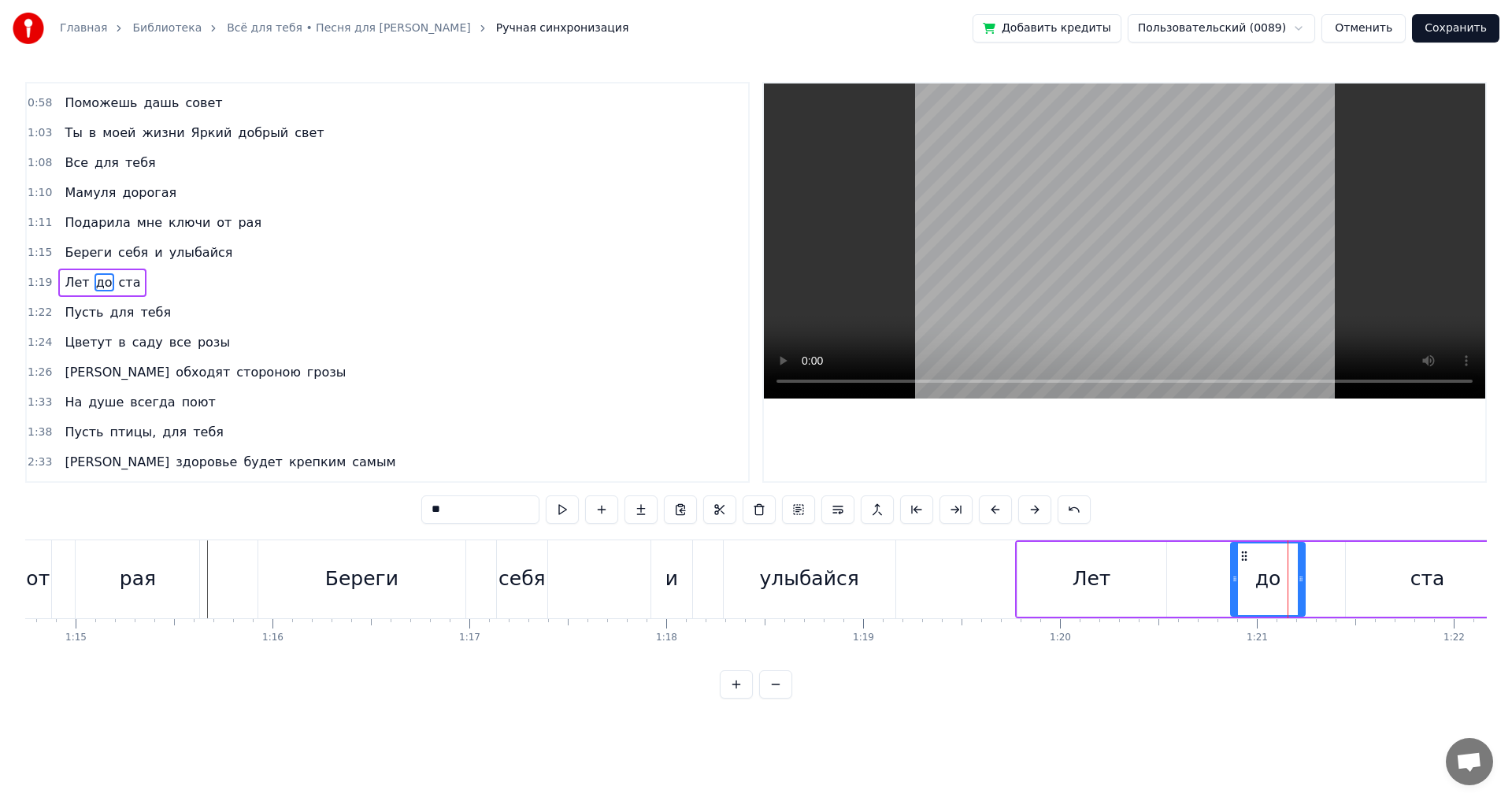
drag, startPoint x: 1329, startPoint y: 575, endPoint x: 1300, endPoint y: 587, distance: 31.4
click at [1300, 587] on div at bounding box center [1301, 579] width 6 height 72
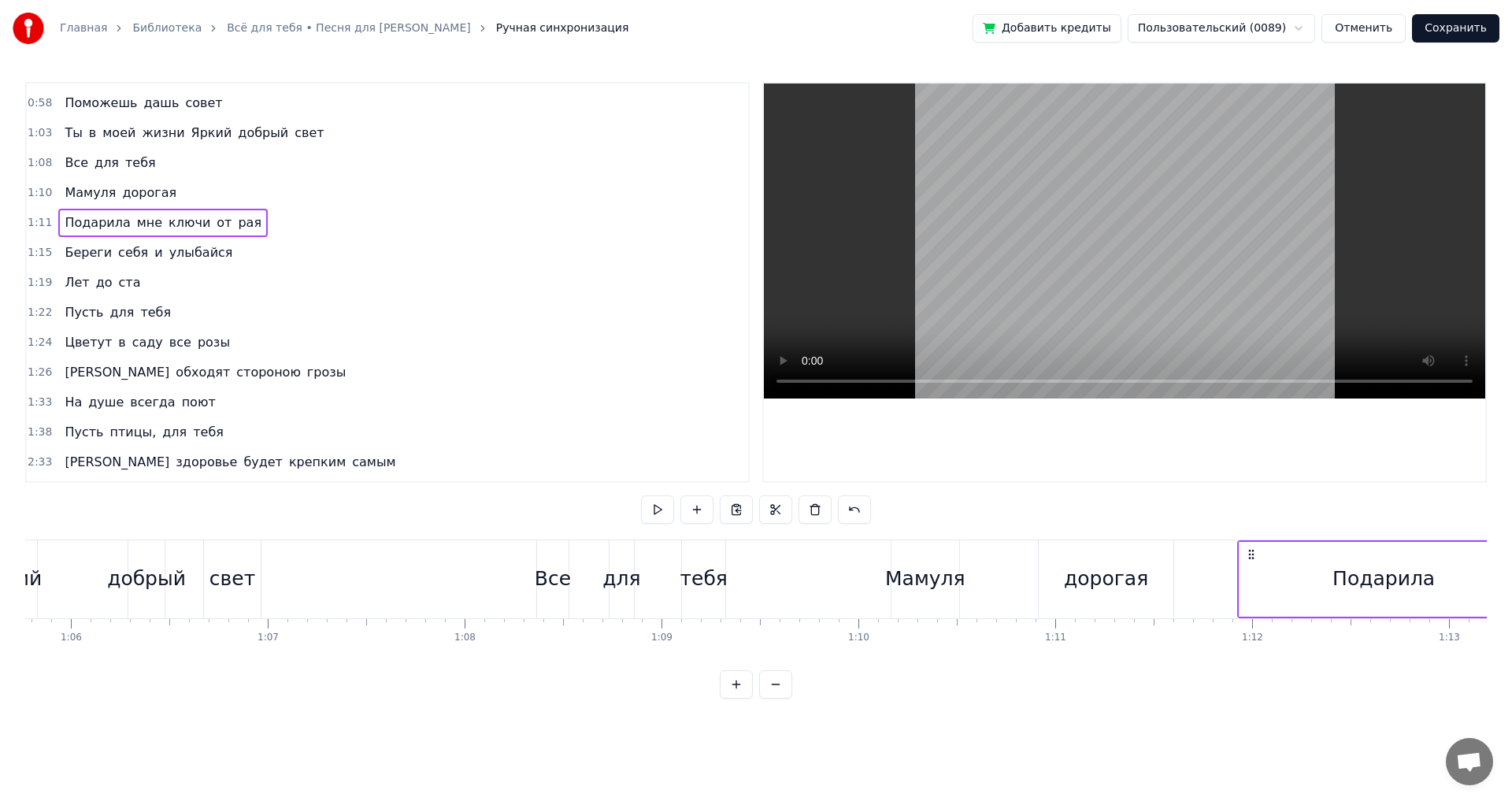
scroll to position [0, 12895]
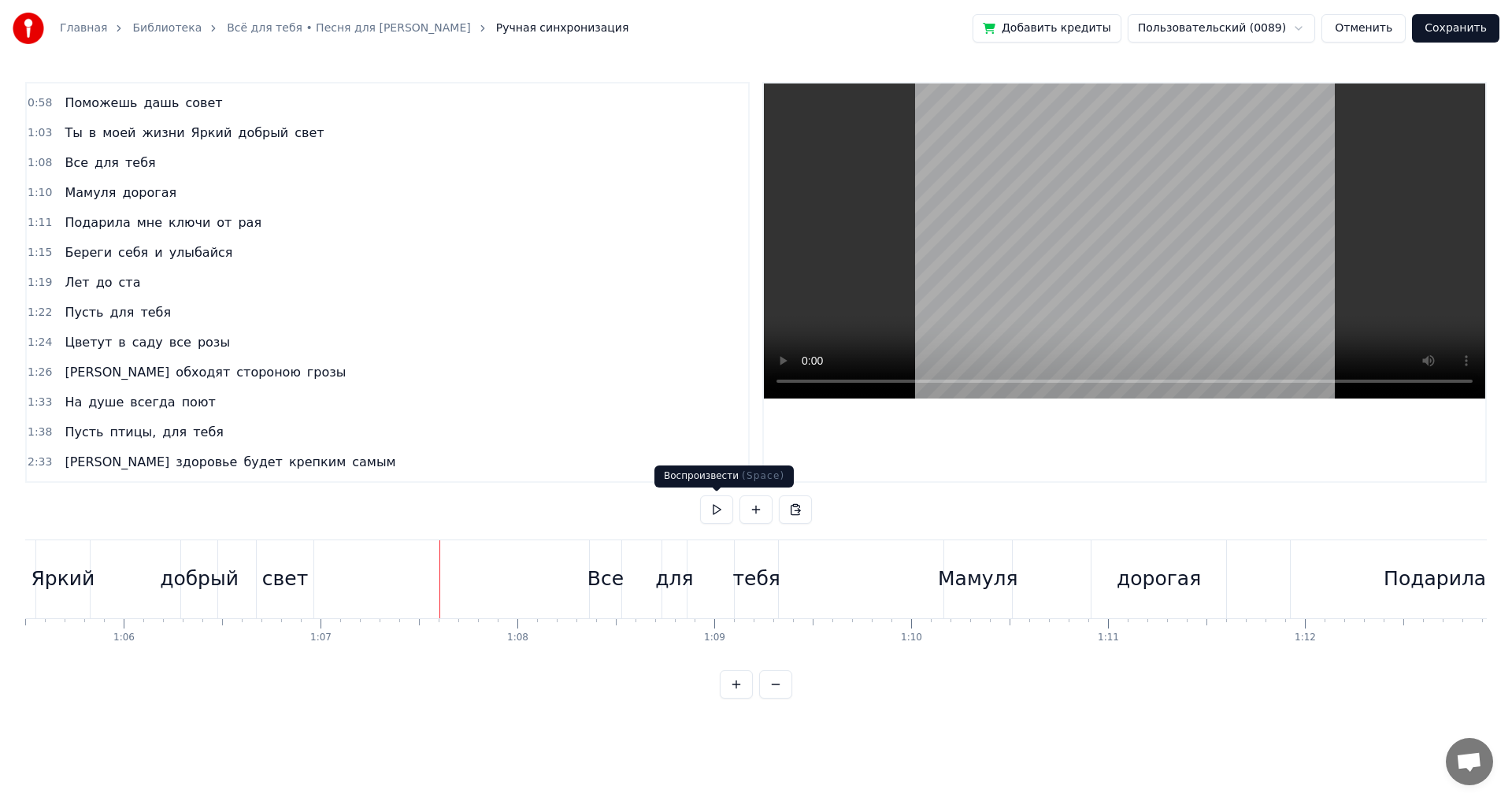
click at [709, 515] on button at bounding box center [717, 509] width 33 height 28
click at [1151, 575] on div "дорогая" at bounding box center [1159, 578] width 84 height 30
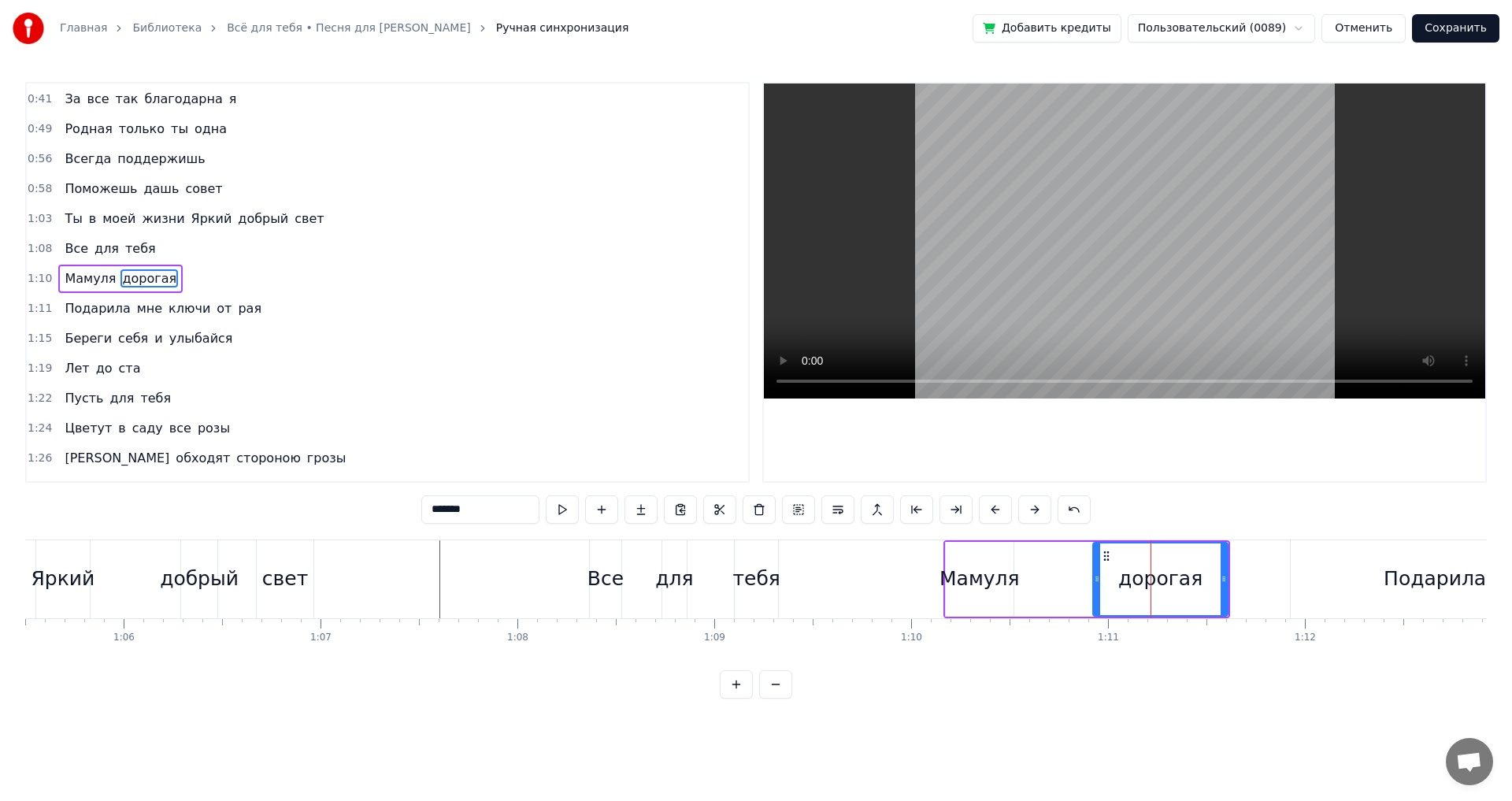
scroll to position [55, 0]
drag, startPoint x: 1225, startPoint y: 583, endPoint x: 1204, endPoint y: 591, distance: 22.5
click at [1204, 591] on div at bounding box center [1203, 579] width 6 height 72
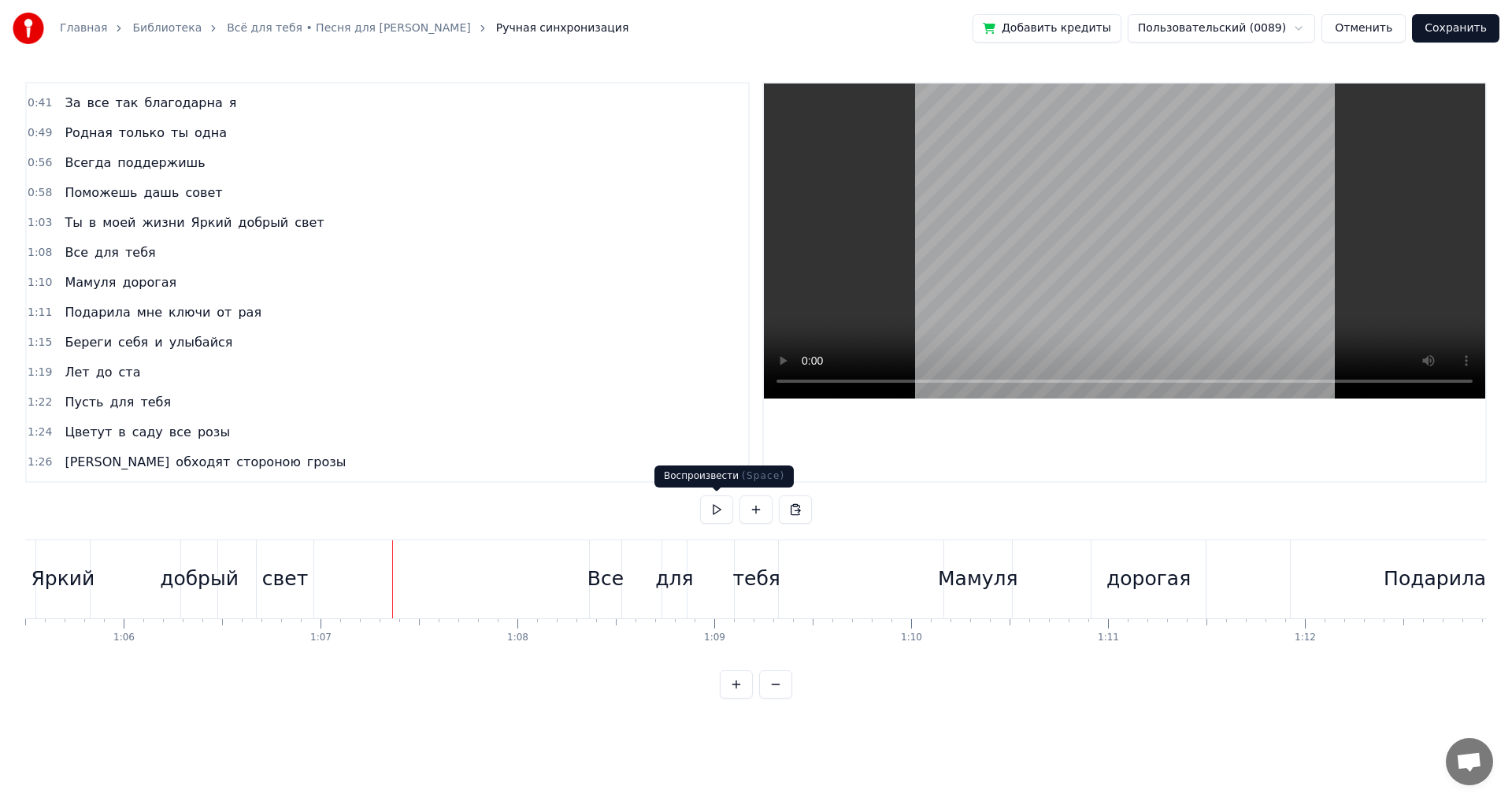
click at [709, 514] on button at bounding box center [717, 509] width 33 height 28
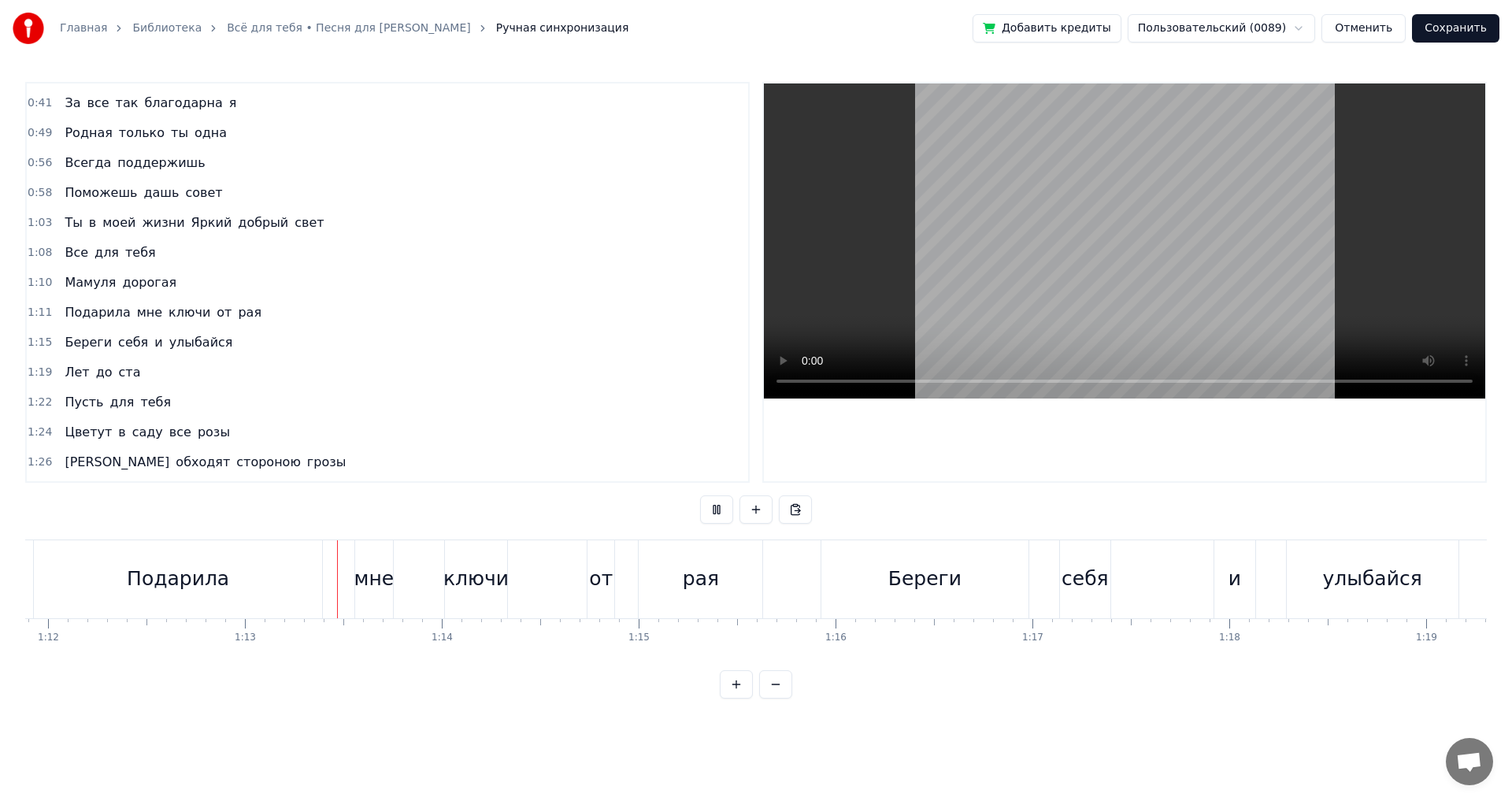
scroll to position [0, 14237]
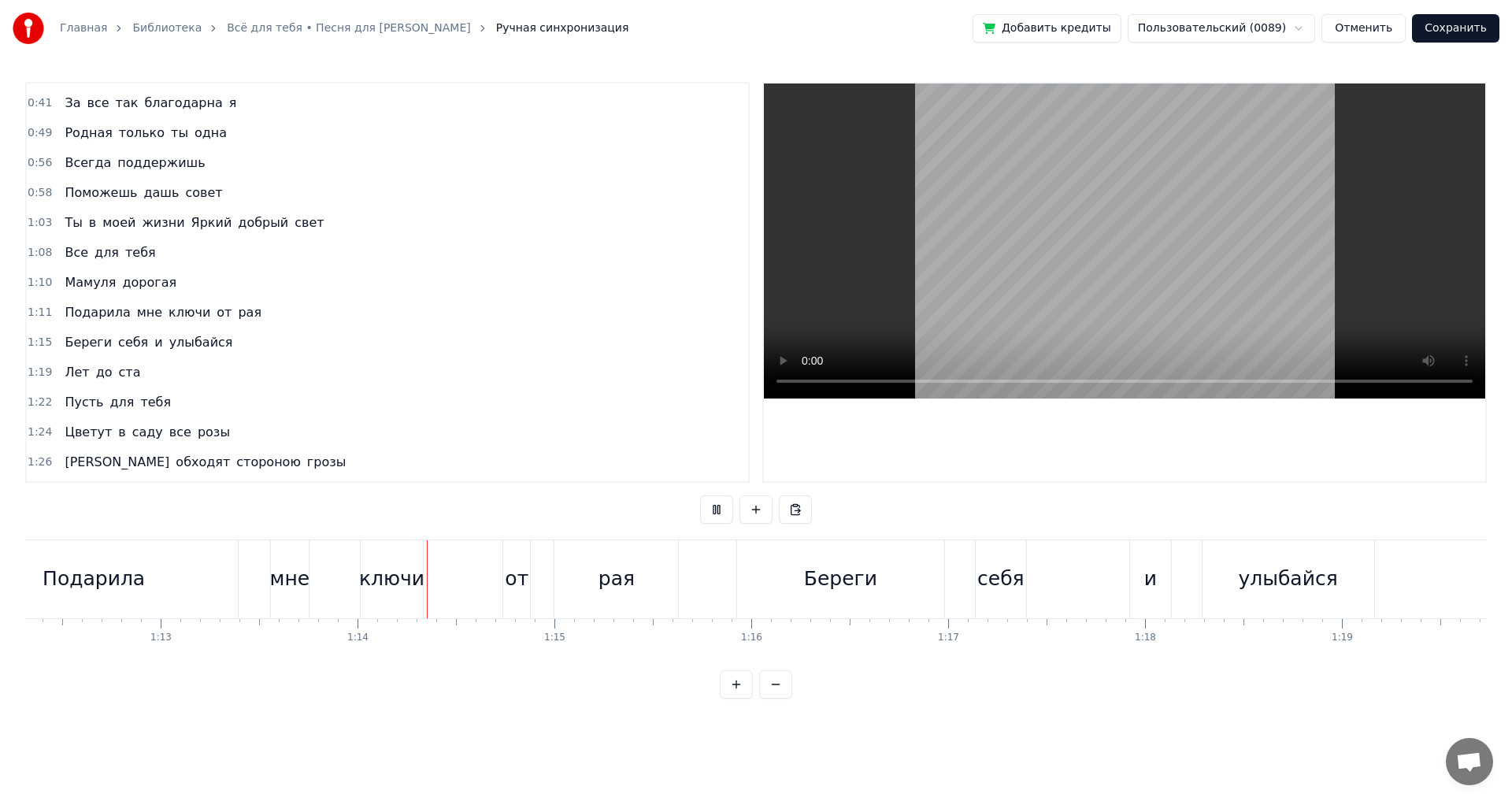
click at [709, 514] on button at bounding box center [717, 509] width 33 height 28
click at [419, 591] on div "ключи" at bounding box center [392, 578] width 65 height 30
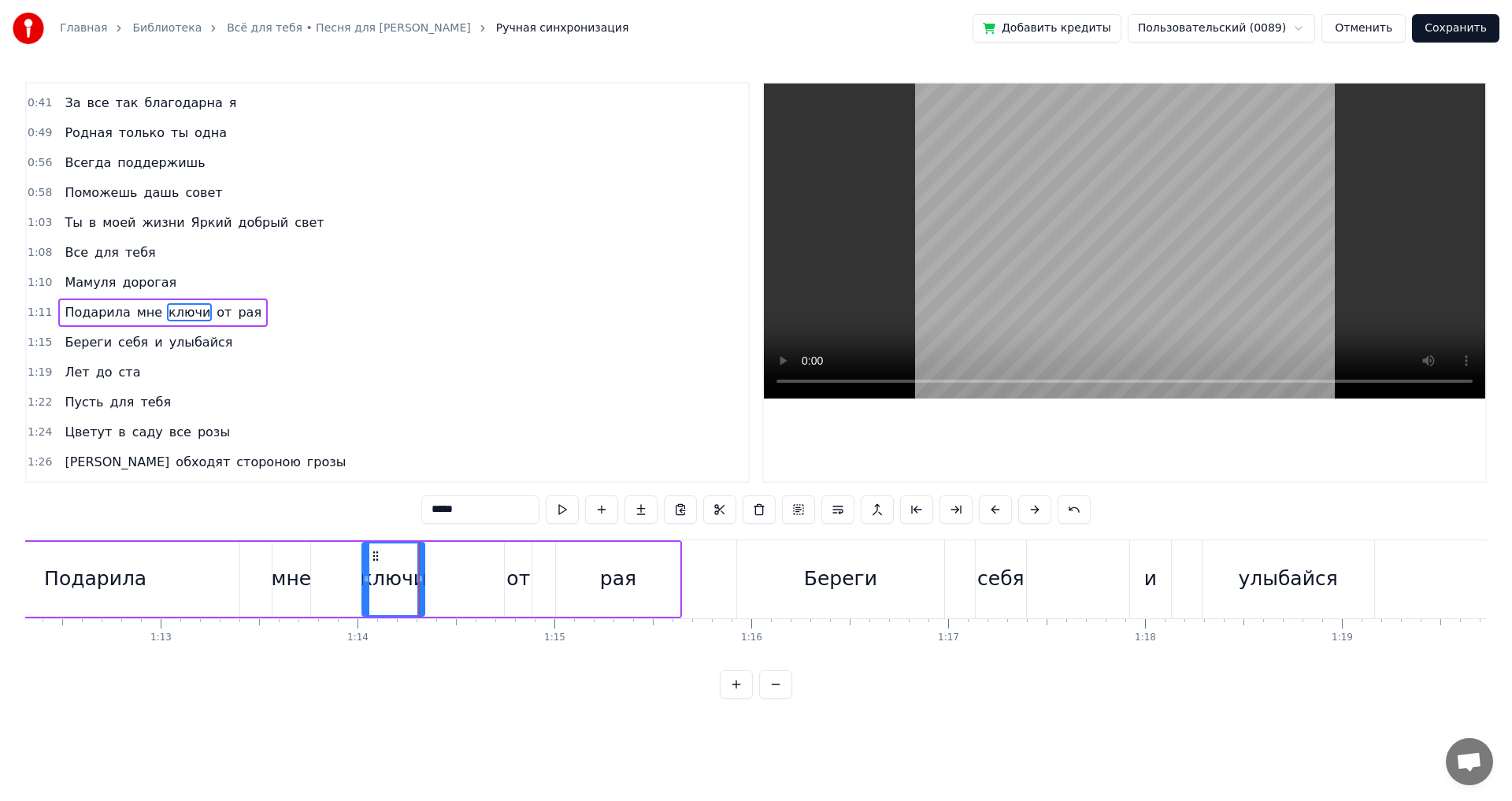
scroll to position [85, 0]
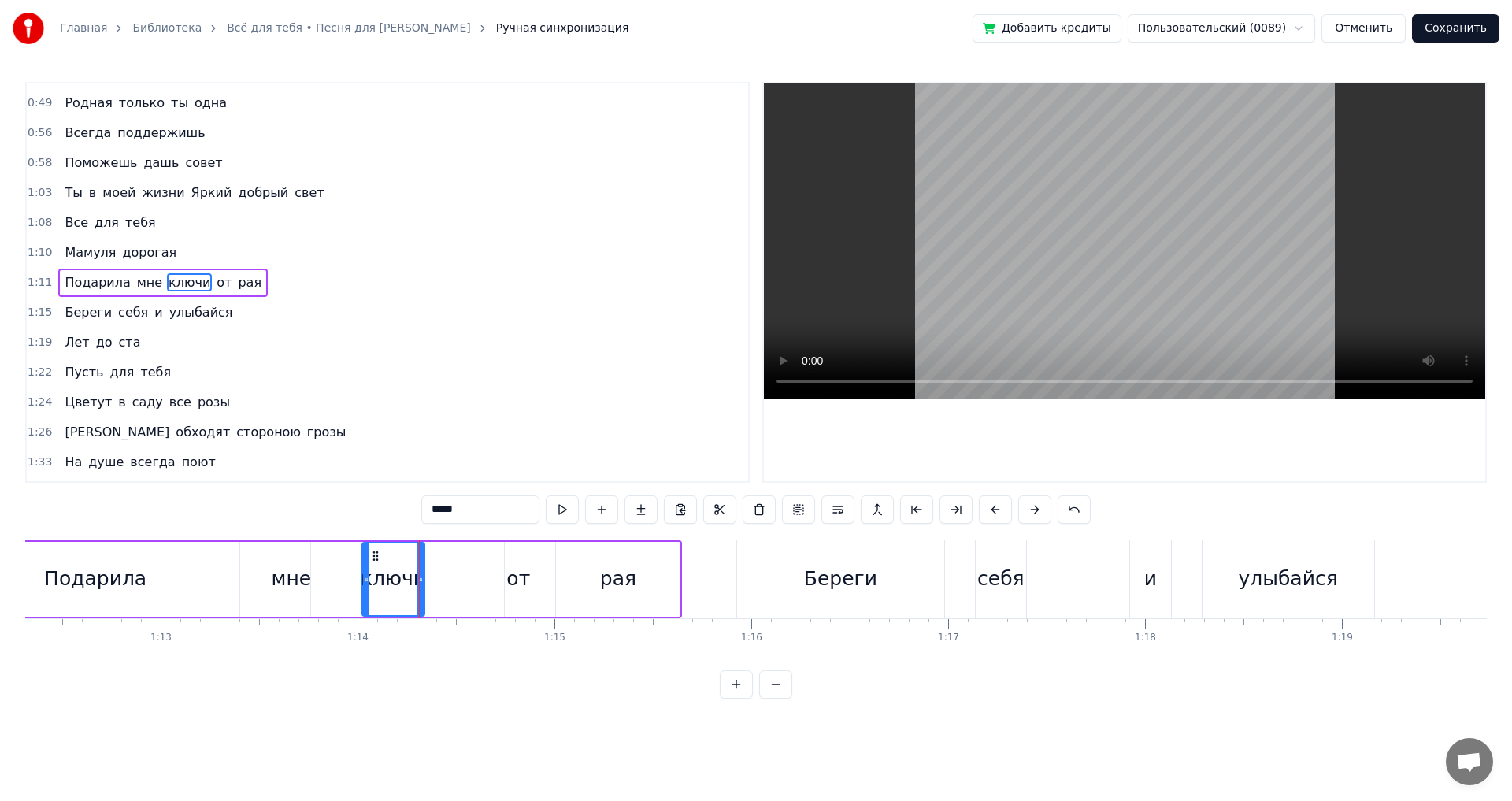
click at [420, 580] on div at bounding box center [419, 579] width 1 height 78
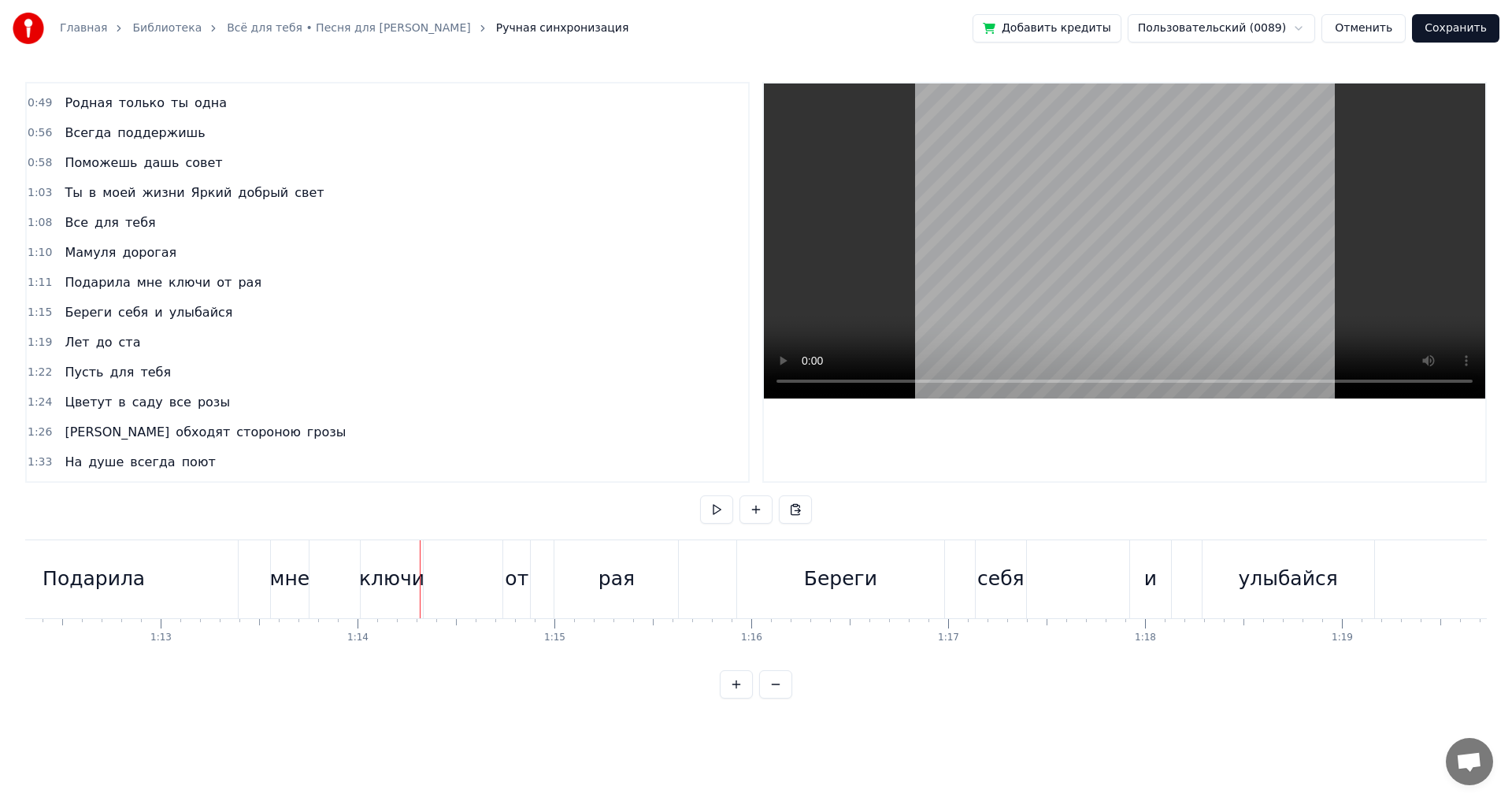
click at [406, 585] on div "ключи" at bounding box center [392, 578] width 65 height 30
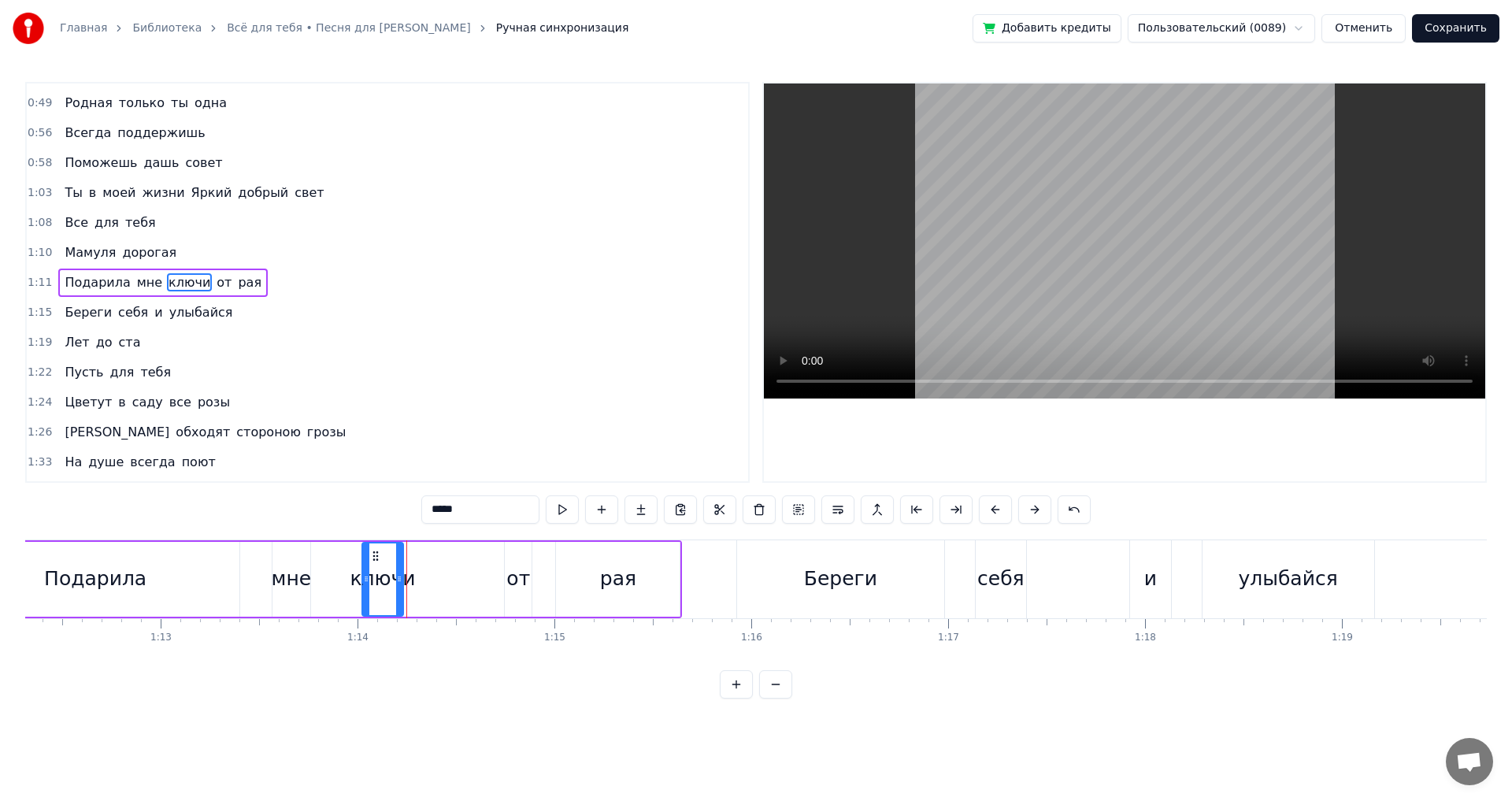
drag, startPoint x: 422, startPoint y: 580, endPoint x: 422, endPoint y: 602, distance: 22.0
click at [400, 586] on div at bounding box center [400, 579] width 6 height 72
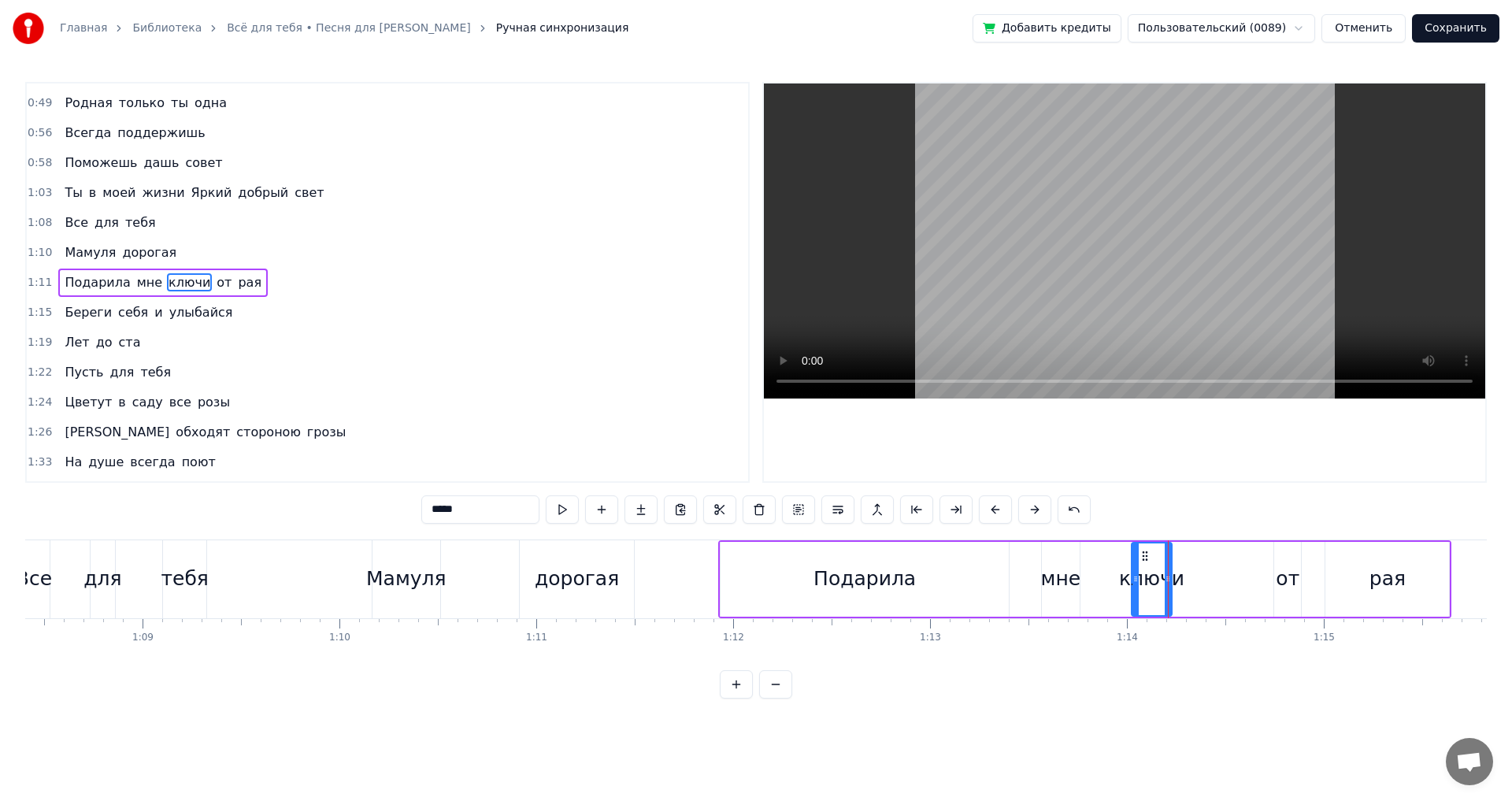
scroll to position [0, 13389]
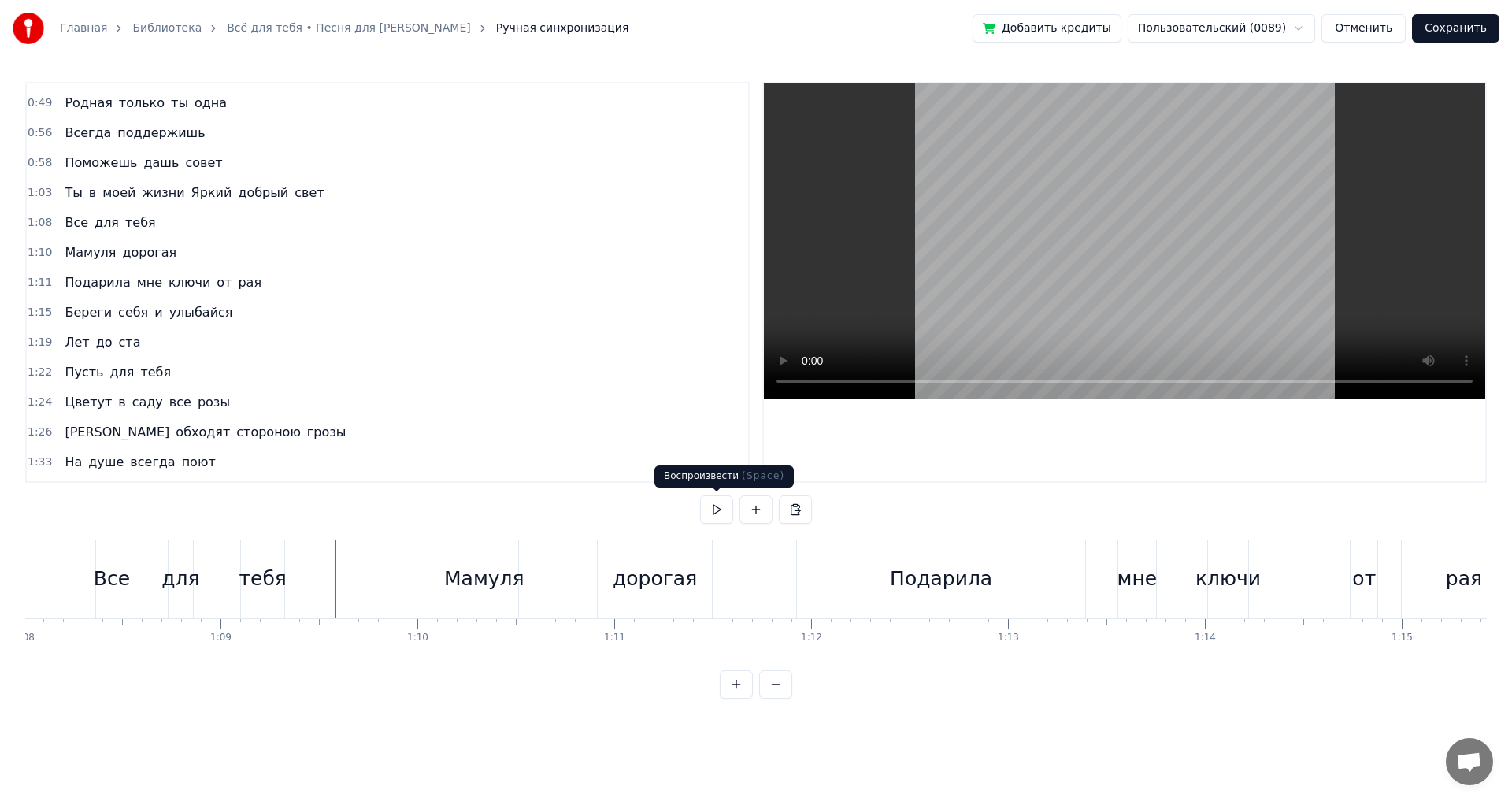
click at [720, 508] on button at bounding box center [717, 509] width 33 height 28
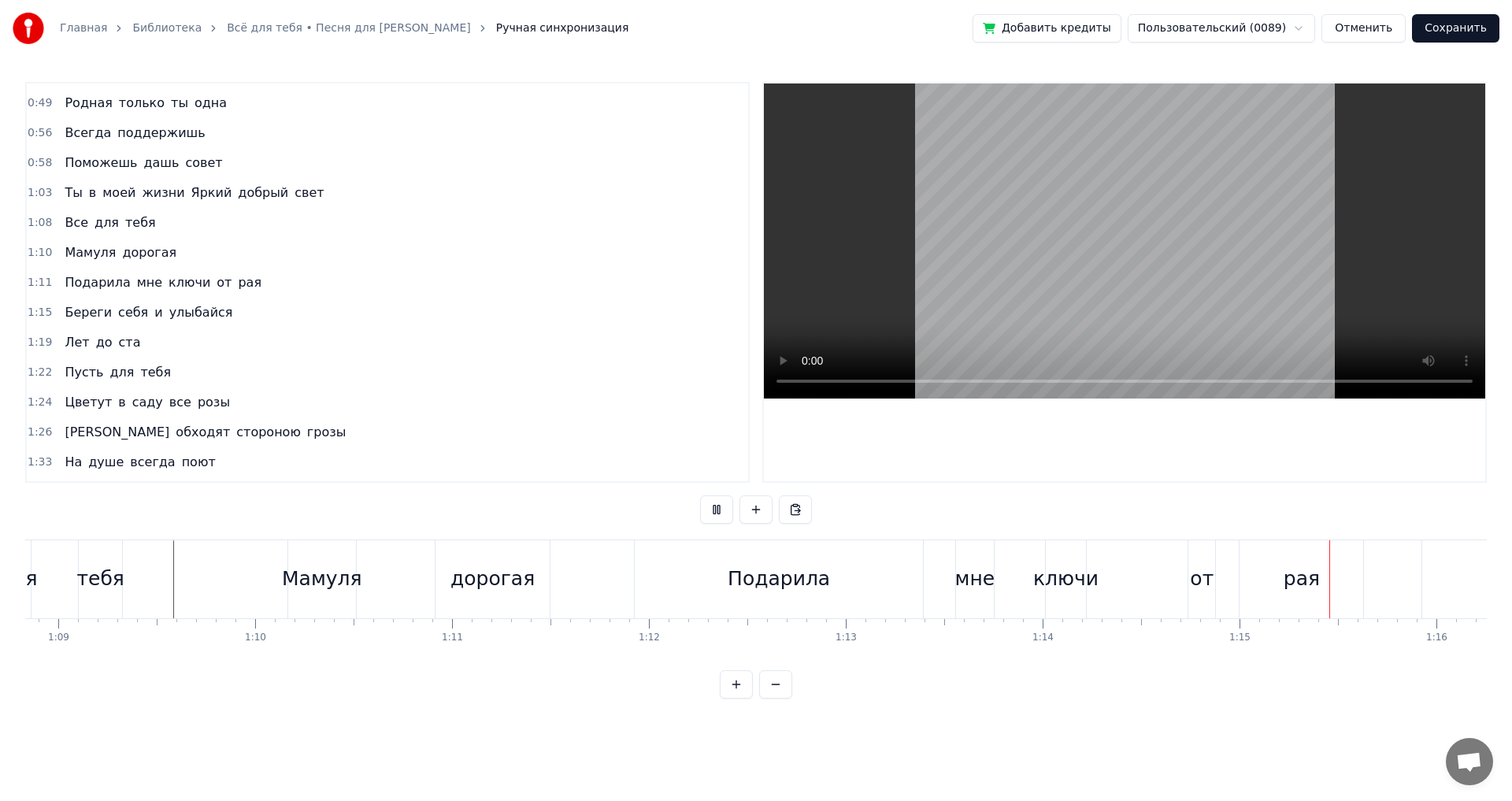
click at [720, 508] on button at bounding box center [717, 509] width 33 height 28
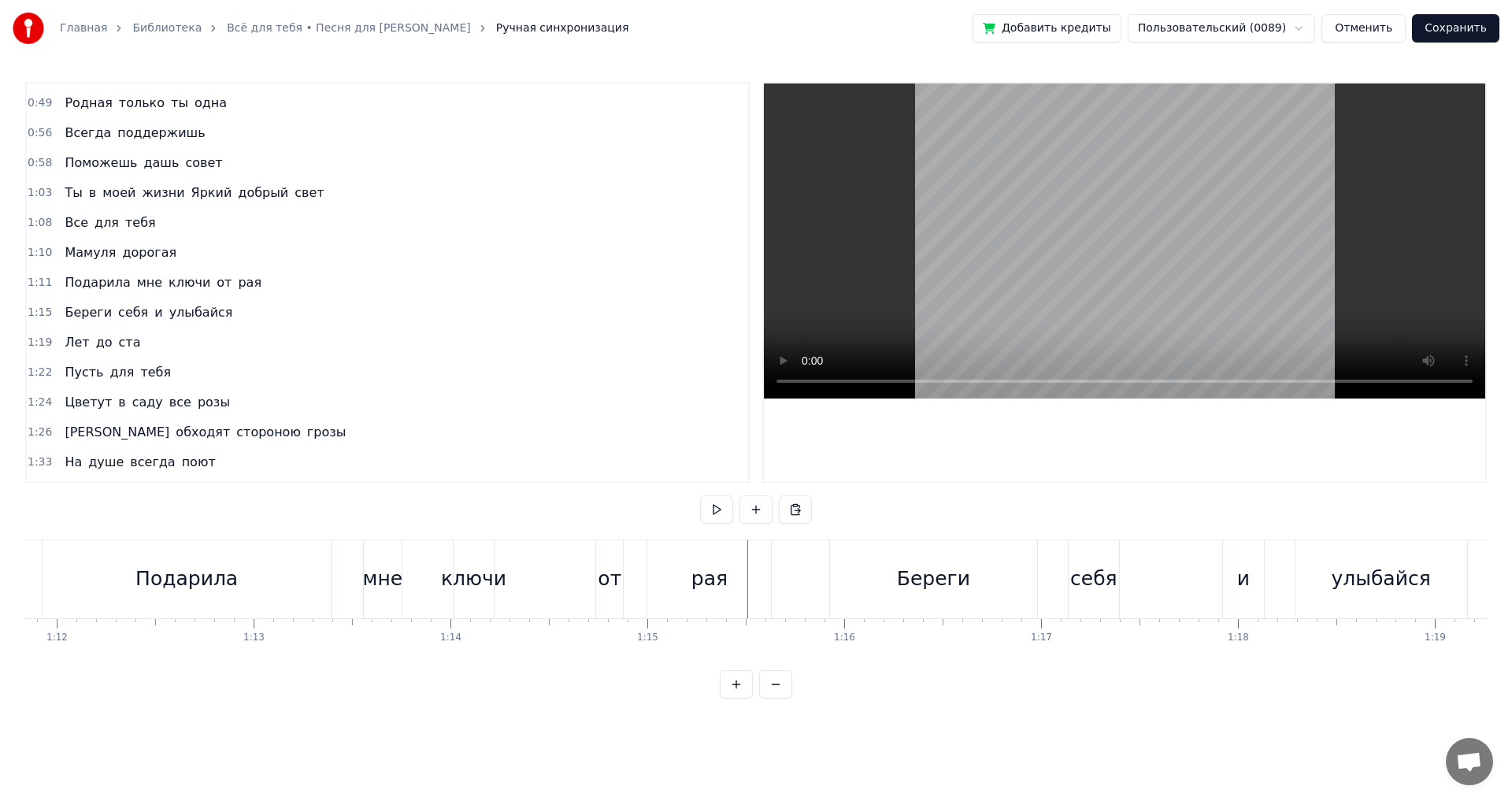
scroll to position [0, 14066]
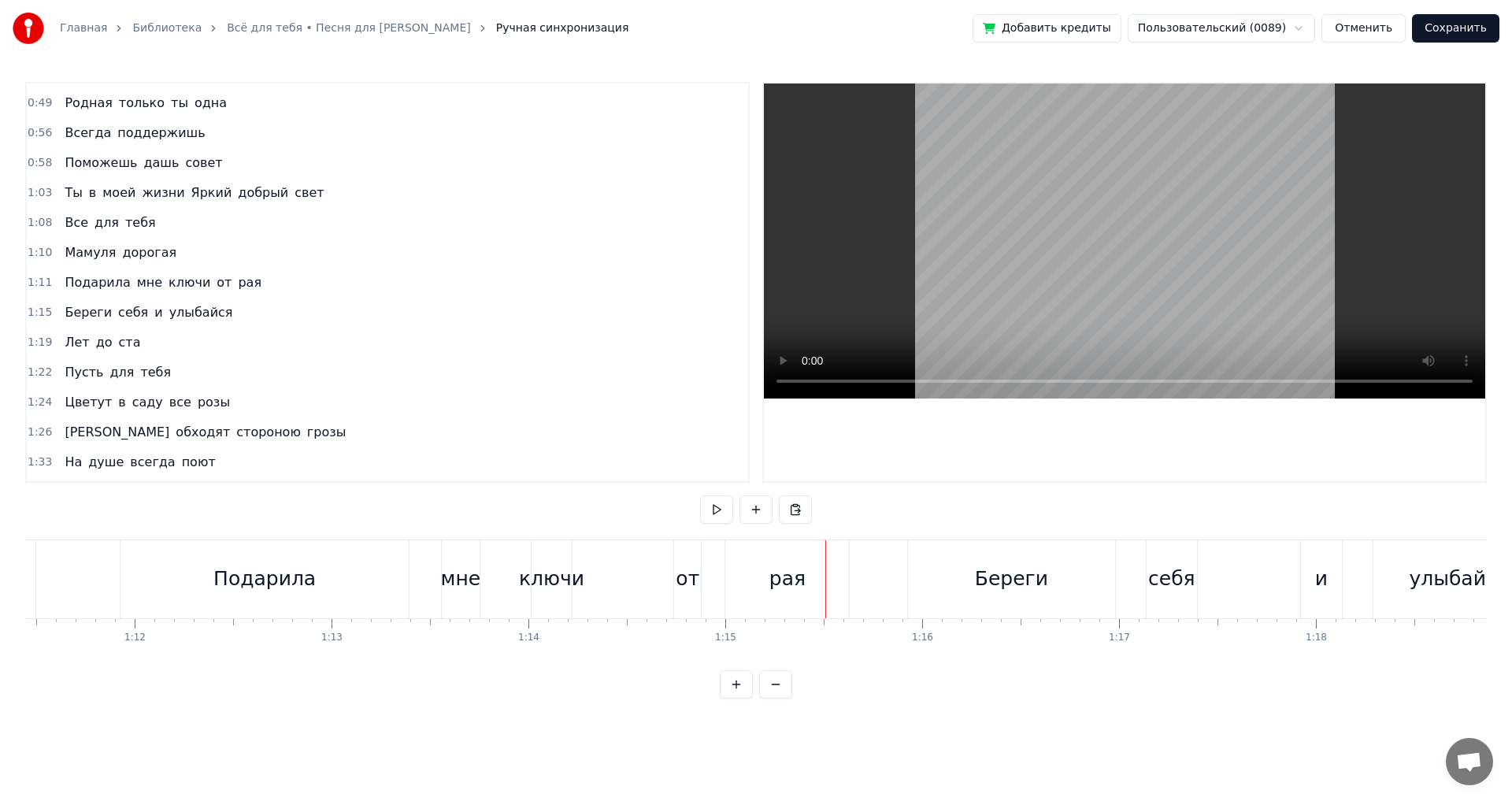
click at [529, 584] on div "ключи" at bounding box center [551, 578] width 65 height 30
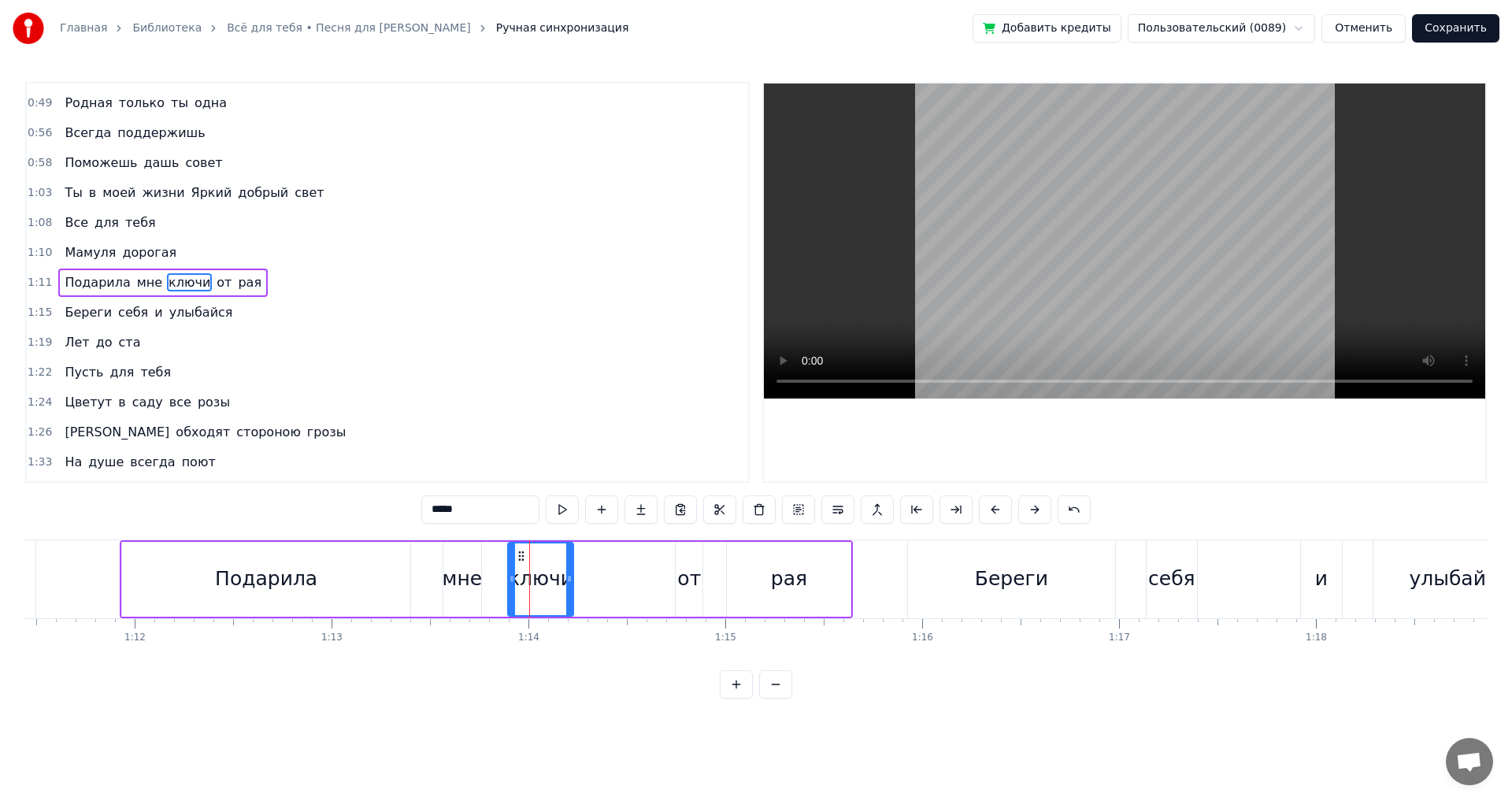
drag, startPoint x: 536, startPoint y: 578, endPoint x: 512, endPoint y: 579, distance: 24.0
click at [510, 578] on icon at bounding box center [512, 579] width 6 height 13
drag, startPoint x: 570, startPoint y: 580, endPoint x: 542, endPoint y: 582, distance: 28.1
click at [542, 582] on icon at bounding box center [542, 579] width 6 height 13
click at [461, 583] on div "мне" at bounding box center [462, 578] width 40 height 30
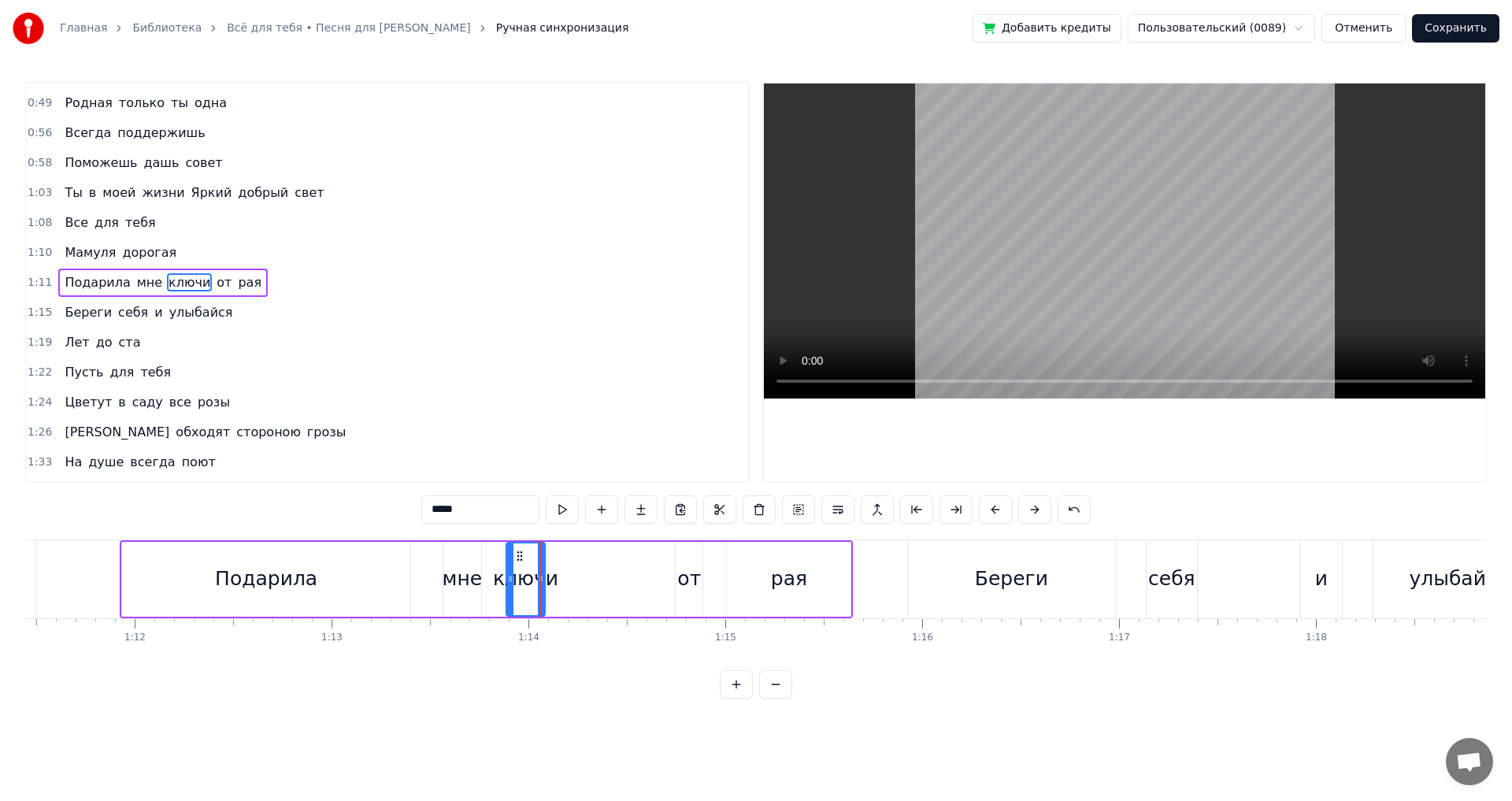
type input "***"
drag, startPoint x: 446, startPoint y: 582, endPoint x: 417, endPoint y: 585, distance: 29.2
click at [417, 585] on icon at bounding box center [417, 579] width 6 height 13
drag, startPoint x: 475, startPoint y: 578, endPoint x: 447, endPoint y: 581, distance: 28.2
click at [447, 581] on icon at bounding box center [450, 579] width 6 height 13
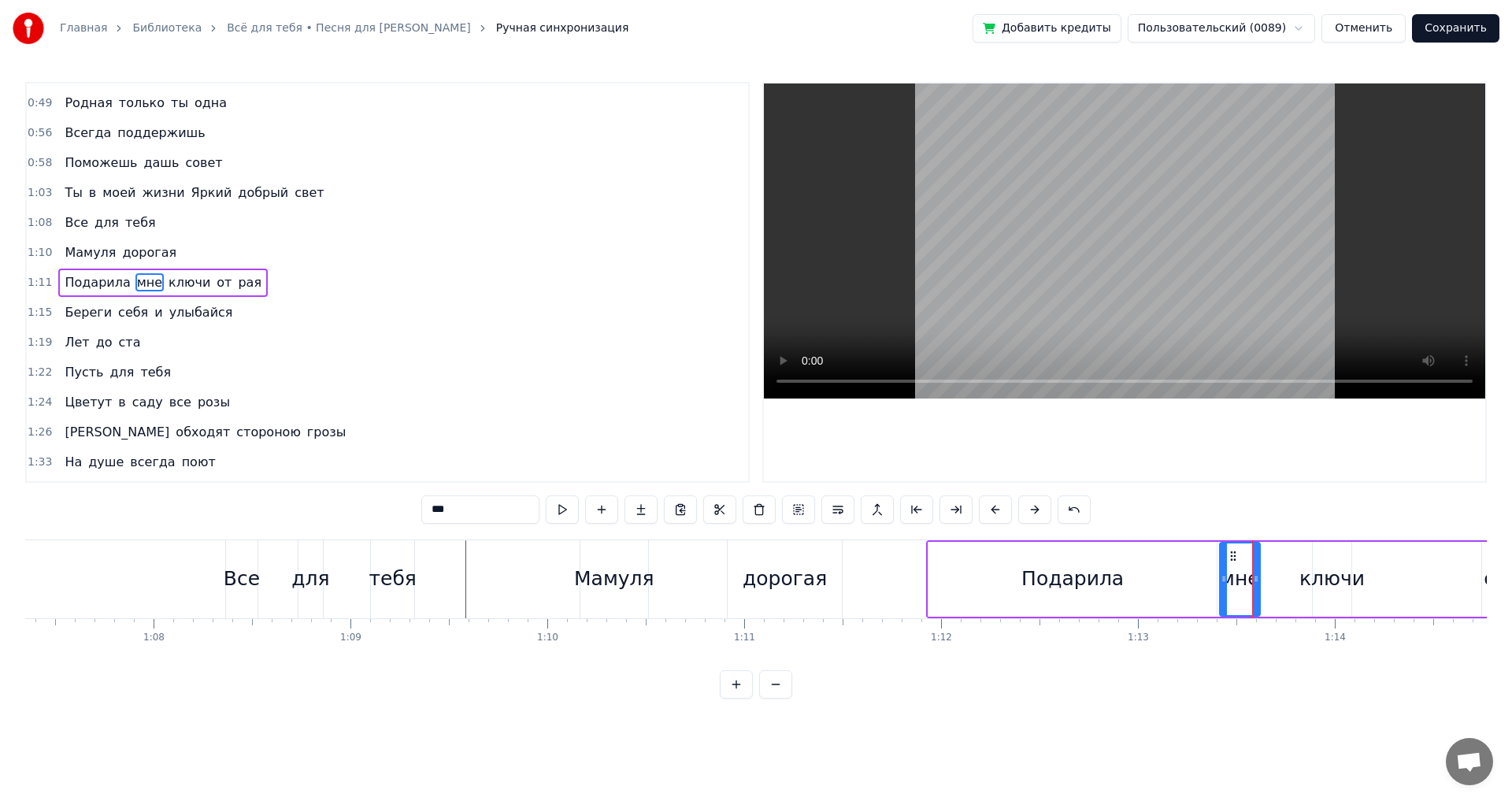
scroll to position [0, 13129]
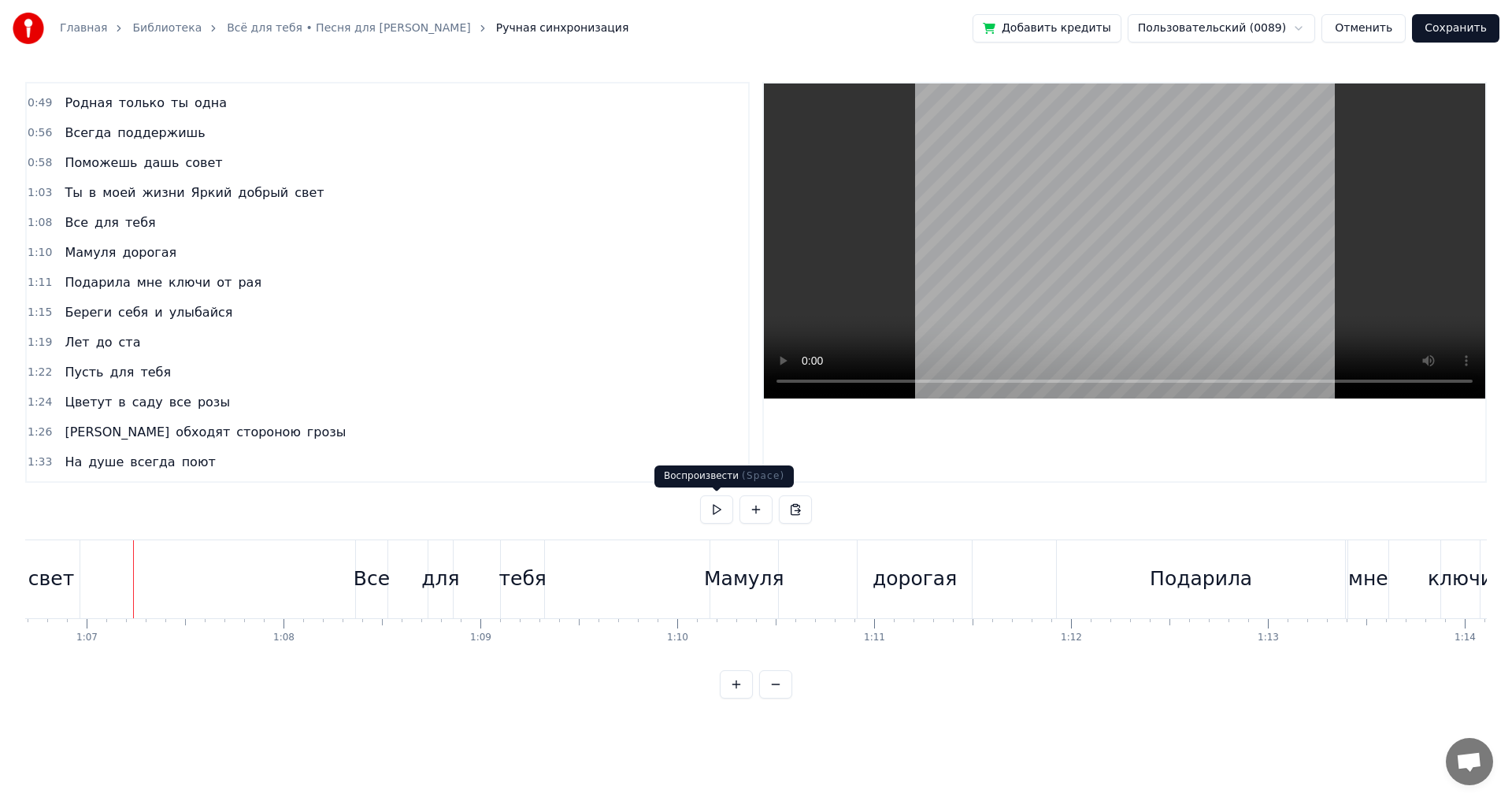
click at [706, 511] on button at bounding box center [717, 509] width 33 height 28
click at [709, 511] on button at bounding box center [717, 509] width 33 height 28
click at [894, 576] on div "дорогая" at bounding box center [914, 578] width 84 height 30
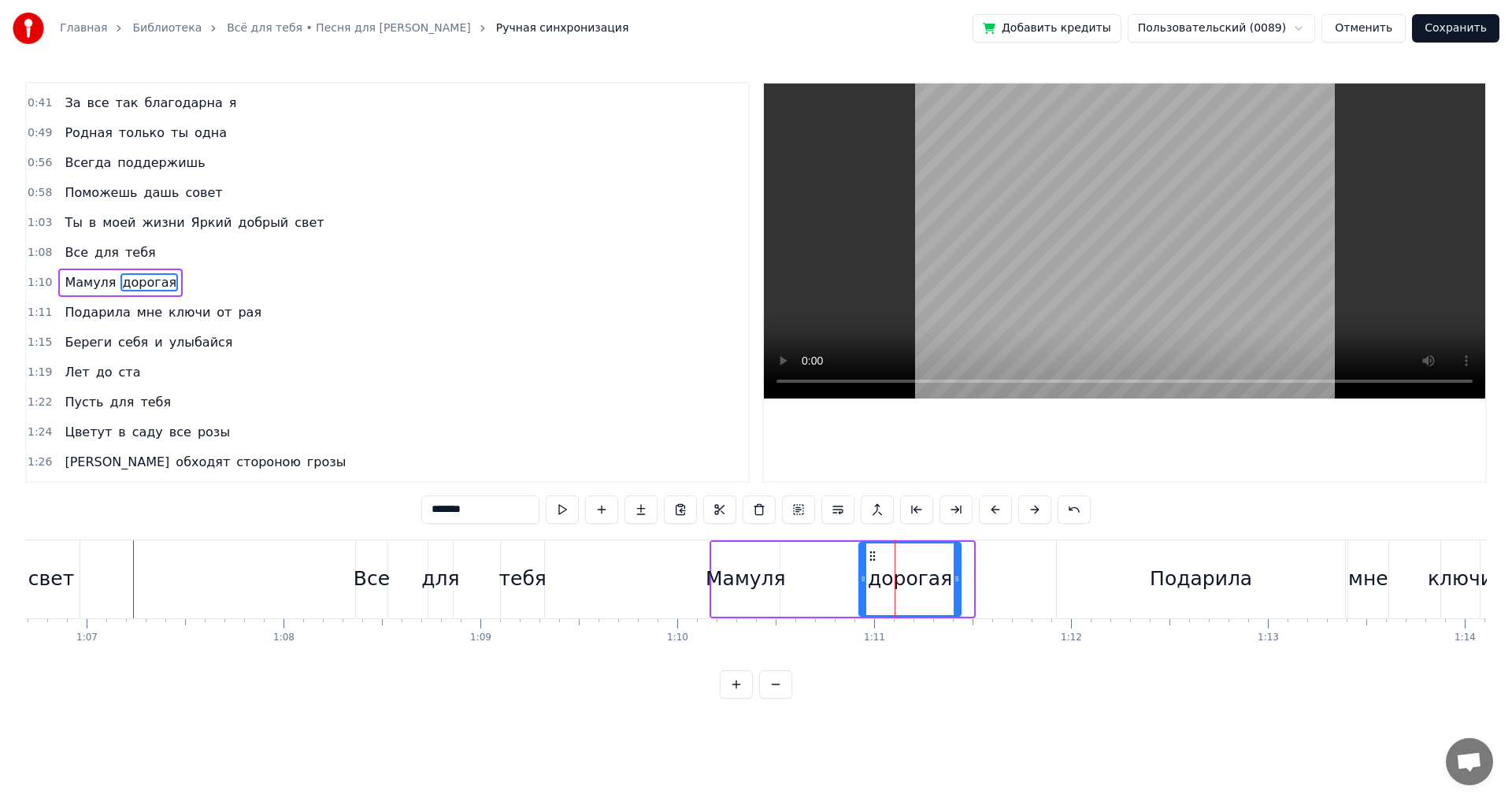
drag, startPoint x: 969, startPoint y: 578, endPoint x: 947, endPoint y: 578, distance: 22.0
click at [954, 578] on icon at bounding box center [957, 579] width 6 height 13
click at [843, 581] on icon at bounding box center [846, 579] width 6 height 13
click at [1179, 577] on div "Подарила" at bounding box center [1201, 578] width 102 height 30
type input "********"
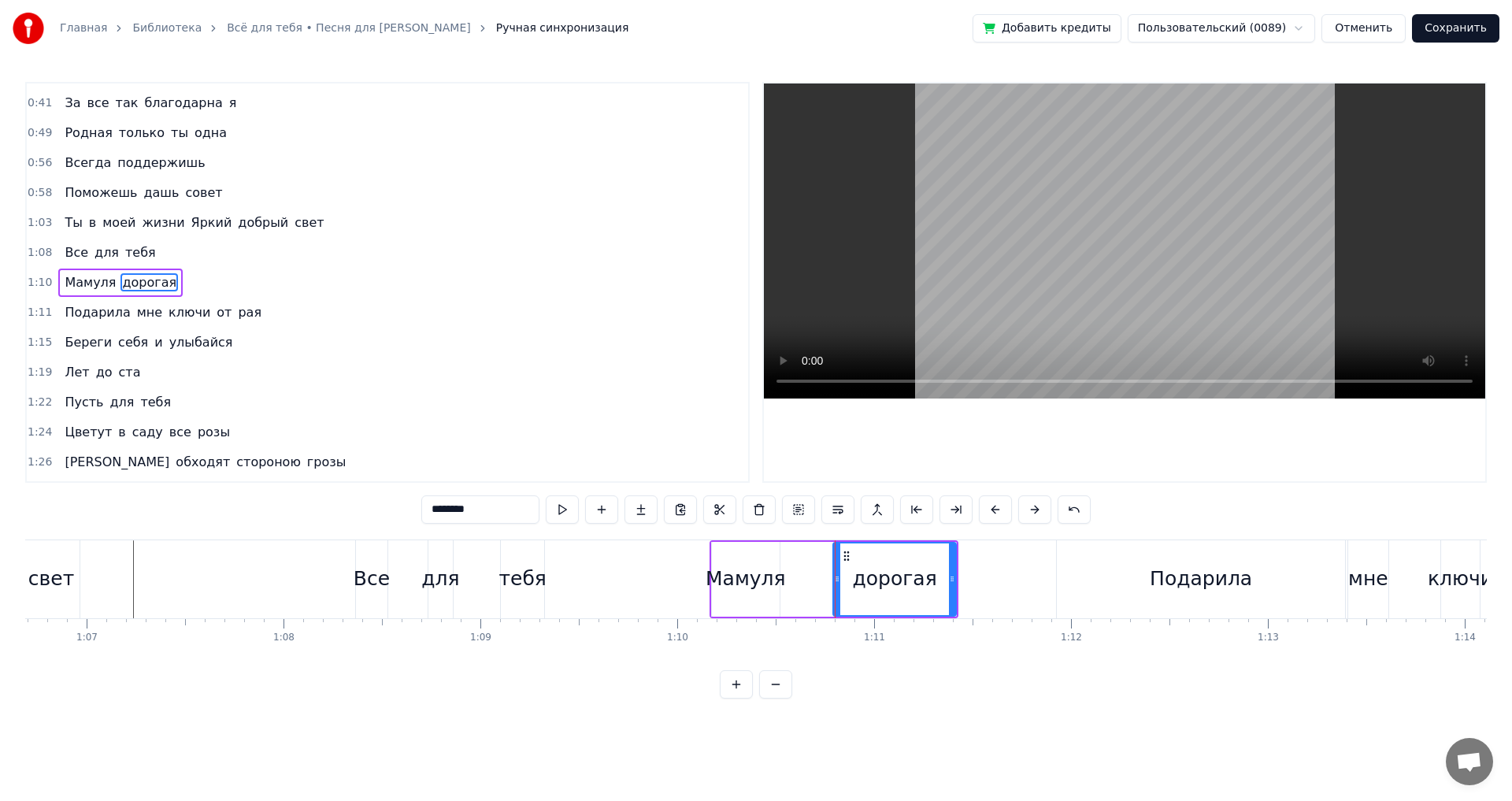
scroll to position [85, 0]
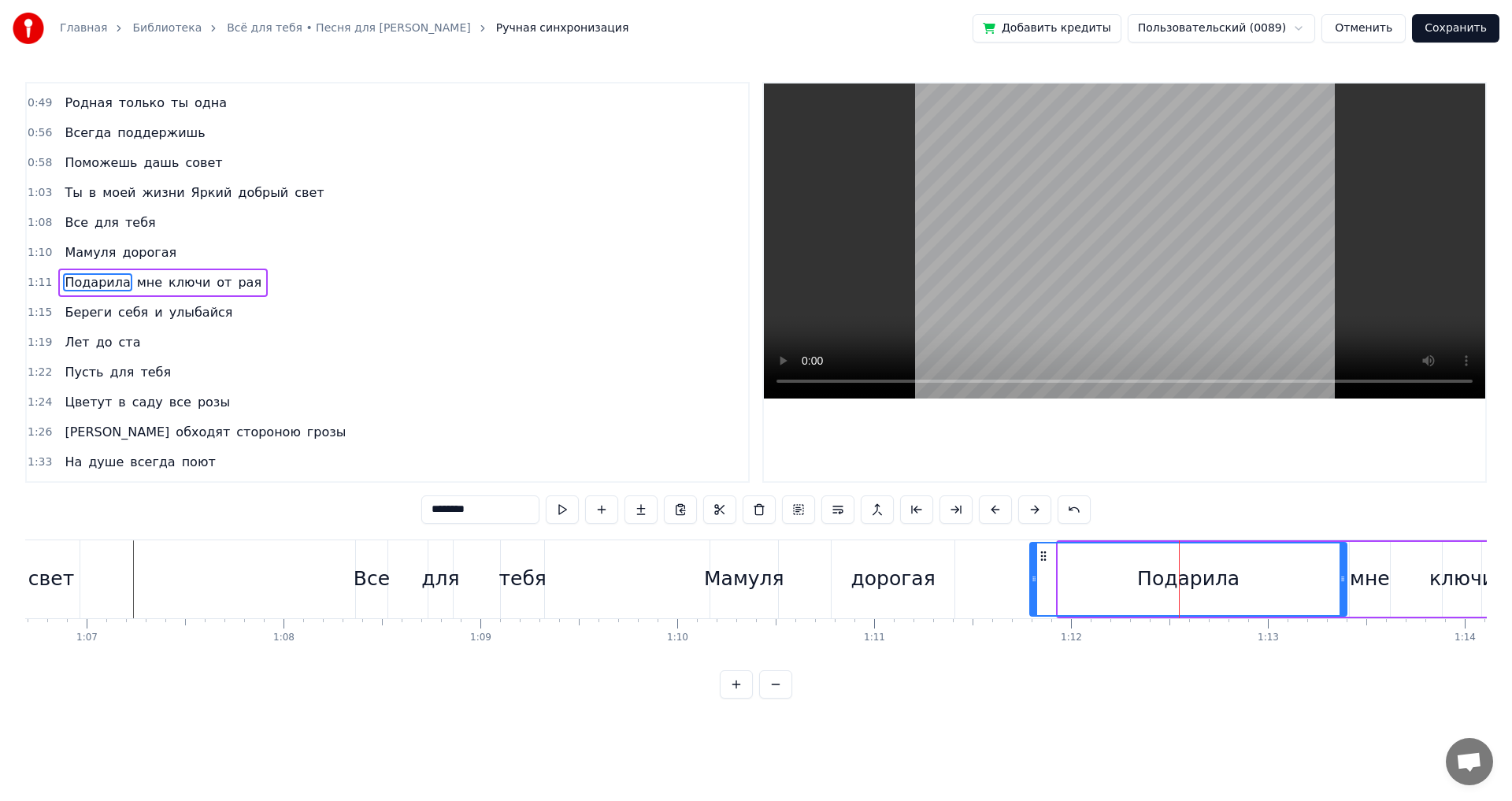
drag, startPoint x: 1060, startPoint y: 579, endPoint x: 1032, endPoint y: 582, distance: 28.2
click at [1032, 582] on icon at bounding box center [1034, 579] width 6 height 13
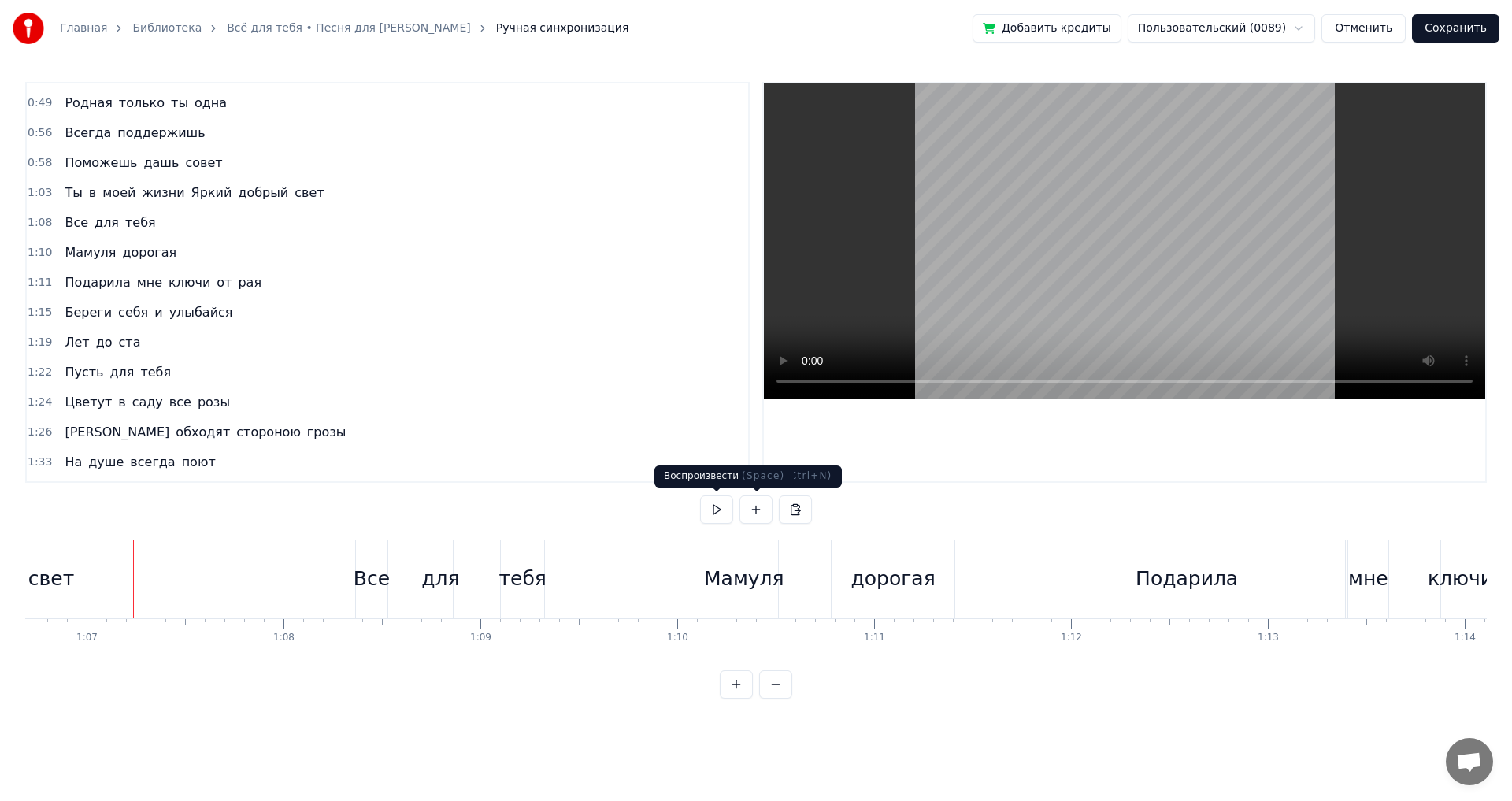
click at [715, 508] on button at bounding box center [717, 509] width 33 height 28
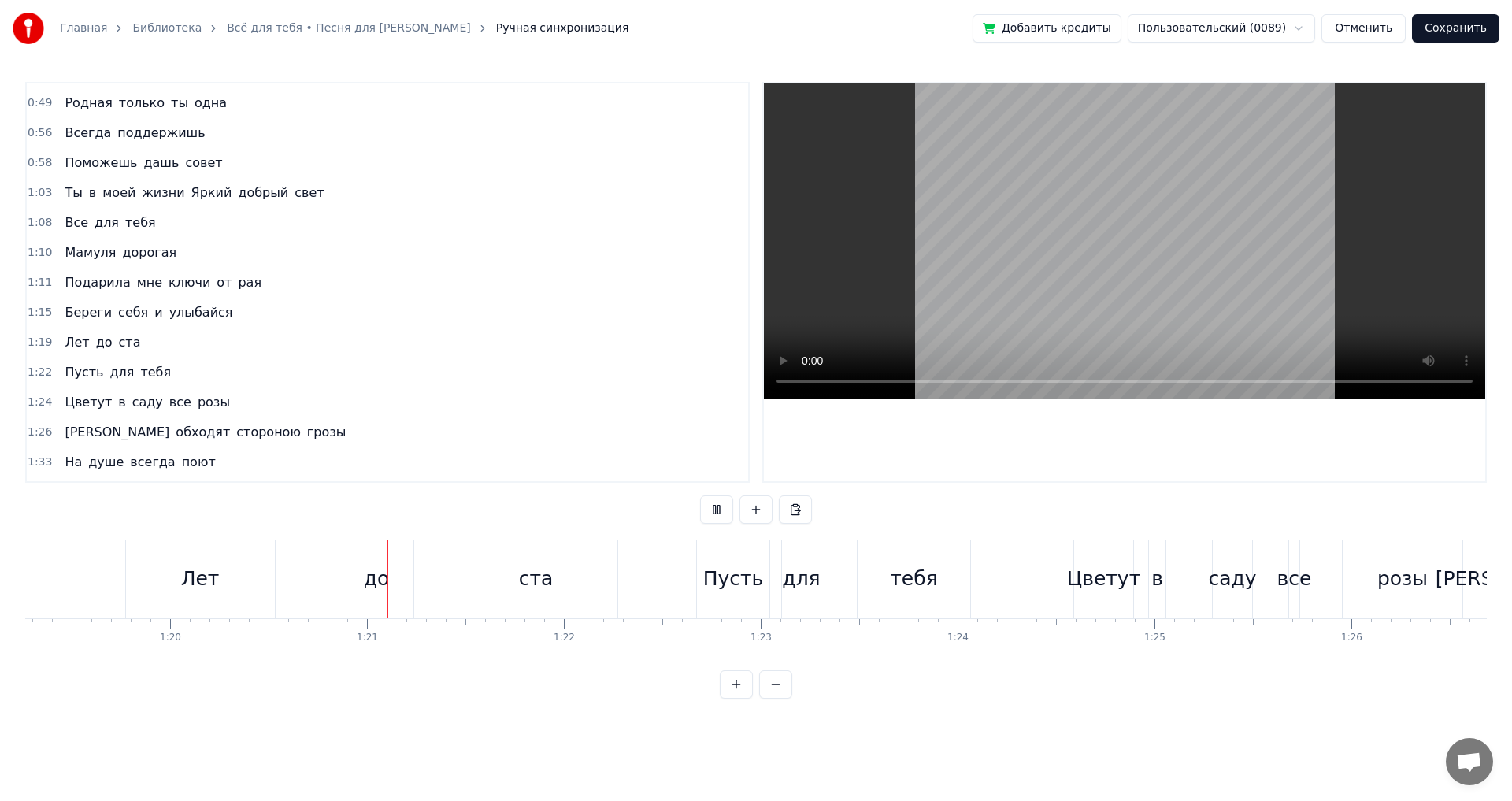
scroll to position [0, 15767]
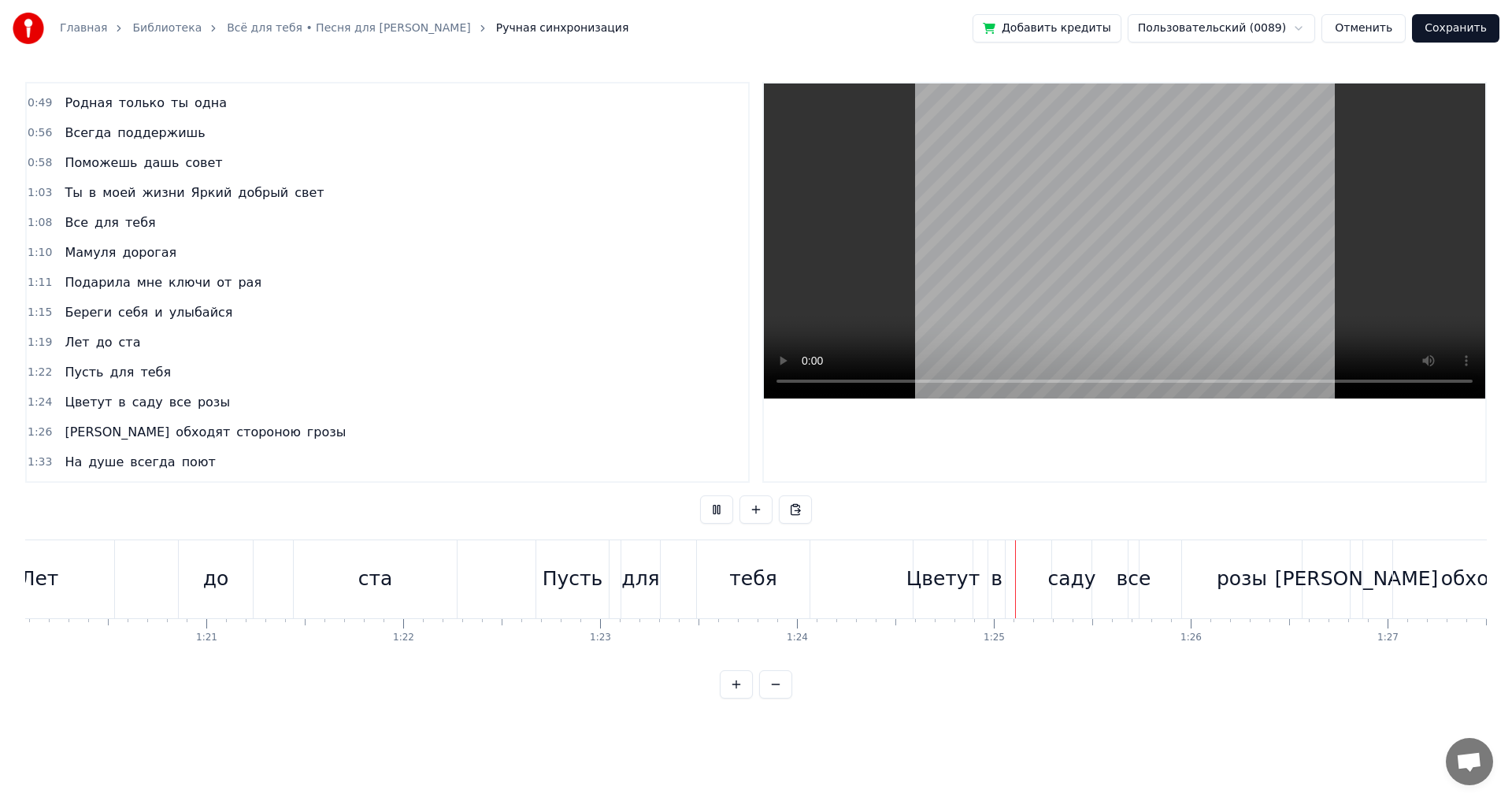
click at [715, 508] on button at bounding box center [717, 509] width 33 height 28
click at [744, 593] on div "тебя" at bounding box center [753, 578] width 47 height 30
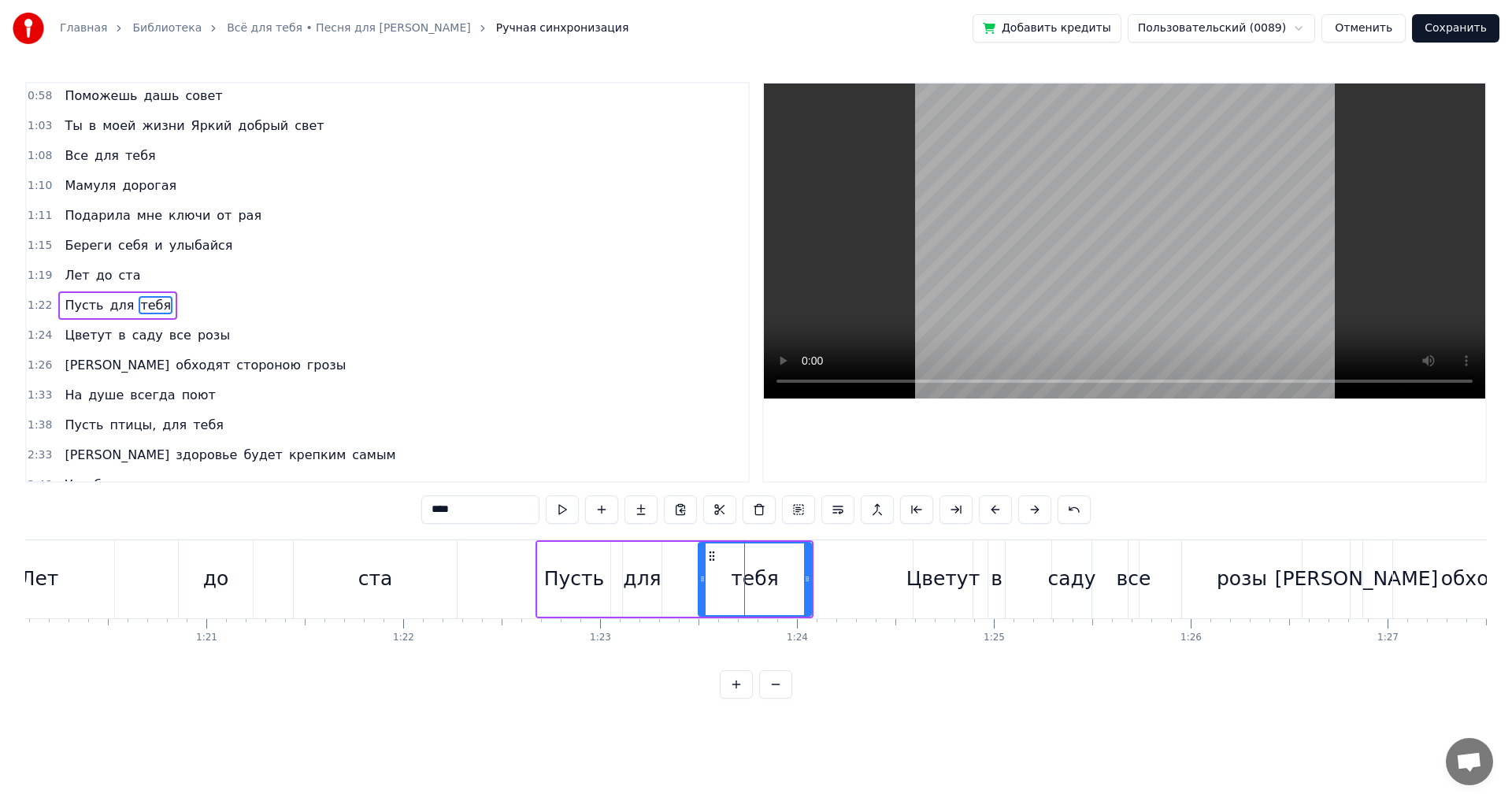
scroll to position [175, 0]
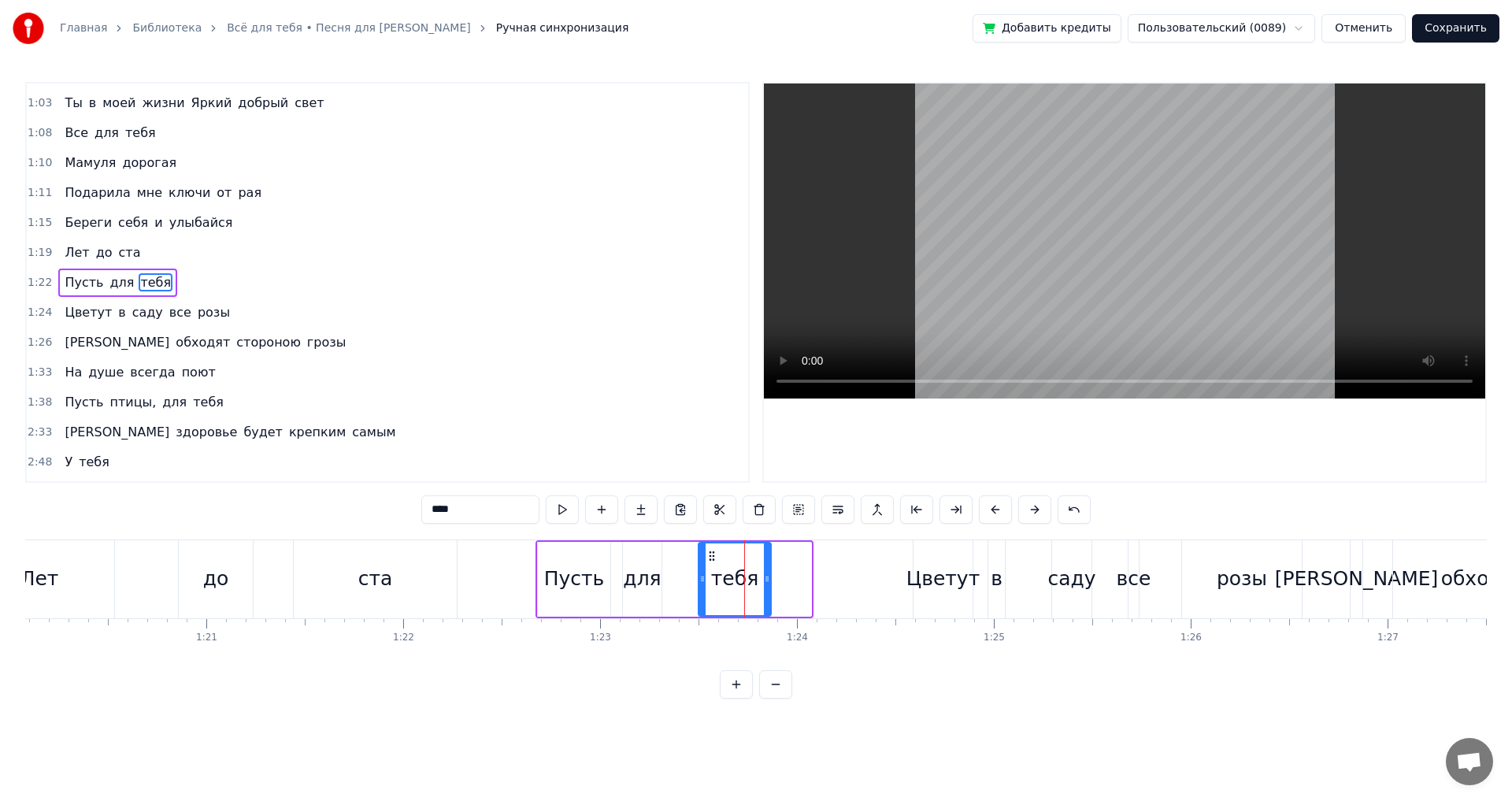
drag, startPoint x: 808, startPoint y: 577, endPoint x: 766, endPoint y: 589, distance: 43.7
click at [766, 588] on div at bounding box center [767, 579] width 6 height 72
click at [931, 580] on div "Цветут" at bounding box center [943, 578] width 73 height 30
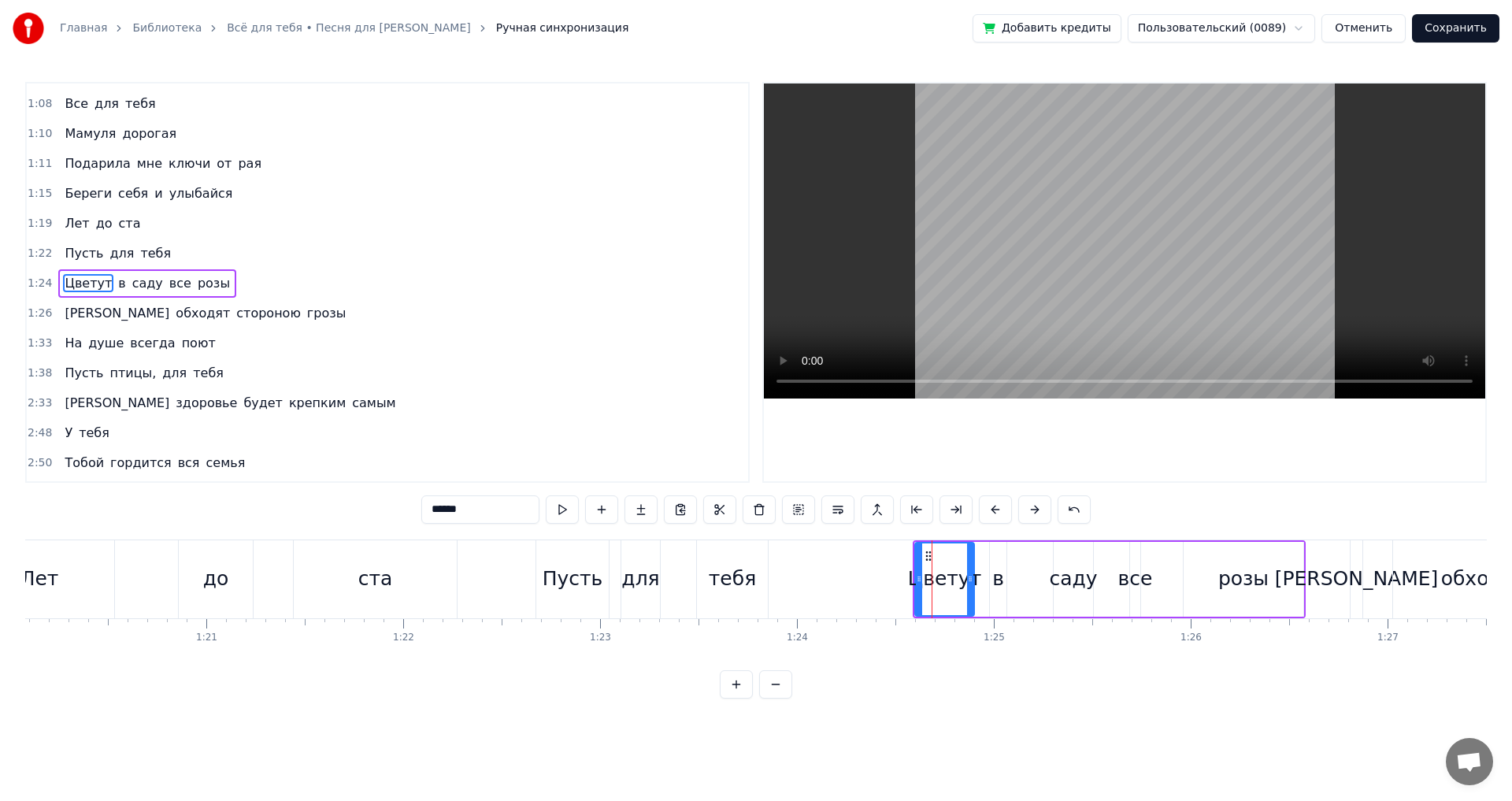
scroll to position [205, 0]
drag, startPoint x: 918, startPoint y: 574, endPoint x: 890, endPoint y: 583, distance: 29.4
click at [890, 583] on icon at bounding box center [892, 579] width 6 height 13
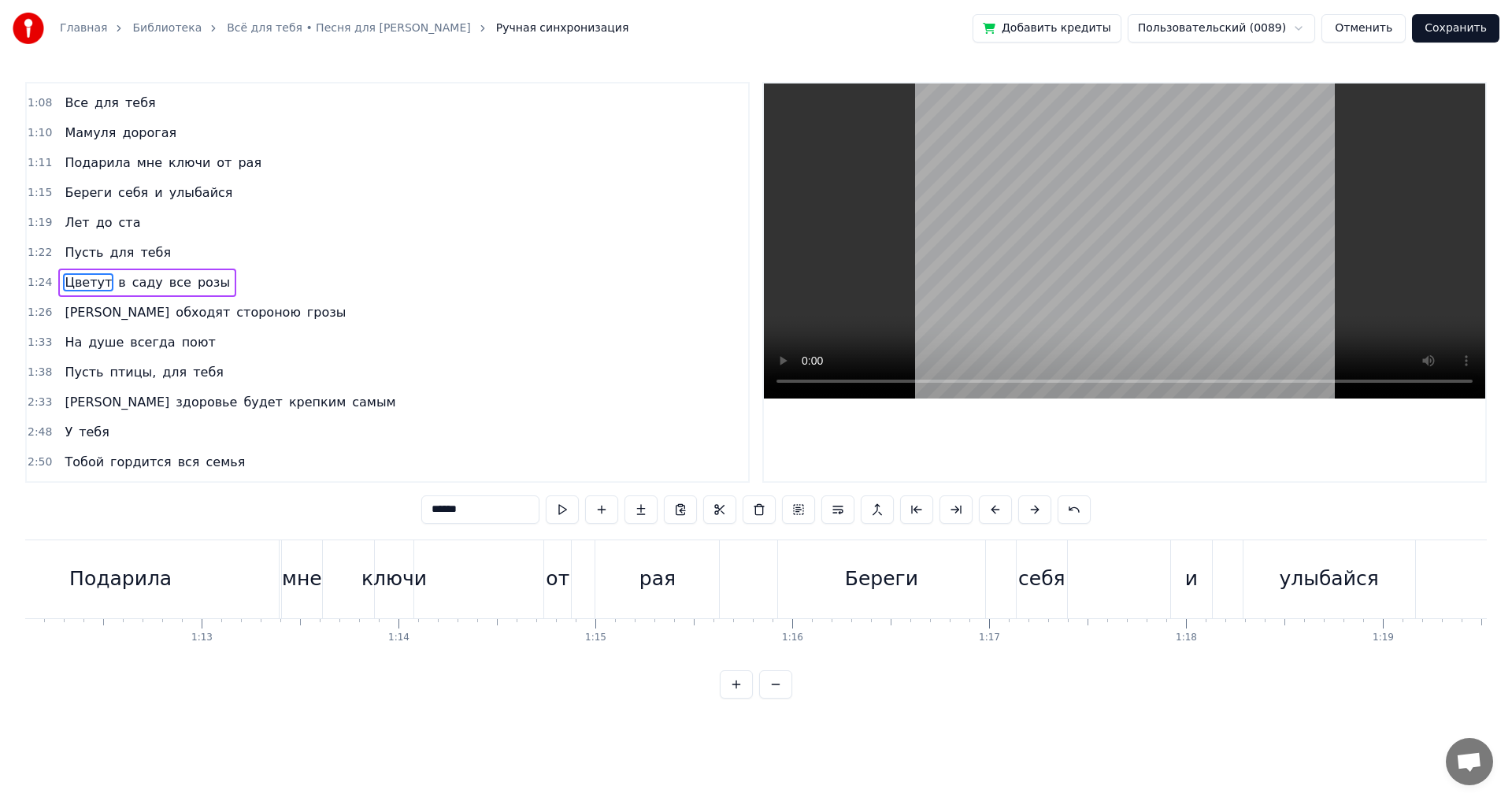
scroll to position [0, 14092]
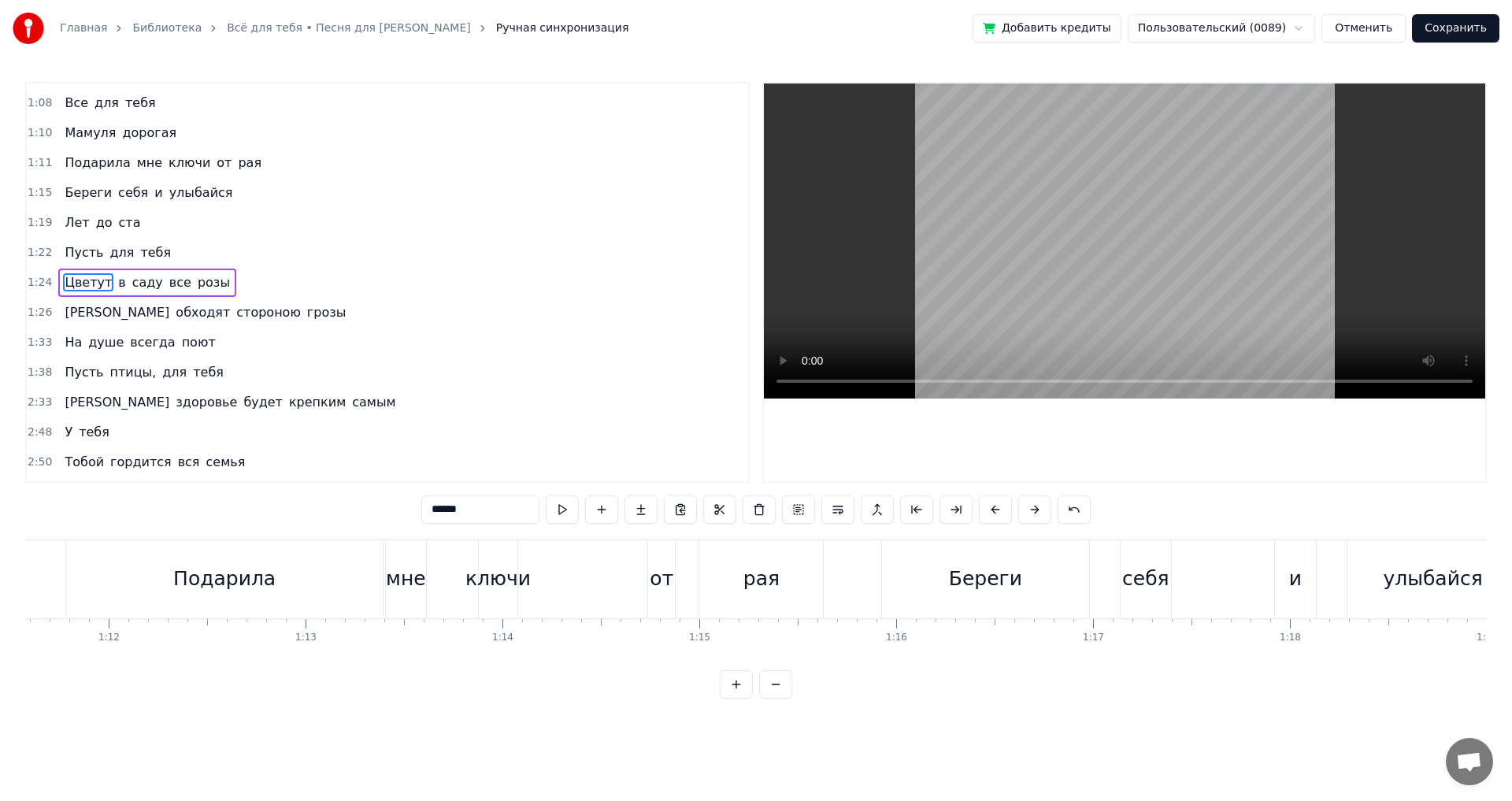
click at [75, 577] on div "Подарила" at bounding box center [224, 579] width 318 height 78
type input "********"
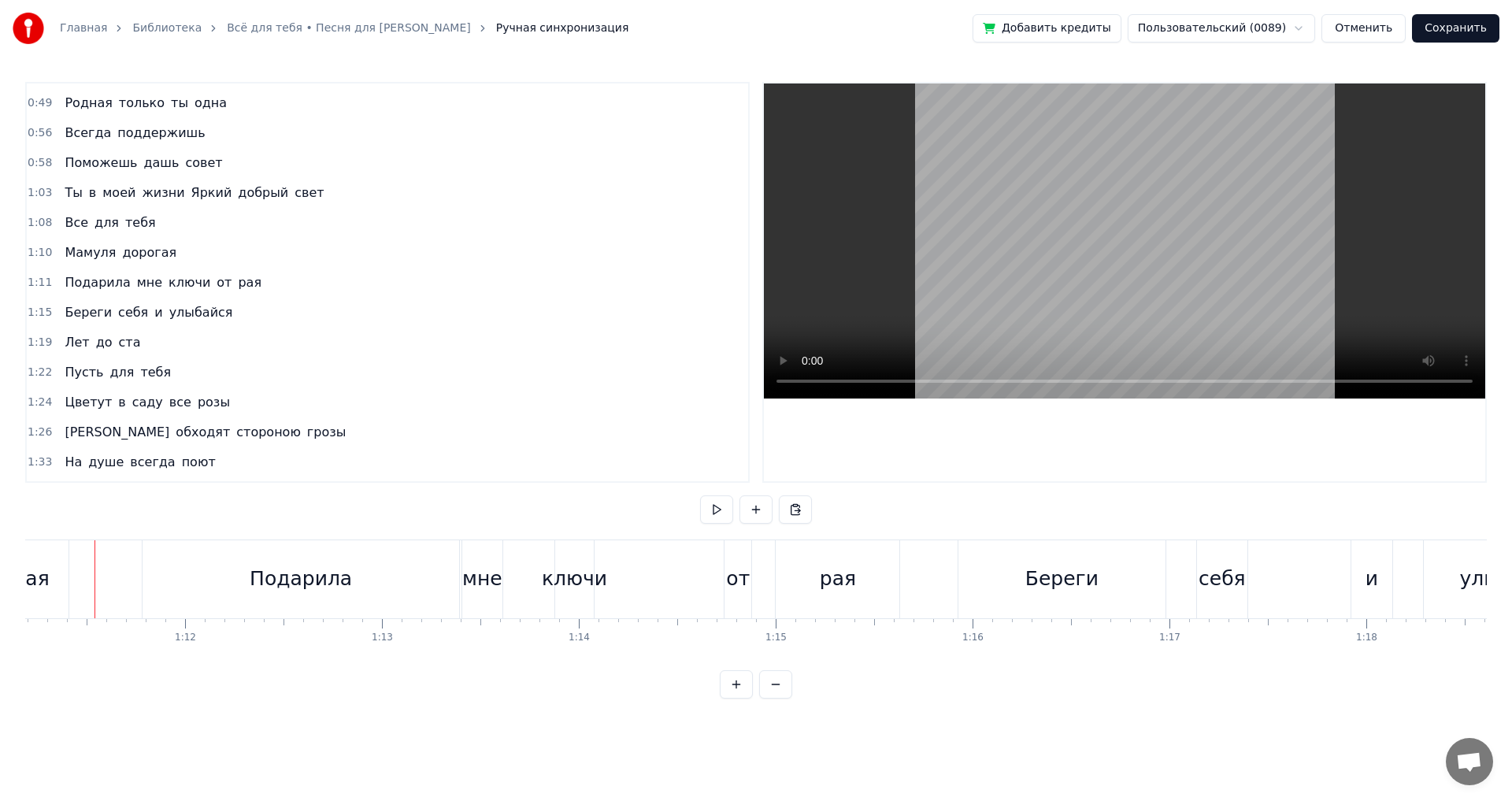
scroll to position [0, 14006]
click at [727, 511] on button at bounding box center [717, 509] width 33 height 28
click at [484, 583] on div "мне" at bounding box center [492, 578] width 40 height 30
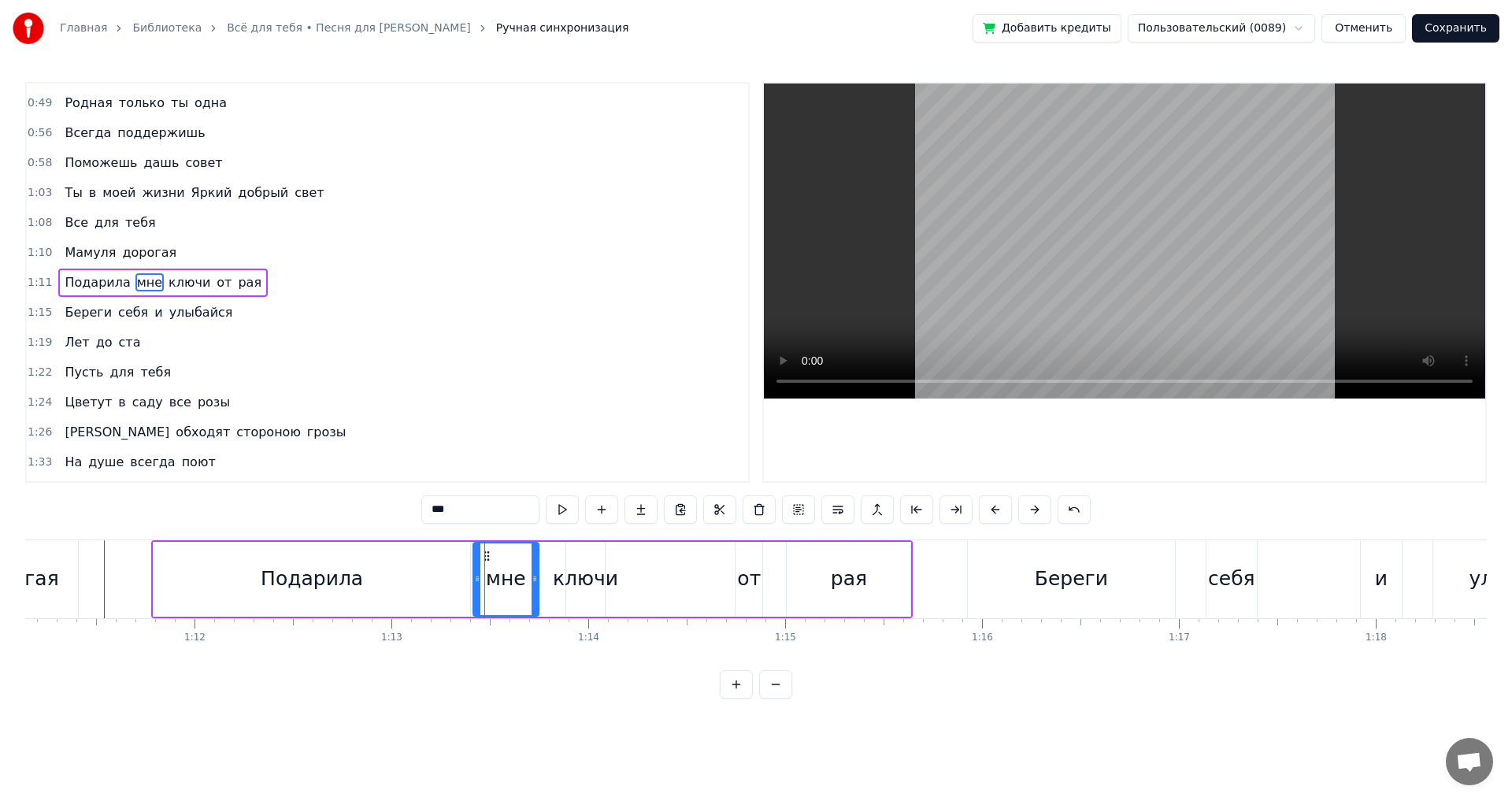
drag, startPoint x: 510, startPoint y: 578, endPoint x: 535, endPoint y: 575, distance: 25.2
click at [535, 575] on icon at bounding box center [535, 579] width 6 height 13
drag, startPoint x: 474, startPoint y: 573, endPoint x: 505, endPoint y: 591, distance: 35.8
click at [506, 573] on icon at bounding box center [509, 579] width 6 height 13
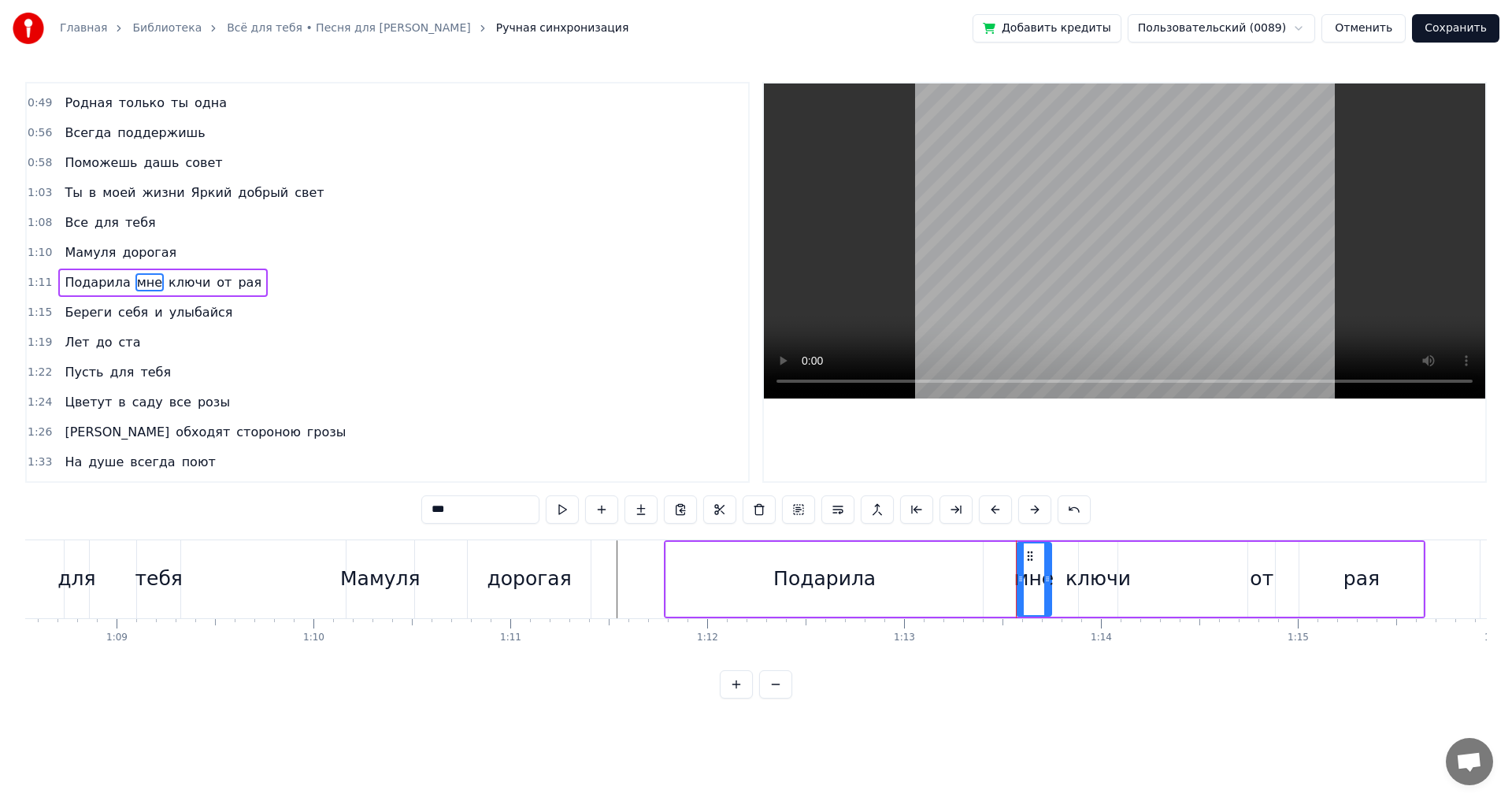
scroll to position [0, 13442]
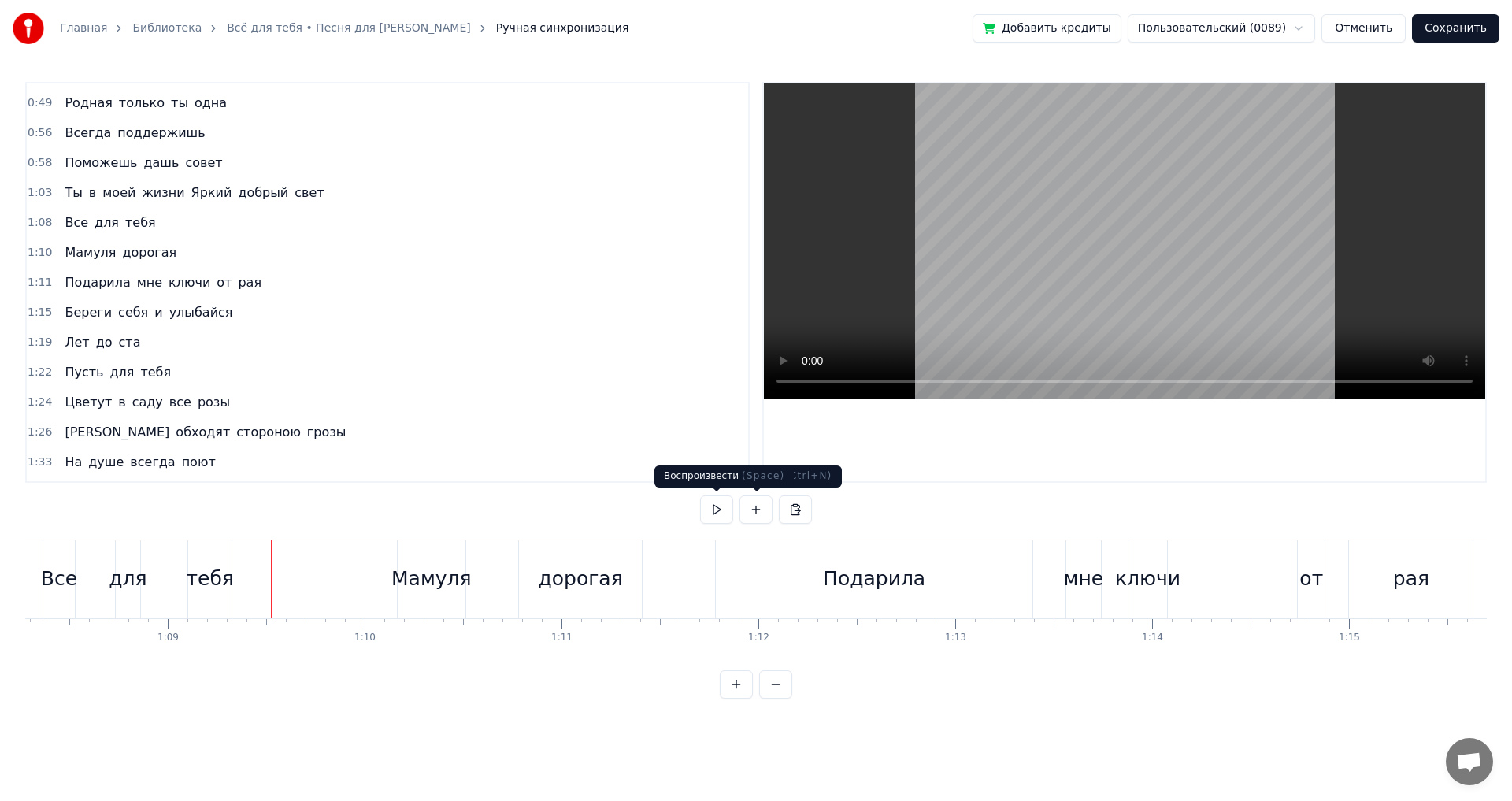
click at [722, 515] on button at bounding box center [717, 509] width 33 height 28
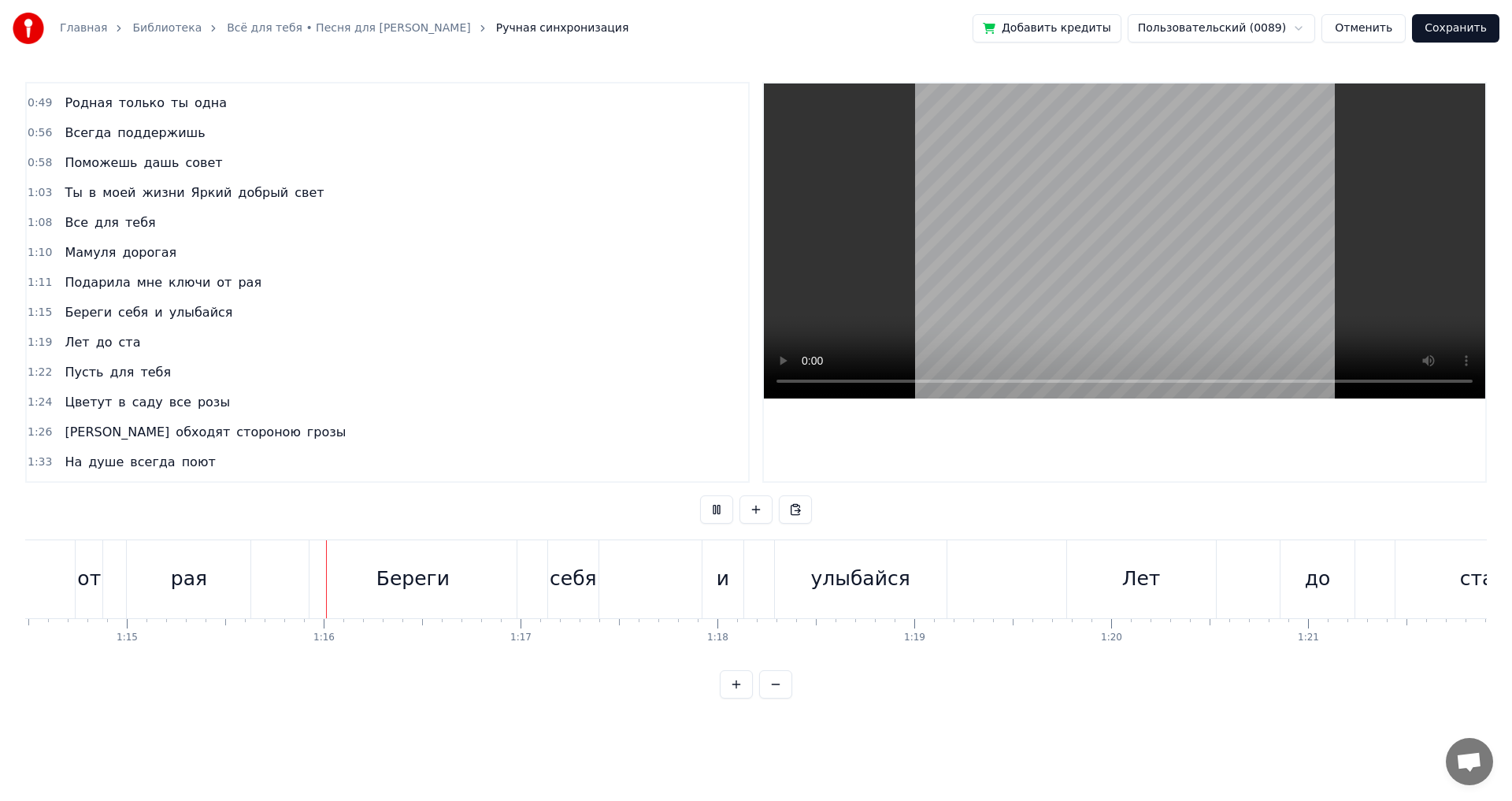
scroll to position [0, 14769]
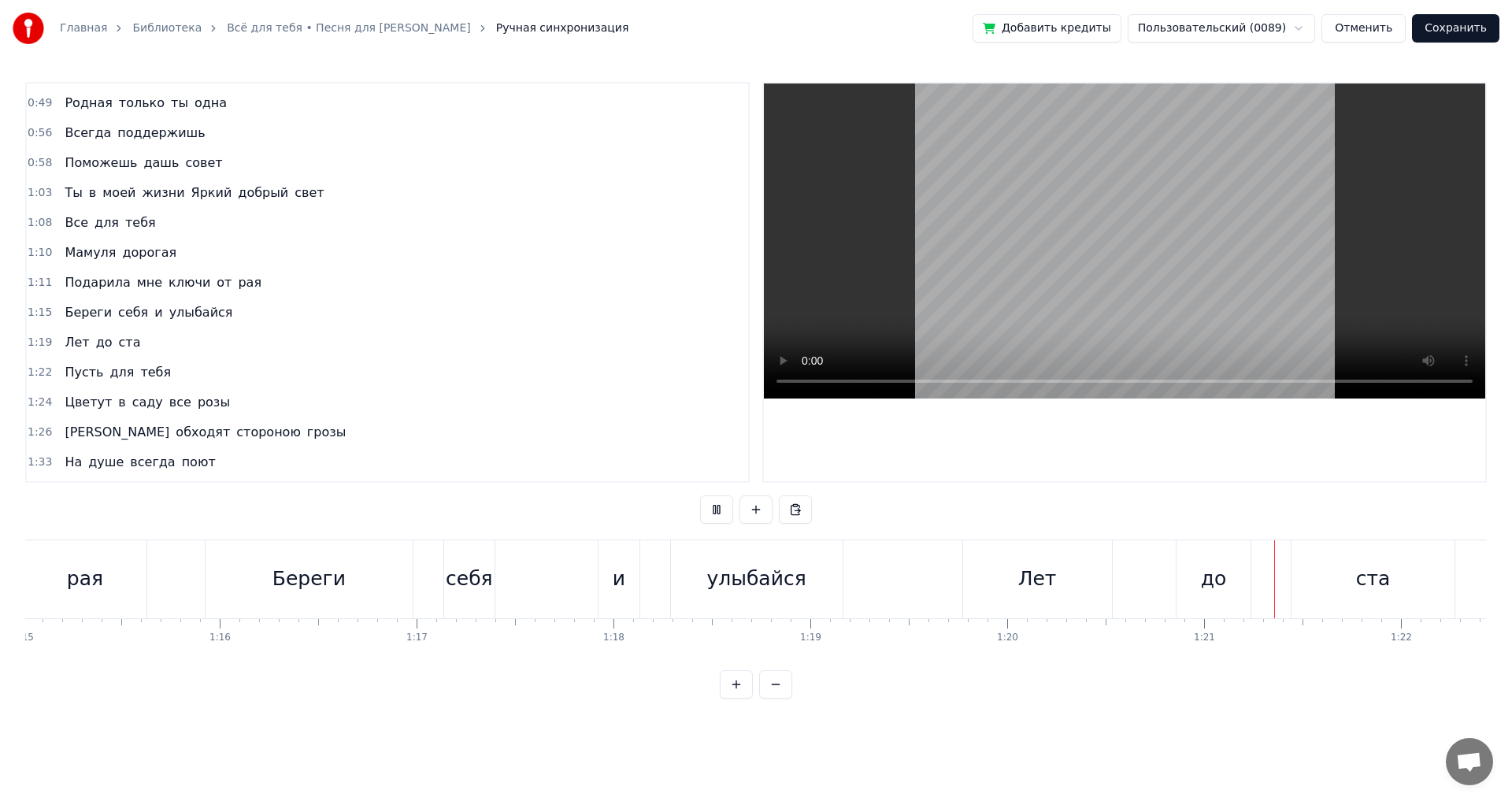
click at [722, 515] on button at bounding box center [717, 509] width 33 height 28
click at [1202, 574] on div "до" at bounding box center [1214, 578] width 26 height 30
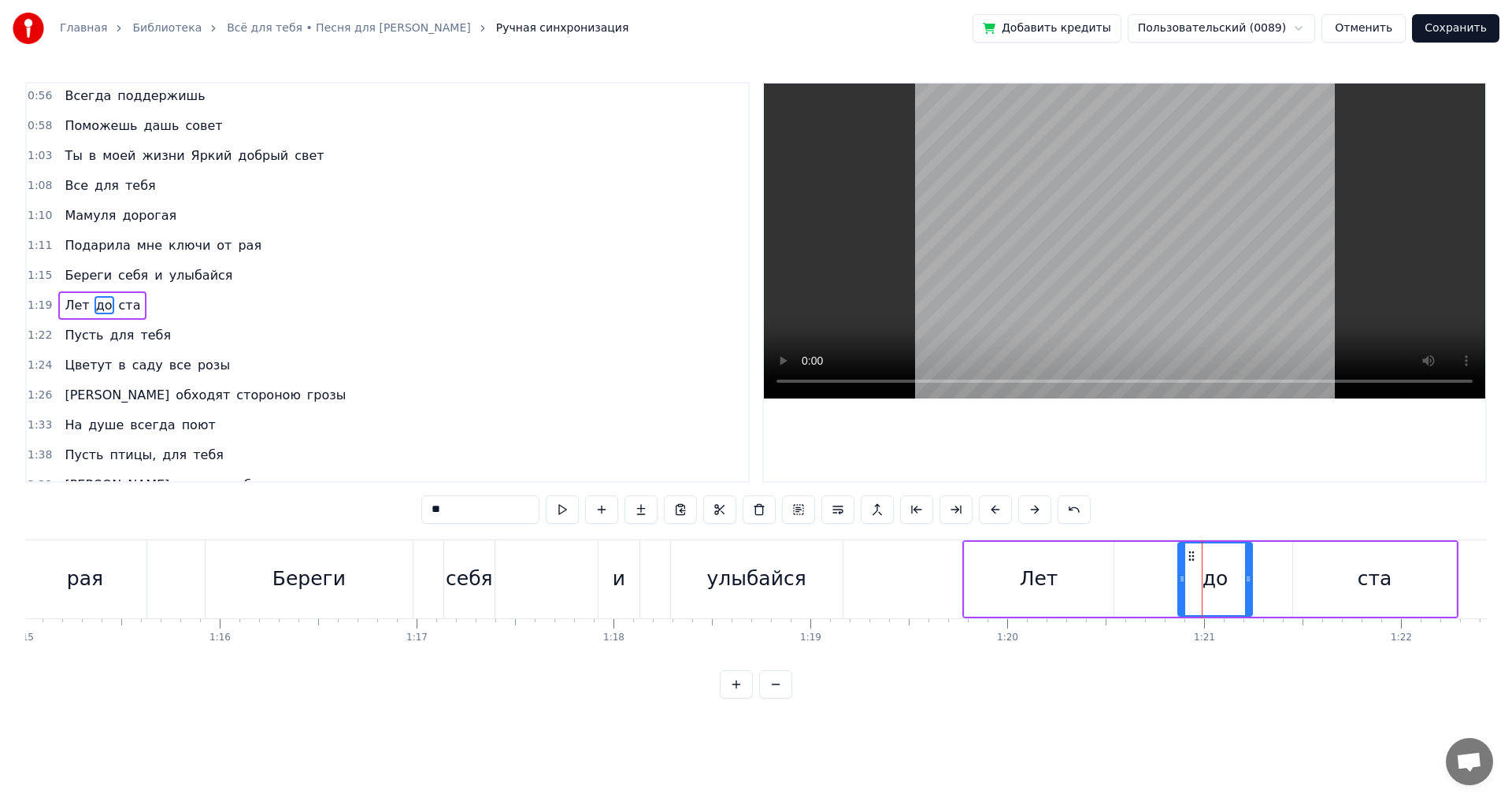
scroll to position [145, 0]
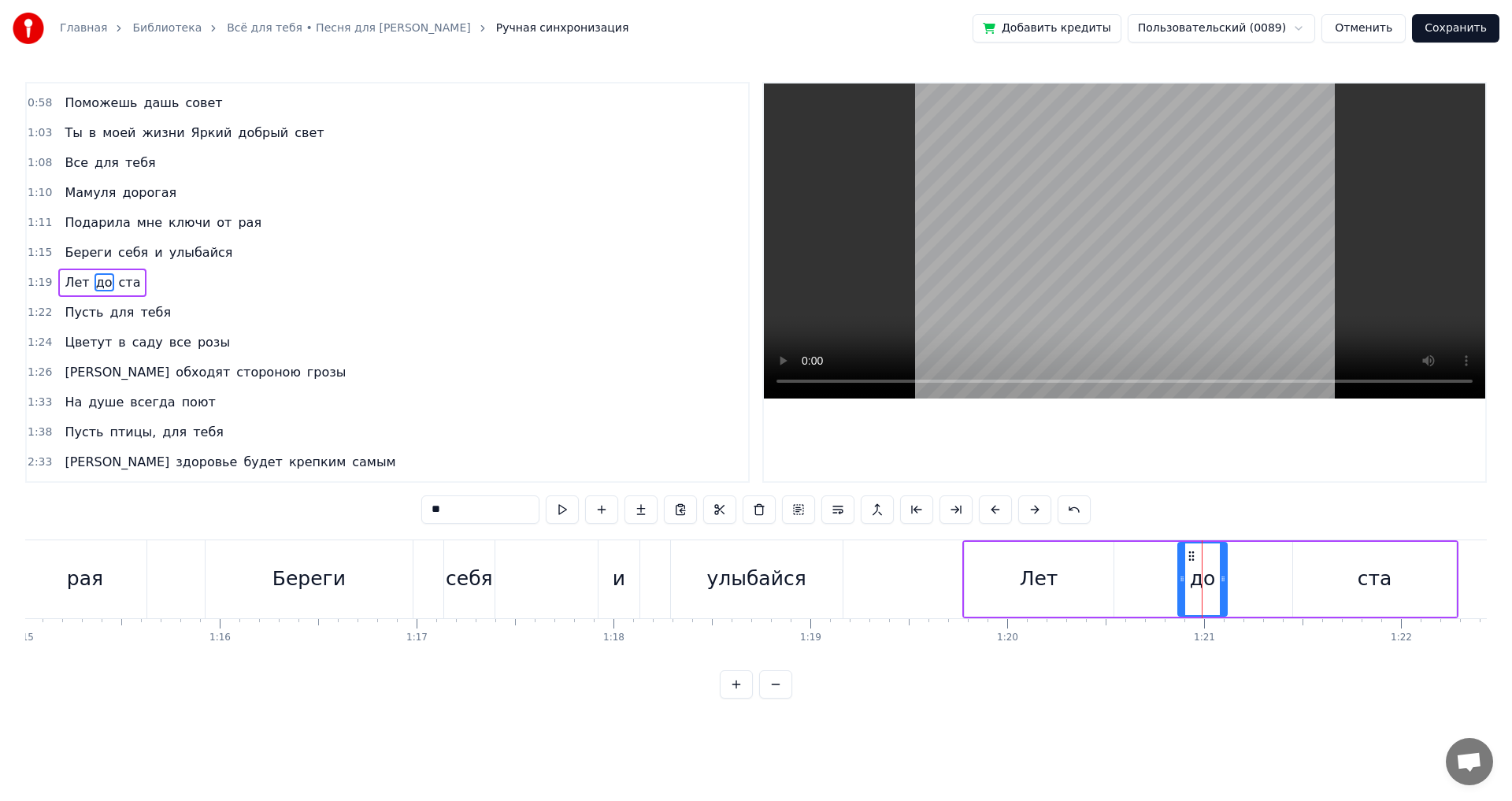
drag, startPoint x: 1245, startPoint y: 581, endPoint x: 1216, endPoint y: 590, distance: 30.4
click at [1220, 590] on div at bounding box center [1223, 579] width 6 height 72
click at [134, 573] on div "рая" at bounding box center [84, 579] width 124 height 78
type input "***"
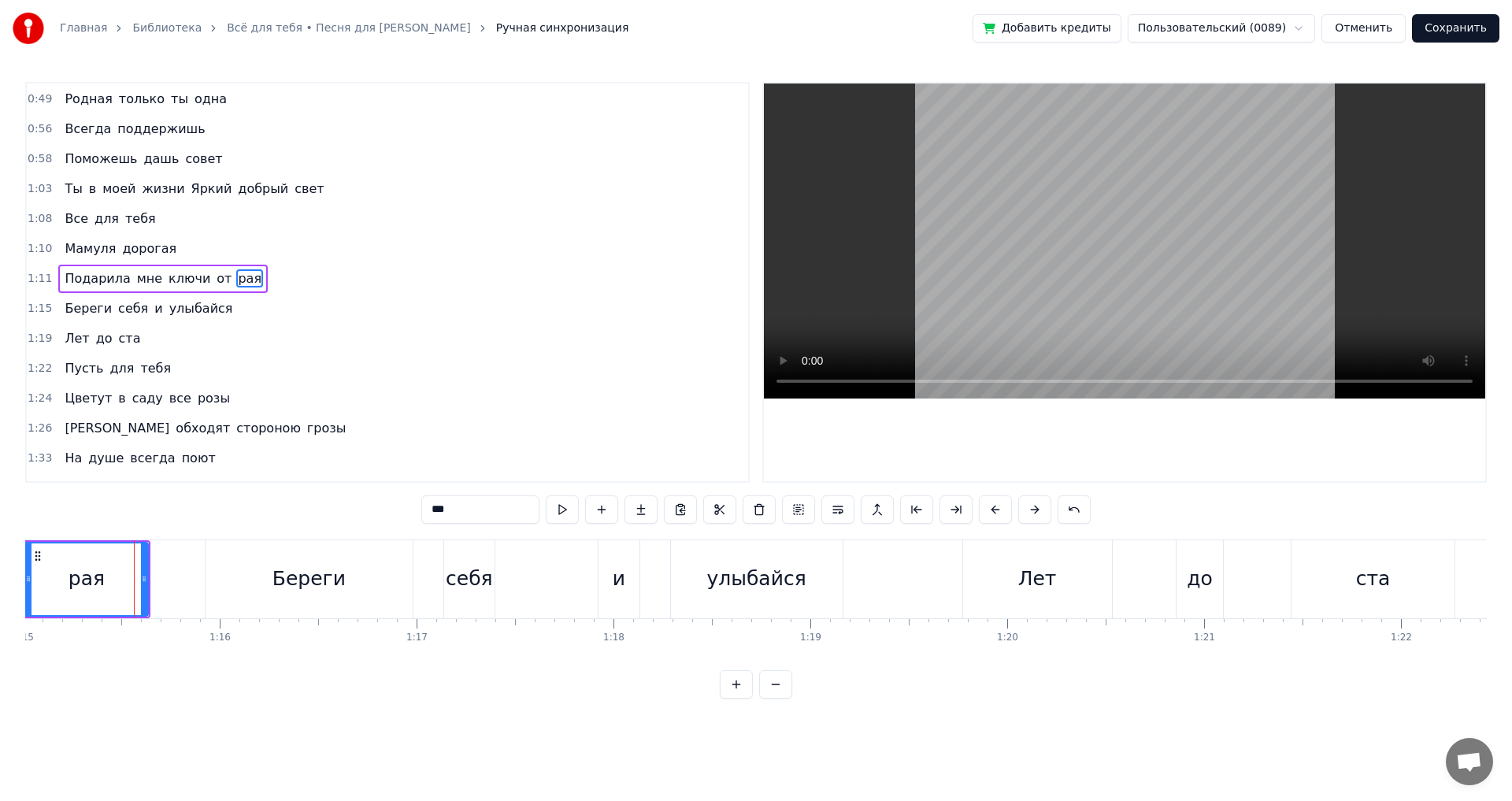
scroll to position [85, 0]
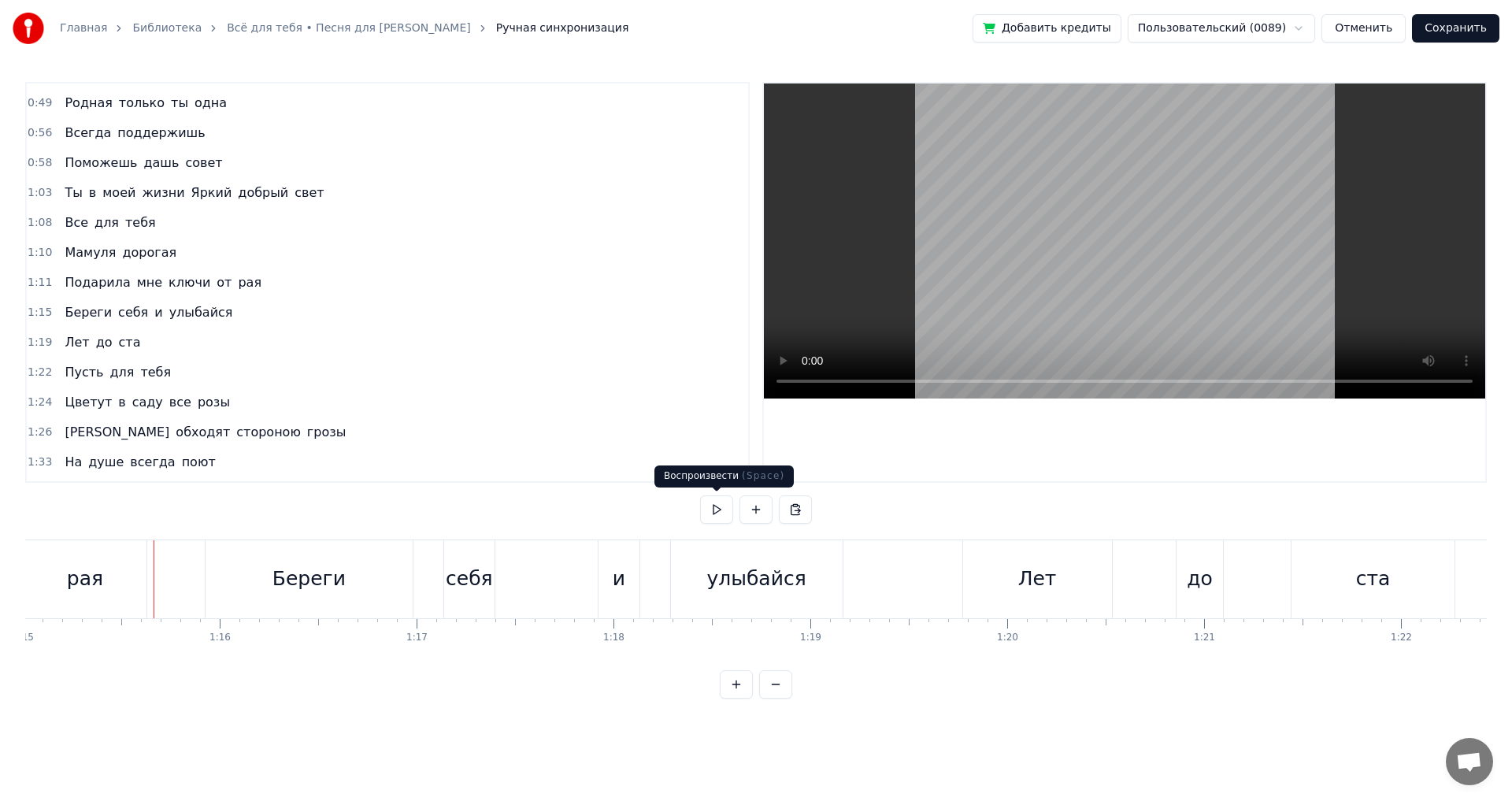
click at [717, 517] on button at bounding box center [717, 509] width 33 height 28
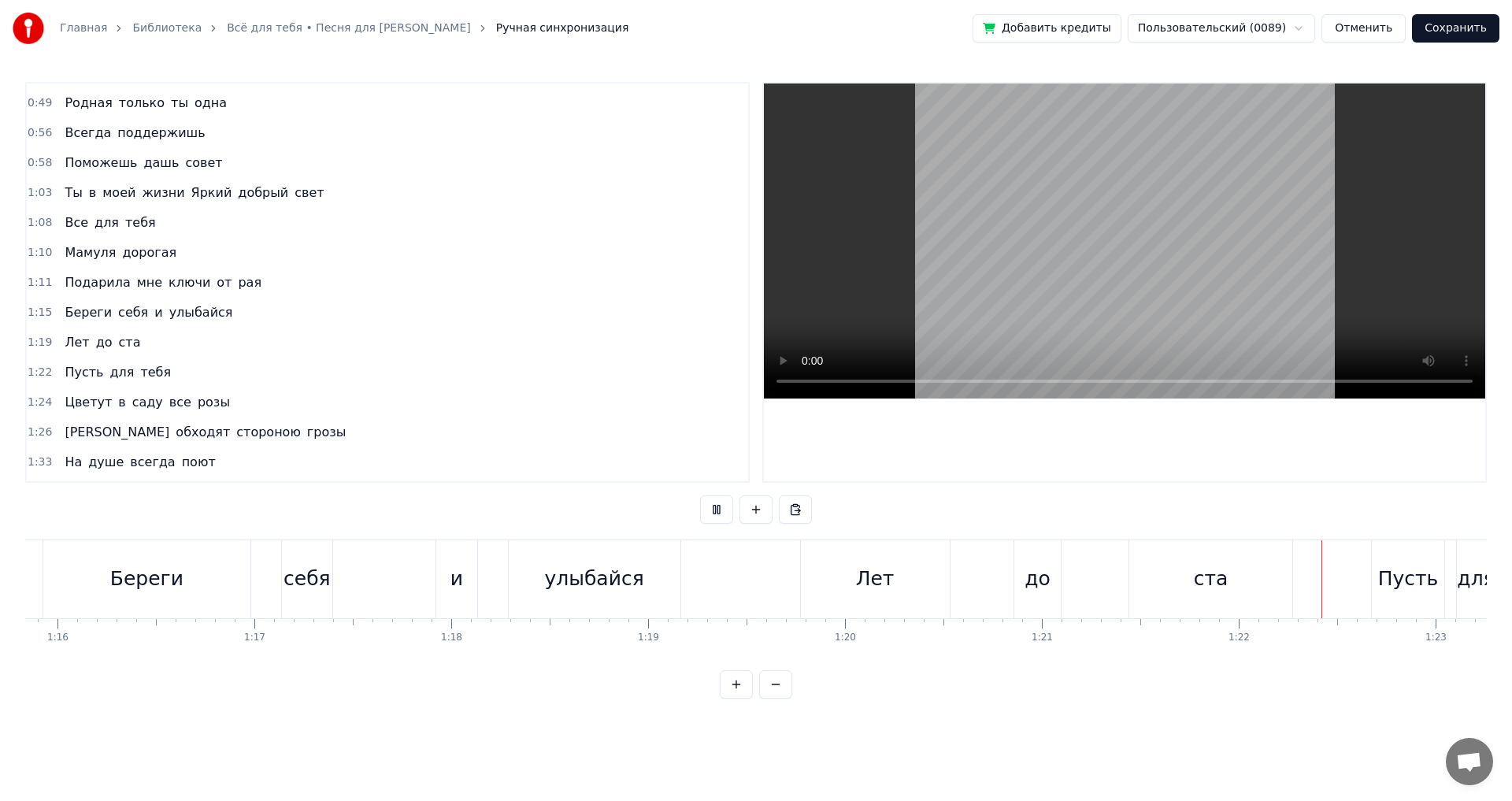
click at [717, 517] on button at bounding box center [717, 509] width 33 height 28
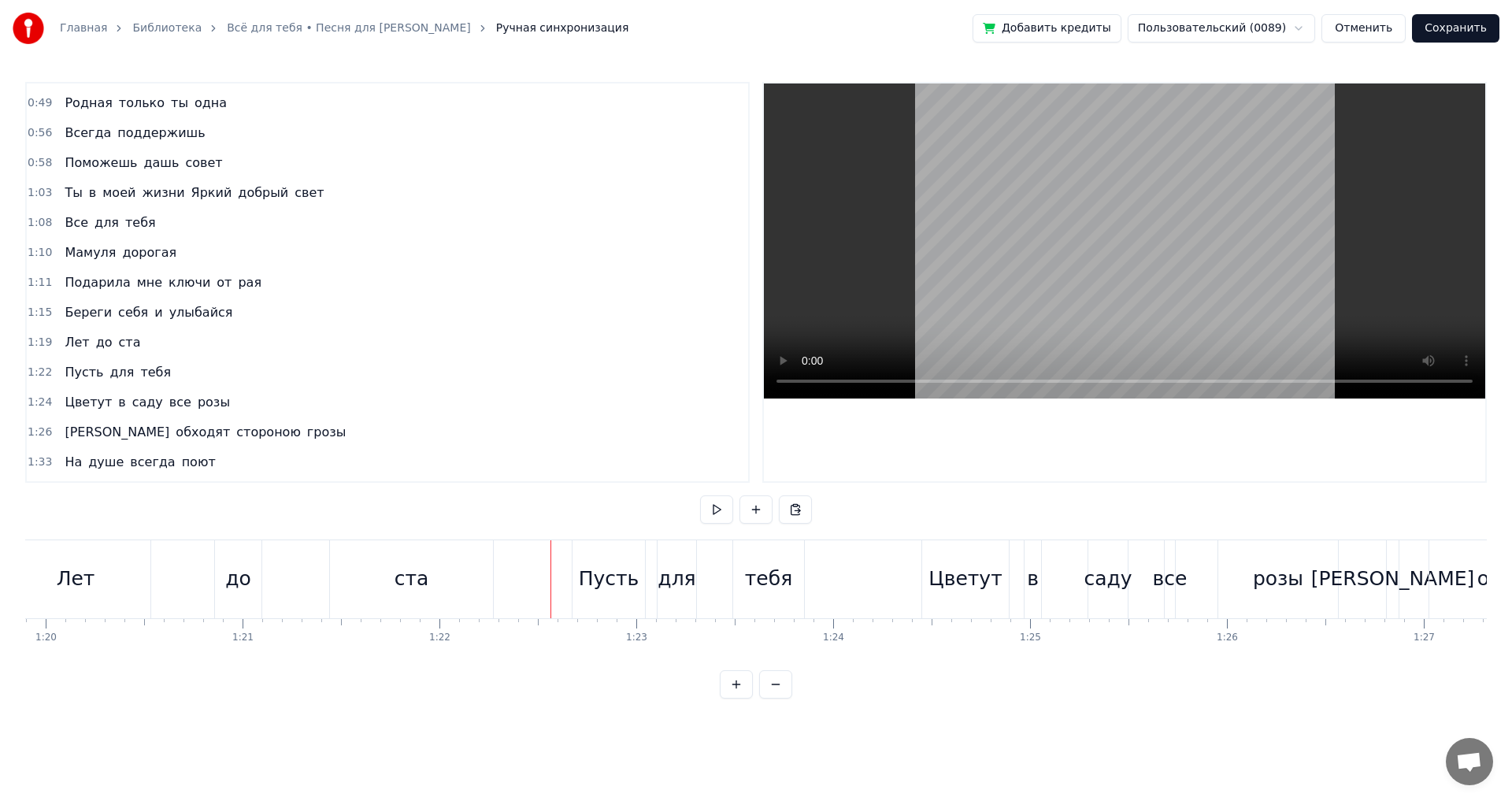
scroll to position [0, 15548]
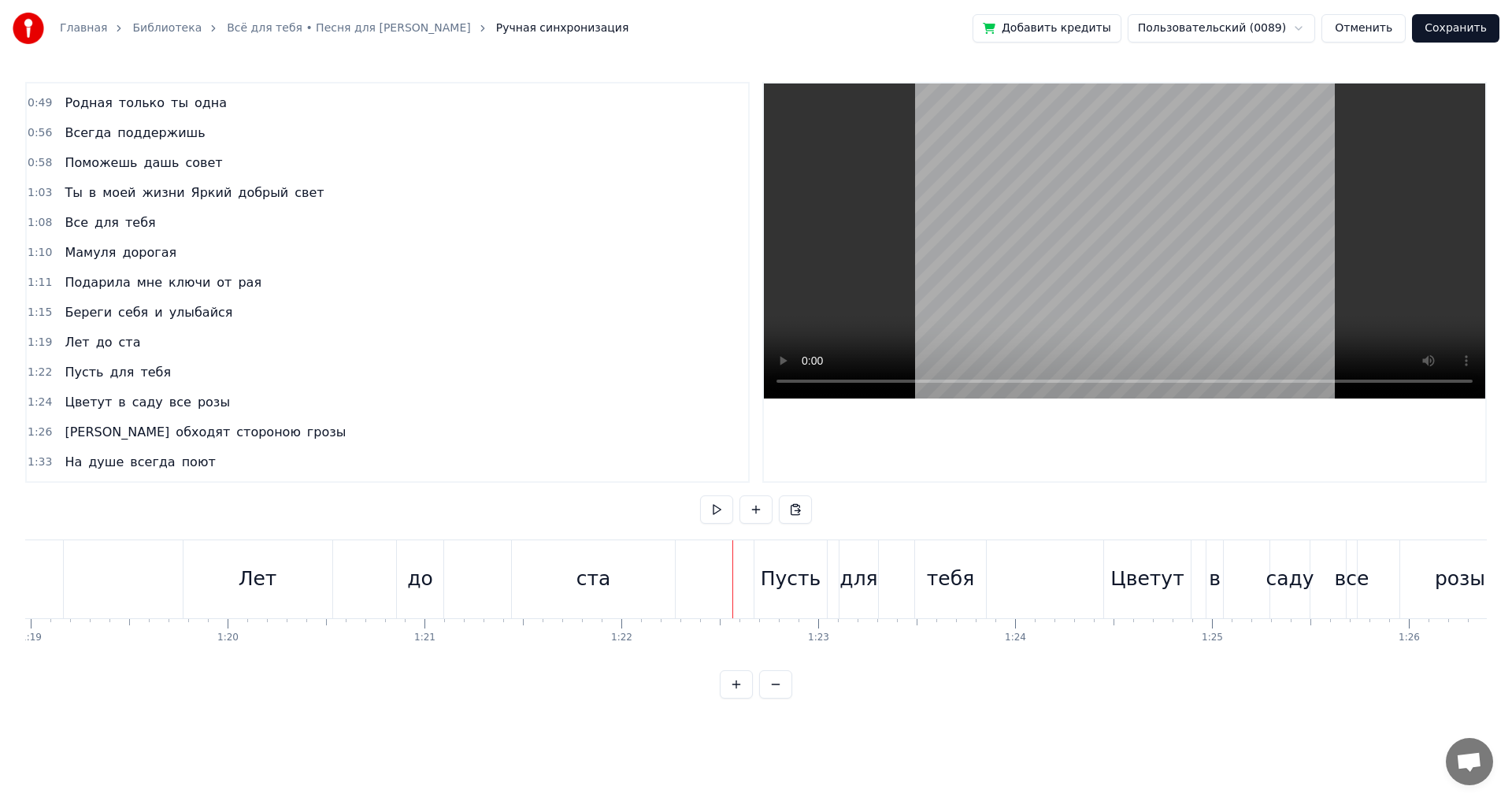
click at [579, 601] on div "ста" at bounding box center [593, 579] width 163 height 78
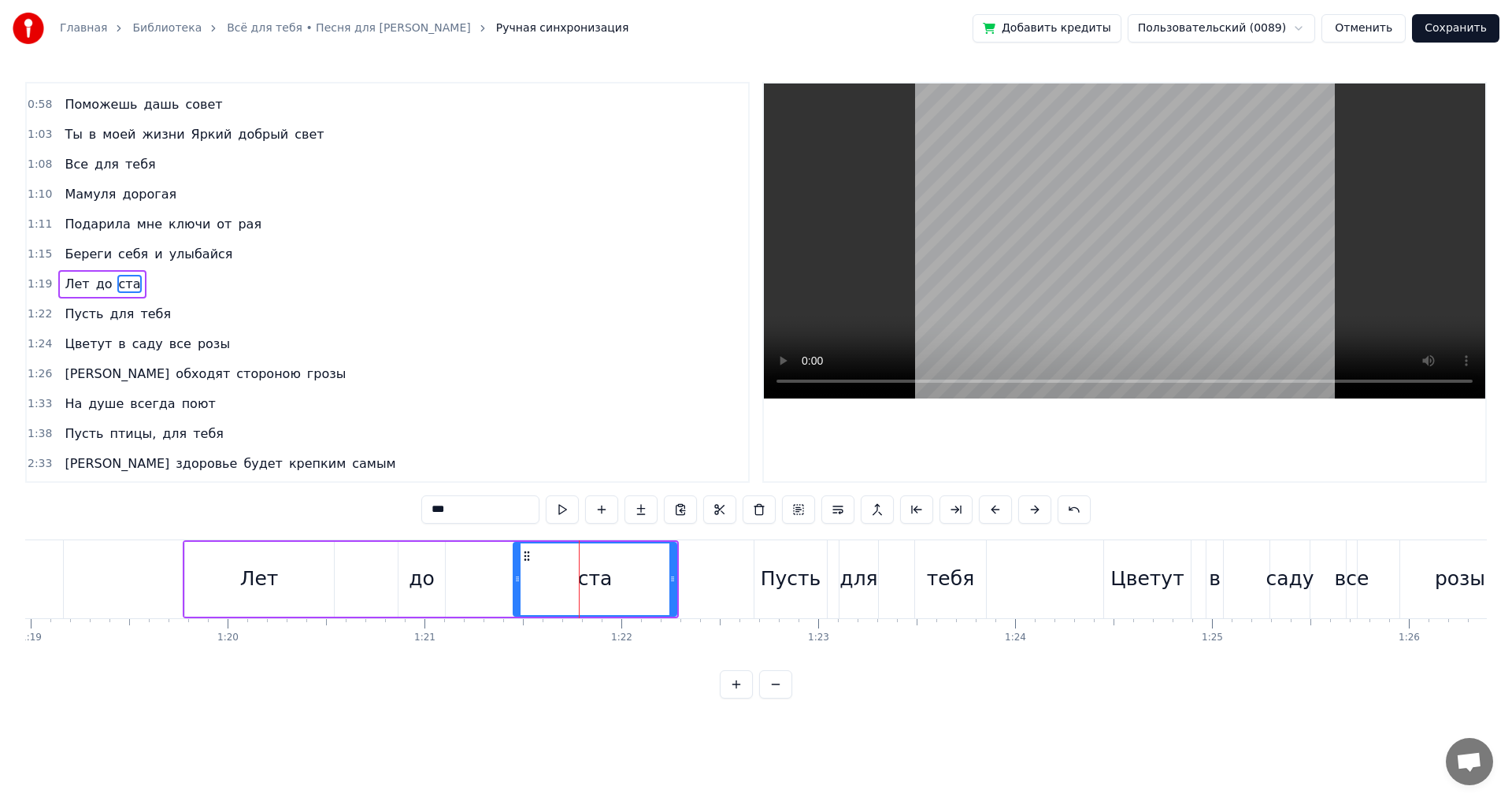
scroll to position [145, 0]
drag, startPoint x: 672, startPoint y: 577, endPoint x: 631, endPoint y: 584, distance: 41.6
click at [631, 584] on icon at bounding box center [631, 579] width 6 height 13
click at [435, 584] on div "до" at bounding box center [421, 579] width 47 height 75
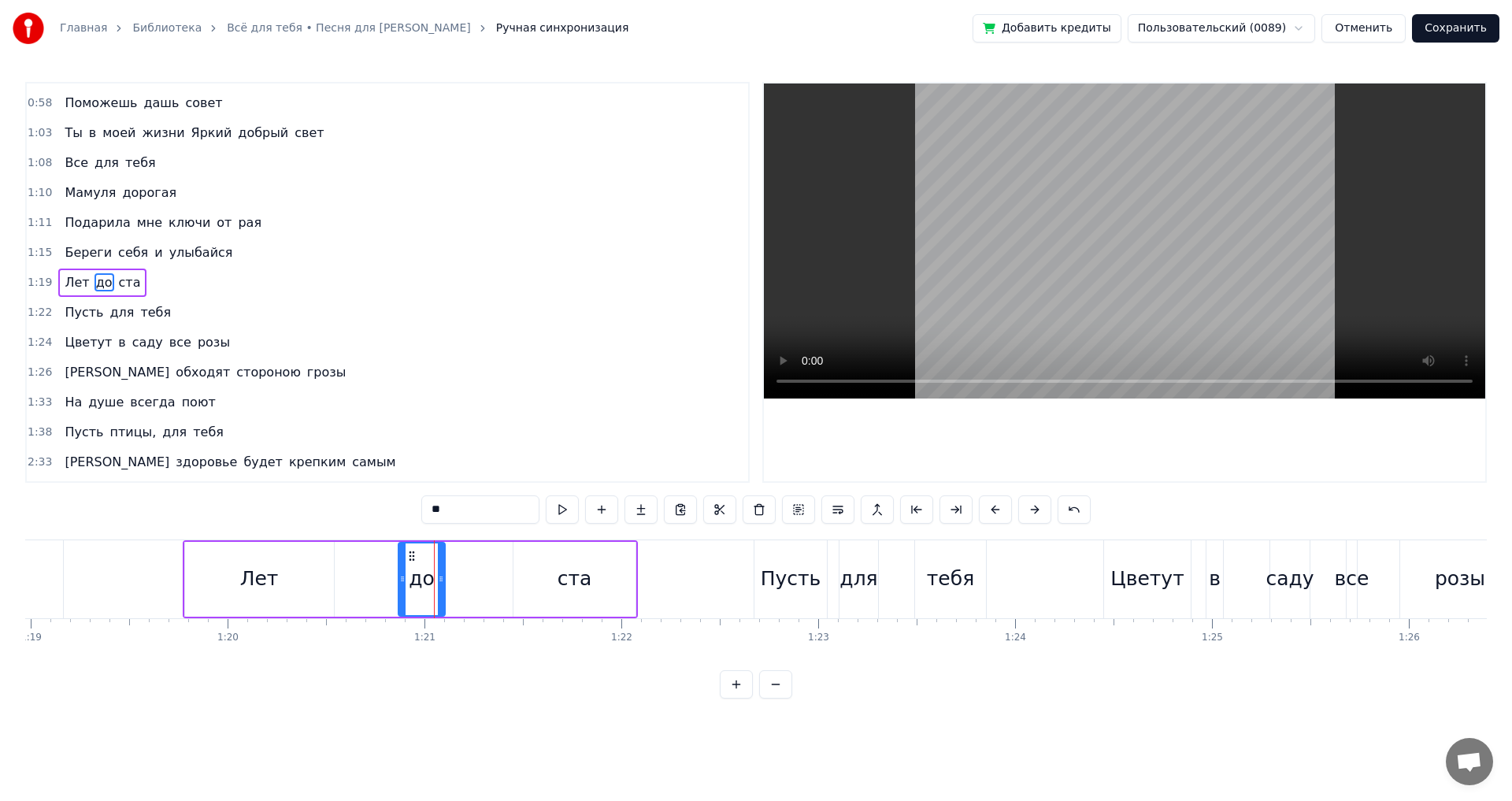
click at [279, 577] on div "Лет" at bounding box center [259, 579] width 149 height 75
type input "***"
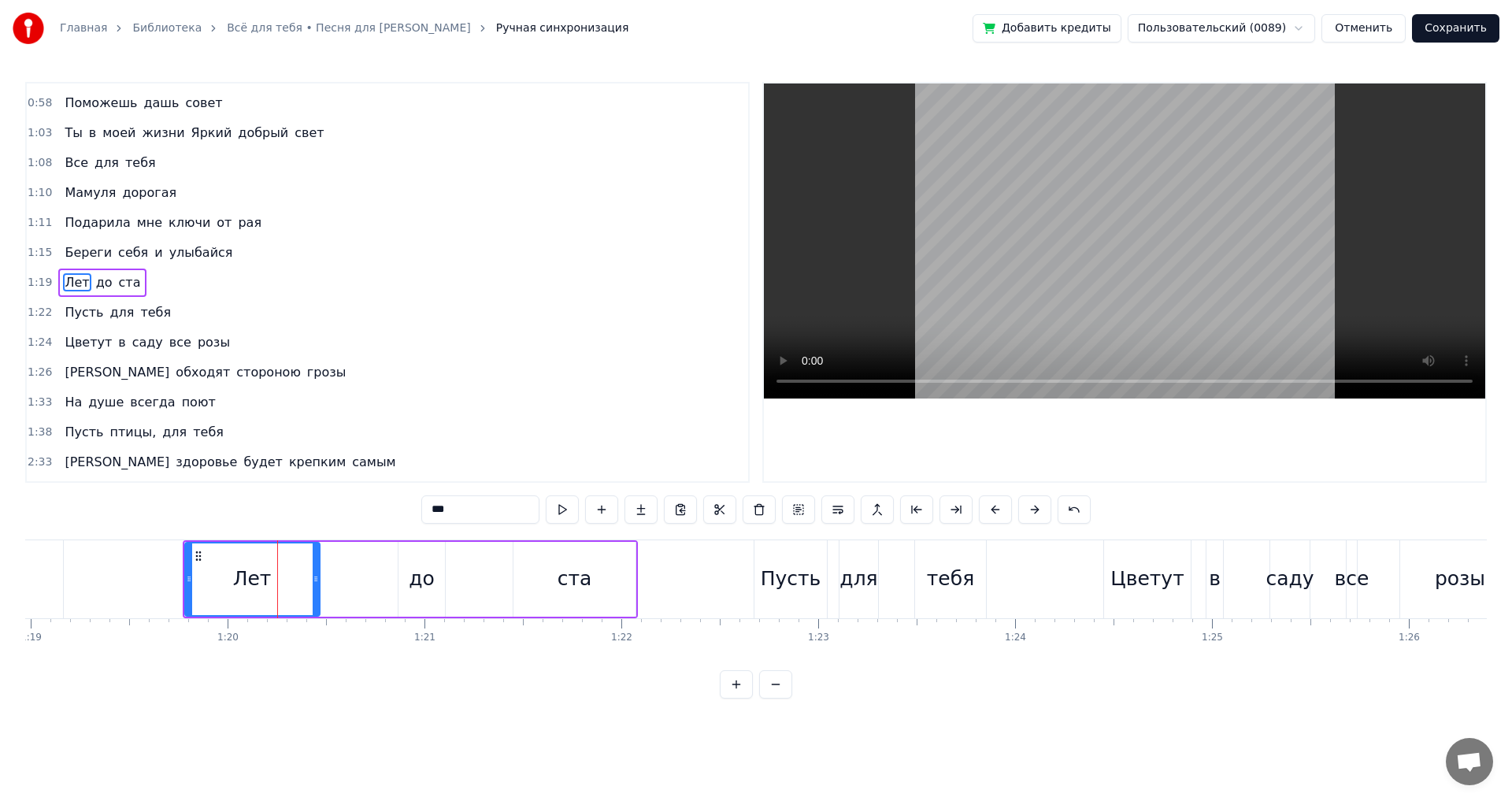
drag, startPoint x: 330, startPoint y: 577, endPoint x: 316, endPoint y: 581, distance: 14.6
click at [316, 581] on icon at bounding box center [316, 579] width 6 height 13
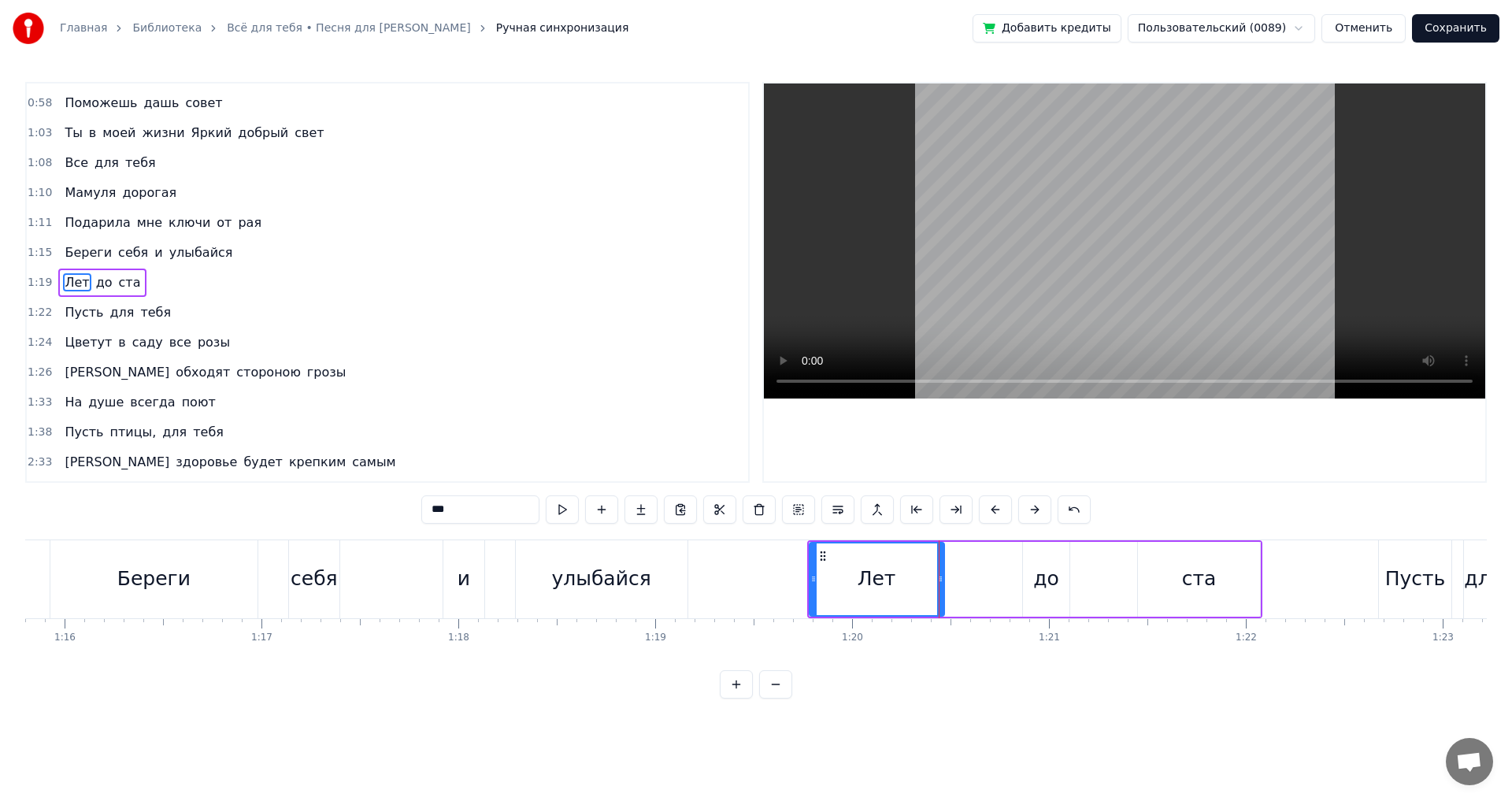
scroll to position [0, 14715]
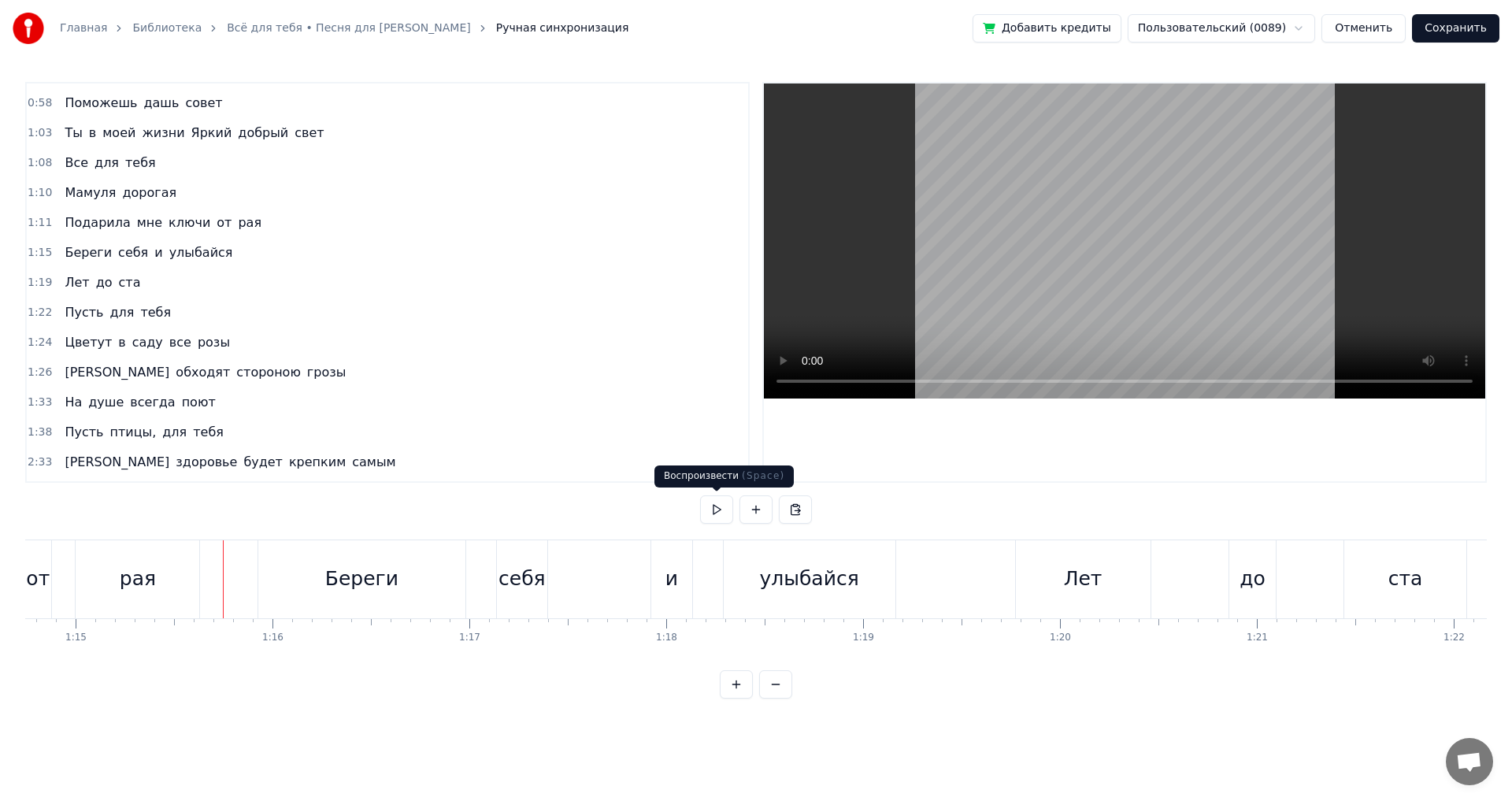
click at [721, 511] on button at bounding box center [717, 509] width 33 height 28
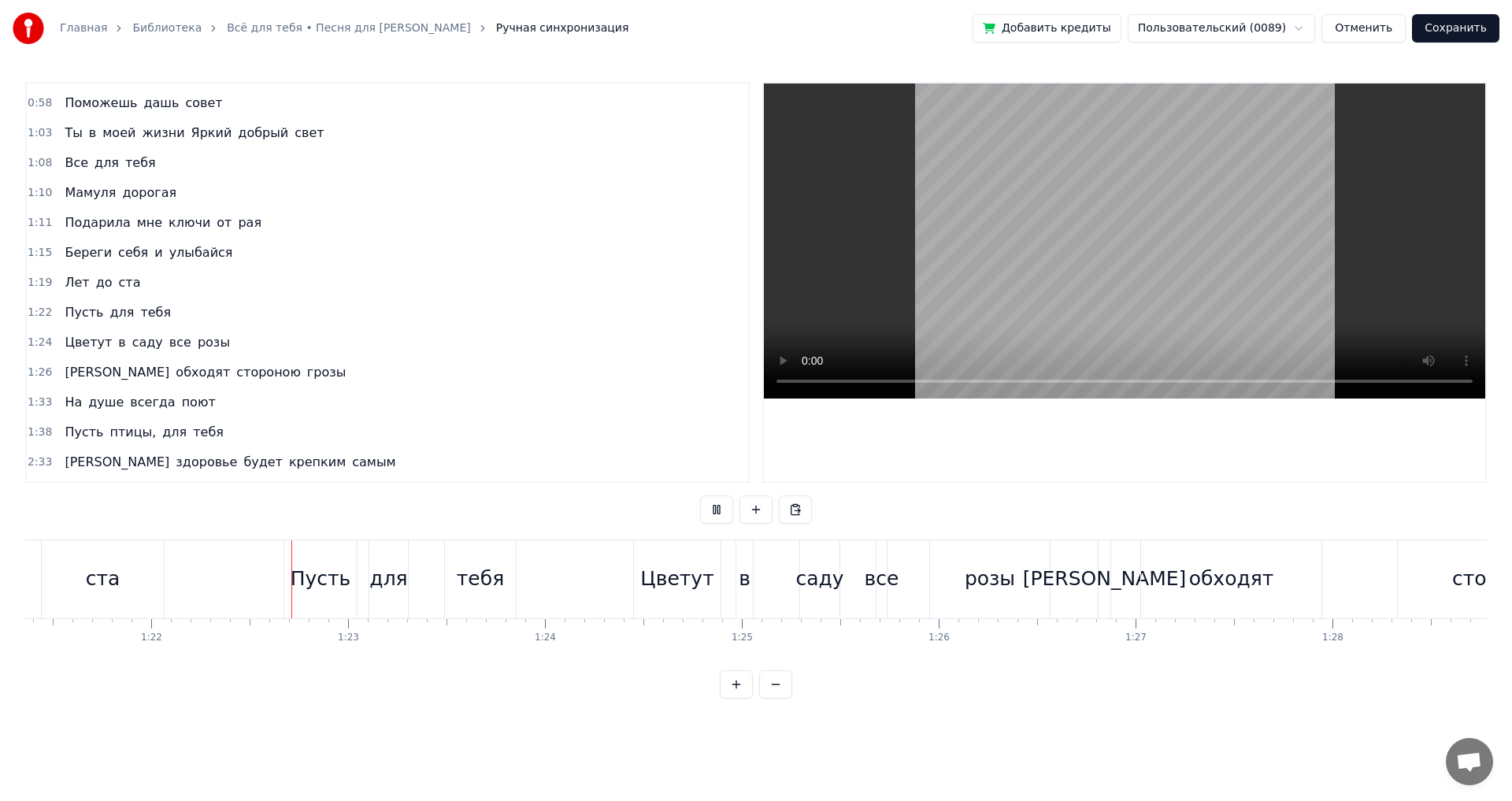
scroll to position [0, 16064]
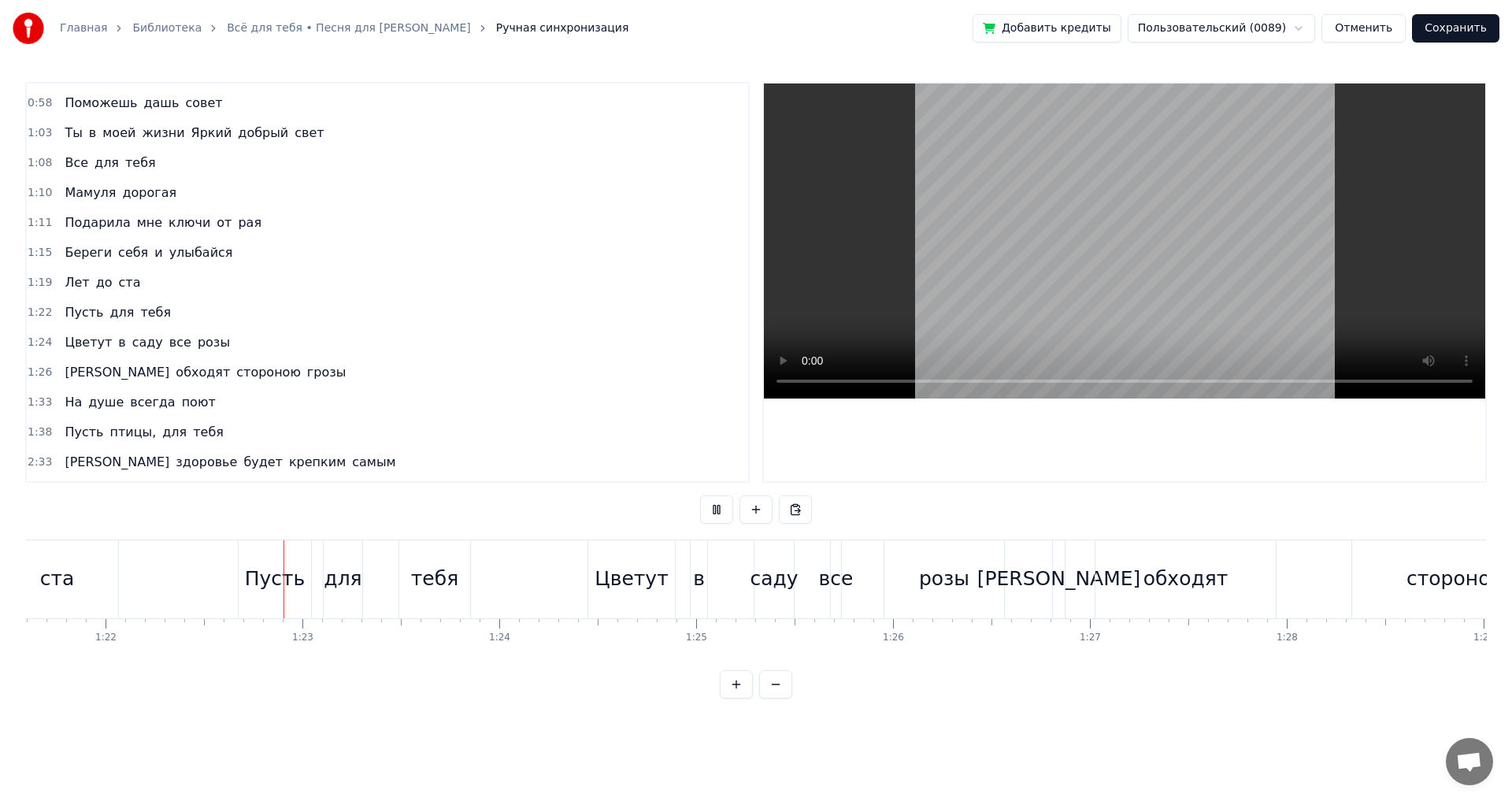
click at [721, 511] on button at bounding box center [717, 509] width 33 height 28
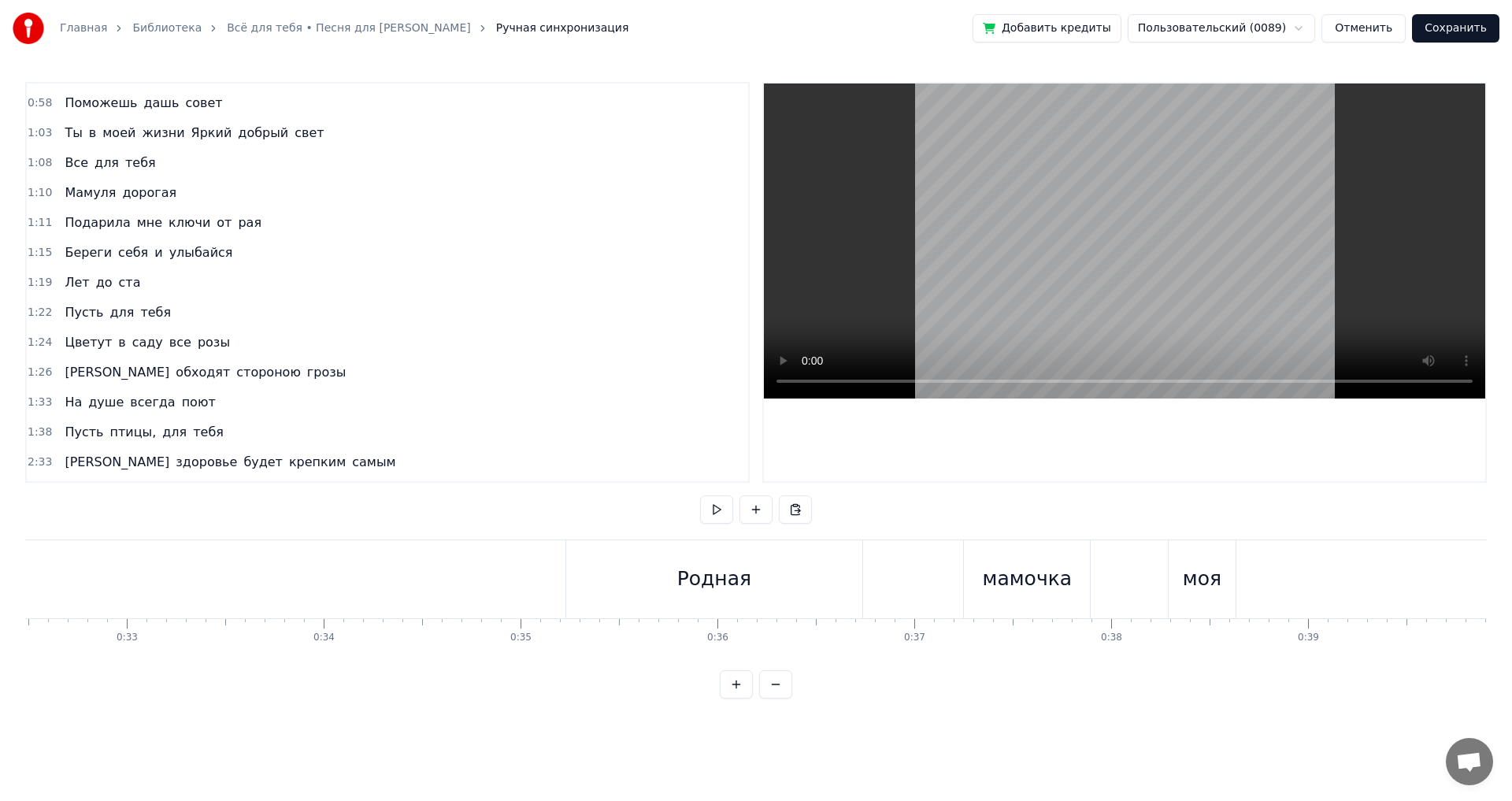
scroll to position [0, 6318]
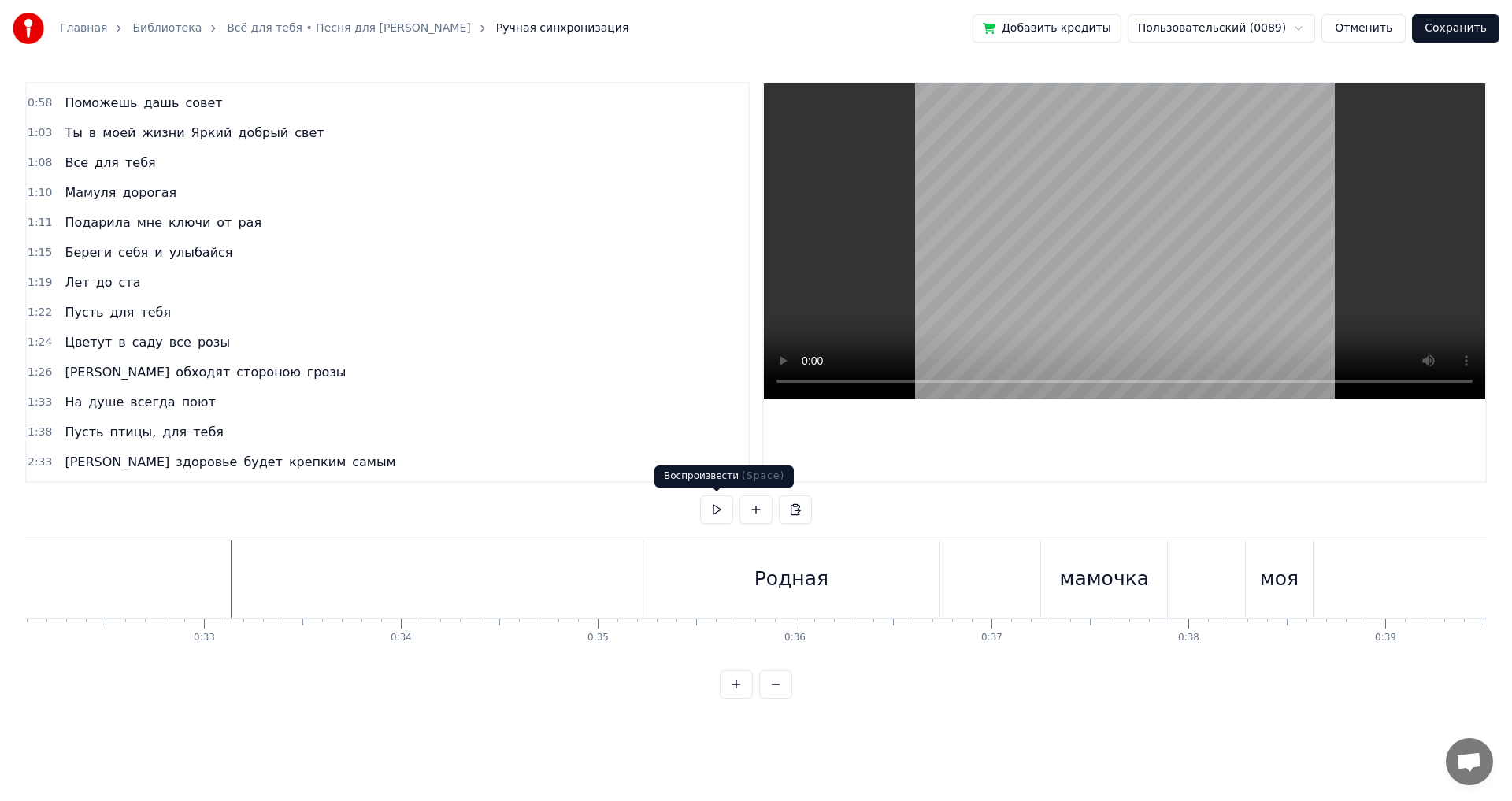
click at [714, 502] on button at bounding box center [717, 509] width 33 height 28
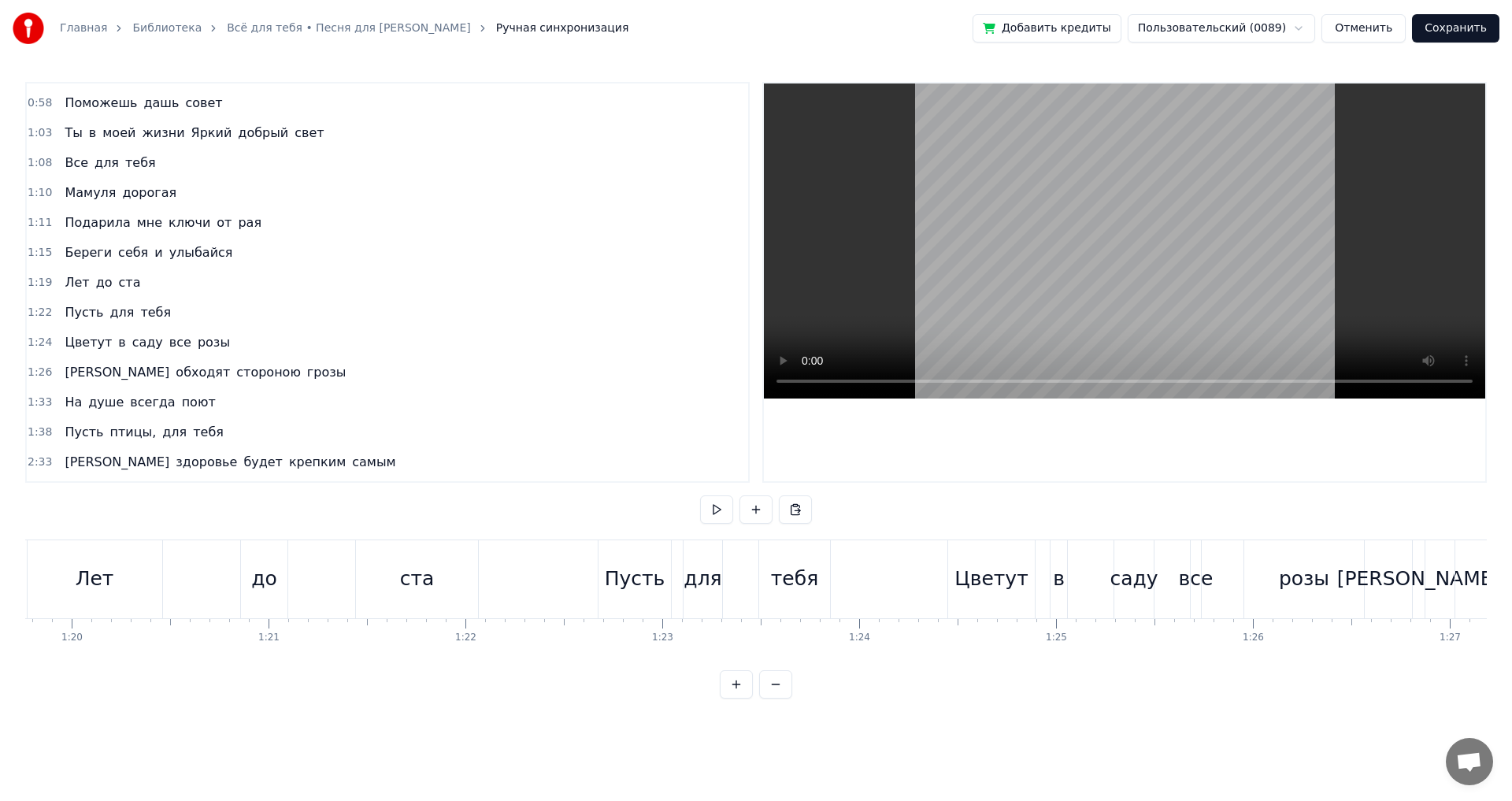
scroll to position [0, 15625]
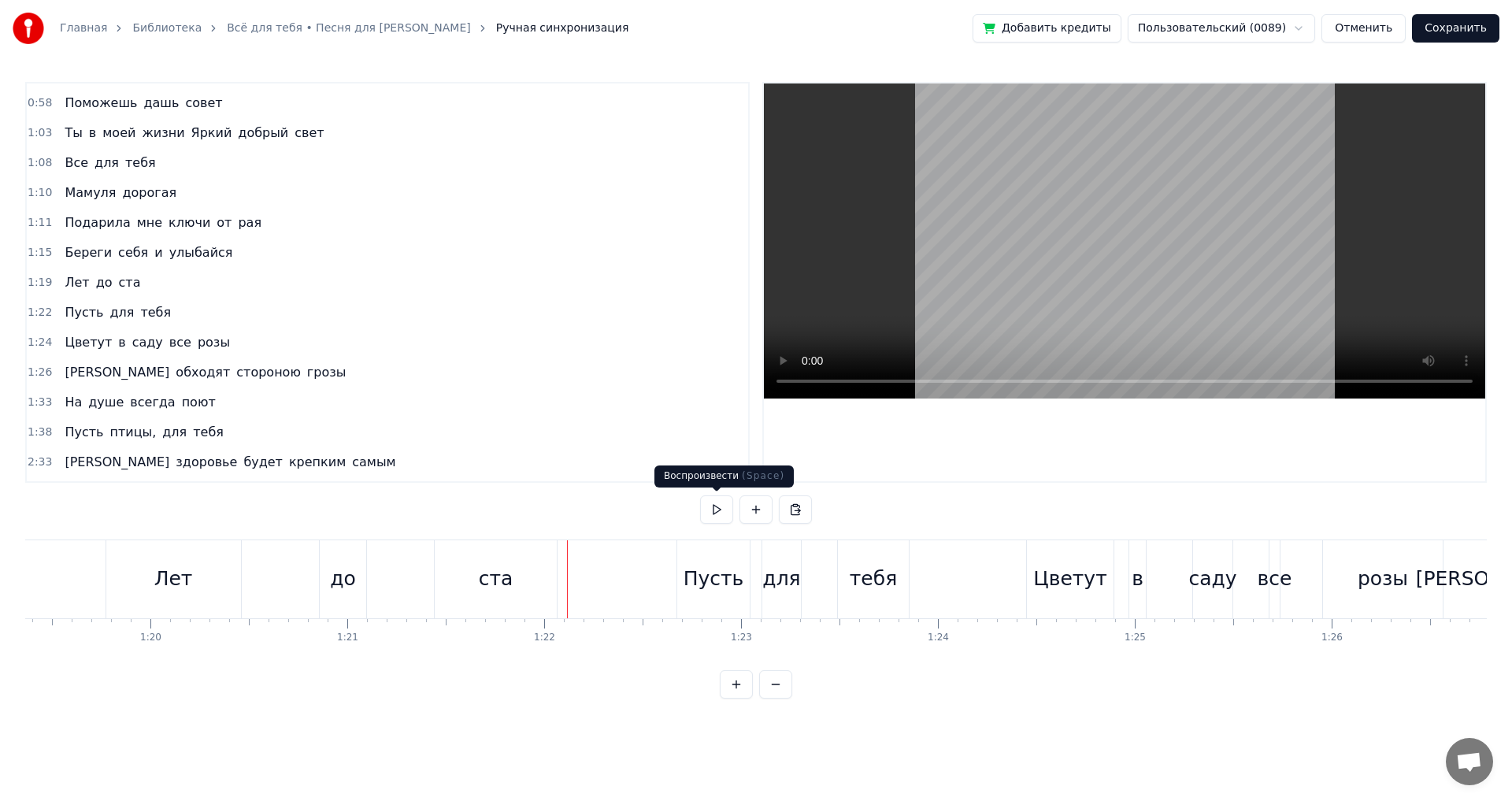
click at [718, 511] on button at bounding box center [717, 509] width 33 height 28
click at [697, 574] on div "Пусть" at bounding box center [713, 578] width 60 height 30
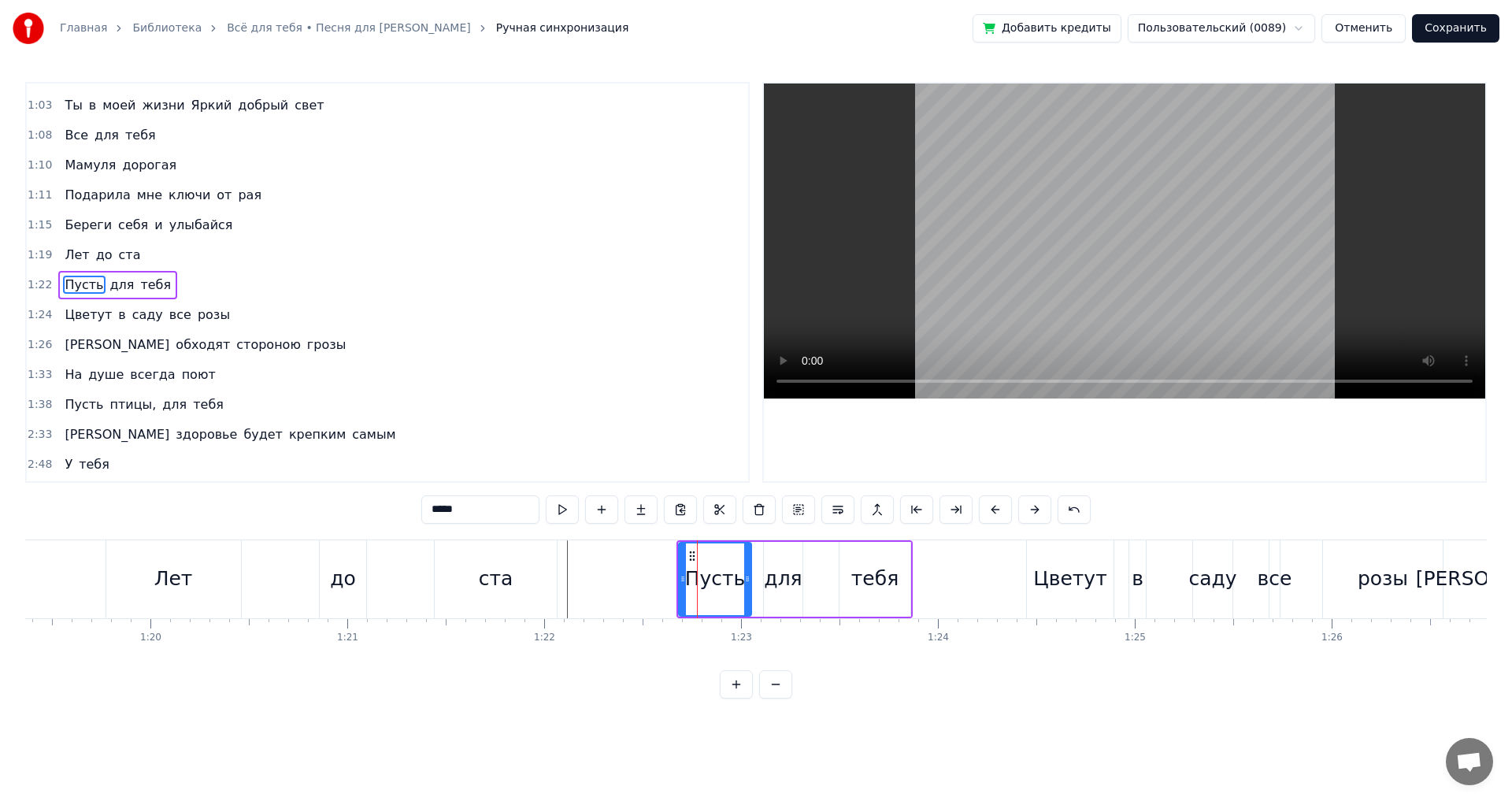
scroll to position [175, 0]
drag, startPoint x: 684, startPoint y: 577, endPoint x: 704, endPoint y: 580, distance: 20.2
click at [704, 580] on icon at bounding box center [703, 579] width 6 height 13
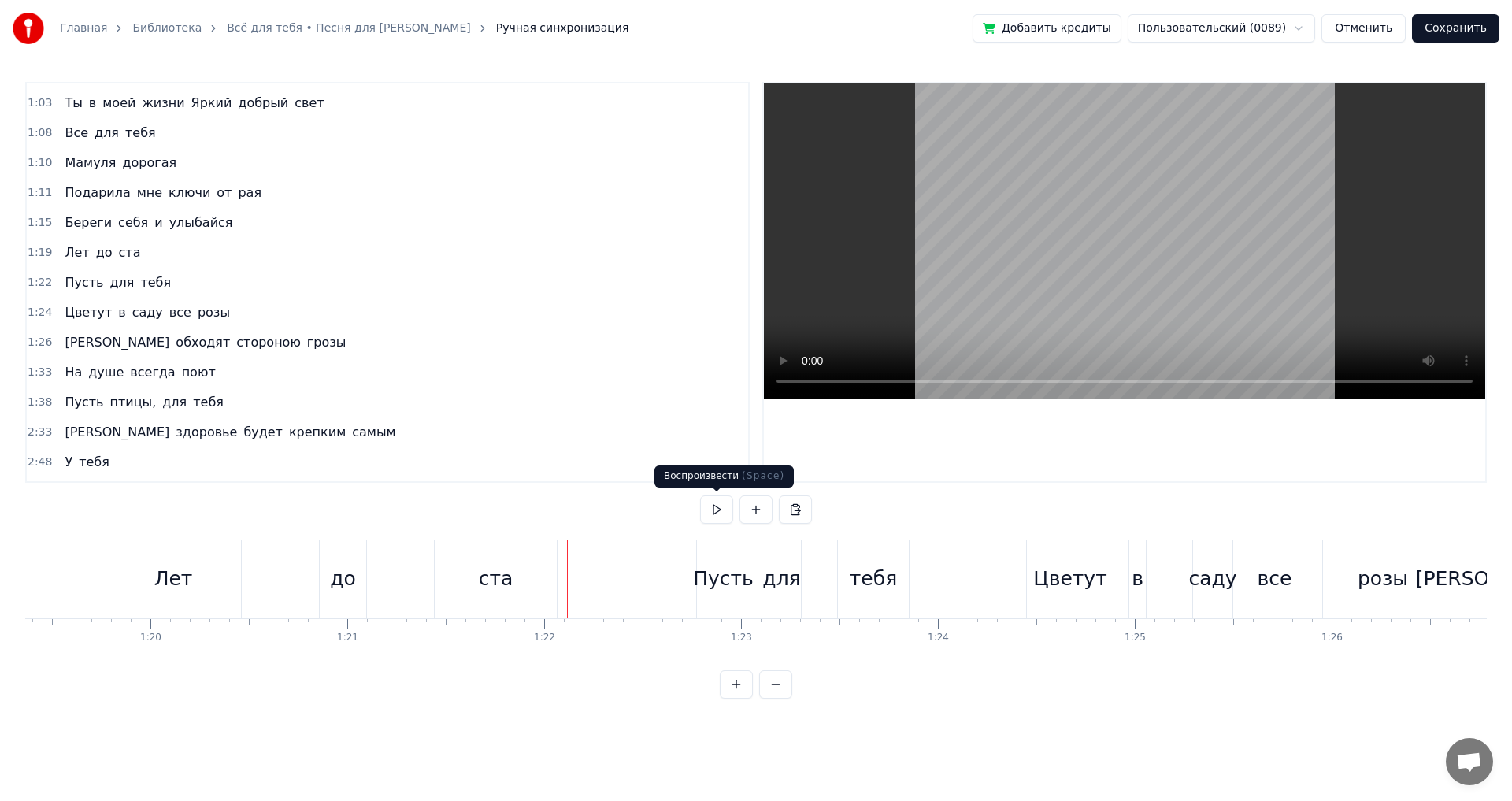
click at [705, 513] on button at bounding box center [717, 509] width 33 height 28
click at [706, 513] on button at bounding box center [717, 509] width 33 height 28
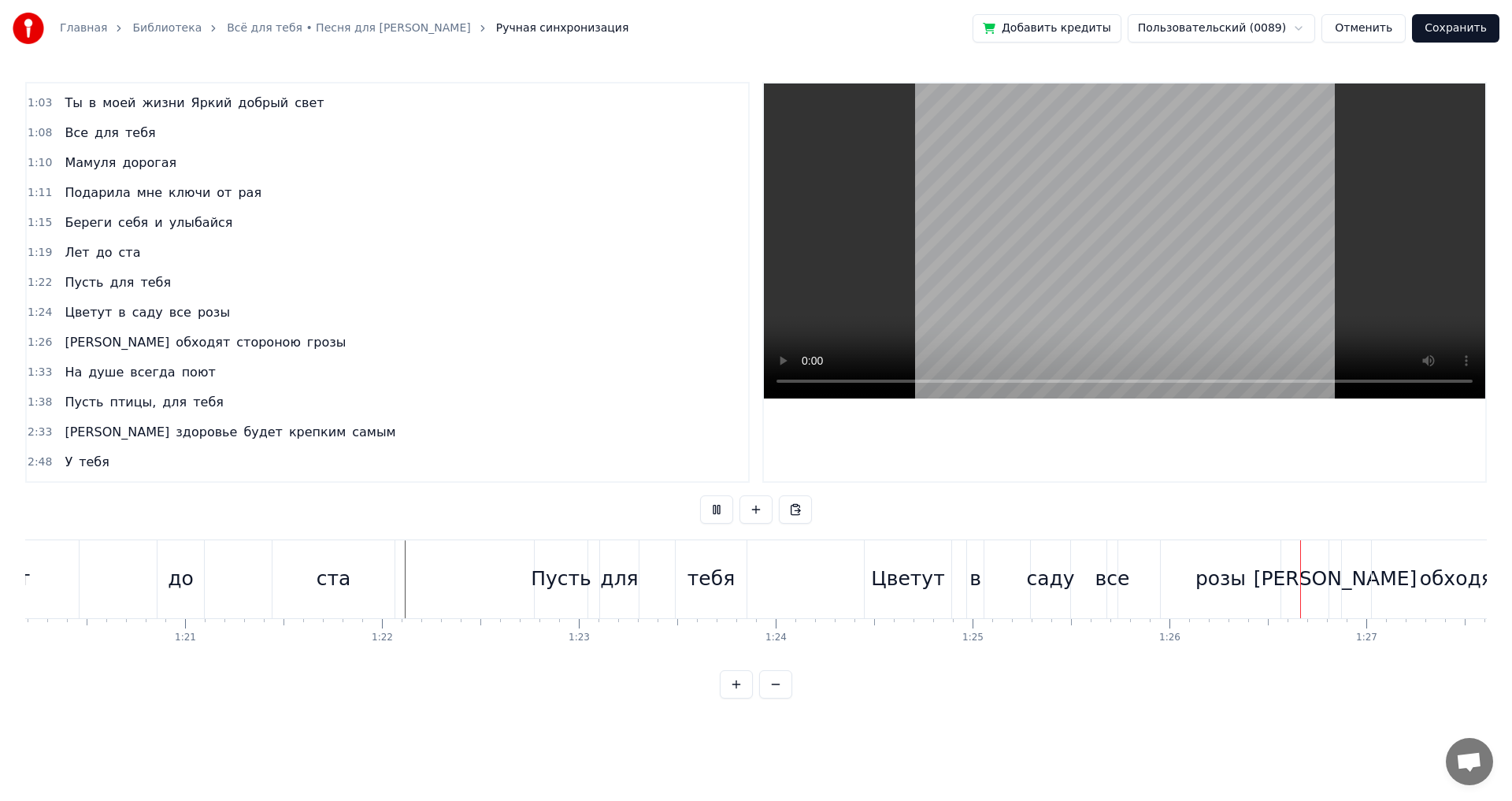
click at [708, 511] on button at bounding box center [717, 509] width 33 height 28
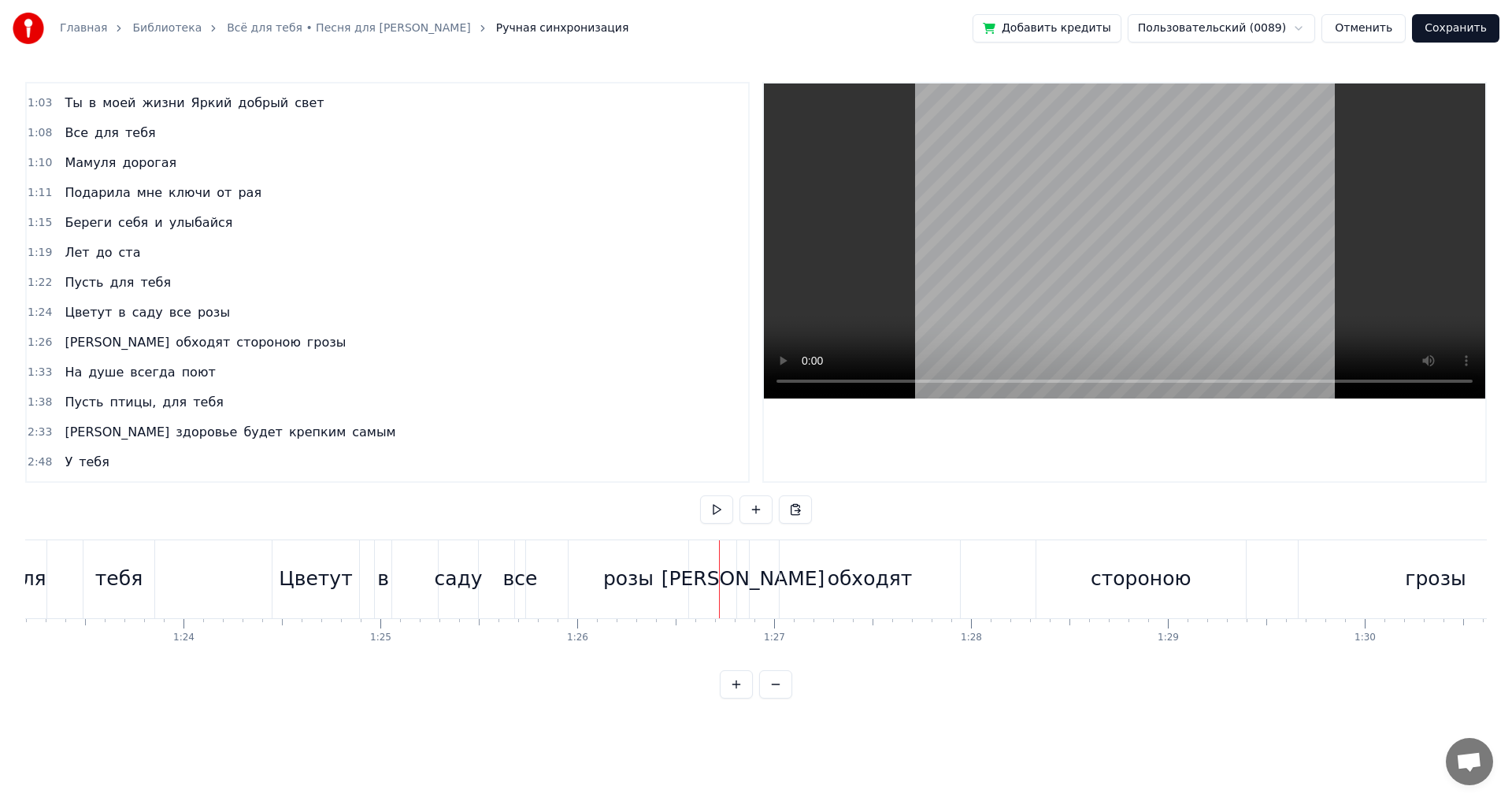
scroll to position [0, 16328]
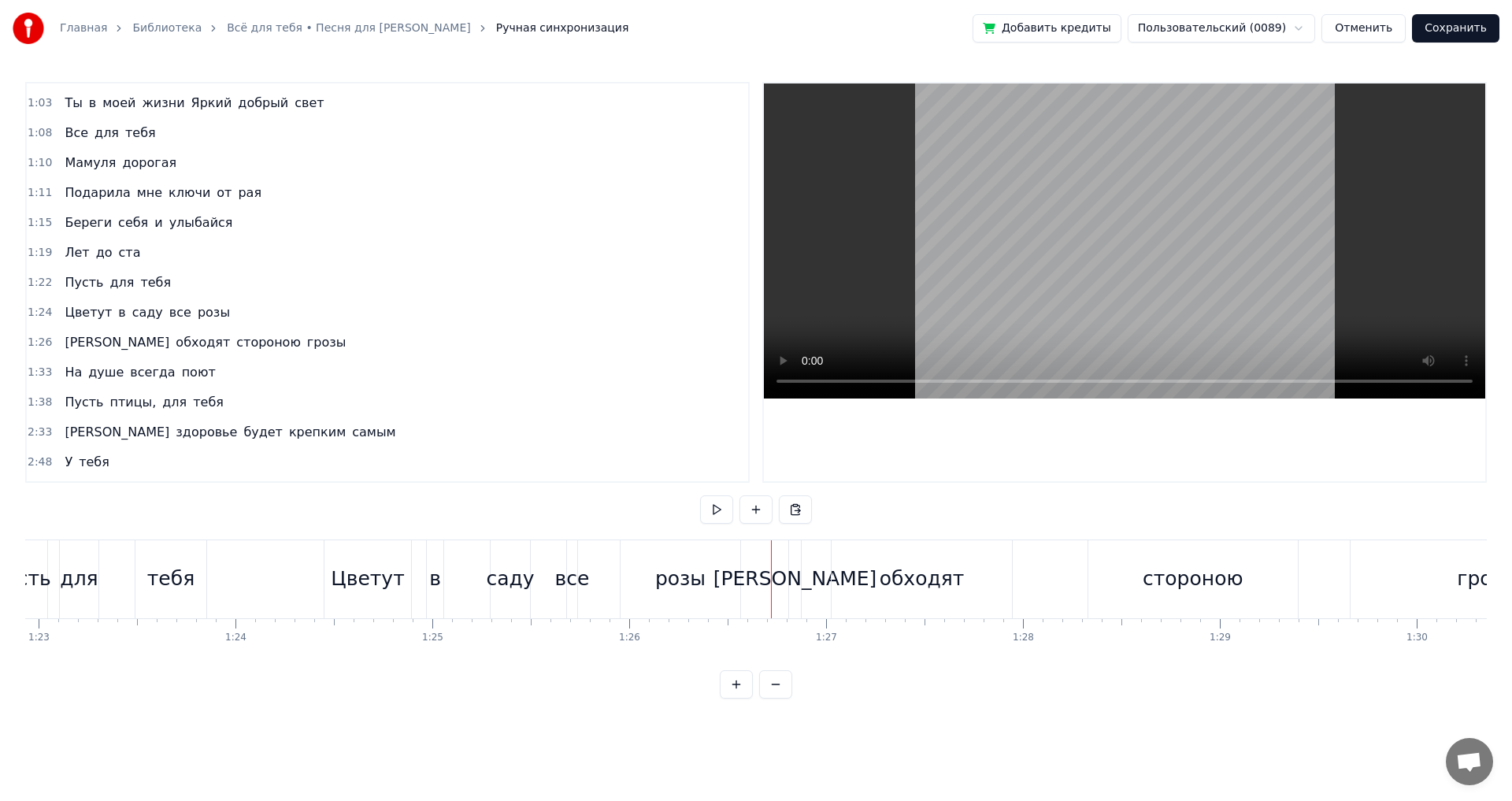
click at [565, 588] on div "все" at bounding box center [572, 578] width 35 height 30
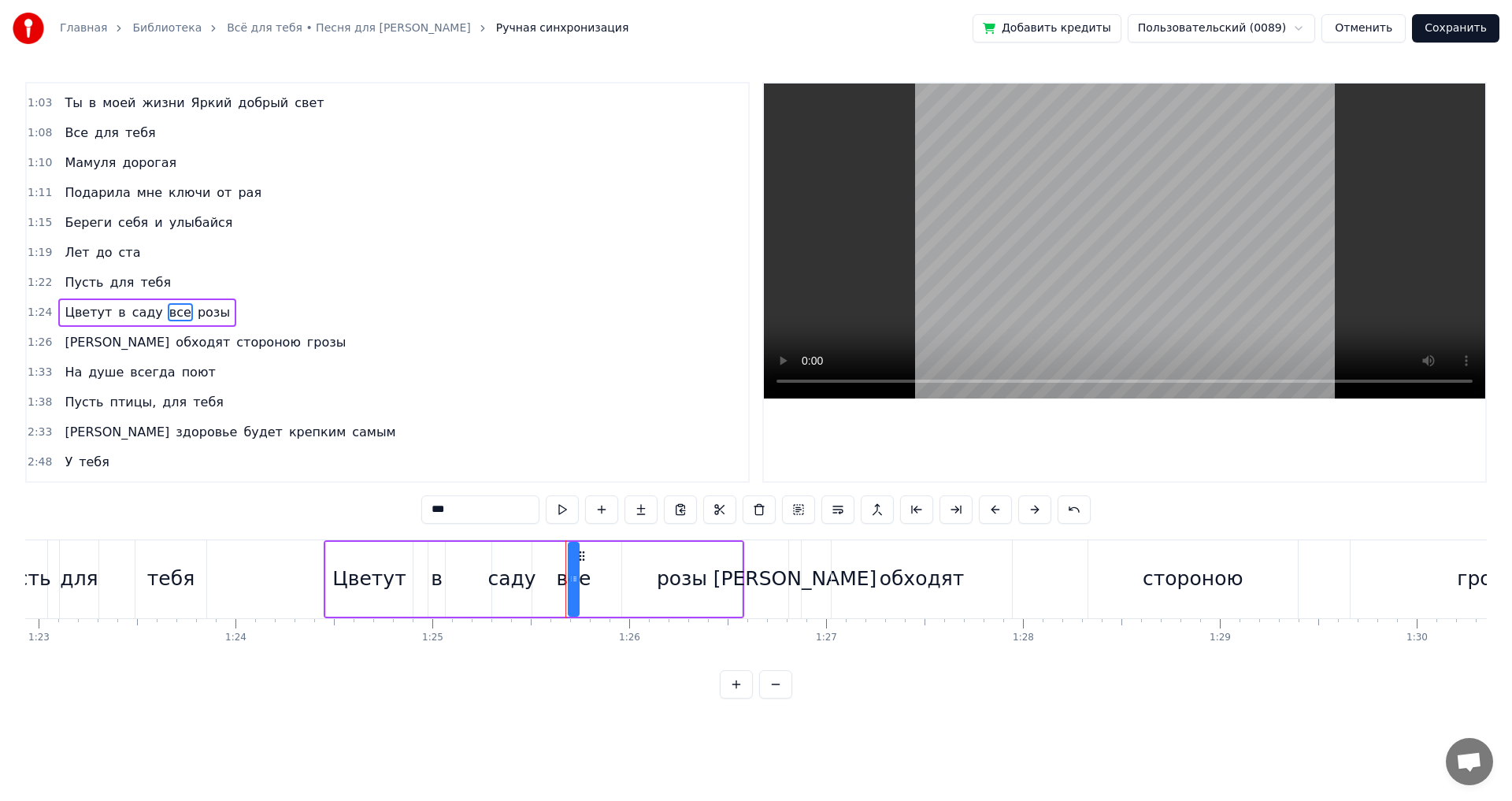
scroll to position [205, 0]
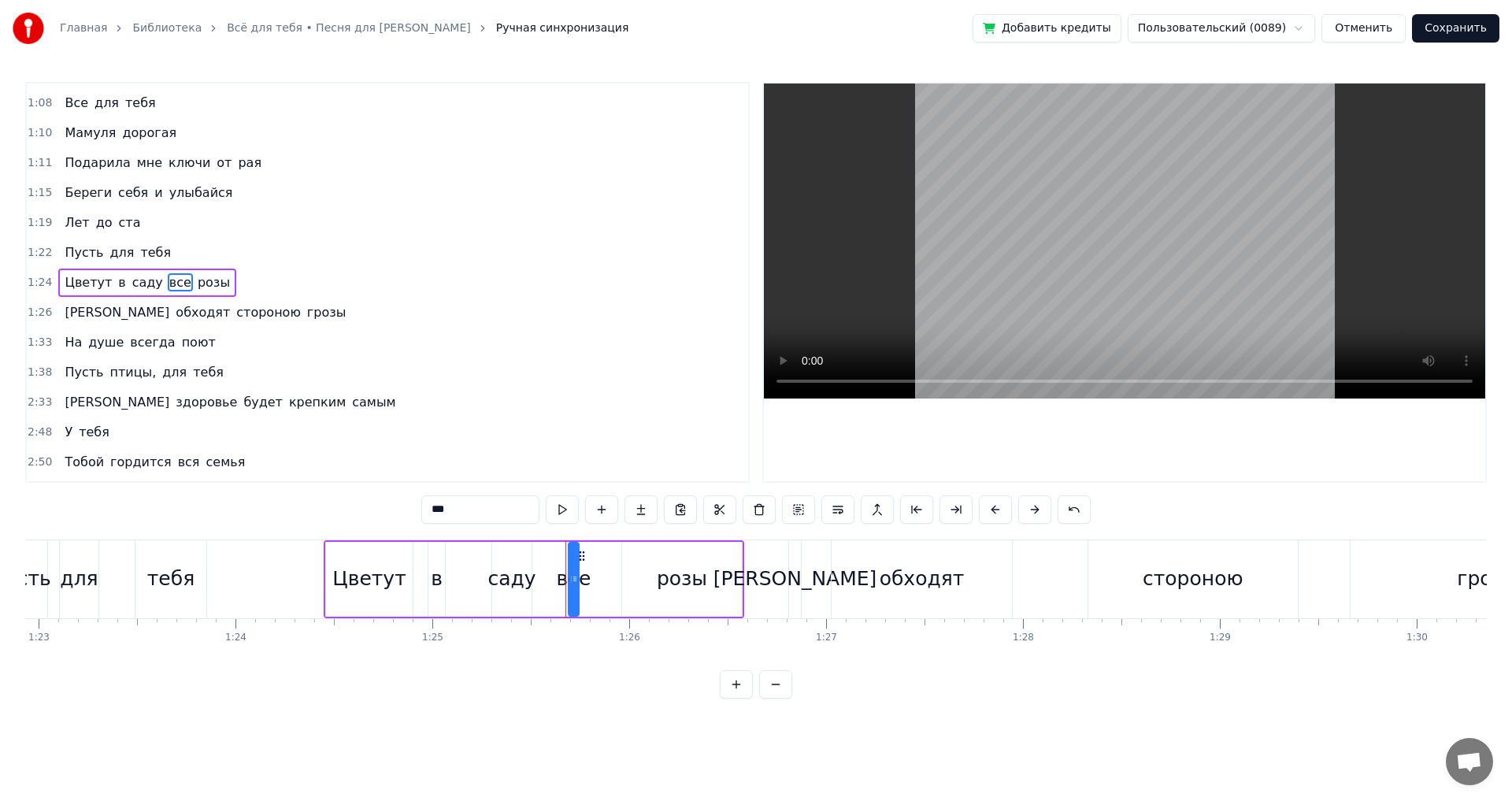
click at [663, 569] on div "розы" at bounding box center [682, 578] width 51 height 30
type input "****"
drag, startPoint x: 738, startPoint y: 580, endPoint x: 684, endPoint y: 587, distance: 54.5
click at [724, 582] on icon at bounding box center [727, 579] width 6 height 13
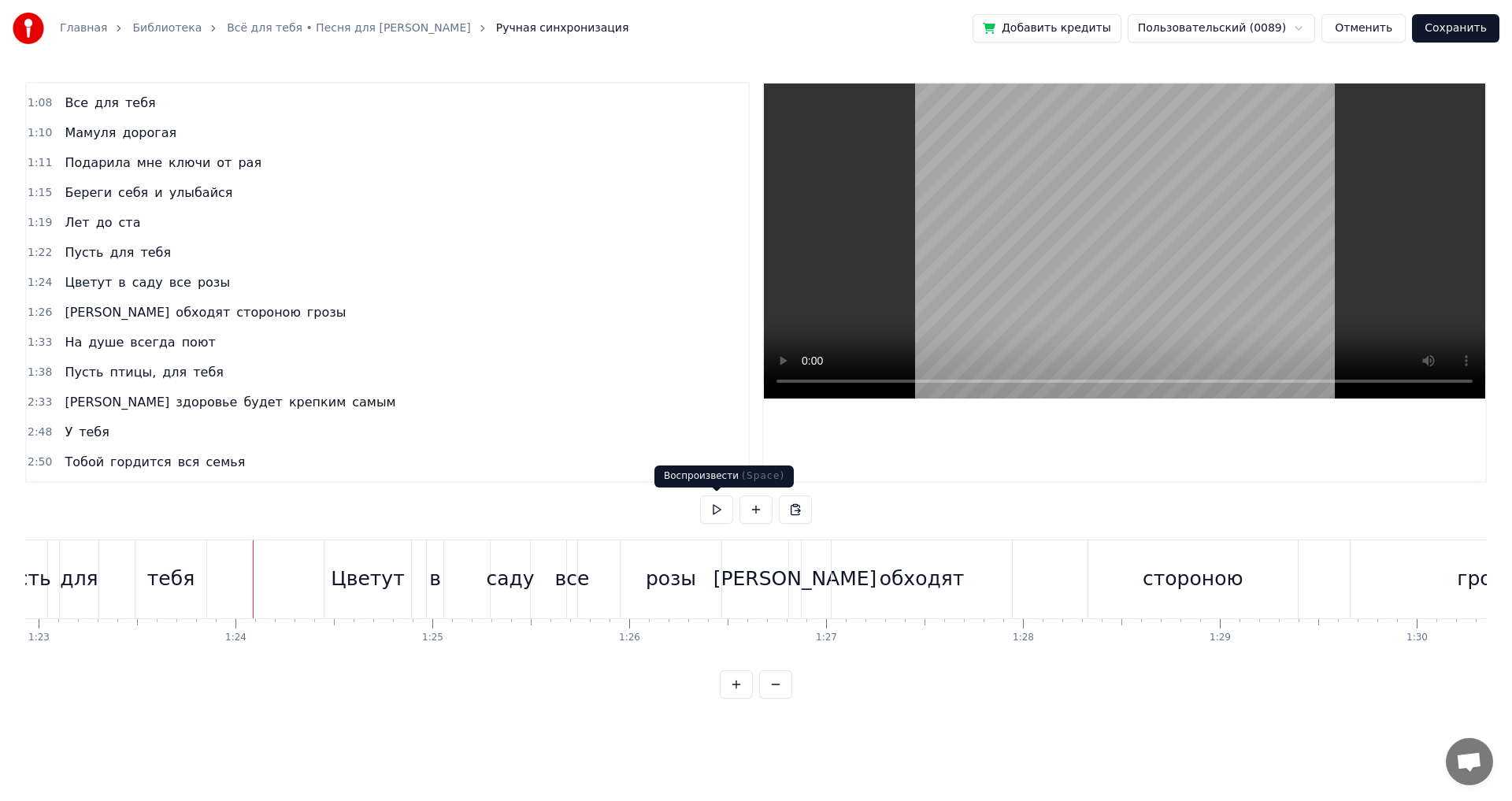
click at [713, 514] on button at bounding box center [717, 509] width 33 height 28
click at [807, 572] on div "И обходят стороною грозы" at bounding box center [1208, 579] width 840 height 78
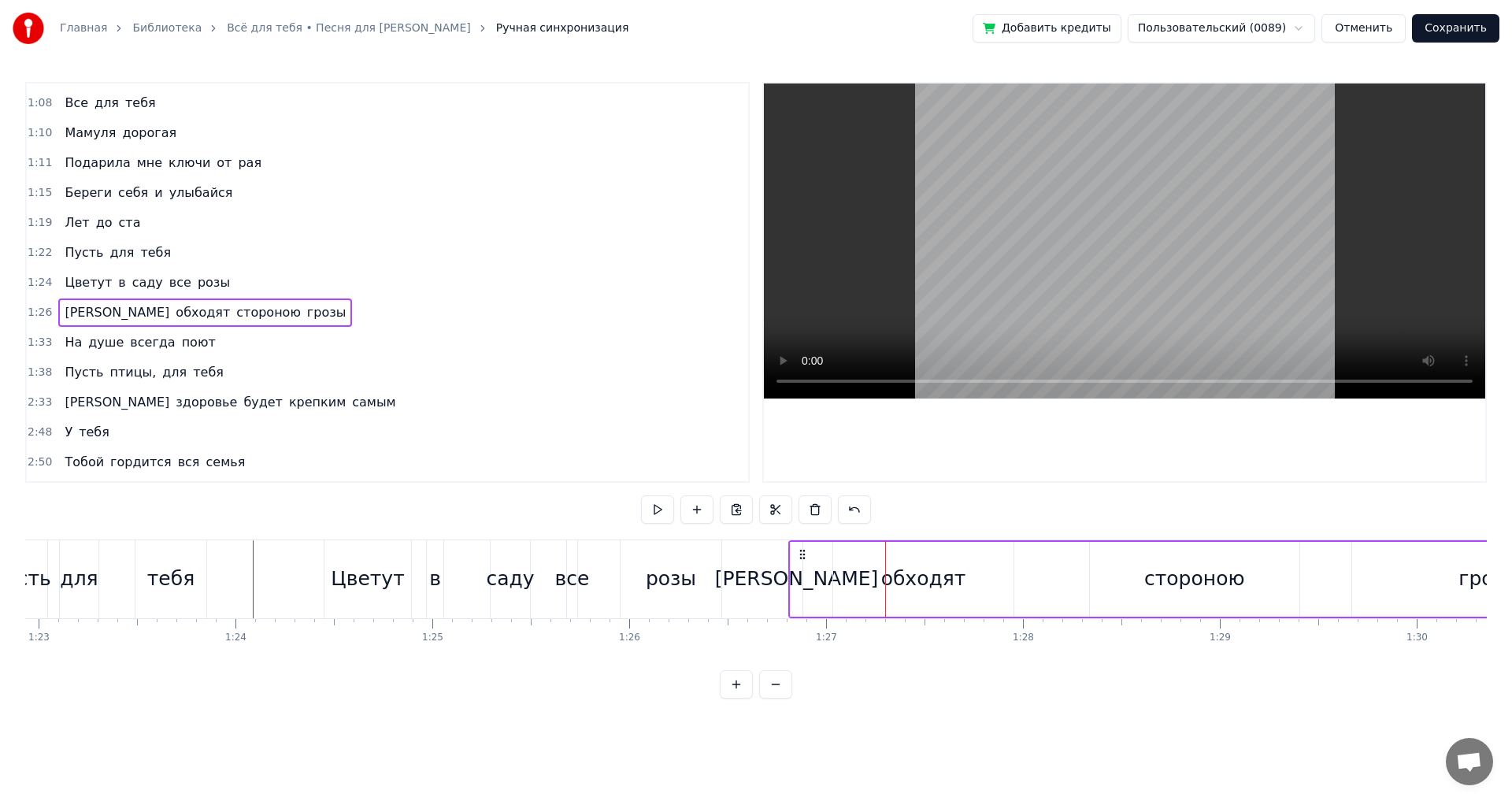
click at [791, 576] on div "[PERSON_NAME]" at bounding box center [797, 578] width 164 height 30
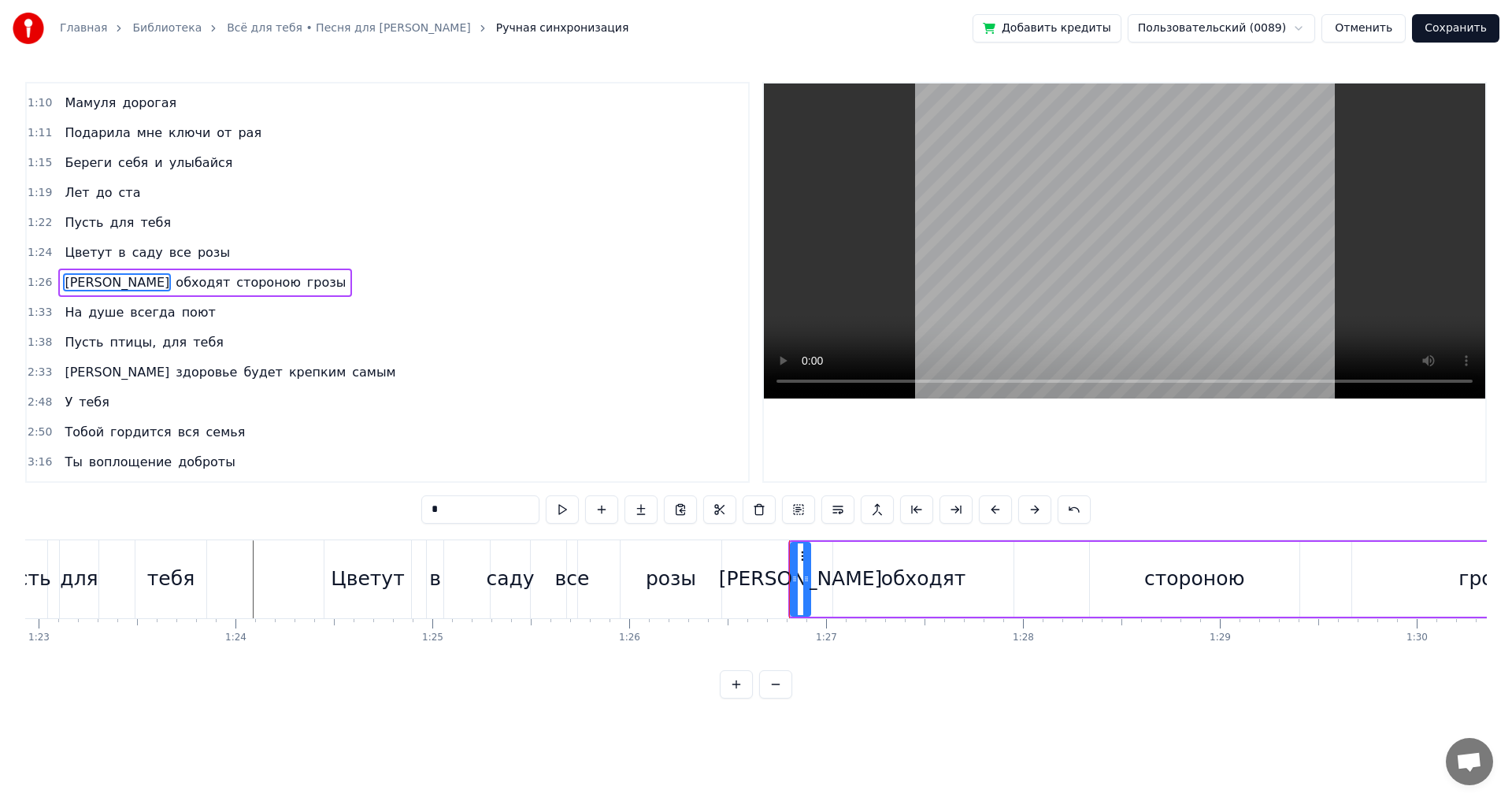
drag, startPoint x: 795, startPoint y: 578, endPoint x: 803, endPoint y: 575, distance: 8.5
click at [803, 575] on icon at bounding box center [807, 579] width 6 height 13
drag, startPoint x: 791, startPoint y: 578, endPoint x: 770, endPoint y: 582, distance: 21.4
click at [770, 582] on icon at bounding box center [774, 579] width 6 height 13
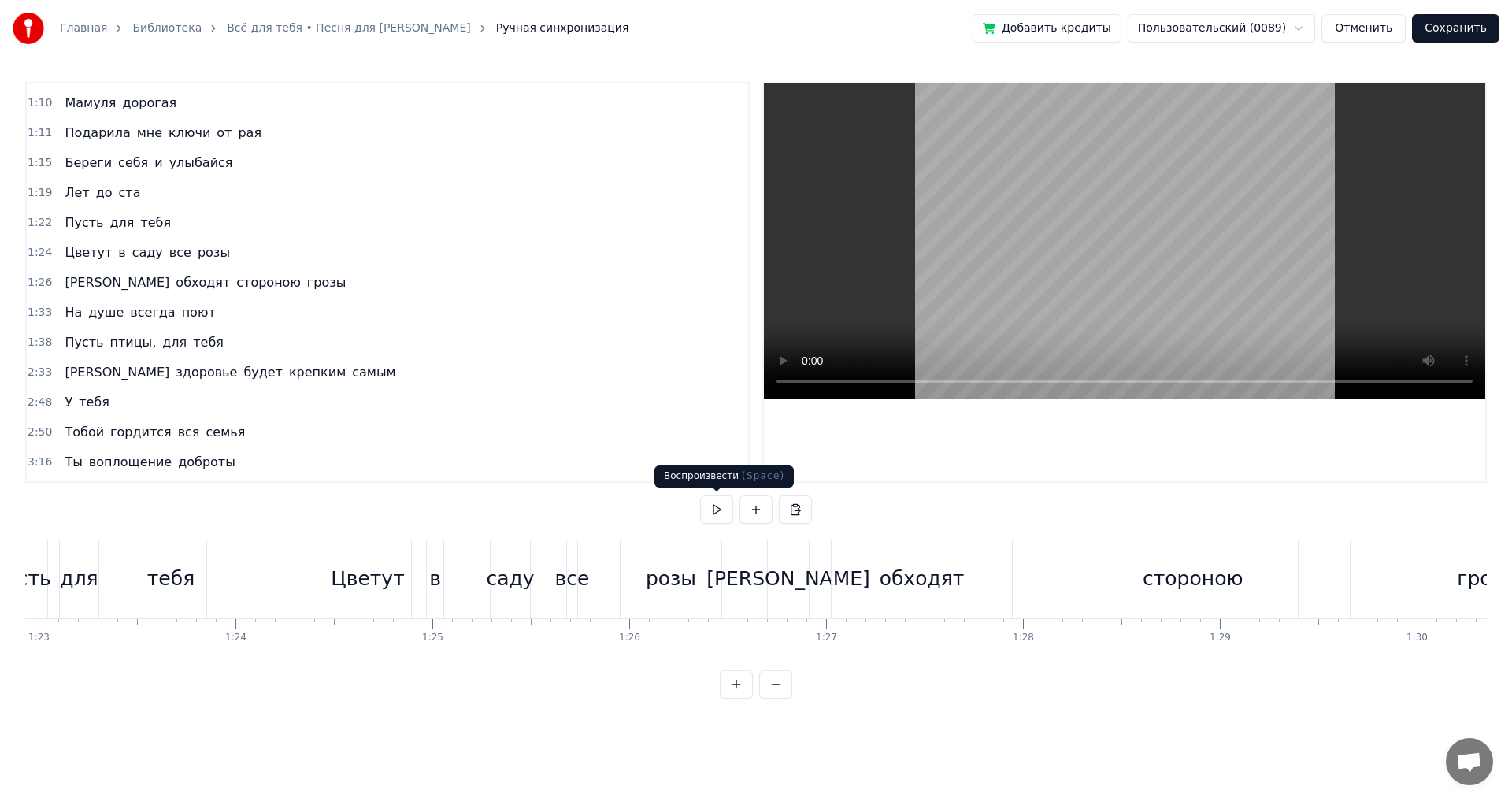
click at [708, 511] on button at bounding box center [717, 509] width 33 height 28
click at [578, 589] on div "все" at bounding box center [572, 578] width 35 height 30
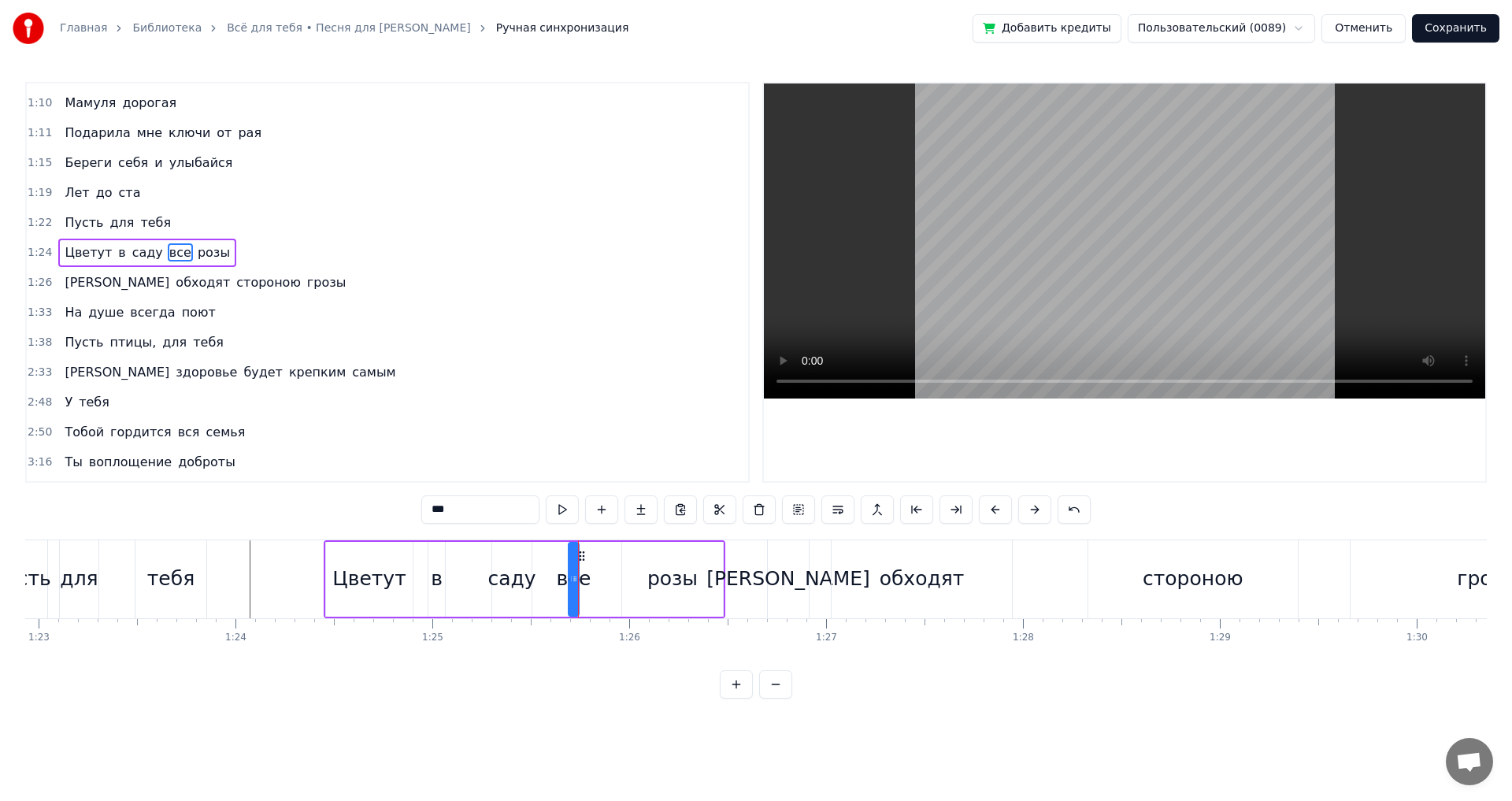
scroll to position [205, 0]
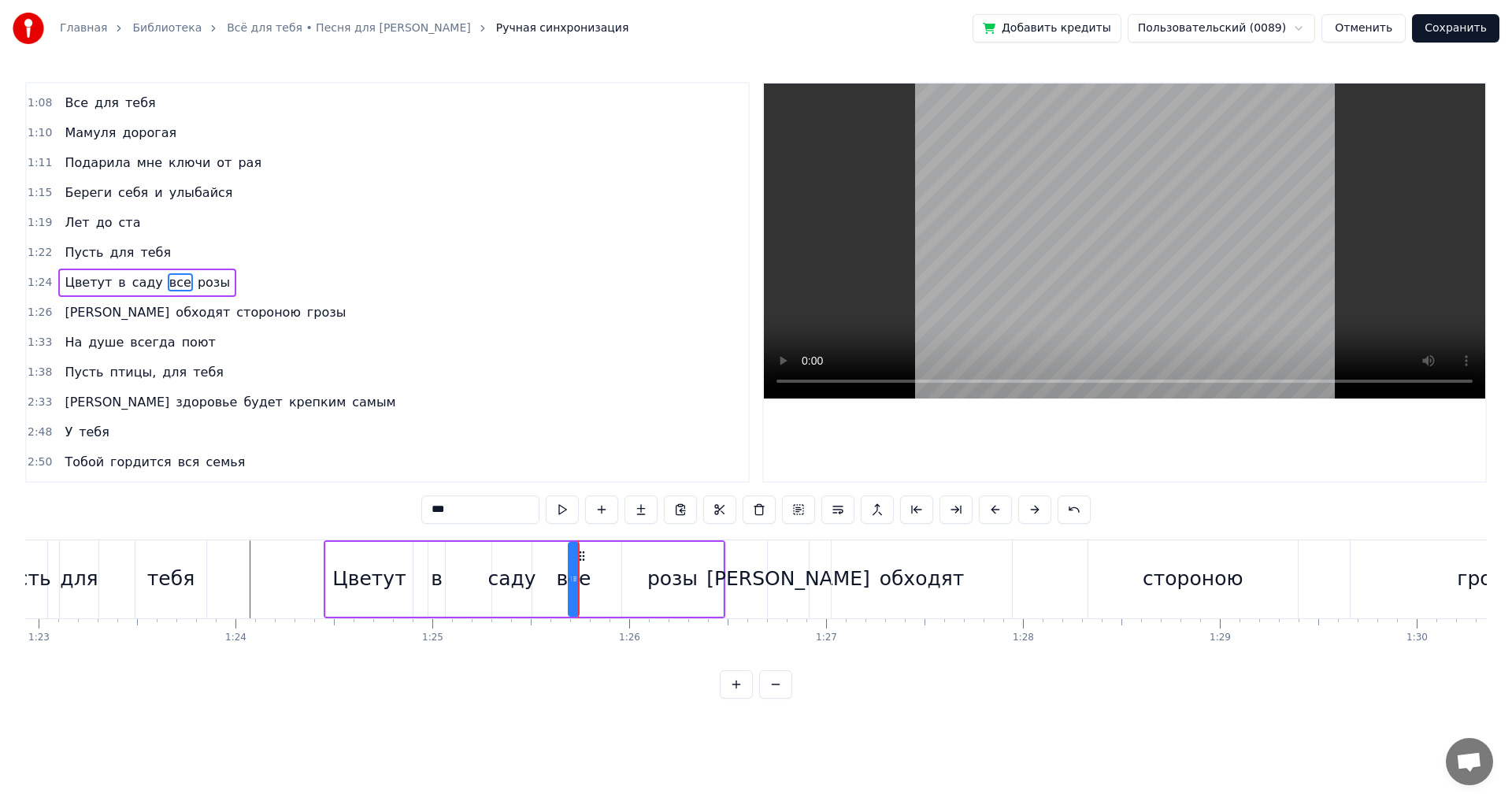
click at [662, 578] on div "розы" at bounding box center [672, 578] width 51 height 30
type input "****"
drag, startPoint x: 717, startPoint y: 579, endPoint x: 625, endPoint y: 598, distance: 93.9
click at [705, 583] on icon at bounding box center [709, 579] width 6 height 13
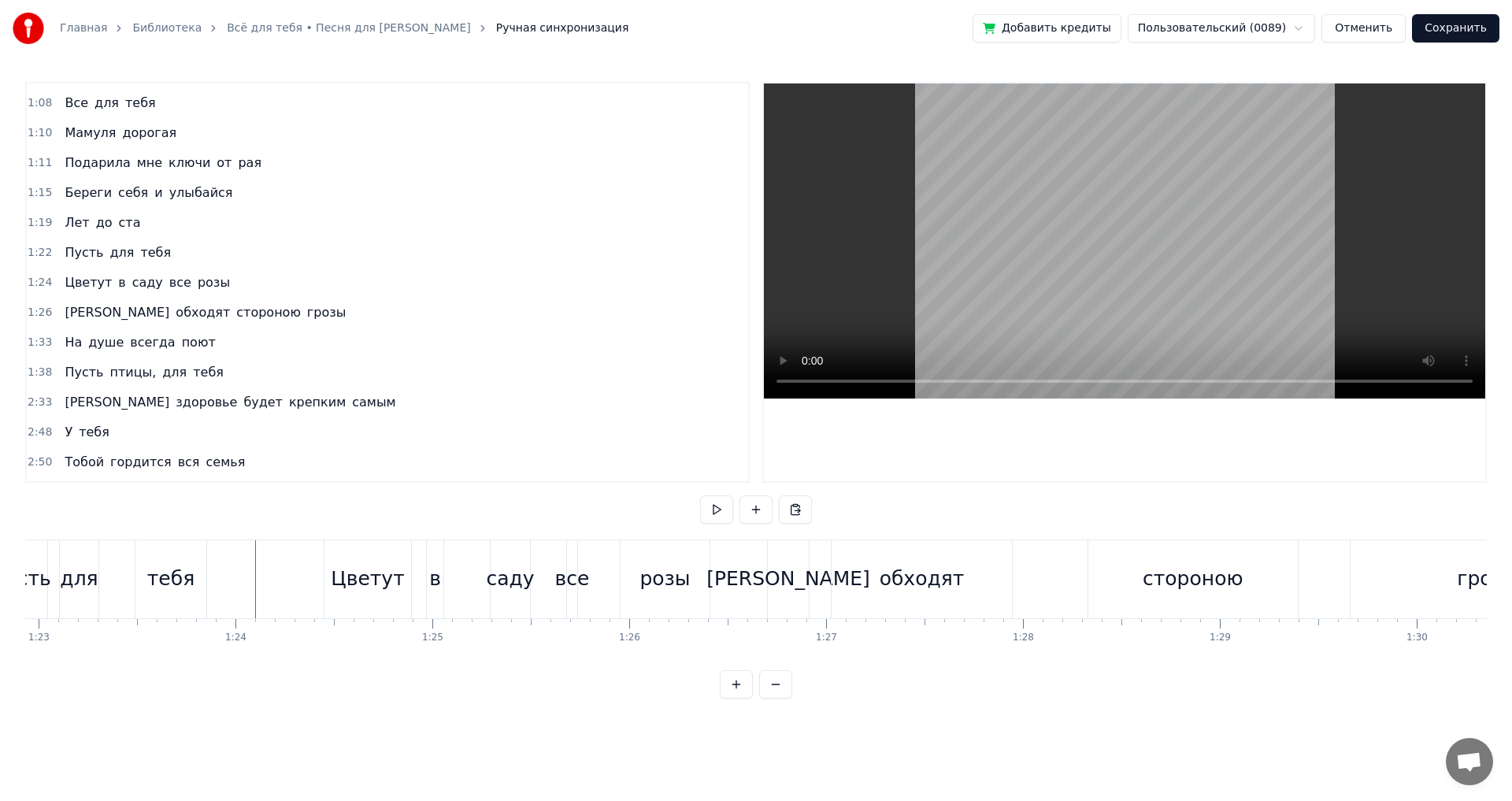
click at [716, 511] on button at bounding box center [717, 509] width 33 height 28
click at [792, 578] on div "[PERSON_NAME]" at bounding box center [788, 578] width 164 height 30
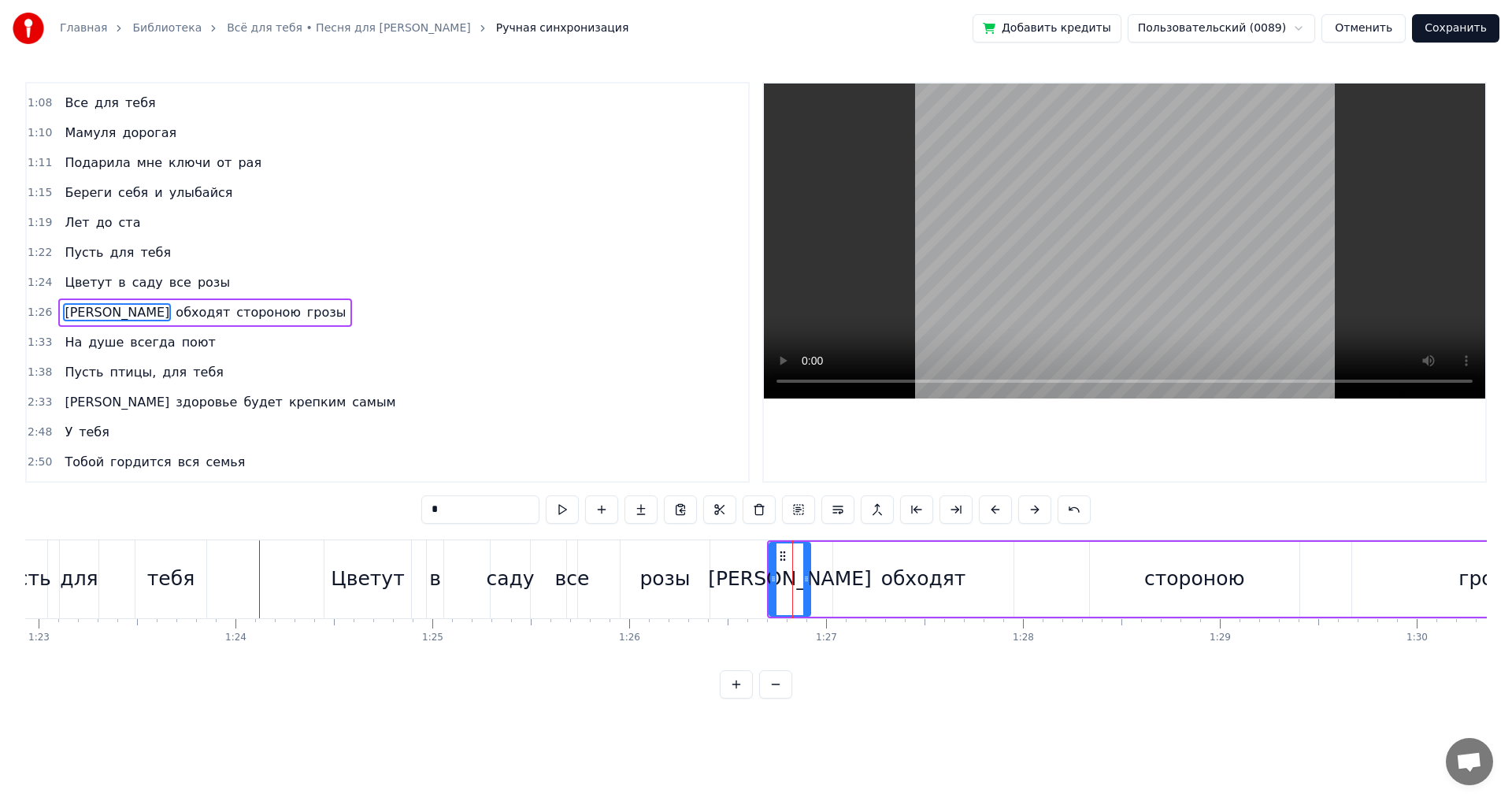
scroll to position [235, 0]
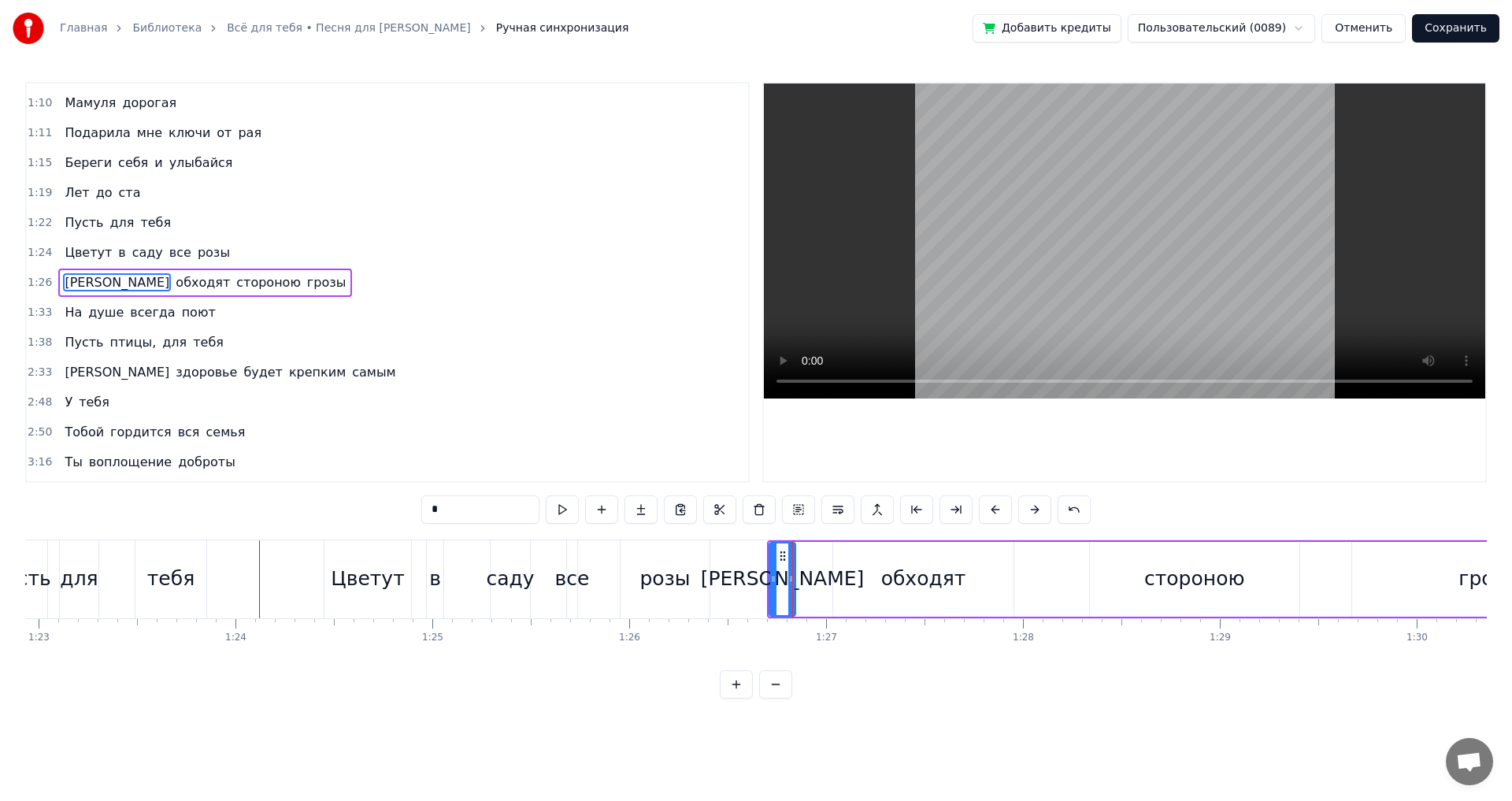
drag, startPoint x: 805, startPoint y: 578, endPoint x: 790, endPoint y: 581, distance: 15.3
click at [790, 581] on icon at bounding box center [791, 579] width 6 height 13
drag, startPoint x: 771, startPoint y: 581, endPoint x: 758, endPoint y: 586, distance: 13.9
click at [758, 586] on div at bounding box center [761, 579] width 6 height 72
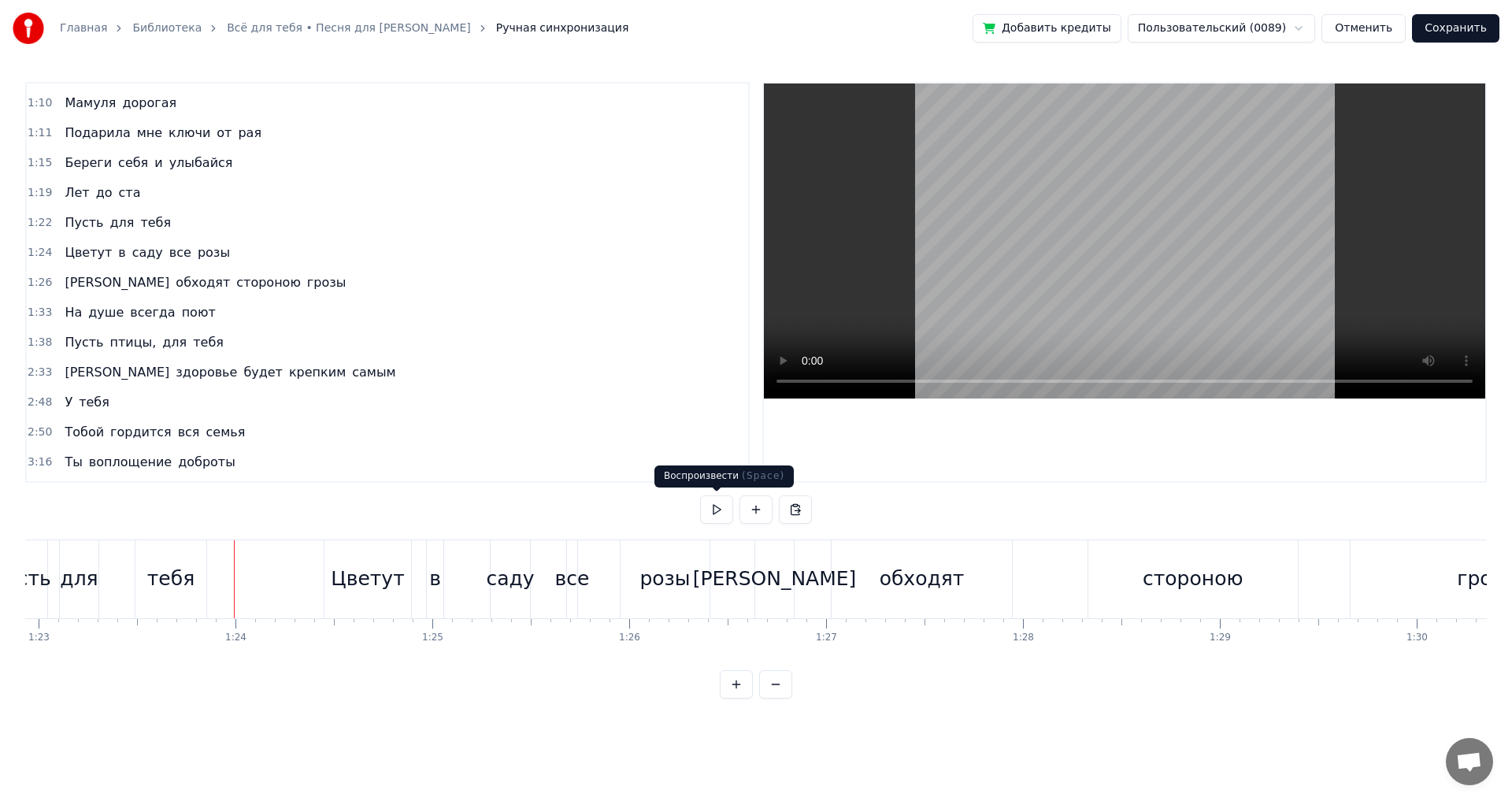
click at [716, 507] on button at bounding box center [717, 509] width 33 height 28
click at [886, 582] on div "обходят" at bounding box center [922, 578] width 85 height 30
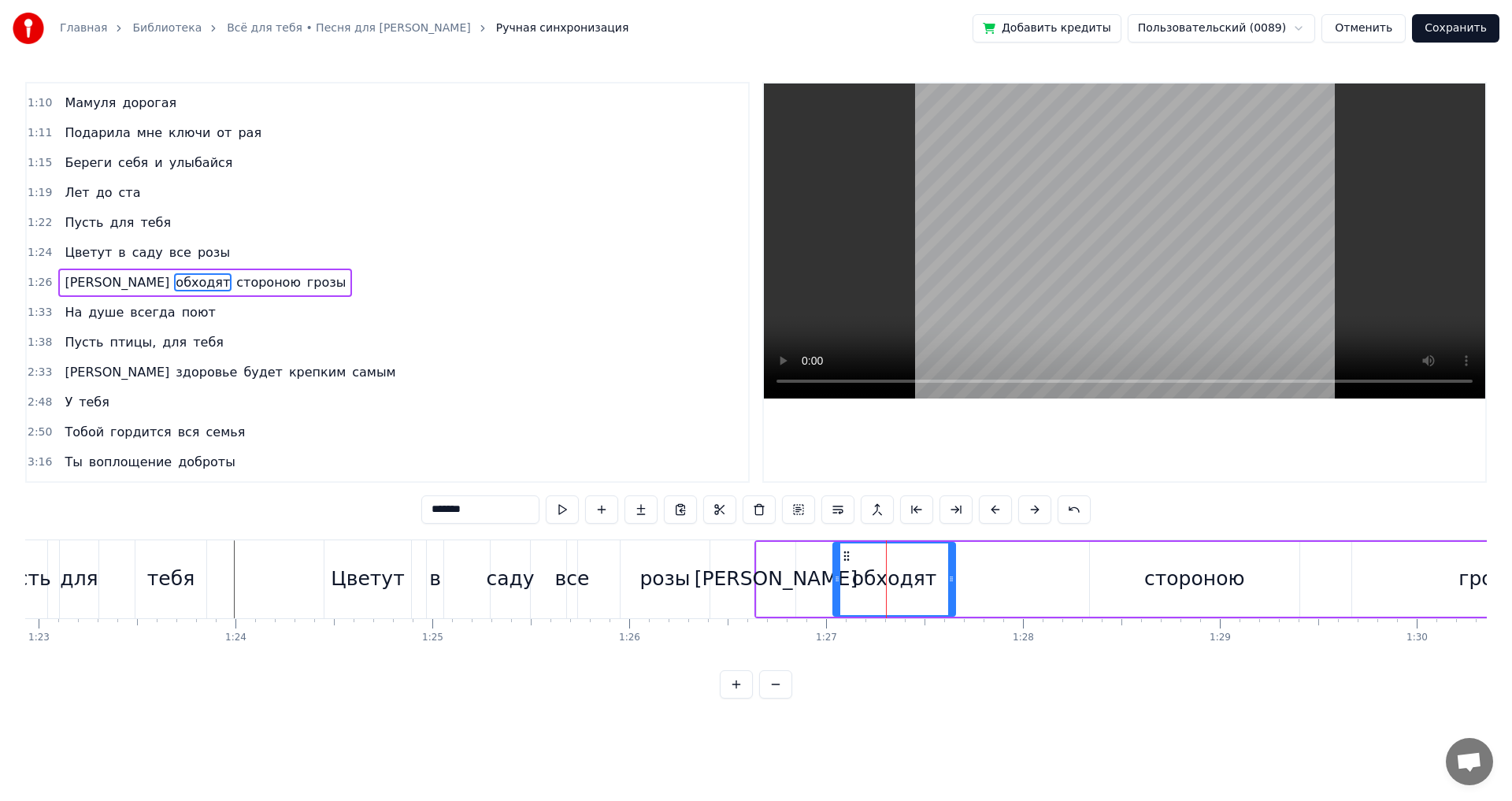
drag, startPoint x: 1012, startPoint y: 577, endPoint x: 954, endPoint y: 589, distance: 59.2
click at [954, 589] on div at bounding box center [951, 579] width 6 height 72
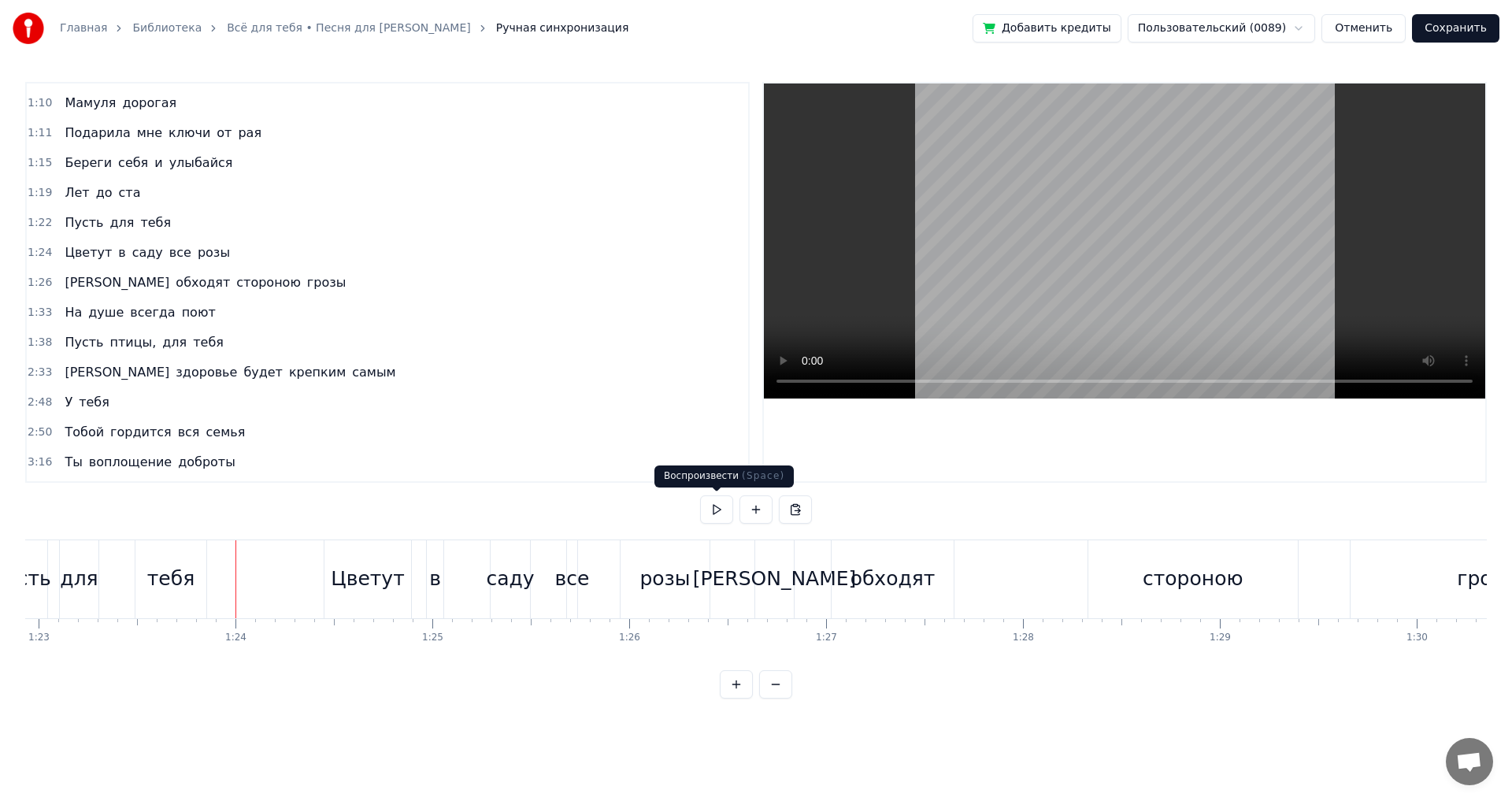
click at [721, 506] on button at bounding box center [717, 509] width 33 height 28
click at [721, 506] on button at bounding box center [717, 509] width 33 height 28
click at [766, 577] on div "[PERSON_NAME]" at bounding box center [774, 579] width 39 height 78
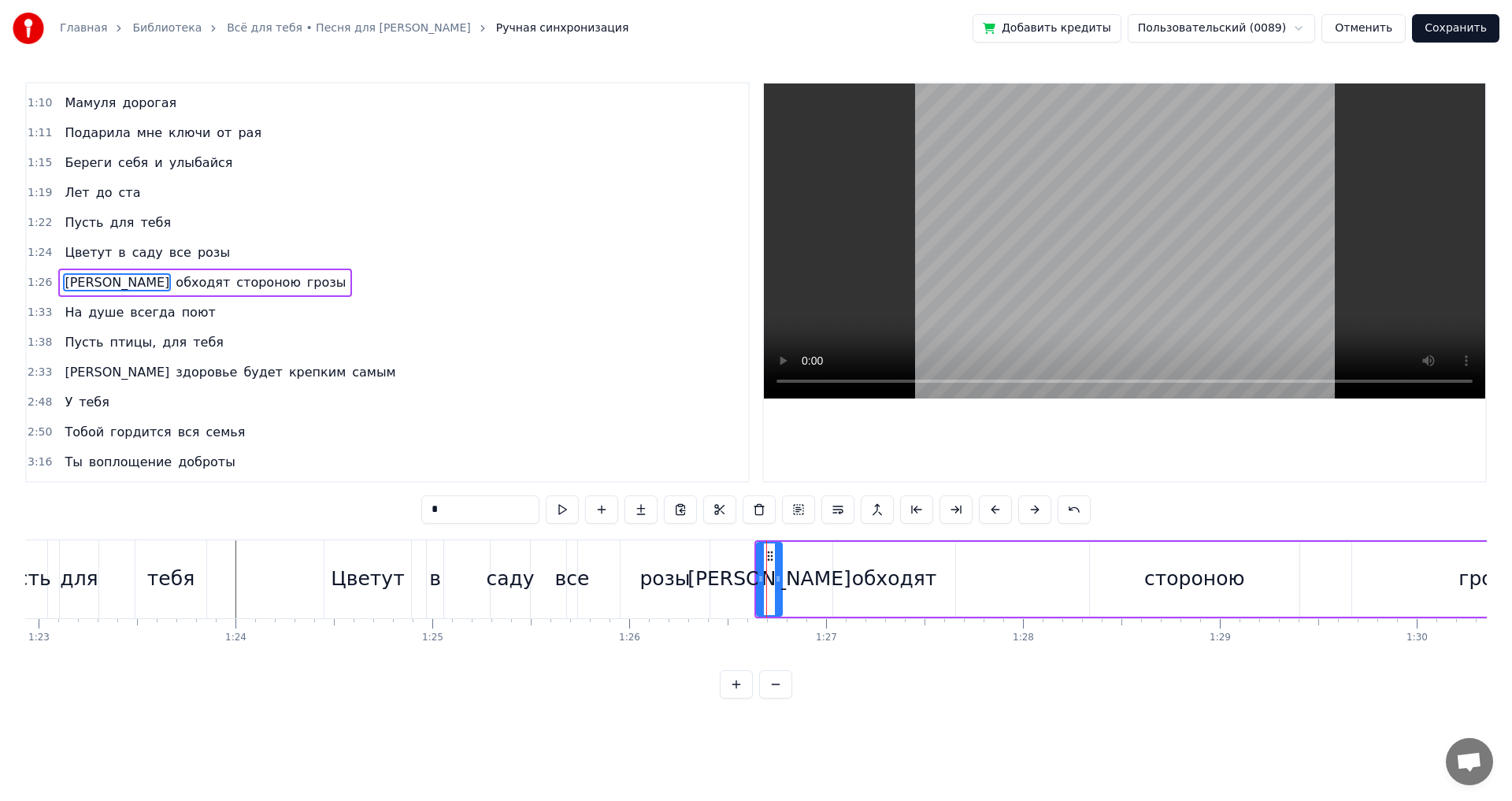
drag, startPoint x: 792, startPoint y: 578, endPoint x: 779, endPoint y: 583, distance: 13.9
click at [779, 583] on icon at bounding box center [779, 579] width 6 height 13
click at [888, 581] on div "обходят" at bounding box center [894, 578] width 85 height 30
type input "*******"
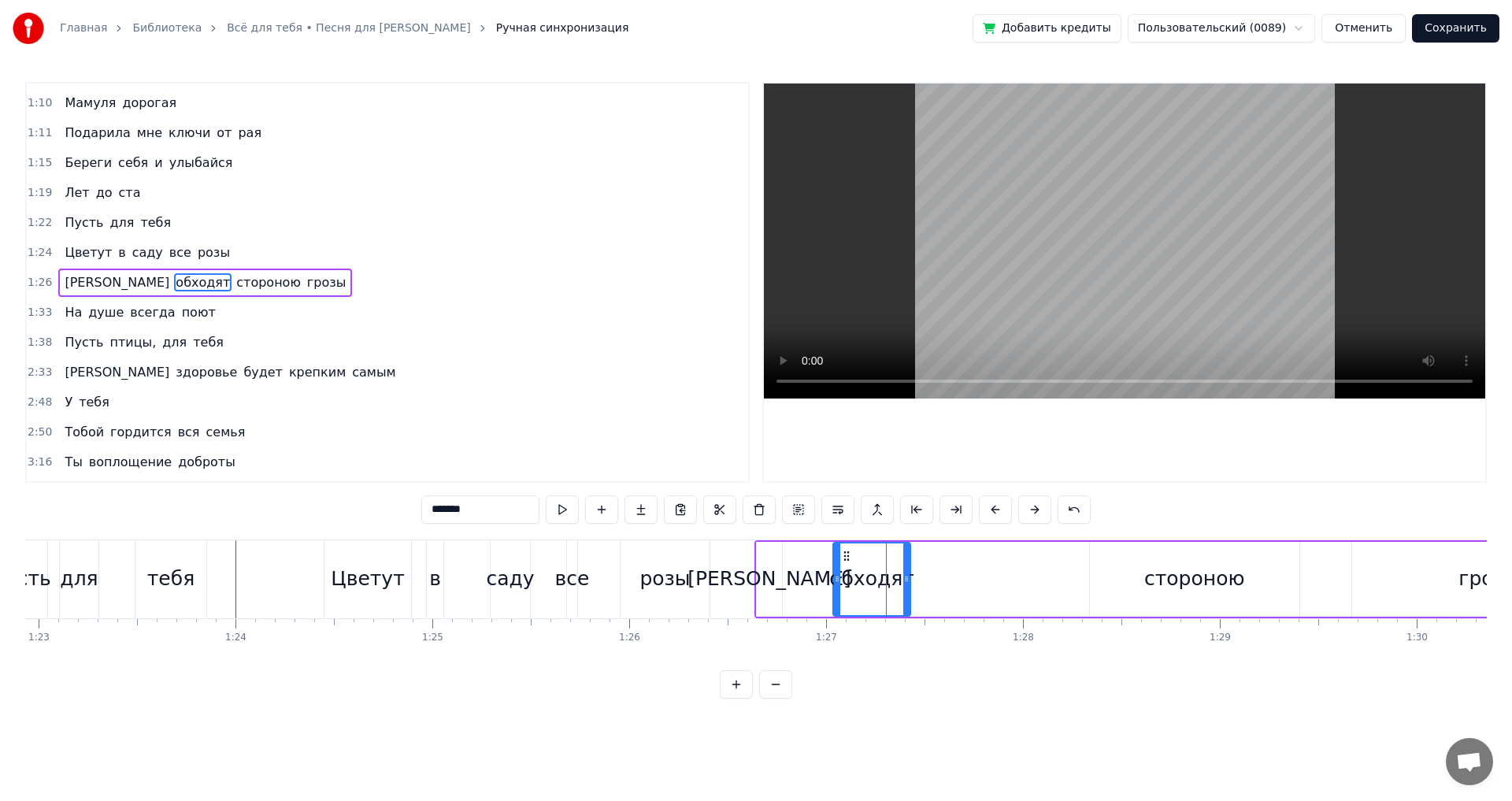
drag, startPoint x: 952, startPoint y: 583, endPoint x: 906, endPoint y: 594, distance: 47.3
click at [906, 594] on div at bounding box center [906, 579] width 6 height 72
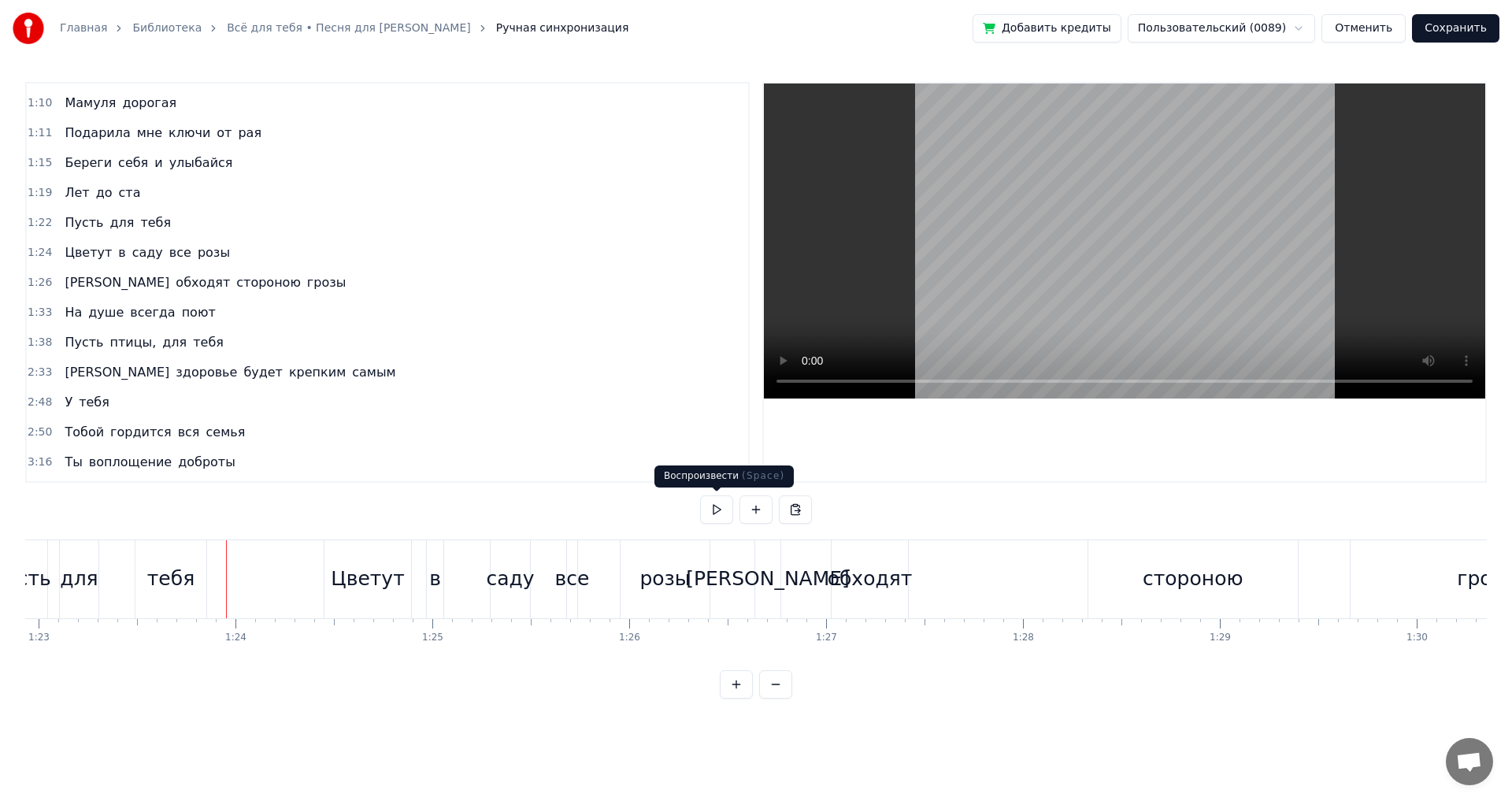
click at [709, 509] on button at bounding box center [717, 509] width 33 height 28
click at [659, 576] on div "розы" at bounding box center [664, 578] width 51 height 30
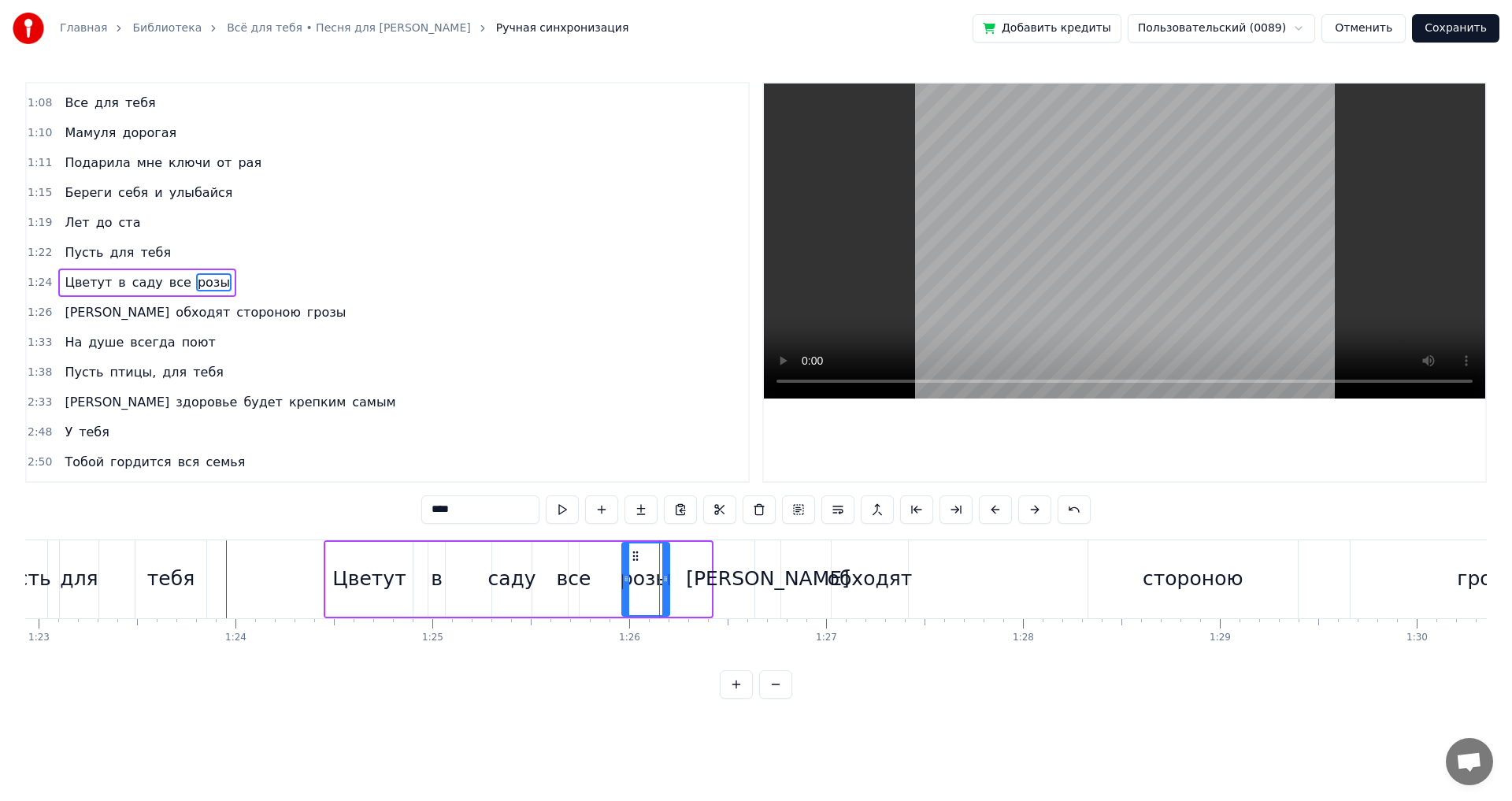
drag, startPoint x: 706, startPoint y: 582, endPoint x: 664, endPoint y: 586, distance: 42.2
click at [664, 586] on div at bounding box center [666, 579] width 6 height 72
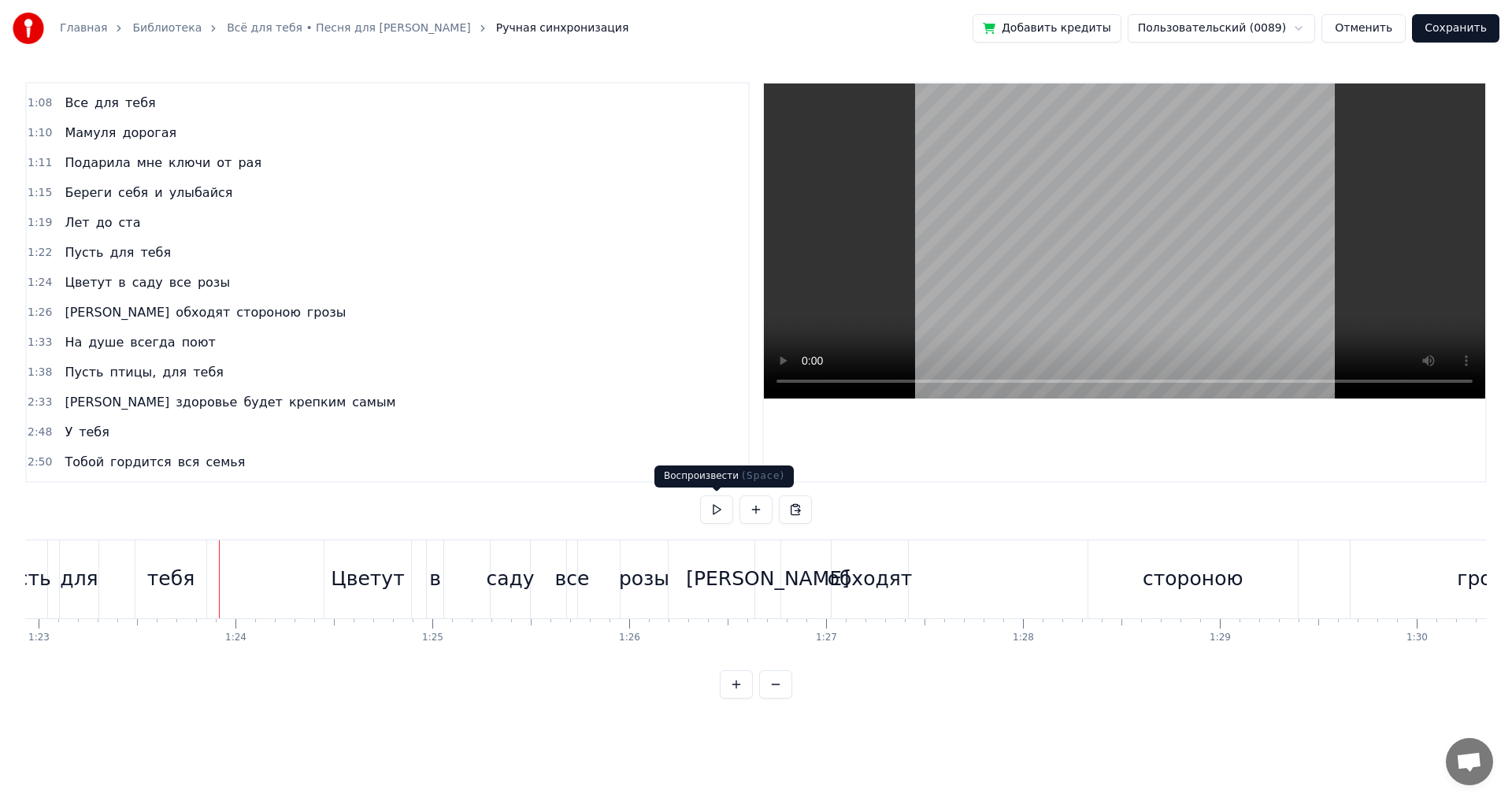
click at [724, 503] on button at bounding box center [717, 509] width 33 height 28
click at [722, 503] on button at bounding box center [717, 509] width 33 height 28
click at [511, 576] on div "саду" at bounding box center [510, 578] width 48 height 30
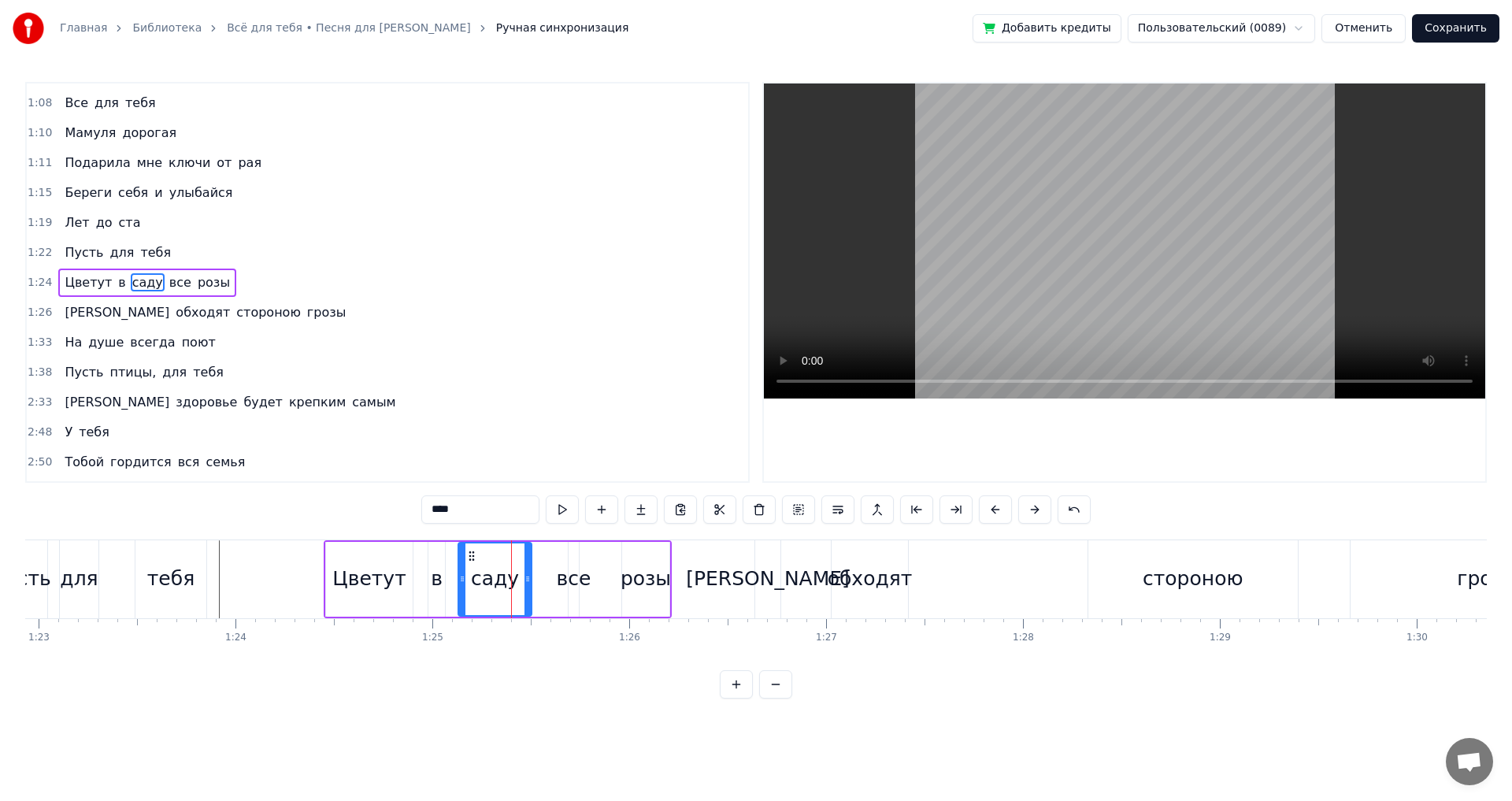
drag, startPoint x: 495, startPoint y: 578, endPoint x: 458, endPoint y: 582, distance: 37.2
click at [459, 582] on icon at bounding box center [462, 579] width 6 height 13
drag, startPoint x: 528, startPoint y: 578, endPoint x: 370, endPoint y: 588, distance: 158.3
click at [495, 583] on icon at bounding box center [496, 579] width 6 height 13
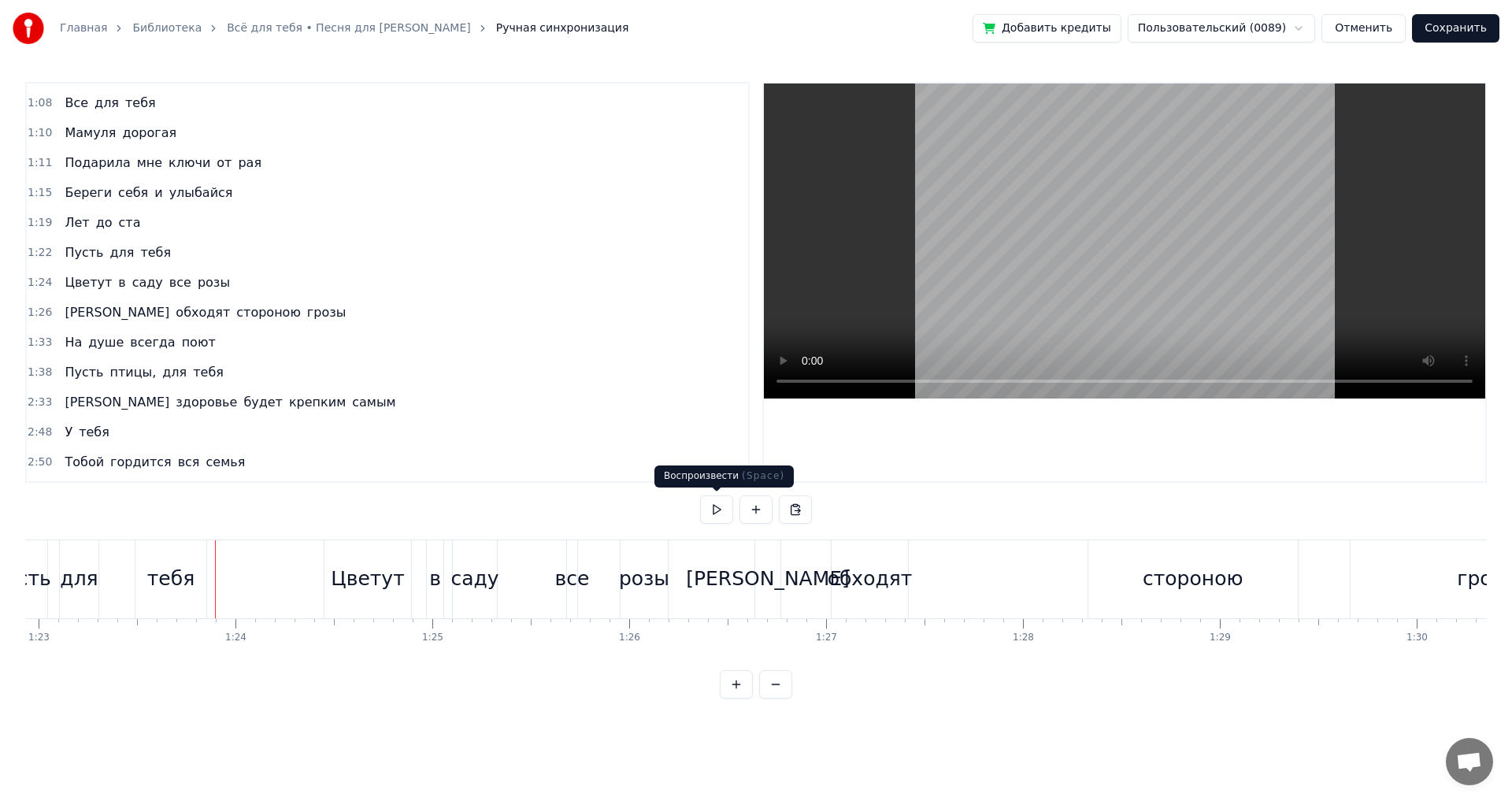
click at [703, 507] on button at bounding box center [717, 509] width 33 height 28
click at [1179, 566] on div "стороною" at bounding box center [1193, 578] width 100 height 30
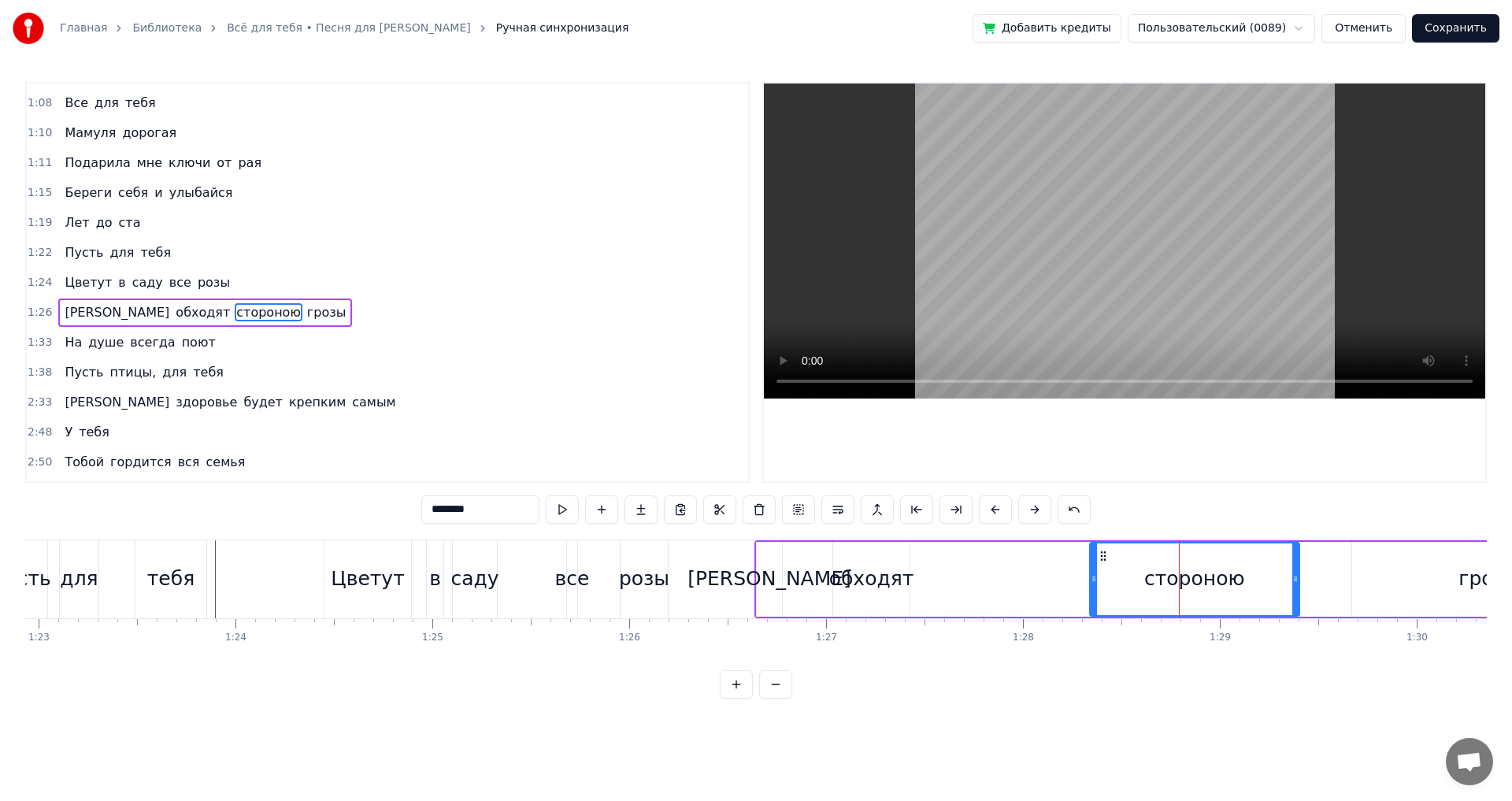
scroll to position [235, 0]
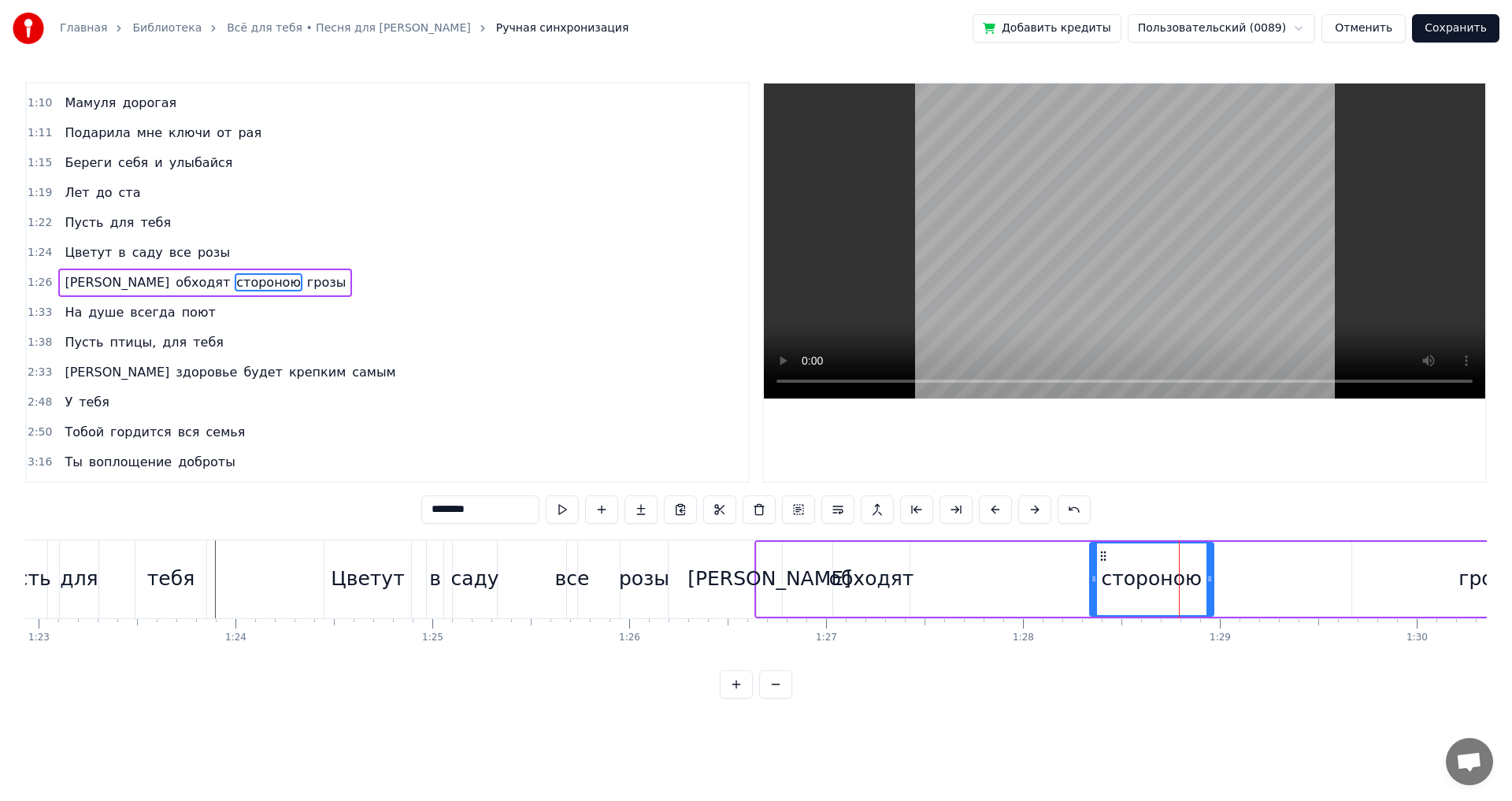
drag, startPoint x: 1295, startPoint y: 579, endPoint x: 1161, endPoint y: 578, distance: 134.0
click at [1208, 578] on icon at bounding box center [1210, 579] width 6 height 13
drag, startPoint x: 1095, startPoint y: 580, endPoint x: 1087, endPoint y: 587, distance: 10.6
click at [1065, 585] on icon at bounding box center [1068, 579] width 6 height 13
drag, startPoint x: 1210, startPoint y: 577, endPoint x: 1185, endPoint y: 587, distance: 26.9
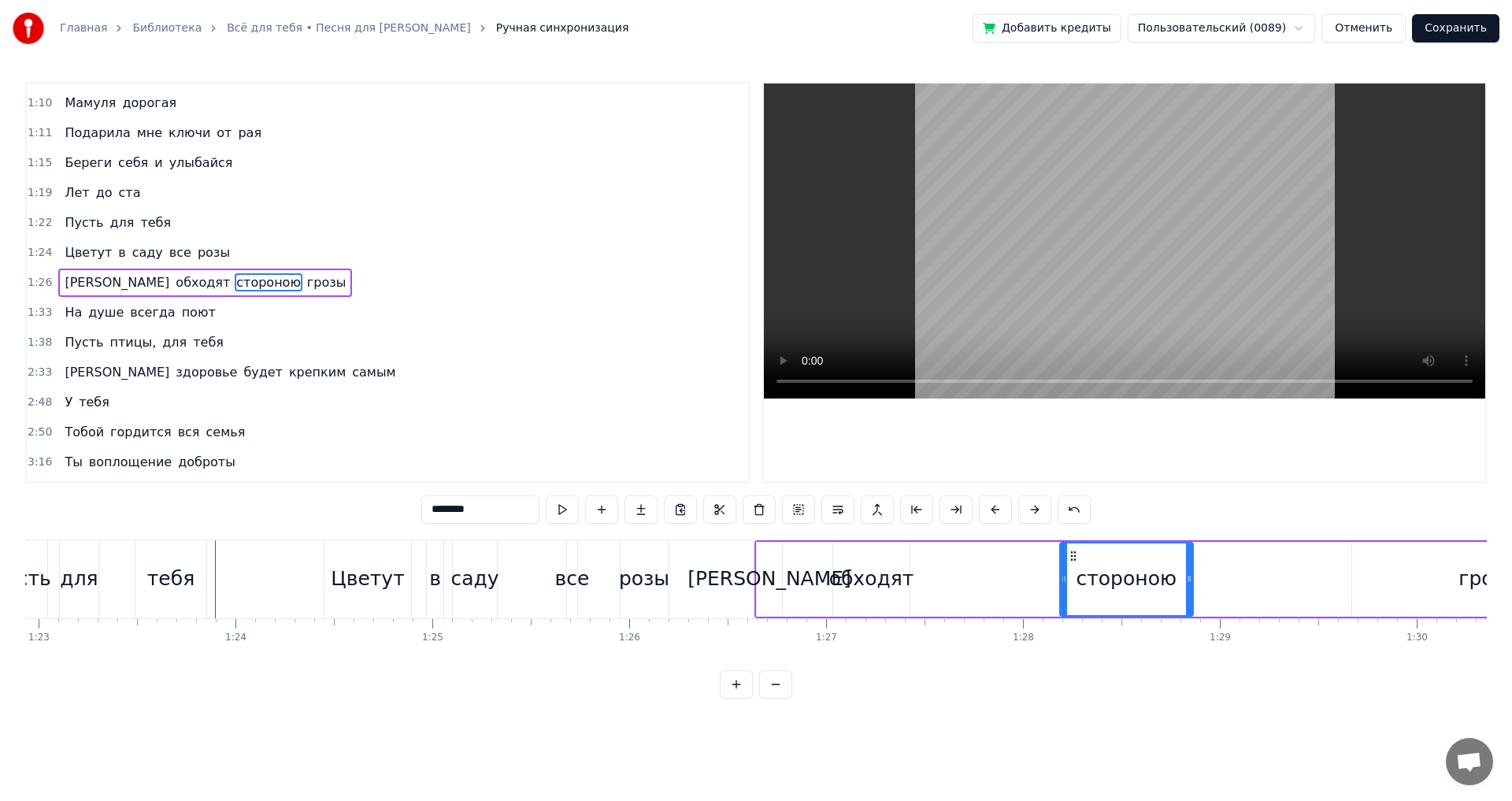
click at [1186, 587] on div at bounding box center [1189, 579] width 6 height 72
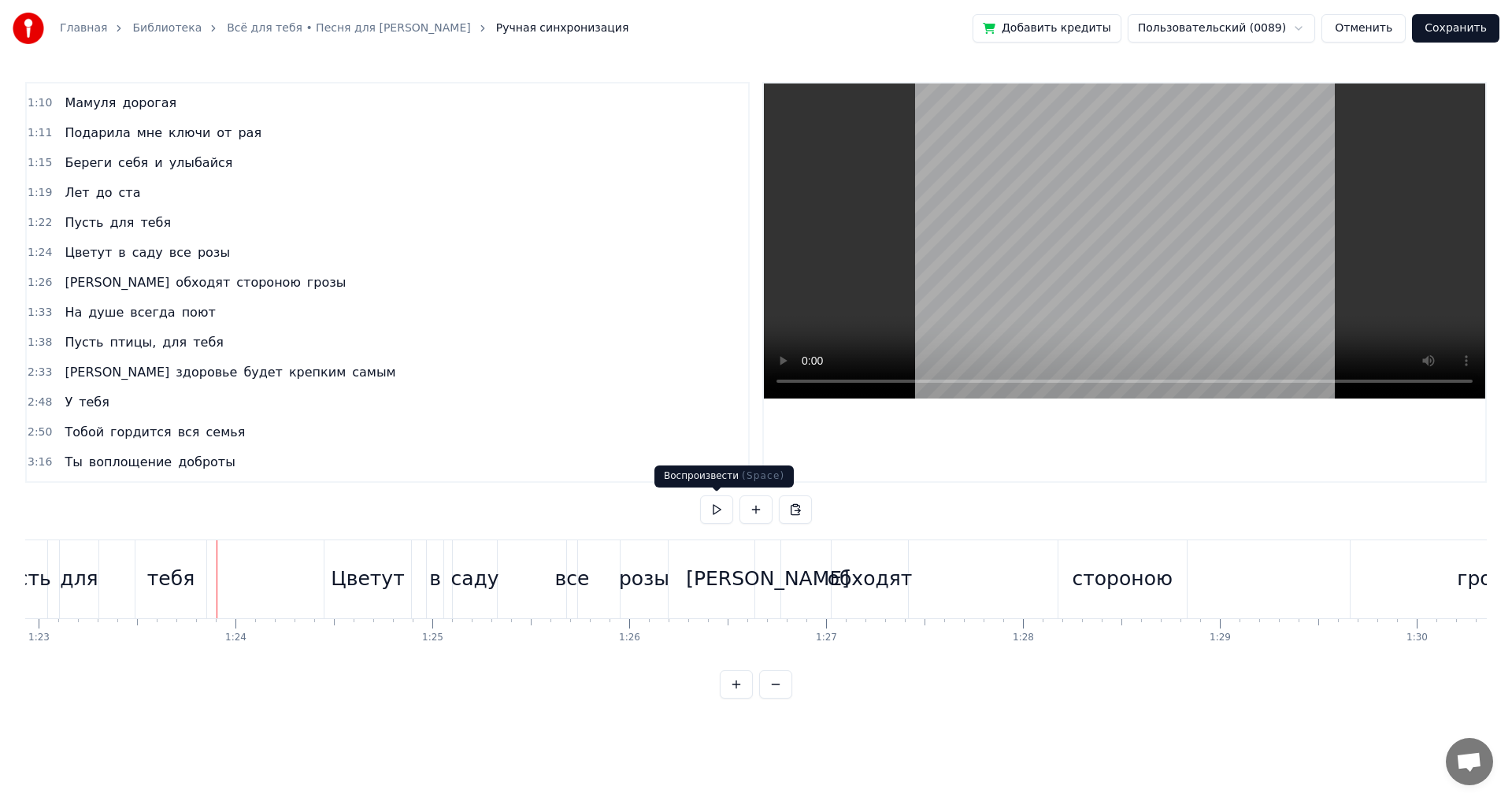
click at [721, 510] on button at bounding box center [717, 509] width 33 height 28
click at [717, 507] on button at bounding box center [717, 509] width 33 height 28
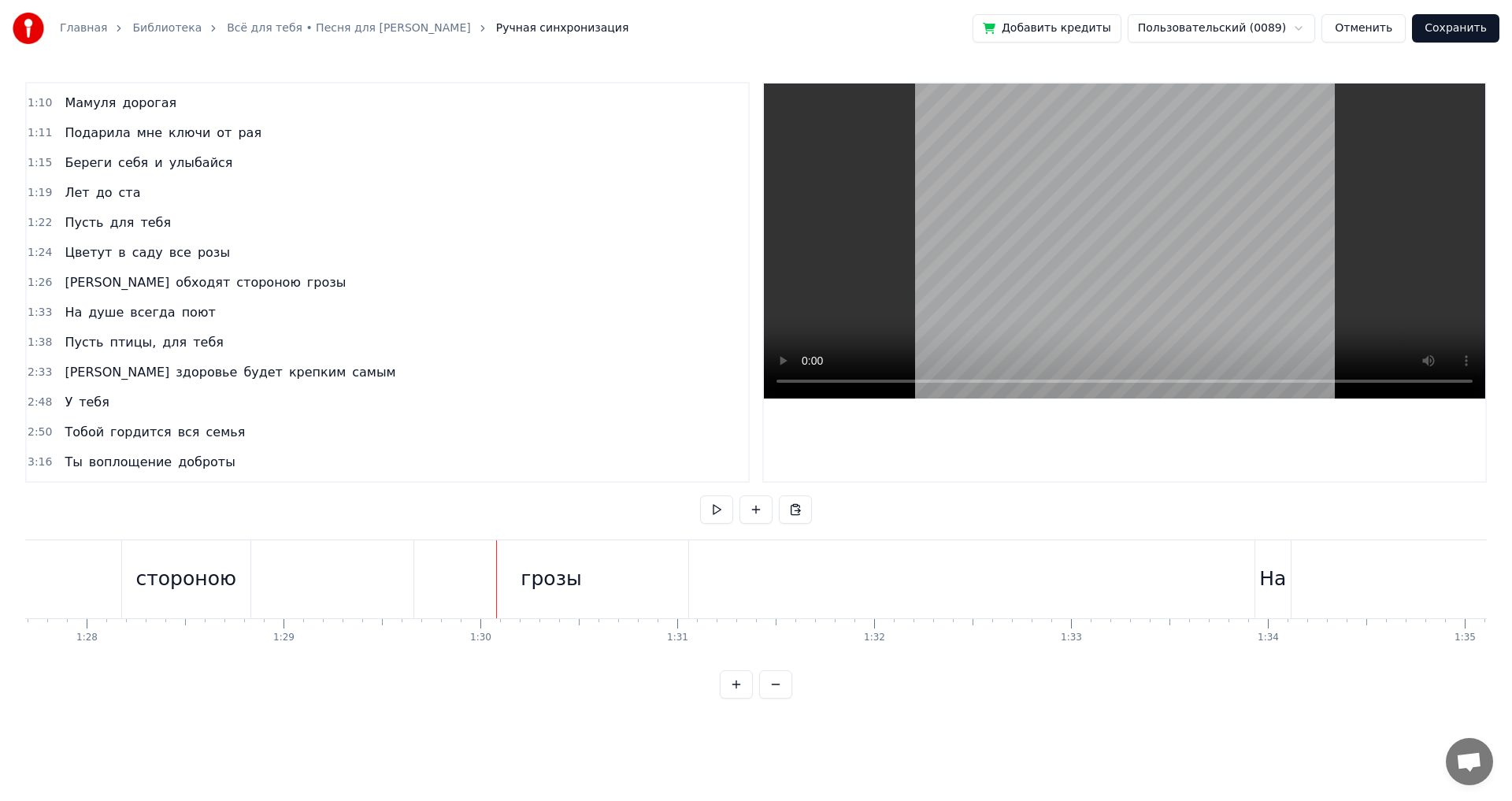
scroll to position [0, 16926]
click at [907, 578] on div "грозы" at bounding box center [888, 578] width 60 height 30
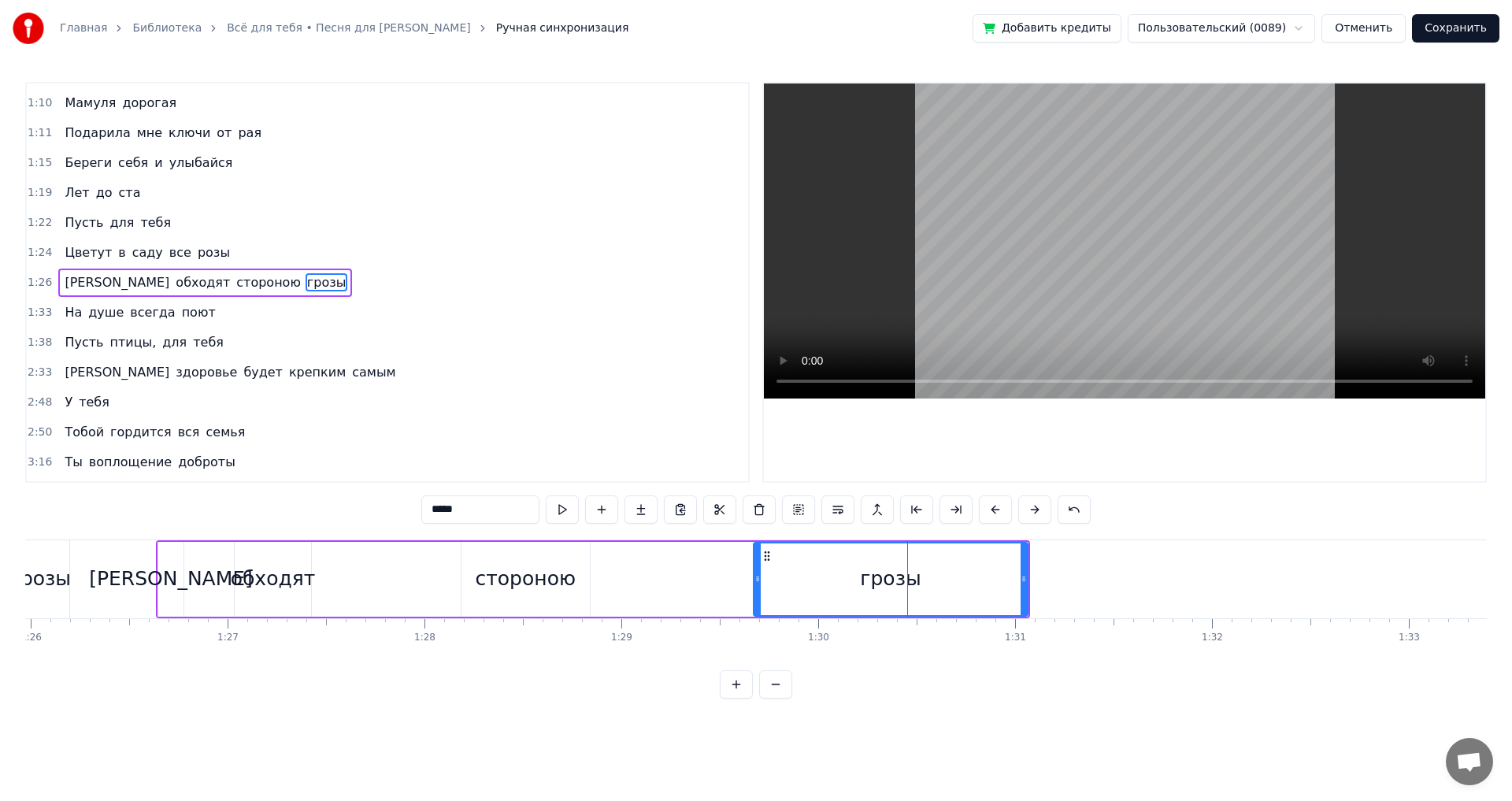
click at [1027, 585] on div "грозы" at bounding box center [890, 579] width 276 height 75
drag, startPoint x: 1023, startPoint y: 577, endPoint x: 838, endPoint y: 584, distance: 185.1
click at [881, 588] on div at bounding box center [883, 579] width 6 height 72
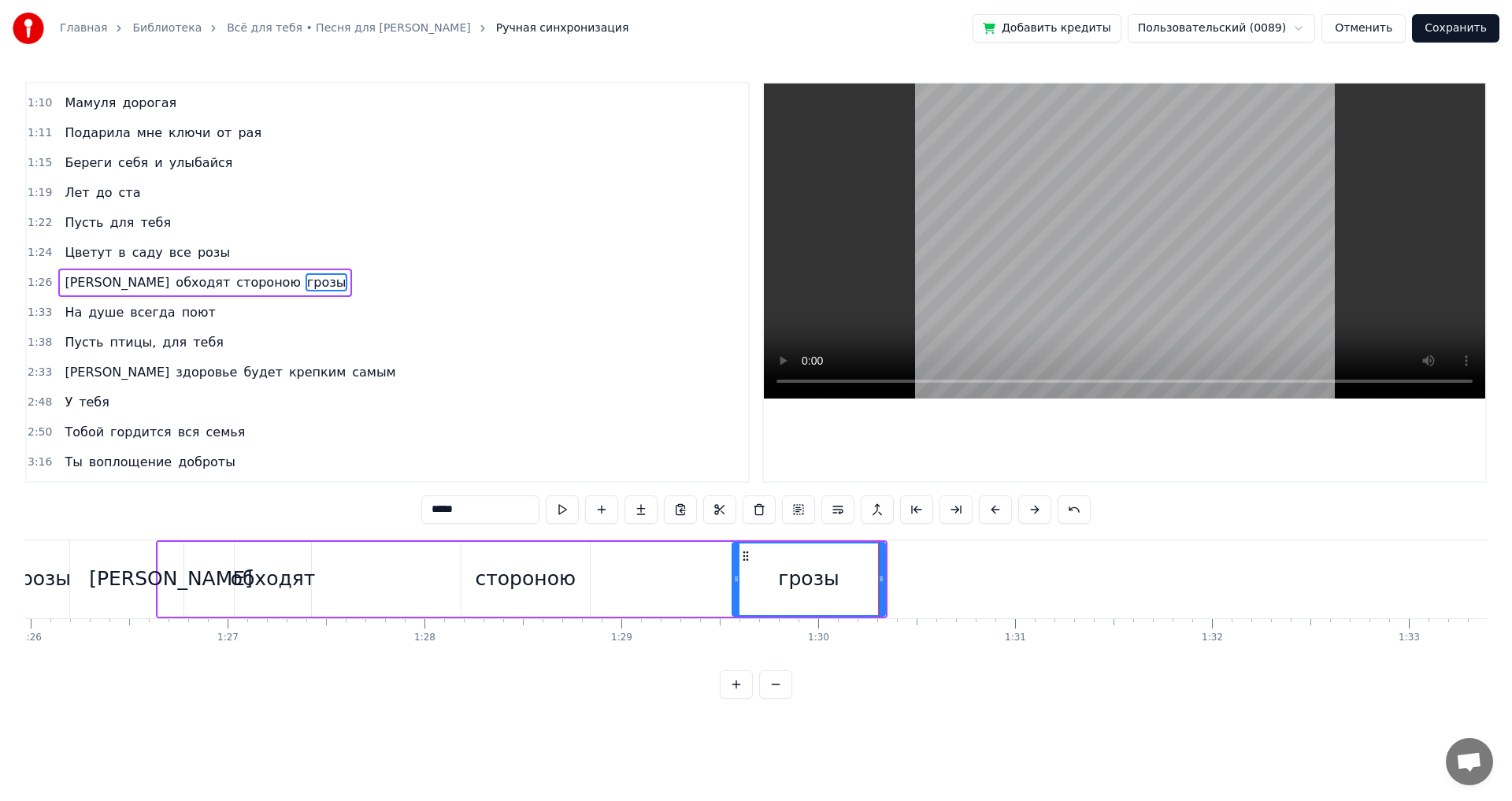
drag, startPoint x: 755, startPoint y: 577, endPoint x: 728, endPoint y: 583, distance: 27.7
click at [733, 583] on icon at bounding box center [737, 579] width 6 height 13
drag, startPoint x: 883, startPoint y: 578, endPoint x: 852, endPoint y: 584, distance: 31.6
click at [852, 584] on icon at bounding box center [851, 579] width 6 height 13
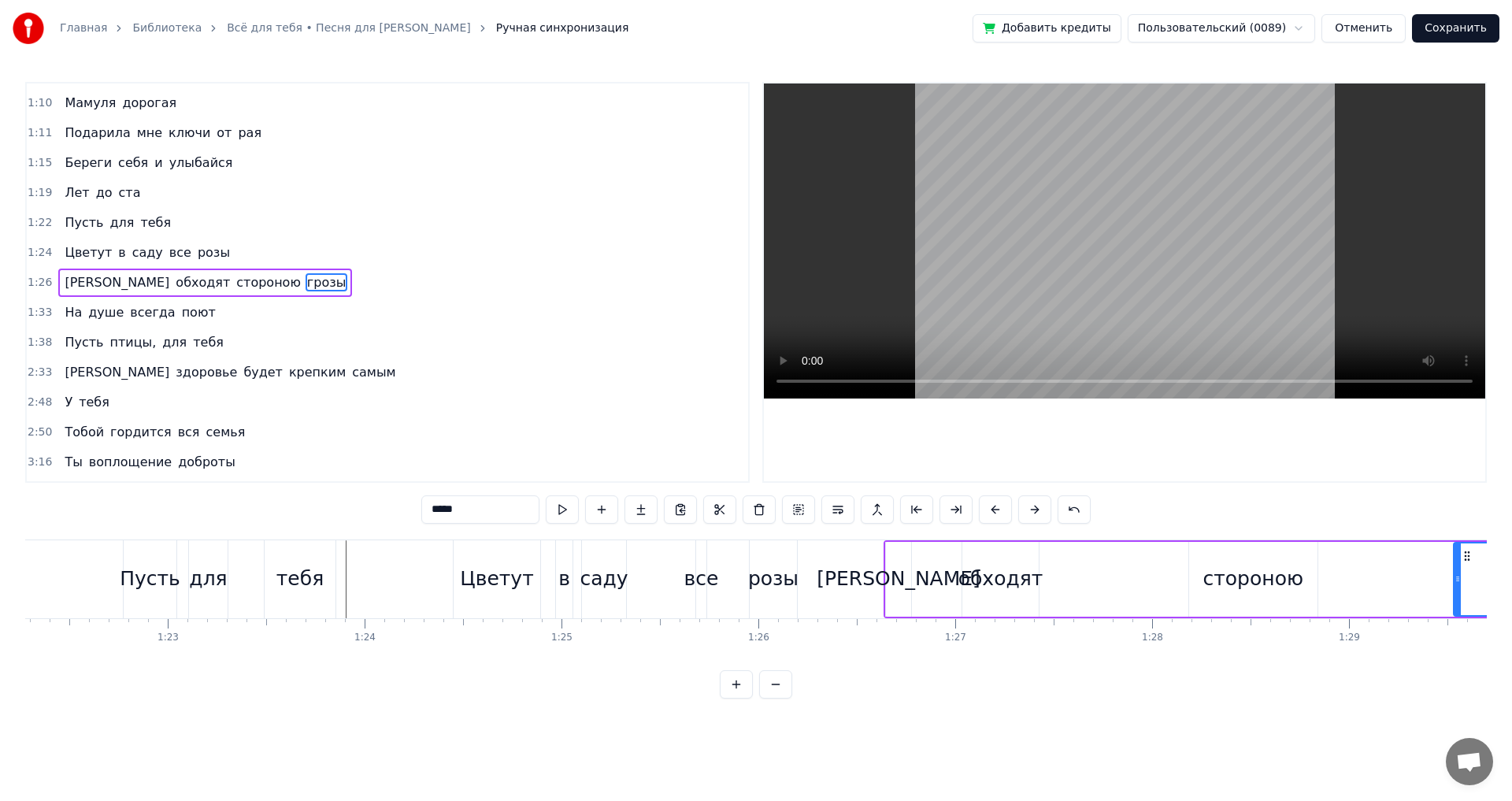
scroll to position [0, 16250]
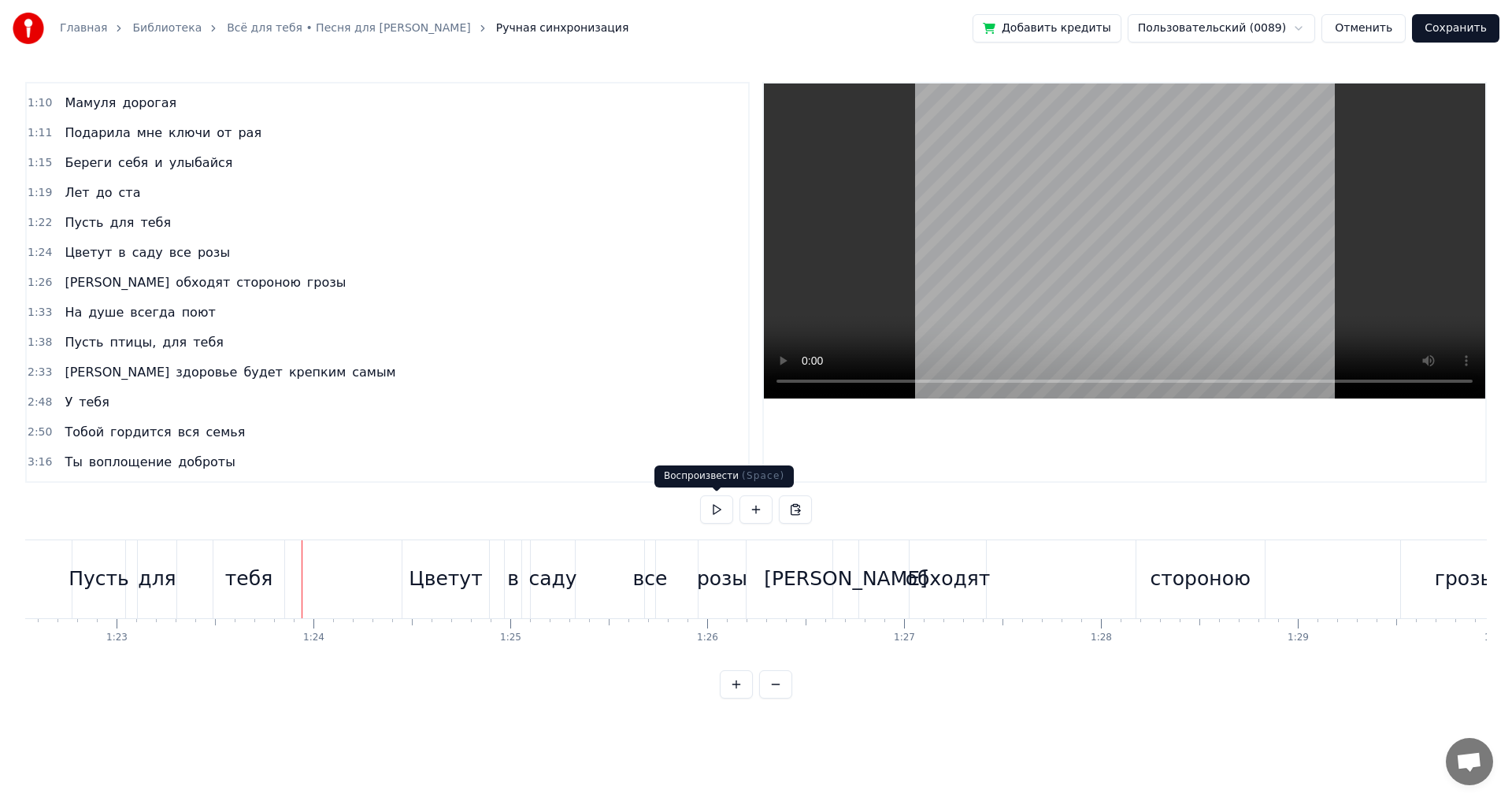
click at [713, 504] on button at bounding box center [717, 509] width 33 height 28
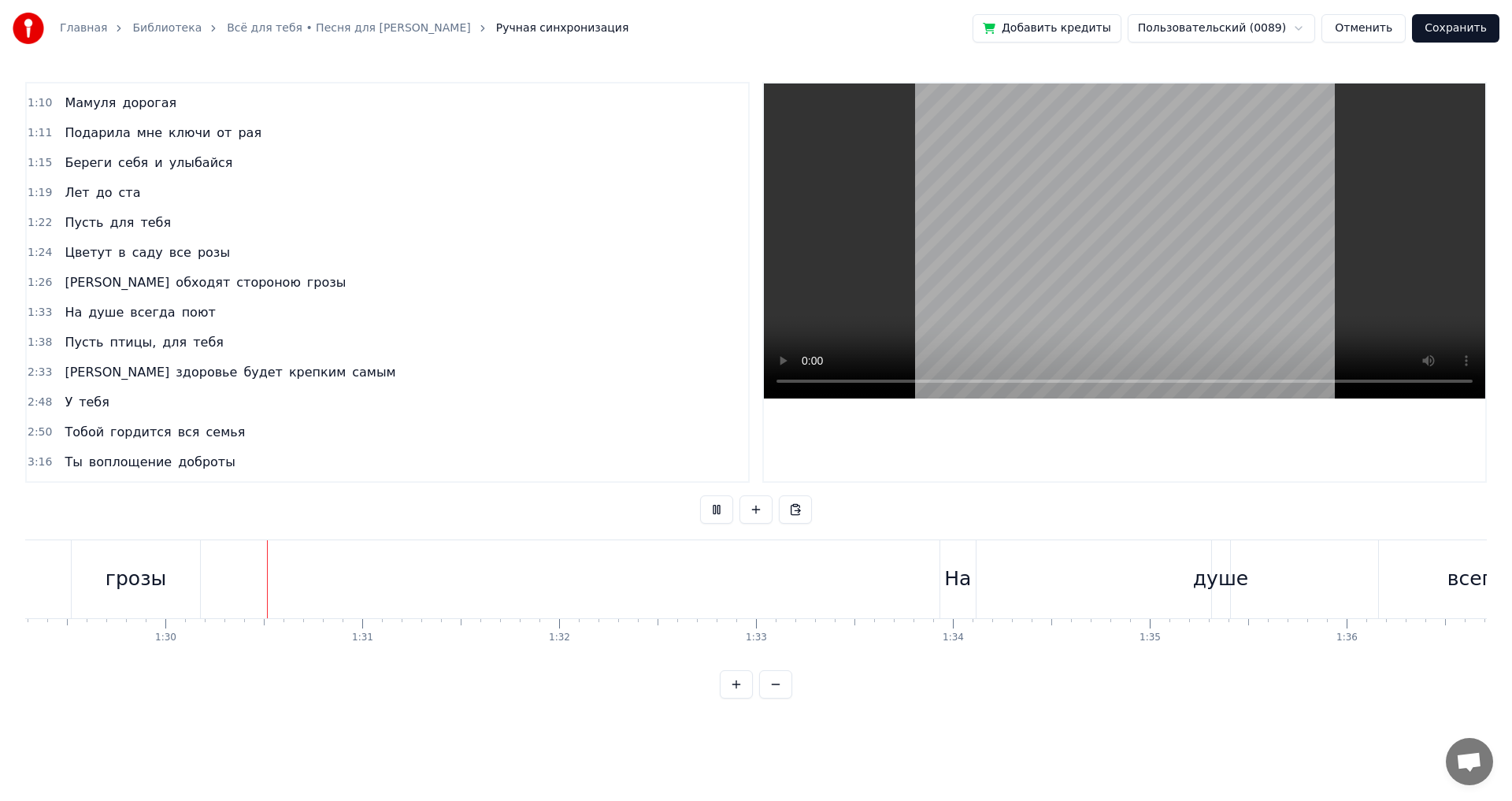
scroll to position [0, 17597]
click at [715, 508] on button at bounding box center [717, 509] width 33 height 28
click at [943, 580] on div "На" at bounding box center [939, 578] width 27 height 30
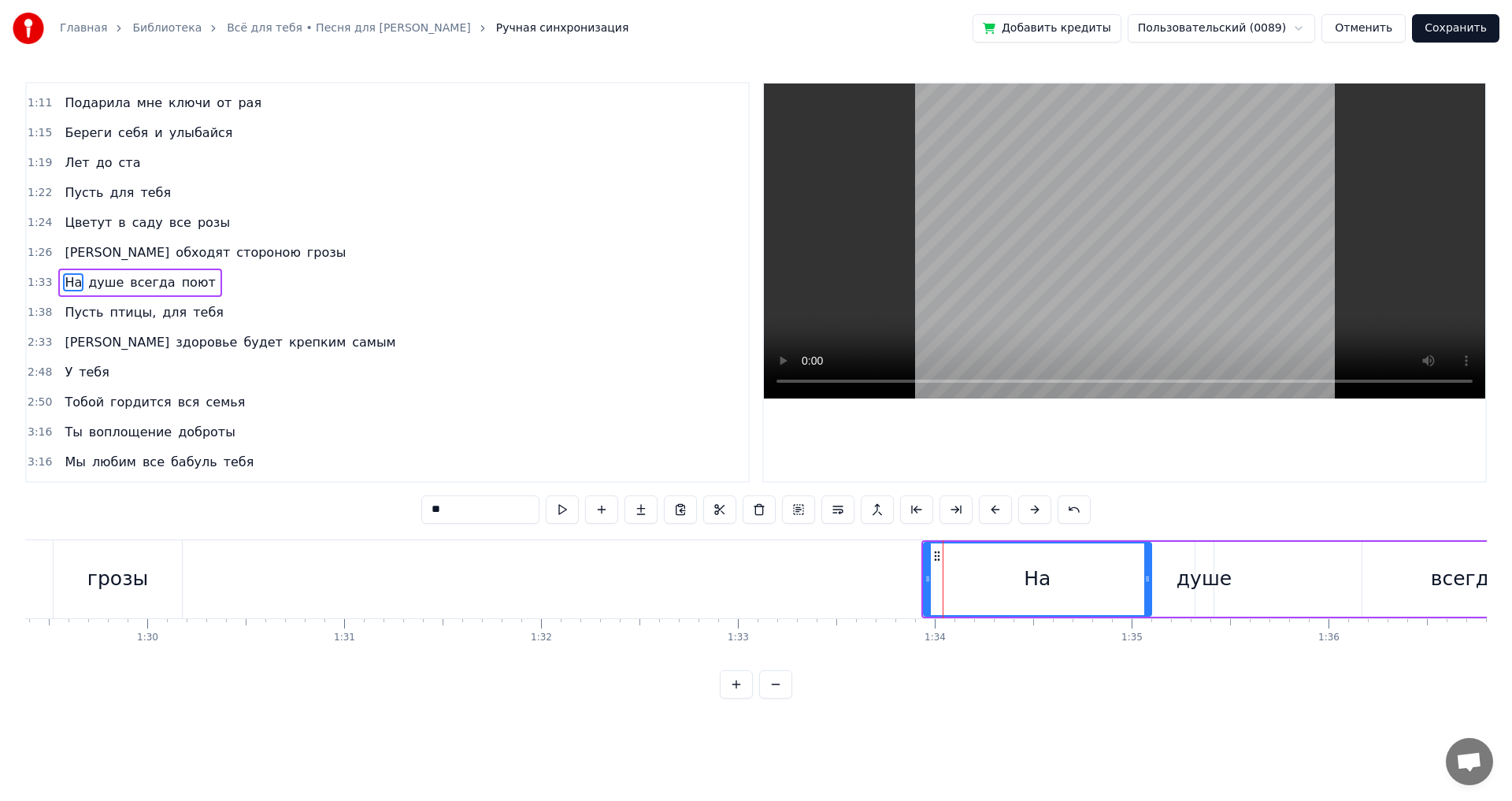
drag, startPoint x: 955, startPoint y: 577, endPoint x: 1147, endPoint y: 557, distance: 193.0
click at [1147, 557] on div at bounding box center [1148, 579] width 6 height 72
click at [1218, 585] on div "душе" at bounding box center [1204, 578] width 55 height 30
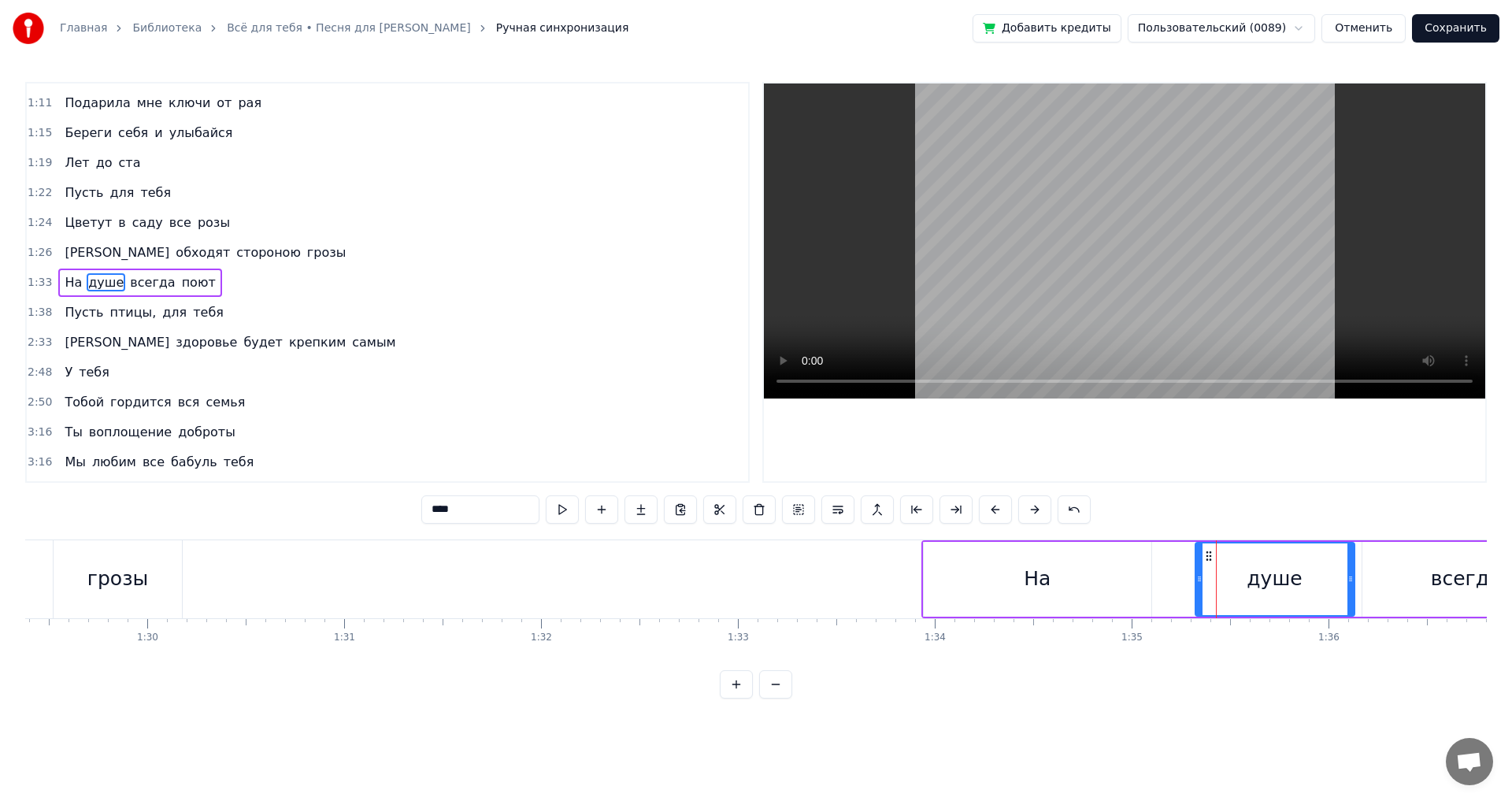
drag, startPoint x: 1210, startPoint y: 580, endPoint x: 1350, endPoint y: 585, distance: 140.1
click at [1350, 585] on icon at bounding box center [1350, 579] width 6 height 13
drag, startPoint x: 1198, startPoint y: 583, endPoint x: 1268, endPoint y: 581, distance: 70.0
click at [1268, 581] on icon at bounding box center [1270, 579] width 6 height 13
click at [1028, 565] on div "На" at bounding box center [1037, 578] width 27 height 30
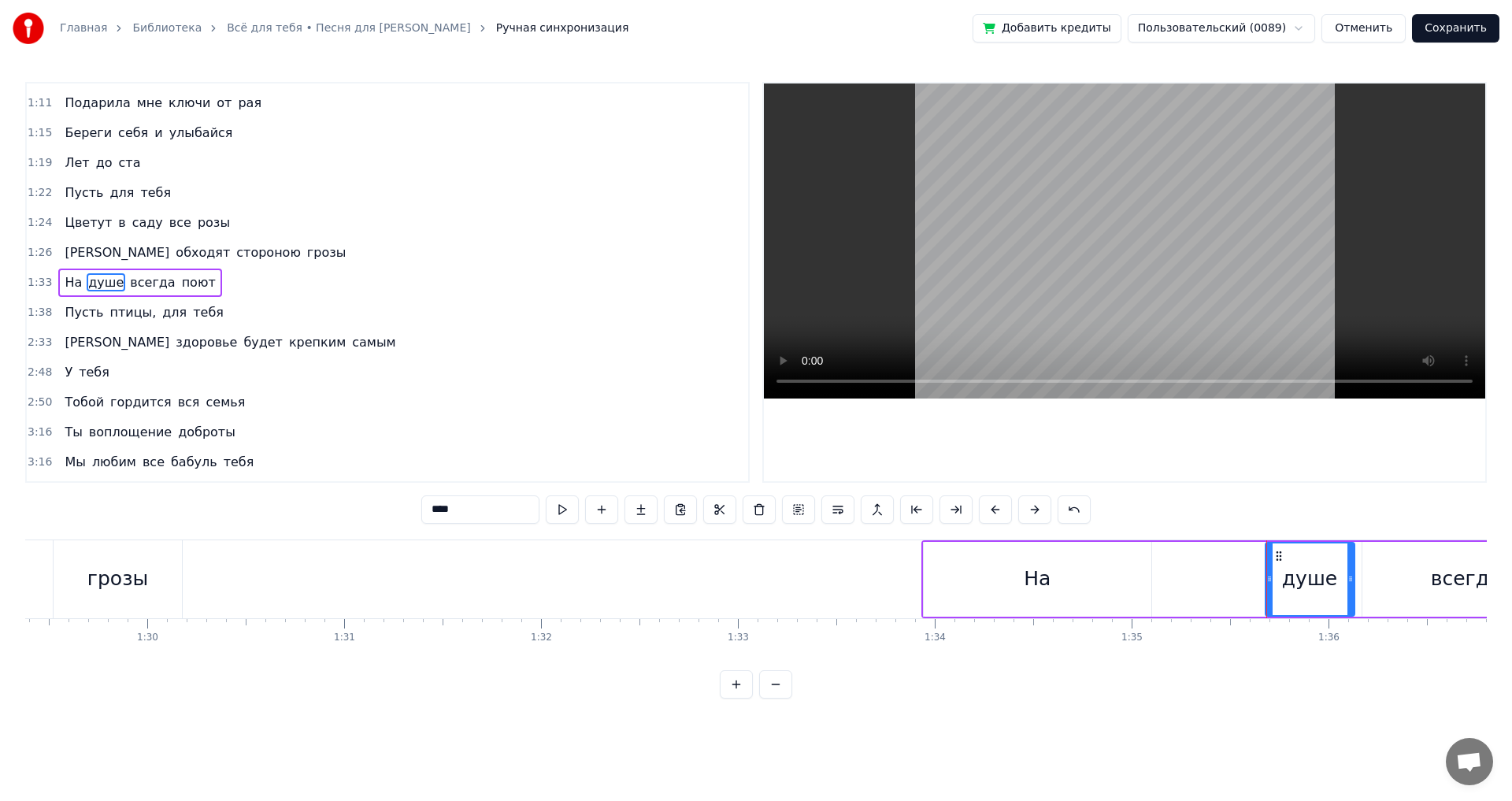
type input "**"
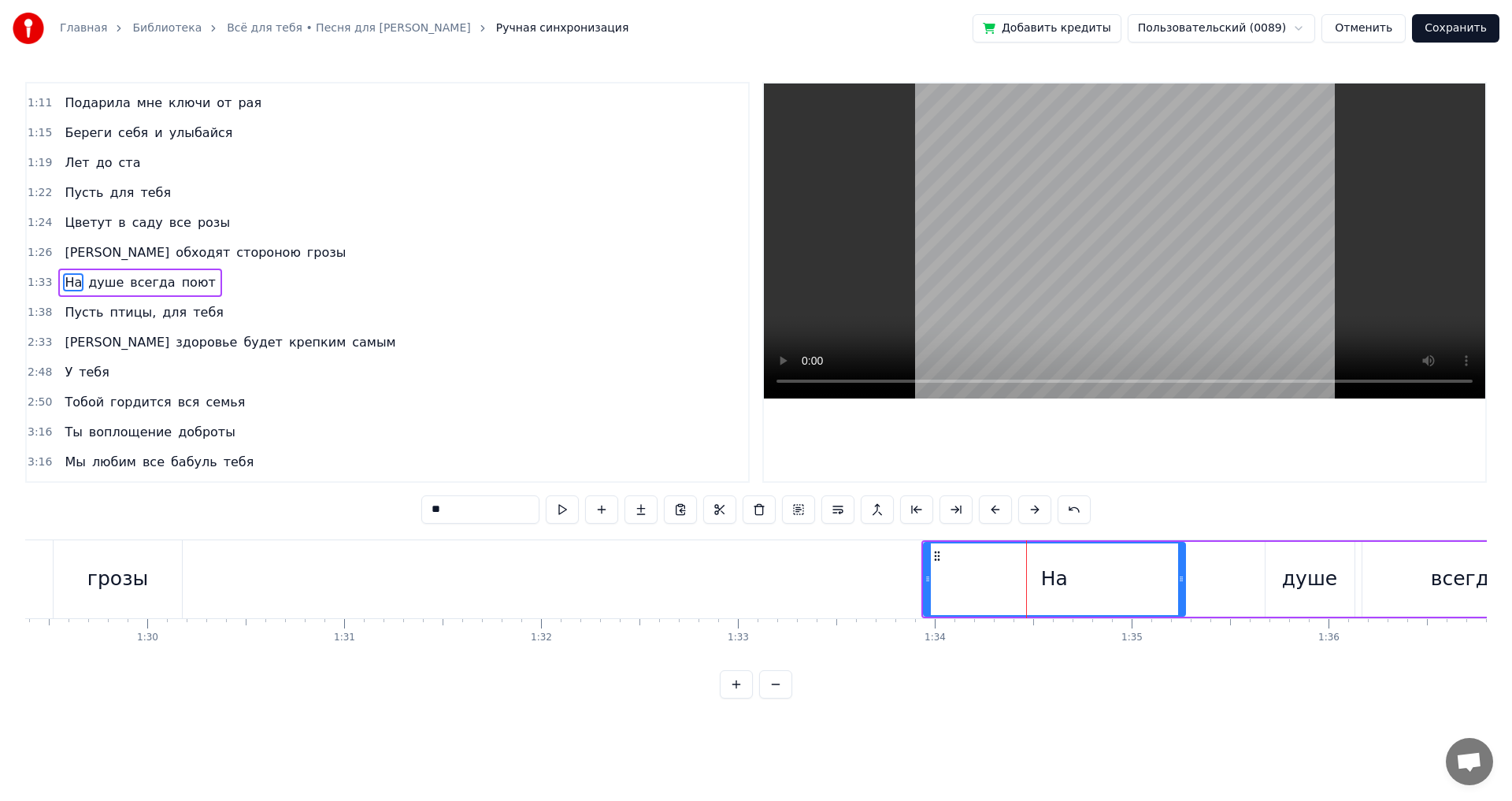
drag, startPoint x: 1152, startPoint y: 576, endPoint x: 1183, endPoint y: 573, distance: 31.1
click at [1183, 573] on icon at bounding box center [1181, 579] width 6 height 13
drag, startPoint x: 927, startPoint y: 585, endPoint x: 1106, endPoint y: 585, distance: 179.0
click at [1106, 585] on icon at bounding box center [1106, 579] width 6 height 13
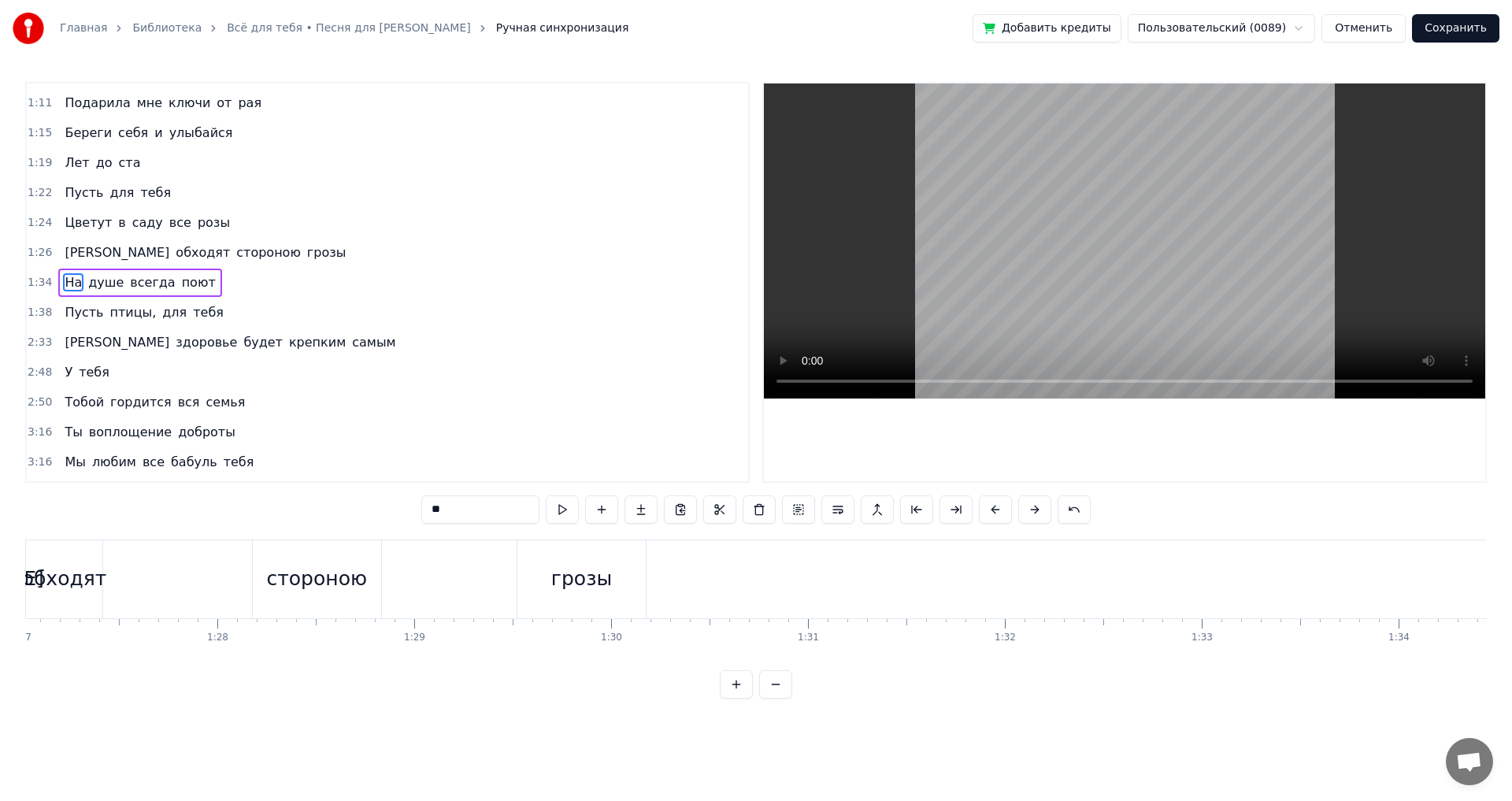
scroll to position [0, 16640]
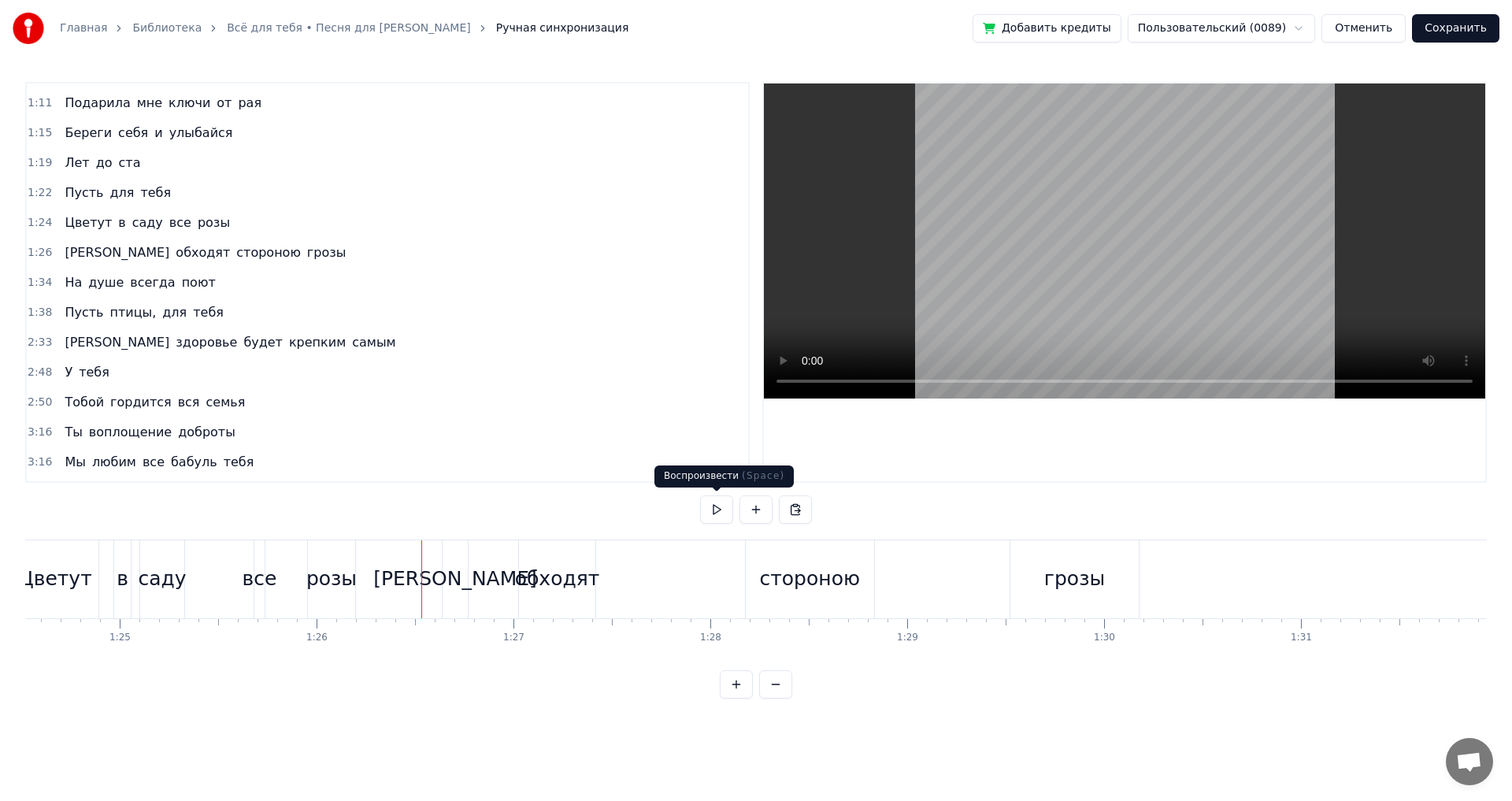
click at [713, 507] on button at bounding box center [717, 509] width 33 height 28
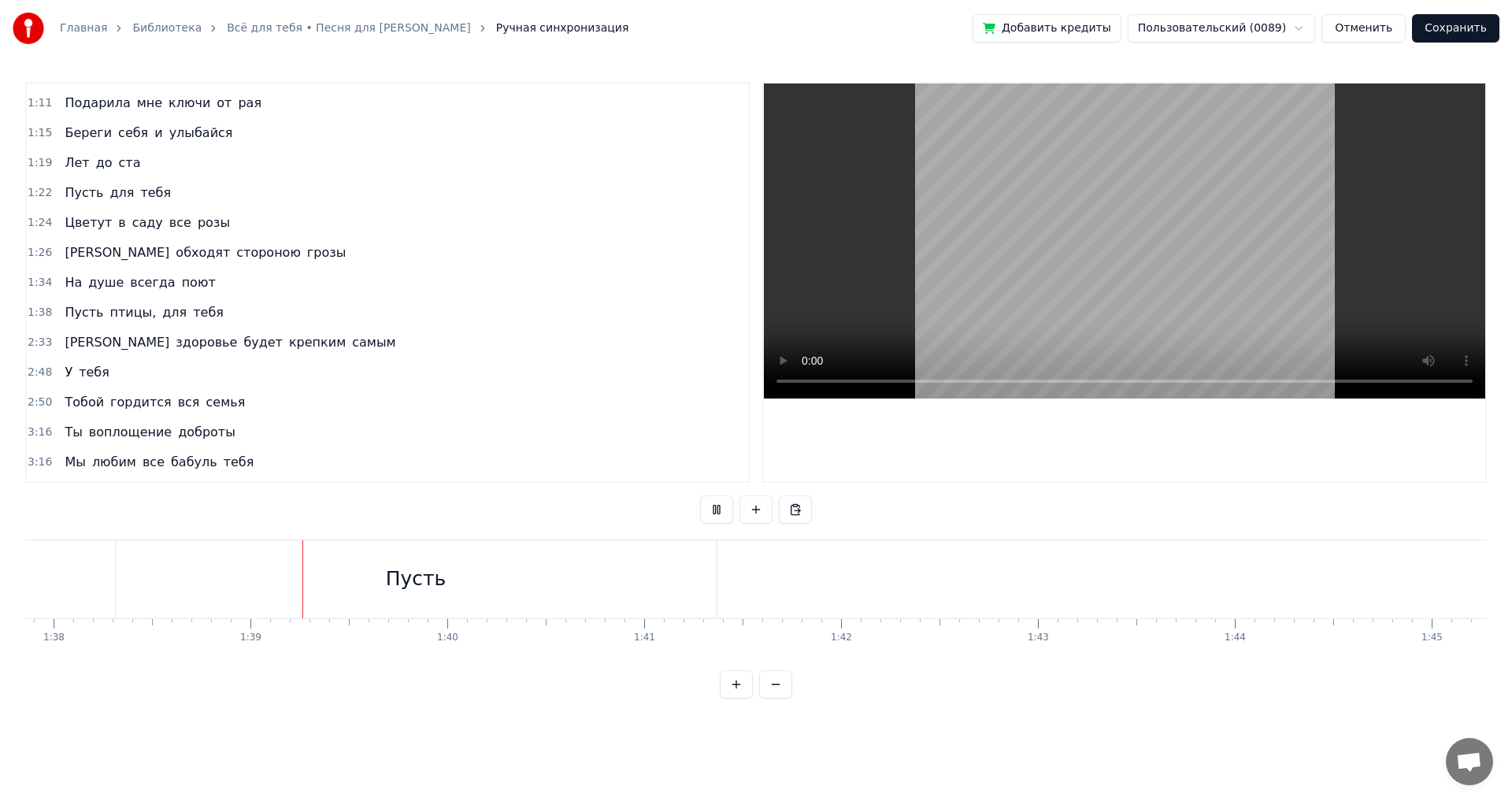
scroll to position [0, 19332]
click at [713, 507] on button at bounding box center [717, 509] width 33 height 28
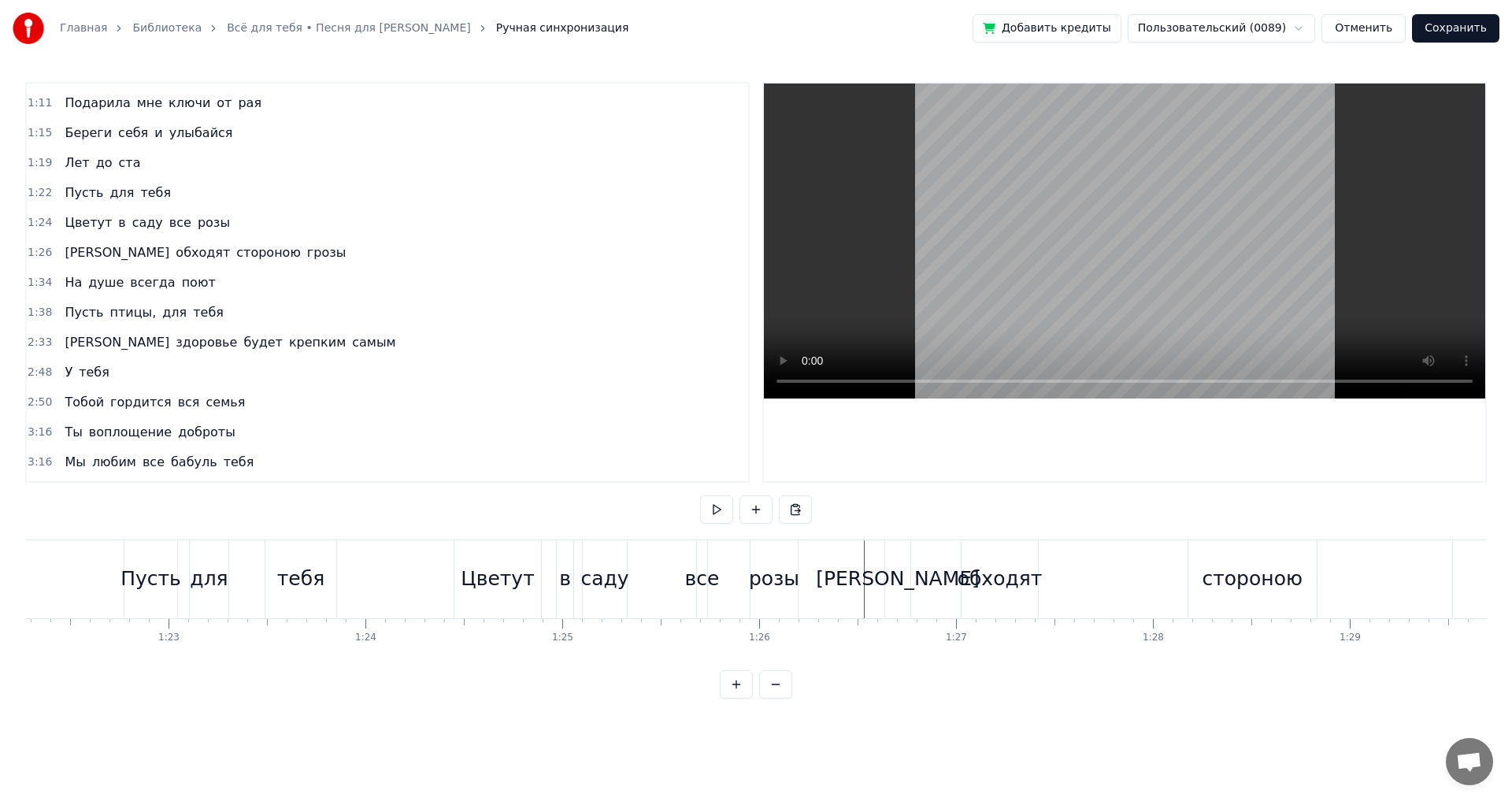
scroll to position [0, 15990]
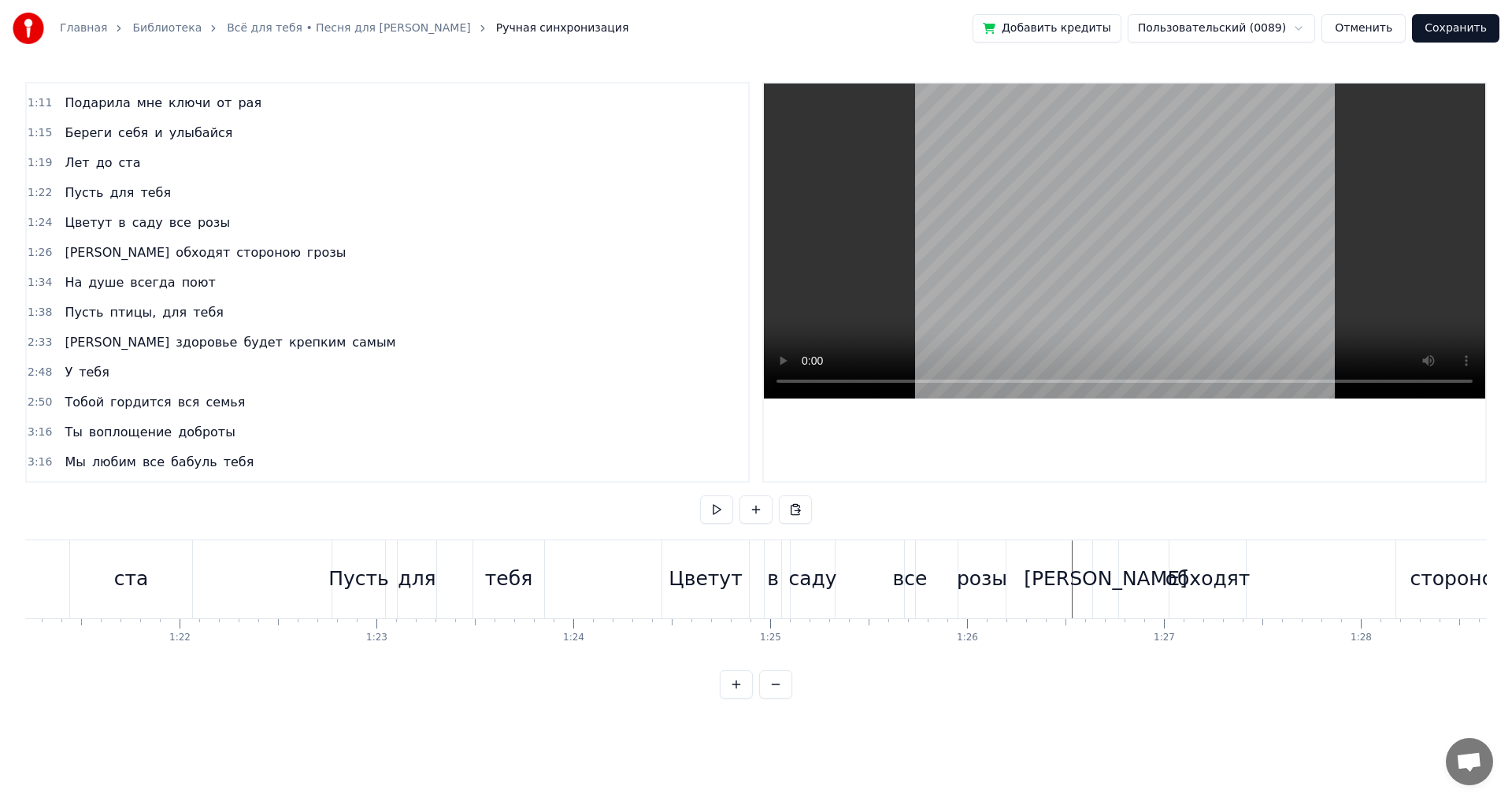
click at [719, 504] on button at bounding box center [717, 509] width 33 height 28
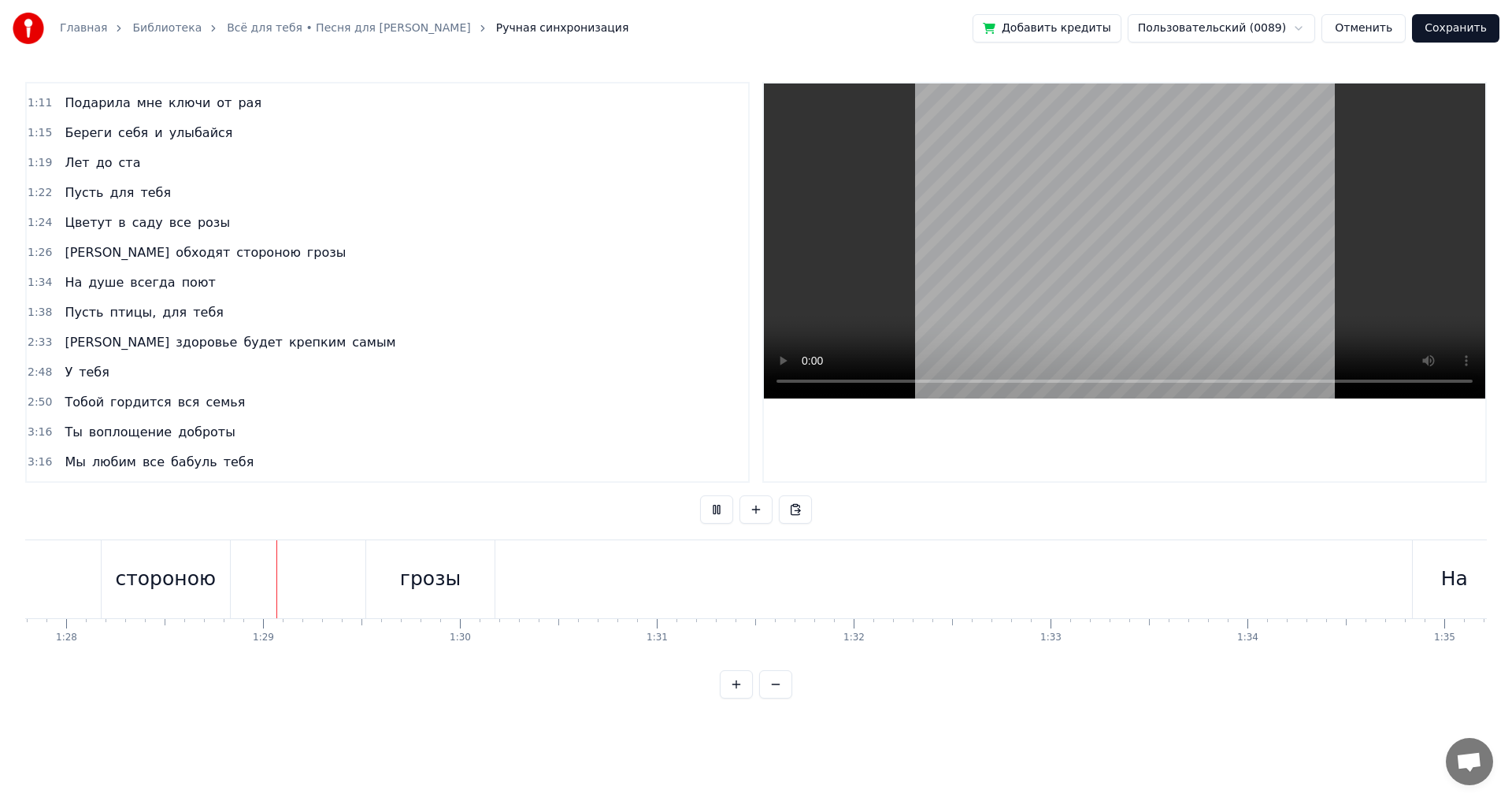
scroll to position [0, 17296]
click at [719, 504] on button at bounding box center [717, 509] width 33 height 28
click at [1437, 563] on div "На" at bounding box center [1444, 579] width 84 height 78
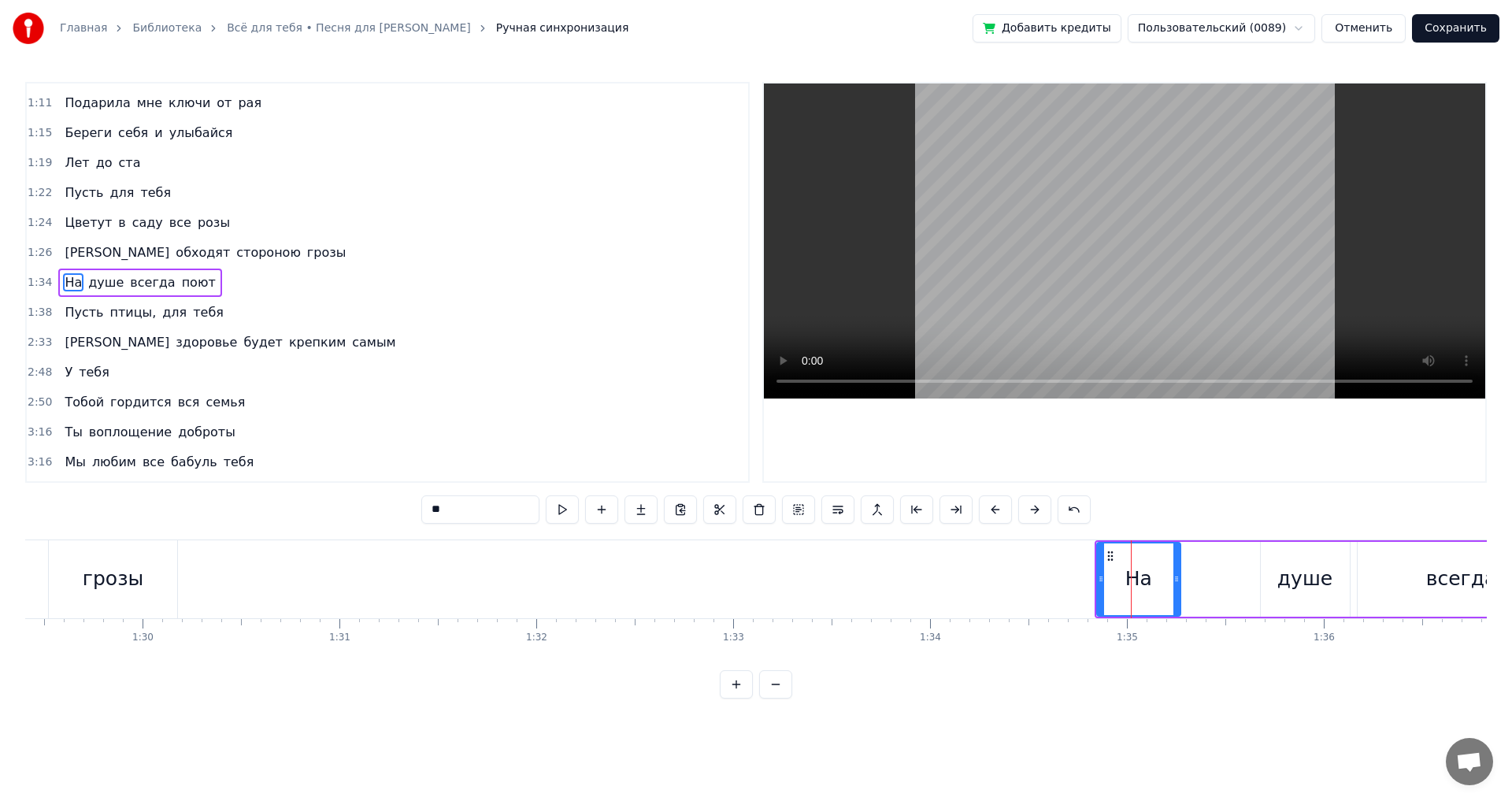
scroll to position [0, 17524]
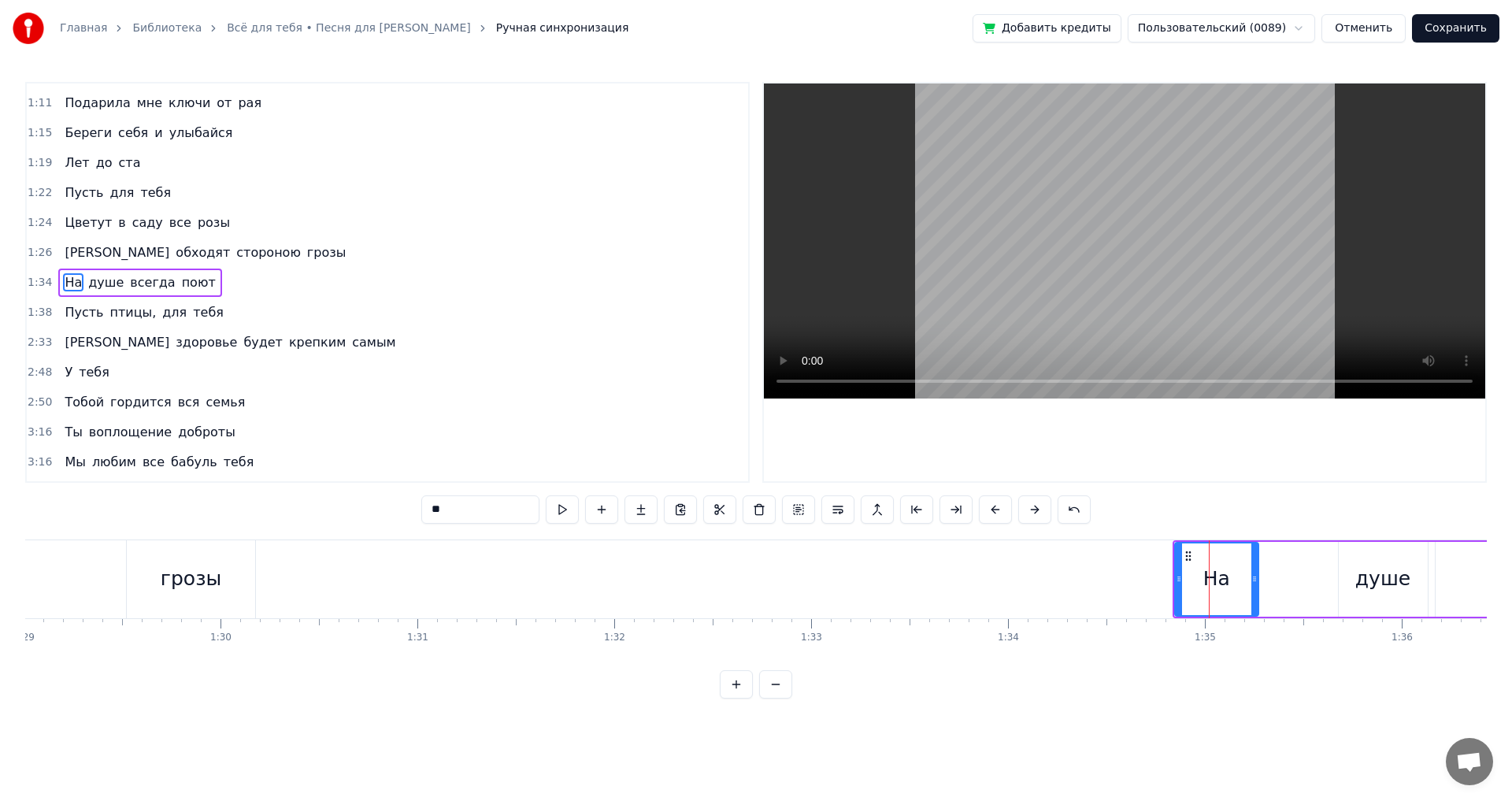
click at [1261, 548] on div "На душе всегда поют" at bounding box center [1455, 579] width 565 height 78
drag, startPoint x: 1280, startPoint y: 589, endPoint x: 1247, endPoint y: 589, distance: 33.0
click at [1251, 589] on div "На душе всегда поют" at bounding box center [1455, 579] width 565 height 78
drag, startPoint x: 1286, startPoint y: 587, endPoint x: 1222, endPoint y: 585, distance: 64.0
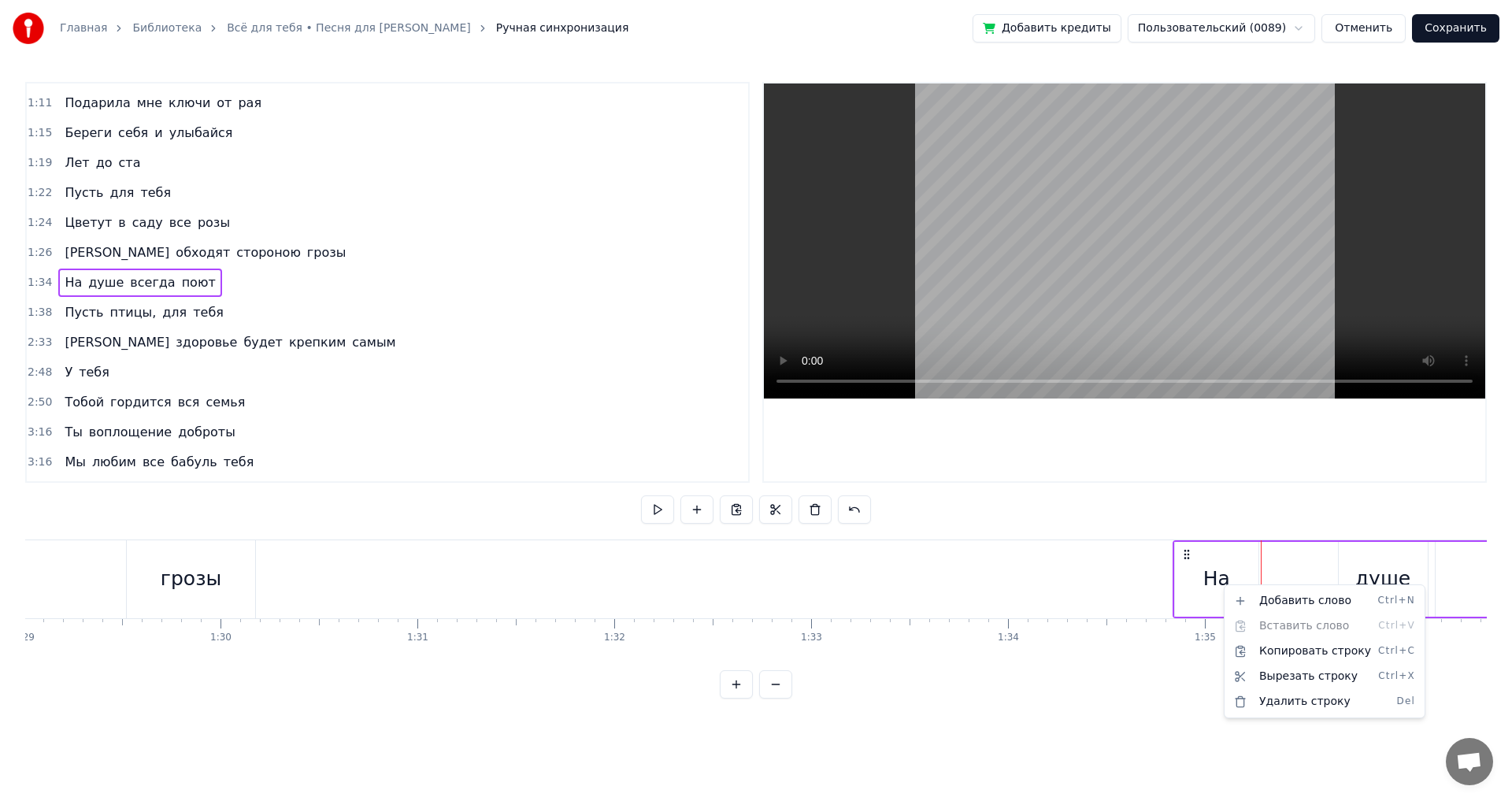
click at [1183, 552] on html "Главная Библиотека Всё для тебя • Песня для Галины Быковой Ручная синхронизация…" at bounding box center [756, 362] width 1512 height 724
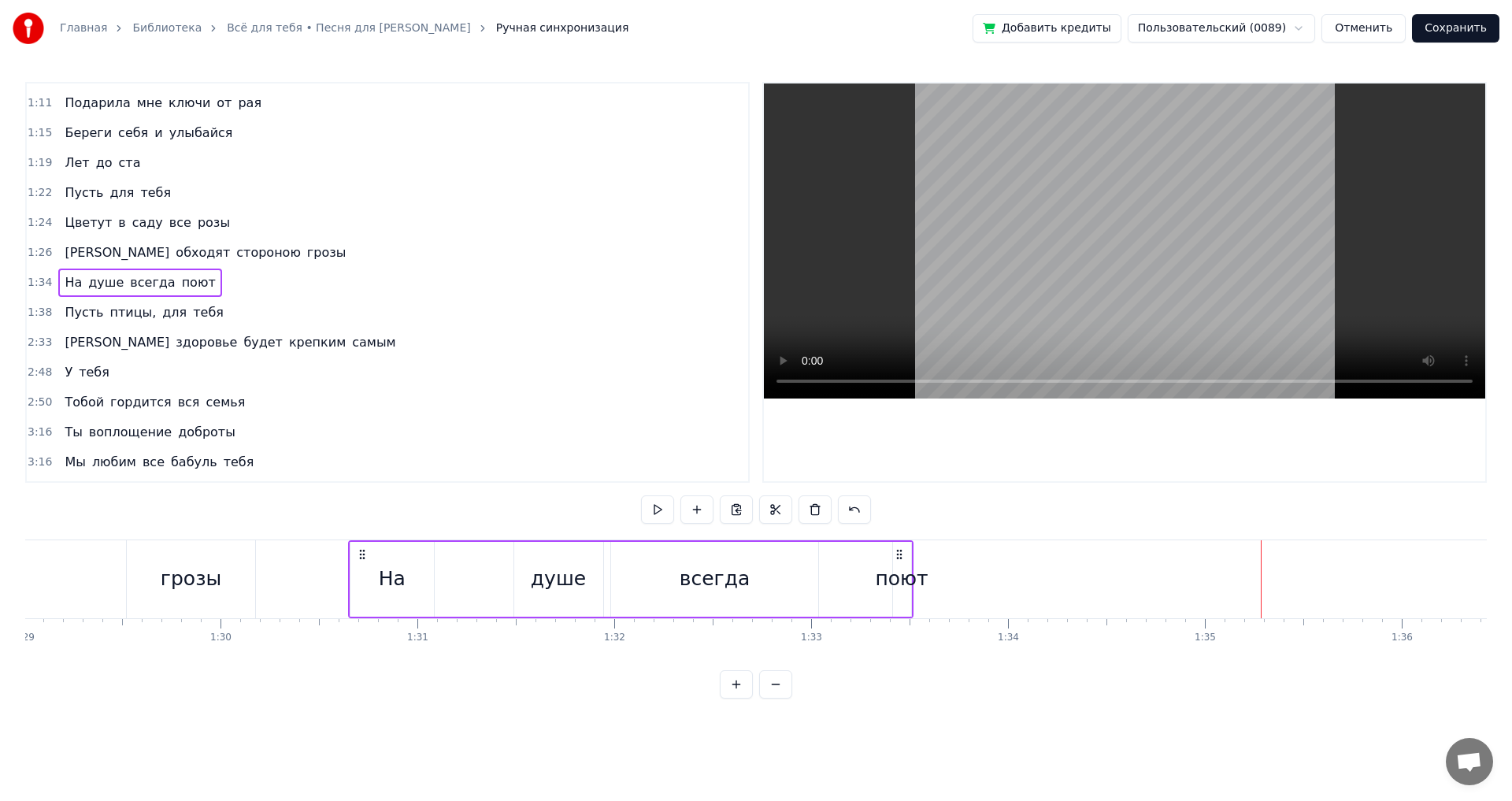
drag, startPoint x: 1187, startPoint y: 554, endPoint x: 362, endPoint y: 556, distance: 825.0
click at [362, 556] on icon at bounding box center [363, 555] width 13 height 13
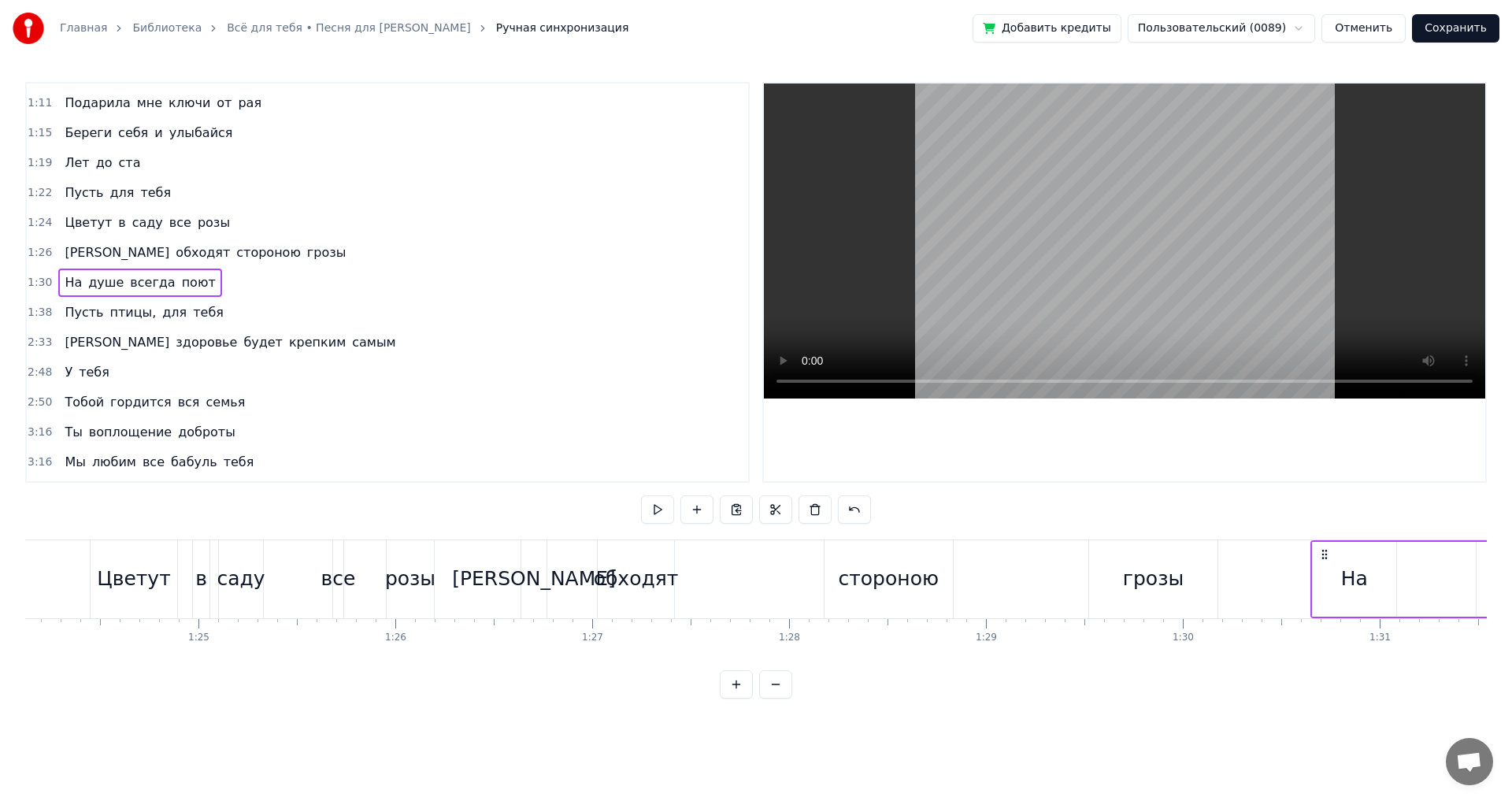
scroll to position [0, 16457]
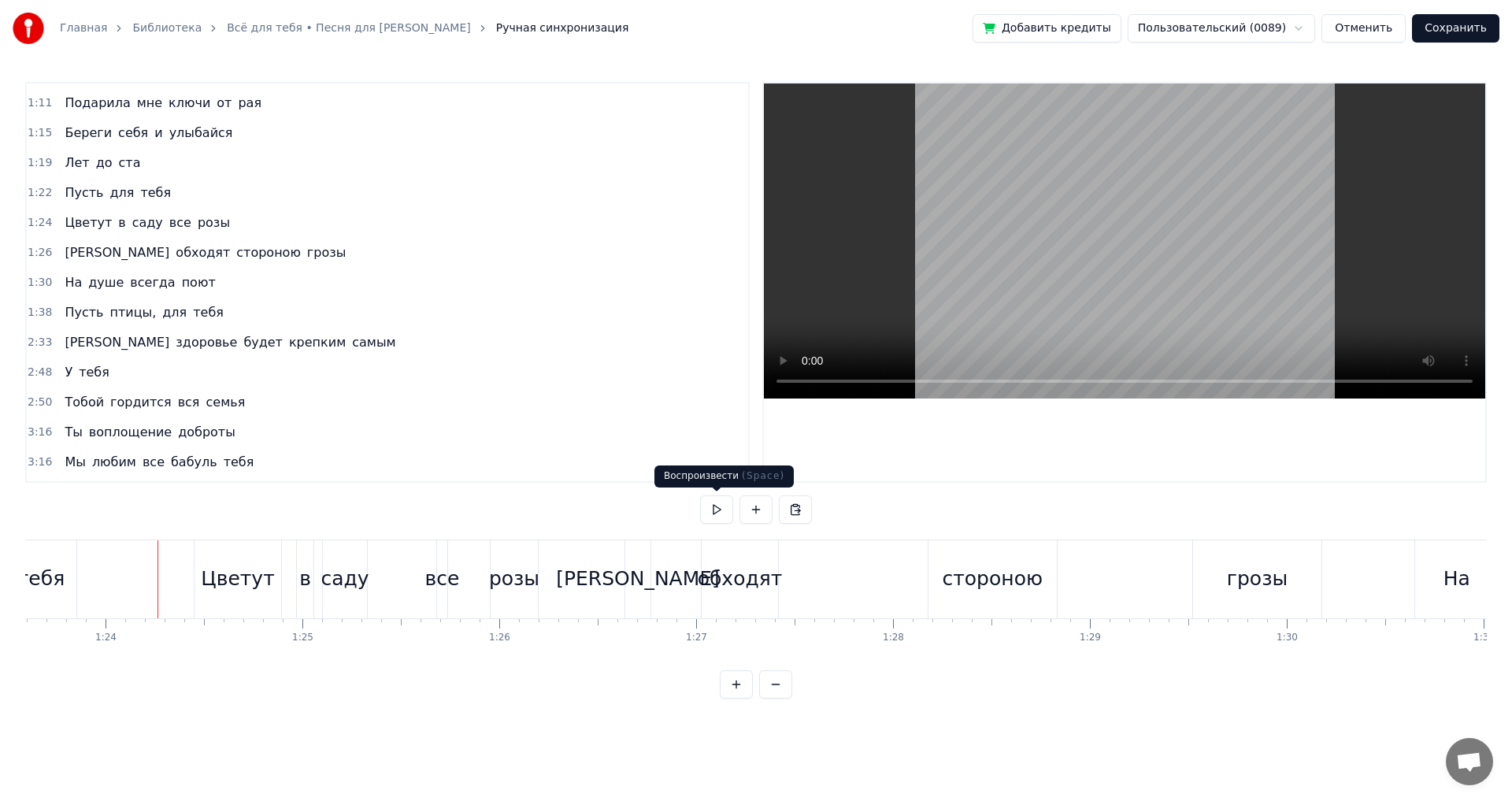
click at [721, 511] on button at bounding box center [717, 509] width 33 height 28
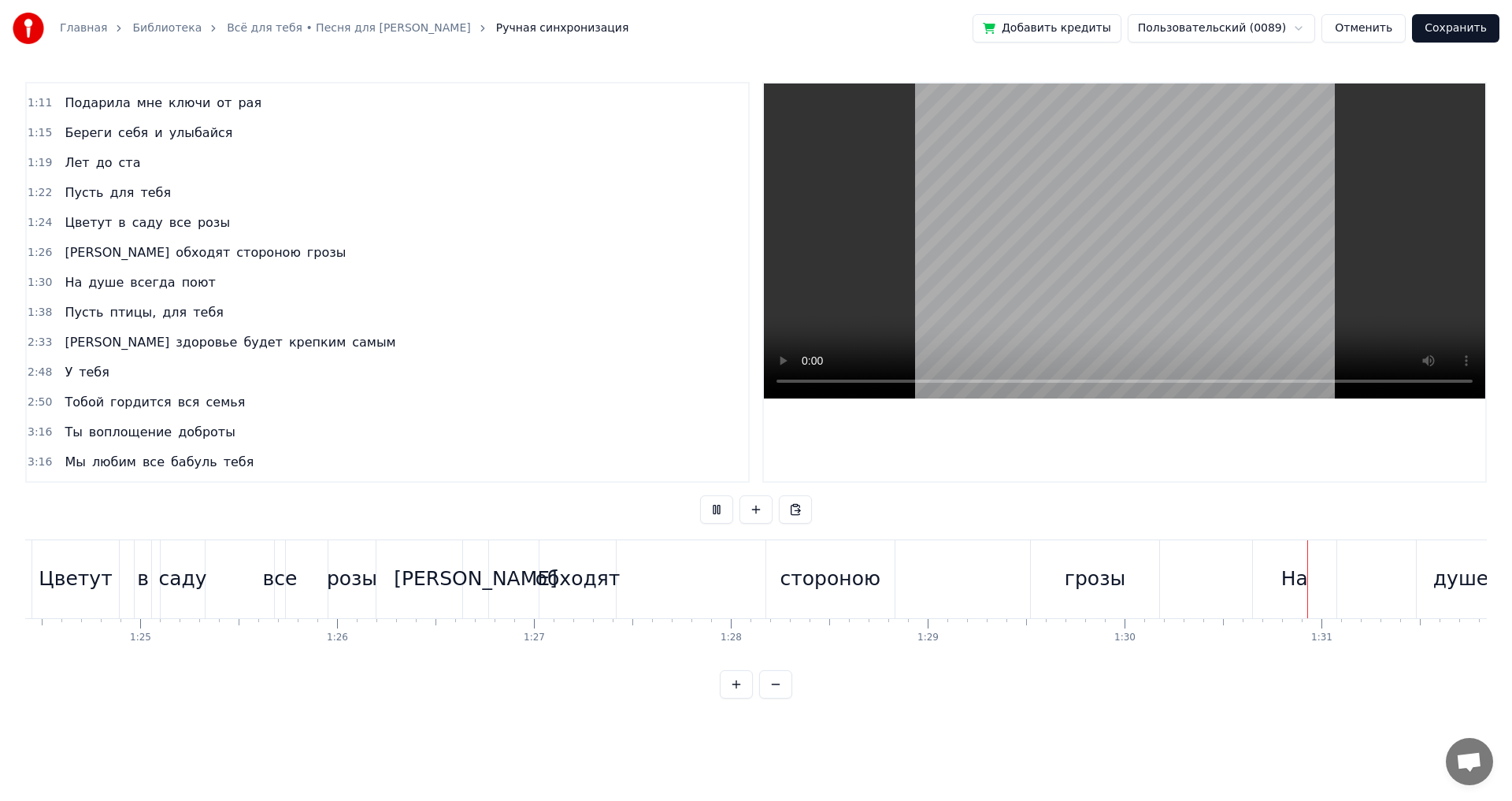
click at [721, 511] on button at bounding box center [717, 509] width 33 height 28
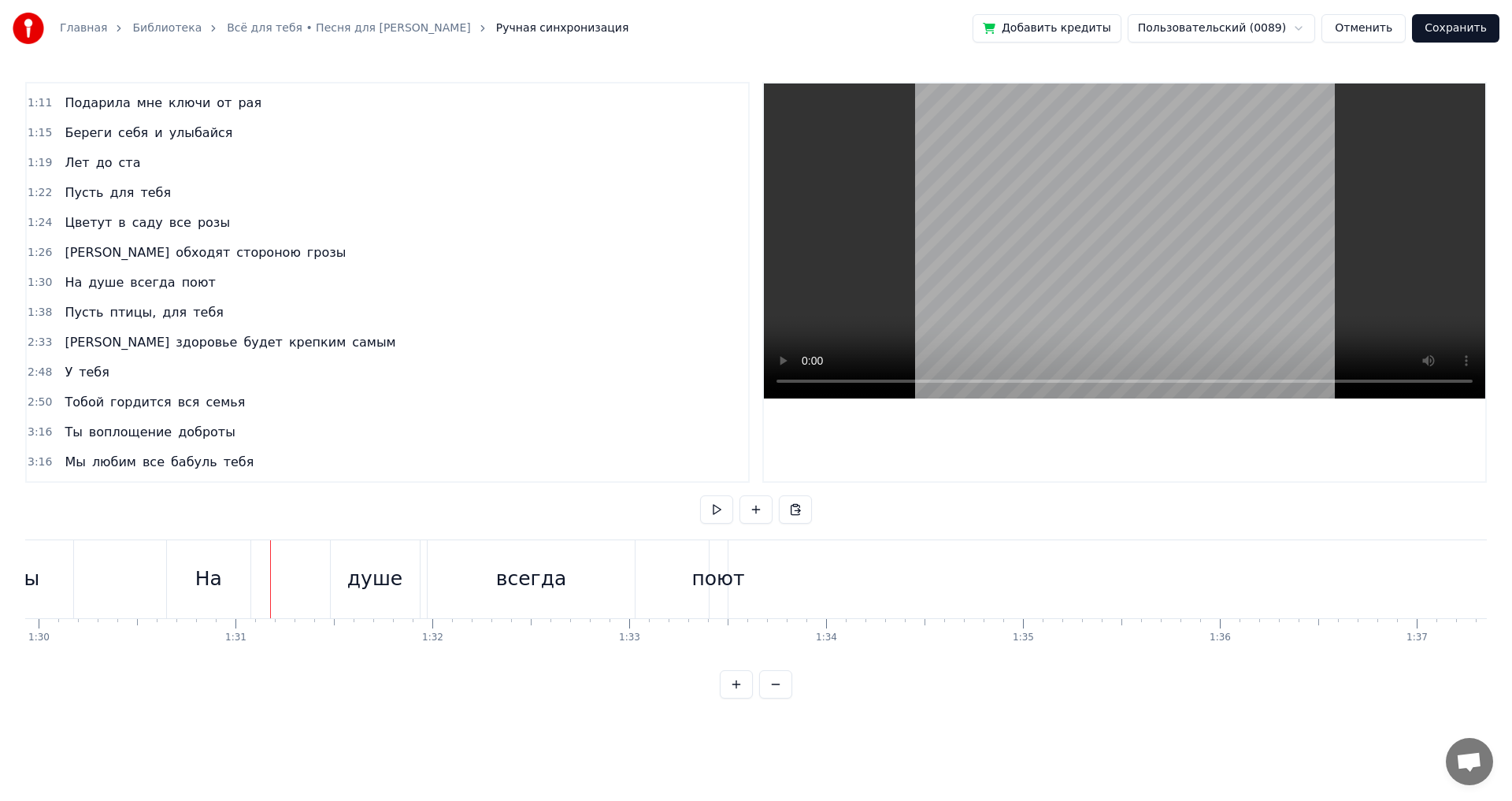
scroll to position [0, 17420]
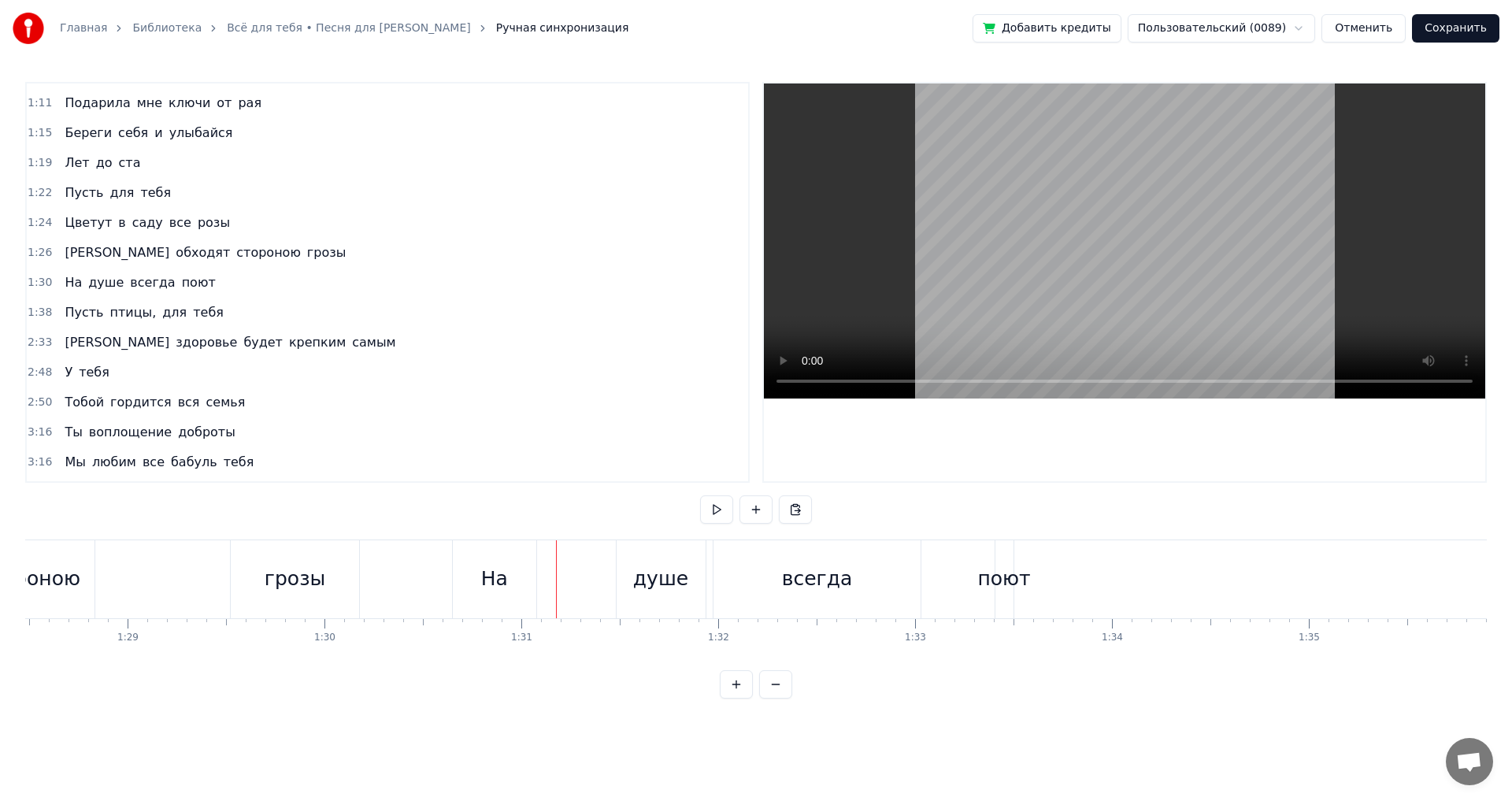
click at [511, 552] on div "На" at bounding box center [495, 579] width 84 height 78
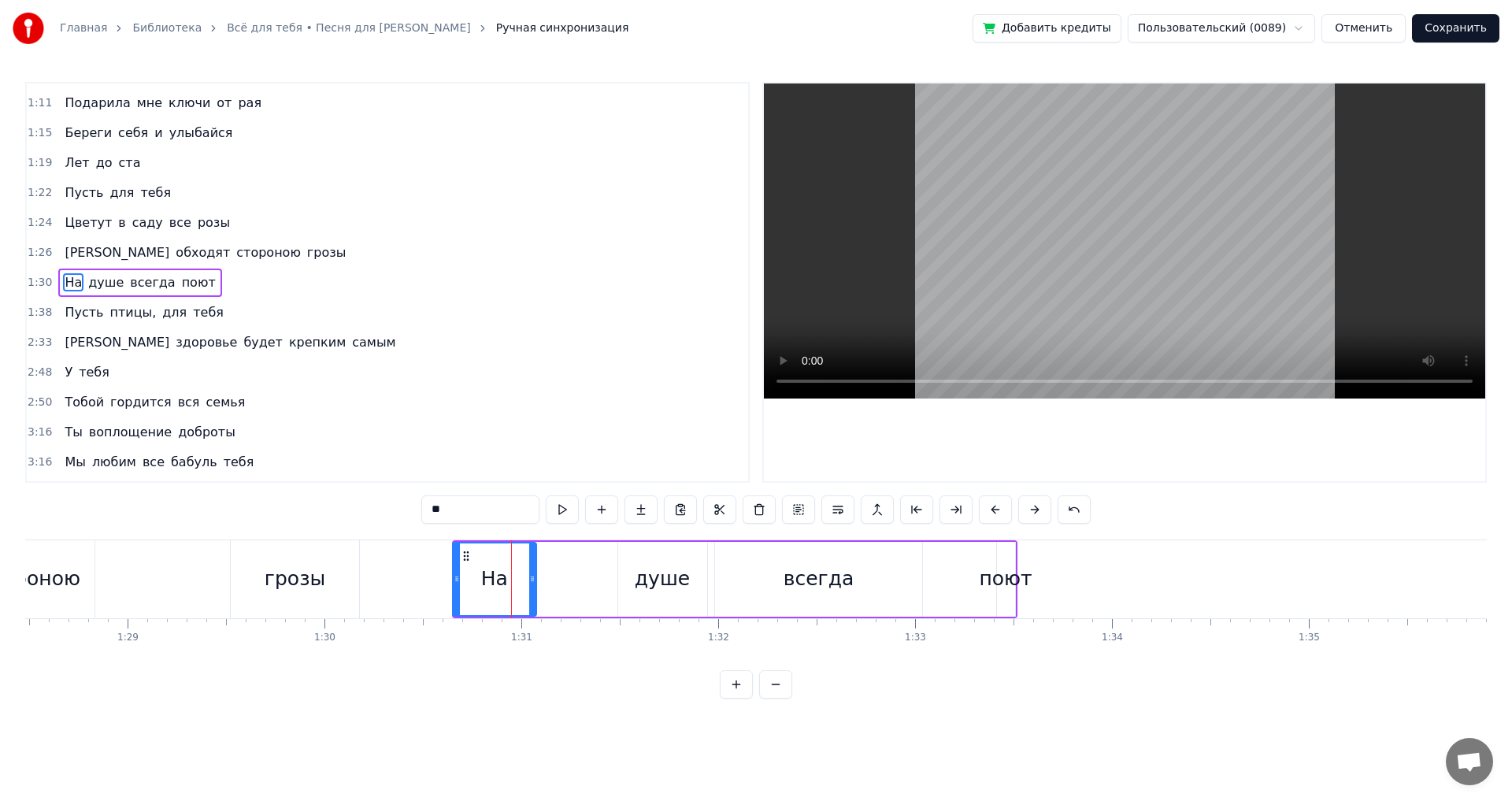
click at [465, 557] on icon at bounding box center [466, 556] width 13 height 13
drag, startPoint x: 550, startPoint y: 549, endPoint x: 540, endPoint y: 549, distance: 10.0
click at [540, 549] on div "На душе всегда поют" at bounding box center [733, 579] width 567 height 78
drag, startPoint x: 540, startPoint y: 542, endPoint x: 523, endPoint y: 545, distance: 17.3
click at [527, 544] on div "На душе всегда поют" at bounding box center [733, 579] width 567 height 78
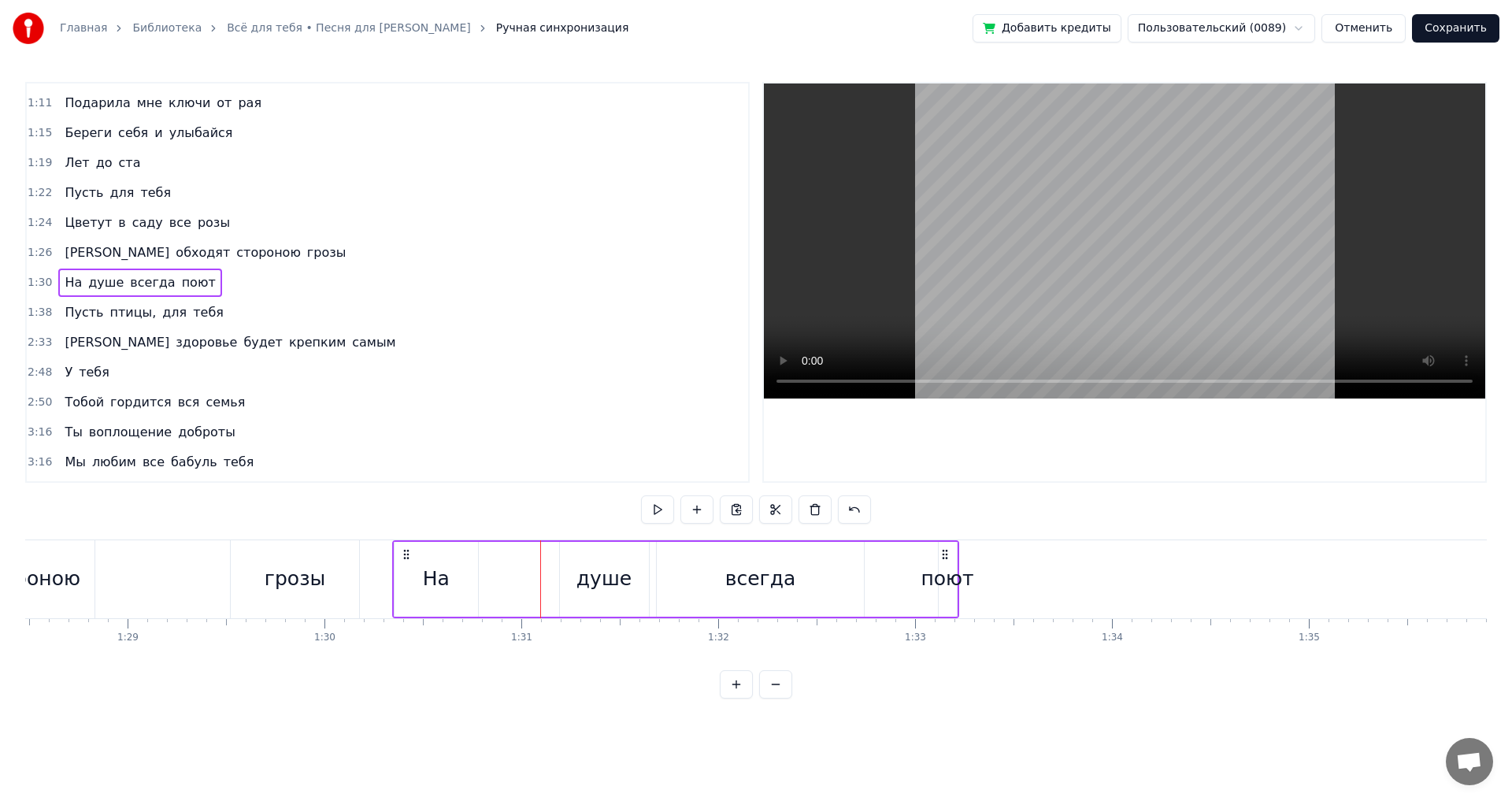
drag, startPoint x: 462, startPoint y: 554, endPoint x: 404, endPoint y: 552, distance: 58.0
click at [404, 552] on icon at bounding box center [406, 555] width 13 height 13
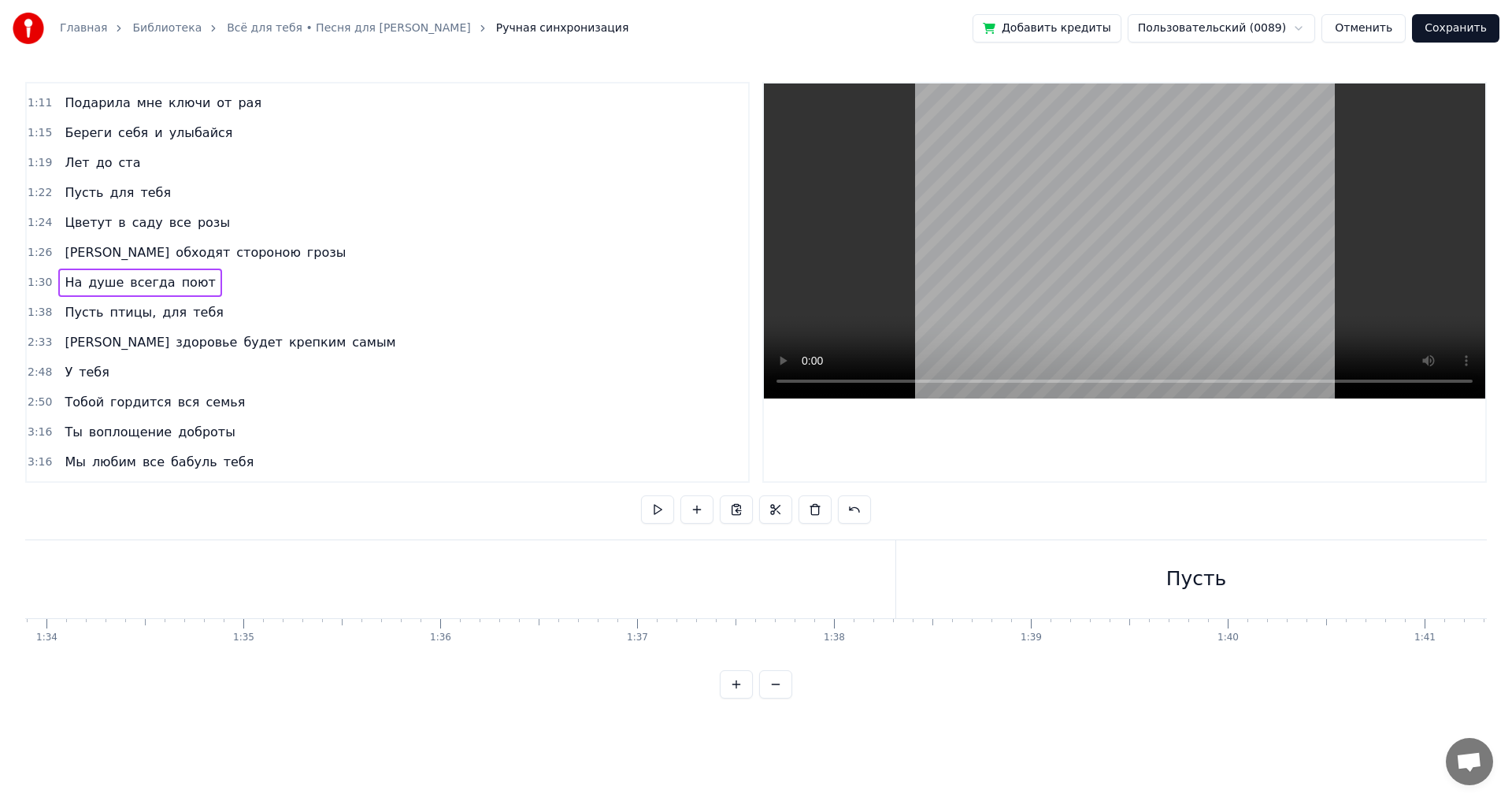
scroll to position [0, 18512]
click at [907, 547] on div "Пусть" at bounding box center [1169, 579] width 601 height 78
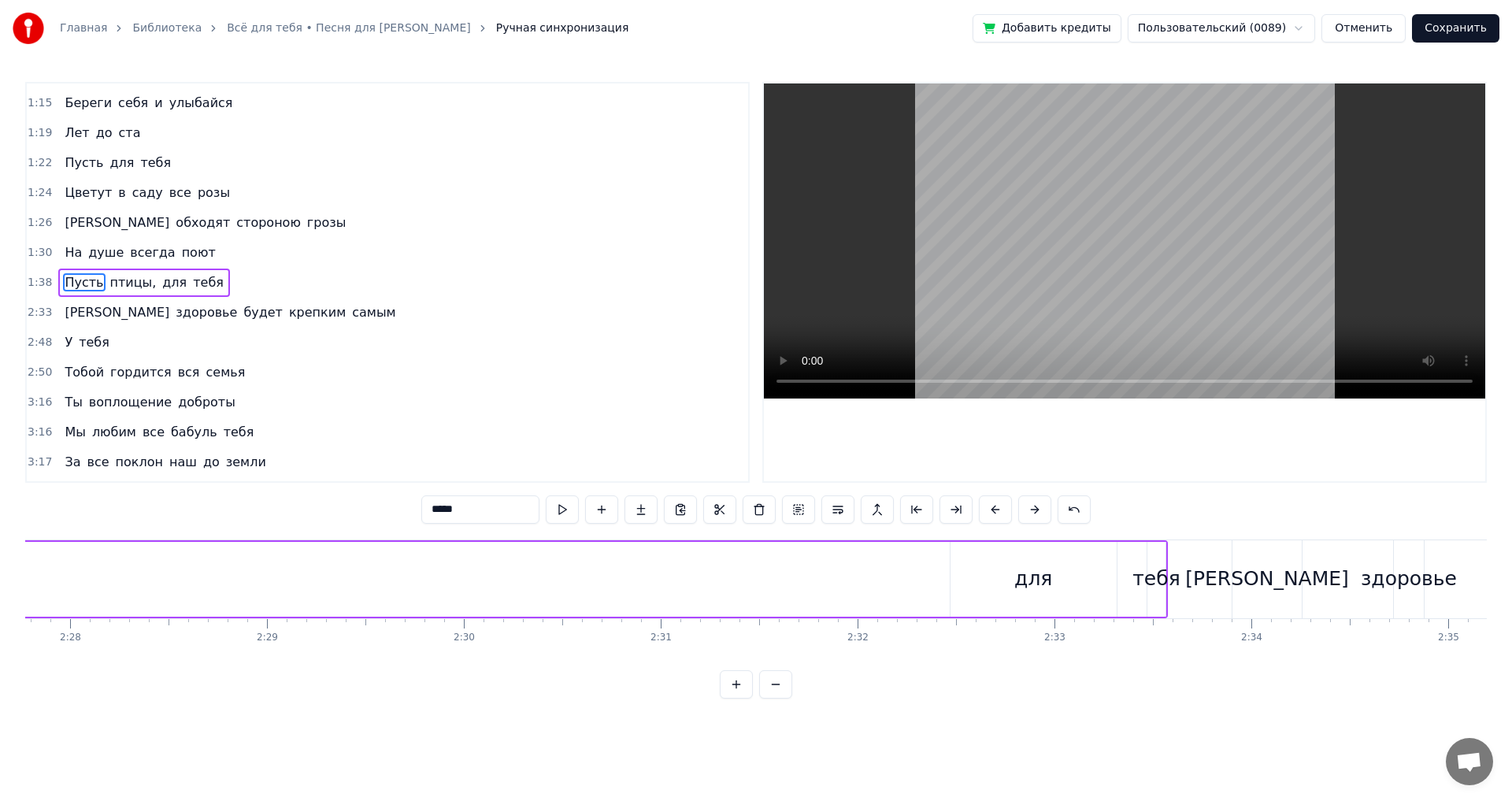
scroll to position [0, 29249]
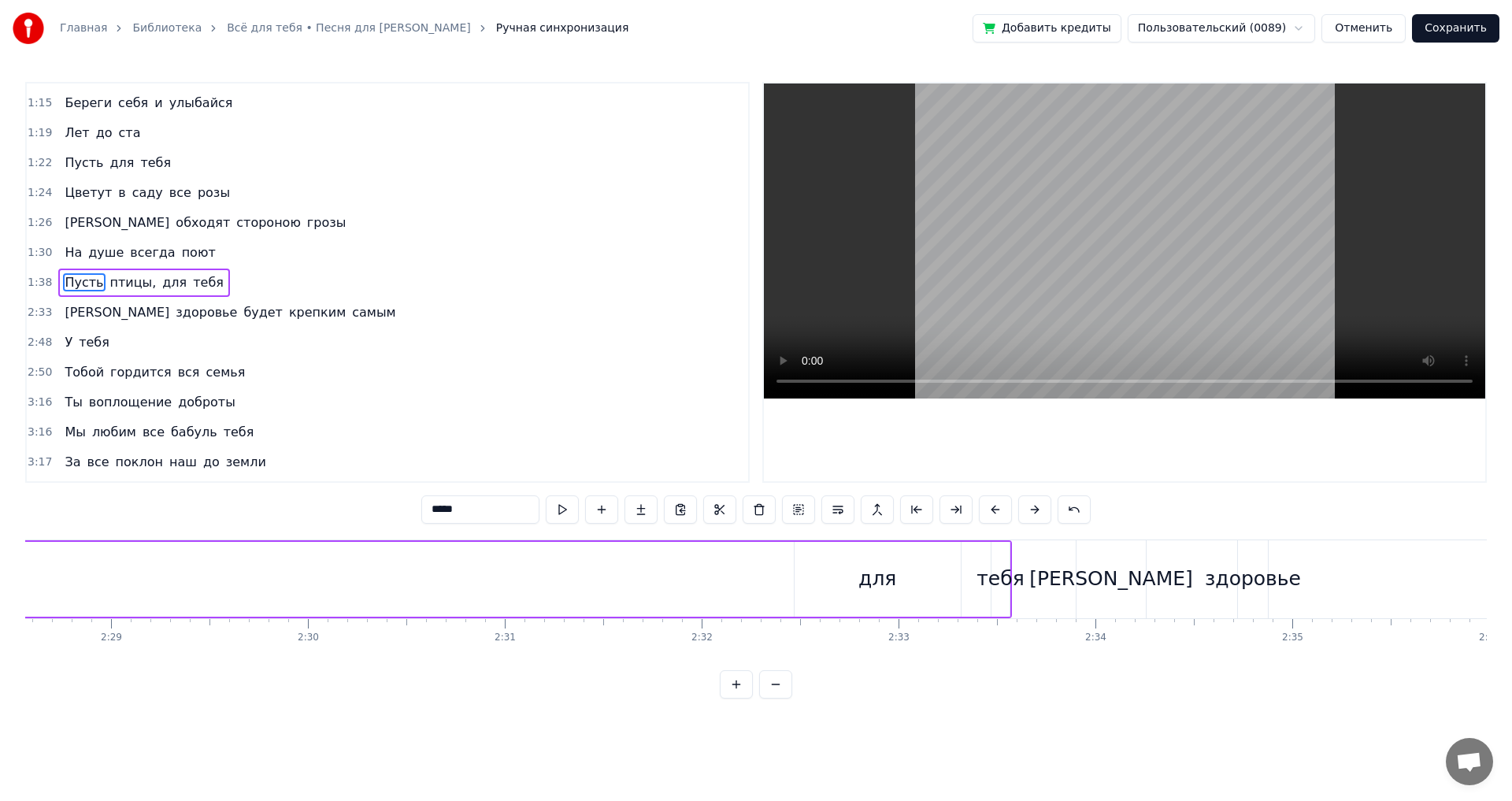
click at [880, 569] on div "для" at bounding box center [877, 578] width 38 height 30
drag, startPoint x: 958, startPoint y: 581, endPoint x: 918, endPoint y: 590, distance: 41.0
click at [906, 592] on div at bounding box center [906, 579] width 6 height 72
click at [988, 577] on div "тебя" at bounding box center [1000, 578] width 47 height 30
type input "****"
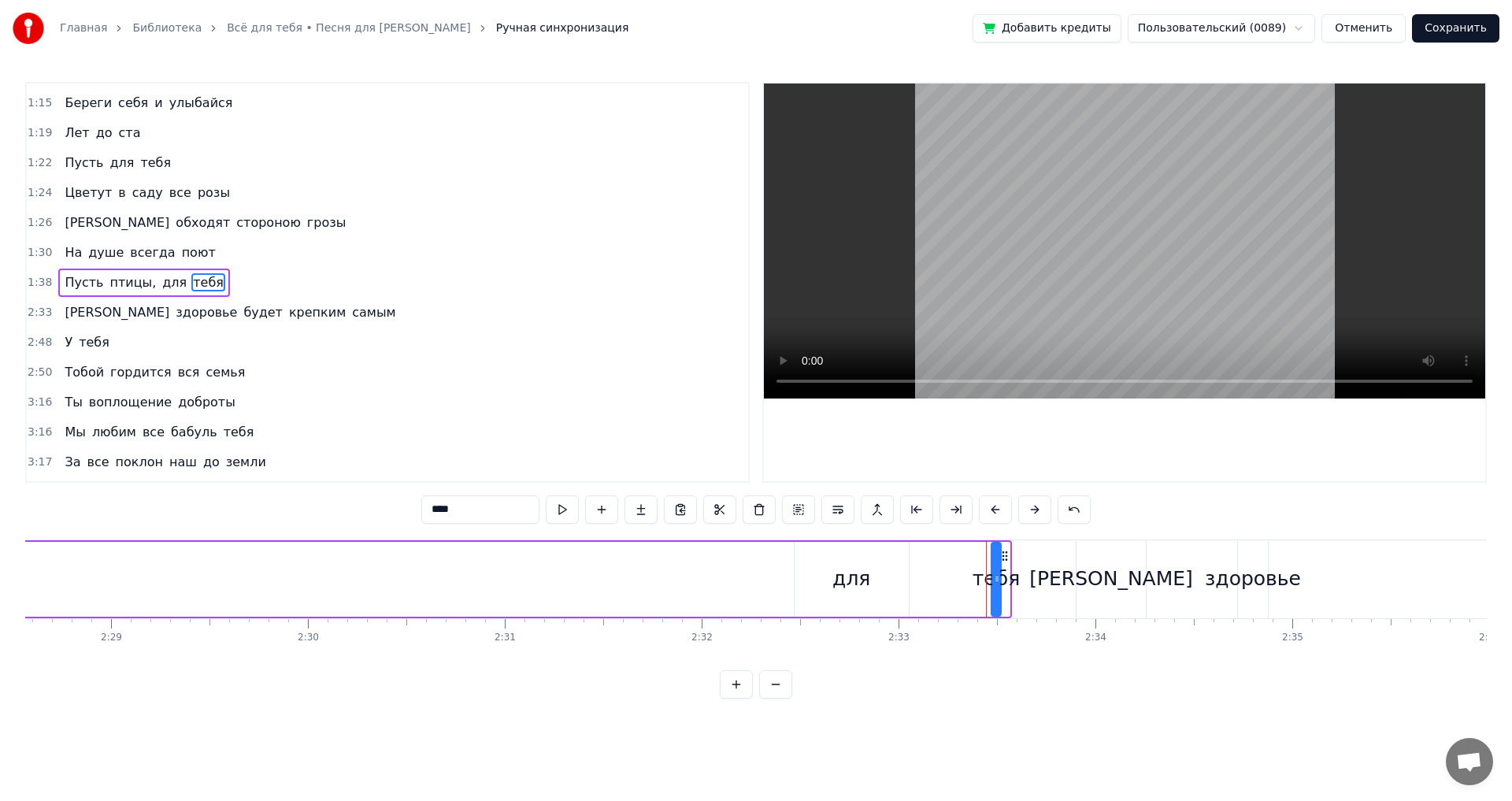
drag, startPoint x: 1008, startPoint y: 577, endPoint x: 999, endPoint y: 579, distance: 9.2
click at [999, 579] on icon at bounding box center [997, 579] width 6 height 13
drag, startPoint x: 992, startPoint y: 578, endPoint x: 952, endPoint y: 576, distance: 40.0
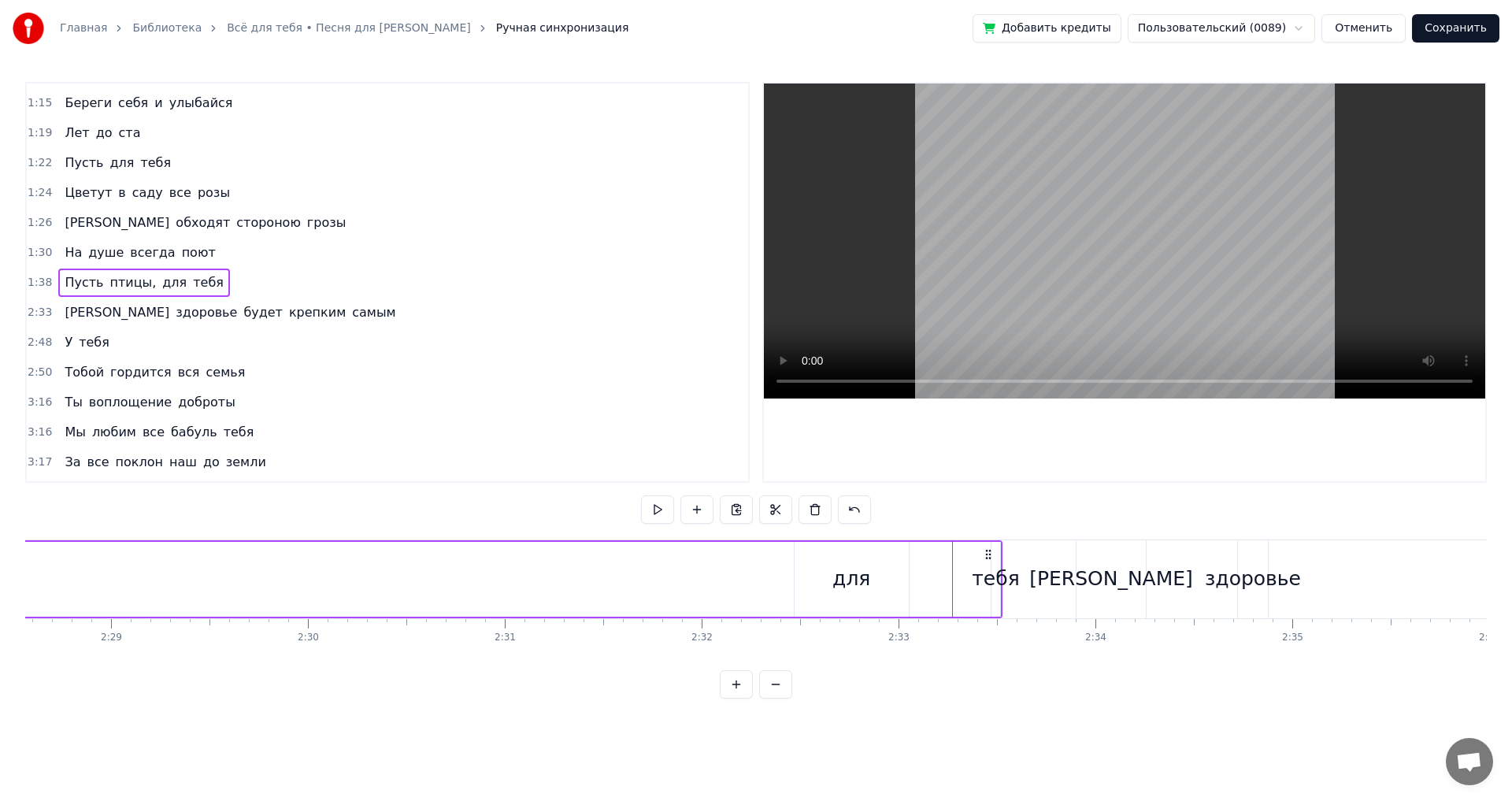
click at [995, 572] on div "тебя" at bounding box center [995, 578] width 47 height 30
drag, startPoint x: 997, startPoint y: 581, endPoint x: 933, endPoint y: 583, distance: 64.0
click at [984, 553] on icon at bounding box center [978, 555] width 13 height 13
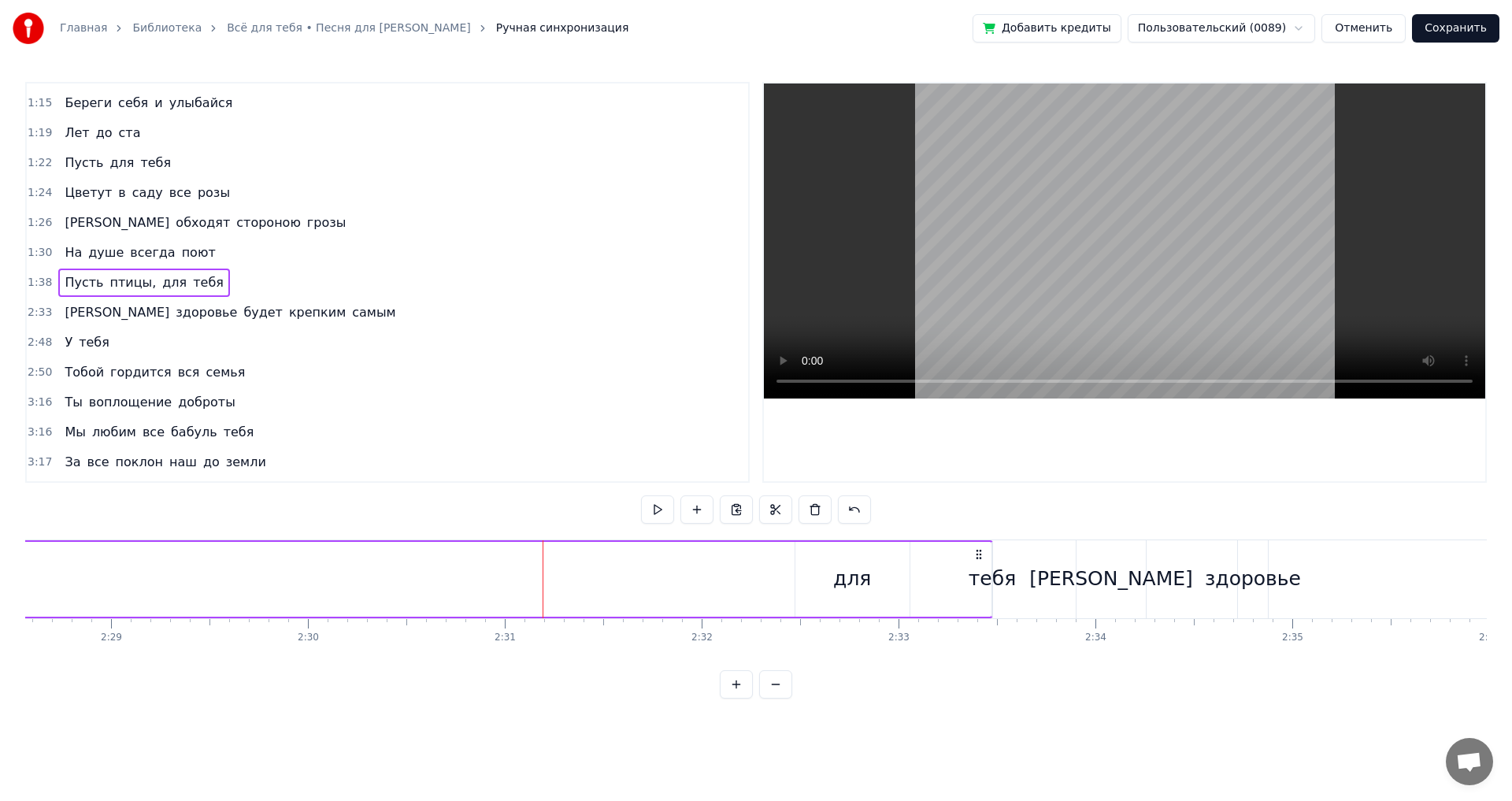
drag, startPoint x: 224, startPoint y: 596, endPoint x: 598, endPoint y: 659, distance: 379.3
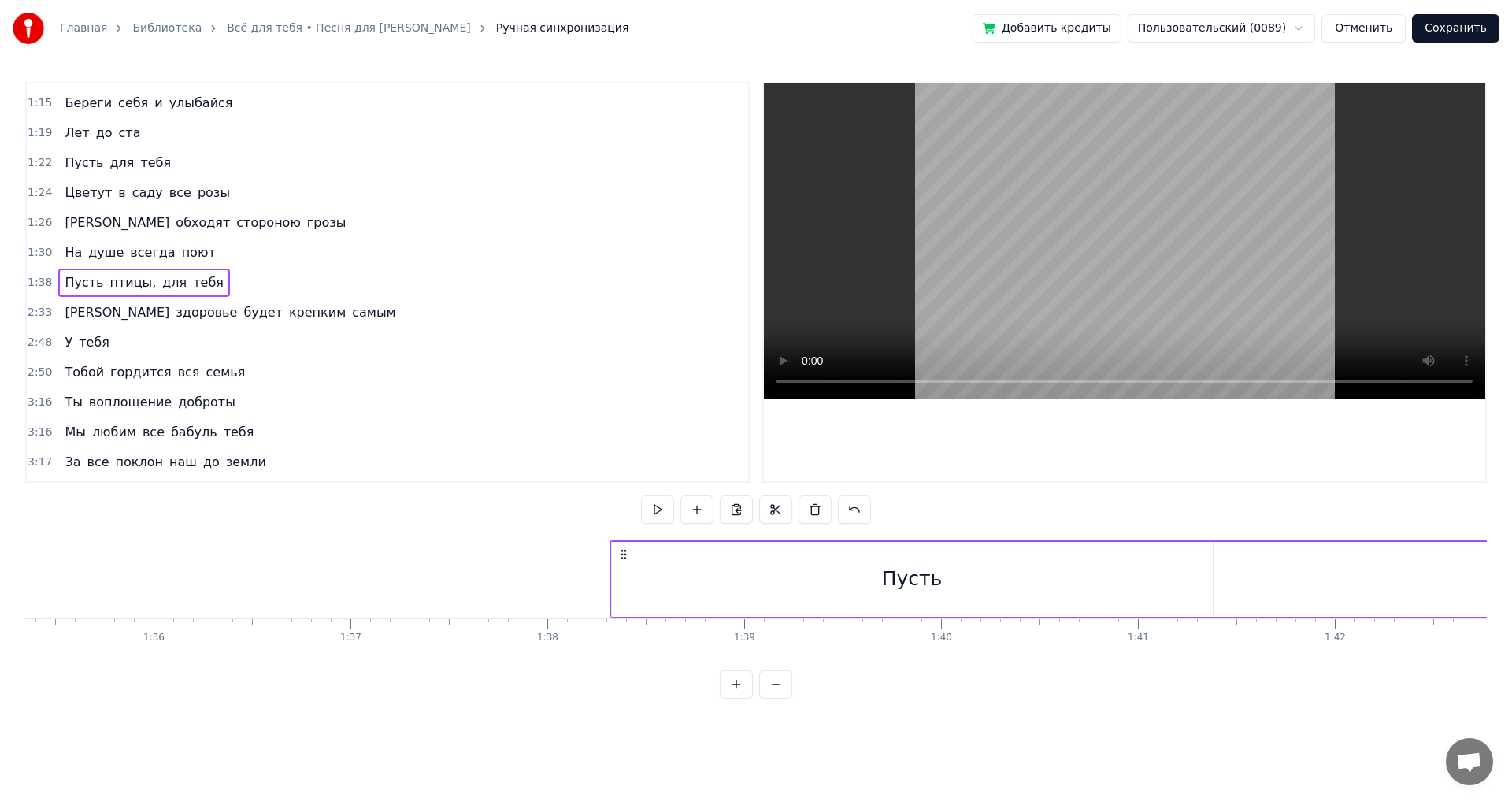
scroll to position [0, 18720]
click at [735, 590] on div "Пусть" at bounding box center [964, 579] width 601 height 75
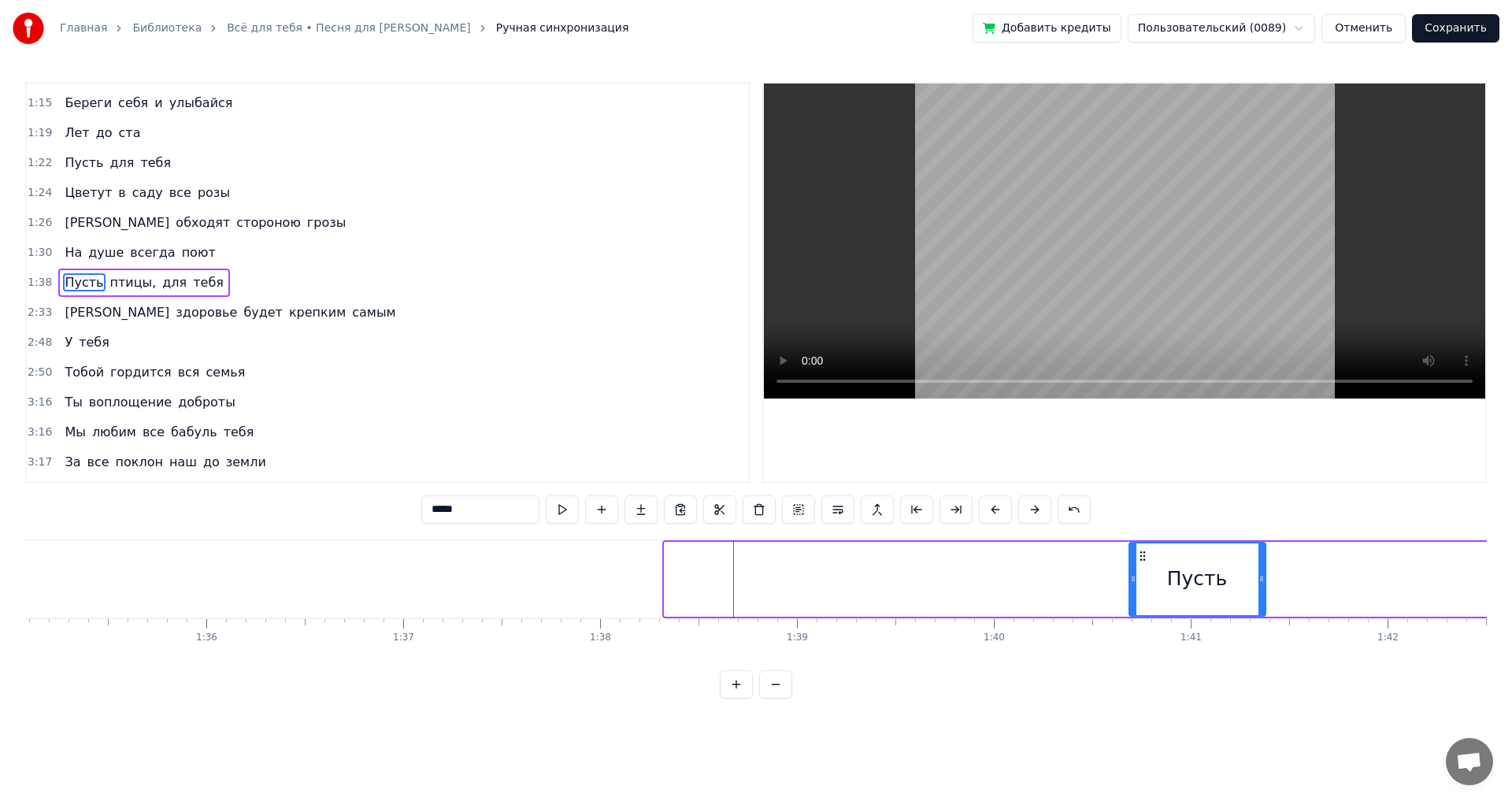
drag, startPoint x: 668, startPoint y: 573, endPoint x: 1131, endPoint y: 585, distance: 463.2
click at [1136, 581] on icon at bounding box center [1133, 579] width 6 height 13
drag, startPoint x: 1266, startPoint y: 582, endPoint x: 1273, endPoint y: 580, distance: 7.3
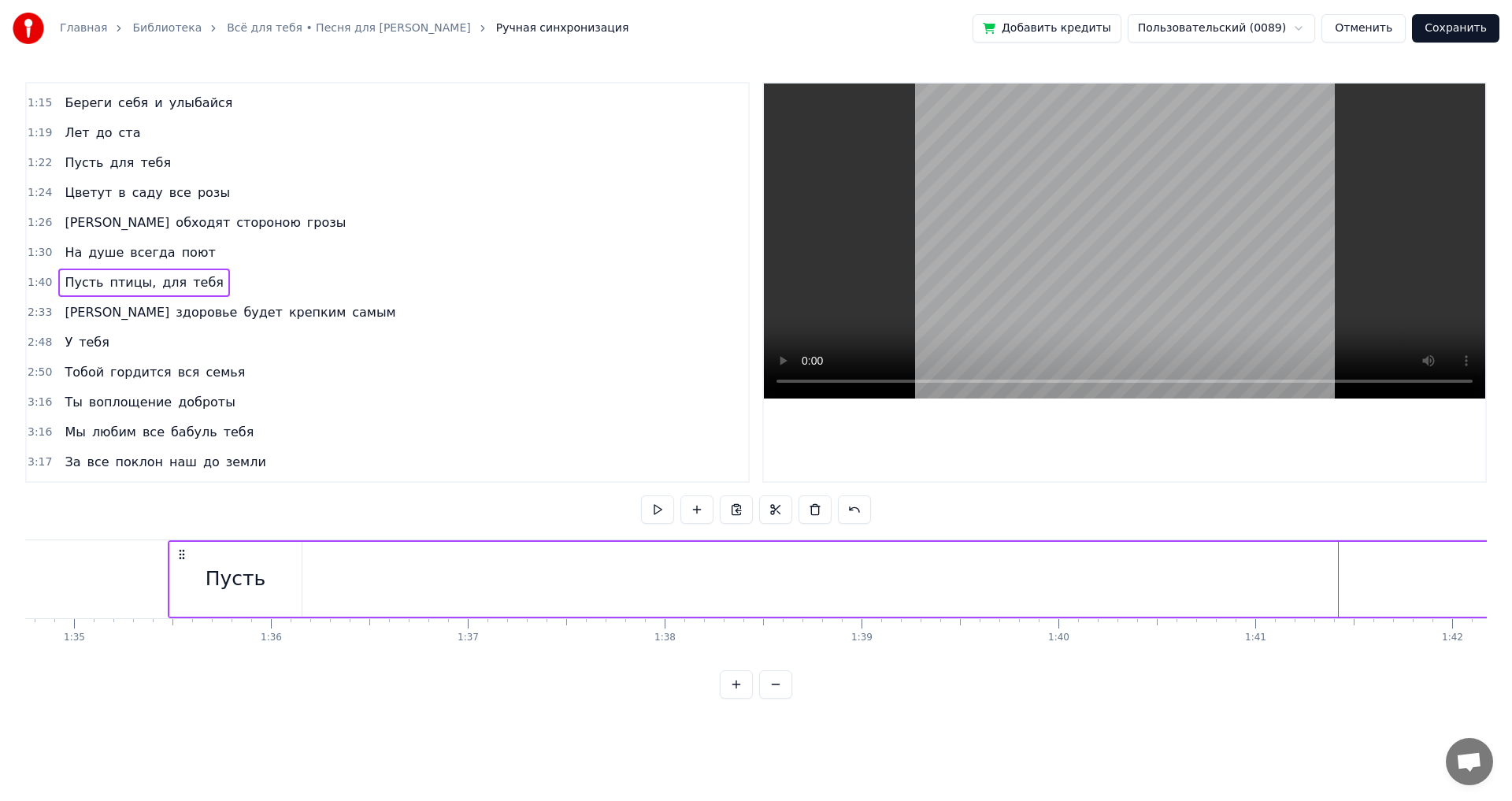
drag, startPoint x: 1148, startPoint y: 553, endPoint x: 217, endPoint y: 566, distance: 931.1
click at [183, 560] on icon at bounding box center [182, 555] width 13 height 13
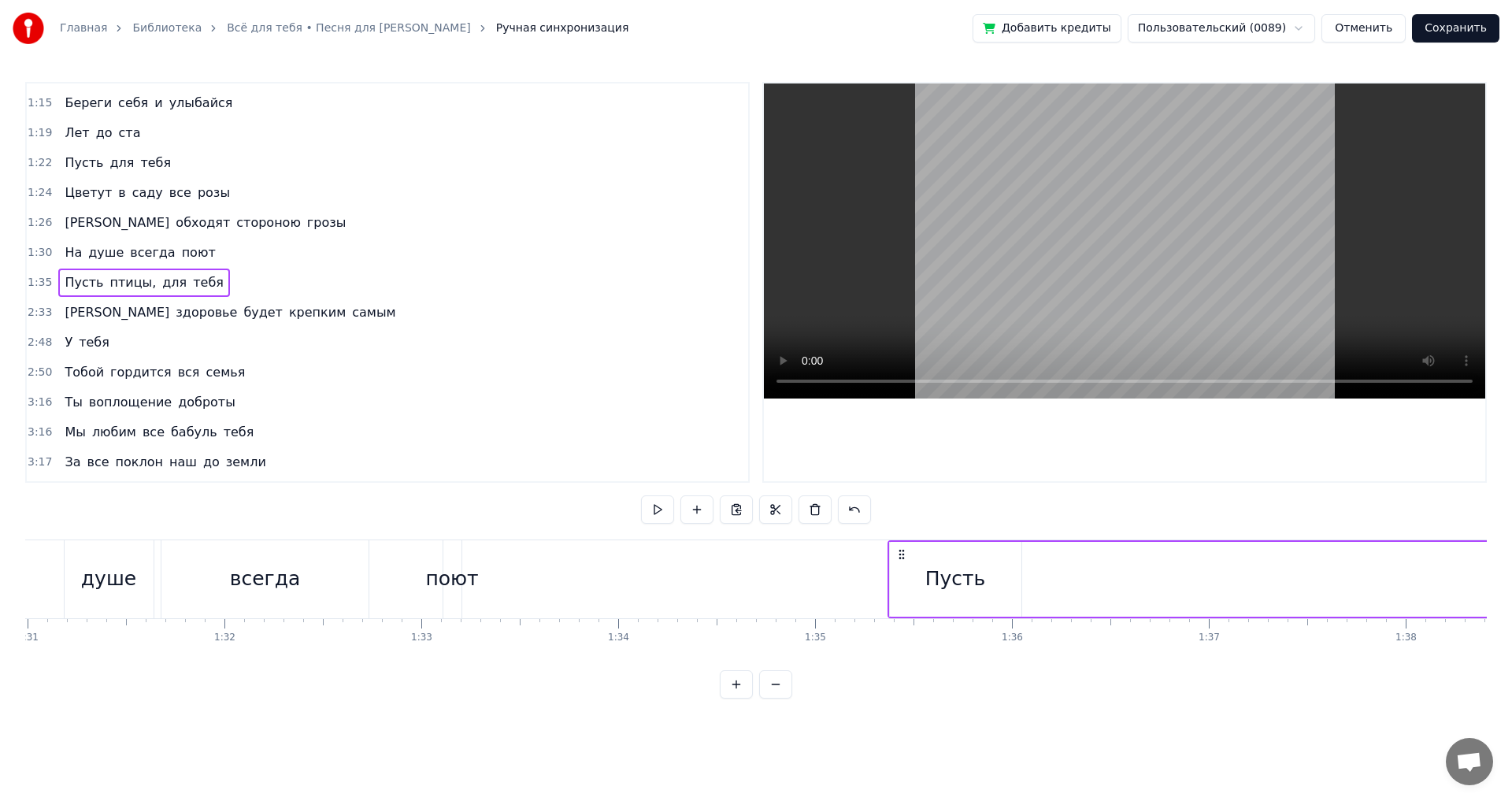
scroll to position [0, 17863]
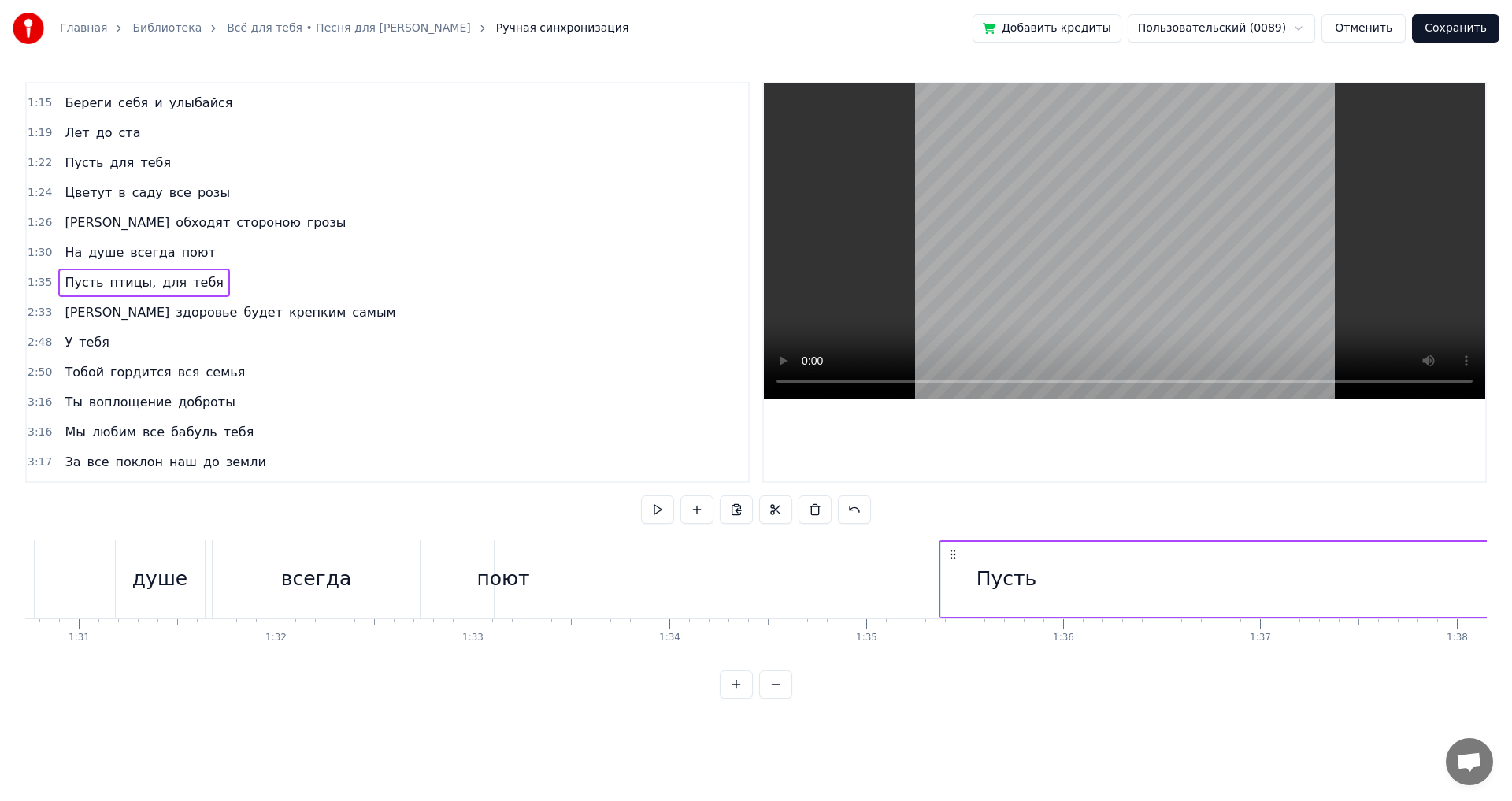
drag, startPoint x: 976, startPoint y: 558, endPoint x: 952, endPoint y: 555, distance: 24.2
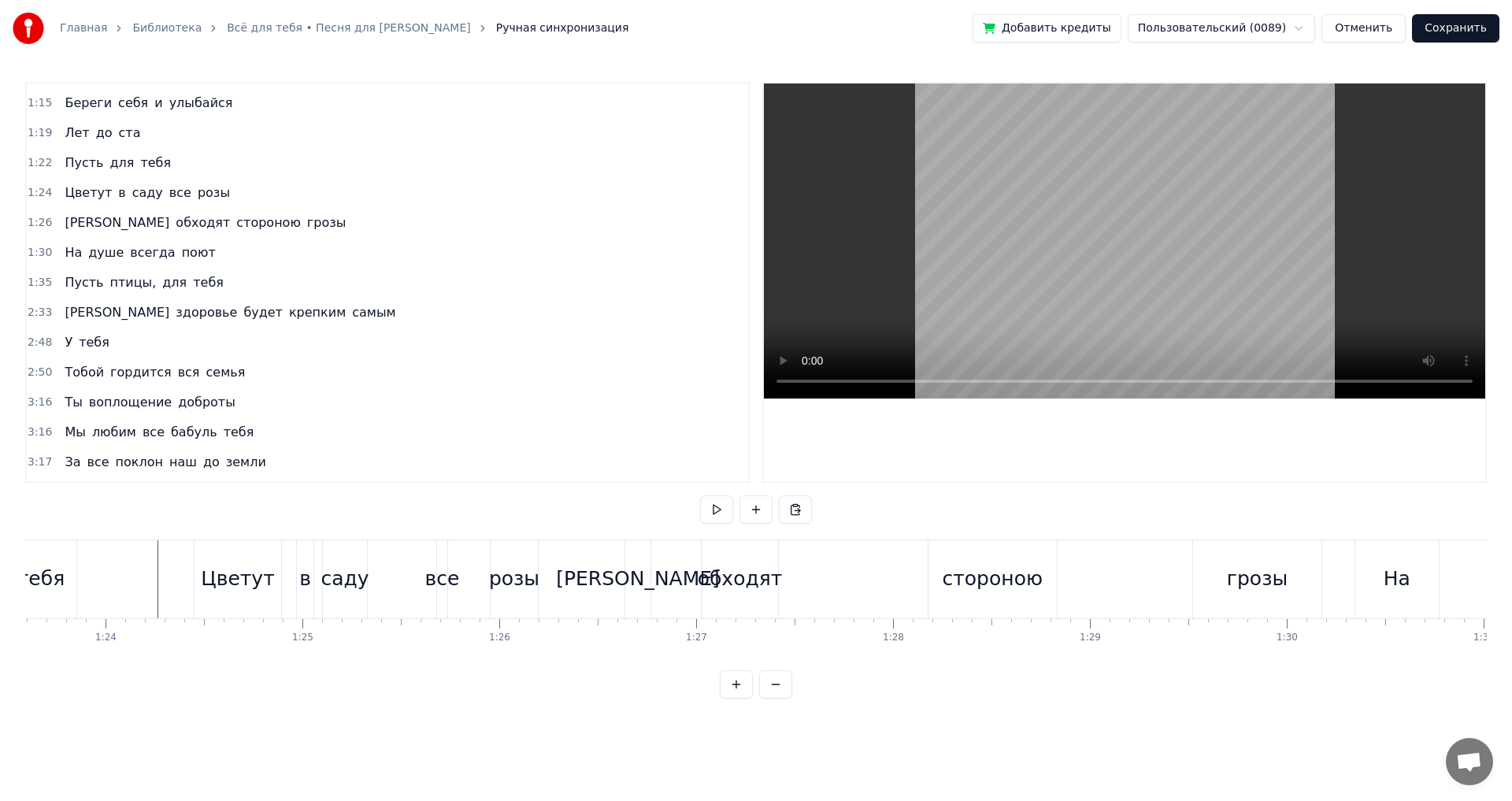
scroll to position [0, 16406]
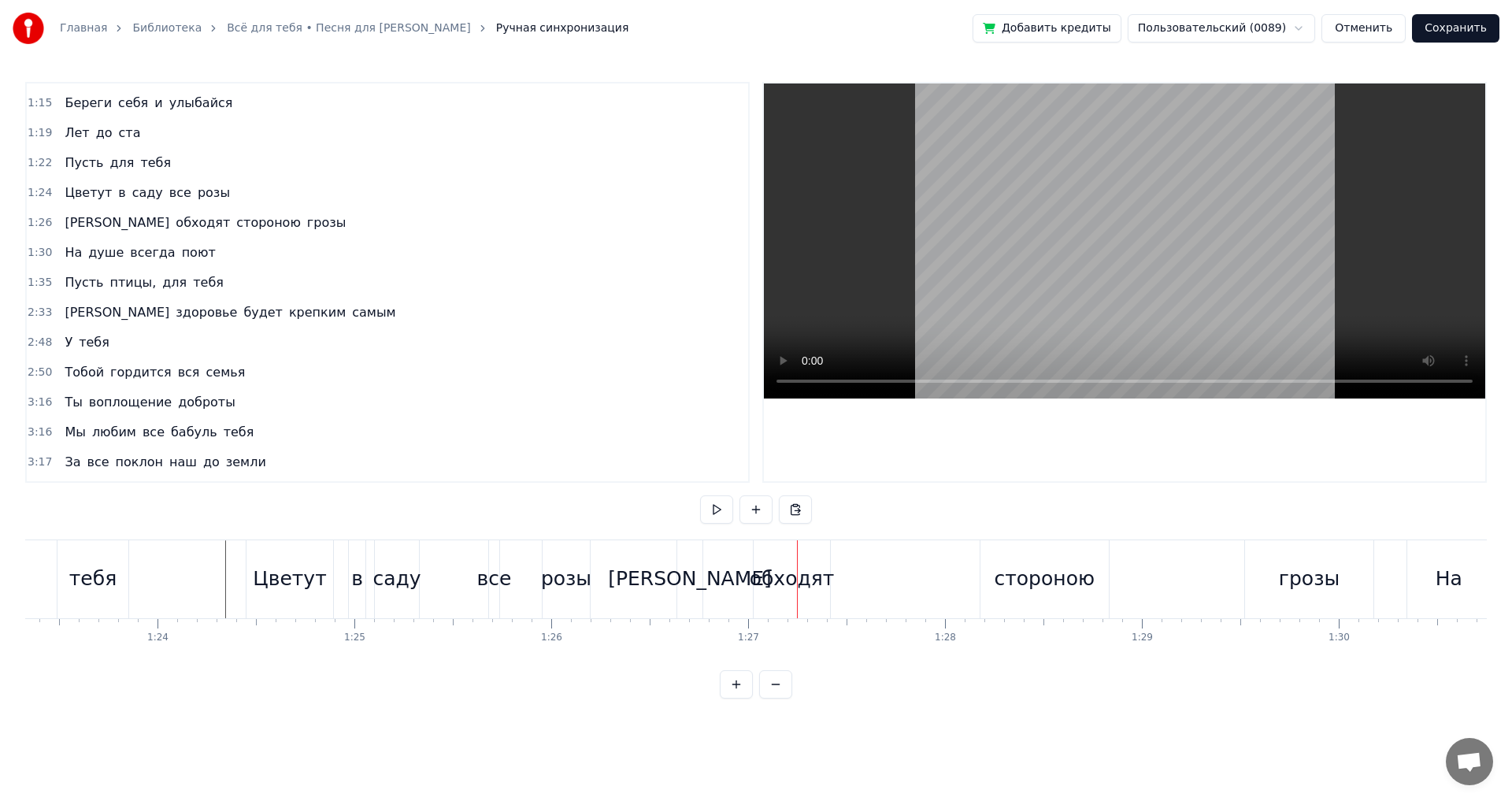
click at [696, 581] on div "[PERSON_NAME]" at bounding box center [690, 578] width 164 height 30
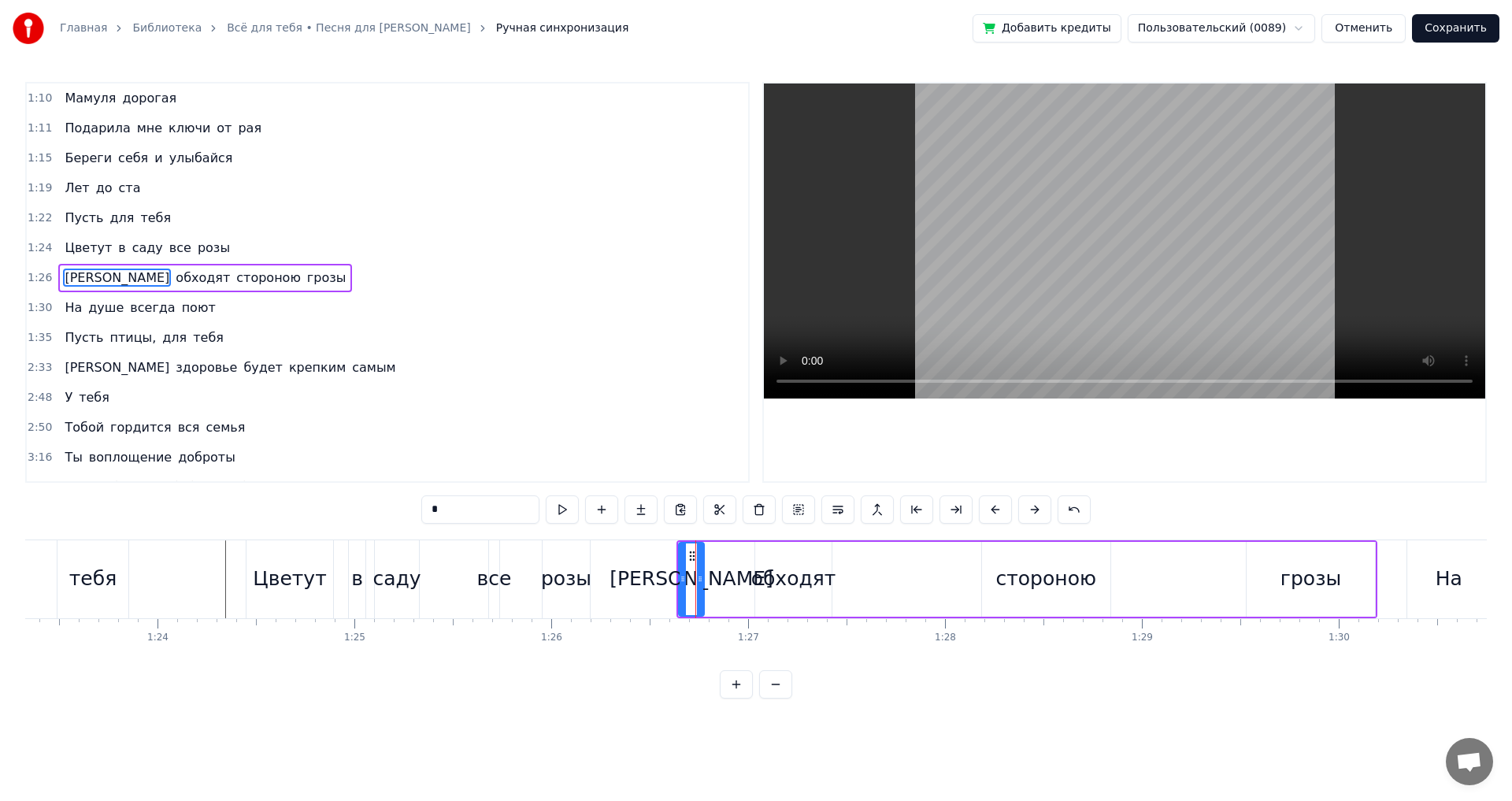
scroll to position [235, 0]
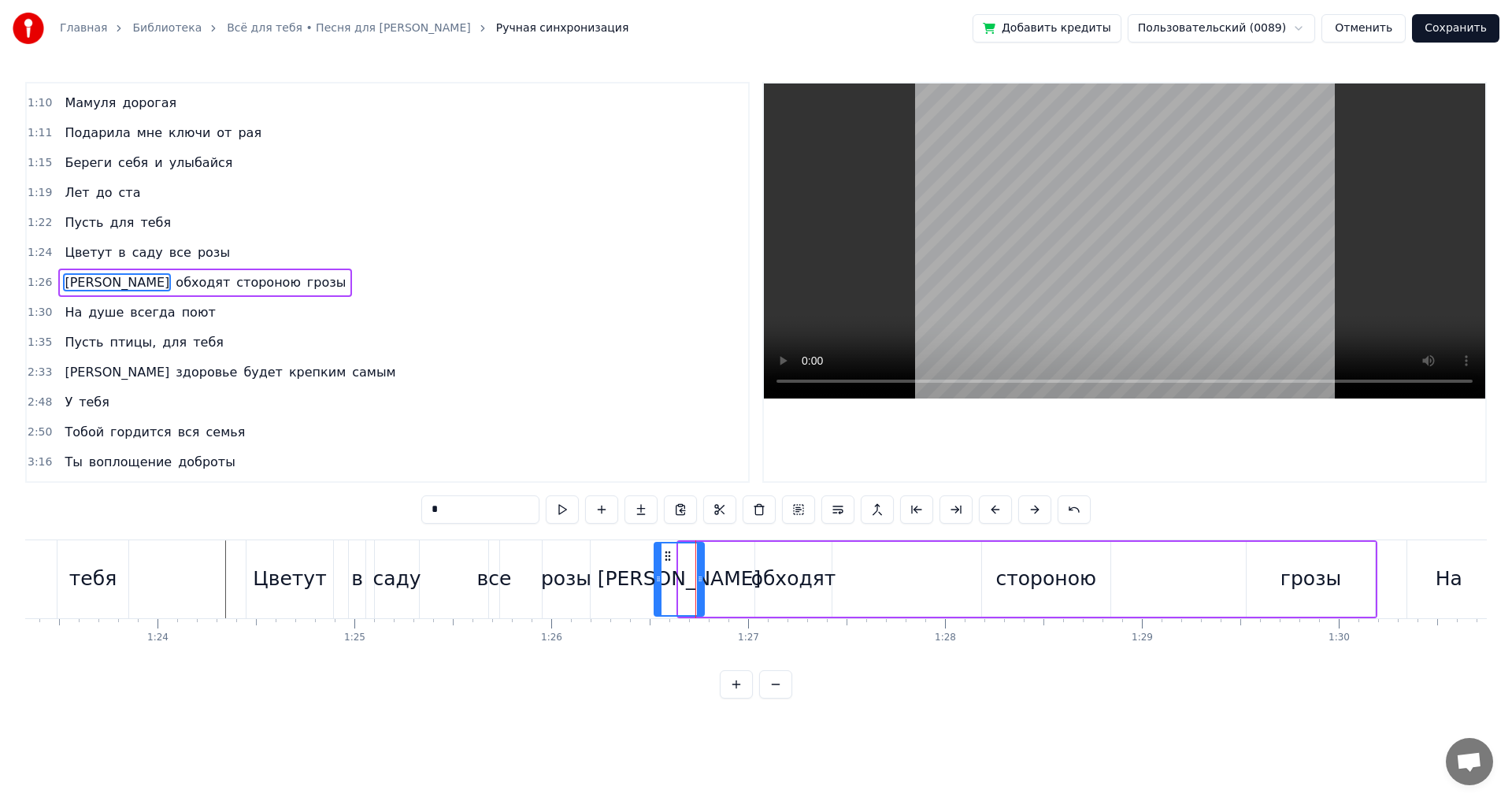
drag, startPoint x: 684, startPoint y: 583, endPoint x: 659, endPoint y: 587, distance: 25.3
click at [657, 587] on div at bounding box center [659, 579] width 6 height 72
drag, startPoint x: 698, startPoint y: 580, endPoint x: 680, endPoint y: 583, distance: 18.2
click at [680, 583] on icon at bounding box center [682, 579] width 6 height 13
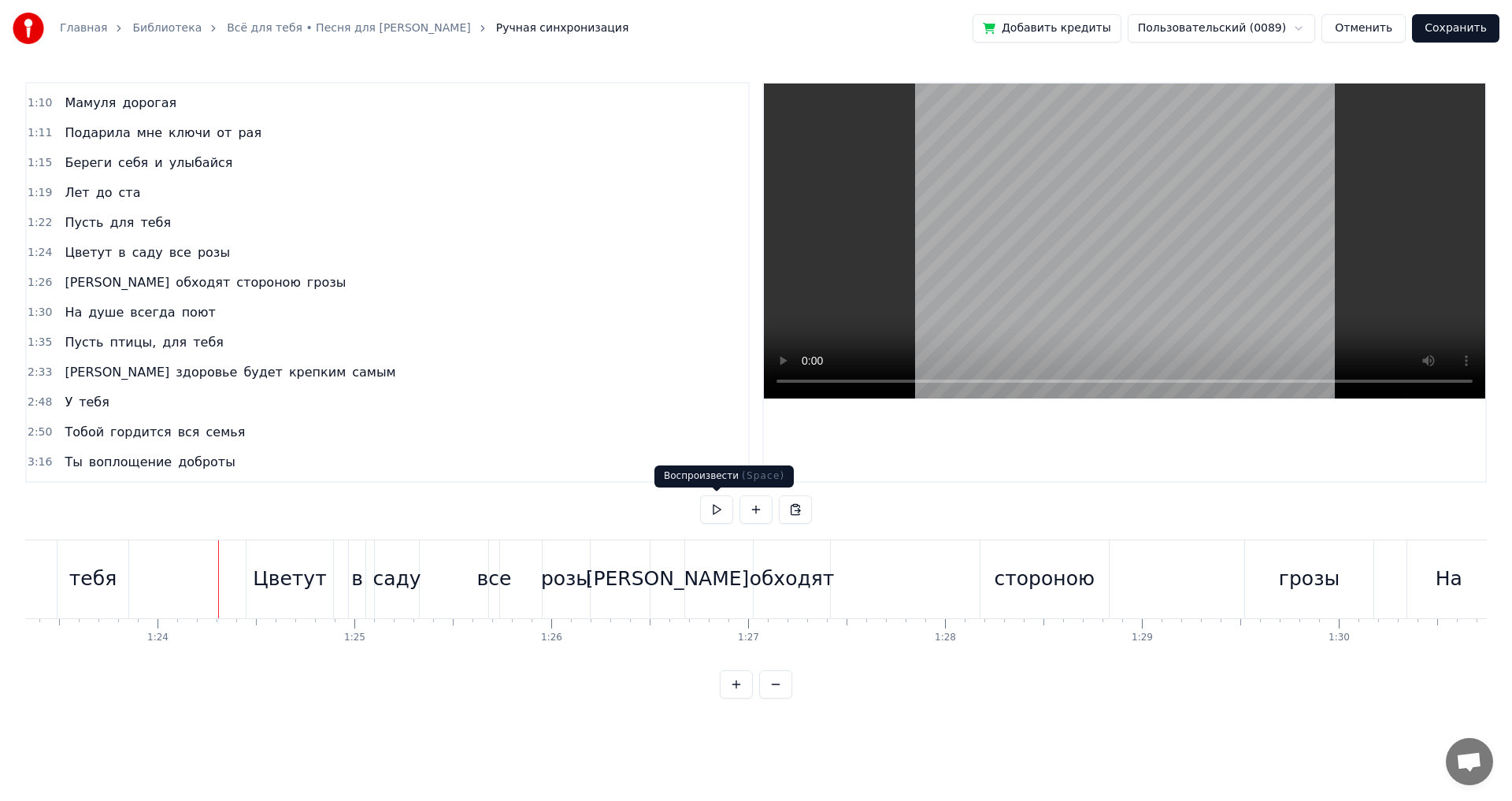
click at [718, 508] on button at bounding box center [717, 509] width 33 height 28
click at [811, 576] on div "обходят" at bounding box center [792, 578] width 85 height 30
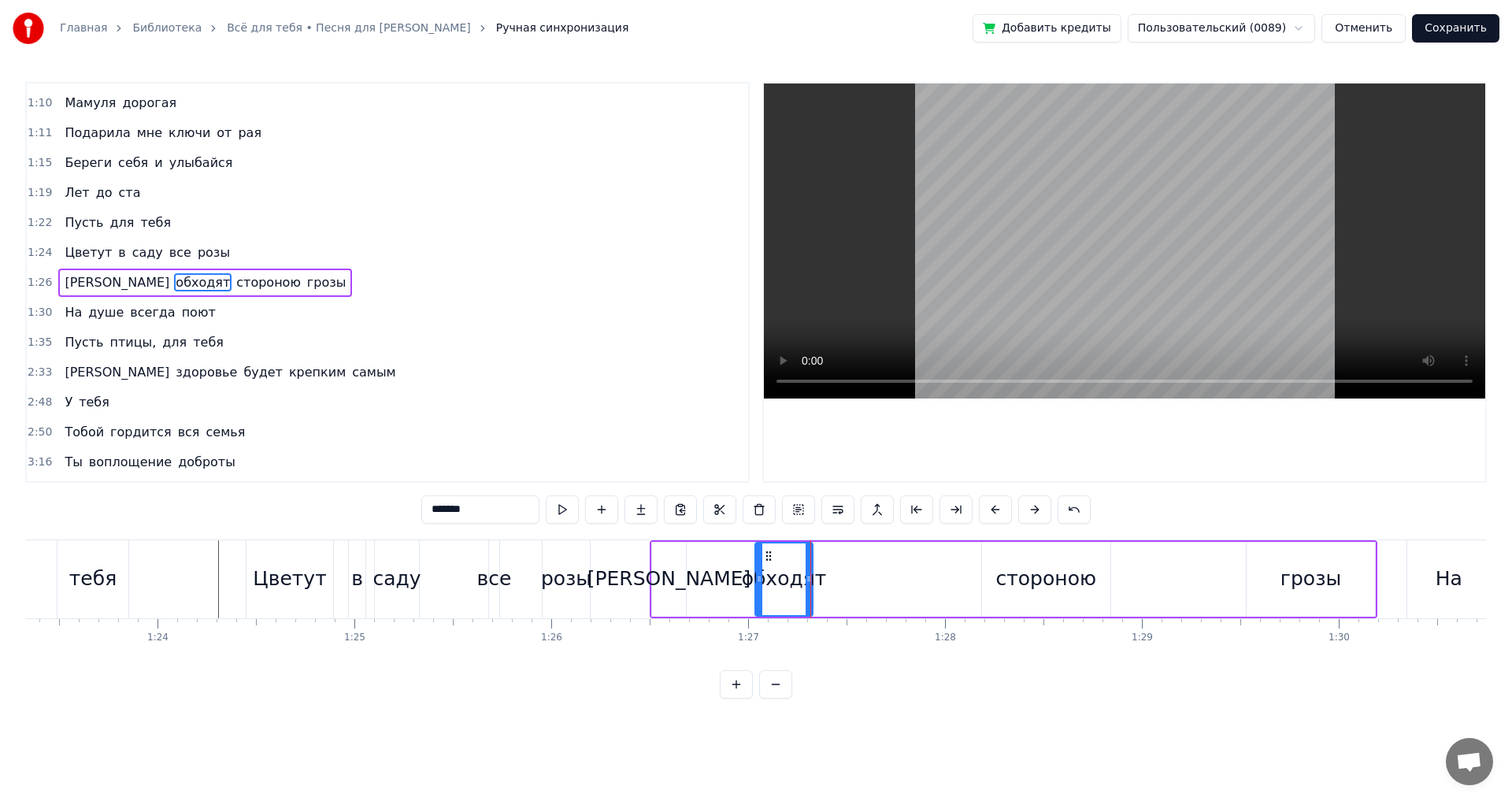
drag, startPoint x: 824, startPoint y: 578, endPoint x: 806, endPoint y: 583, distance: 18.7
click at [806, 583] on icon at bounding box center [809, 579] width 6 height 13
click at [1037, 585] on div "стороною" at bounding box center [1046, 578] width 100 height 30
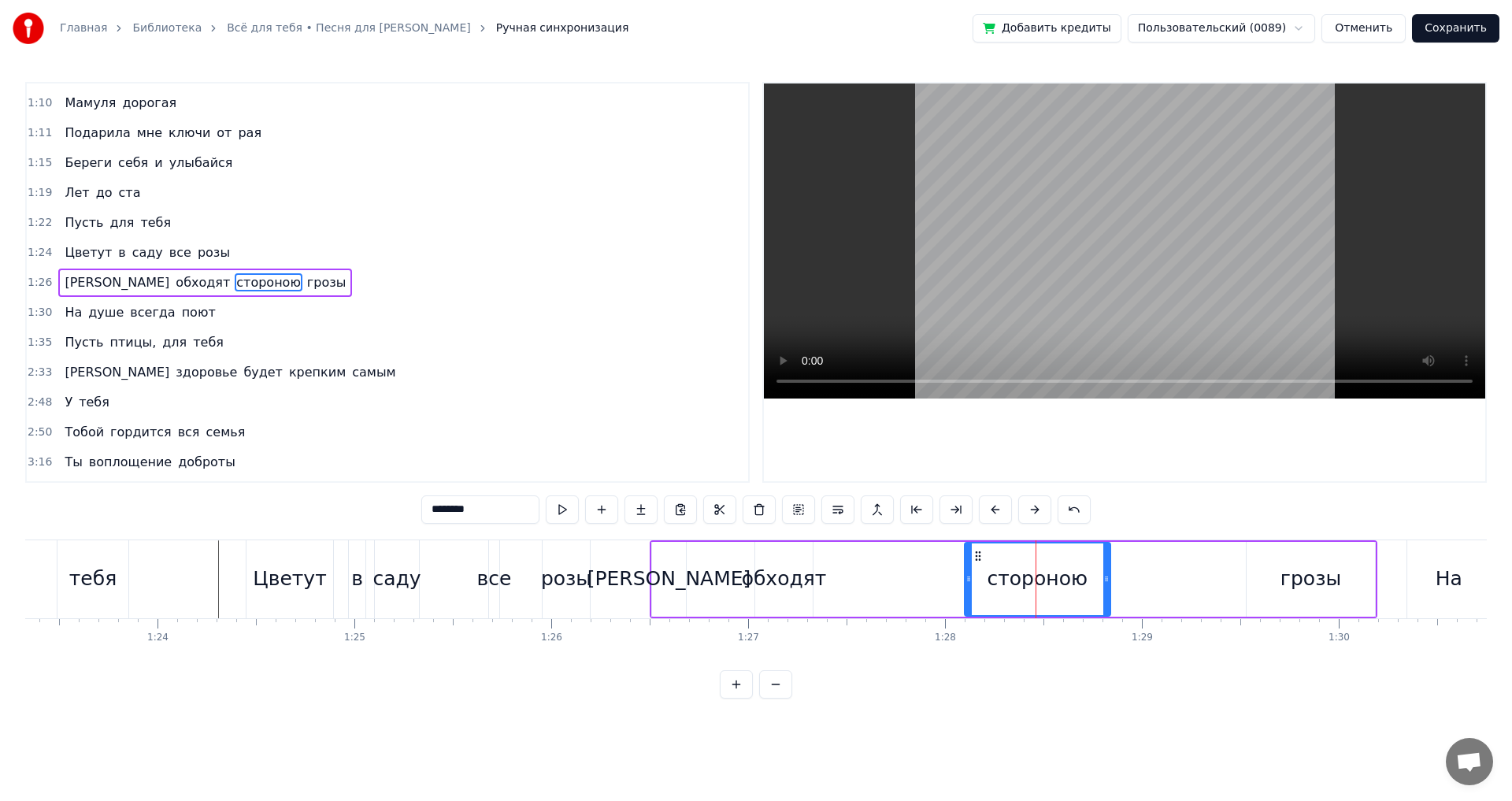
drag, startPoint x: 985, startPoint y: 577, endPoint x: 979, endPoint y: 585, distance: 10.0
click at [966, 583] on icon at bounding box center [968, 579] width 6 height 13
drag, startPoint x: 1107, startPoint y: 579, endPoint x: 1062, endPoint y: 587, distance: 45.7
click at [1062, 587] on div at bounding box center [1062, 579] width 6 height 72
click at [1295, 580] on div "грозы" at bounding box center [1310, 578] width 60 height 30
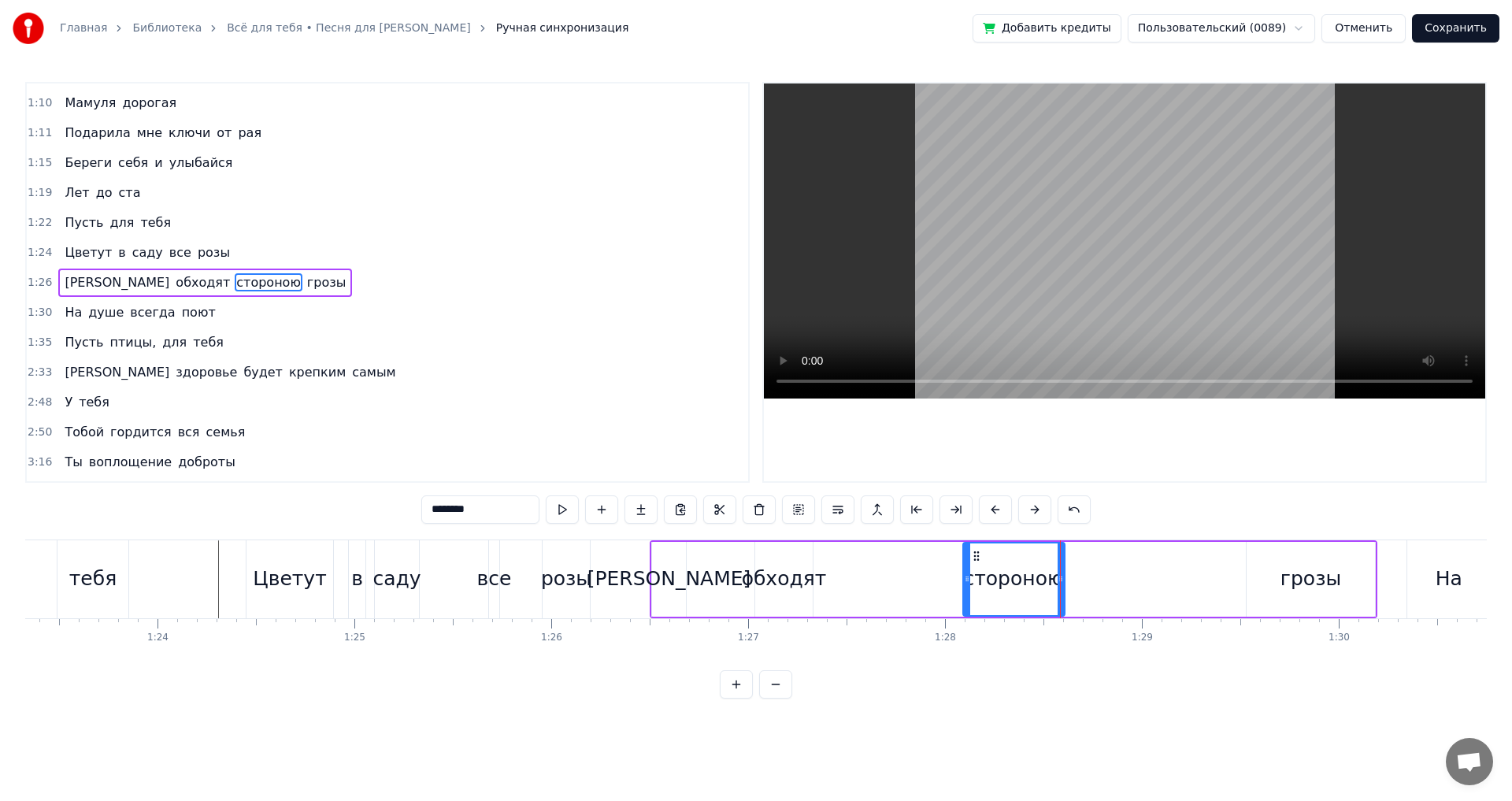
type input "*****"
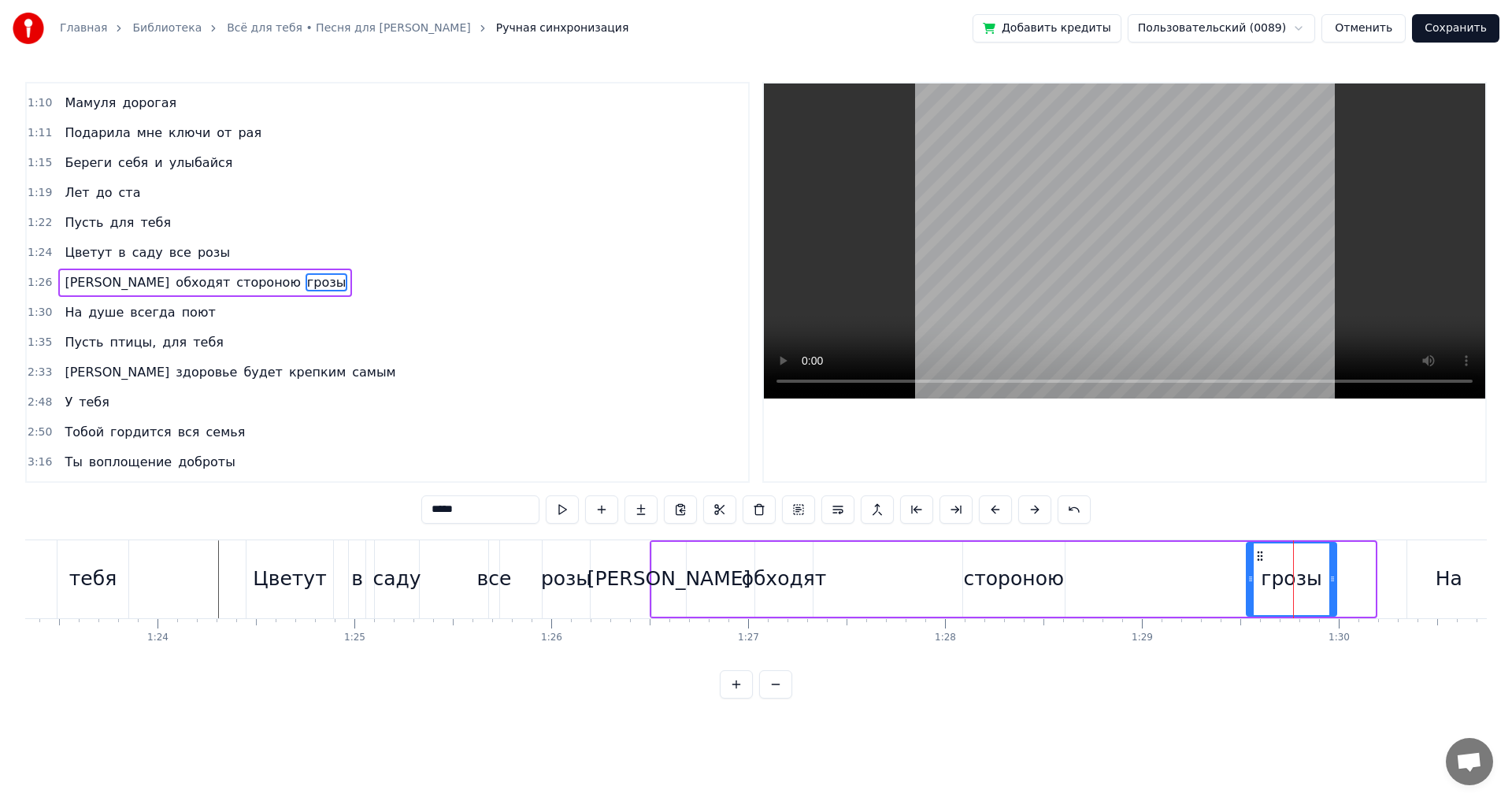
drag, startPoint x: 1371, startPoint y: 581, endPoint x: 1299, endPoint y: 590, distance: 72.6
click at [1332, 585] on div at bounding box center [1333, 579] width 6 height 72
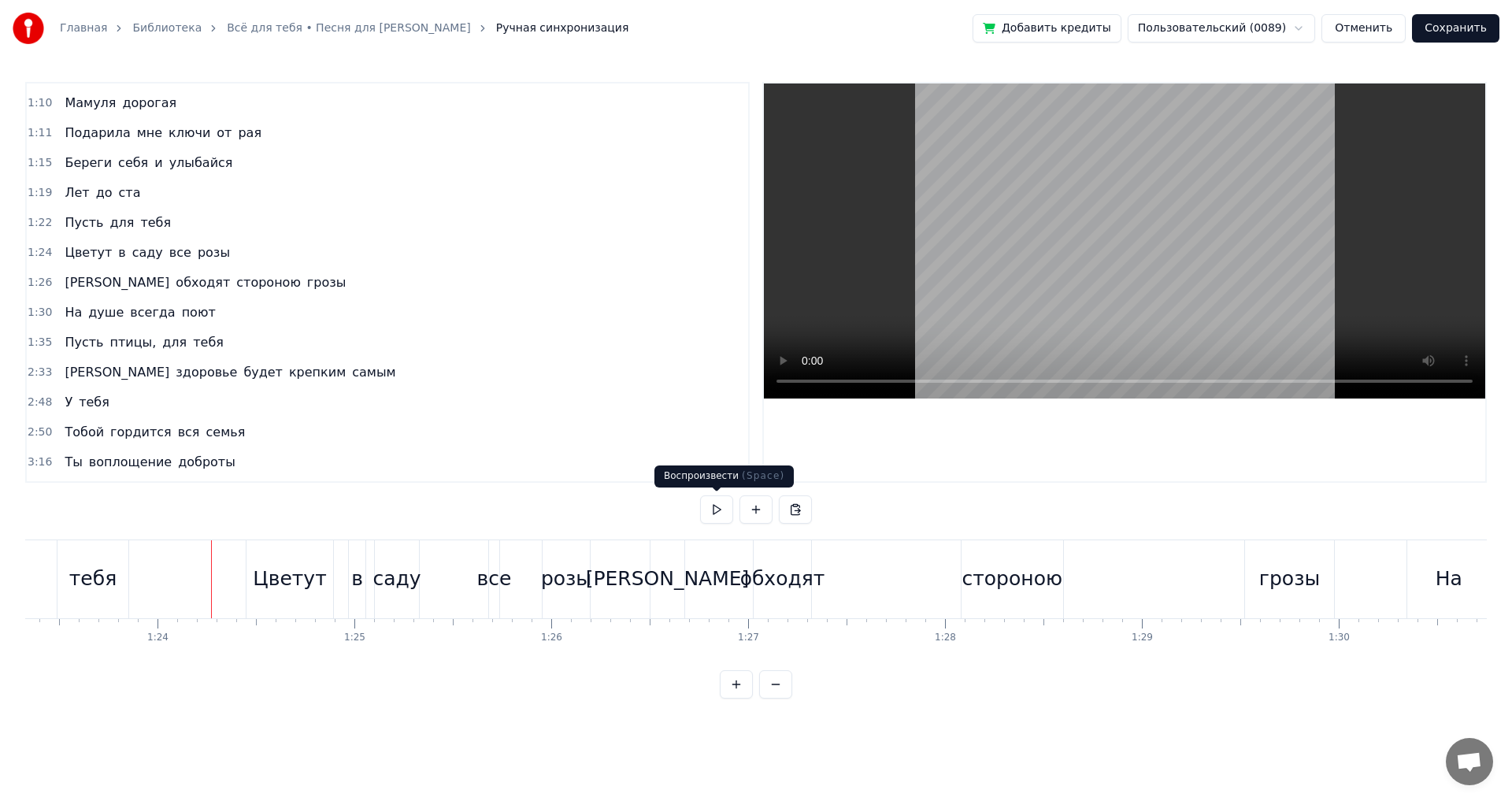
click at [716, 511] on button at bounding box center [717, 509] width 33 height 28
click at [985, 567] on div "стороною" at bounding box center [1013, 578] width 100 height 30
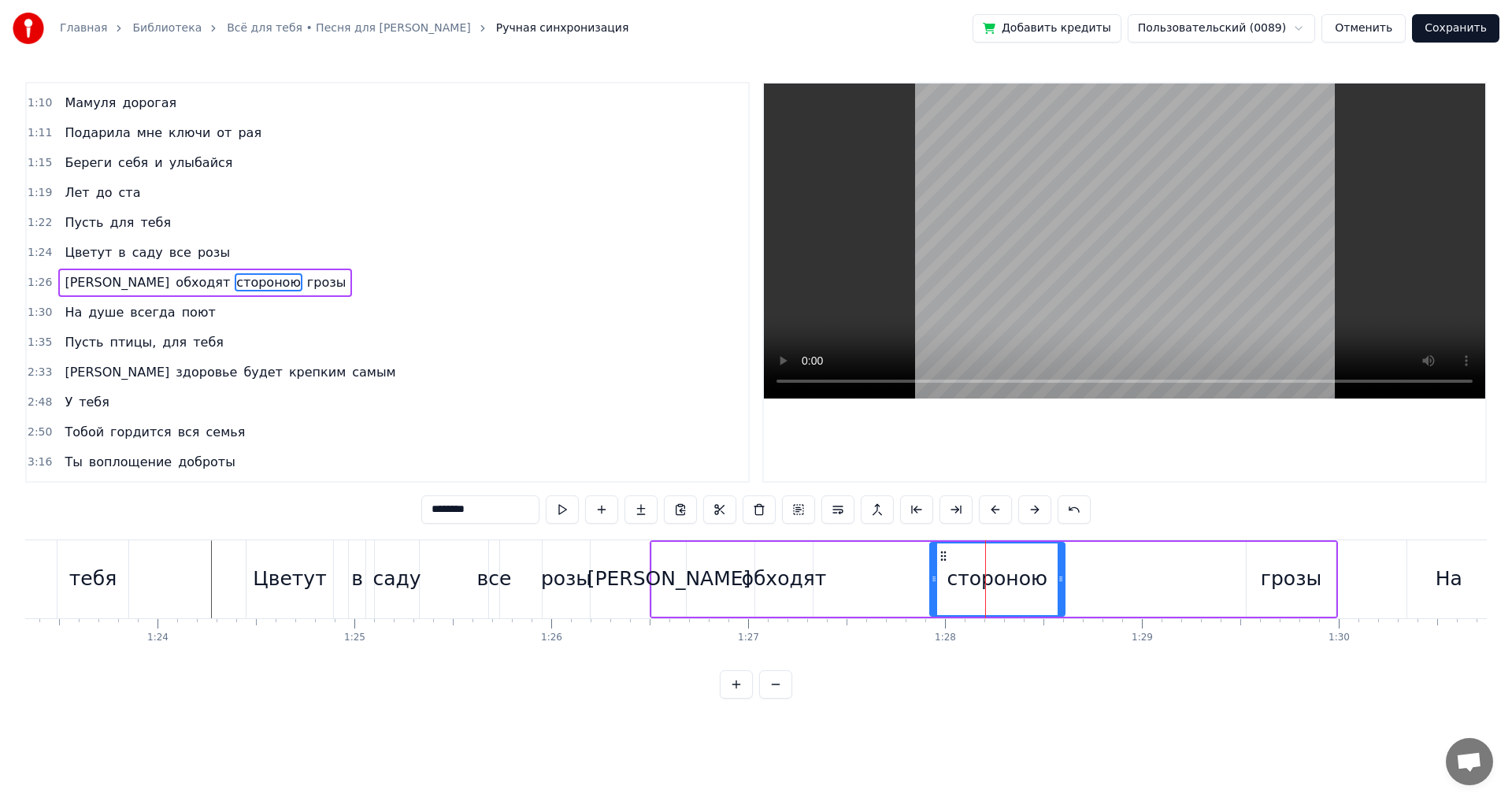
drag, startPoint x: 965, startPoint y: 581, endPoint x: 932, endPoint y: 581, distance: 33.0
click at [932, 581] on icon at bounding box center [934, 579] width 6 height 13
drag, startPoint x: 1061, startPoint y: 580, endPoint x: 1015, endPoint y: 582, distance: 46.0
click at [1015, 582] on icon at bounding box center [1015, 579] width 6 height 13
click at [1292, 588] on div "грозы" at bounding box center [1291, 578] width 60 height 30
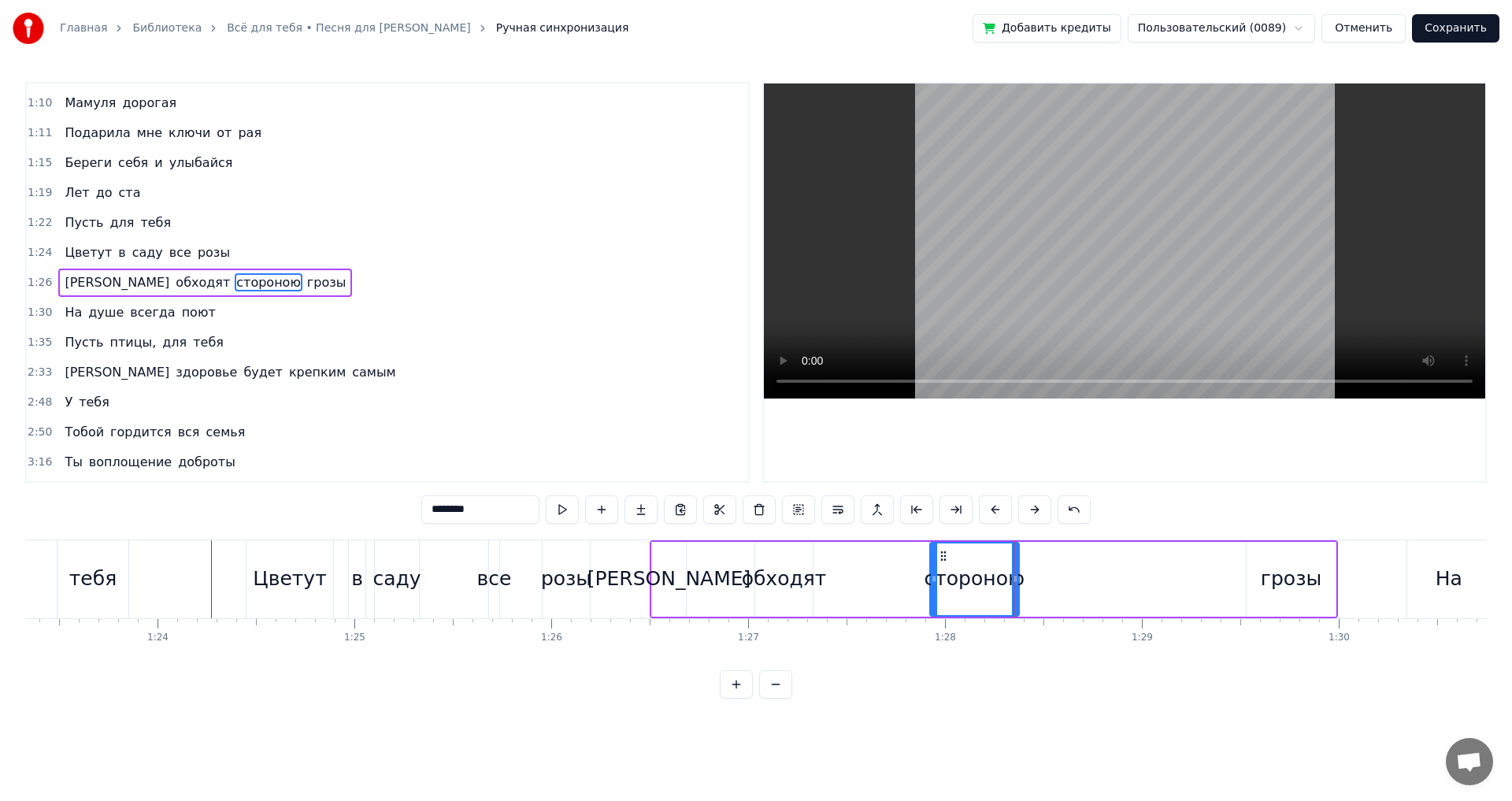
type input "*****"
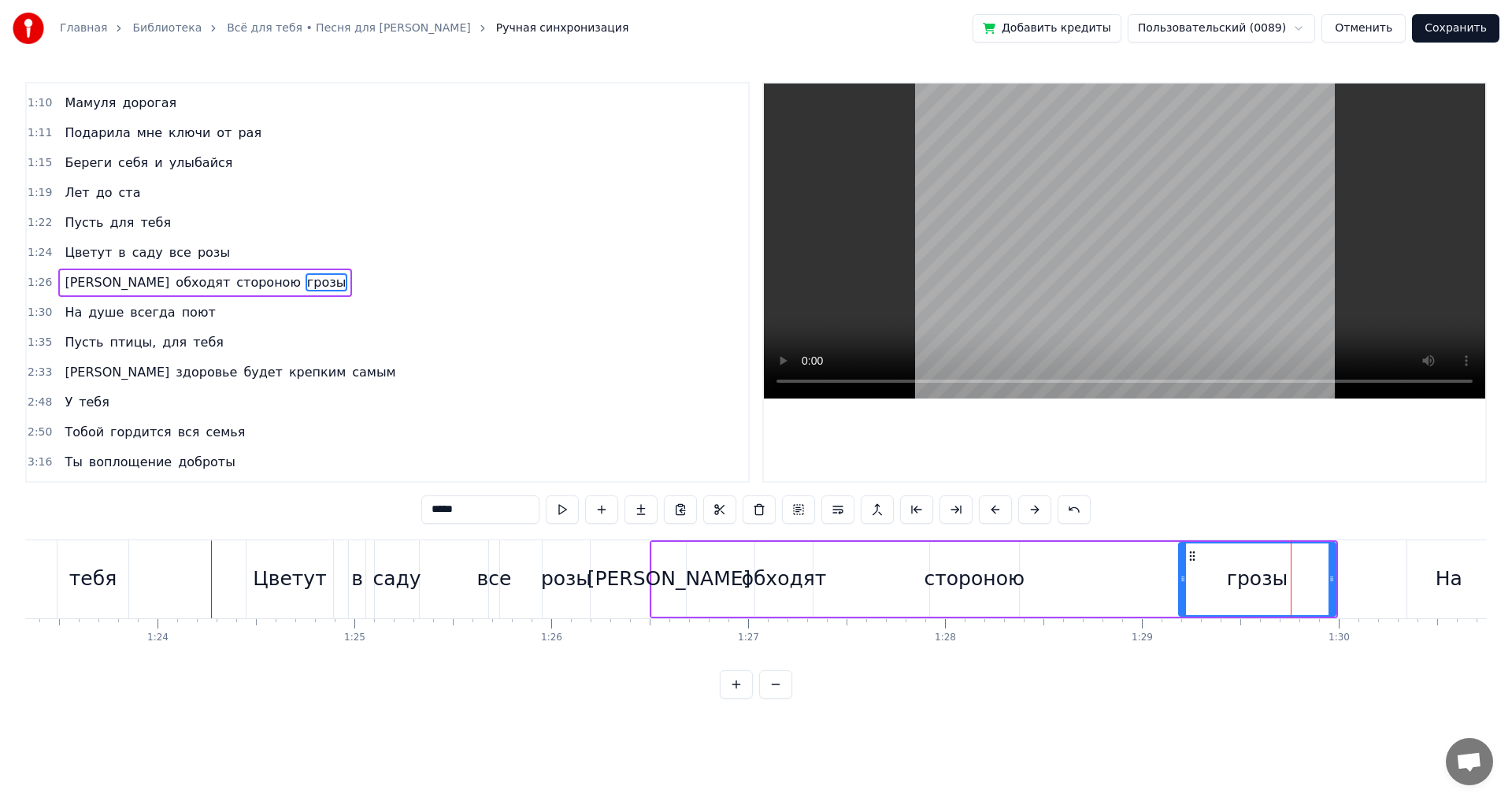
click at [1183, 585] on icon at bounding box center [1183, 579] width 6 height 13
drag, startPoint x: 1334, startPoint y: 581, endPoint x: 1265, endPoint y: 583, distance: 69.0
click at [1265, 583] on icon at bounding box center [1263, 579] width 6 height 13
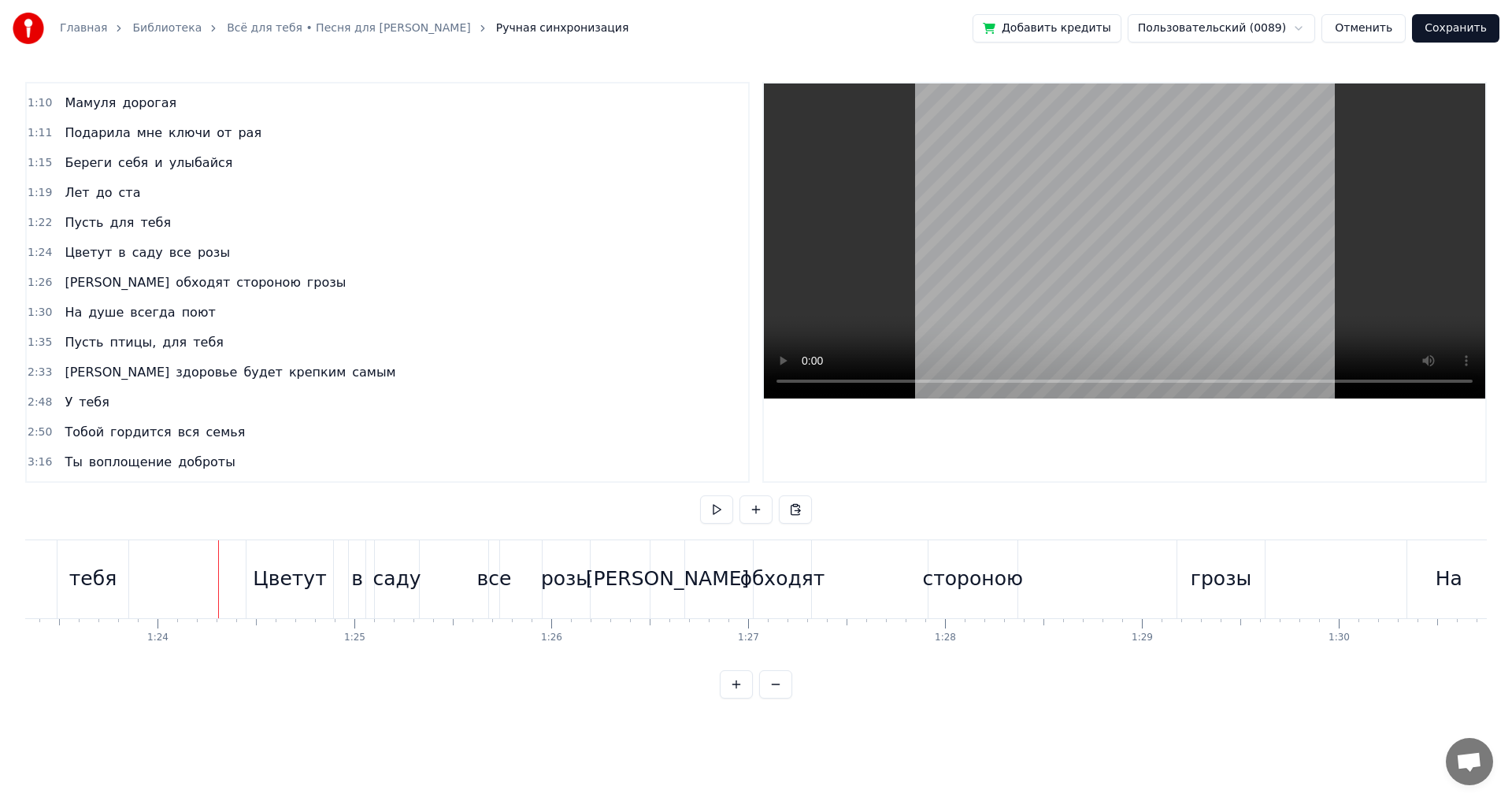
click at [719, 506] on button at bounding box center [717, 509] width 33 height 28
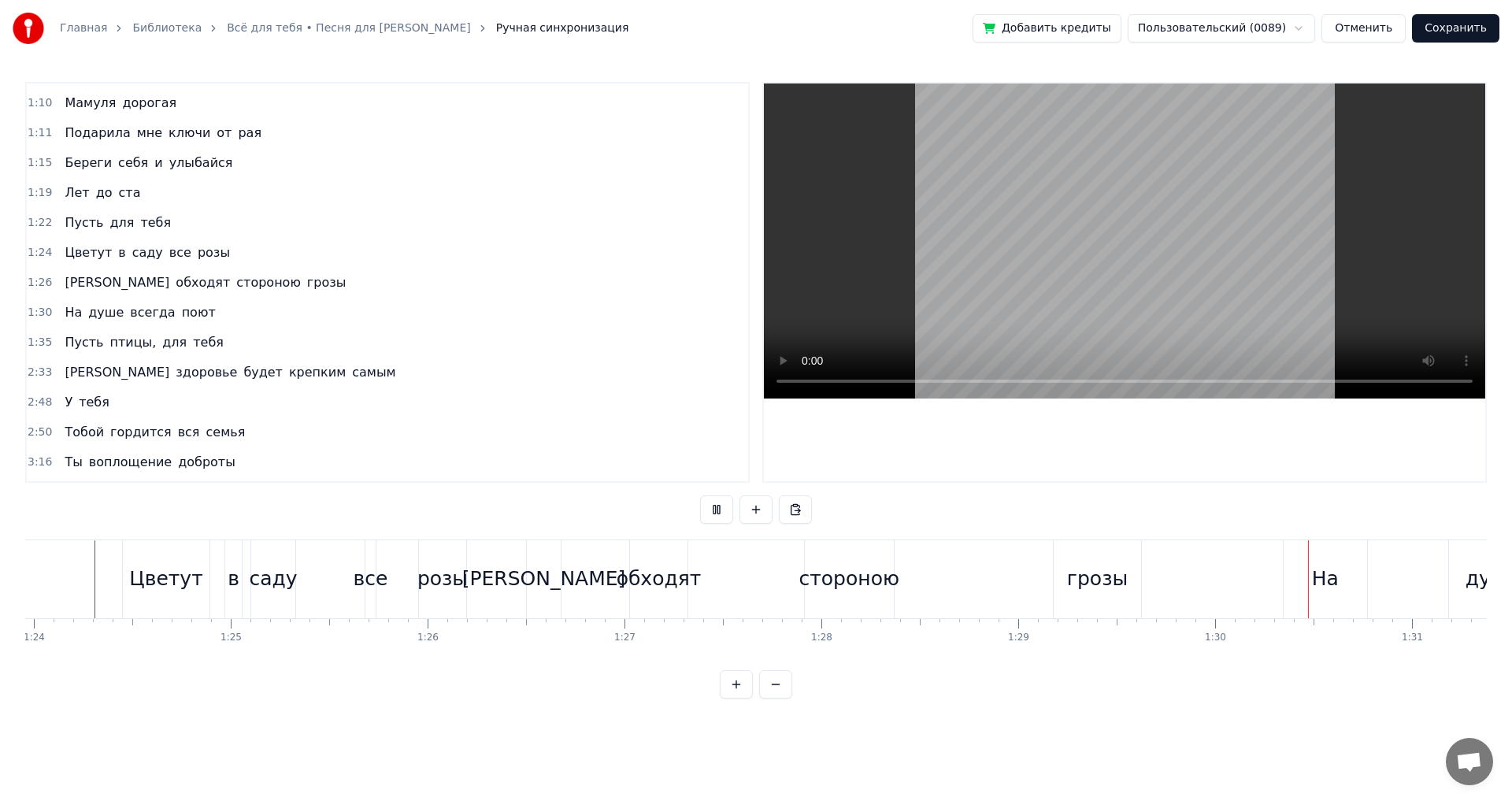
click at [720, 506] on button at bounding box center [717, 509] width 33 height 28
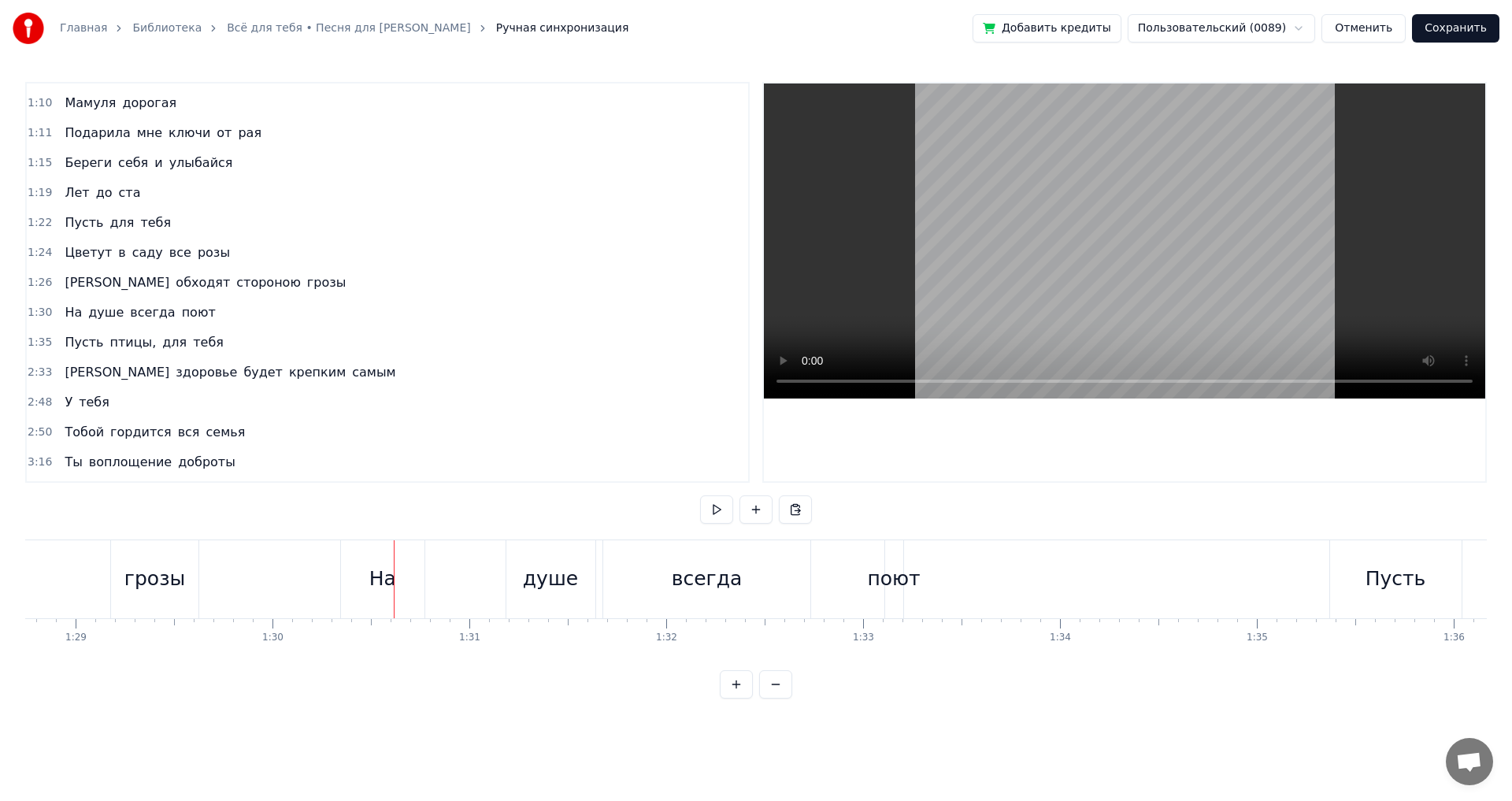
scroll to position [0, 17341]
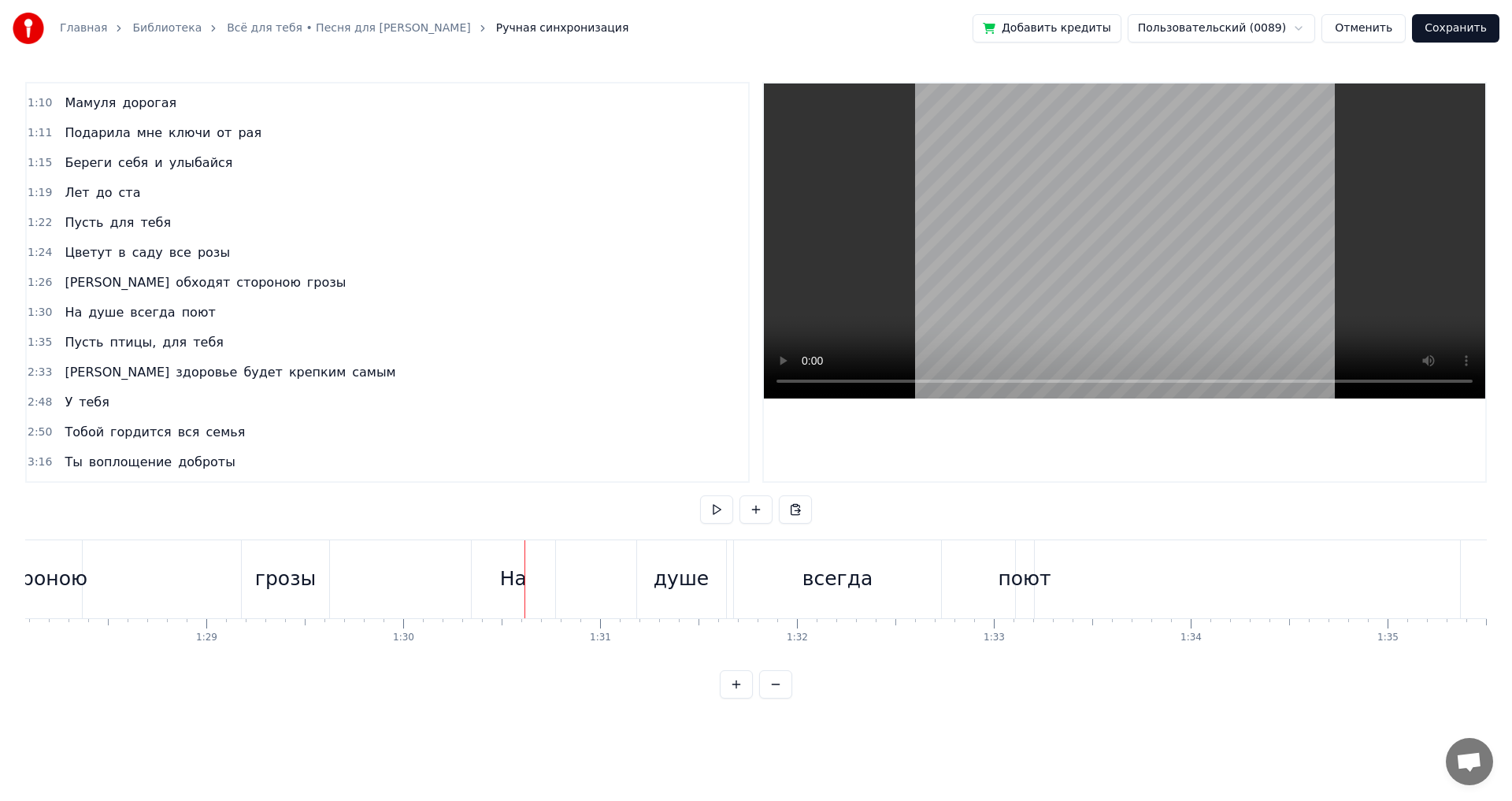
click at [278, 585] on div "грозы" at bounding box center [285, 578] width 60 height 30
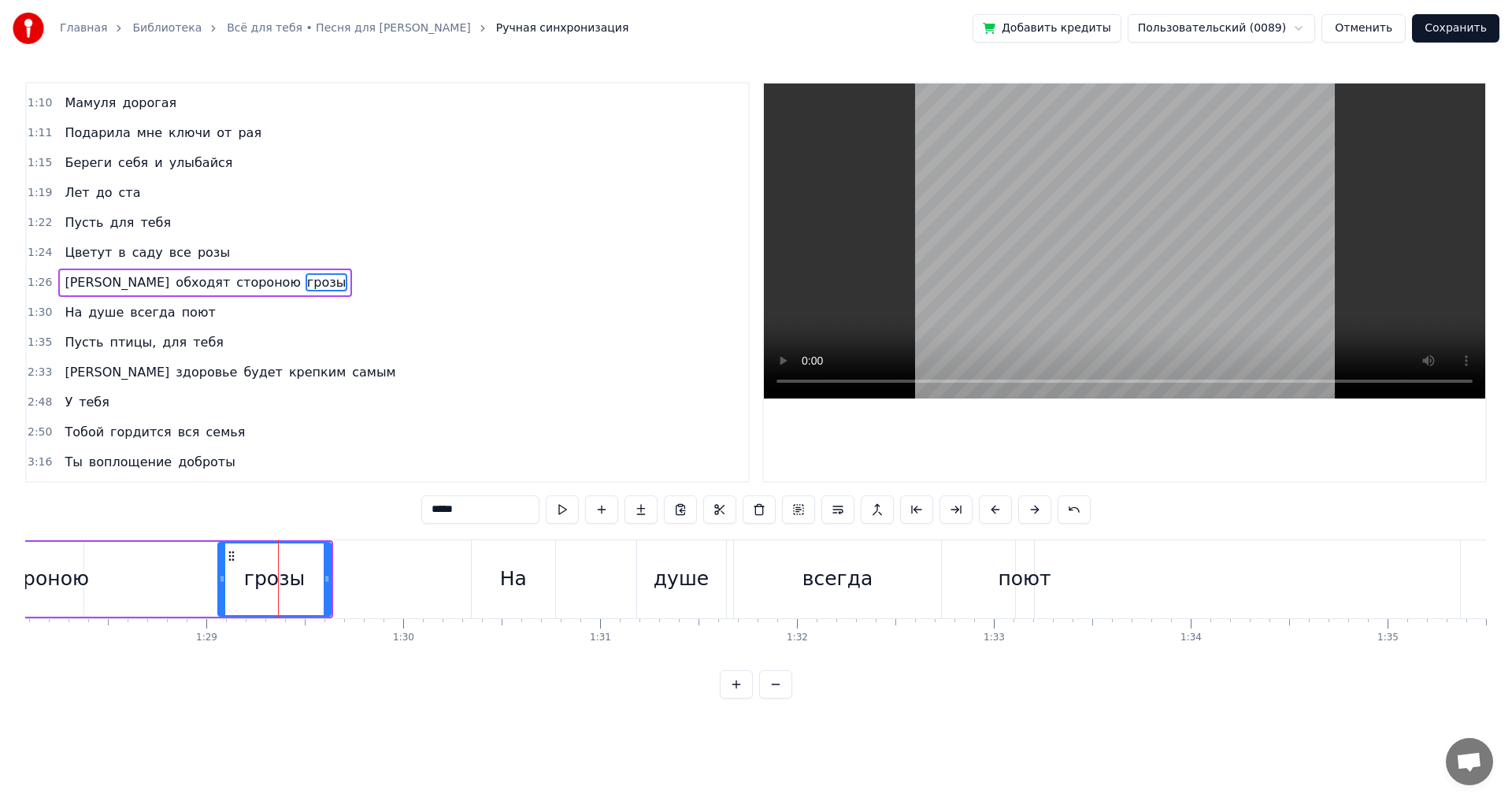
drag, startPoint x: 247, startPoint y: 579, endPoint x: 222, endPoint y: 581, distance: 25.1
click at [222, 581] on icon at bounding box center [222, 579] width 6 height 13
drag, startPoint x: 327, startPoint y: 576, endPoint x: 282, endPoint y: 579, distance: 45.1
click at [282, 579] on icon at bounding box center [281, 579] width 6 height 13
click at [499, 585] on div "На" at bounding box center [514, 579] width 84 height 78
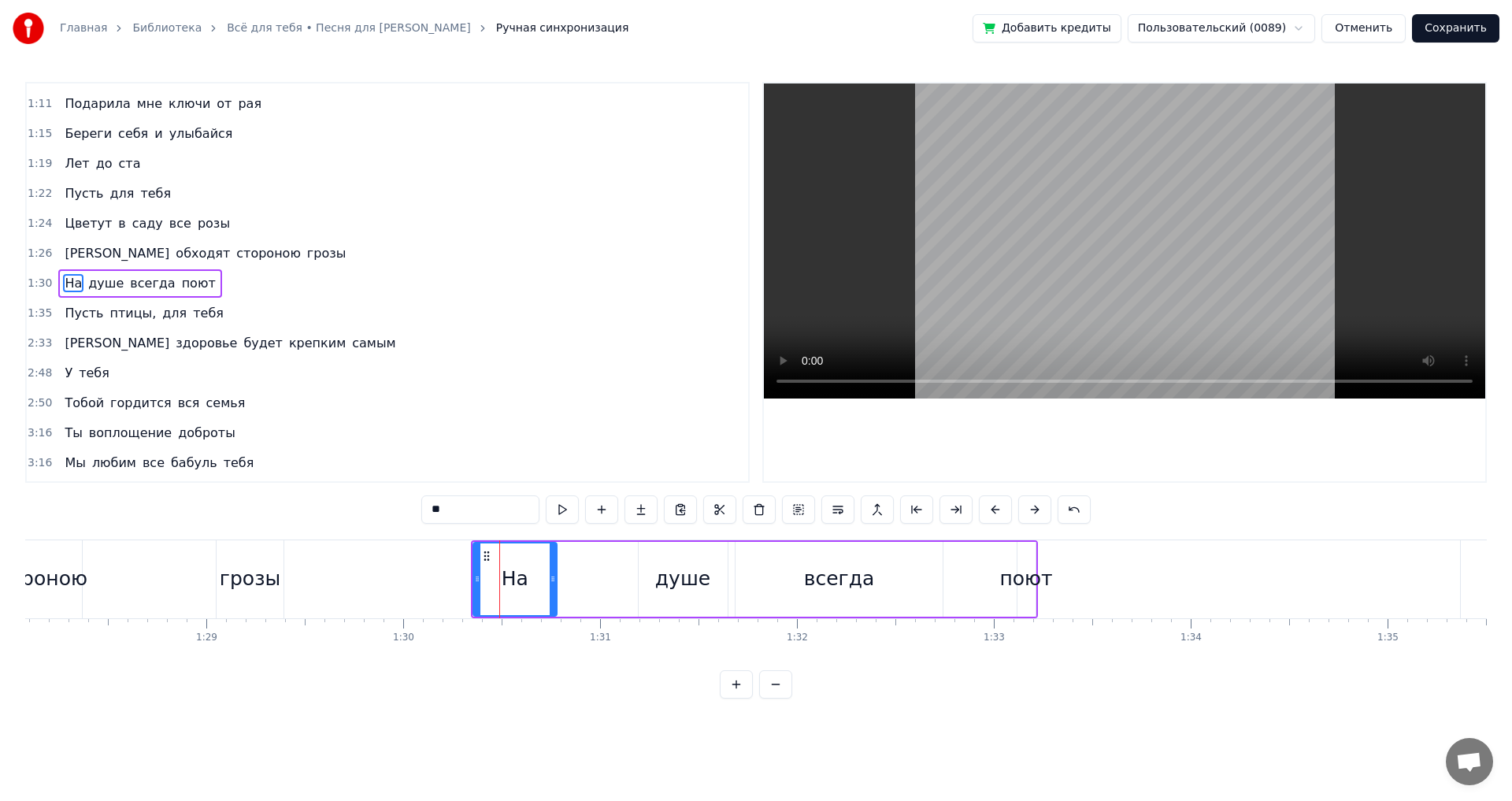
scroll to position [265, 0]
drag, startPoint x: 474, startPoint y: 580, endPoint x: 357, endPoint y: 577, distance: 117.0
click at [357, 577] on icon at bounding box center [360, 579] width 6 height 13
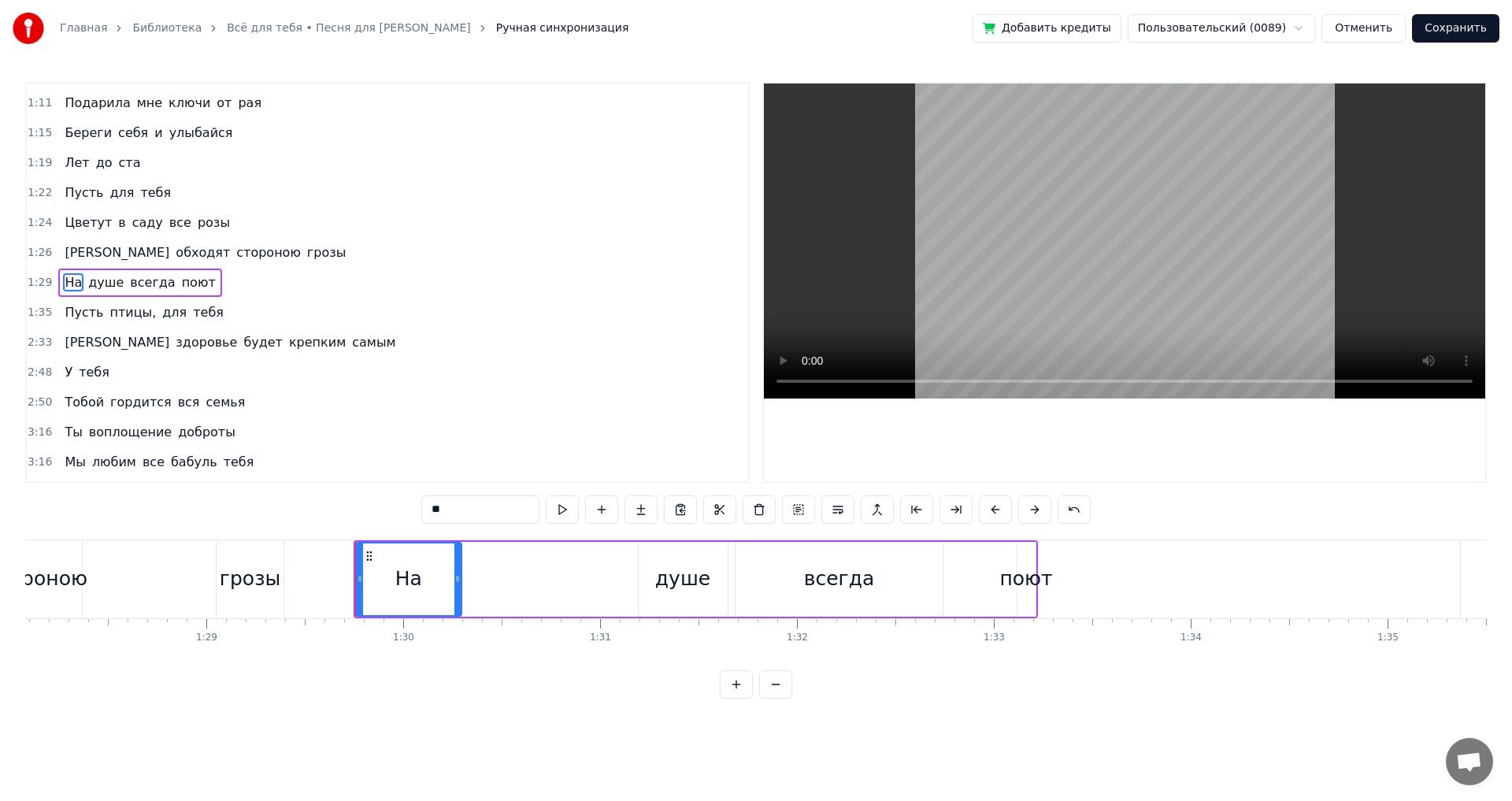
drag, startPoint x: 544, startPoint y: 577, endPoint x: 452, endPoint y: 578, distance: 92.0
click at [454, 578] on icon at bounding box center [458, 579] width 6 height 13
click at [699, 580] on div "душе" at bounding box center [683, 578] width 55 height 30
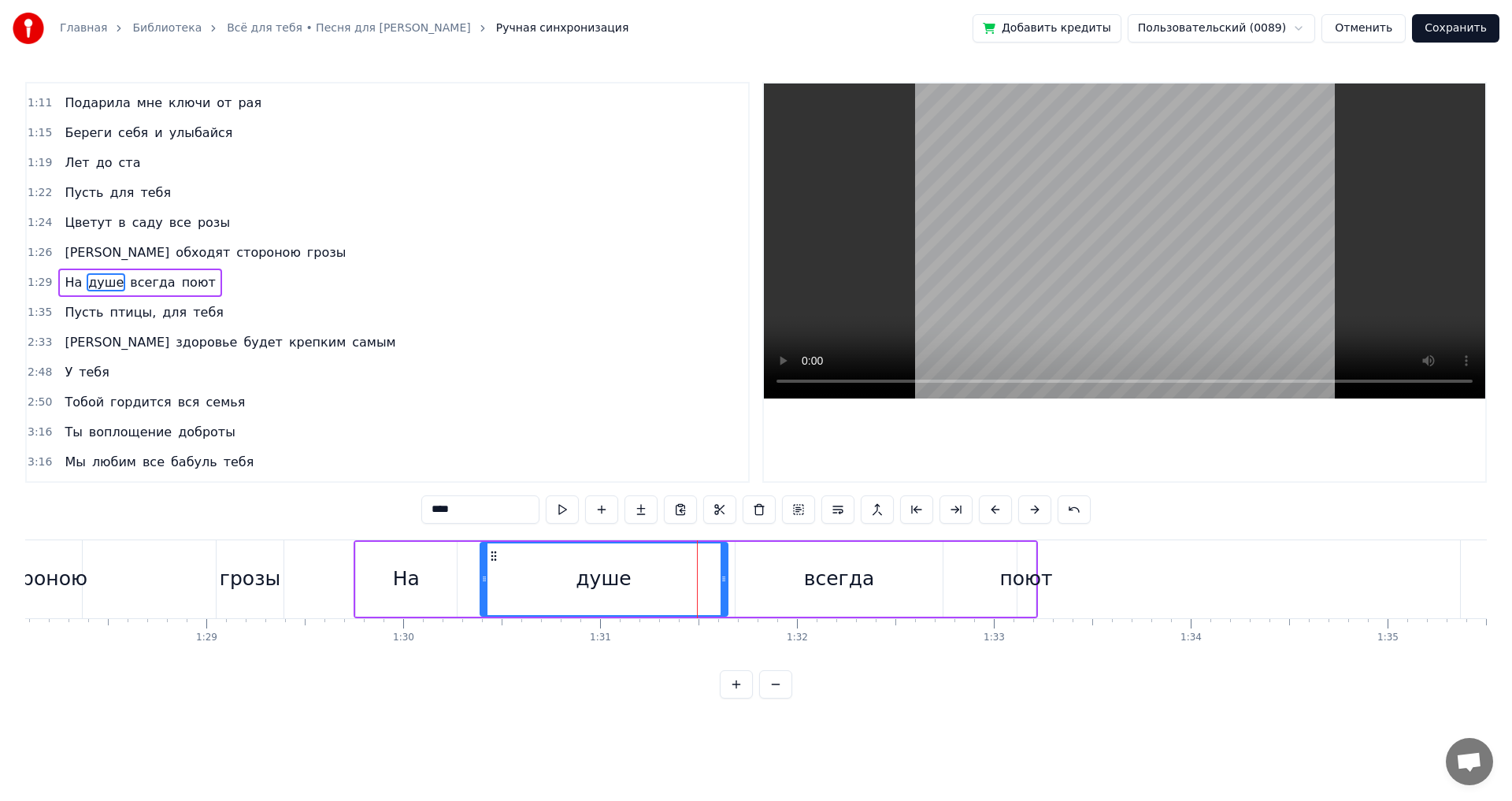
drag, startPoint x: 629, startPoint y: 576, endPoint x: 483, endPoint y: 578, distance: 146.0
click at [483, 578] on icon at bounding box center [484, 579] width 6 height 13
drag, startPoint x: 725, startPoint y: 580, endPoint x: 742, endPoint y: 584, distance: 17.5
click at [577, 583] on icon at bounding box center [577, 579] width 6 height 13
click at [818, 578] on div "всегда" at bounding box center [840, 578] width 71 height 30
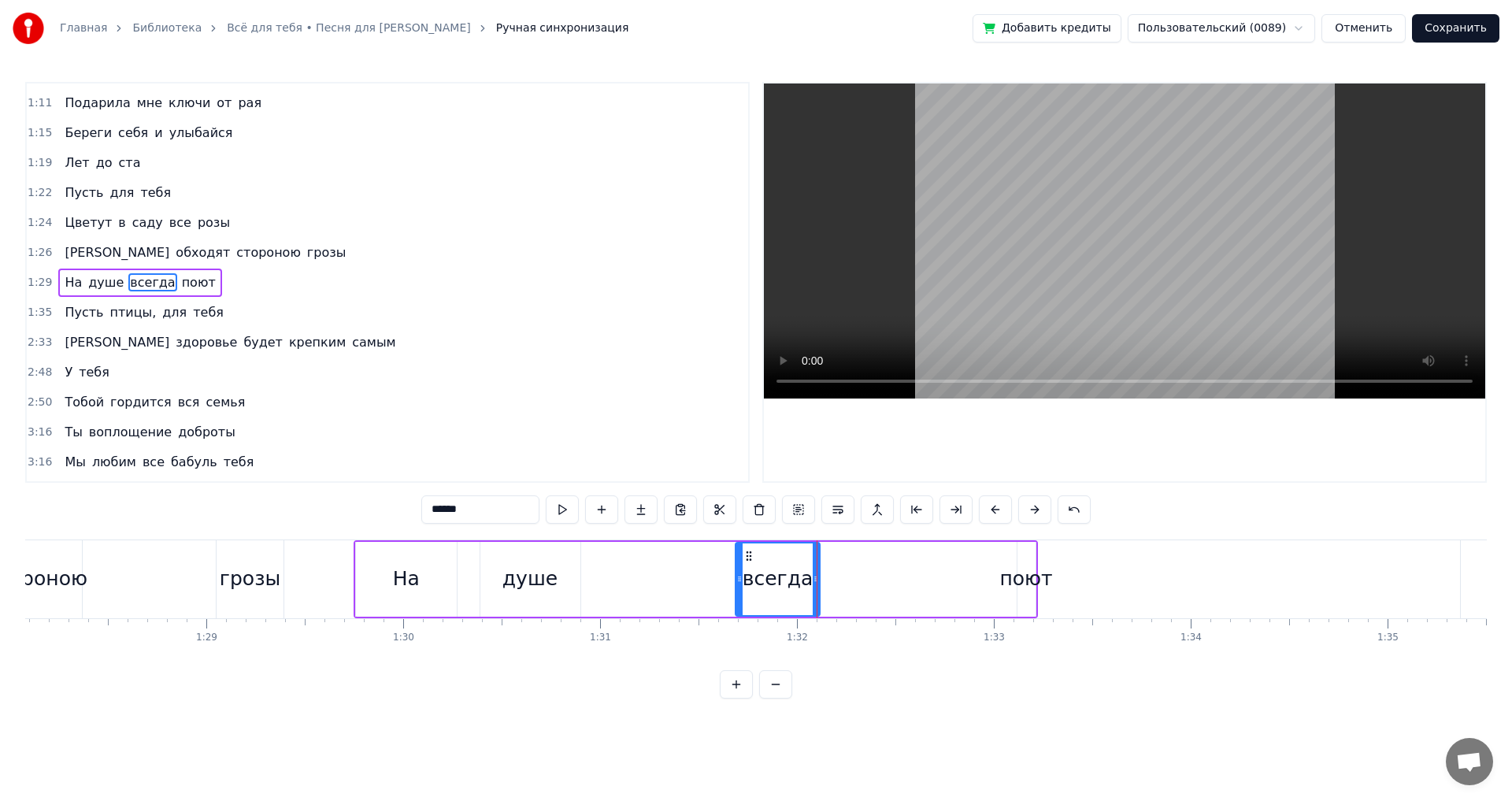
drag, startPoint x: 936, startPoint y: 582, endPoint x: 901, endPoint y: 589, distance: 35.7
click at [813, 592] on div at bounding box center [816, 579] width 6 height 72
click at [1010, 582] on div "поют" at bounding box center [1026, 578] width 53 height 30
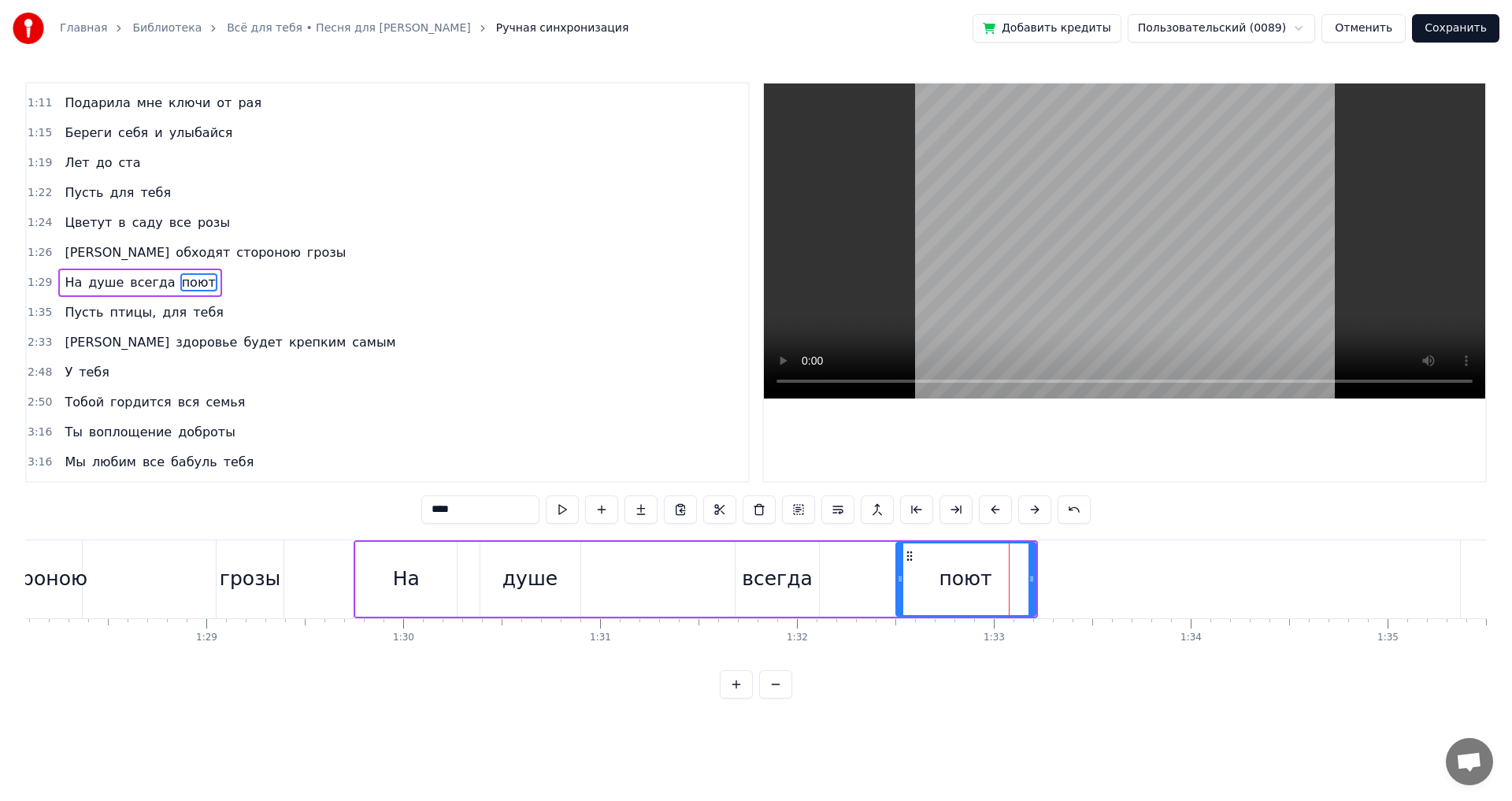
drag, startPoint x: 1021, startPoint y: 580, endPoint x: 890, endPoint y: 586, distance: 131.1
click at [897, 586] on div at bounding box center [900, 579] width 6 height 72
drag, startPoint x: 1034, startPoint y: 581, endPoint x: 940, endPoint y: 588, distance: 94.3
click at [940, 588] on div at bounding box center [938, 579] width 6 height 72
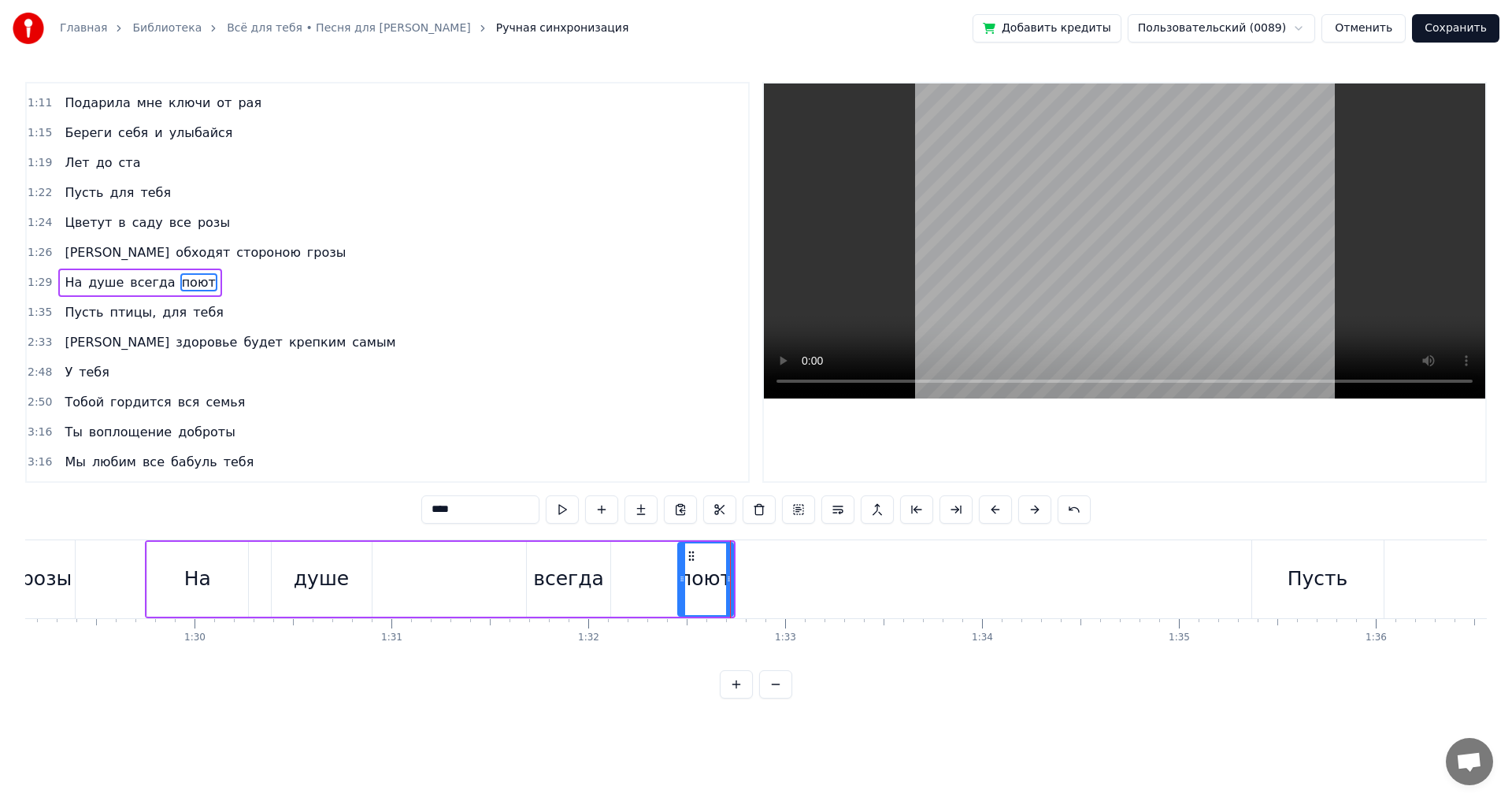
scroll to position [0, 17732]
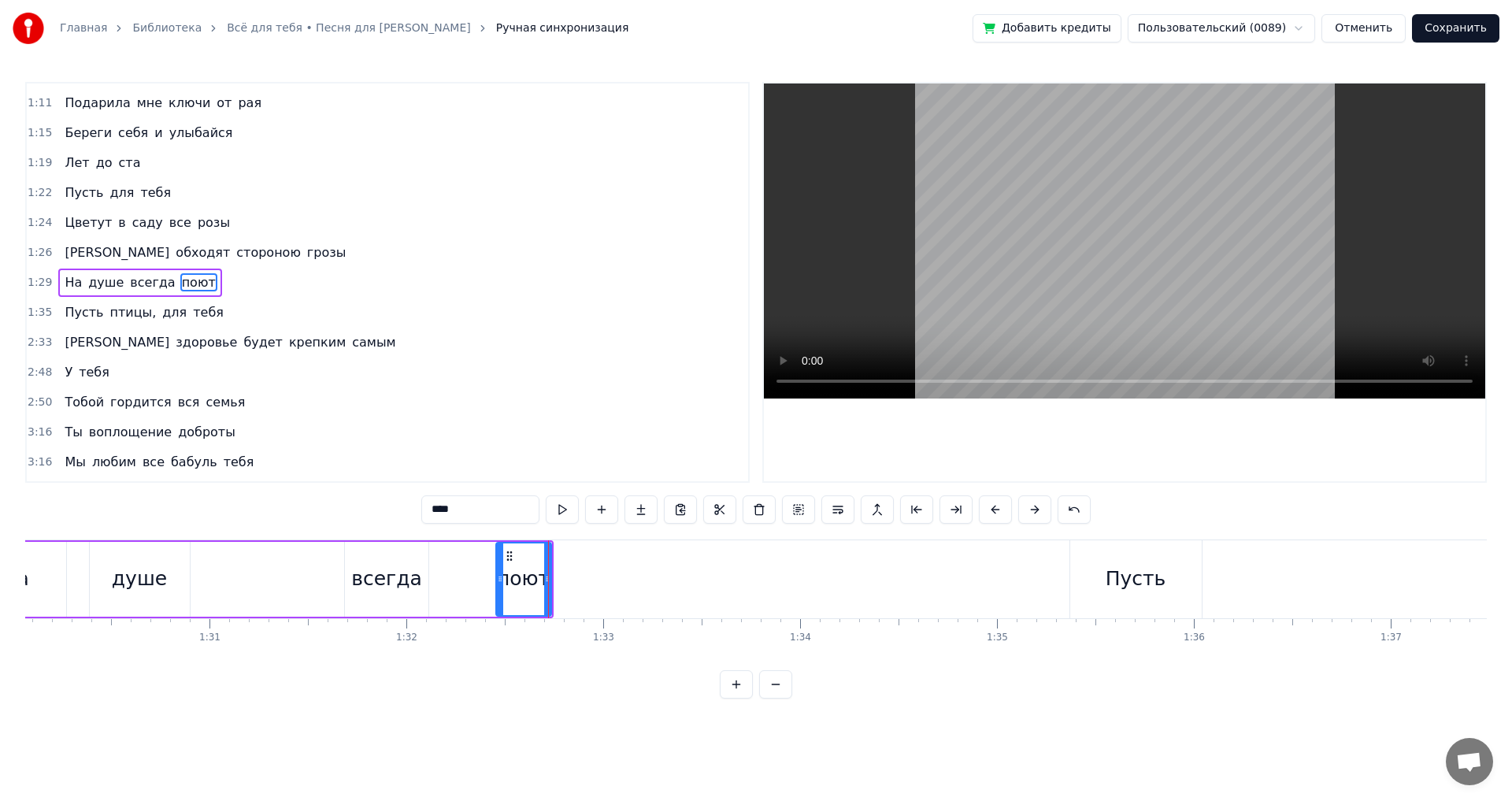
click at [1116, 577] on div "Пусть" at bounding box center [1136, 578] width 60 height 30
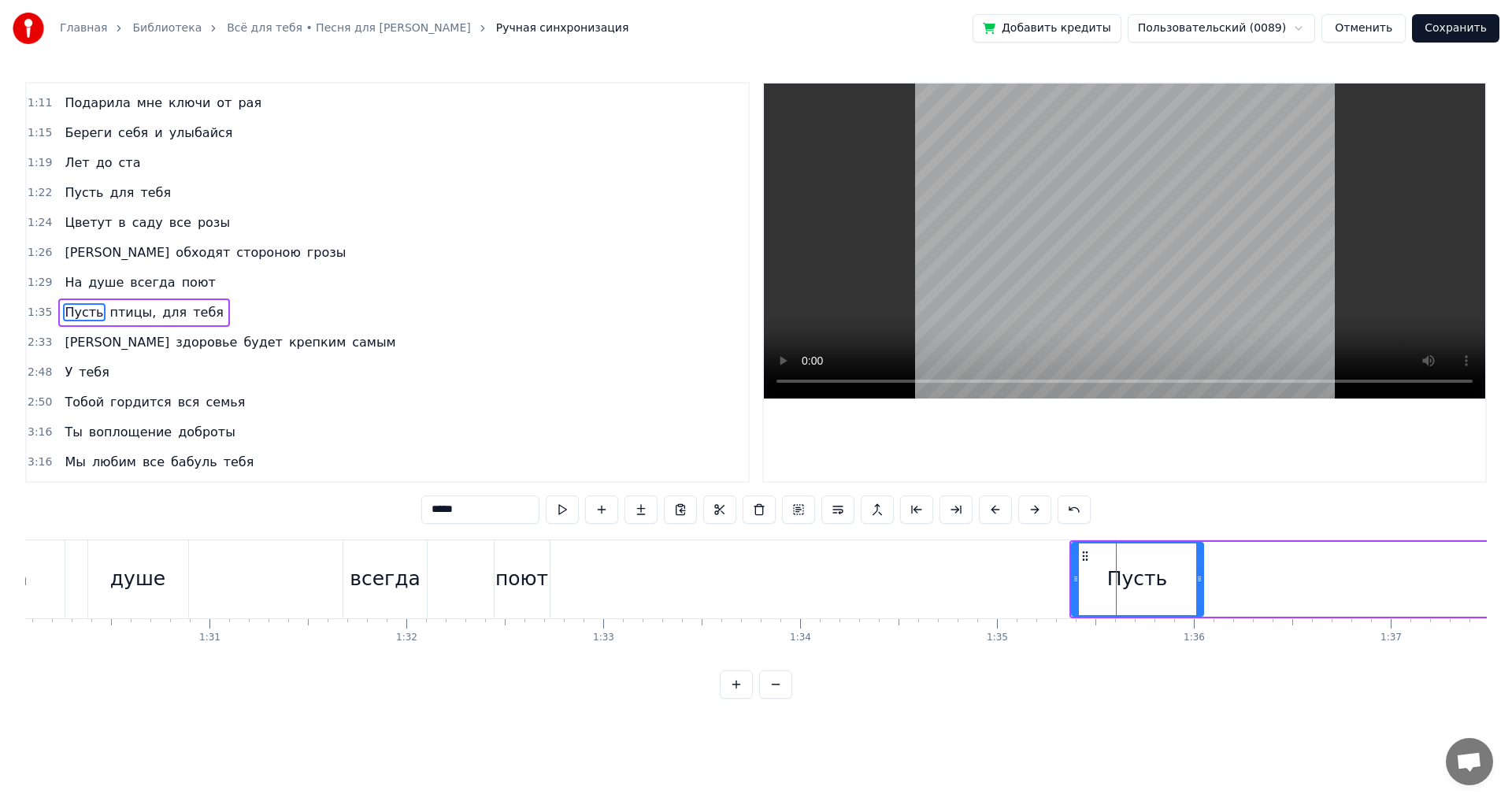
scroll to position [294, 0]
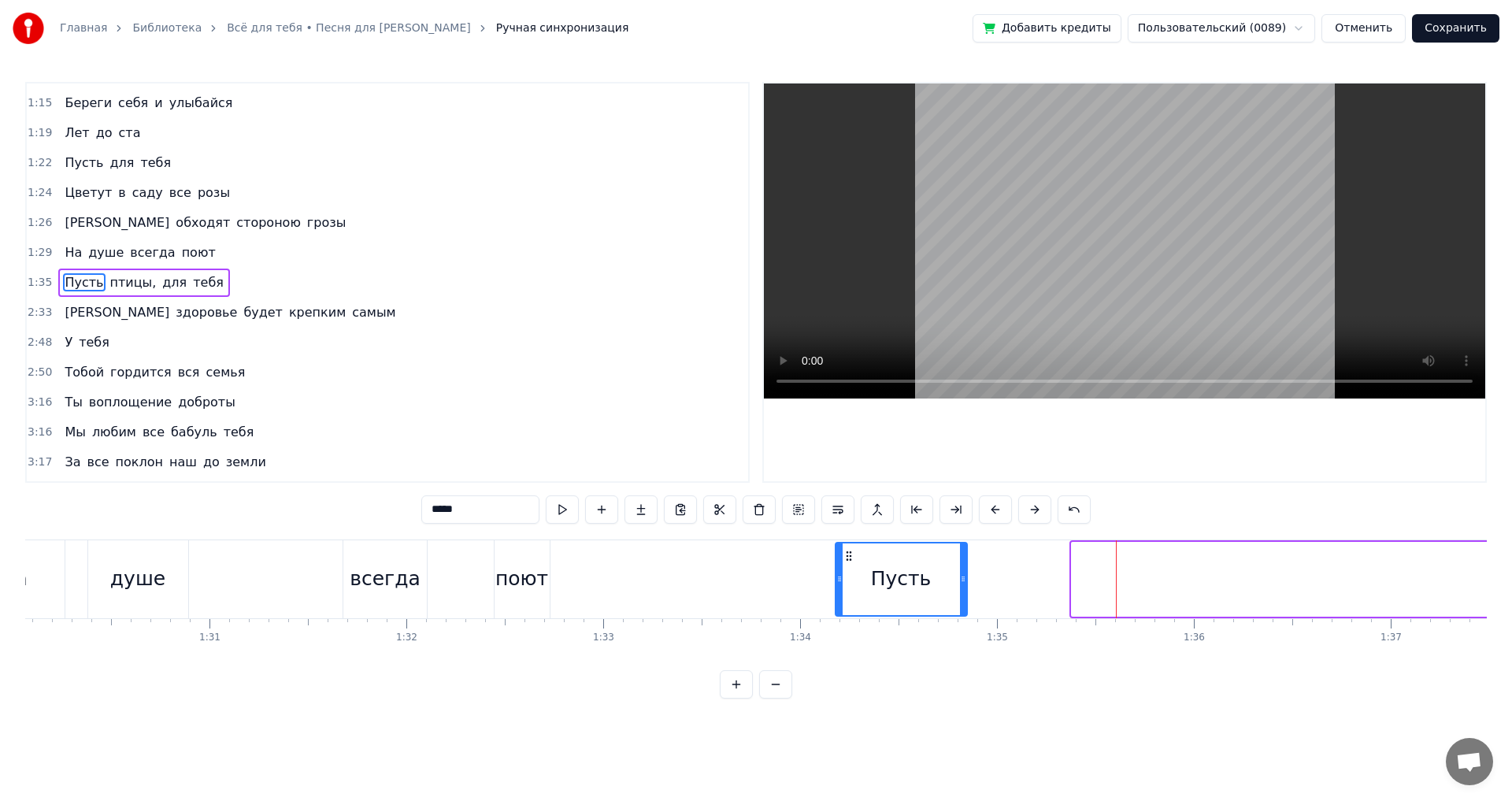
drag, startPoint x: 1086, startPoint y: 552, endPoint x: 850, endPoint y: 557, distance: 236.1
click at [850, 557] on icon at bounding box center [849, 556] width 13 height 13
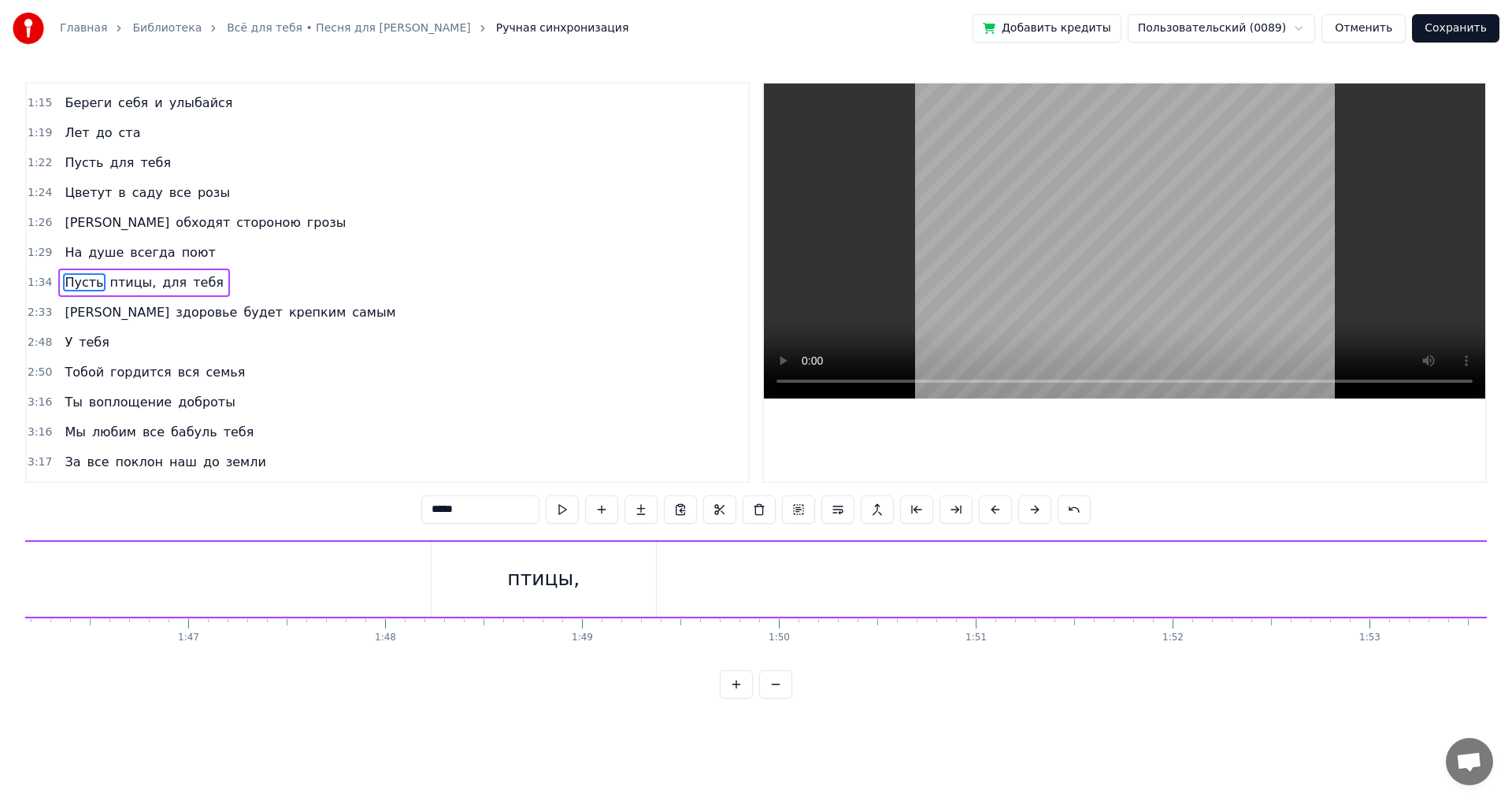
scroll to position [0, 20774]
click at [691, 596] on div "птицы," at bounding box center [673, 579] width 225 height 75
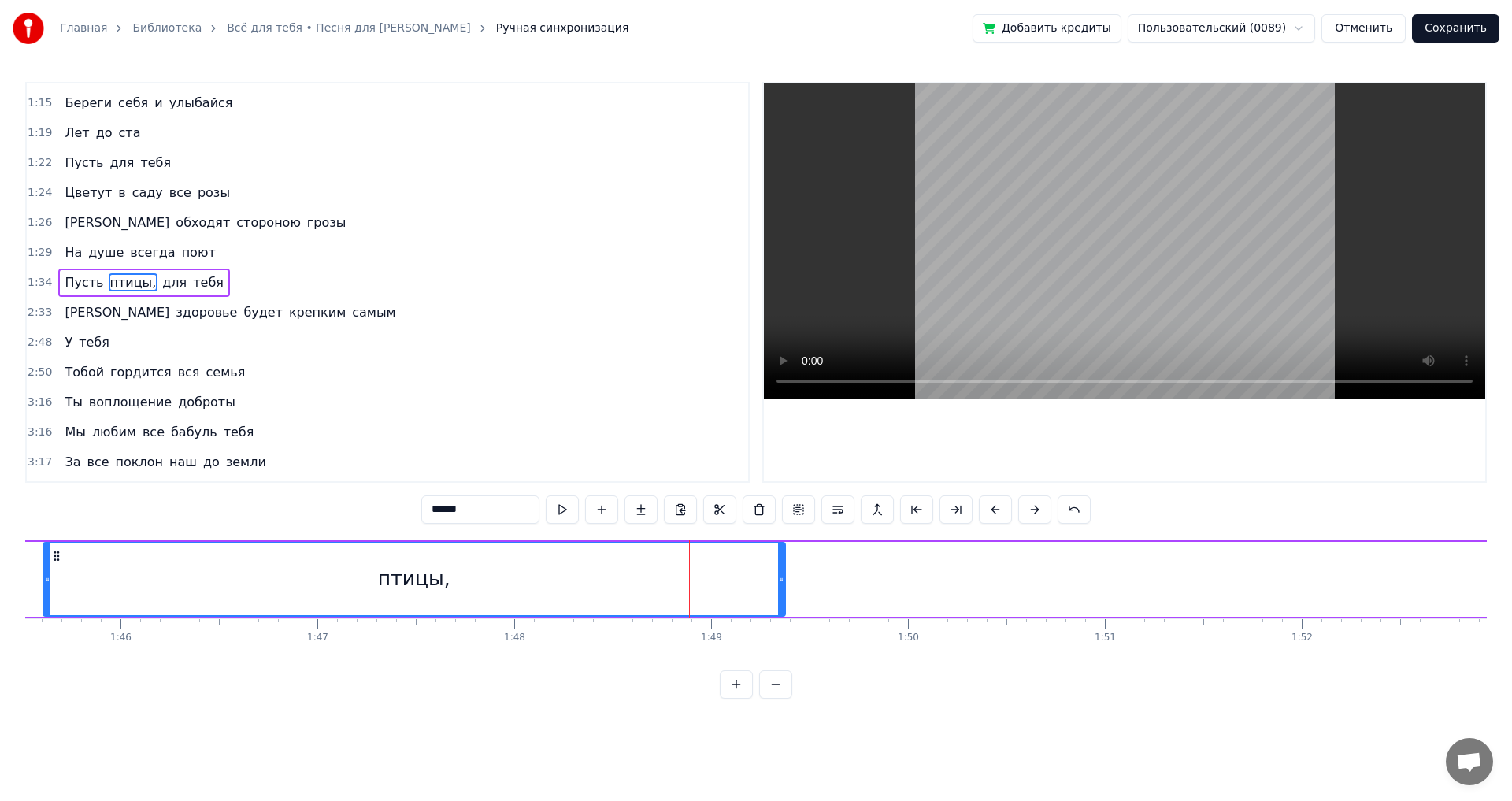
drag, startPoint x: 565, startPoint y: 552, endPoint x: 314, endPoint y: 574, distance: 252.0
click at [47, 561] on div "птицы," at bounding box center [414, 579] width 741 height 72
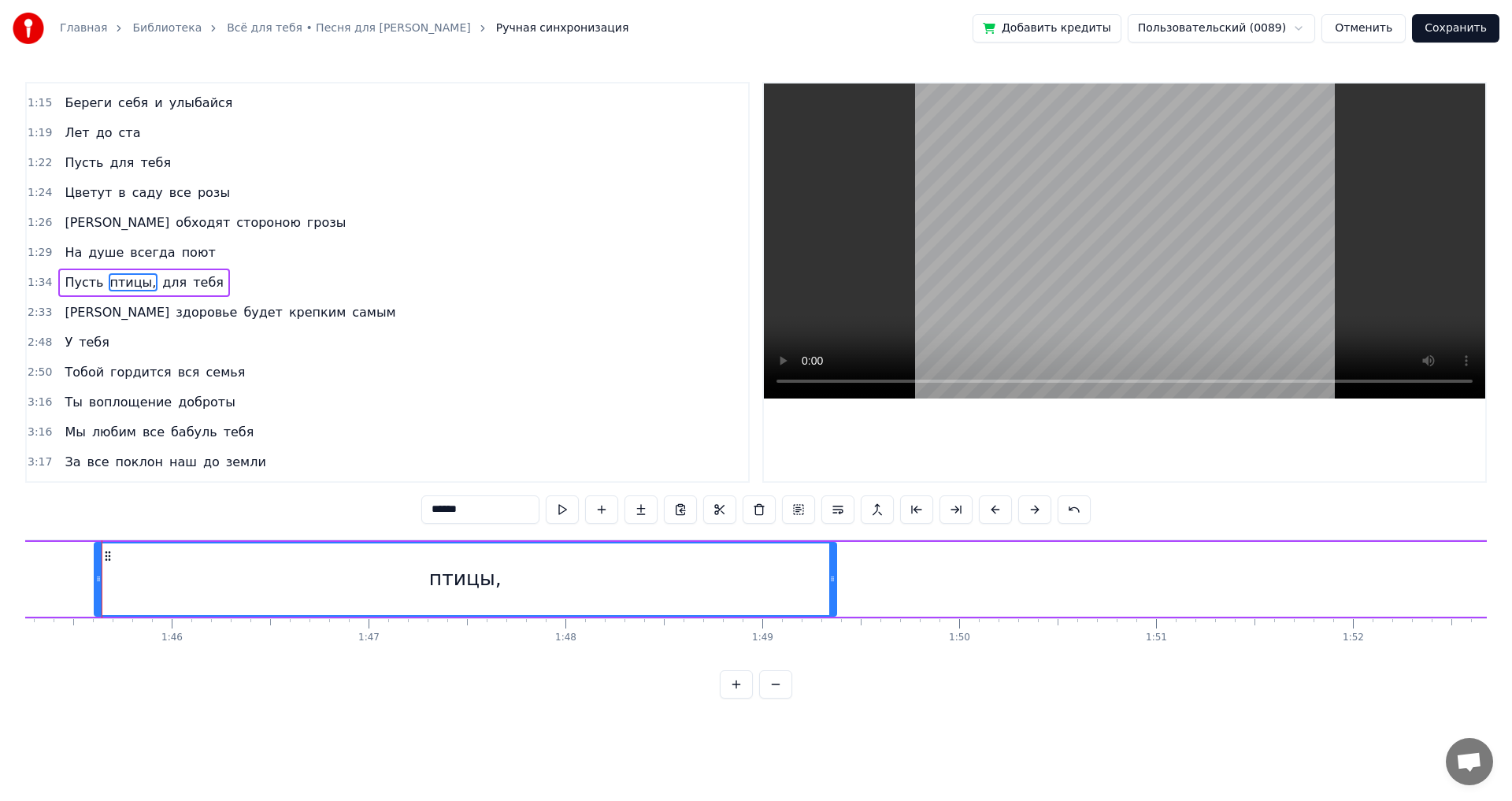
scroll to position [0, 20721]
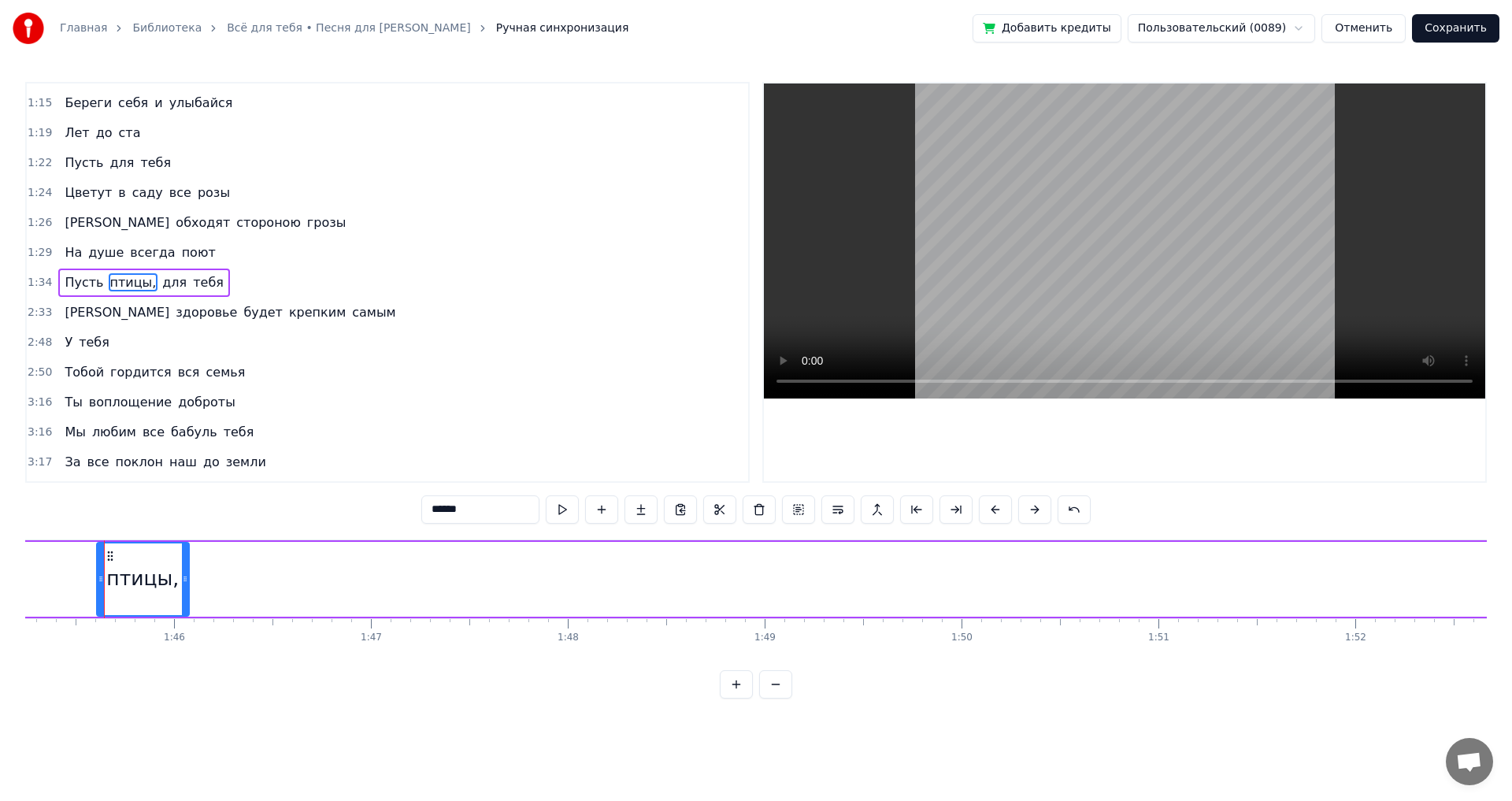
drag, startPoint x: 836, startPoint y: 582, endPoint x: 189, endPoint y: 594, distance: 647.1
click at [185, 594] on div at bounding box center [185, 579] width 6 height 72
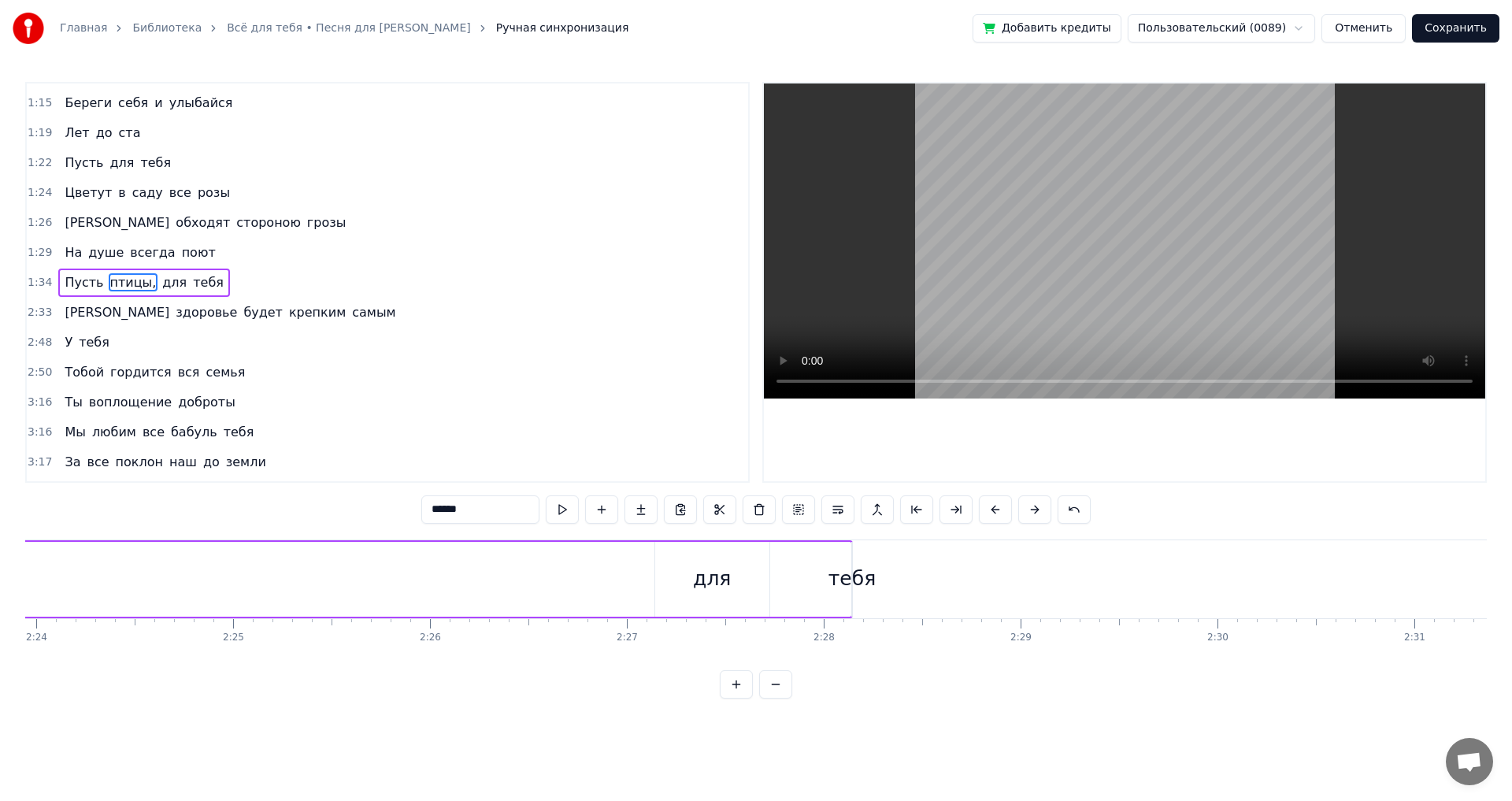
scroll to position [0, 28236]
click at [814, 579] on div "для" at bounding box center [816, 578] width 38 height 30
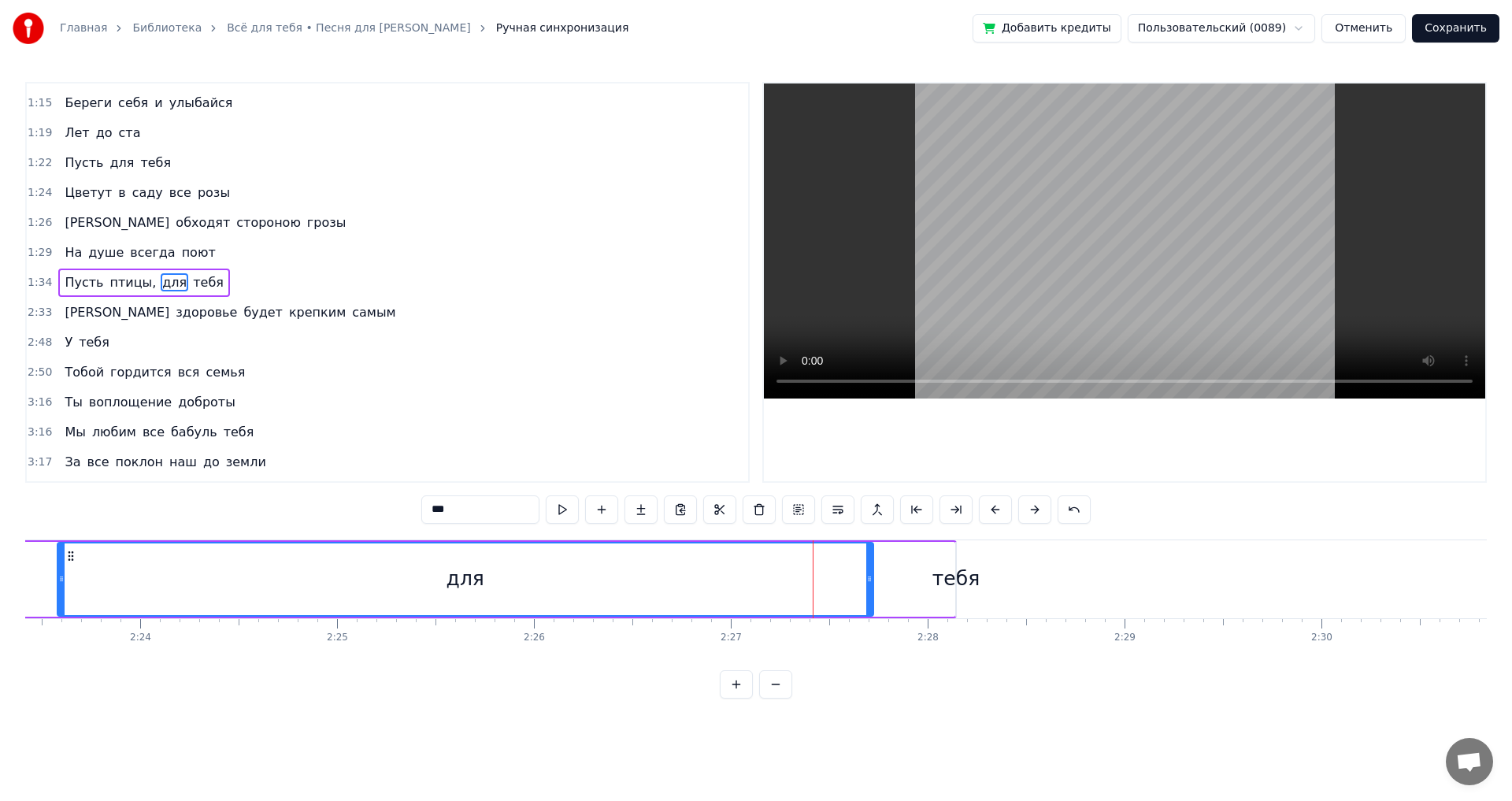
drag, startPoint x: 761, startPoint y: 576, endPoint x: 59, endPoint y: 573, distance: 702.0
click at [59, 573] on icon at bounding box center [61, 579] width 6 height 13
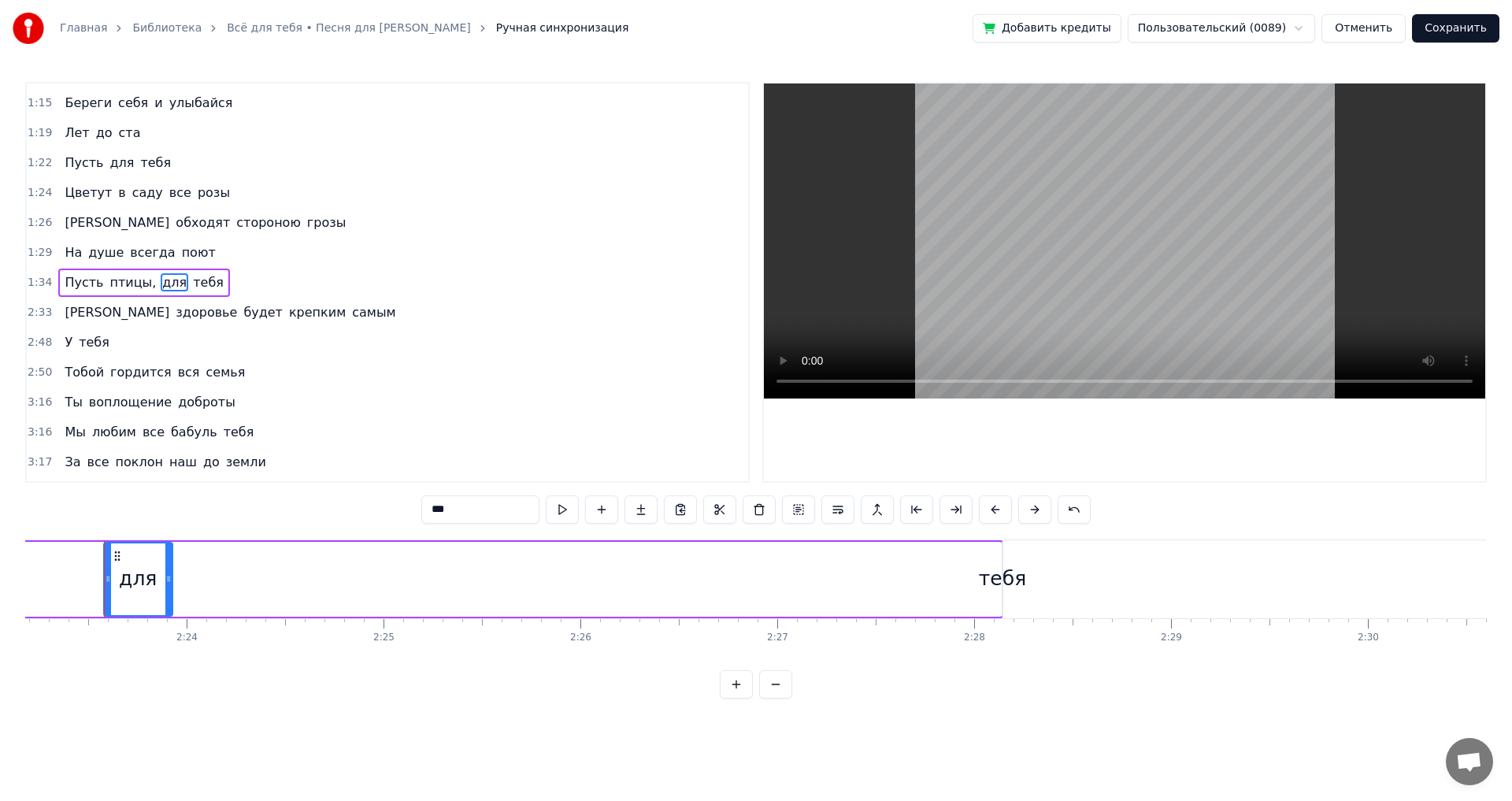
drag, startPoint x: 916, startPoint y: 577, endPoint x: 547, endPoint y: 579, distance: 369.0
click at [168, 593] on div at bounding box center [169, 579] width 6 height 72
click at [994, 580] on div "тебя" at bounding box center [1002, 578] width 47 height 30
type input "****"
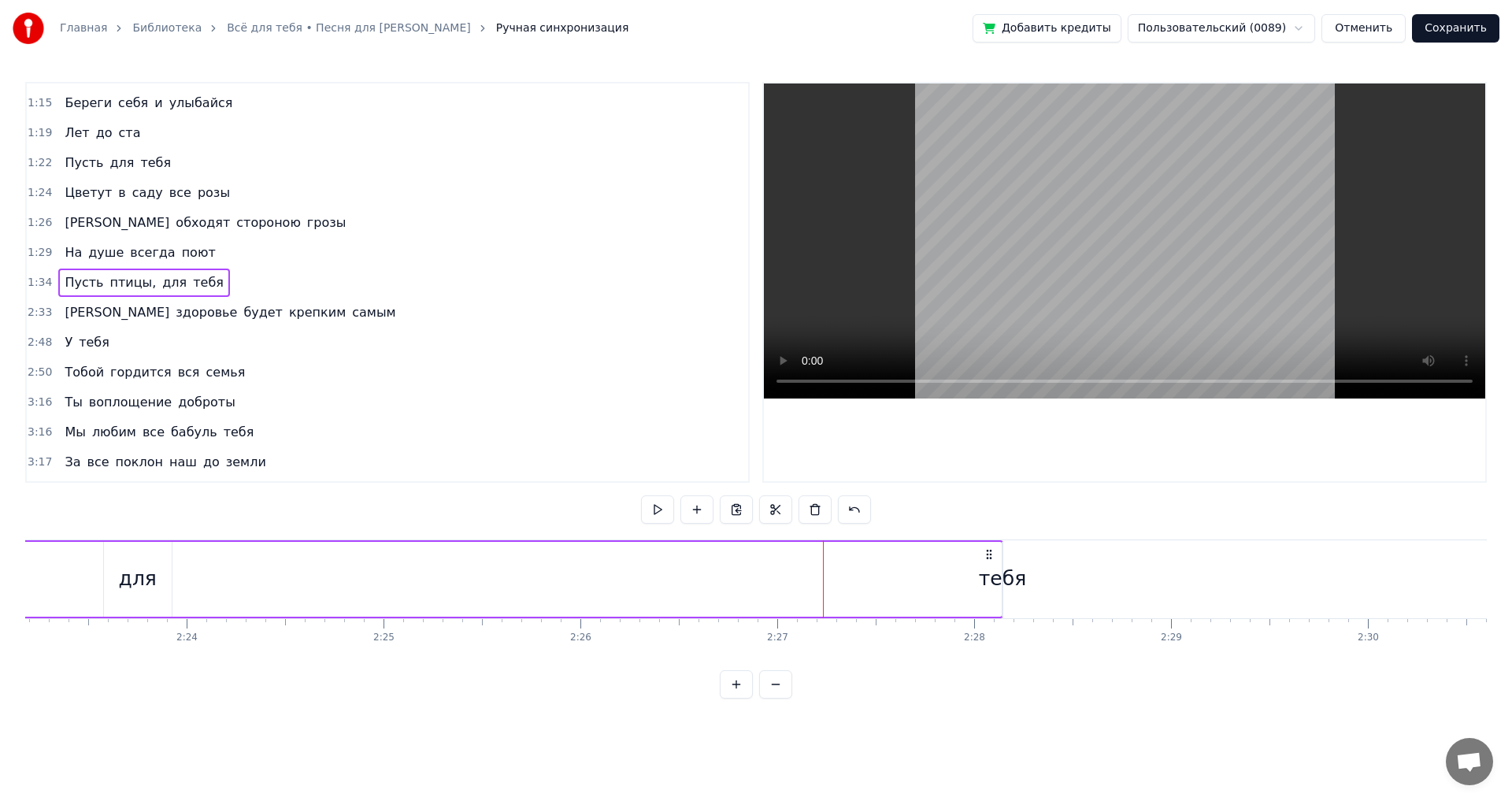
click at [1000, 581] on div "тебя" at bounding box center [1002, 578] width 47 height 30
drag, startPoint x: 999, startPoint y: 582, endPoint x: 987, endPoint y: 582, distance: 12.0
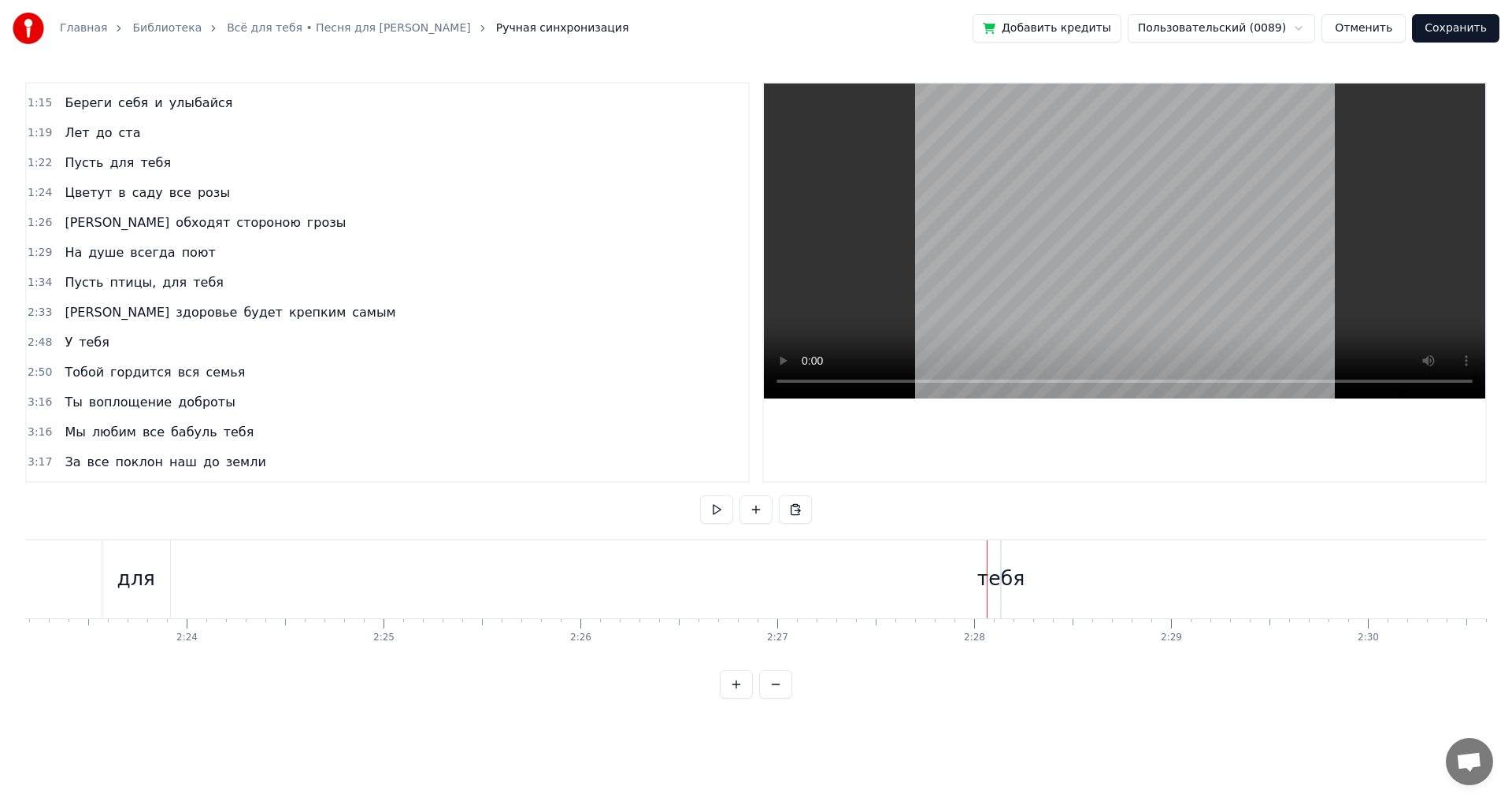
click at [1000, 574] on div "тебя" at bounding box center [1000, 578] width 47 height 30
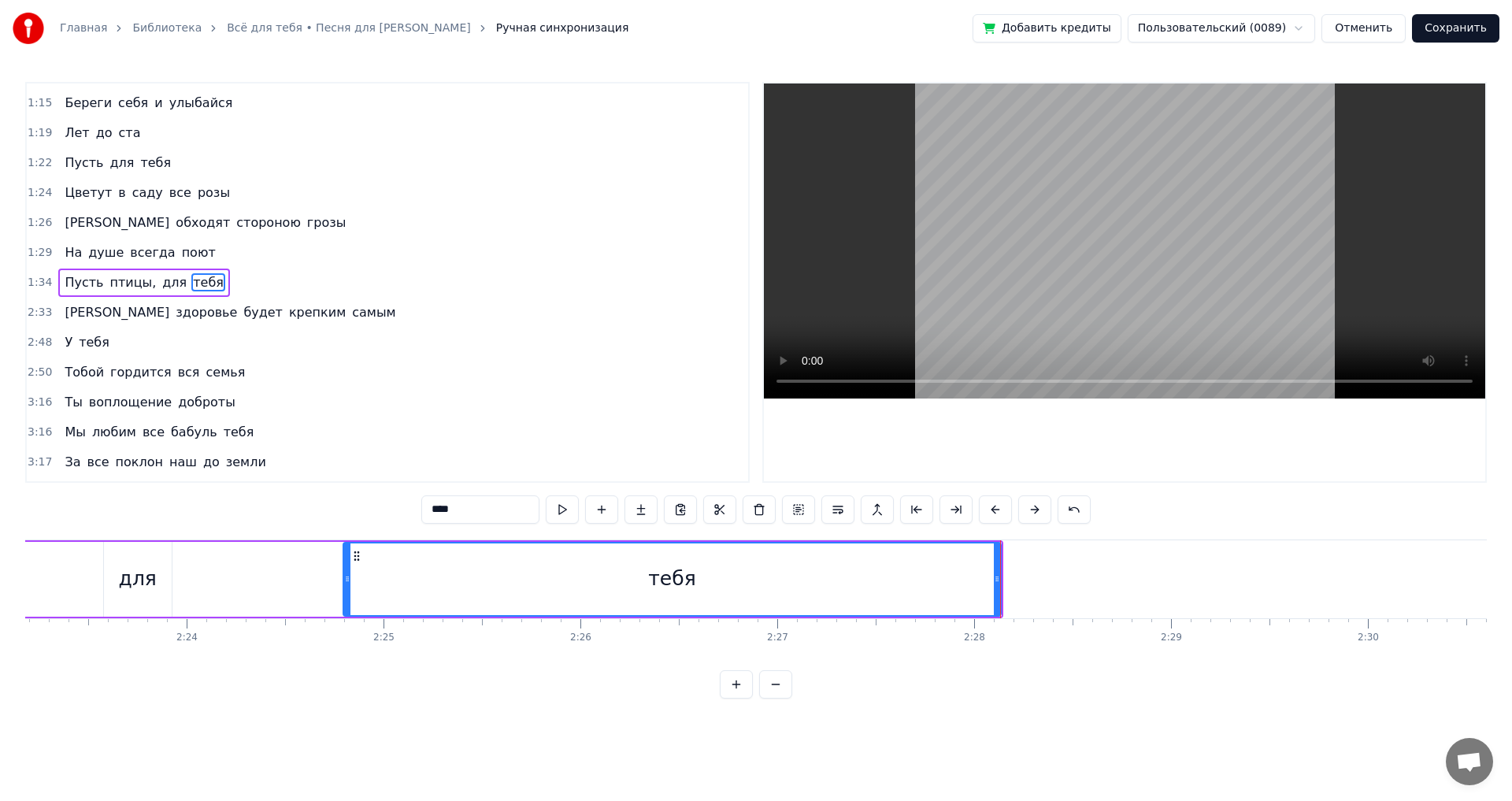
drag, startPoint x: 1005, startPoint y: 557, endPoint x: 360, endPoint y: 577, distance: 645.3
click at [344, 573] on div at bounding box center [347, 579] width 6 height 72
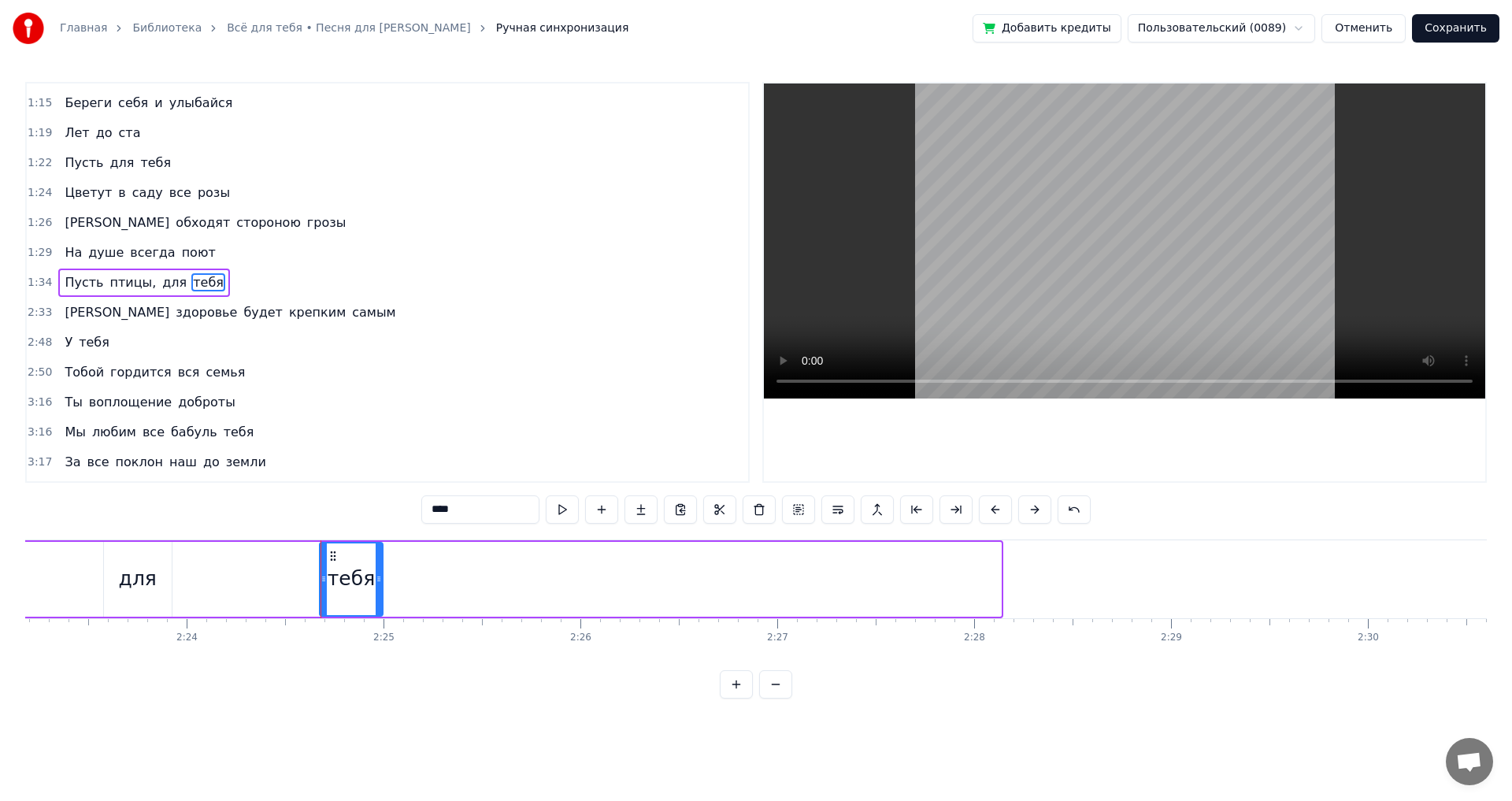
drag, startPoint x: 997, startPoint y: 576, endPoint x: 374, endPoint y: 591, distance: 623.2
click at [376, 588] on div at bounding box center [379, 579] width 6 height 72
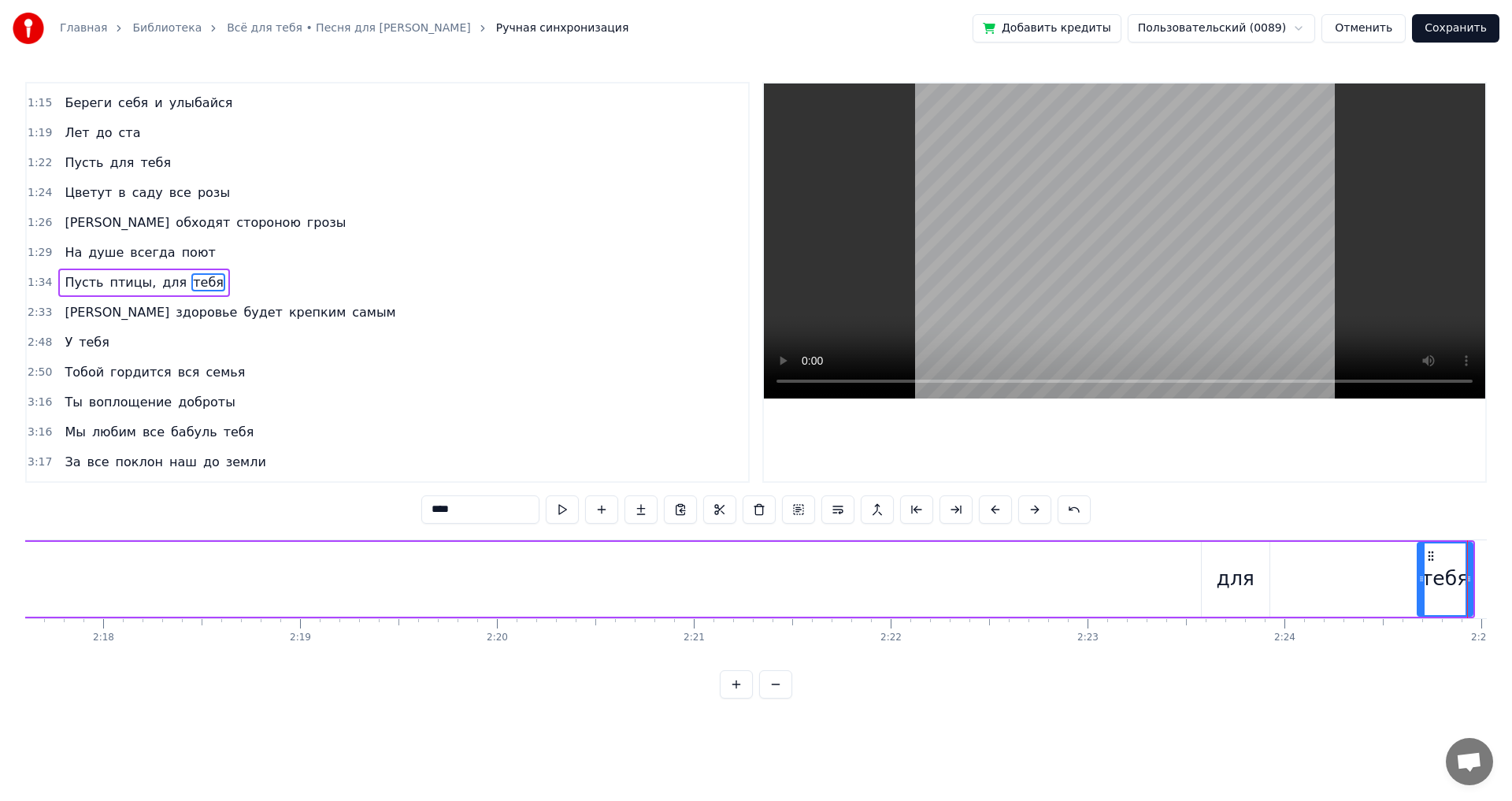
scroll to position [0, 27119]
click at [1197, 579] on div "для" at bounding box center [1209, 578] width 38 height 30
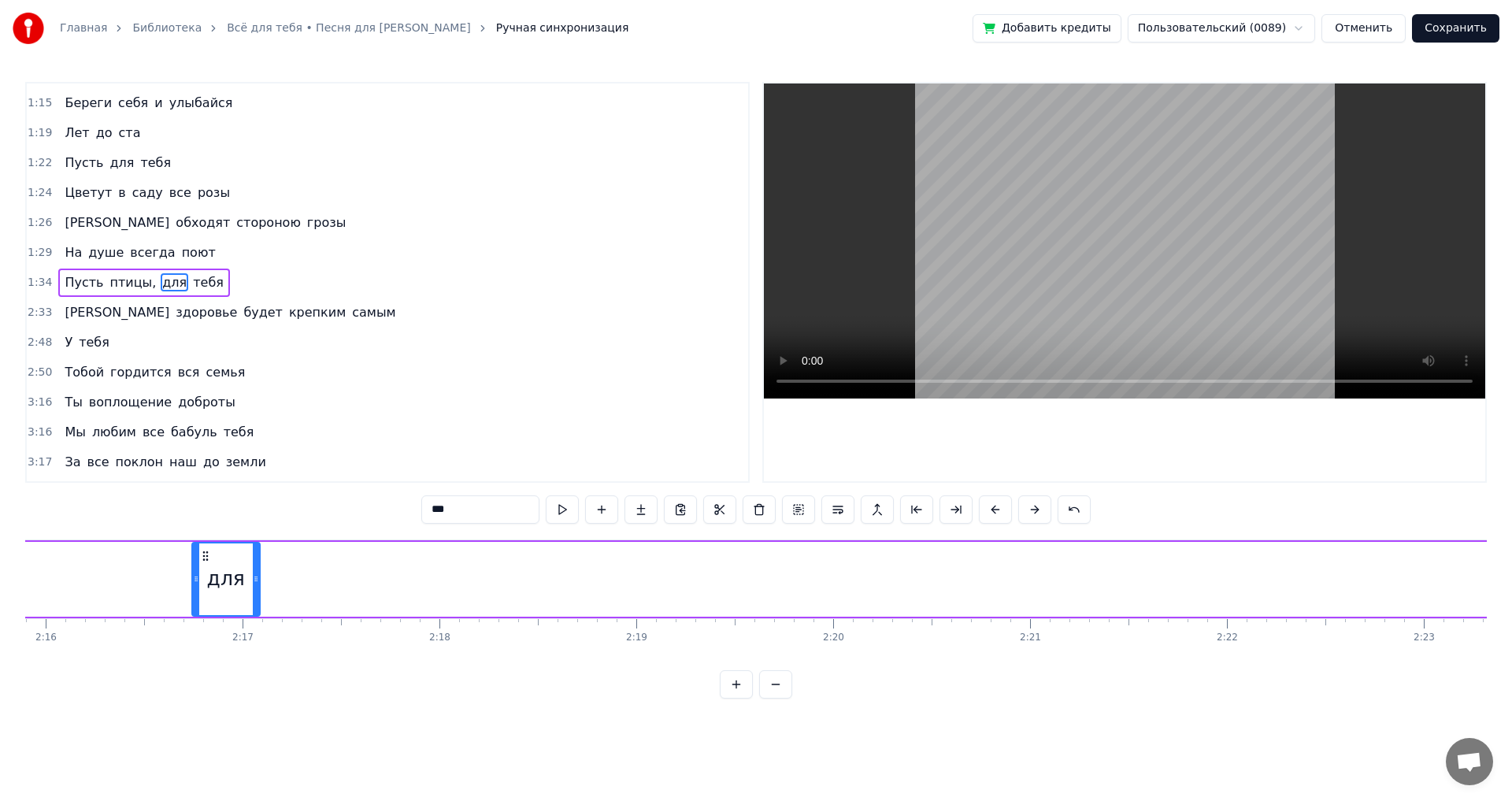
drag, startPoint x: 1182, startPoint y: 550, endPoint x: 171, endPoint y: 564, distance: 1011.1
click at [193, 551] on div "для" at bounding box center [226, 579] width 66 height 72
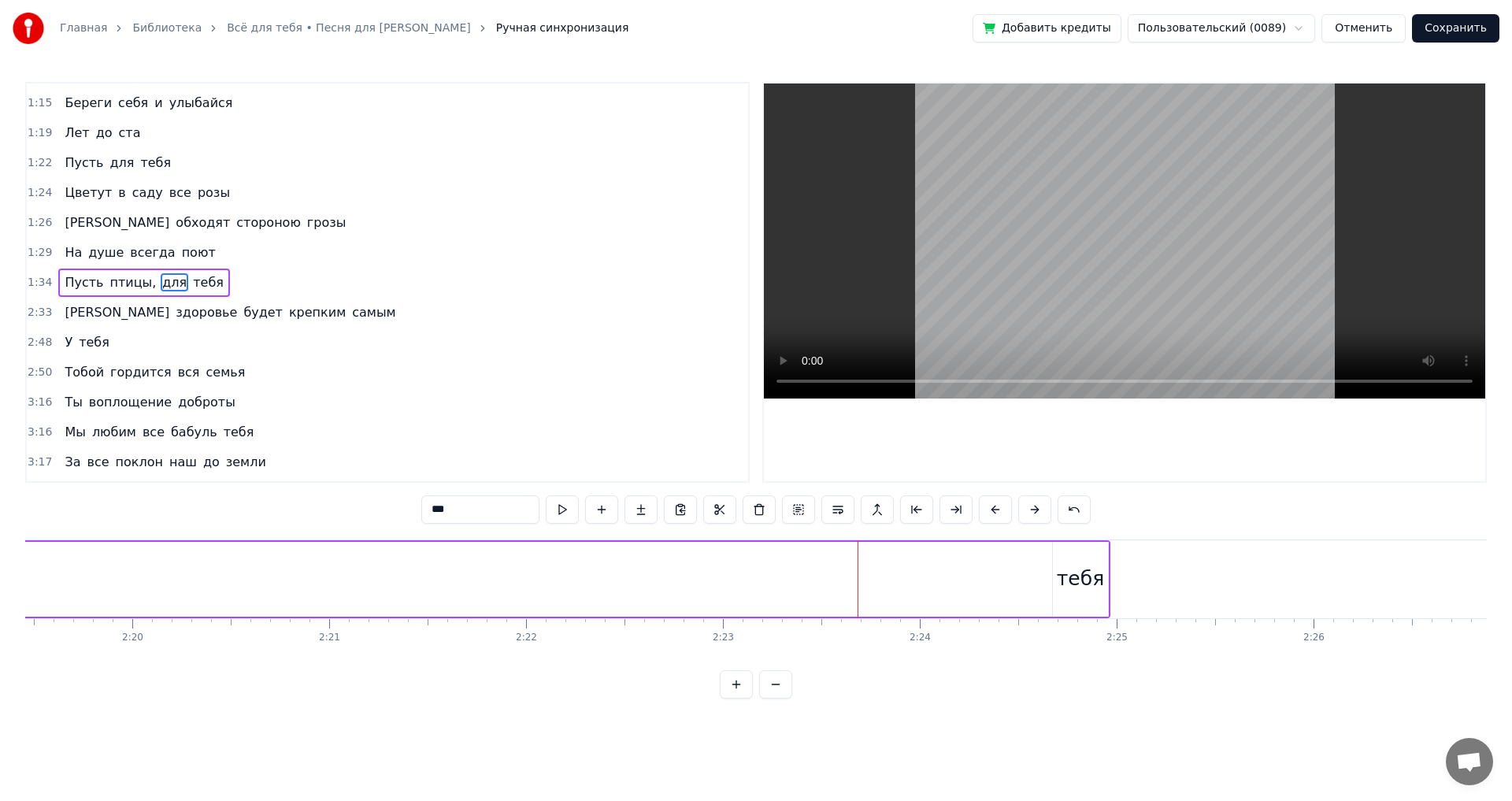
scroll to position [0, 27481]
click at [1050, 564] on div "тебя" at bounding box center [1055, 578] width 47 height 30
drag, startPoint x: 1042, startPoint y: 556, endPoint x: 914, endPoint y: 555, distance: 128.0
click at [894, 559] on icon at bounding box center [900, 556] width 13 height 13
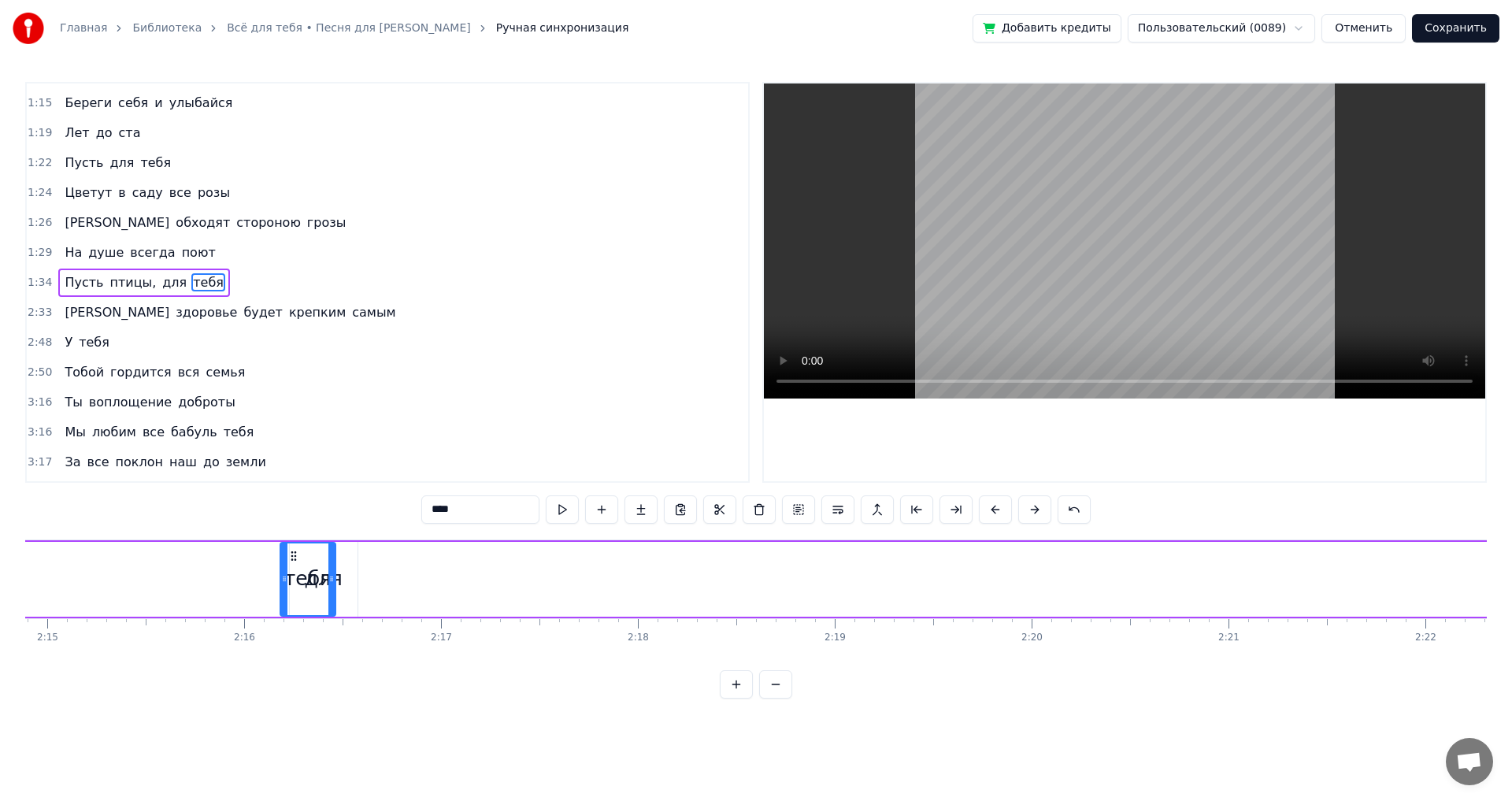
scroll to position [0, 26555]
drag, startPoint x: 886, startPoint y: 557, endPoint x: 406, endPoint y: 601, distance: 482.0
click at [406, 601] on div "тебя" at bounding box center [421, 579] width 54 height 72
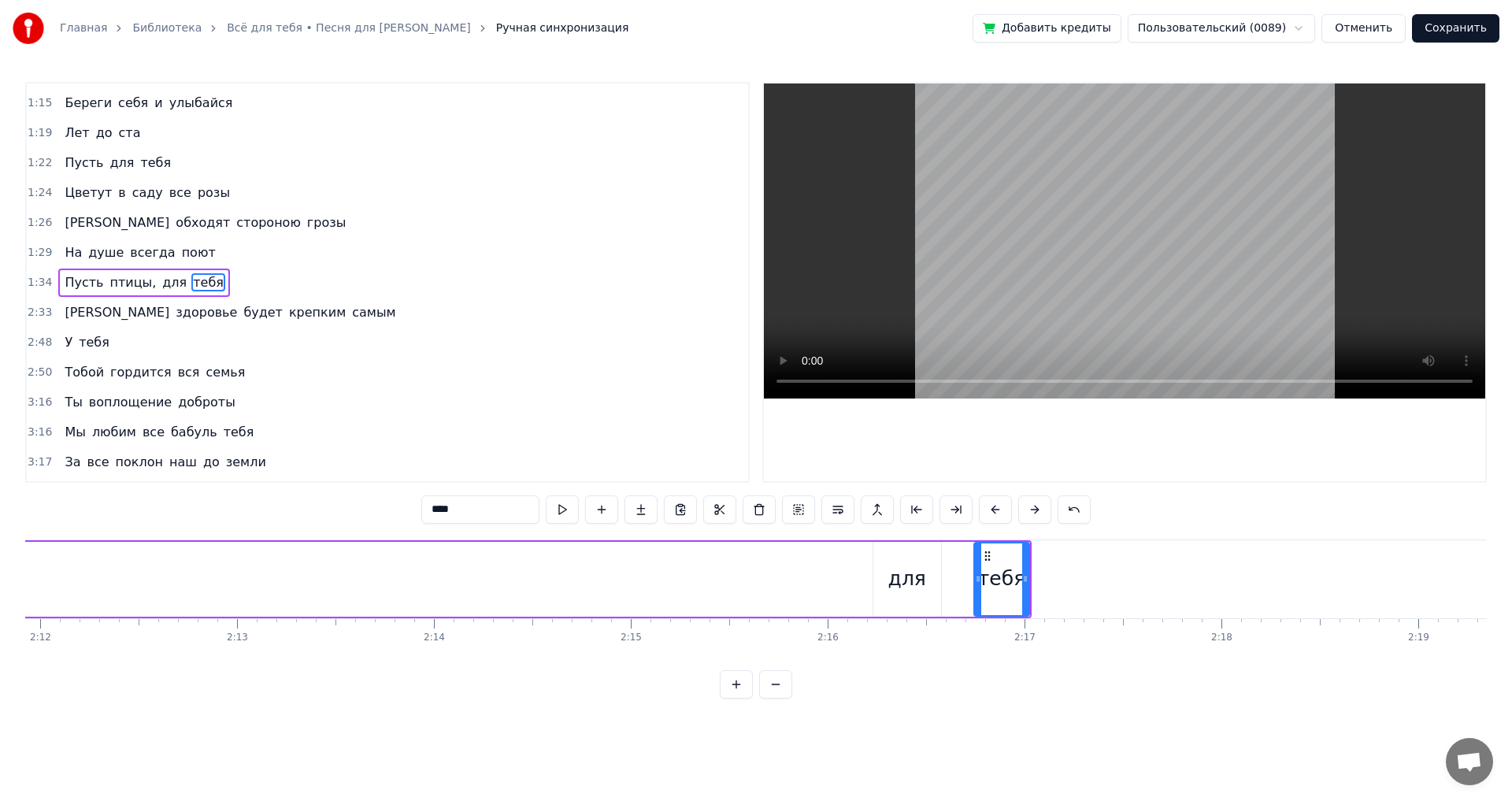
scroll to position [0, 25895]
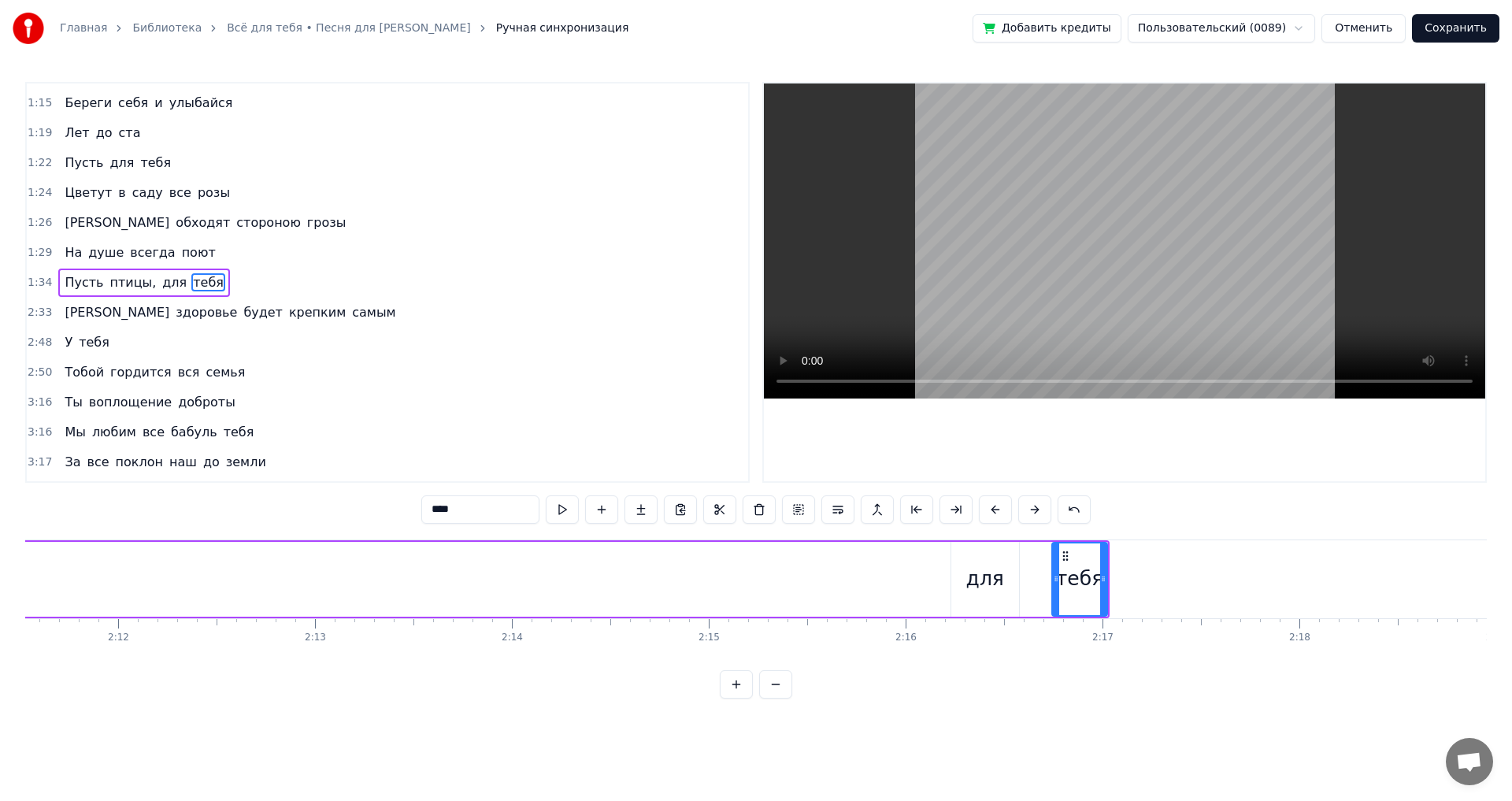
click at [986, 576] on div "для" at bounding box center [984, 578] width 38 height 30
drag, startPoint x: 969, startPoint y: 553, endPoint x: 943, endPoint y: 557, distance: 26.3
click at [943, 557] on icon at bounding box center [939, 556] width 13 height 13
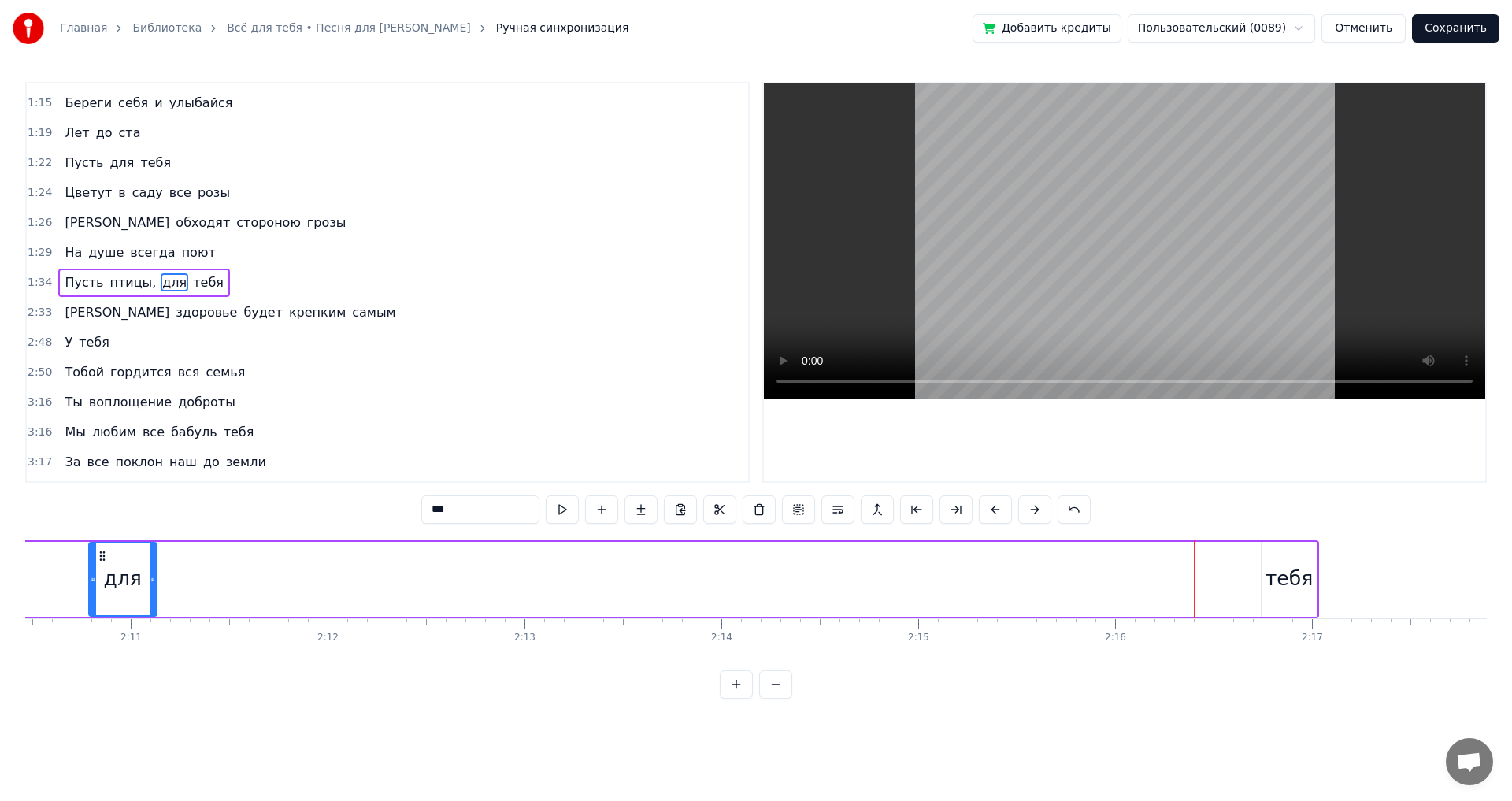
drag, startPoint x: 942, startPoint y: 555, endPoint x: 387, endPoint y: 588, distance: 556.0
click at [129, 576] on div "для" at bounding box center [123, 579] width 66 height 72
click at [1305, 569] on div "тебя" at bounding box center [1311, 578] width 47 height 30
type input "****"
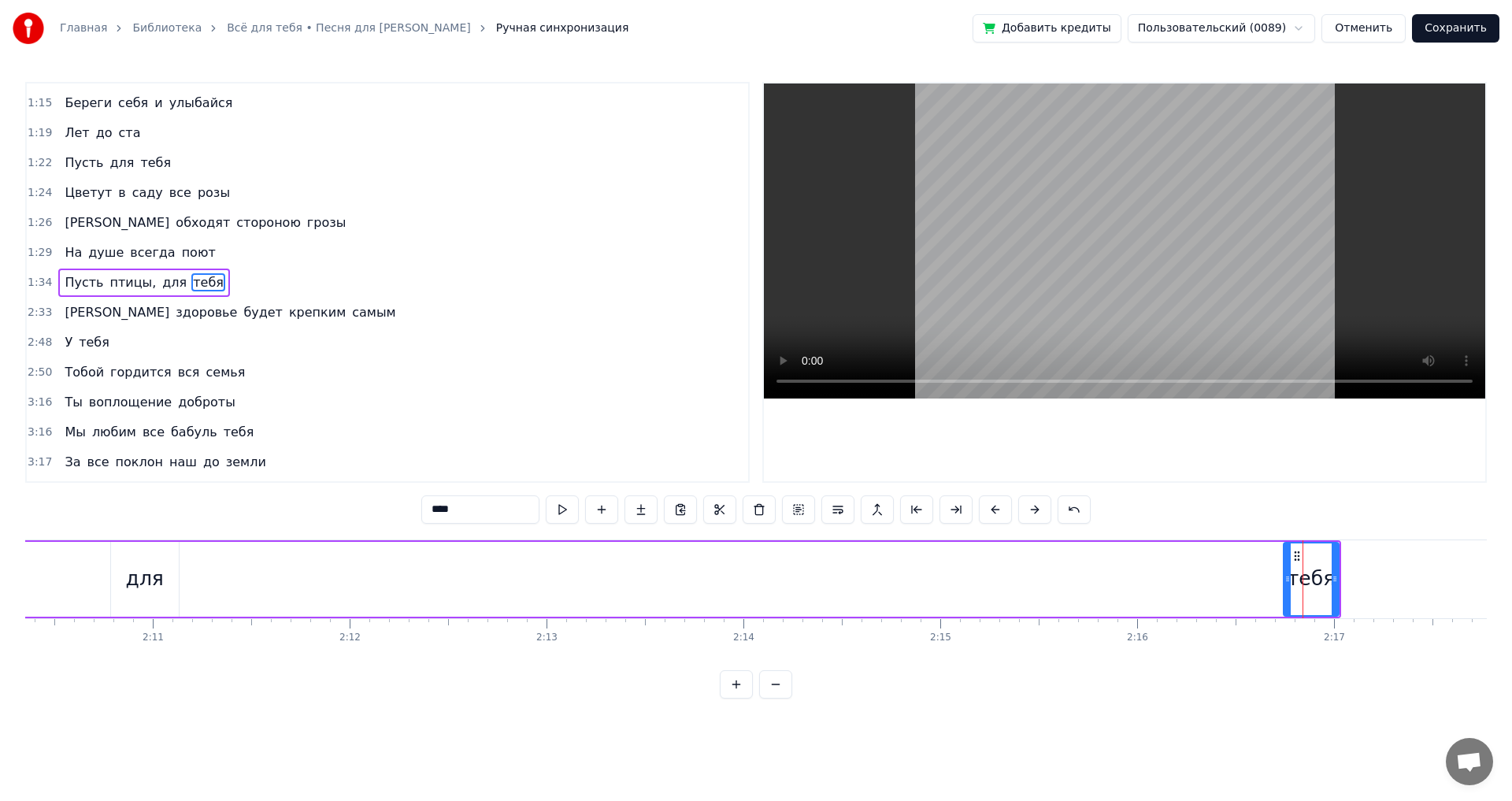
drag, startPoint x: 1305, startPoint y: 552, endPoint x: 709, endPoint y: 552, distance: 596.0
click at [1329, 557] on icon at bounding box center [1327, 555] width 13 height 13
click at [1316, 565] on div "тебя" at bounding box center [1311, 578] width 47 height 30
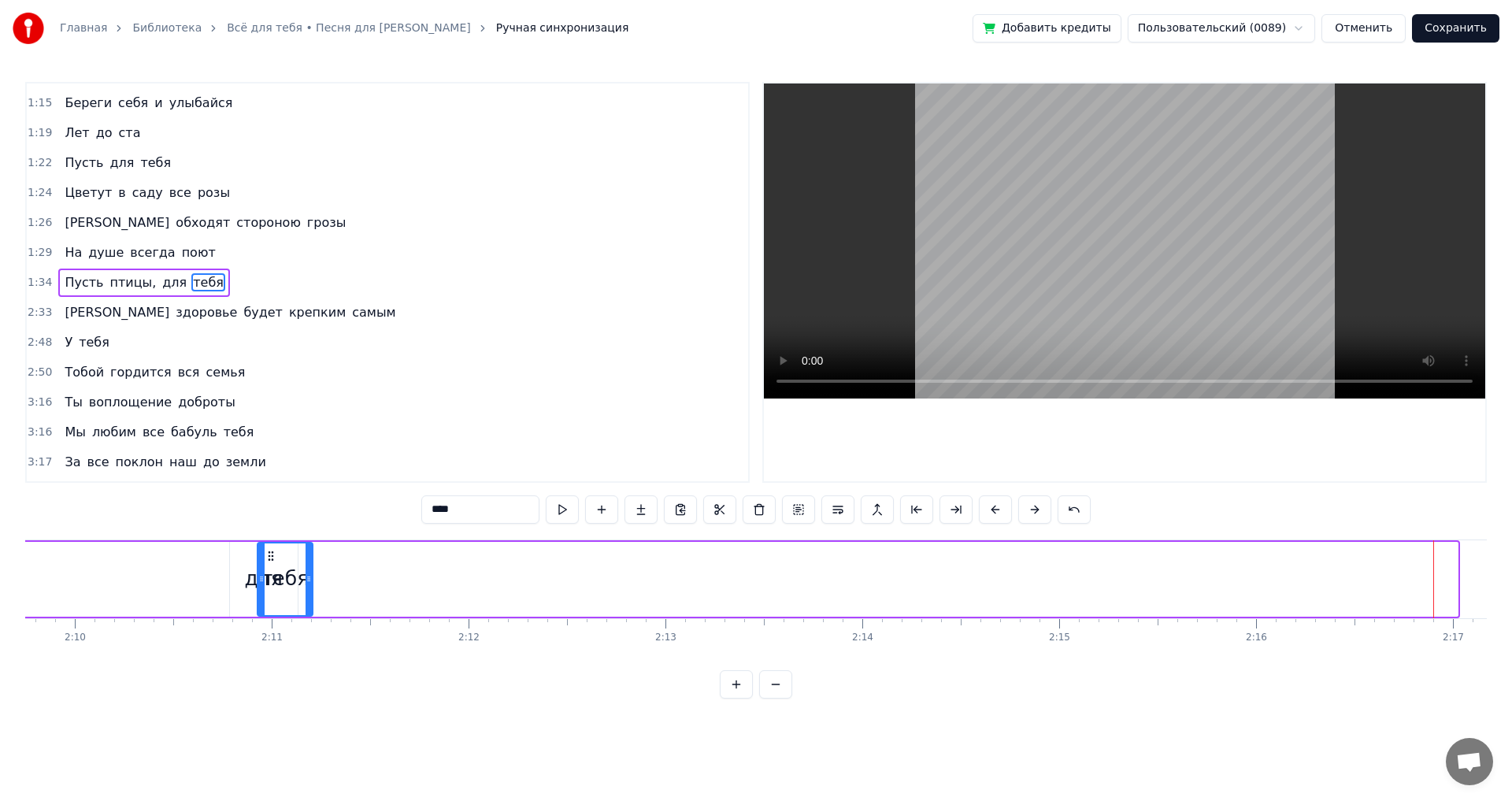
scroll to position [0, 25540]
drag, startPoint x: 1301, startPoint y: 557, endPoint x: 368, endPoint y: 605, distance: 934.2
click at [368, 605] on div "тебя" at bounding box center [378, 579] width 54 height 72
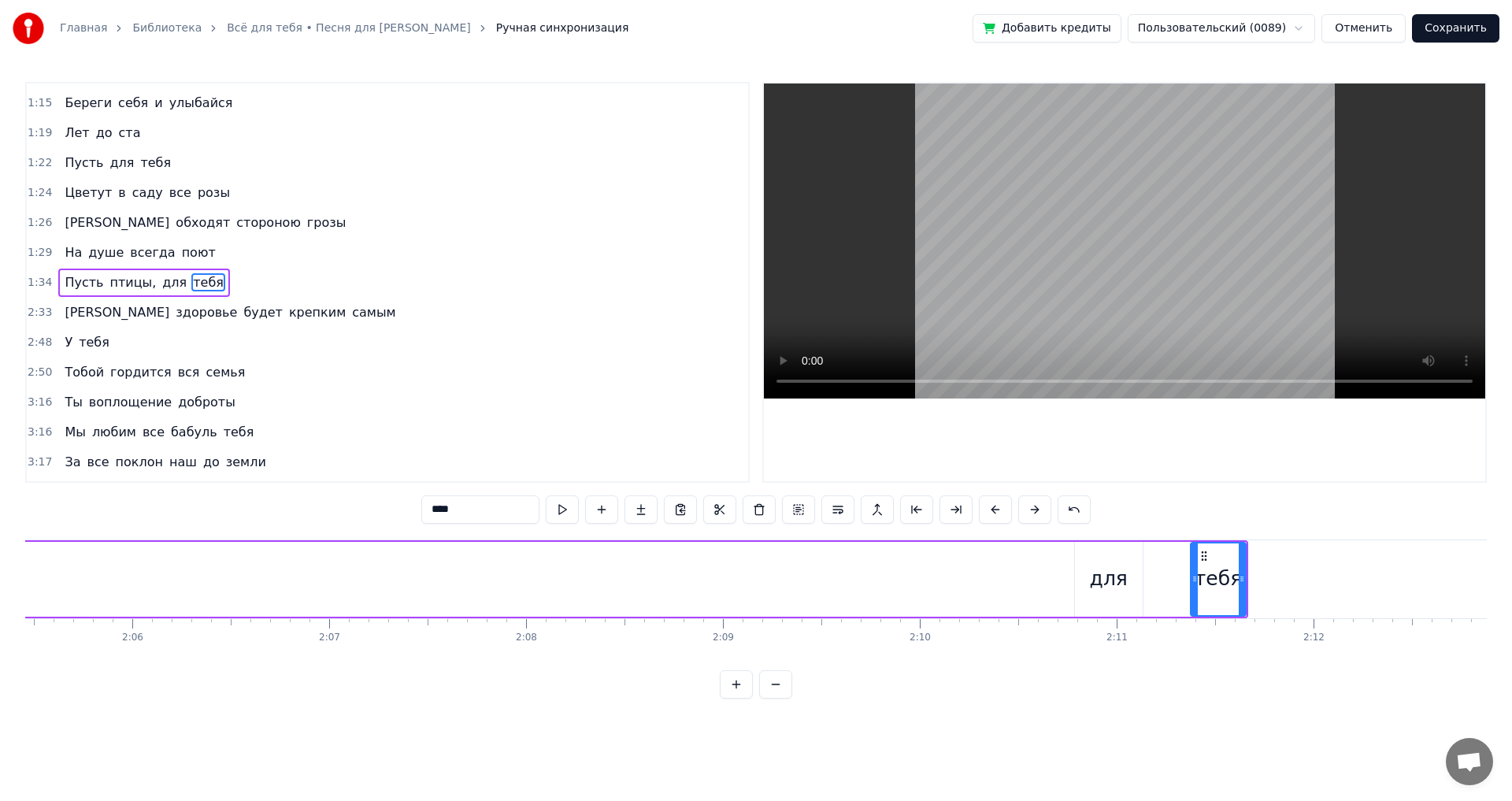
scroll to position [0, 24648]
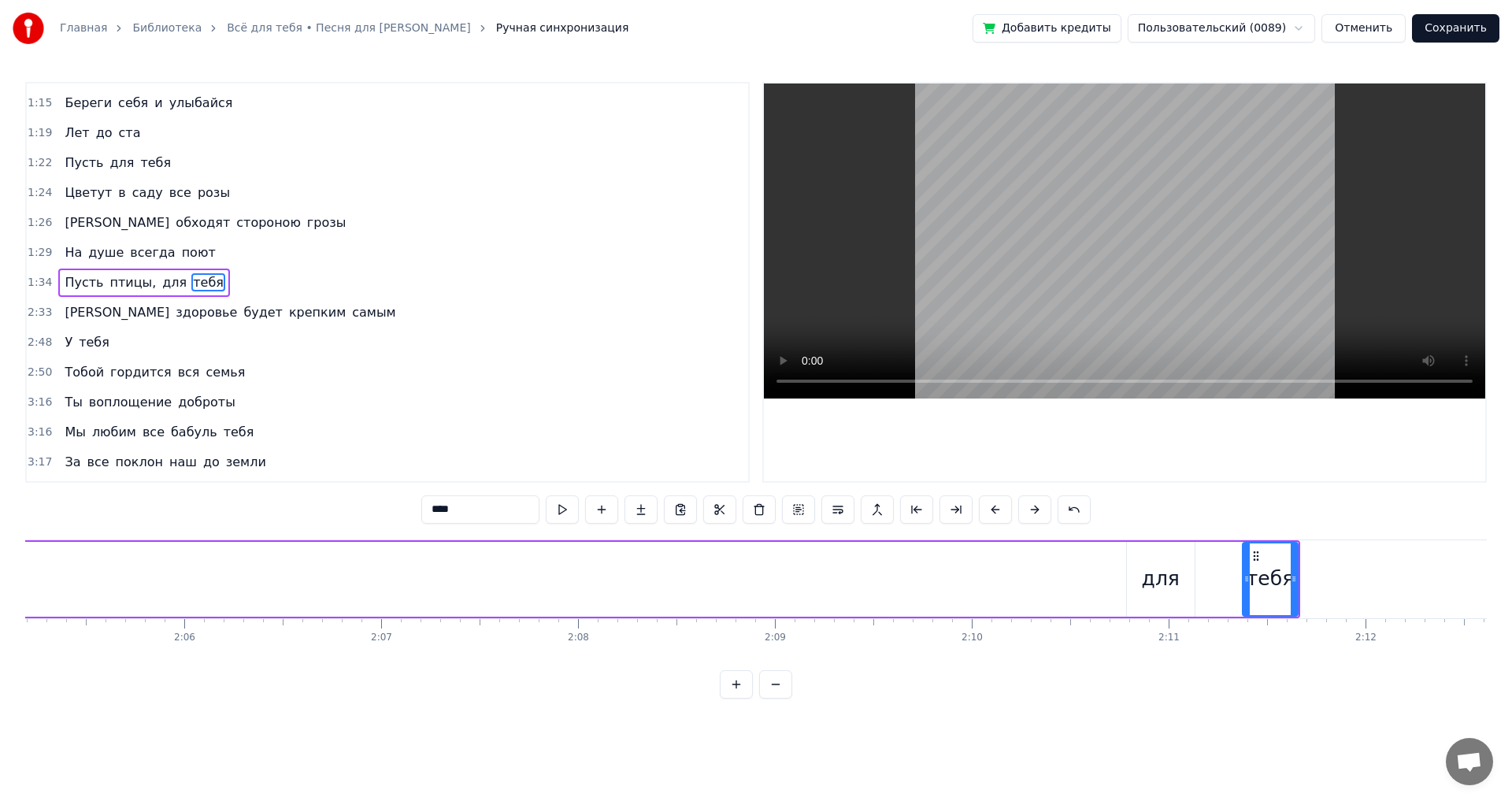
click at [1158, 550] on div "для" at bounding box center [1161, 579] width 68 height 75
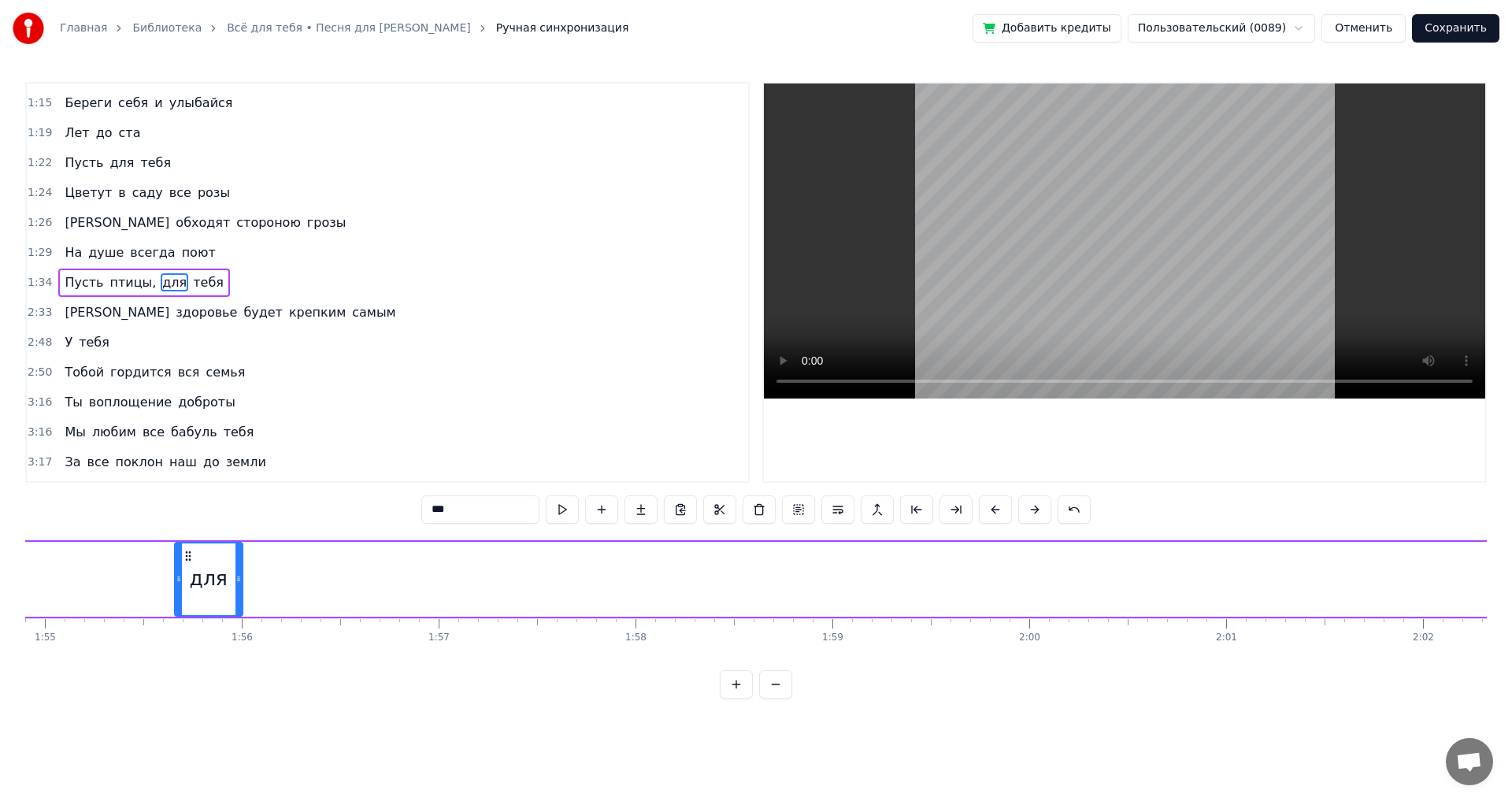
drag, startPoint x: 1136, startPoint y: 553, endPoint x: 183, endPoint y: 574, distance: 953.2
click at [183, 574] on div "для" at bounding box center [208, 579] width 66 height 72
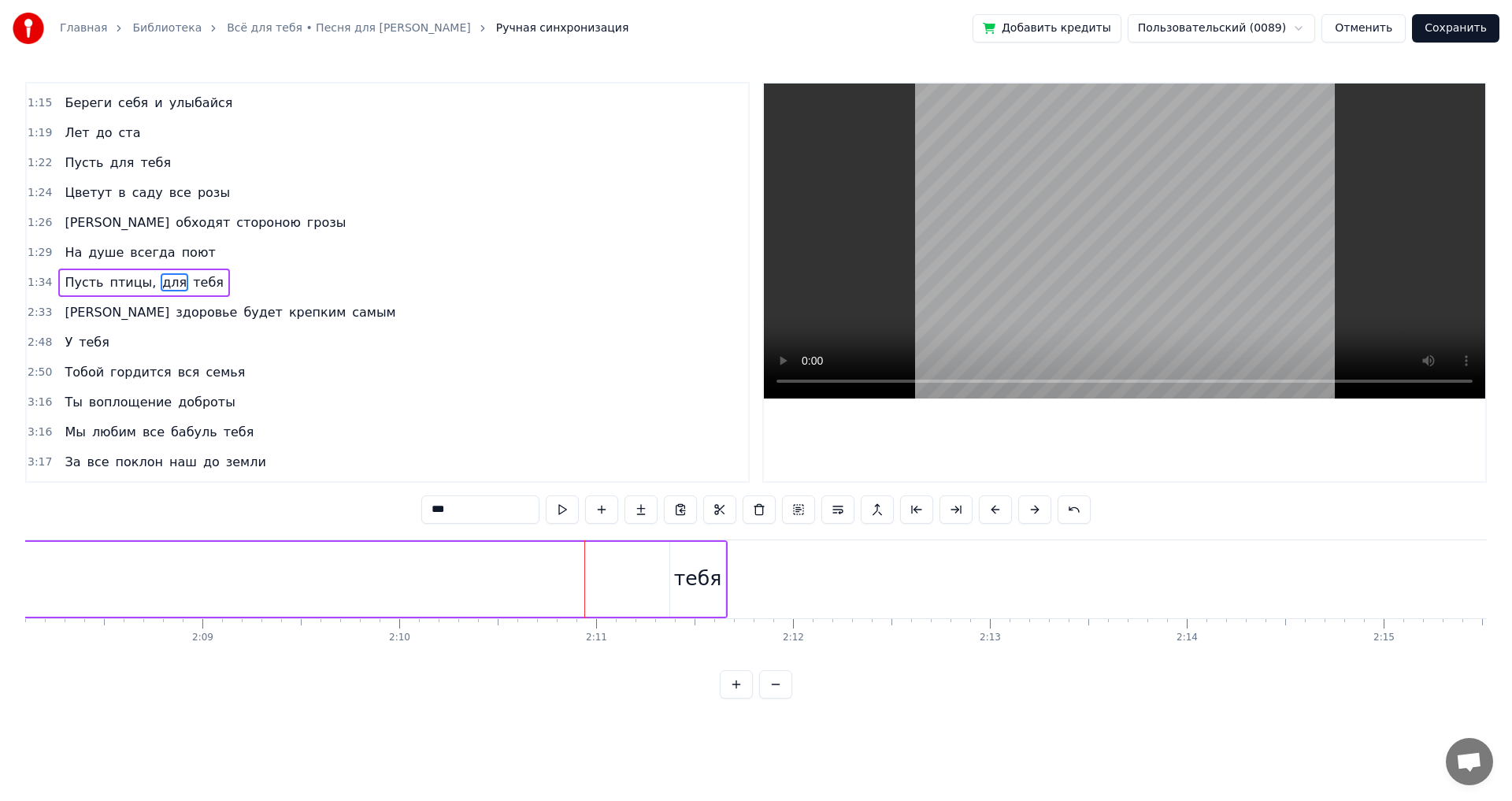
scroll to position [0, 25064]
click at [847, 572] on div "тебя" at bounding box center [854, 578] width 47 height 30
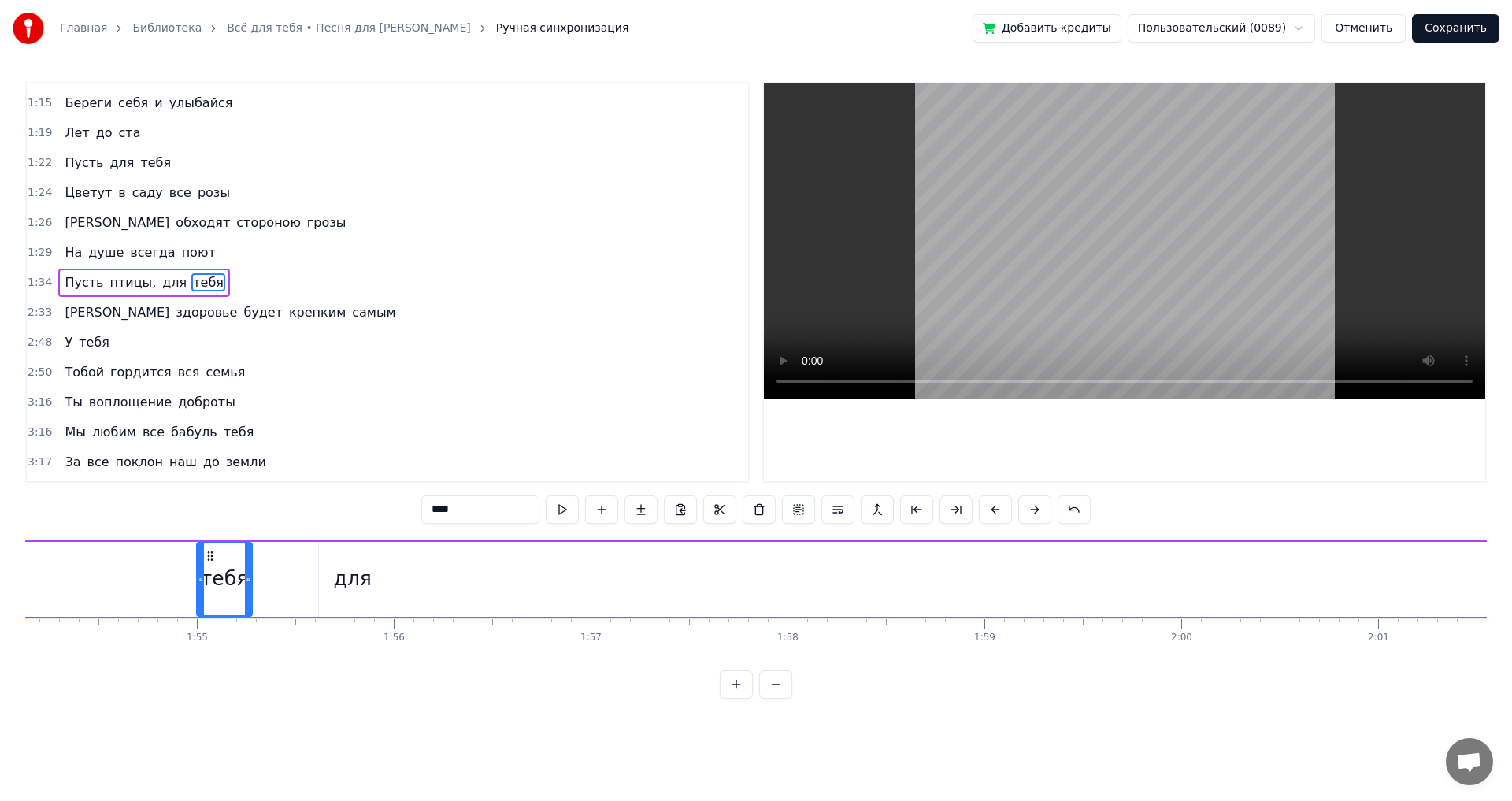
scroll to position [0, 22468]
drag, startPoint x: 840, startPoint y: 554, endPoint x: 458, endPoint y: 573, distance: 382.5
click at [458, 573] on div "тебя" at bounding box center [477, 579] width 54 height 72
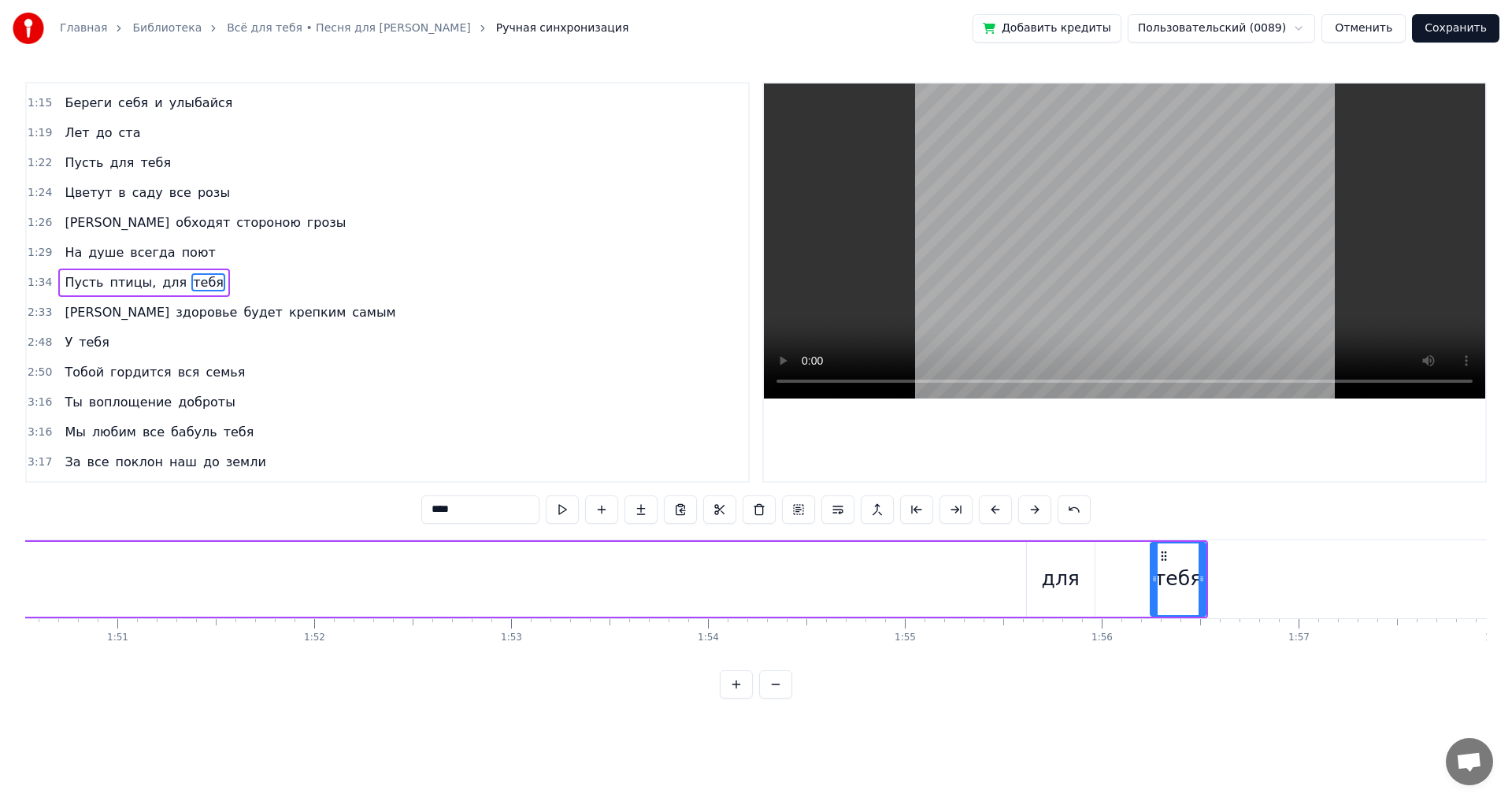
scroll to position [0, 21865]
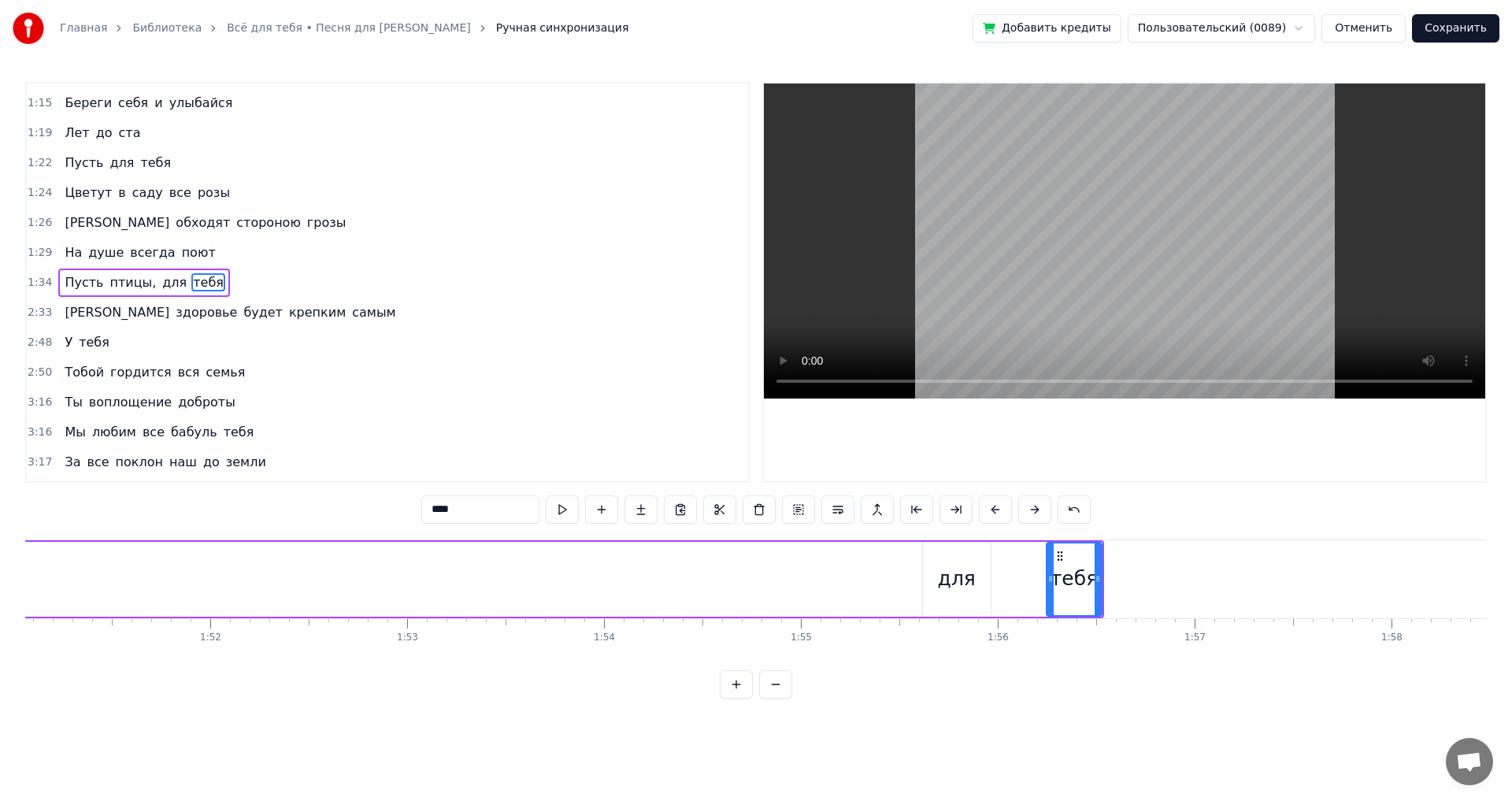
click at [943, 565] on div "для" at bounding box center [956, 578] width 38 height 30
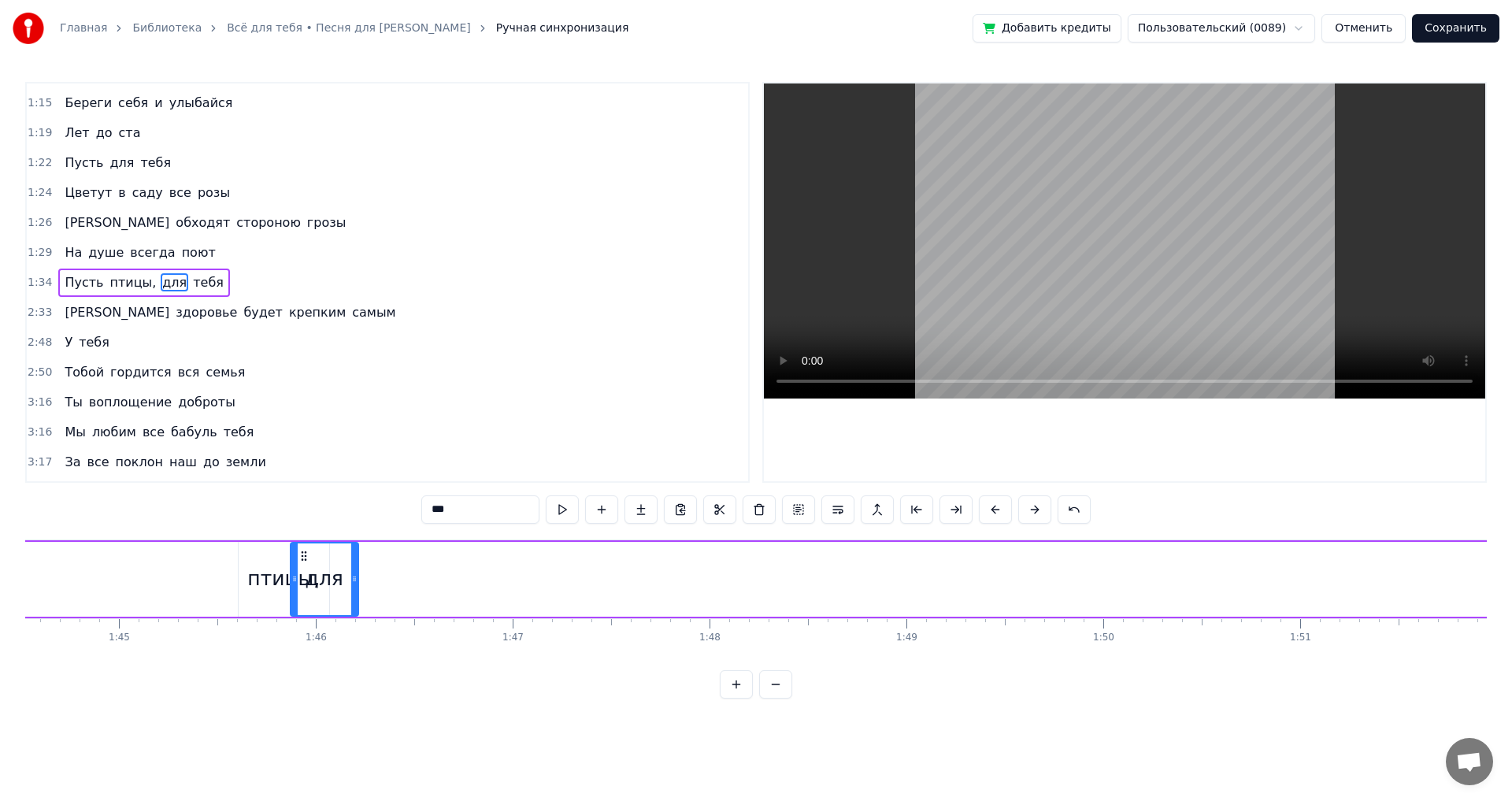
scroll to position [0, 20578]
drag, startPoint x: 936, startPoint y: 555, endPoint x: 378, endPoint y: 559, distance: 558.0
click at [378, 559] on icon at bounding box center [378, 556] width 13 height 13
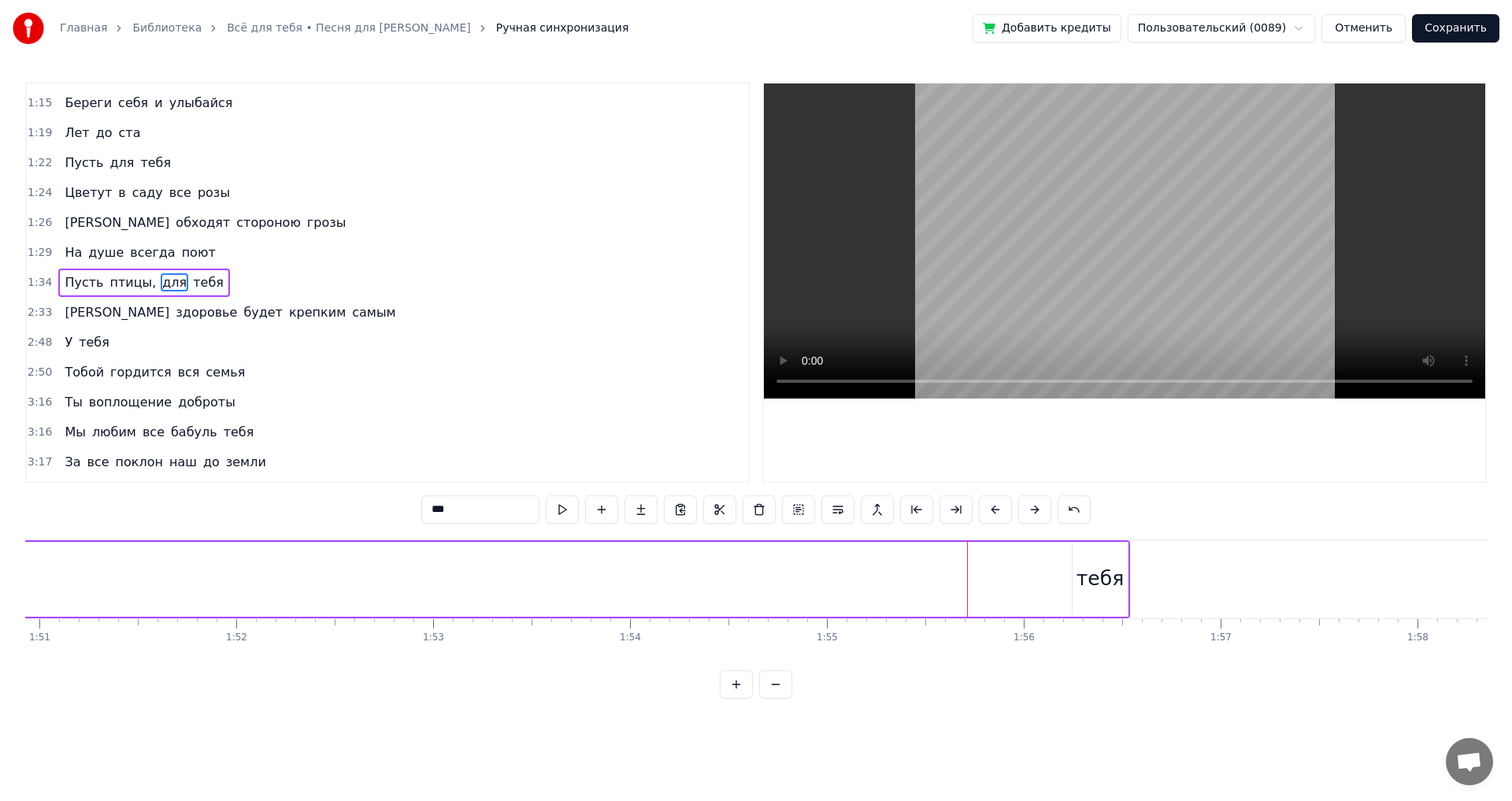
scroll to position [0, 22282]
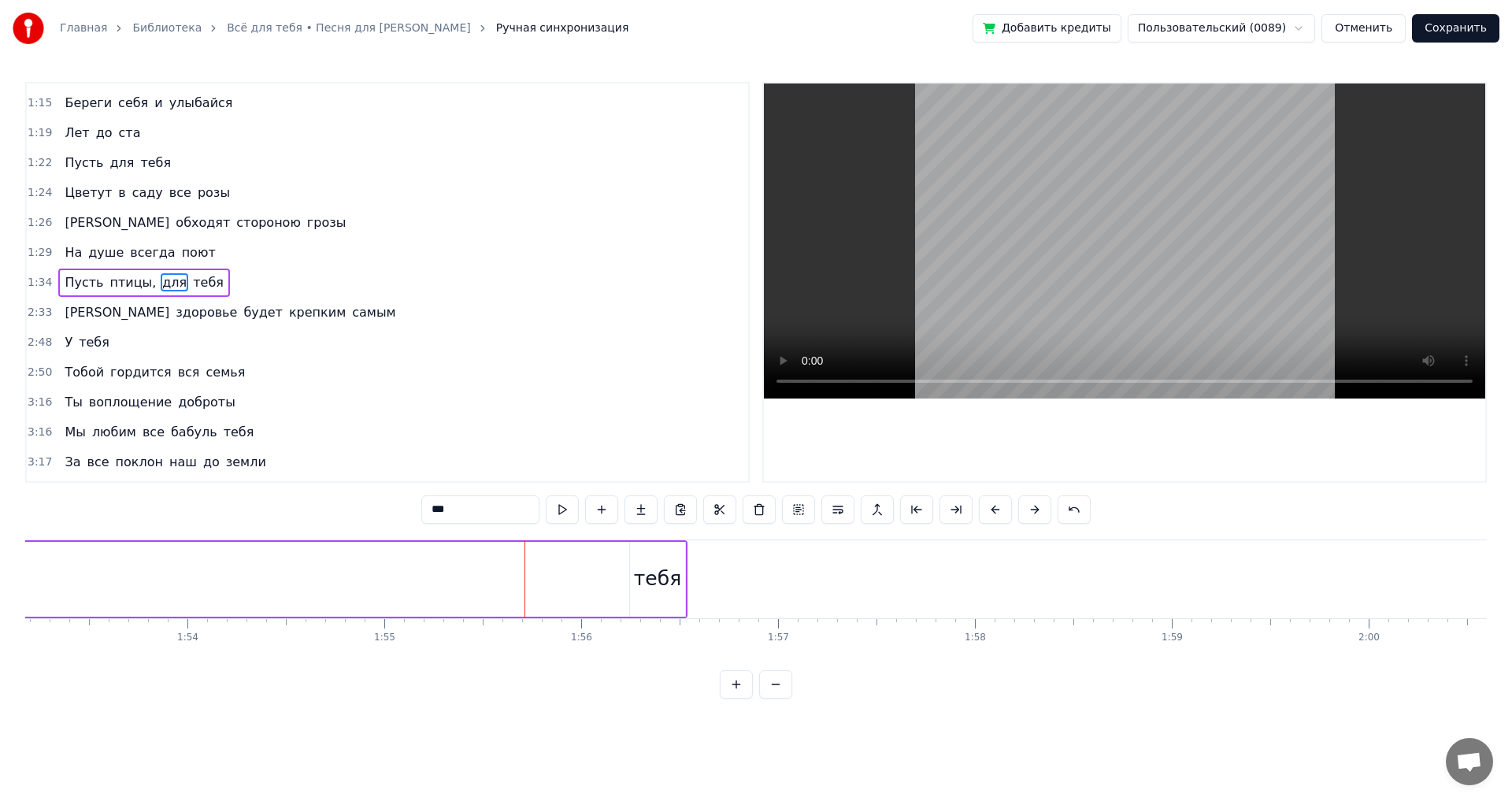
click at [648, 567] on div "тебя" at bounding box center [657, 578] width 47 height 30
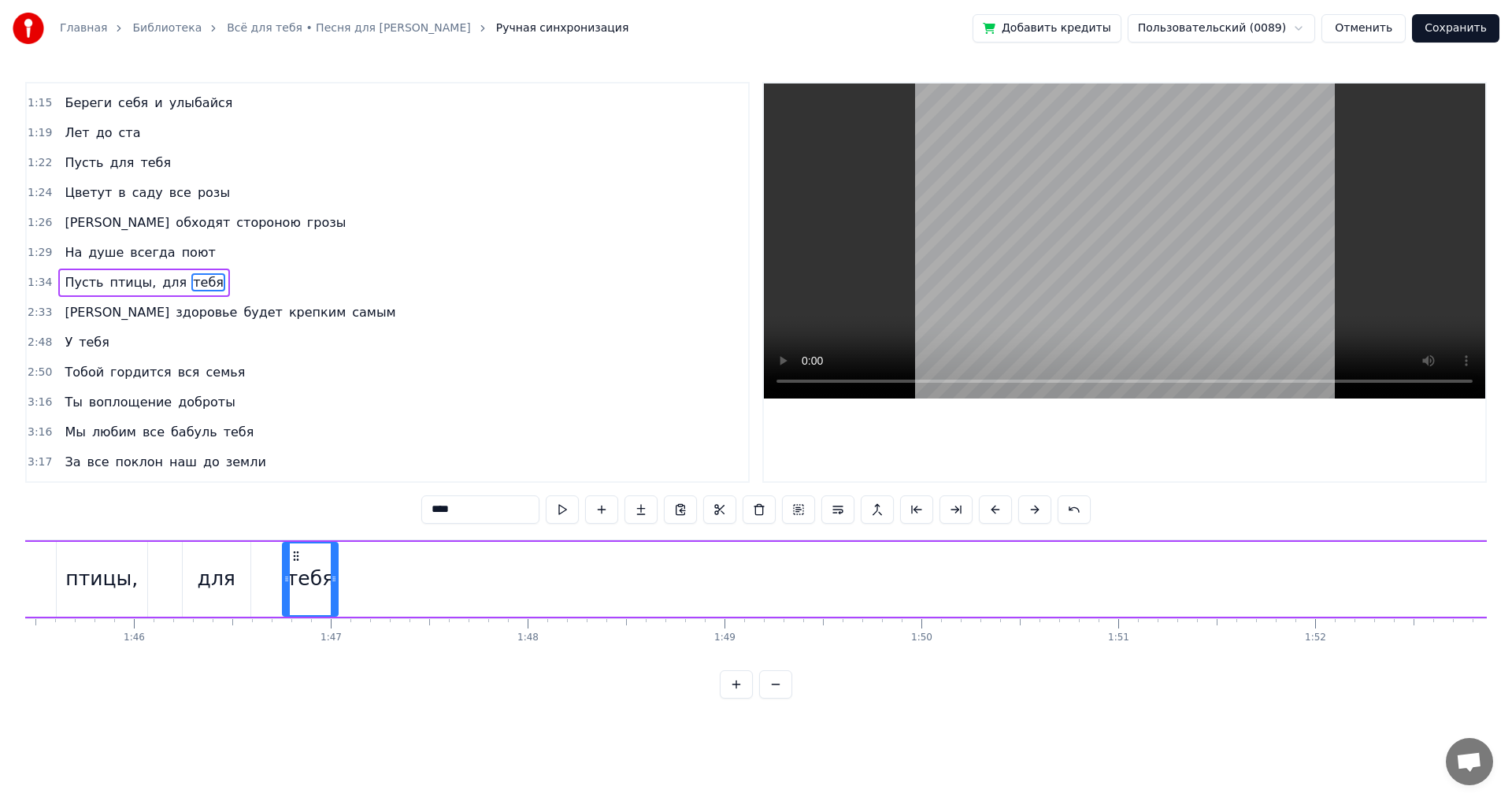
scroll to position [0, 20759]
drag, startPoint x: 643, startPoint y: 553, endPoint x: 323, endPoint y: 575, distance: 320.8
click at [323, 575] on div "тебя" at bounding box center [339, 579] width 54 height 72
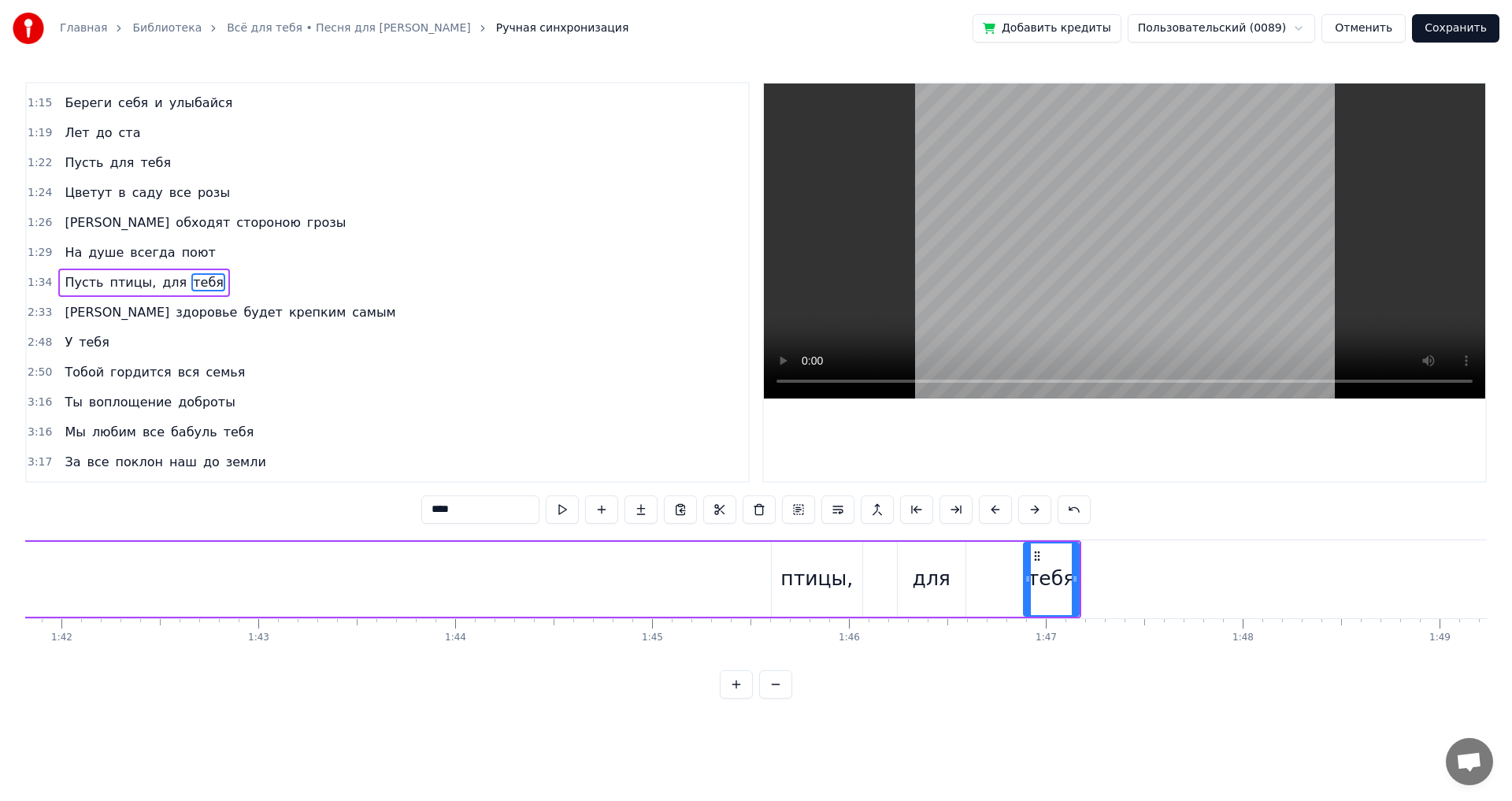
scroll to position [0, 19812]
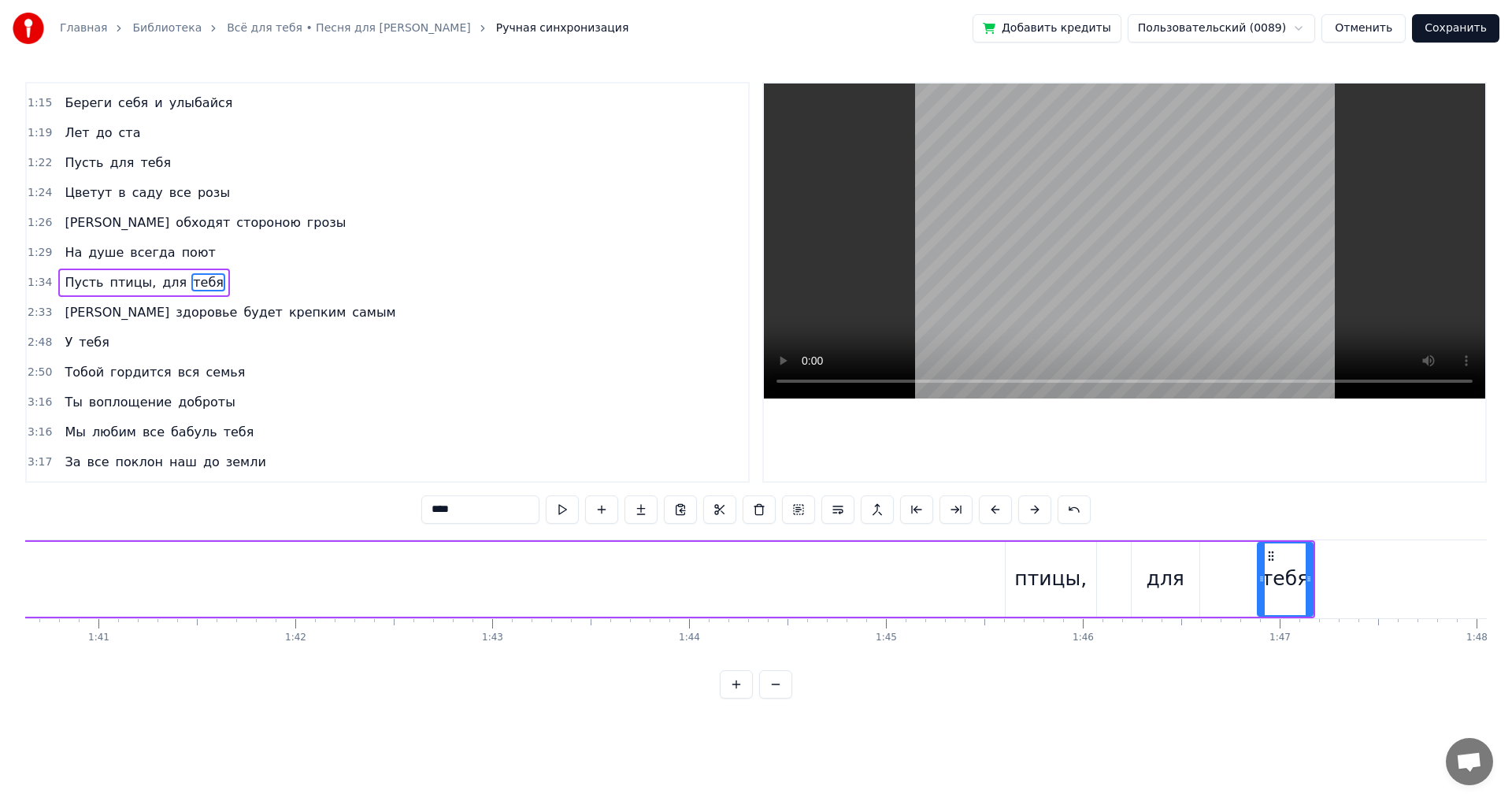
click at [1066, 565] on div "птицы," at bounding box center [1050, 578] width 72 height 30
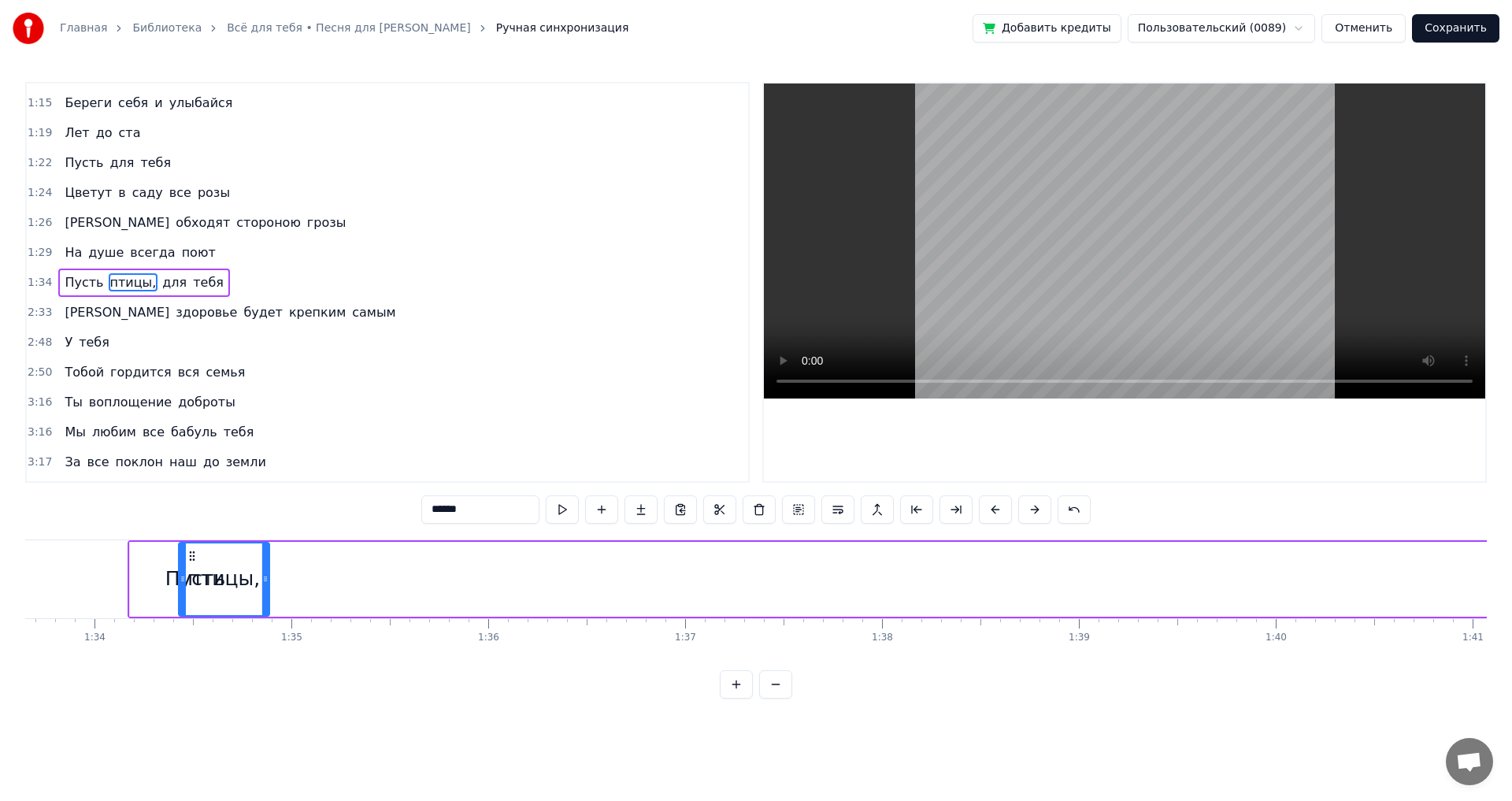
scroll to position [0, 18410]
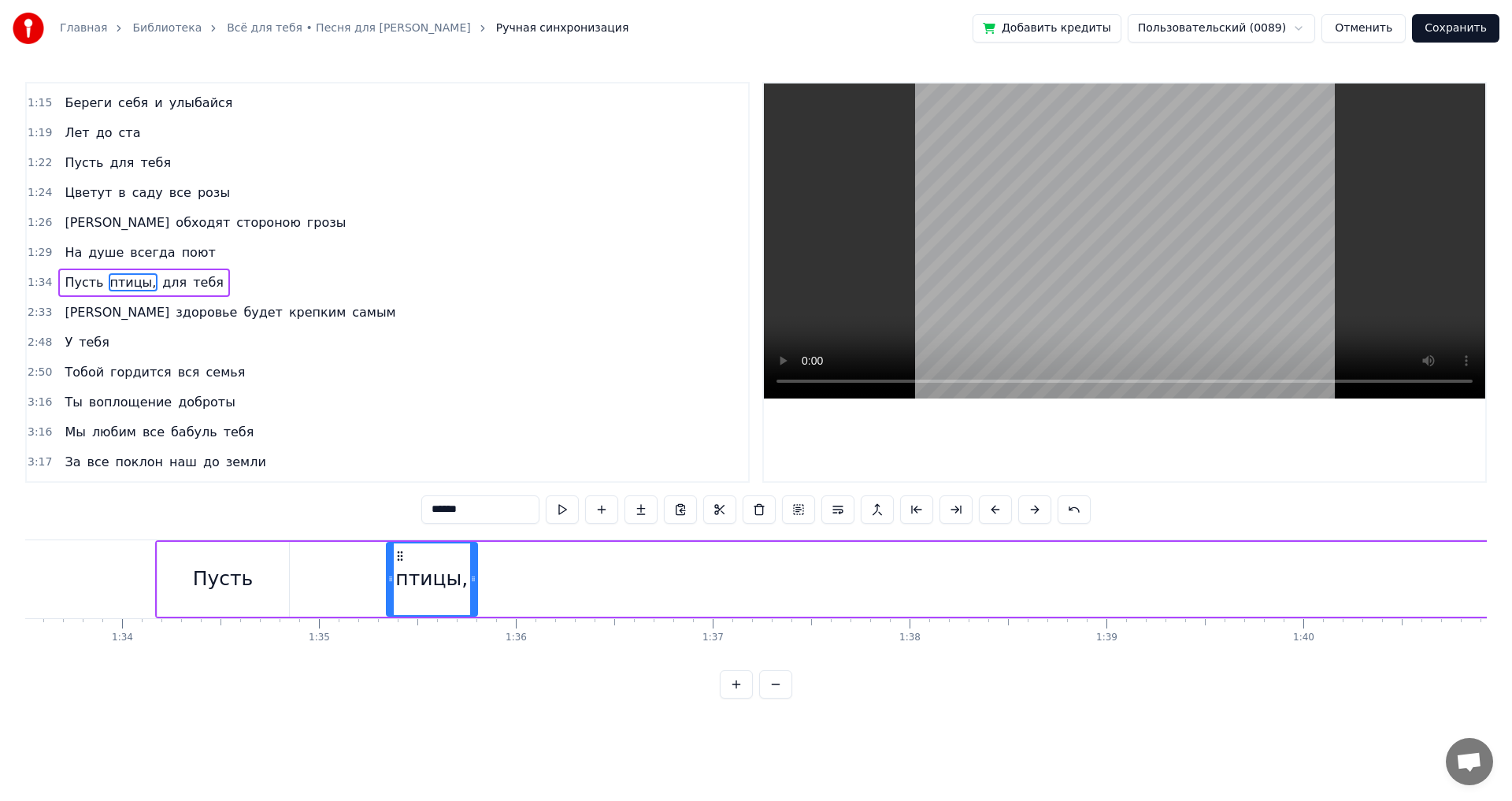
drag, startPoint x: 1017, startPoint y: 555, endPoint x: 398, endPoint y: 582, distance: 619.6
click at [398, 582] on div "птицы," at bounding box center [433, 579] width 90 height 72
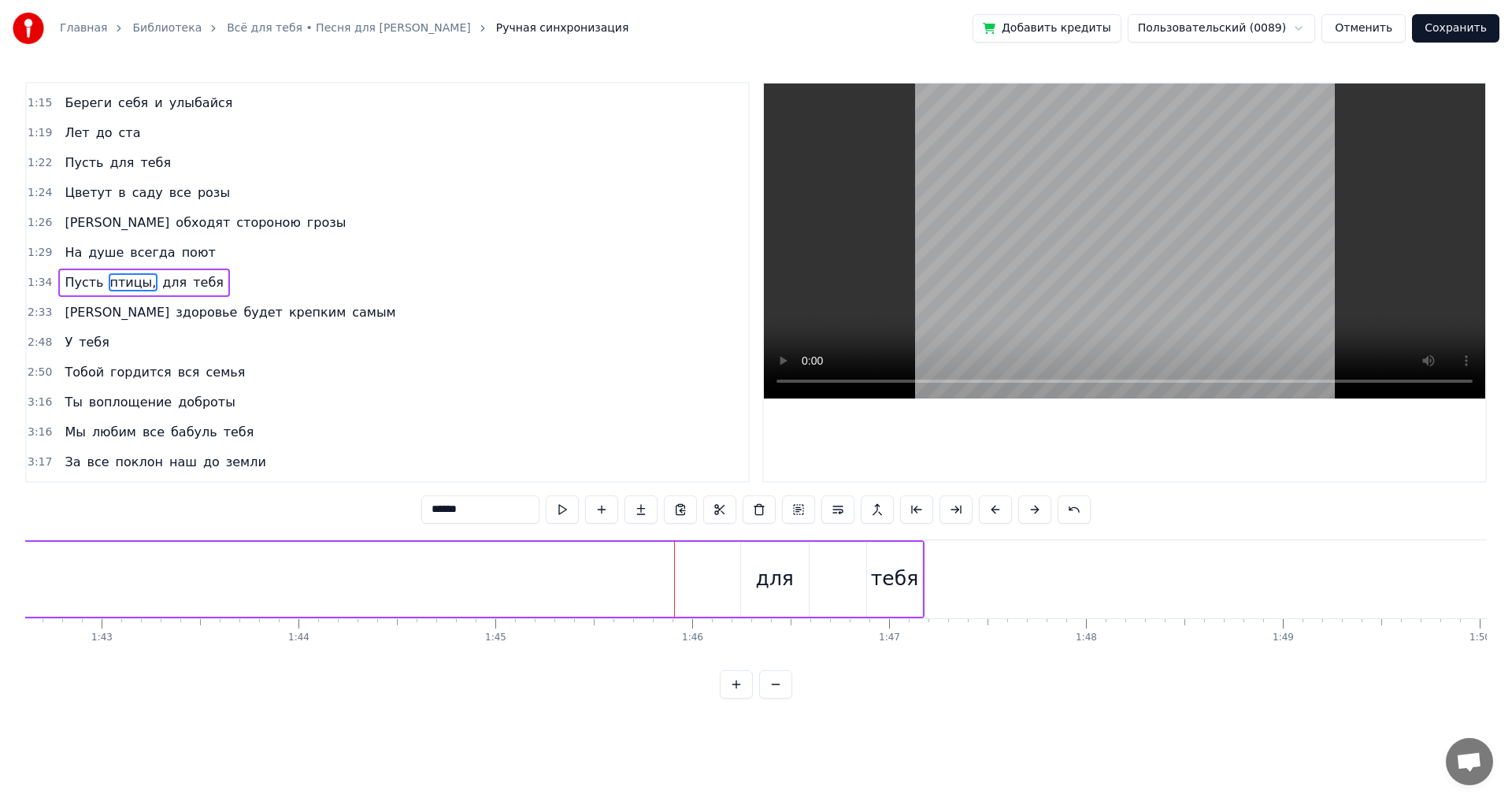
scroll to position [0, 20254]
click at [746, 560] on div "для" at bounding box center [723, 579] width 68 height 75
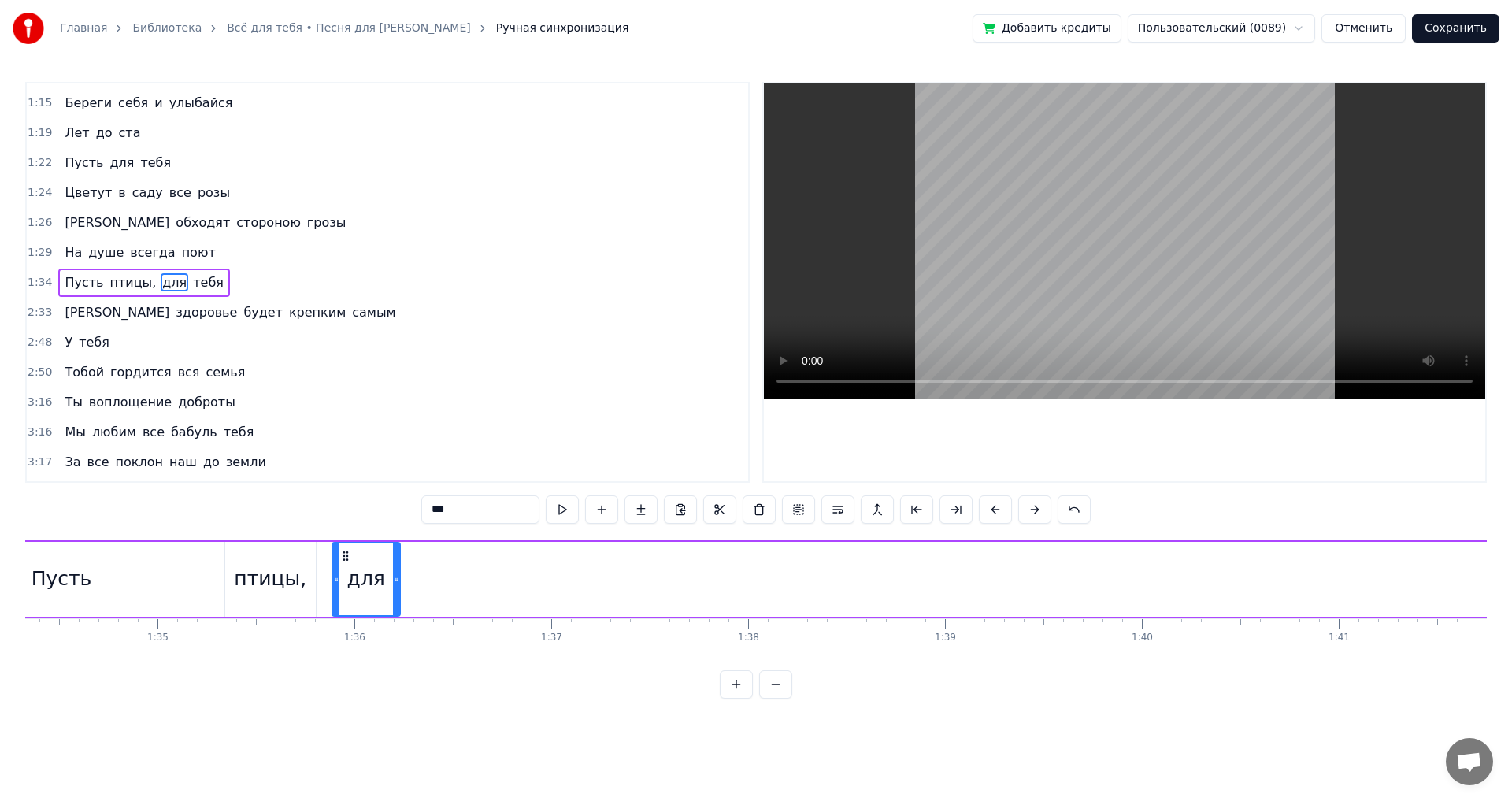
scroll to position [0, 18570]
drag, startPoint x: 702, startPoint y: 554, endPoint x: 395, endPoint y: 579, distance: 308.0
click at [395, 579] on div "для" at bounding box center [413, 579] width 66 height 72
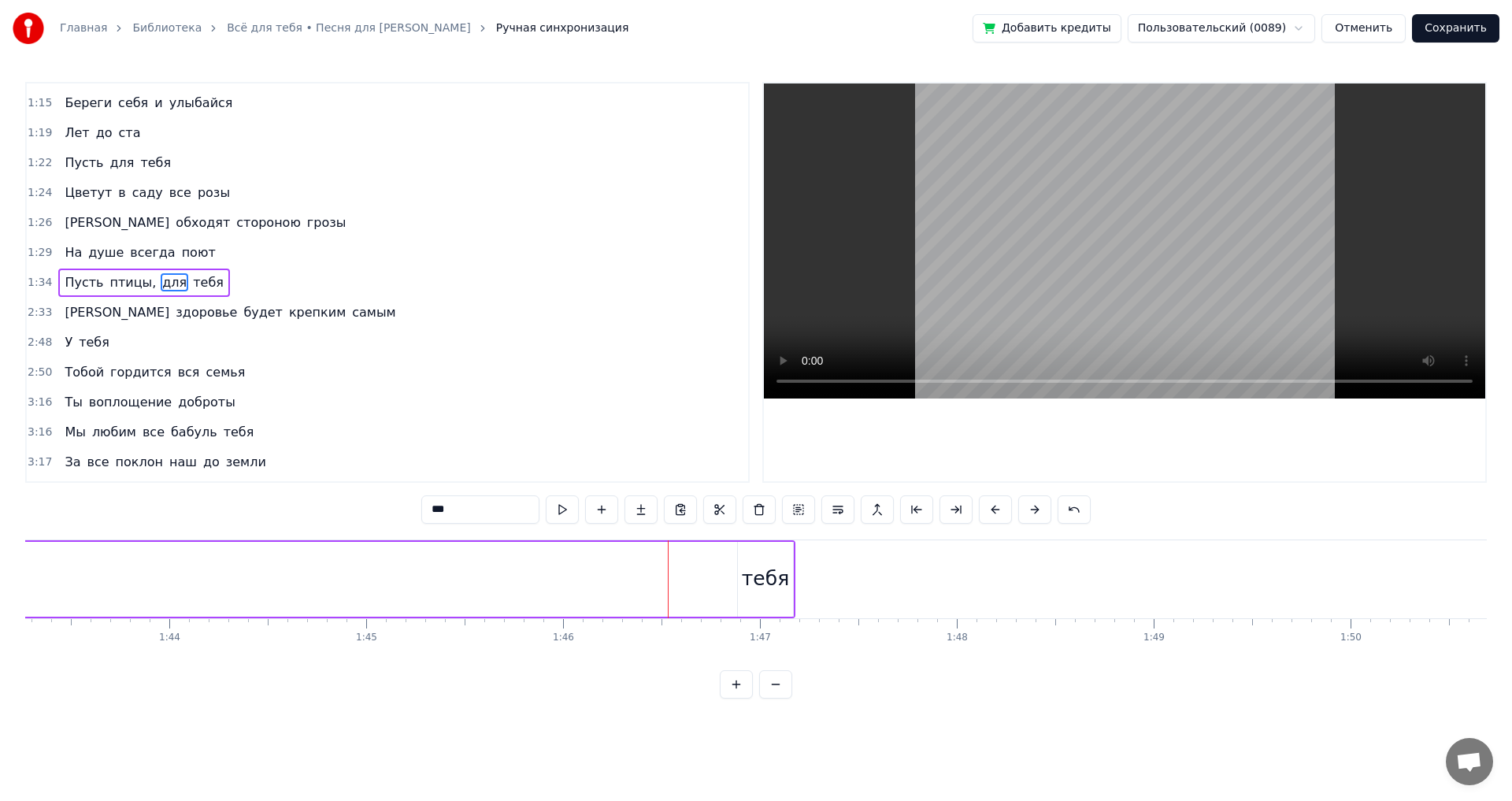
scroll to position [0, 20280]
click at [813, 564] on div "тебя" at bounding box center [816, 578] width 47 height 30
type input "****"
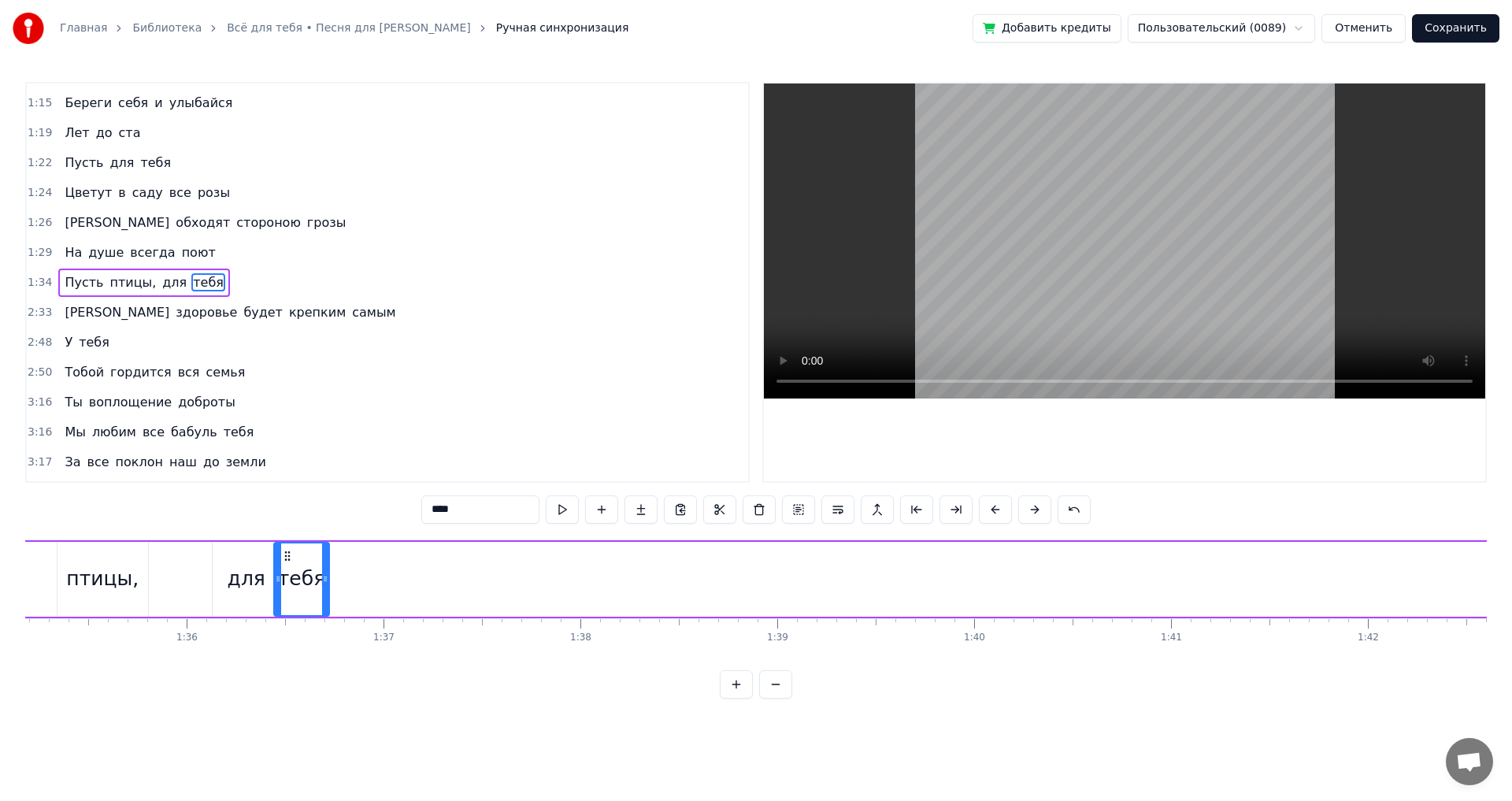
drag, startPoint x: 803, startPoint y: 556, endPoint x: 290, endPoint y: 567, distance: 513.1
click at [290, 567] on div "тебя" at bounding box center [302, 579] width 54 height 72
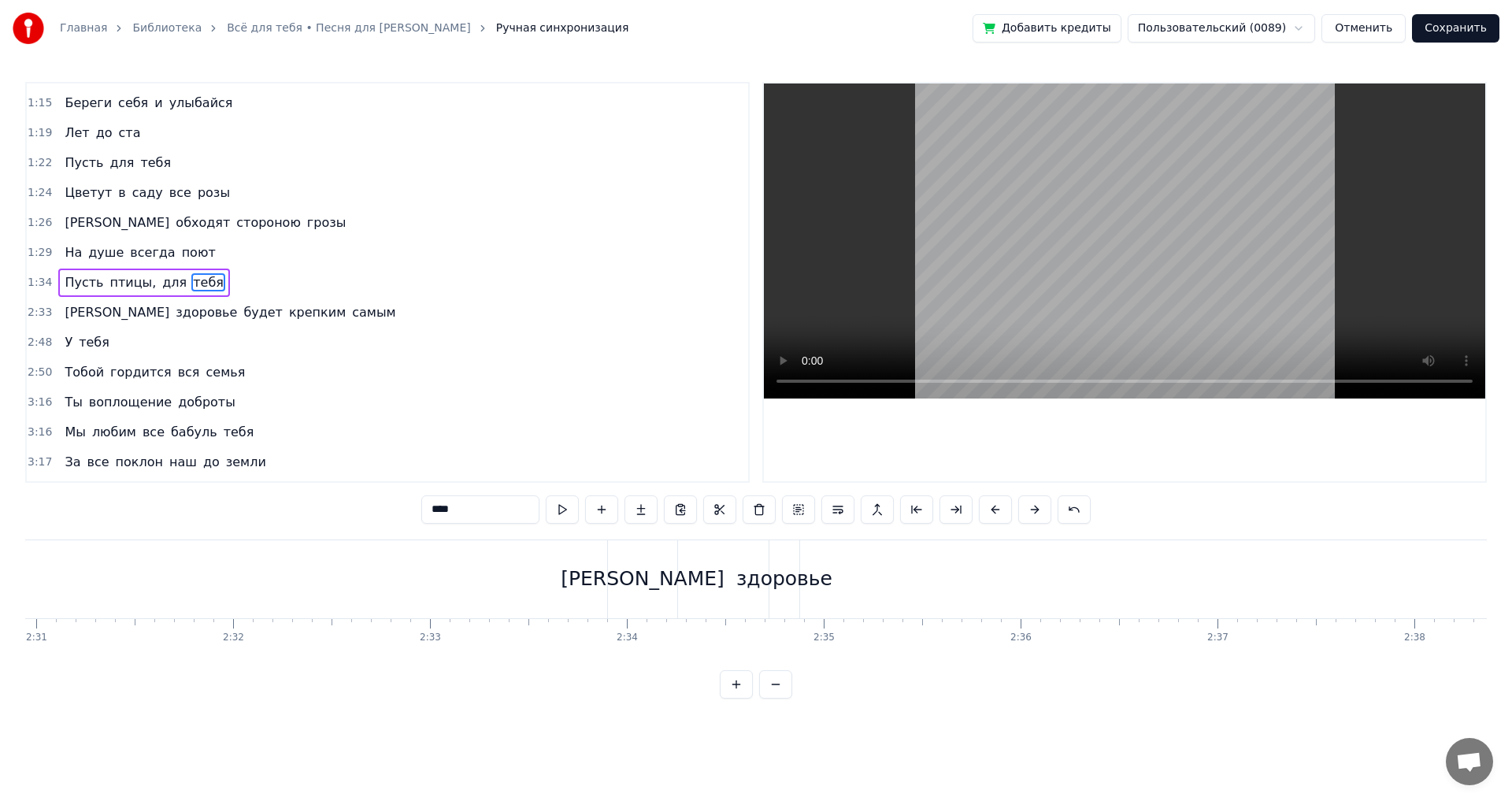
scroll to position [0, 29744]
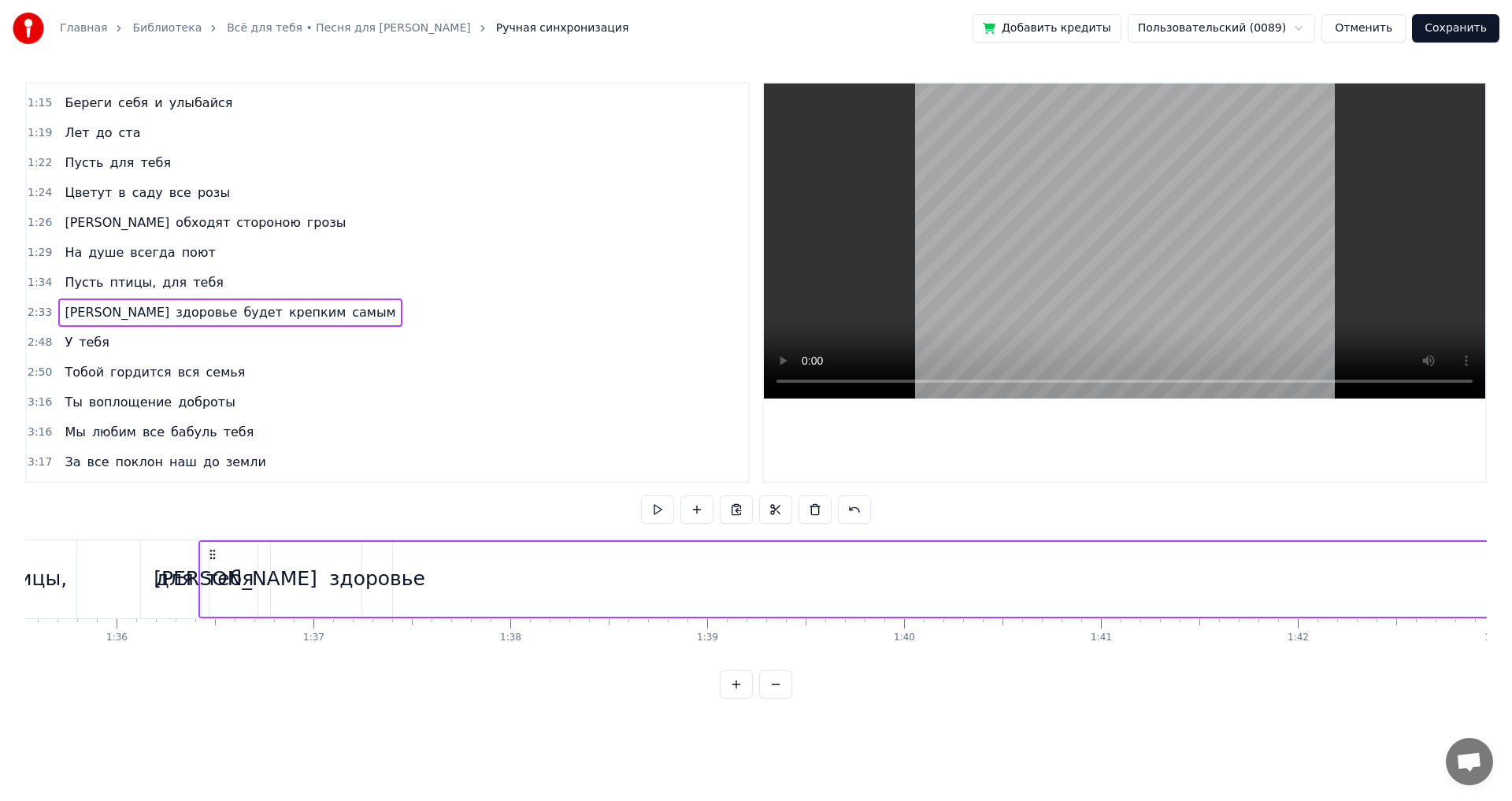
scroll to position [0, 18808]
drag, startPoint x: 593, startPoint y: 552, endPoint x: 340, endPoint y: 565, distance: 253.3
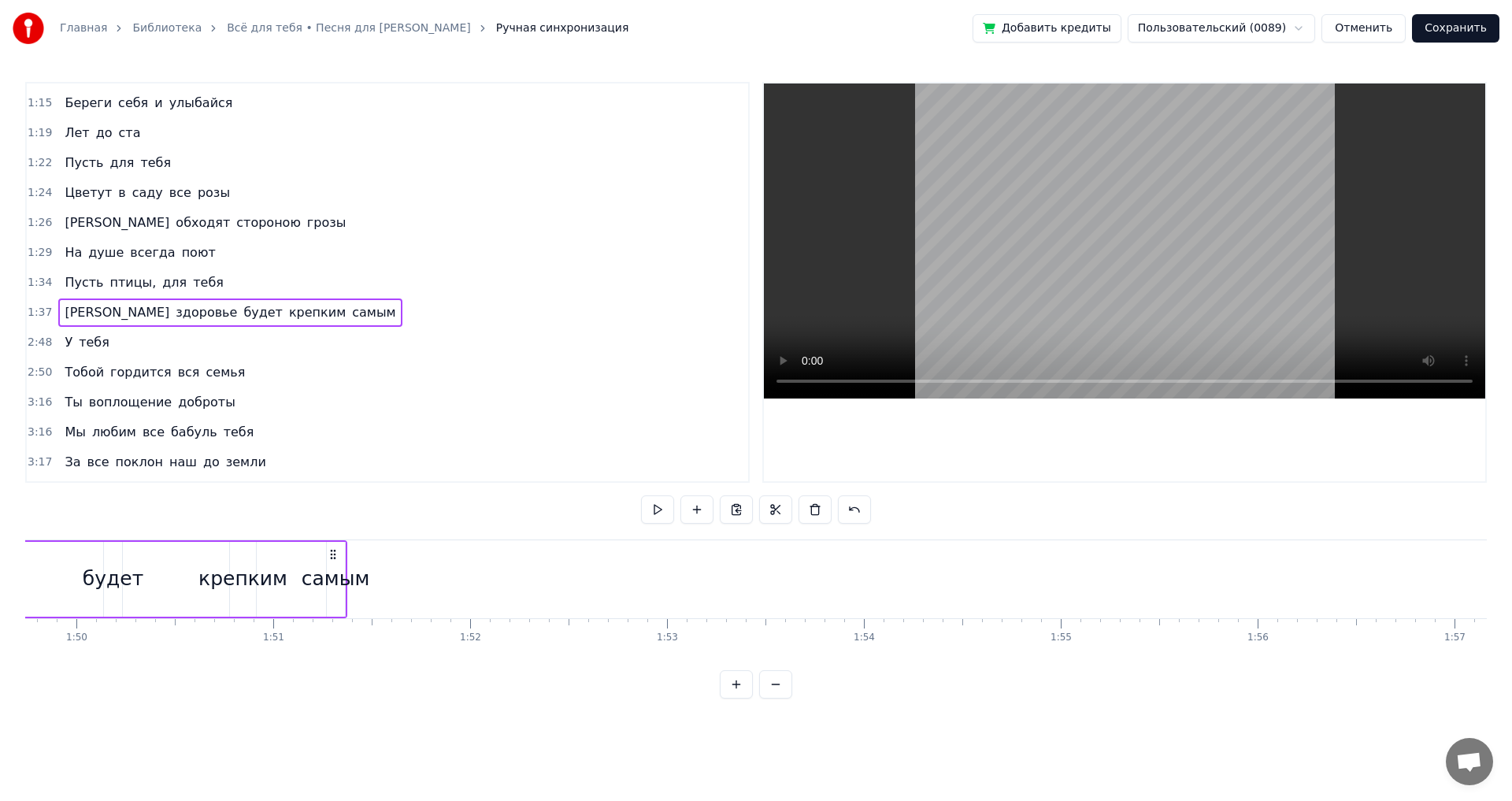
scroll to position [0, 21112]
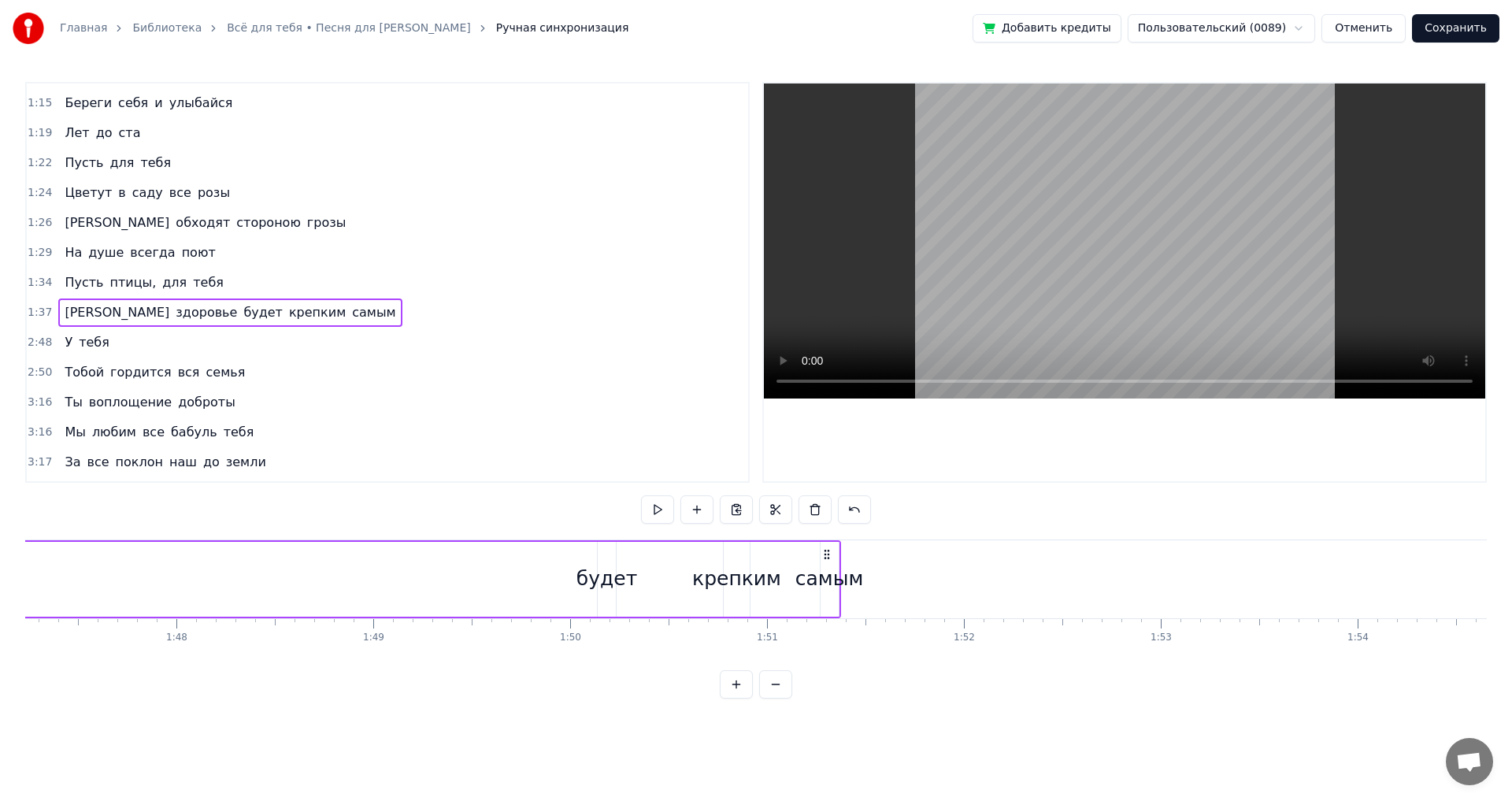
click at [607, 558] on div "будет" at bounding box center [606, 579] width 18 height 75
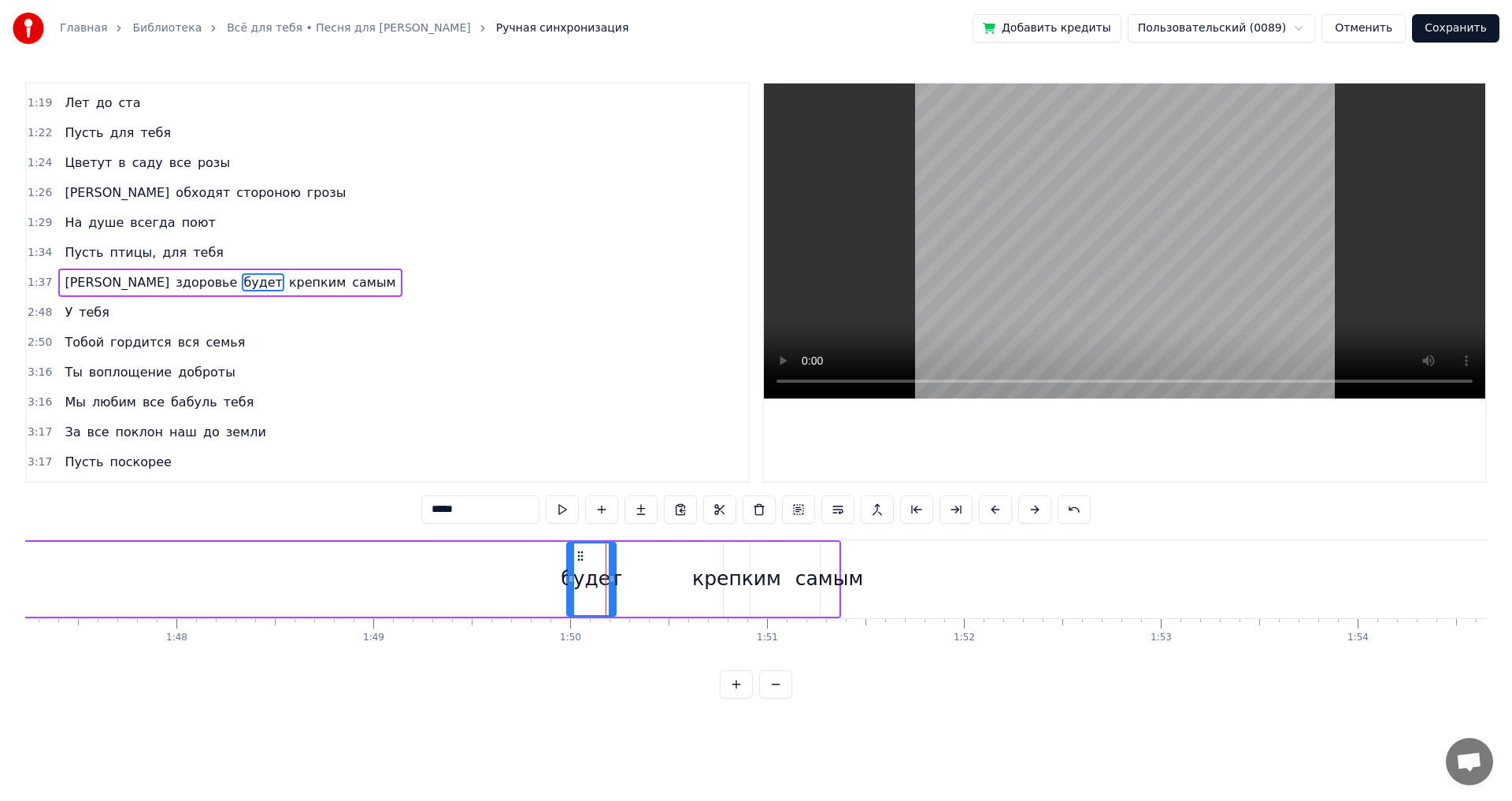
drag, startPoint x: 602, startPoint y: 549, endPoint x: 562, endPoint y: 553, distance: 40.2
click at [568, 553] on div at bounding box center [571, 579] width 6 height 72
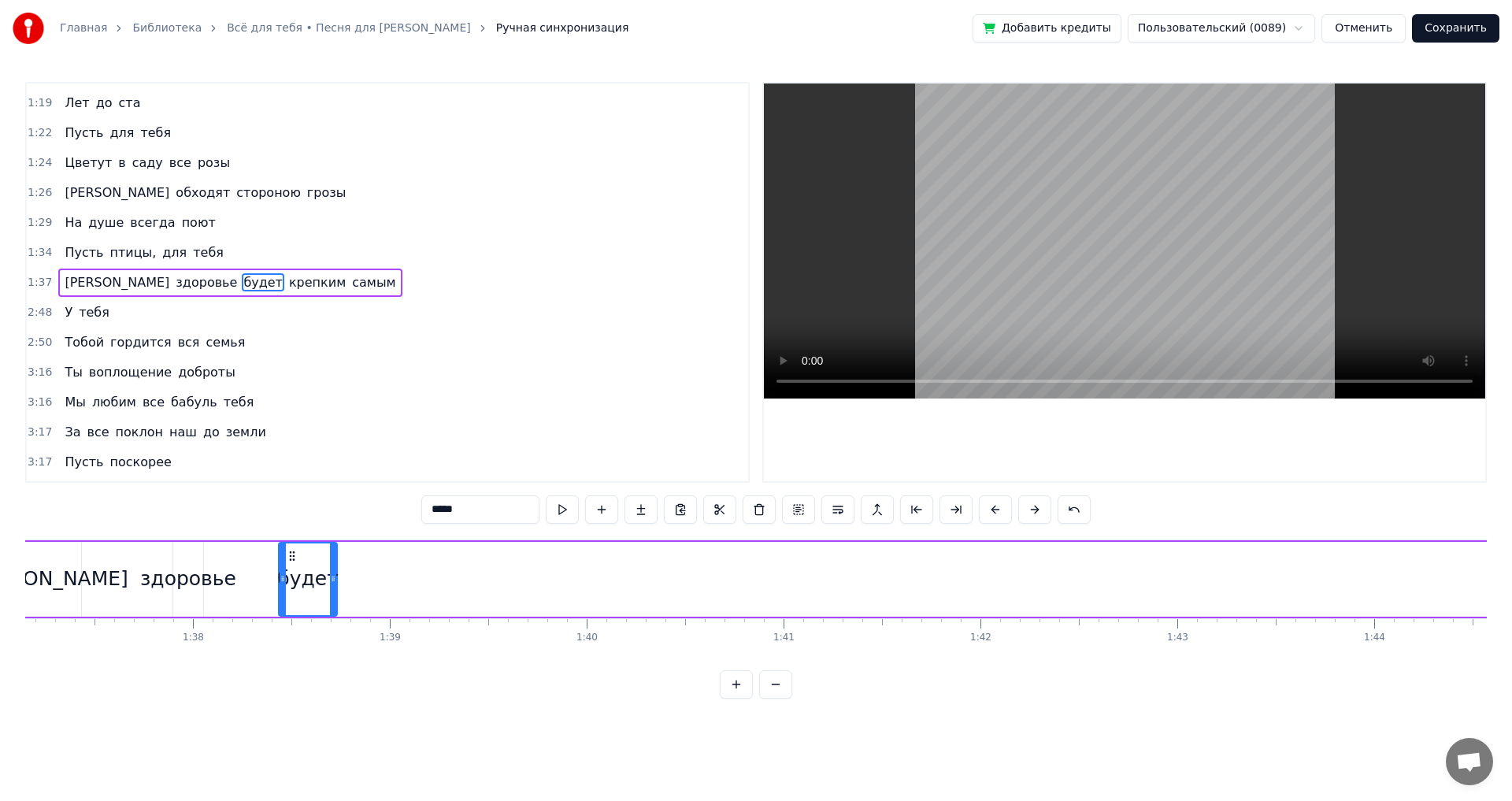
drag, startPoint x: 566, startPoint y: 558, endPoint x: 292, endPoint y: 569, distance: 274.2
click at [290, 568] on div "будет" at bounding box center [308, 579] width 57 height 72
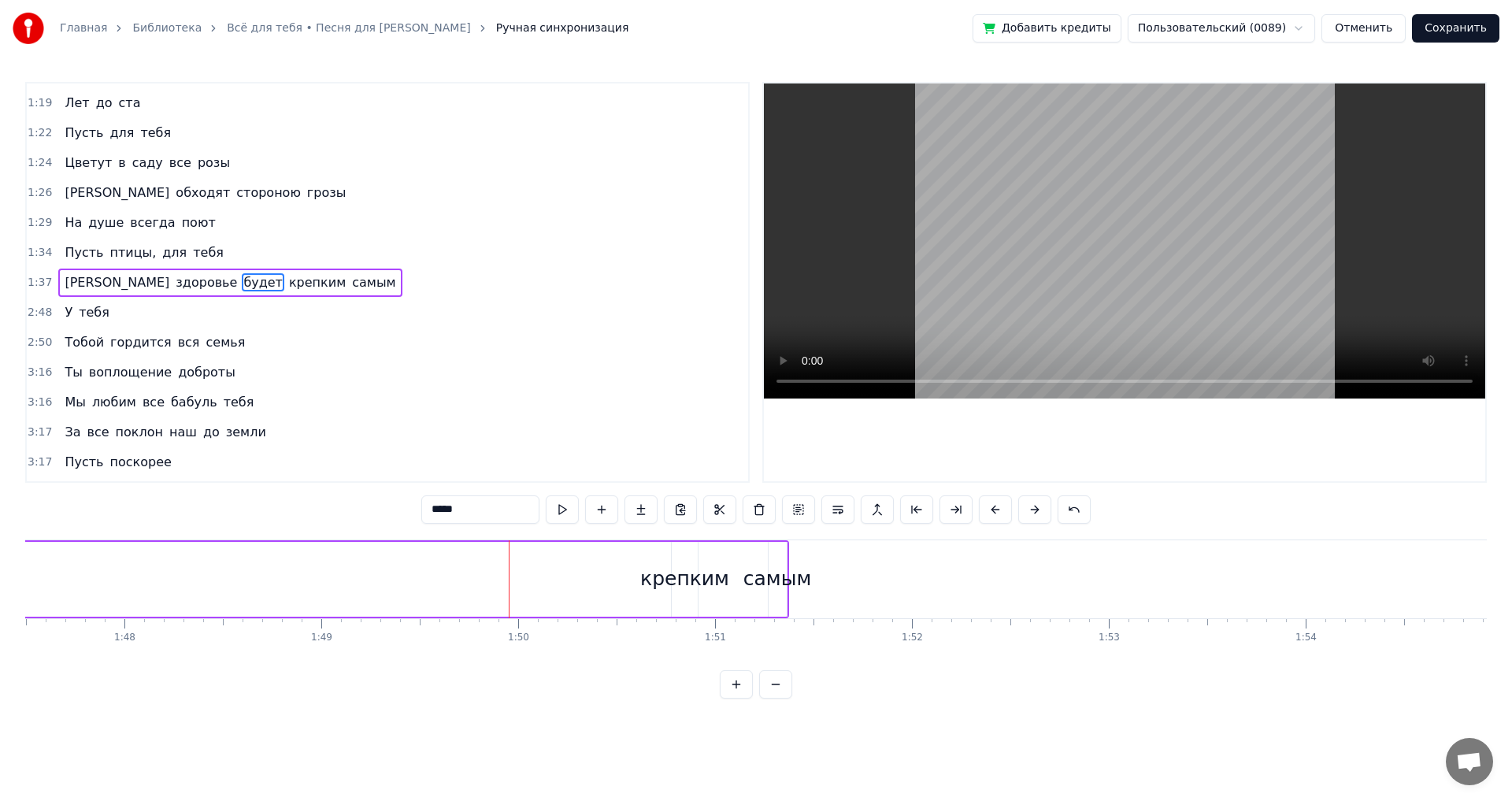
scroll to position [0, 21086]
click at [750, 548] on div "крепким" at bounding box center [762, 579] width 27 height 75
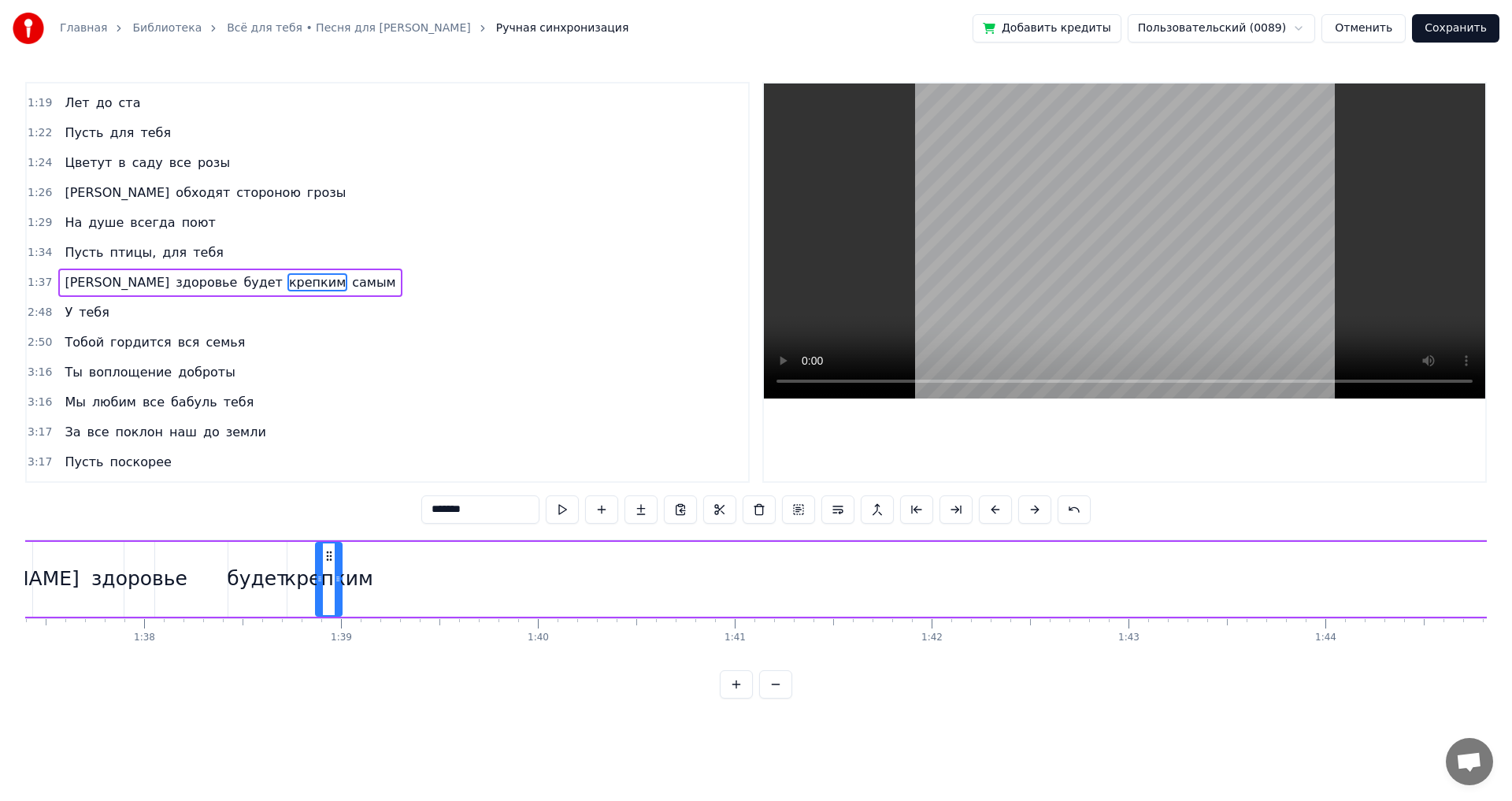
scroll to position [0, 19175]
drag, startPoint x: 763, startPoint y: 557, endPoint x: 359, endPoint y: 572, distance: 404.3
click at [359, 572] on div "крепким" at bounding box center [358, 579] width 24 height 72
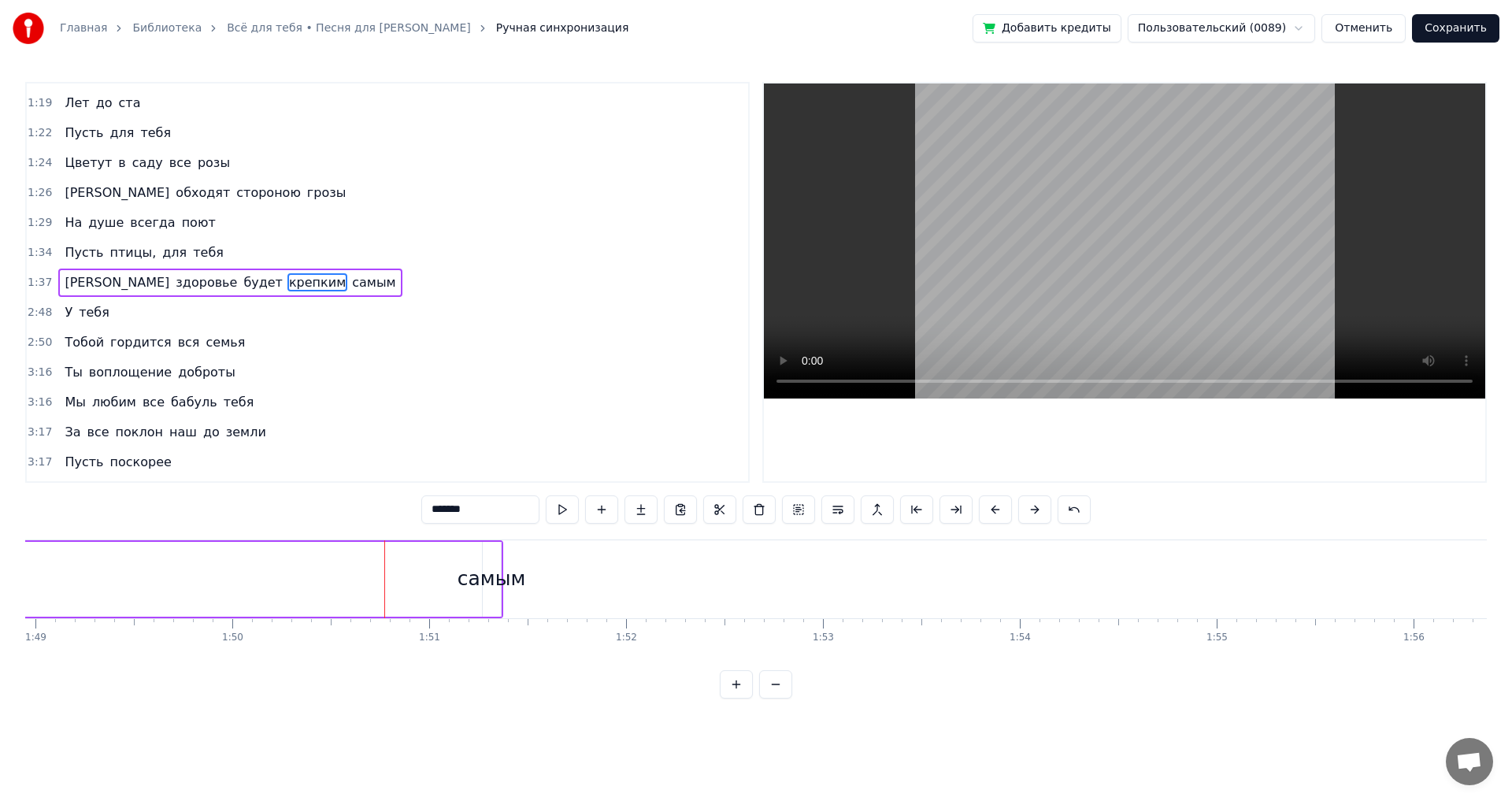
scroll to position [0, 21268]
click at [676, 554] on div "самым" at bounding box center [673, 579] width 18 height 75
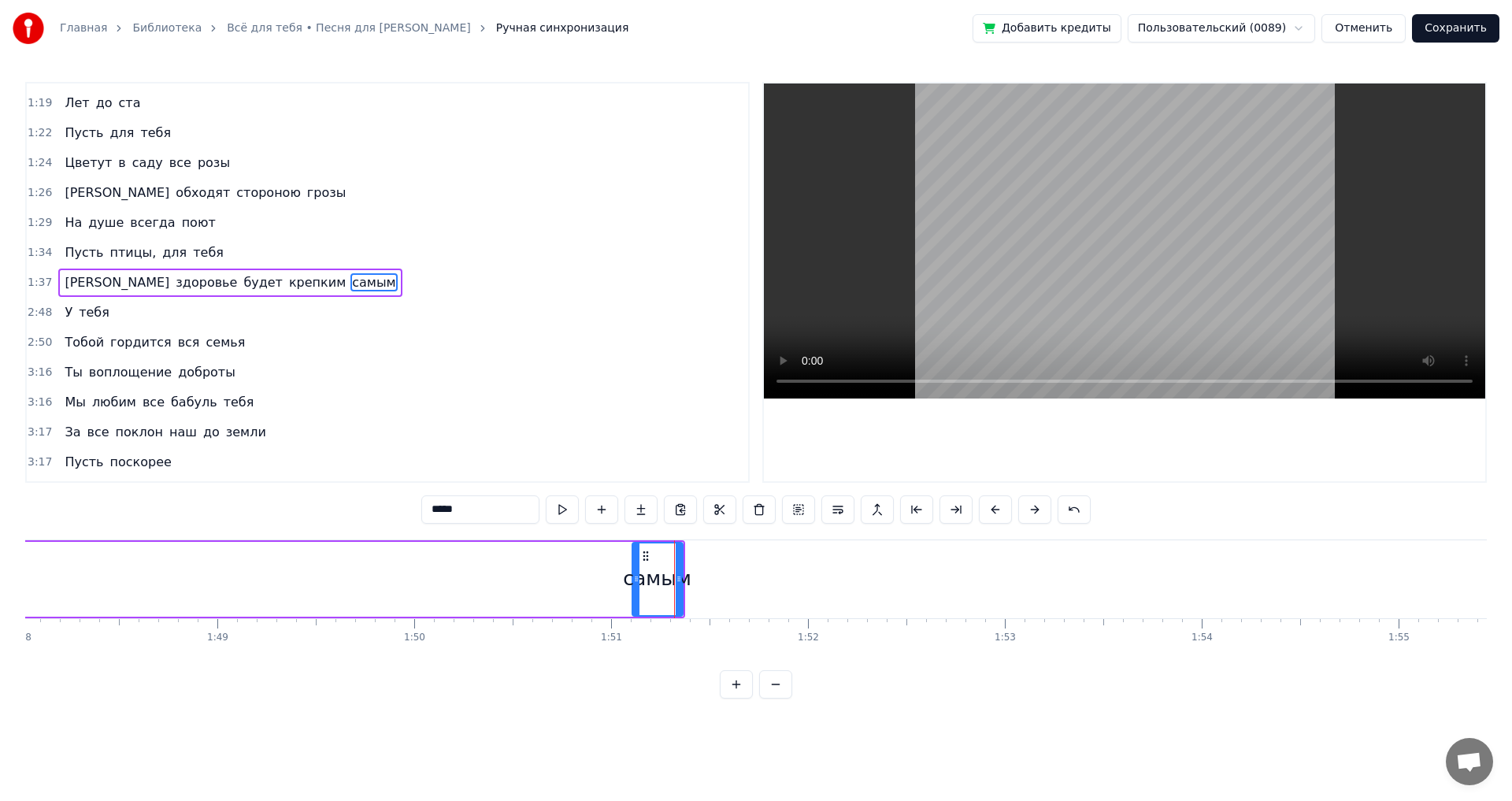
drag, startPoint x: 666, startPoint y: 554, endPoint x: 625, endPoint y: 554, distance: 41.0
click at [633, 554] on div at bounding box center [636, 579] width 6 height 72
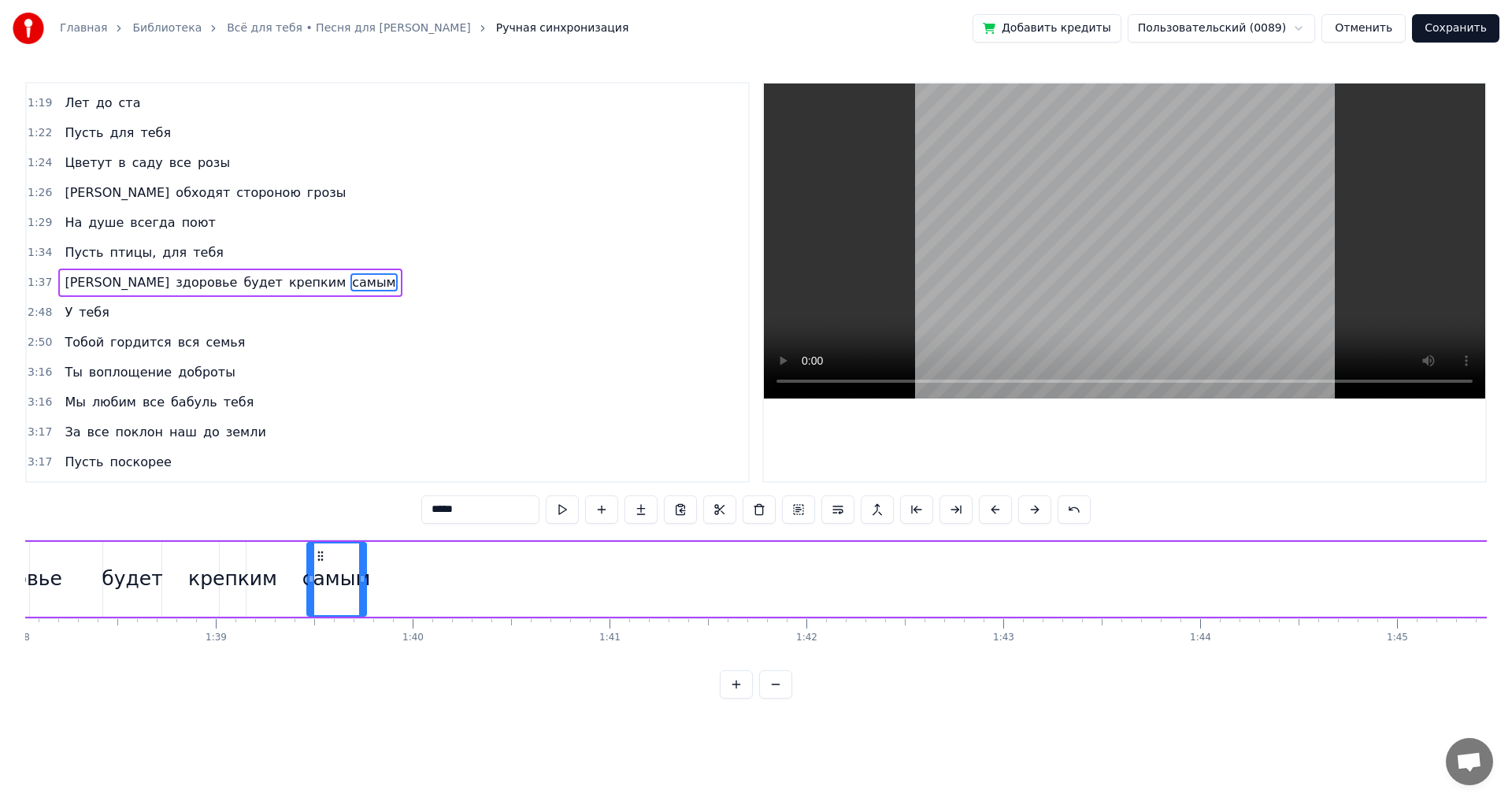
scroll to position [0, 19296]
drag, startPoint x: 639, startPoint y: 552, endPoint x: 368, endPoint y: 574, distance: 271.9
click at [368, 574] on div "самым" at bounding box center [383, 579] width 57 height 72
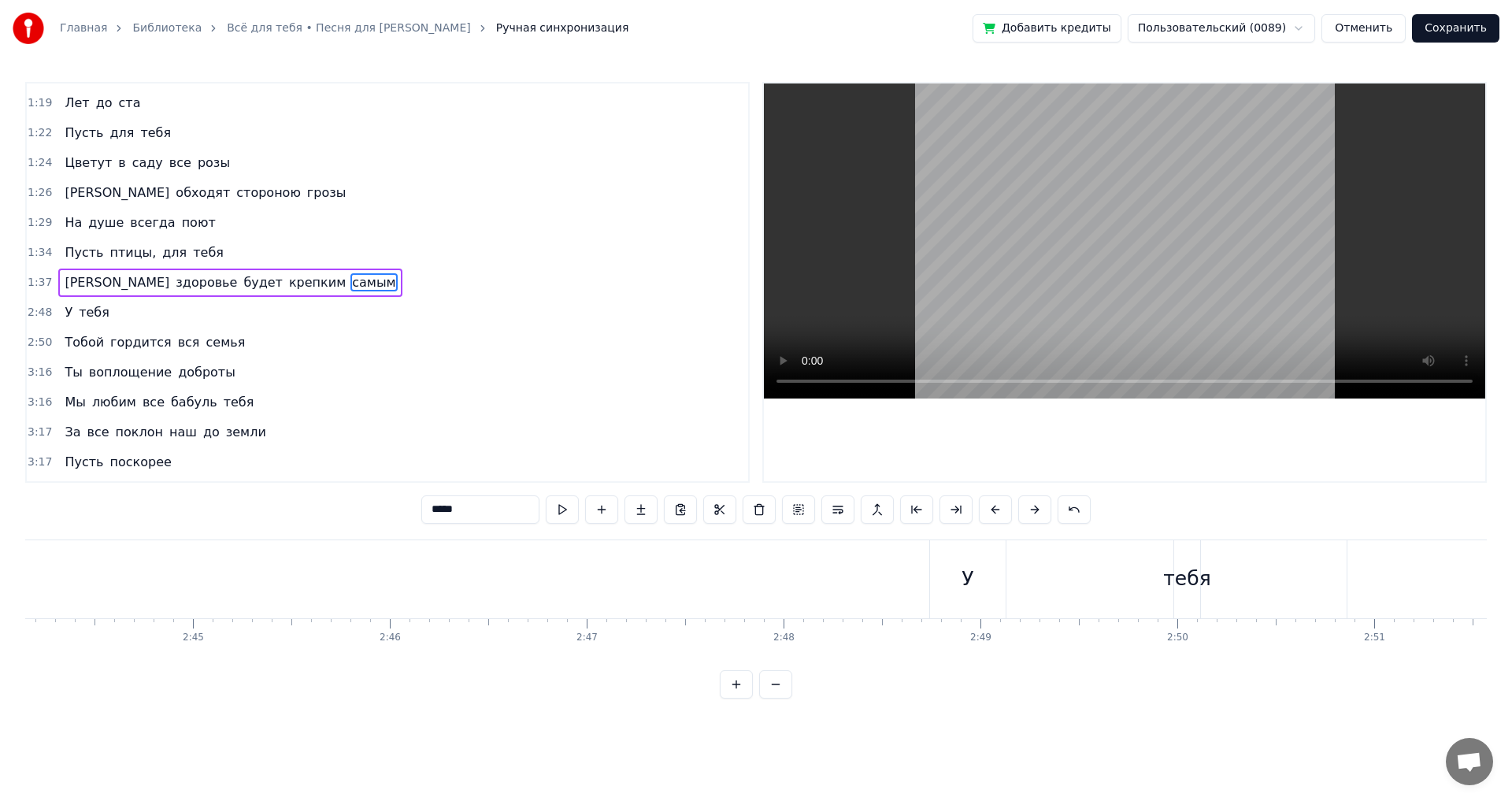
scroll to position [0, 32551]
click at [732, 561] on div "У" at bounding box center [734, 579] width 76 height 78
type input "*"
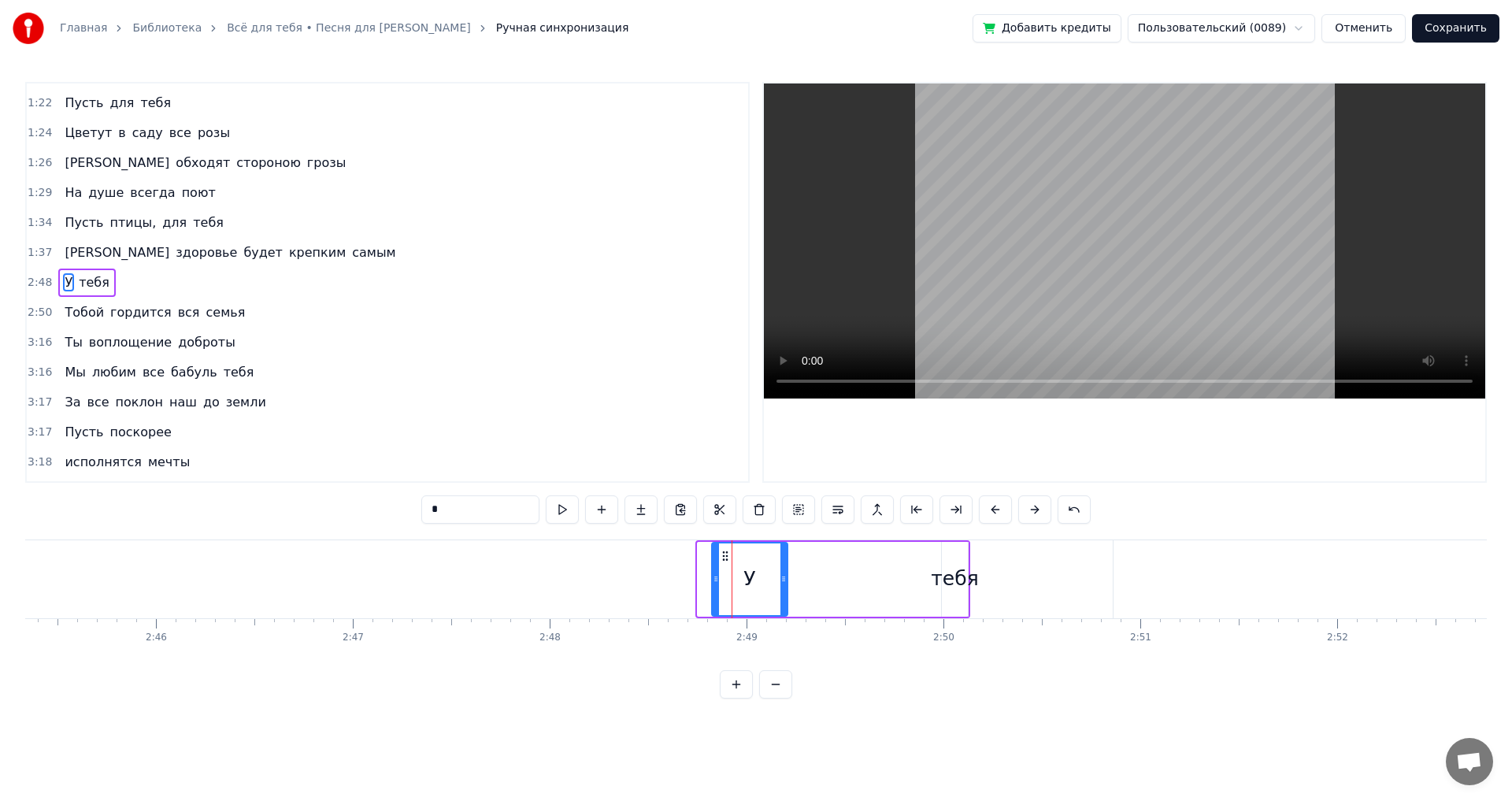
drag, startPoint x: 711, startPoint y: 554, endPoint x: 725, endPoint y: 557, distance: 14.3
click at [725, 557] on icon at bounding box center [725, 556] width 13 height 13
click at [814, 560] on div "У тебя" at bounding box center [840, 579] width 261 height 78
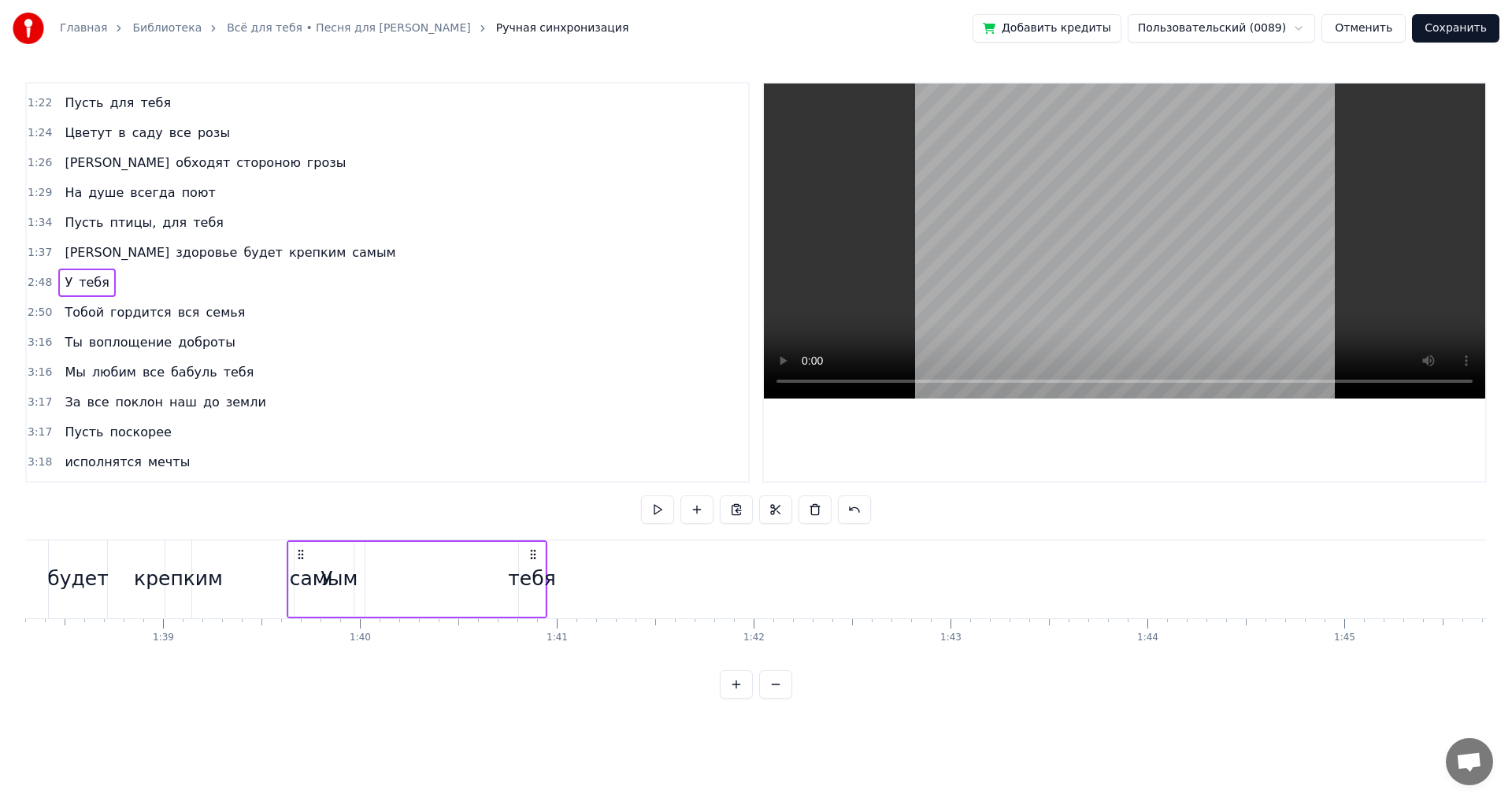
scroll to position [0, 19354]
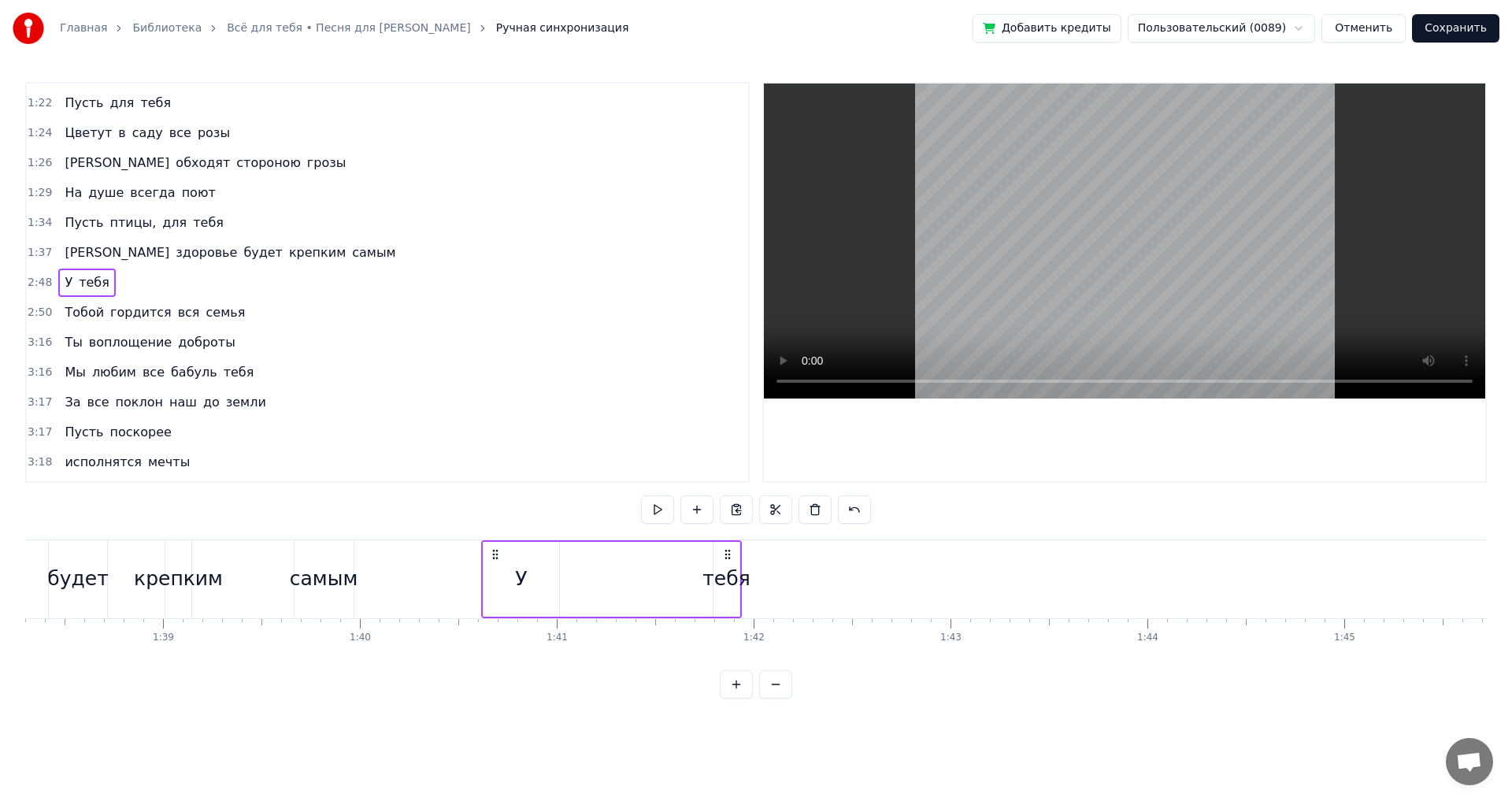
drag, startPoint x: 725, startPoint y: 553, endPoint x: 496, endPoint y: 561, distance: 229.1
click at [496, 561] on div "У тебя" at bounding box center [611, 579] width 261 height 78
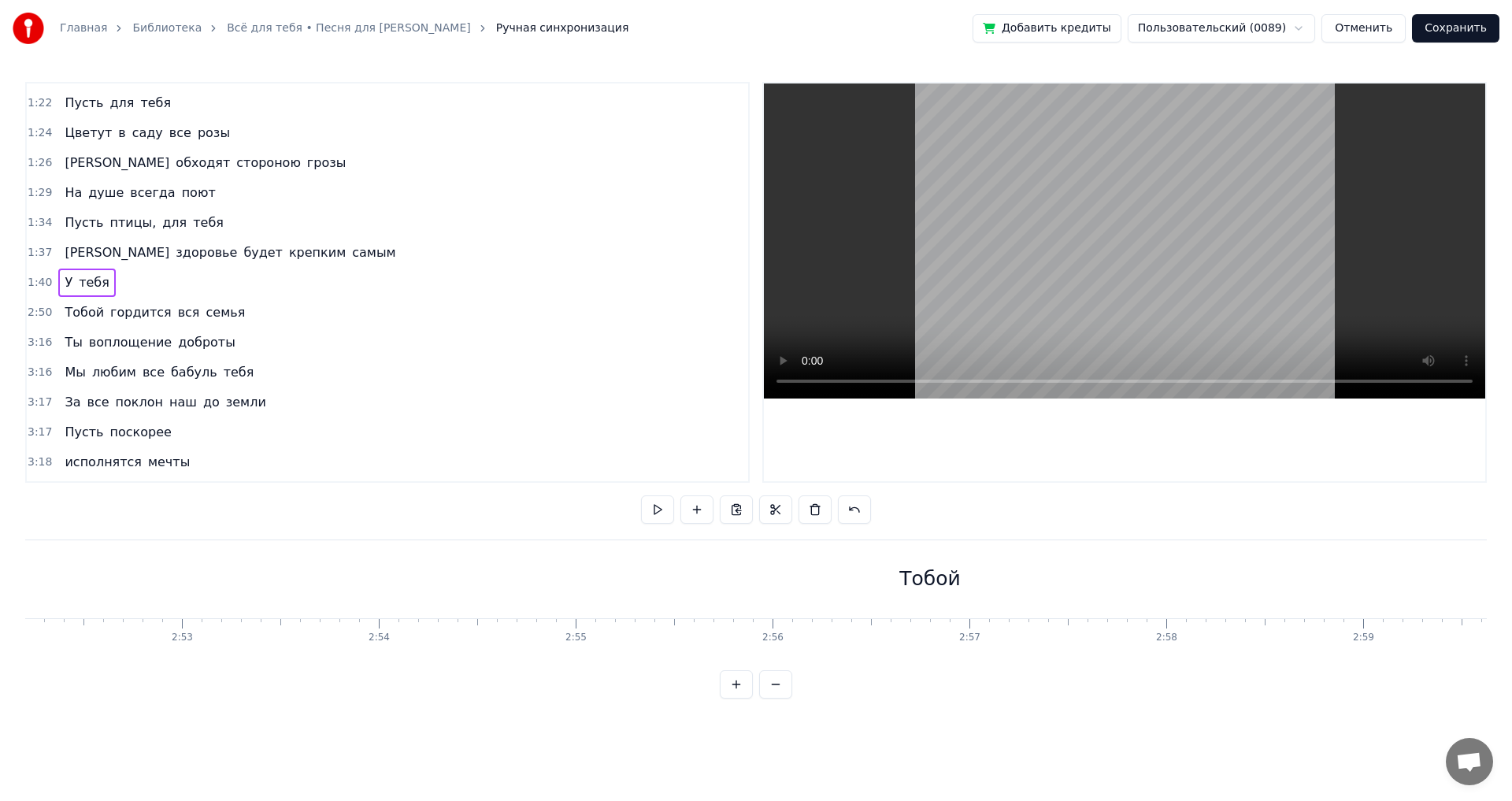
scroll to position [0, 33930]
click at [971, 565] on div "Тобой" at bounding box center [904, 579] width 2337 height 78
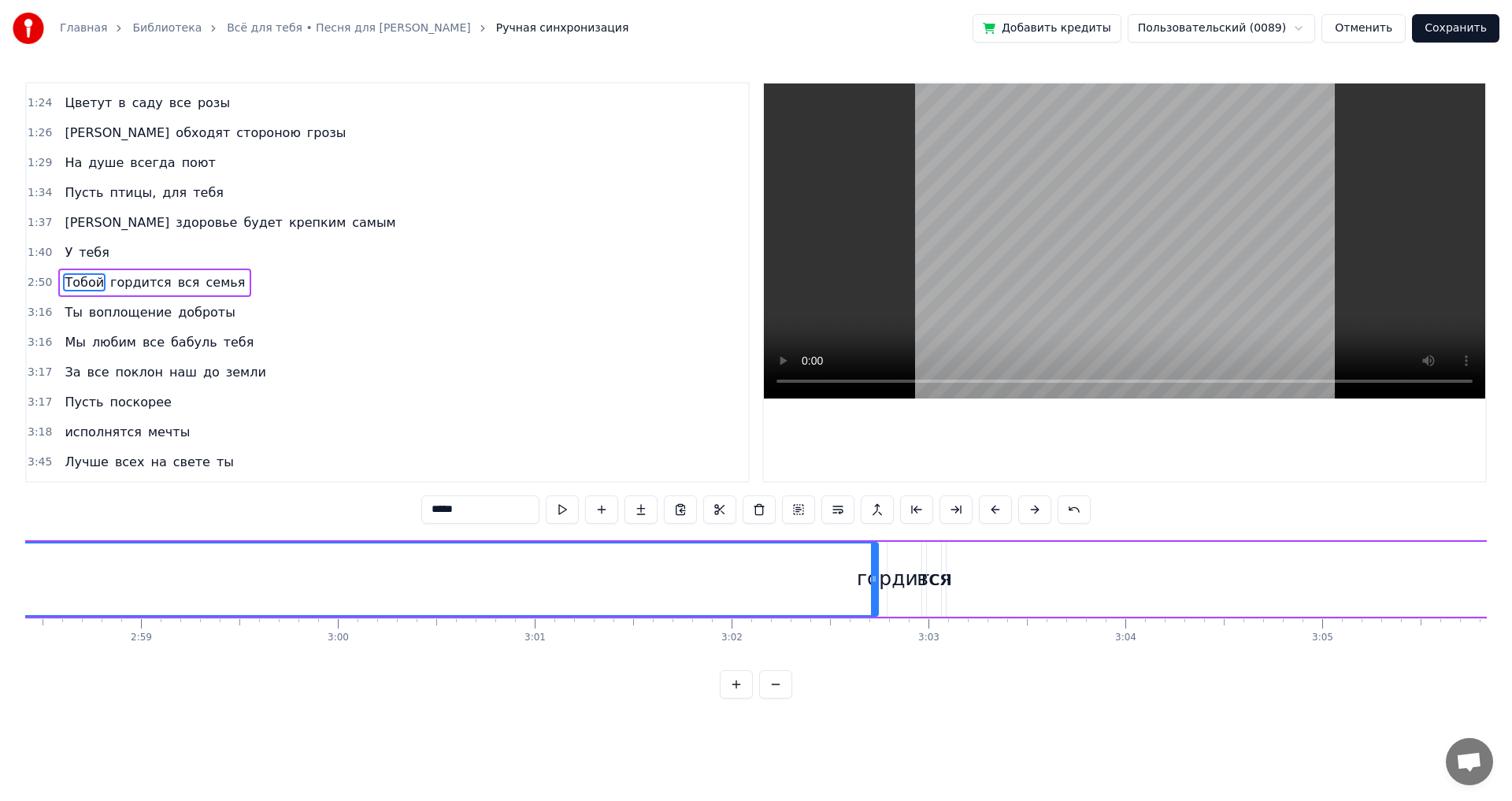
scroll to position [0, 34762]
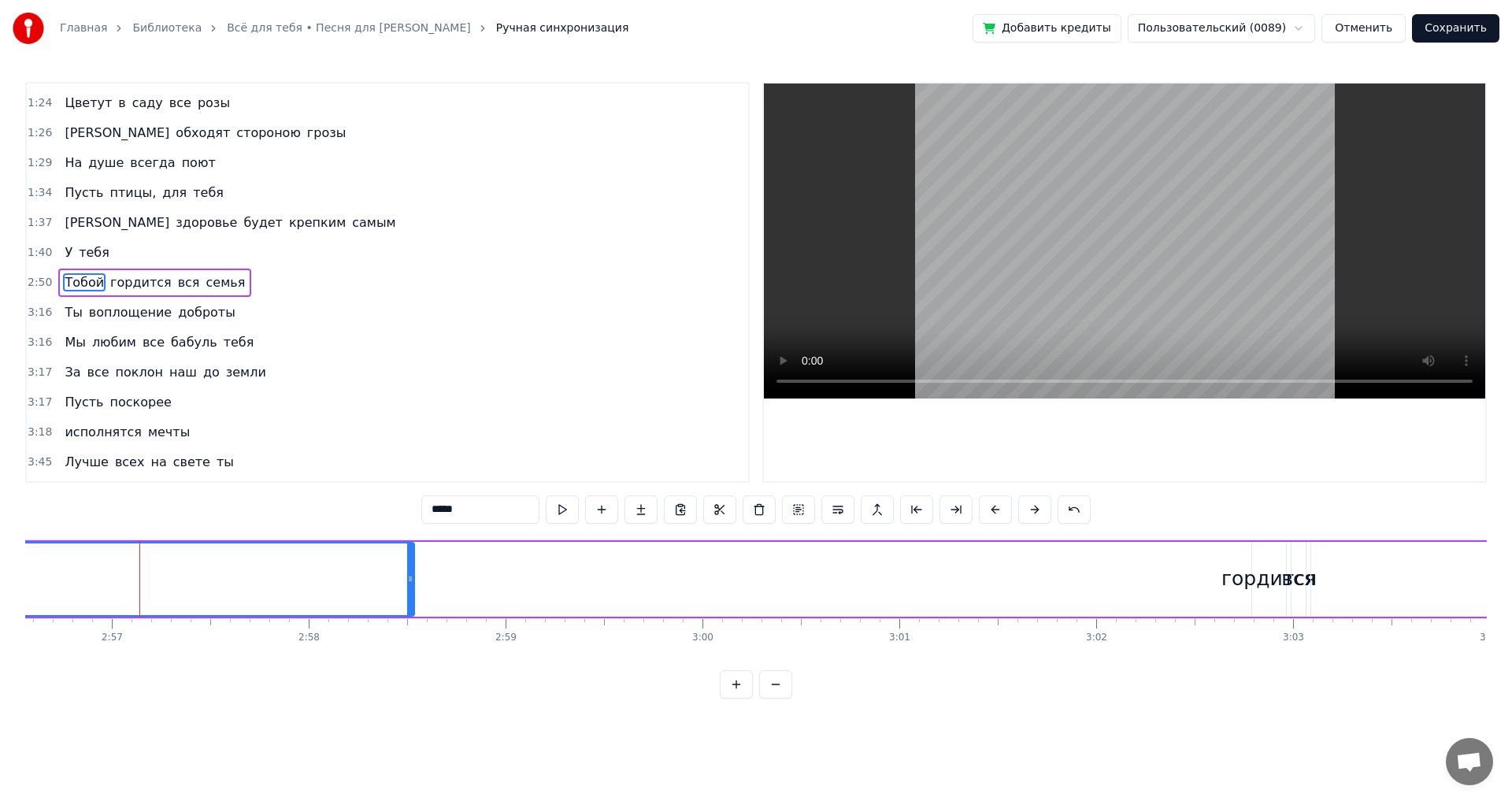
drag, startPoint x: 1239, startPoint y: 578, endPoint x: 421, endPoint y: 589, distance: 818.1
click at [407, 589] on div at bounding box center [410, 579] width 6 height 72
click at [471, 585] on div "Тобой гордится вся семья" at bounding box center [1412, 579] width 5019 height 78
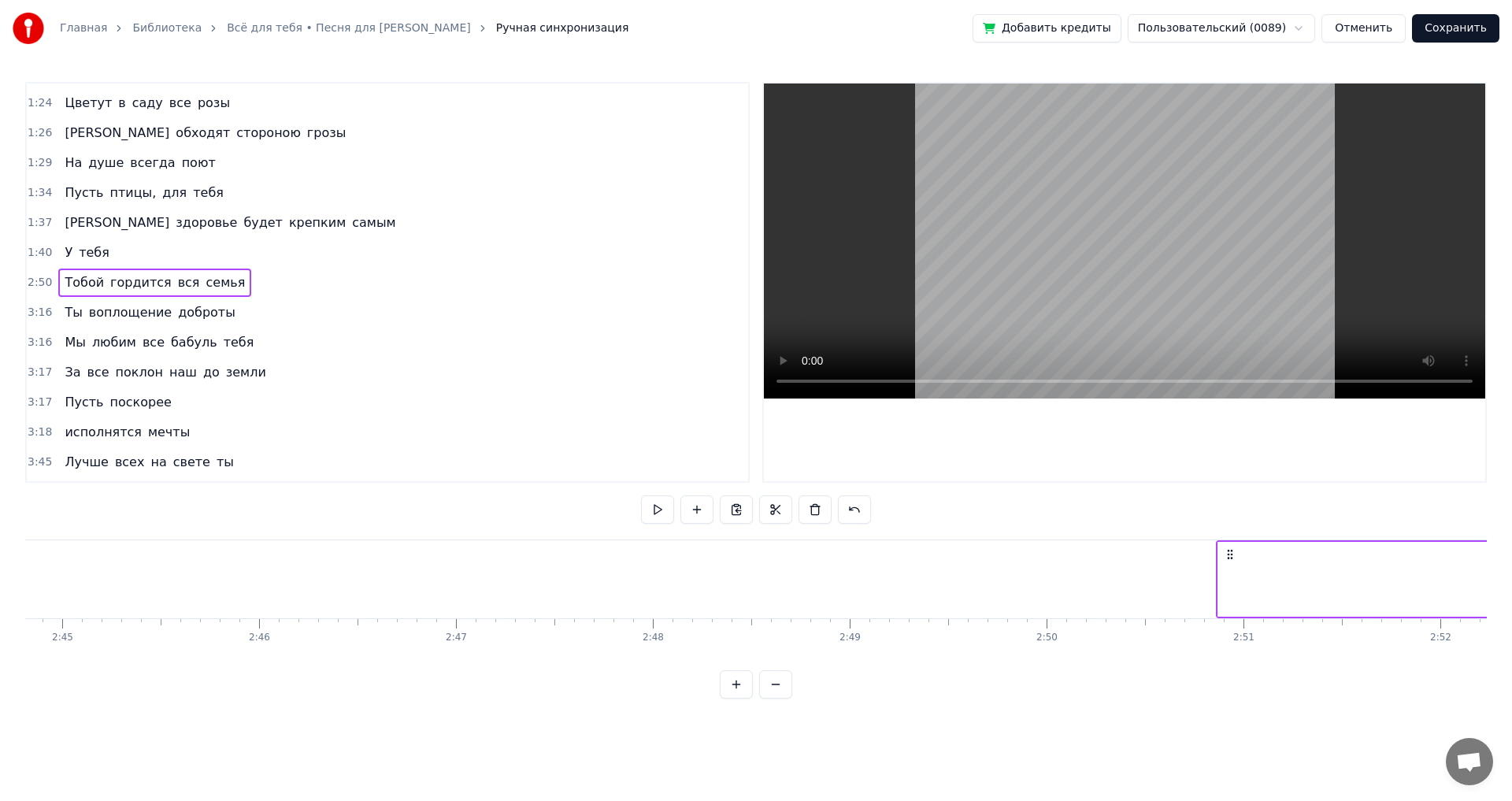
scroll to position [0, 32629]
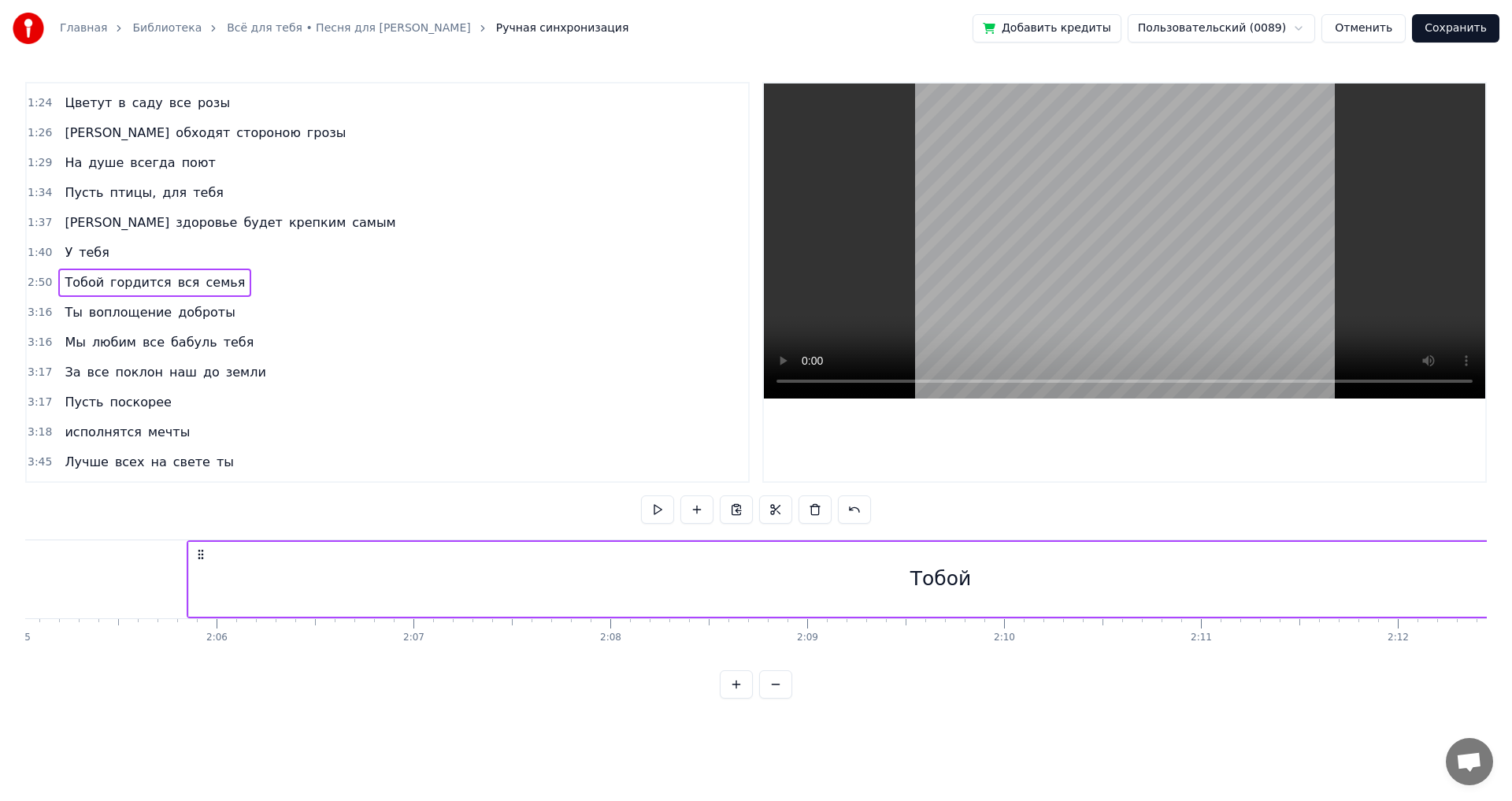
drag, startPoint x: 1048, startPoint y: 552, endPoint x: 200, endPoint y: 544, distance: 848.0
click at [696, 575] on div "Тобой" at bounding box center [693, 578] width 61 height 30
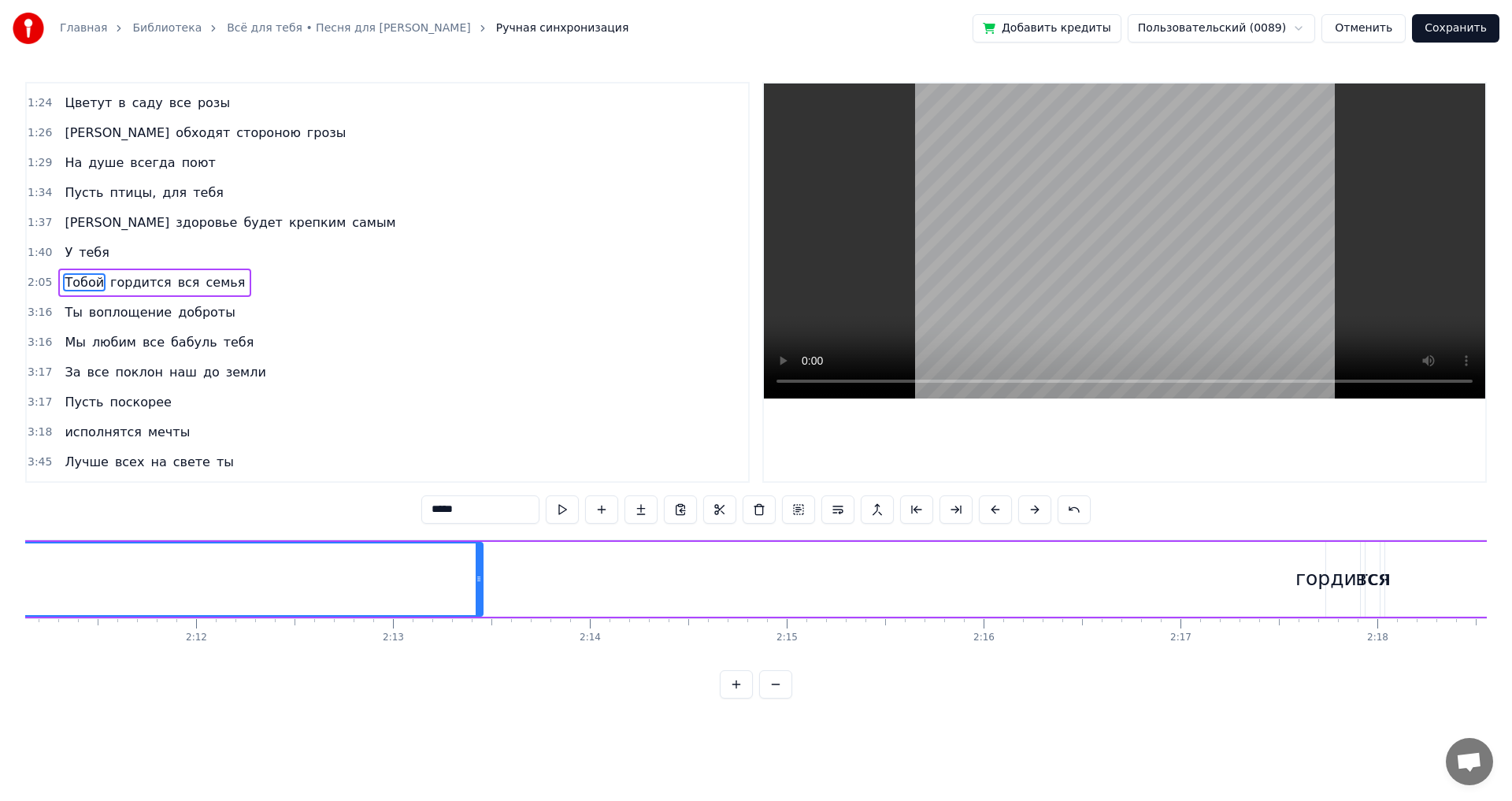
scroll to position [0, 25740]
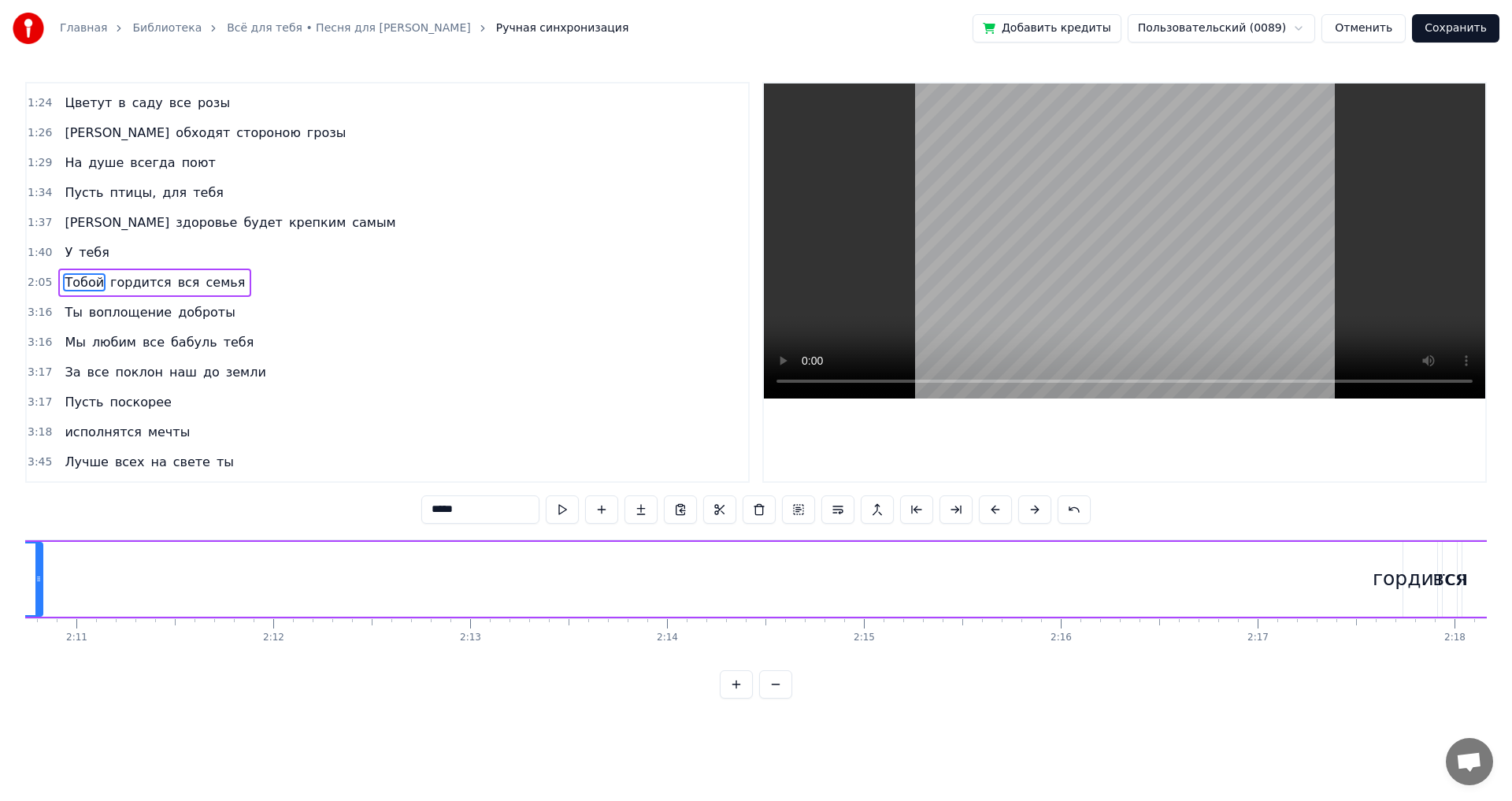
drag, startPoint x: 557, startPoint y: 544, endPoint x: 39, endPoint y: 548, distance: 518.0
click at [39, 548] on div at bounding box center [39, 579] width 6 height 72
click at [696, 586] on div "гордится" at bounding box center [692, 578] width 95 height 30
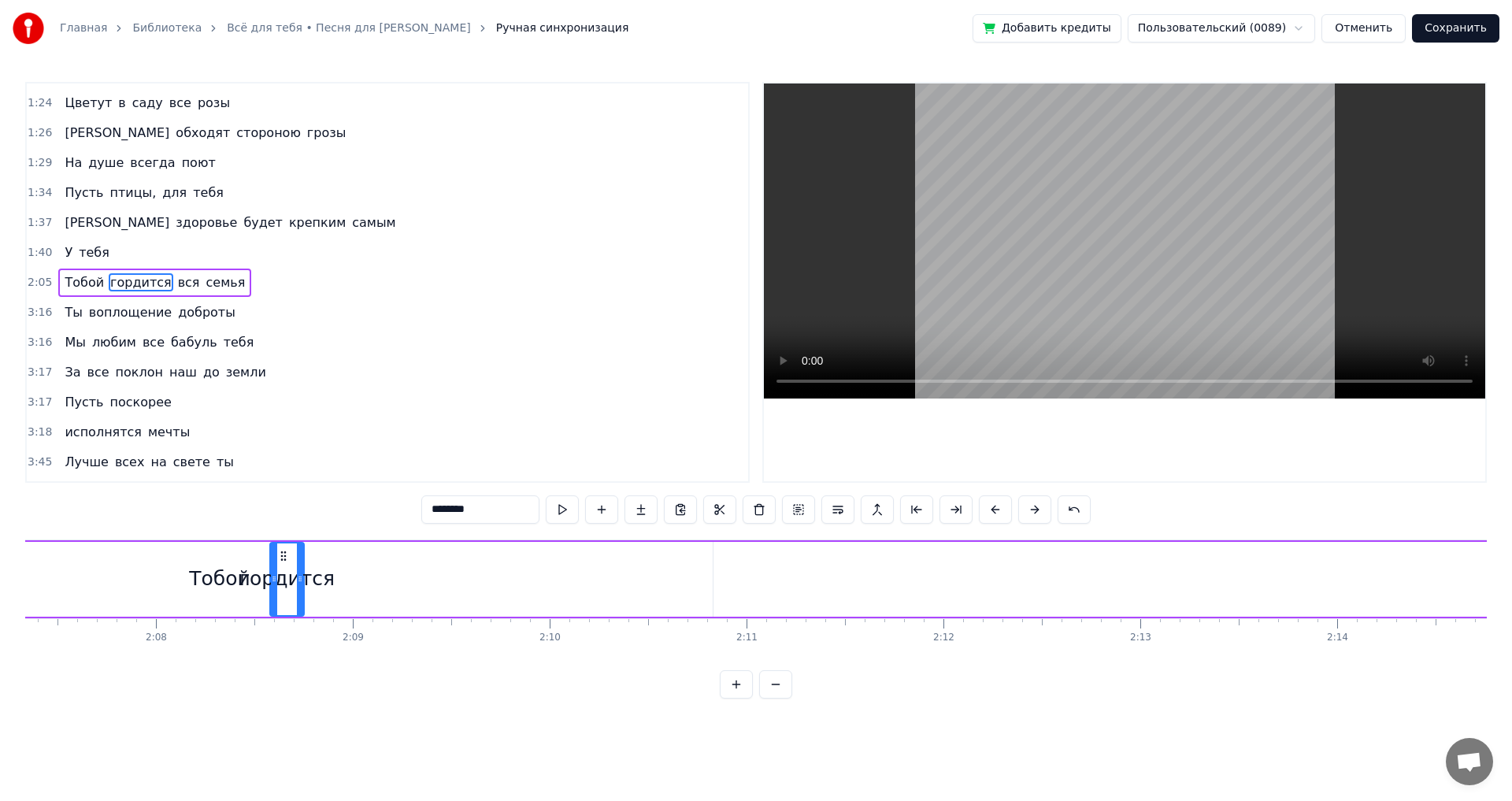
scroll to position [0, 25063]
drag, startPoint x: 686, startPoint y: 554, endPoint x: 362, endPoint y: 577, distance: 324.8
click at [362, 577] on div "гордится" at bounding box center [369, 579] width 32 height 72
click at [984, 573] on div "вся" at bounding box center [982, 578] width 35 height 30
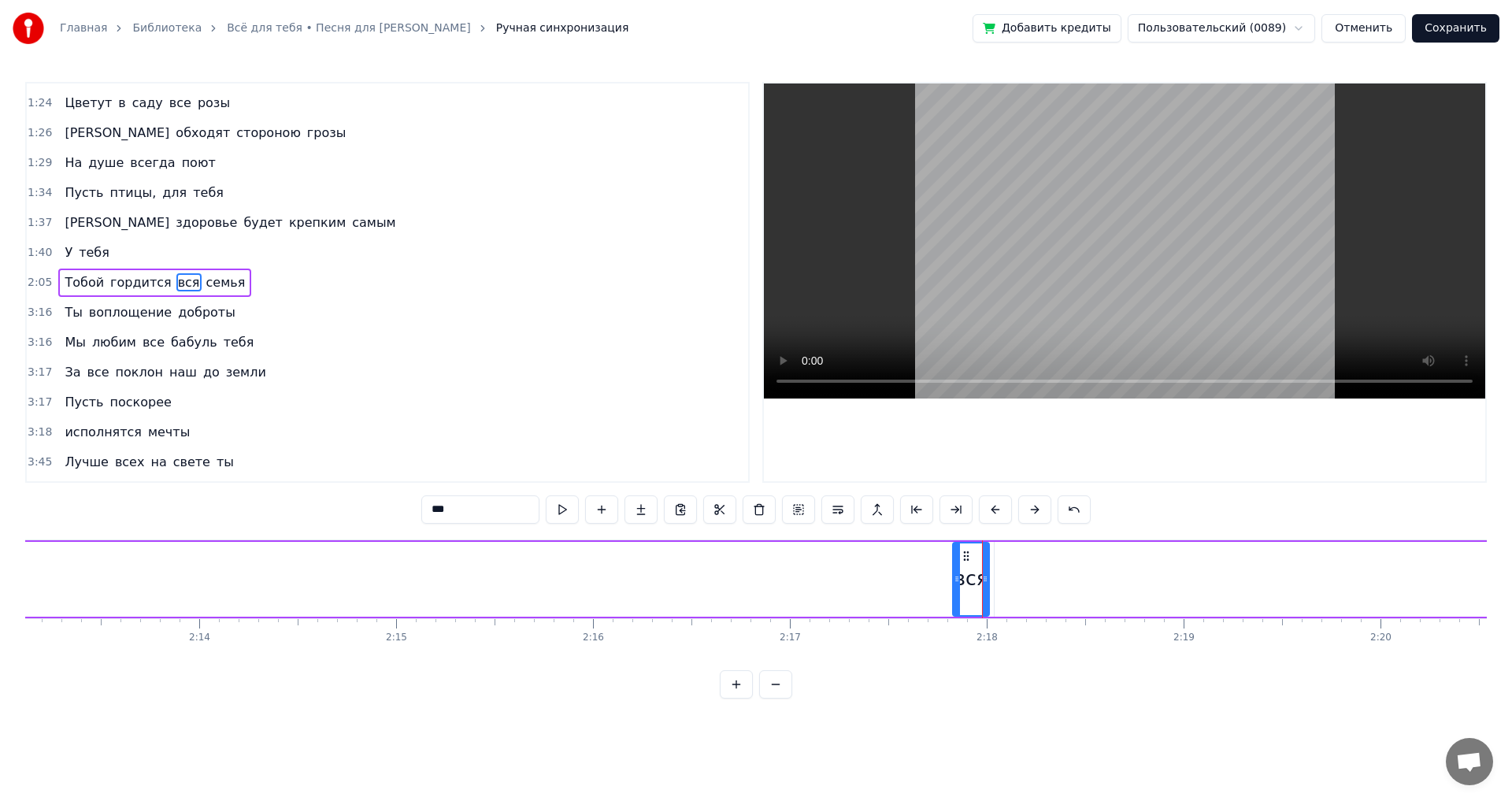
drag, startPoint x: 977, startPoint y: 555, endPoint x: 955, endPoint y: 561, distance: 22.8
click at [955, 561] on div at bounding box center [957, 579] width 6 height 72
drag, startPoint x: 968, startPoint y: 555, endPoint x: 470, endPoint y: 585, distance: 498.9
click at [470, 585] on div "вся" at bounding box center [473, 579] width 35 height 72
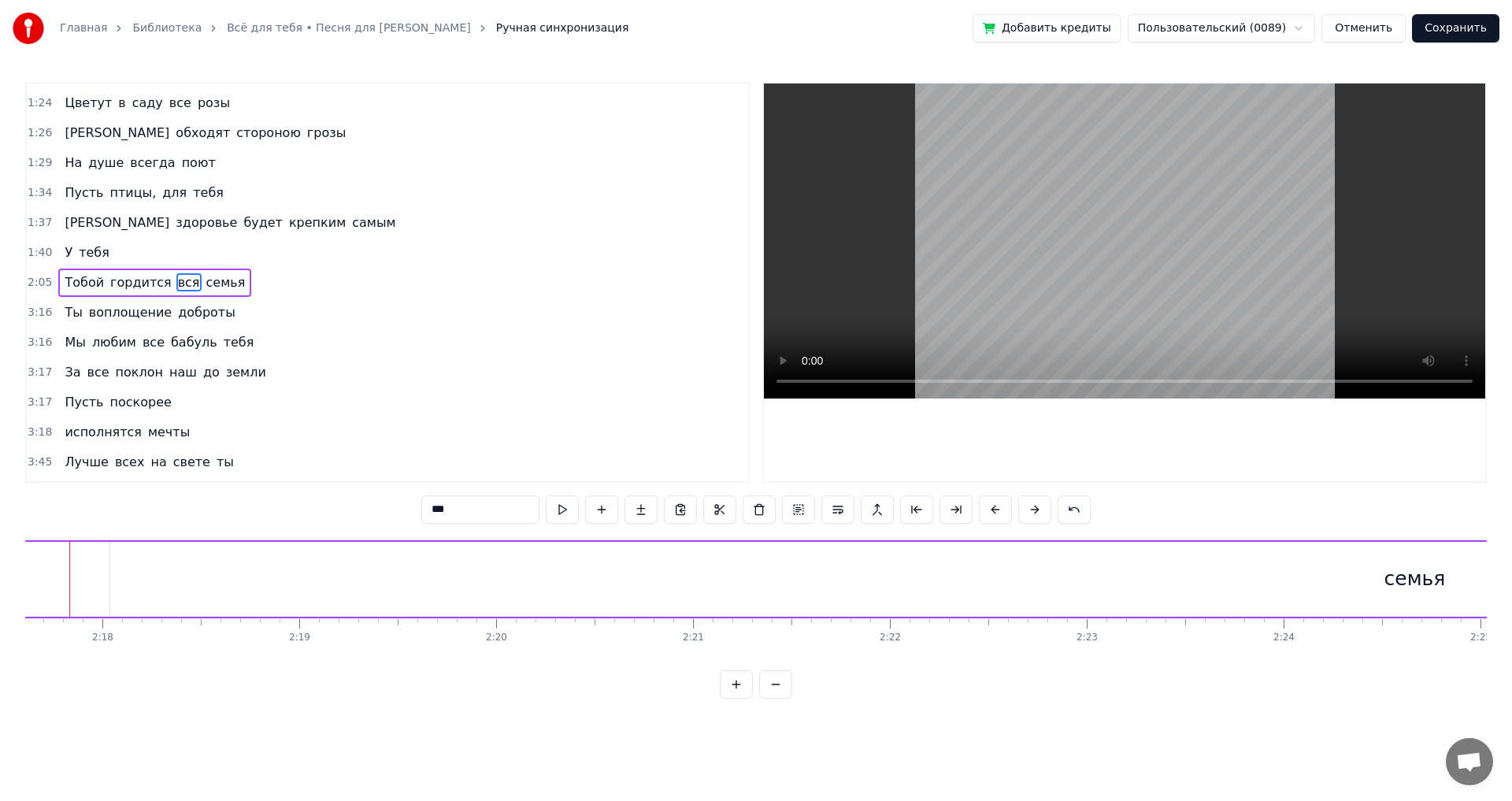
scroll to position [0, 27403]
click at [1091, 577] on div "семья" at bounding box center [1104, 578] width 61 height 30
type input "*****"
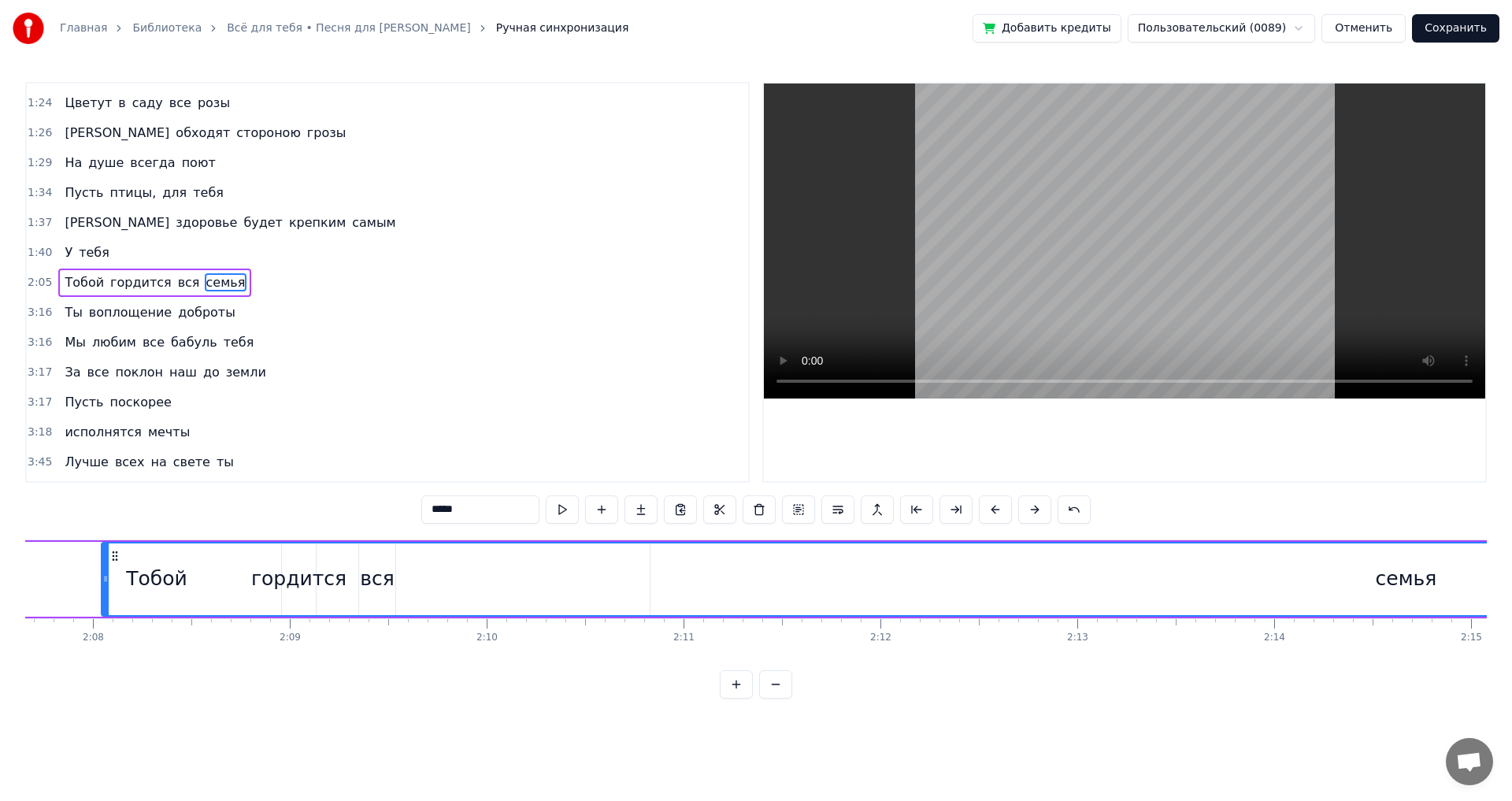
scroll to position [0, 25120]
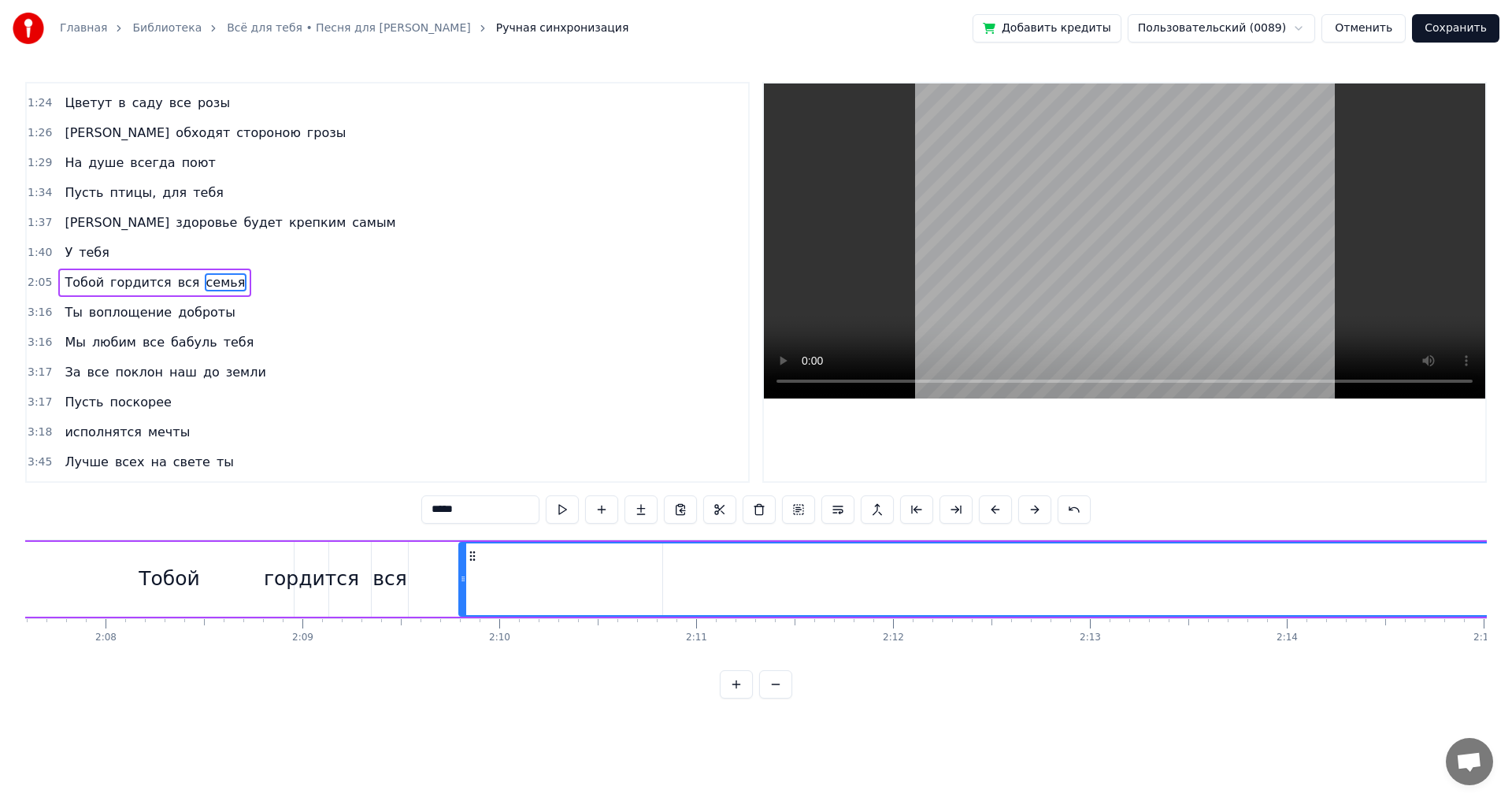
drag, startPoint x: 355, startPoint y: 557, endPoint x: 562, endPoint y: 630, distance: 219.5
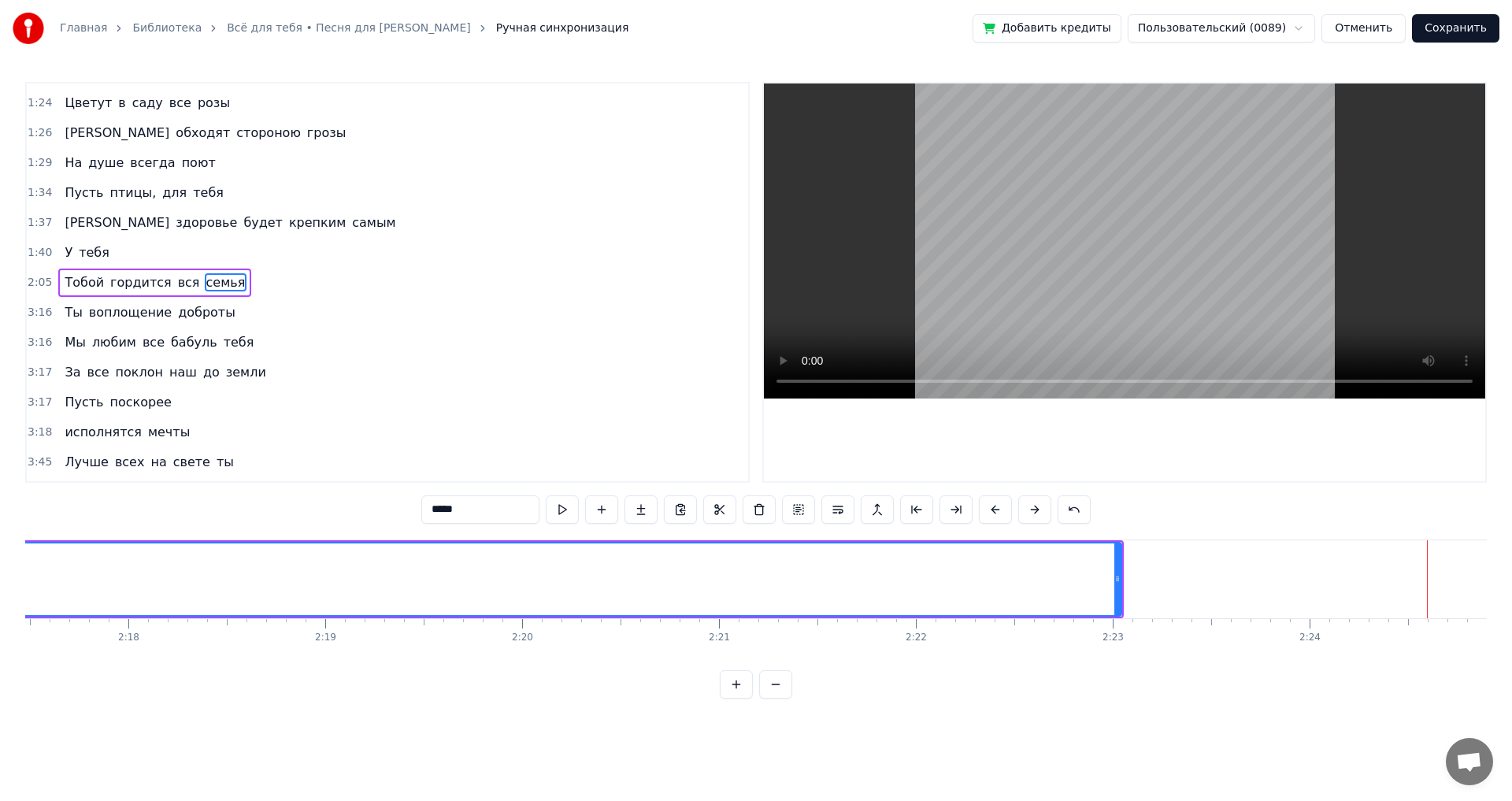
scroll to position [0, 27144]
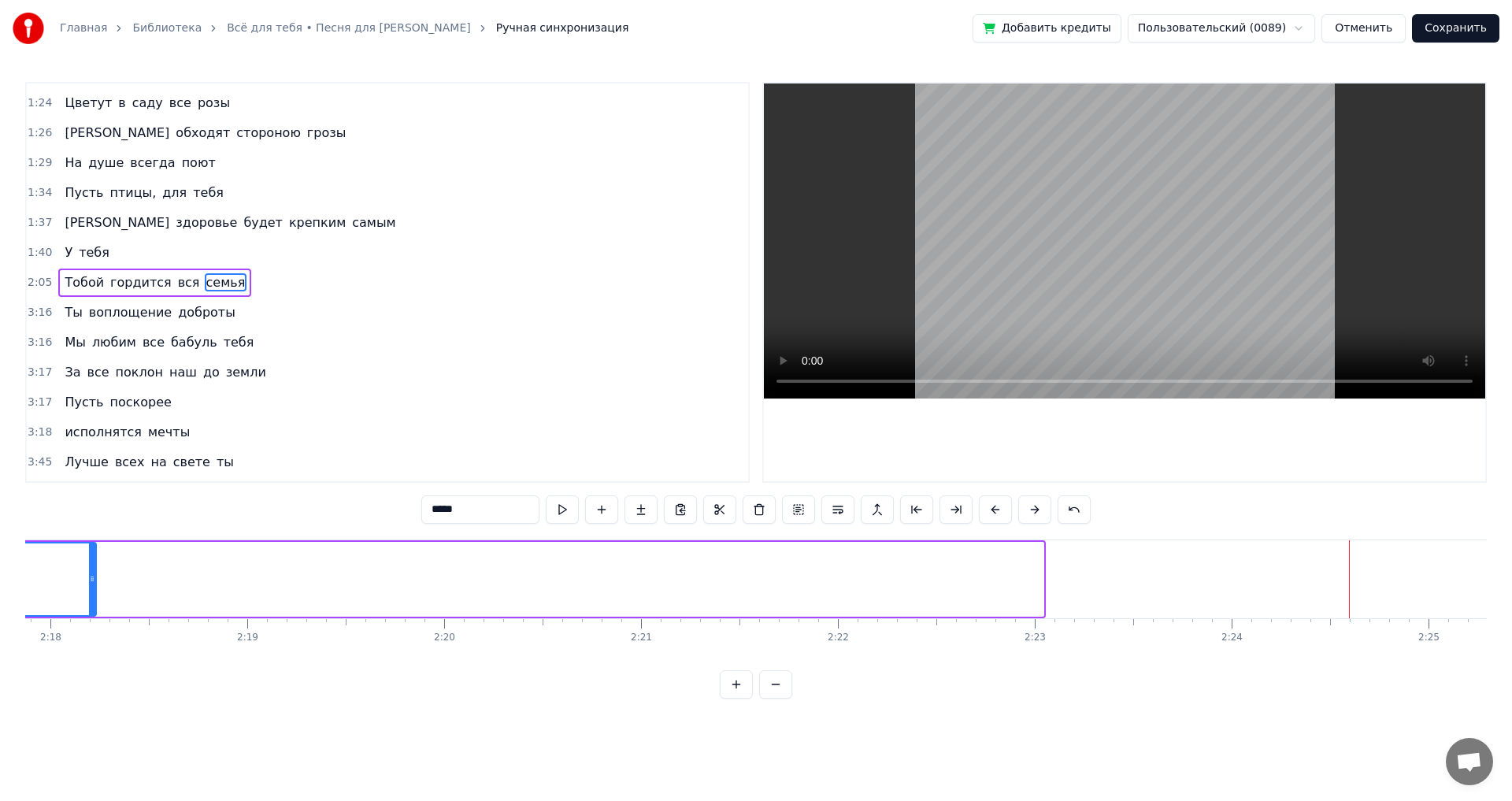
drag, startPoint x: 1042, startPoint y: 577, endPoint x: 95, endPoint y: 581, distance: 947.0
click at [95, 581] on icon at bounding box center [92, 579] width 6 height 13
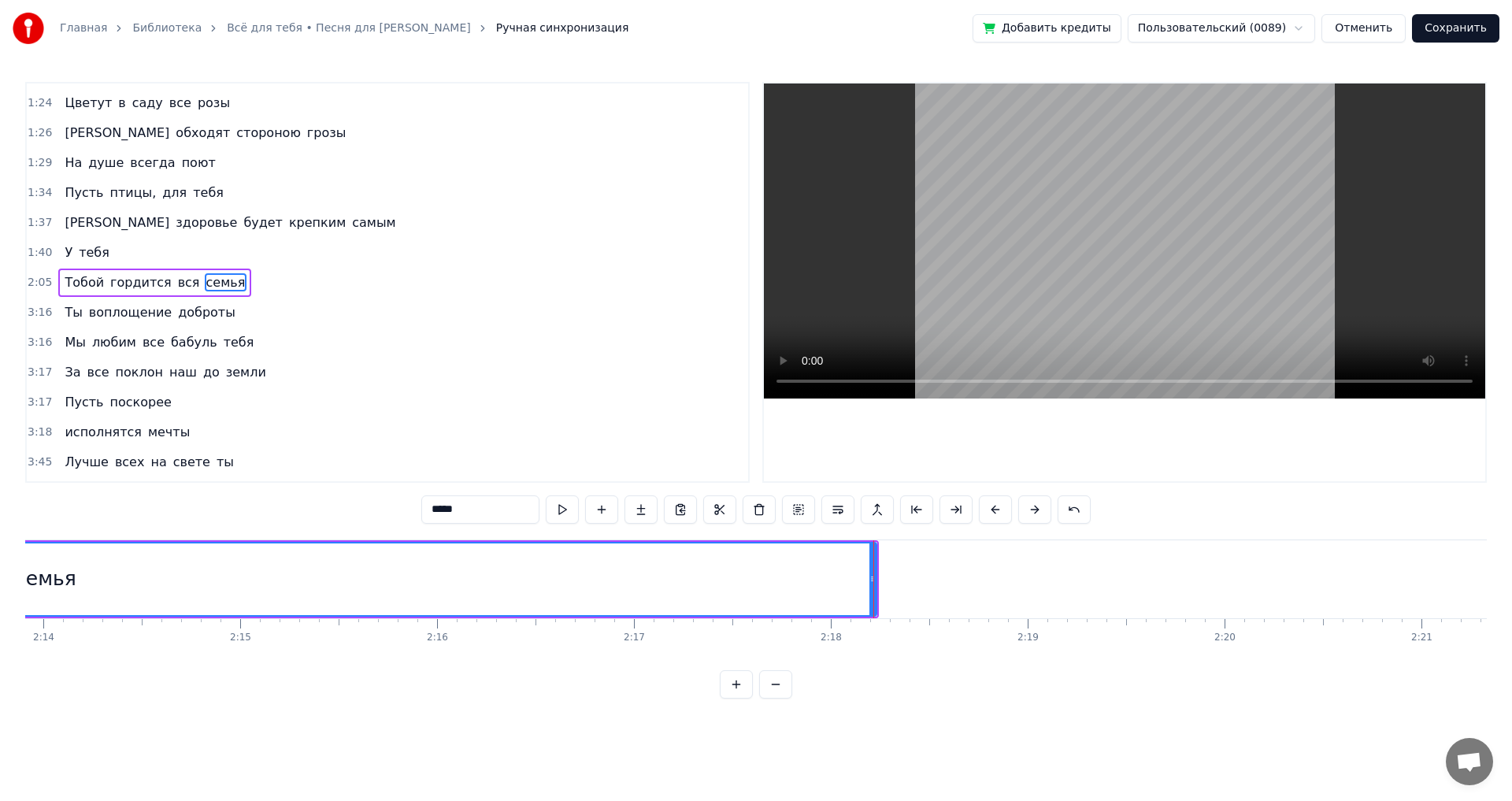
scroll to position [0, 26312]
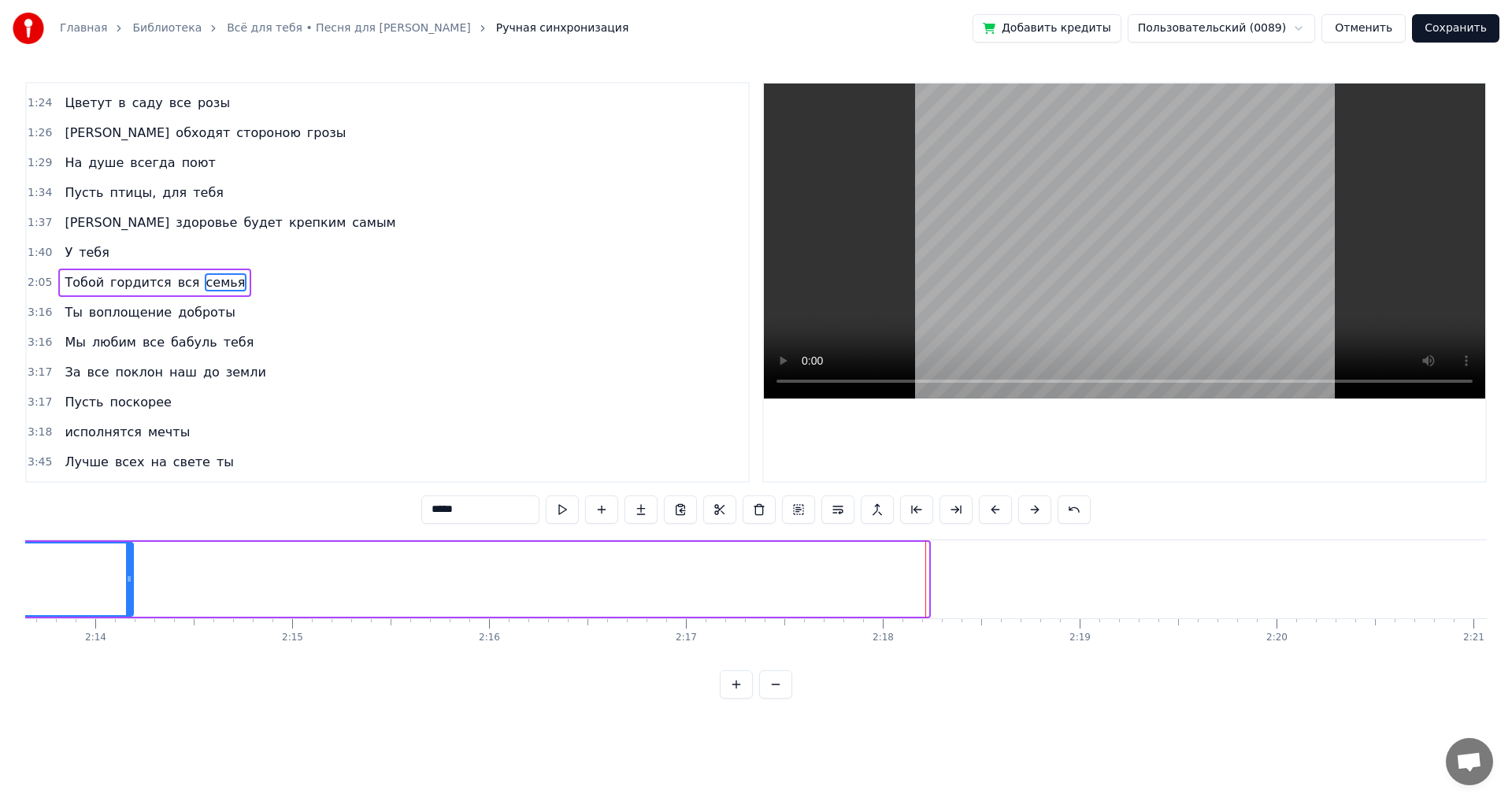
drag, startPoint x: 927, startPoint y: 575, endPoint x: 131, endPoint y: 579, distance: 796.0
click at [131, 579] on icon at bounding box center [129, 579] width 6 height 13
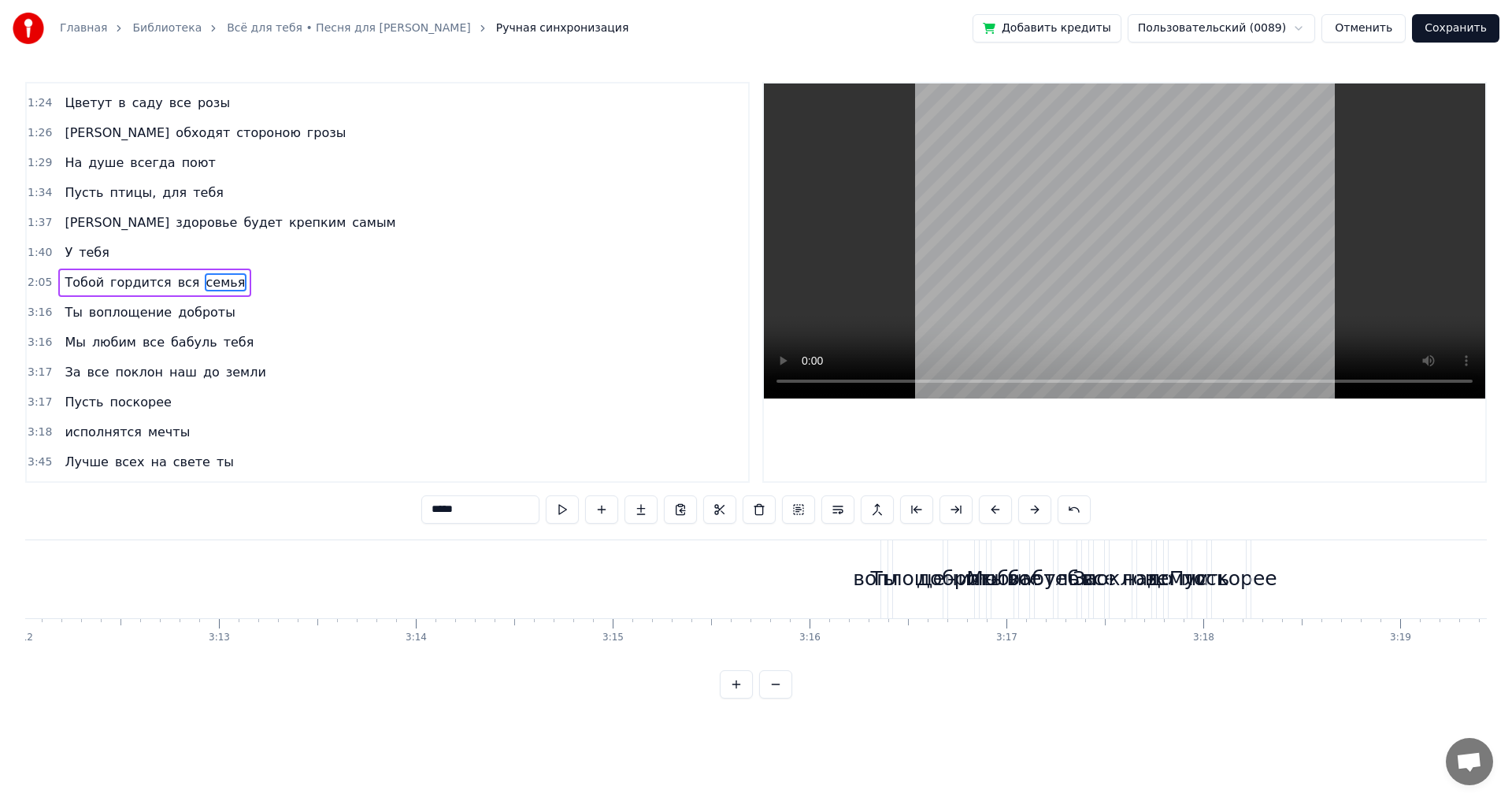
scroll to position [0, 37777]
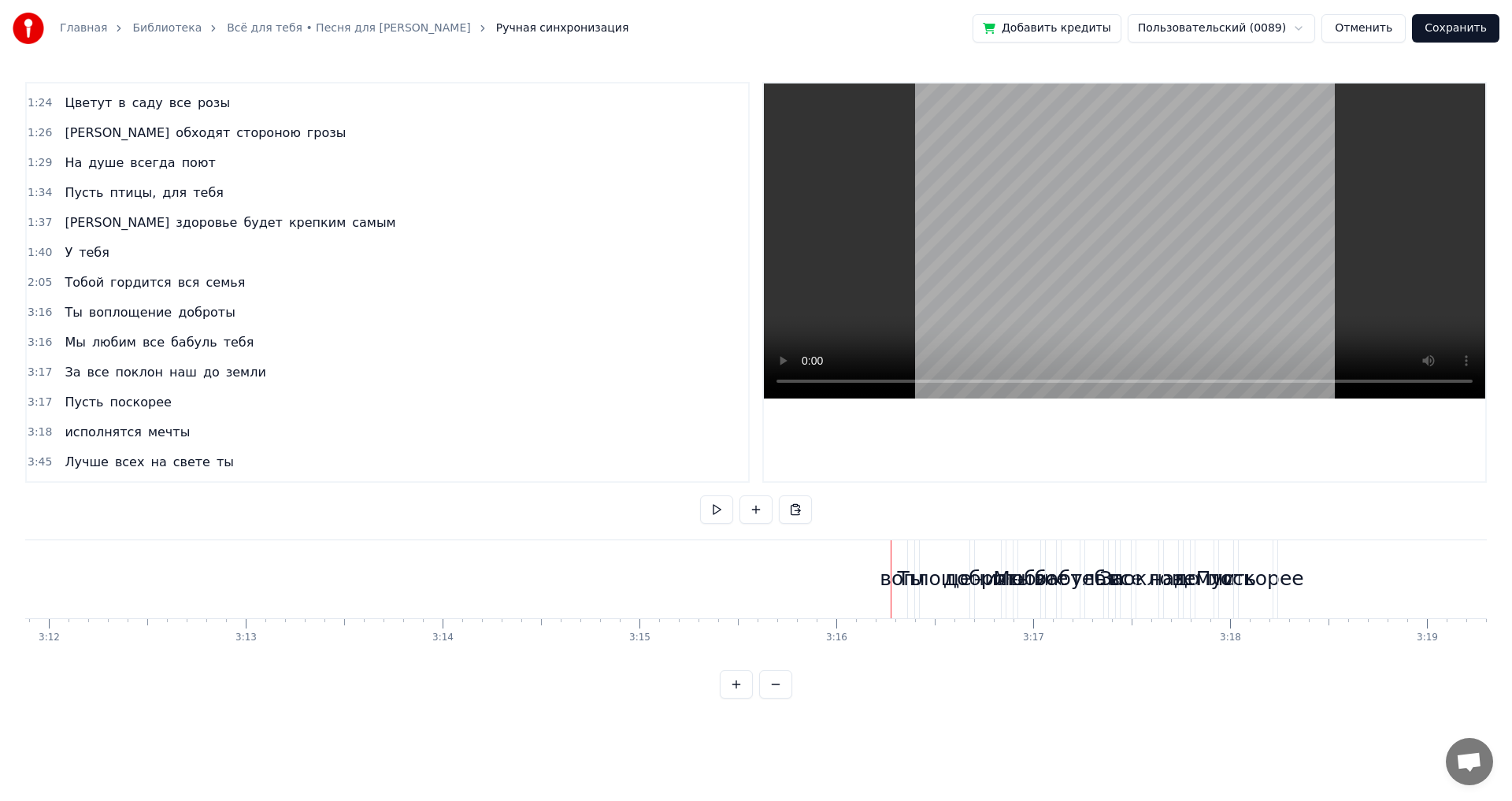
click at [906, 571] on div "воплощение" at bounding box center [945, 578] width 130 height 30
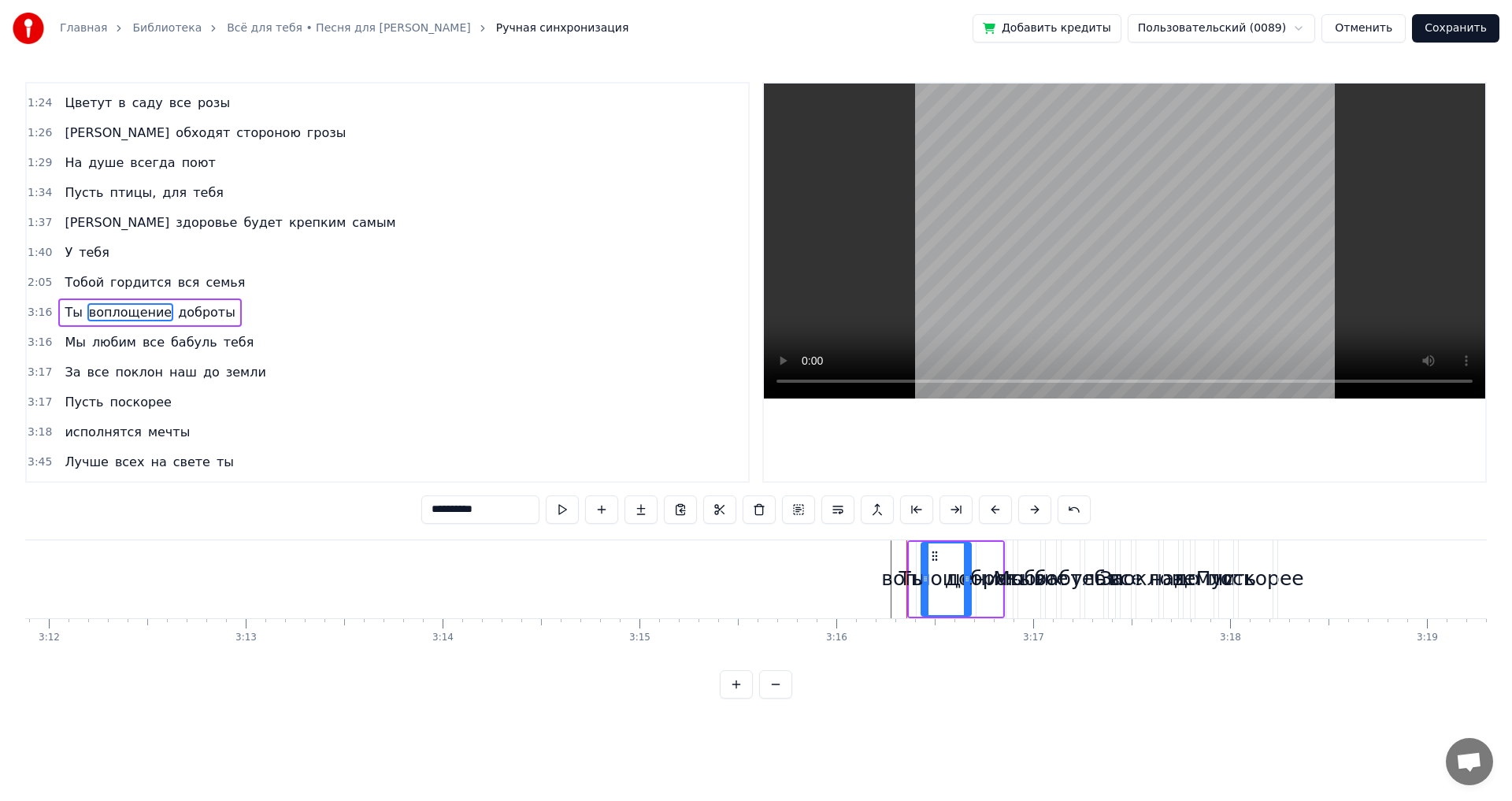
scroll to position [414, 0]
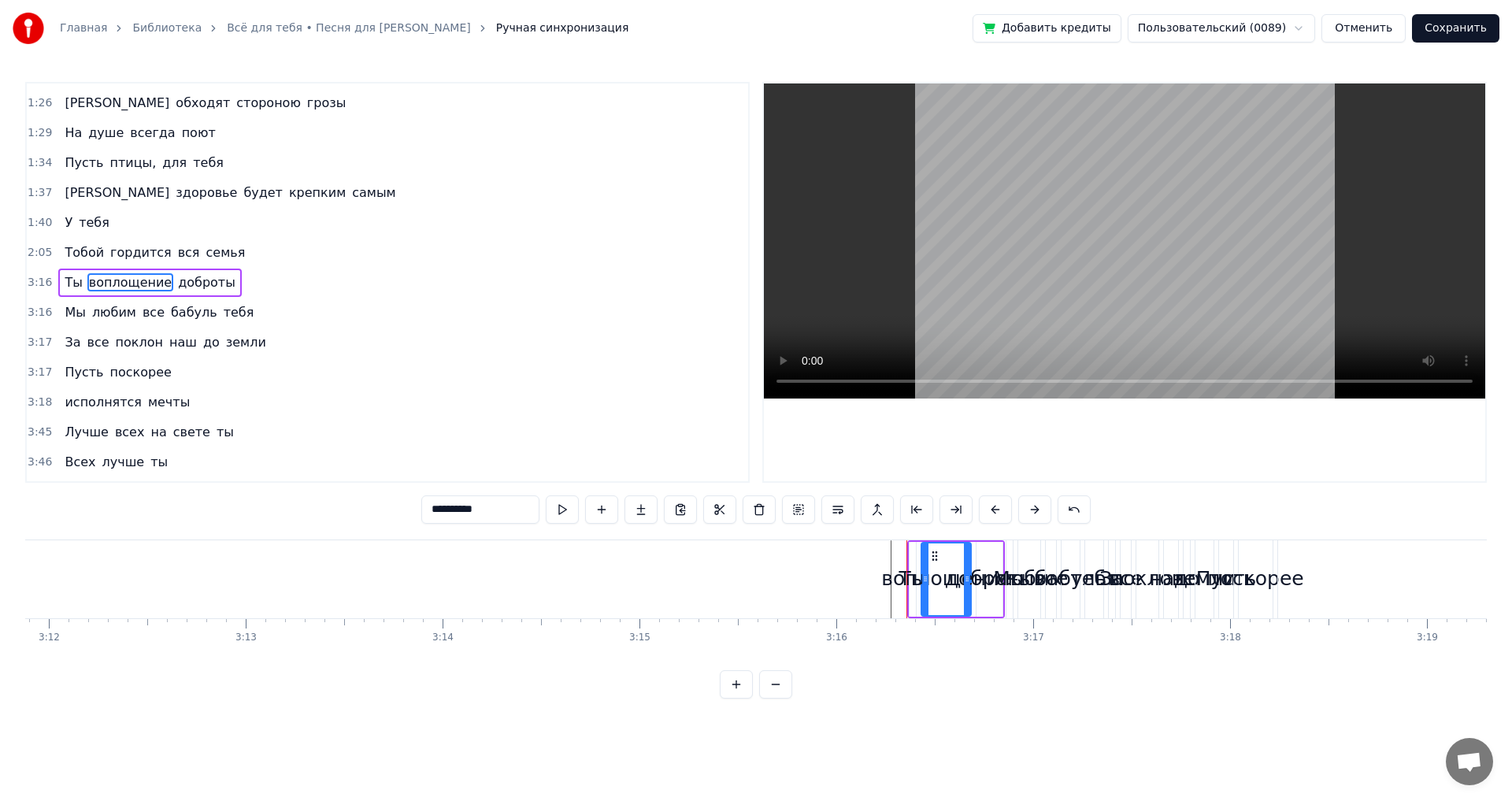
click at [911, 581] on div "воплощение" at bounding box center [947, 578] width 130 height 30
click at [73, 284] on span "Ты" at bounding box center [72, 282] width 20 height 18
type input "**"
drag, startPoint x: 910, startPoint y: 577, endPoint x: 886, endPoint y: 577, distance: 24.0
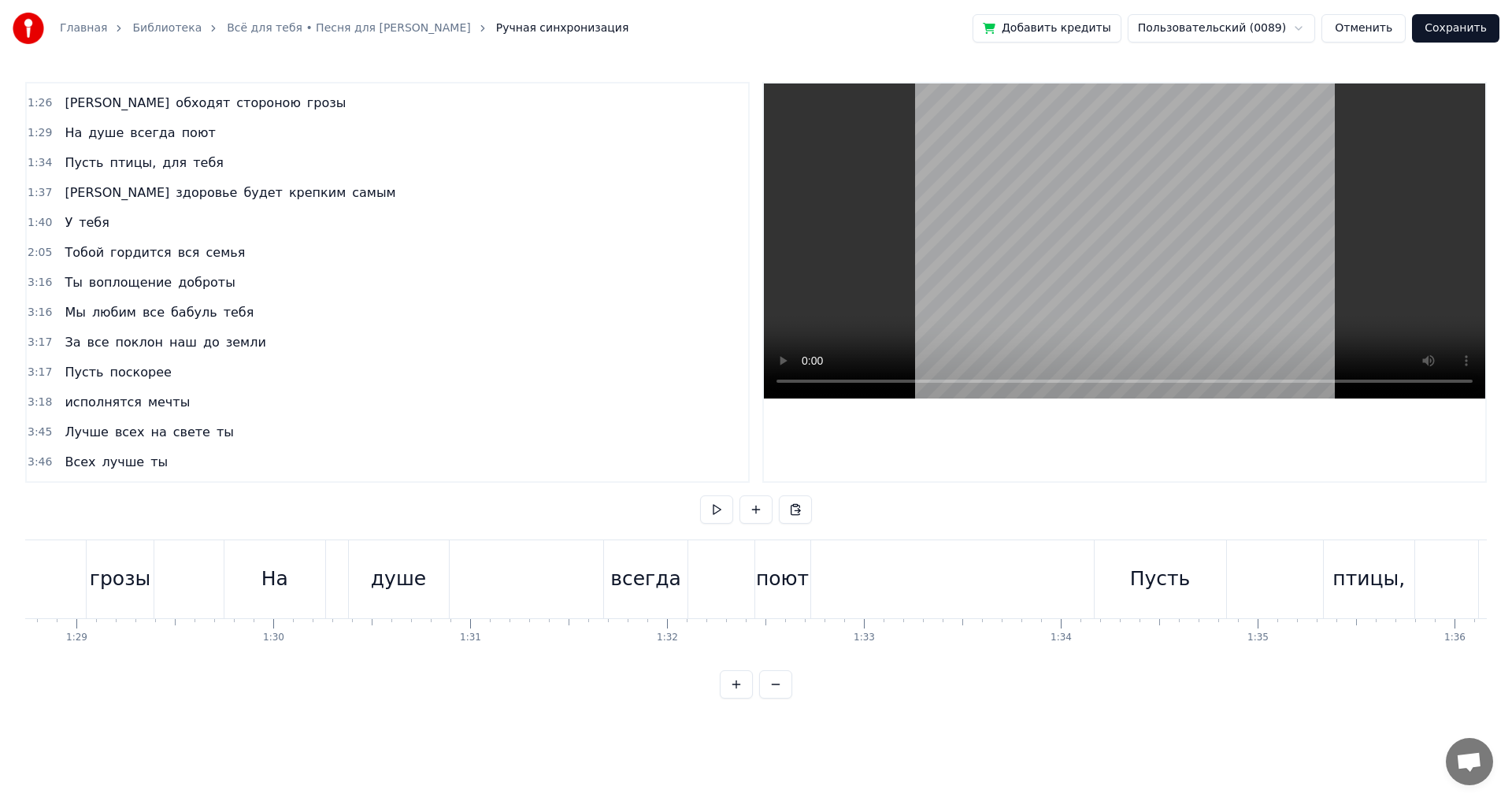
scroll to position [0, 17420]
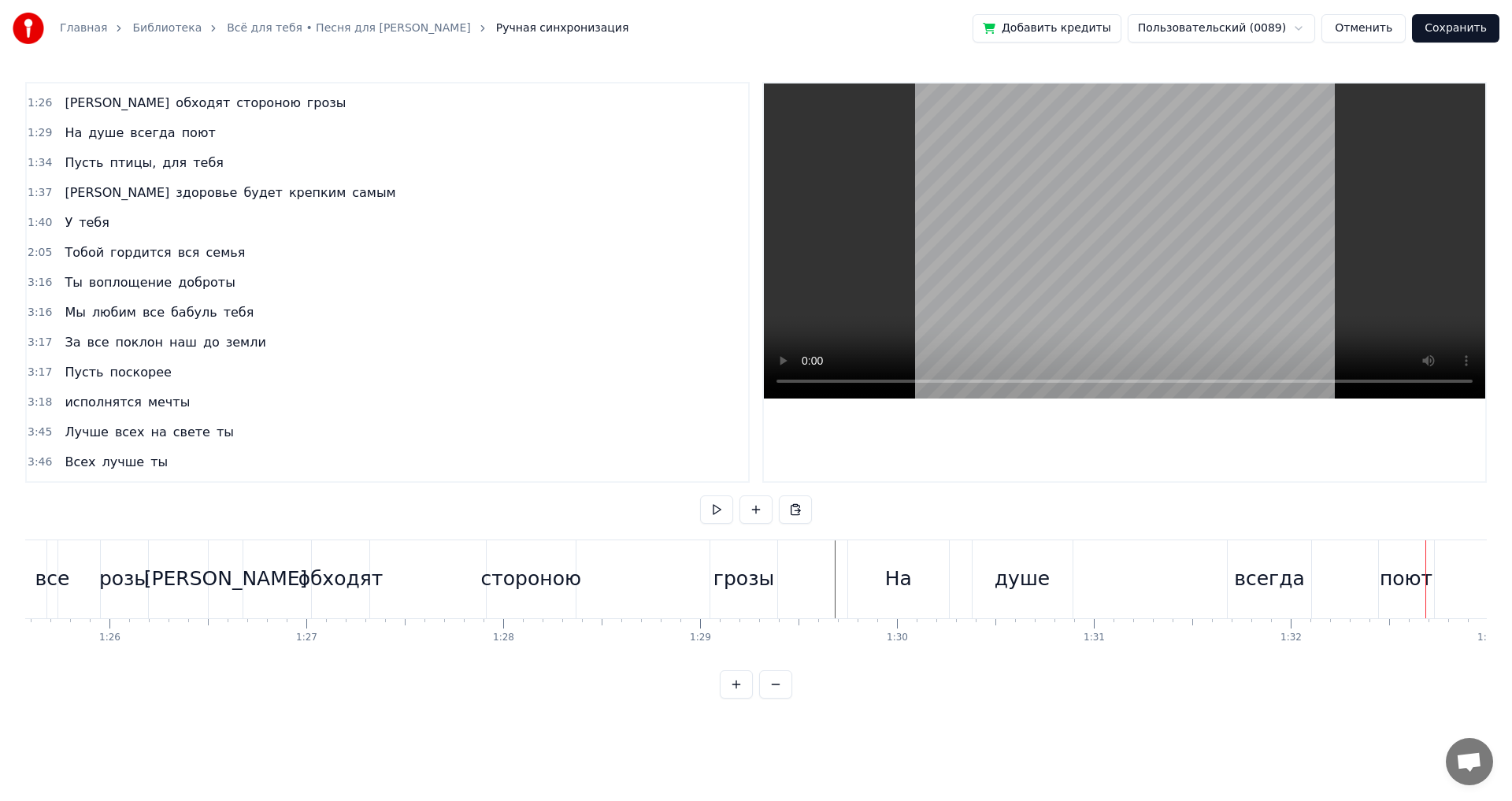
scroll to position [0, 16692]
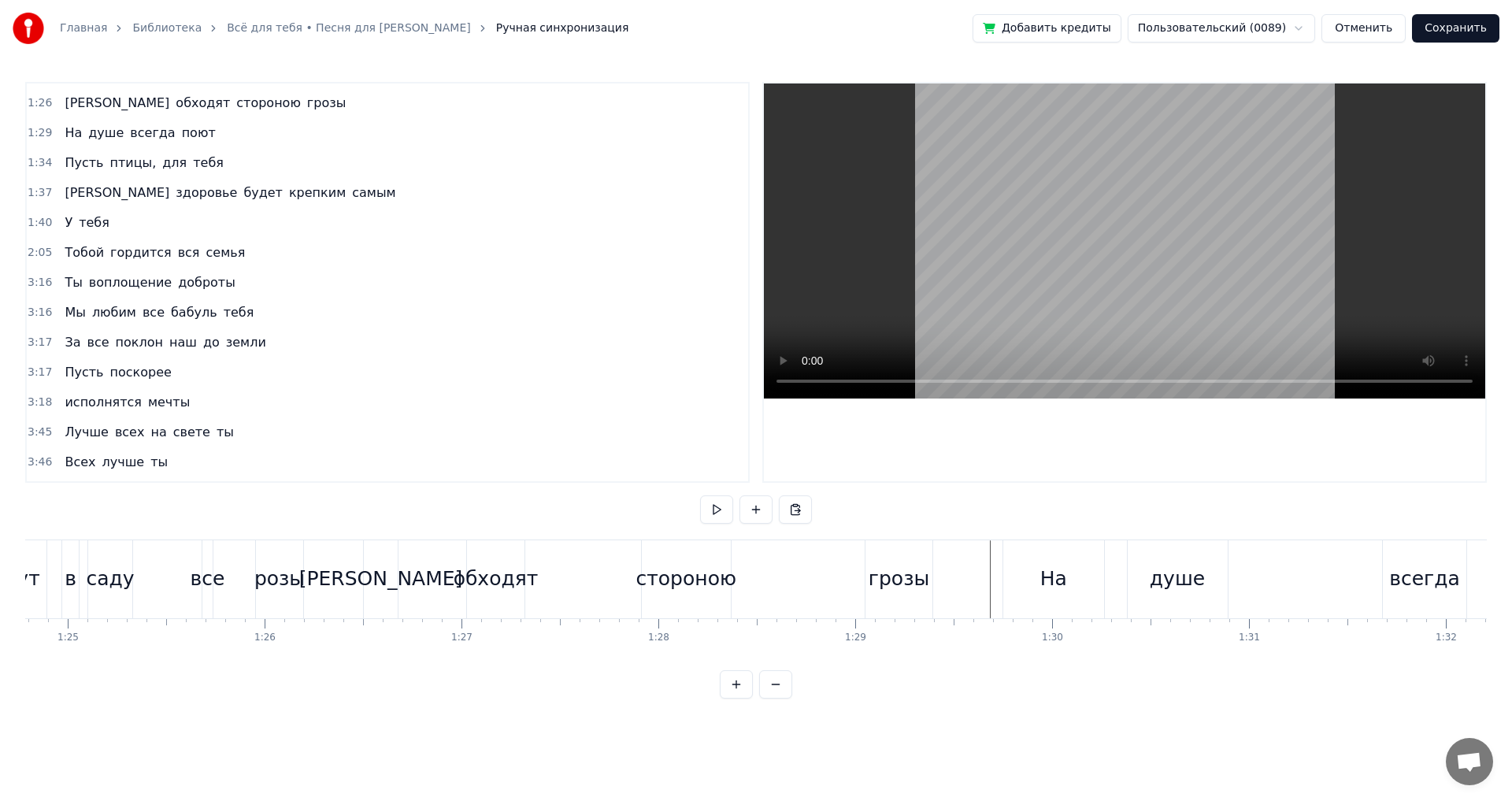
click at [890, 571] on div "грозы" at bounding box center [898, 578] width 60 height 30
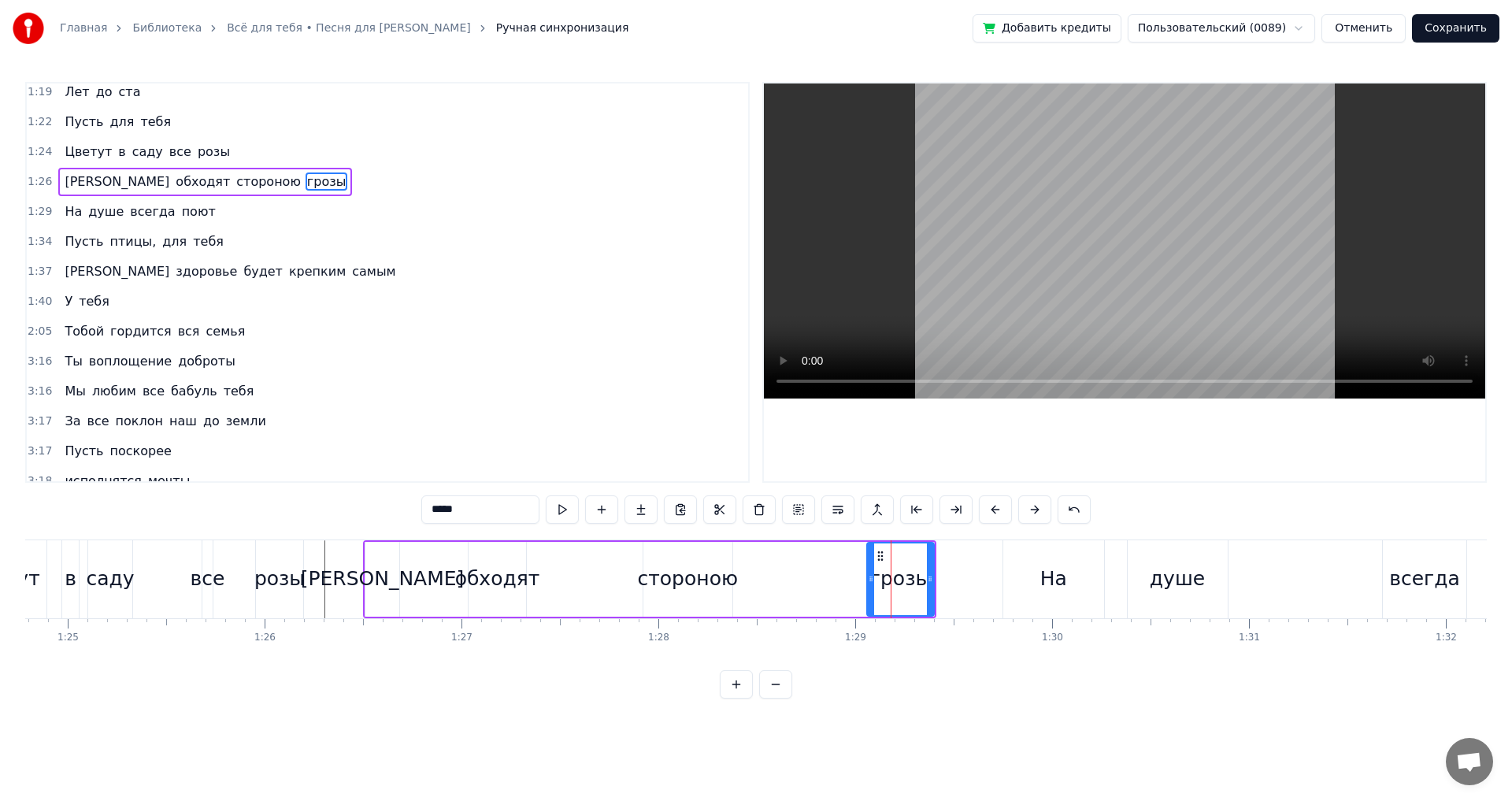
scroll to position [235, 0]
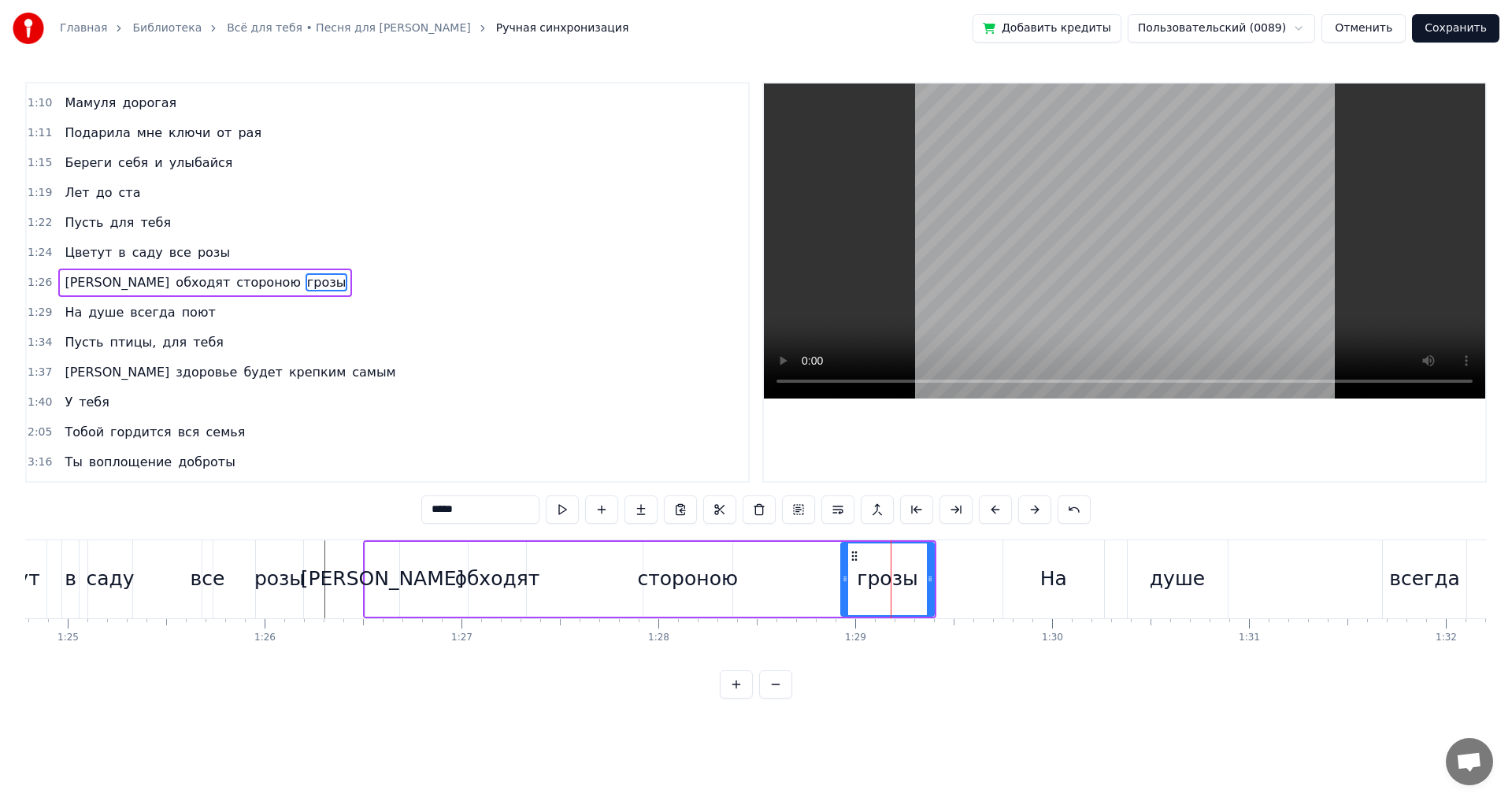
click at [843, 577] on icon at bounding box center [845, 579] width 6 height 13
drag, startPoint x: 930, startPoint y: 584, endPoint x: 861, endPoint y: 596, distance: 70.0
click at [906, 585] on div at bounding box center [906, 579] width 6 height 72
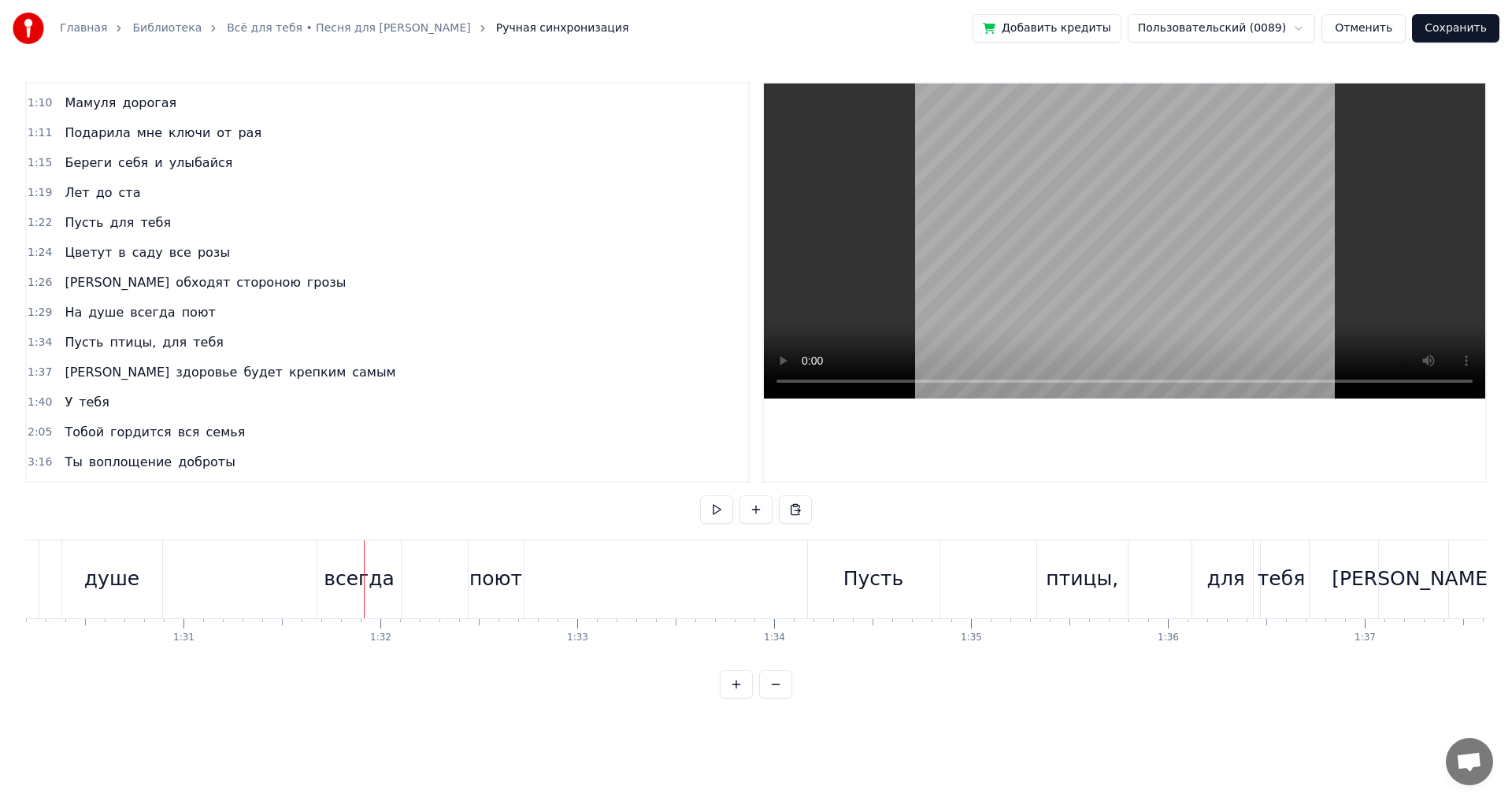
scroll to position [0, 17628]
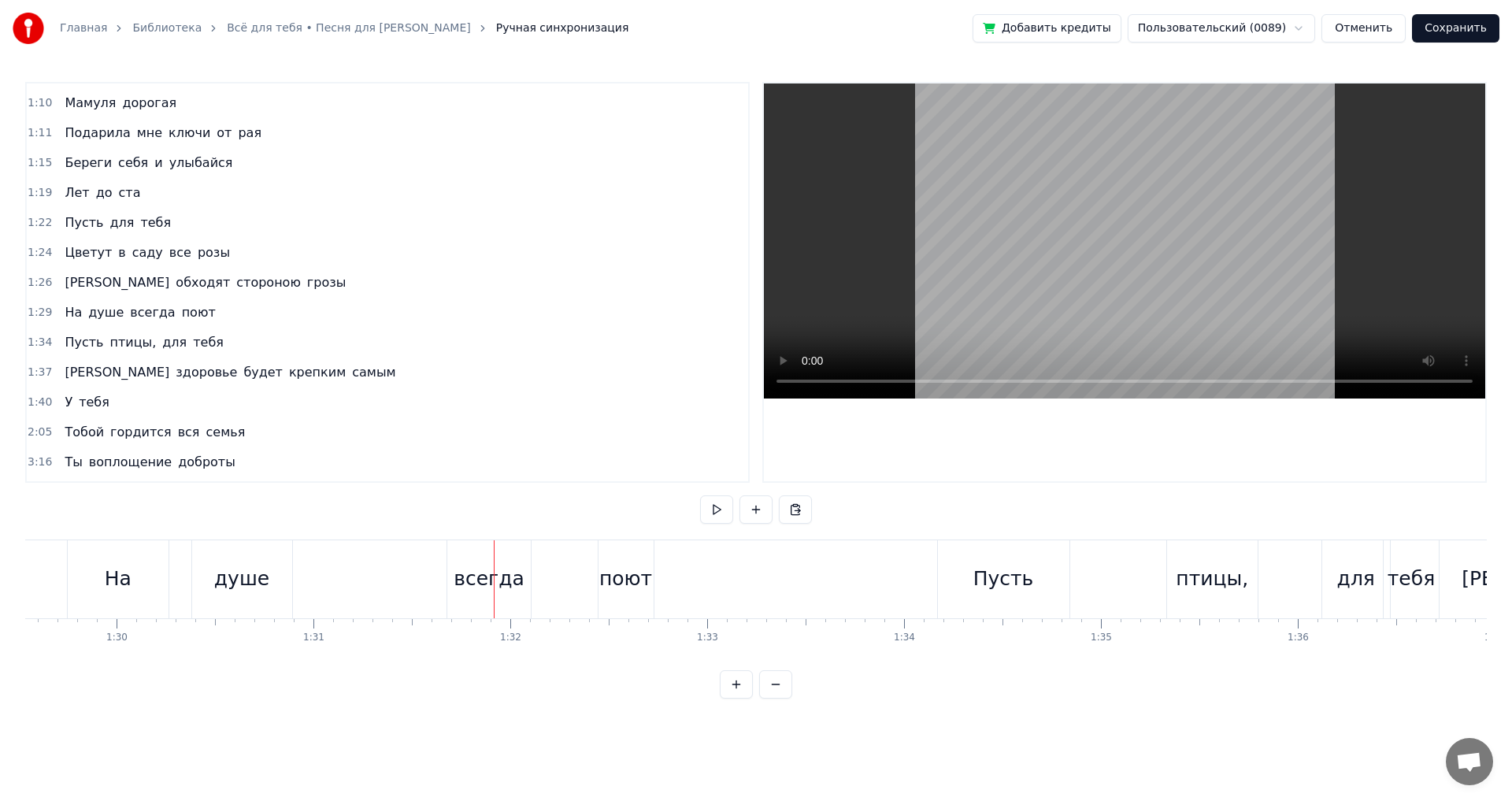
click at [337, 563] on div "На душе всегда поют" at bounding box center [362, 579] width 590 height 78
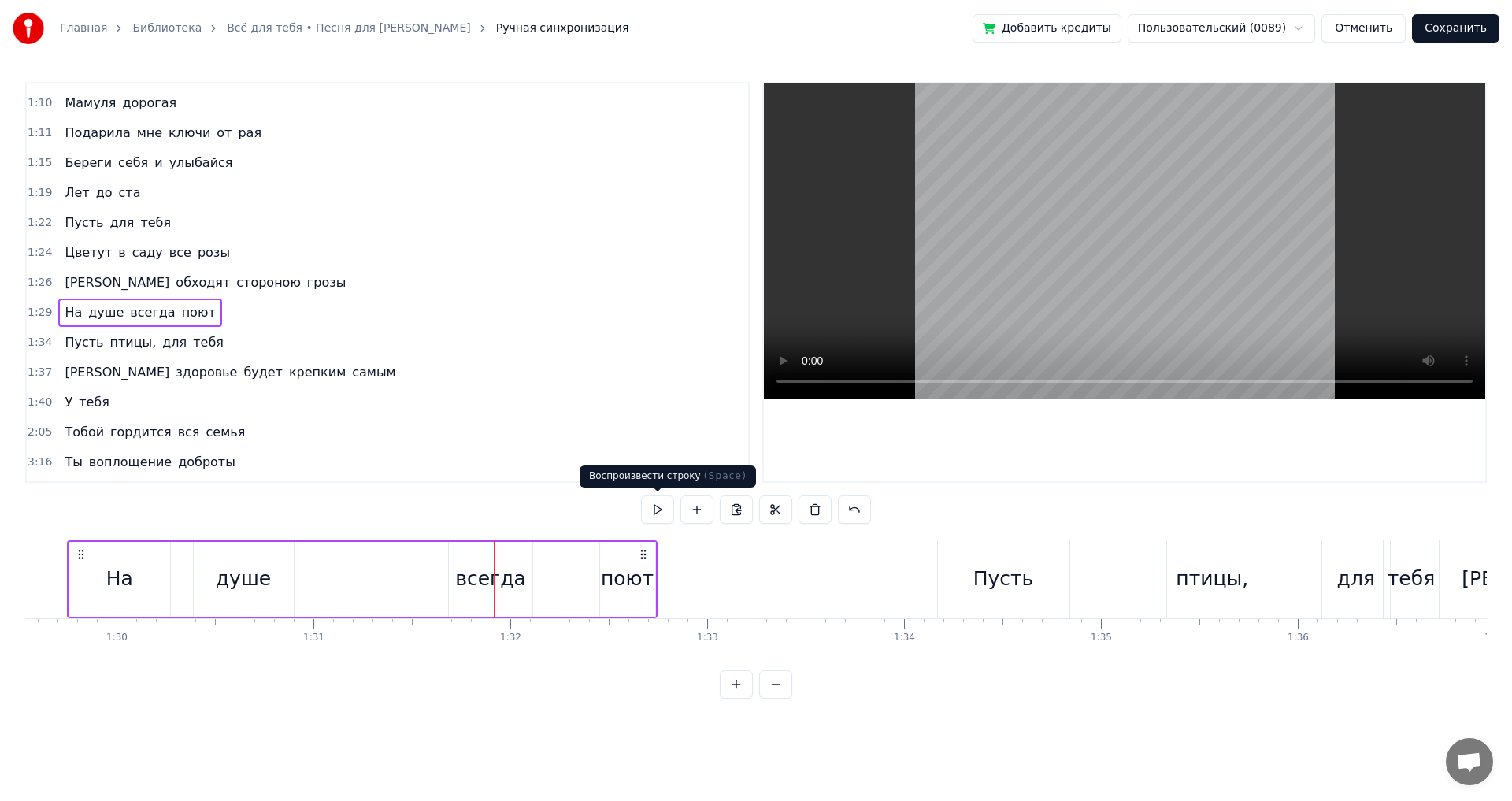
click at [668, 508] on button at bounding box center [657, 509] width 33 height 28
click at [658, 507] on button at bounding box center [657, 509] width 33 height 28
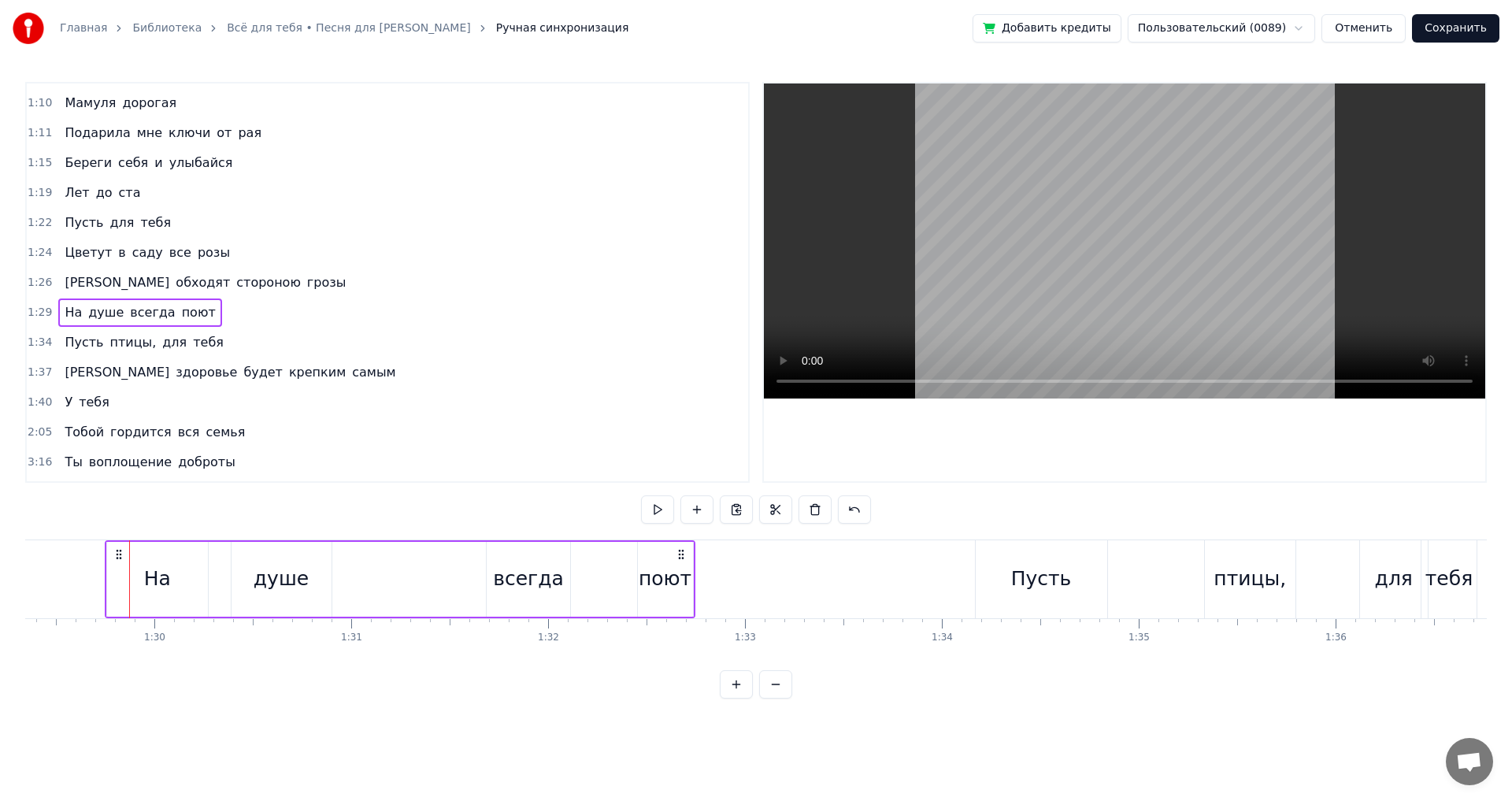
click at [655, 512] on button at bounding box center [657, 509] width 33 height 28
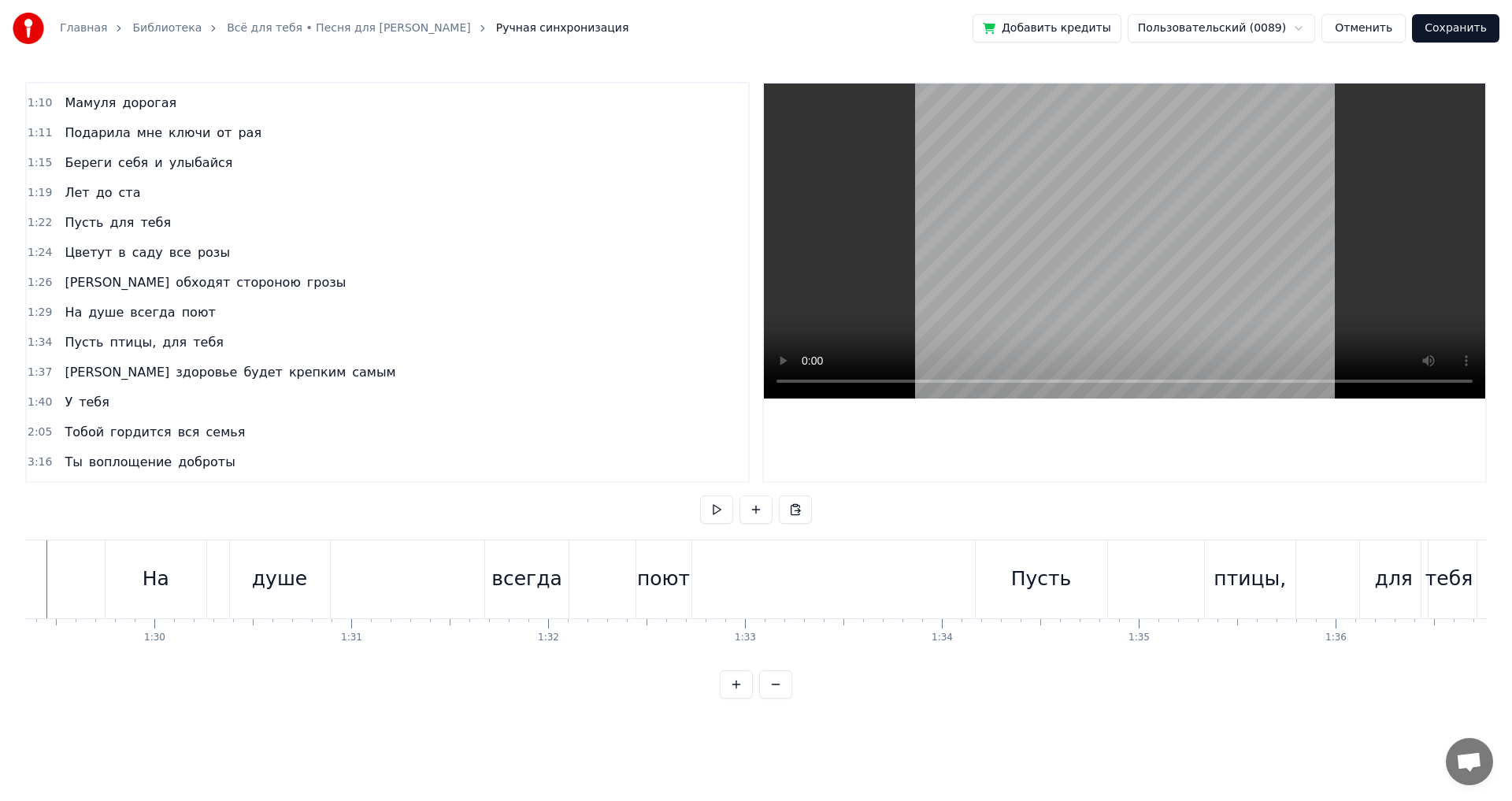
scroll to position [0, 17533]
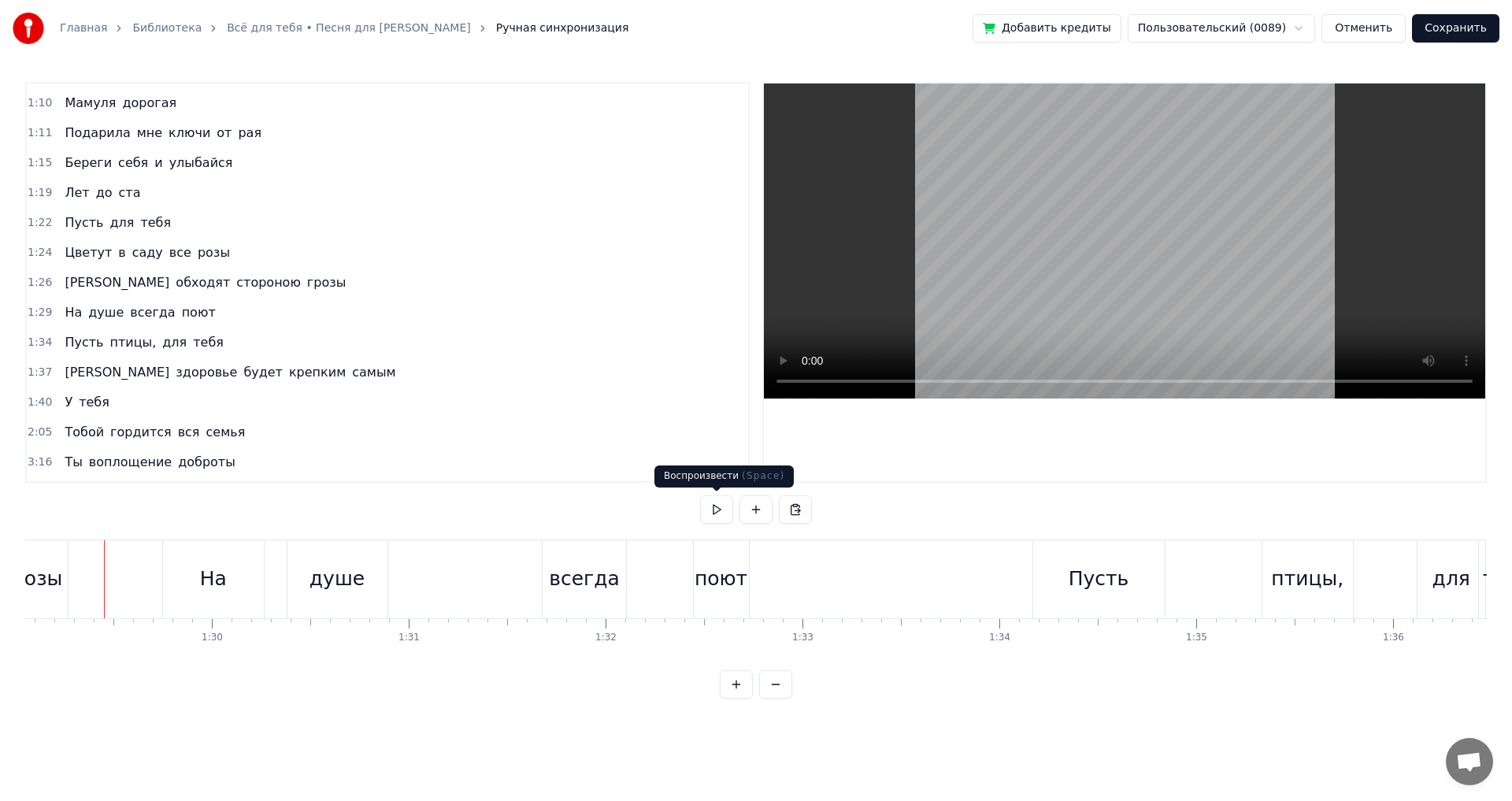
click at [721, 518] on button at bounding box center [717, 509] width 33 height 28
click at [717, 511] on button at bounding box center [717, 509] width 33 height 28
click at [1069, 565] on div "Пусть" at bounding box center [1099, 579] width 132 height 78
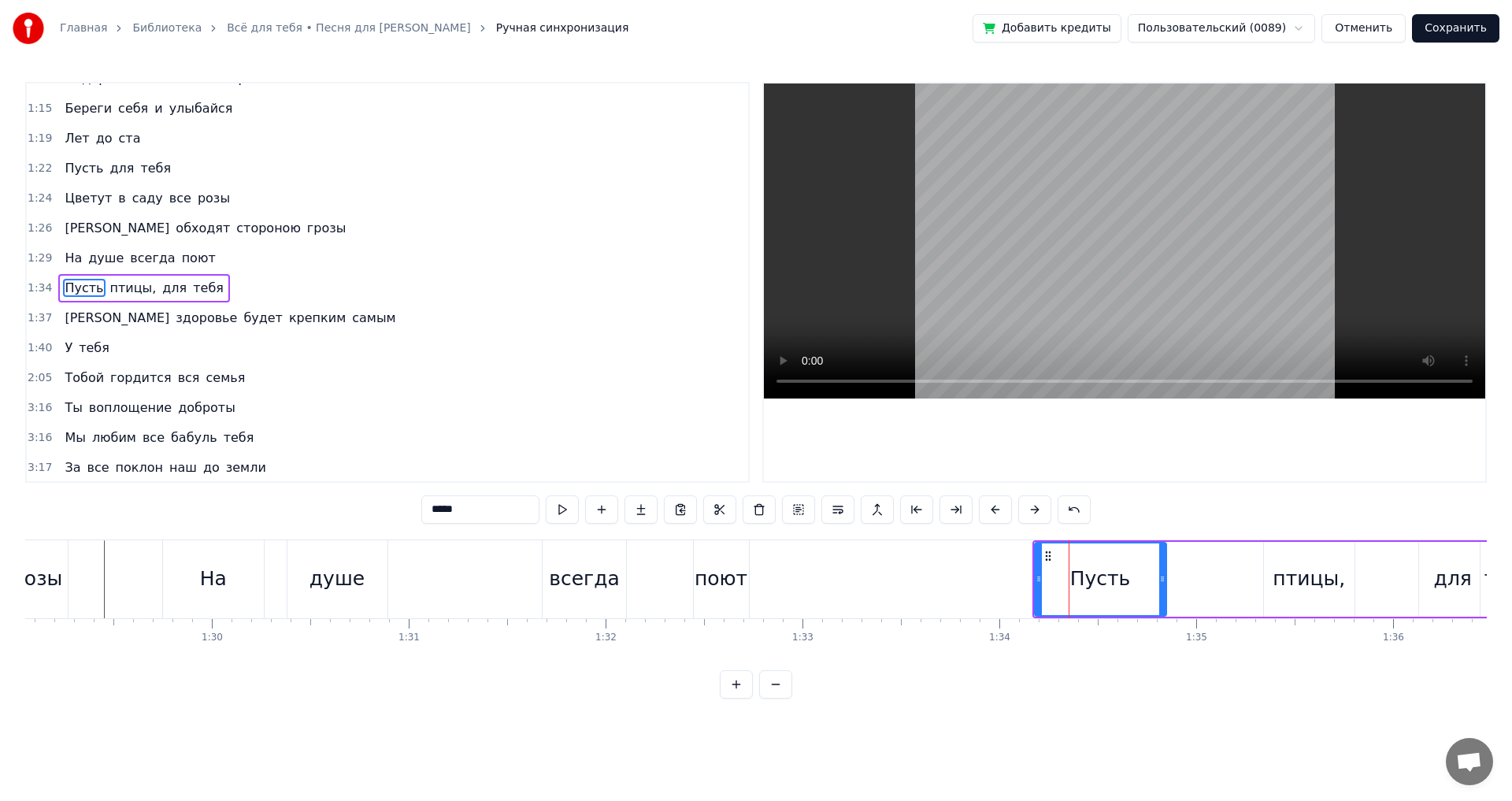
scroll to position [294, 0]
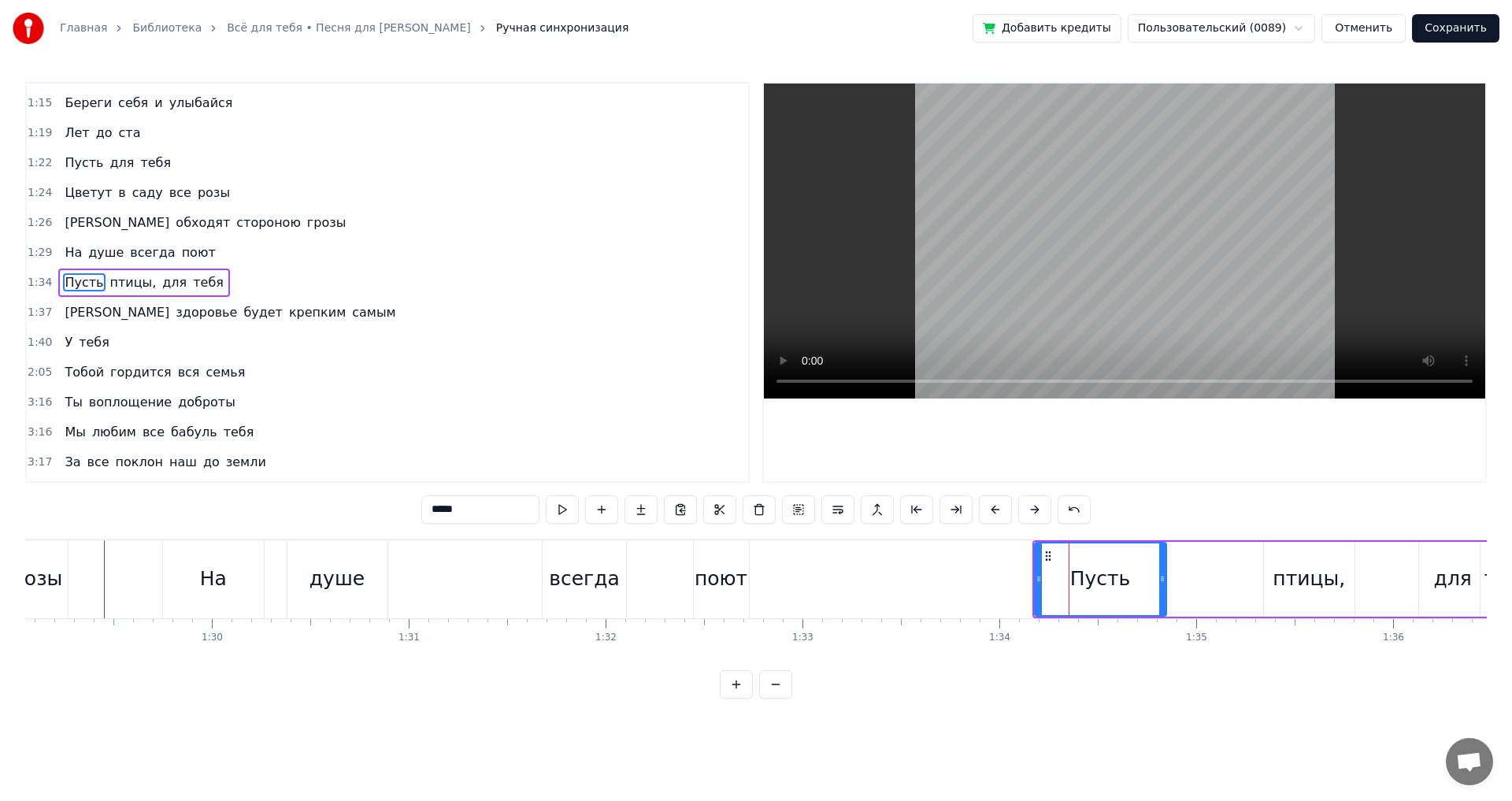
click at [1232, 565] on div "Пусть птицы, для тебя" at bounding box center [1286, 579] width 507 height 78
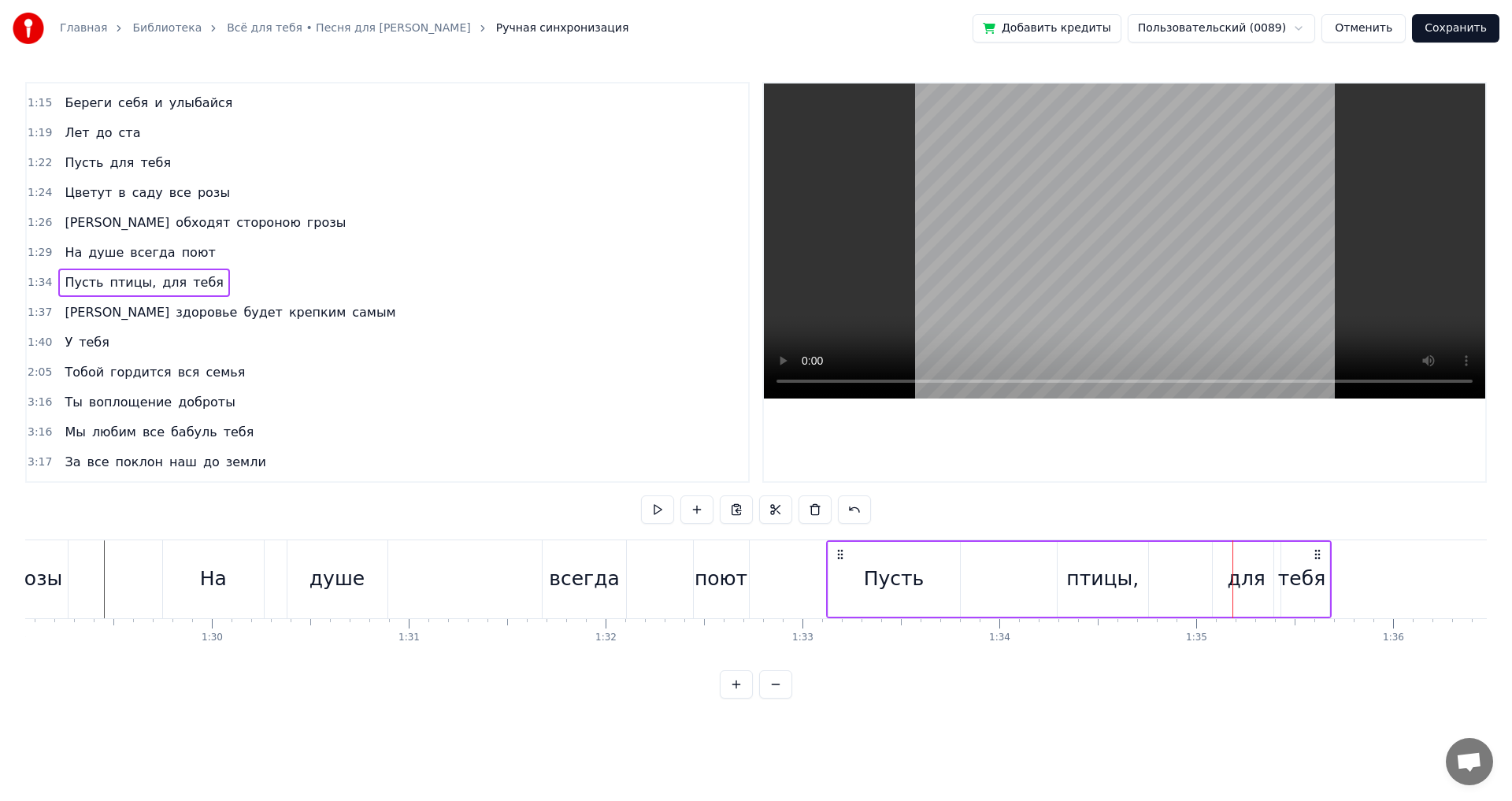
drag, startPoint x: 1029, startPoint y: 553, endPoint x: 841, endPoint y: 556, distance: 188.0
click at [841, 556] on icon at bounding box center [840, 555] width 13 height 13
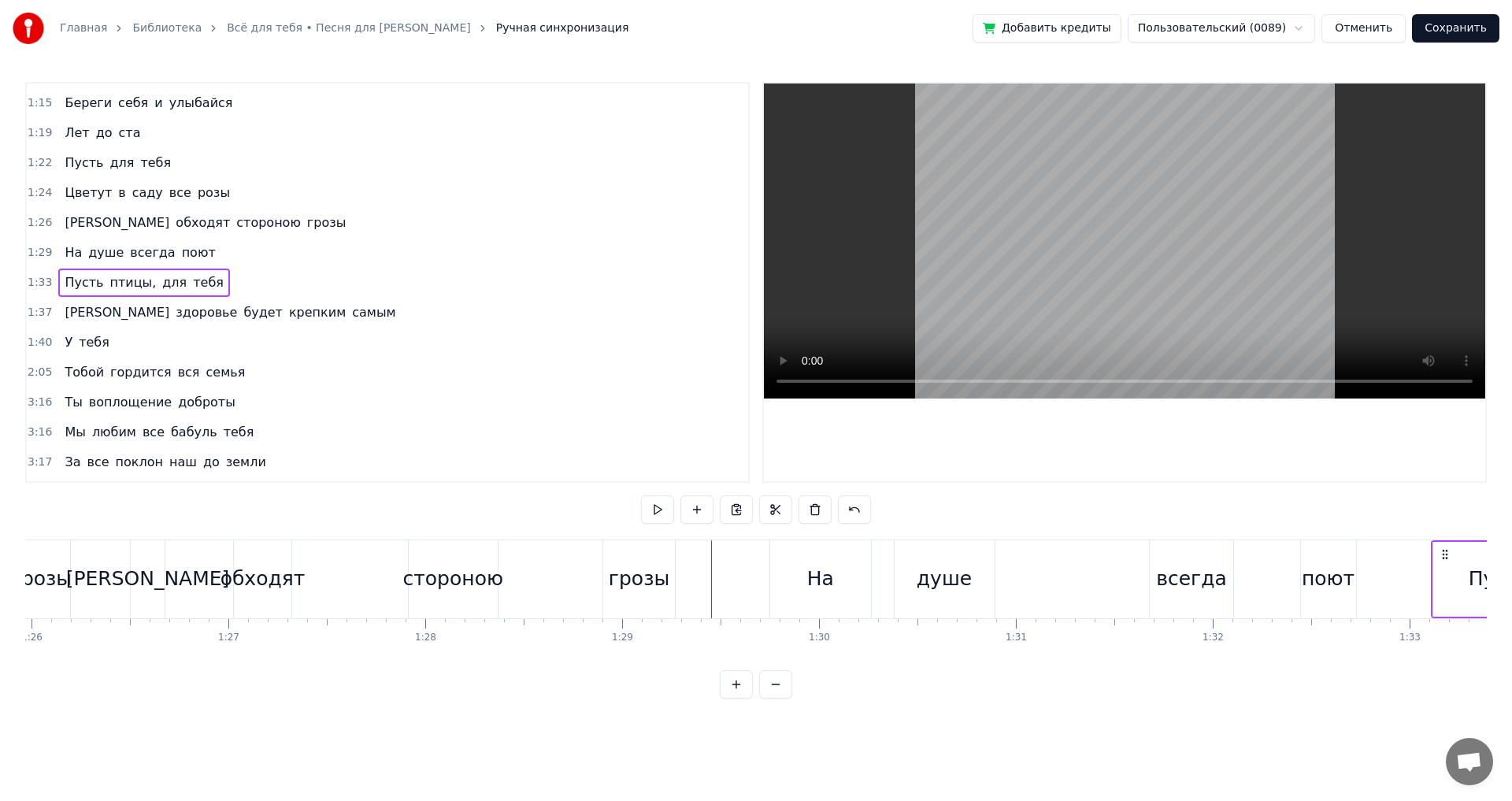
scroll to position [0, 16874]
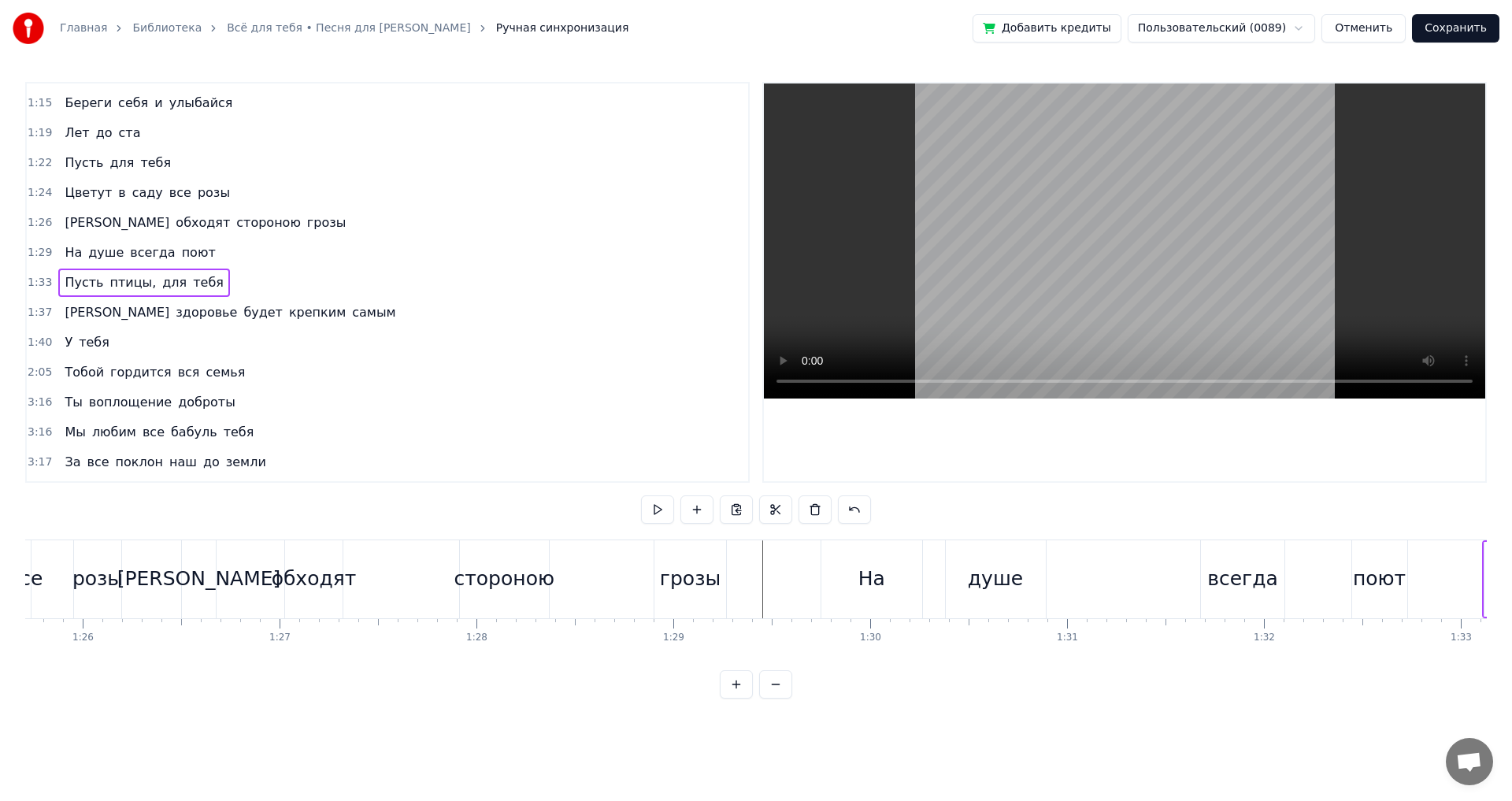
click at [714, 519] on button at bounding box center [717, 509] width 33 height 28
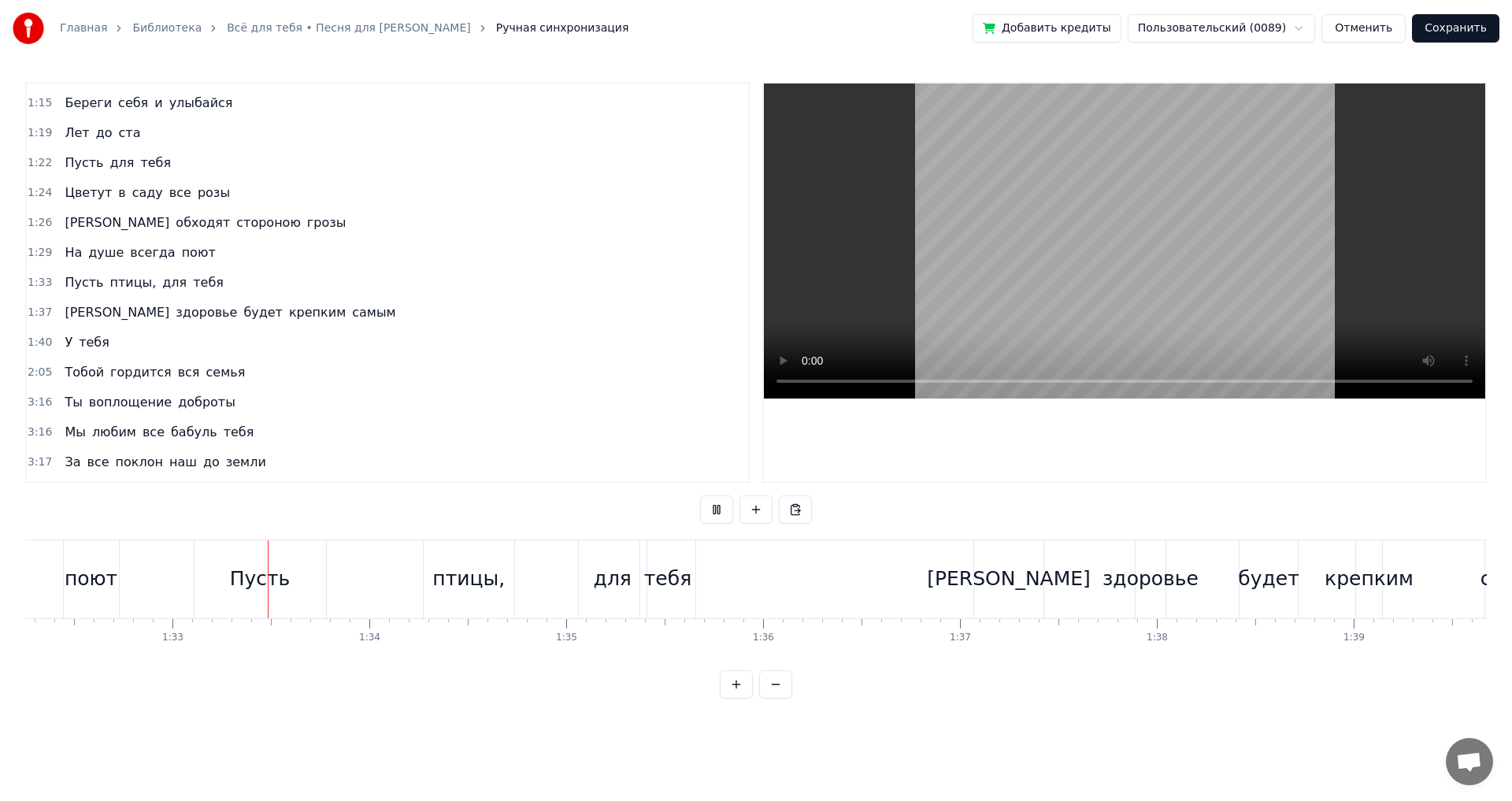
scroll to position [0, 18203]
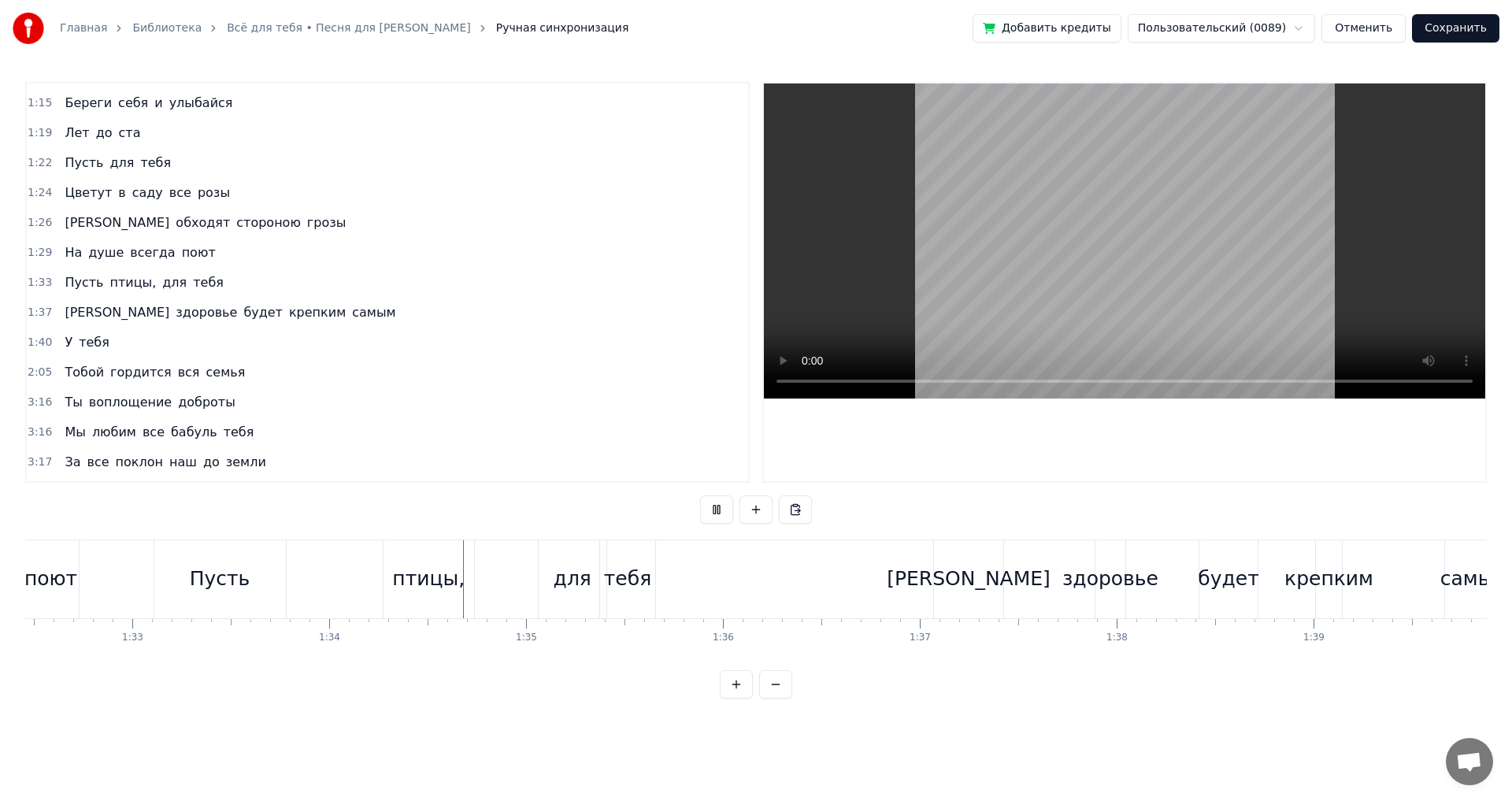
click at [714, 519] on button at bounding box center [717, 509] width 33 height 28
click at [190, 592] on div "Пусть" at bounding box center [220, 579] width 132 height 78
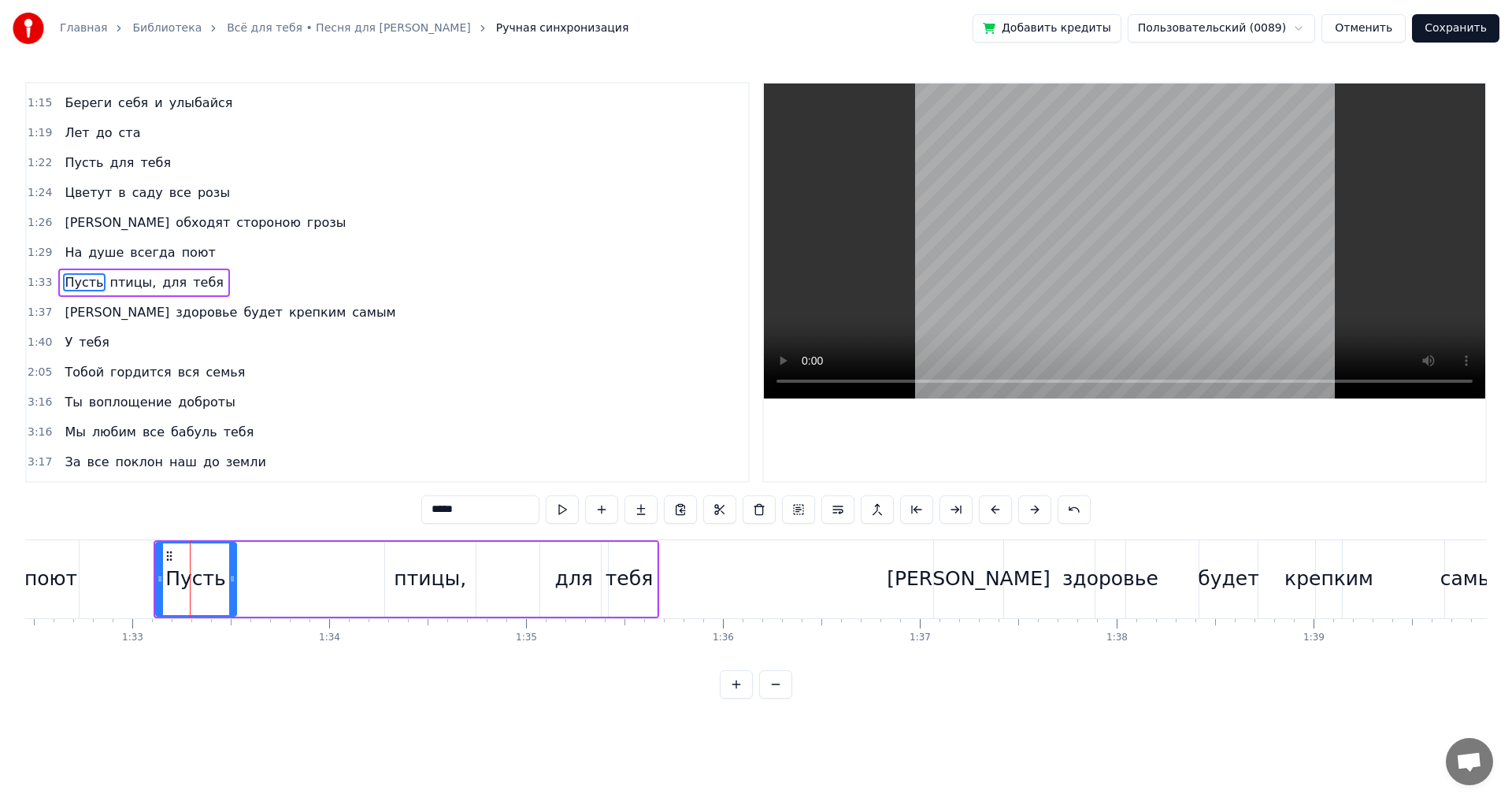
drag, startPoint x: 286, startPoint y: 580, endPoint x: 235, endPoint y: 585, distance: 51.2
click at [235, 585] on icon at bounding box center [232, 579] width 6 height 13
click at [409, 588] on div "птицы," at bounding box center [430, 578] width 72 height 30
type input "******"
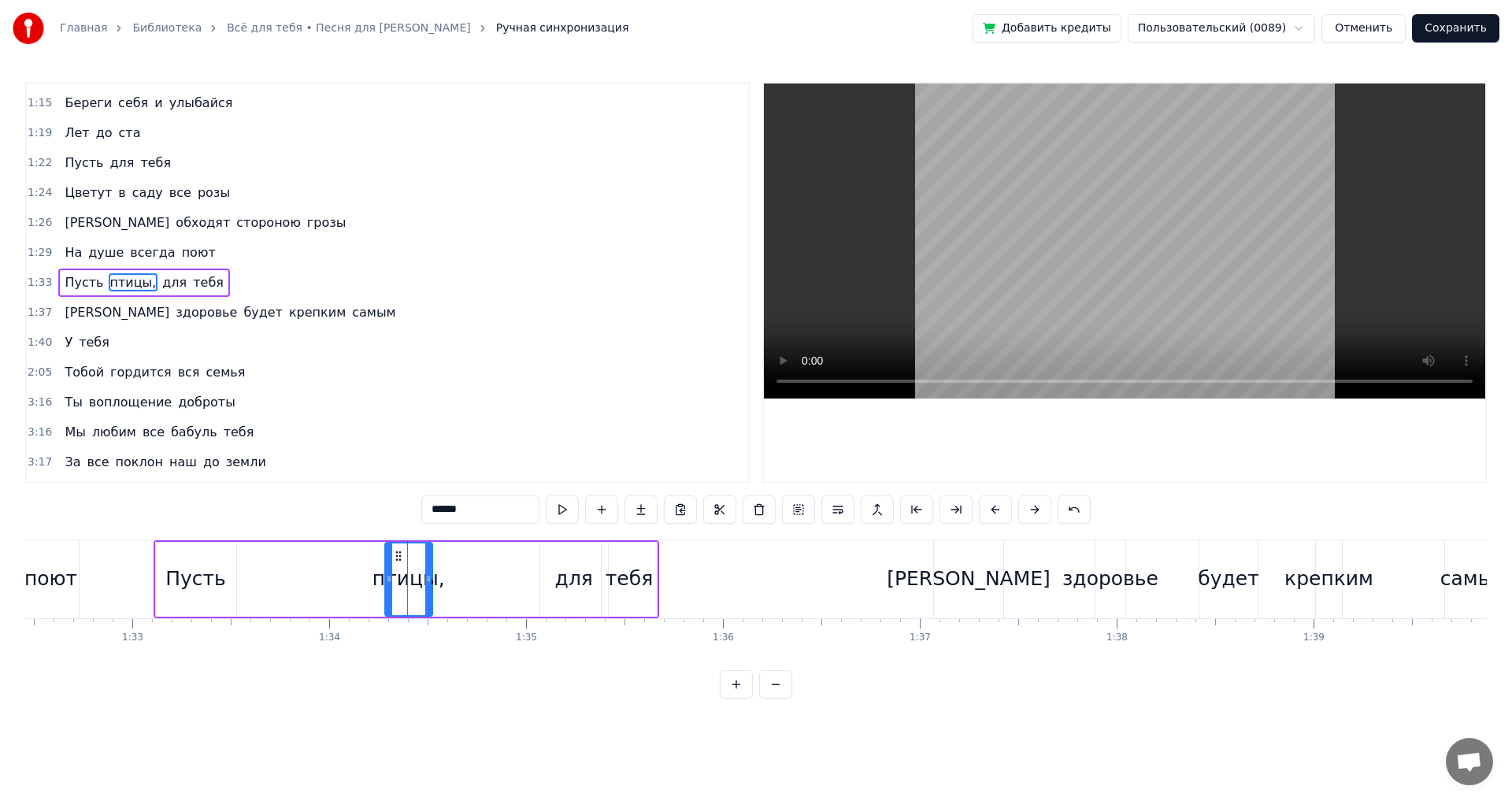
drag, startPoint x: 470, startPoint y: 578, endPoint x: 426, endPoint y: 581, distance: 44.1
click at [426, 581] on icon at bounding box center [429, 579] width 6 height 13
drag, startPoint x: 396, startPoint y: 553, endPoint x: 360, endPoint y: 565, distance: 37.9
click at [358, 562] on div "птицы," at bounding box center [367, 579] width 47 height 72
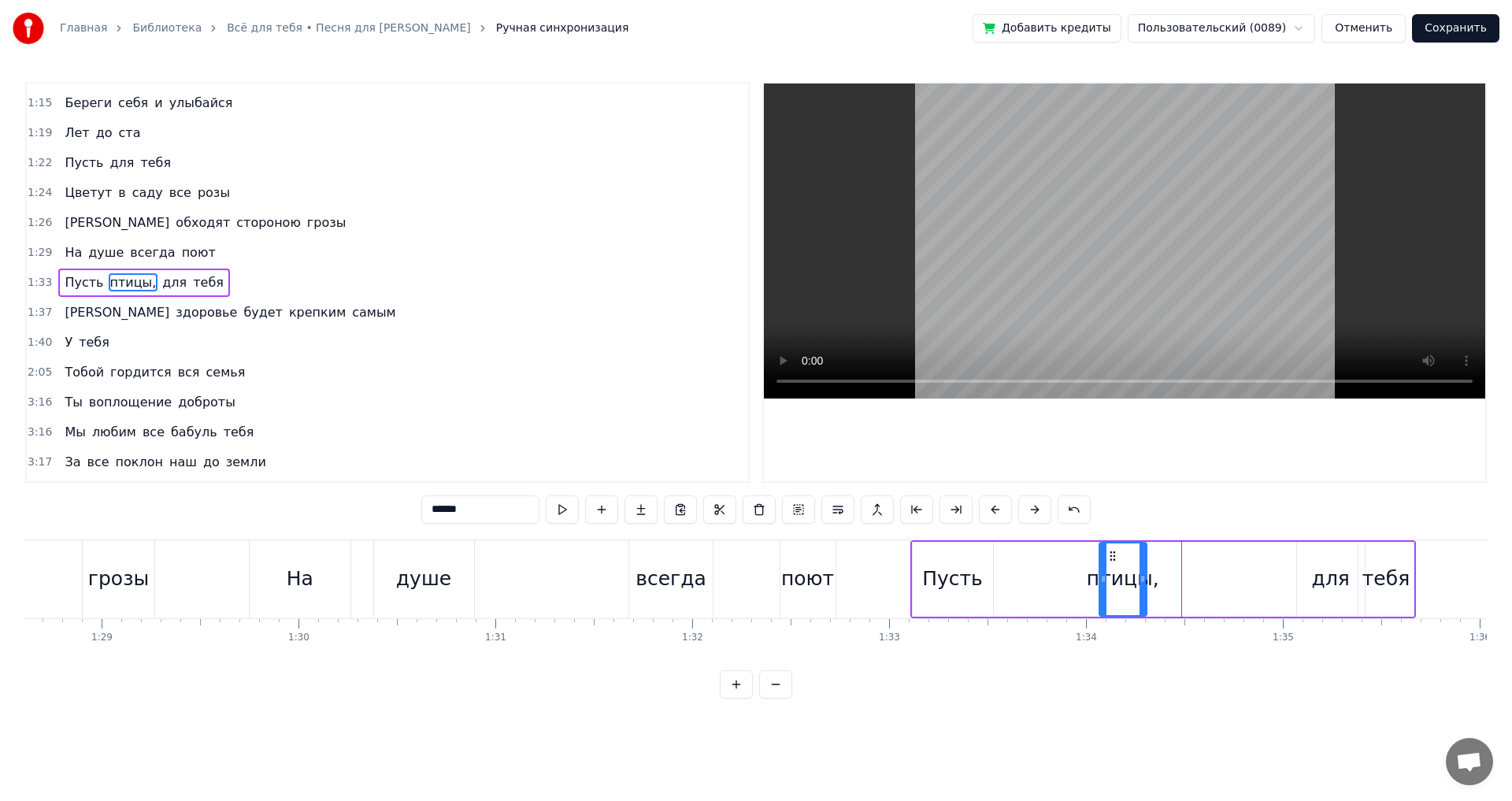
scroll to position [0, 17420]
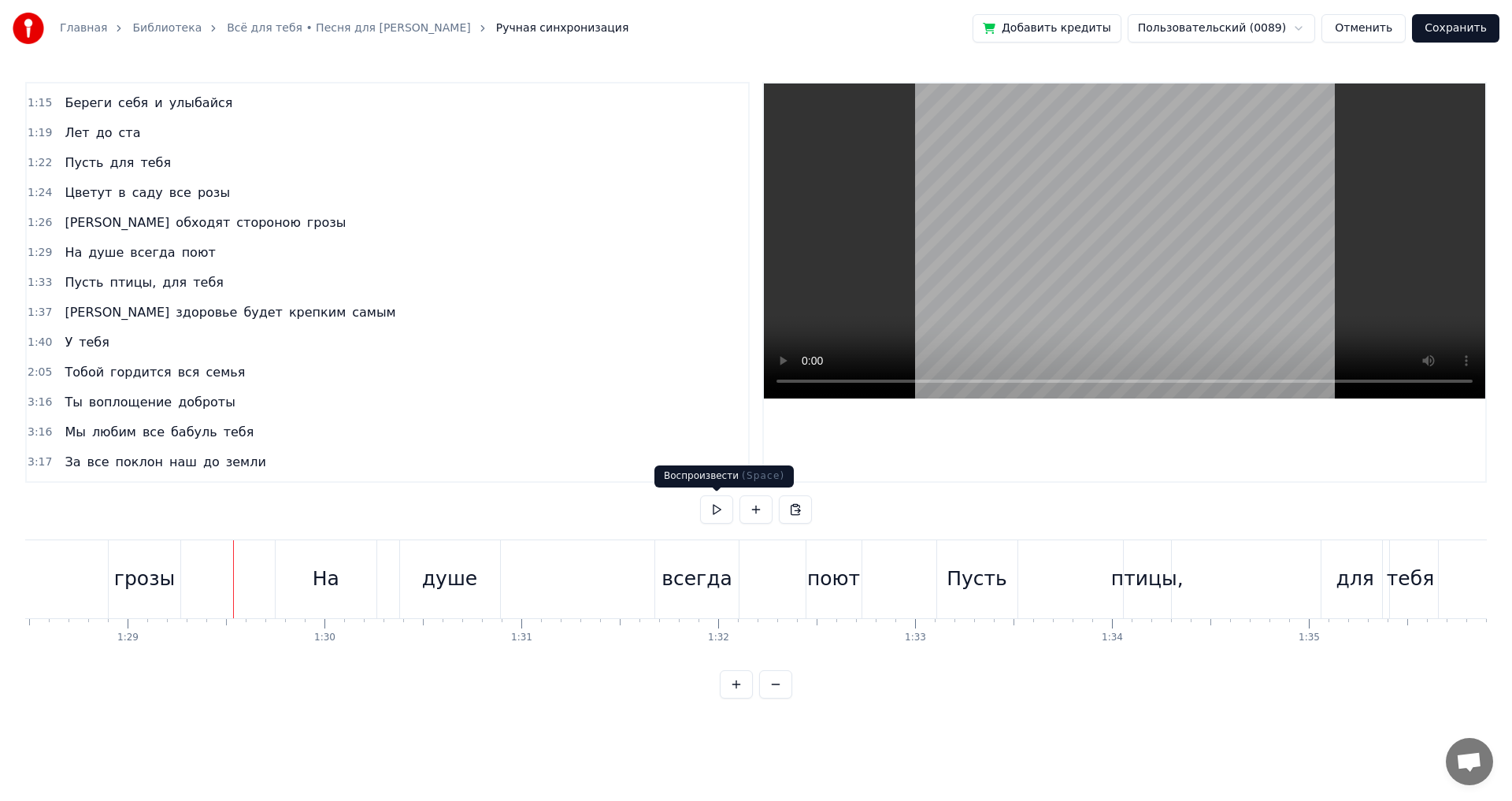
click at [717, 513] on button at bounding box center [717, 509] width 33 height 28
click at [679, 582] on div "всегда" at bounding box center [697, 578] width 71 height 30
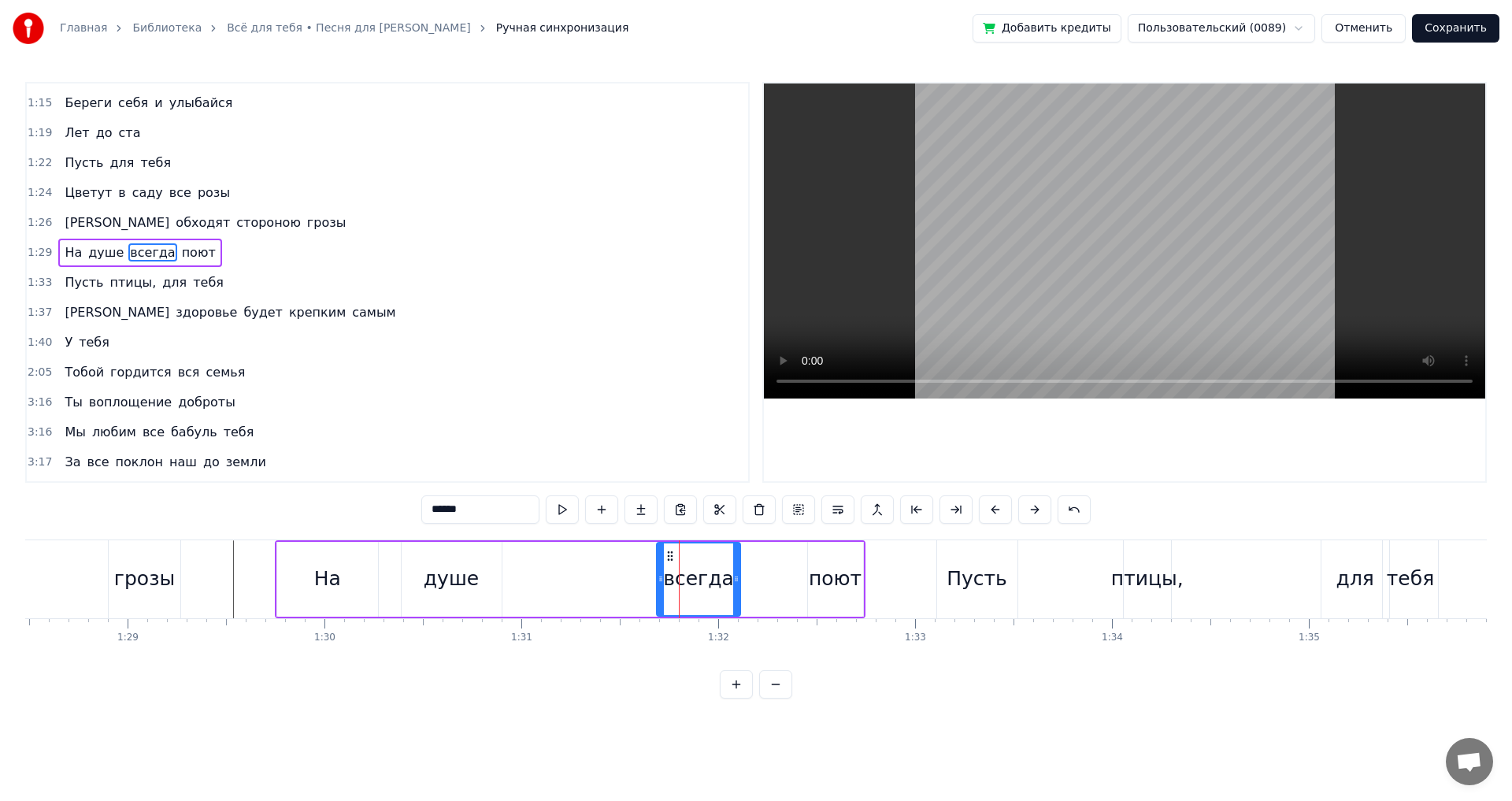
scroll to position [265, 0]
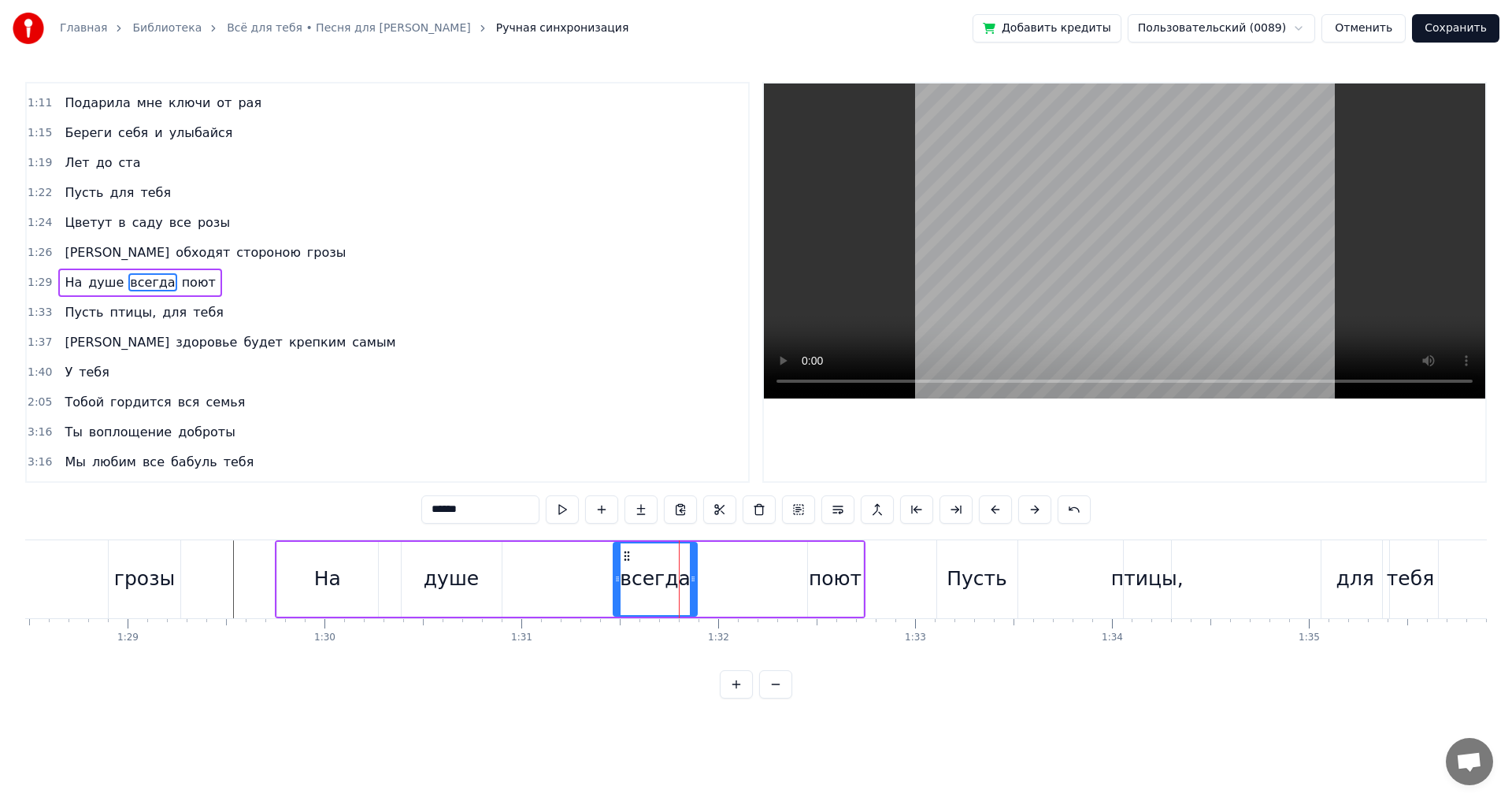
drag, startPoint x: 671, startPoint y: 557, endPoint x: 629, endPoint y: 562, distance: 42.3
click at [626, 561] on icon at bounding box center [627, 556] width 13 height 13
click at [814, 568] on div "поют" at bounding box center [836, 578] width 53 height 30
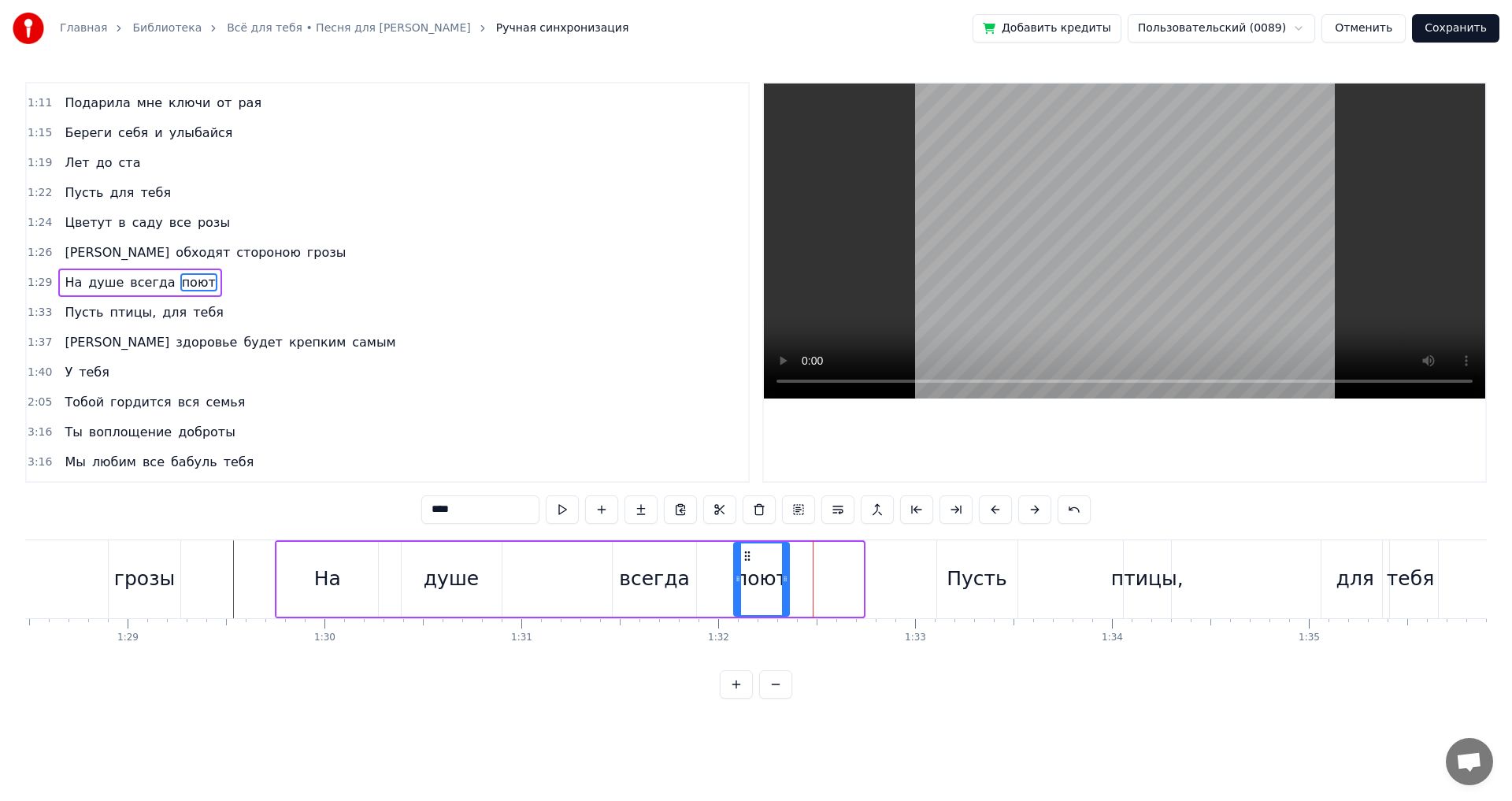
drag, startPoint x: 820, startPoint y: 554, endPoint x: 764, endPoint y: 561, distance: 56.4
click at [742, 560] on icon at bounding box center [747, 556] width 13 height 13
click at [946, 565] on div "Пусть" at bounding box center [977, 579] width 80 height 78
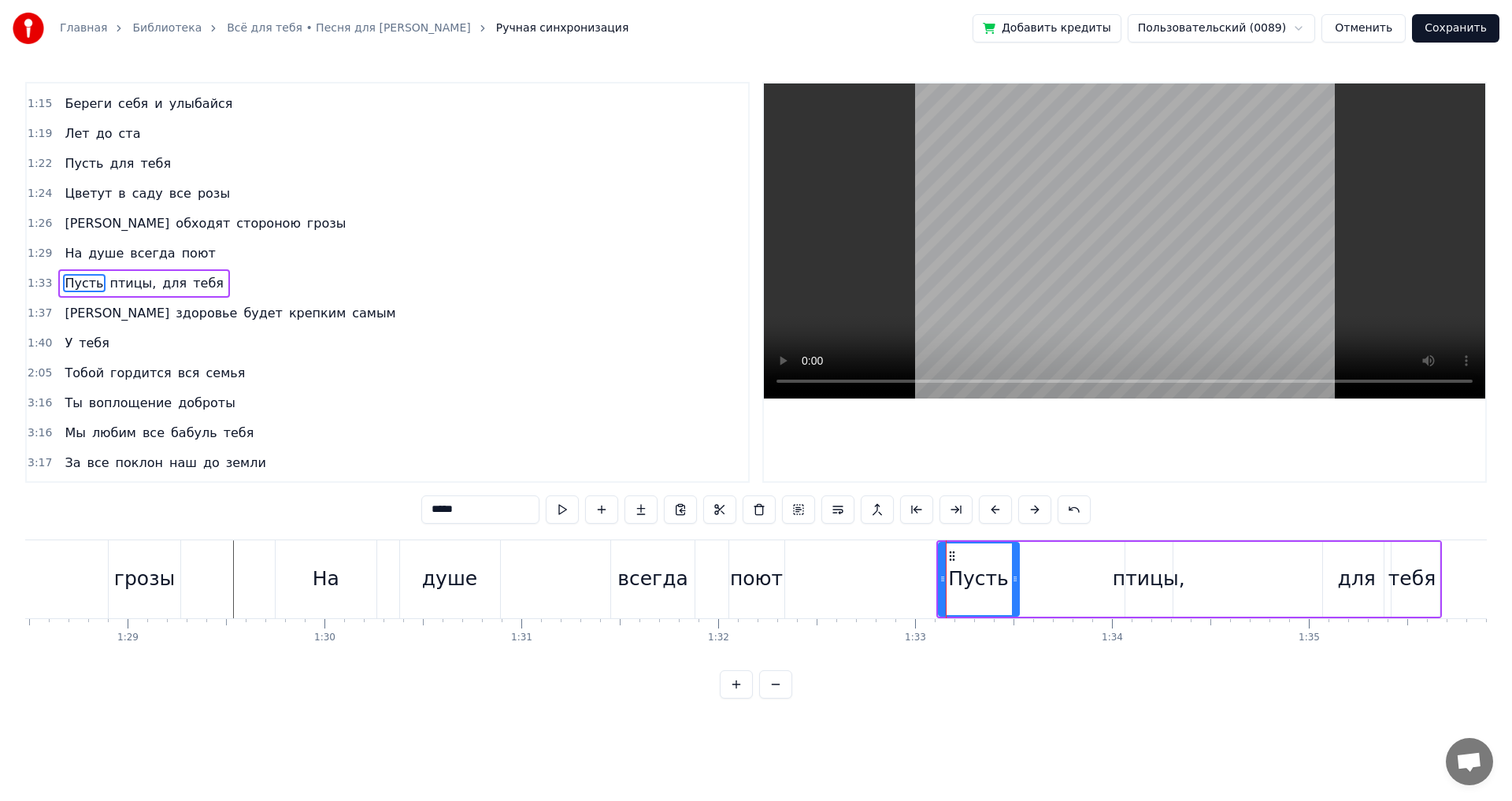
scroll to position [294, 0]
drag, startPoint x: 940, startPoint y: 552, endPoint x: 866, endPoint y: 558, distance: 74.2
click at [837, 557] on div at bounding box center [840, 579] width 6 height 72
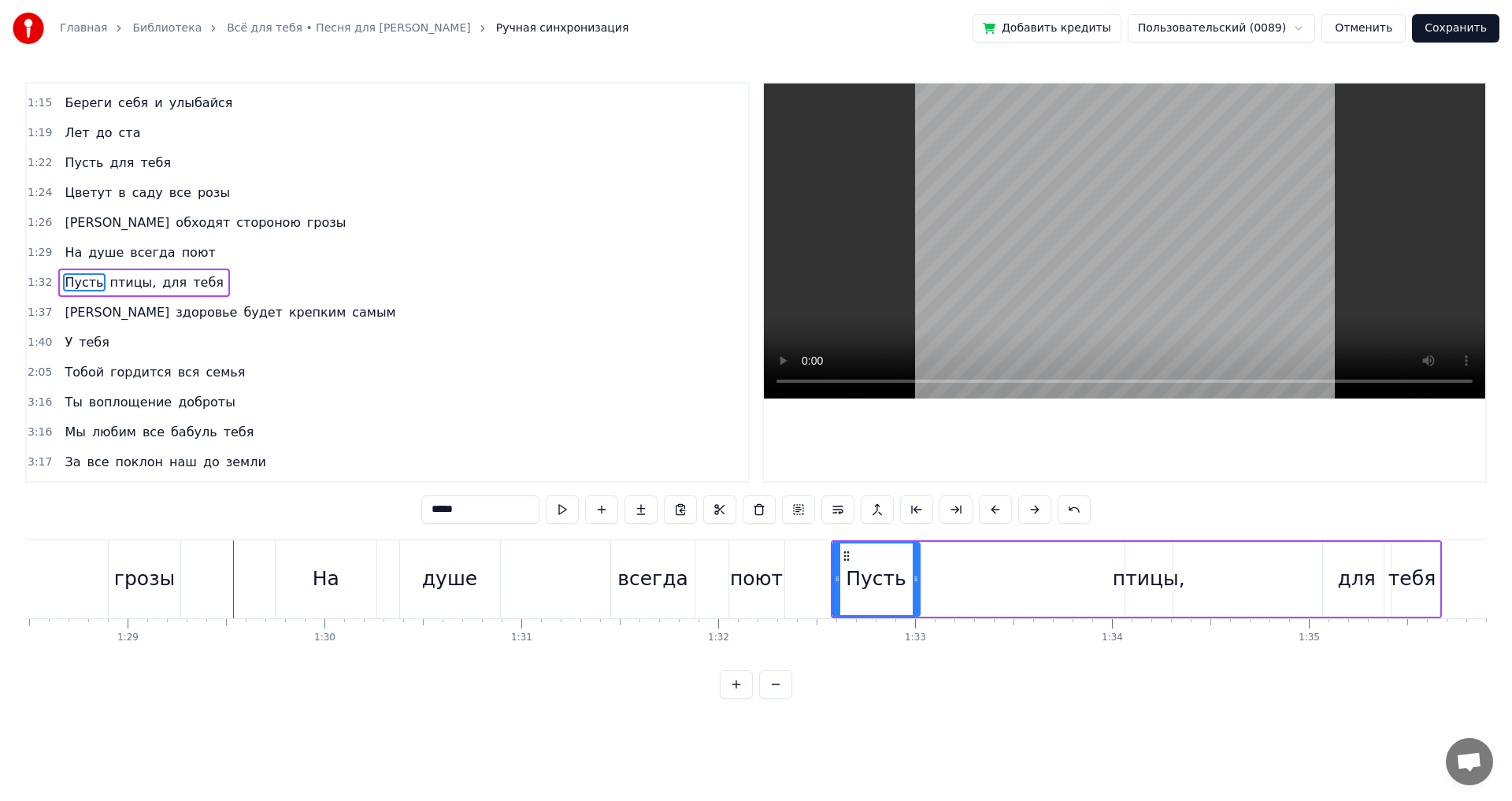
drag, startPoint x: 1016, startPoint y: 575, endPoint x: 996, endPoint y: 581, distance: 20.9
click at [914, 581] on icon at bounding box center [916, 579] width 6 height 13
click at [1125, 581] on div "птицы," at bounding box center [1149, 578] width 72 height 30
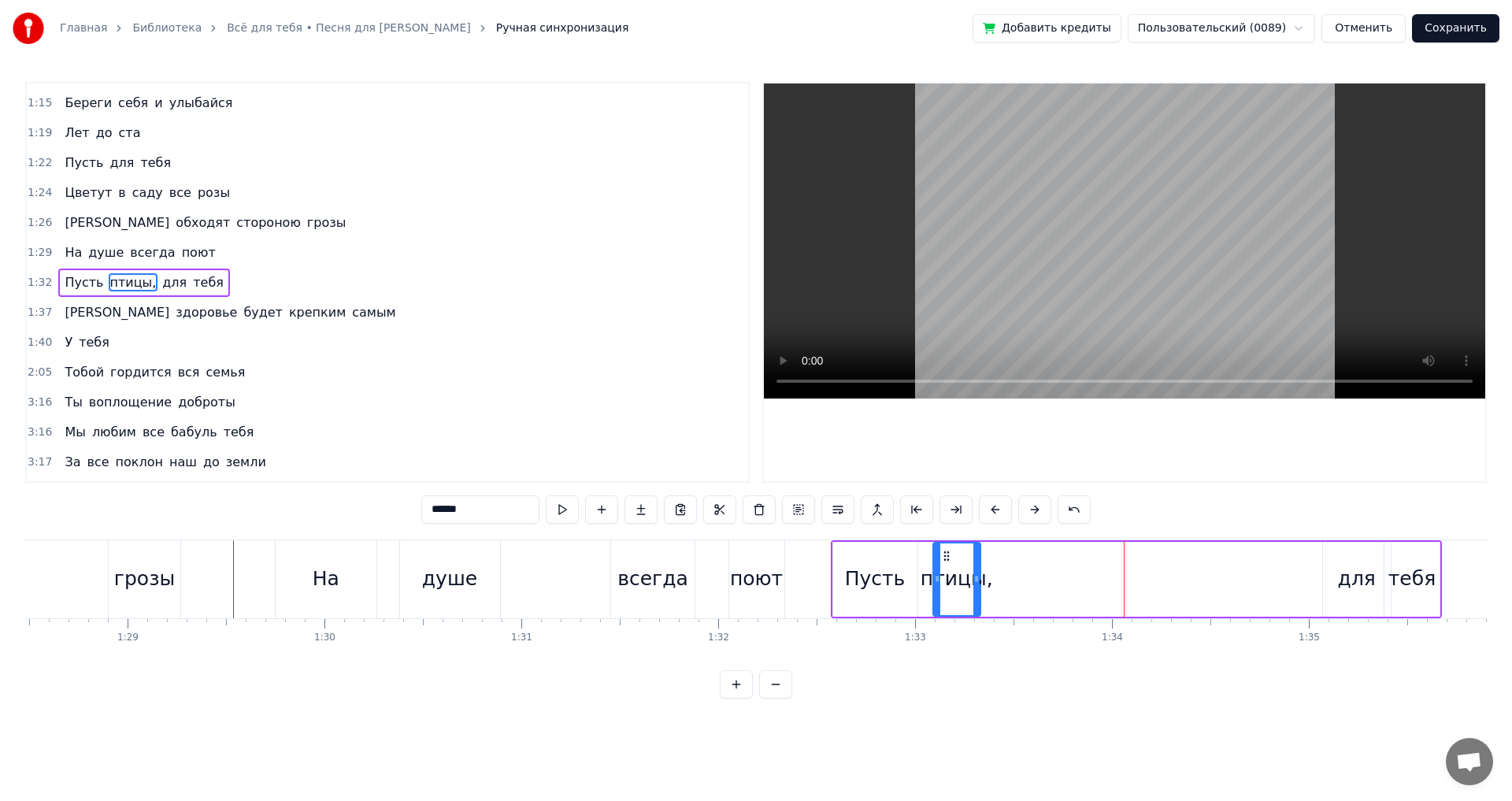
drag, startPoint x: 1134, startPoint y: 556, endPoint x: 853, endPoint y: 578, distance: 281.9
click at [943, 562] on div "птицы," at bounding box center [957, 579] width 47 height 72
click at [866, 569] on div "Пусть" at bounding box center [875, 578] width 60 height 30
type input "*****"
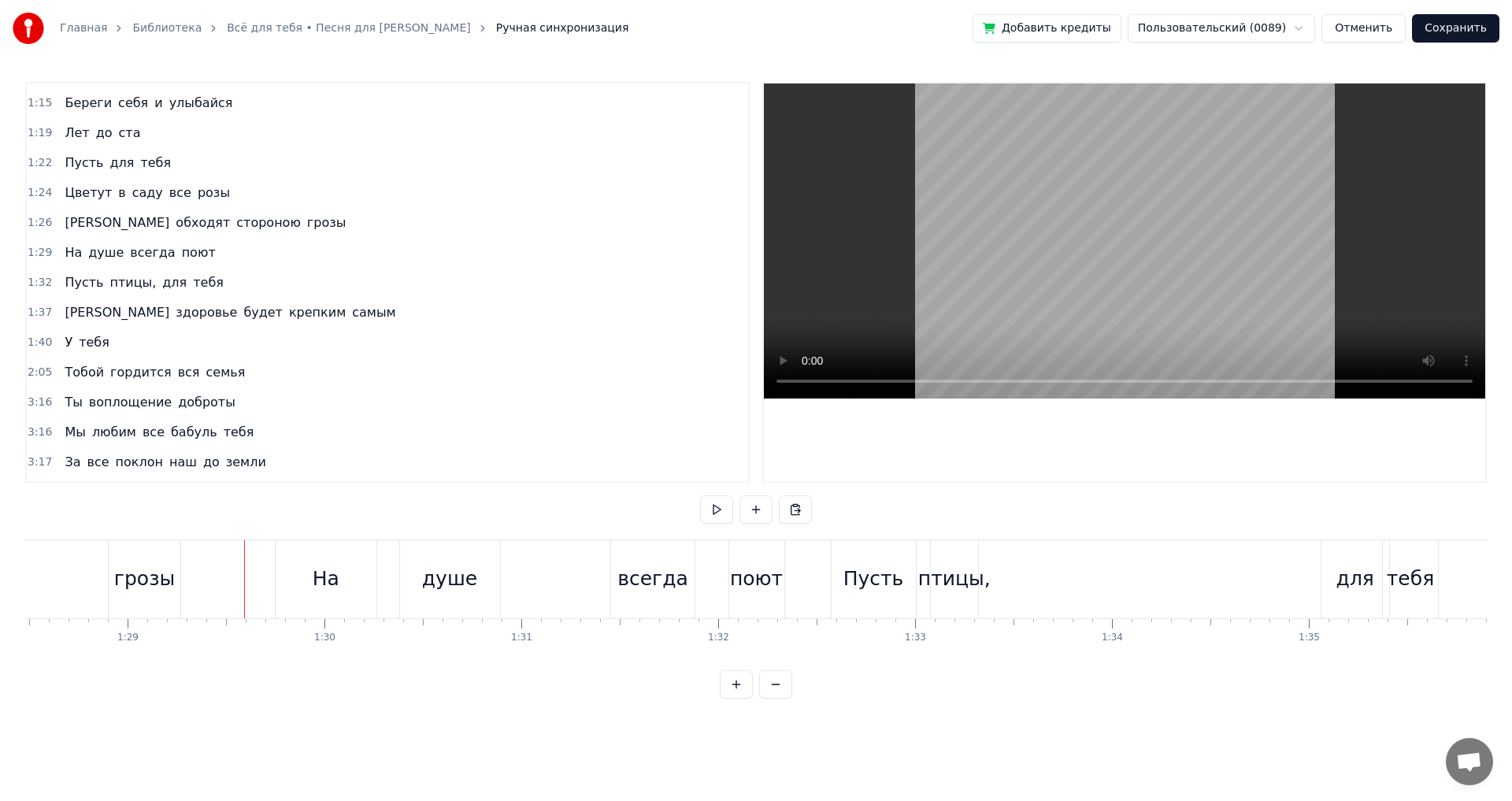
click at [714, 511] on button at bounding box center [717, 509] width 33 height 28
click at [846, 585] on div "Пусть" at bounding box center [873, 579] width 84 height 78
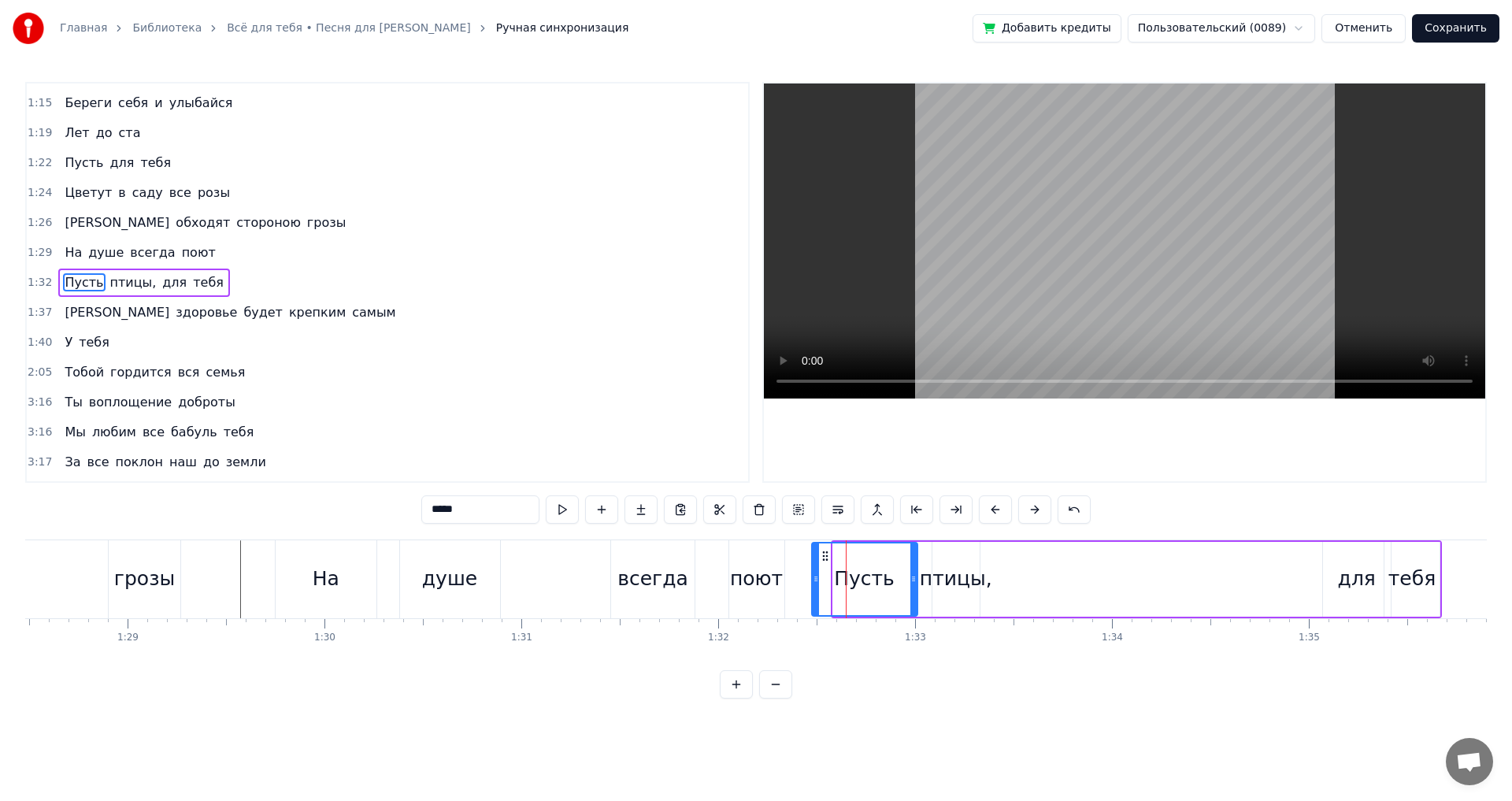
drag, startPoint x: 836, startPoint y: 578, endPoint x: 815, endPoint y: 581, distance: 21.2
click at [815, 581] on icon at bounding box center [816, 579] width 6 height 13
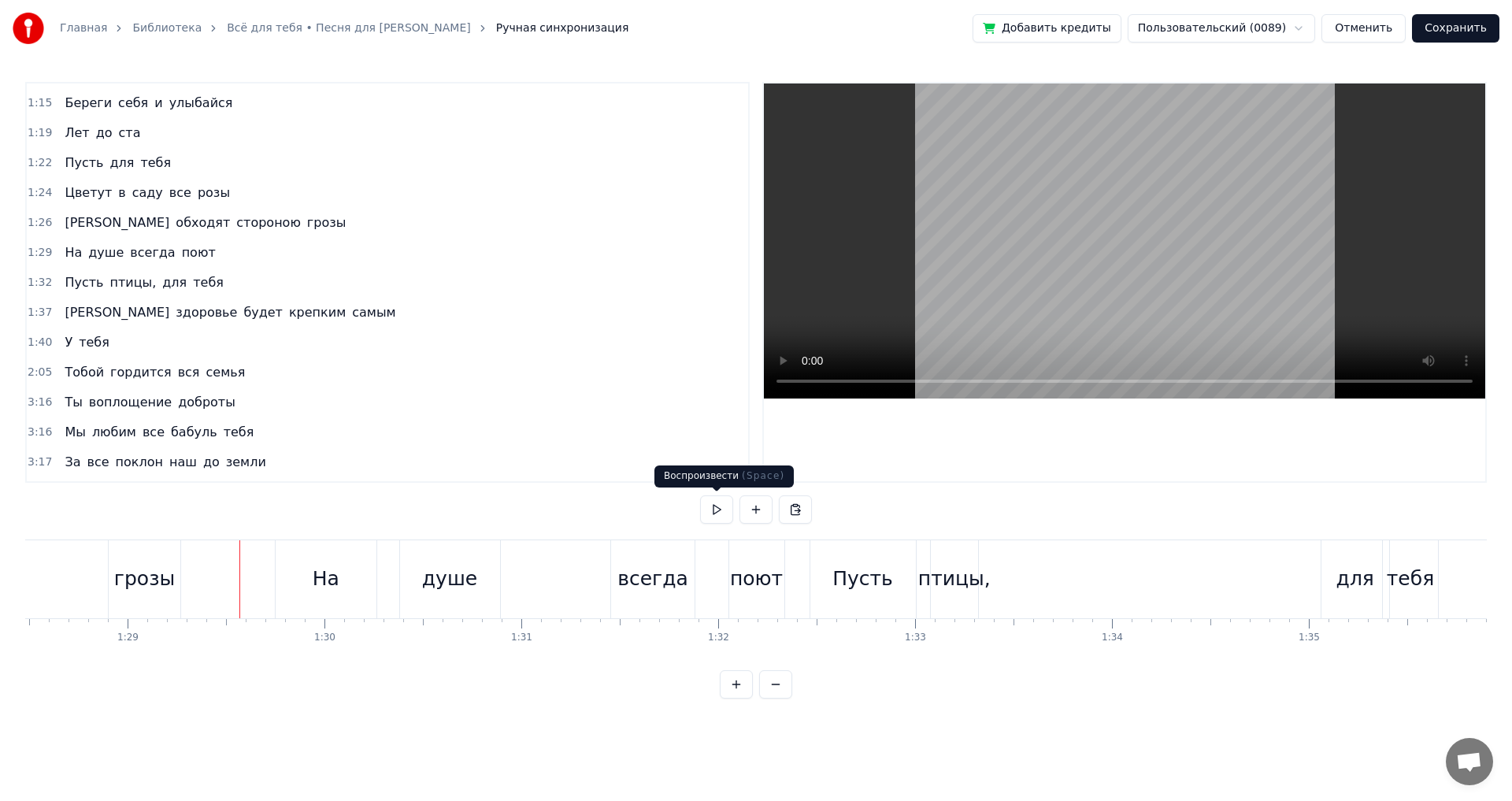
click at [713, 510] on button at bounding box center [717, 509] width 33 height 28
click at [712, 510] on button at bounding box center [717, 509] width 33 height 28
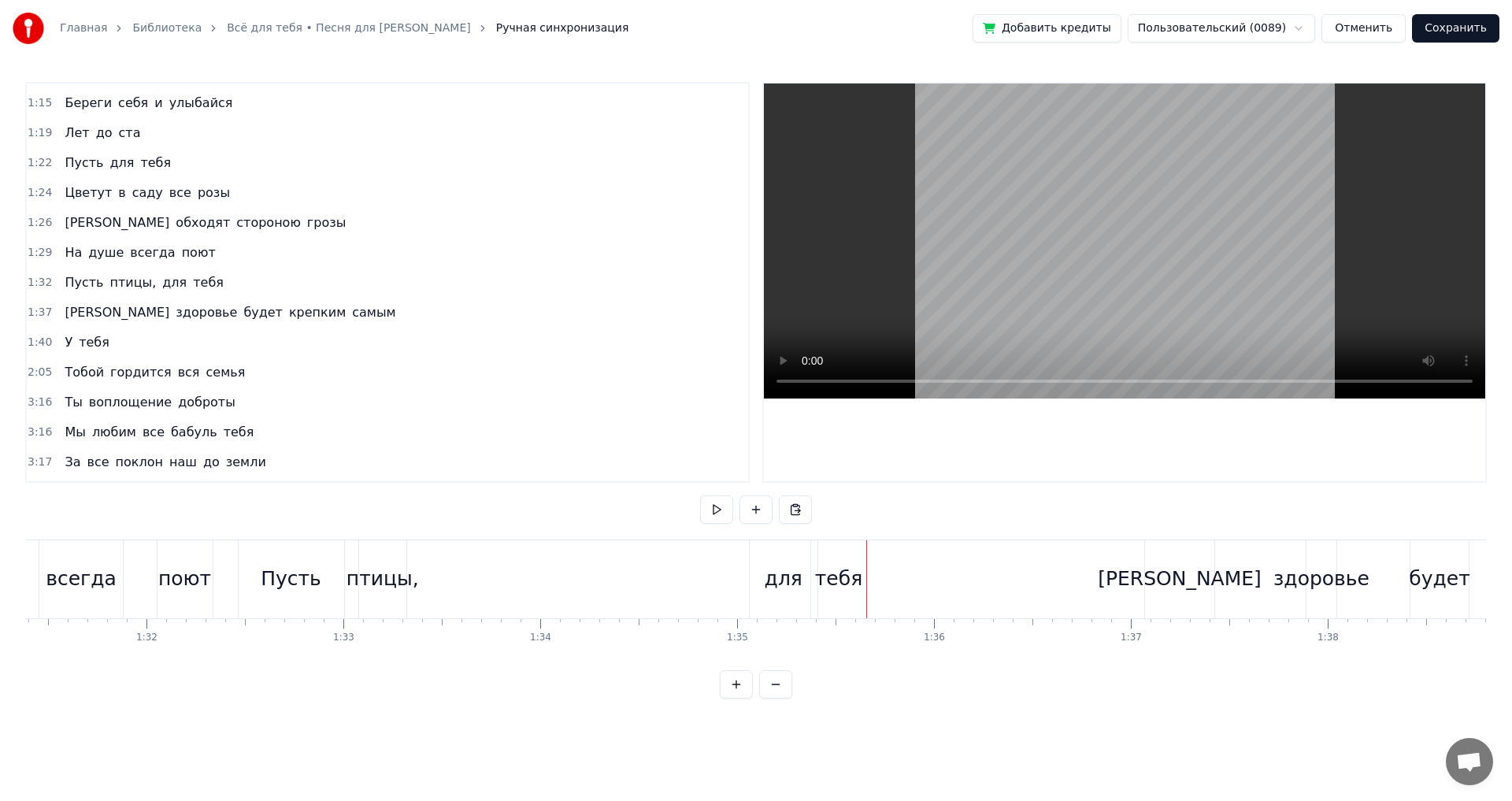
scroll to position [0, 17940]
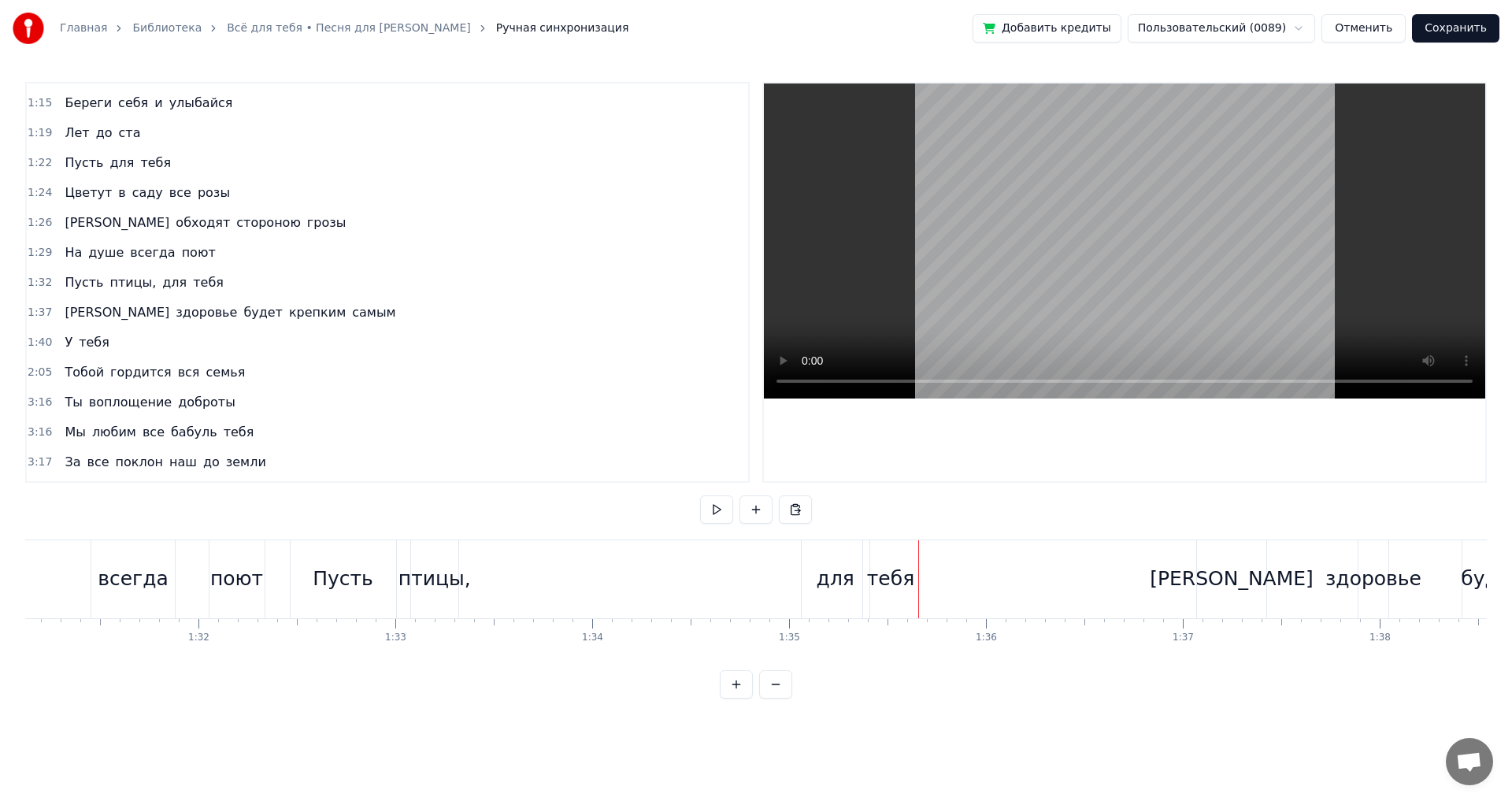
click at [830, 577] on div "для" at bounding box center [835, 578] width 38 height 30
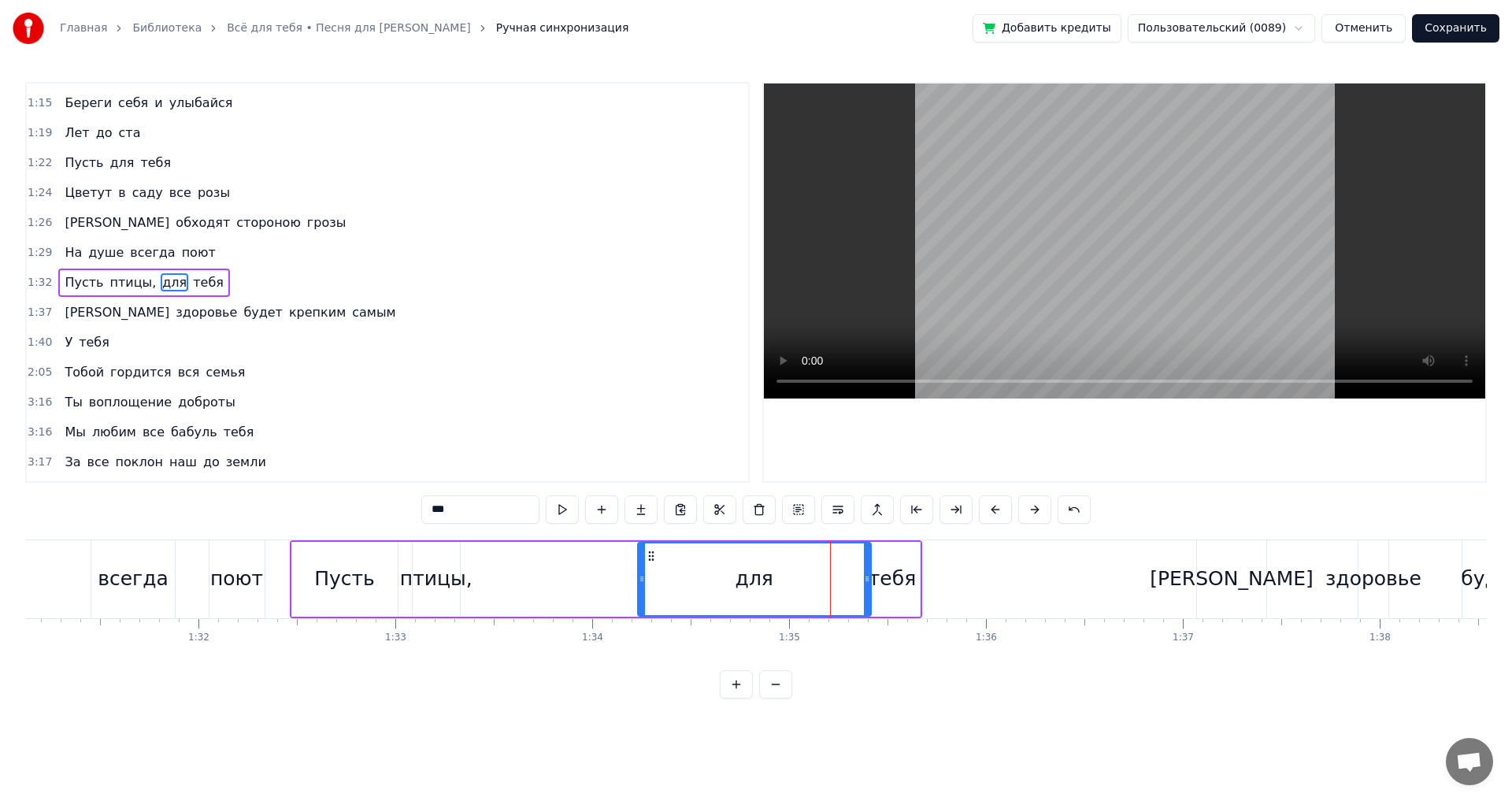
drag, startPoint x: 806, startPoint y: 577, endPoint x: 672, endPoint y: 577, distance: 134.0
click at [639, 575] on icon at bounding box center [642, 579] width 6 height 13
drag, startPoint x: 847, startPoint y: 579, endPoint x: 696, endPoint y: 579, distance: 151.0
click at [690, 579] on icon at bounding box center [693, 579] width 6 height 13
click at [883, 586] on div "тебя" at bounding box center [892, 578] width 47 height 30
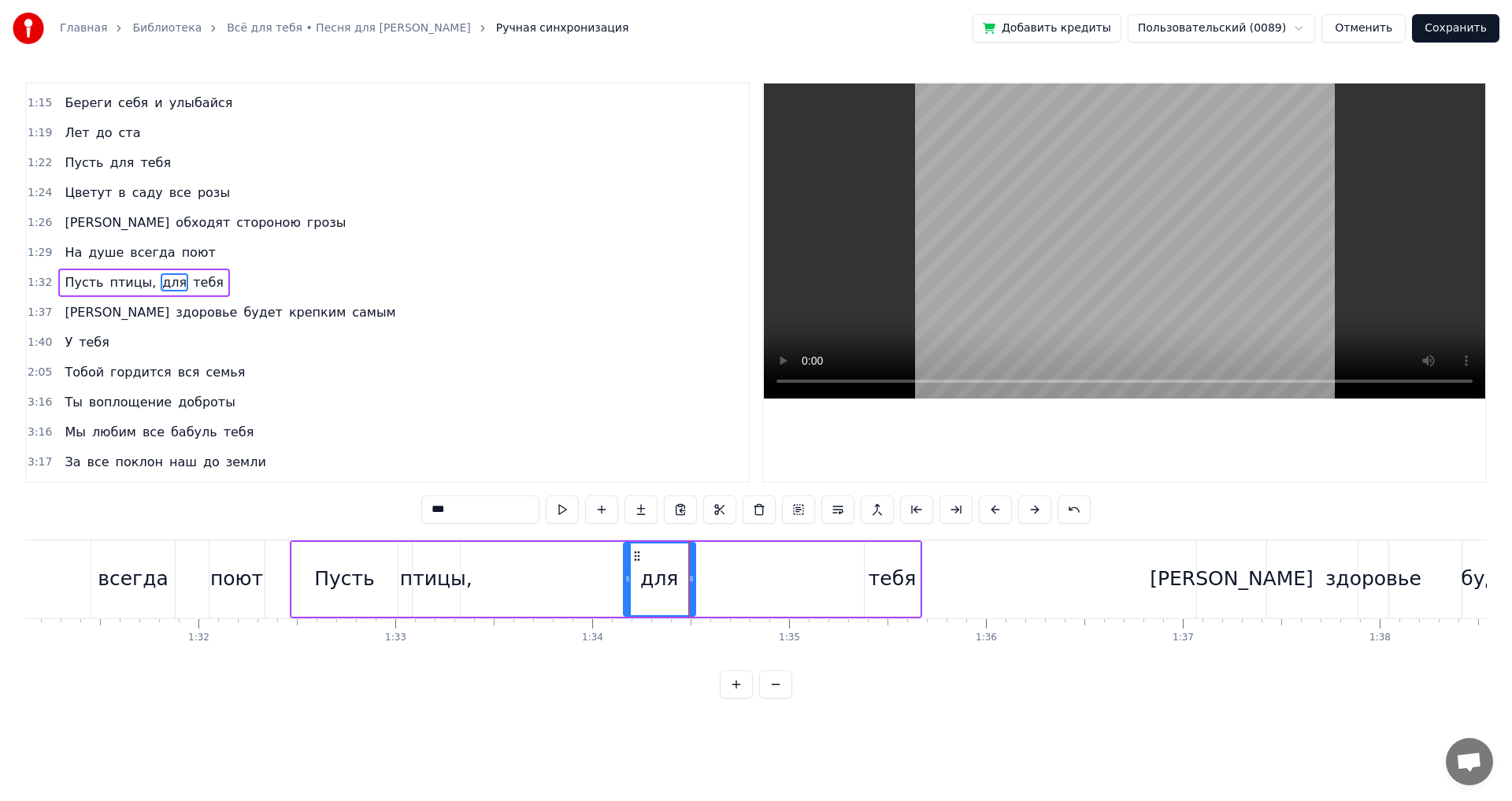
type input "****"
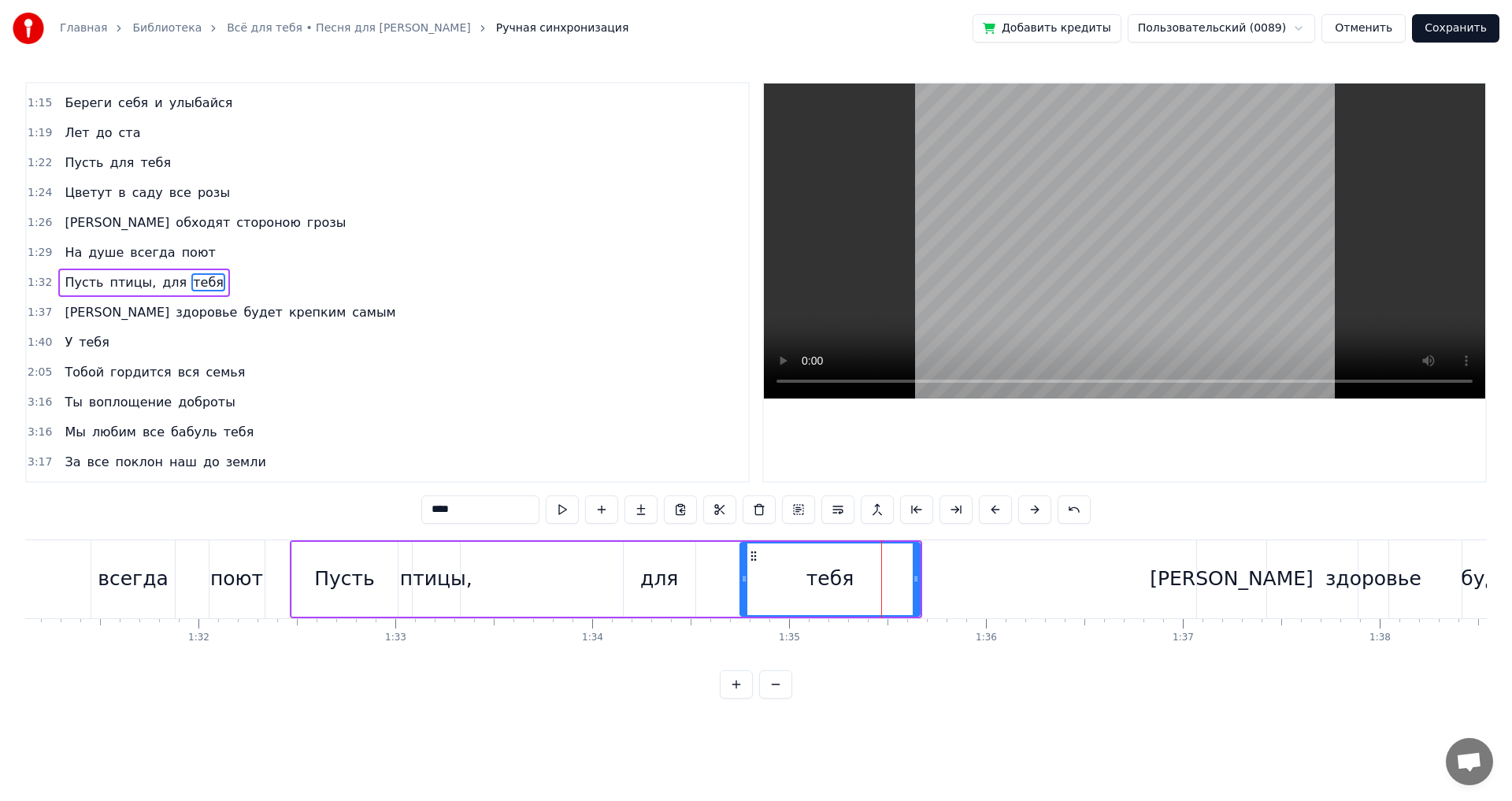
drag, startPoint x: 865, startPoint y: 579, endPoint x: 758, endPoint y: 579, distance: 107.0
click at [741, 578] on icon at bounding box center [744, 579] width 6 height 13
drag, startPoint x: 920, startPoint y: 579, endPoint x: 871, endPoint y: 581, distance: 49.0
click at [871, 581] on div "Пусть птицы, для тебя" at bounding box center [606, 579] width 633 height 78
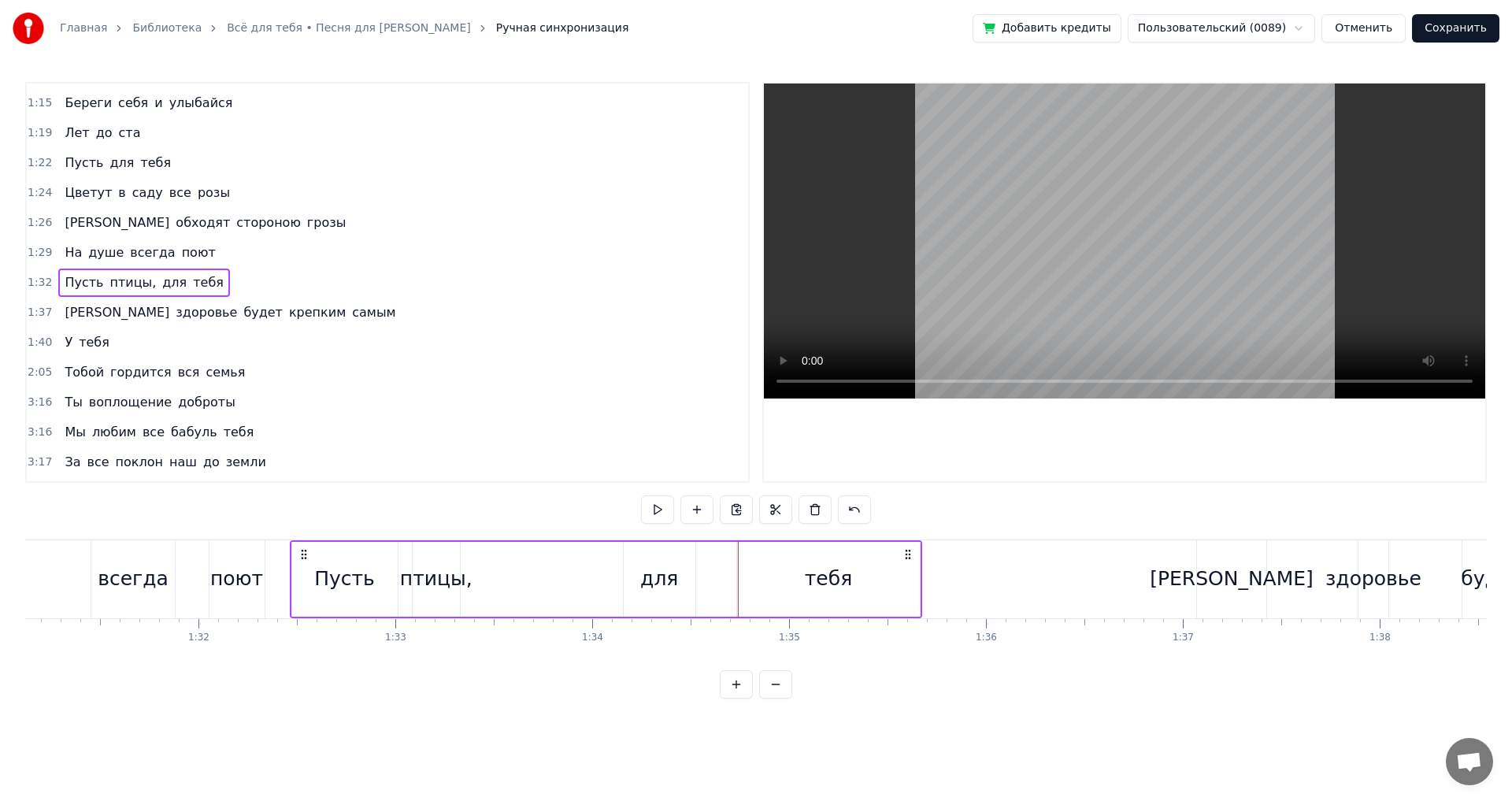
click at [877, 578] on div "тебя" at bounding box center [828, 579] width 183 height 75
drag, startPoint x: 916, startPoint y: 581, endPoint x: 707, endPoint y: 602, distance: 210.1
click at [814, 585] on icon at bounding box center [816, 579] width 6 height 13
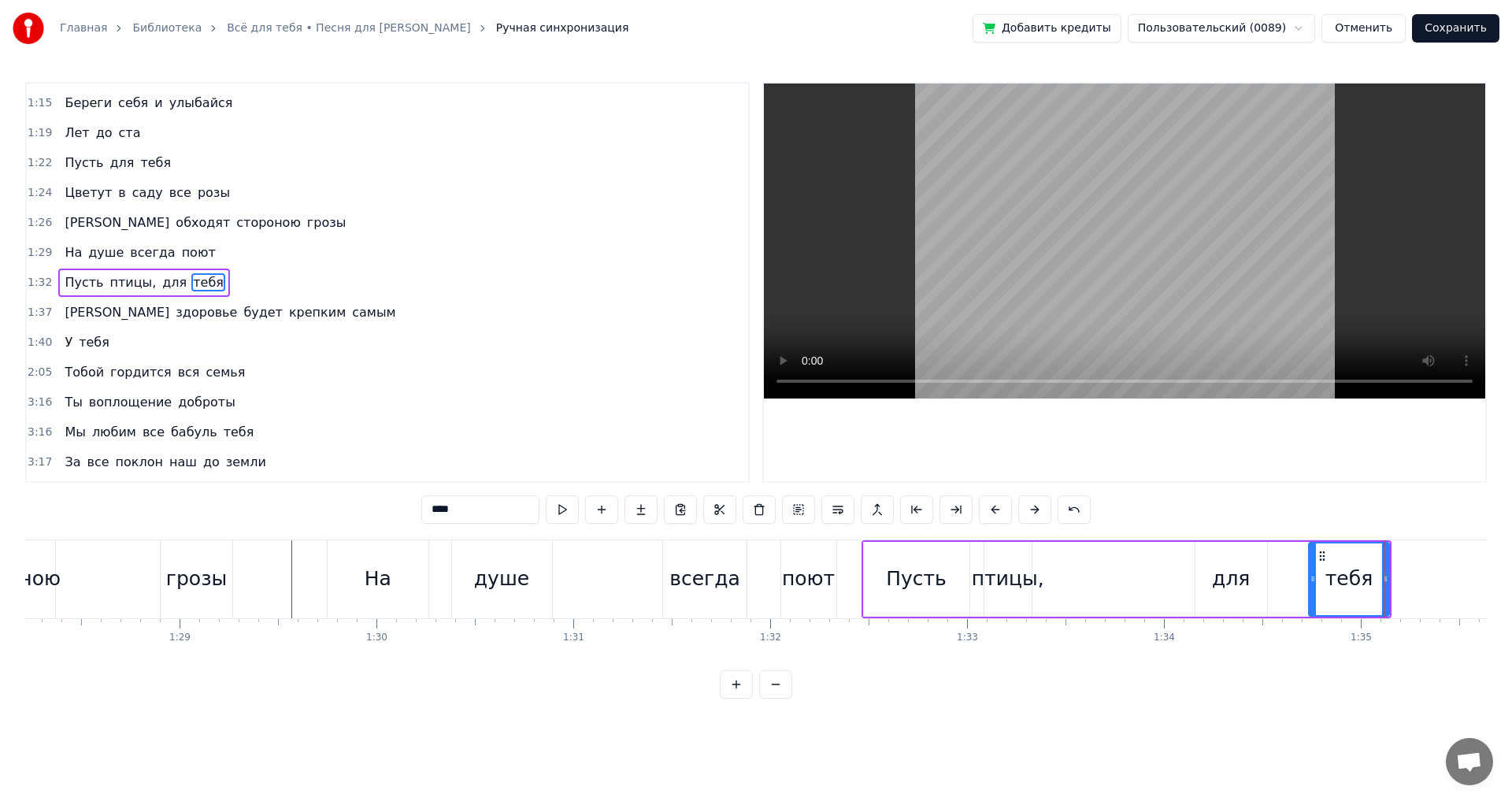
scroll to position [0, 16951]
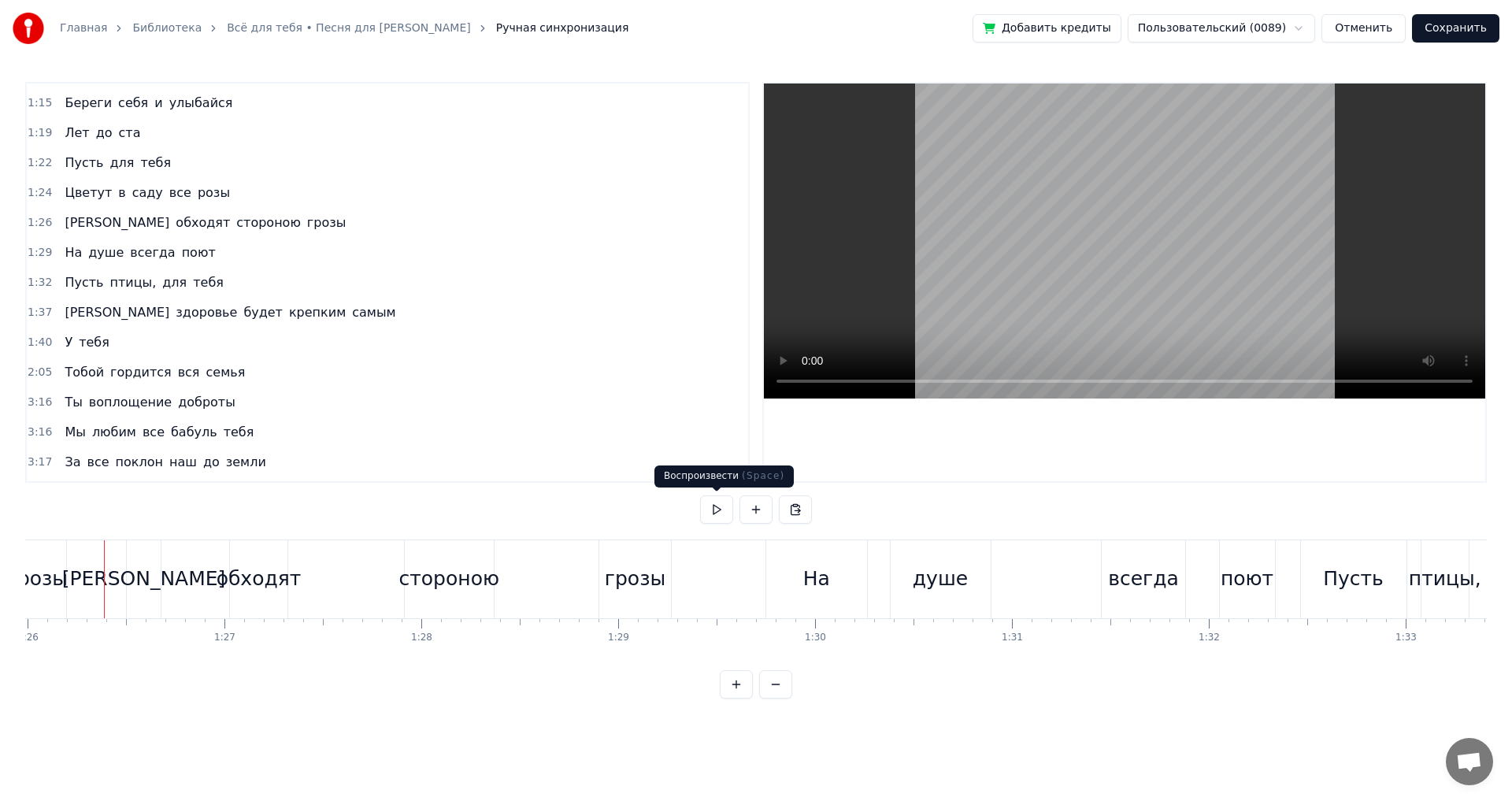
click at [709, 515] on button at bounding box center [717, 509] width 33 height 28
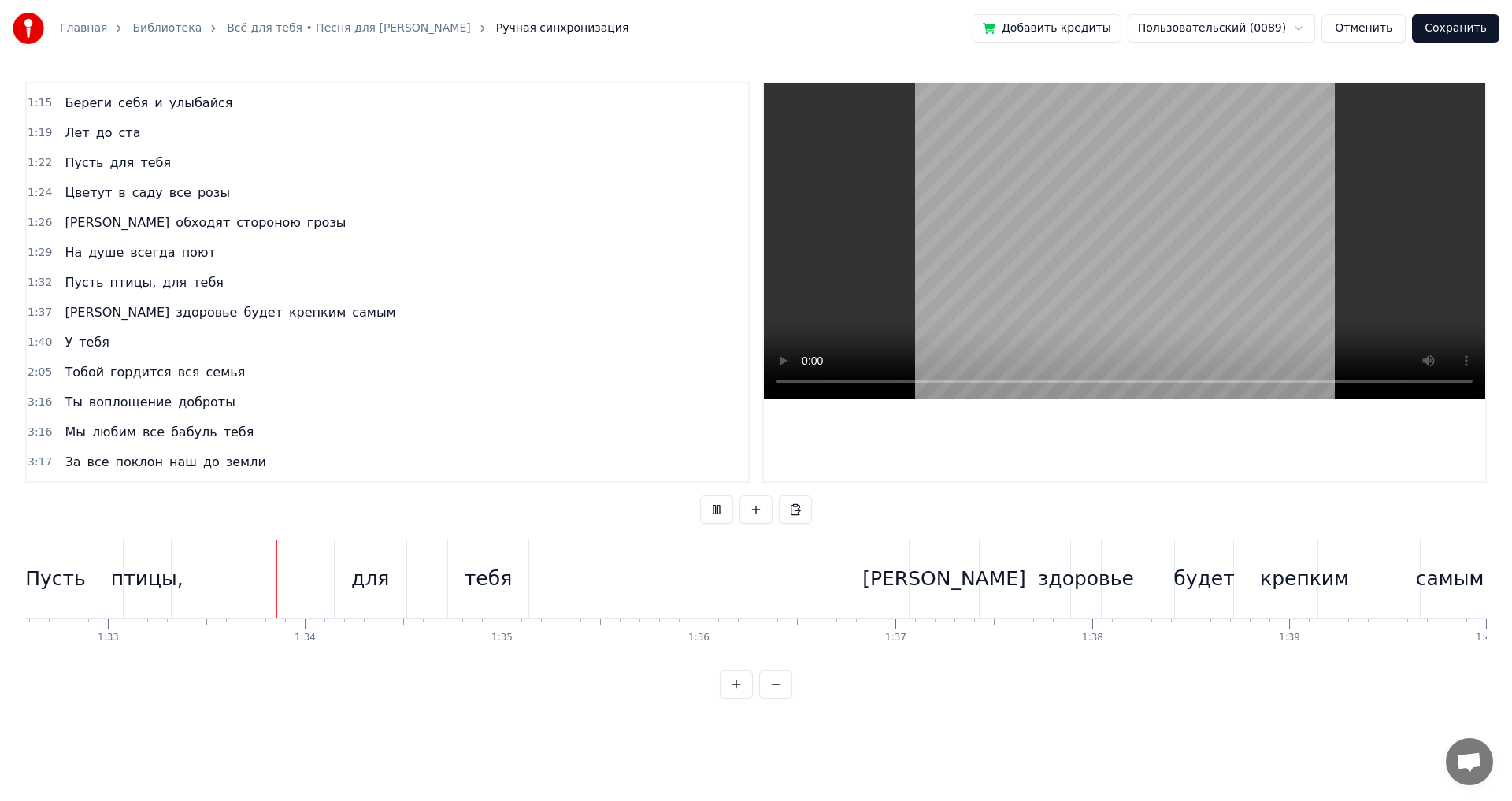
scroll to position [0, 18270]
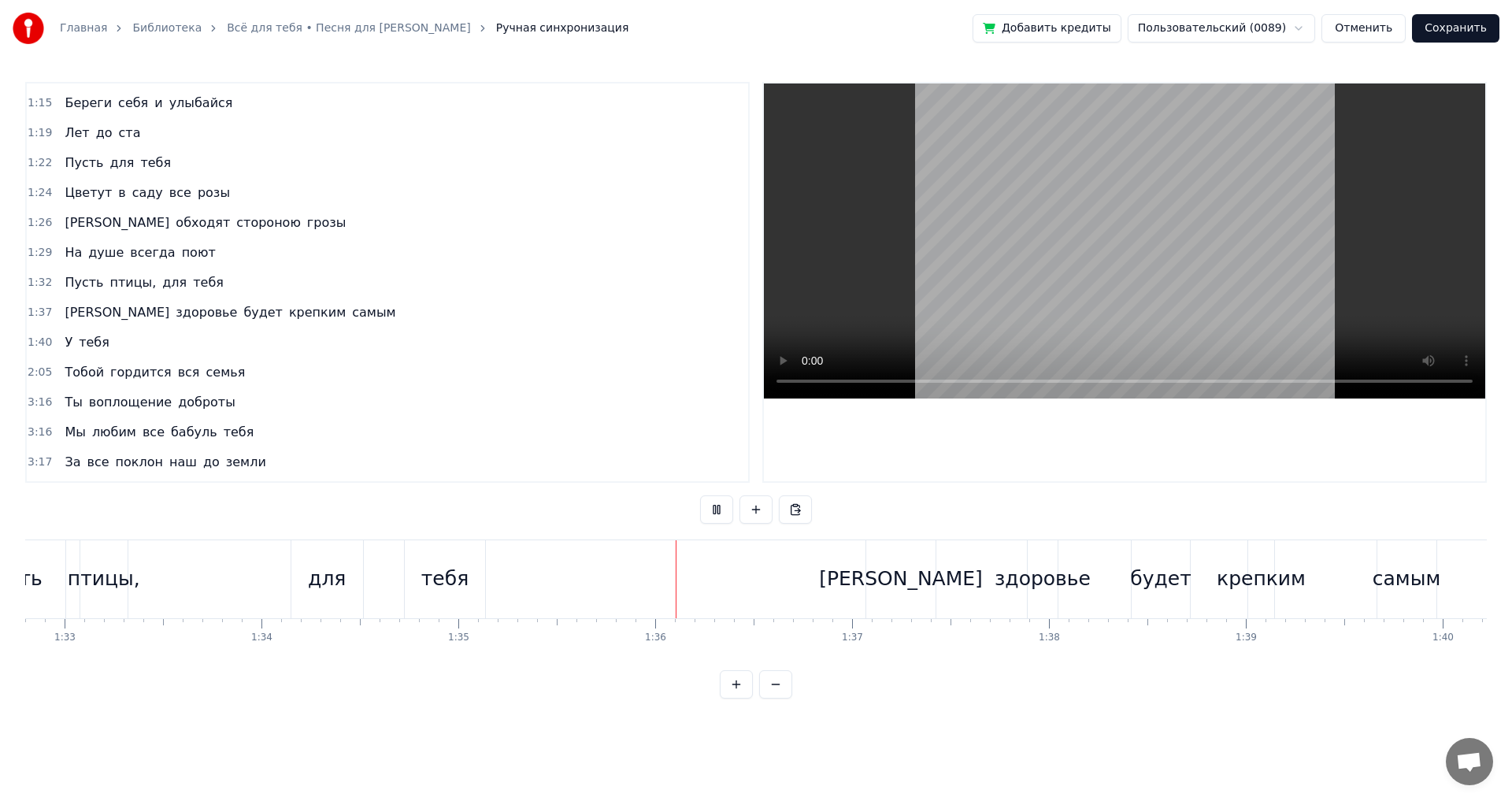
click at [709, 515] on button at bounding box center [717, 509] width 33 height 28
click at [718, 504] on button at bounding box center [717, 509] width 33 height 28
click at [896, 577] on div "[PERSON_NAME]" at bounding box center [901, 578] width 164 height 30
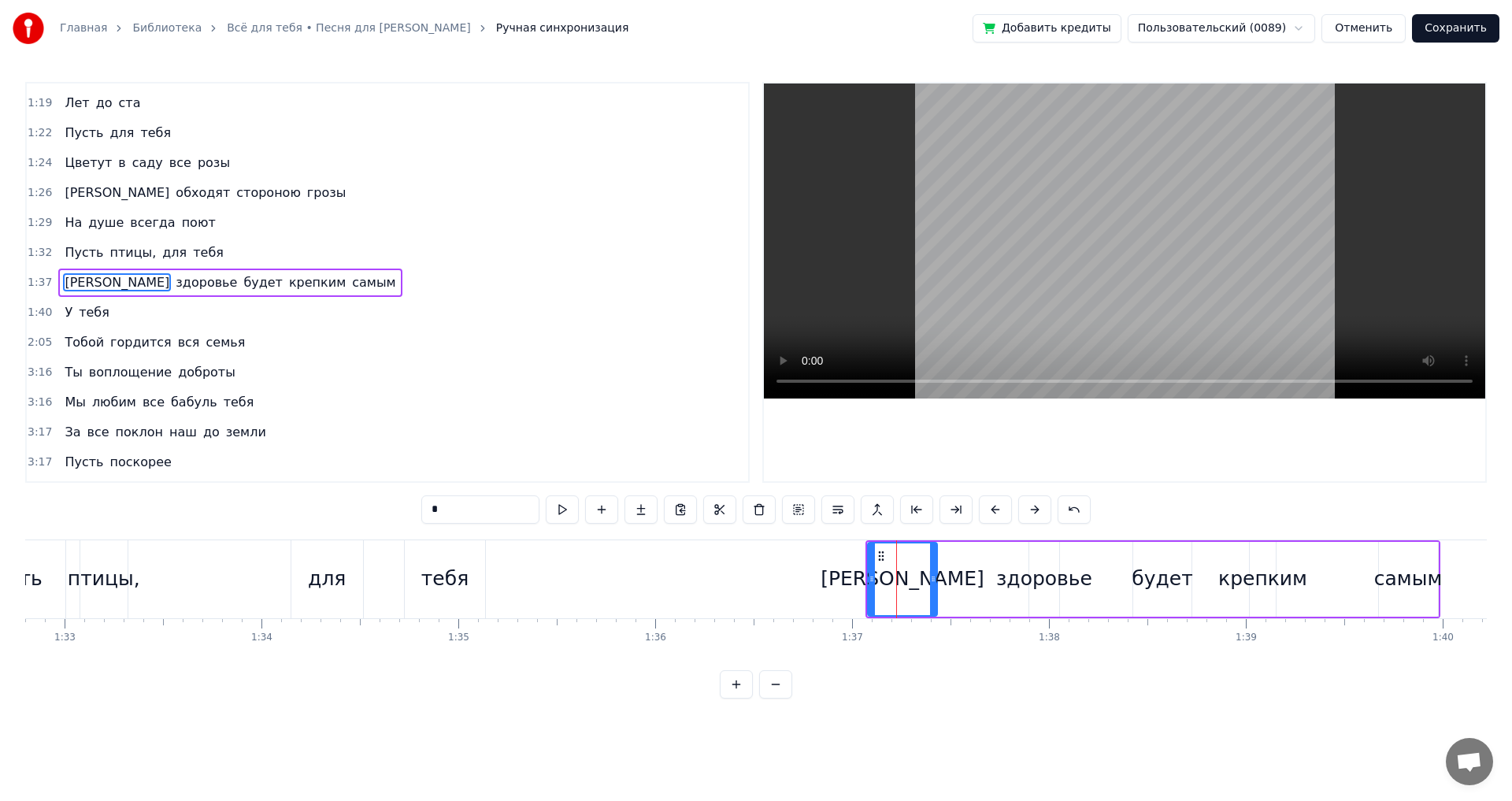
click at [930, 581] on div "[PERSON_NAME]" at bounding box center [902, 579] width 71 height 75
drag, startPoint x: 931, startPoint y: 581, endPoint x: 950, endPoint y: 594, distance: 23.0
click at [913, 591] on div at bounding box center [916, 579] width 6 height 72
click at [991, 587] on div "И здоровье будет крепким самым" at bounding box center [1152, 579] width 575 height 78
click at [1013, 582] on div "здоровье" at bounding box center [1044, 578] width 96 height 30
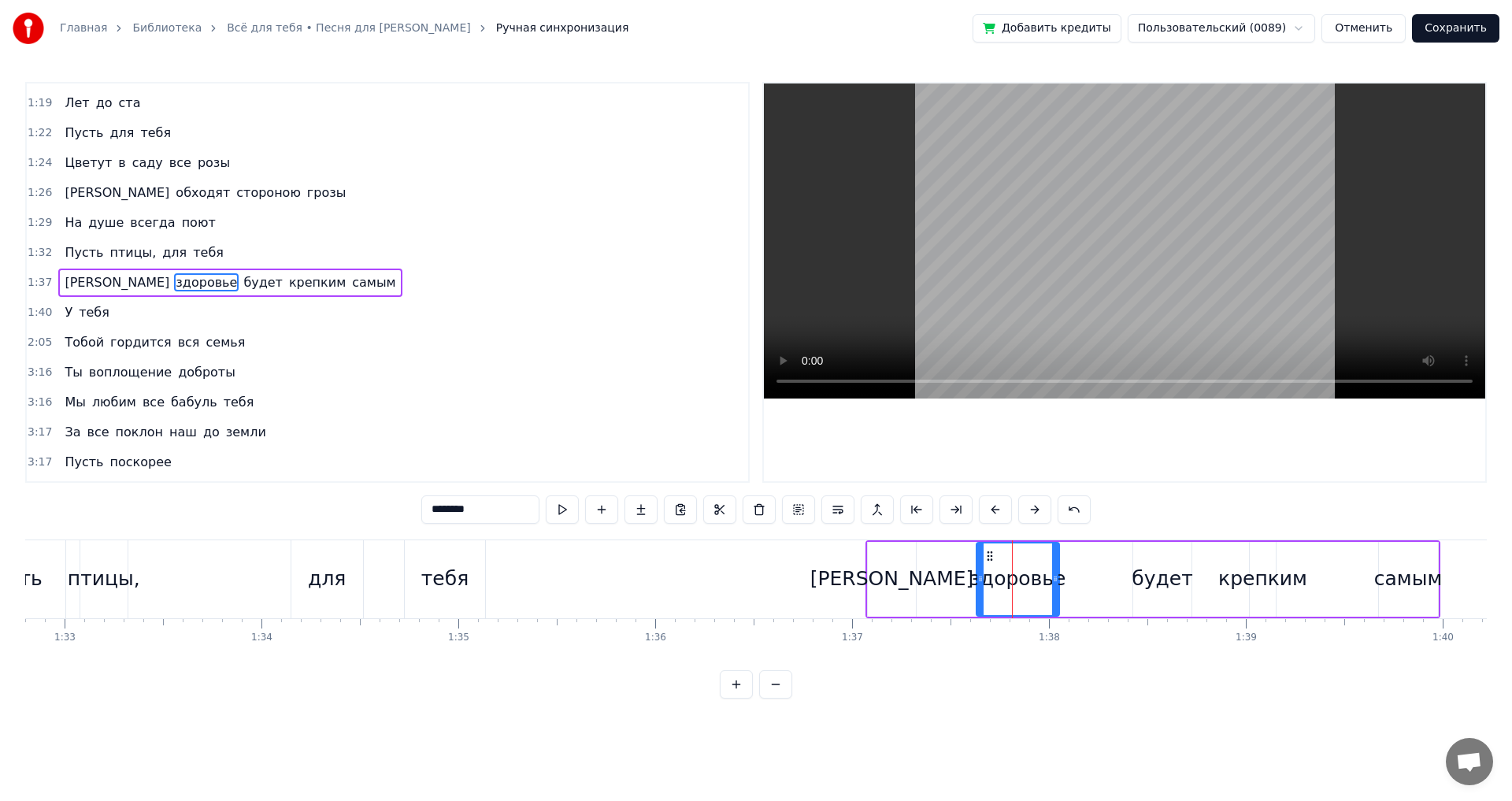
drag, startPoint x: 1034, startPoint y: 580, endPoint x: 972, endPoint y: 589, distance: 62.6
click at [977, 589] on div at bounding box center [980, 579] width 6 height 72
drag, startPoint x: 1054, startPoint y: 580, endPoint x: 1034, endPoint y: 587, distance: 21.2
click at [1034, 587] on div at bounding box center [1037, 579] width 6 height 72
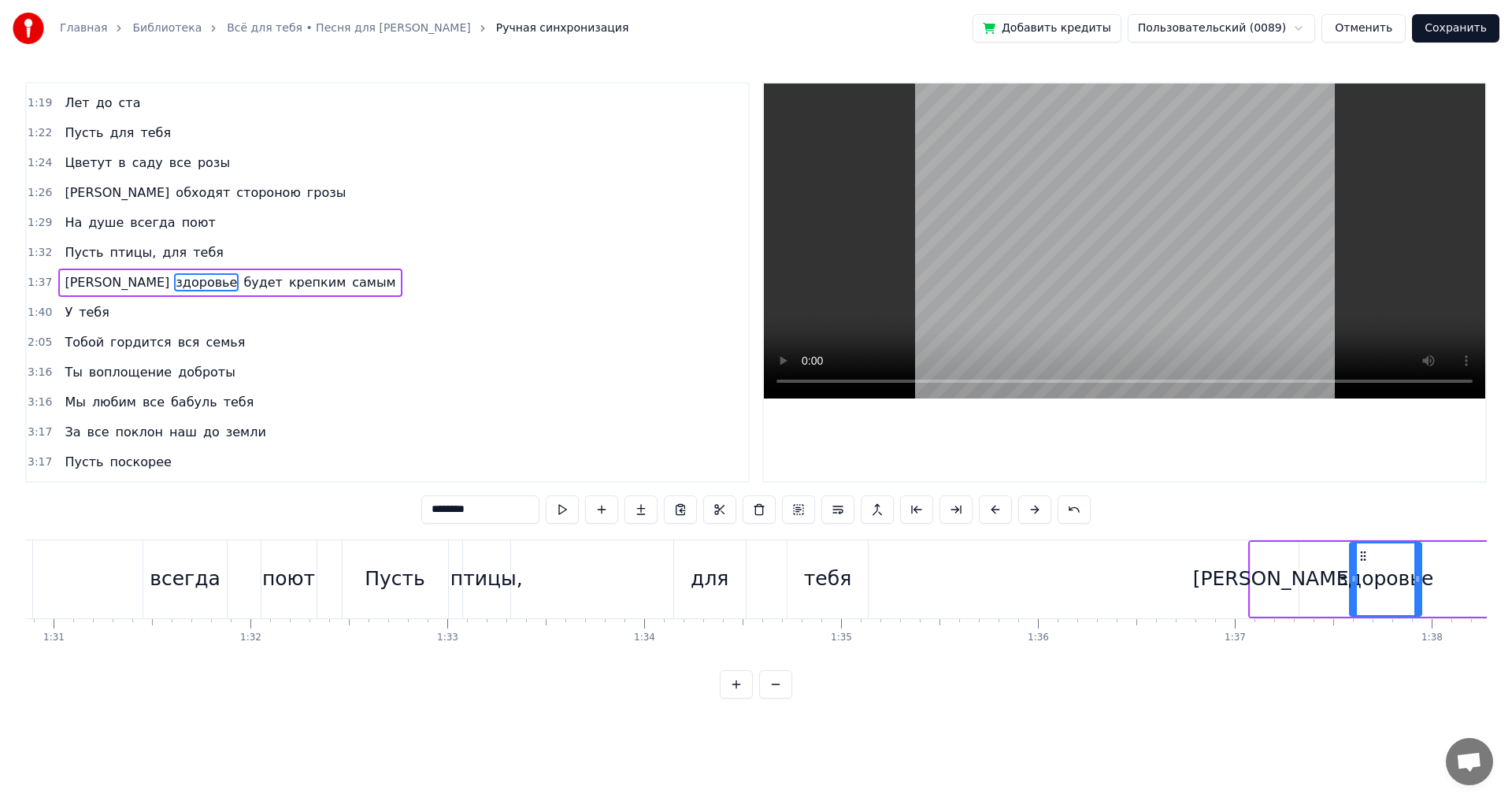
scroll to position [0, 17784]
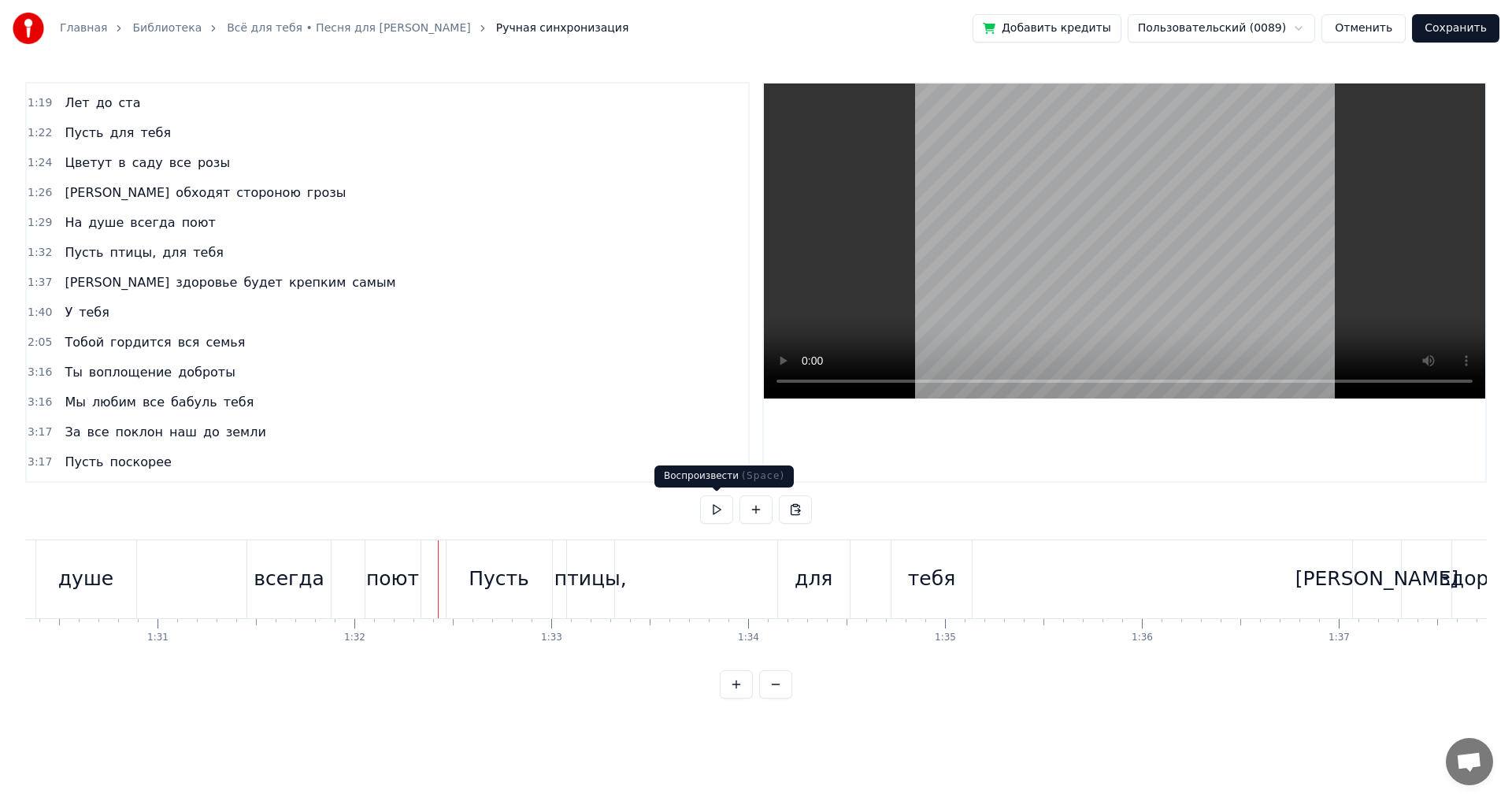
click at [709, 516] on button at bounding box center [717, 509] width 33 height 28
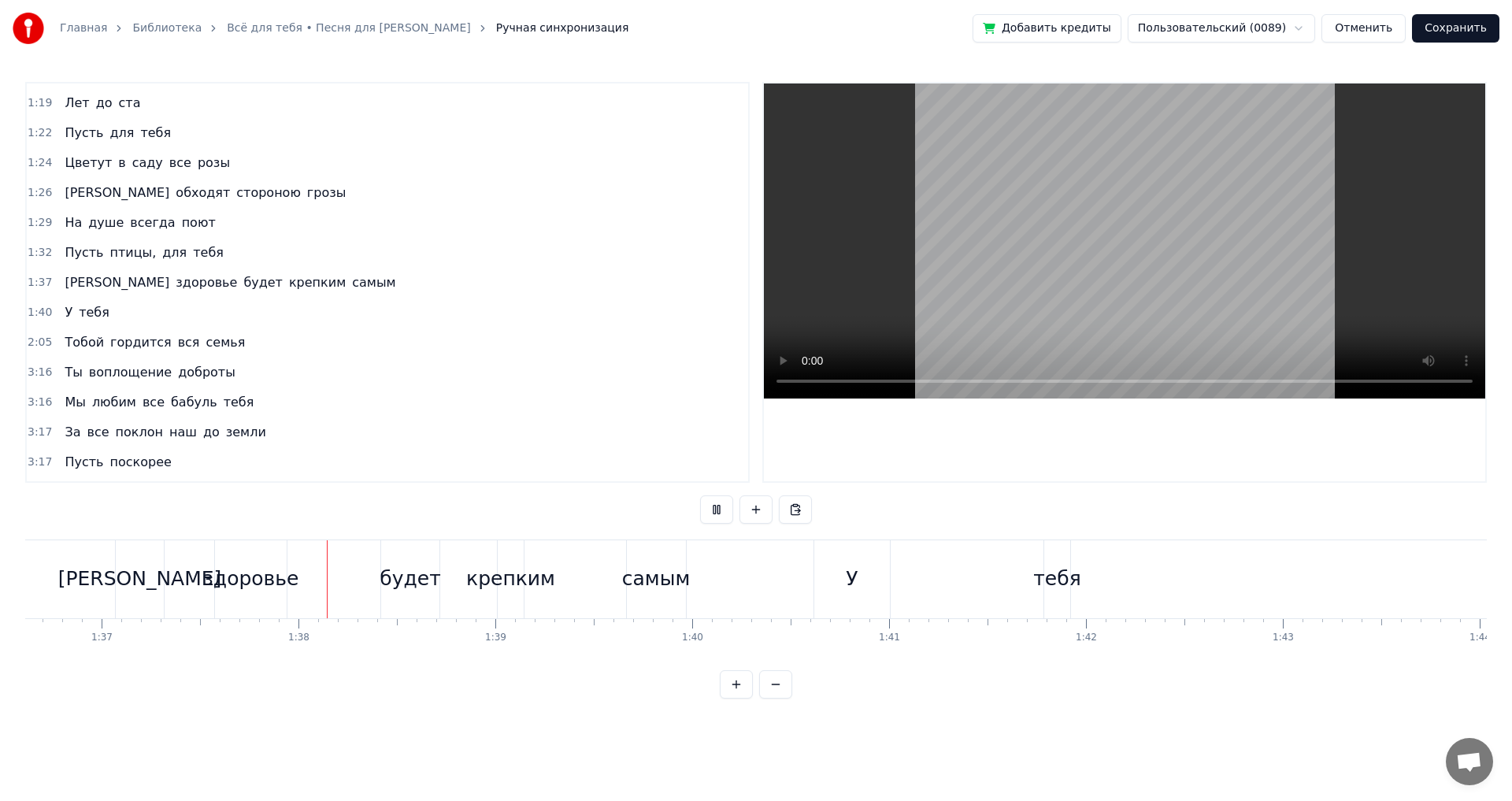
scroll to position [0, 19095]
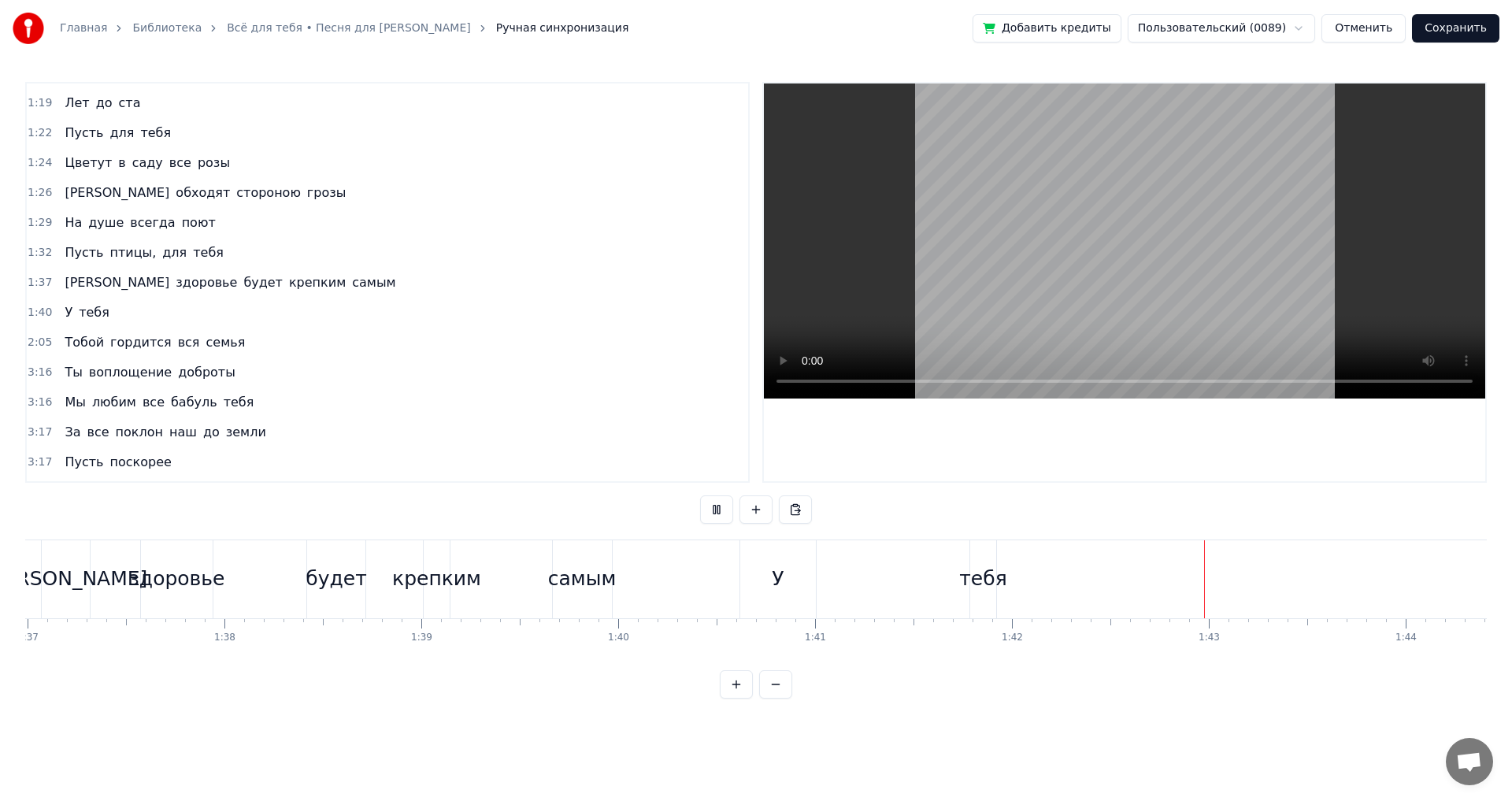
click at [715, 515] on button at bounding box center [717, 509] width 33 height 28
click at [786, 577] on div "У" at bounding box center [778, 579] width 76 height 78
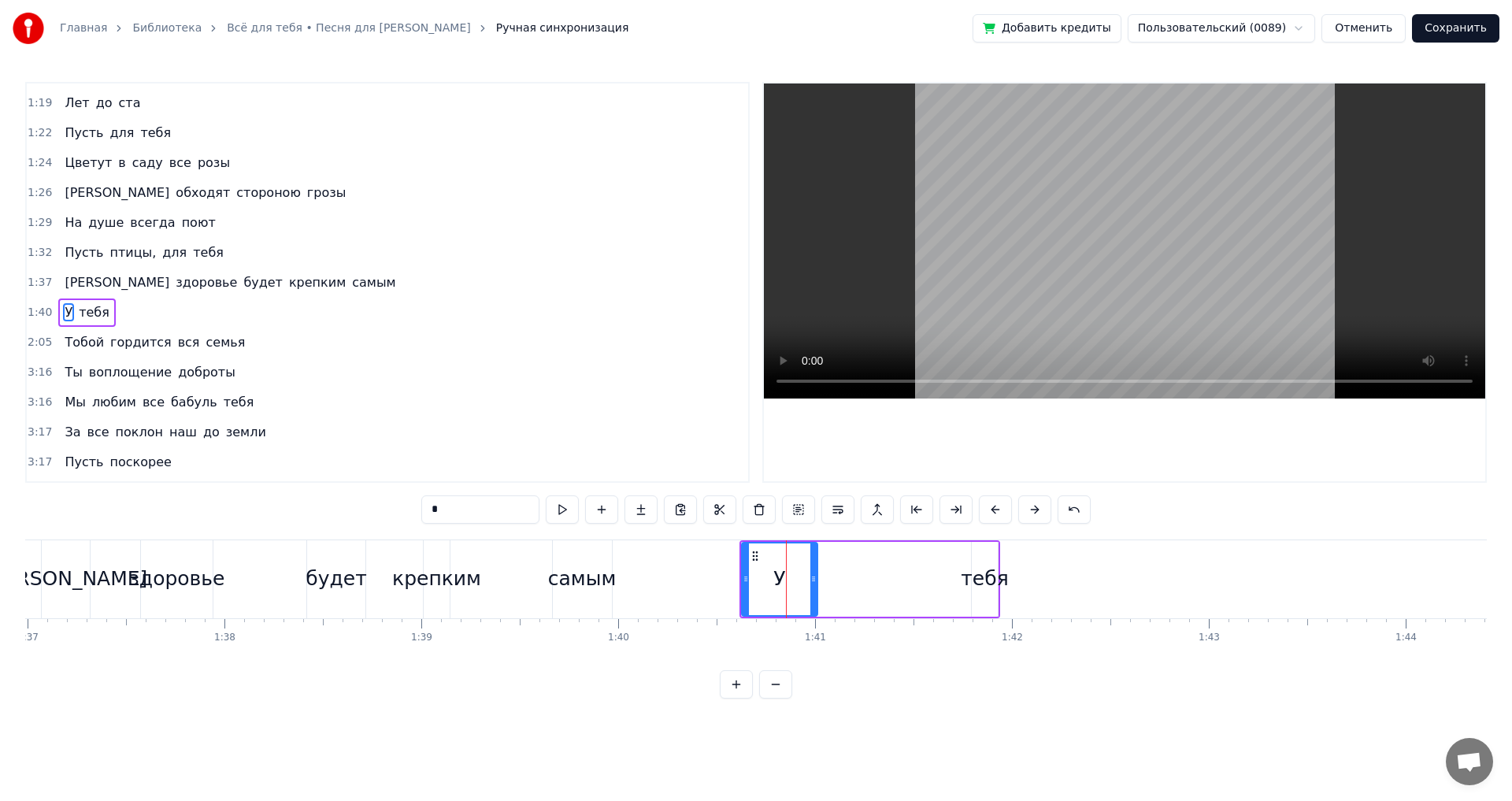
scroll to position [355, 0]
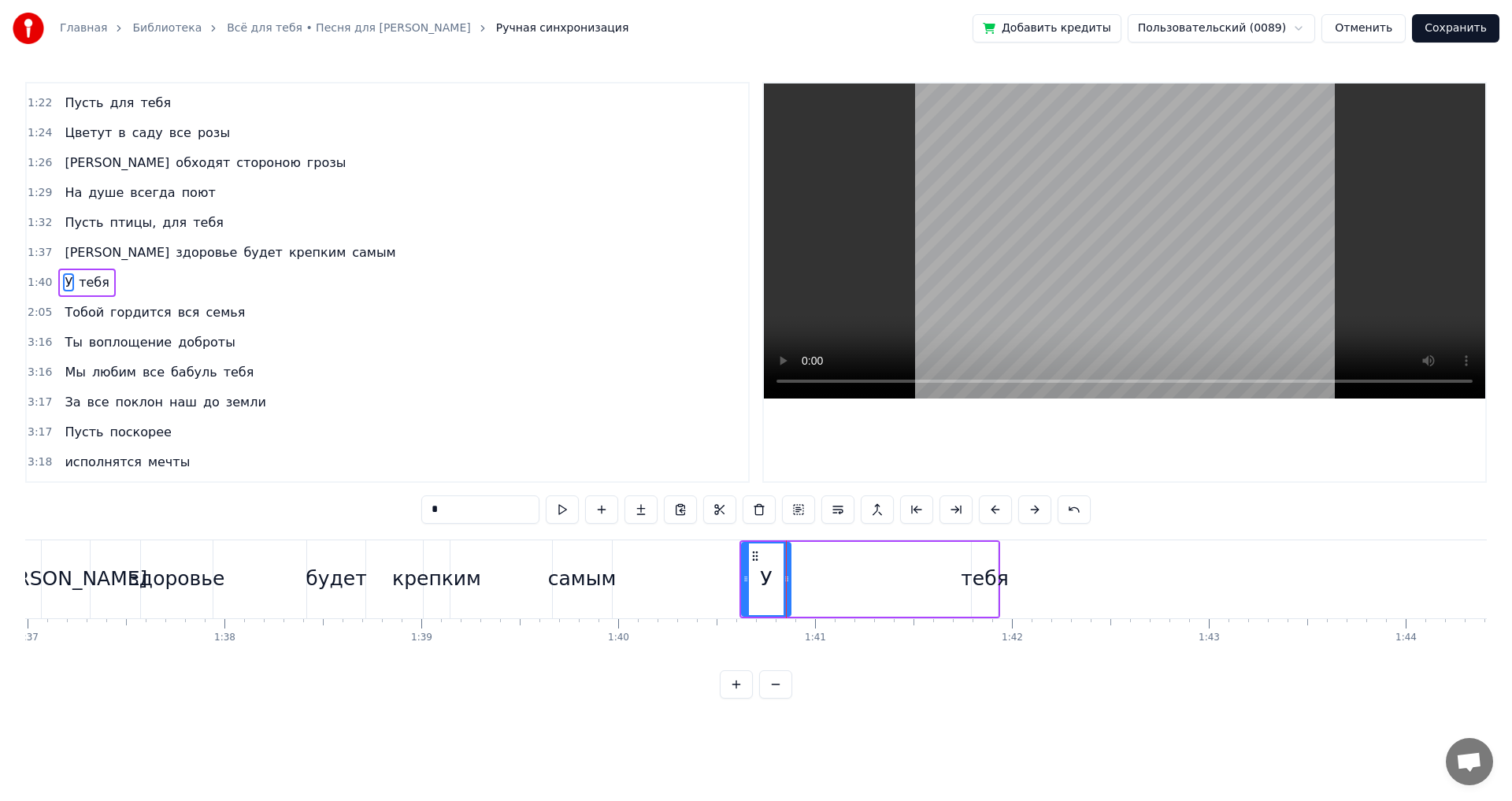
drag, startPoint x: 814, startPoint y: 577, endPoint x: 865, endPoint y: 585, distance: 51.6
click at [783, 585] on div at bounding box center [787, 579] width 6 height 72
click at [980, 578] on div "тебя" at bounding box center [984, 578] width 47 height 30
type input "****"
drag, startPoint x: 975, startPoint y: 579, endPoint x: 944, endPoint y: 585, distance: 31.6
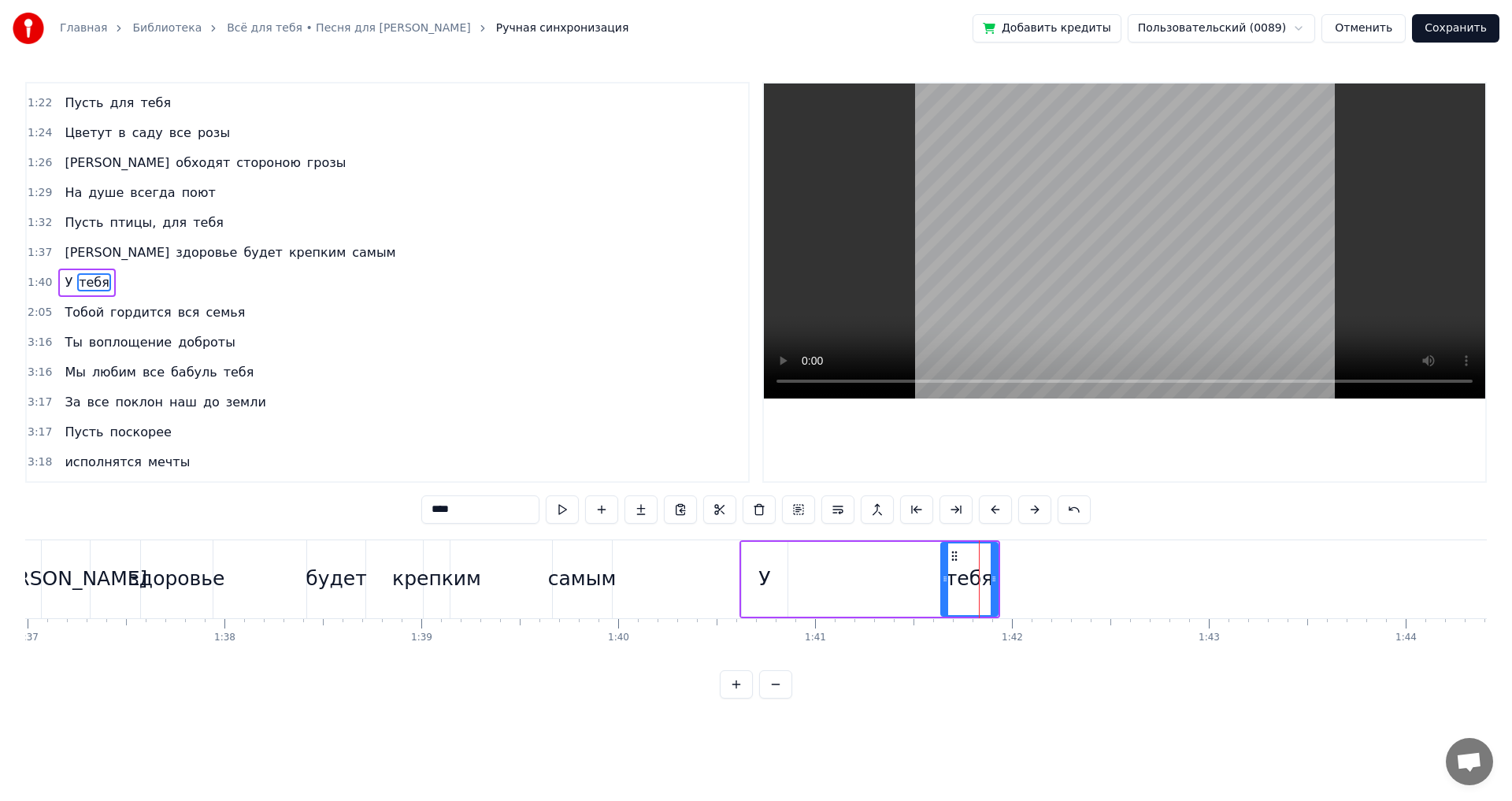
click at [944, 585] on div at bounding box center [945, 579] width 6 height 72
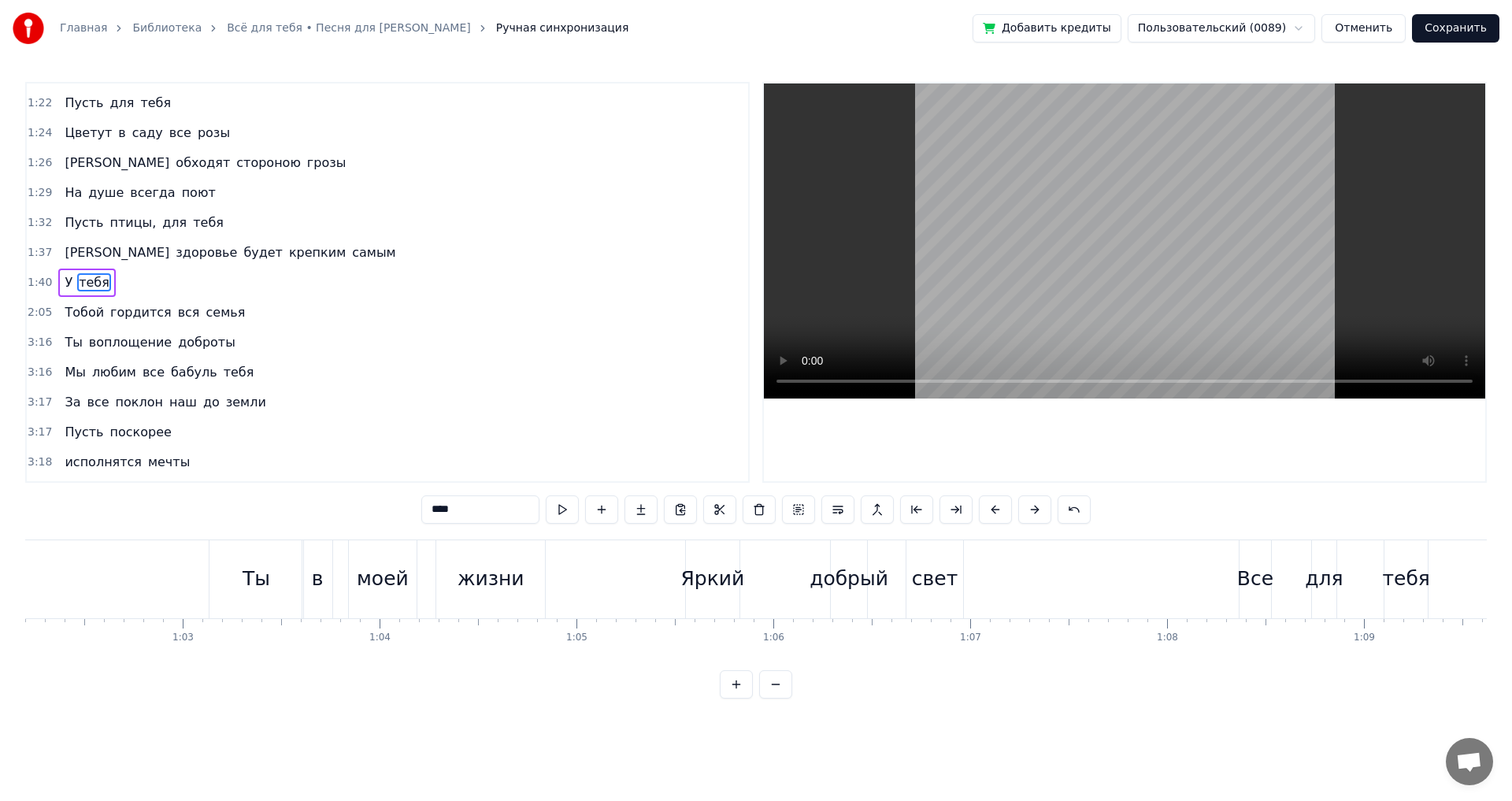
scroll to position [0, 12220]
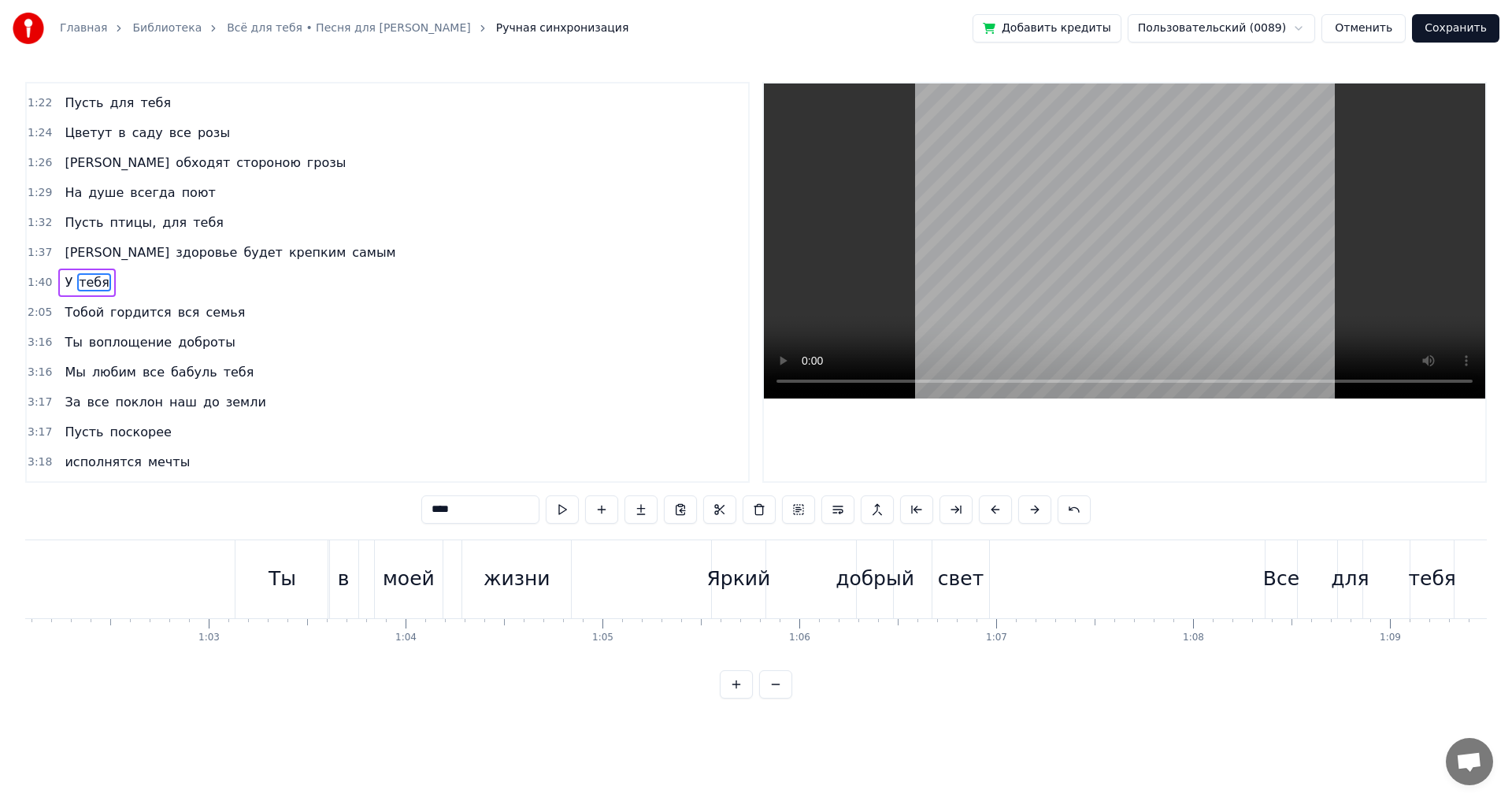
click at [723, 513] on button at bounding box center [717, 509] width 33 height 28
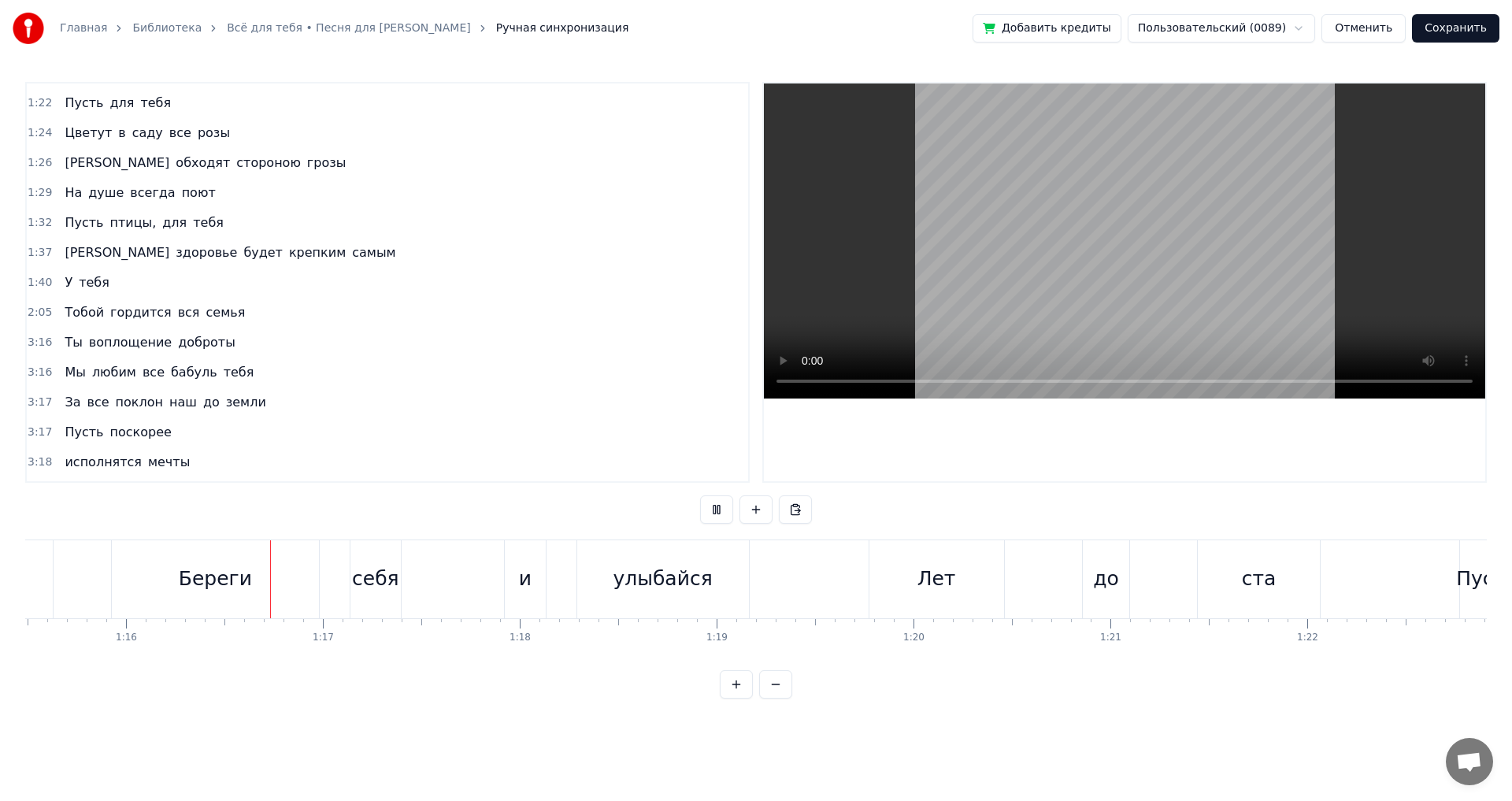
scroll to position [0, 14878]
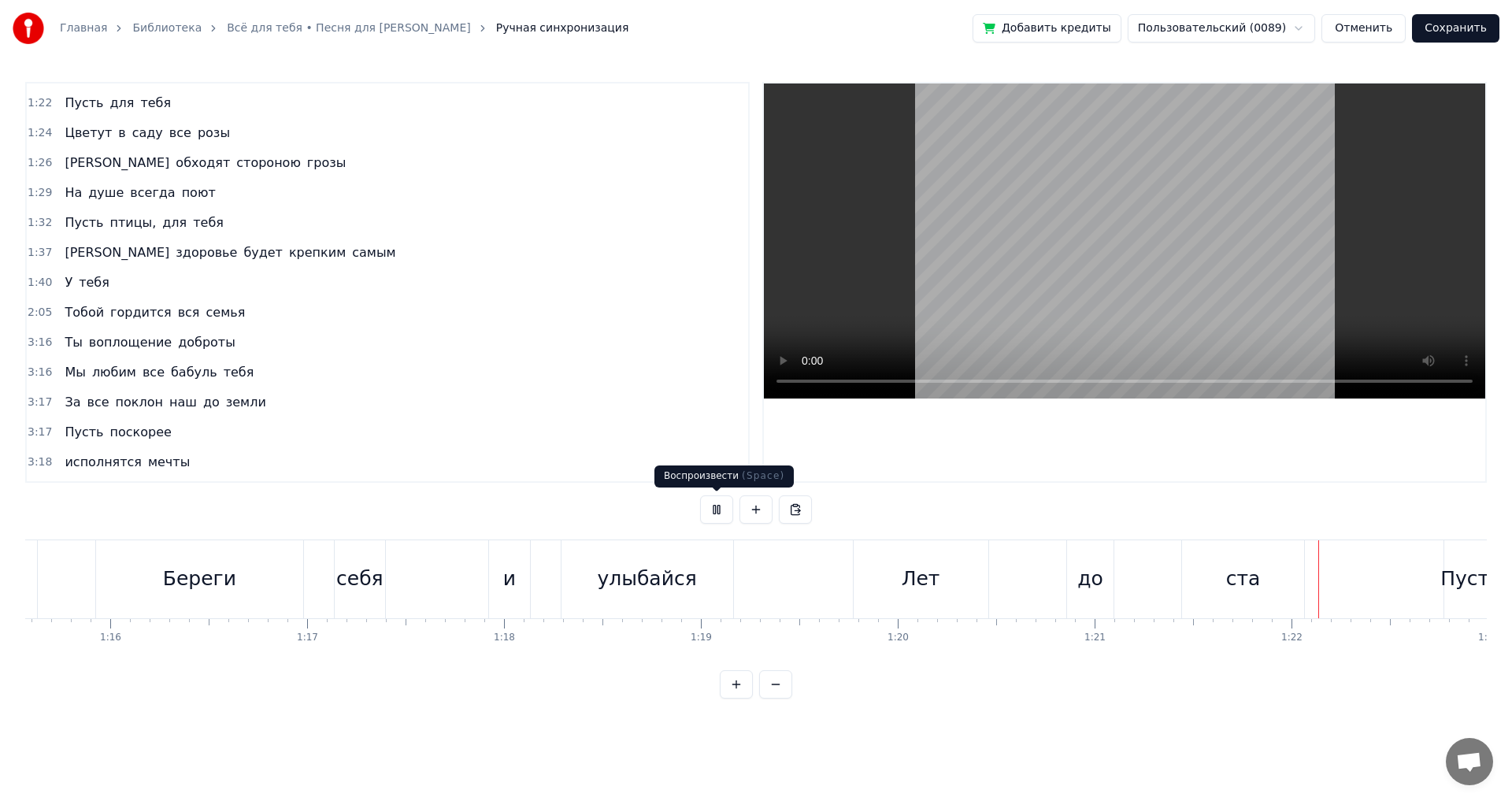
click at [721, 511] on button at bounding box center [717, 509] width 33 height 28
click at [229, 581] on div "Береги" at bounding box center [199, 578] width 73 height 30
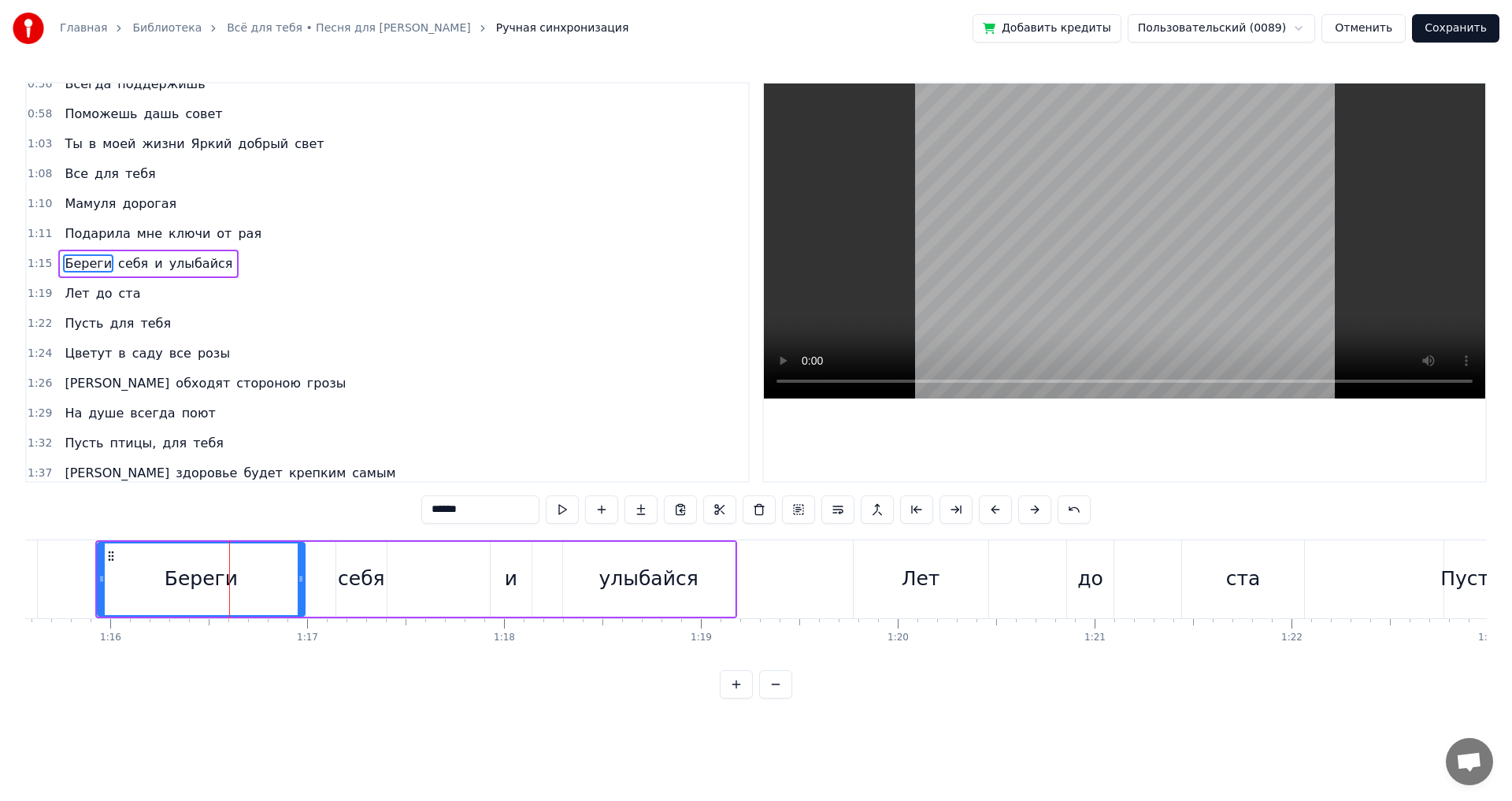
scroll to position [115, 0]
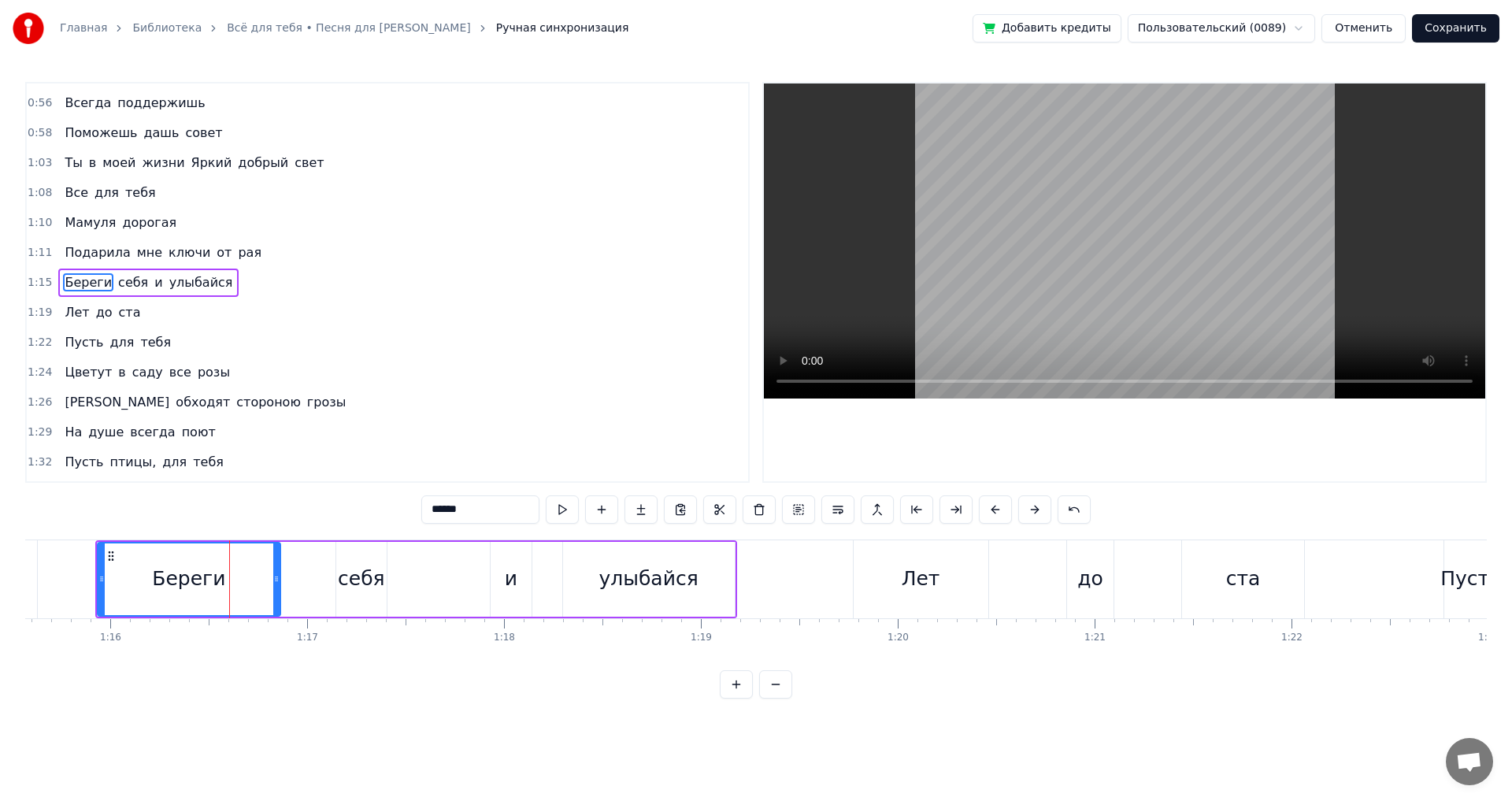
drag, startPoint x: 294, startPoint y: 583, endPoint x: 269, endPoint y: 583, distance: 25.0
click at [273, 583] on icon at bounding box center [277, 579] width 6 height 13
click at [346, 577] on div "себя" at bounding box center [361, 578] width 47 height 30
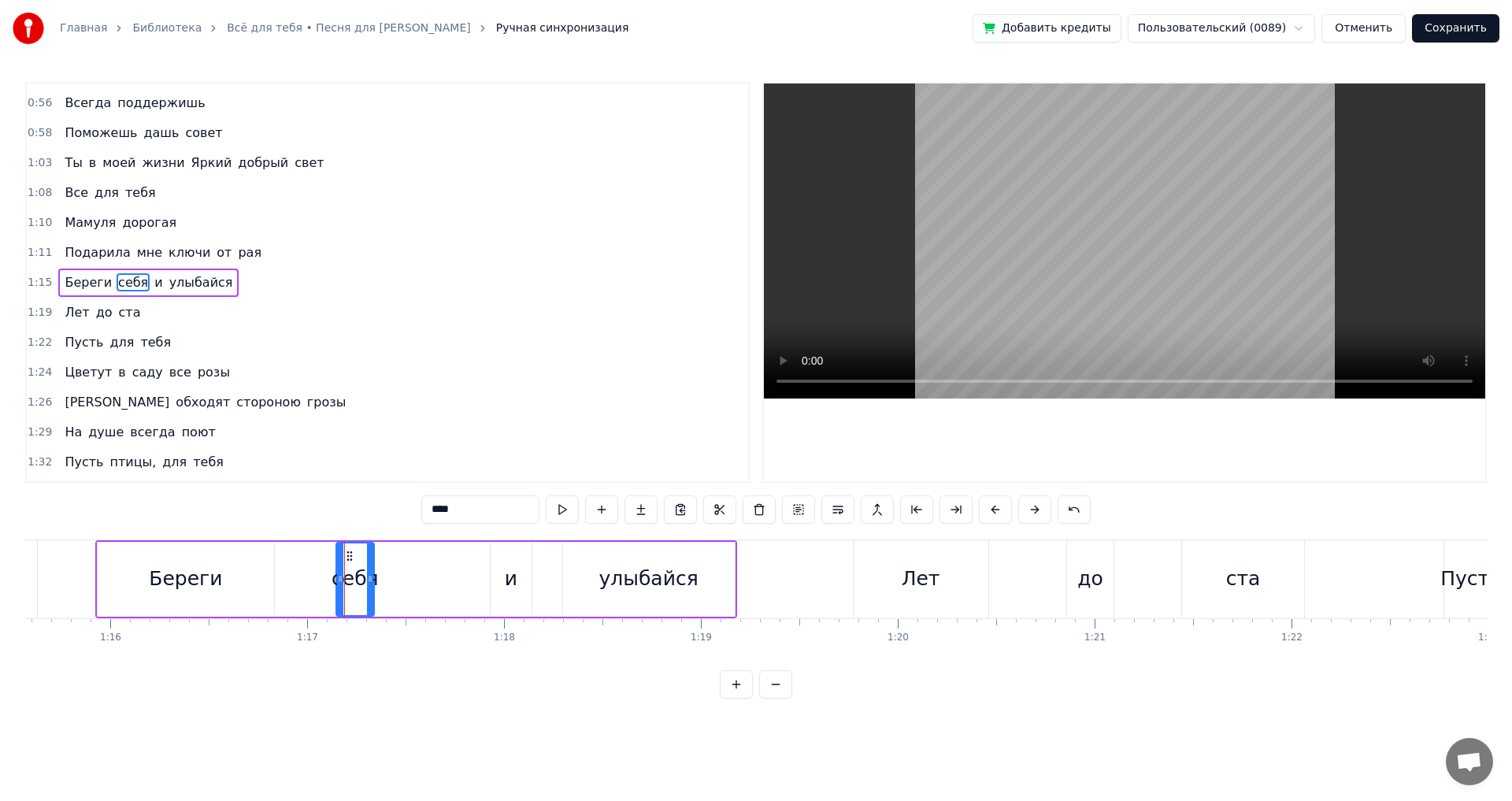
drag, startPoint x: 382, startPoint y: 581, endPoint x: 413, endPoint y: 582, distance: 31.0
click at [368, 584] on icon at bounding box center [370, 579] width 6 height 13
click at [514, 578] on div "и" at bounding box center [512, 578] width 13 height 30
drag, startPoint x: 525, startPoint y: 579, endPoint x: 512, endPoint y: 581, distance: 13.2
click at [512, 581] on icon at bounding box center [514, 579] width 6 height 13
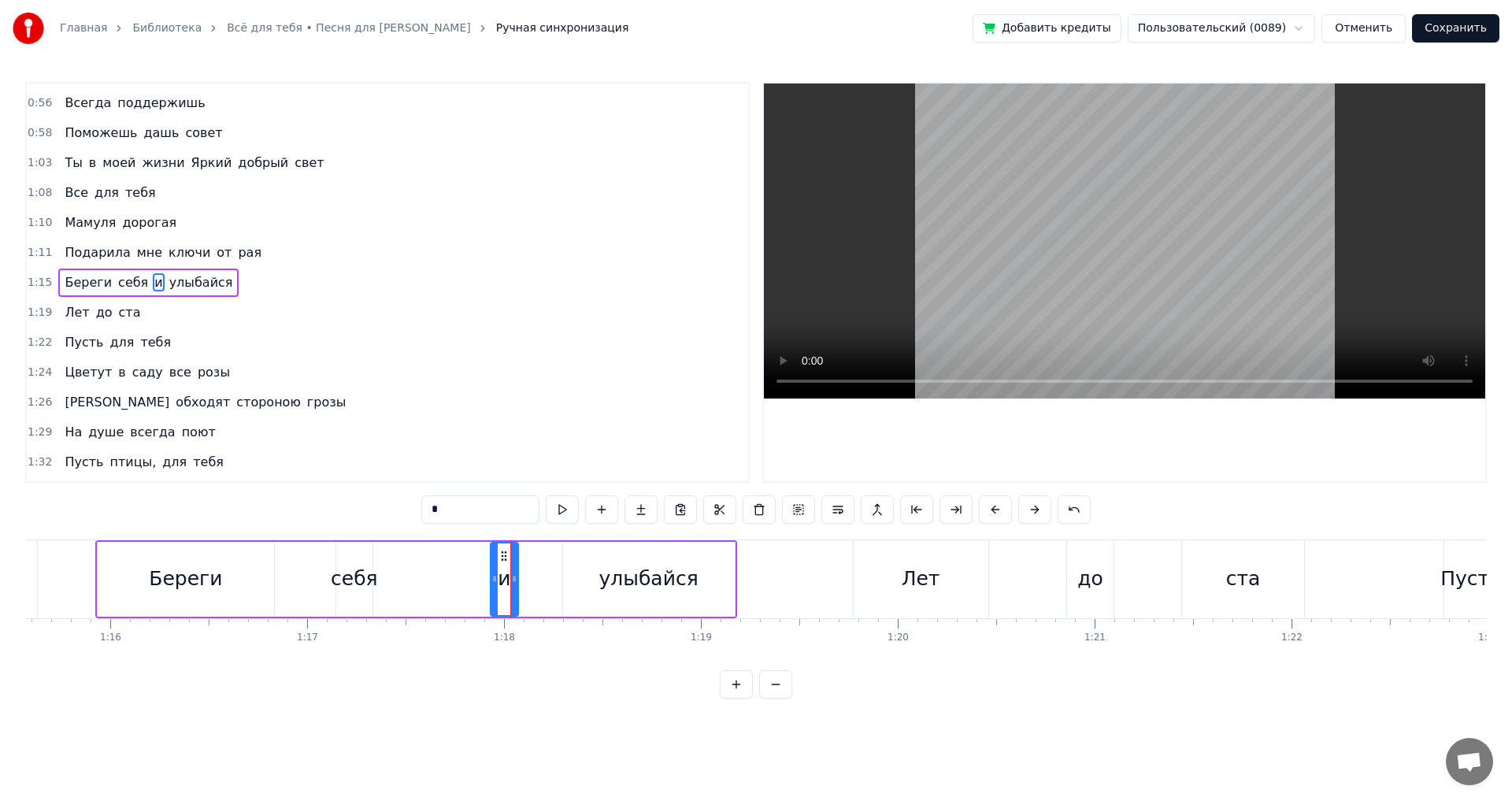
click at [606, 585] on div "улыбайся" at bounding box center [647, 578] width 99 height 30
type input "********"
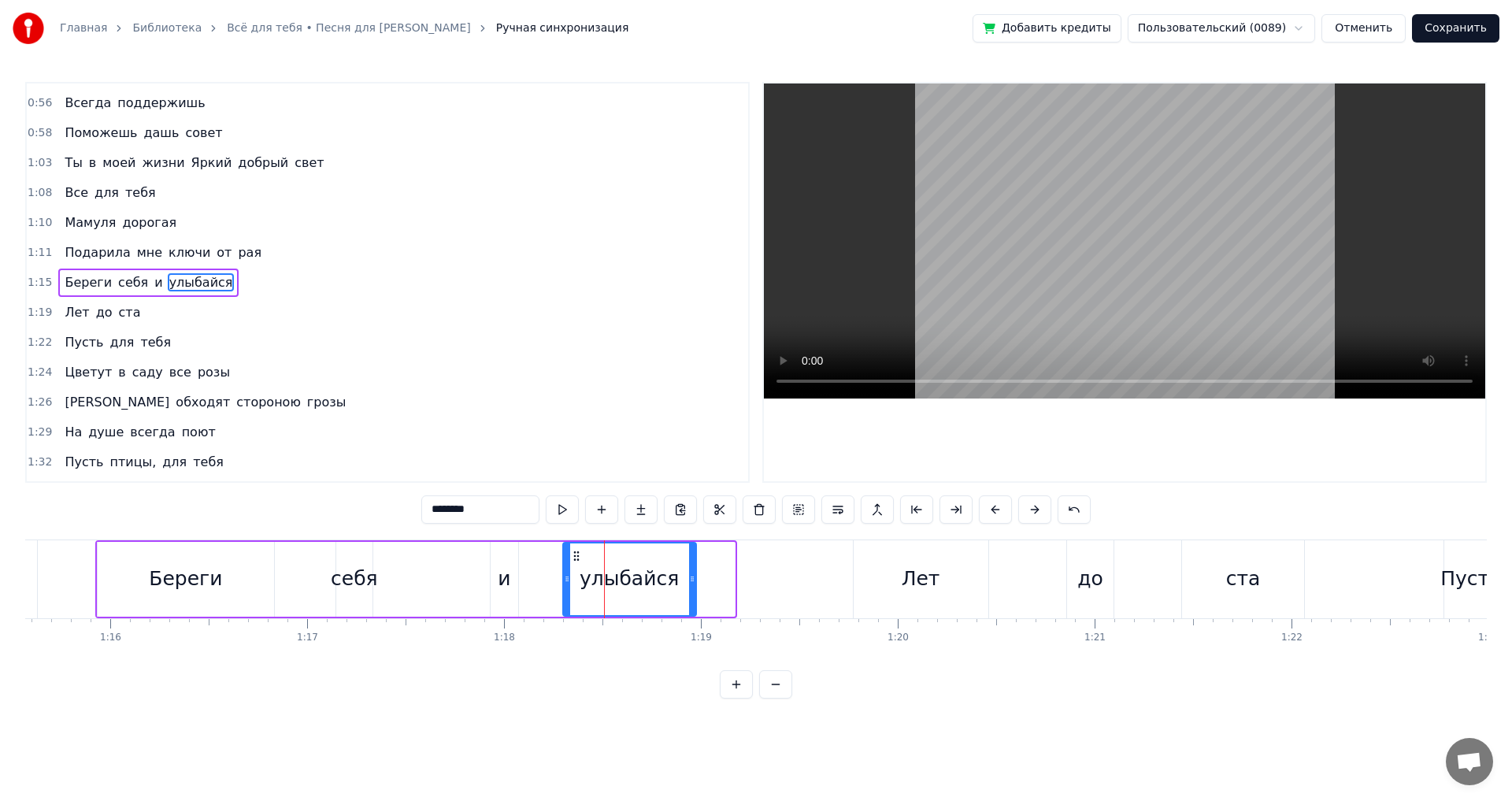
drag, startPoint x: 733, startPoint y: 579, endPoint x: 694, endPoint y: 580, distance: 39.0
click at [694, 580] on icon at bounding box center [692, 579] width 6 height 13
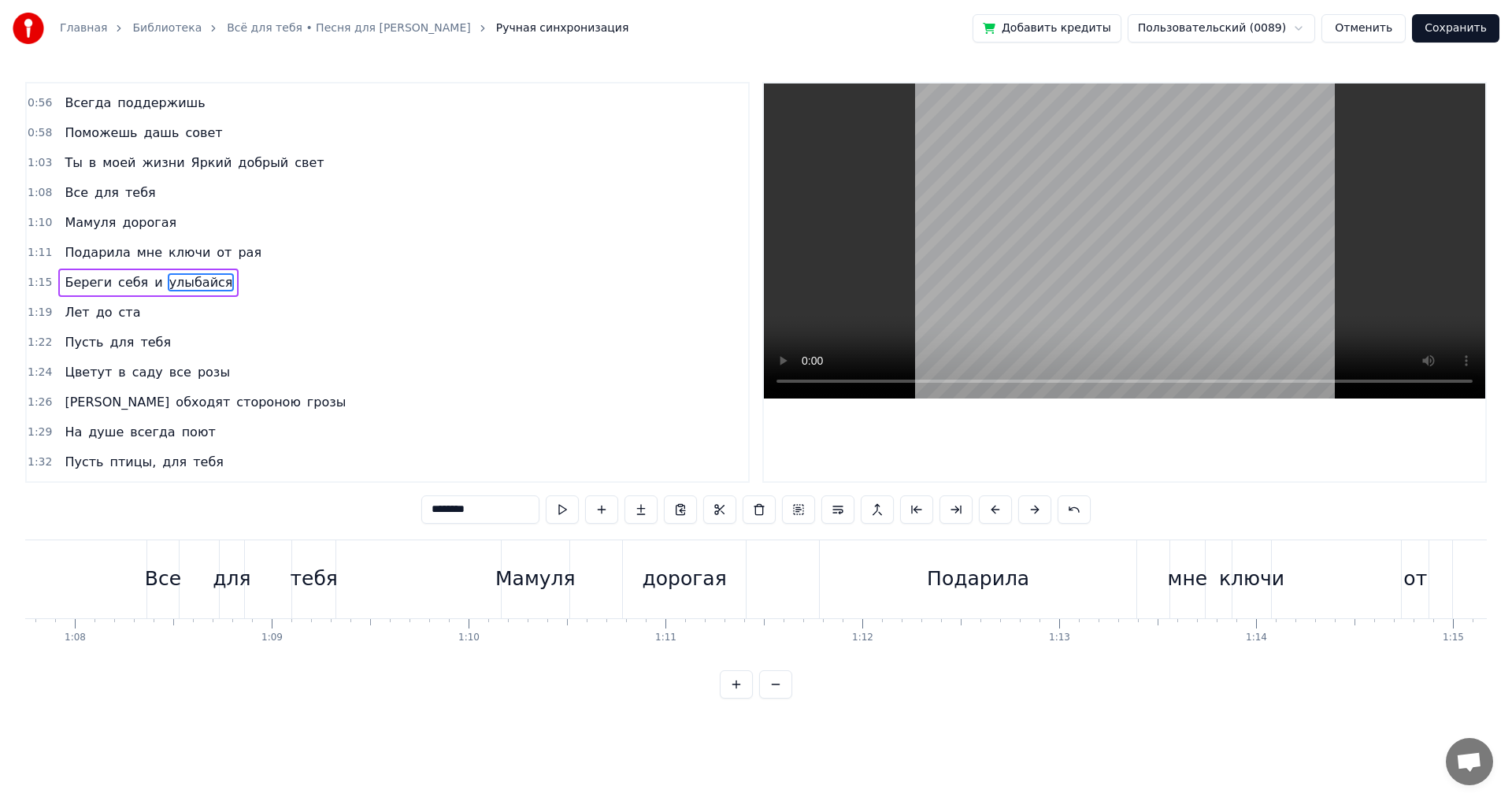
scroll to position [0, 13182]
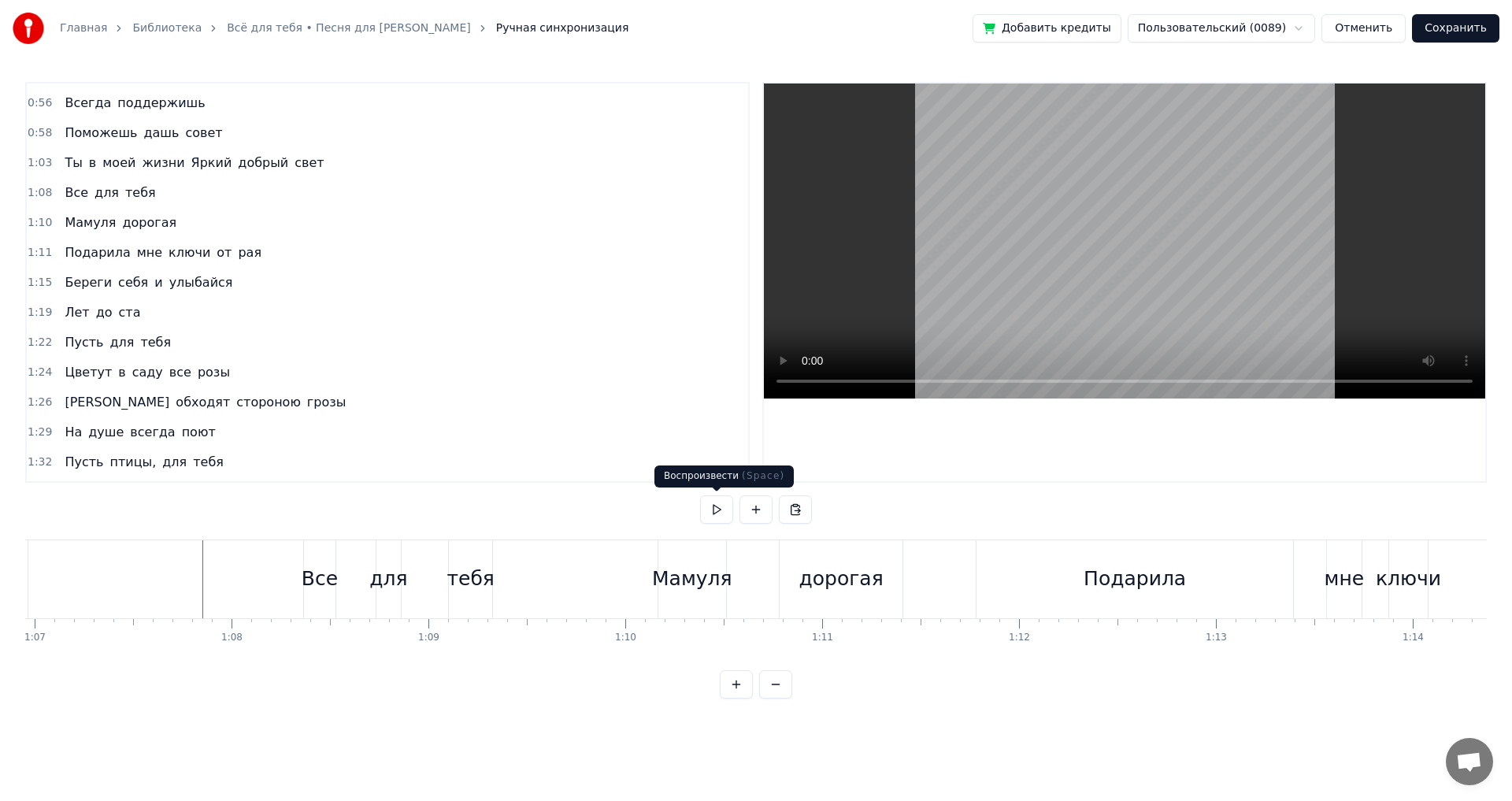
click at [711, 511] on button at bounding box center [717, 509] width 33 height 28
click at [1189, 588] on div "Подарила" at bounding box center [1135, 579] width 318 height 78
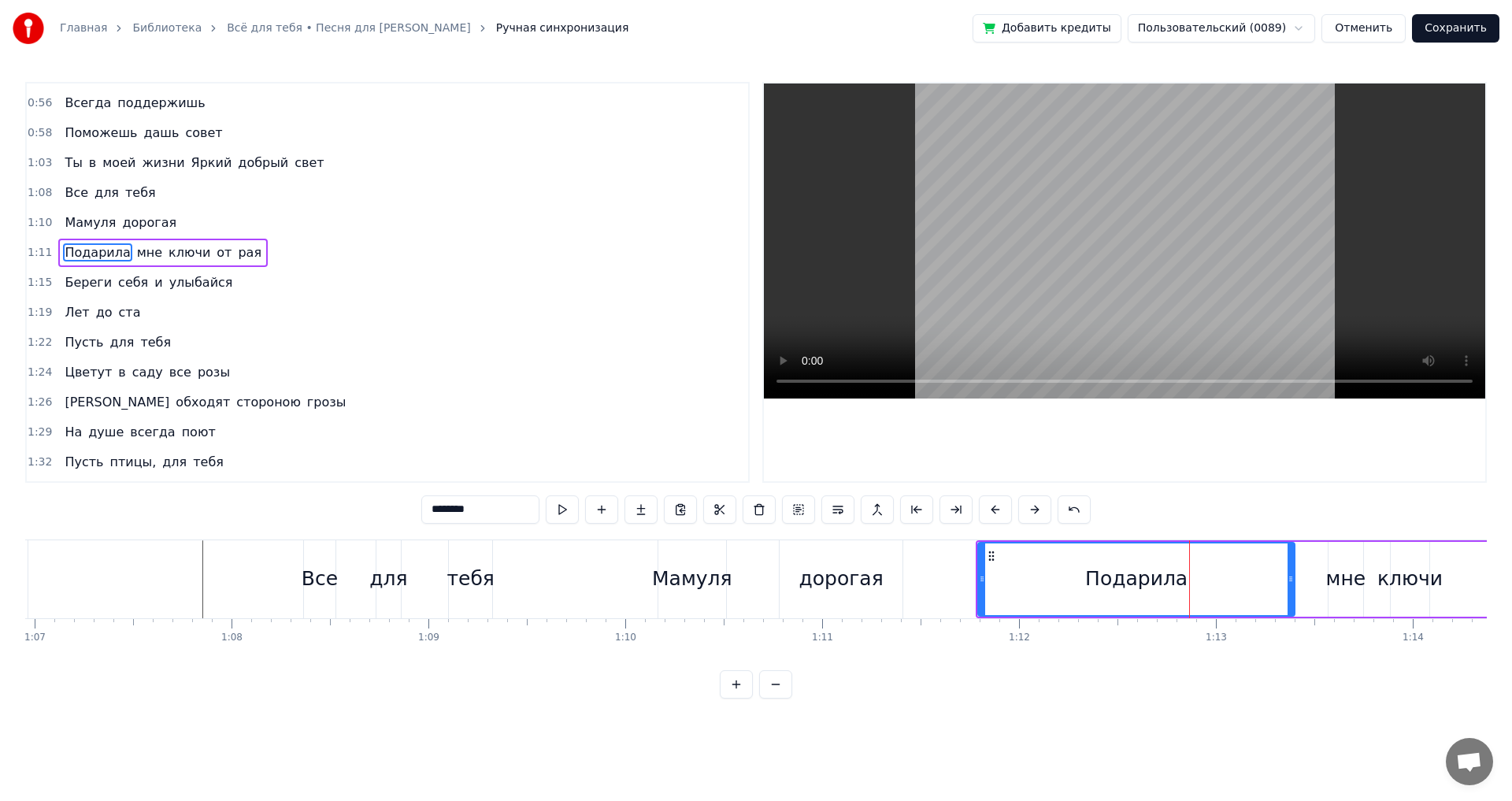
scroll to position [85, 0]
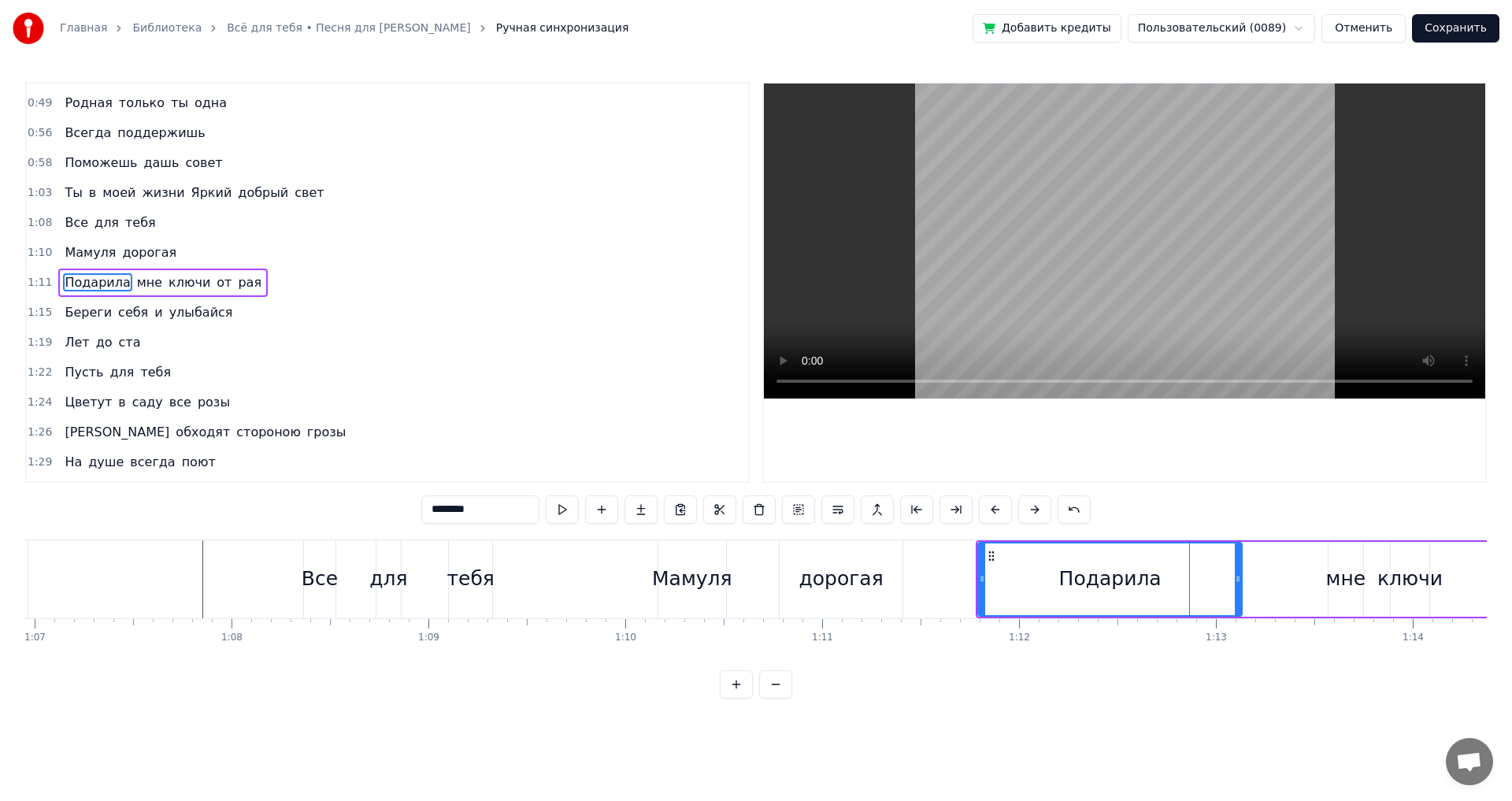
drag, startPoint x: 1289, startPoint y: 580, endPoint x: 1236, endPoint y: 587, distance: 53.5
click at [1236, 587] on div at bounding box center [1238, 579] width 6 height 72
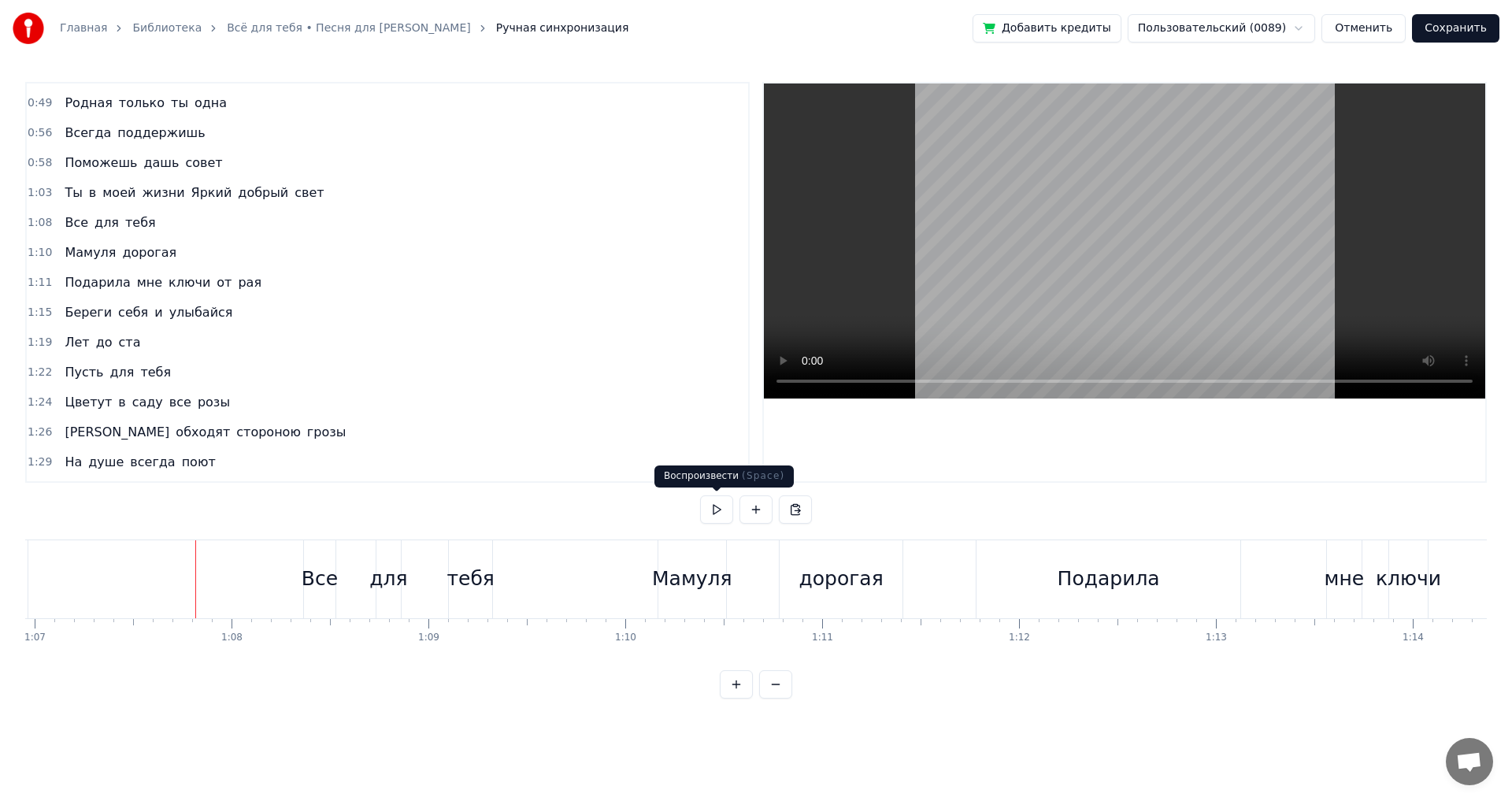
click at [711, 507] on button at bounding box center [717, 509] width 33 height 28
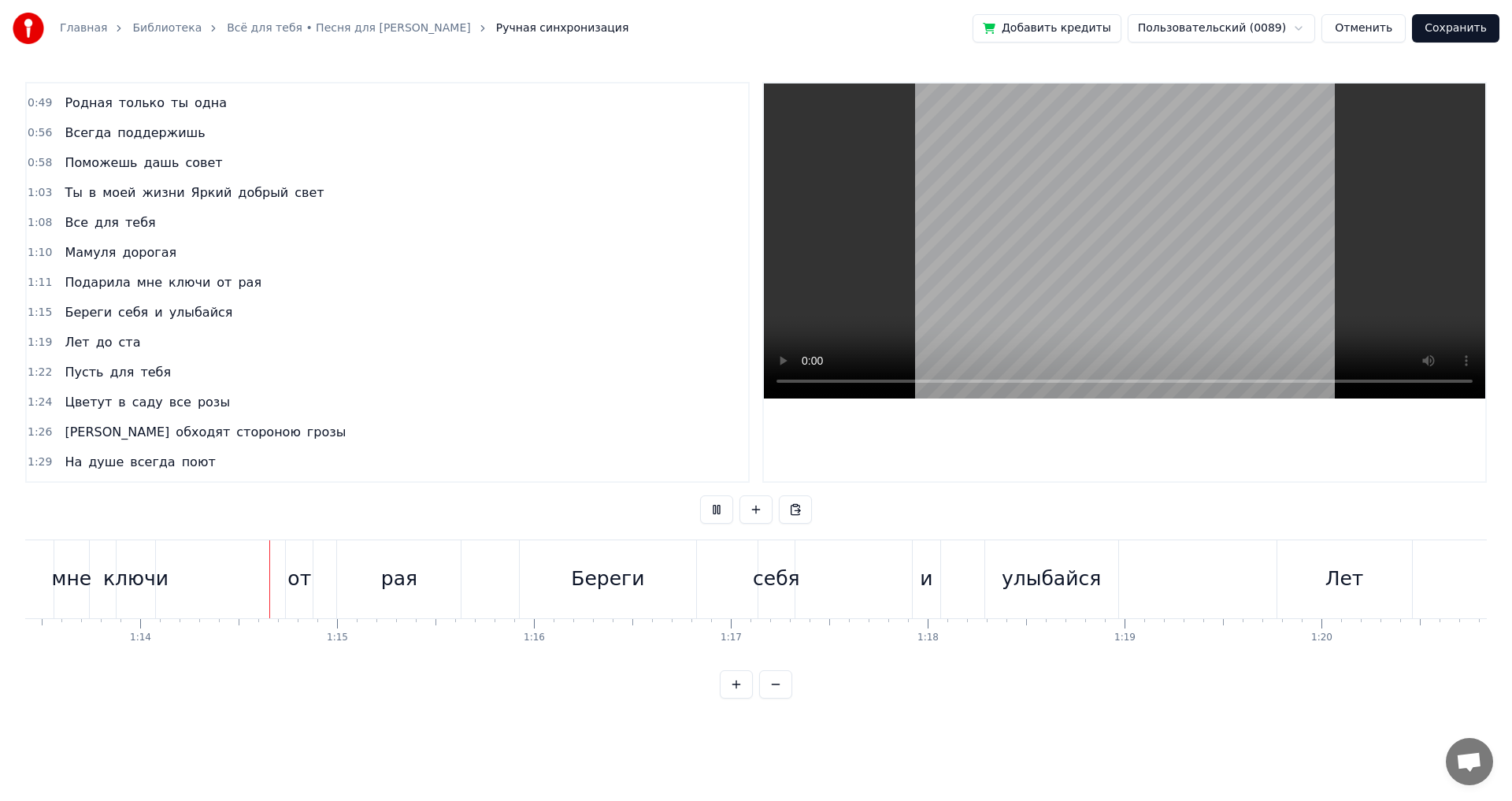
scroll to position [0, 14489]
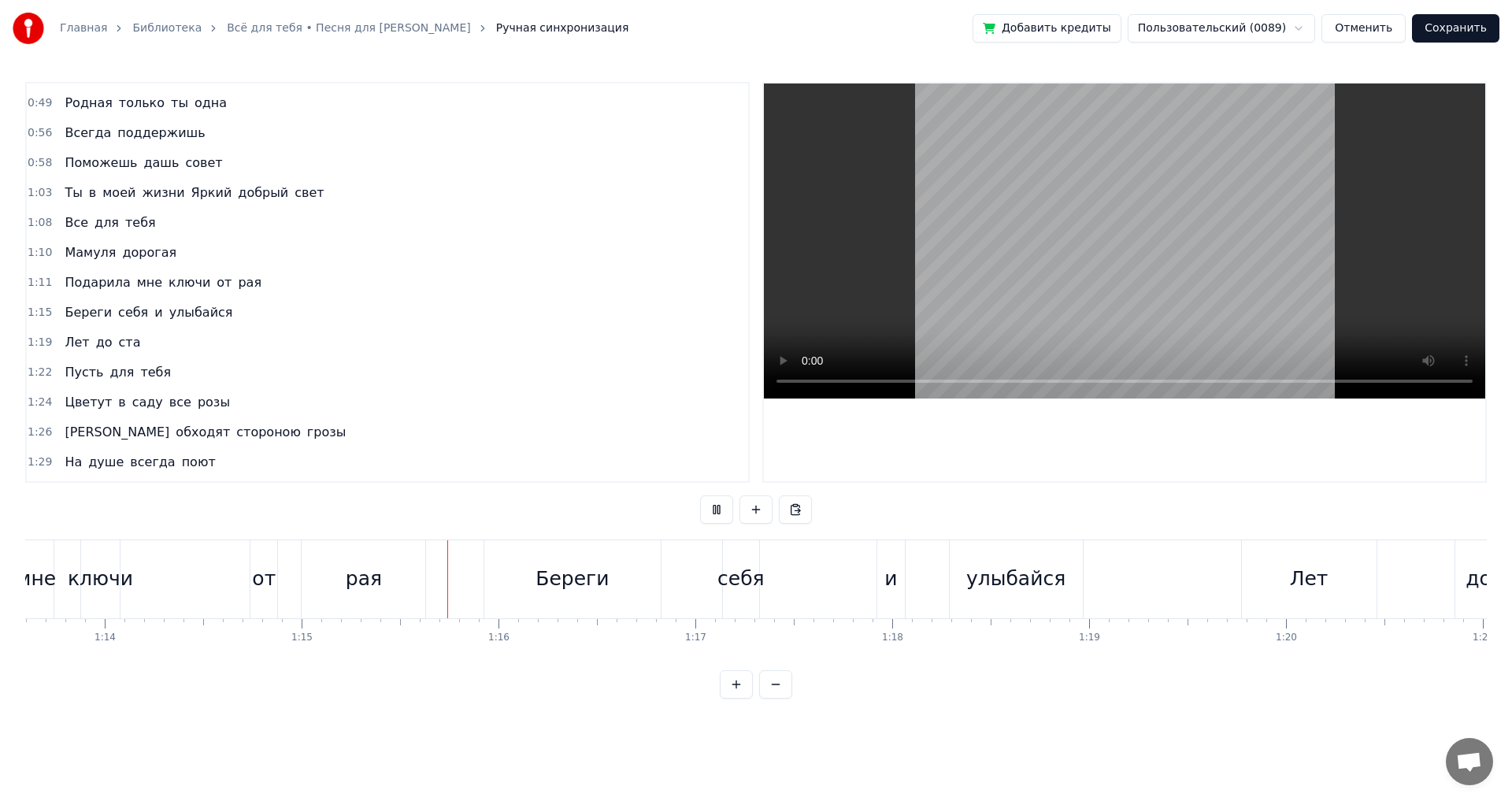
click at [711, 507] on button at bounding box center [717, 509] width 33 height 28
click at [257, 581] on div "от" at bounding box center [263, 578] width 23 height 30
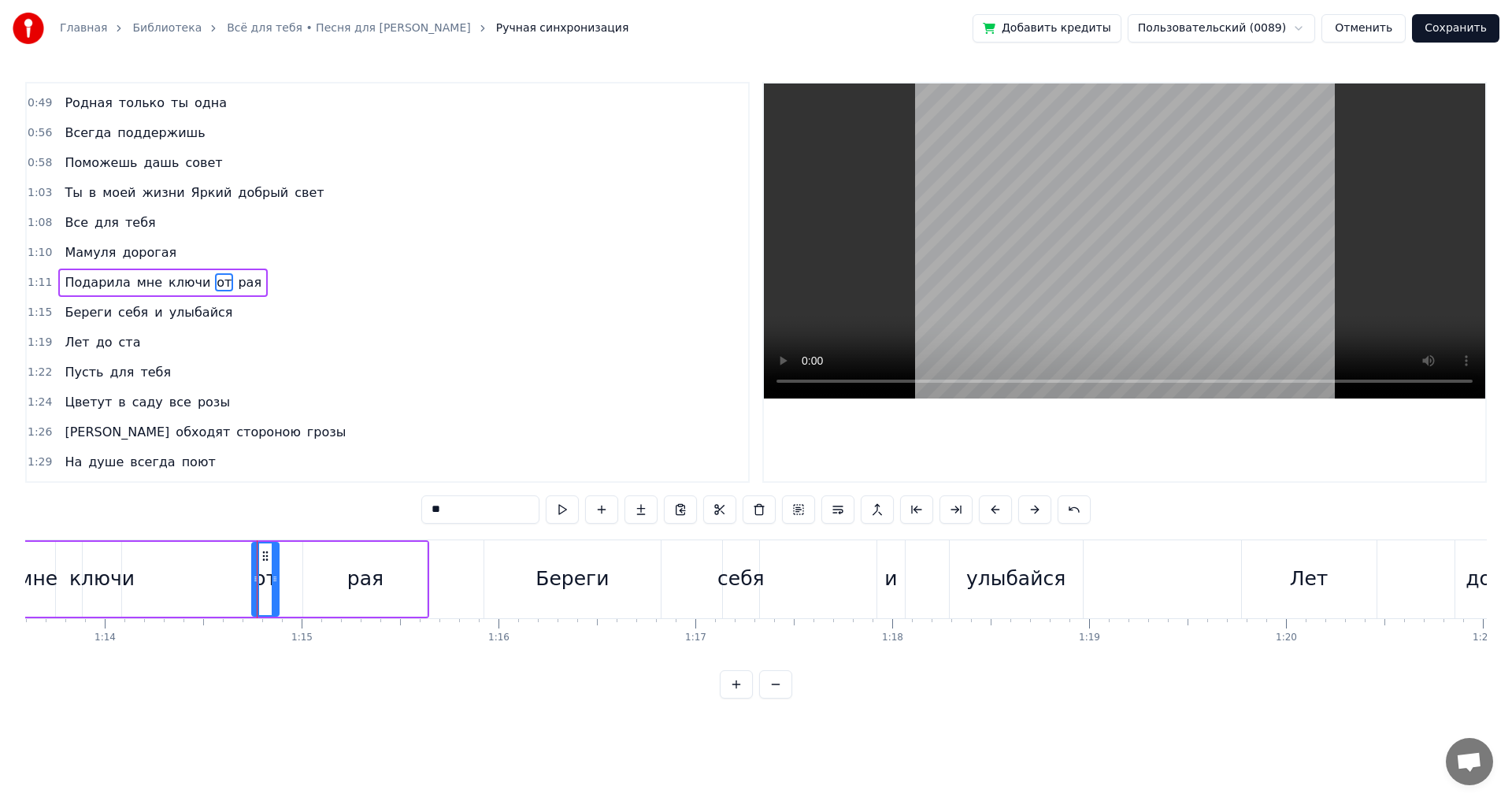
click at [274, 578] on icon at bounding box center [275, 579] width 6 height 13
drag, startPoint x: 277, startPoint y: 578, endPoint x: 365, endPoint y: 589, distance: 88.7
click at [269, 581] on icon at bounding box center [268, 579] width 6 height 13
click at [365, 589] on div "рая" at bounding box center [365, 578] width 36 height 30
drag, startPoint x: 422, startPoint y: 578, endPoint x: 383, endPoint y: 582, distance: 39.2
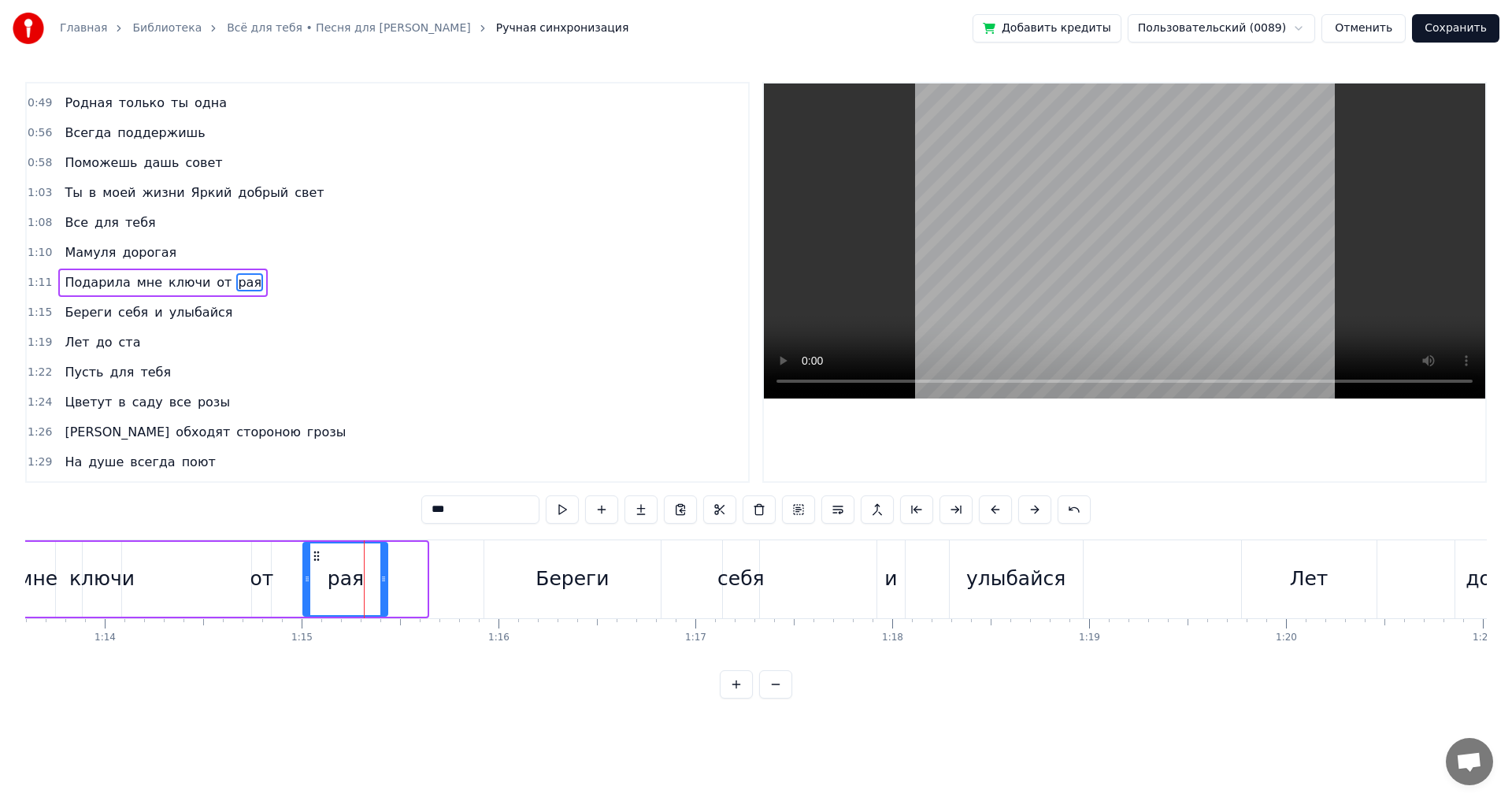
click at [383, 582] on icon at bounding box center [384, 579] width 6 height 13
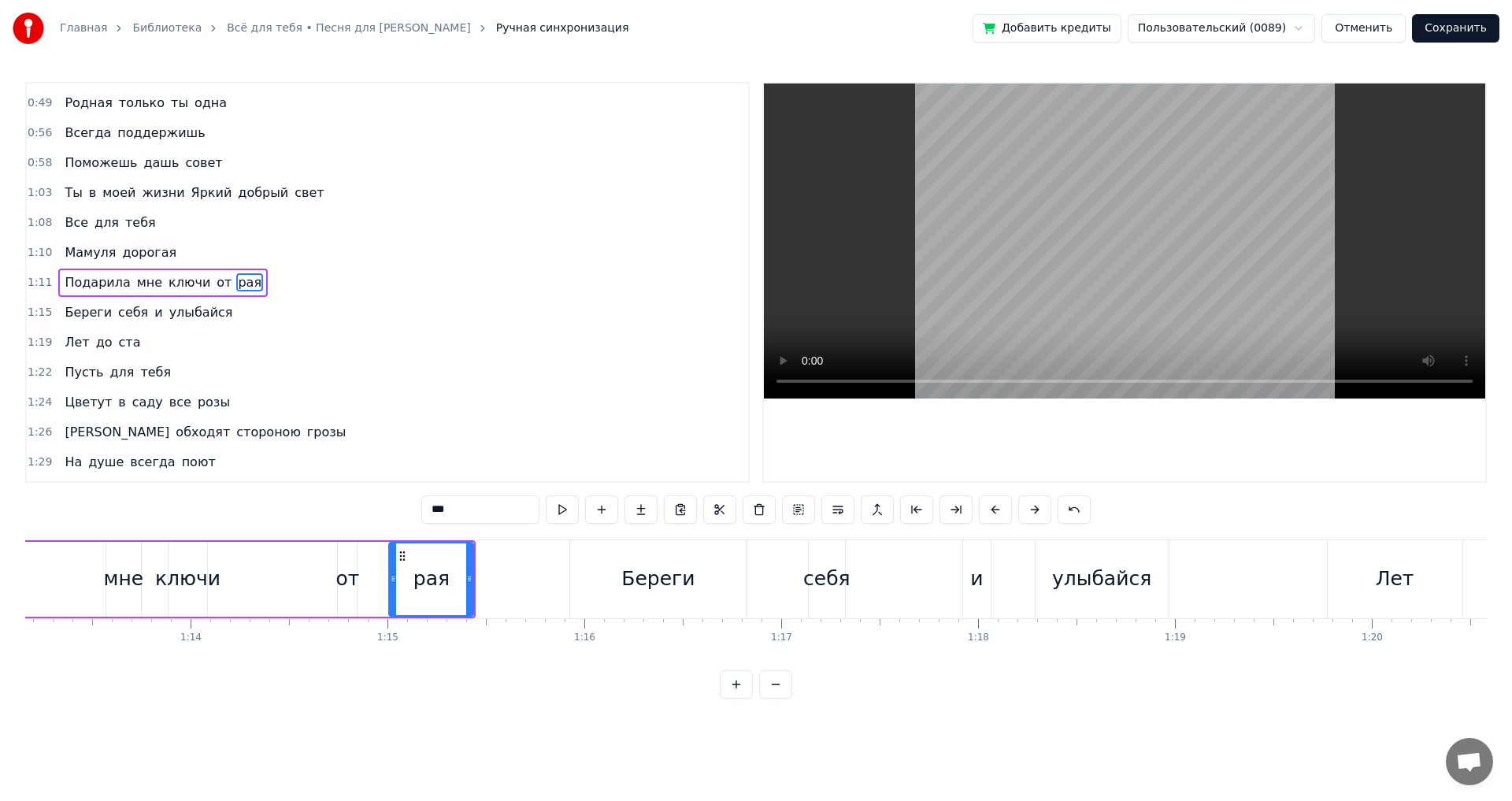
scroll to position [0, 14222]
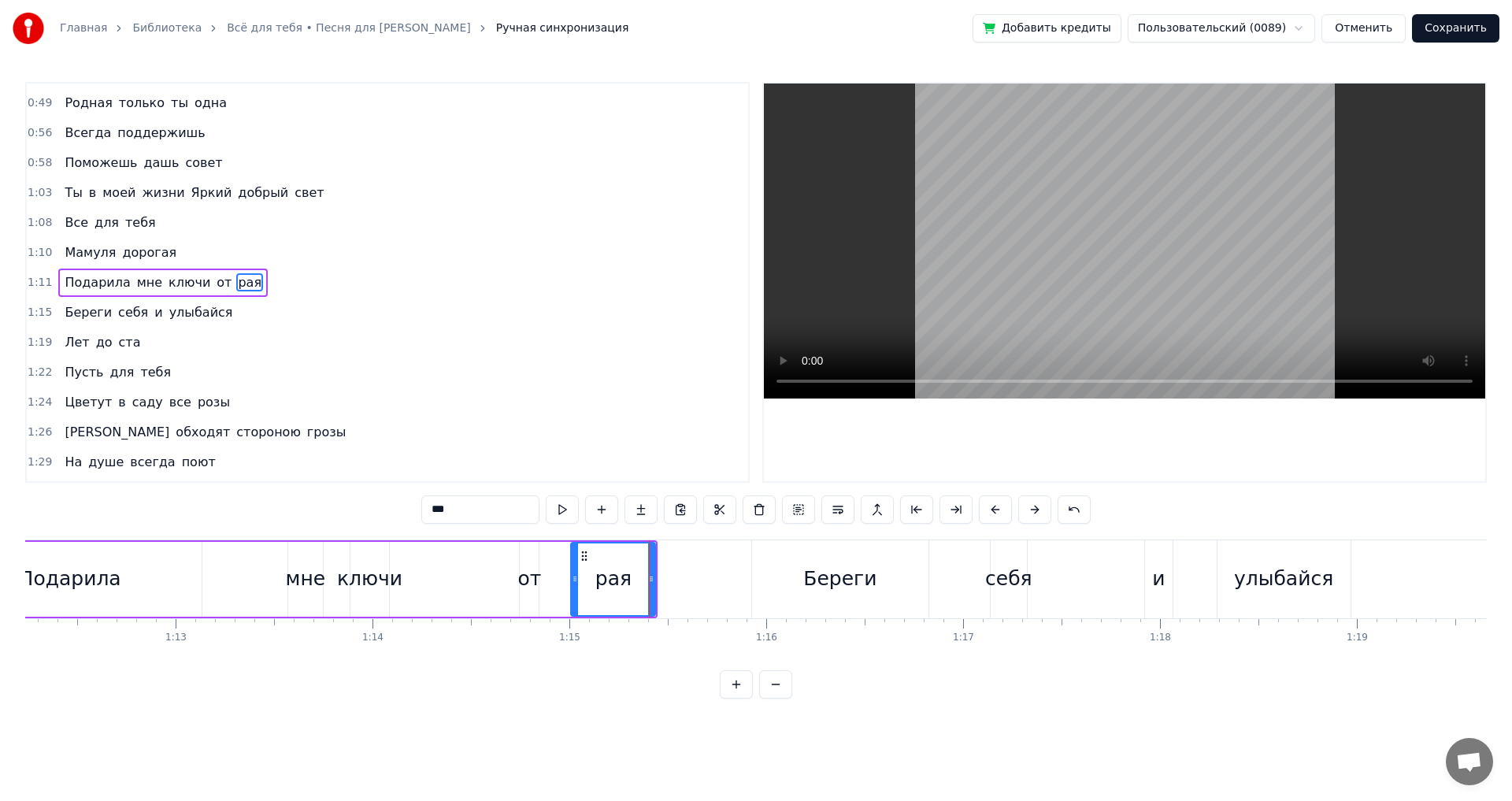
click at [290, 578] on div "мне" at bounding box center [306, 578] width 40 height 30
drag, startPoint x: 318, startPoint y: 582, endPoint x: 301, endPoint y: 587, distance: 17.7
click at [301, 587] on div at bounding box center [302, 579] width 6 height 72
click at [373, 587] on div "ключи" at bounding box center [369, 578] width 65 height 30
type input "*****"
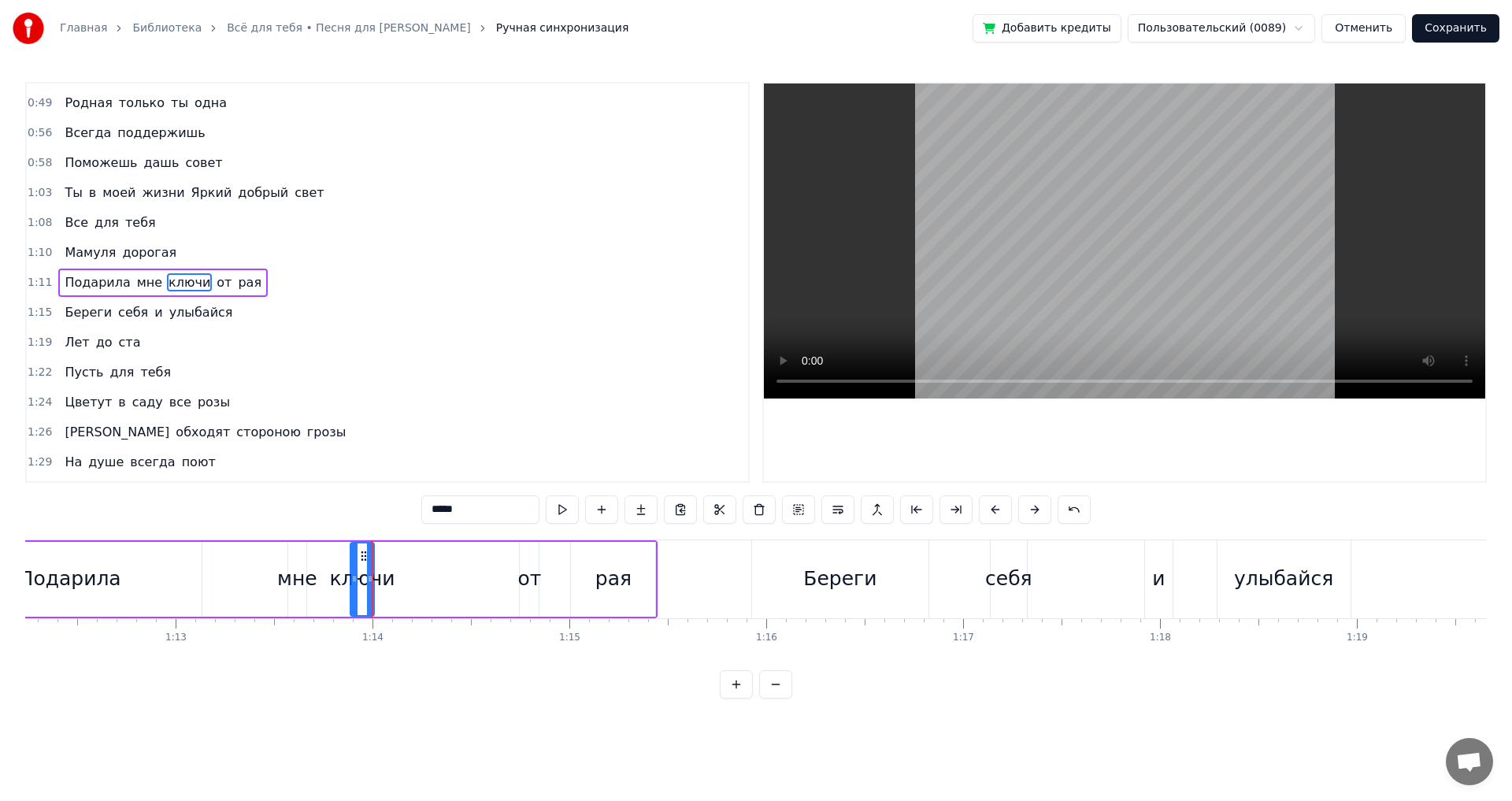
drag, startPoint x: 385, startPoint y: 581, endPoint x: 380, endPoint y: 602, distance: 21.6
click at [368, 586] on div at bounding box center [370, 579] width 6 height 72
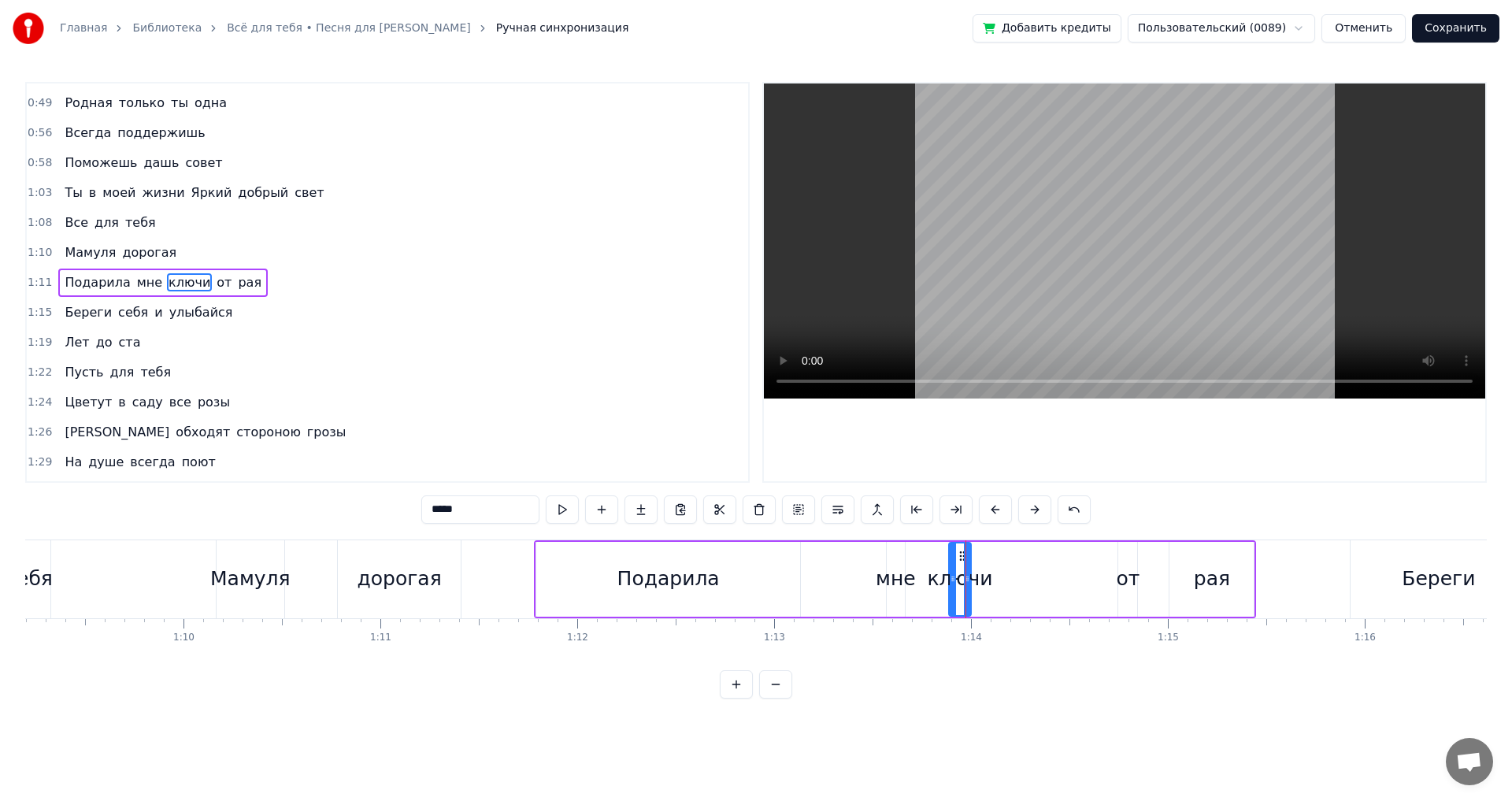
scroll to position [0, 13520]
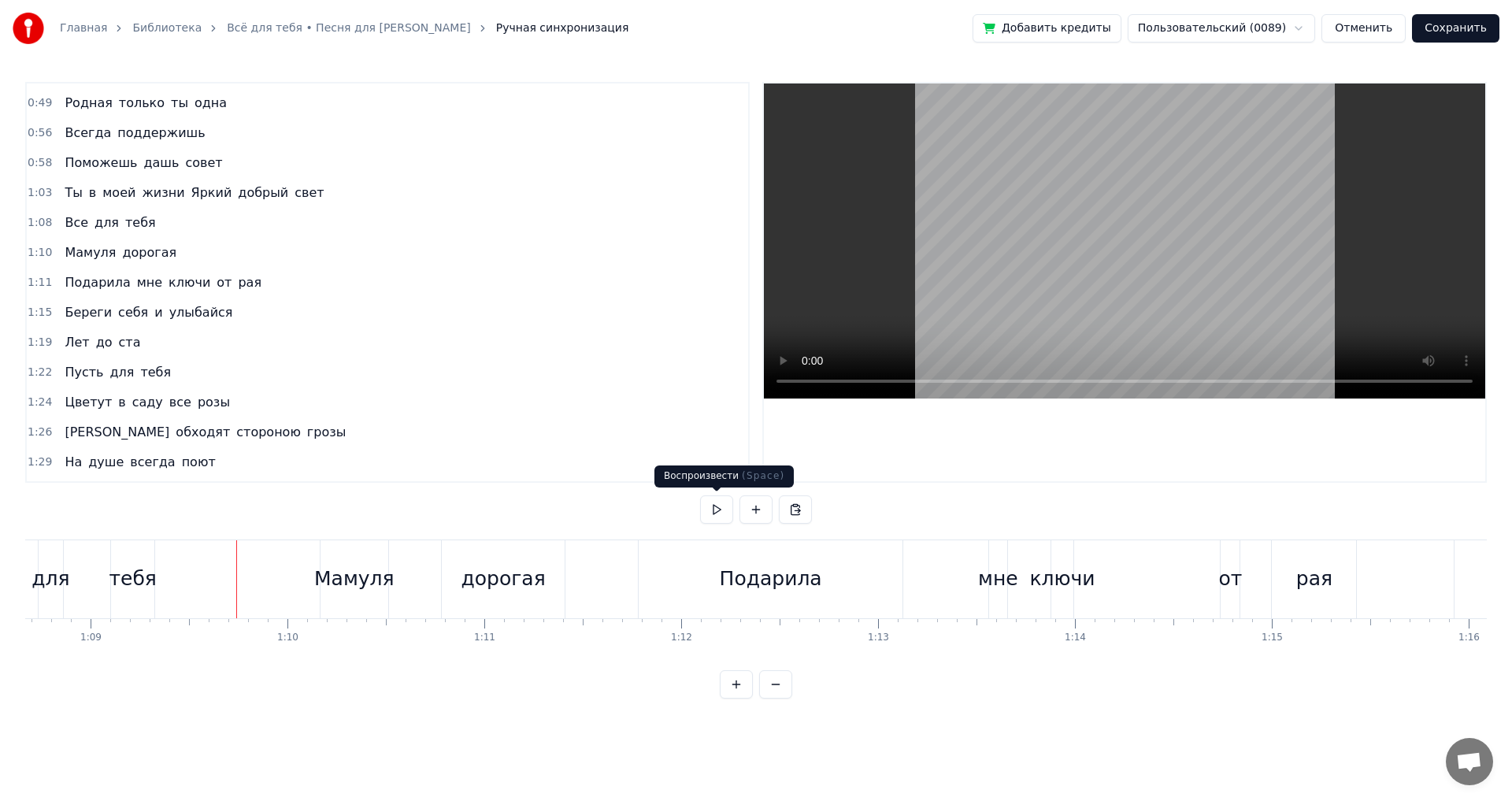
click at [717, 511] on button at bounding box center [717, 509] width 33 height 28
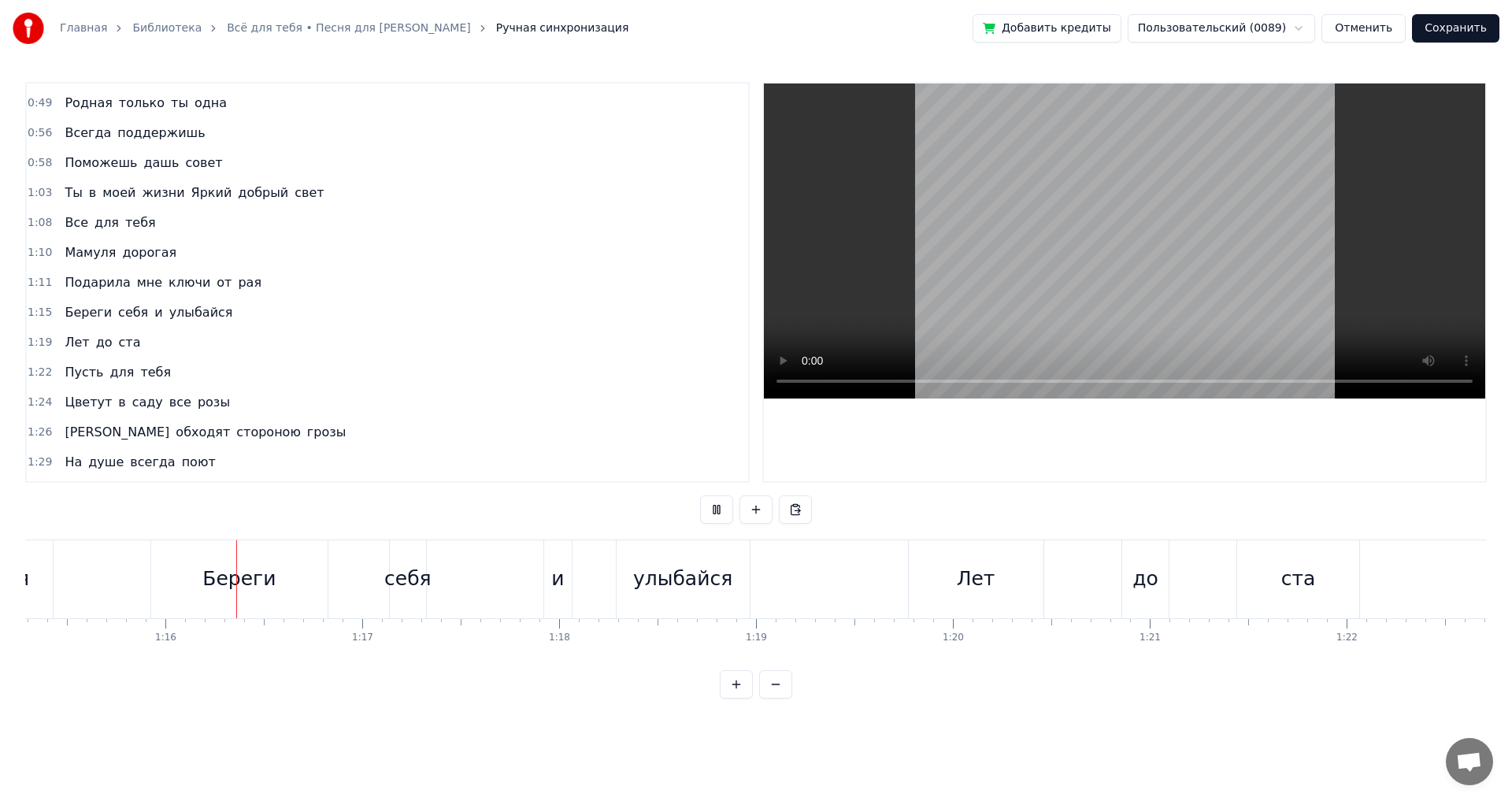
scroll to position [0, 14827]
click at [721, 511] on button at bounding box center [717, 509] width 33 height 28
click at [243, 587] on div "Береги" at bounding box center [234, 578] width 73 height 30
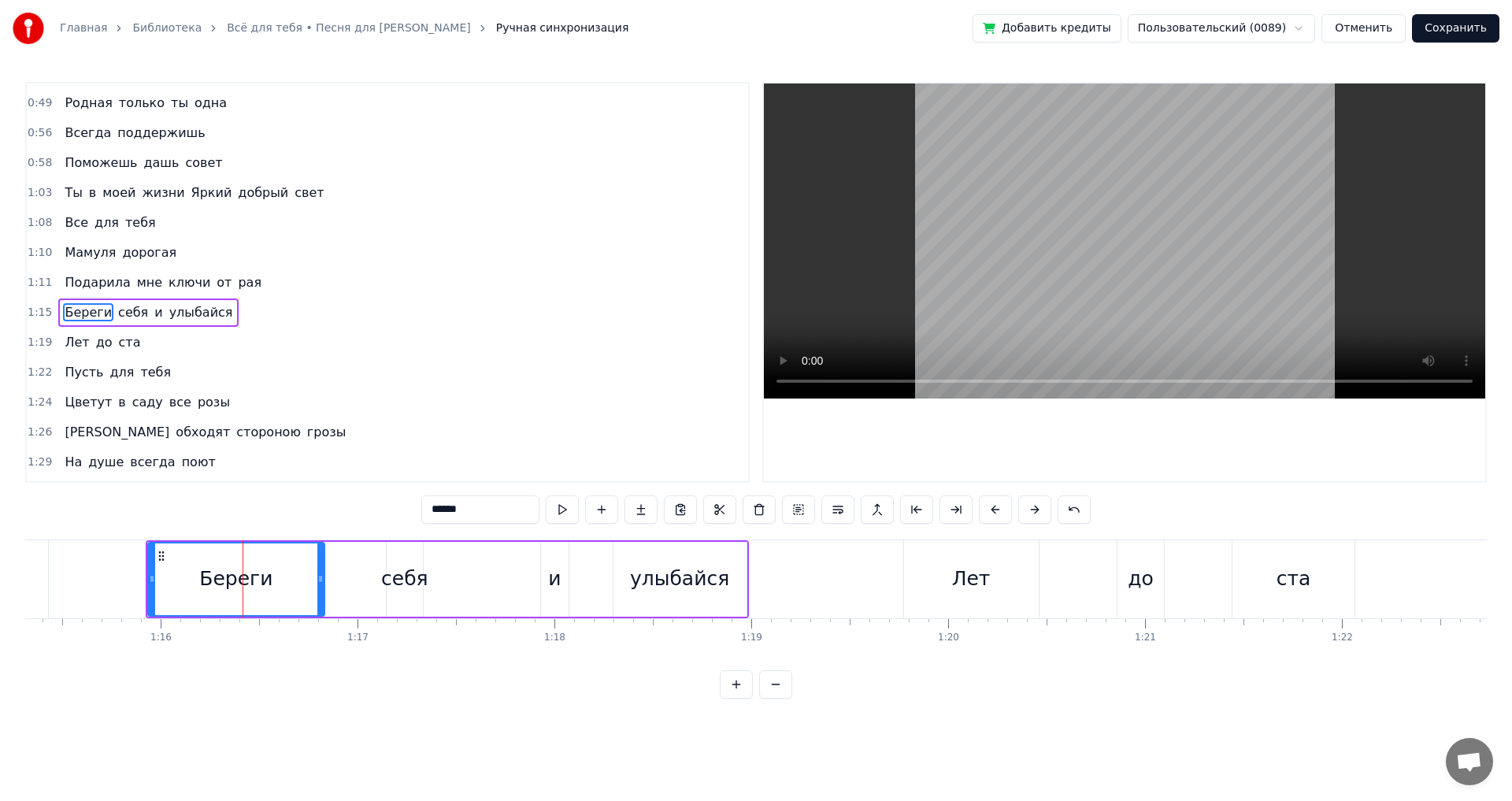
scroll to position [115, 0]
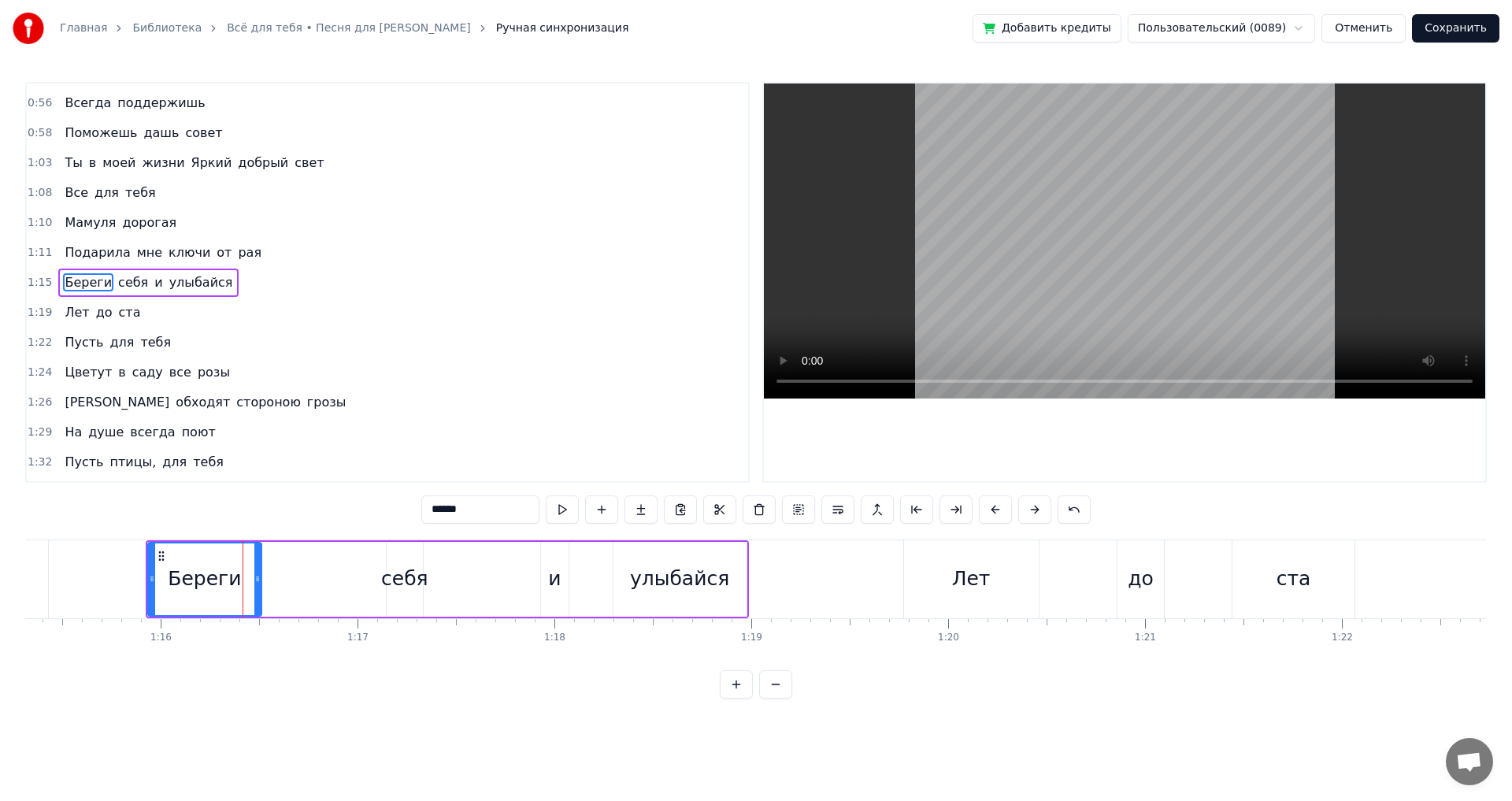
drag, startPoint x: 318, startPoint y: 581, endPoint x: 252, endPoint y: 586, distance: 66.2
click at [254, 586] on div at bounding box center [257, 579] width 6 height 72
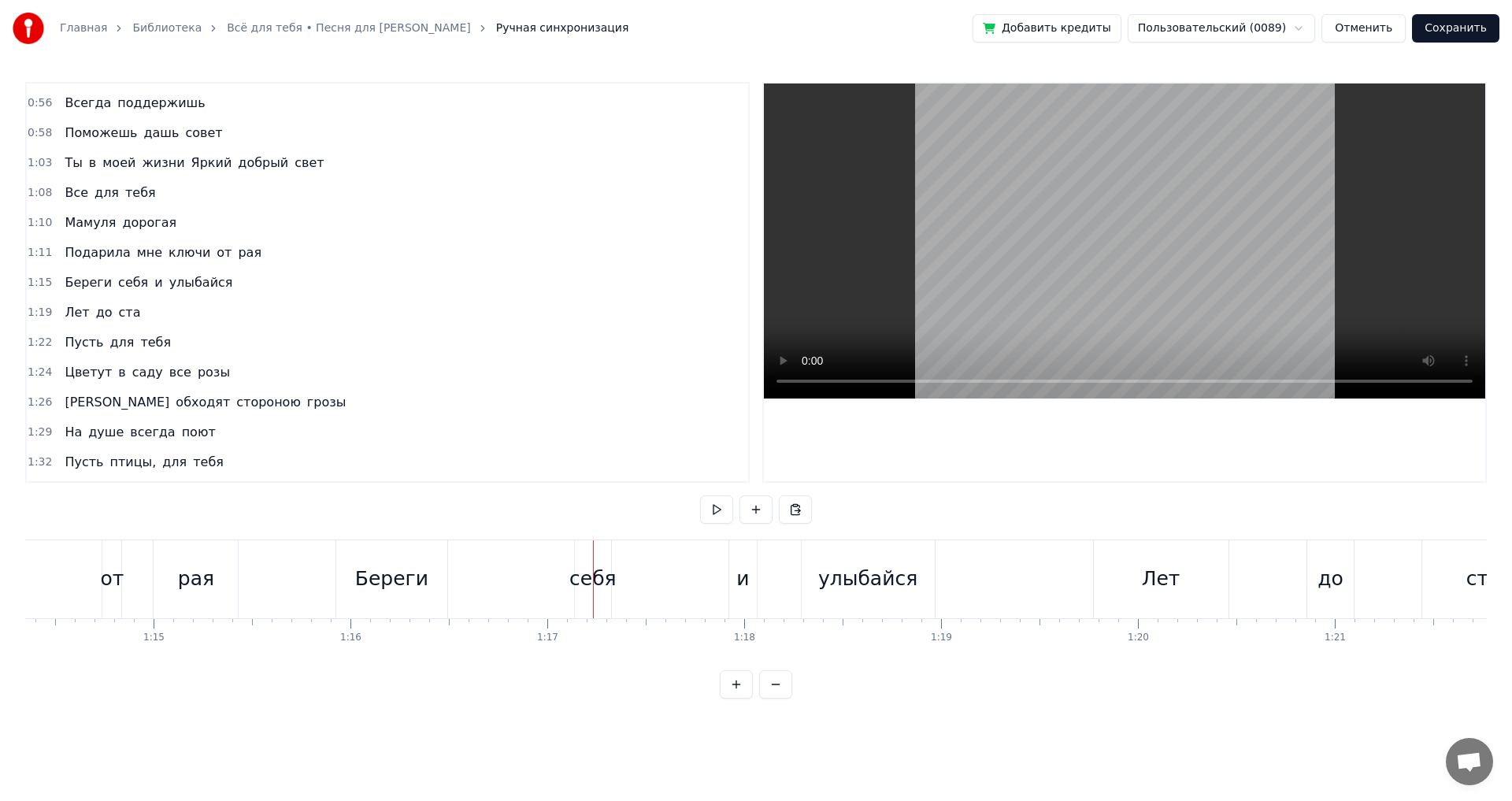
scroll to position [0, 14559]
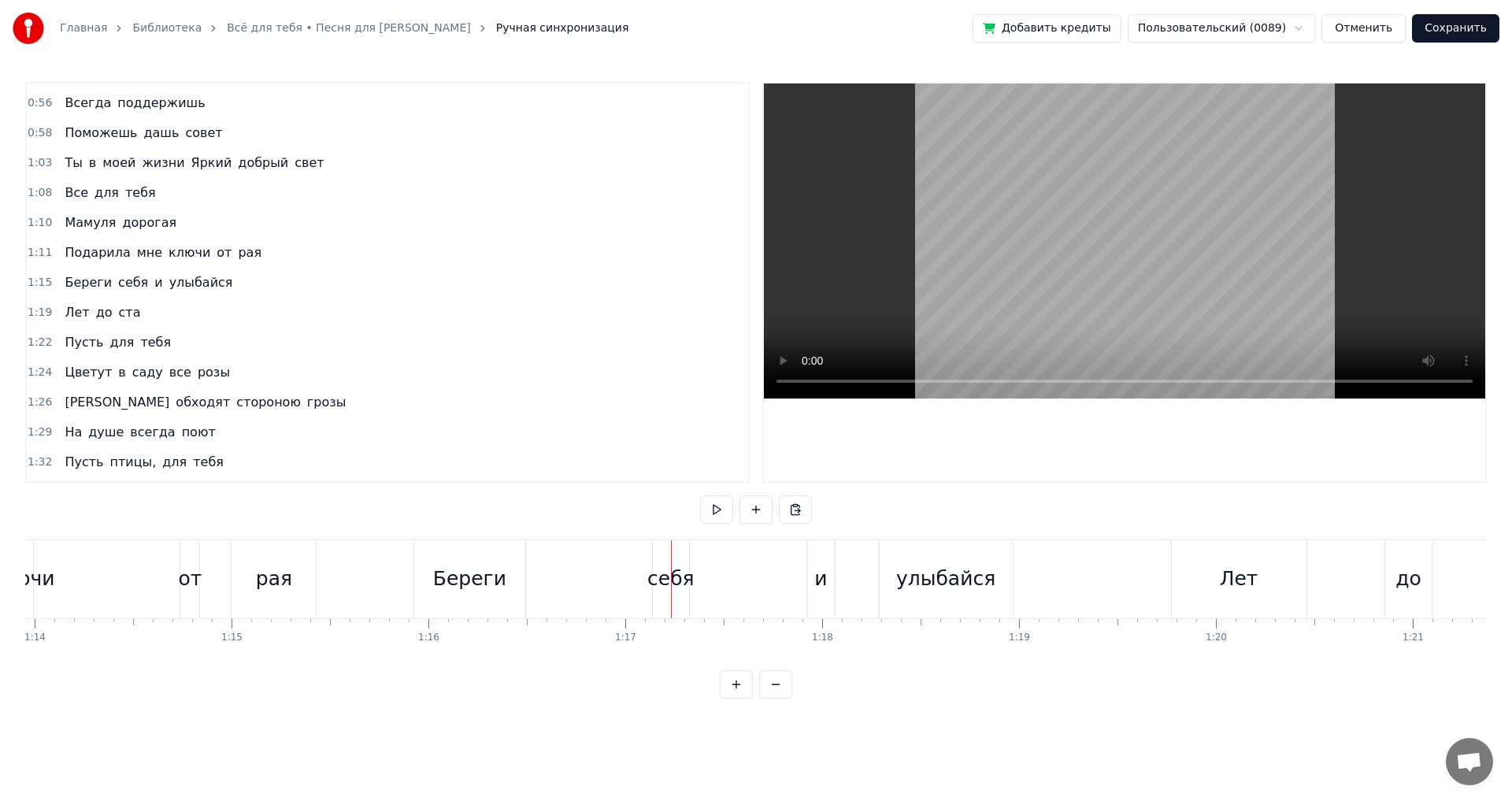
click at [458, 589] on div "Береги" at bounding box center [470, 578] width 73 height 30
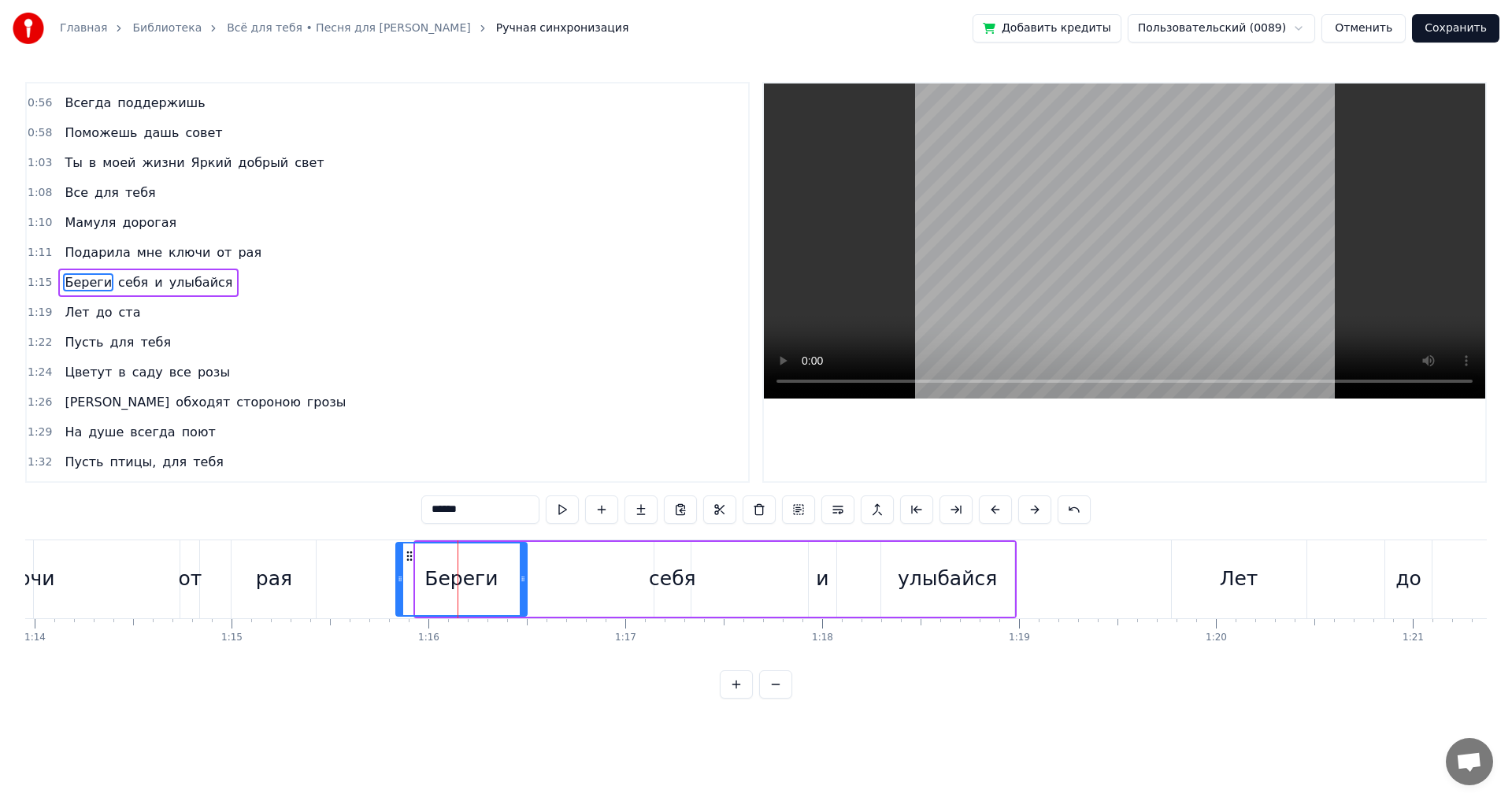
drag, startPoint x: 419, startPoint y: 578, endPoint x: 395, endPoint y: 578, distance: 24.0
click at [397, 578] on icon at bounding box center [401, 579] width 6 height 13
click at [524, 580] on div "Береги" at bounding box center [459, 579] width 137 height 75
drag, startPoint x: 524, startPoint y: 580, endPoint x: 505, endPoint y: 625, distance: 48.8
click at [512, 584] on icon at bounding box center [514, 579] width 6 height 13
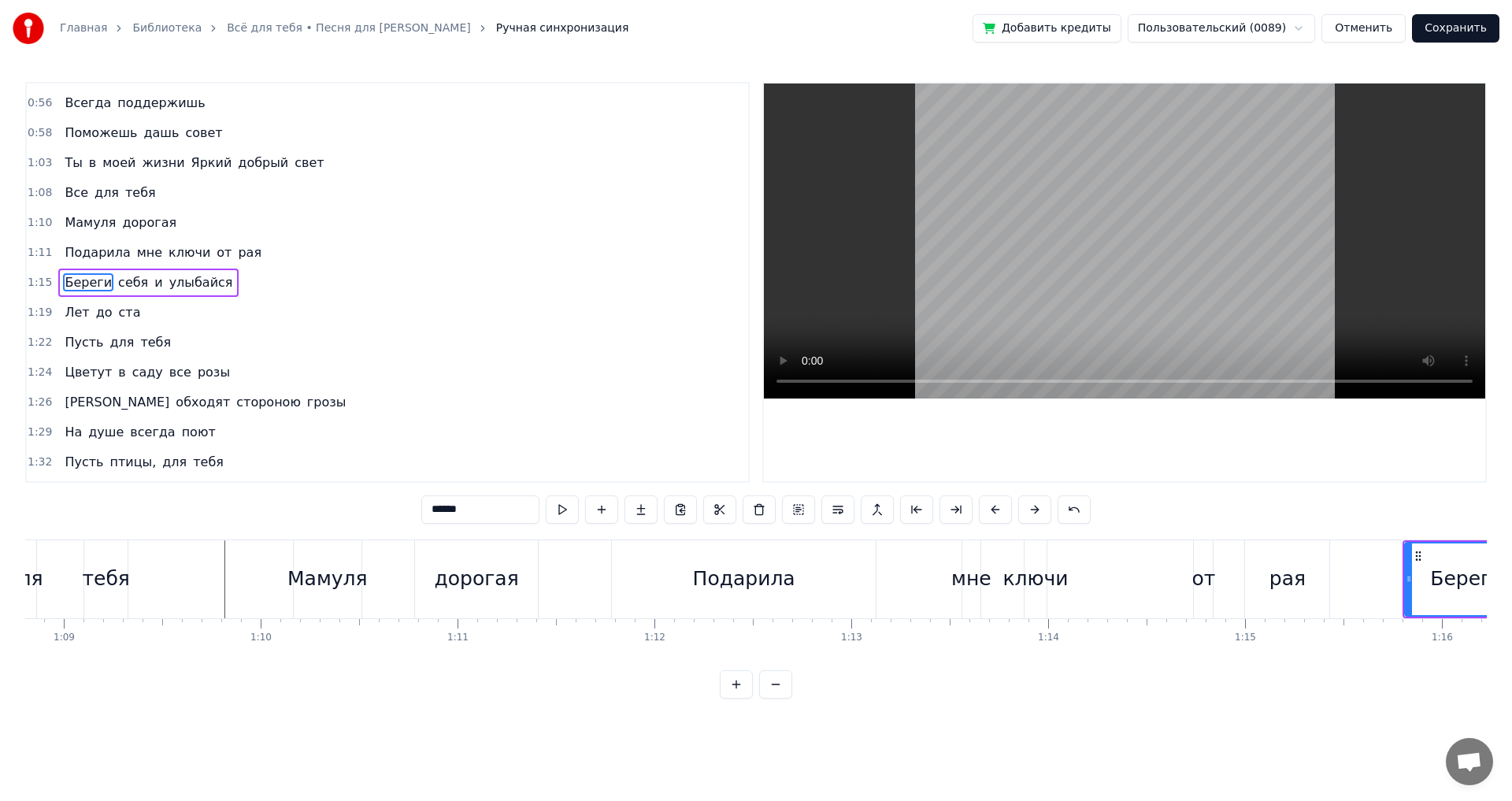
scroll to position [0, 13520]
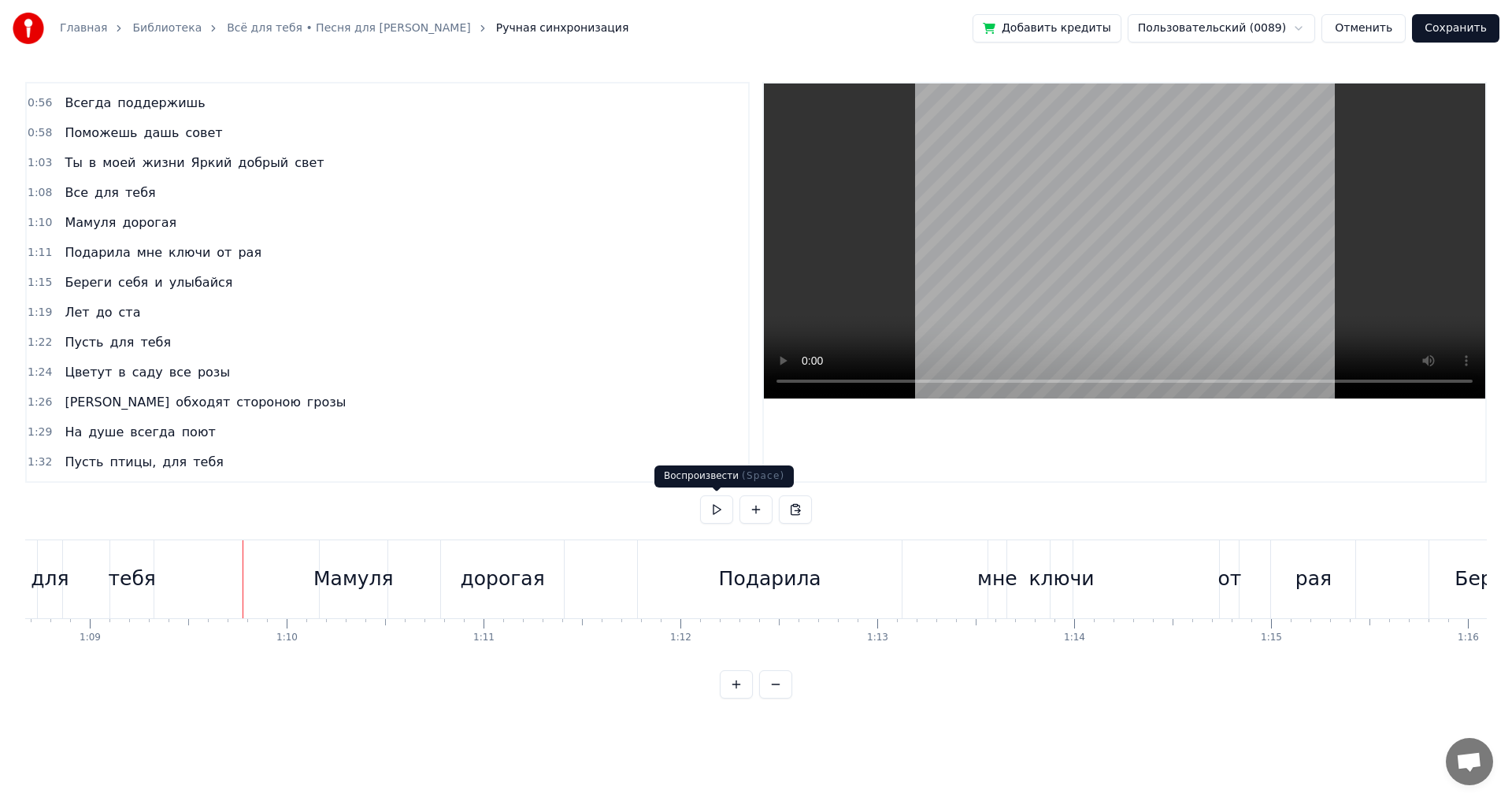
click at [725, 514] on button at bounding box center [717, 509] width 33 height 28
click at [726, 583] on div "Подарила" at bounding box center [770, 578] width 102 height 30
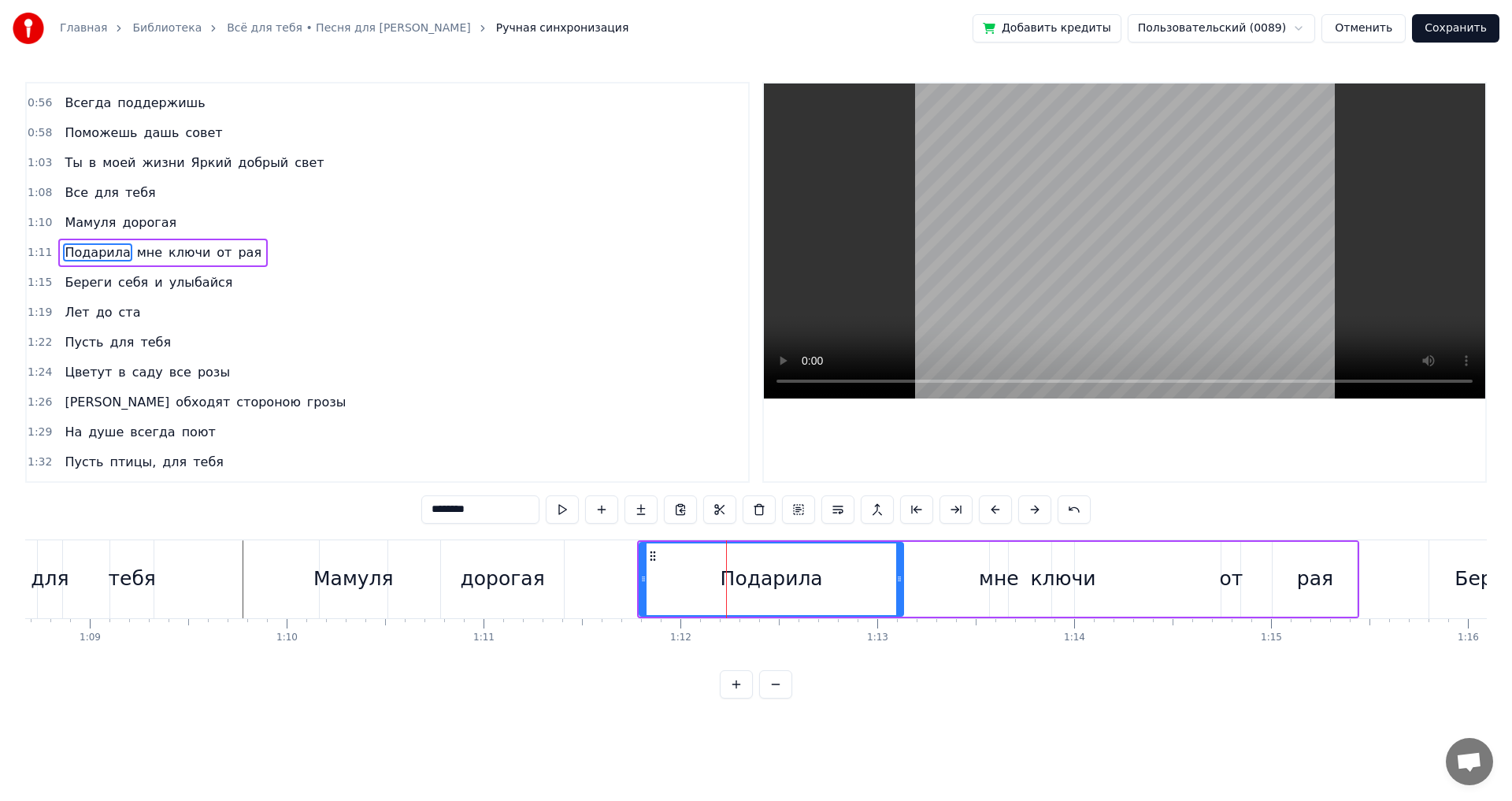
scroll to position [85, 0]
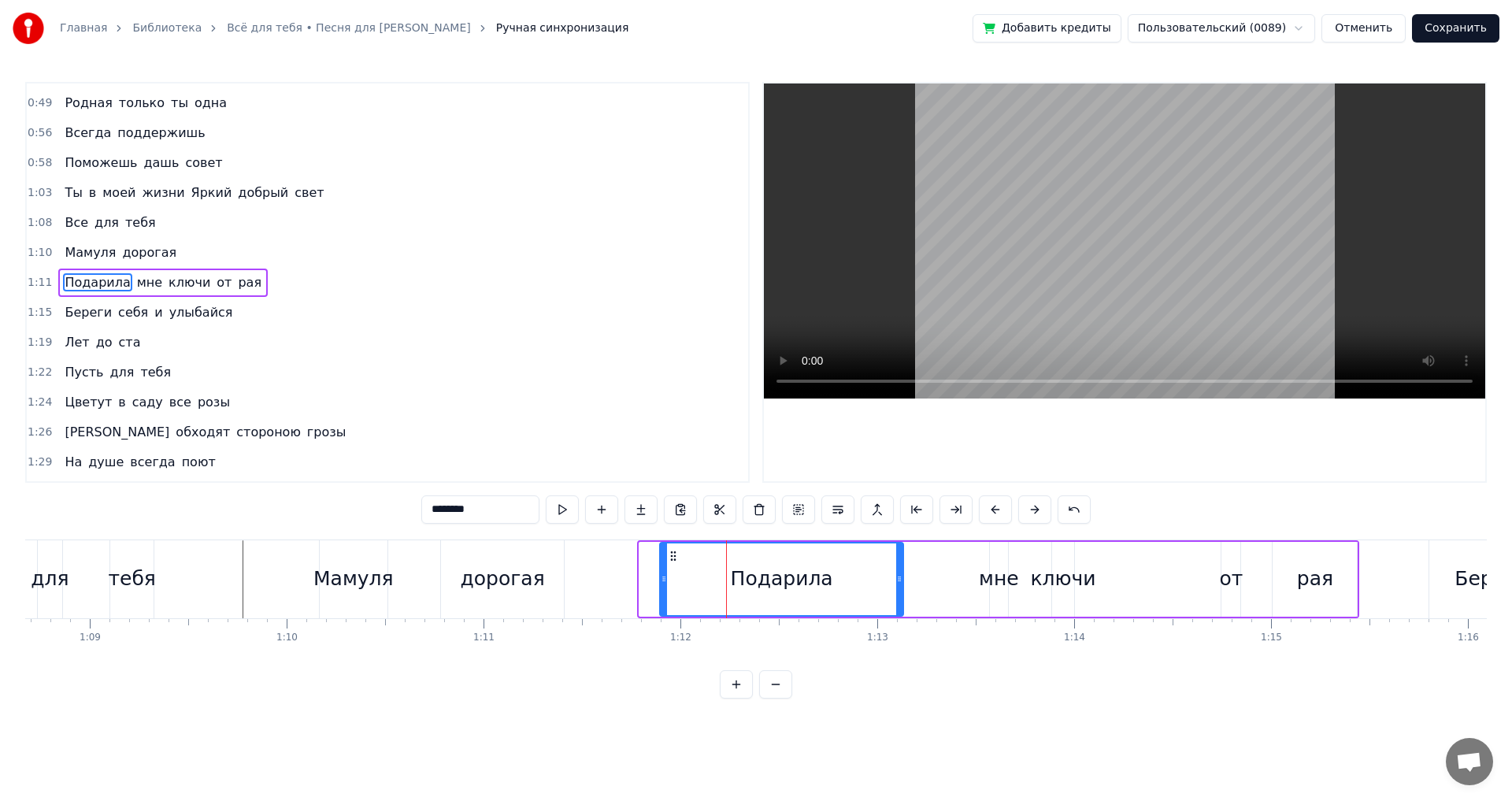
drag, startPoint x: 644, startPoint y: 580, endPoint x: 670, endPoint y: 580, distance: 26.0
click at [667, 580] on icon at bounding box center [664, 579] width 6 height 13
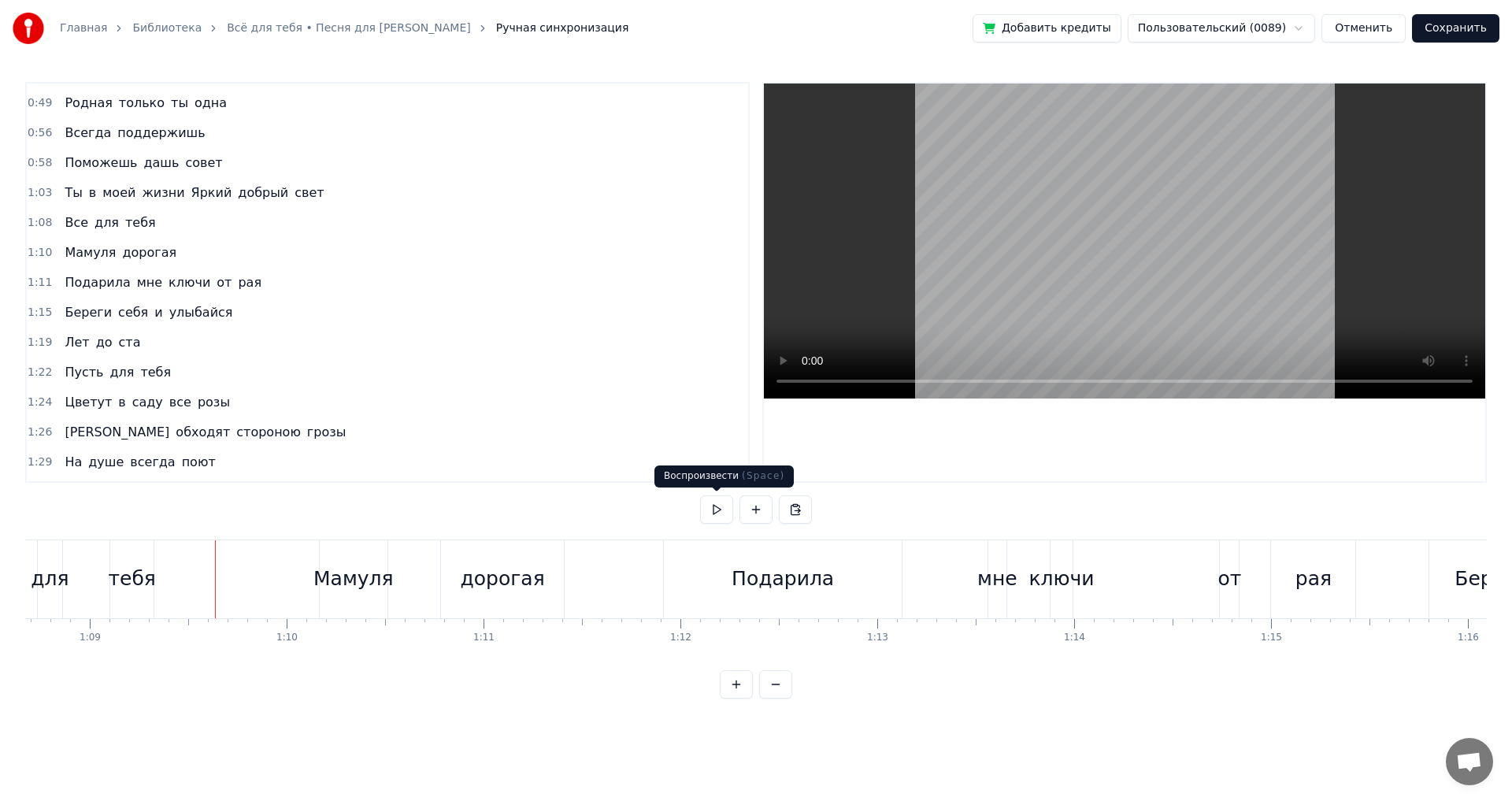
click at [723, 512] on button at bounding box center [717, 509] width 33 height 28
click at [722, 511] on button at bounding box center [717, 509] width 33 height 28
drag, startPoint x: 1216, startPoint y: 581, endPoint x: 1224, endPoint y: 582, distance: 8.1
click at [1217, 581] on div "Подарила мне ключи от рая" at bounding box center [1011, 579] width 697 height 78
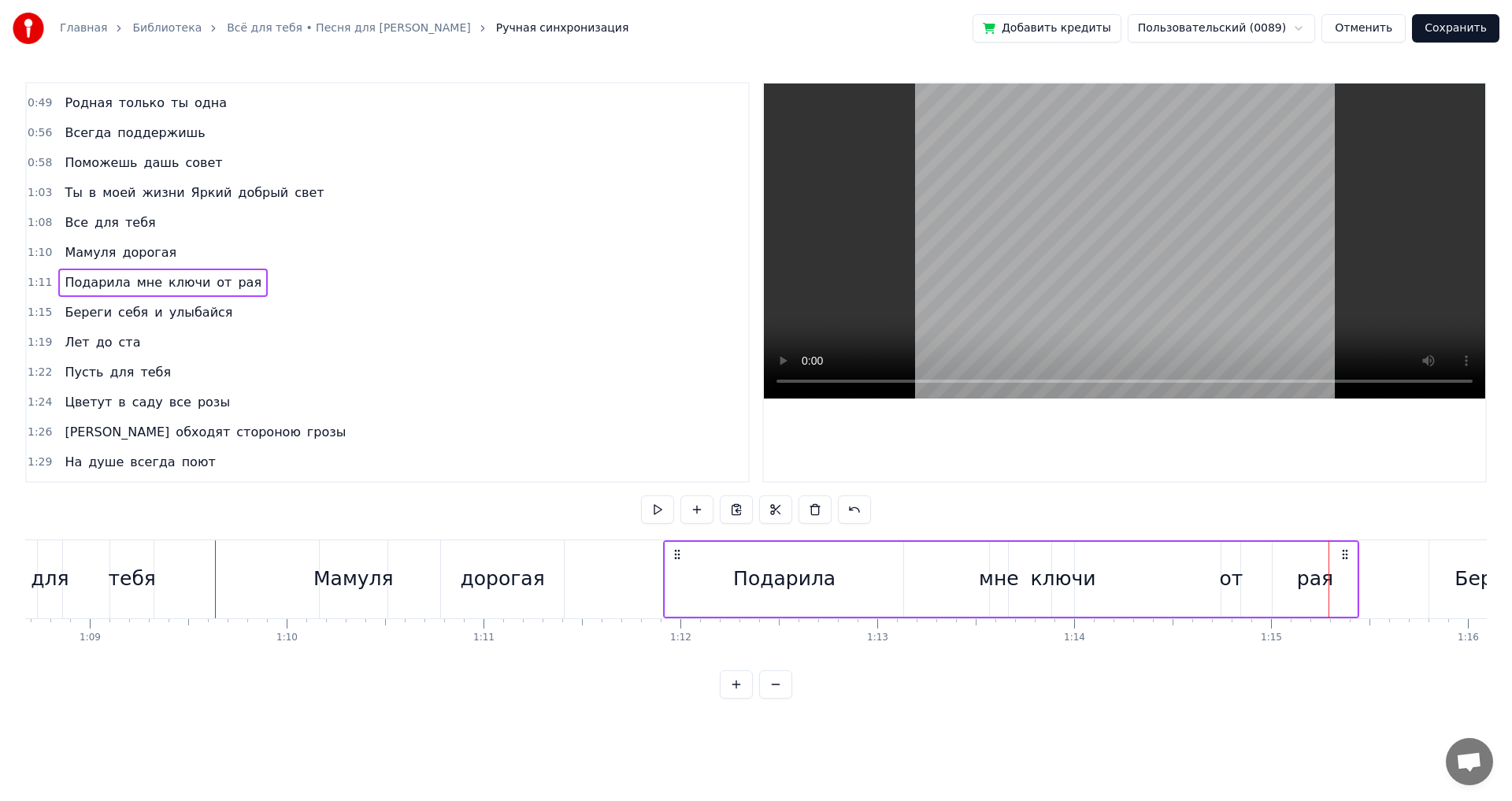
click at [1228, 581] on div "от" at bounding box center [1231, 578] width 23 height 30
drag, startPoint x: 1226, startPoint y: 566, endPoint x: 561, endPoint y: 580, distance: 665.1
click at [1196, 567] on div at bounding box center [1198, 579] width 6 height 72
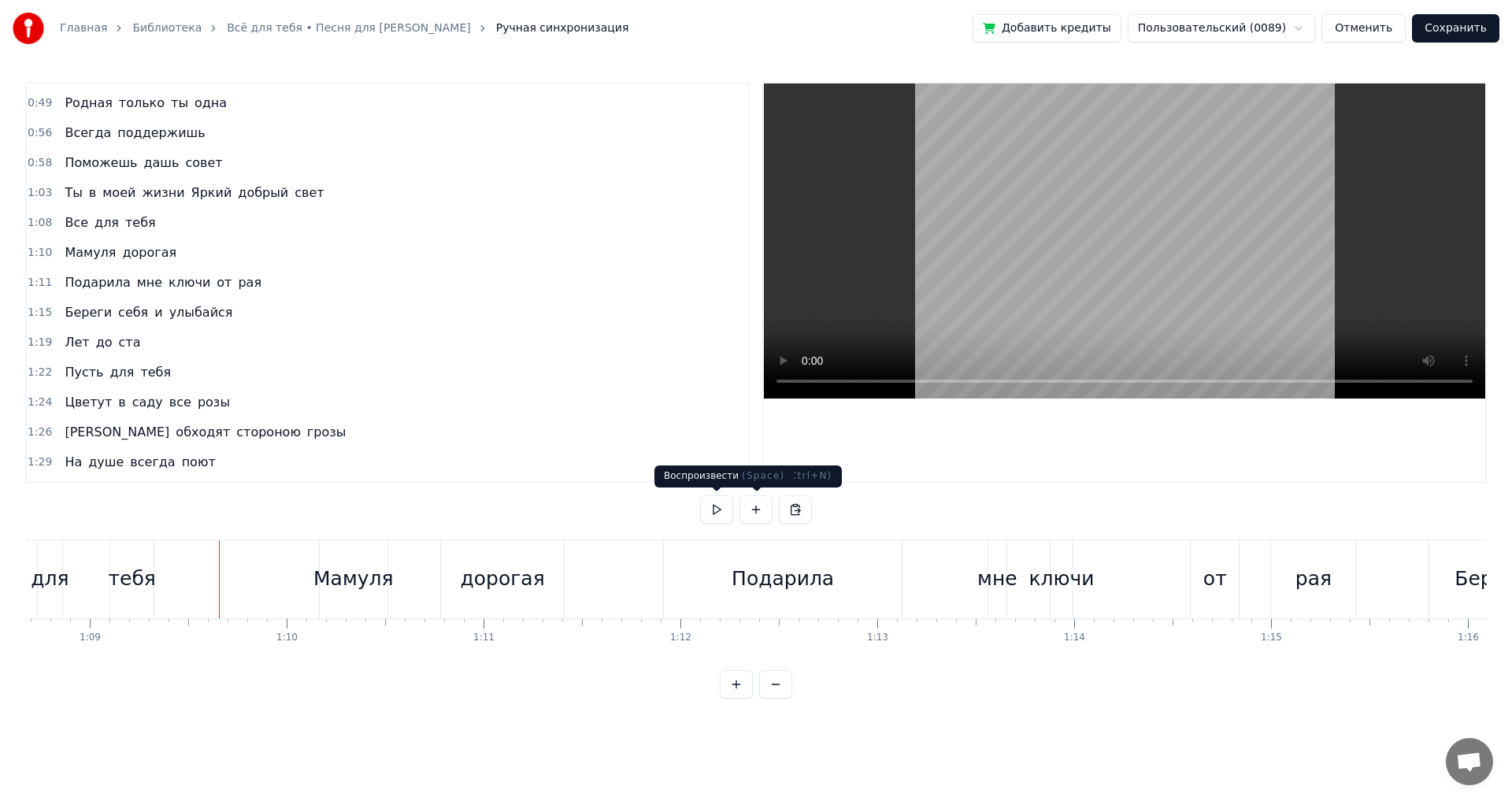
click at [716, 508] on button at bounding box center [717, 509] width 33 height 28
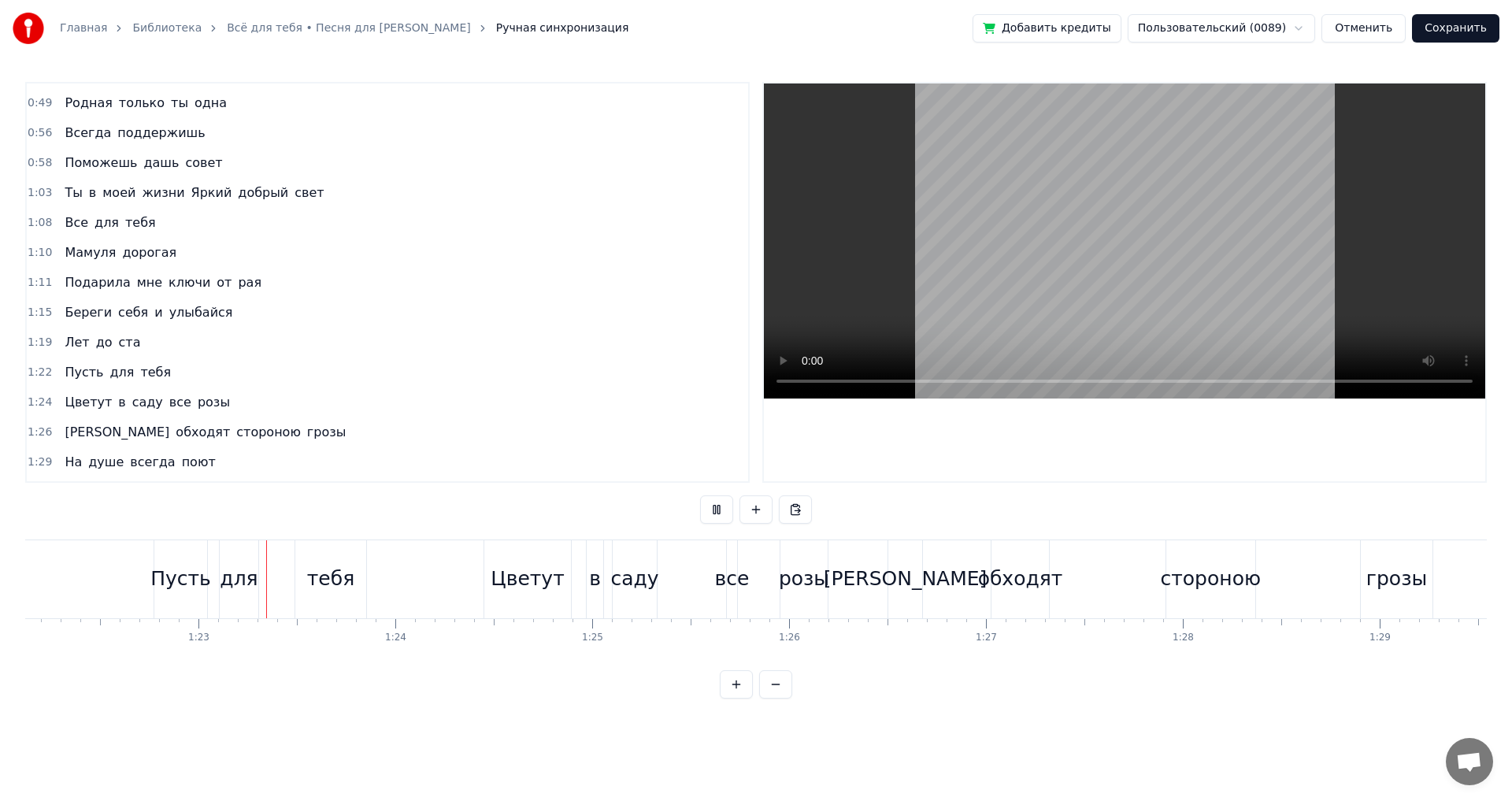
scroll to position [0, 16185]
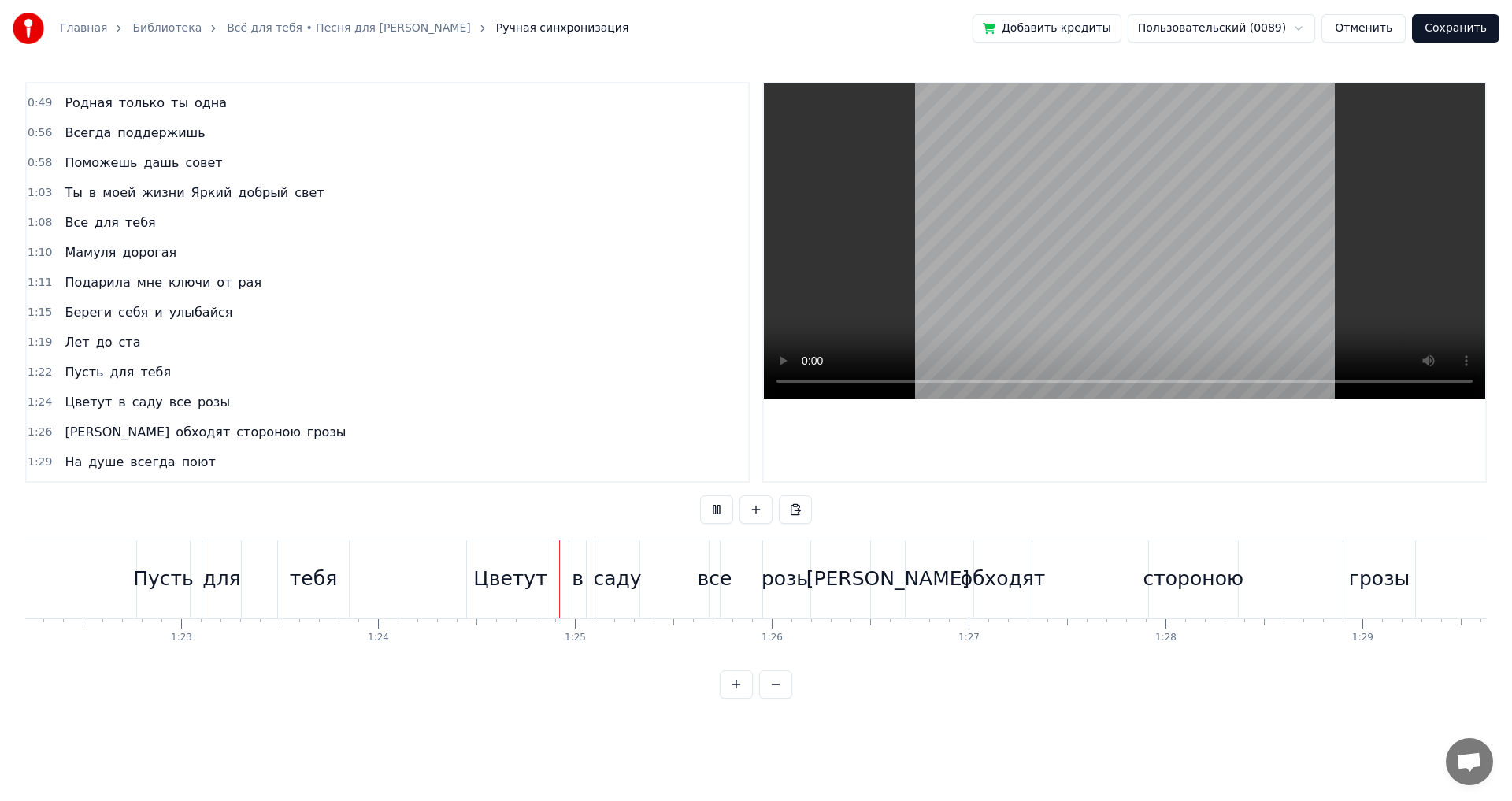
click at [713, 508] on button at bounding box center [717, 509] width 33 height 28
click at [322, 581] on div "тебя" at bounding box center [313, 578] width 47 height 30
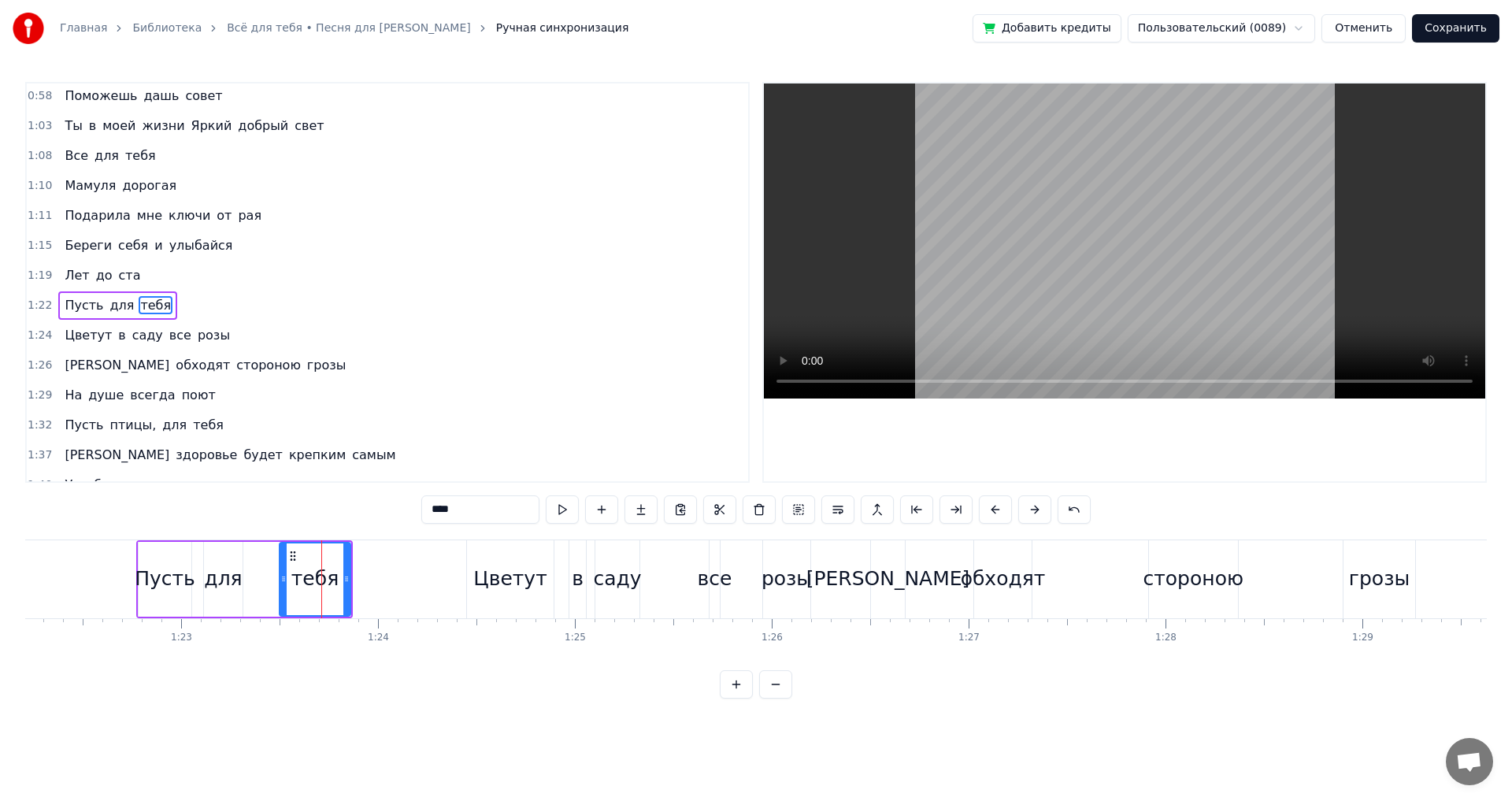
scroll to position [175, 0]
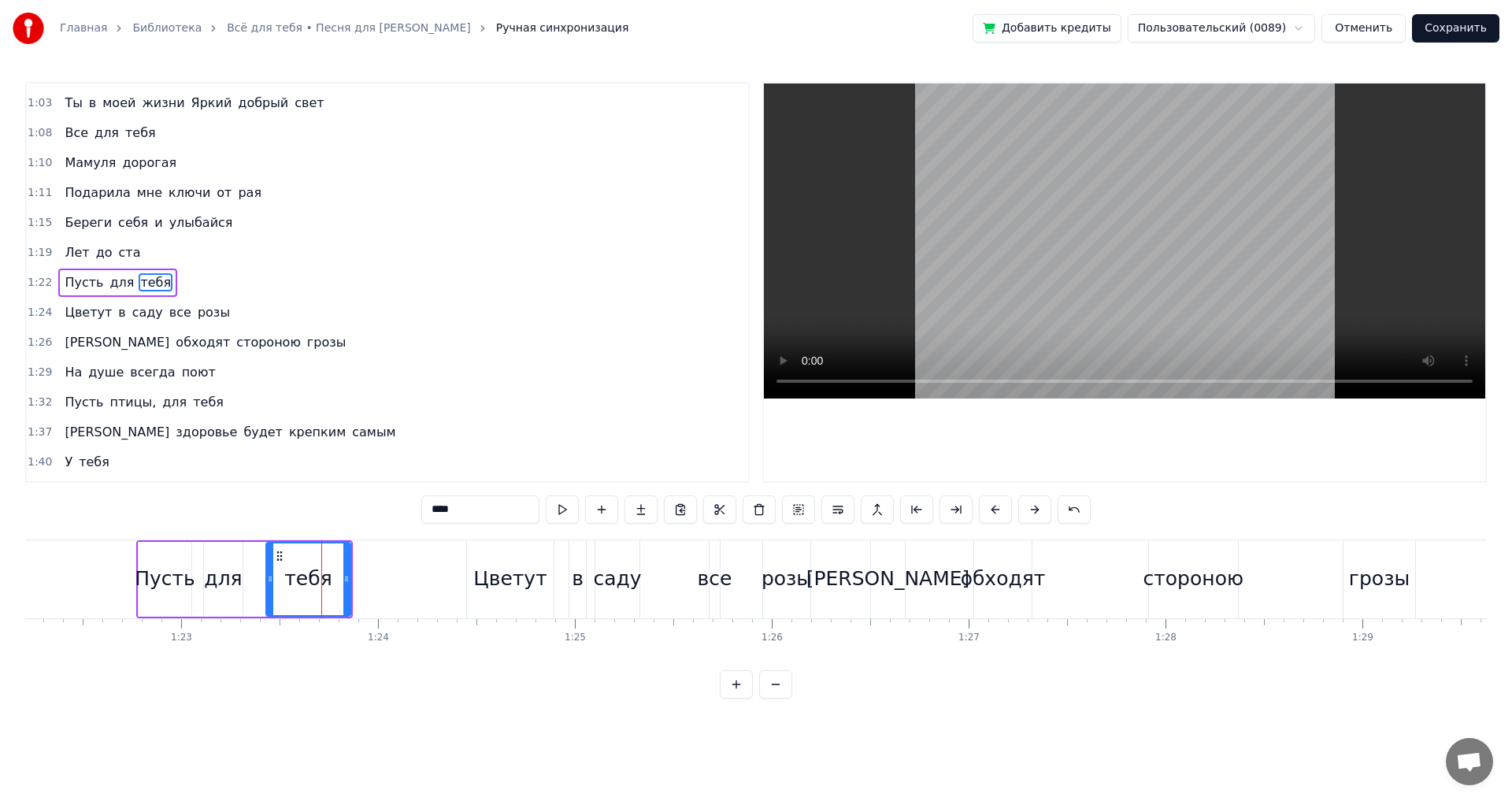
drag, startPoint x: 281, startPoint y: 577, endPoint x: 265, endPoint y: 579, distance: 16.1
click at [267, 577] on icon at bounding box center [270, 579] width 6 height 13
drag, startPoint x: 347, startPoint y: 582, endPoint x: 327, endPoint y: 582, distance: 20.0
click at [329, 582] on icon at bounding box center [332, 579] width 6 height 13
